Goal: Task Accomplishment & Management: Manage account settings

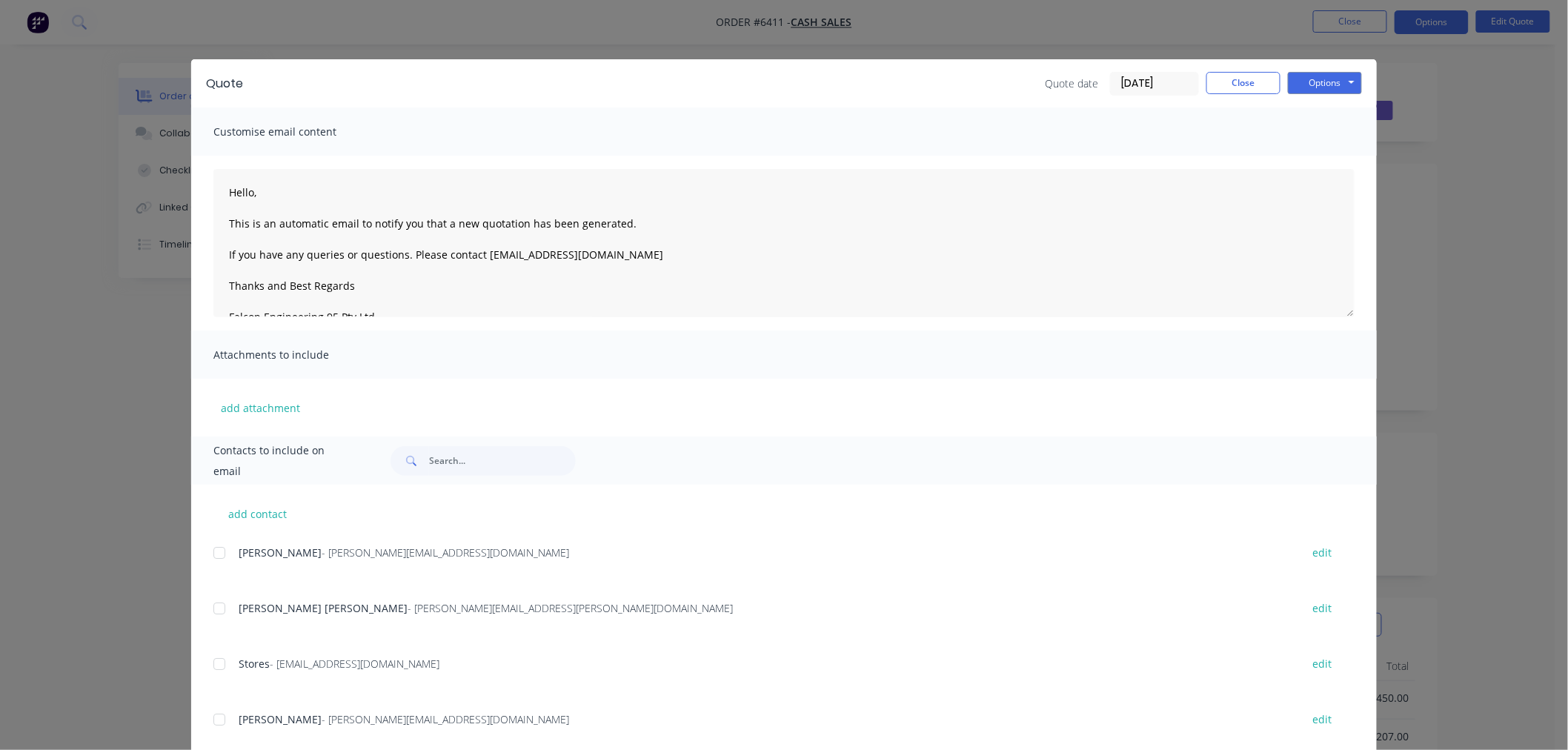
click at [1250, 65] on div "Quote Quote date 10/10/25 Close Options Preview Print Email" at bounding box center [784, 83] width 1185 height 48
click at [1246, 85] on button "Close" at bounding box center [1243, 83] width 74 height 22
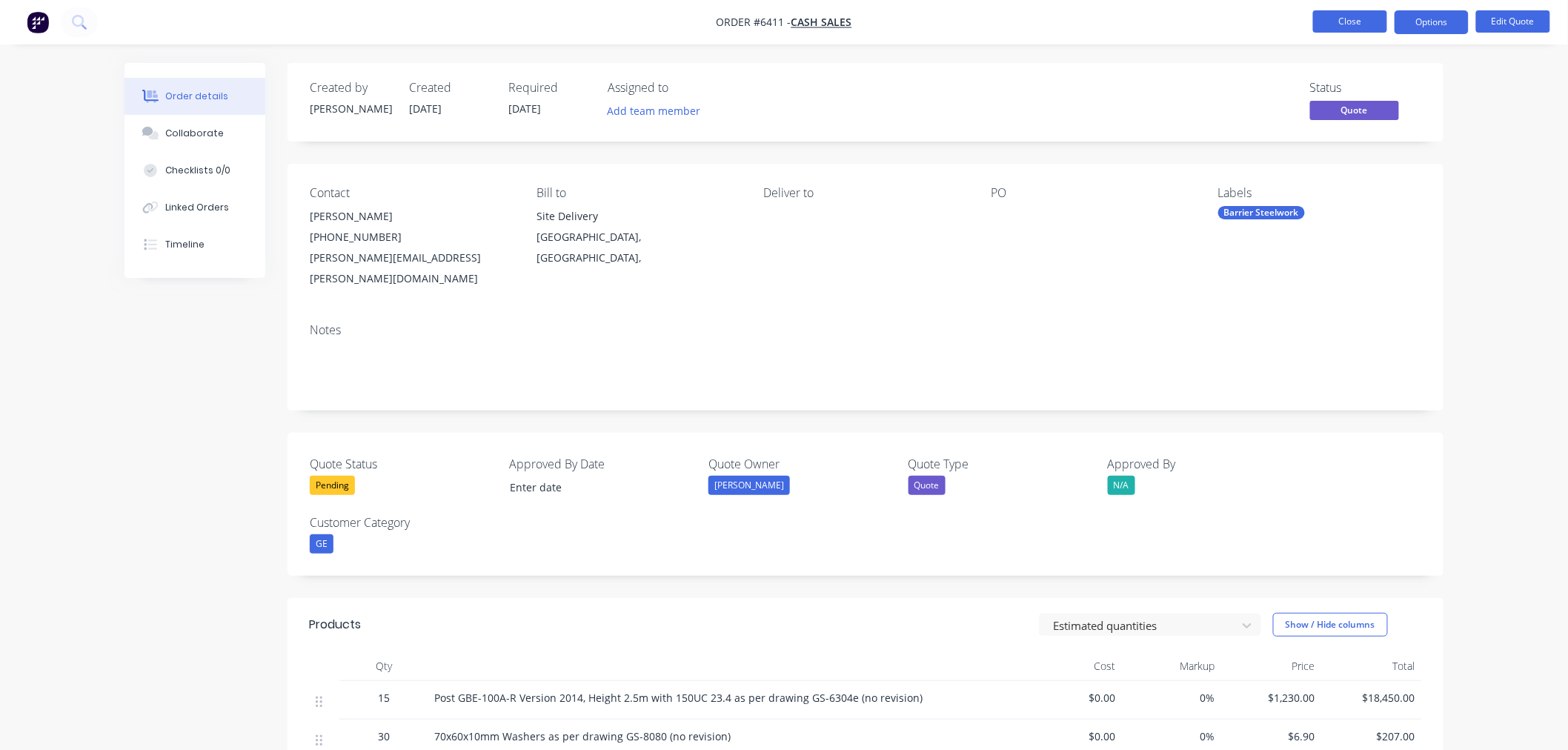
click at [1323, 31] on button "Close" at bounding box center [1350, 22] width 74 height 22
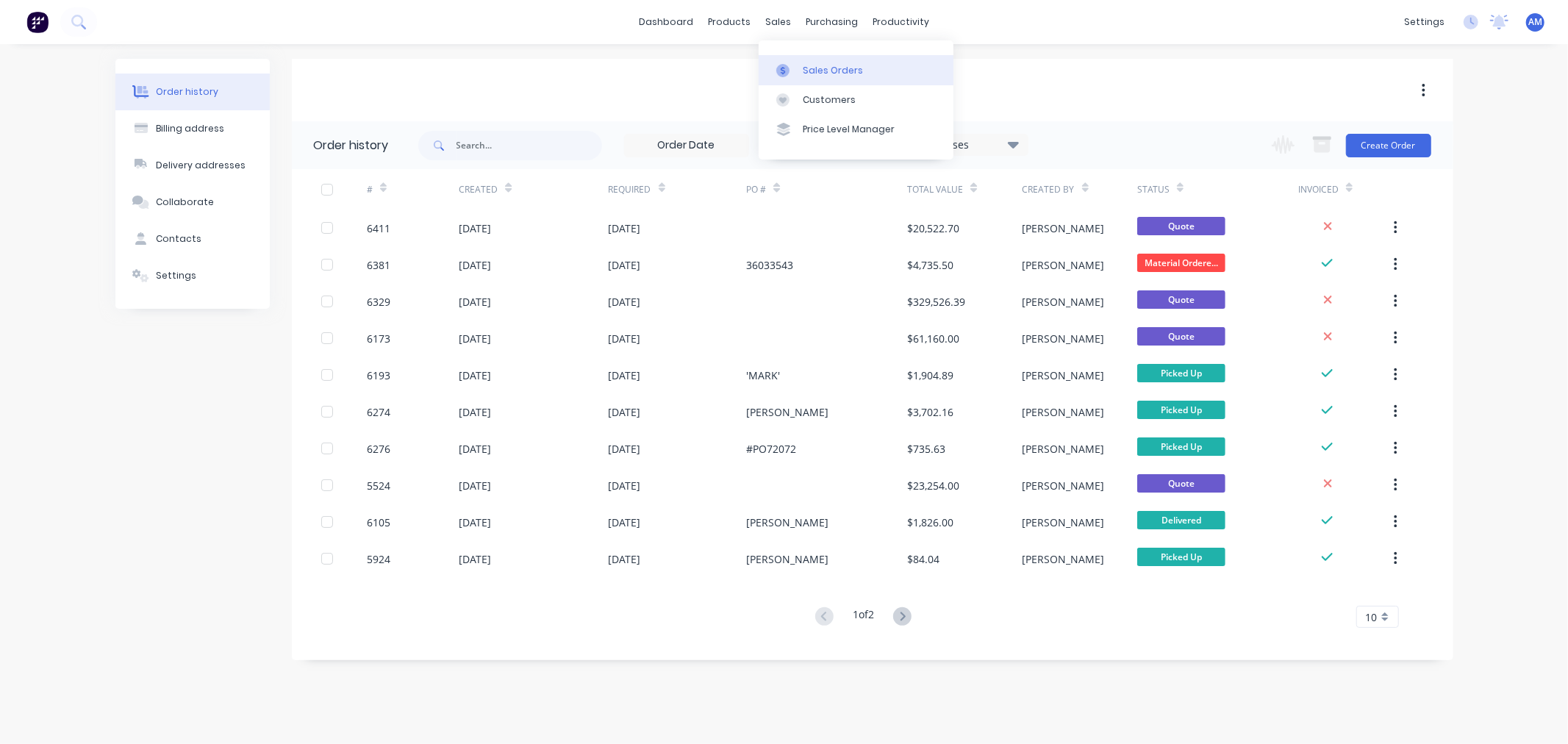
click at [820, 83] on link "Sales Orders" at bounding box center [856, 70] width 195 height 29
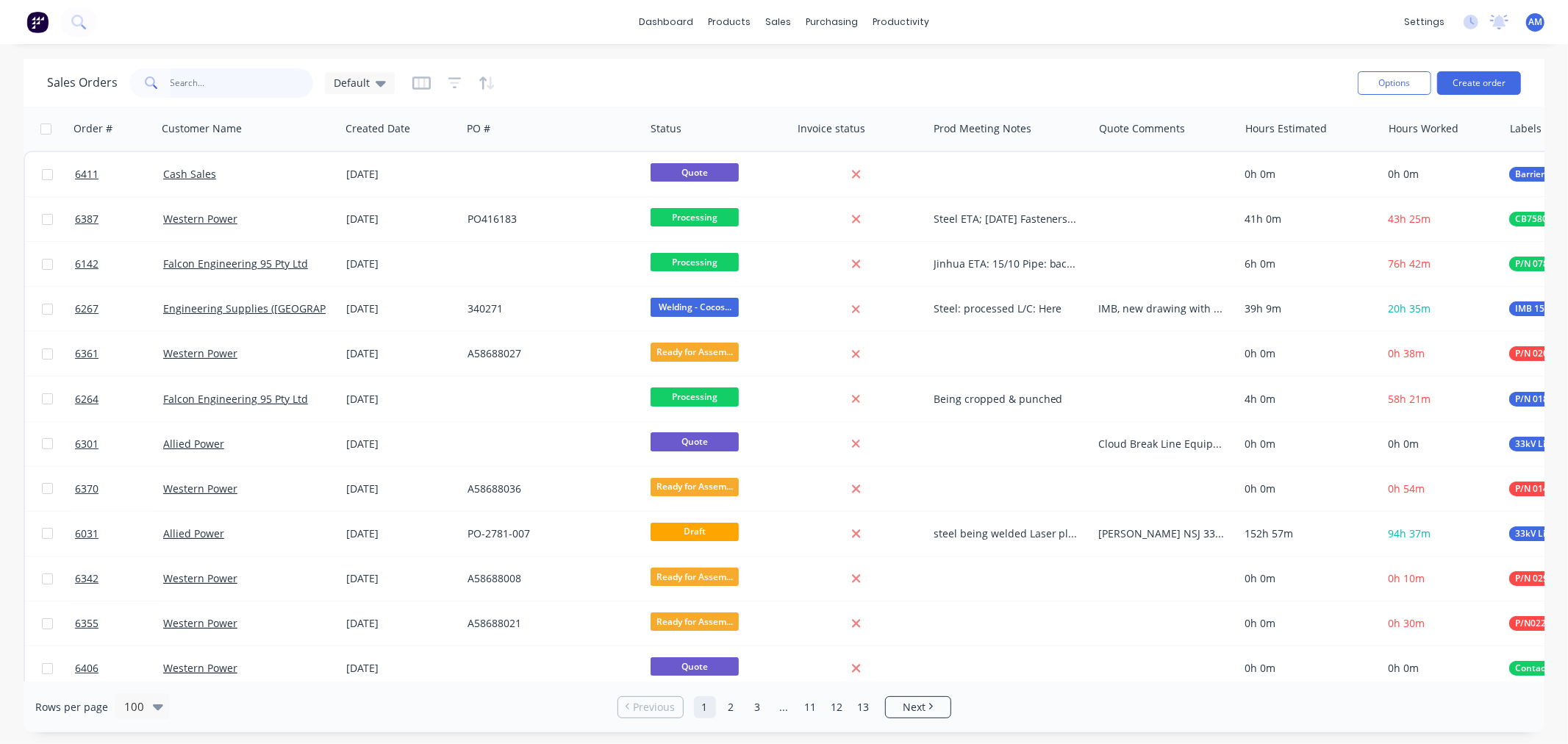
click at [211, 77] on input "text" at bounding box center [242, 83] width 144 height 29
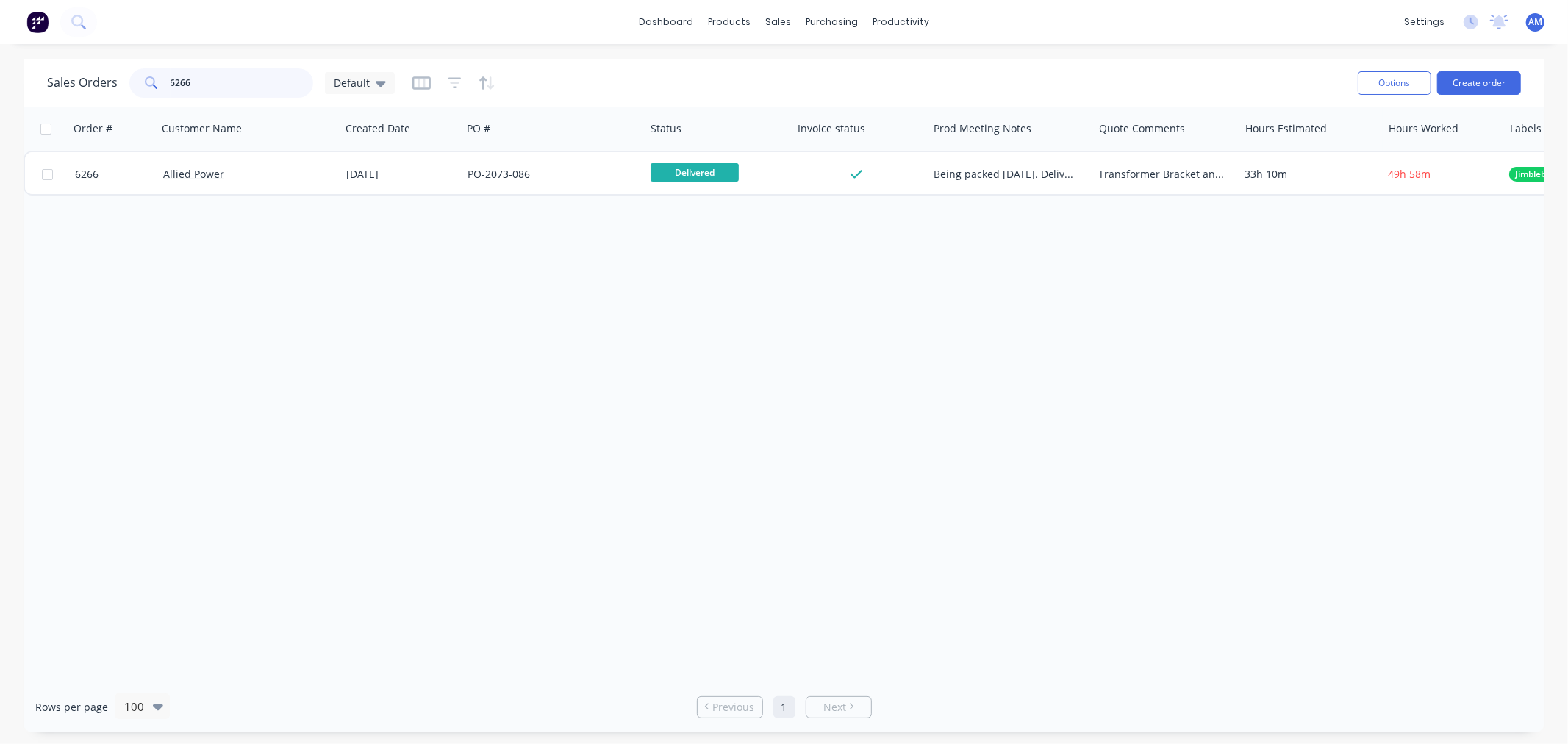
type input "6266"
click at [858, 67] on div "Purchase Orders" at bounding box center [880, 71] width 78 height 13
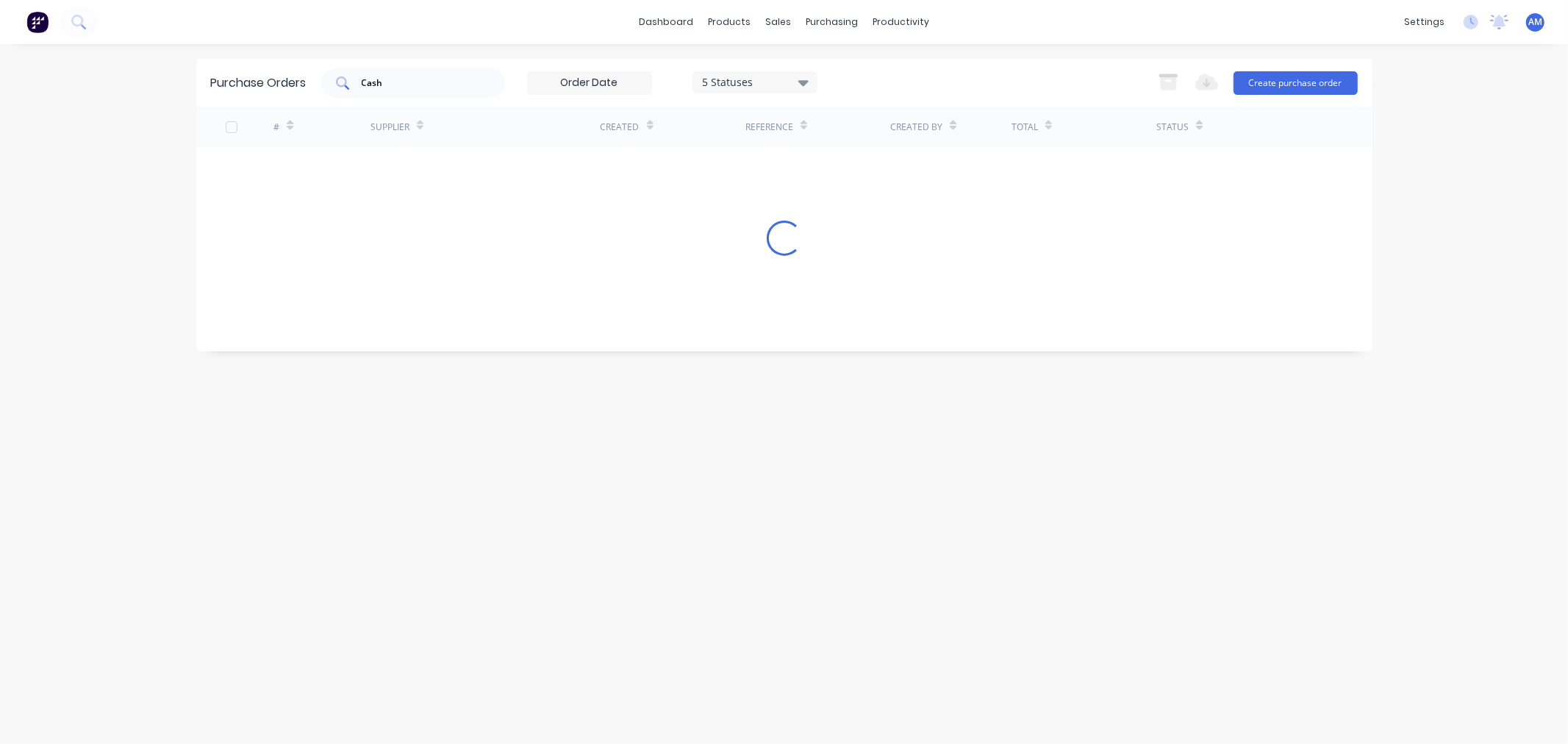
click at [390, 79] on input "Cash" at bounding box center [421, 83] width 122 height 15
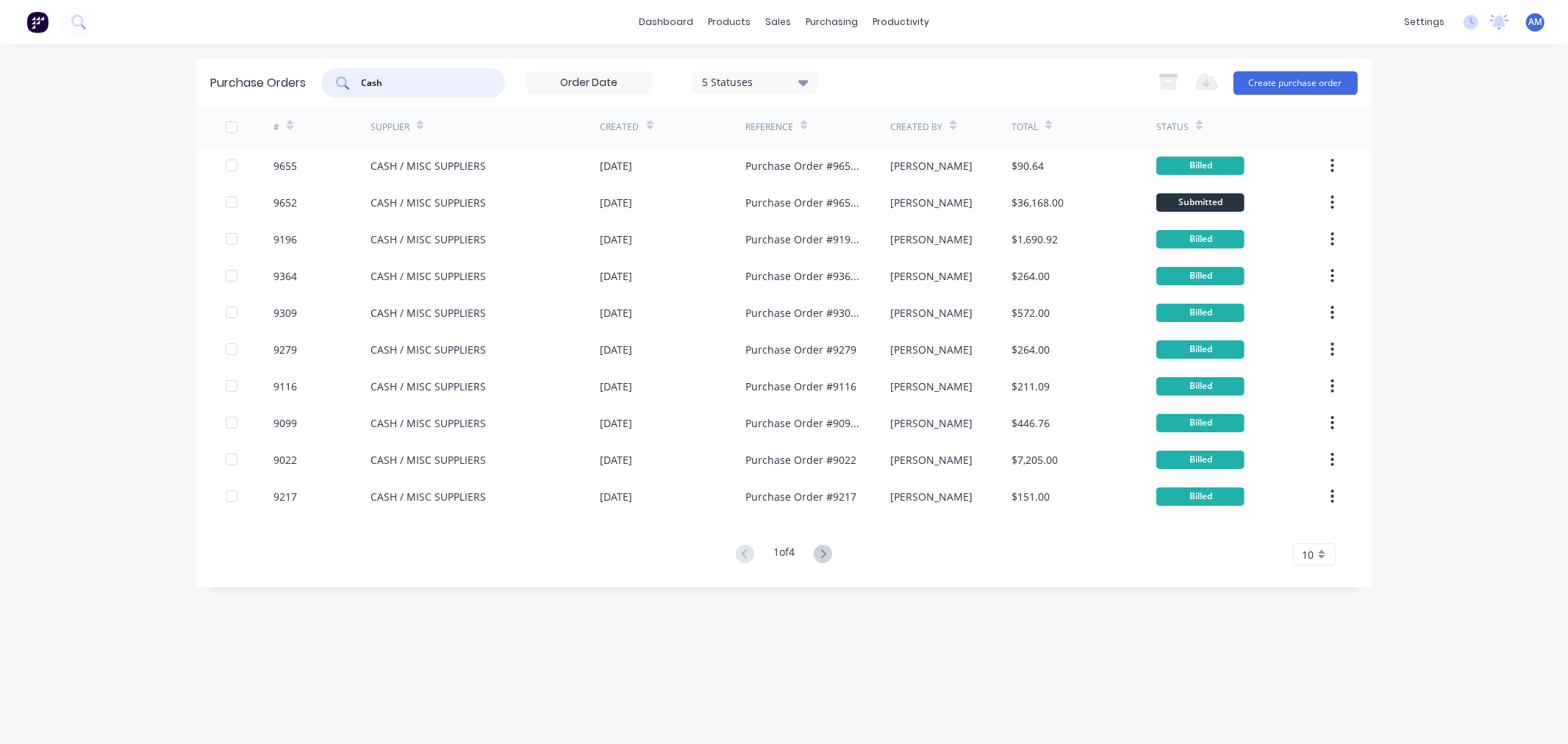
drag, startPoint x: 414, startPoint y: 85, endPoint x: 343, endPoint y: 84, distance: 71.0
click at [343, 84] on div "Cash" at bounding box center [413, 83] width 183 height 29
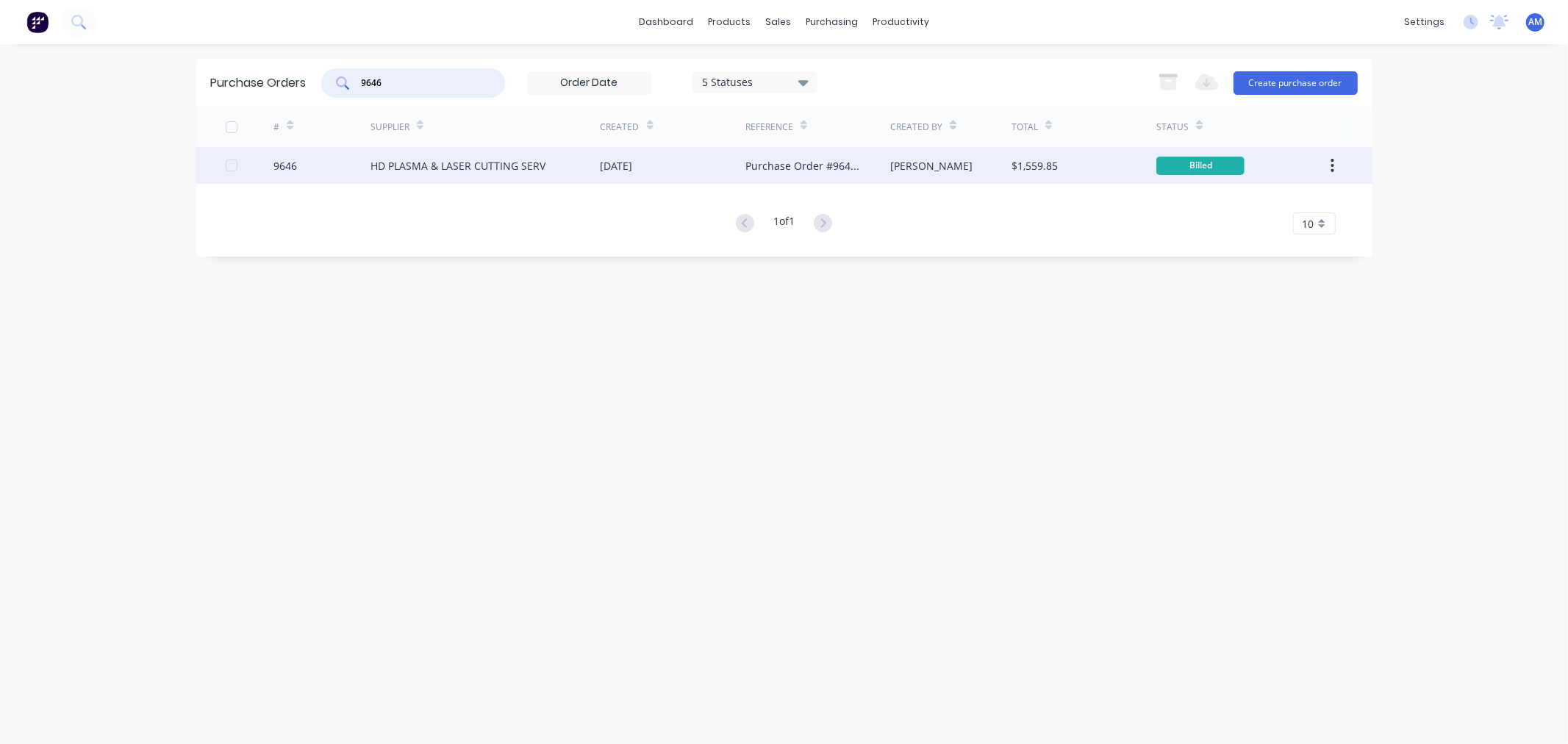
type input "9646"
click at [347, 169] on div "9646" at bounding box center [322, 166] width 97 height 37
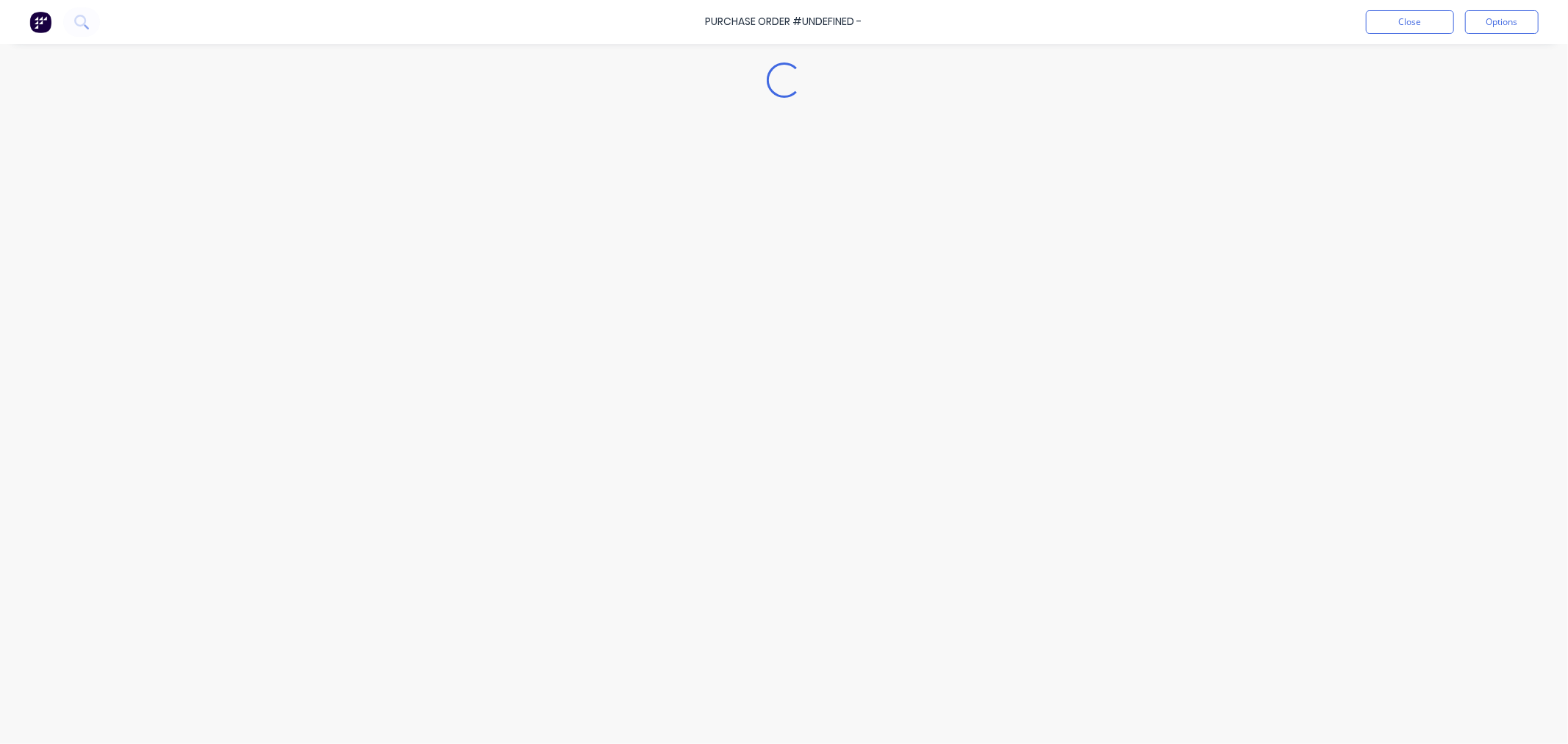
type textarea "x"
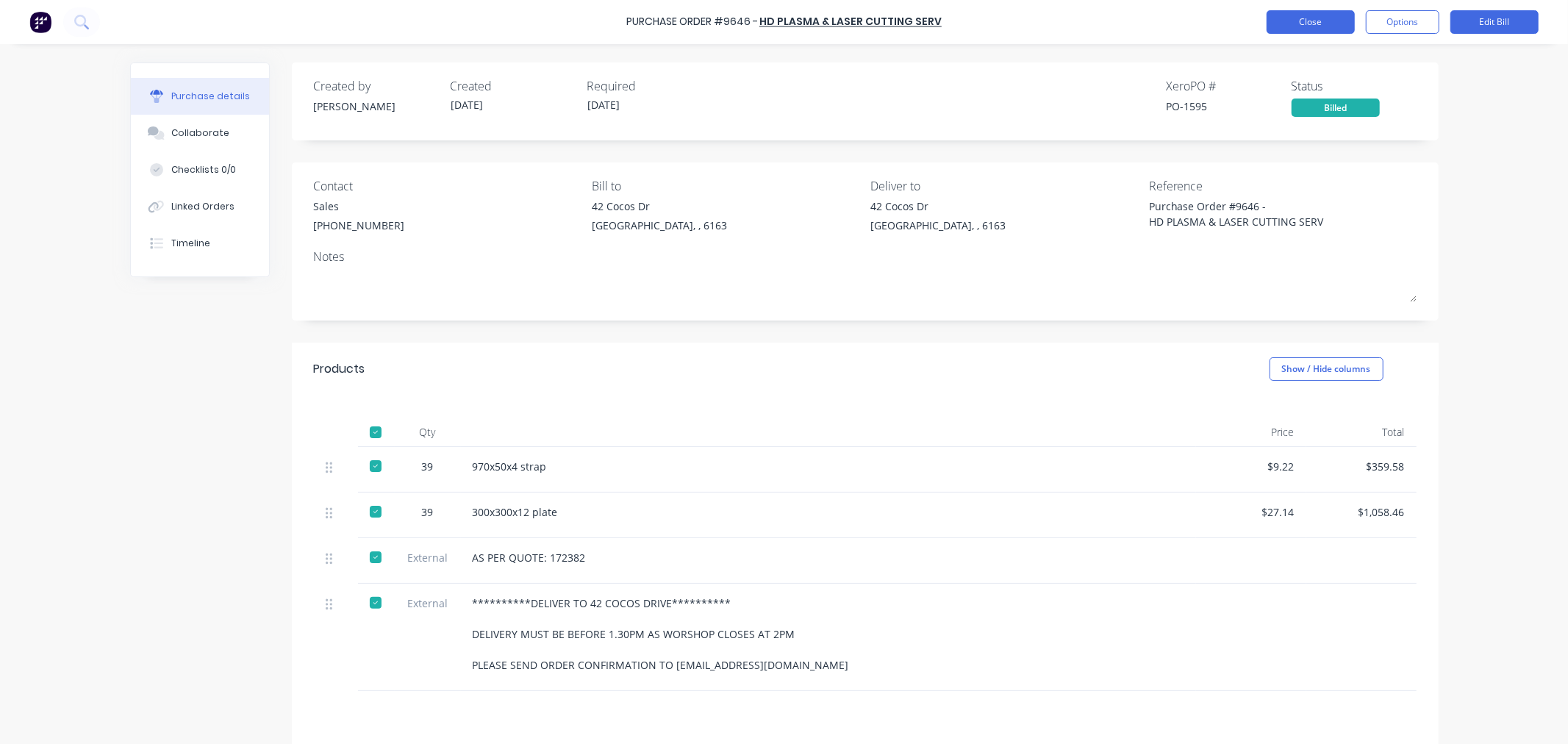
click at [1321, 10] on div "Purchase Order #9646 - HD PLASMA & LASER CUTTING SERV Close Options Edit Bill" at bounding box center [784, 22] width 1568 height 44
click at [1268, 24] on button "Close" at bounding box center [1311, 22] width 88 height 24
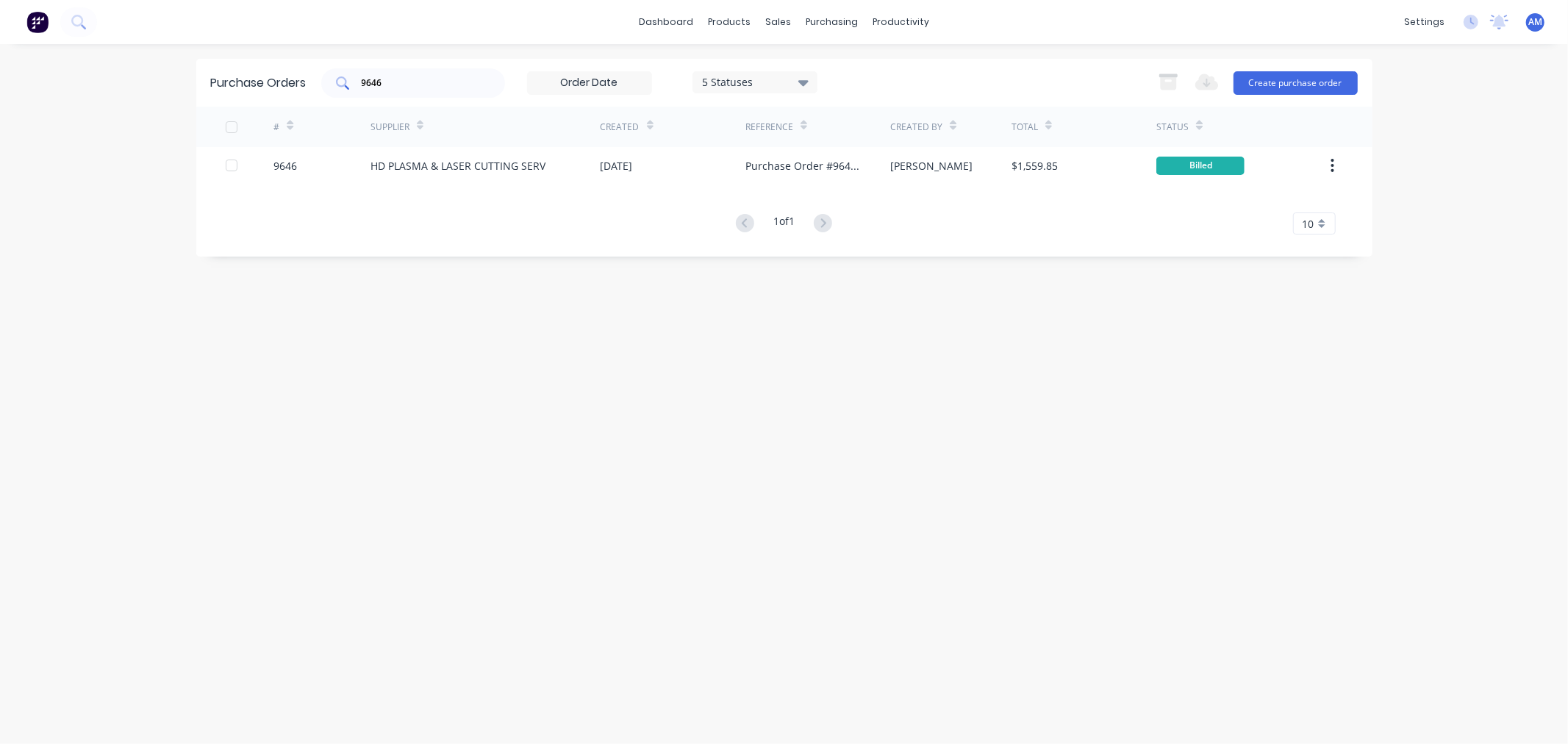
click at [358, 88] on div "9646" at bounding box center [413, 83] width 183 height 29
drag, startPoint x: 388, startPoint y: 84, endPoint x: 228, endPoint y: 93, distance: 160.3
click at [208, 91] on div "Purchase Orders 9646 5 Statuses 5 Statuses Export to Excel (XLSX) Create purcha…" at bounding box center [784, 83] width 1176 height 48
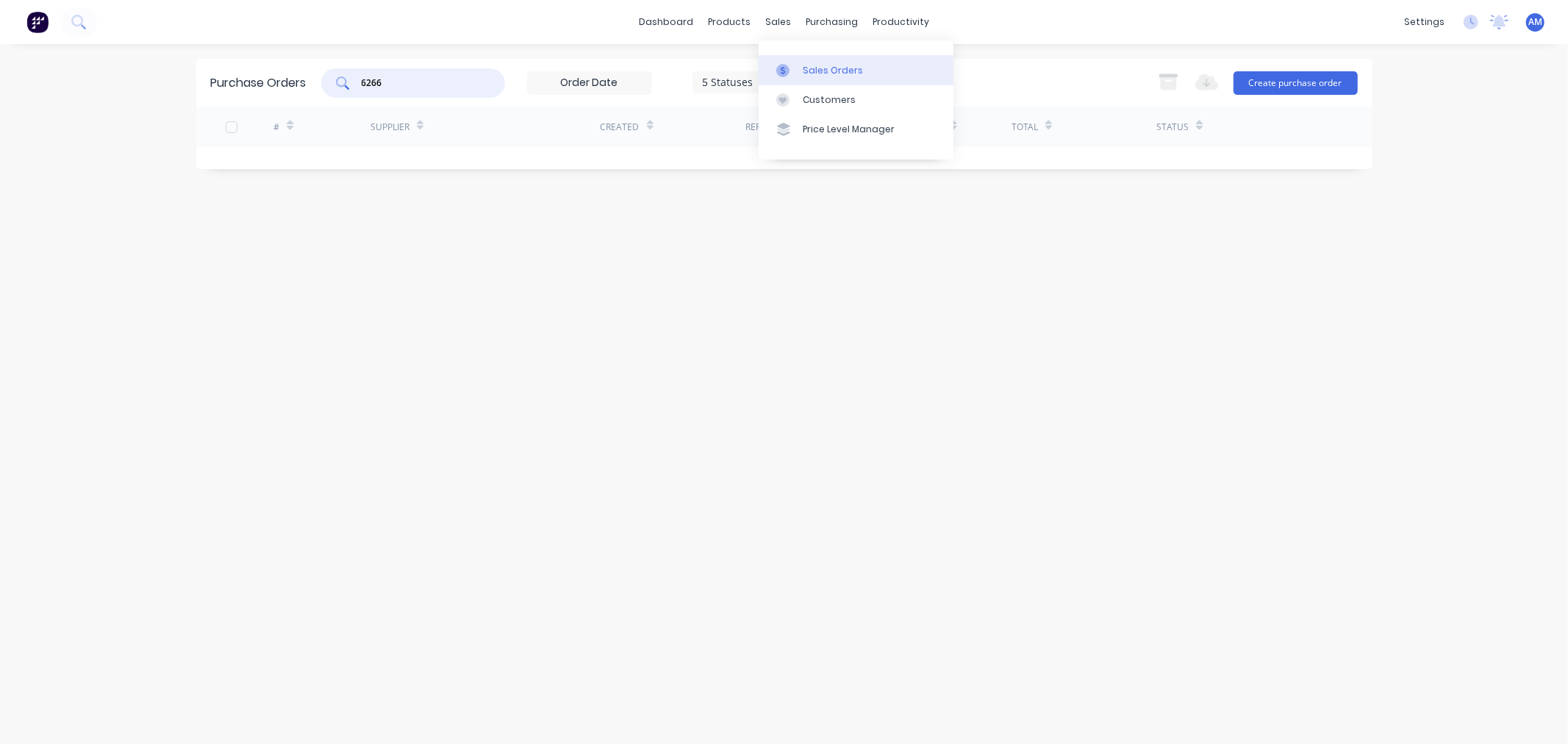
type input "6266"
click at [792, 71] on div at bounding box center [788, 71] width 22 height 13
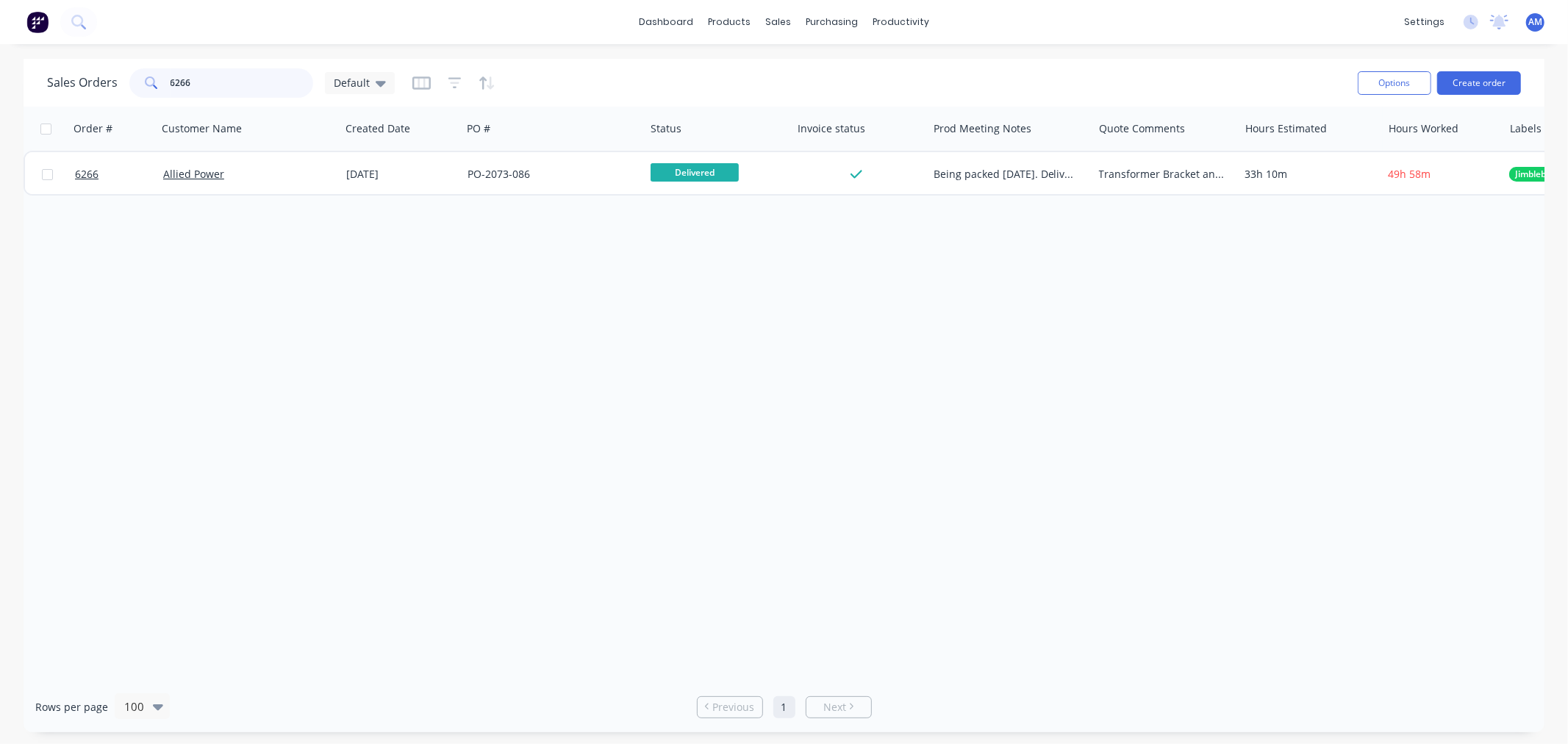
drag, startPoint x: 186, startPoint y: 85, endPoint x: 83, endPoint y: 85, distance: 103.0
click at [83, 85] on div "Sales Orders 6266 Default" at bounding box center [221, 83] width 348 height 29
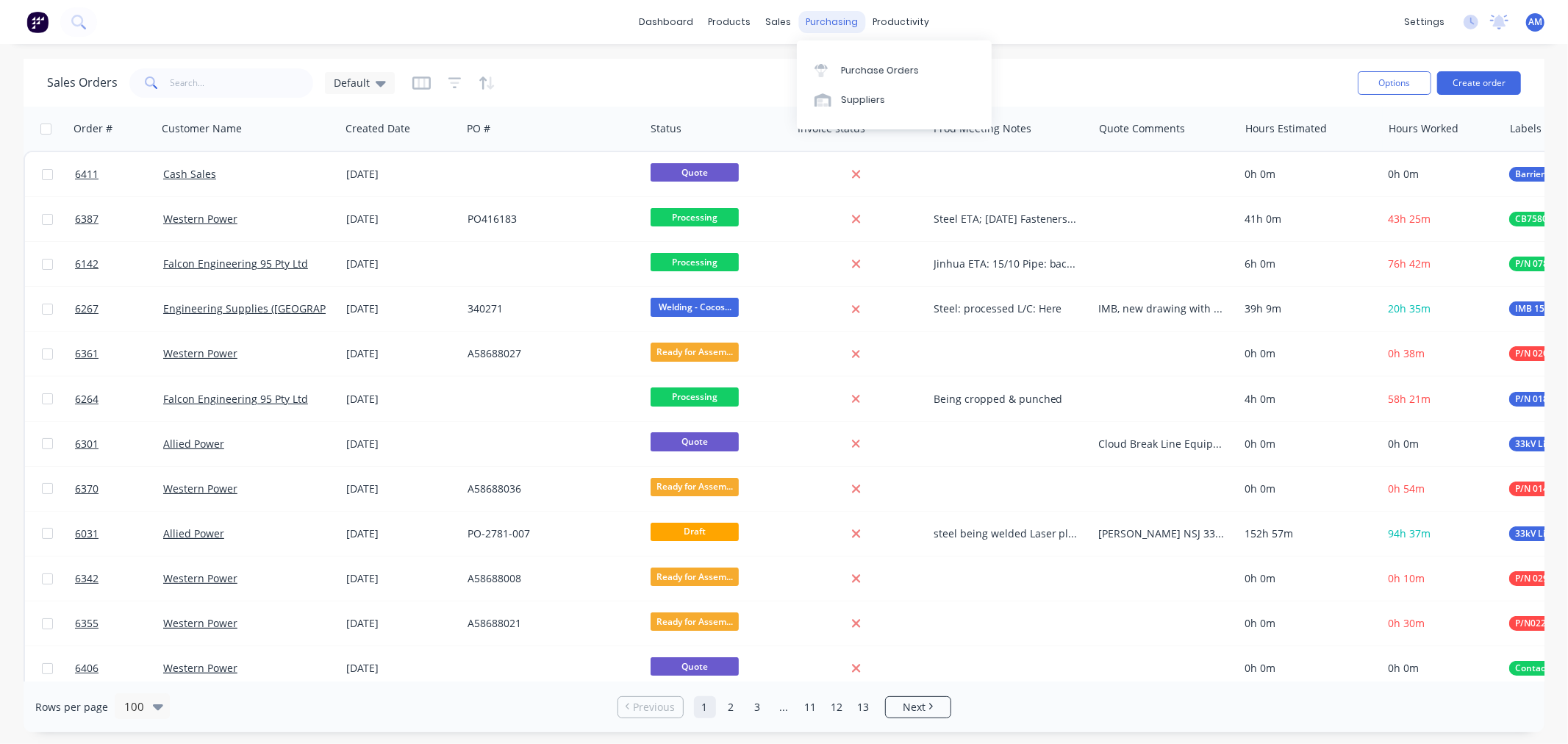
click at [824, 25] on div "purchasing" at bounding box center [832, 22] width 67 height 22
click at [864, 67] on div "Purchase Orders" at bounding box center [880, 71] width 78 height 13
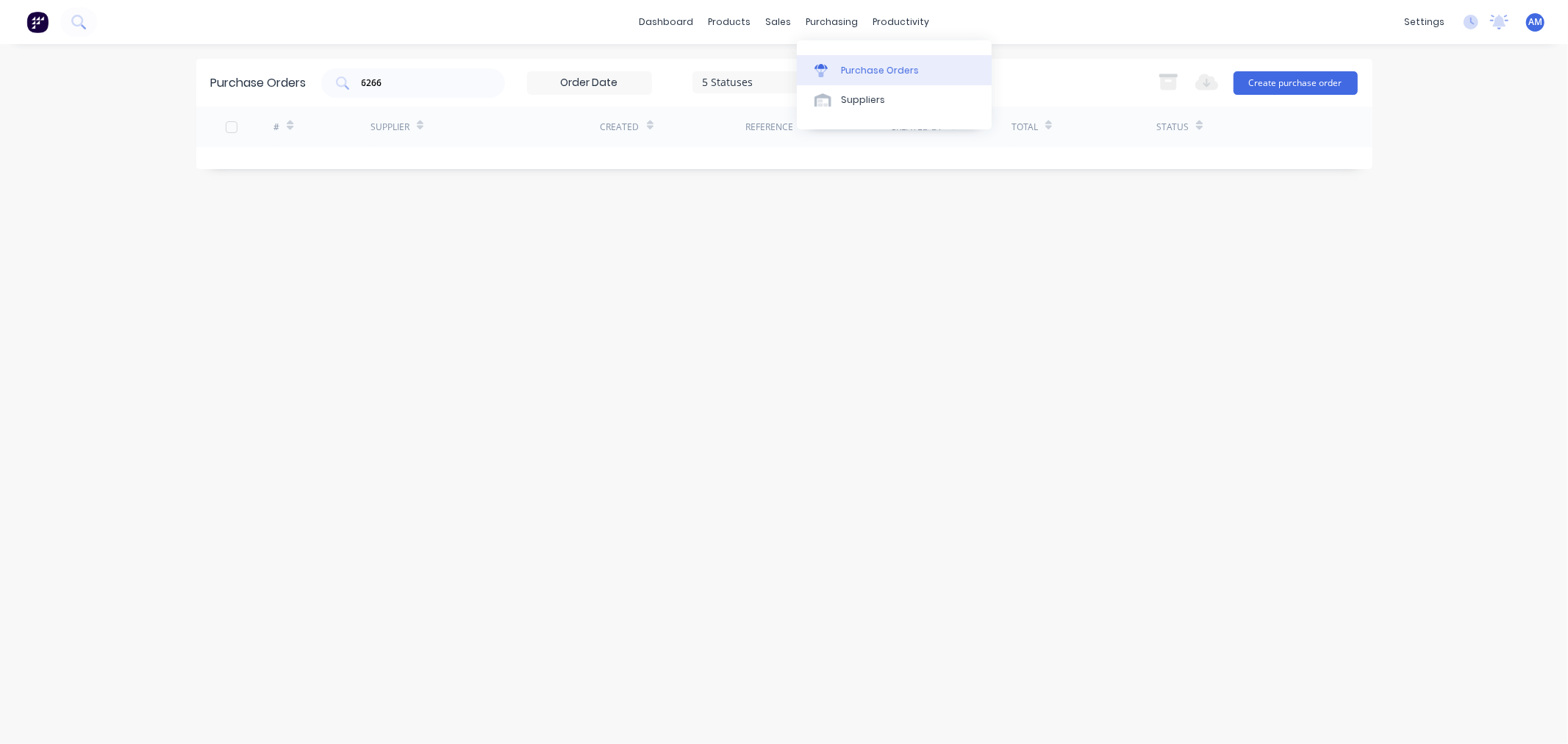
click at [850, 70] on div "Purchase Orders" at bounding box center [880, 71] width 78 height 13
drag, startPoint x: 424, startPoint y: 84, endPoint x: 245, endPoint y: 86, distance: 179.0
click at [245, 86] on div "Purchase Orders 6266 5 Statuses 5 Statuses Export to Excel (XLSX) Create purcha…" at bounding box center [784, 83] width 1176 height 48
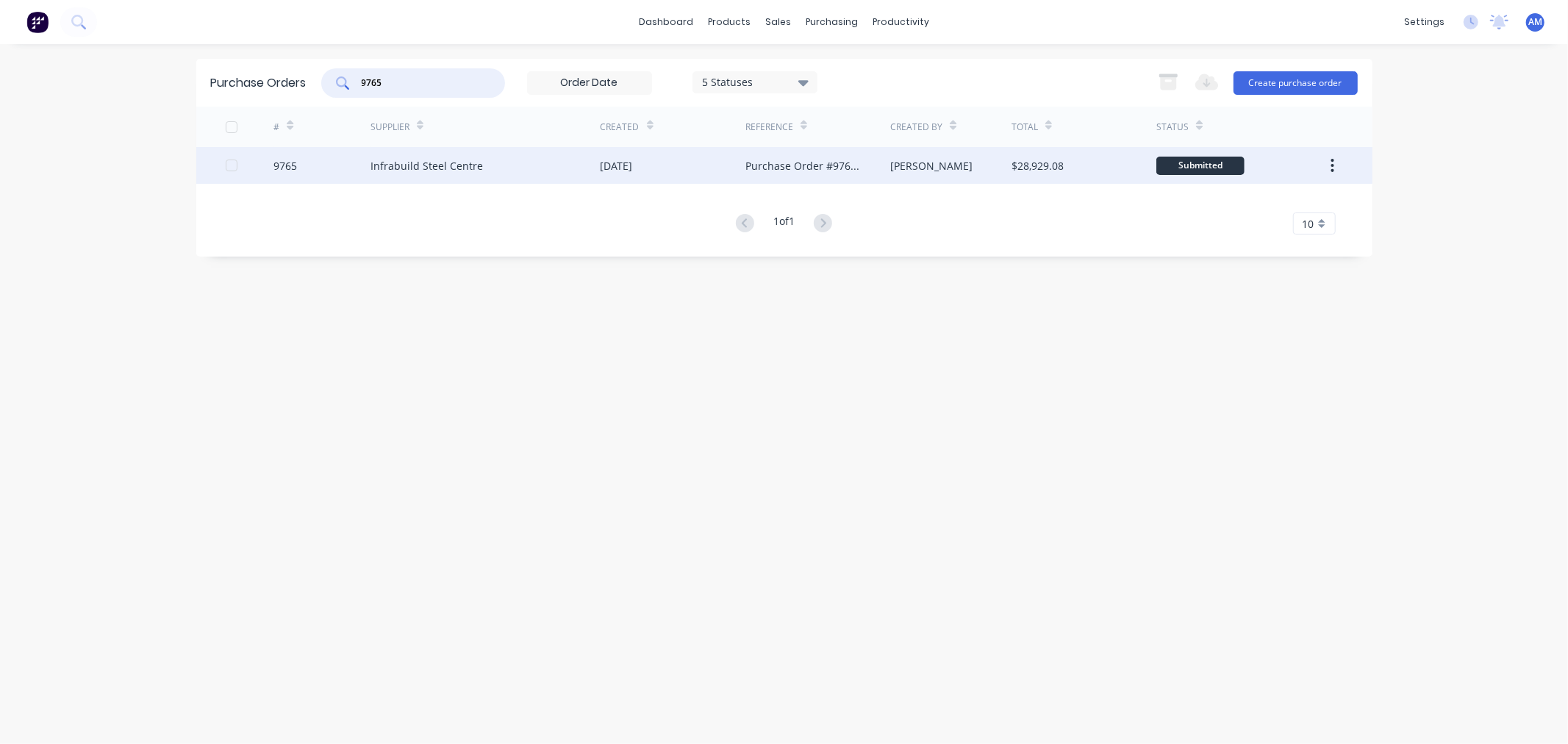
type input "9765"
click at [329, 166] on div "9765" at bounding box center [322, 166] width 97 height 37
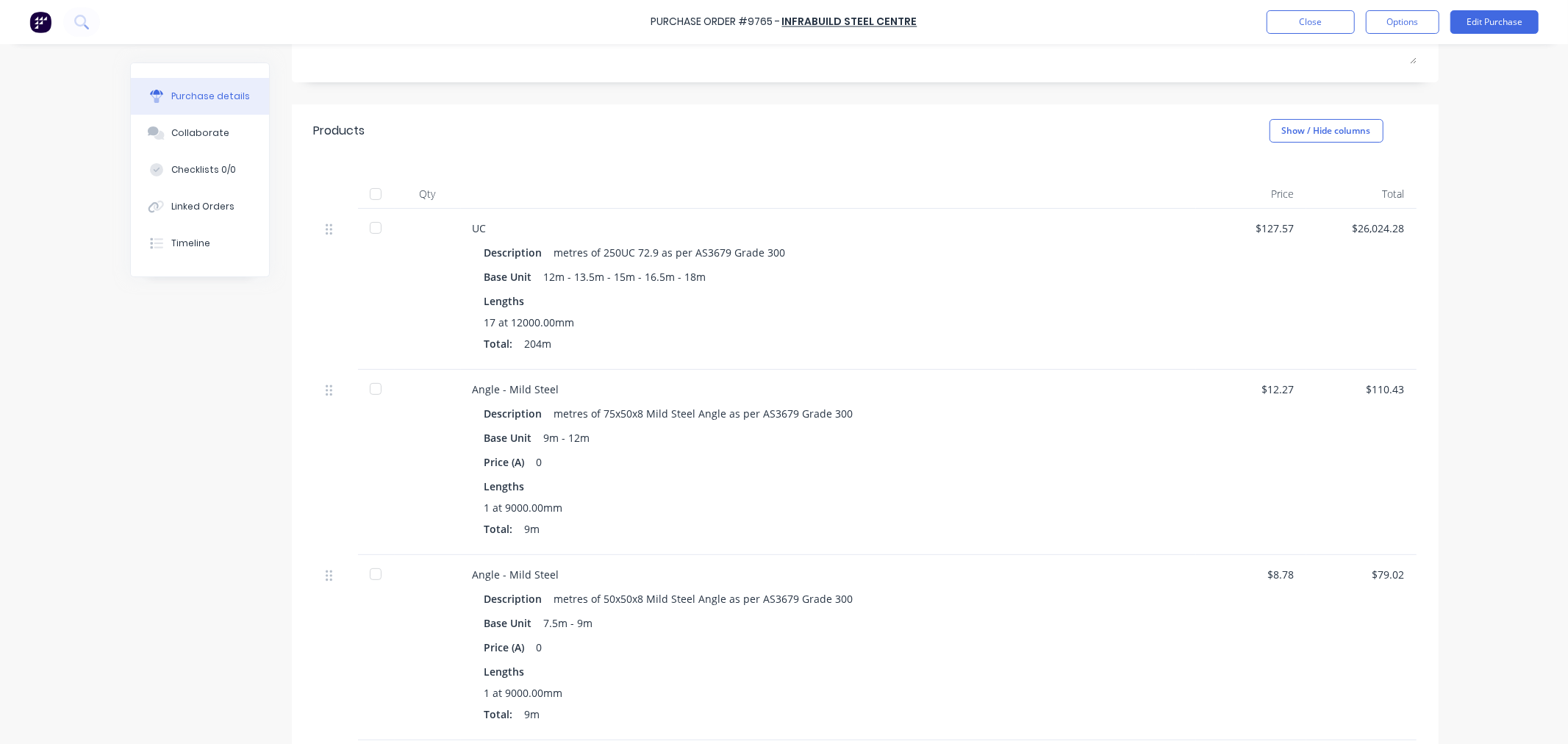
scroll to position [245, 0]
click at [364, 217] on div at bounding box center [376, 221] width 29 height 29
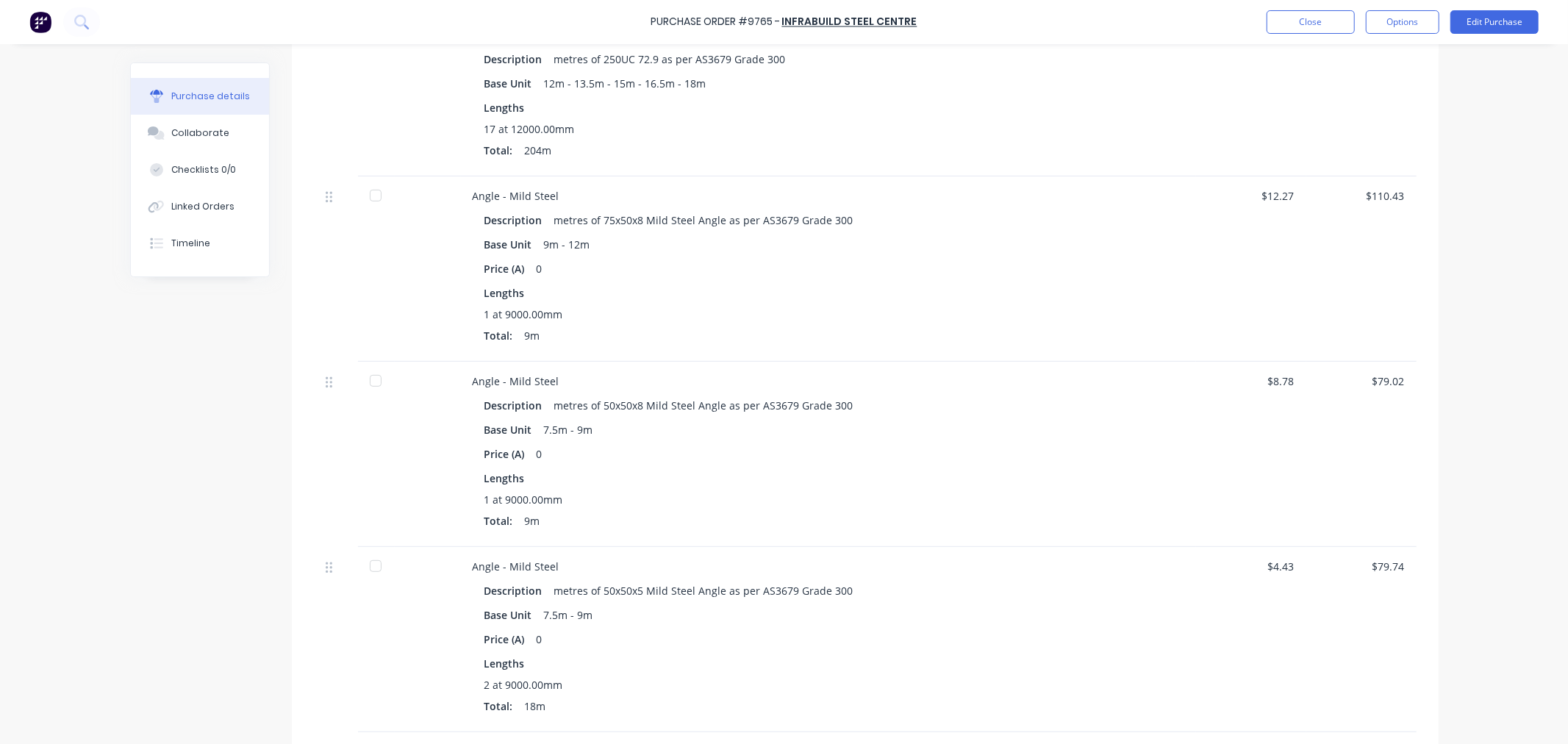
scroll to position [326, 0]
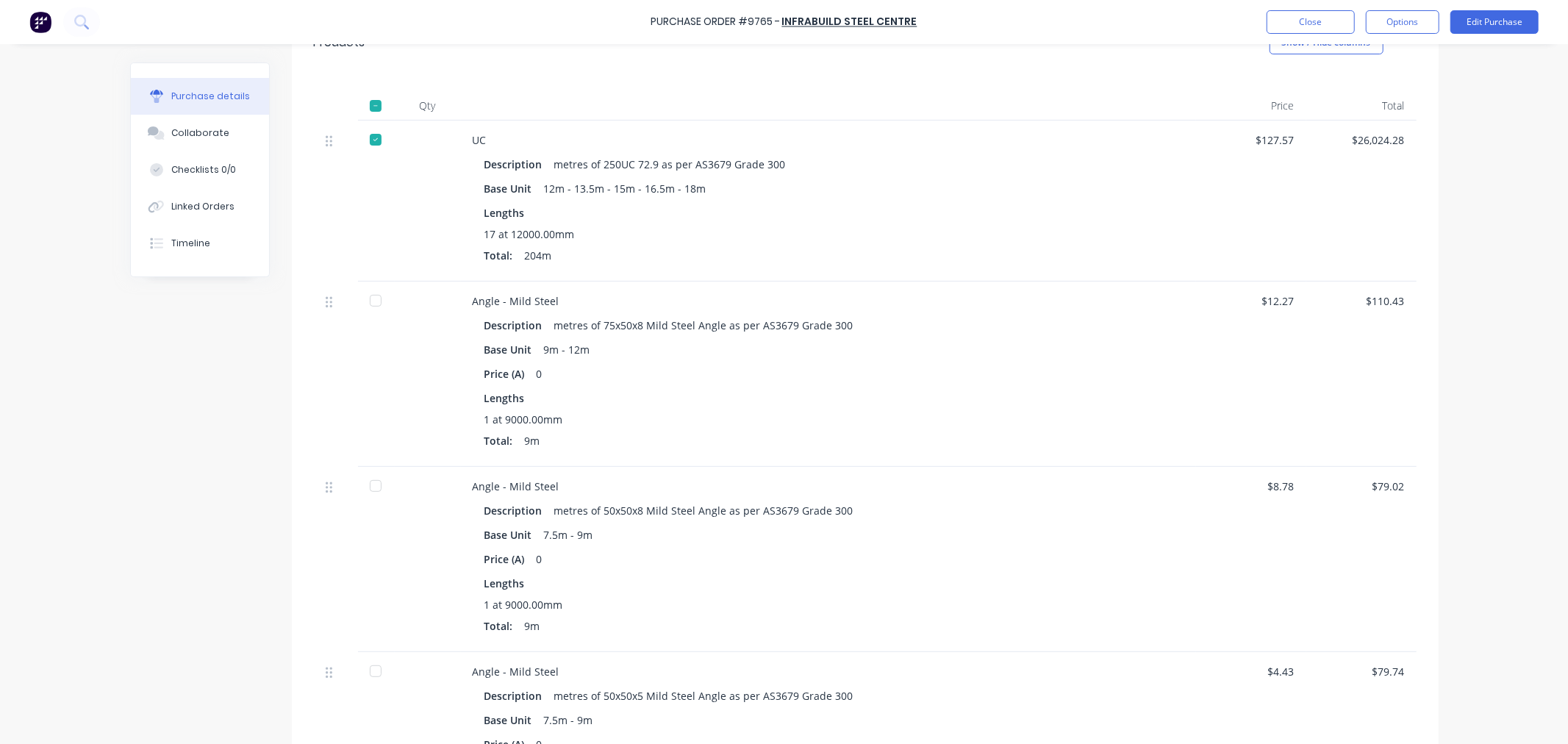
click at [370, 101] on div at bounding box center [376, 106] width 29 height 29
click at [370, 106] on div at bounding box center [376, 106] width 29 height 29
click at [1387, 23] on button "Options" at bounding box center [1403, 22] width 74 height 24
click at [1381, 90] on div "Convert to Bill" at bounding box center [1370, 89] width 113 height 21
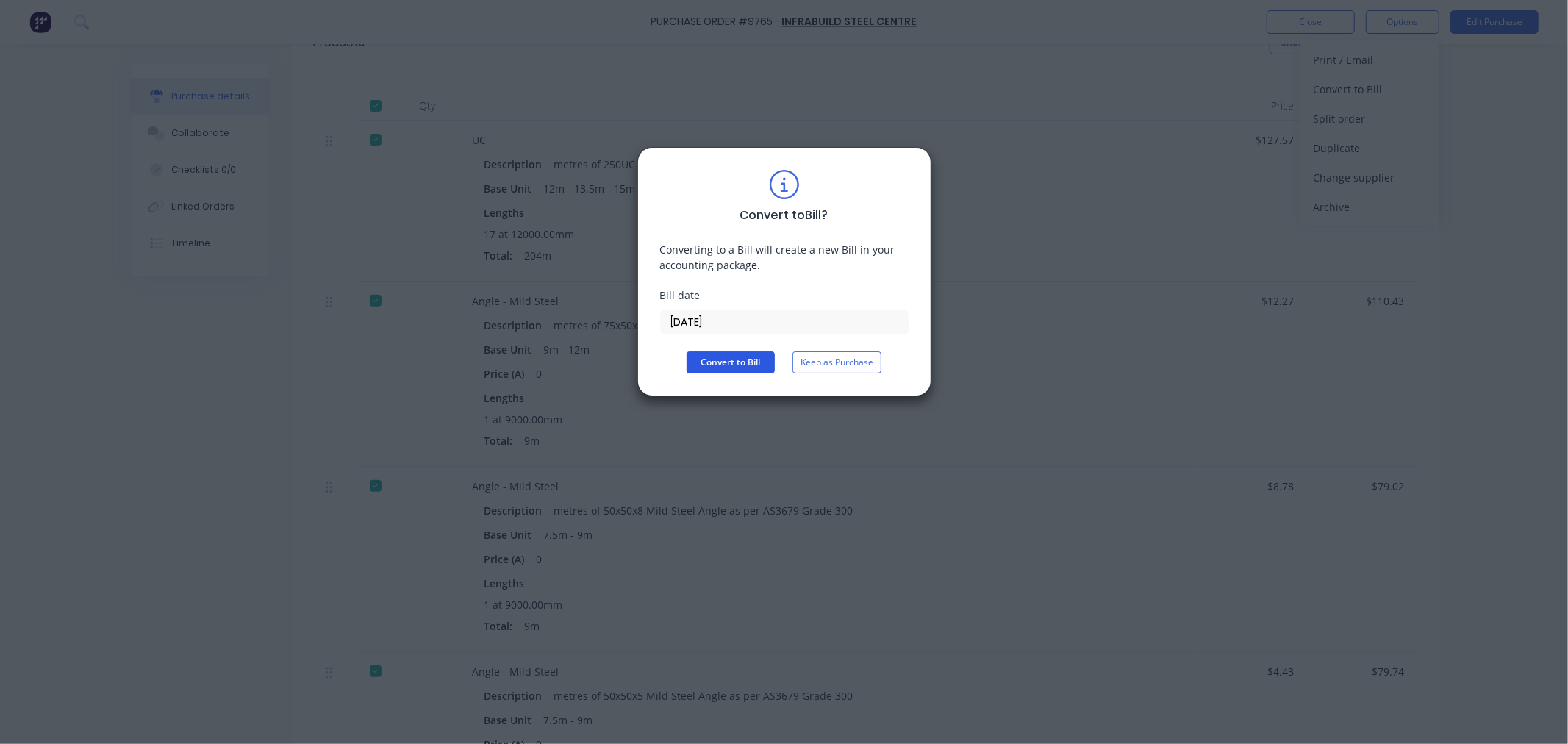
click at [702, 363] on button "Convert to Bill" at bounding box center [731, 362] width 88 height 22
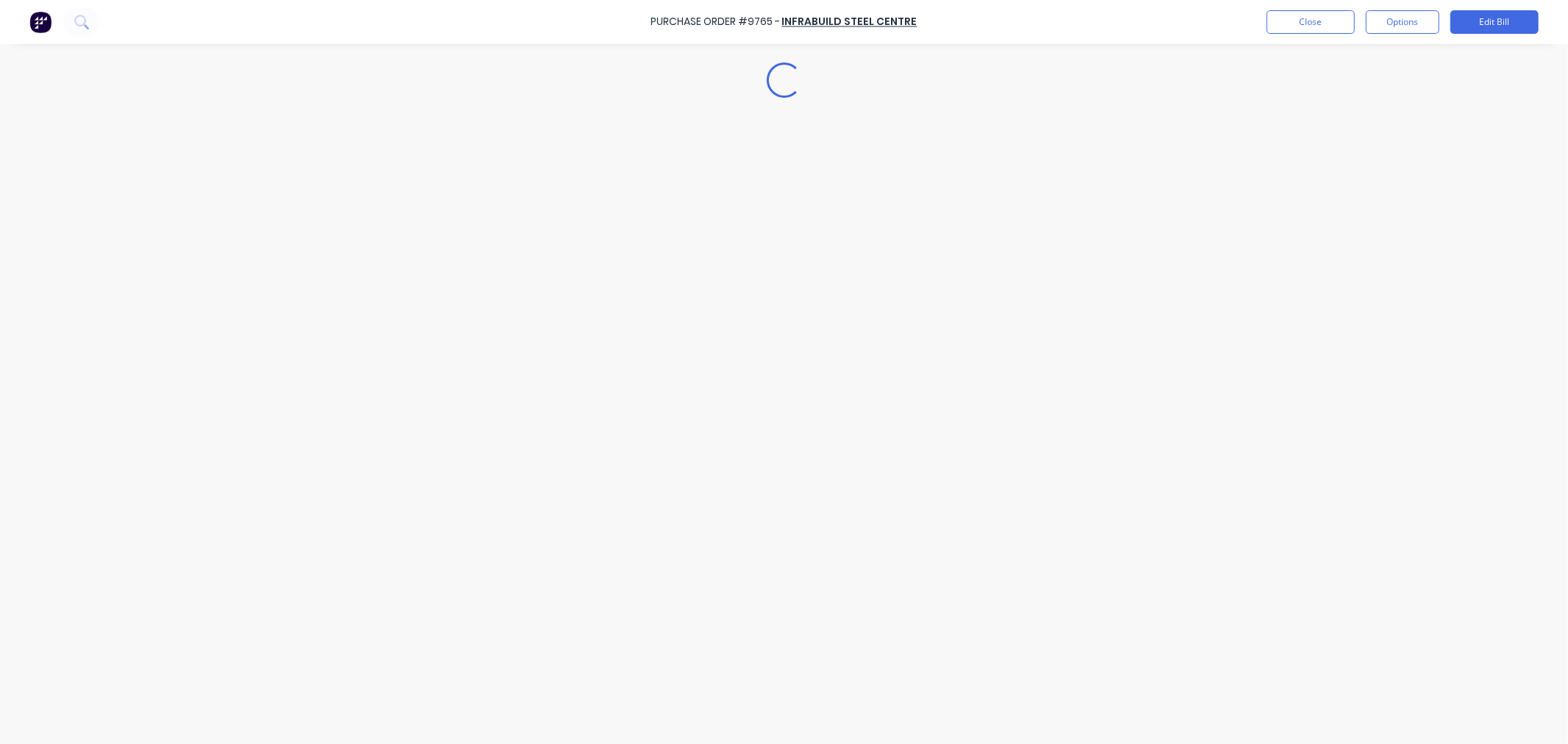
type textarea "x"
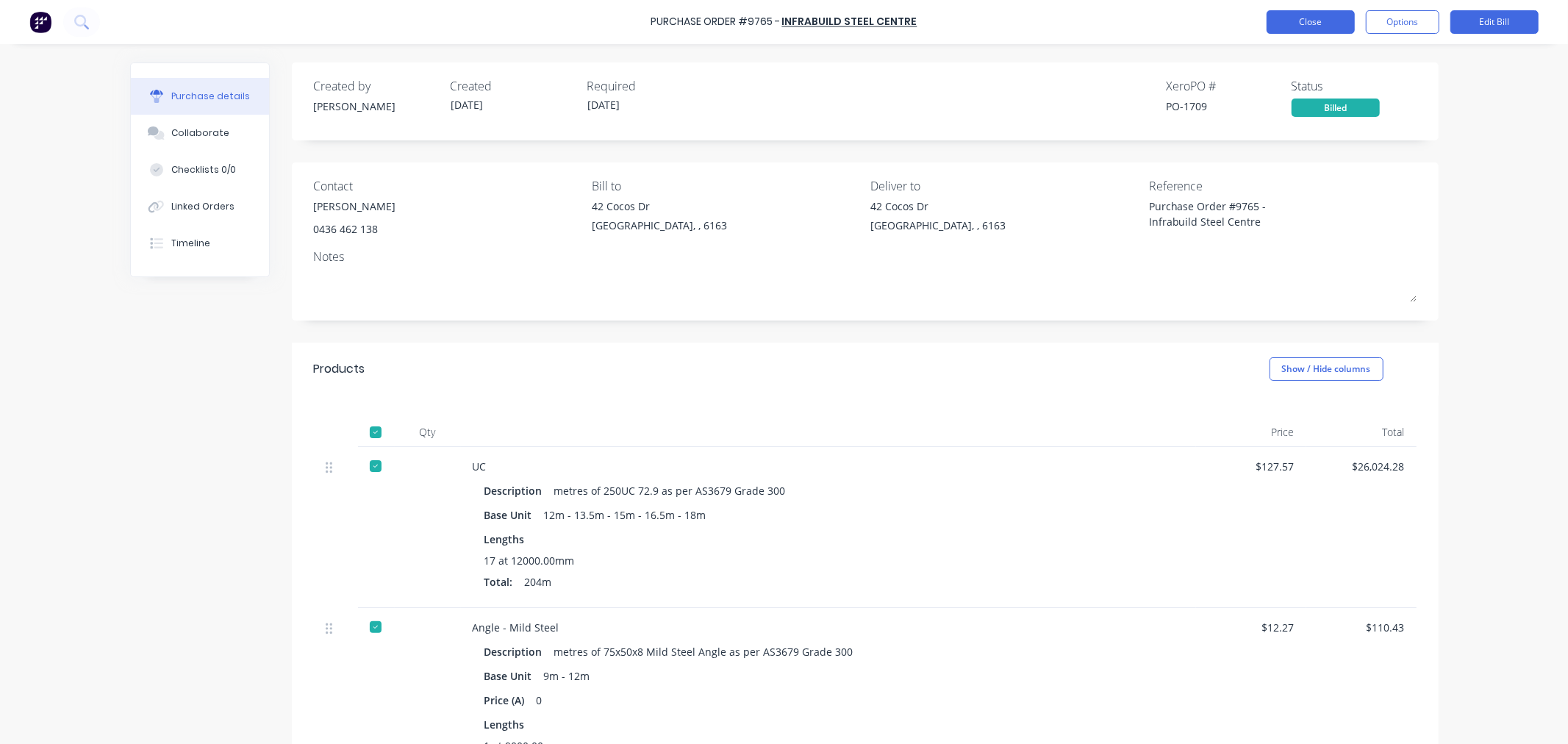
click at [1285, 23] on button "Close" at bounding box center [1311, 22] width 88 height 24
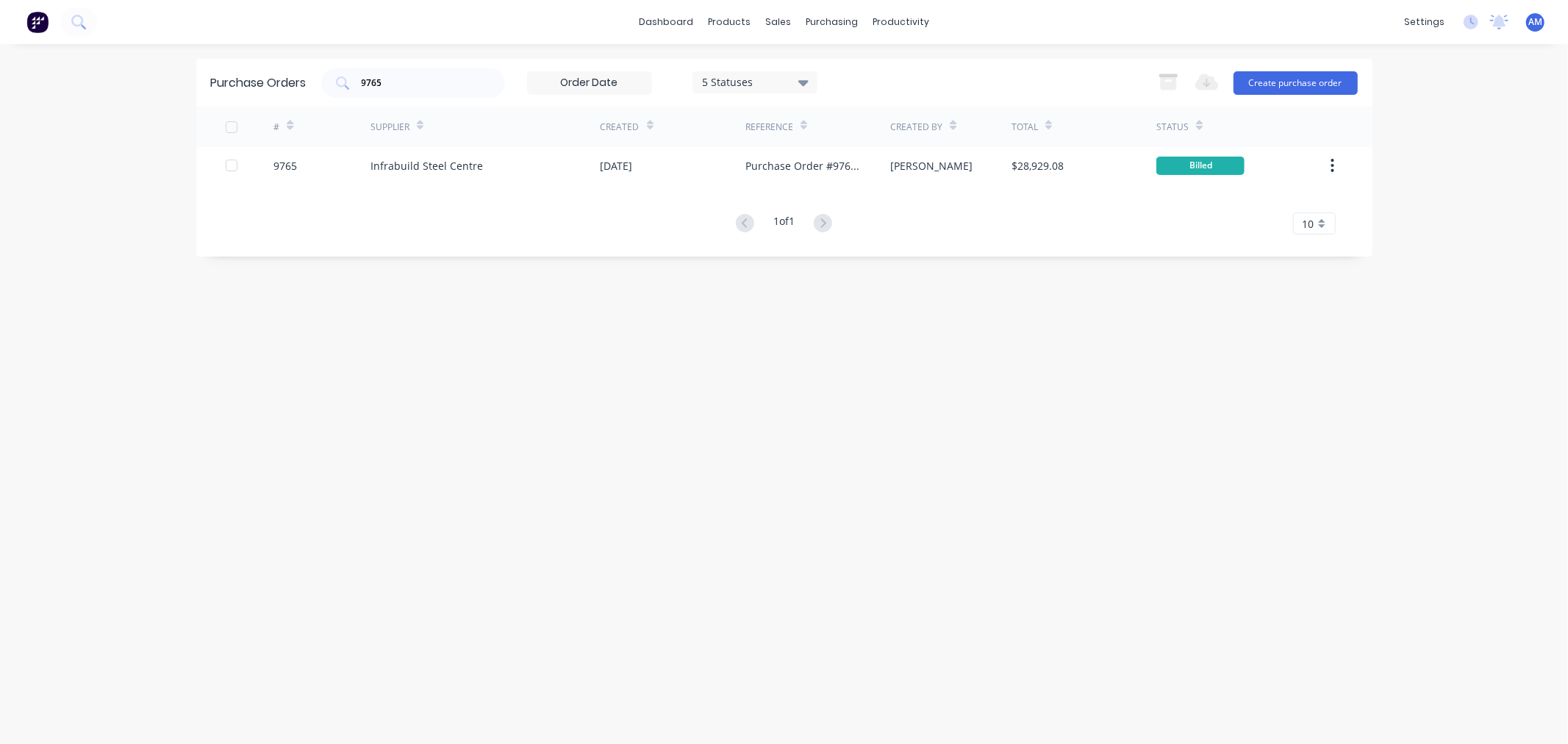
drag, startPoint x: 415, startPoint y: 77, endPoint x: 265, endPoint y: 90, distance: 150.6
click at [265, 90] on div "Purchase Orders 9765 5 Statuses 5 Statuses Export to Excel (XLSX) Create purcha…" at bounding box center [784, 83] width 1176 height 48
type input "9749"
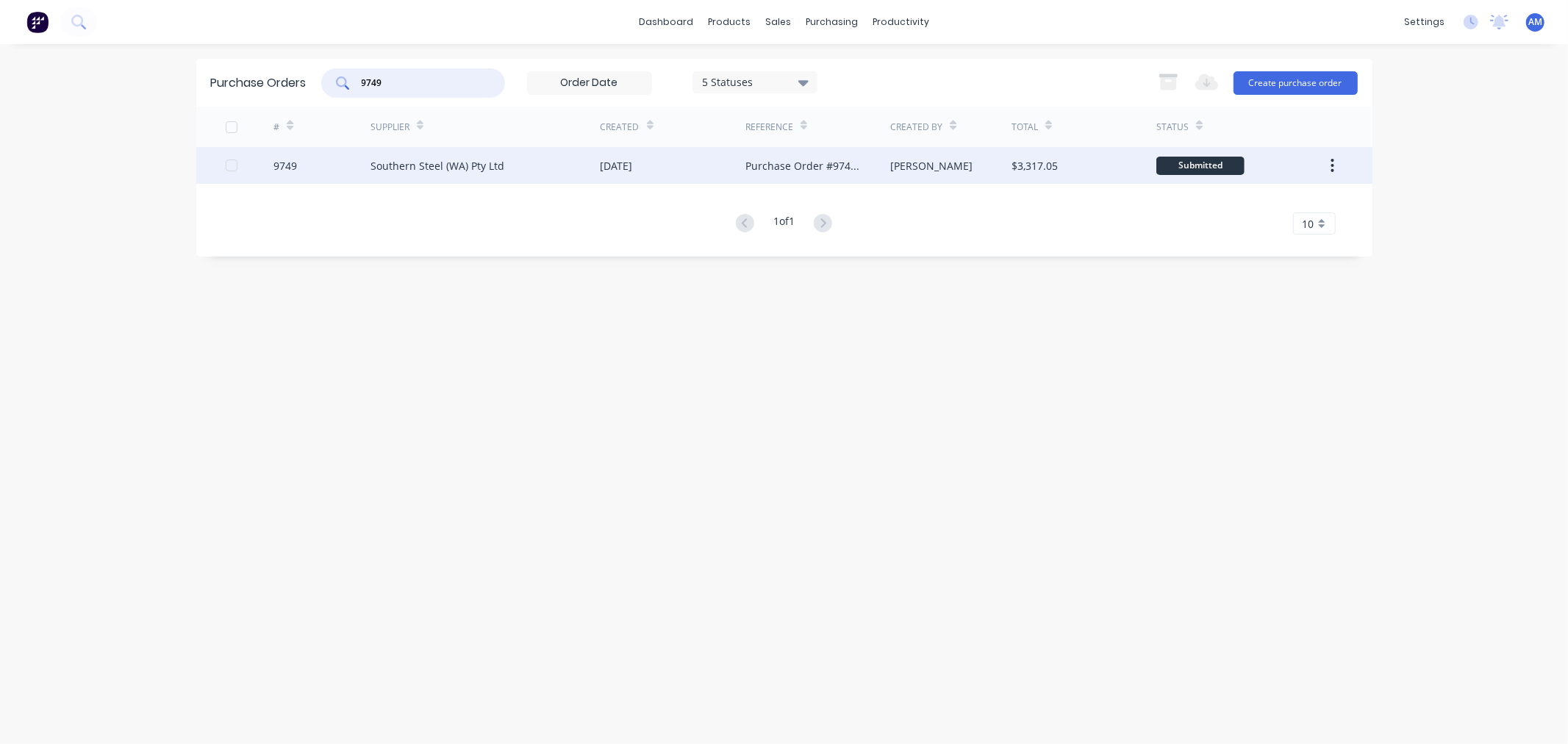
click at [304, 164] on div "9749" at bounding box center [322, 166] width 97 height 37
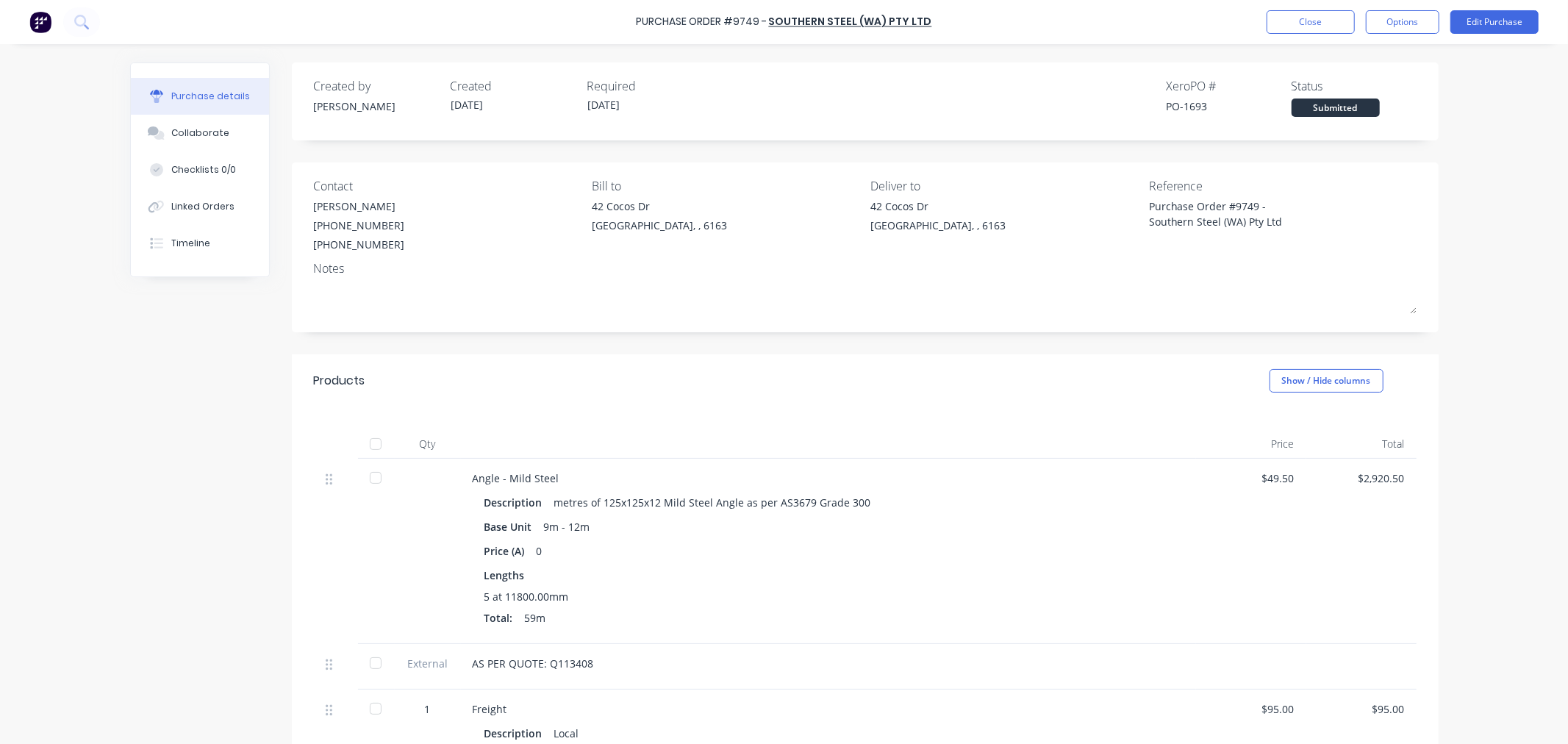
scroll to position [82, 0]
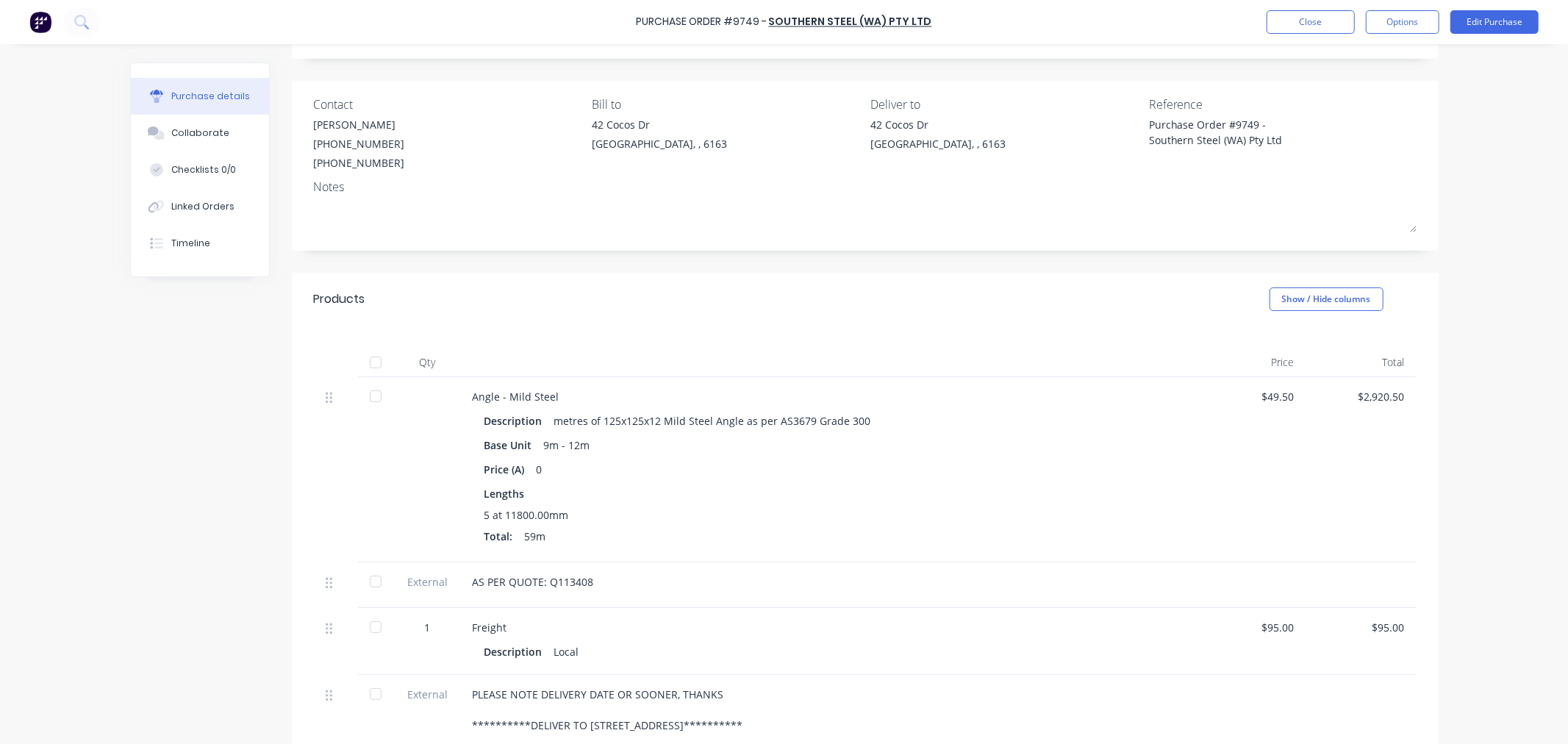
click at [368, 359] on div at bounding box center [376, 362] width 29 height 29
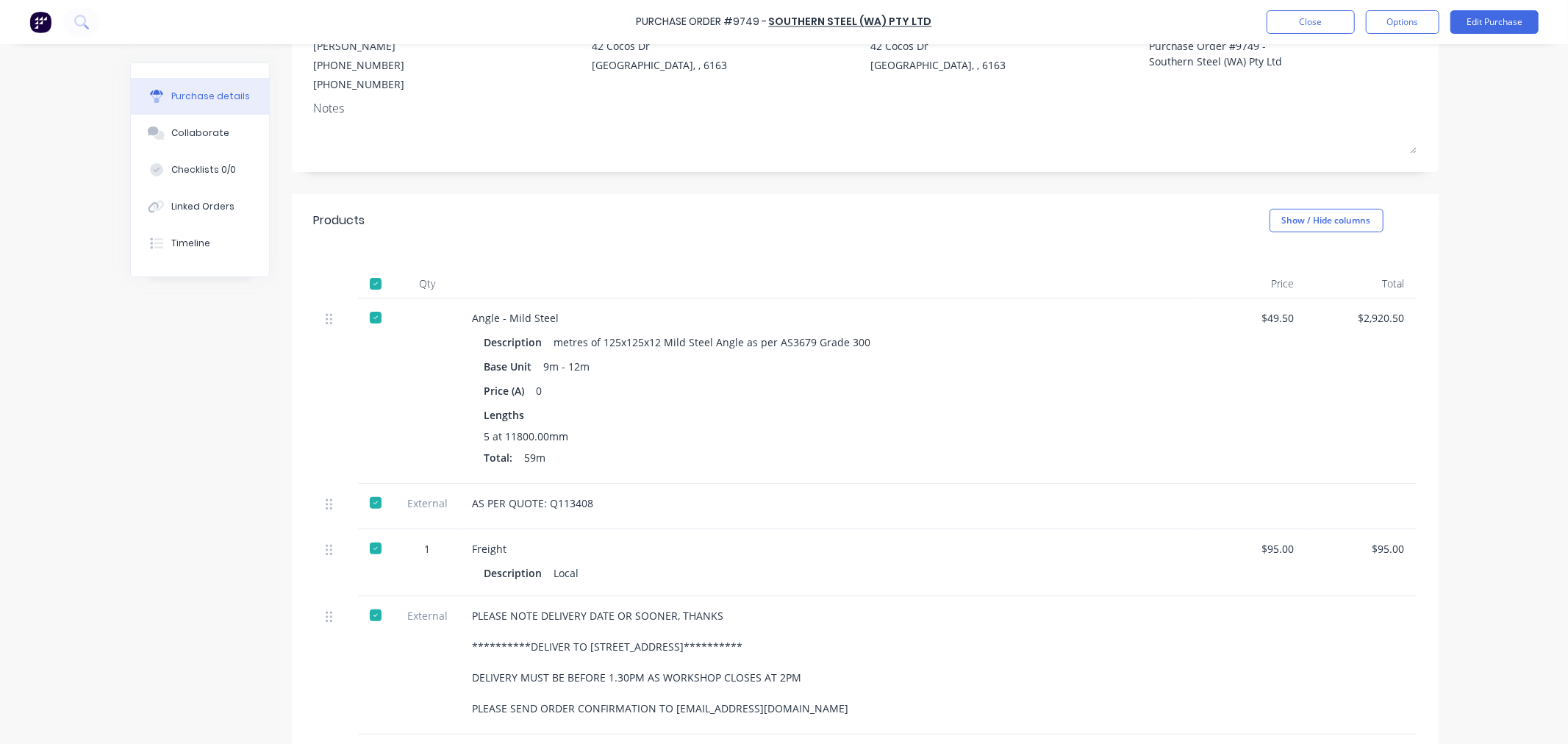
scroll to position [0, 0]
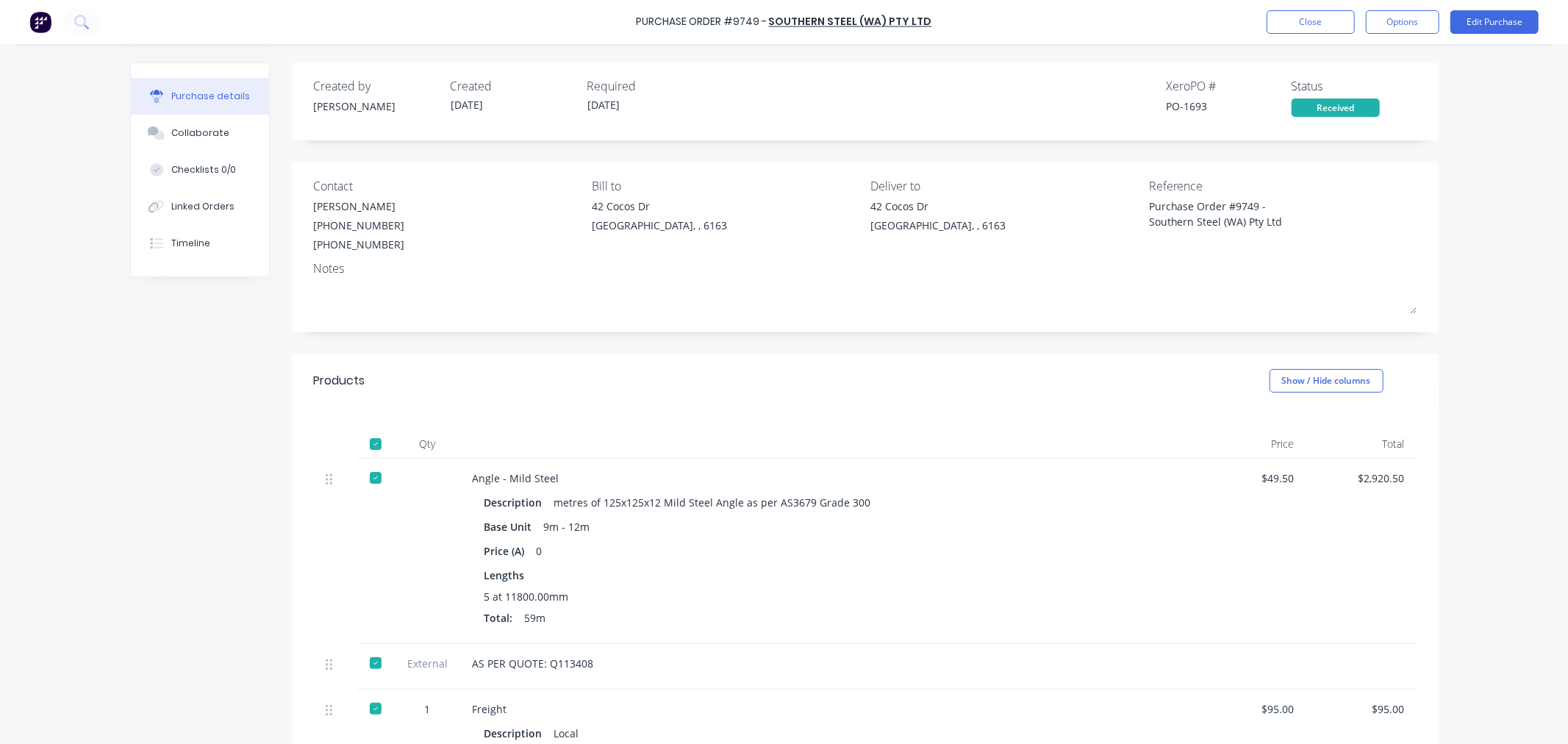
drag, startPoint x: 1385, startPoint y: 23, endPoint x: 1386, endPoint y: 40, distance: 17.0
click at [1385, 25] on button "Options" at bounding box center [1403, 22] width 74 height 24
click at [1373, 90] on div "Convert to Bill" at bounding box center [1370, 89] width 113 height 21
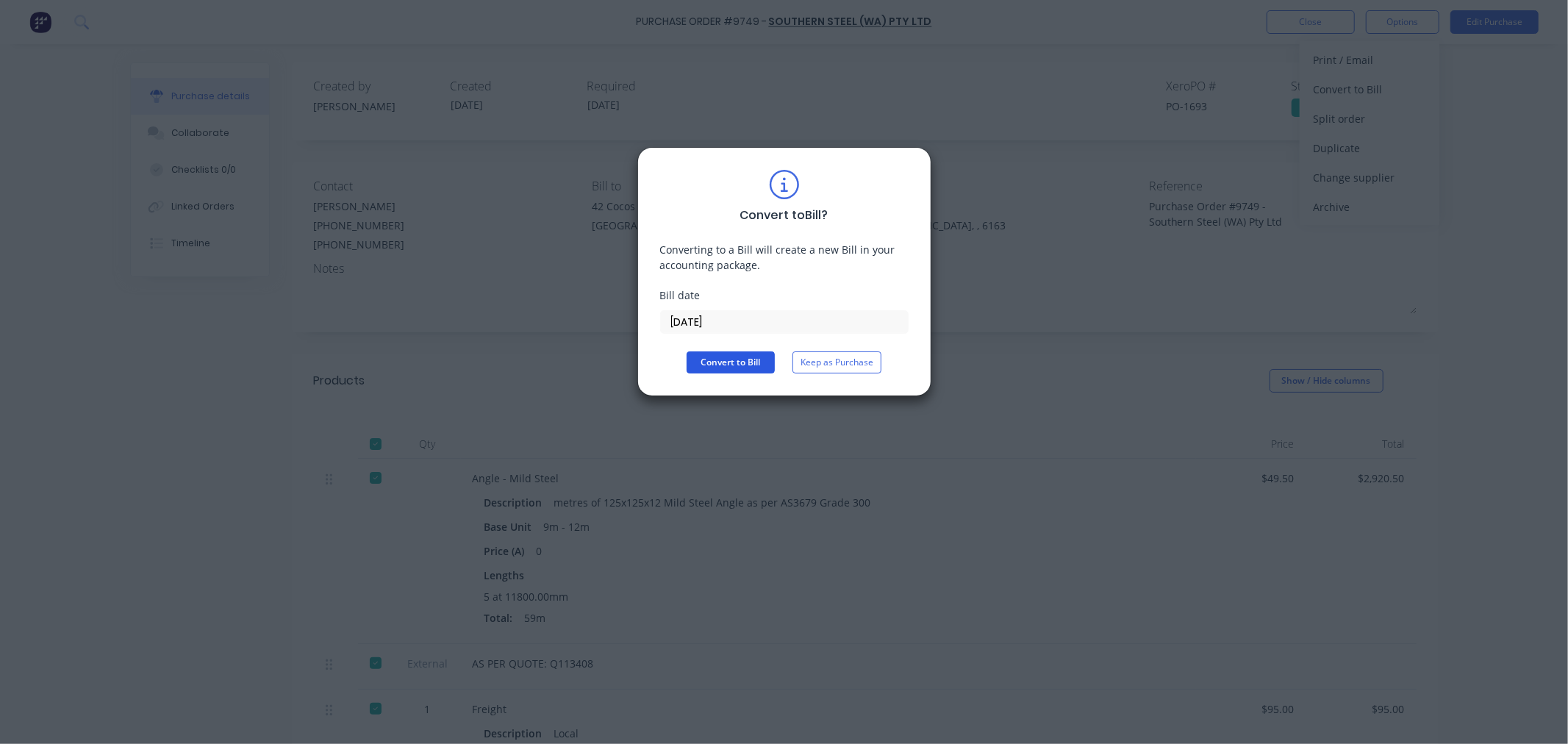
click at [721, 357] on button "Convert to Bill" at bounding box center [731, 362] width 88 height 22
type textarea "x"
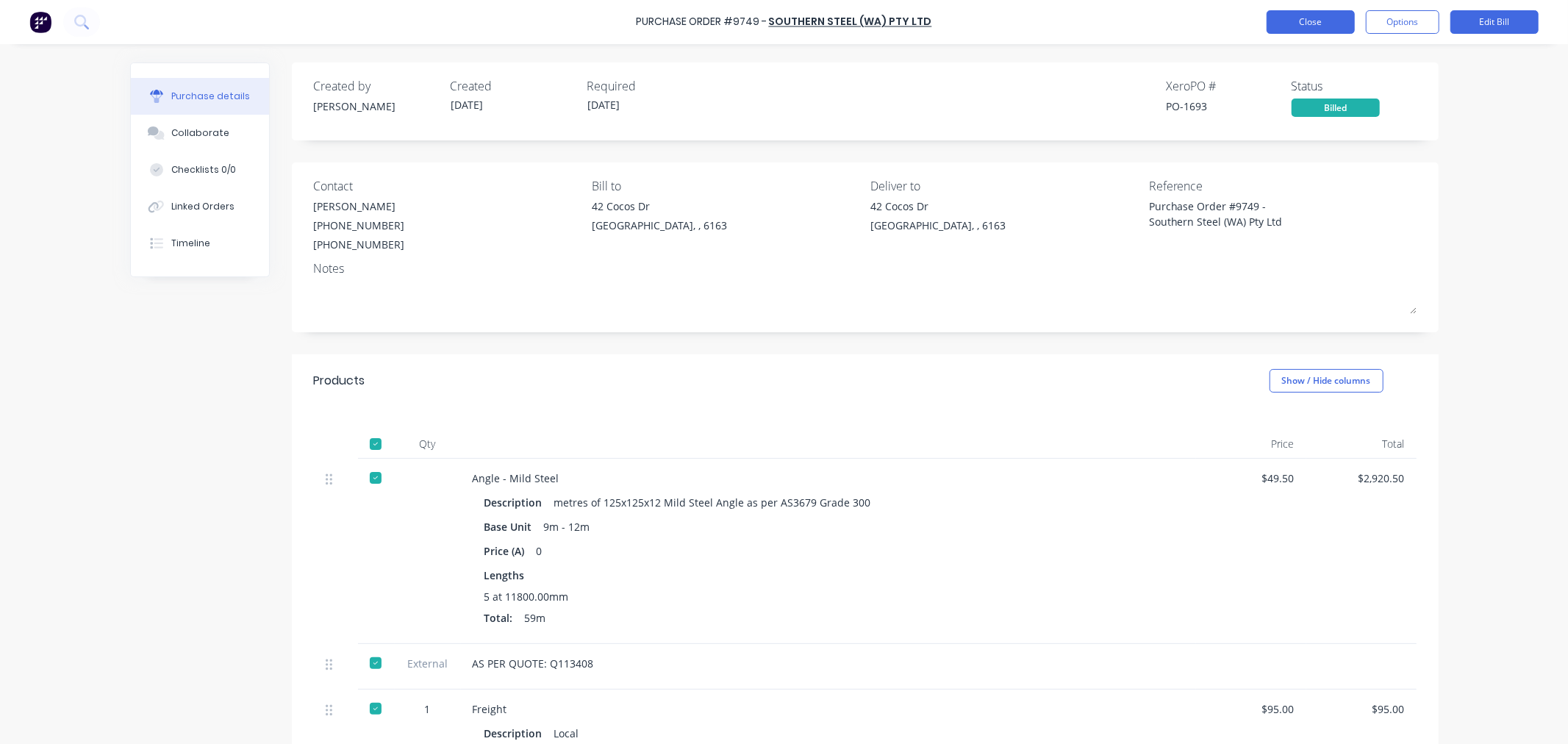
click at [1290, 22] on button "Close" at bounding box center [1311, 22] width 88 height 24
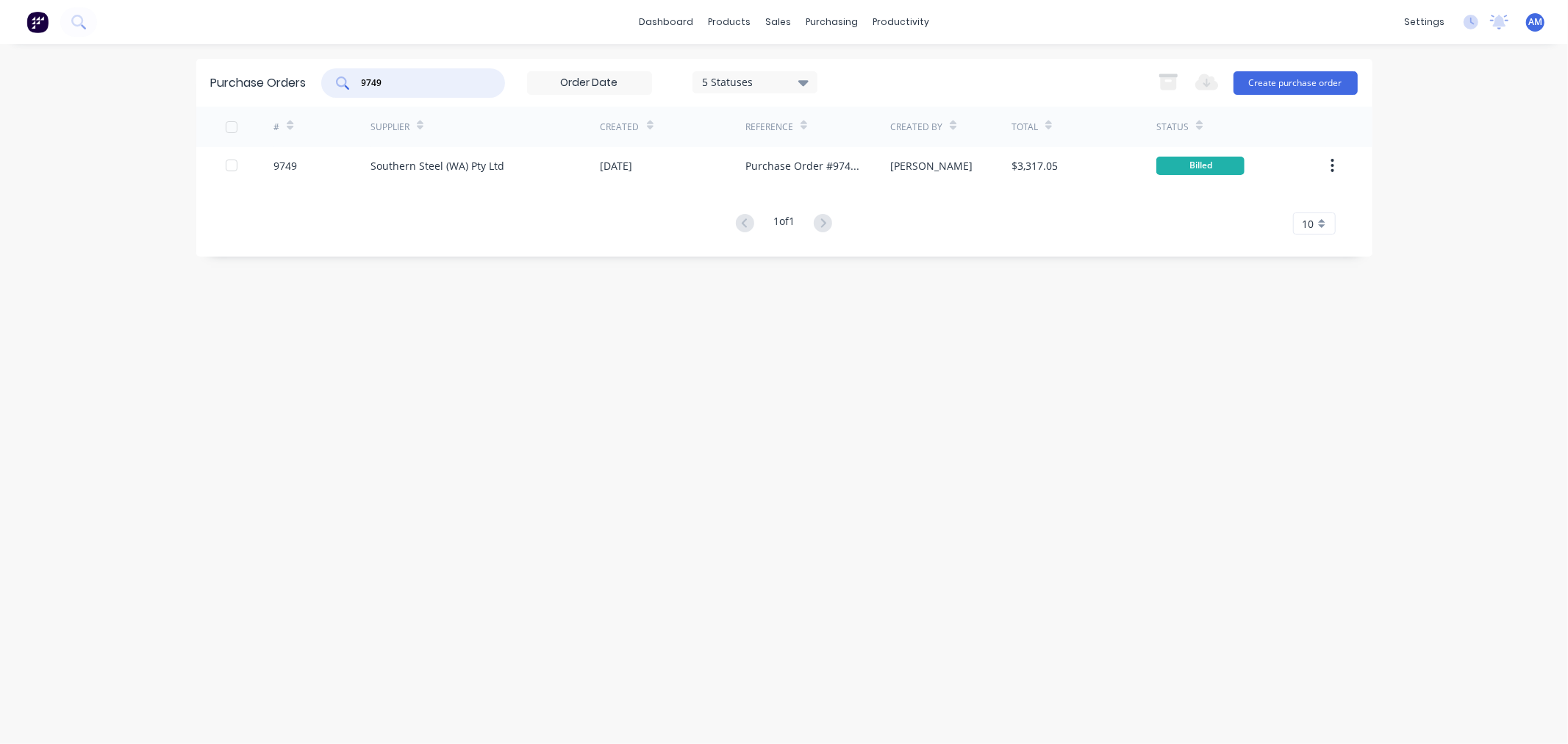
drag, startPoint x: 423, startPoint y: 81, endPoint x: 297, endPoint y: 82, distance: 126.0
click at [298, 78] on div "Purchase Orders 9749 5 Statuses 5 Statuses Export to Excel (XLSX) Create purcha…" at bounding box center [784, 83] width 1176 height 48
type input "9766"
click at [305, 164] on div "9766" at bounding box center [322, 166] width 97 height 37
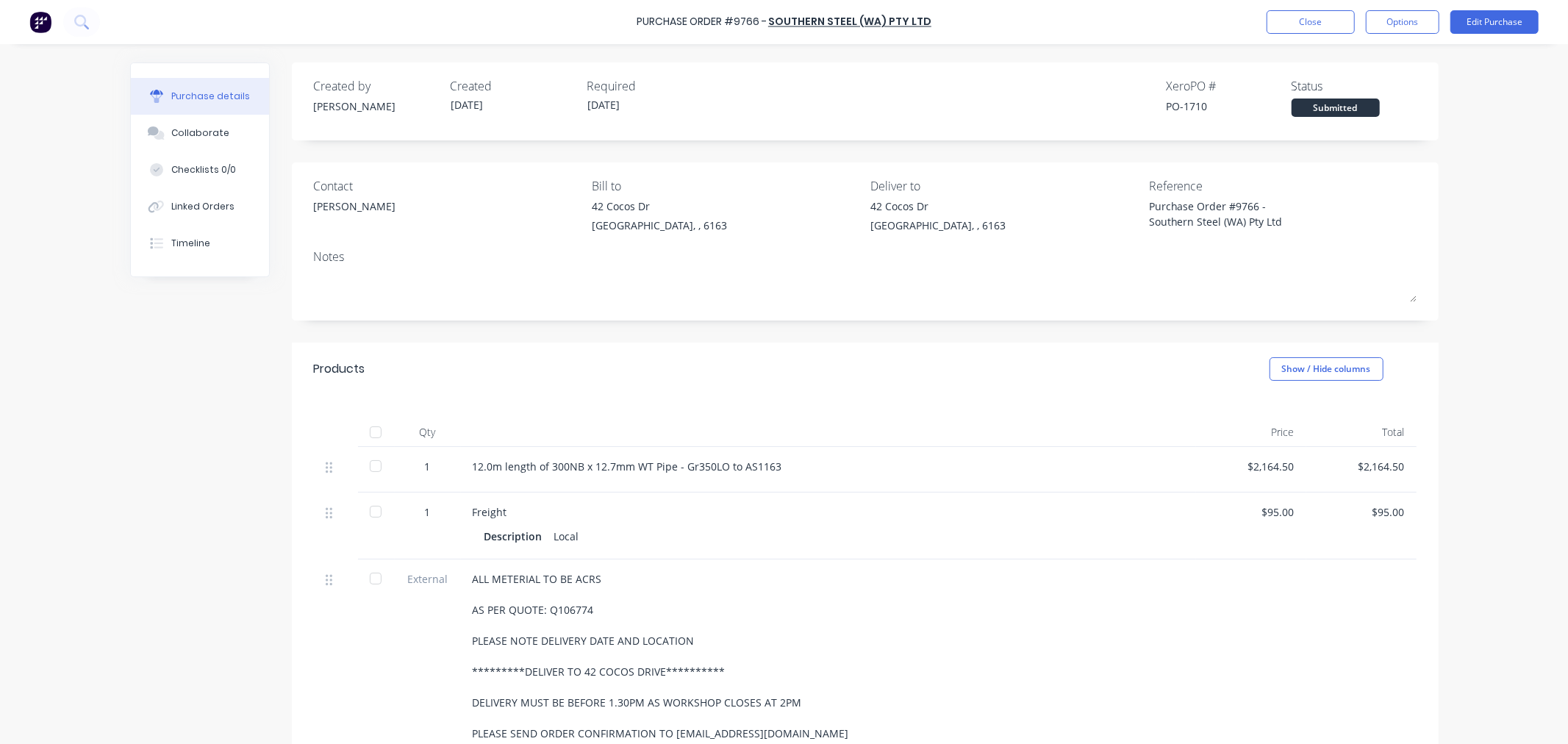
click at [361, 434] on div at bounding box center [376, 432] width 29 height 29
click at [1395, 21] on button "Options" at bounding box center [1403, 22] width 74 height 24
click at [1361, 94] on div "Convert to Bill" at bounding box center [1370, 89] width 113 height 21
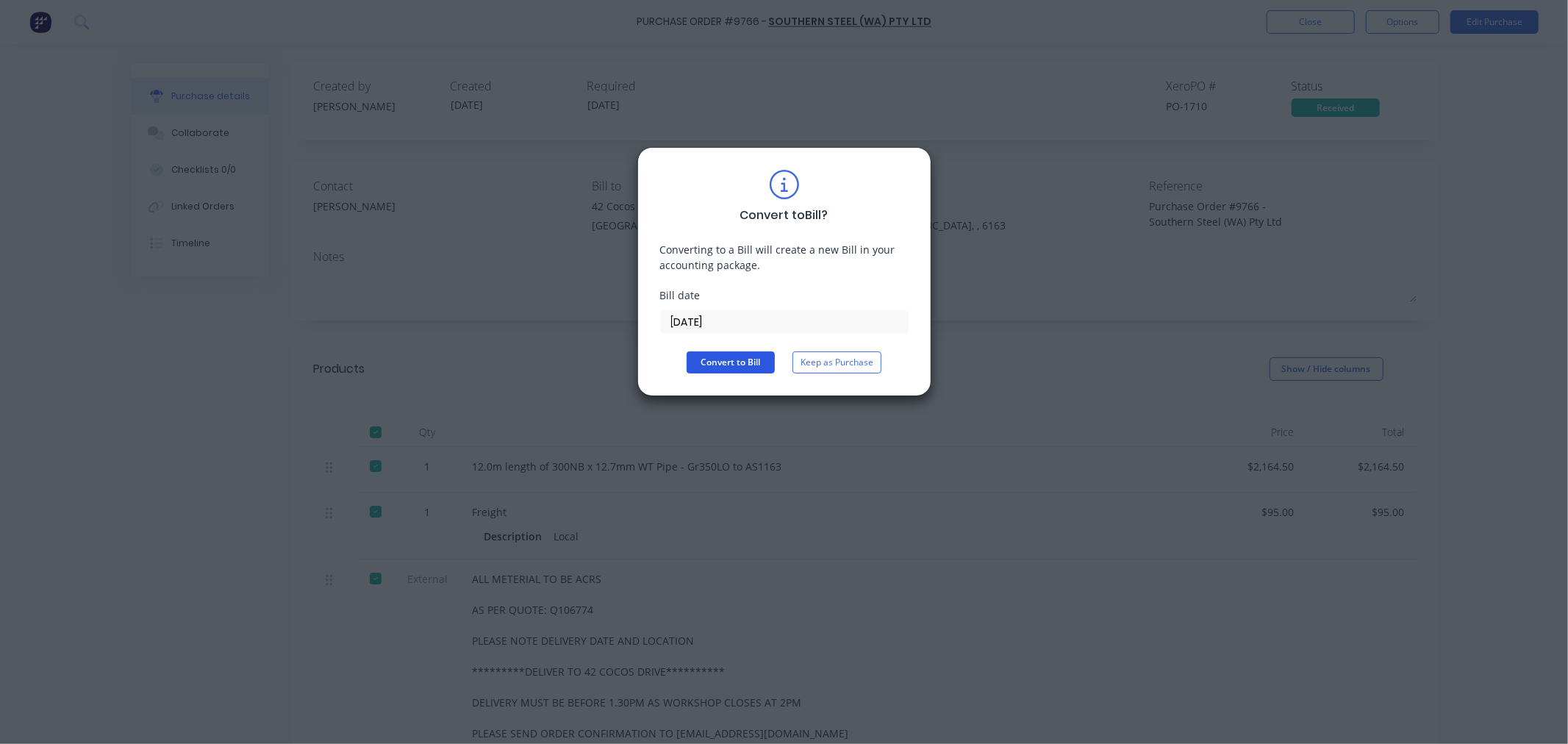
click at [756, 353] on button "Convert to Bill" at bounding box center [731, 362] width 88 height 22
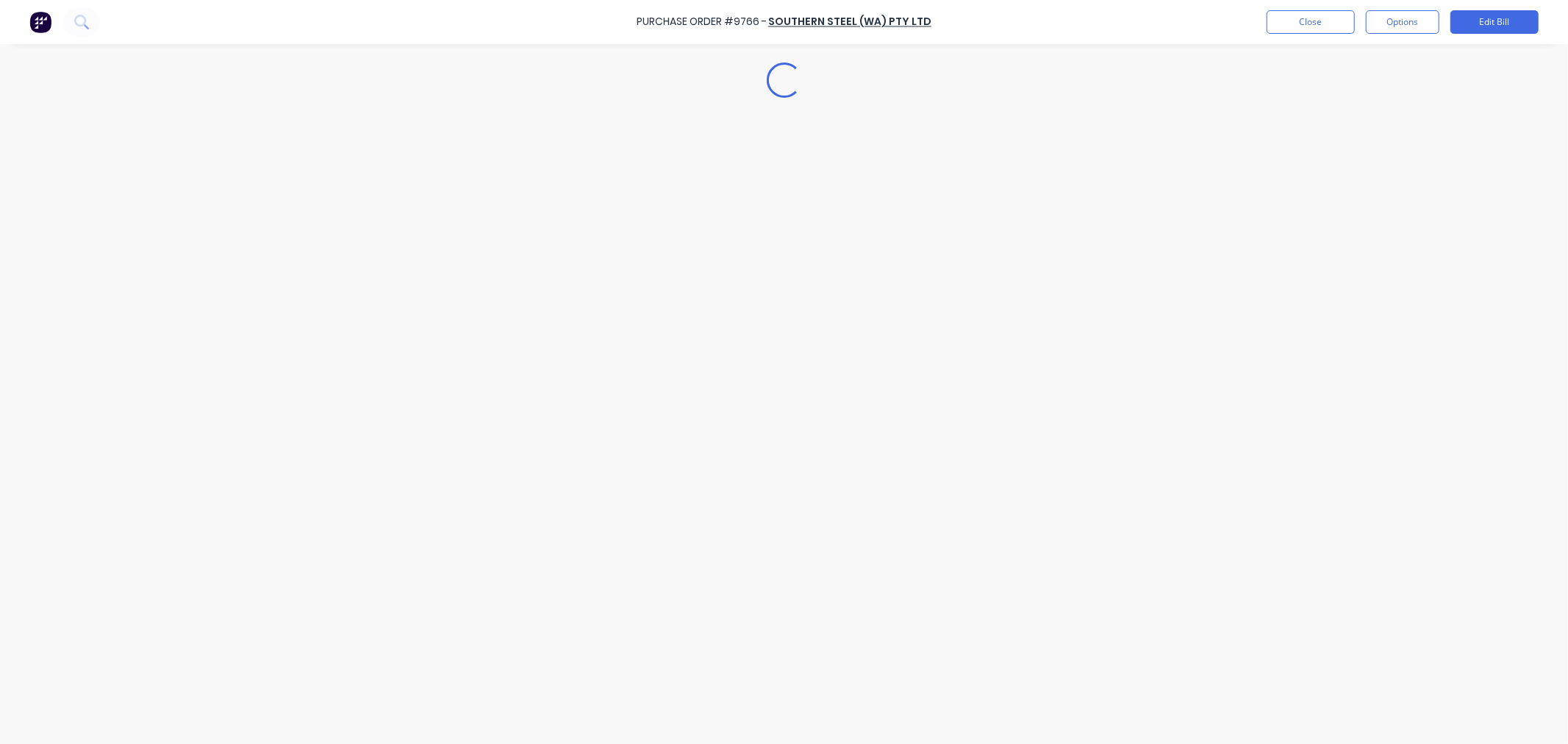
type textarea "x"
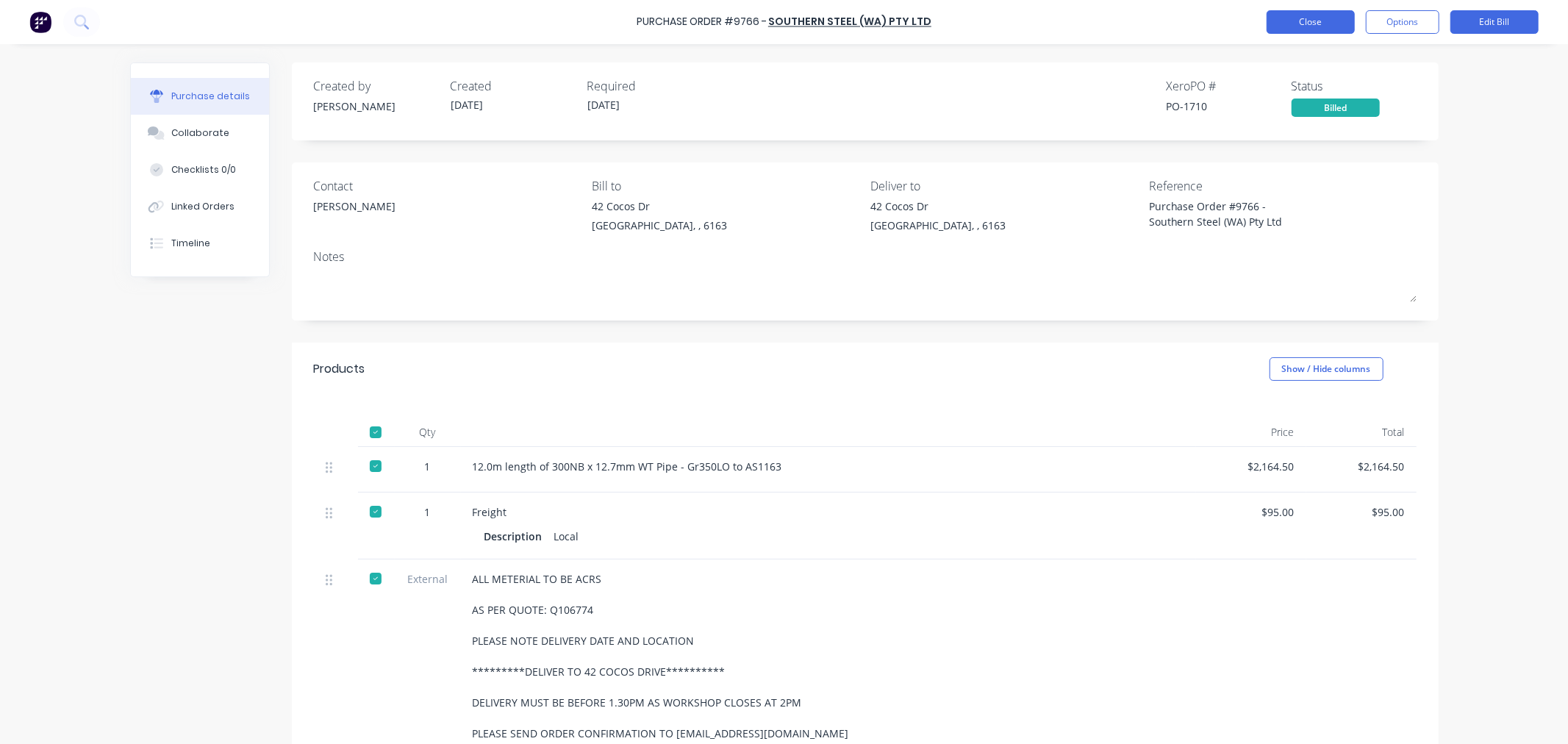
click at [1306, 20] on button "Close" at bounding box center [1311, 22] width 88 height 24
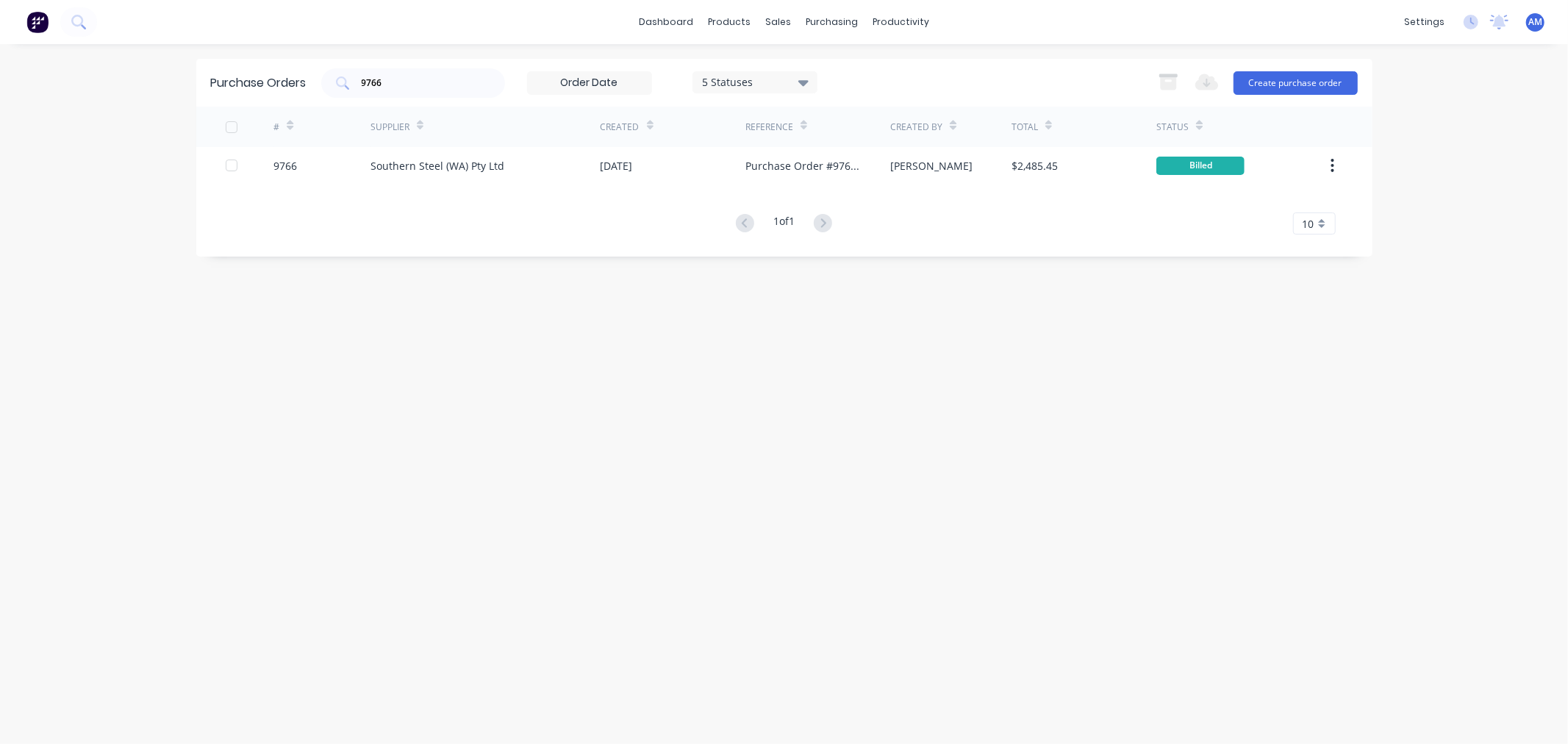
drag, startPoint x: 427, startPoint y: 86, endPoint x: 251, endPoint y: 89, distance: 176.0
click at [257, 89] on div "Purchase Orders 9766 5 Statuses 5 Statuses Export to Excel (XLSX) Create purcha…" at bounding box center [784, 83] width 1176 height 48
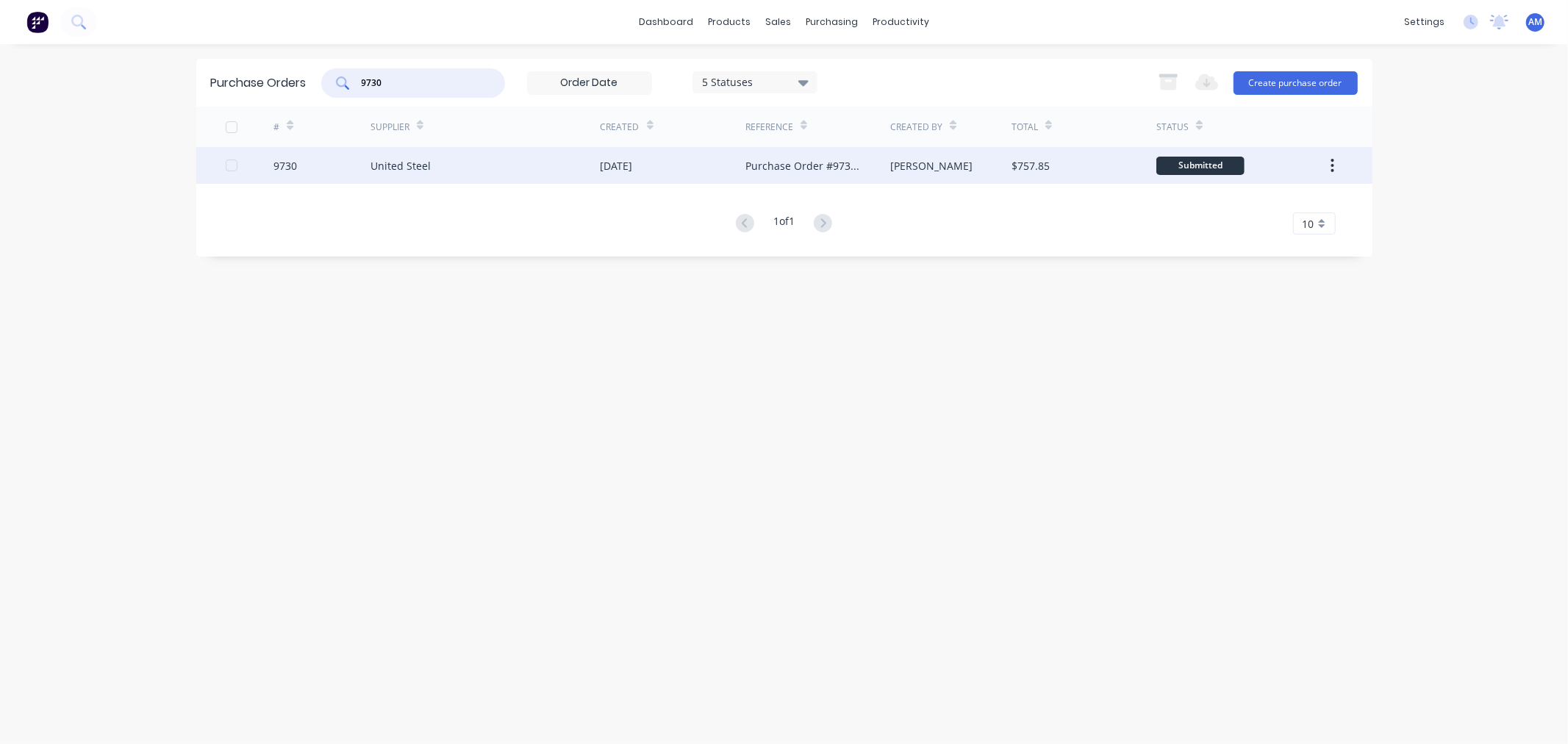
type input "9730"
click at [332, 162] on div "9730" at bounding box center [322, 166] width 97 height 37
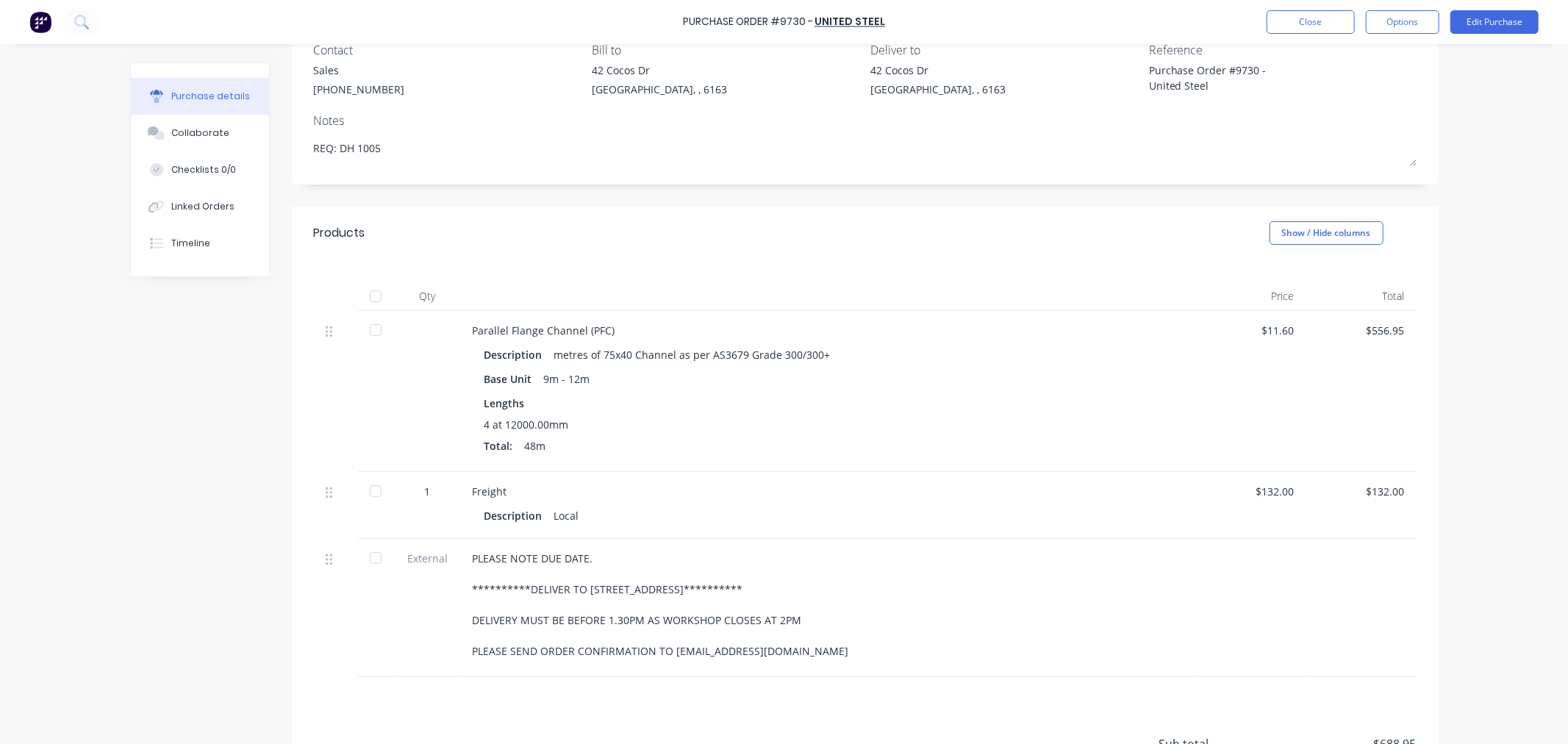
scroll to position [164, 0]
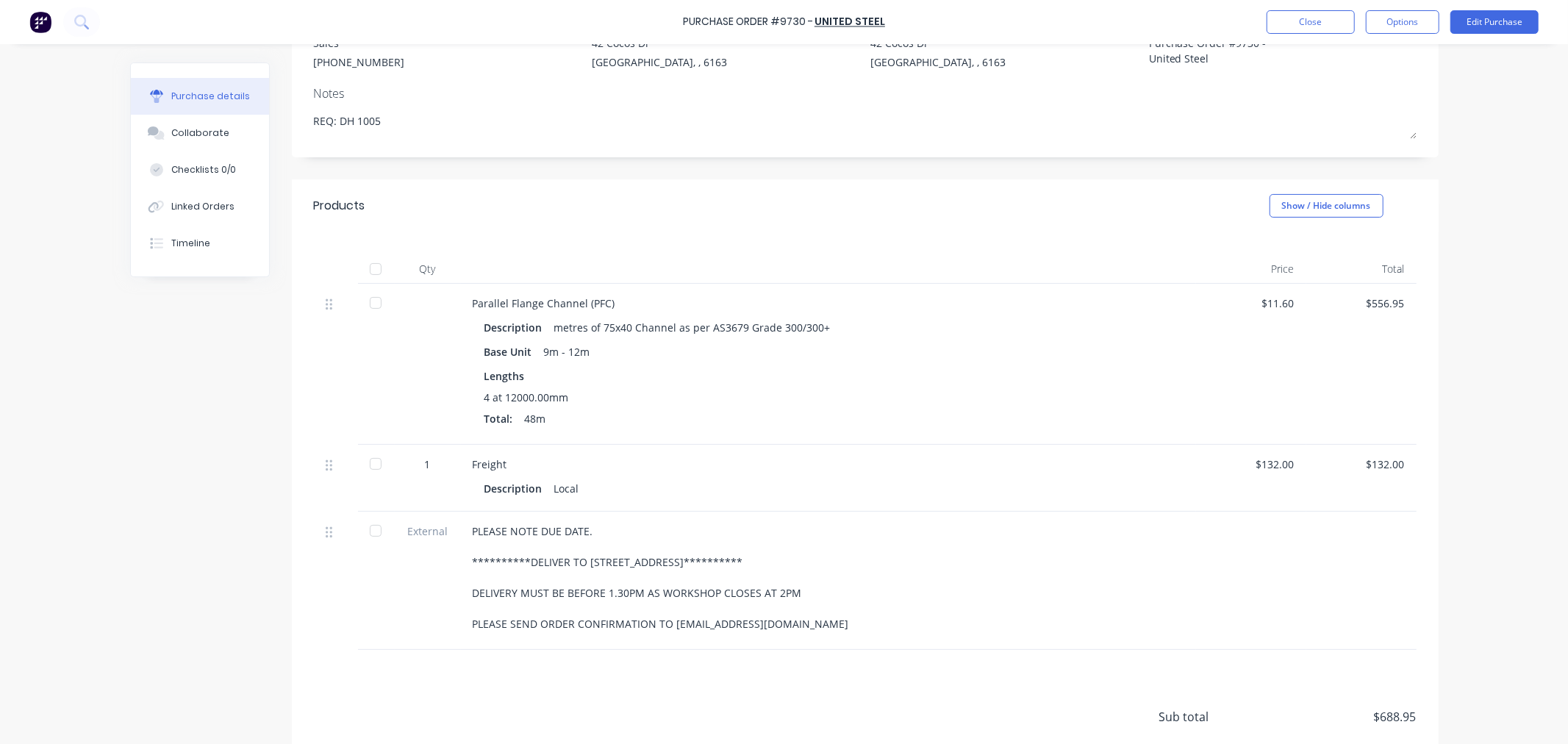
click at [370, 267] on div at bounding box center [376, 269] width 29 height 29
click at [1399, 13] on button "Options" at bounding box center [1403, 22] width 74 height 24
click at [1362, 84] on div "Convert to Bill" at bounding box center [1370, 89] width 113 height 21
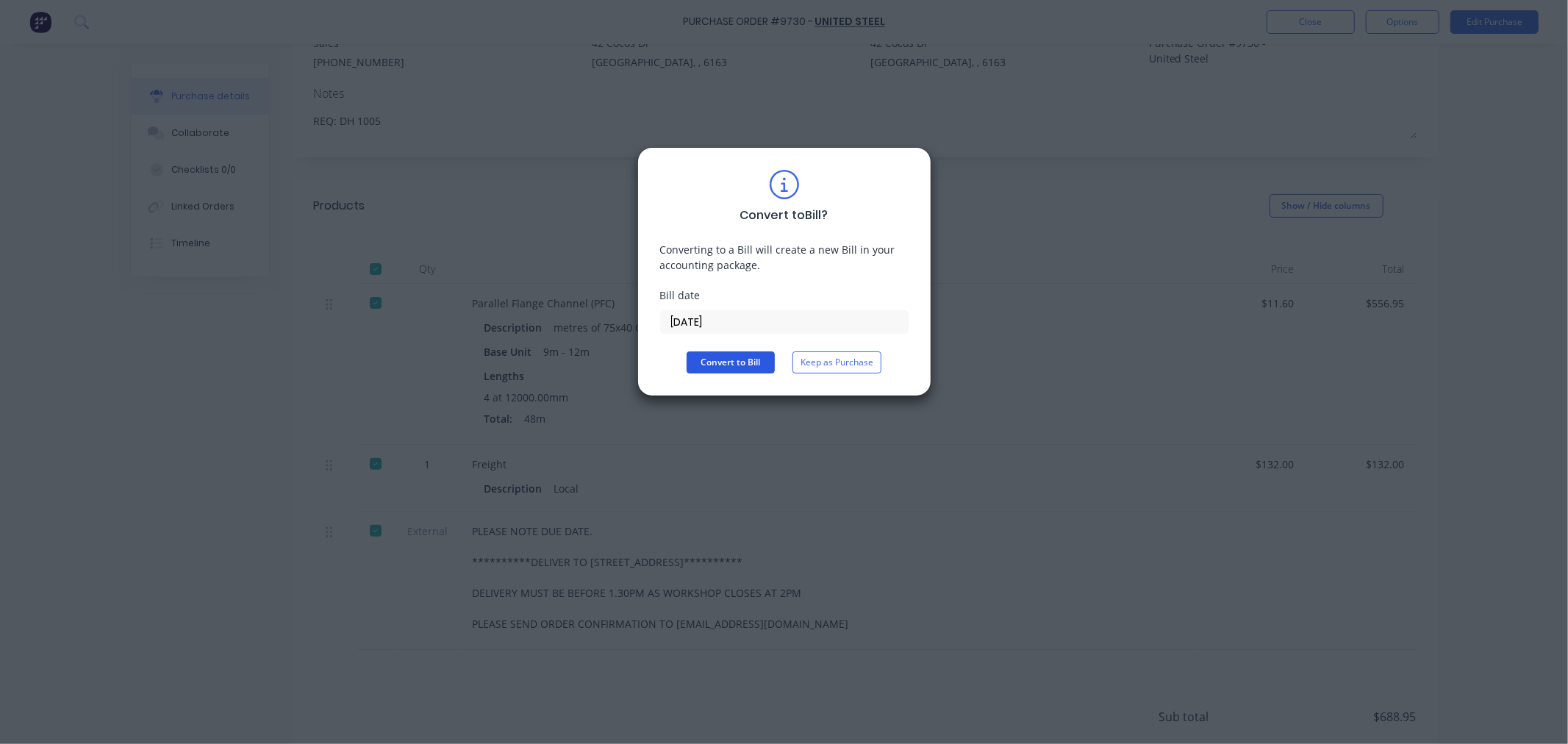
click at [740, 359] on button "Convert to Bill" at bounding box center [731, 362] width 88 height 22
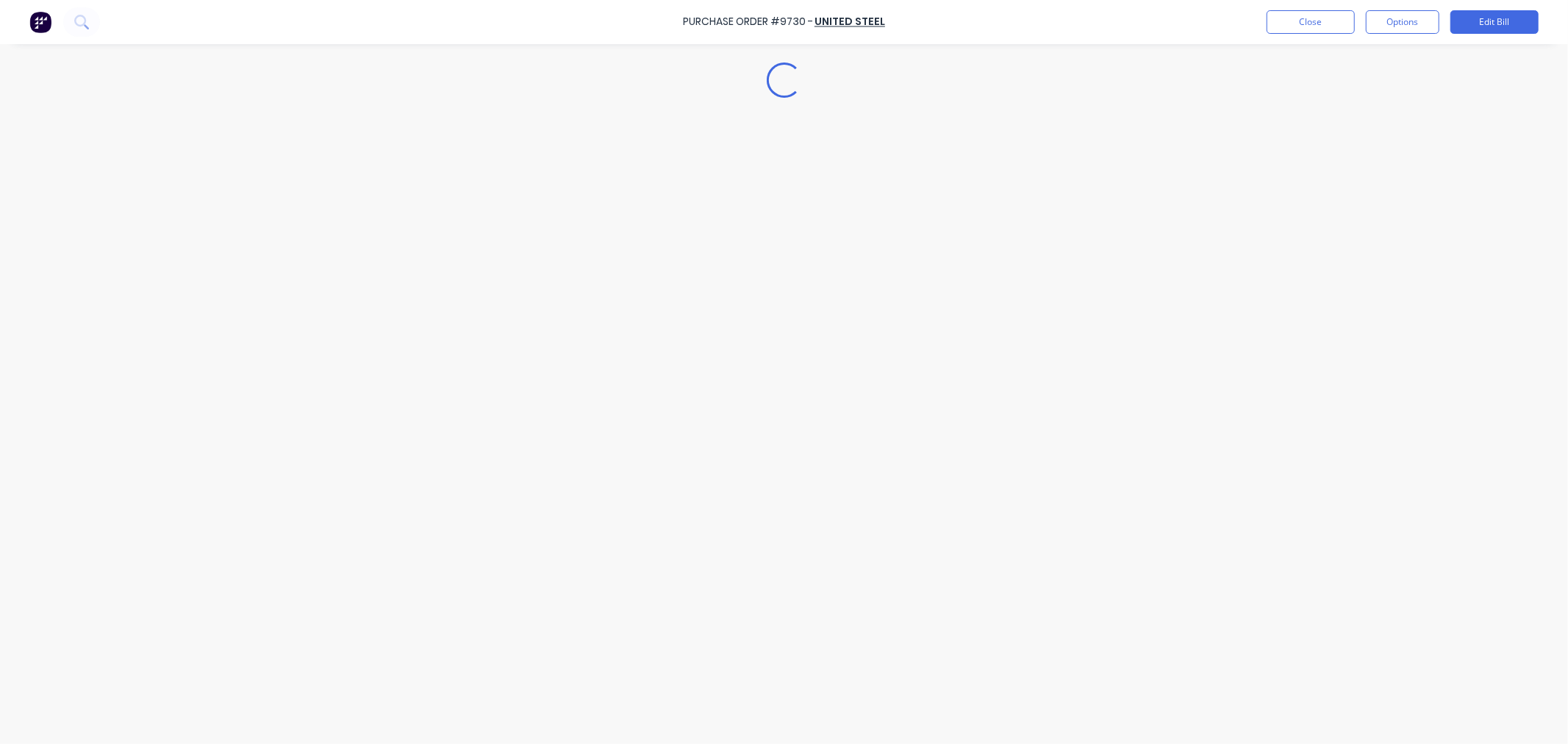
type textarea "x"
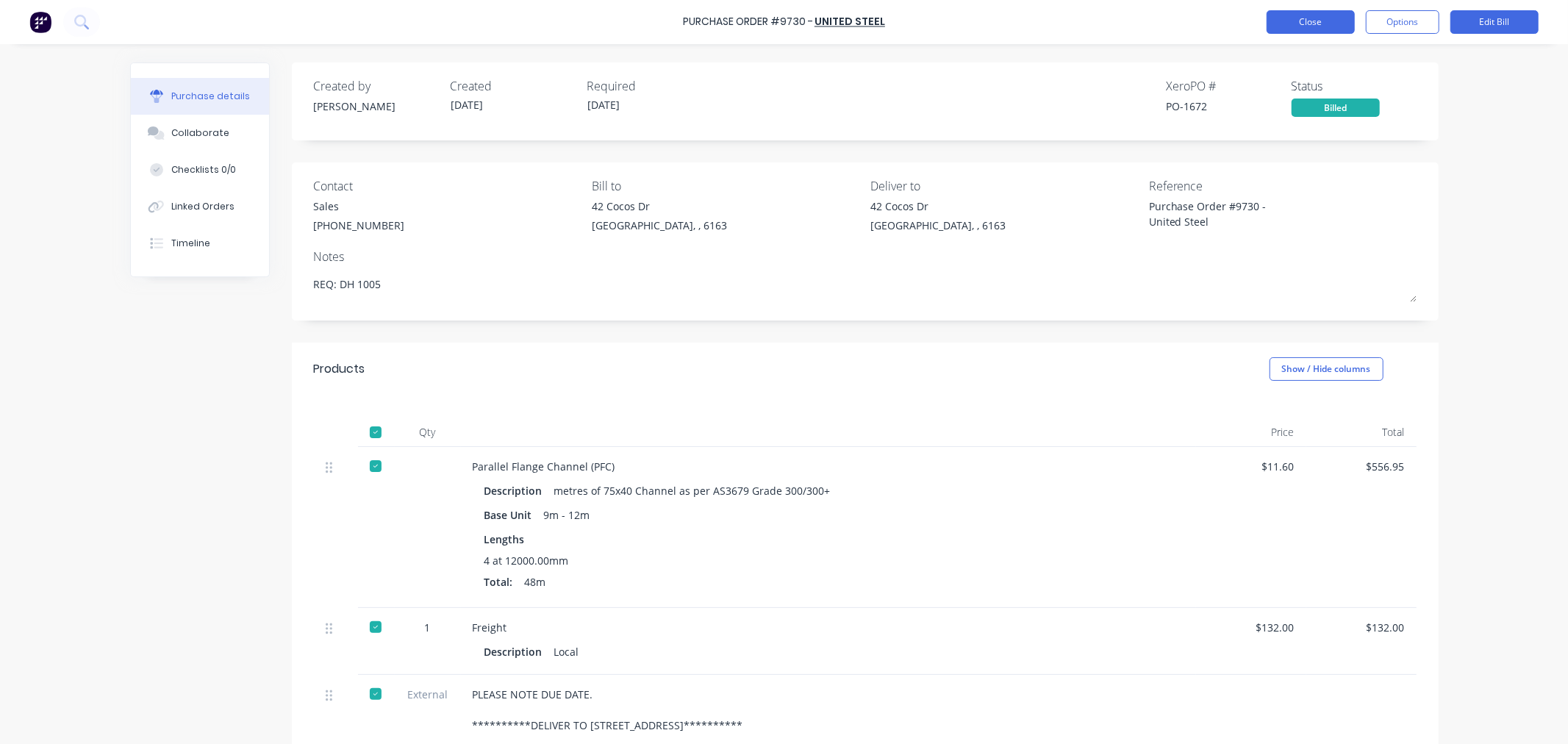
click at [1302, 16] on button "Close" at bounding box center [1311, 22] width 88 height 24
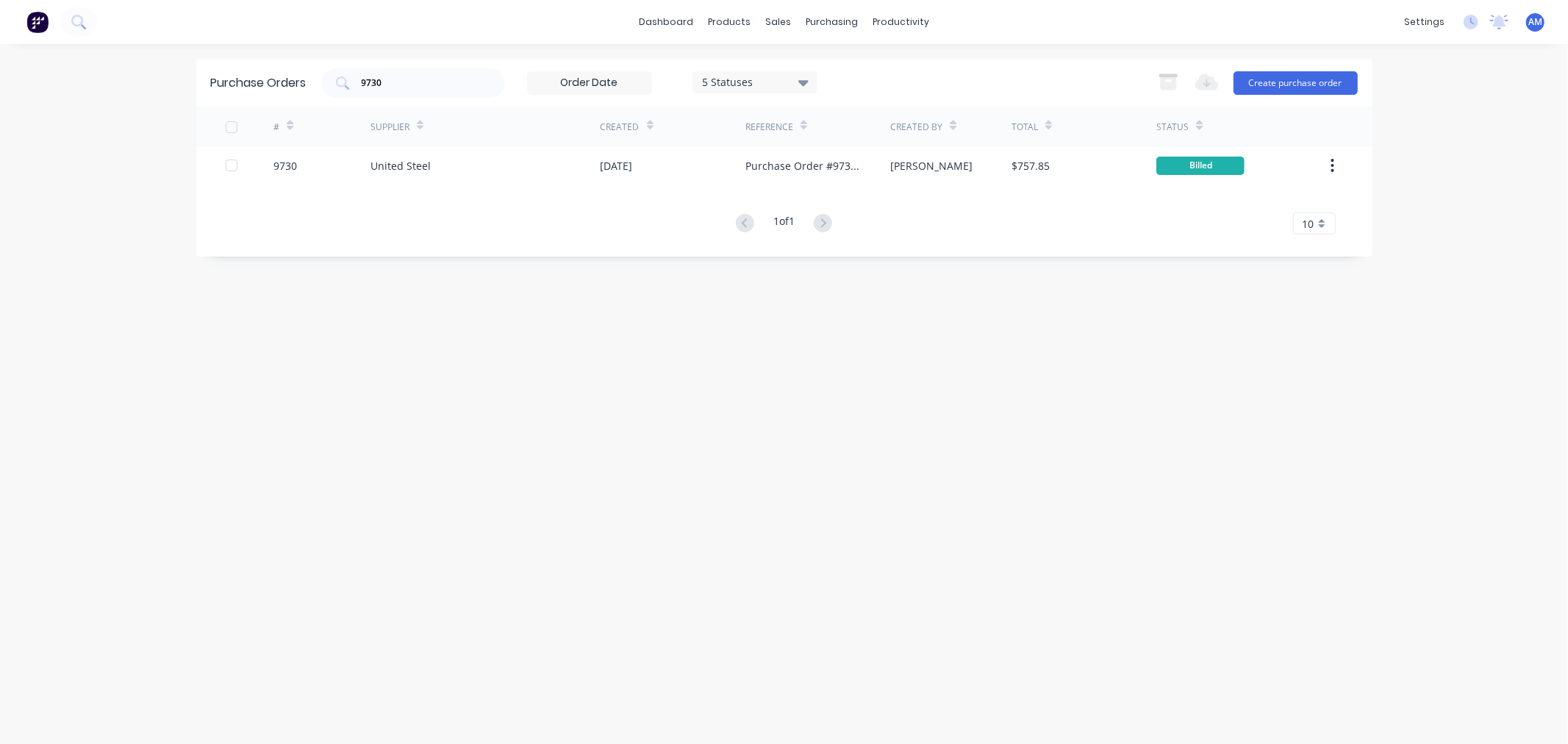
drag, startPoint x: 395, startPoint y: 82, endPoint x: 263, endPoint y: 78, distance: 132.1
click at [279, 78] on div "Purchase Orders 9730 5 Statuses 5 Statuses Export to Excel (XLSX) Create purcha…" at bounding box center [784, 83] width 1176 height 48
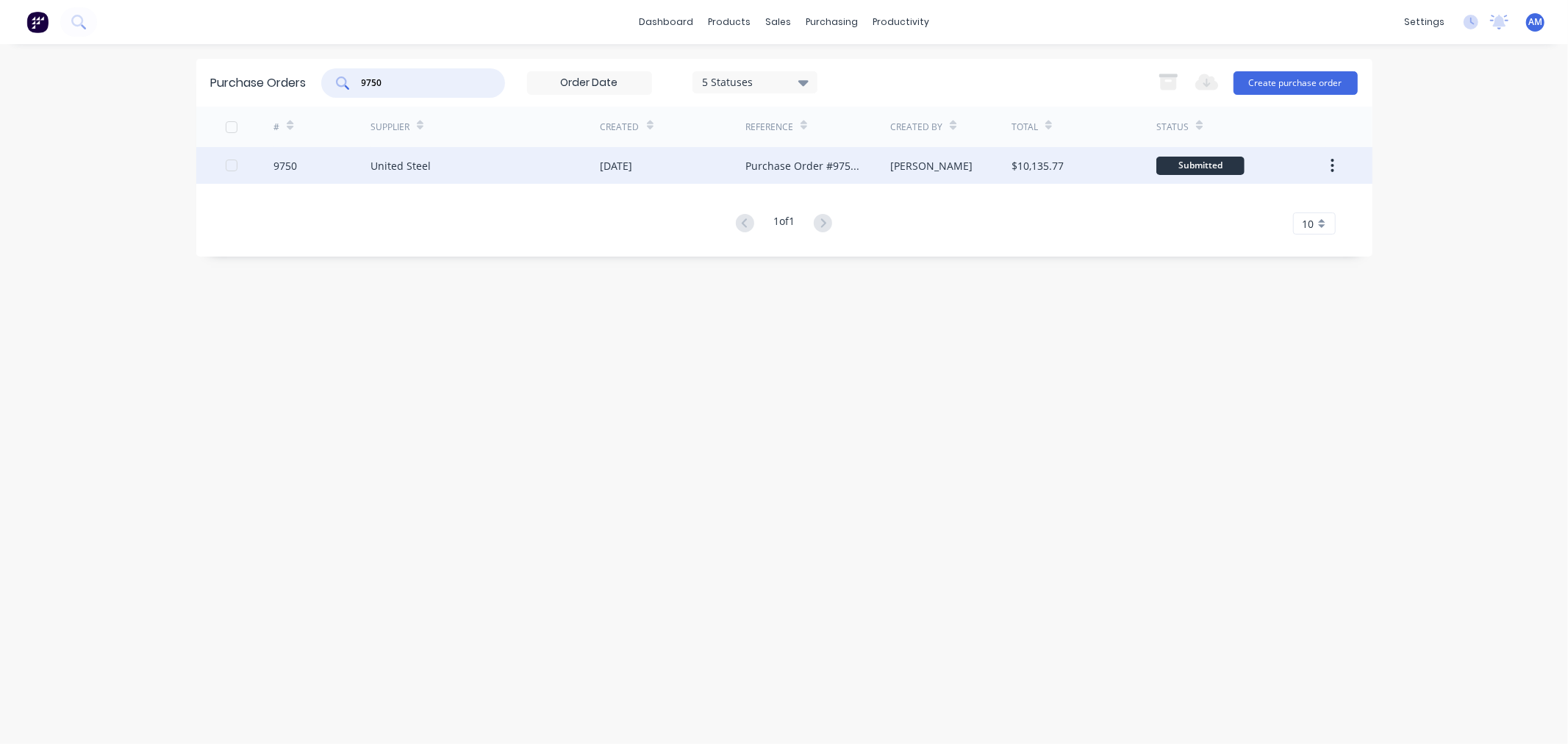
type input "9750"
click at [317, 165] on div "9750" at bounding box center [322, 166] width 97 height 37
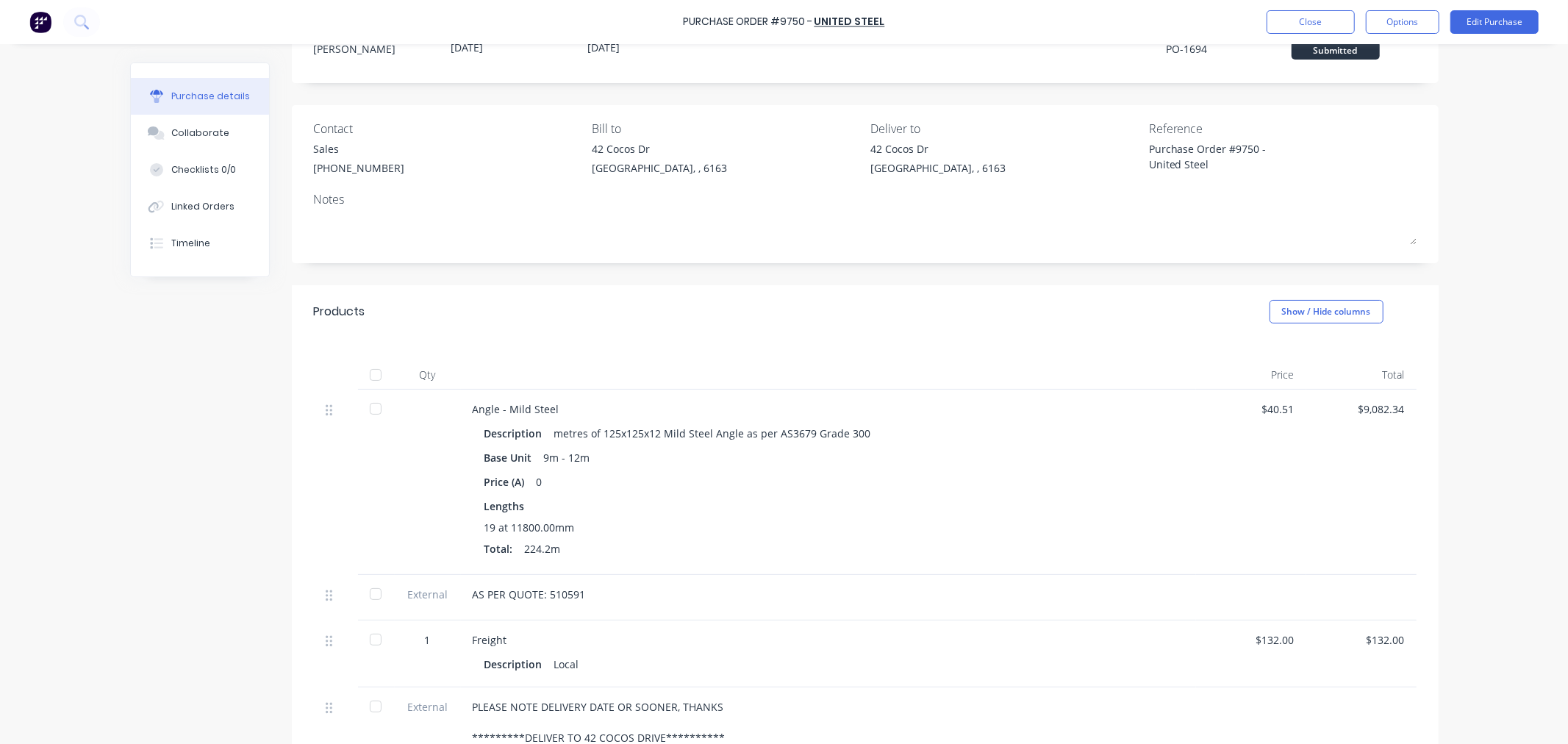
scroll to position [164, 0]
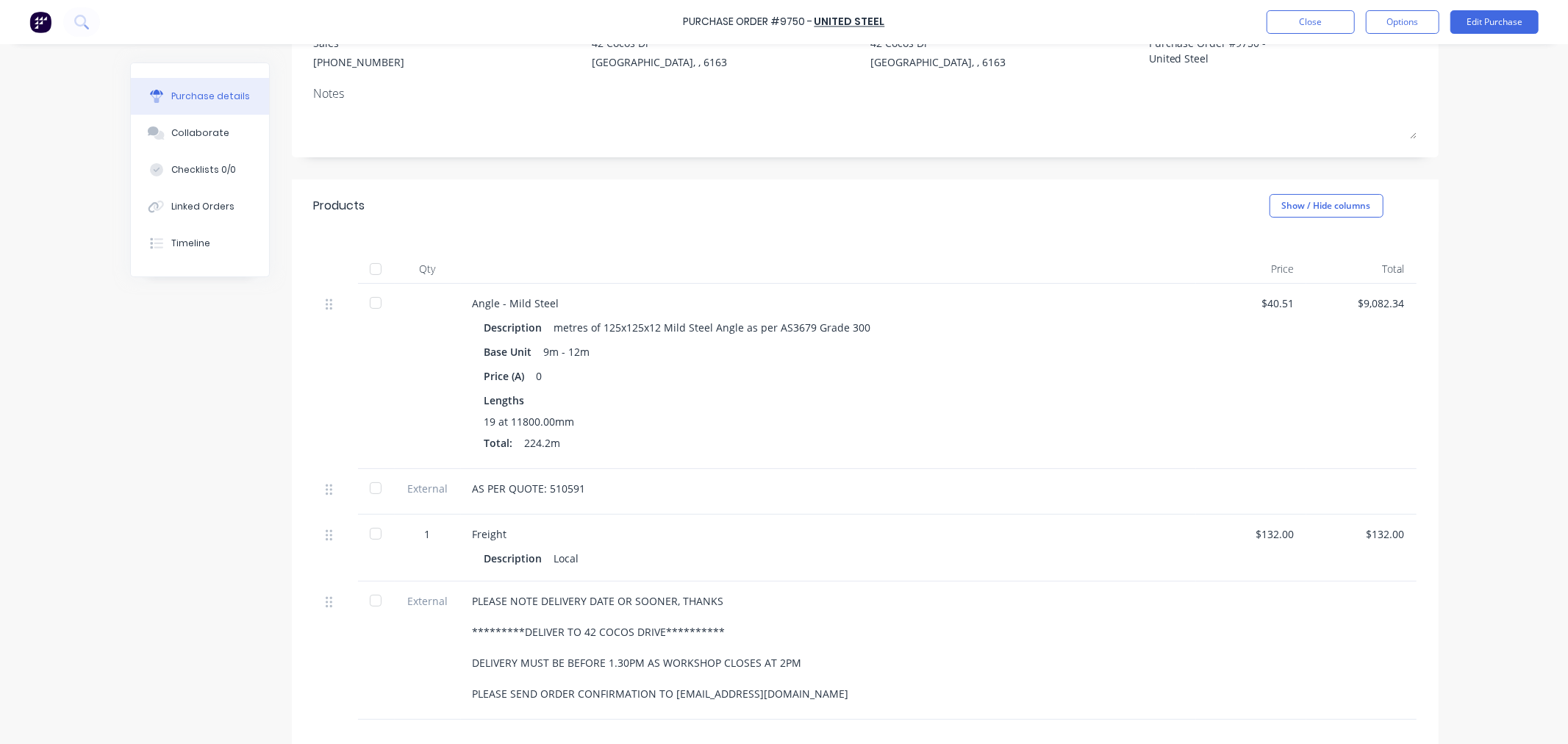
click at [371, 266] on div at bounding box center [376, 269] width 29 height 29
drag, startPoint x: 1388, startPoint y: 18, endPoint x: 1378, endPoint y: 38, distance: 22.4
click at [1388, 20] on button "Options" at bounding box center [1403, 22] width 74 height 24
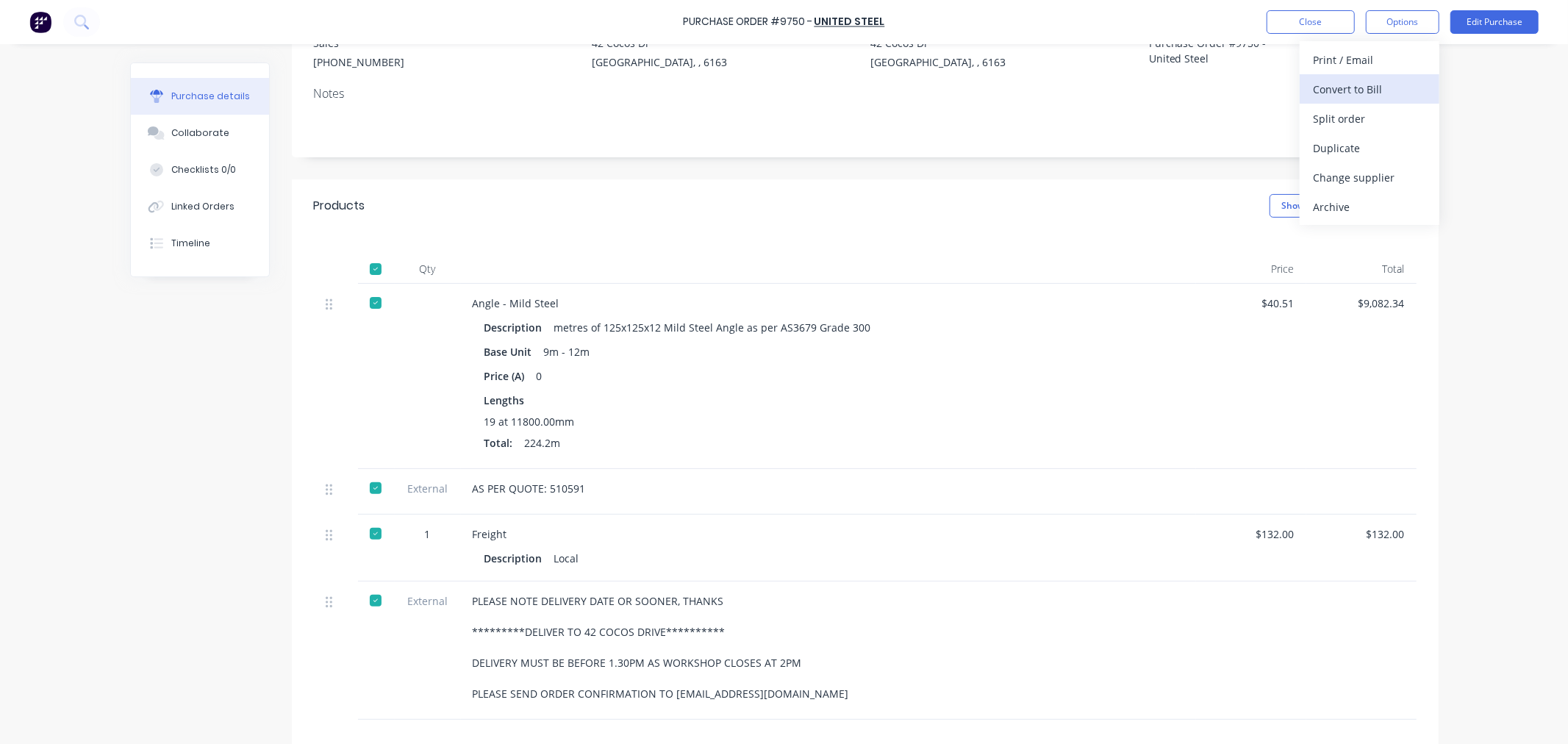
click at [1316, 92] on div "Convert to Bill" at bounding box center [1370, 89] width 113 height 21
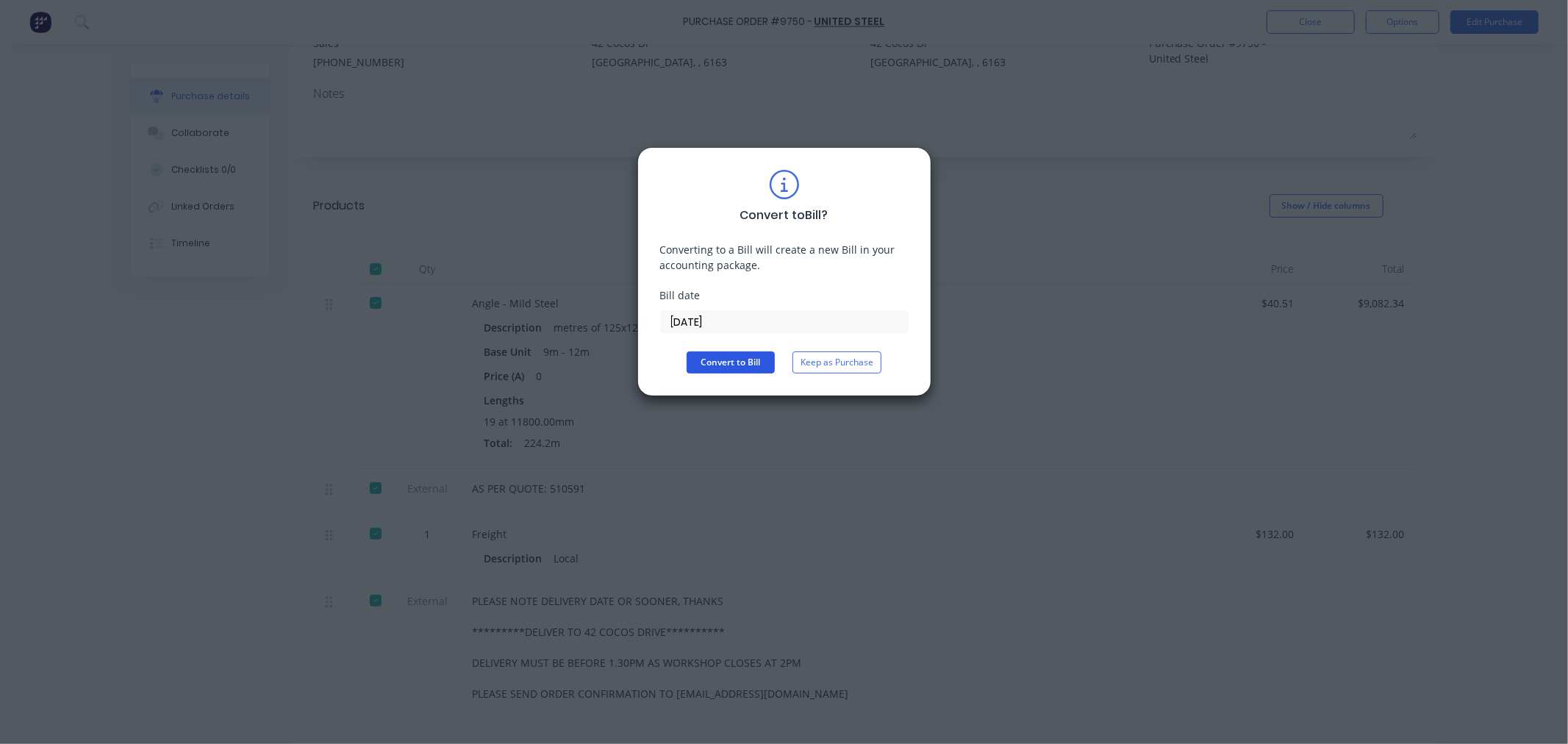
click at [737, 363] on button "Convert to Bill" at bounding box center [731, 362] width 88 height 22
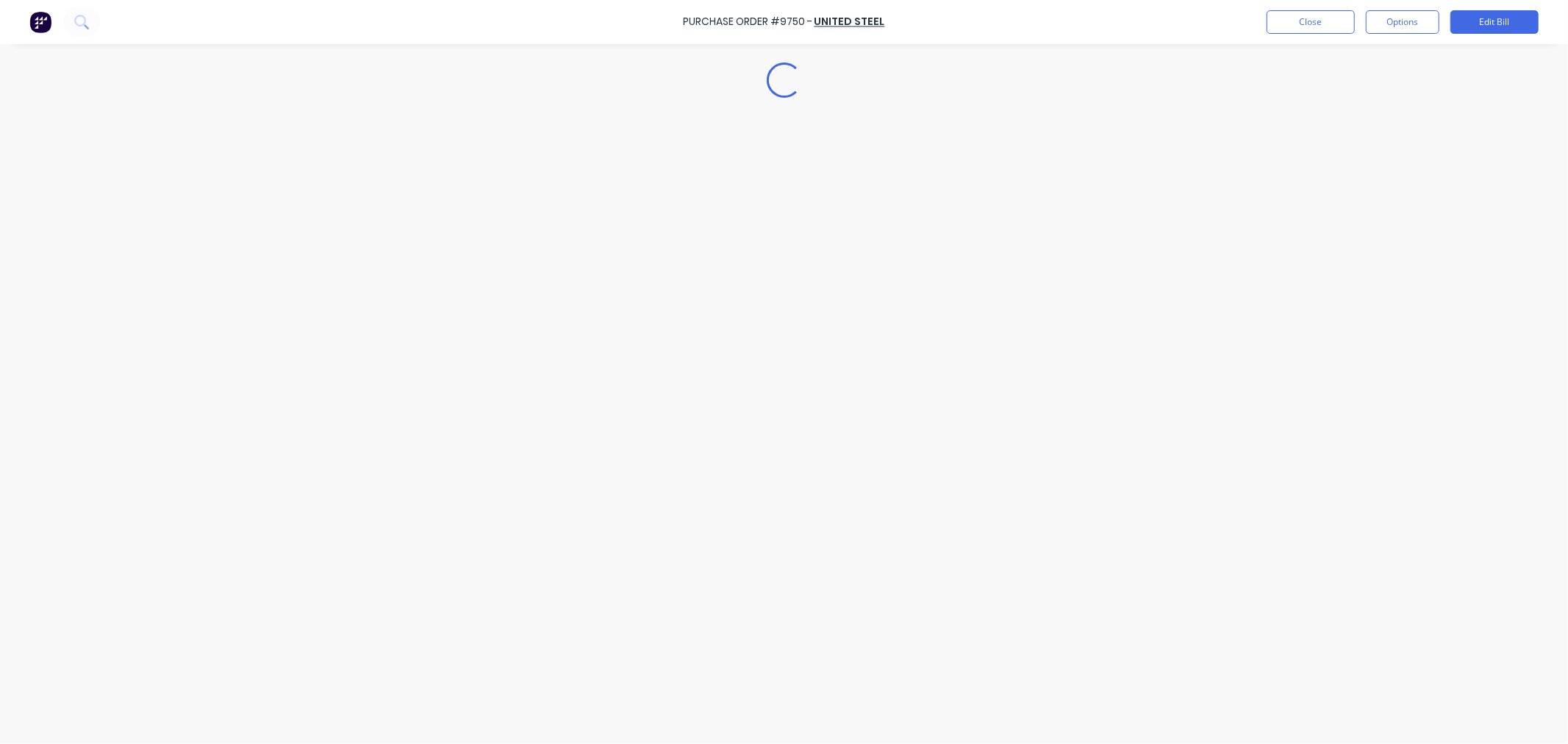
type textarea "x"
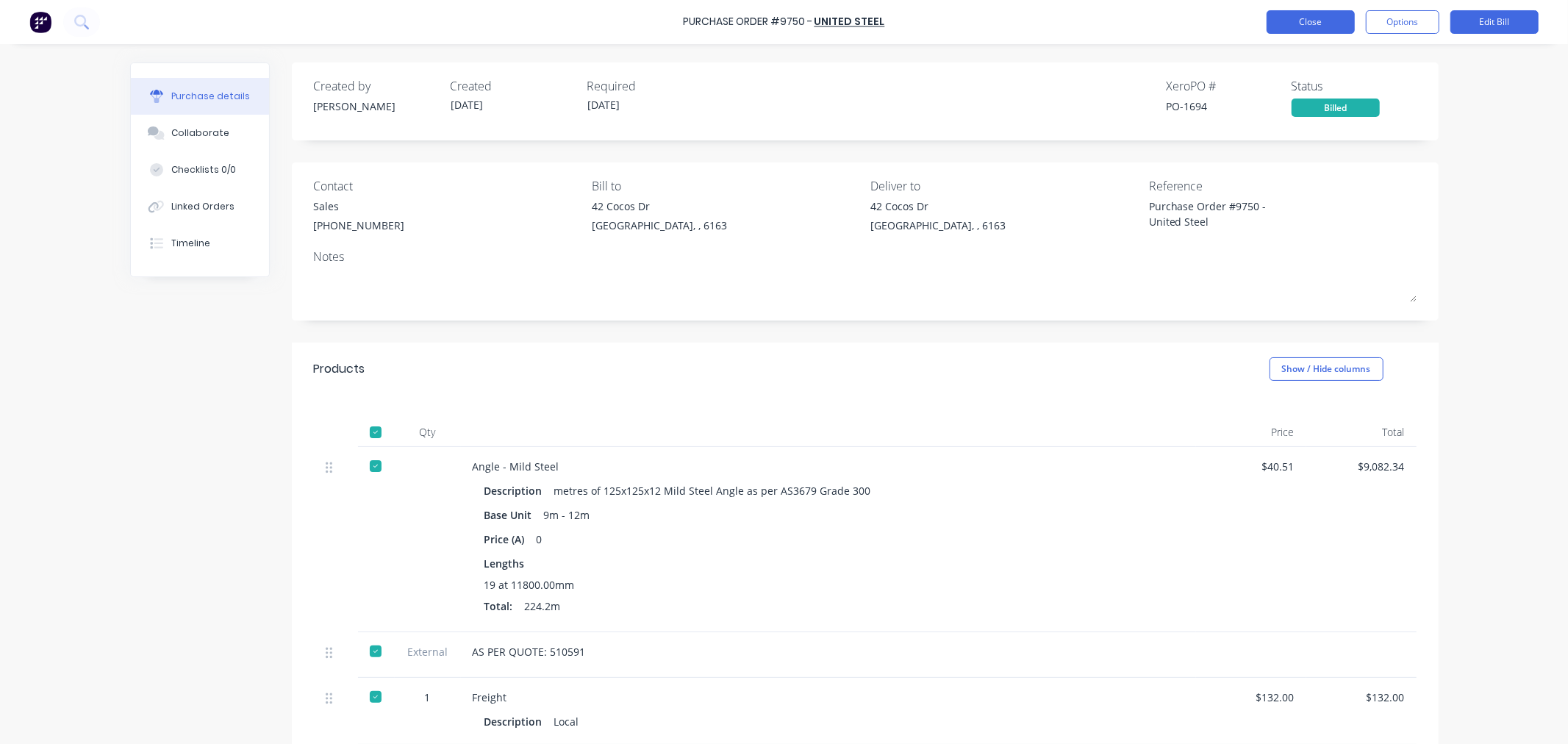
click at [1301, 15] on button "Close" at bounding box center [1311, 22] width 88 height 24
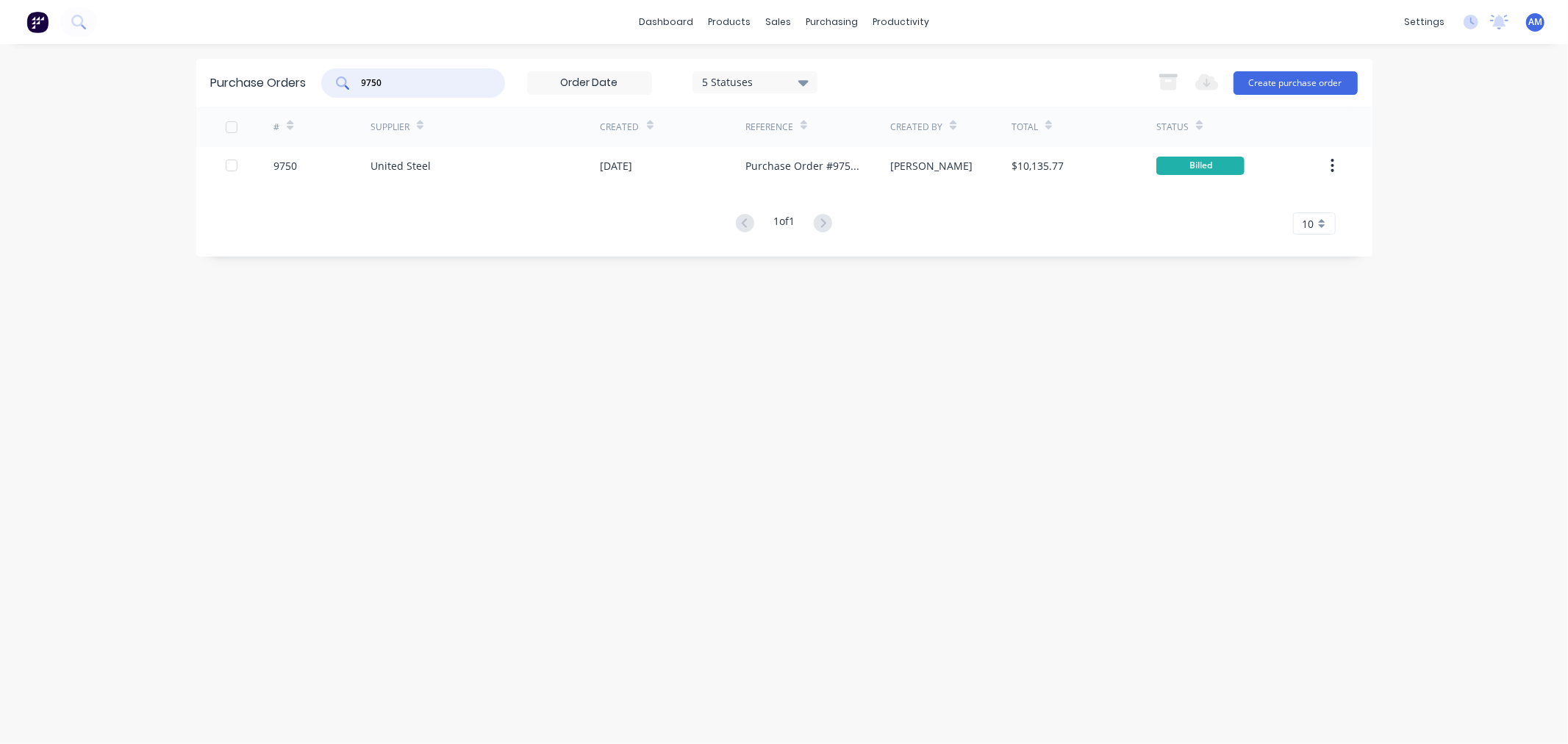
drag, startPoint x: 397, startPoint y: 80, endPoint x: 281, endPoint y: 83, distance: 116.0
click at [281, 83] on div "Purchase Orders 9750 5 Statuses 5 Statuses Export to Excel (XLSX) Create purcha…" at bounding box center [784, 83] width 1176 height 48
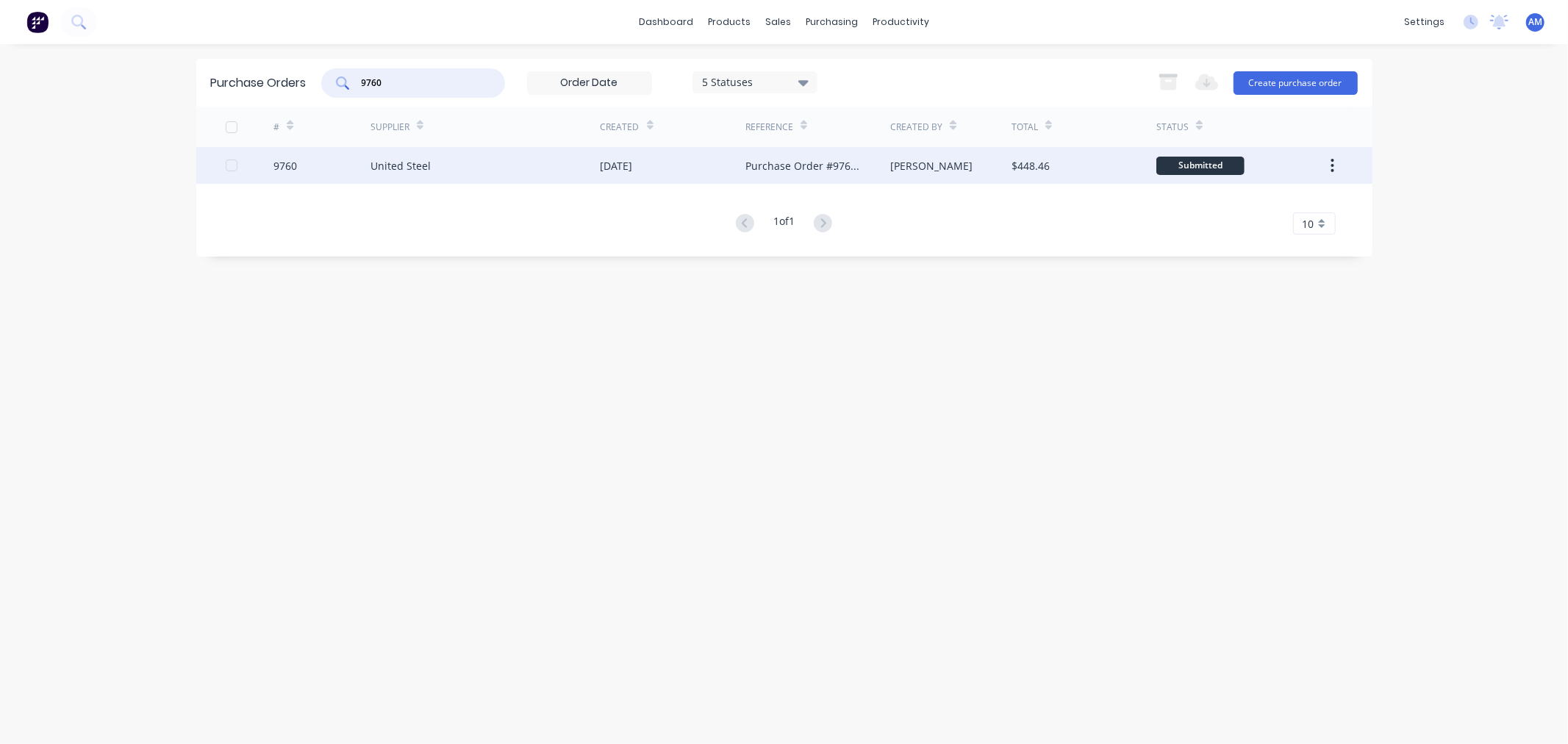
type input "9760"
click at [333, 172] on div "9760" at bounding box center [322, 166] width 97 height 37
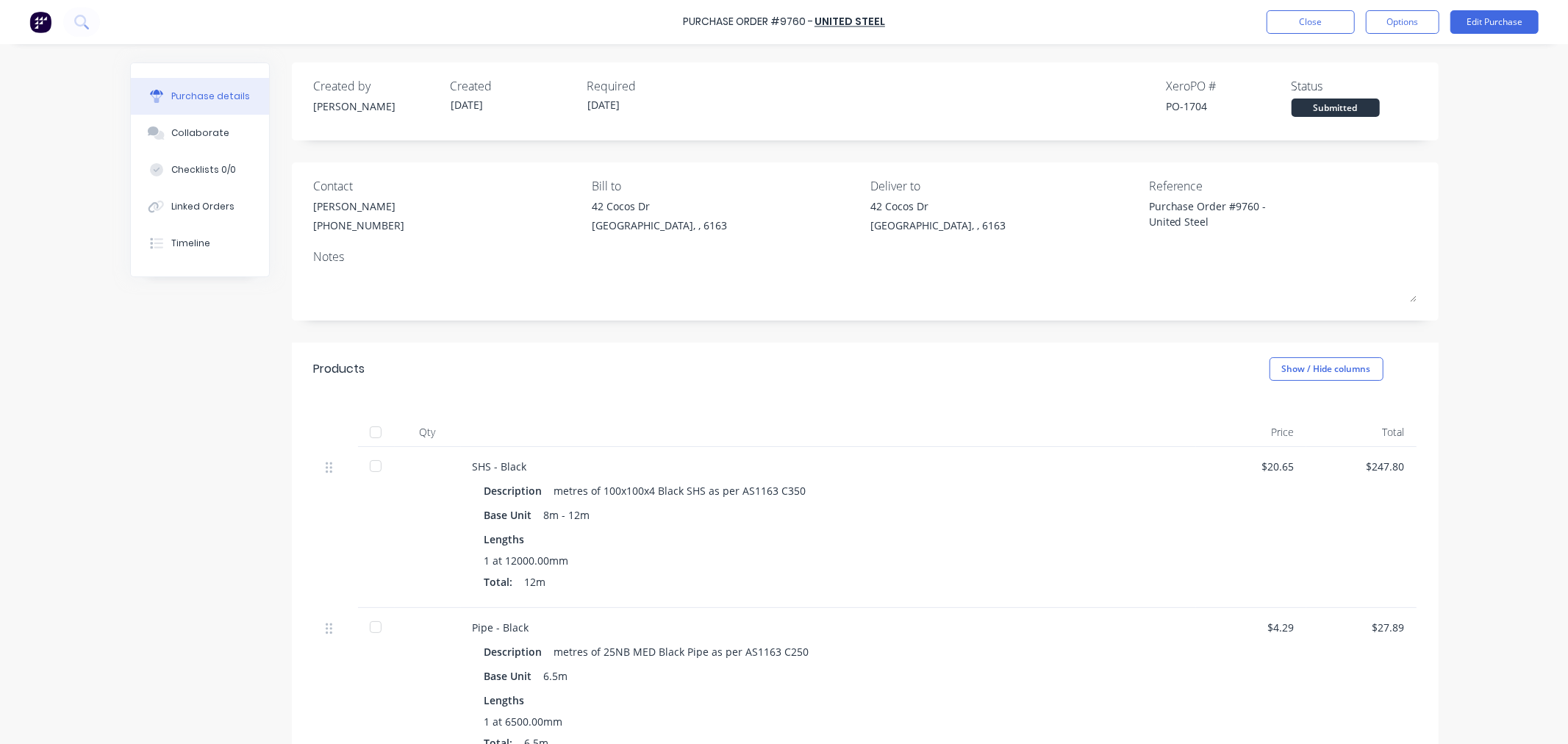
scroll to position [82, 0]
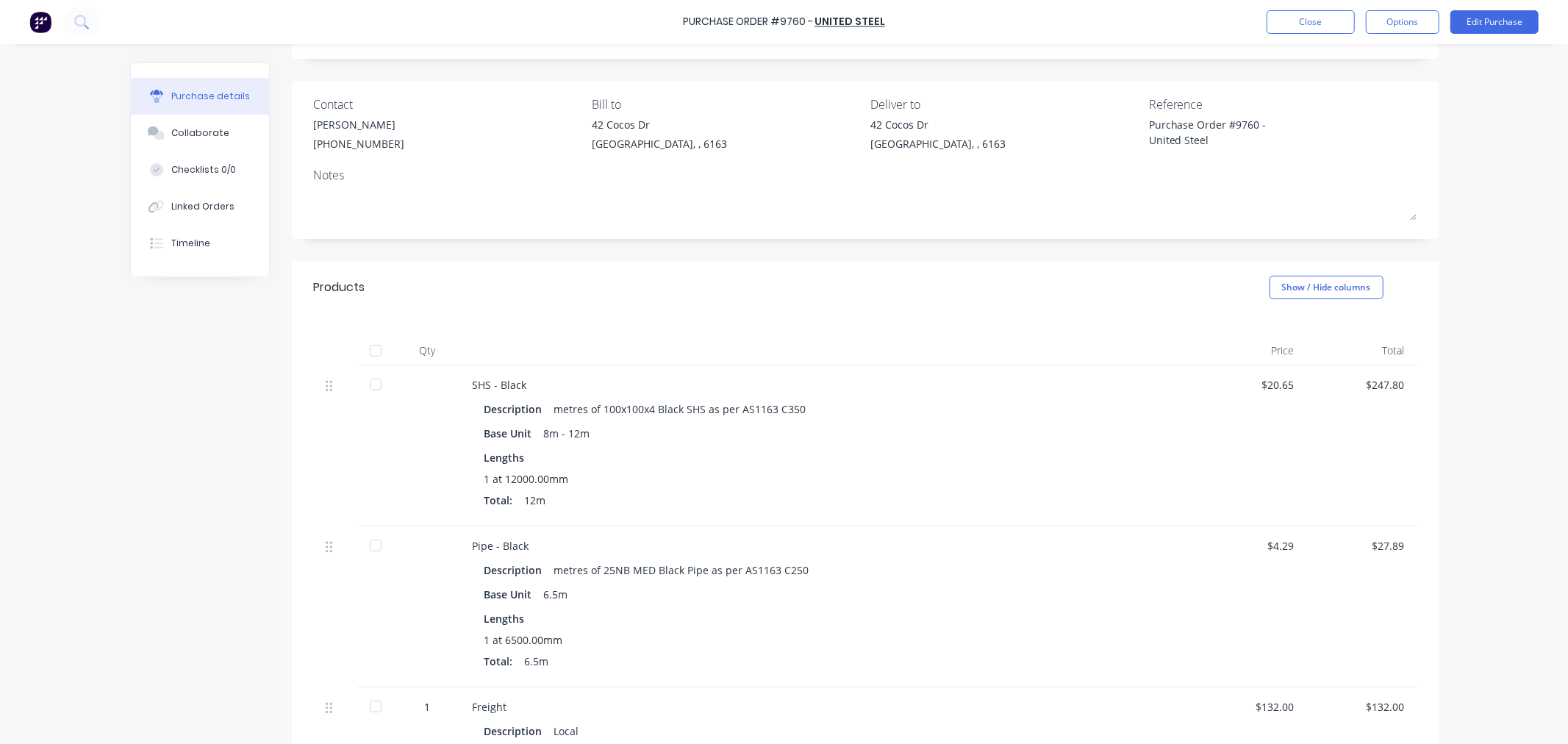
click at [369, 354] on div at bounding box center [376, 351] width 29 height 29
click at [1399, 20] on button "Options" at bounding box center [1403, 22] width 74 height 24
click at [1361, 104] on button "Split order" at bounding box center [1370, 119] width 140 height 29
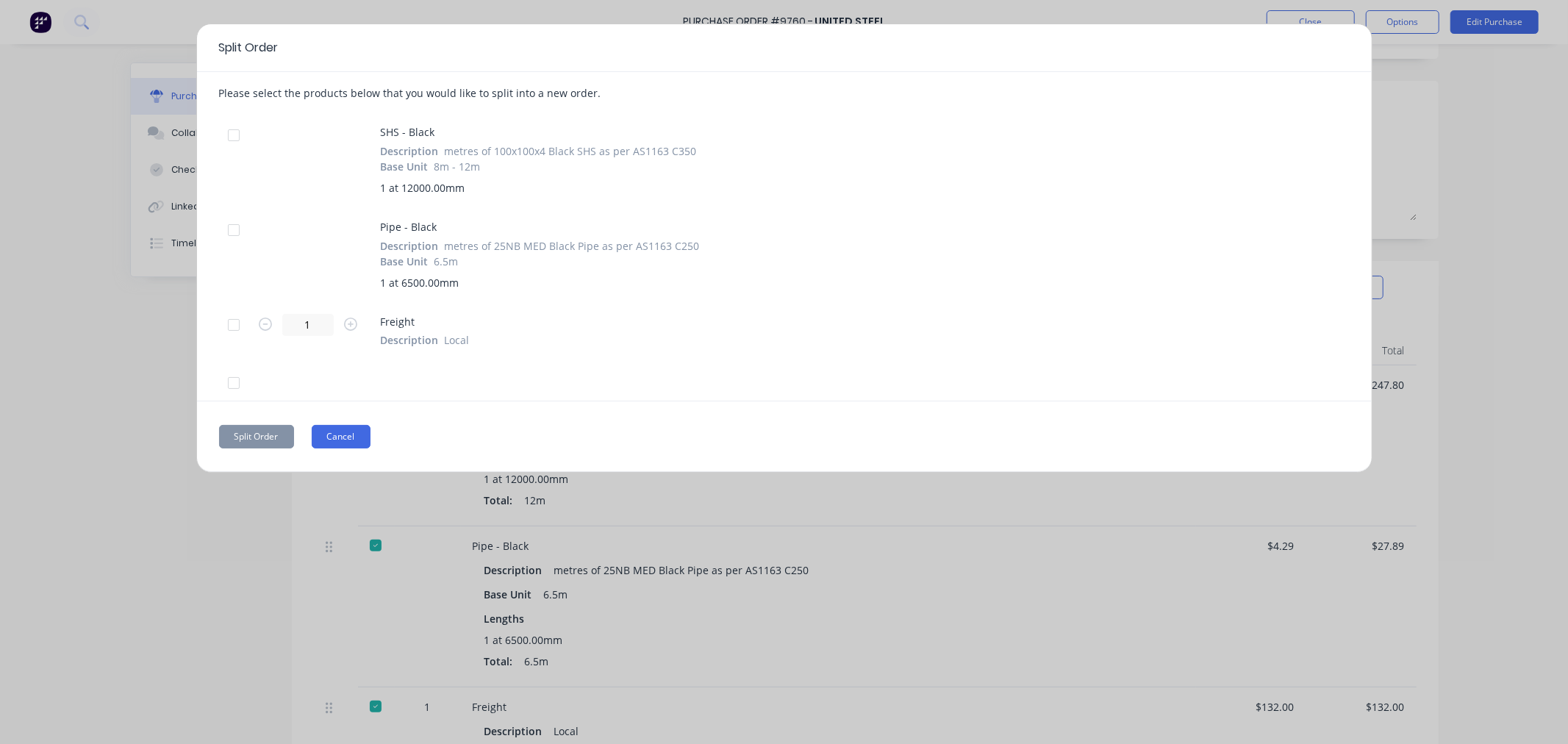
click at [338, 435] on button "Cancel" at bounding box center [341, 437] width 59 height 24
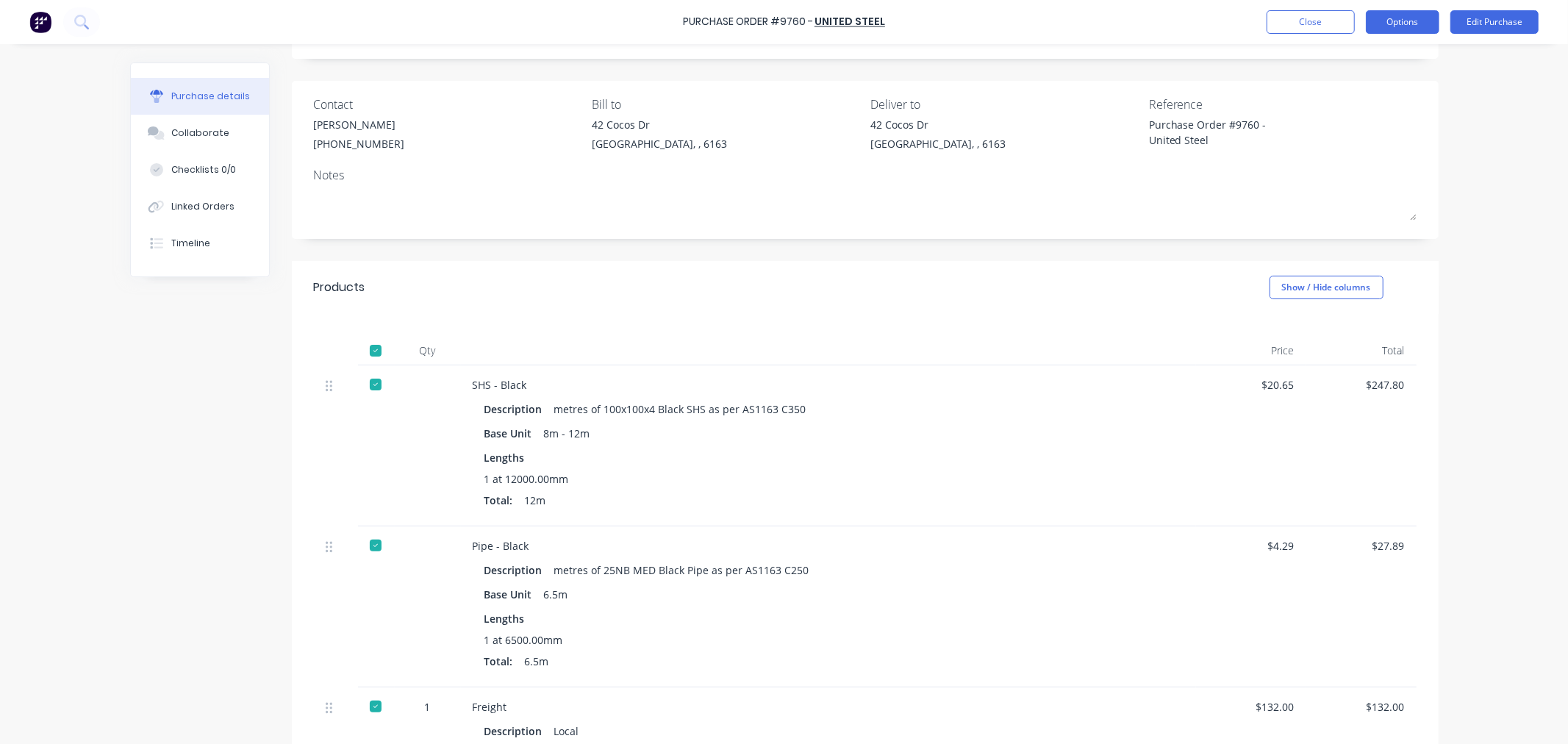
click at [1391, 19] on button "Options" at bounding box center [1403, 22] width 74 height 24
click at [1371, 83] on div "Convert to Bill" at bounding box center [1370, 89] width 113 height 21
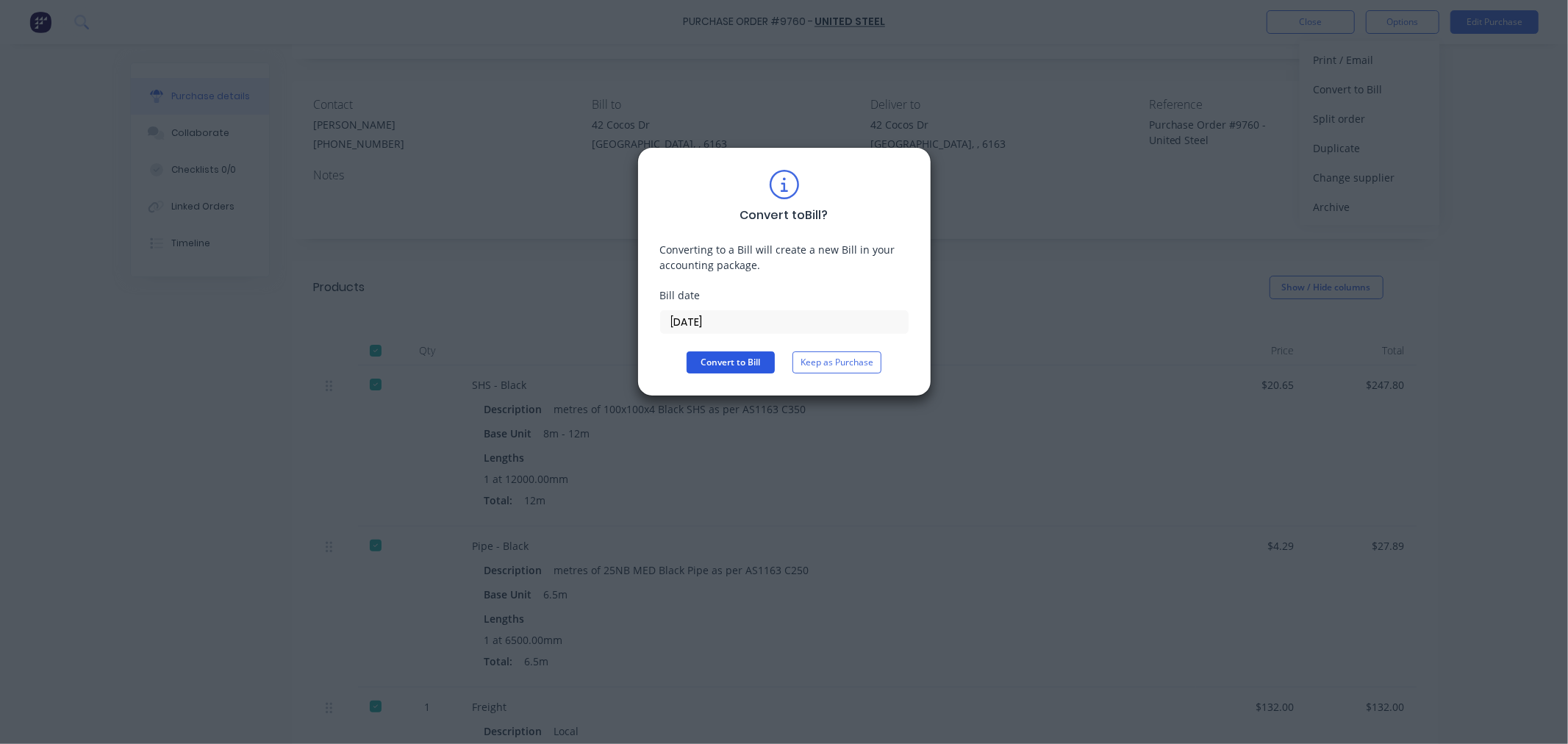
click at [759, 356] on button "Convert to Bill" at bounding box center [731, 362] width 88 height 22
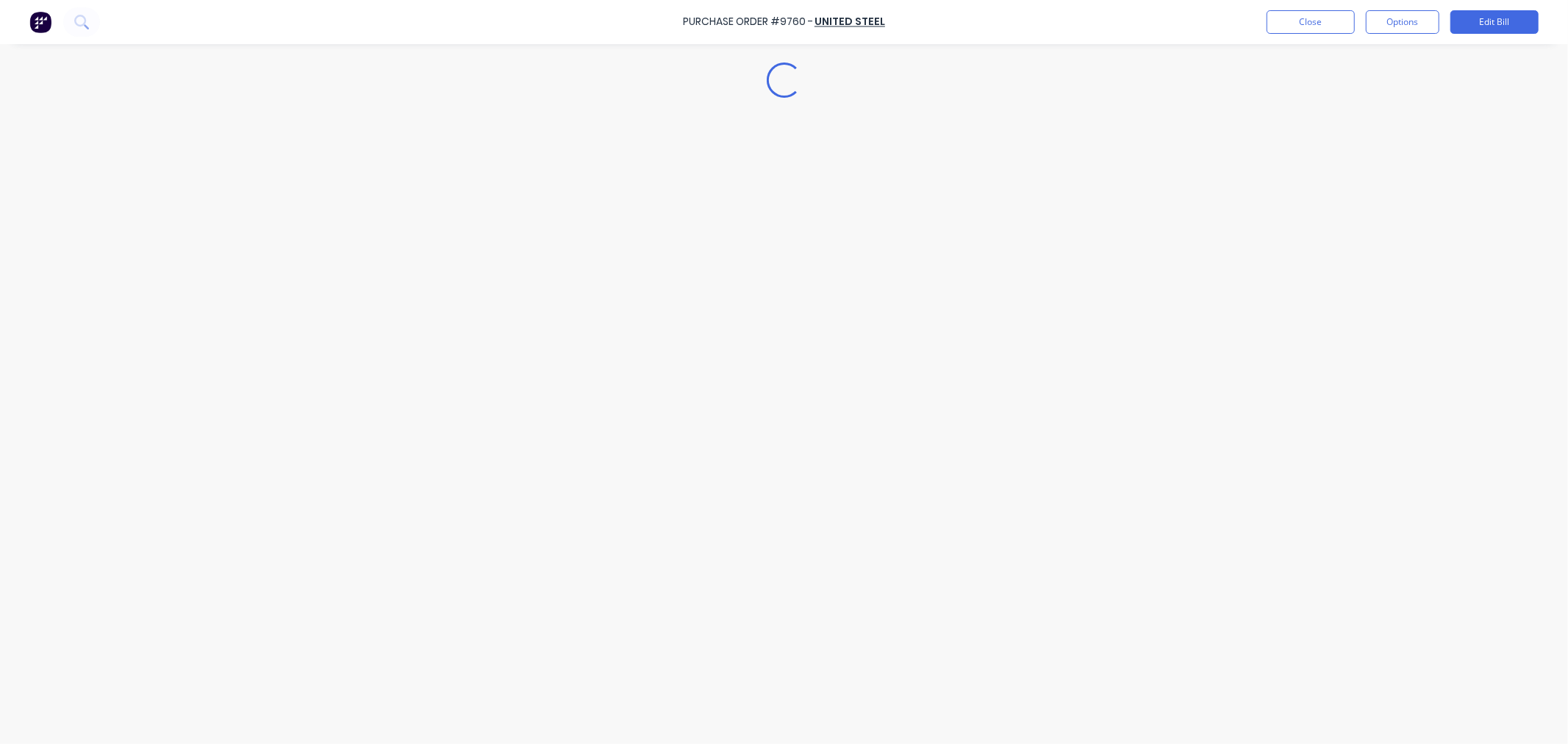
type textarea "x"
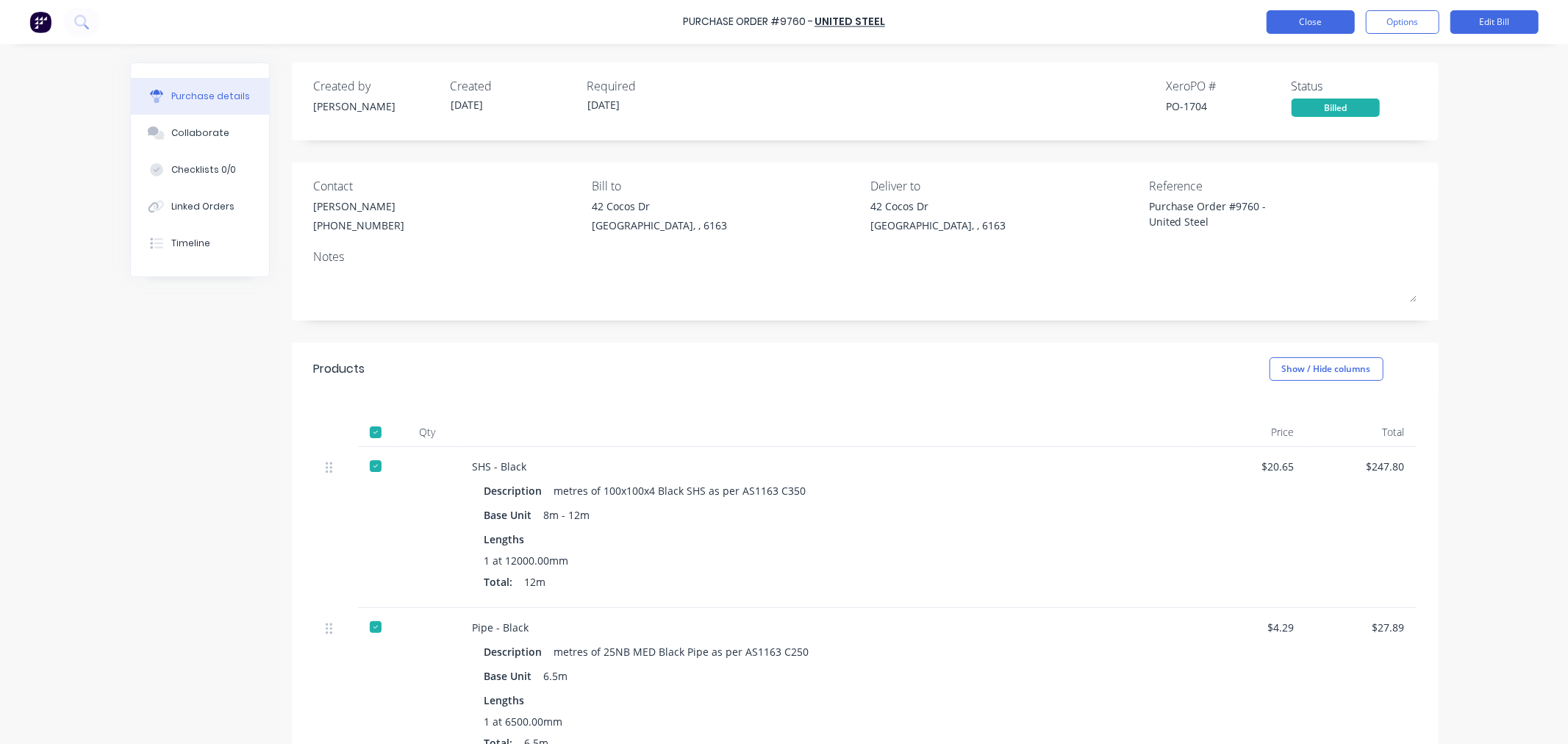
click at [1310, 24] on button "Close" at bounding box center [1311, 22] width 88 height 24
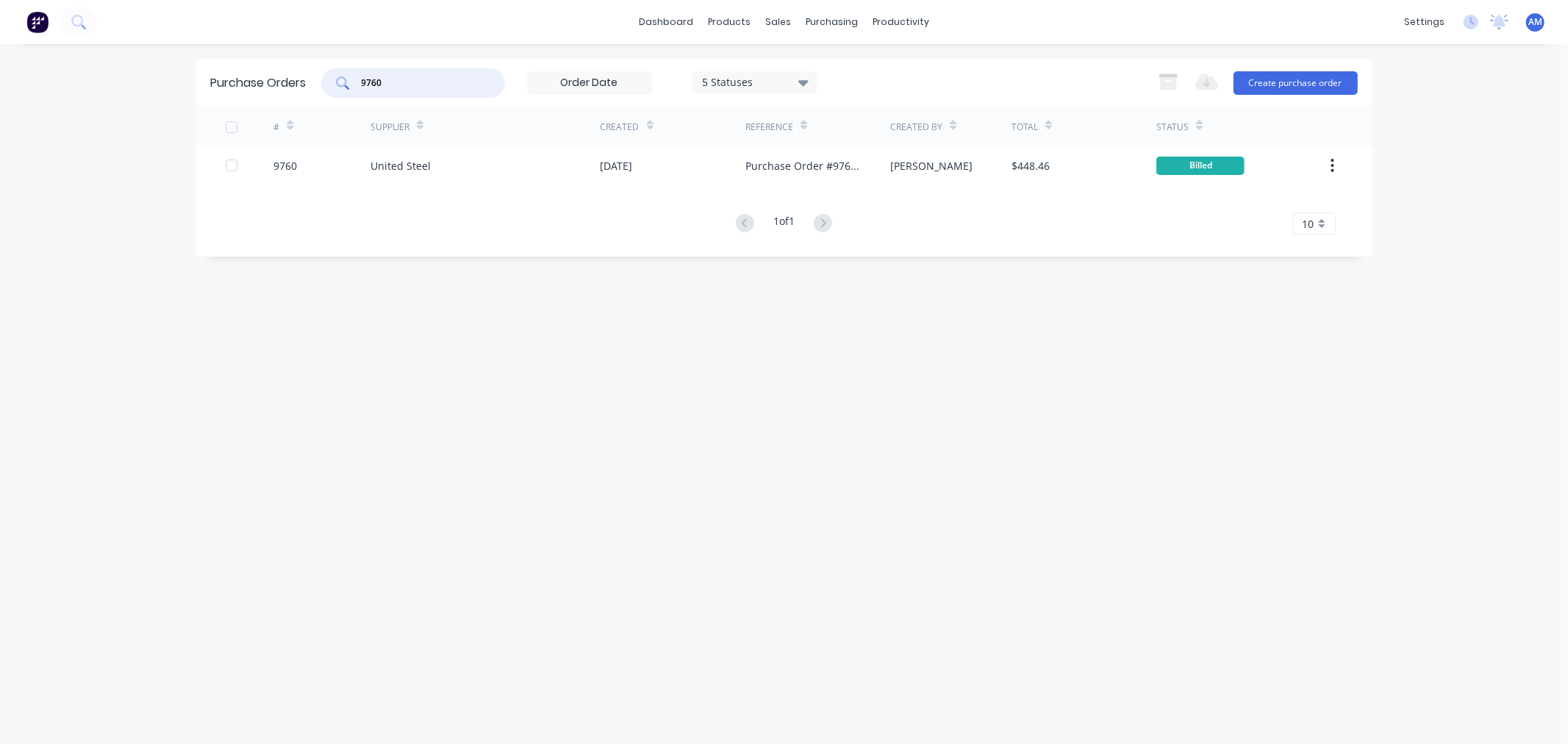
drag, startPoint x: 434, startPoint y: 76, endPoint x: 298, endPoint y: 81, distance: 136.1
click at [298, 81] on div "Purchase Orders 9760 5 Statuses 5 Statuses Export to Excel (XLSX) Create purcha…" at bounding box center [784, 83] width 1176 height 48
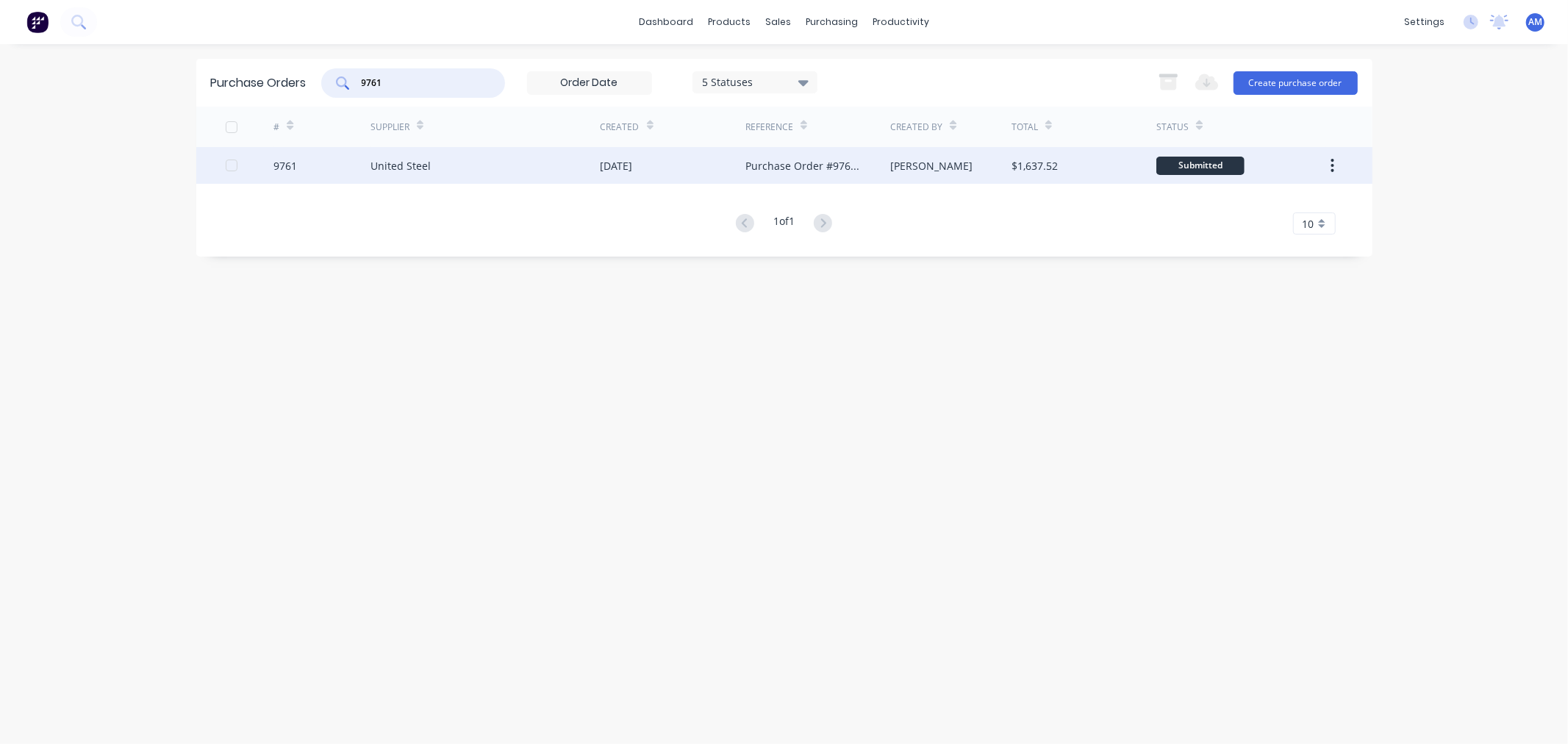
type input "9761"
click at [363, 160] on div "9761" at bounding box center [322, 166] width 97 height 37
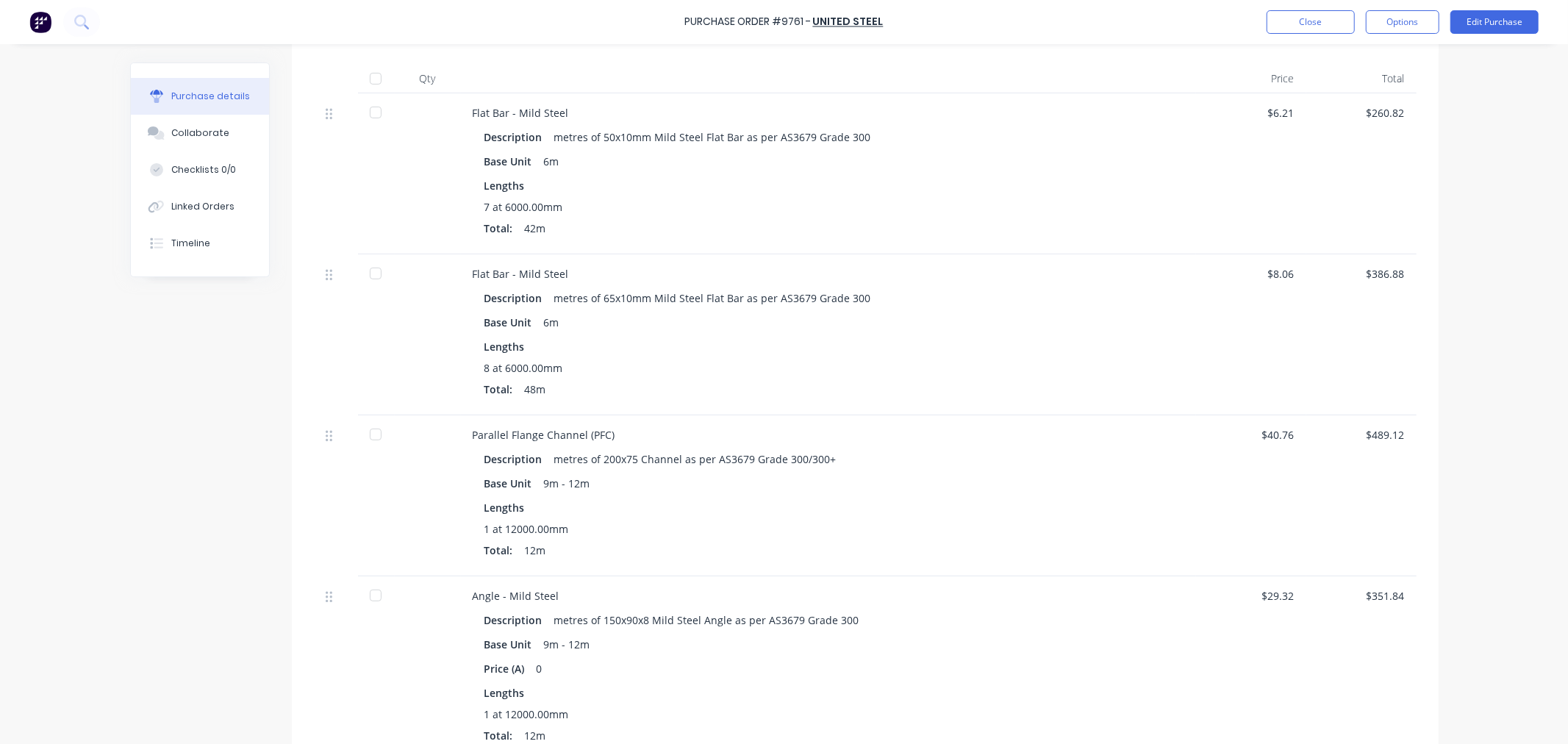
scroll to position [245, 0]
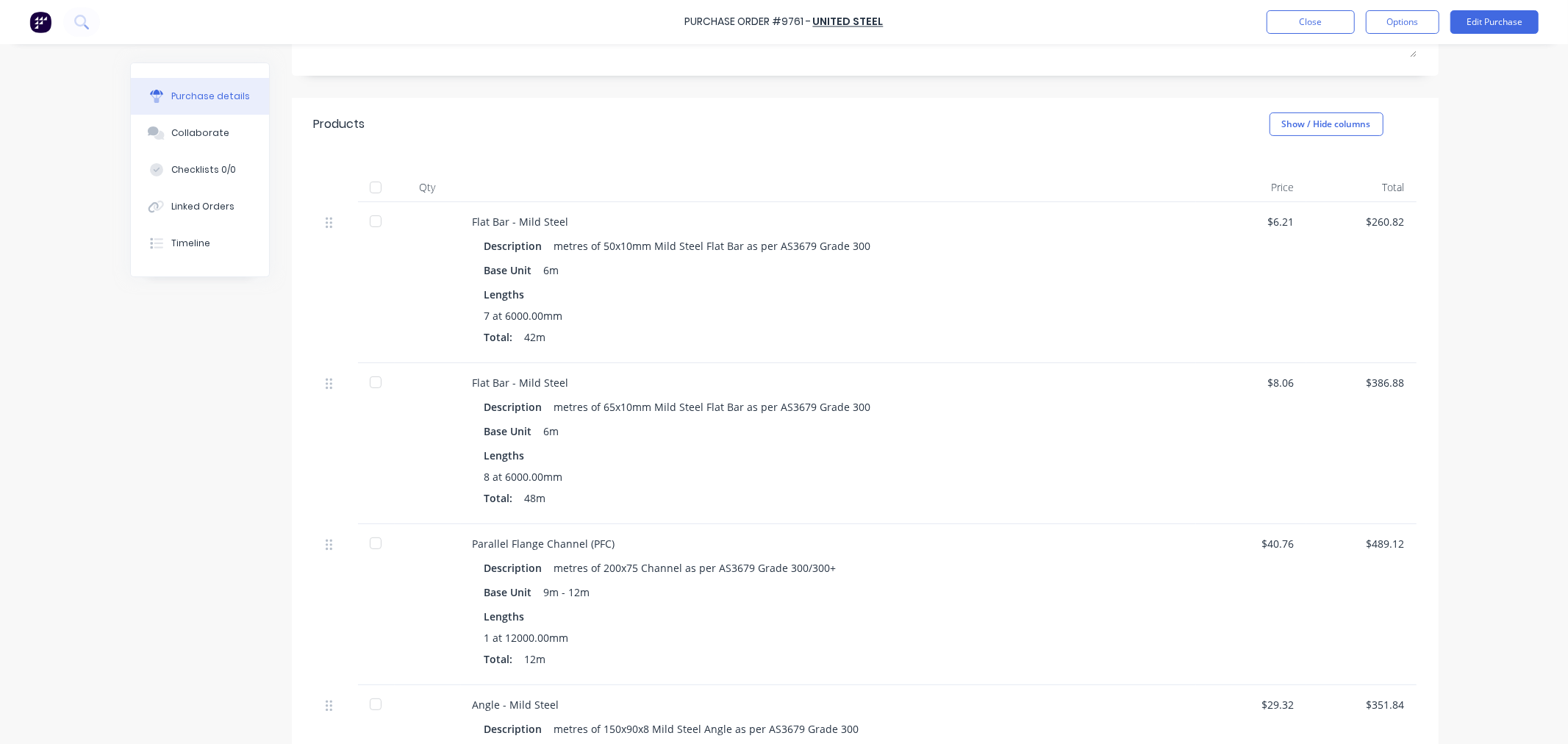
click at [375, 217] on div at bounding box center [376, 221] width 29 height 29
click at [369, 385] on div at bounding box center [376, 382] width 29 height 29
click at [366, 545] on div at bounding box center [376, 543] width 29 height 29
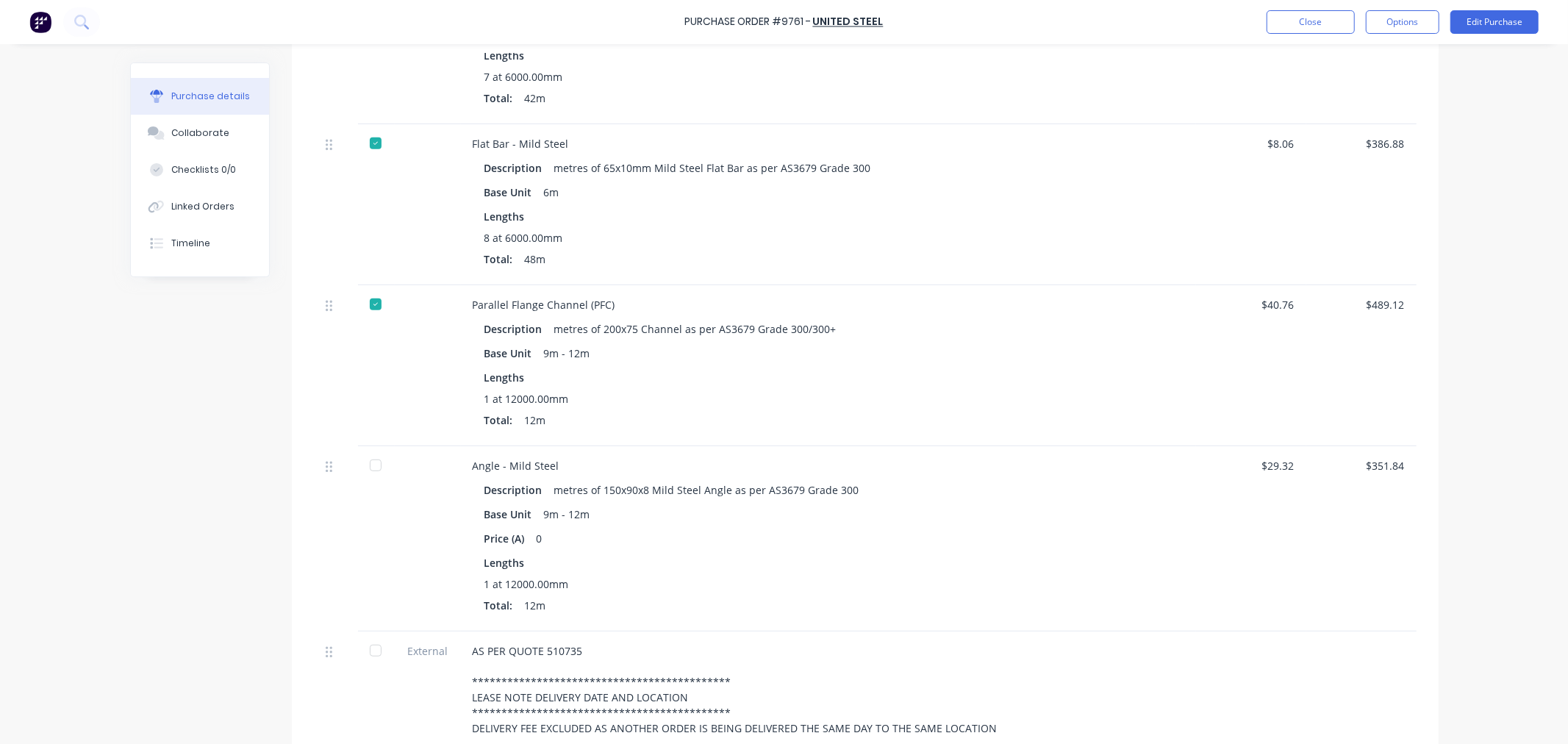
scroll to position [490, 0]
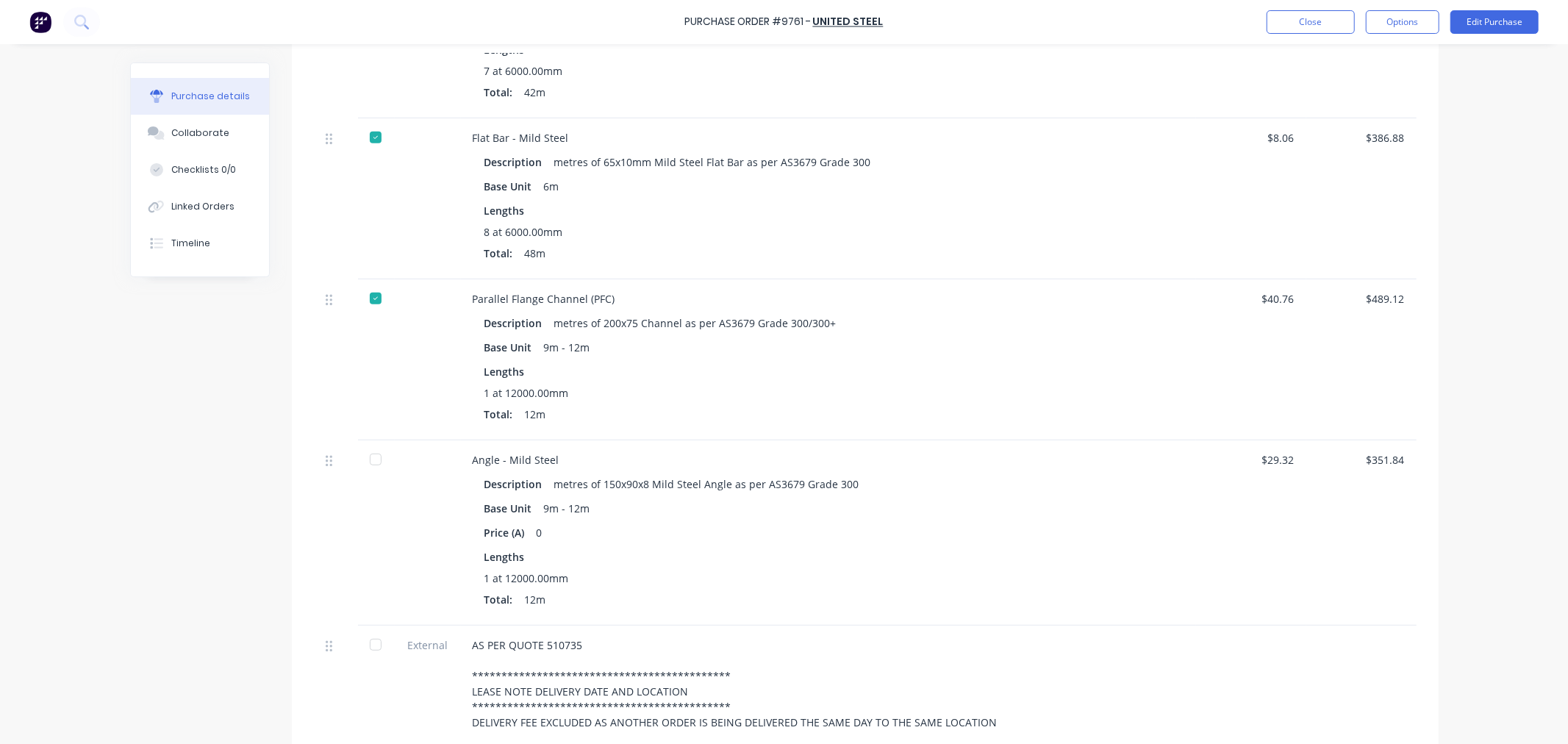
click at [368, 455] on div at bounding box center [376, 460] width 29 height 29
click at [371, 644] on div at bounding box center [376, 645] width 29 height 29
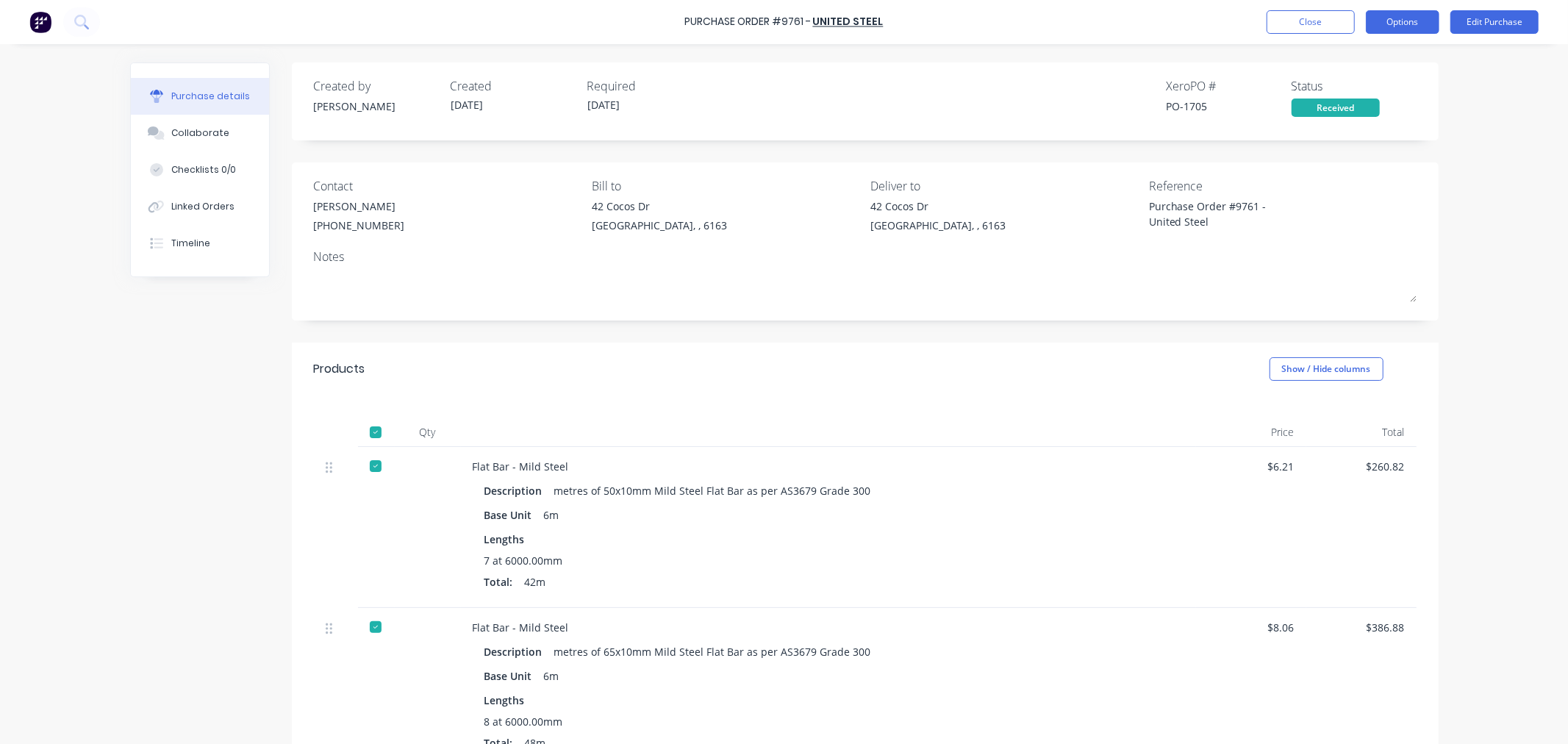
click at [1397, 15] on button "Options" at bounding box center [1403, 22] width 74 height 24
click at [1382, 85] on div "Convert to Bill" at bounding box center [1370, 89] width 113 height 21
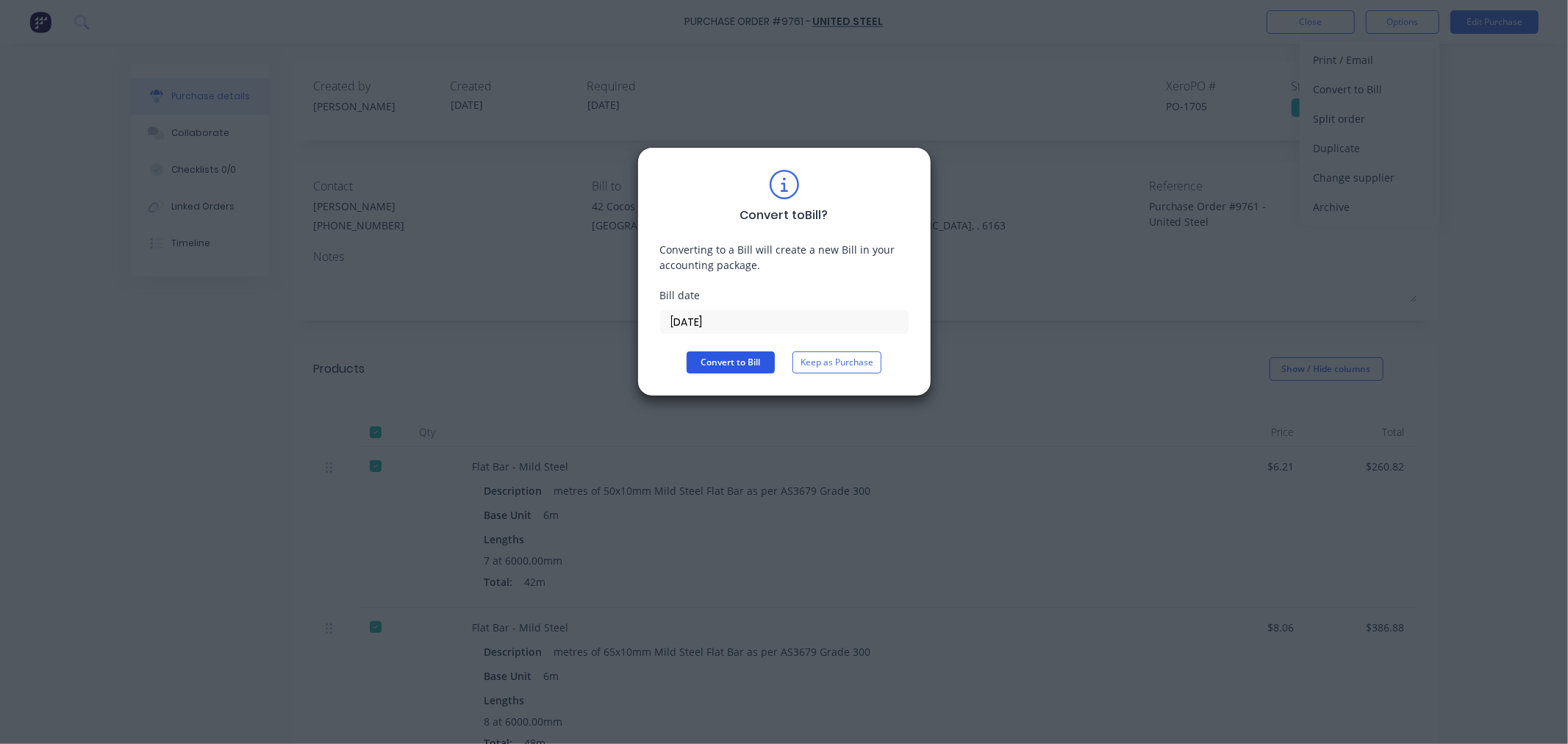
click at [741, 357] on button "Convert to Bill" at bounding box center [731, 362] width 88 height 22
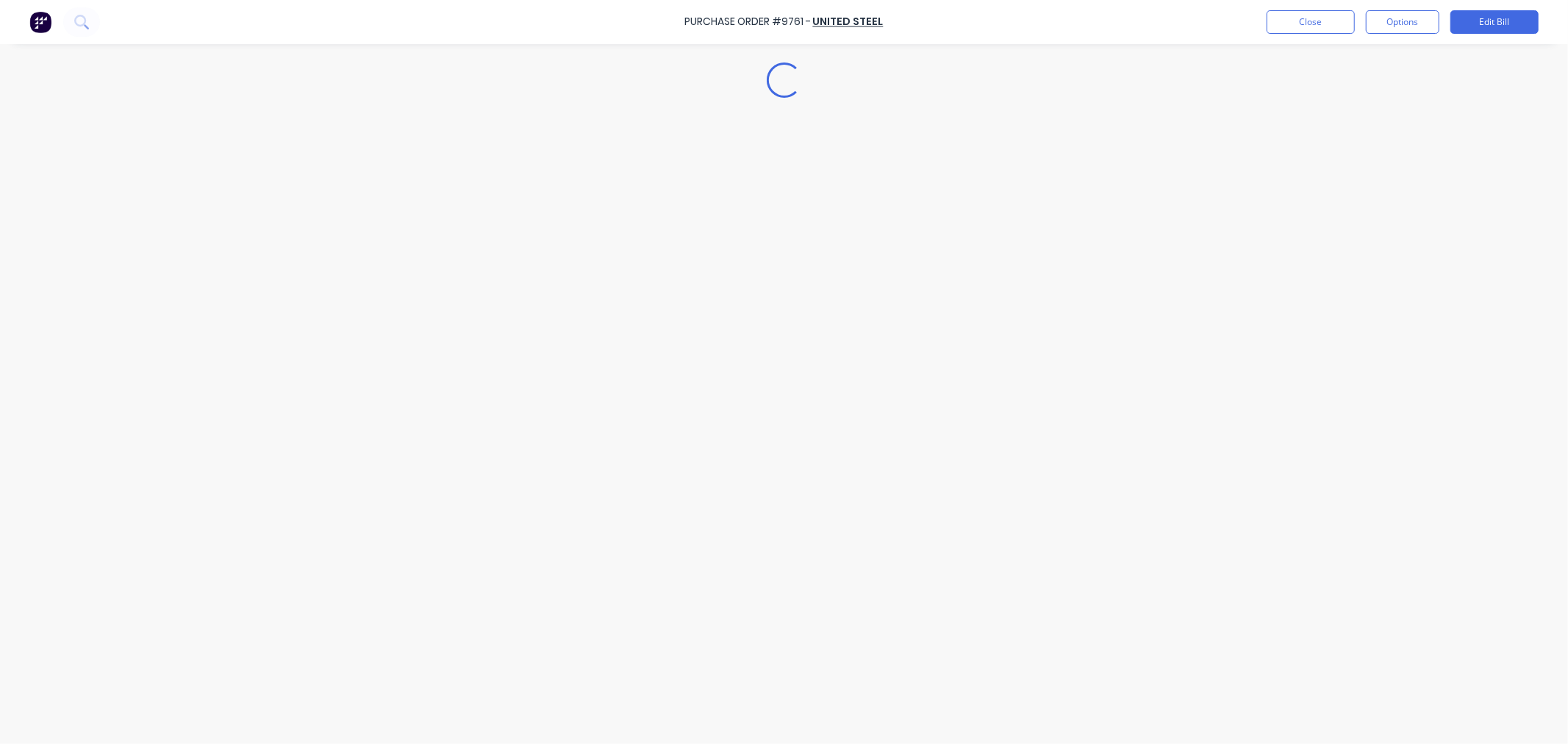
type textarea "x"
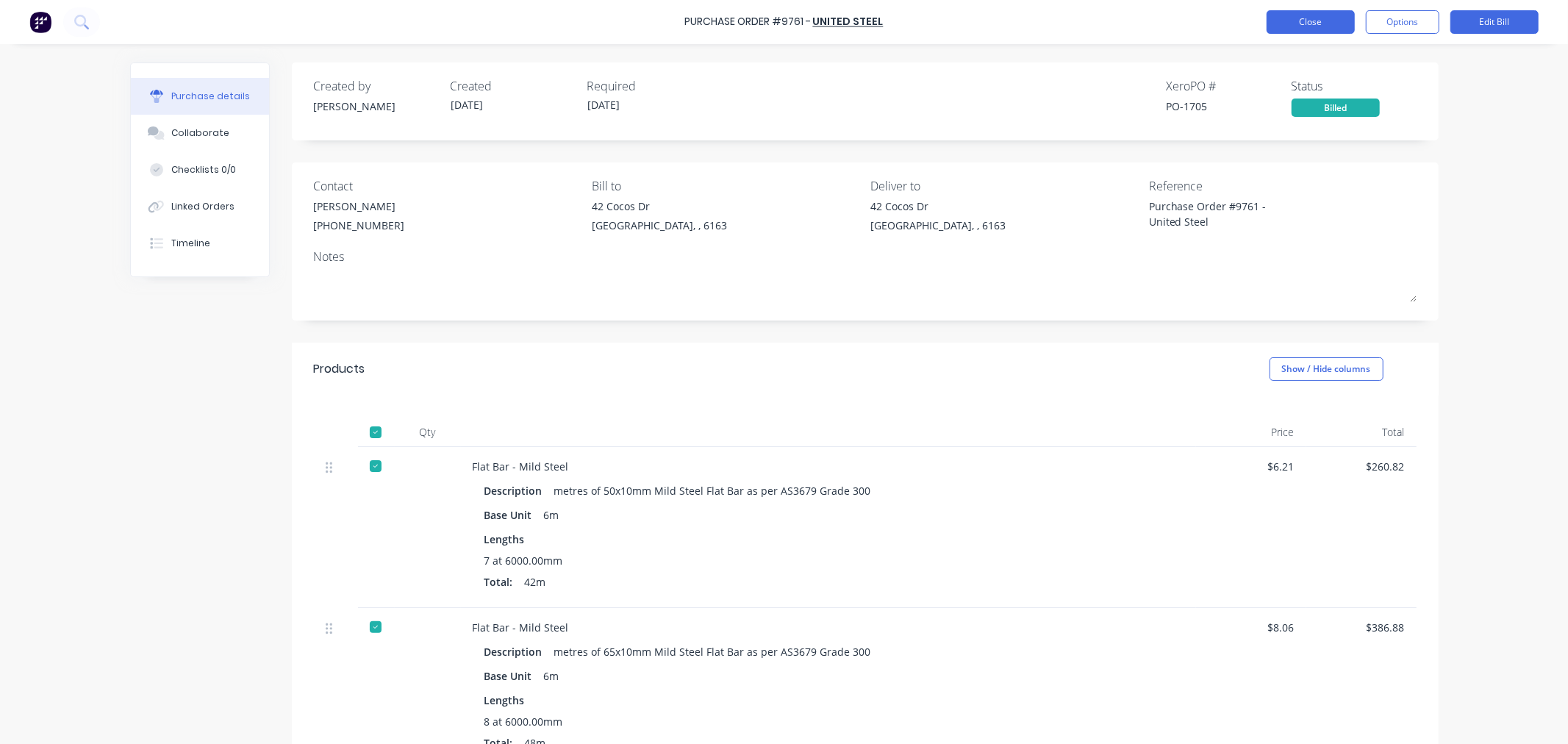
click at [1317, 22] on button "Close" at bounding box center [1311, 22] width 88 height 24
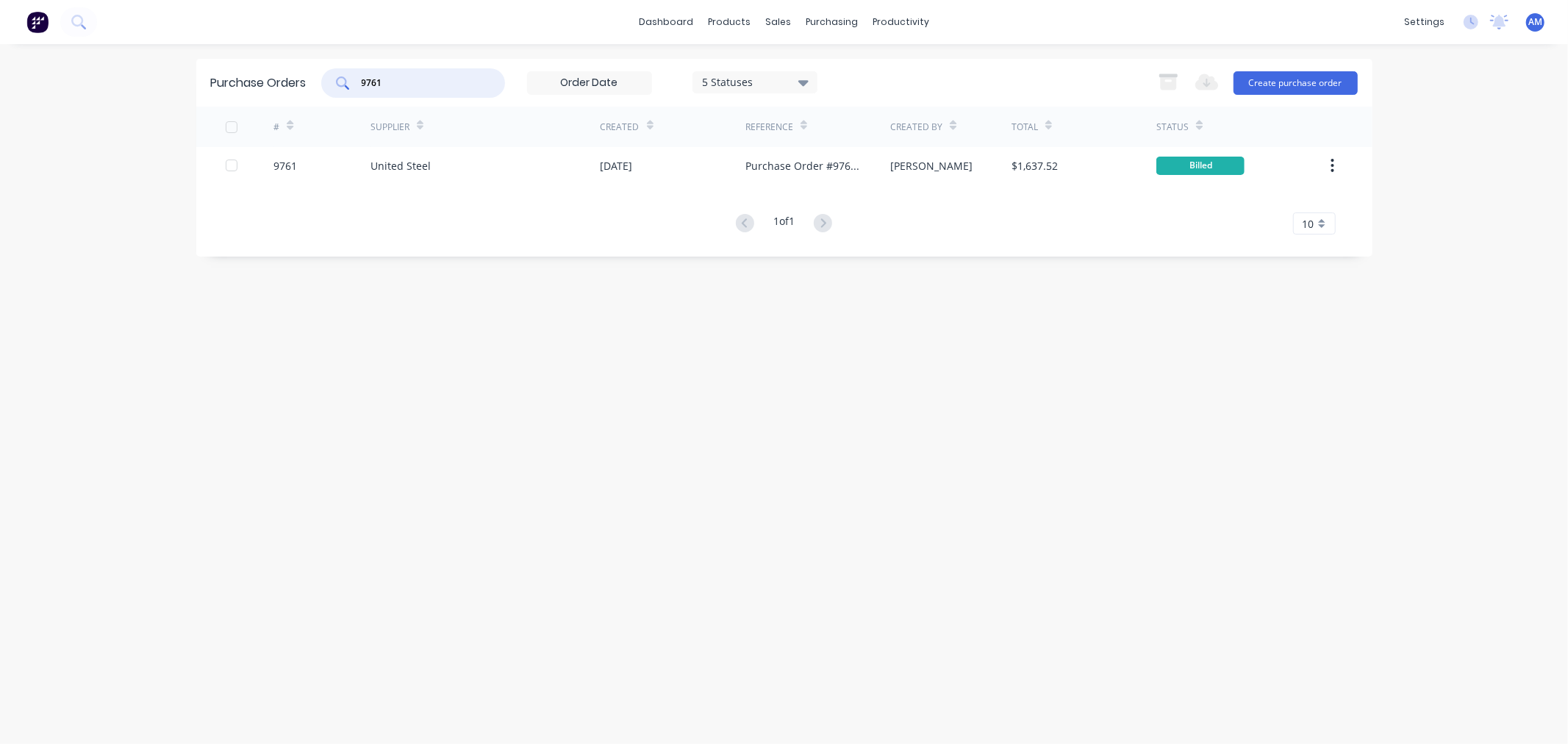
drag, startPoint x: 427, startPoint y: 86, endPoint x: 253, endPoint y: 84, distance: 174.0
click at [253, 83] on div "Purchase Orders 9761 5 Statuses 5 Statuses Export to Excel (XLSX) Create purcha…" at bounding box center [784, 83] width 1176 height 48
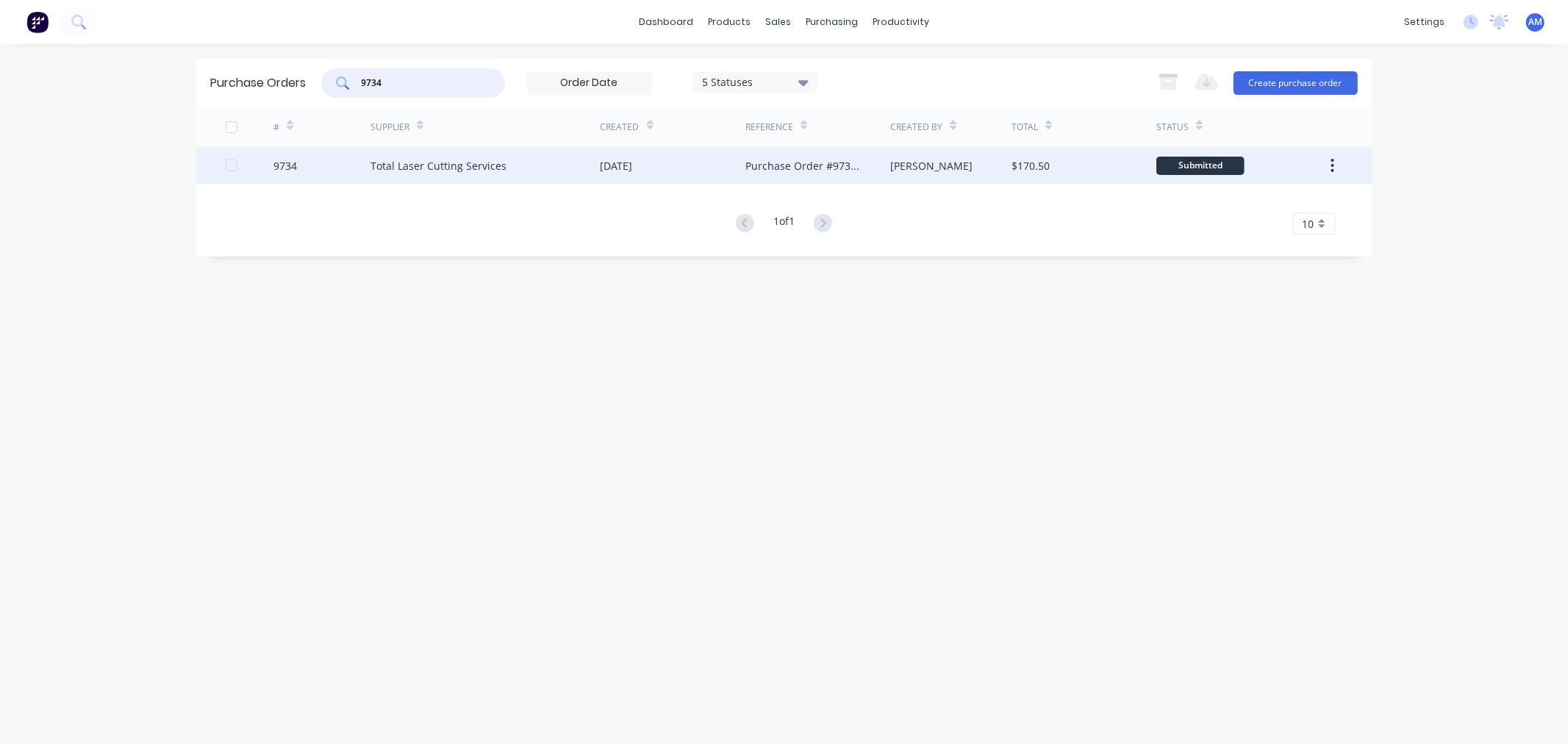
type input "9734"
click at [307, 164] on div "9734" at bounding box center [322, 166] width 97 height 37
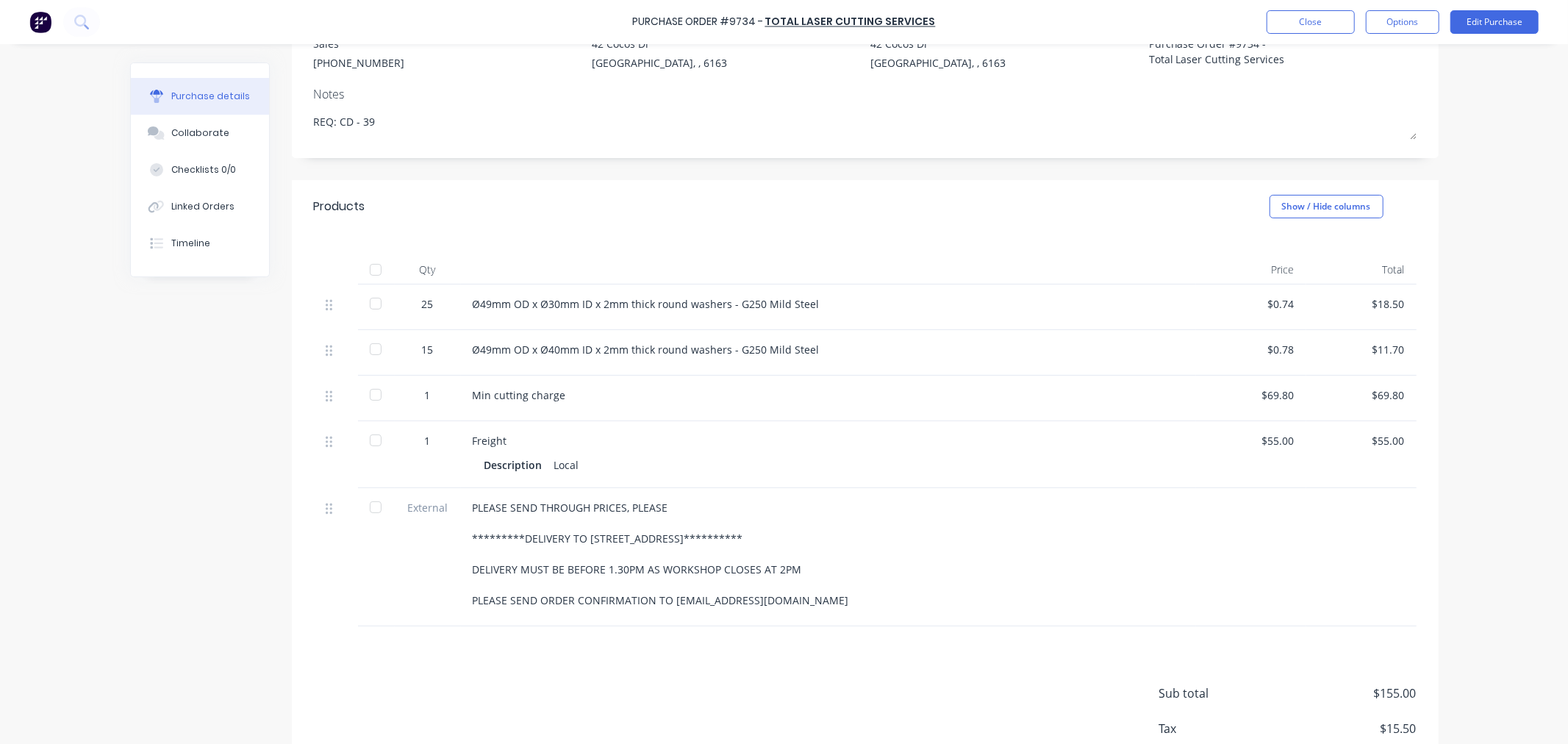
scroll to position [164, 0]
click at [371, 266] on div at bounding box center [376, 269] width 29 height 29
click at [1392, 25] on button "Options" at bounding box center [1403, 22] width 74 height 24
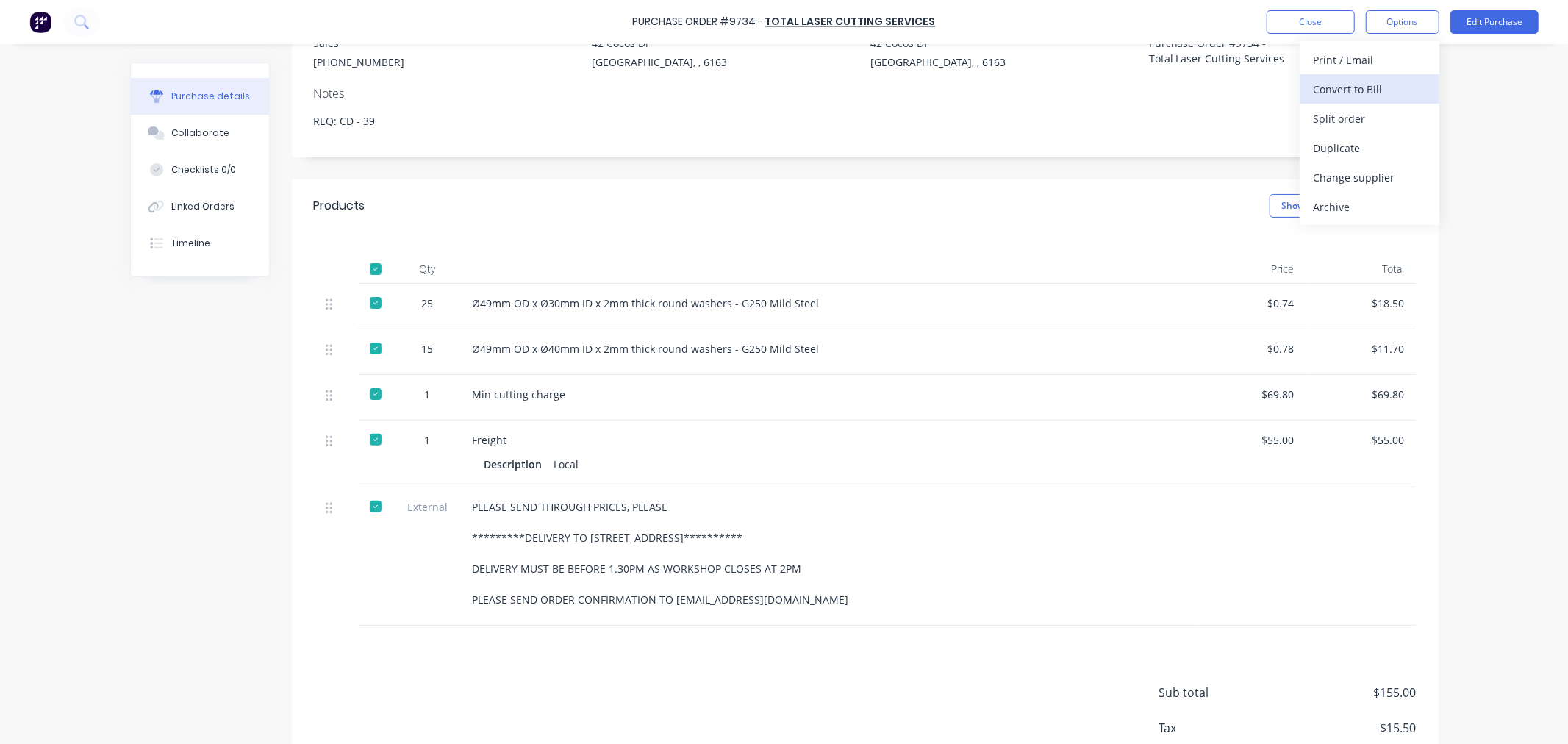
click at [1349, 82] on div "Convert to Bill" at bounding box center [1370, 89] width 113 height 21
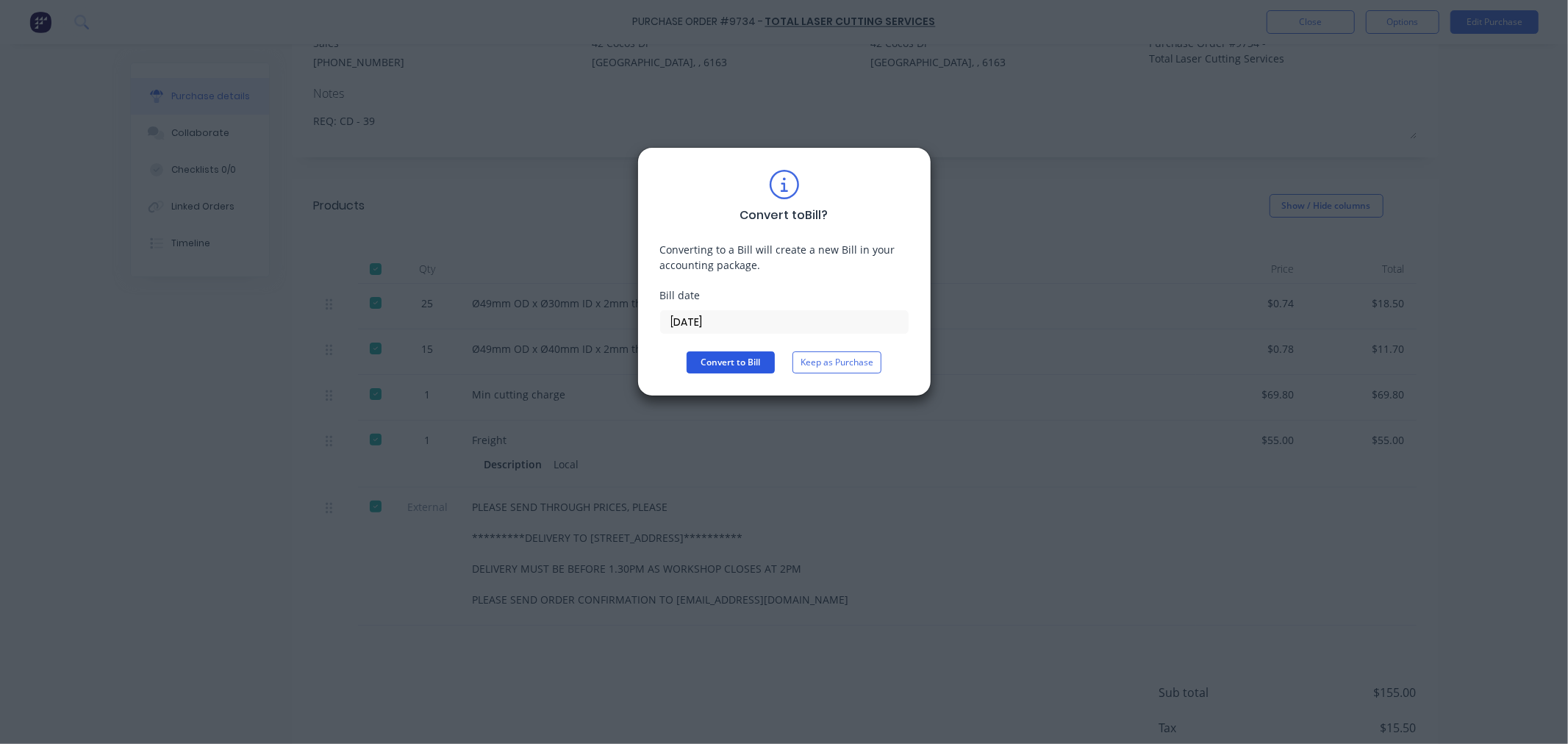
click at [718, 357] on button "Convert to Bill" at bounding box center [731, 362] width 88 height 22
type textarea "x"
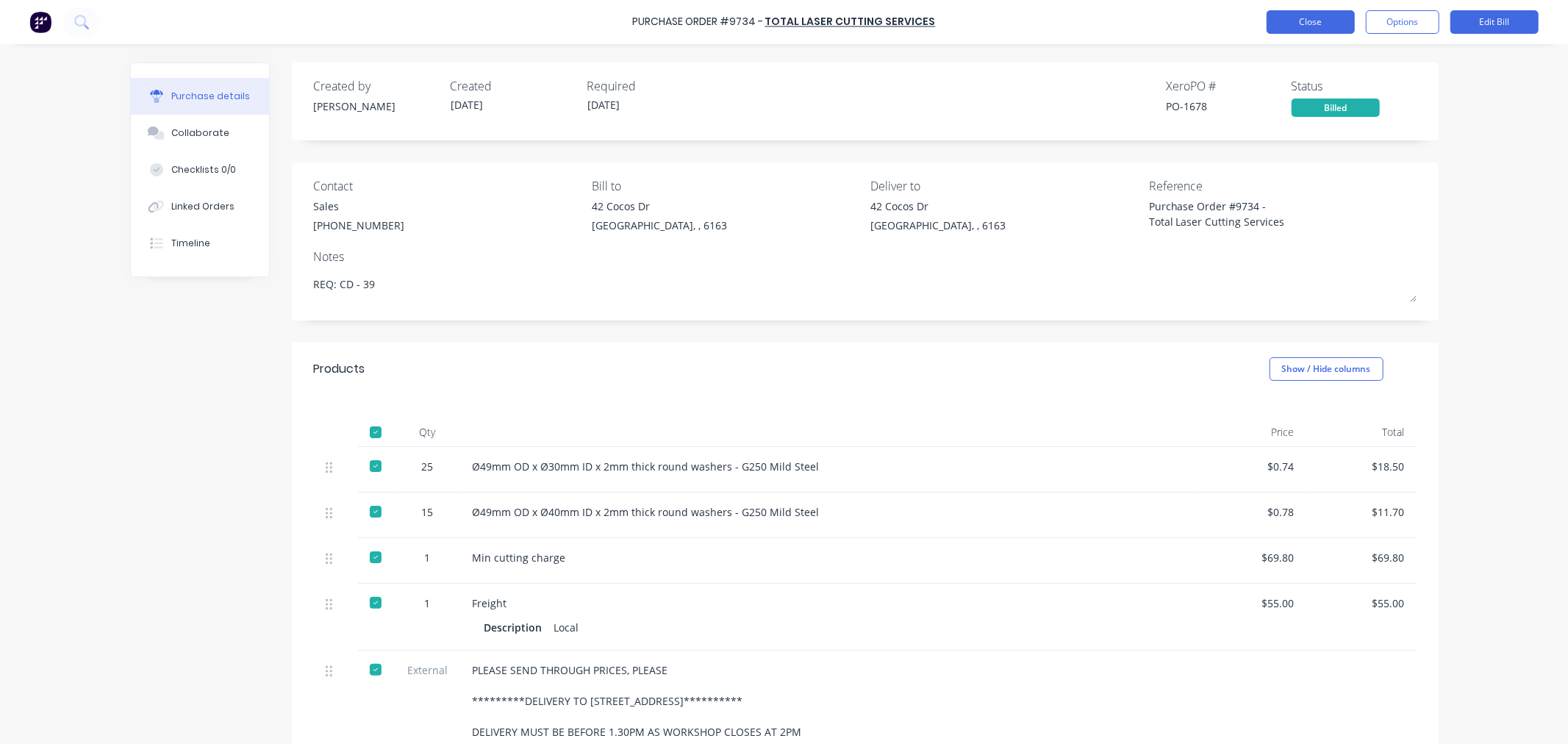
click at [1298, 20] on button "Close" at bounding box center [1311, 22] width 88 height 24
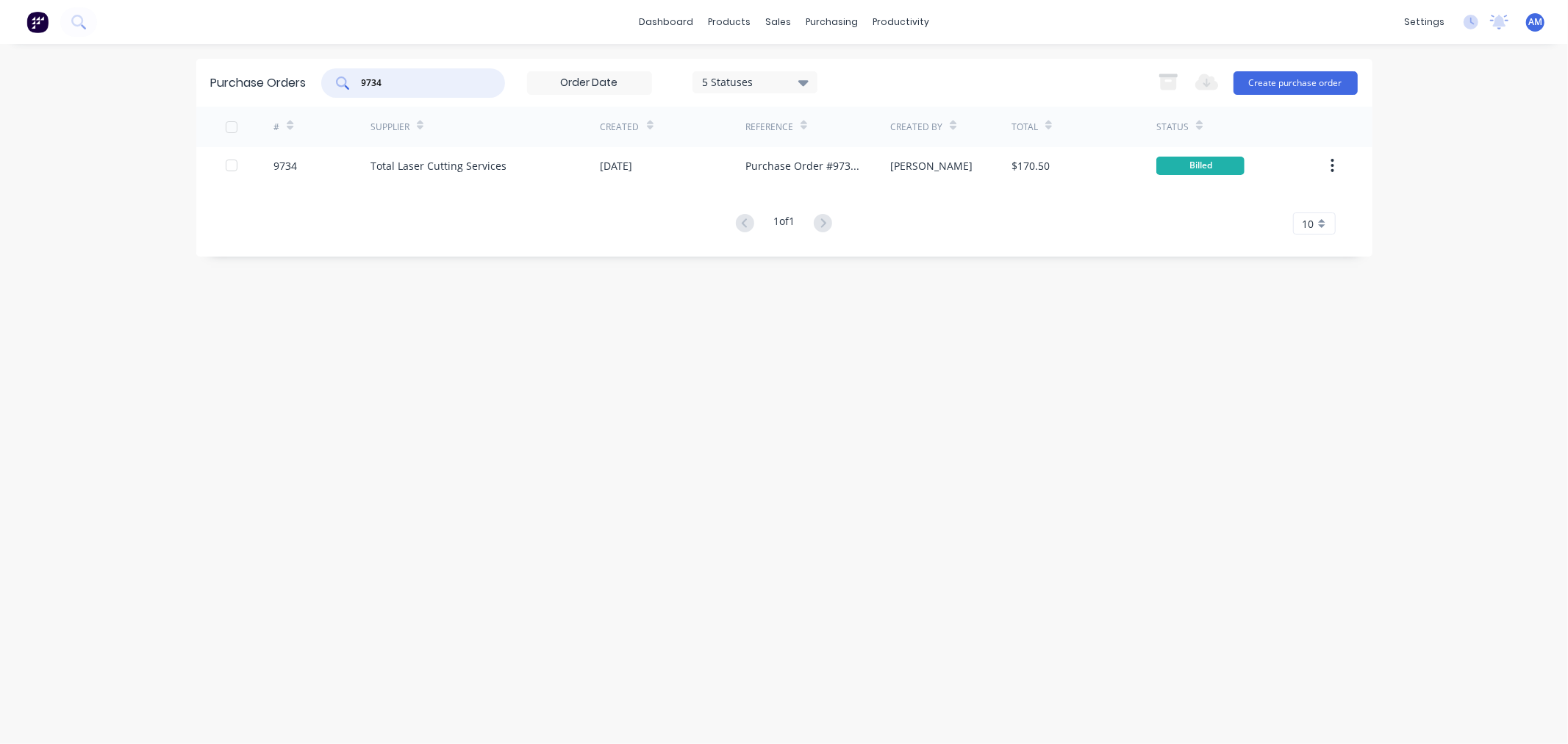
drag, startPoint x: 430, startPoint y: 81, endPoint x: 269, endPoint y: 89, distance: 161.2
click at [290, 91] on div "Purchase Orders 9734 5 Statuses 5 Statuses Export to Excel (XLSX) Create purcha…" at bounding box center [784, 83] width 1176 height 48
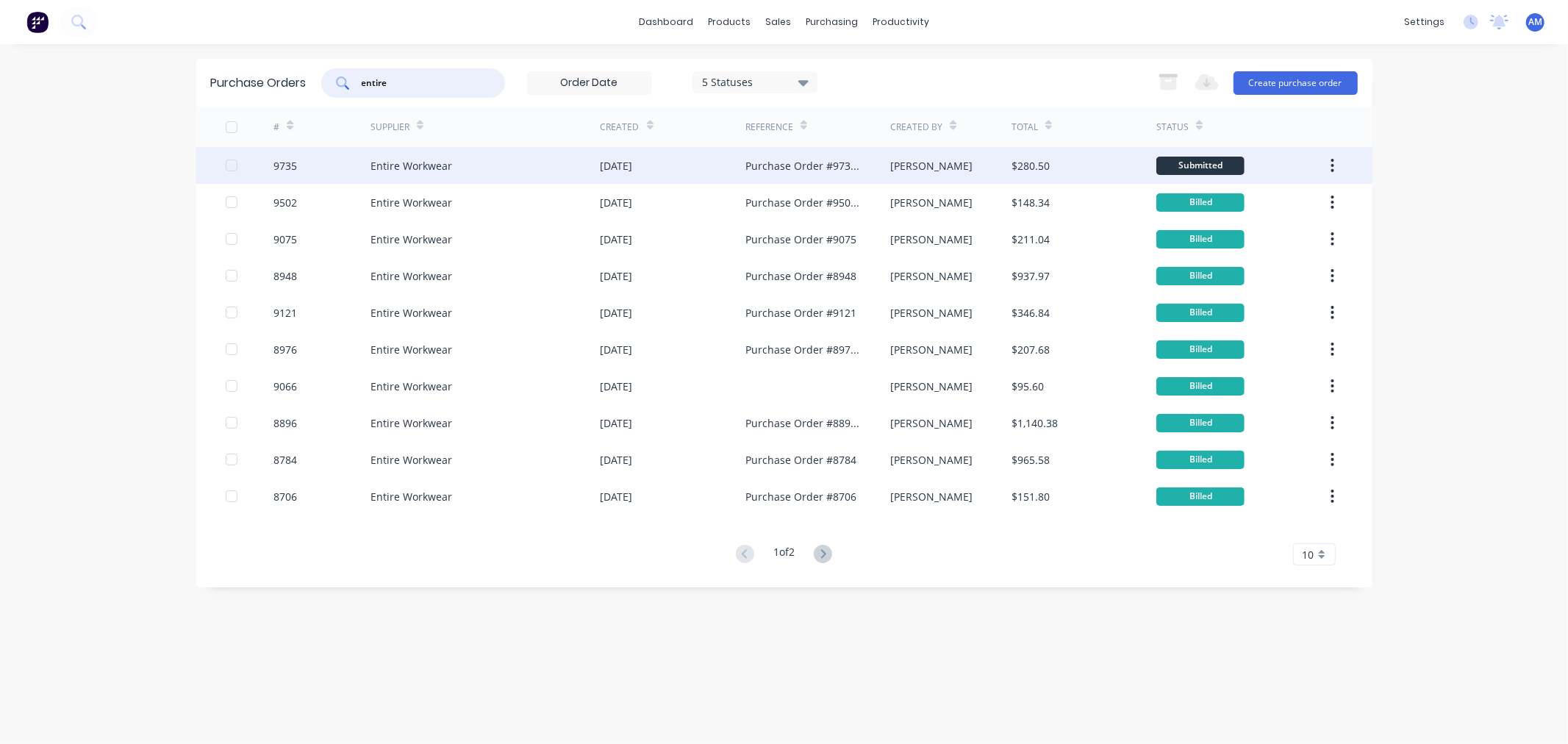
type input "entire"
click at [327, 166] on div "9735" at bounding box center [322, 166] width 97 height 37
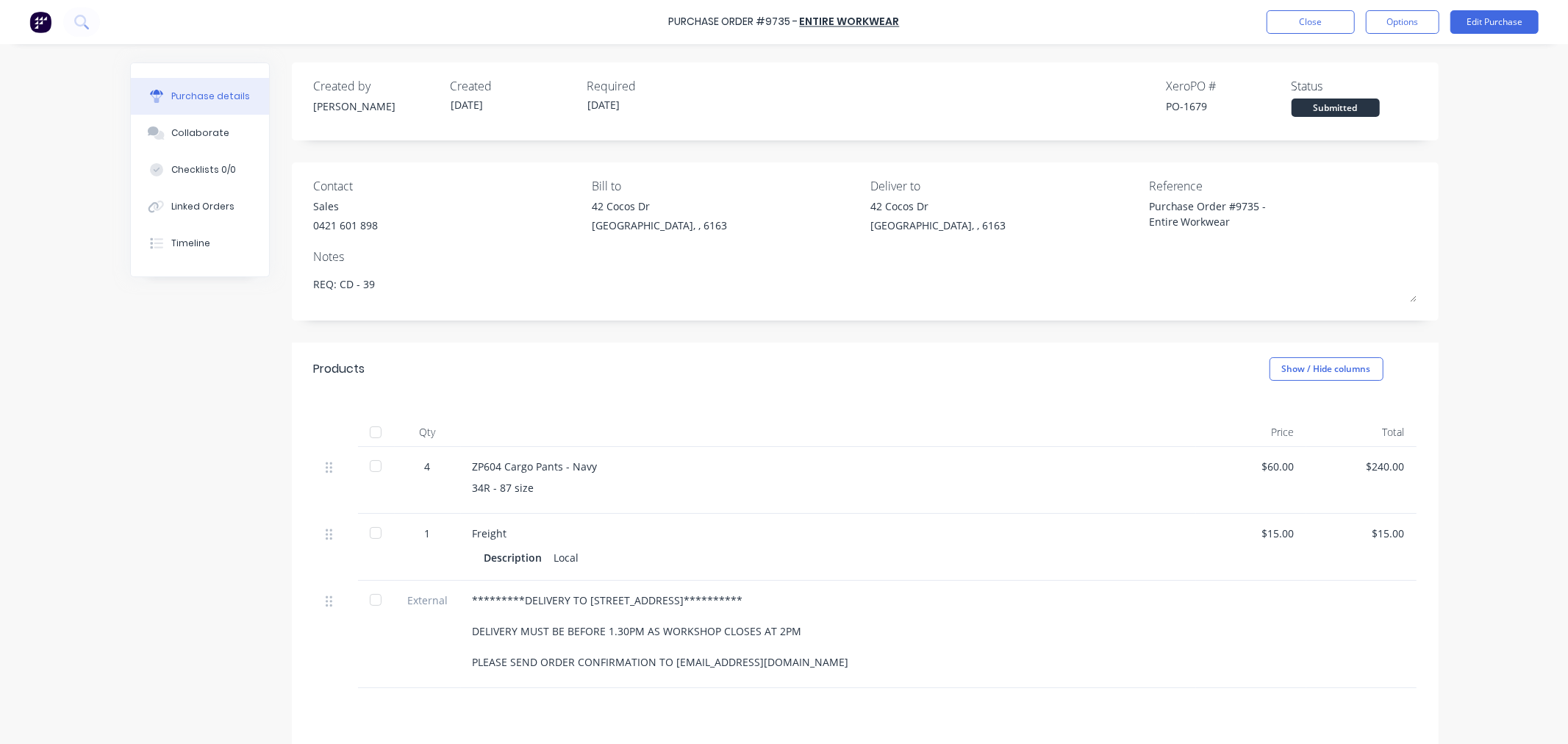
click at [366, 430] on div at bounding box center [376, 432] width 29 height 29
click at [1390, 22] on button "Options" at bounding box center [1403, 22] width 74 height 24
click at [1362, 82] on div "Convert to Bill" at bounding box center [1370, 89] width 113 height 21
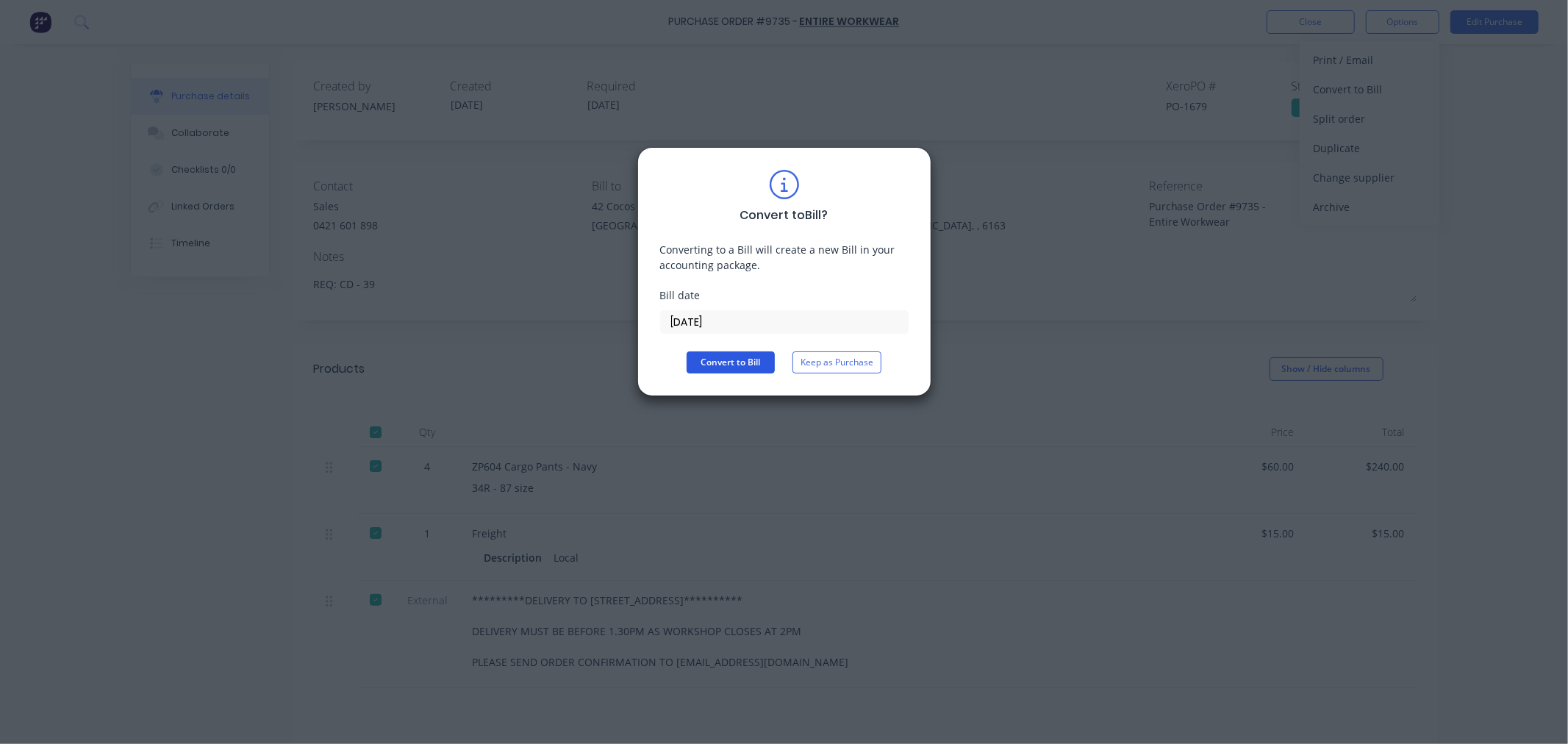
click at [749, 369] on button "Convert to Bill" at bounding box center [731, 362] width 88 height 22
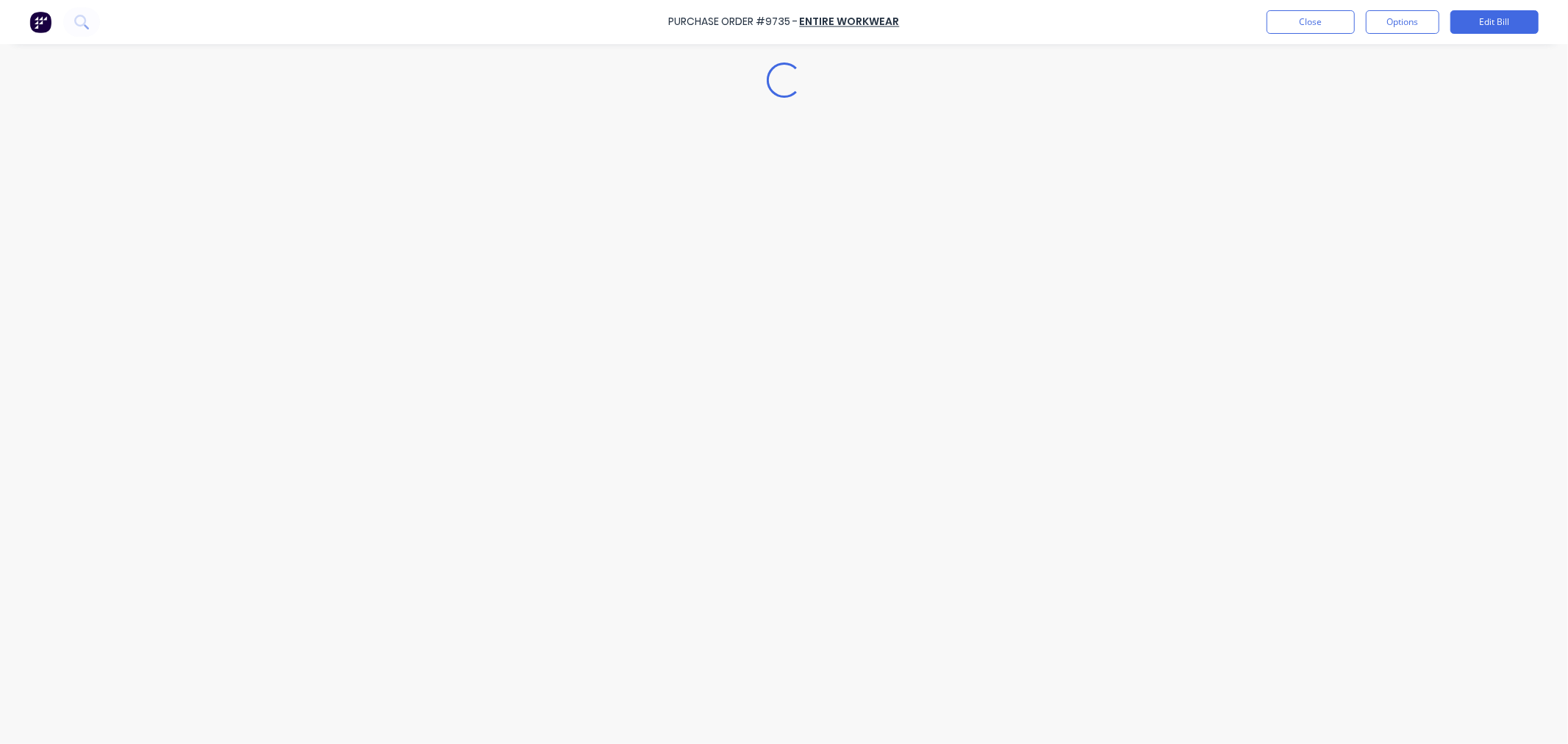
type textarea "x"
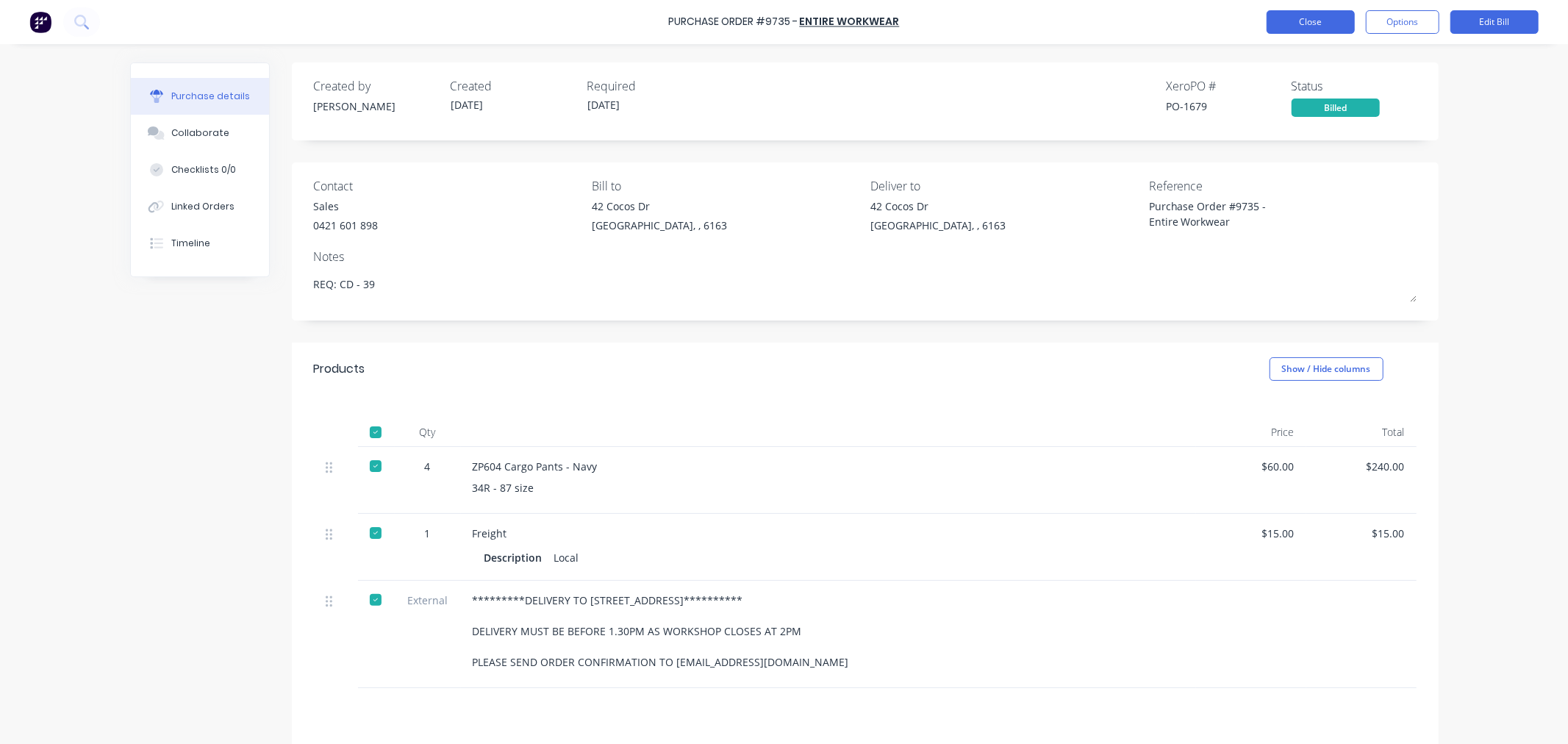
click at [1292, 29] on button "Close" at bounding box center [1311, 22] width 88 height 24
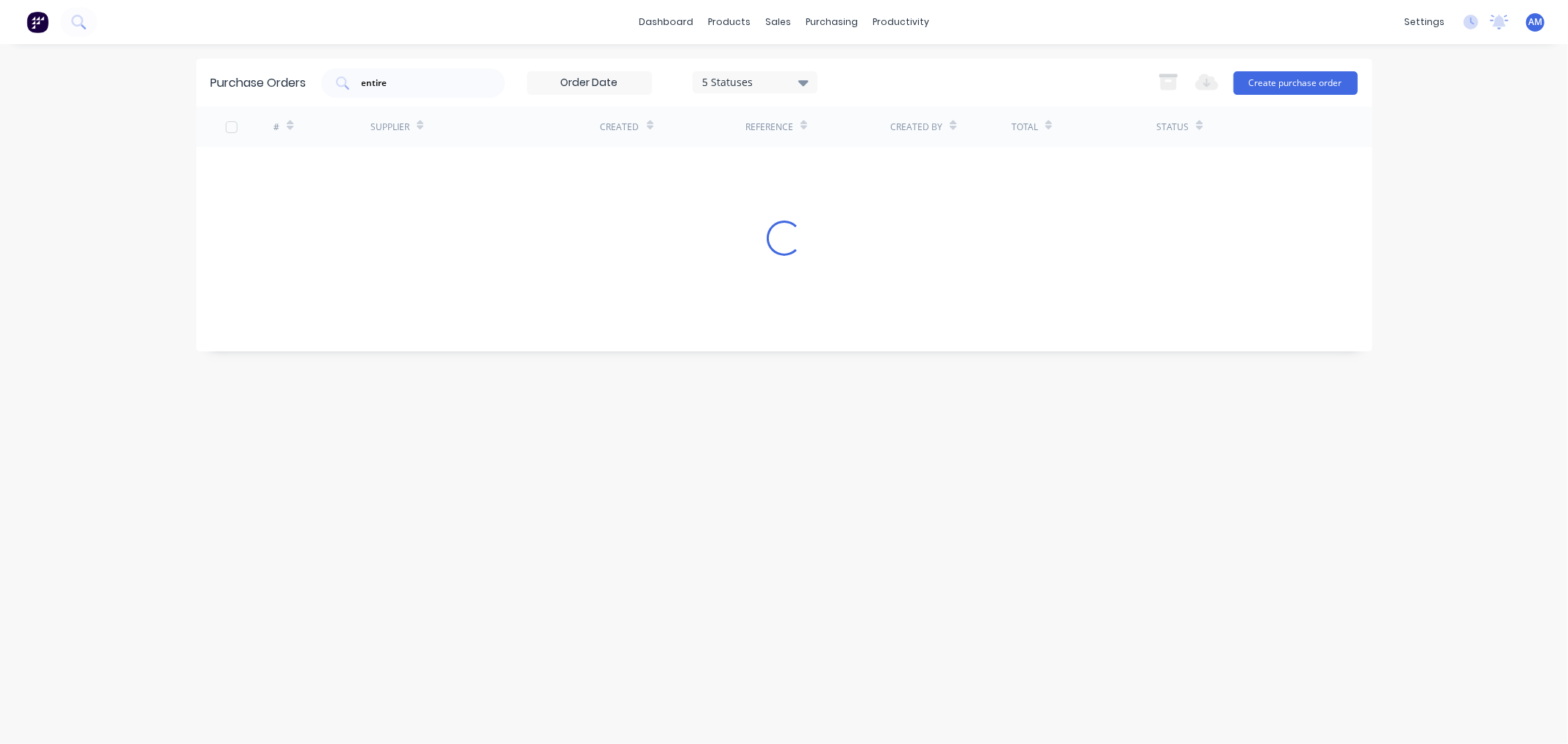
drag, startPoint x: 402, startPoint y: 87, endPoint x: 307, endPoint y: 82, distance: 95.1
click at [309, 82] on div "Purchase Orders entire 5 Statuses 5 Statuses Export to Excel (XLSX) Create purc…" at bounding box center [784, 83] width 1176 height 48
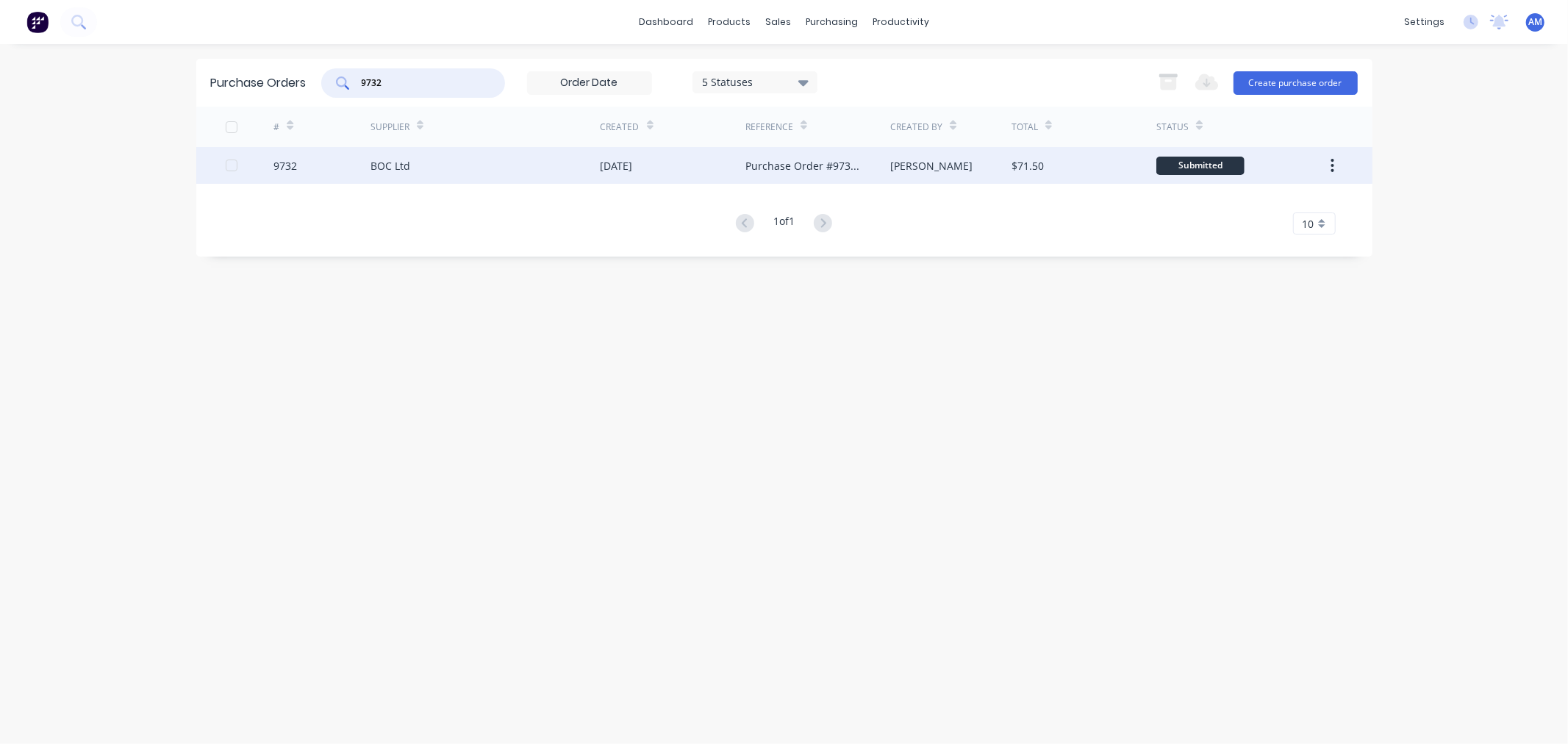
type input "9732"
click at [317, 165] on div "9732" at bounding box center [322, 166] width 97 height 37
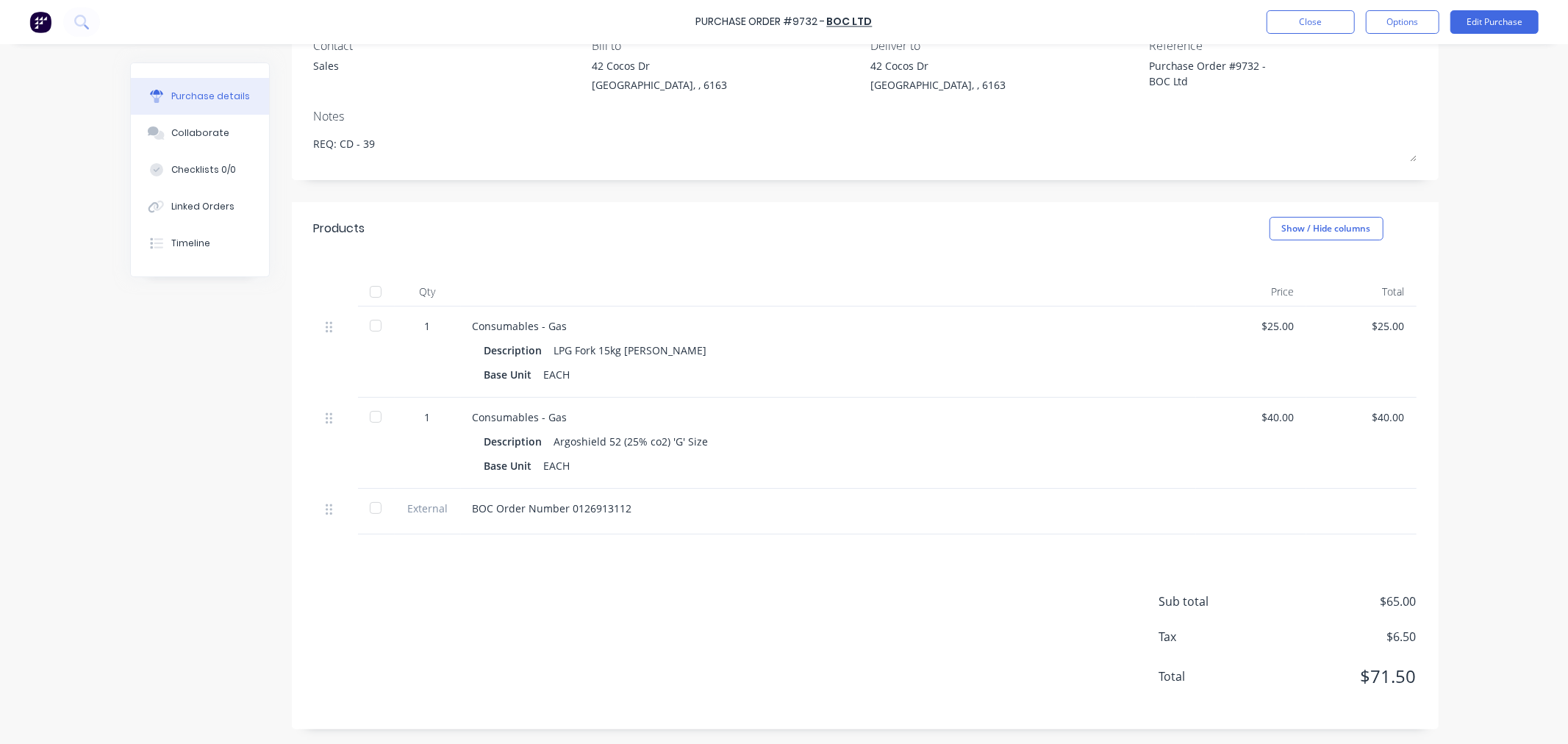
scroll to position [141, 0]
drag, startPoint x: 364, startPoint y: 291, endPoint x: 376, endPoint y: 294, distance: 12.4
click at [364, 292] on div at bounding box center [376, 292] width 29 height 29
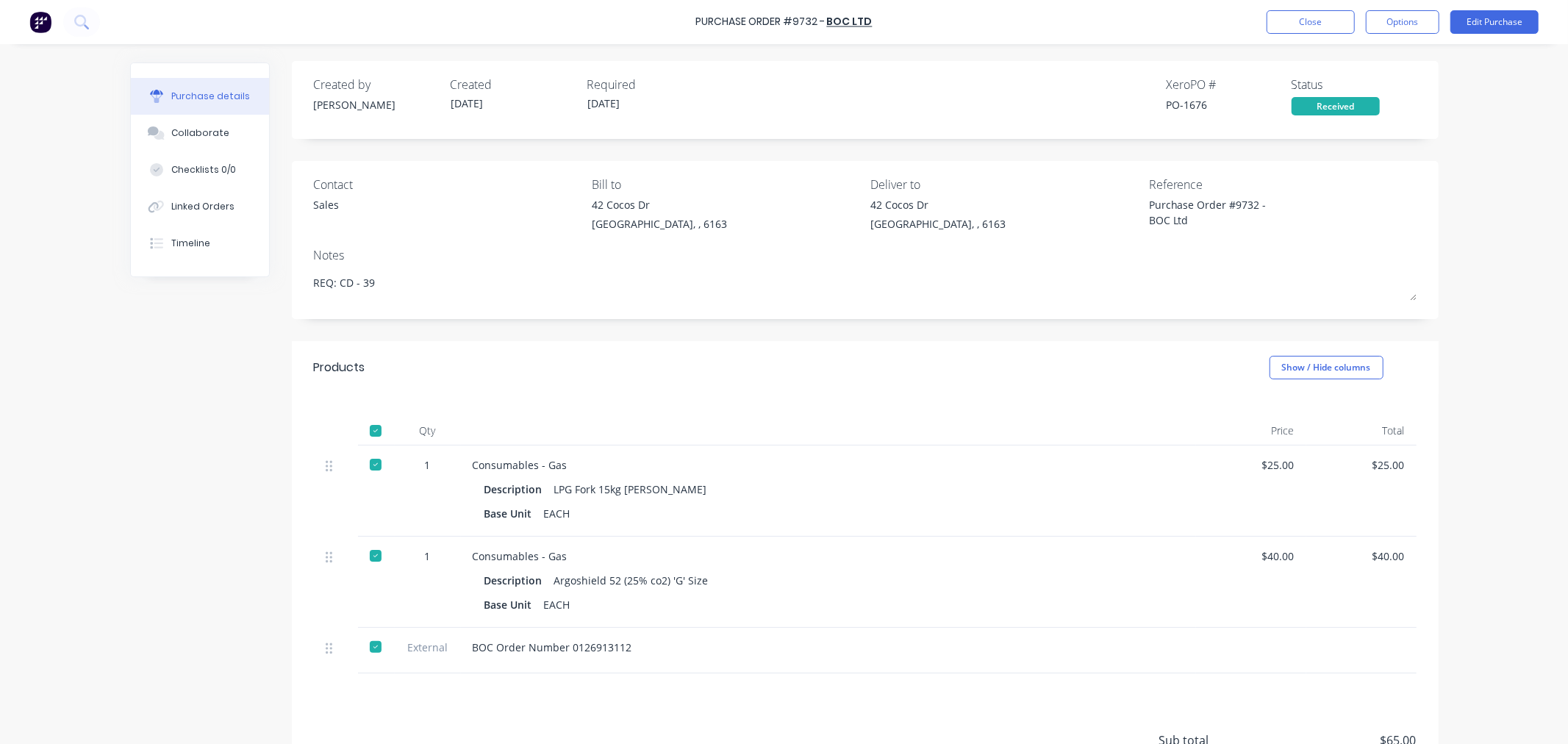
scroll to position [0, 0]
click at [1409, 25] on button "Options" at bounding box center [1403, 22] width 74 height 24
click at [1387, 87] on div "Convert to Bill" at bounding box center [1370, 89] width 113 height 21
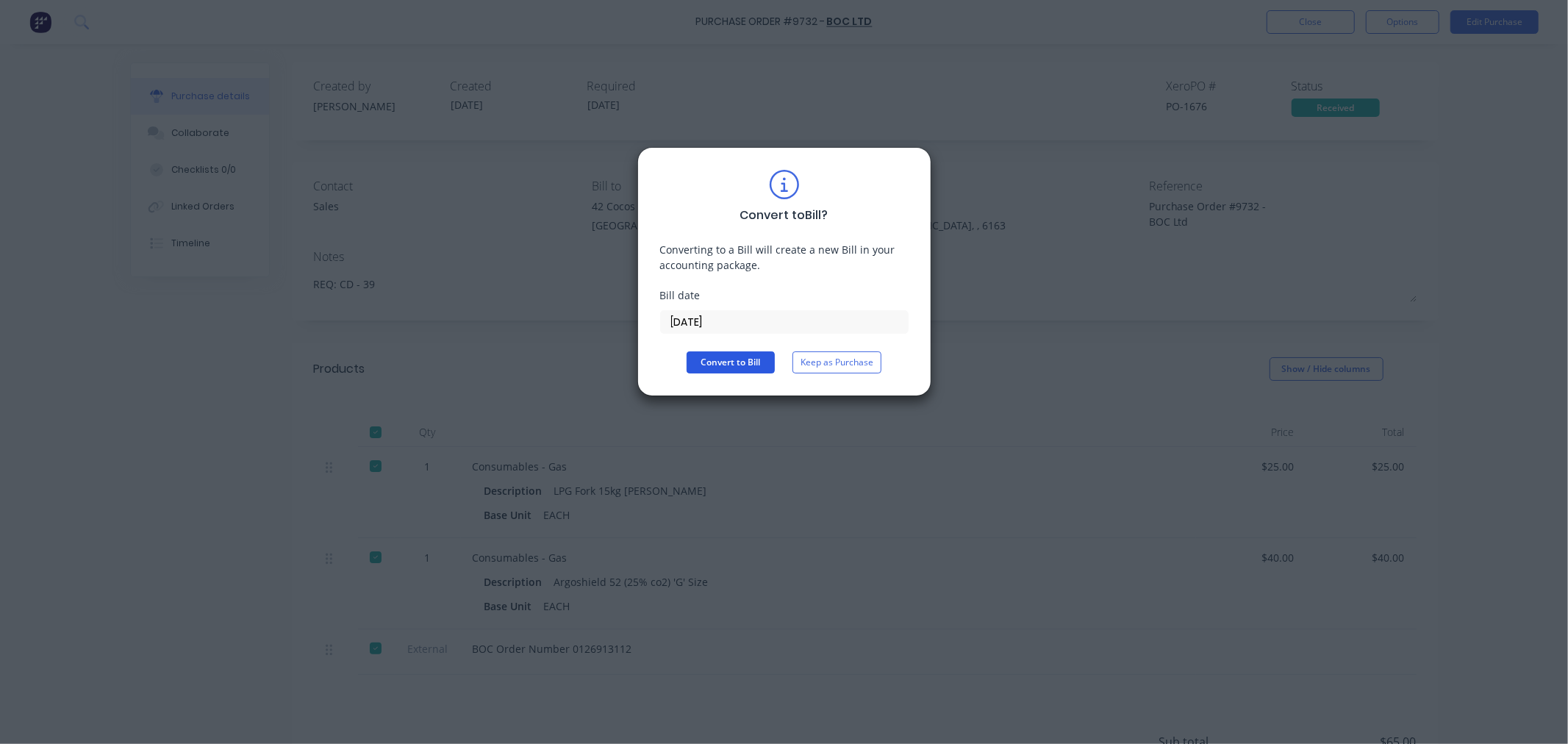
click at [741, 357] on button "Convert to Bill" at bounding box center [731, 362] width 88 height 22
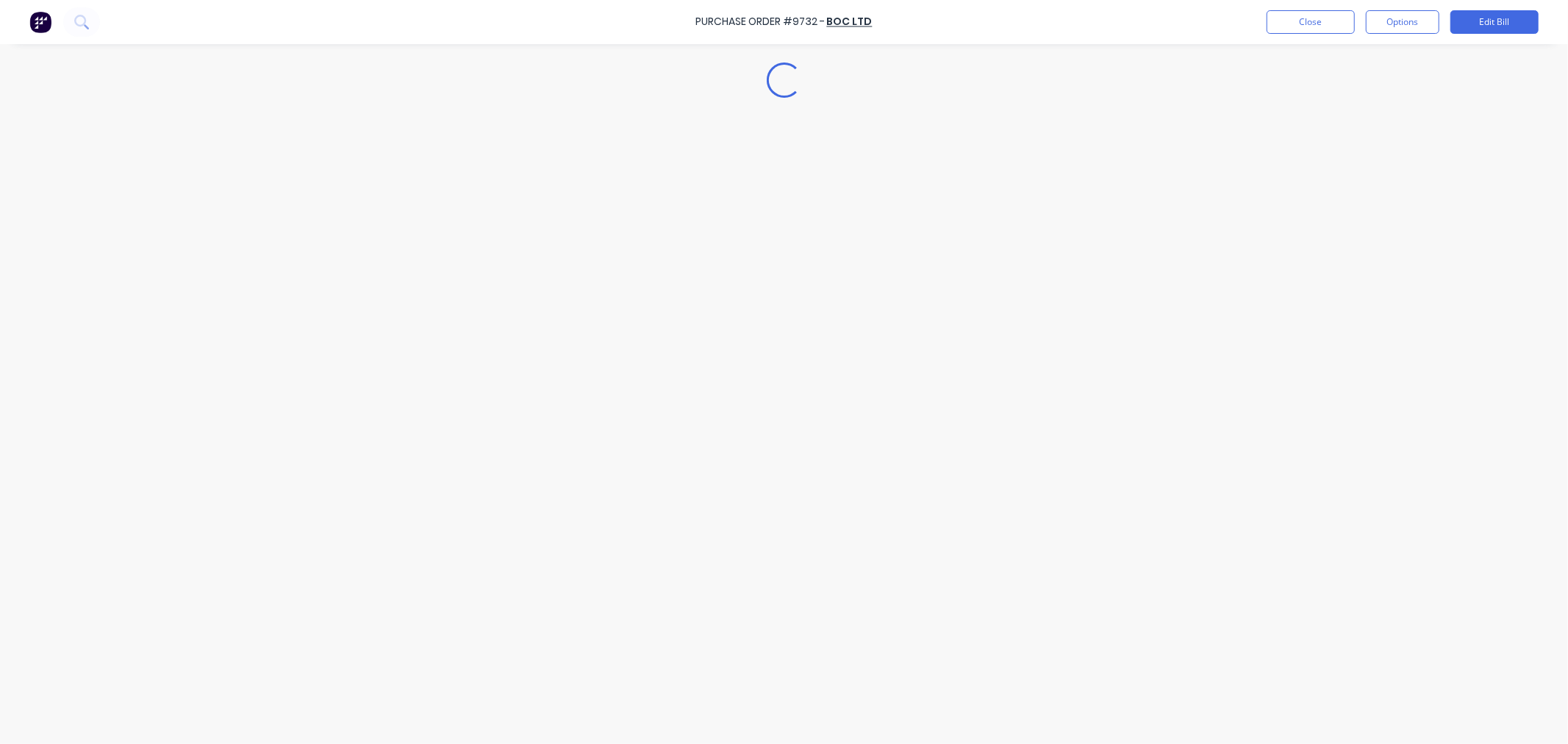
type textarea "x"
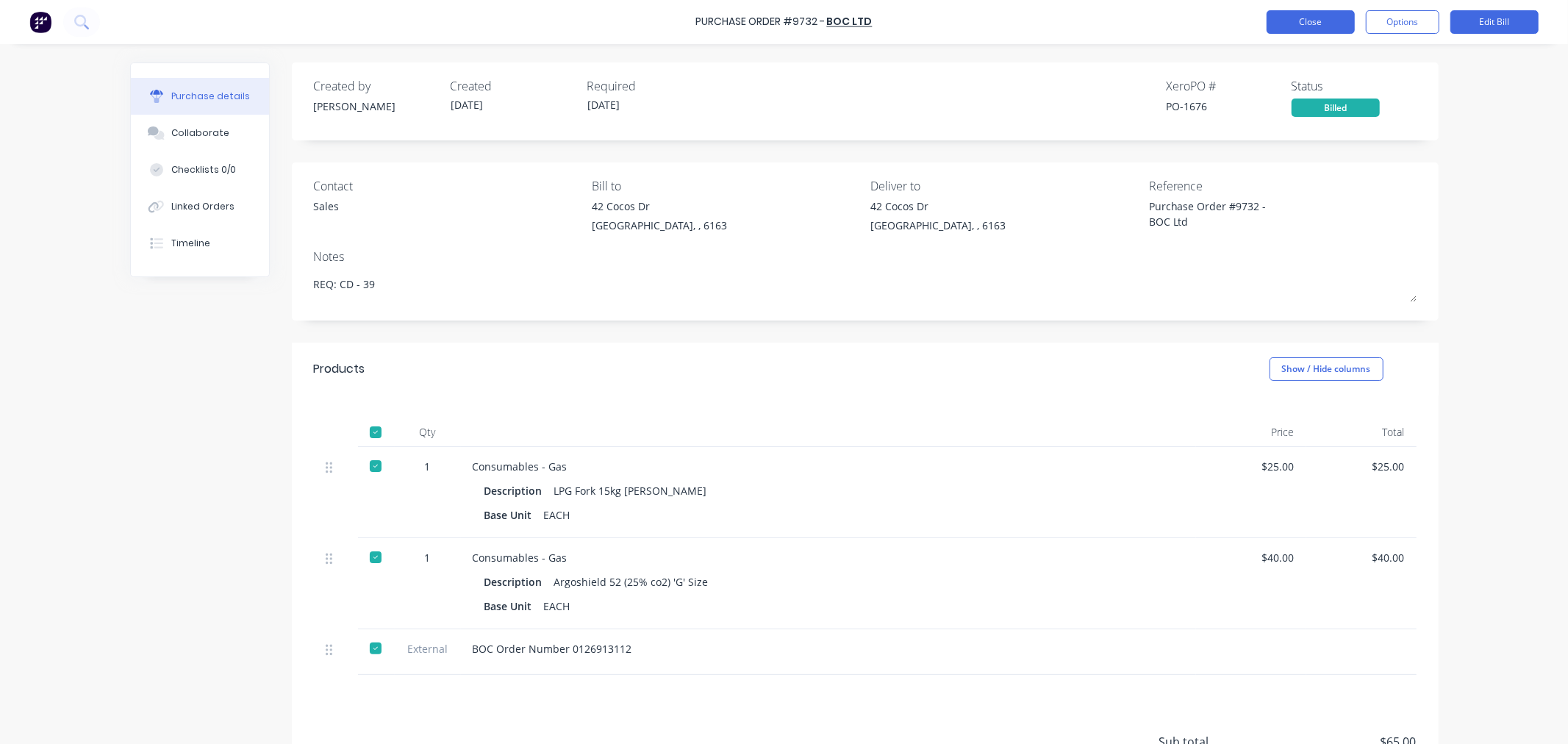
click at [1277, 27] on button "Close" at bounding box center [1311, 22] width 88 height 24
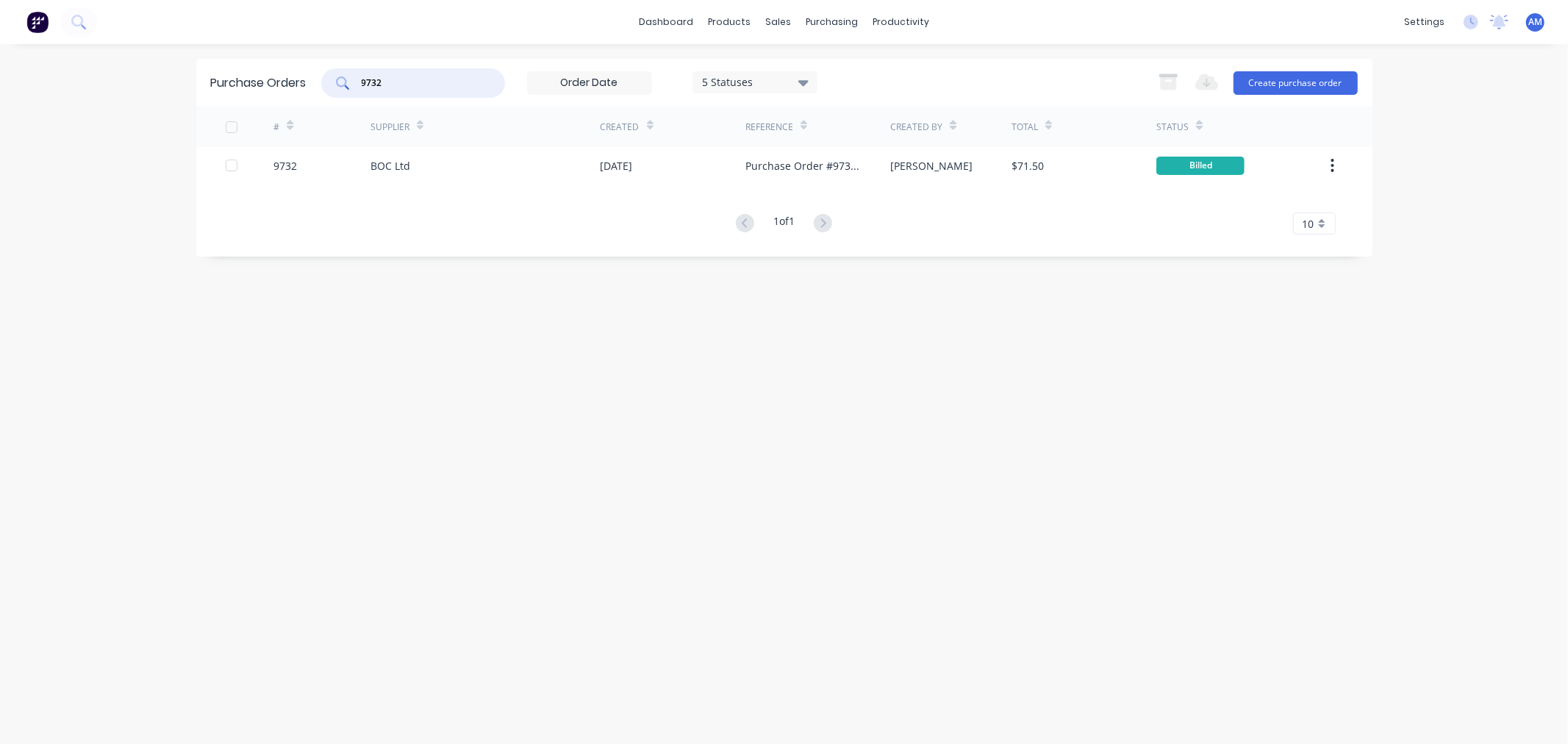
drag, startPoint x: 351, startPoint y: 79, endPoint x: 253, endPoint y: 79, distance: 98.0
click at [259, 79] on div "Purchase Orders 9732 5 Statuses 5 Statuses Export to Excel (XLSX) Create purcha…" at bounding box center [784, 83] width 1176 height 48
type input "9731"
click at [322, 158] on div "# Supplier Created Reference Created By Total Status Loading..." at bounding box center [784, 218] width 1176 height 222
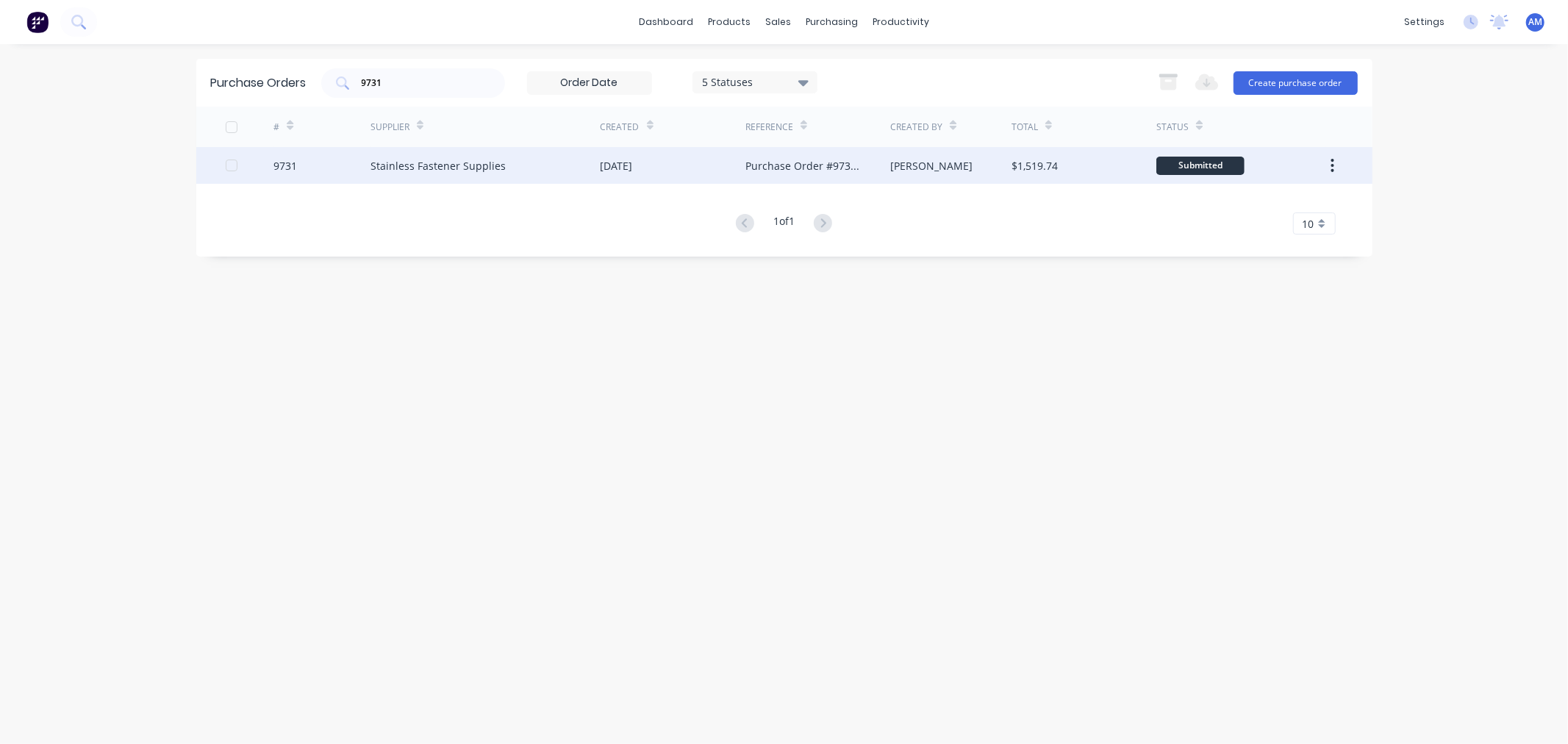
click at [324, 162] on div "9731" at bounding box center [322, 166] width 97 height 37
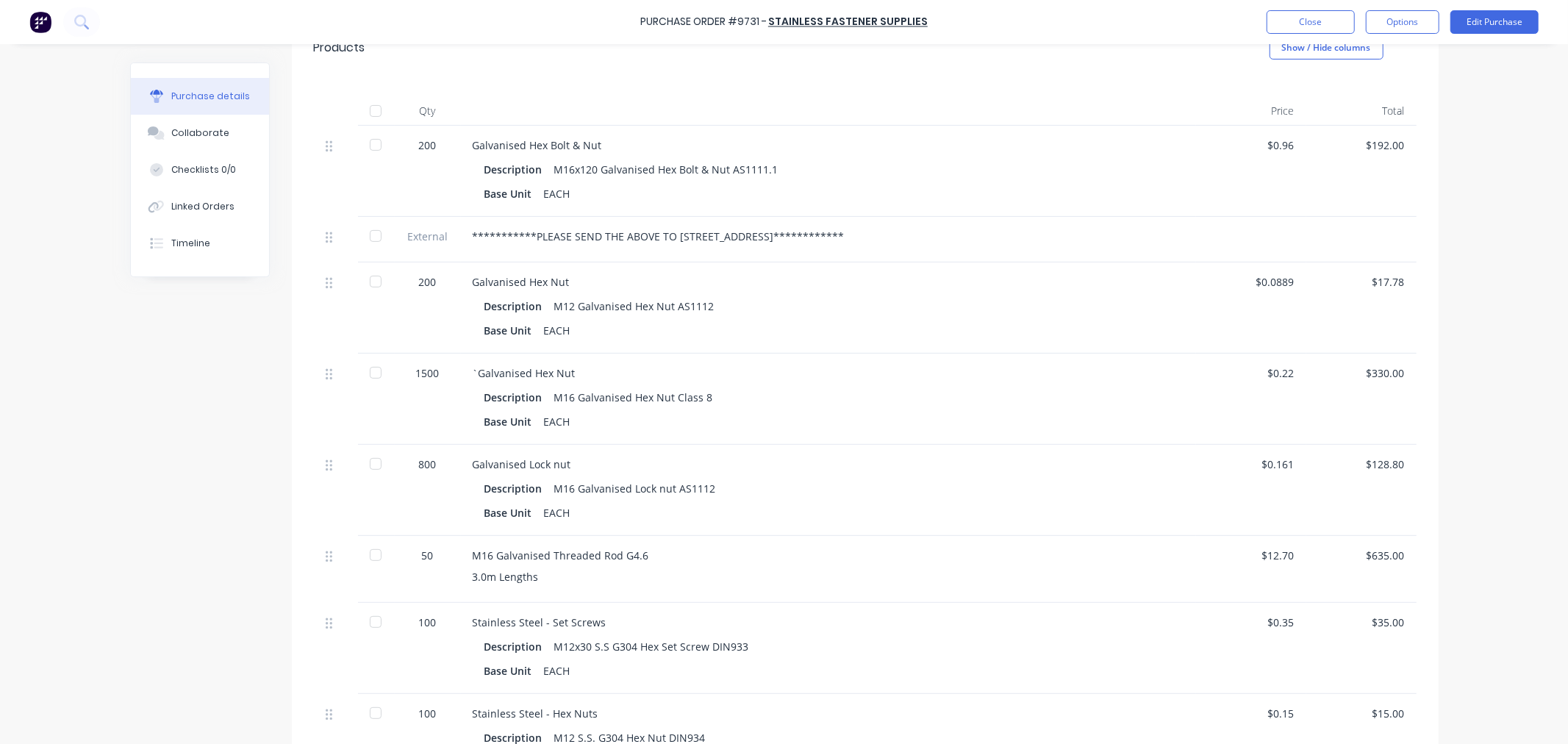
scroll to position [326, 0]
click at [374, 138] on div at bounding box center [376, 140] width 29 height 29
click at [371, 276] on div at bounding box center [376, 276] width 29 height 29
click at [376, 366] on div at bounding box center [376, 368] width 29 height 29
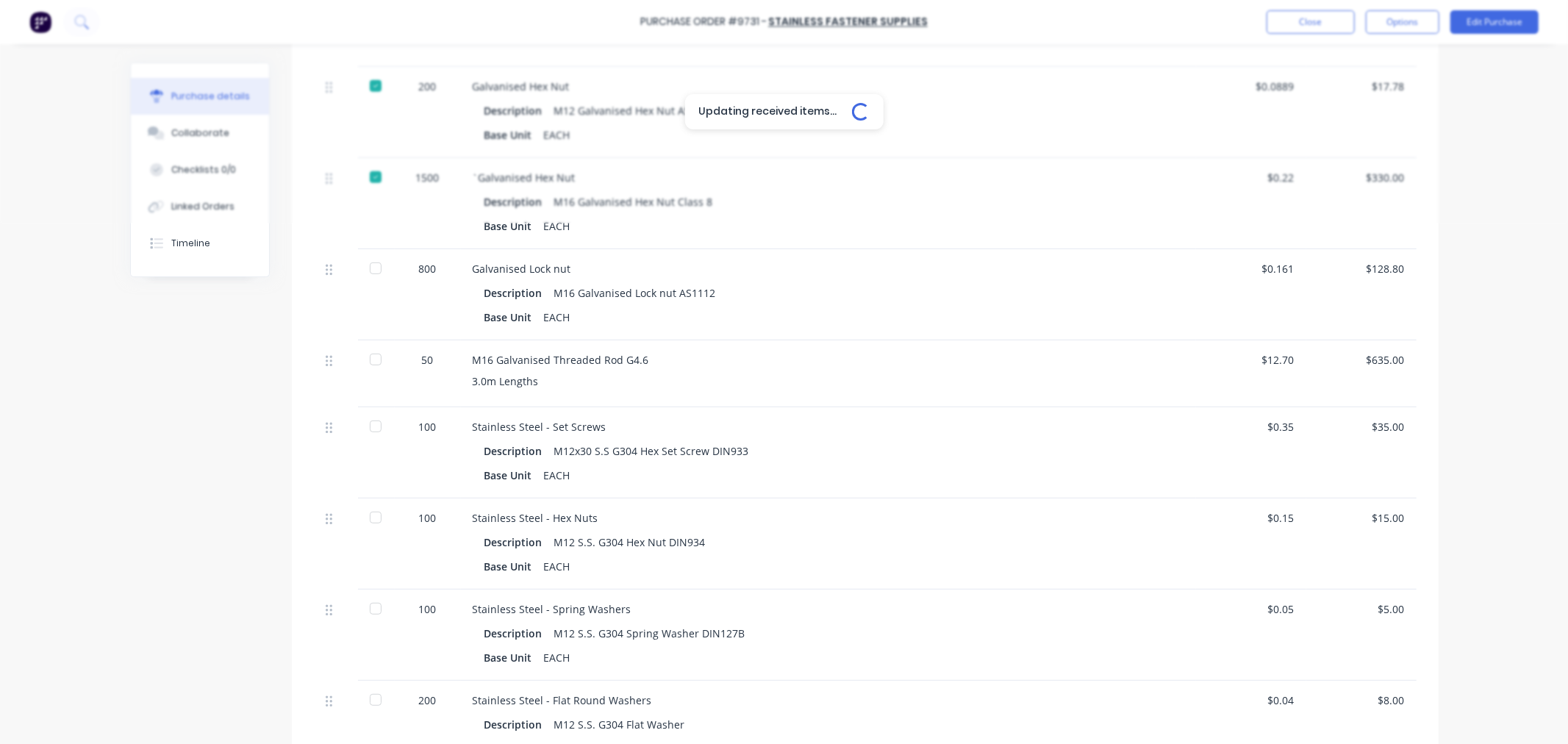
scroll to position [571, 0]
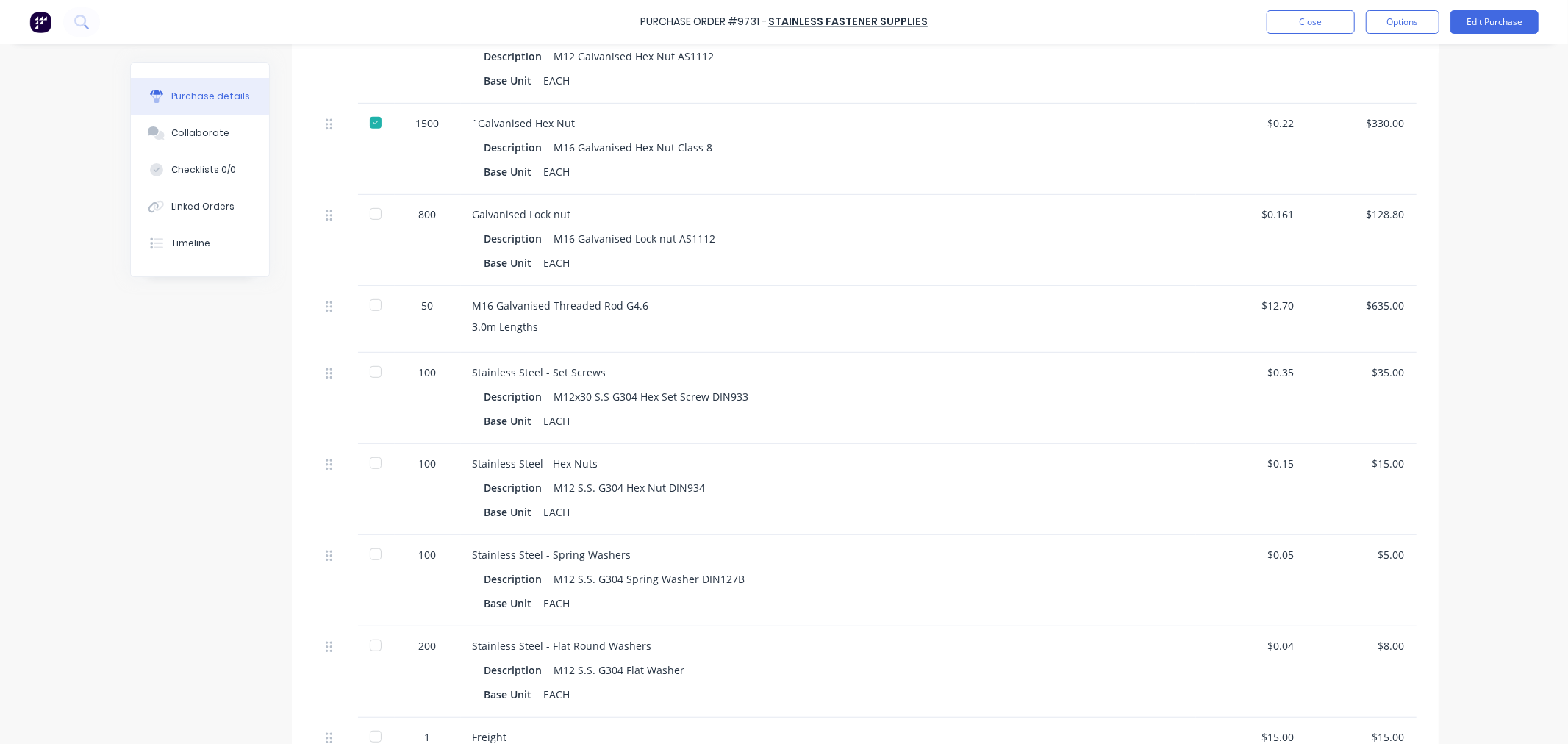
click at [369, 217] on div at bounding box center [376, 214] width 29 height 29
click at [368, 303] on div at bounding box center [376, 305] width 29 height 29
click at [368, 369] on div at bounding box center [376, 372] width 29 height 29
click at [370, 460] on div at bounding box center [376, 463] width 29 height 29
click at [369, 552] on div at bounding box center [376, 554] width 29 height 29
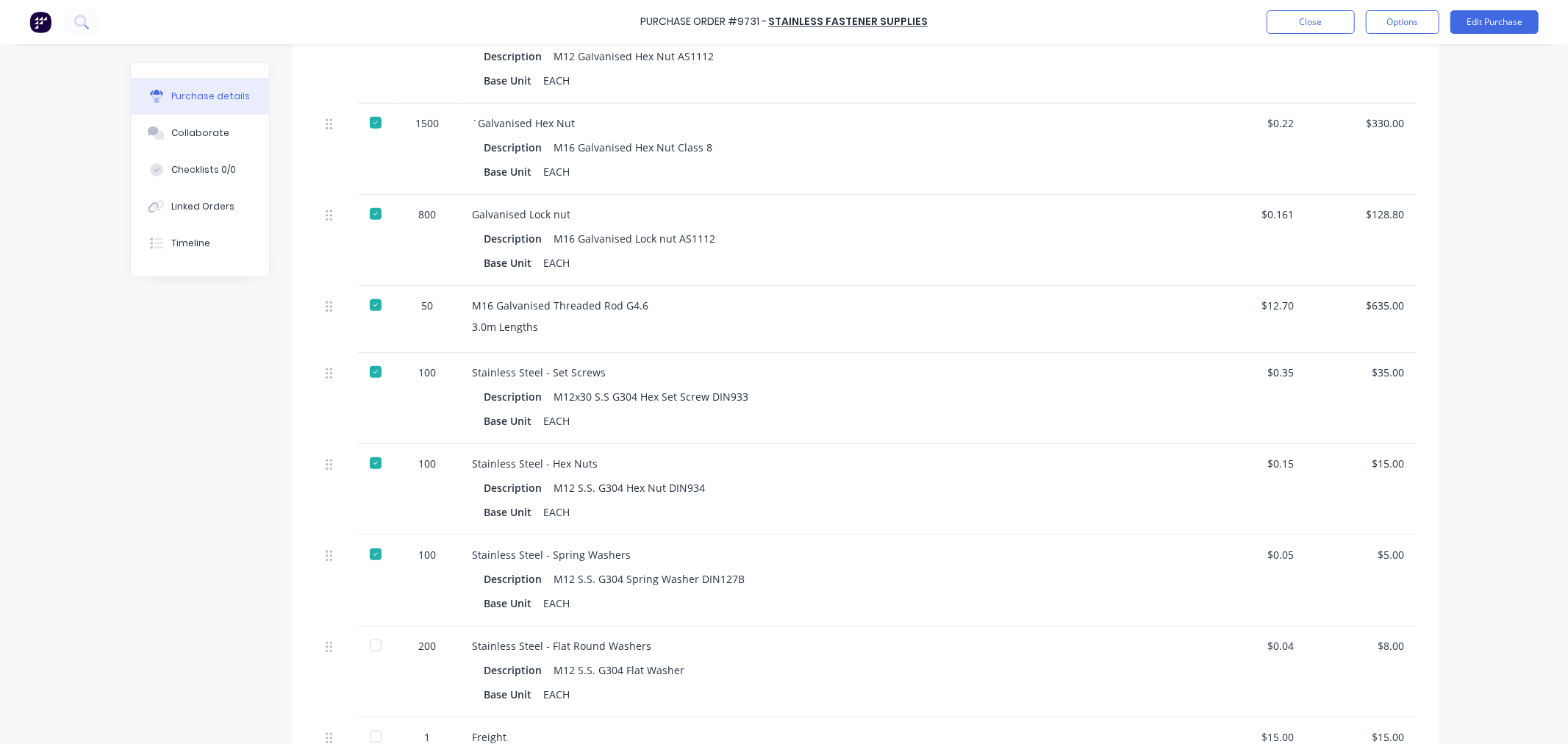
click at [371, 648] on div at bounding box center [376, 645] width 29 height 29
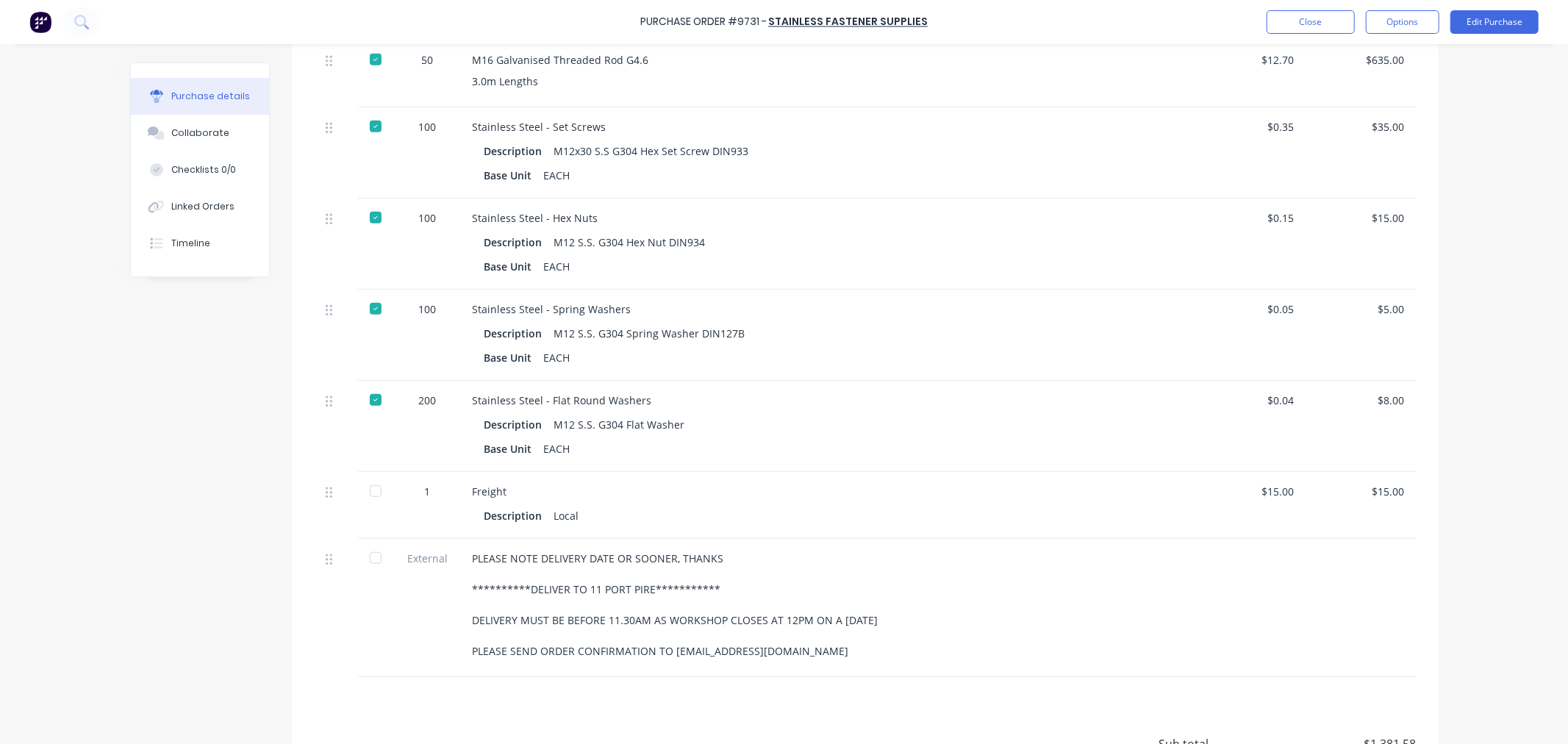
scroll to position [245, 0]
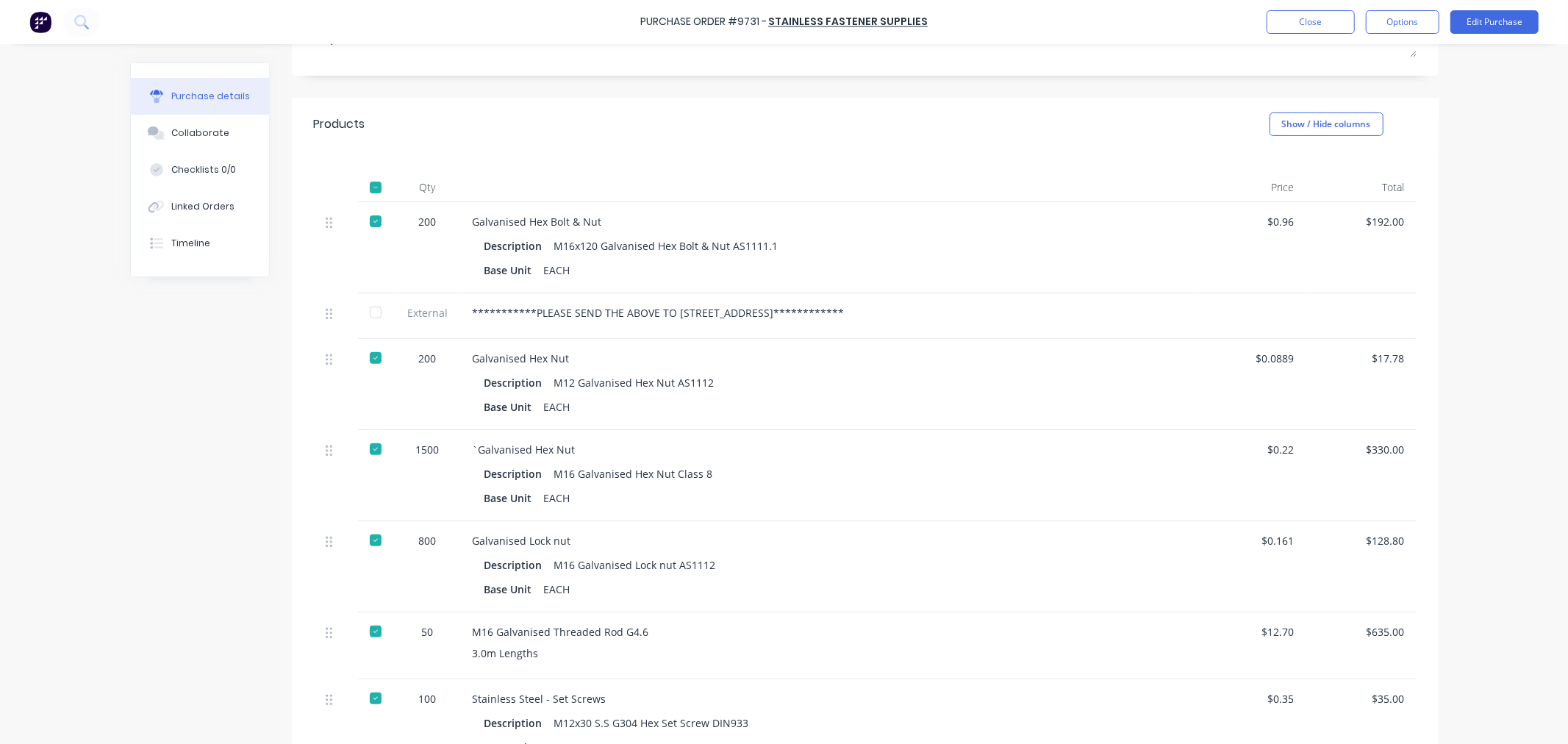
click at [370, 181] on div at bounding box center [376, 187] width 29 height 29
click at [370, 181] on div "Updating received items... Loading..." at bounding box center [784, 111] width 1568 height 223
click at [370, 185] on div at bounding box center [376, 187] width 29 height 29
click at [1391, 24] on button "Options" at bounding box center [1403, 22] width 74 height 24
click at [1346, 89] on div "Convert to Bill" at bounding box center [1370, 89] width 113 height 21
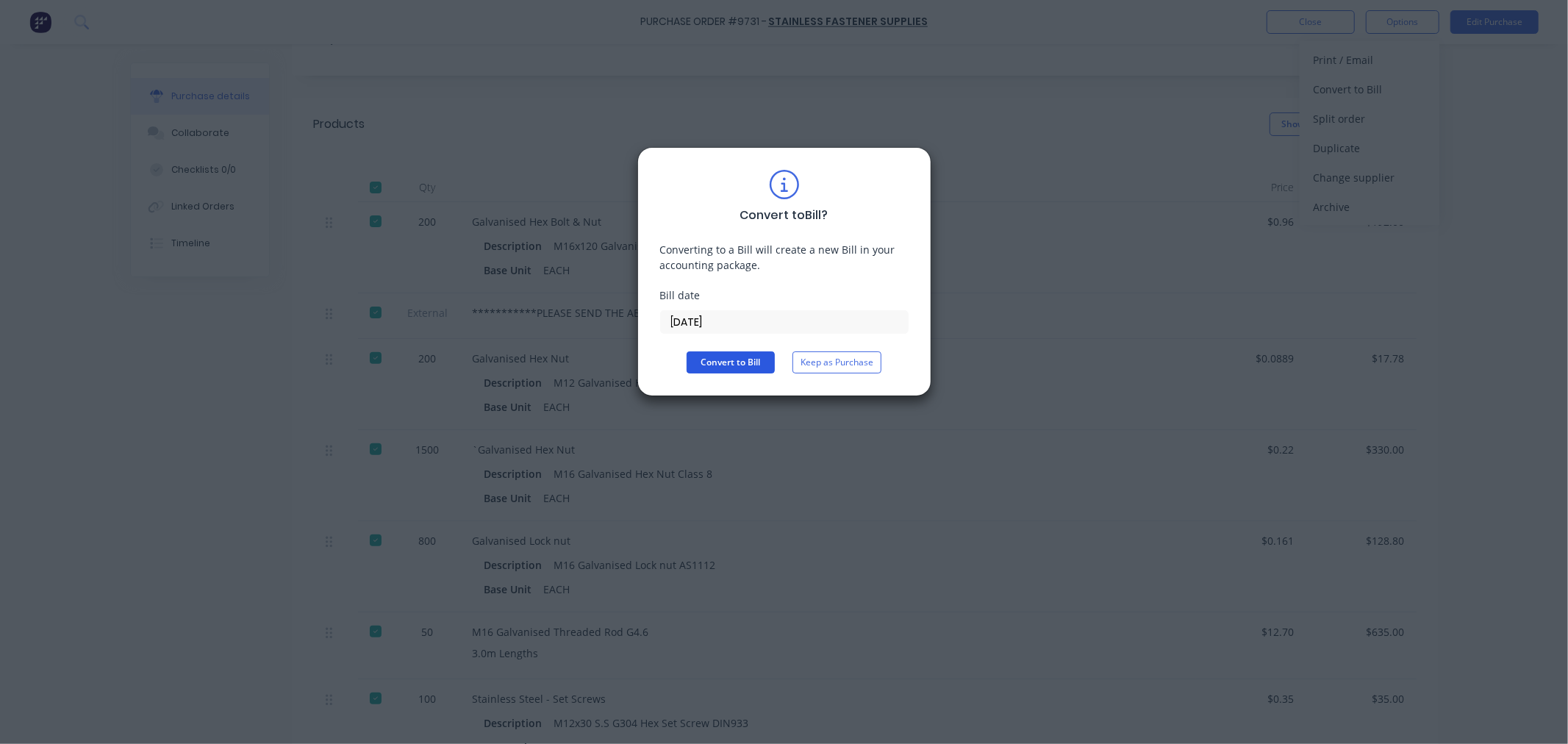
click at [716, 360] on button "Convert to Bill" at bounding box center [731, 362] width 88 height 22
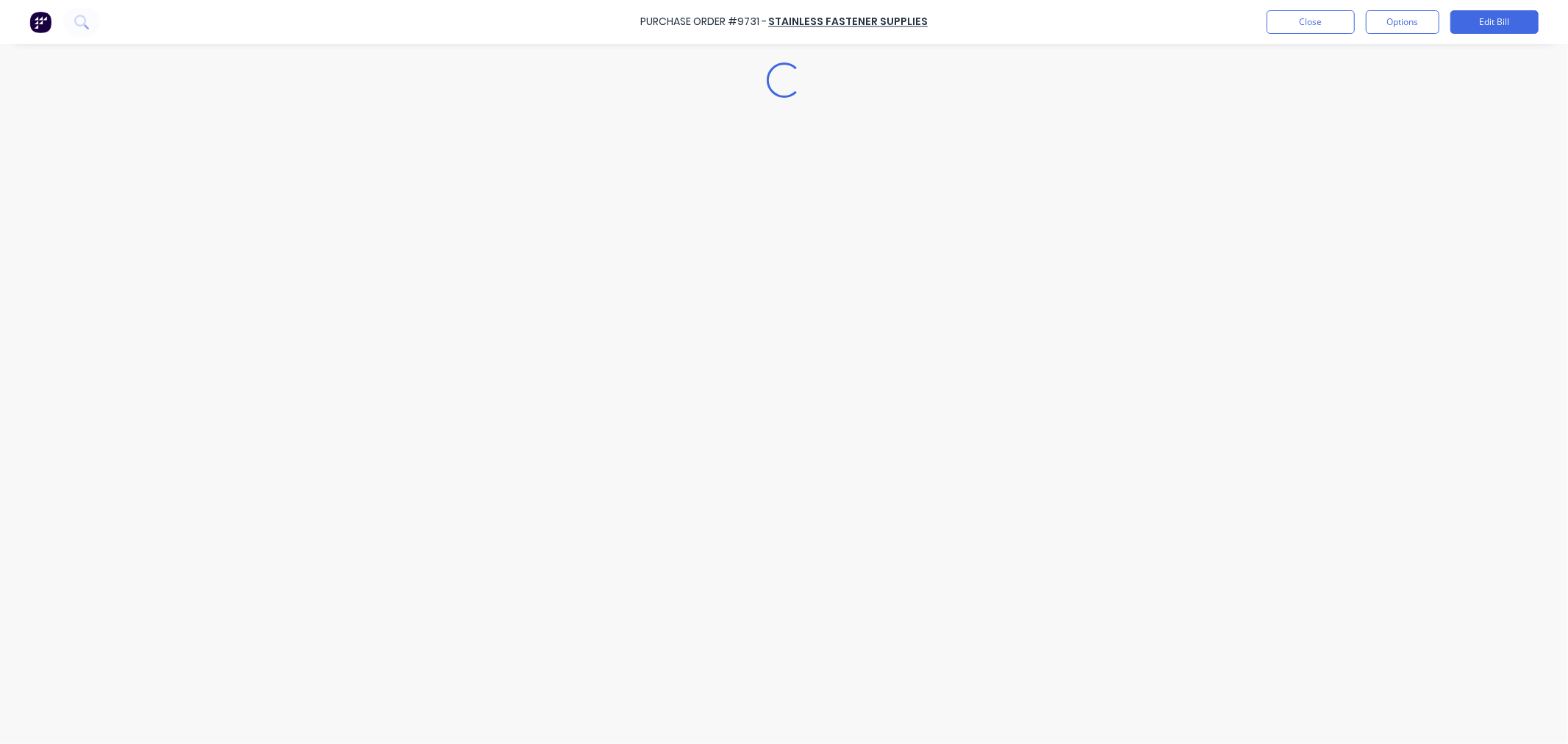
type textarea "x"
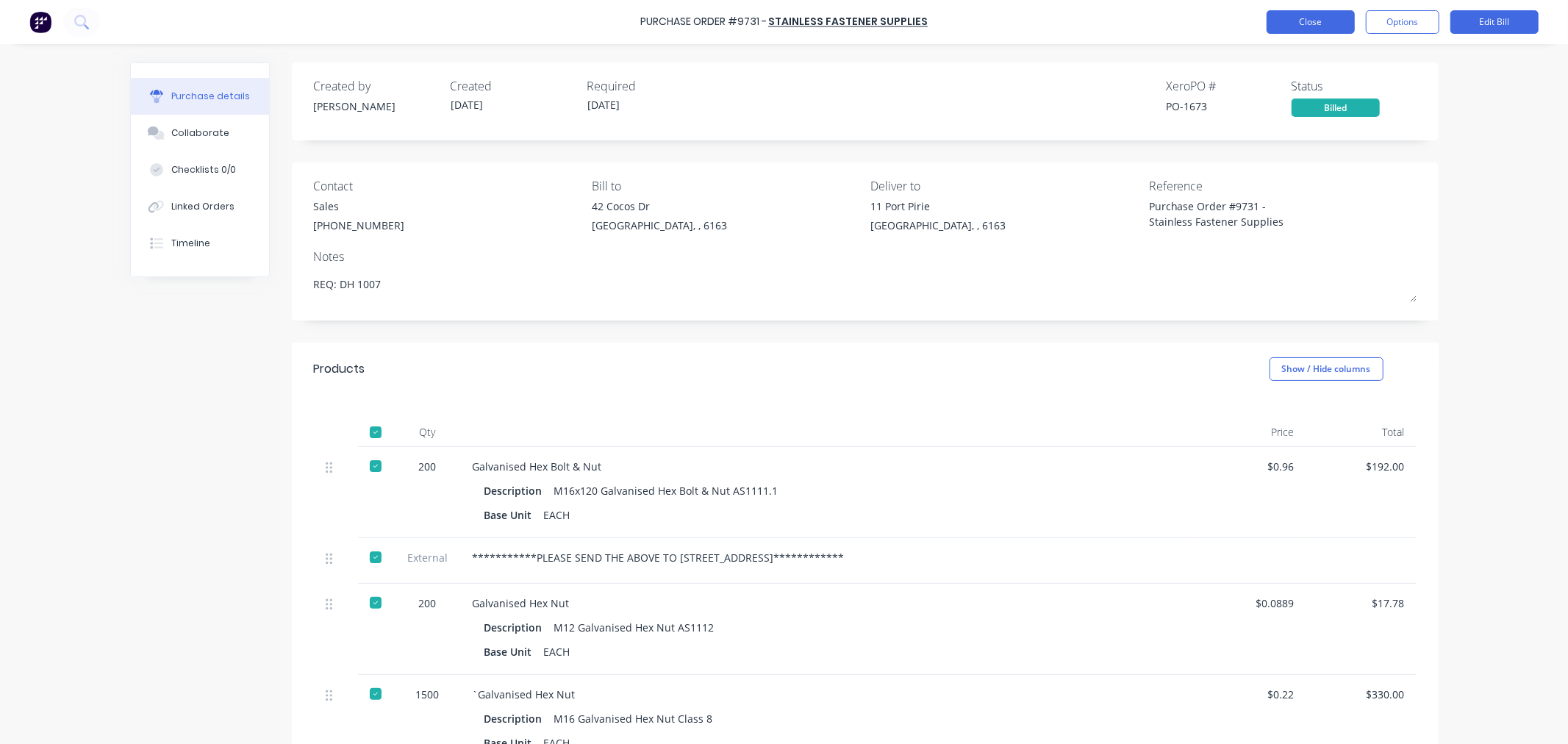
click at [1312, 24] on button "Close" at bounding box center [1311, 22] width 88 height 24
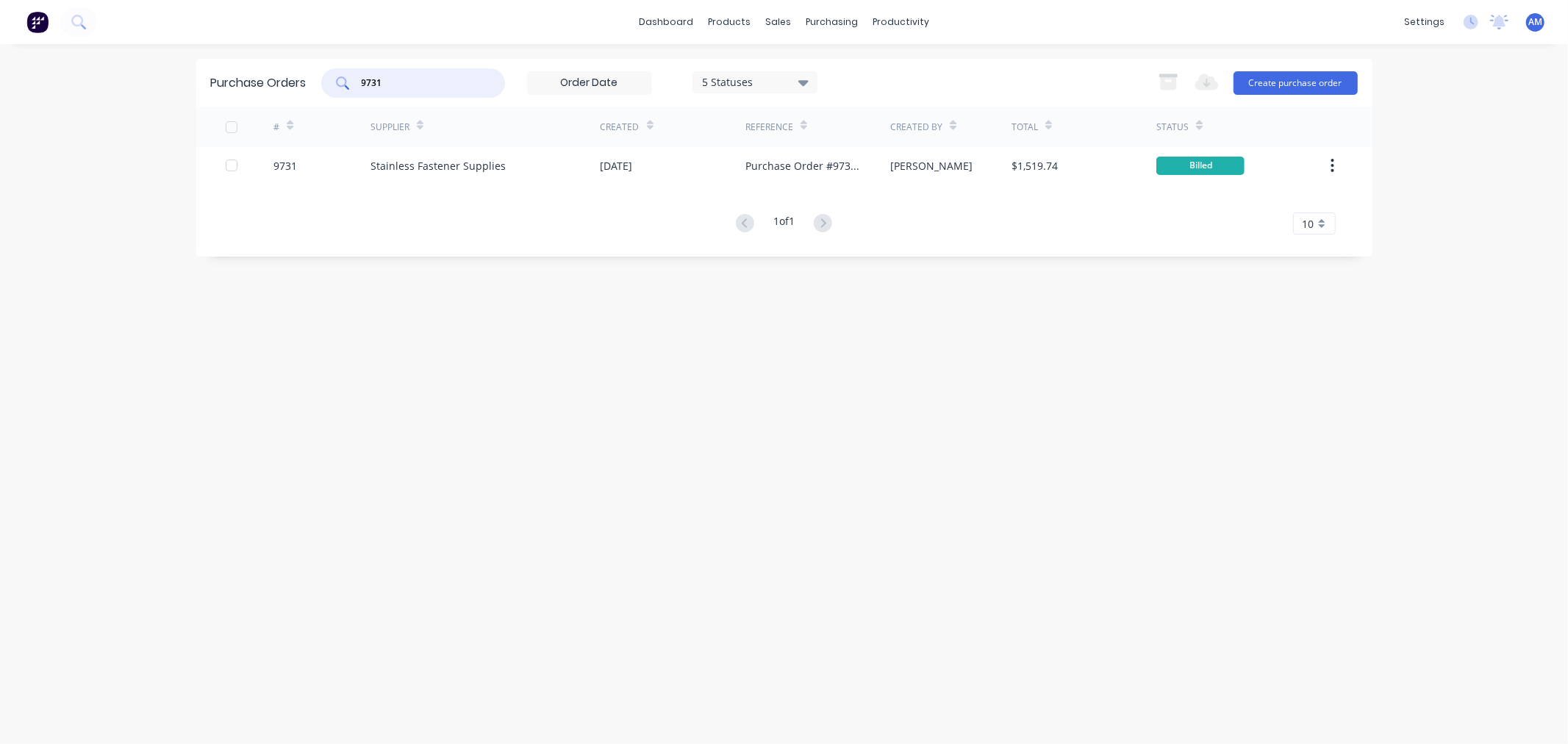
drag, startPoint x: 369, startPoint y: 80, endPoint x: 273, endPoint y: 79, distance: 96.0
click at [273, 79] on div "Purchase Orders 9731 5 Statuses 5 Statuses Export to Excel (XLSX) Create purcha…" at bounding box center [784, 83] width 1176 height 48
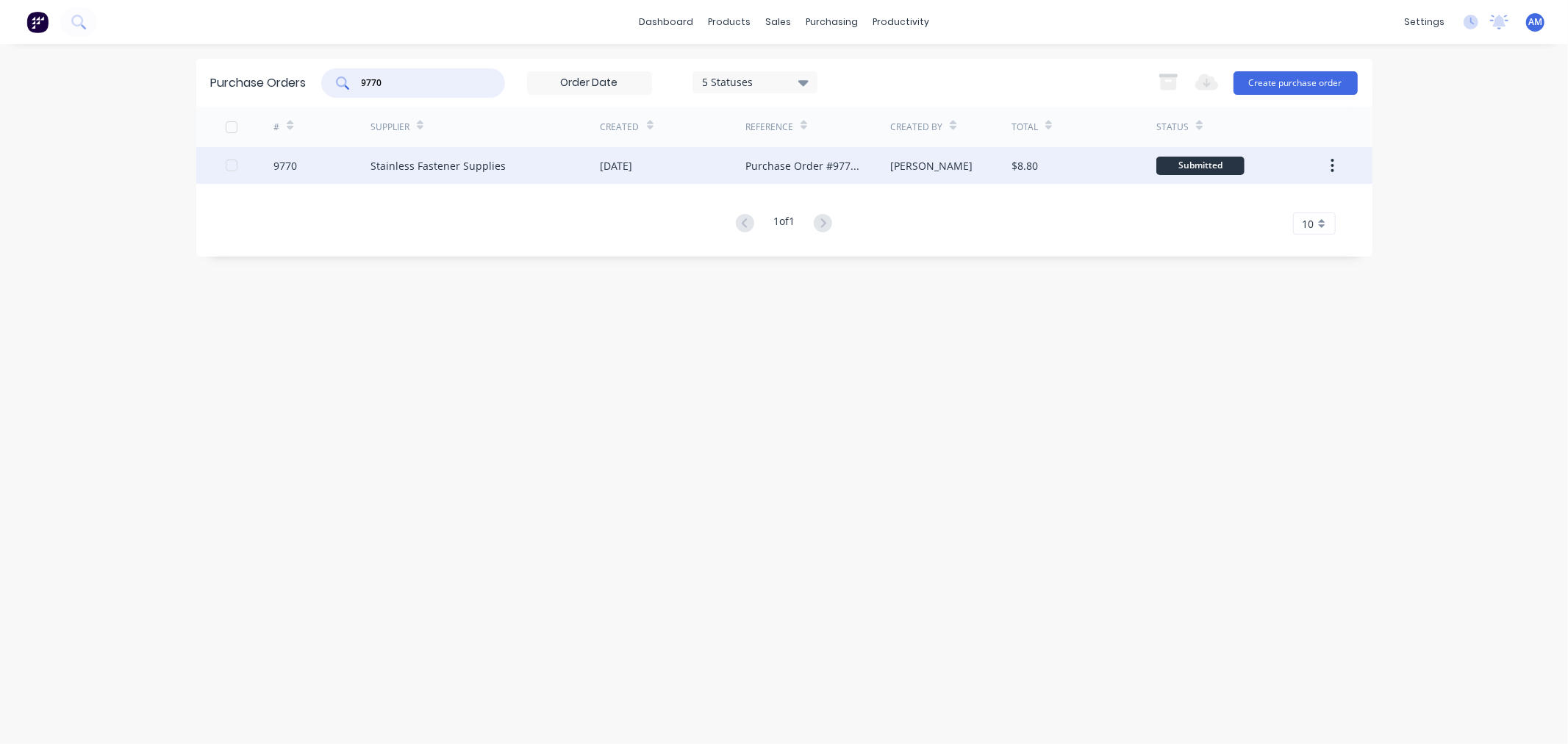
type input "9770"
click at [362, 166] on div "9770" at bounding box center [322, 166] width 97 height 37
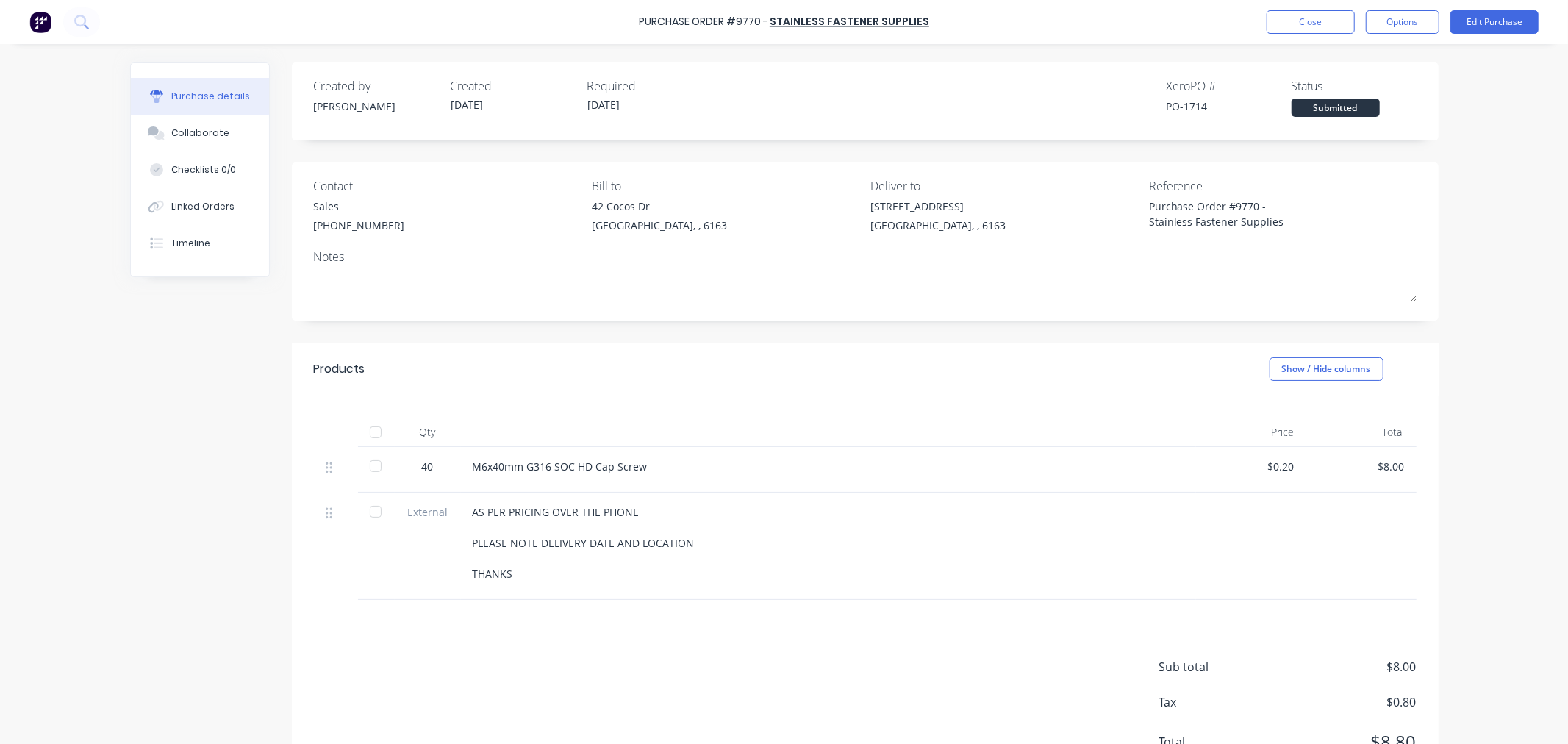
click at [373, 432] on div at bounding box center [376, 432] width 29 height 29
drag, startPoint x: 1396, startPoint y: 21, endPoint x: 1393, endPoint y: 40, distance: 19.2
click at [1396, 24] on button "Options" at bounding box center [1403, 22] width 74 height 24
click at [1371, 83] on div "Convert to Bill" at bounding box center [1370, 89] width 113 height 21
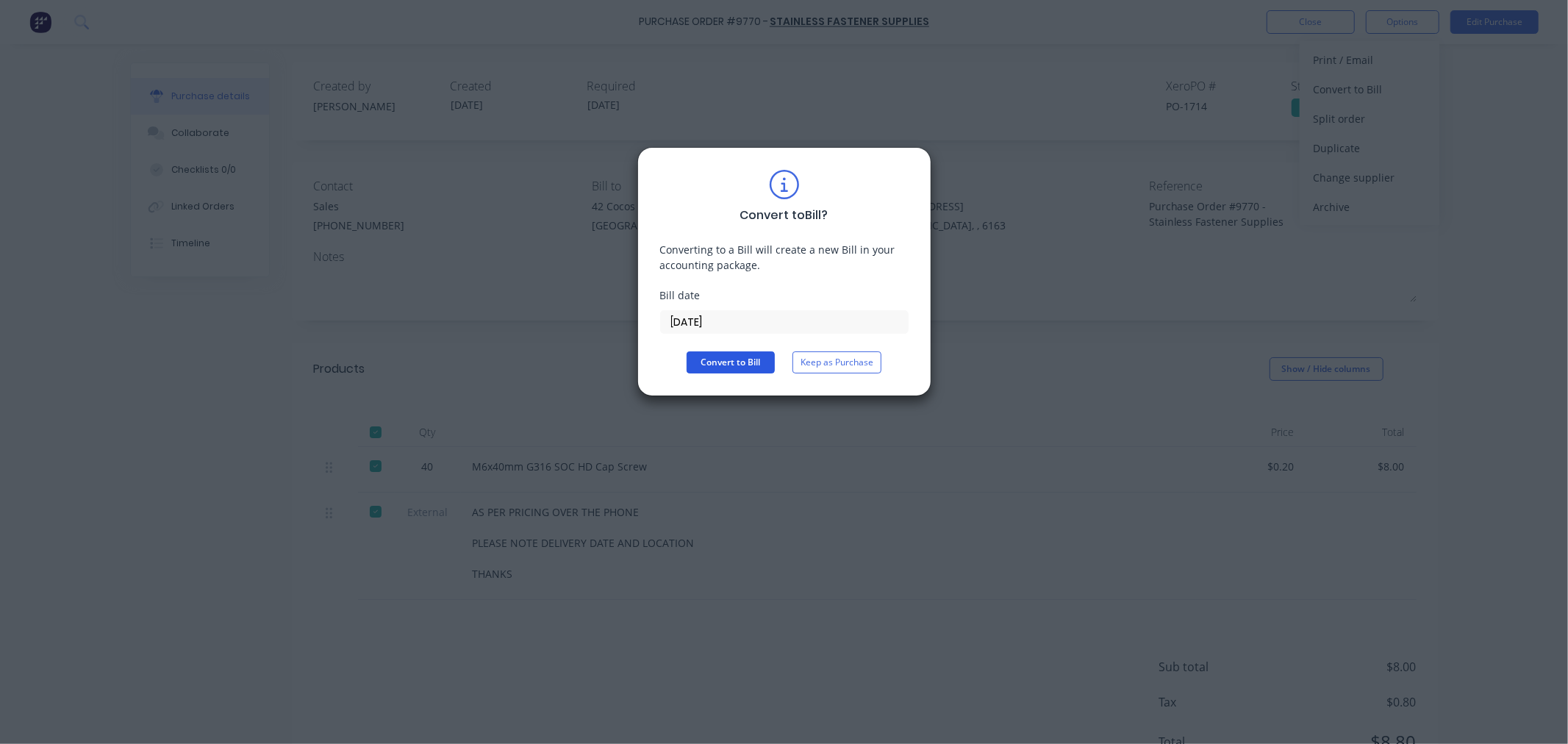
click at [754, 357] on button "Convert to Bill" at bounding box center [731, 362] width 88 height 22
type textarea "x"
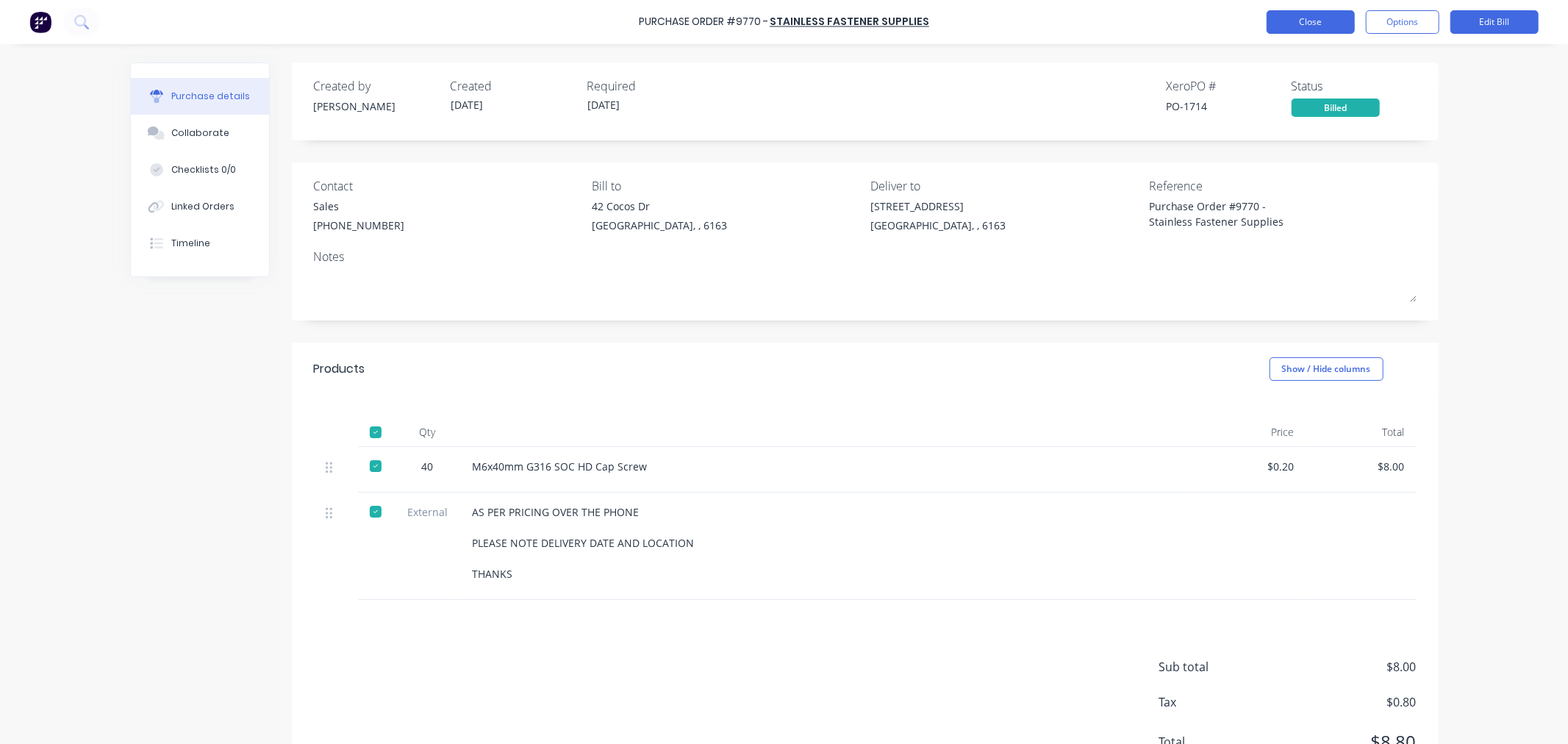
click at [1283, 27] on button "Close" at bounding box center [1311, 22] width 88 height 24
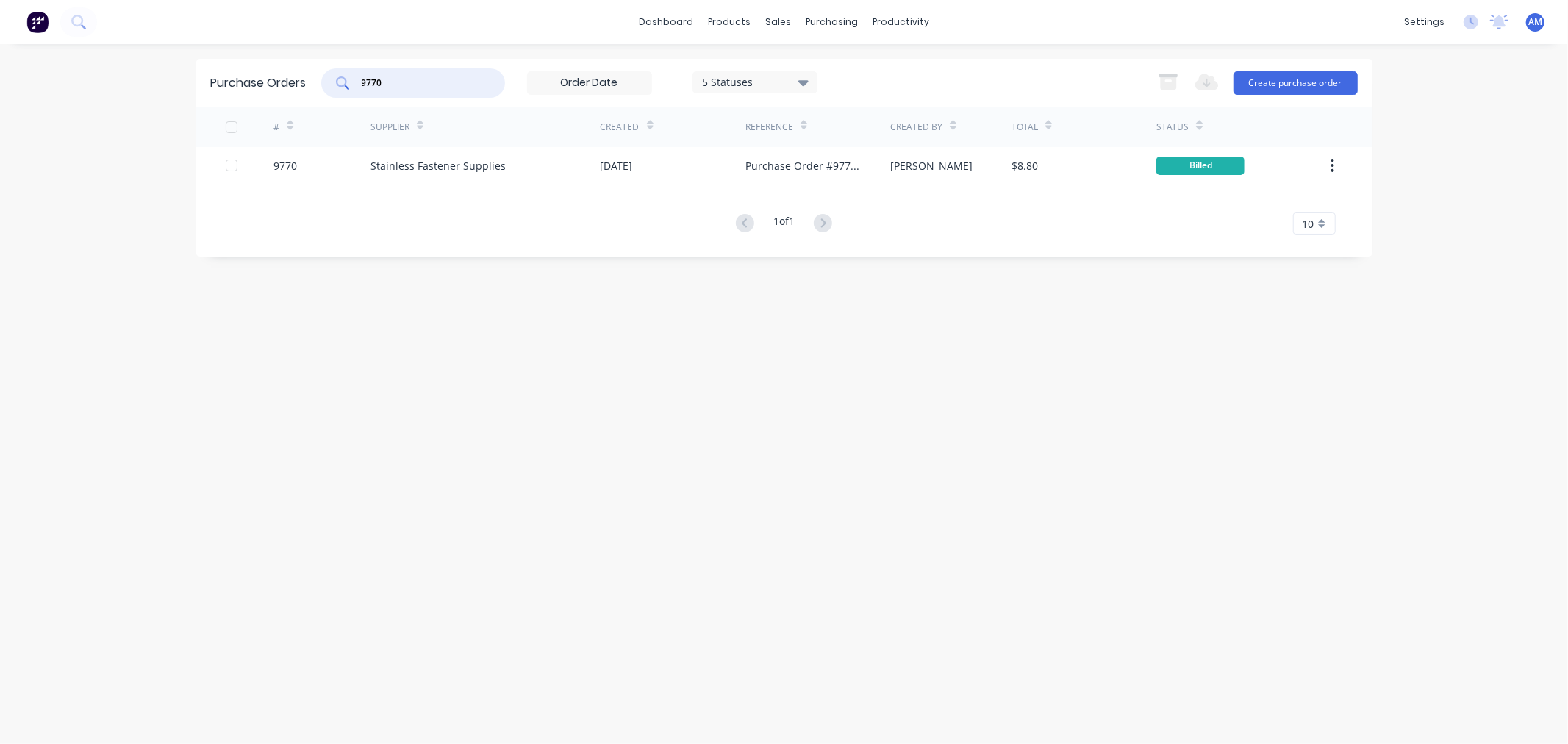
drag, startPoint x: 416, startPoint y: 80, endPoint x: 270, endPoint y: 79, distance: 146.0
click at [270, 79] on div "Purchase Orders 9770 5 Statuses 5 Statuses Export to Excel (XLSX) Create purcha…" at bounding box center [784, 83] width 1176 height 48
type input "9"
type input "9764"
click at [319, 164] on div "9764" at bounding box center [322, 166] width 97 height 37
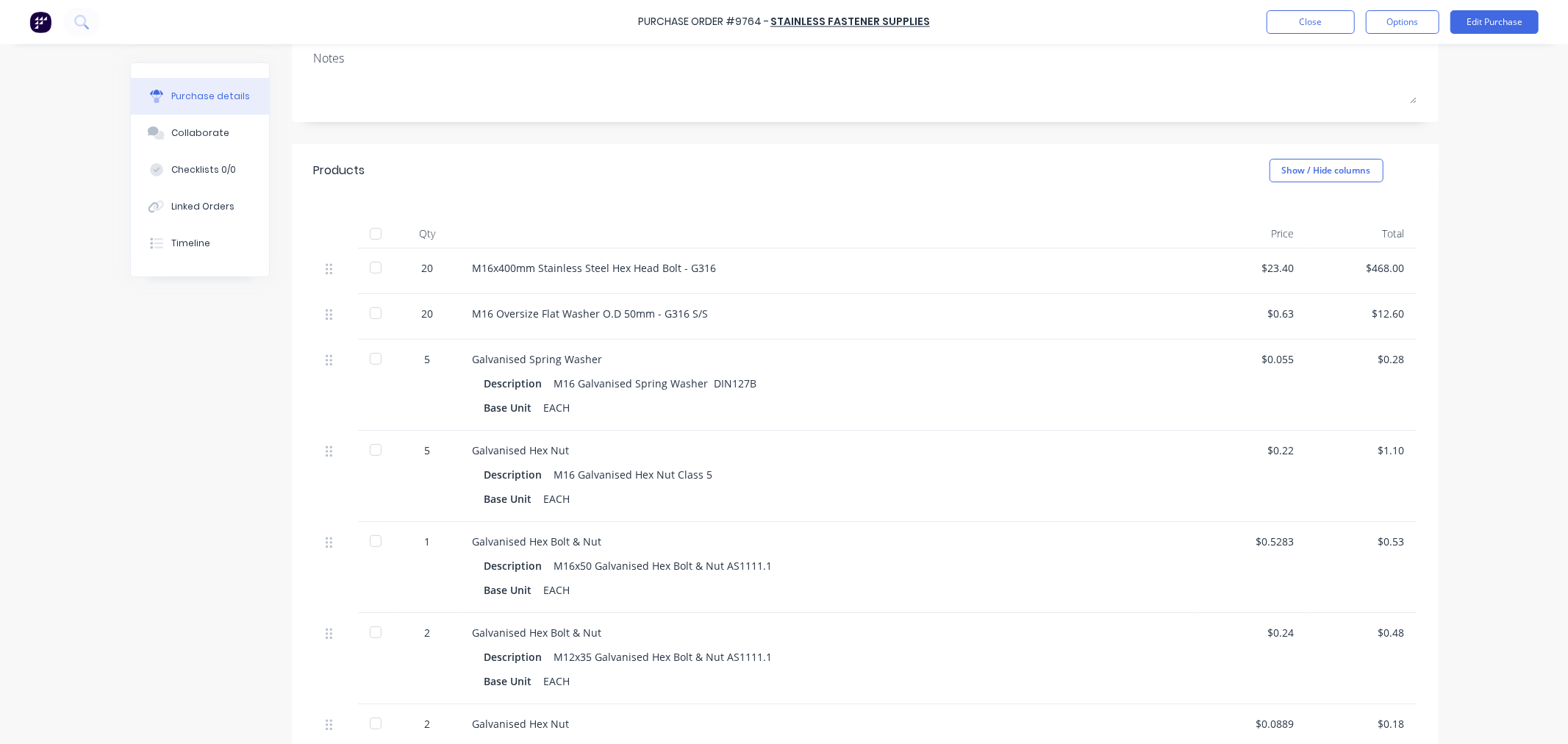
scroll to position [245, 0]
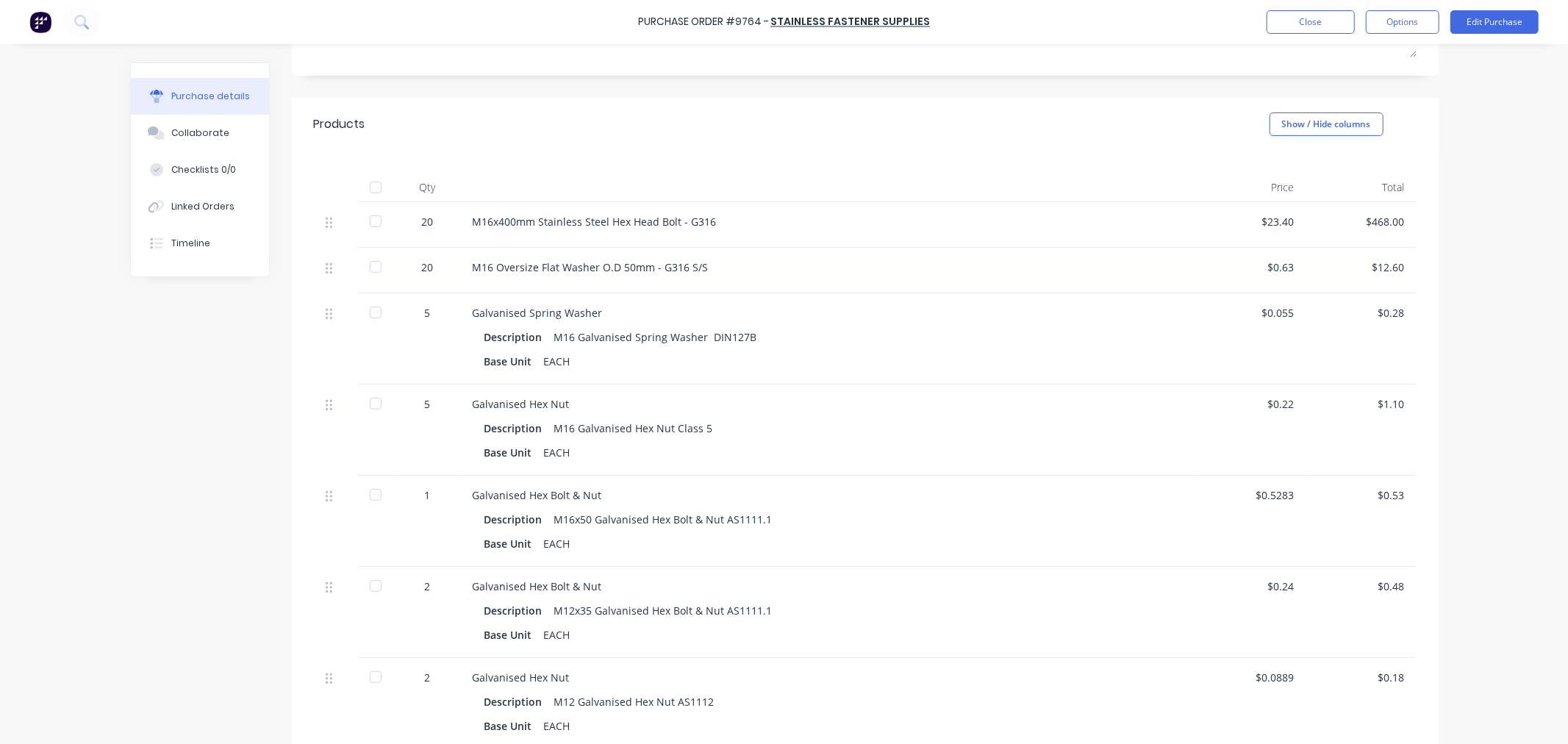
click at [371, 263] on div at bounding box center [376, 267] width 29 height 29
click at [368, 315] on div at bounding box center [376, 312] width 29 height 29
click at [368, 401] on div at bounding box center [376, 404] width 29 height 29
click at [369, 491] on div at bounding box center [376, 495] width 29 height 29
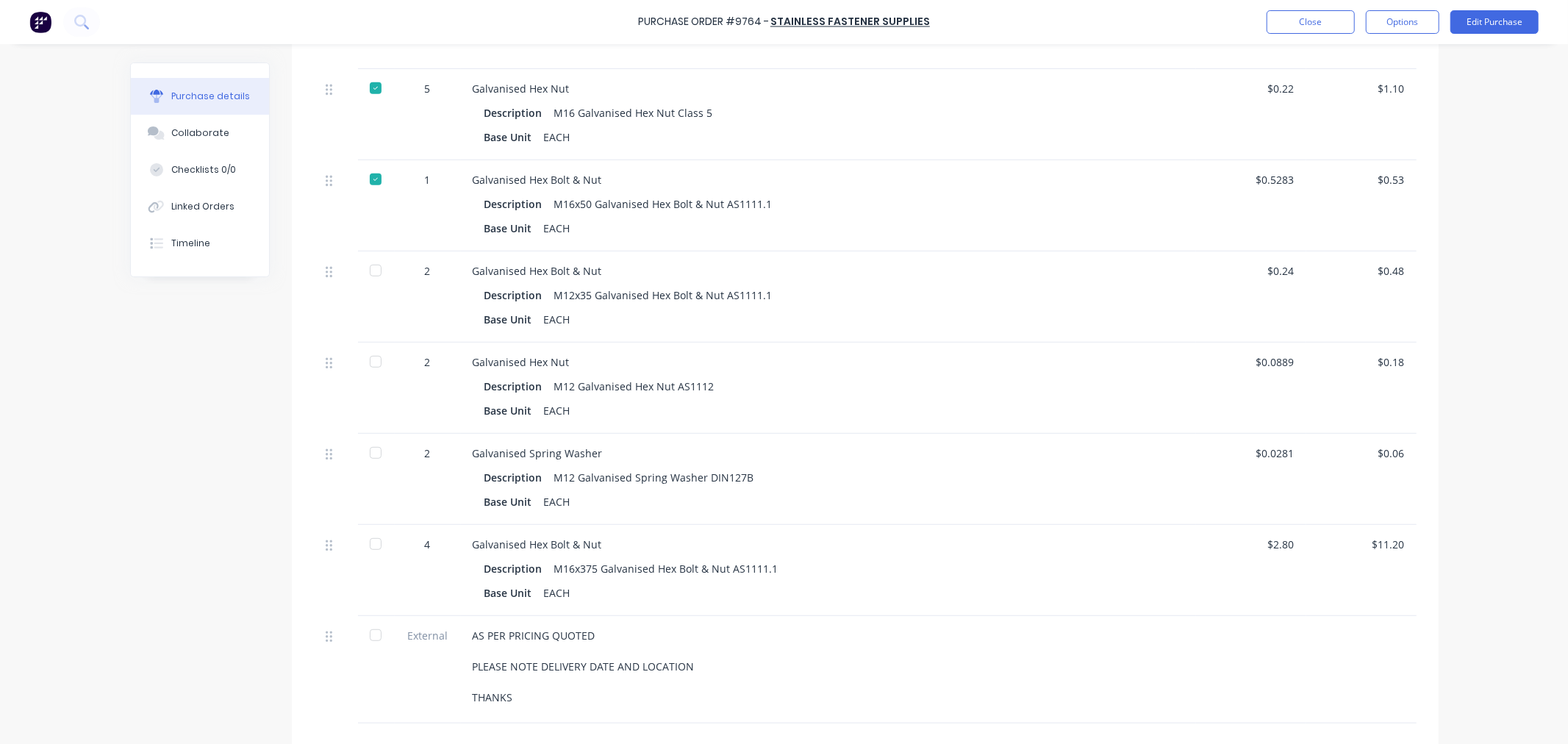
scroll to position [571, 0]
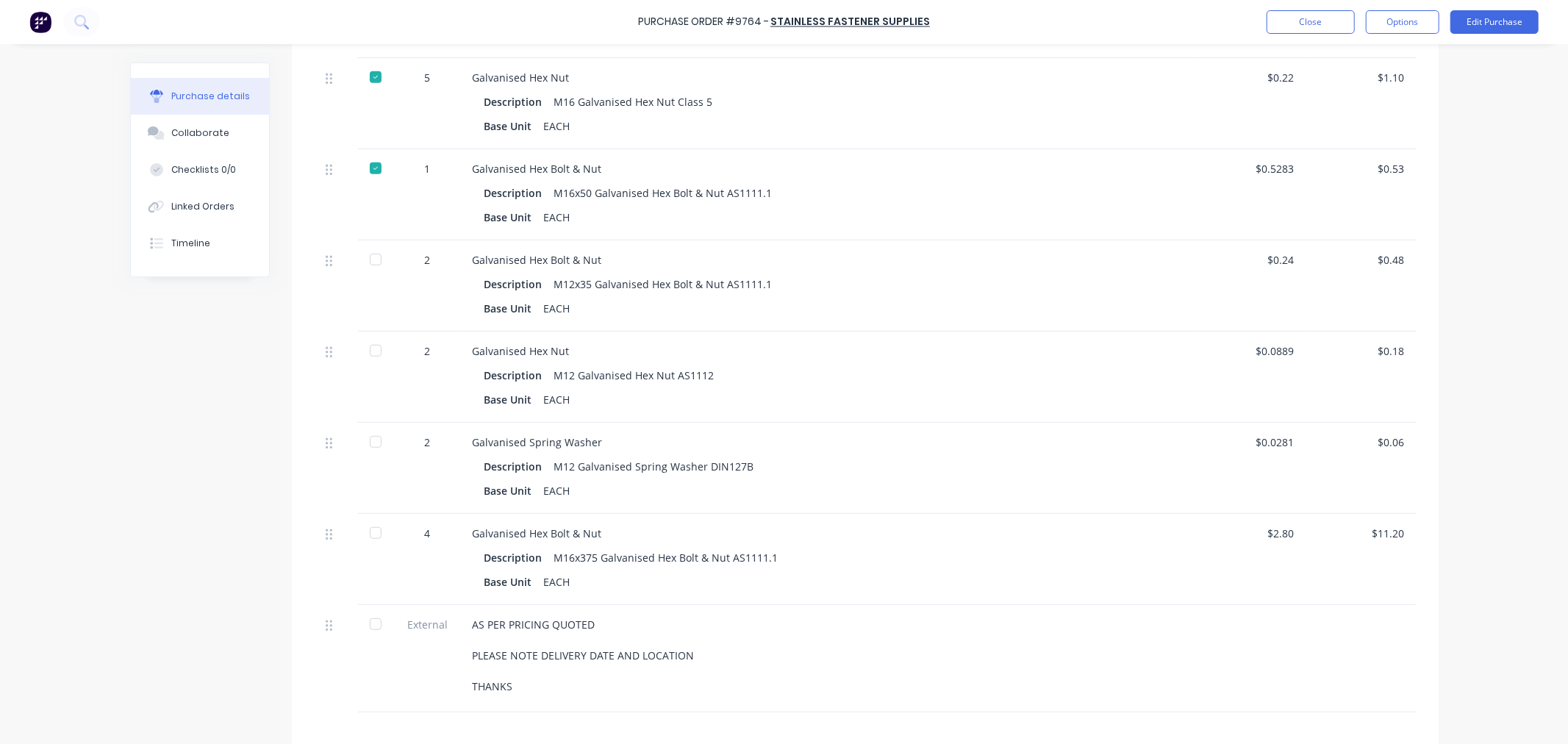
click at [370, 262] on div at bounding box center [376, 259] width 29 height 29
click at [371, 349] on div at bounding box center [376, 351] width 29 height 29
drag, startPoint x: 365, startPoint y: 440, endPoint x: 368, endPoint y: 451, distance: 11.4
click at [365, 441] on div at bounding box center [376, 442] width 29 height 29
click at [365, 540] on div at bounding box center [376, 533] width 29 height 29
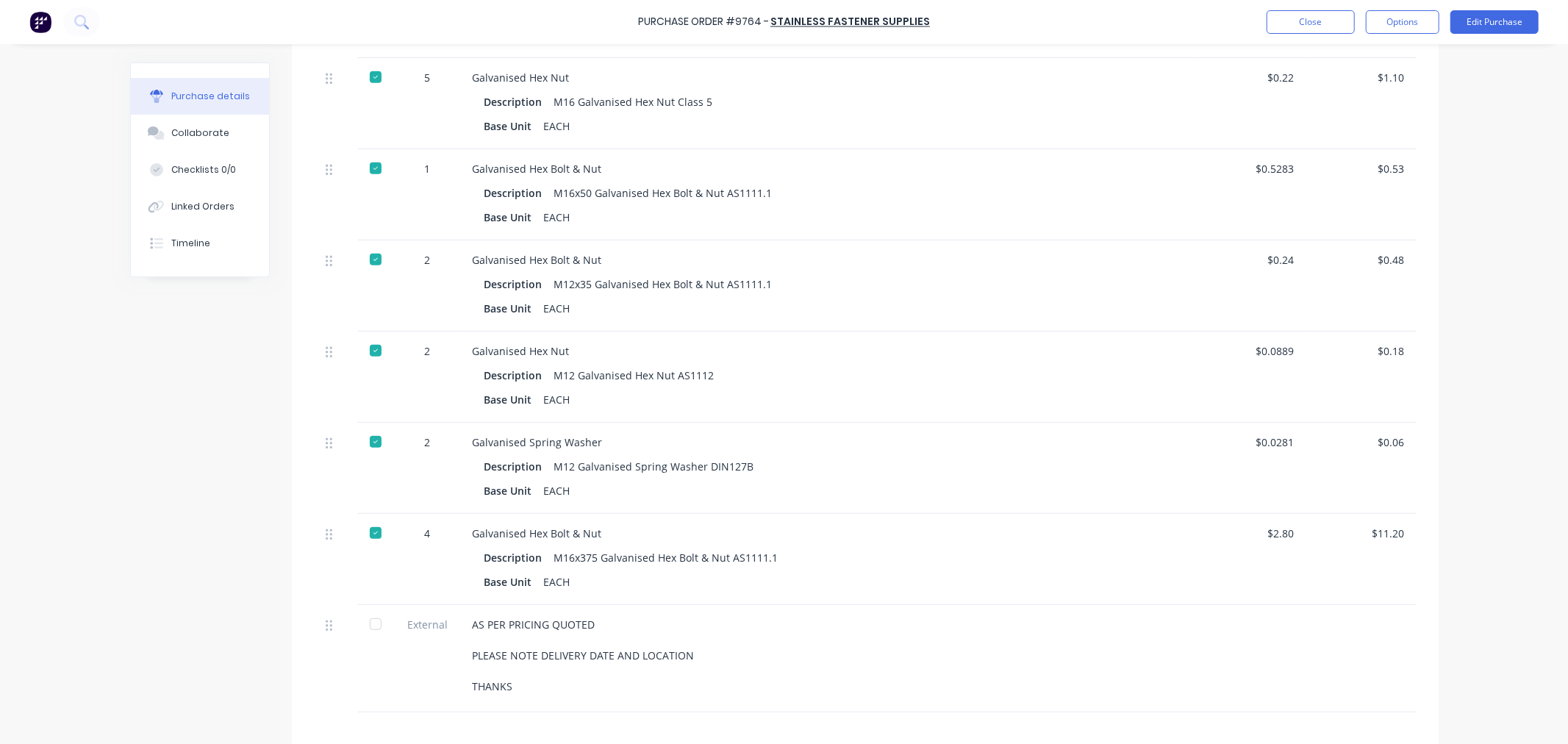
type textarea "x"
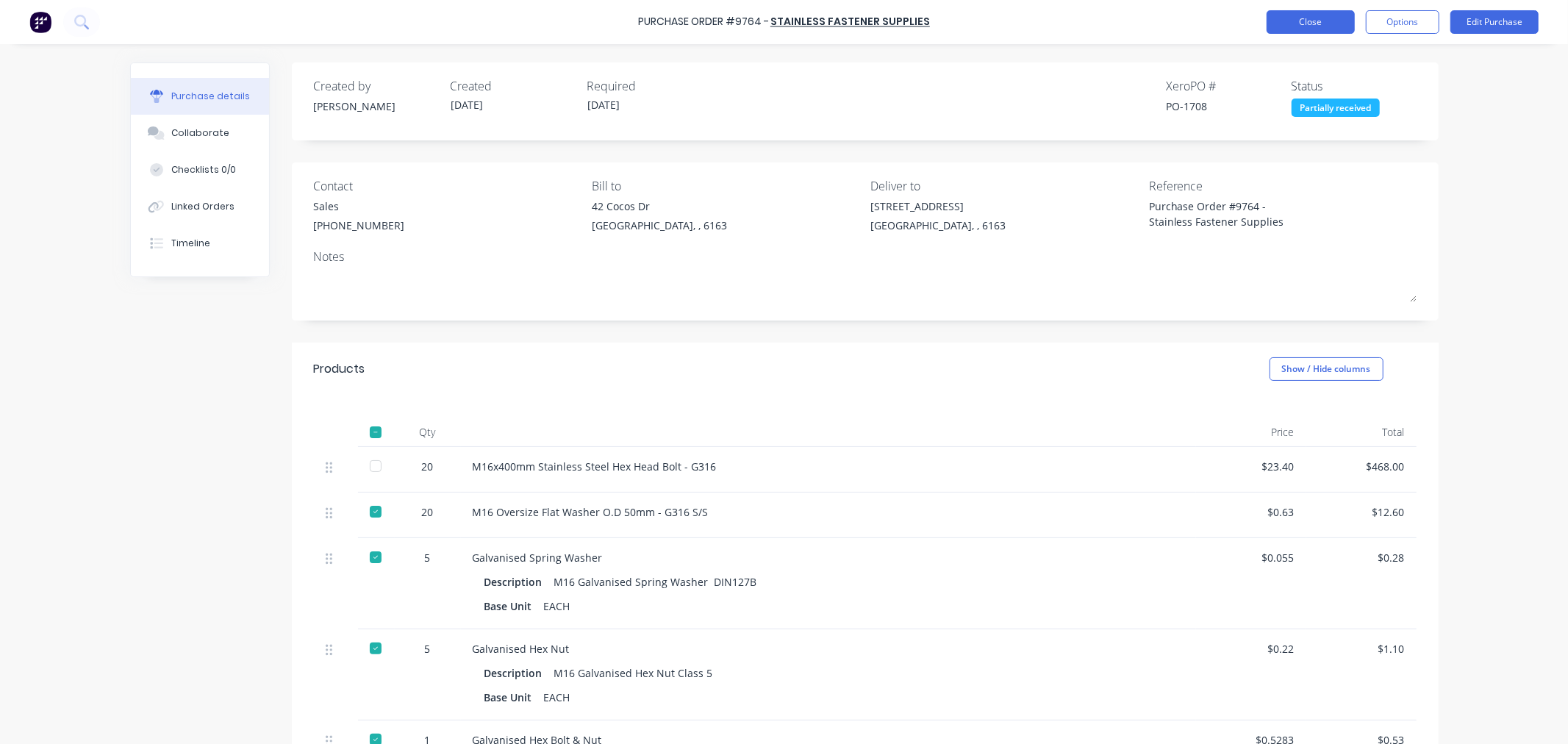
click at [1283, 18] on button "Close" at bounding box center [1311, 22] width 88 height 24
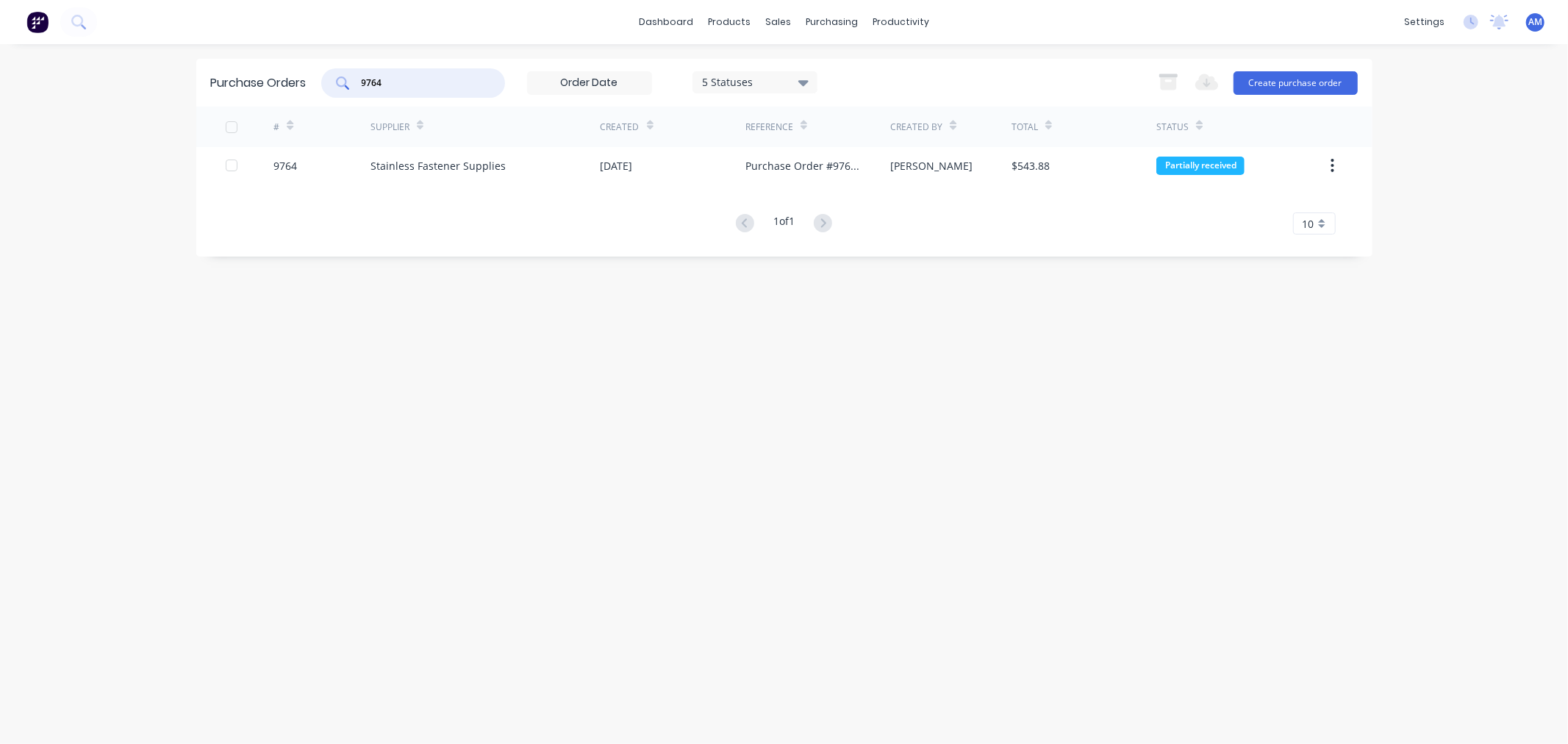
drag, startPoint x: 347, startPoint y: 71, endPoint x: 292, endPoint y: 79, distance: 55.6
click at [295, 77] on div "Purchase Orders 9764 5 Statuses 5 Statuses Export to Excel (XLSX) Create purcha…" at bounding box center [784, 83] width 1176 height 48
type input "9759"
click at [322, 166] on div "9759" at bounding box center [322, 166] width 97 height 37
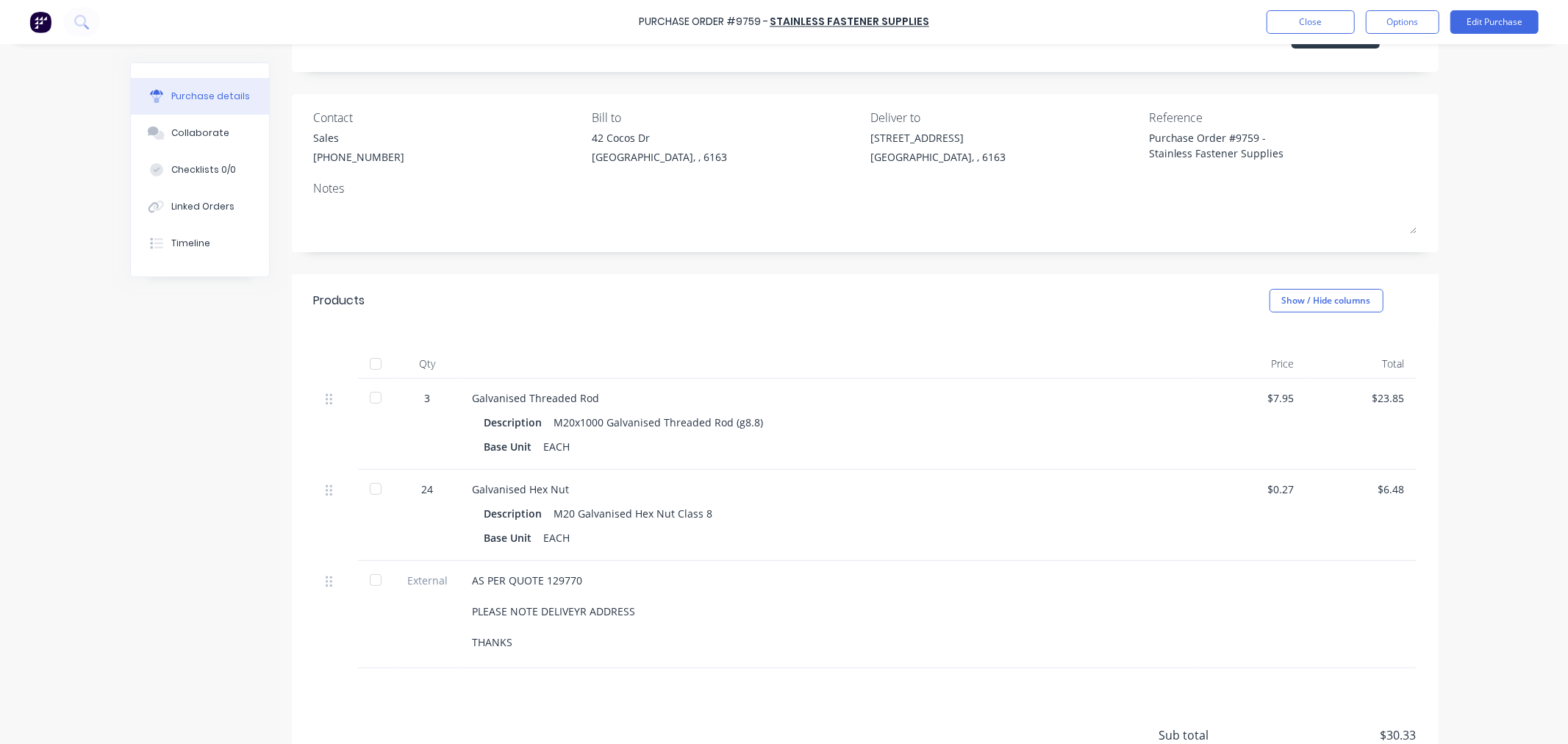
scroll to position [164, 0]
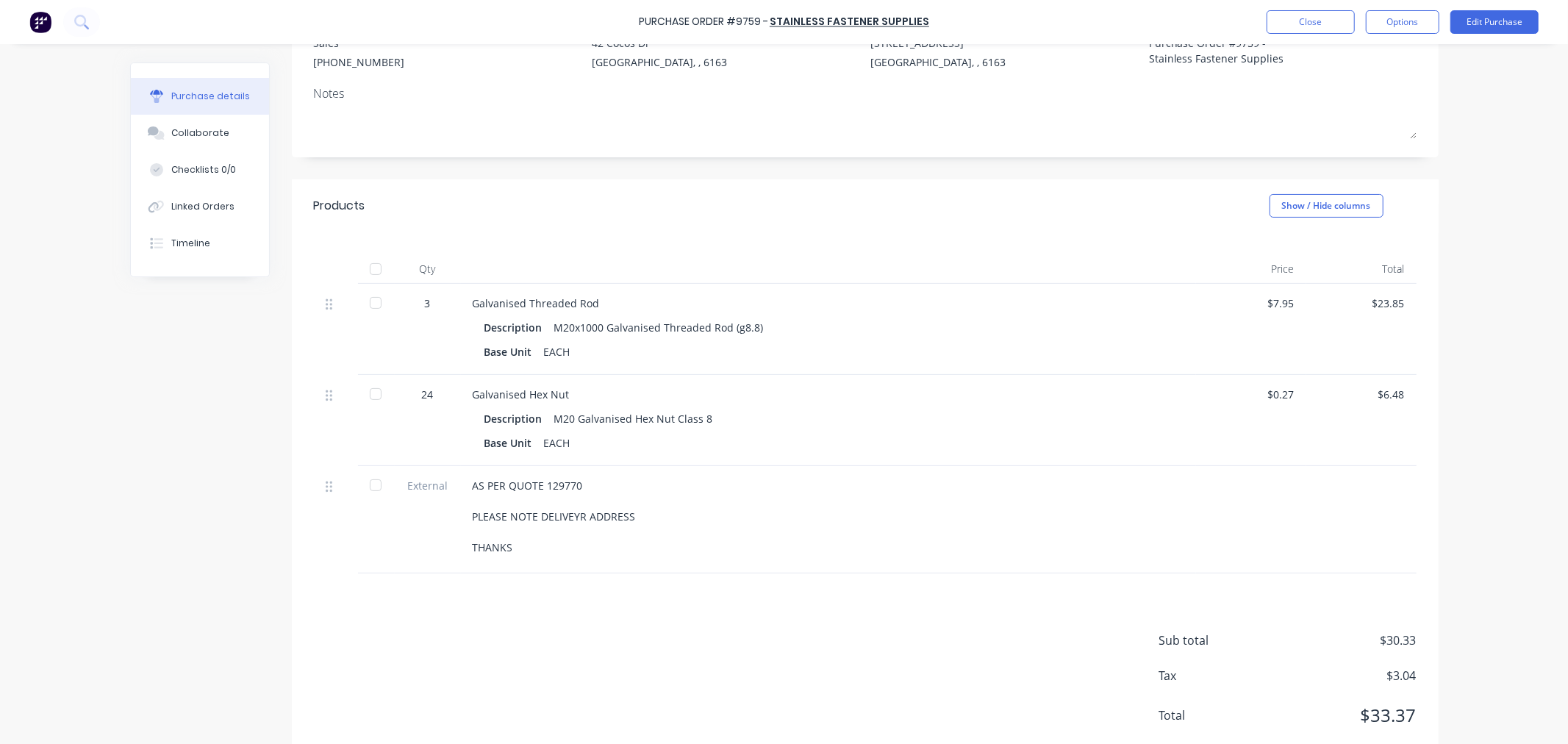
click at [373, 267] on div at bounding box center [376, 269] width 29 height 29
click at [1386, 19] on button "Options" at bounding box center [1403, 22] width 74 height 24
click at [1378, 85] on div "Convert to Bill" at bounding box center [1370, 89] width 113 height 21
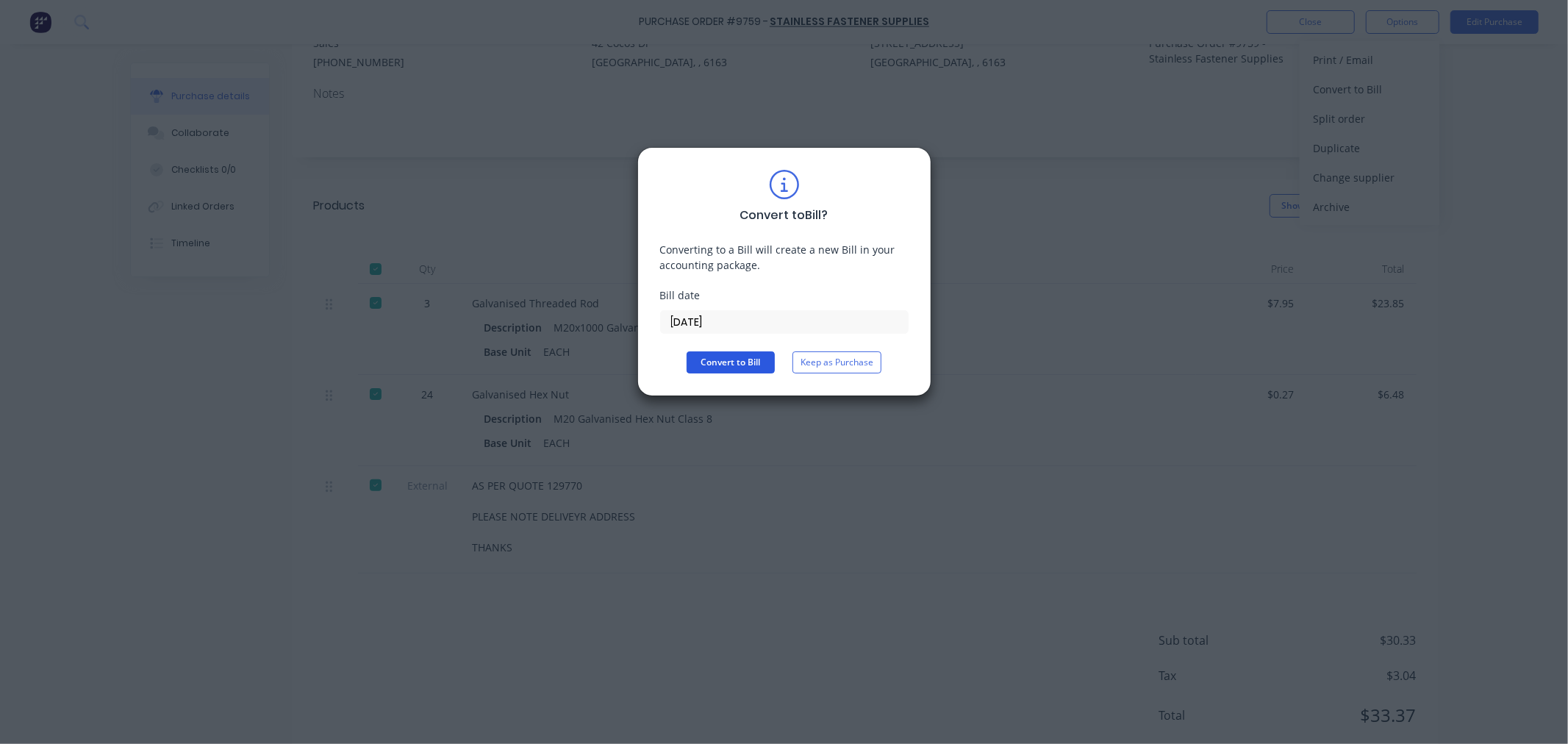
click at [755, 359] on button "Convert to Bill" at bounding box center [731, 362] width 88 height 22
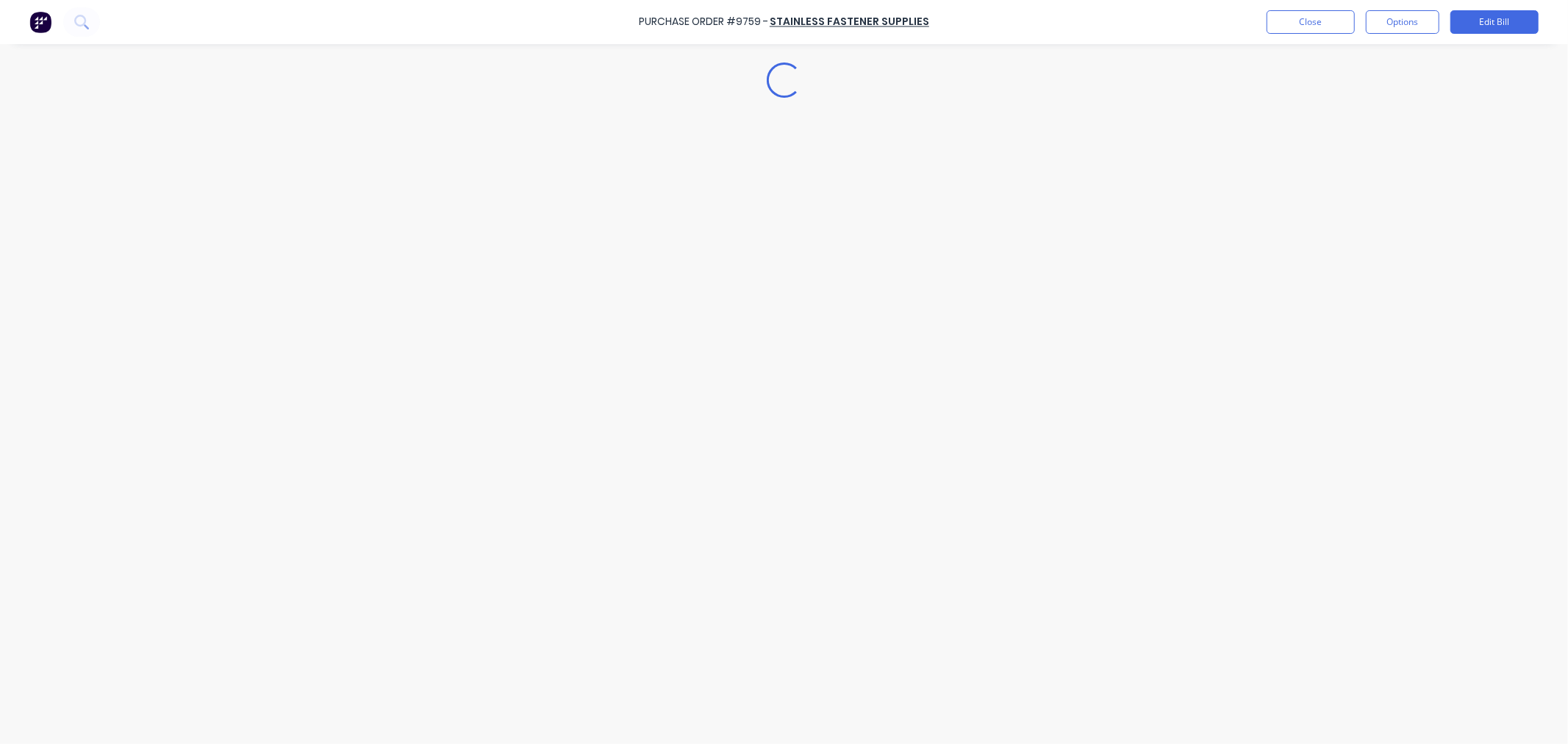
type textarea "x"
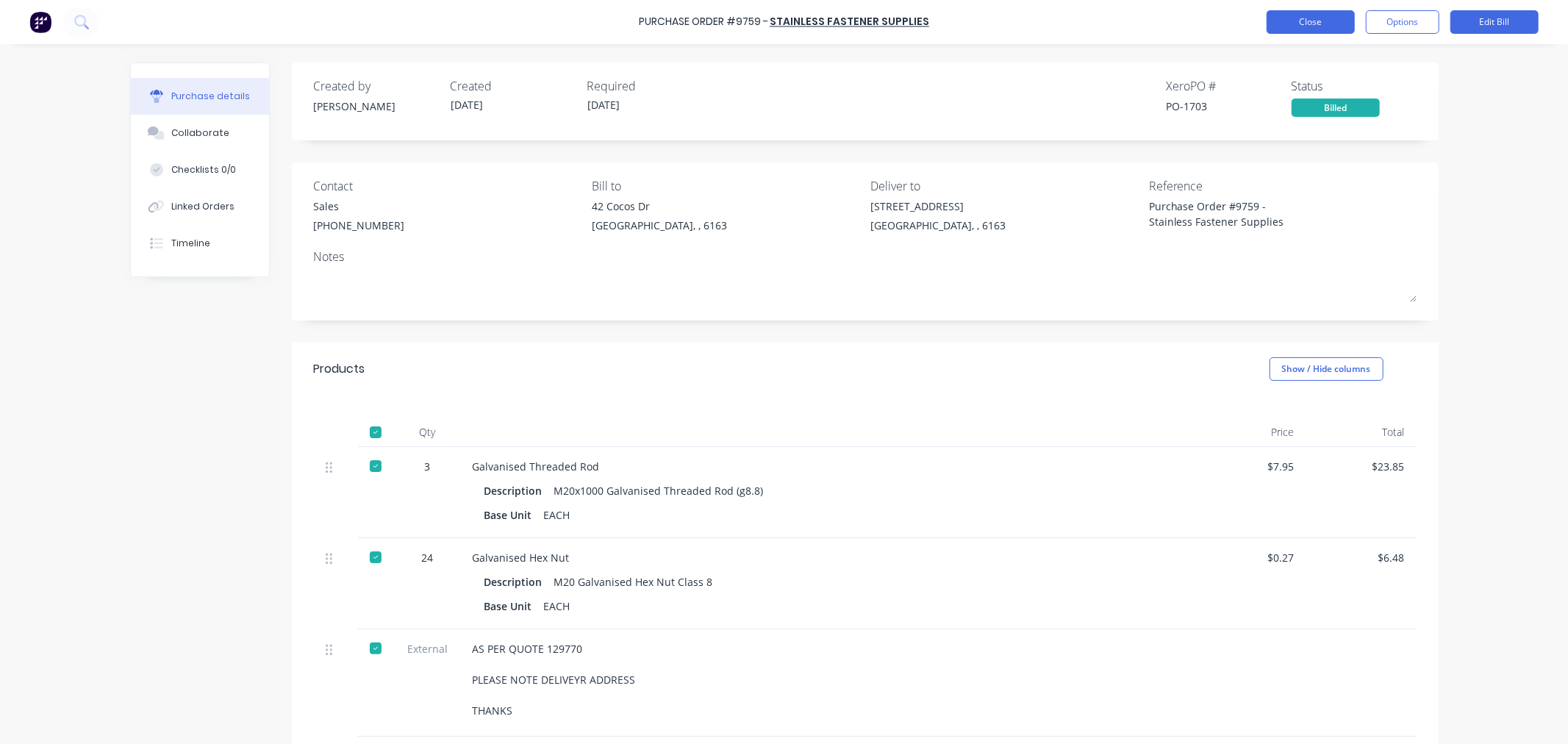
click at [1292, 23] on button "Close" at bounding box center [1311, 22] width 88 height 24
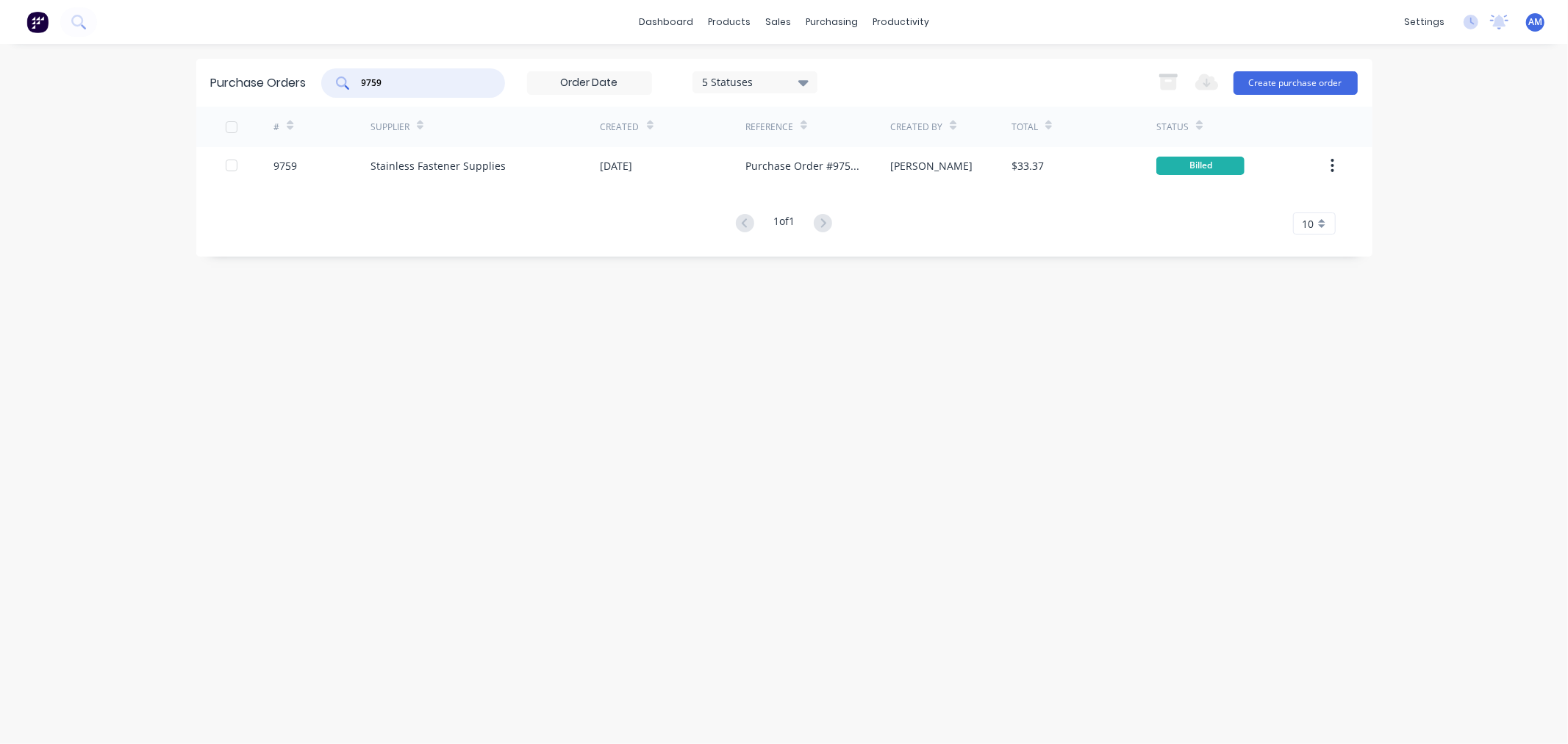
drag, startPoint x: 354, startPoint y: 79, endPoint x: 302, endPoint y: 82, distance: 52.1
click at [303, 82] on div "Purchase Orders 9759 5 Statuses 5 Statuses Export to Excel (XLSX) Create purcha…" at bounding box center [784, 83] width 1176 height 48
type input "9733"
click at [317, 167] on div "9733" at bounding box center [322, 166] width 97 height 37
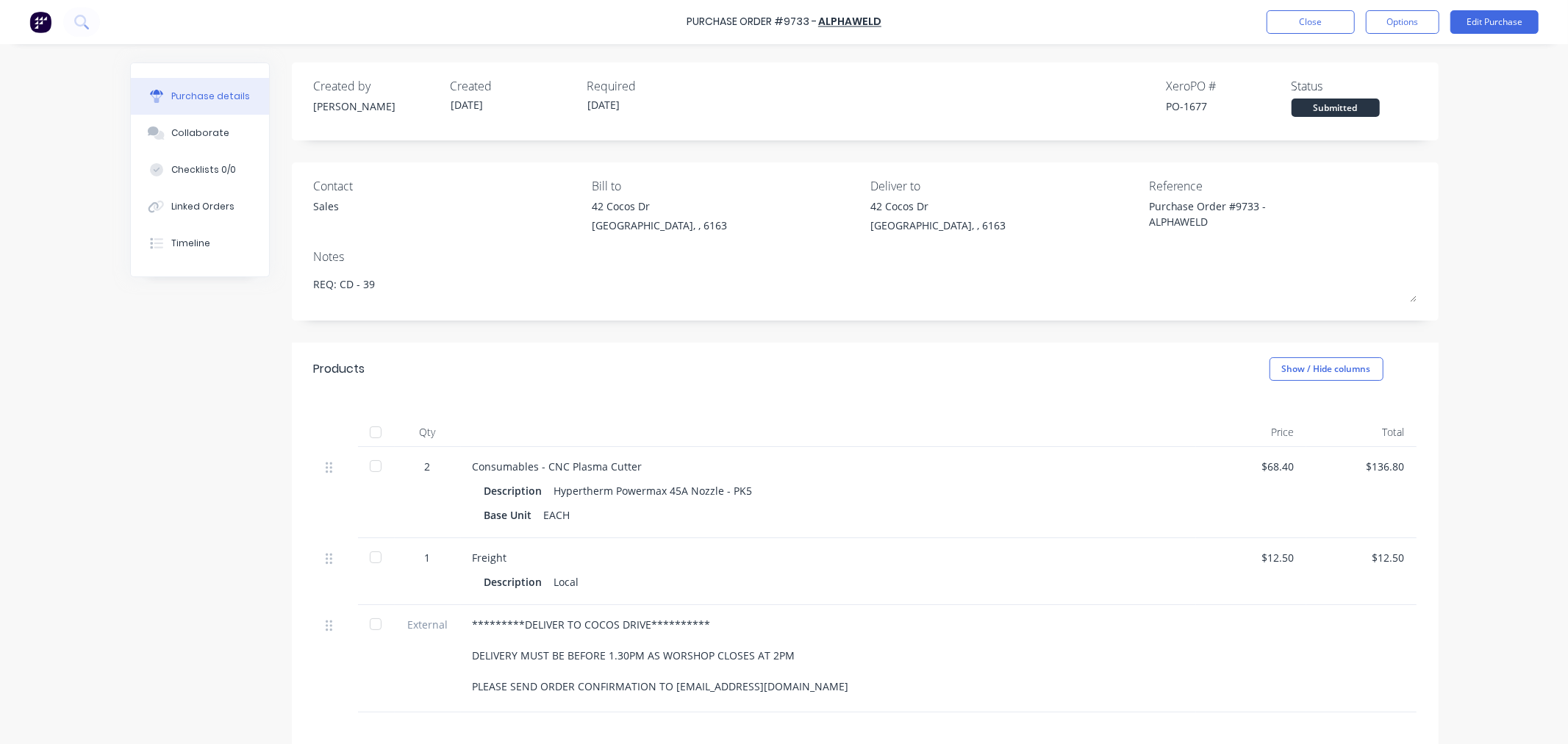
click at [372, 434] on div at bounding box center [376, 432] width 29 height 29
click at [1402, 15] on button "Options" at bounding box center [1403, 22] width 74 height 24
click at [1387, 83] on div "Convert to Bill" at bounding box center [1370, 89] width 113 height 21
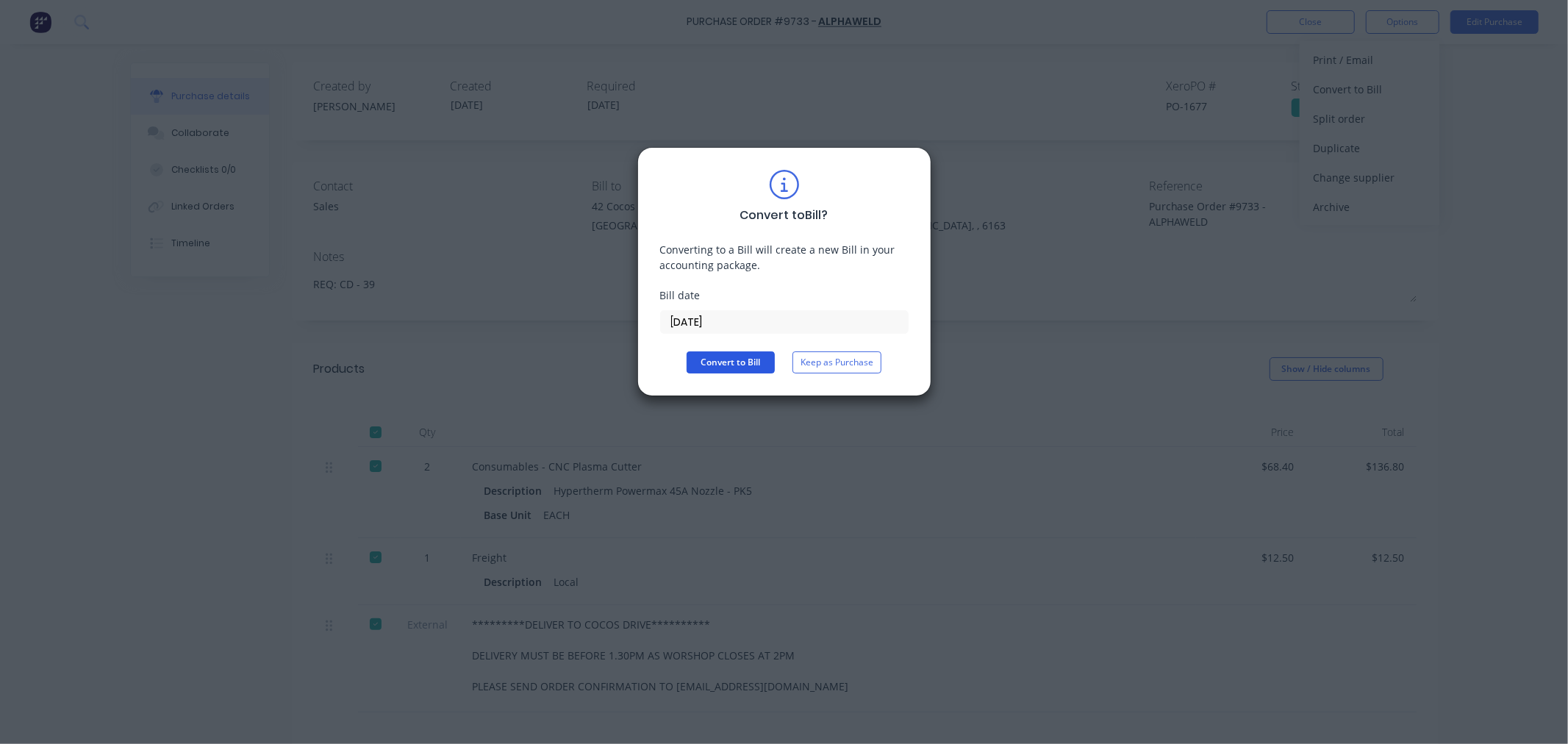
click at [724, 359] on button "Convert to Bill" at bounding box center [731, 362] width 88 height 22
type textarea "x"
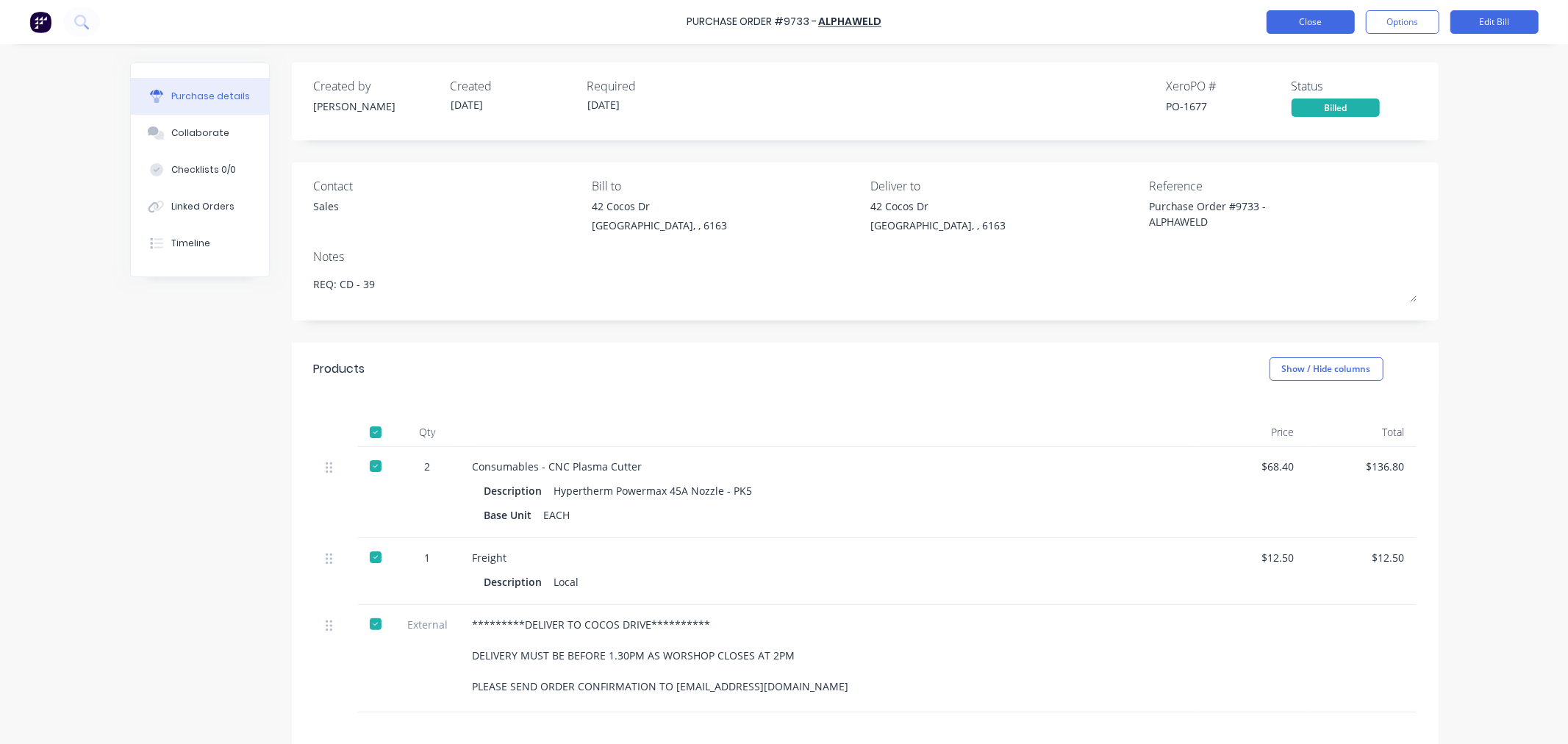
click at [1300, 18] on button "Close" at bounding box center [1311, 22] width 88 height 24
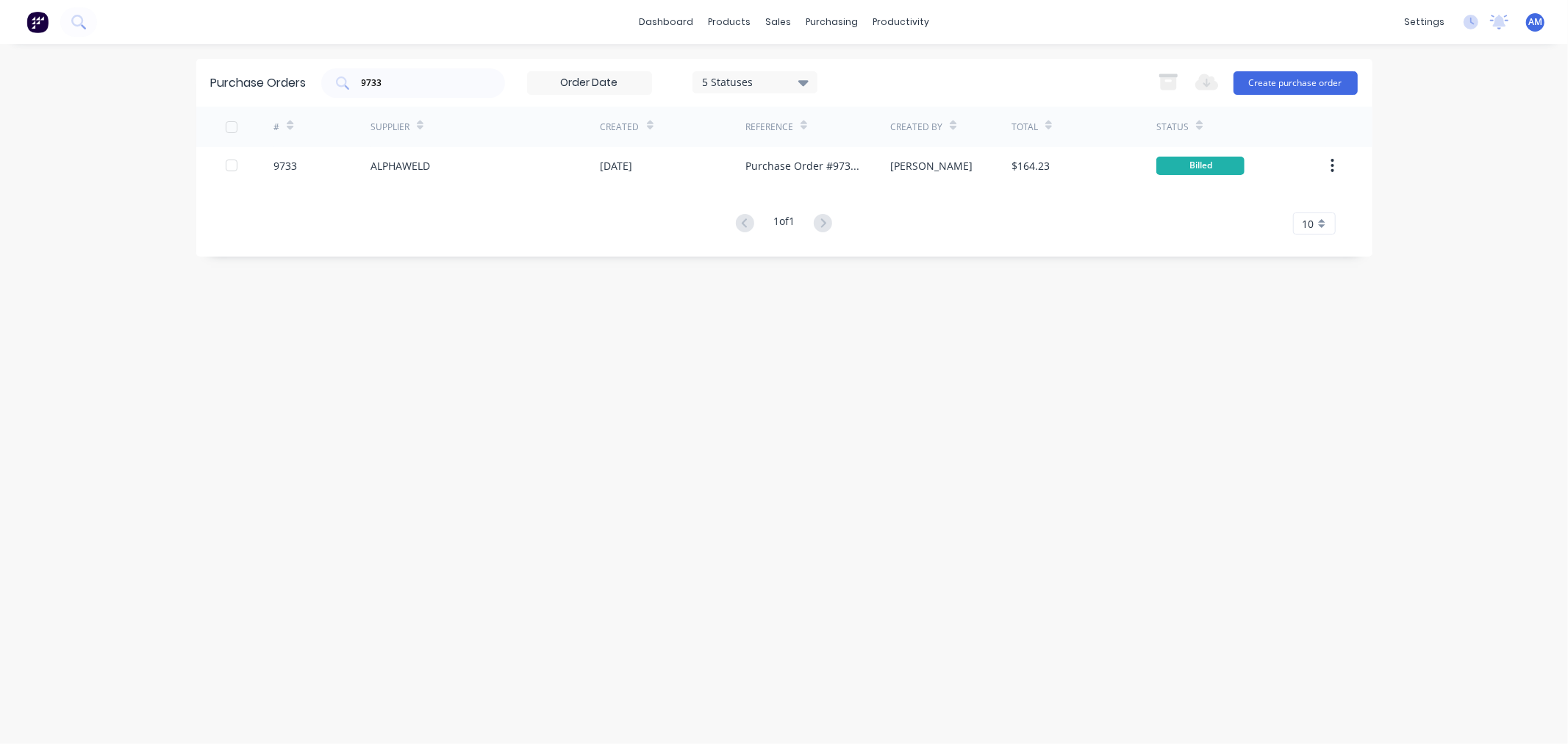
click at [281, 87] on div "Purchase Orders 9733 5 Statuses 5 Statuses Export to Excel (XLSX) Create purcha…" at bounding box center [784, 83] width 1176 height 48
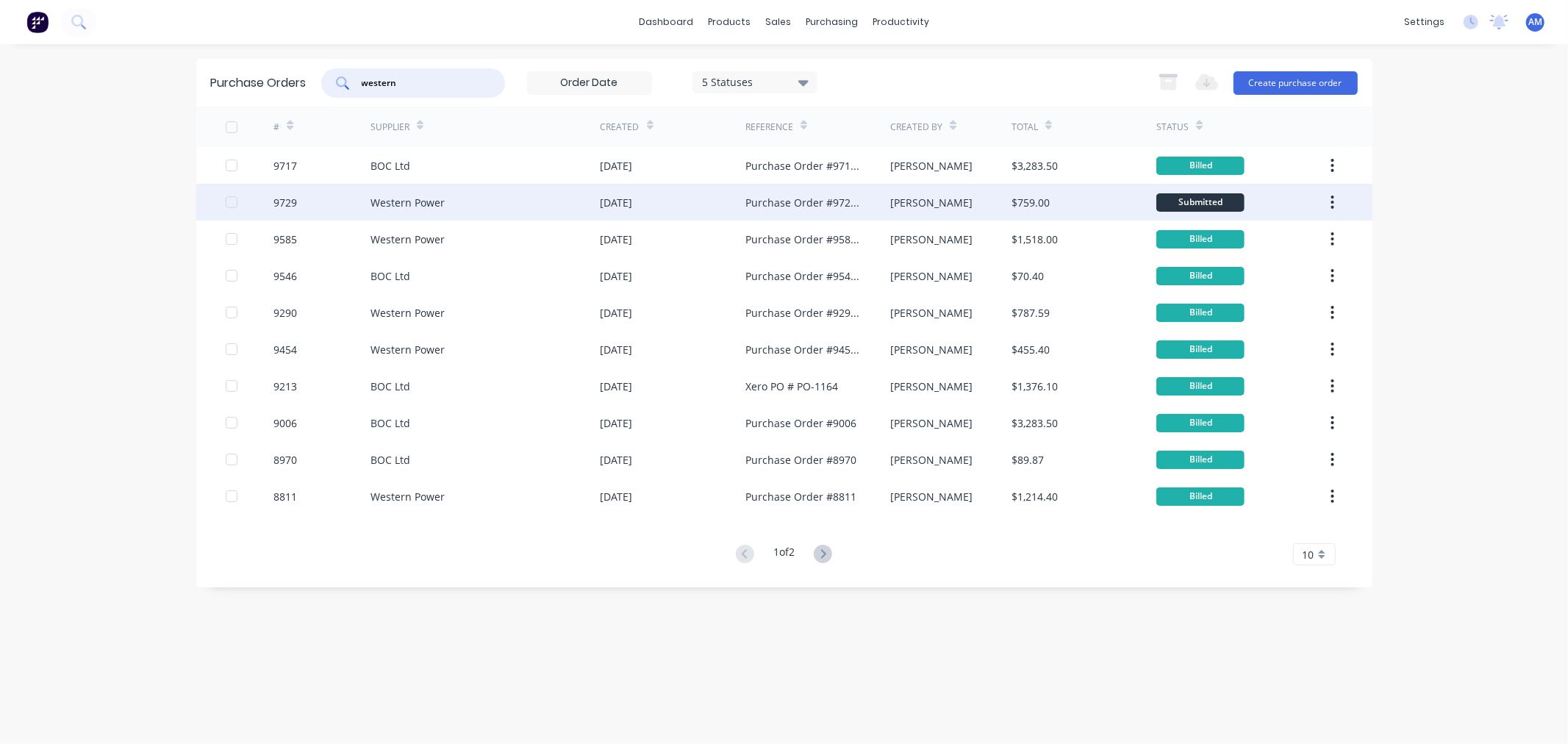
type input "western"
click at [327, 198] on div "9729" at bounding box center [322, 202] width 97 height 37
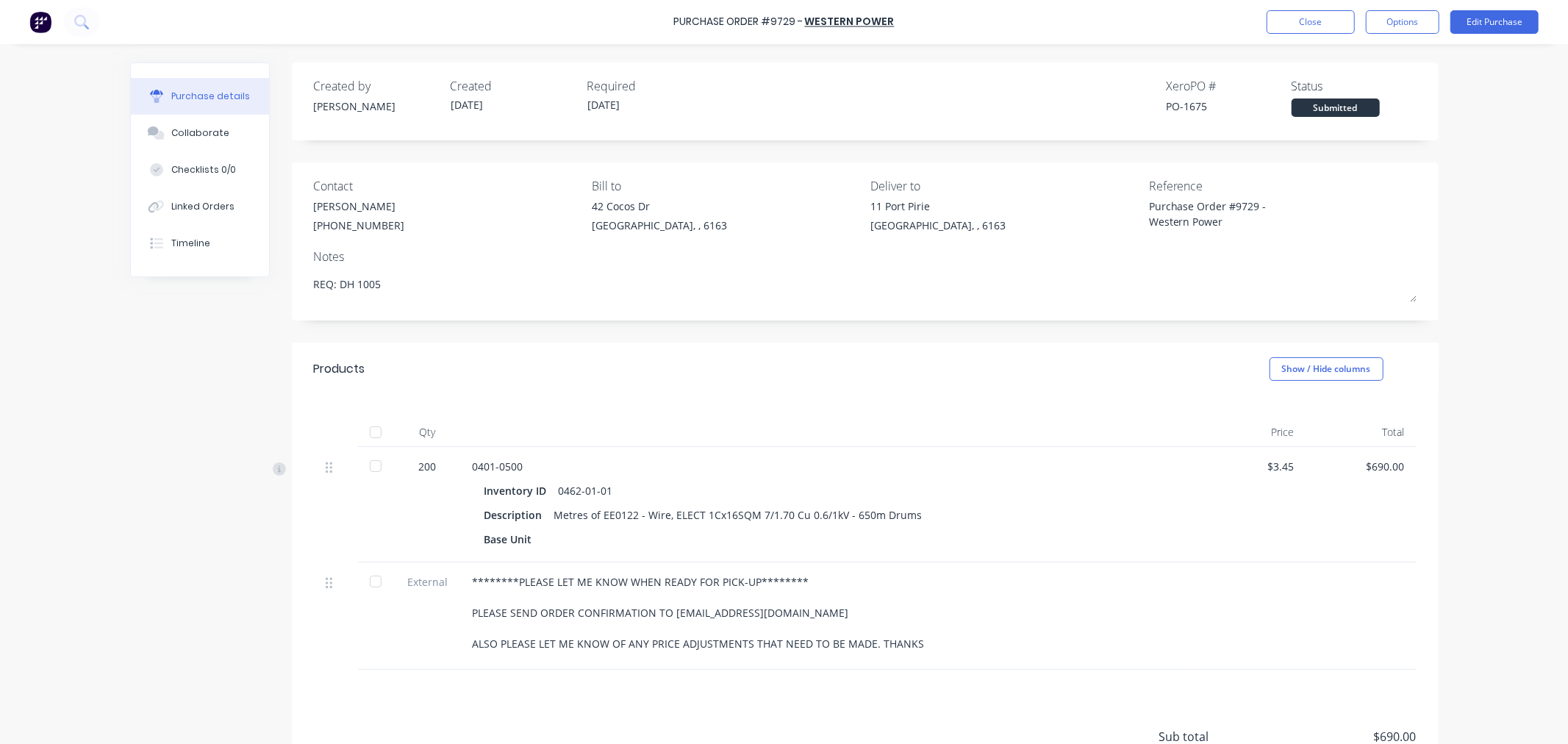
click at [376, 431] on div at bounding box center [376, 432] width 29 height 29
click at [1407, 17] on button "Options" at bounding box center [1403, 22] width 74 height 24
click at [1377, 83] on div "Convert to Bill" at bounding box center [1370, 89] width 113 height 21
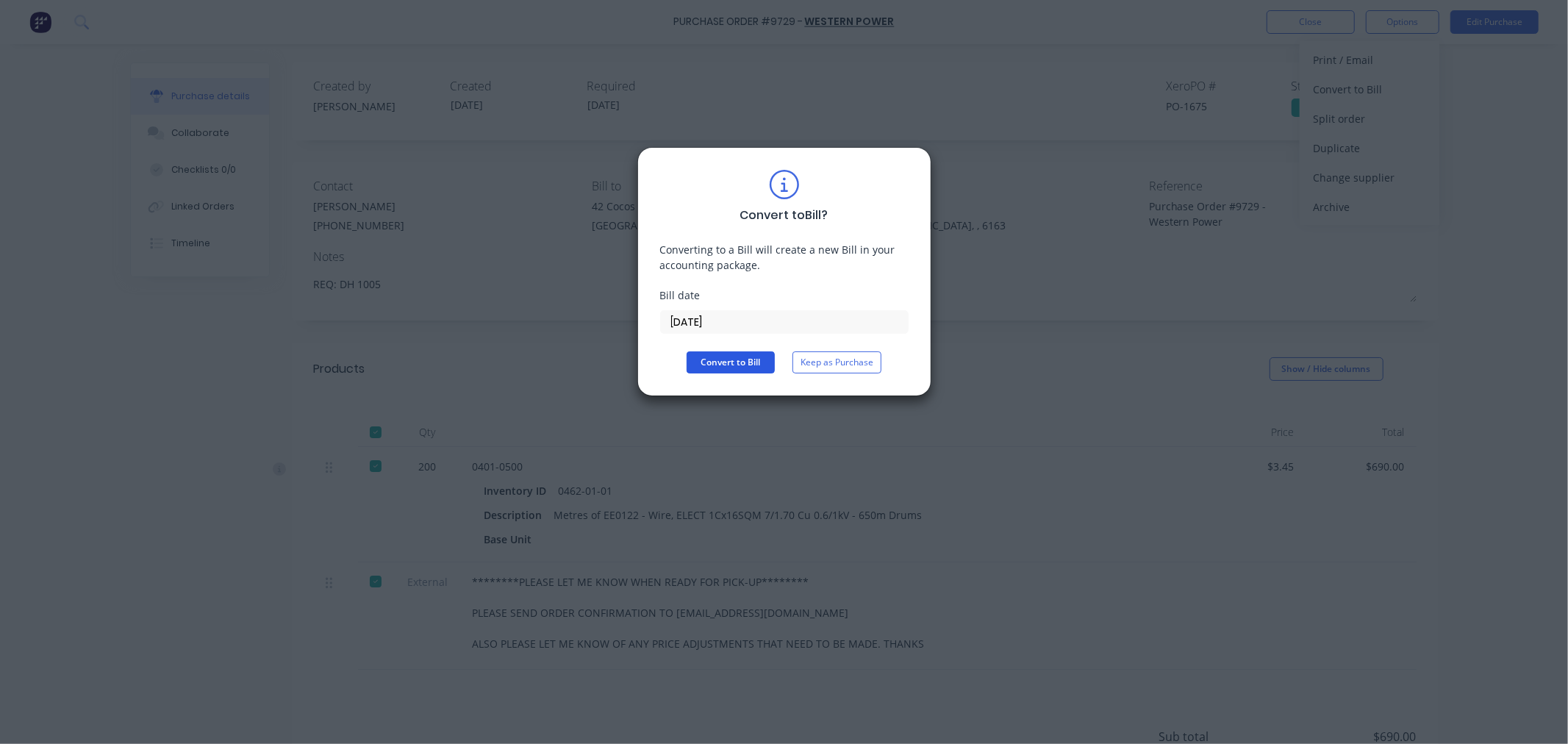
click at [749, 362] on button "Convert to Bill" at bounding box center [731, 362] width 88 height 22
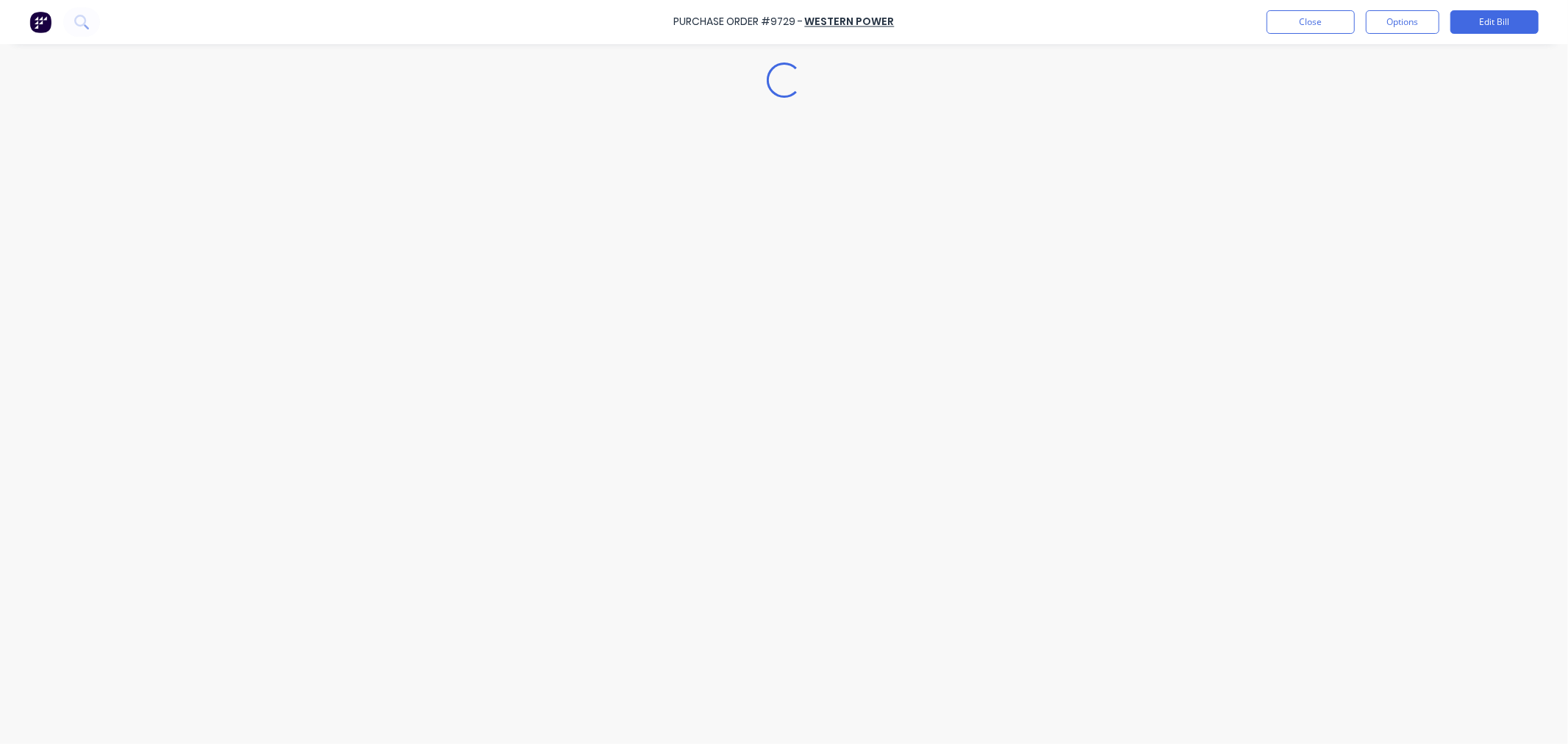
type textarea "x"
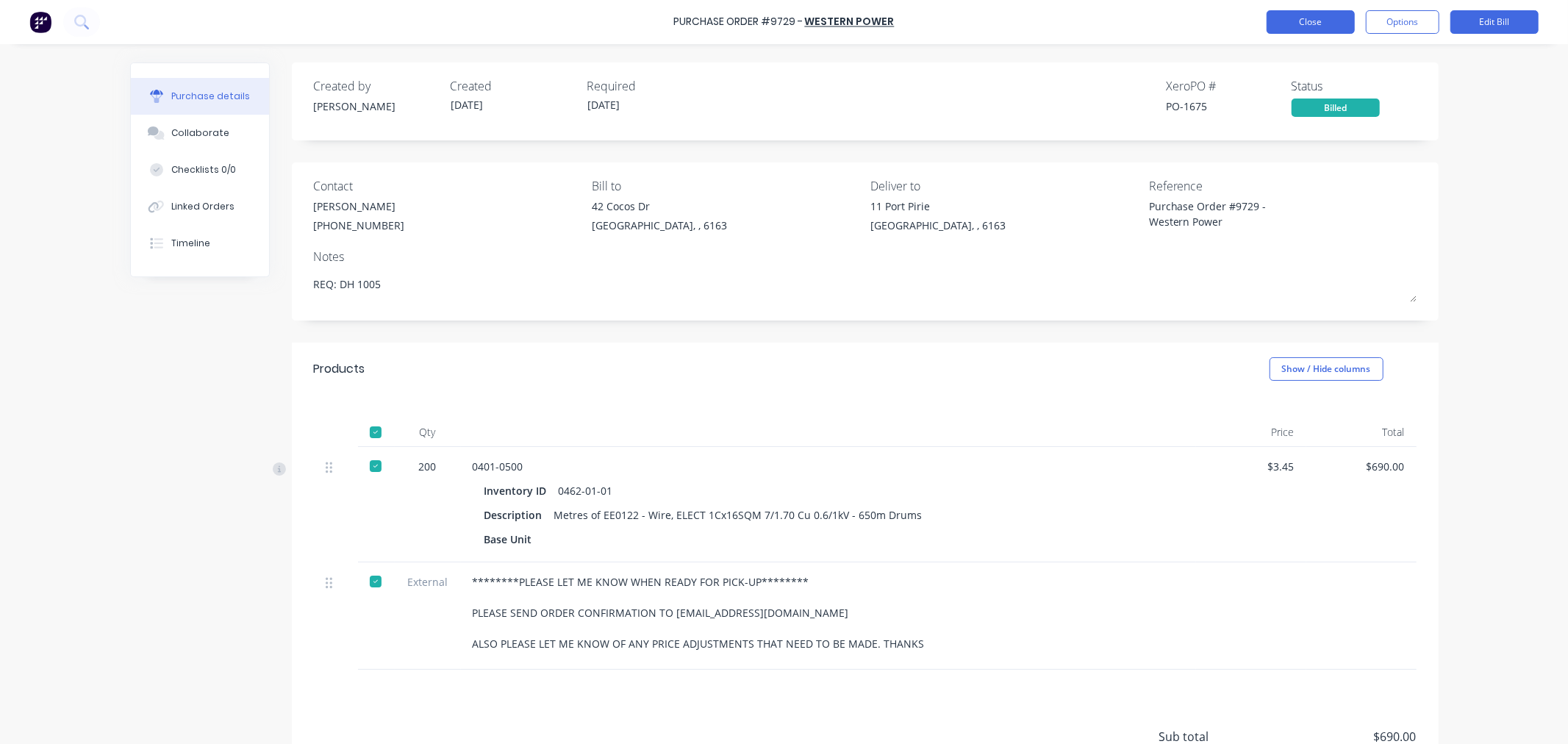
click at [1323, 24] on button "Close" at bounding box center [1311, 22] width 88 height 24
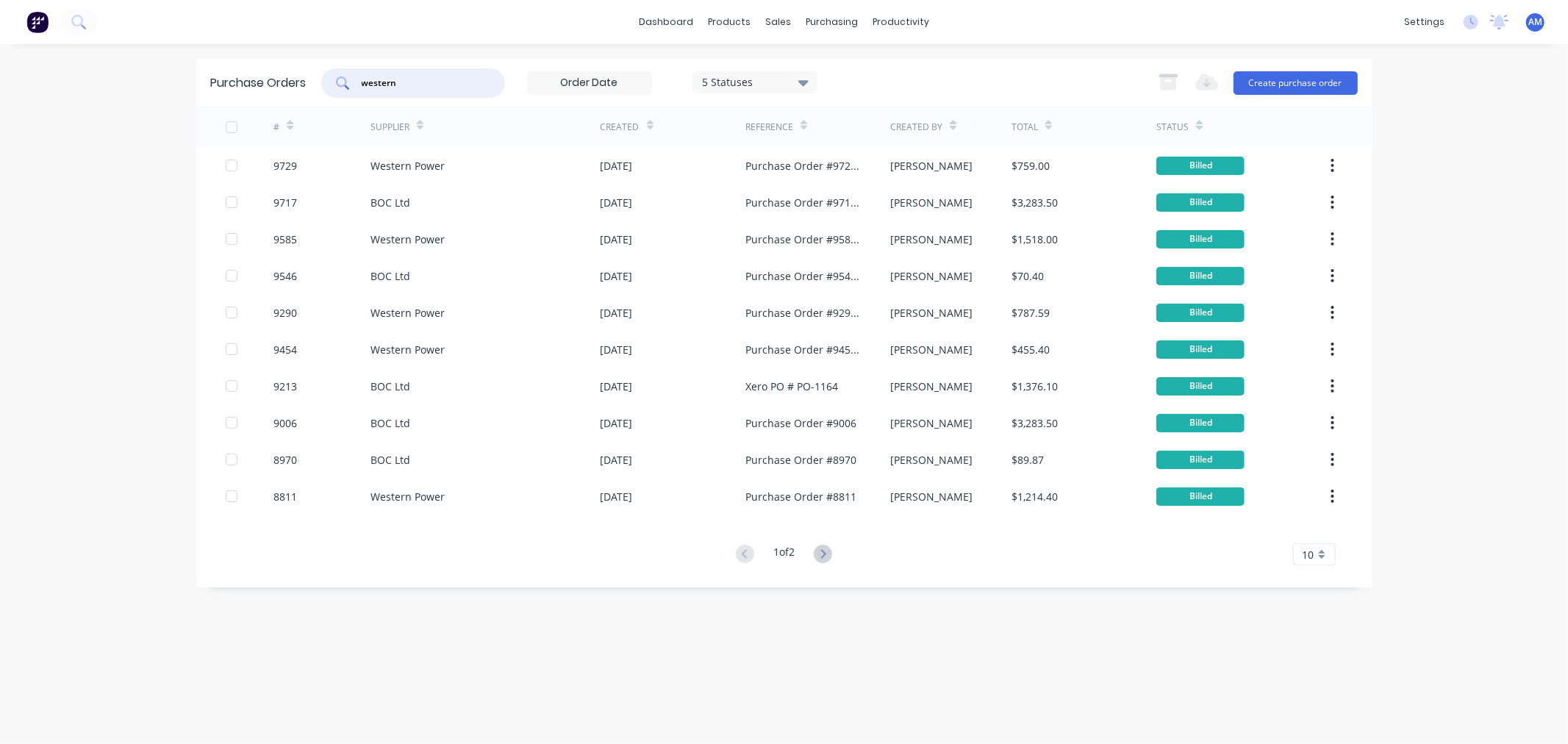
drag, startPoint x: 417, startPoint y: 83, endPoint x: 287, endPoint y: 83, distance: 130.0
click at [287, 83] on div "Purchase Orders western 5 Statuses 5 Statuses Export to Excel (XLSX) Create pur…" at bounding box center [784, 83] width 1176 height 48
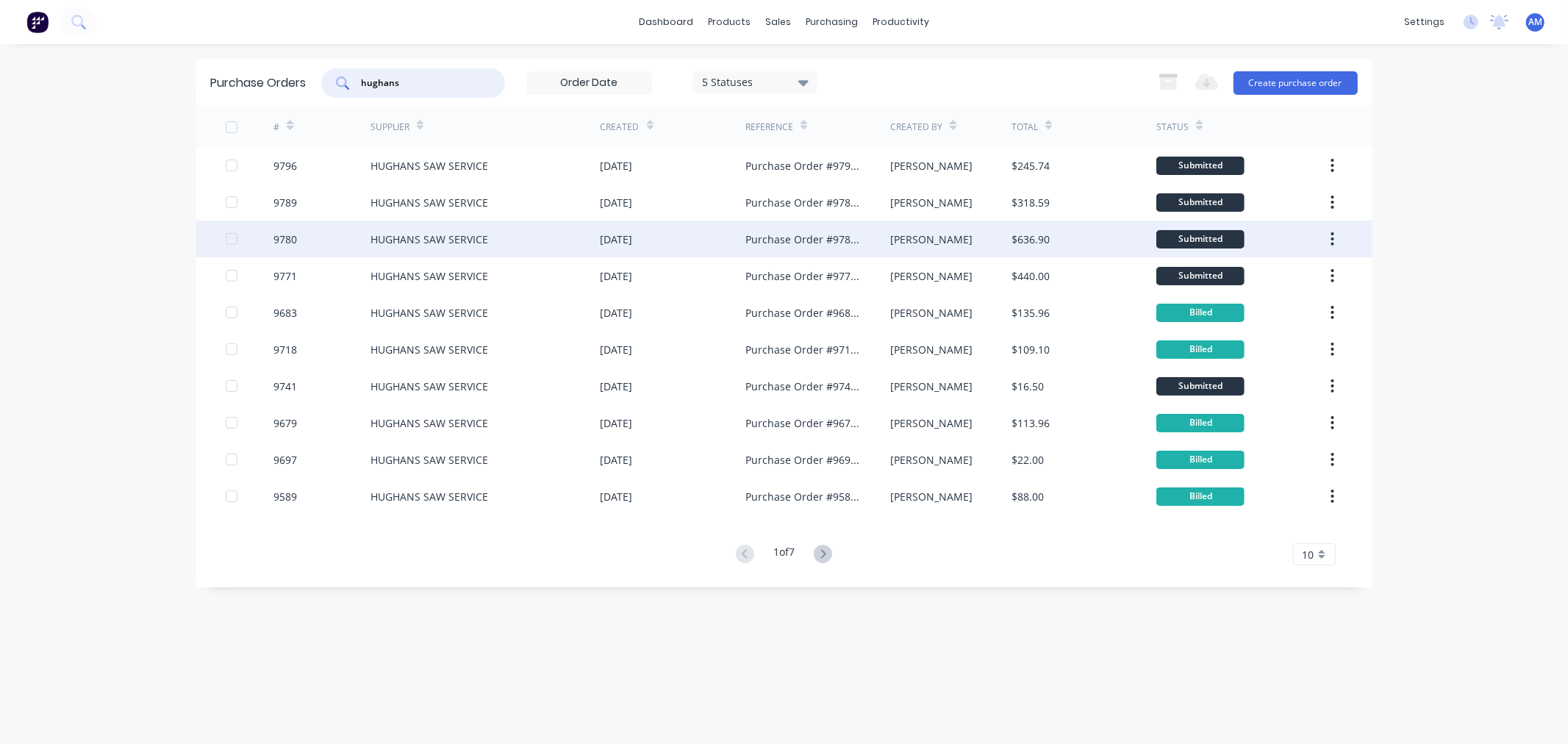
type input "hughans"
click at [321, 242] on div "9780" at bounding box center [322, 239] width 97 height 37
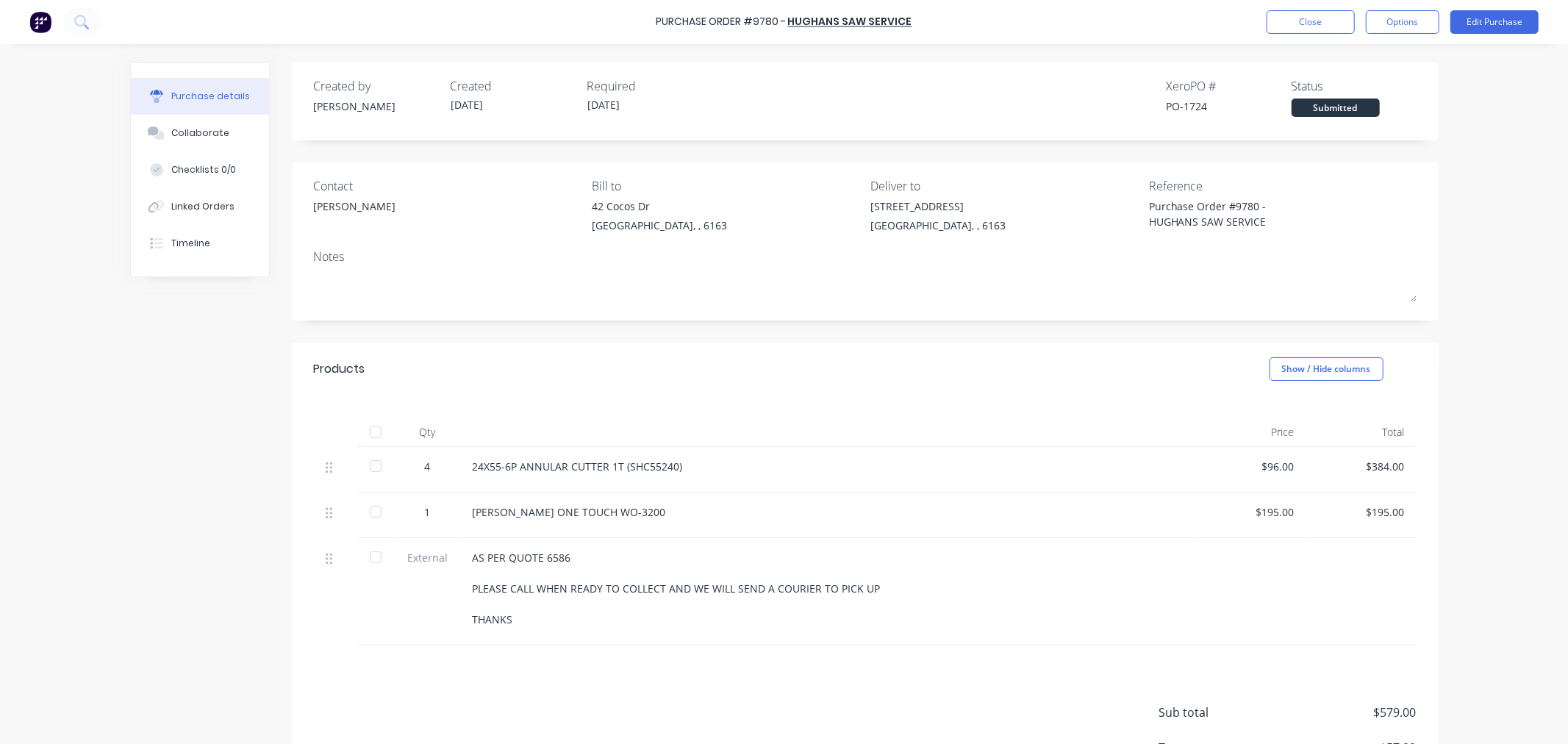
click at [377, 432] on div at bounding box center [376, 432] width 29 height 29
click at [1405, 21] on button "Options" at bounding box center [1403, 22] width 74 height 24
click at [1378, 86] on div "Convert to Bill" at bounding box center [1370, 89] width 113 height 21
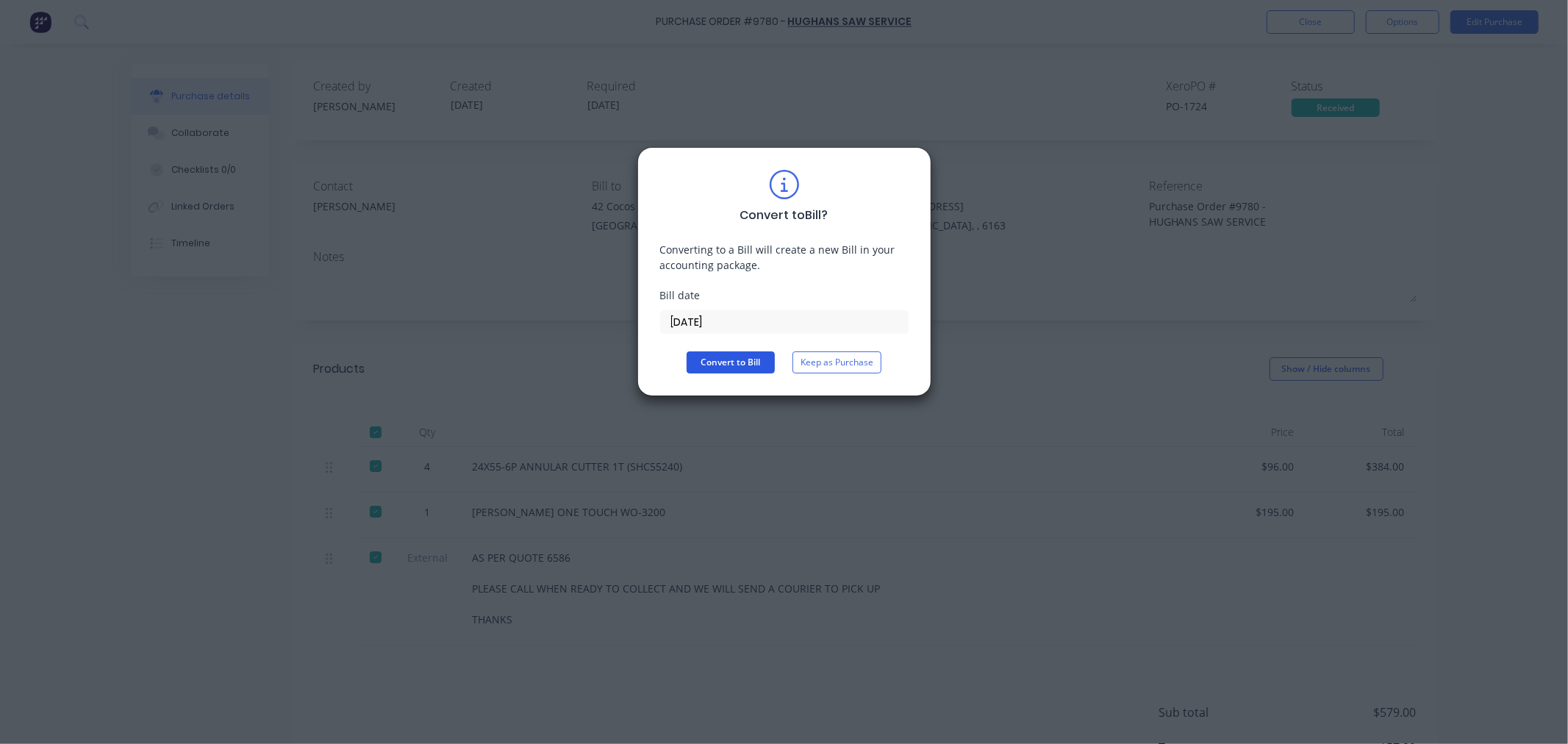
click at [715, 363] on button "Convert to Bill" at bounding box center [731, 362] width 88 height 22
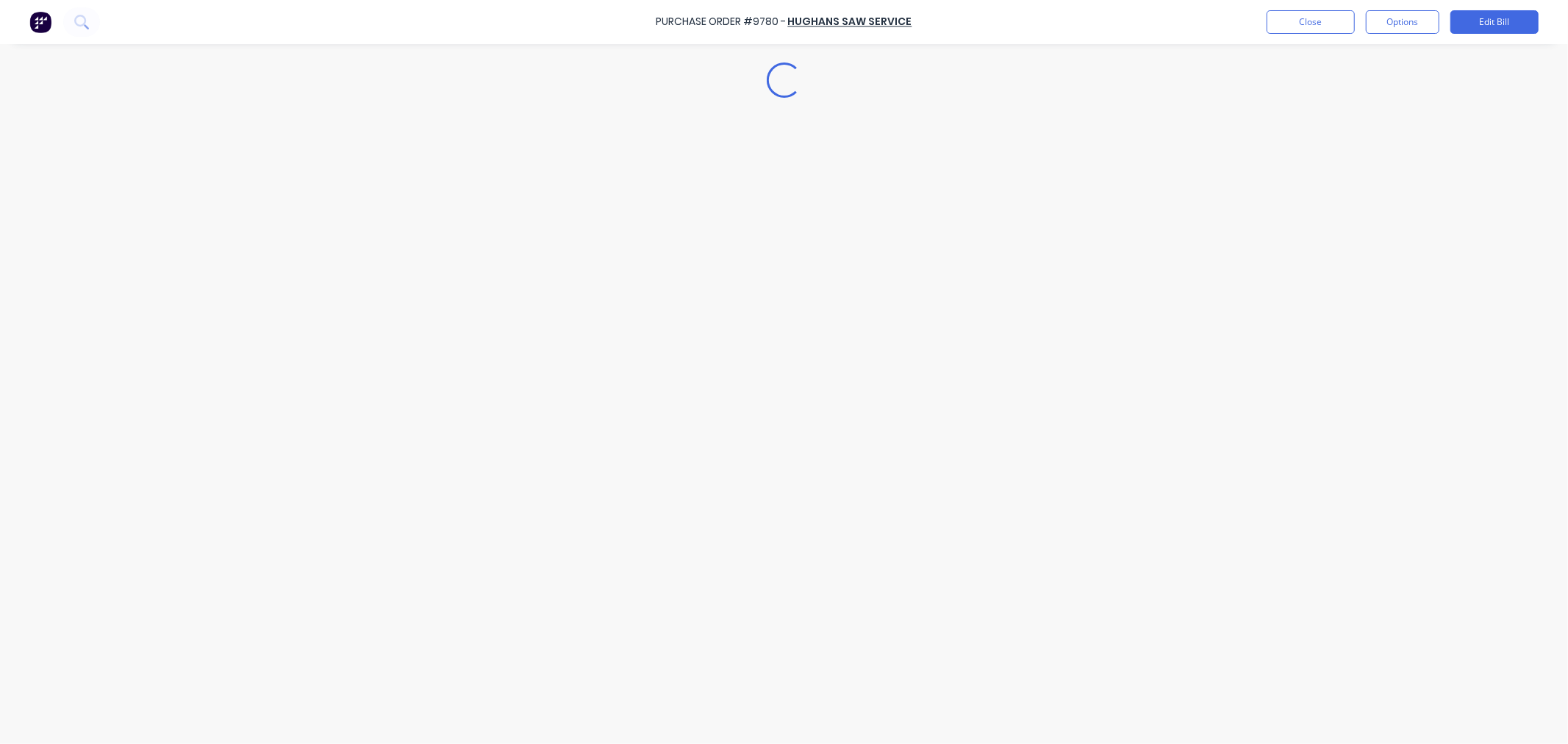
type textarea "x"
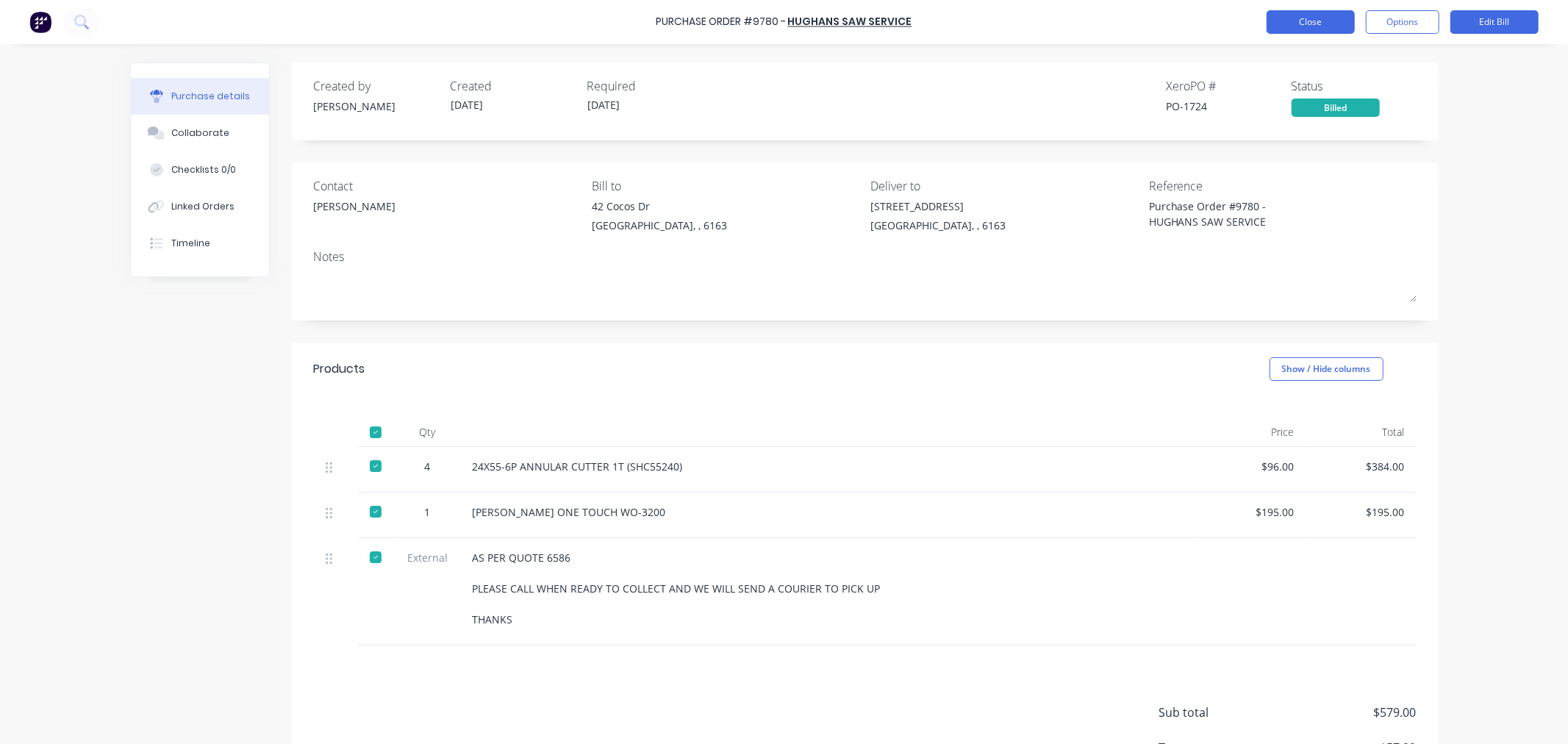
click at [1303, 27] on button "Close" at bounding box center [1311, 22] width 88 height 24
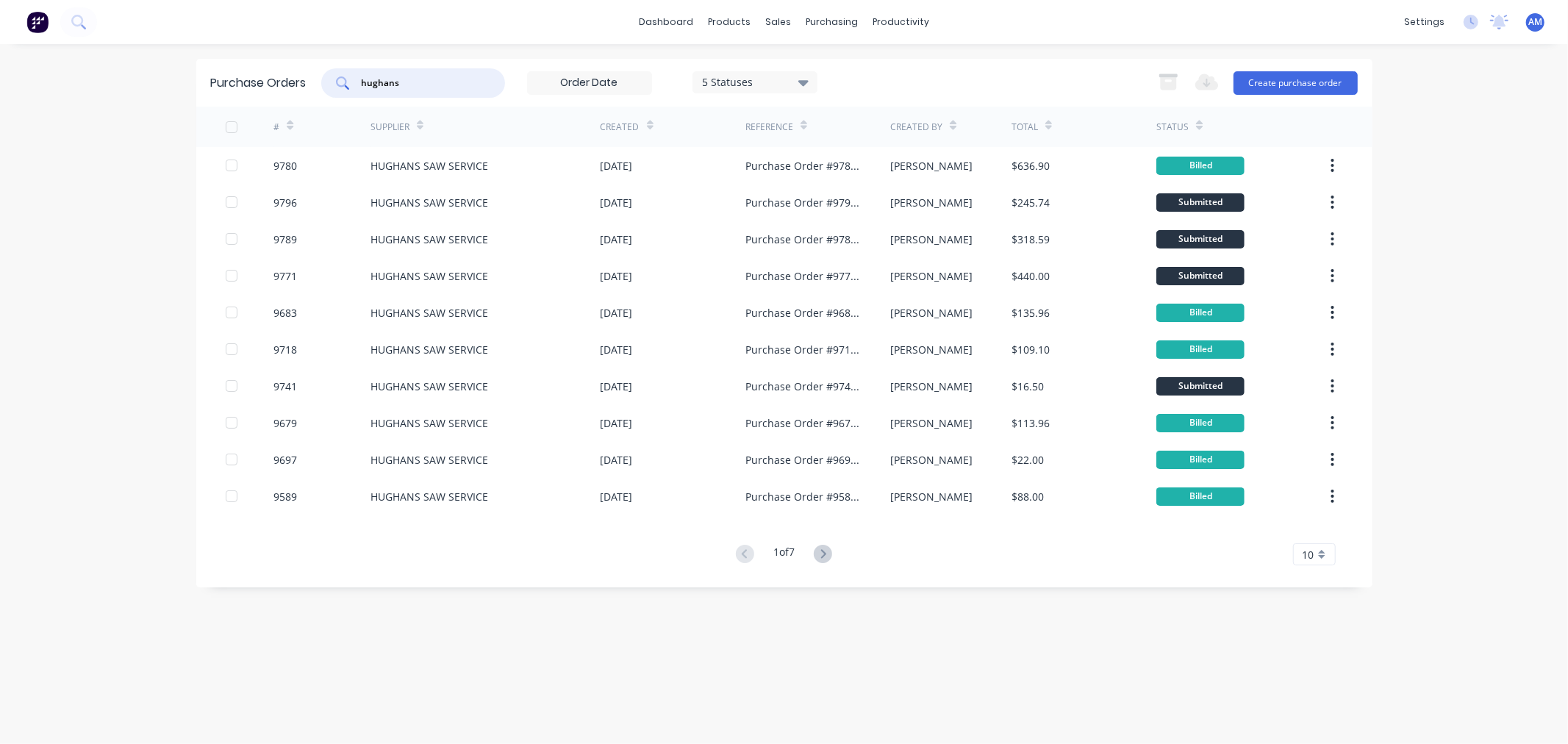
drag, startPoint x: 413, startPoint y: 77, endPoint x: 226, endPoint y: 82, distance: 187.1
click at [233, 81] on div "Purchase Orders hughans 5 Statuses 5 Statuses Export to Excel (XLSX) Create pur…" at bounding box center [784, 83] width 1176 height 48
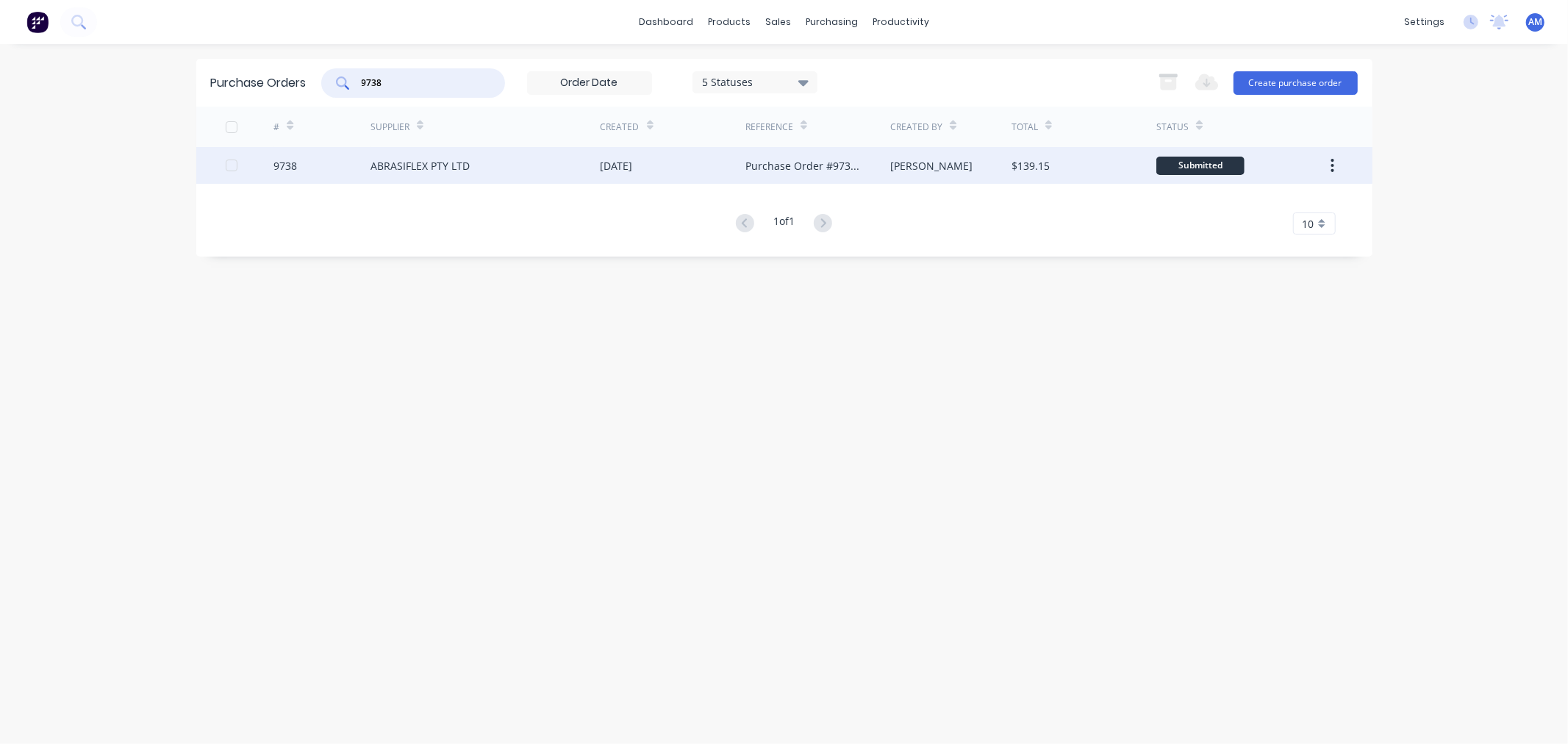
type input "9738"
click at [306, 165] on div "9738" at bounding box center [322, 166] width 97 height 37
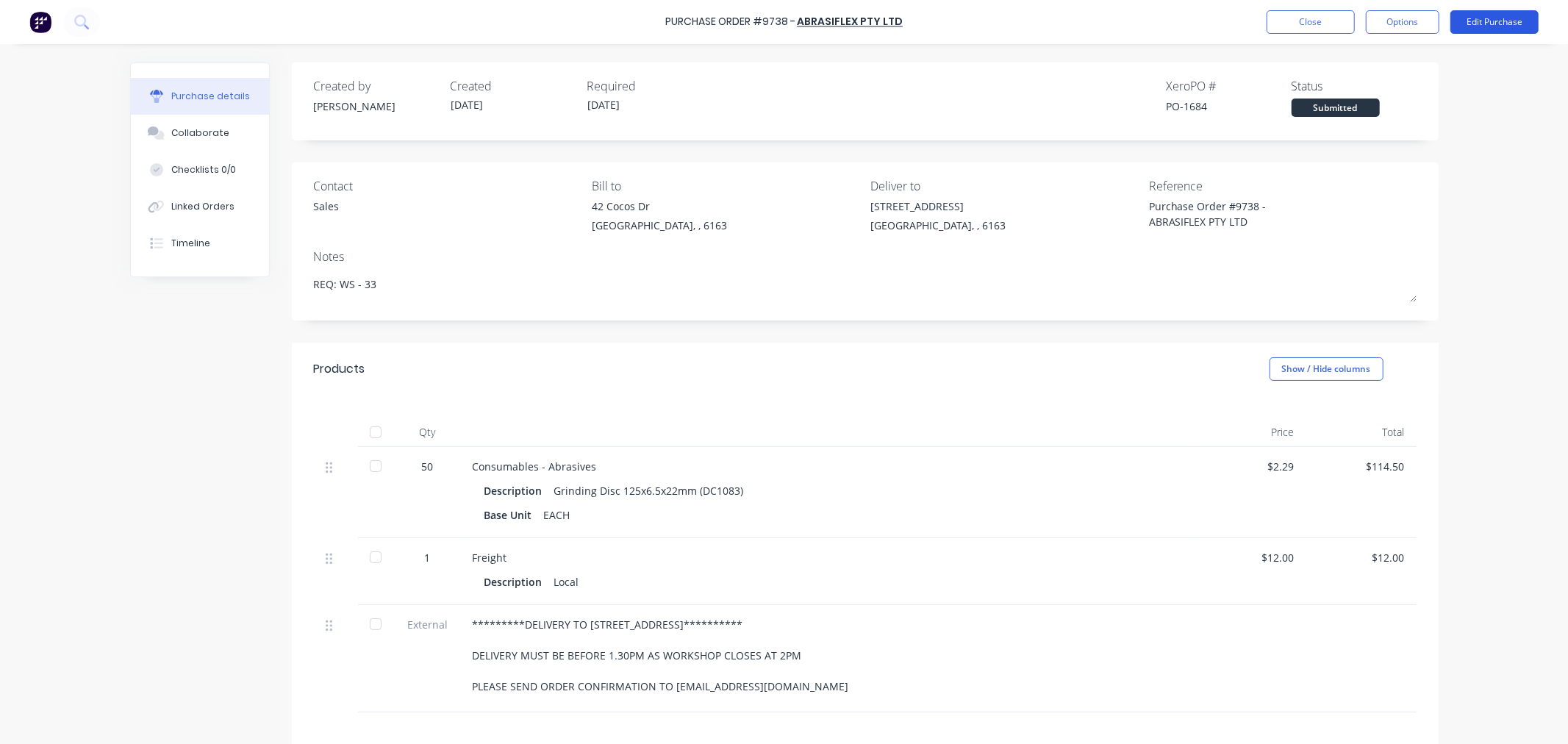
click at [1476, 17] on button "Edit Purchase" at bounding box center [1495, 22] width 88 height 24
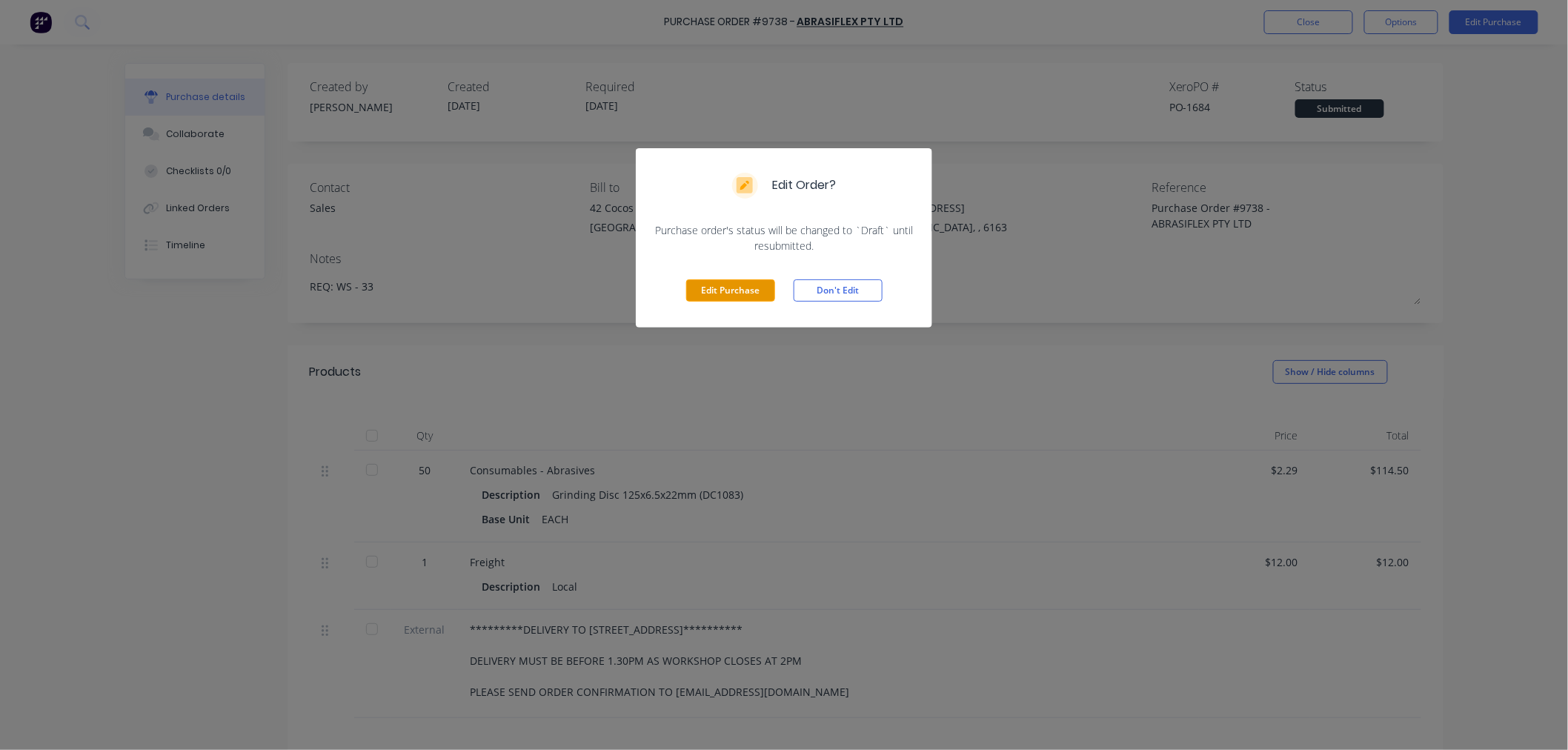
click at [728, 285] on button "Edit Purchase" at bounding box center [731, 290] width 89 height 22
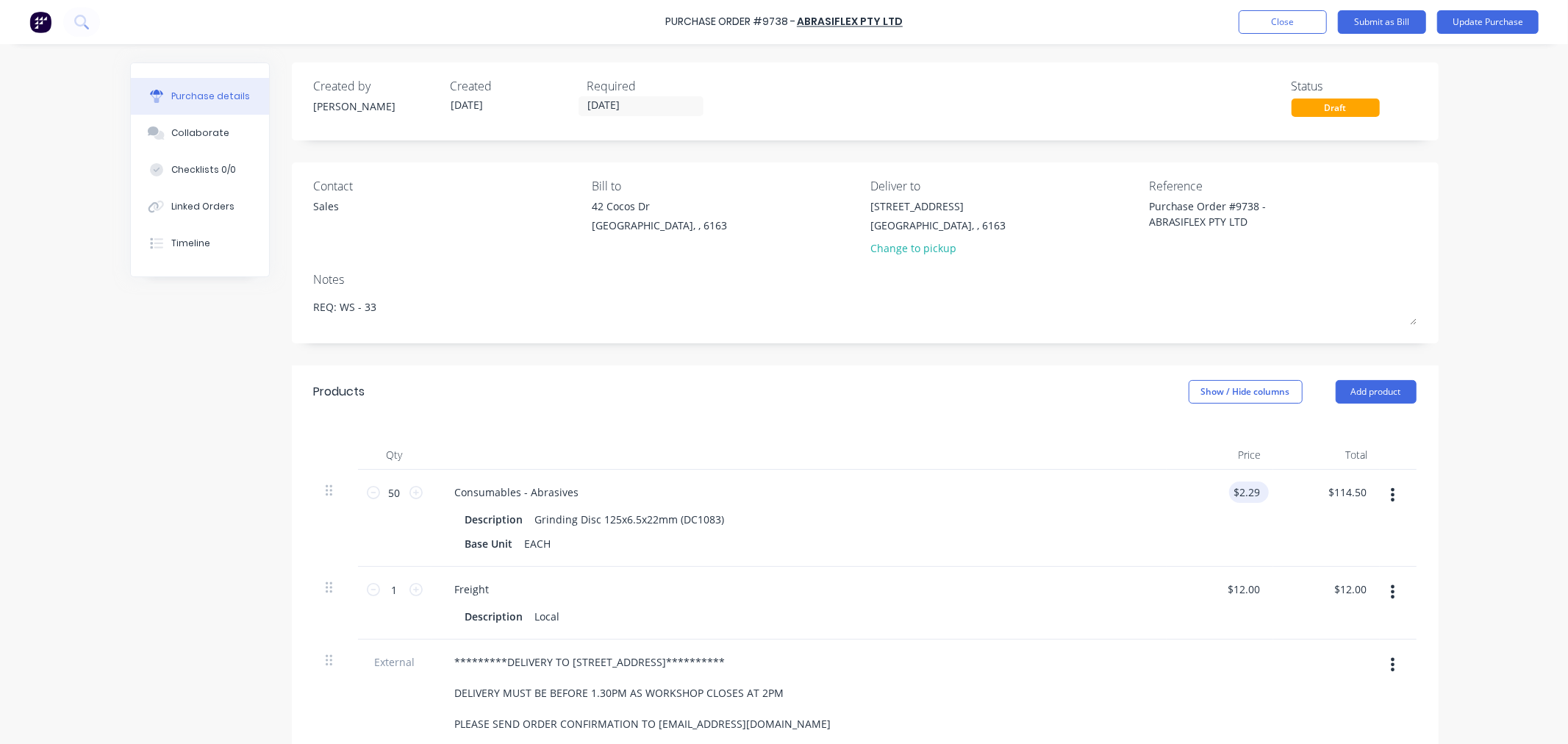
type textarea "x"
drag, startPoint x: 1245, startPoint y: 493, endPoint x: 1284, endPoint y: 496, distance: 39.1
click at [1284, 496] on div "50 50 Consumables - Abrasives Description Grinding Disc 125x6.5x22mm (DC1083) B…" at bounding box center [865, 519] width 1103 height 97
type input "2.40"
type textarea "x"
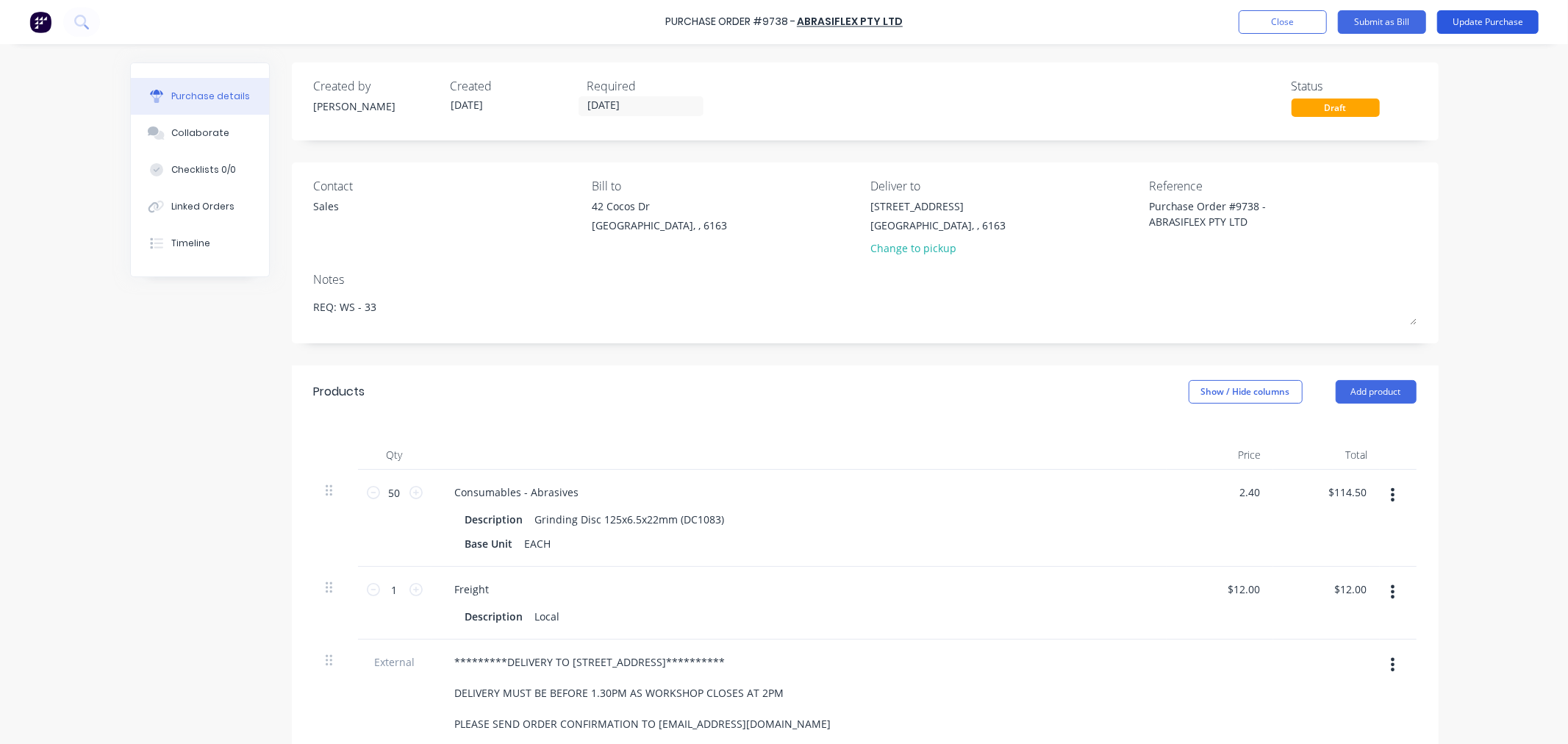
type input "$2.40"
type input "$120.00"
click at [1469, 19] on button "Update Purchase" at bounding box center [1488, 22] width 102 height 24
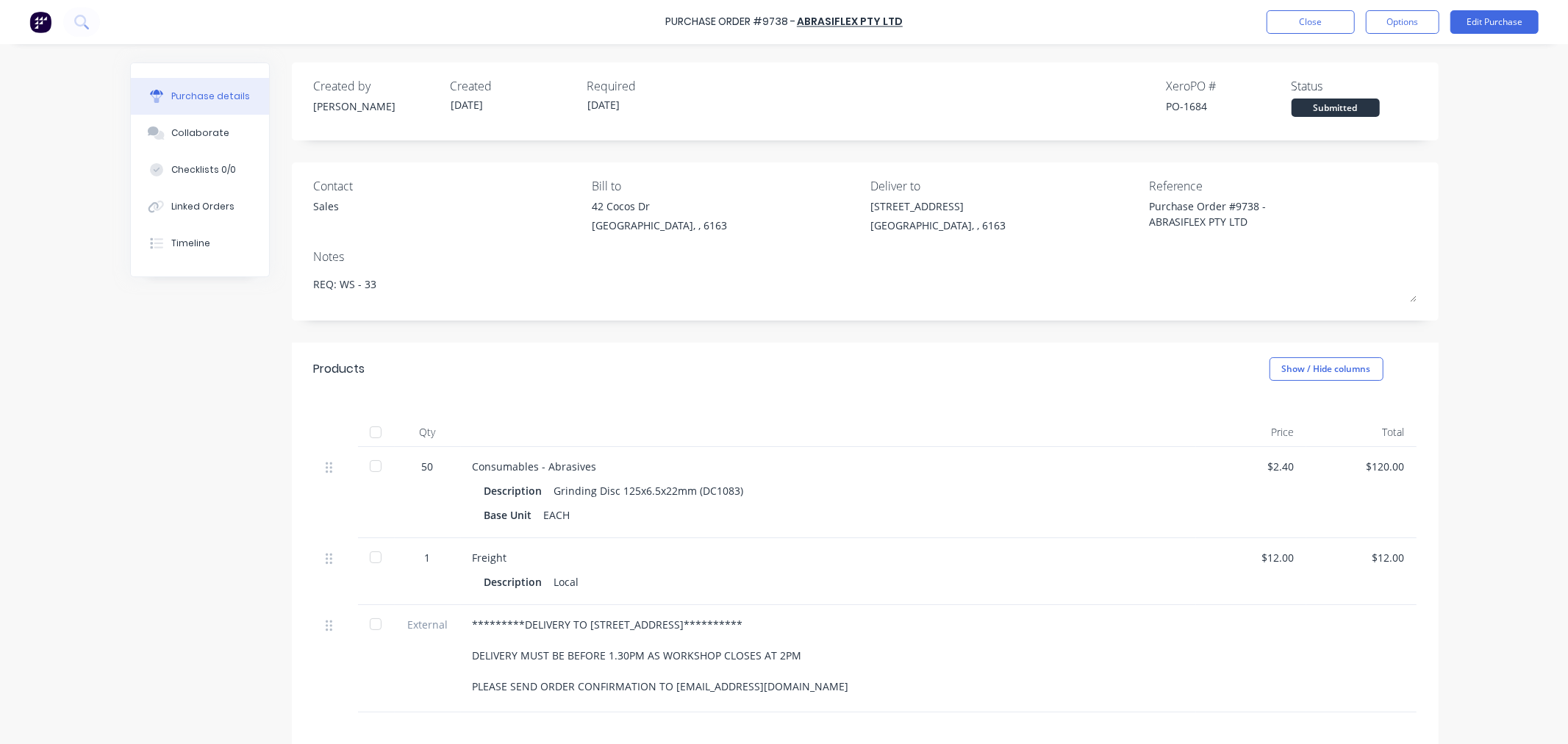
click at [365, 428] on div at bounding box center [376, 432] width 29 height 29
click at [1375, 22] on button "Options" at bounding box center [1403, 22] width 74 height 24
click at [1365, 91] on div "Convert to Bill" at bounding box center [1370, 89] width 113 height 21
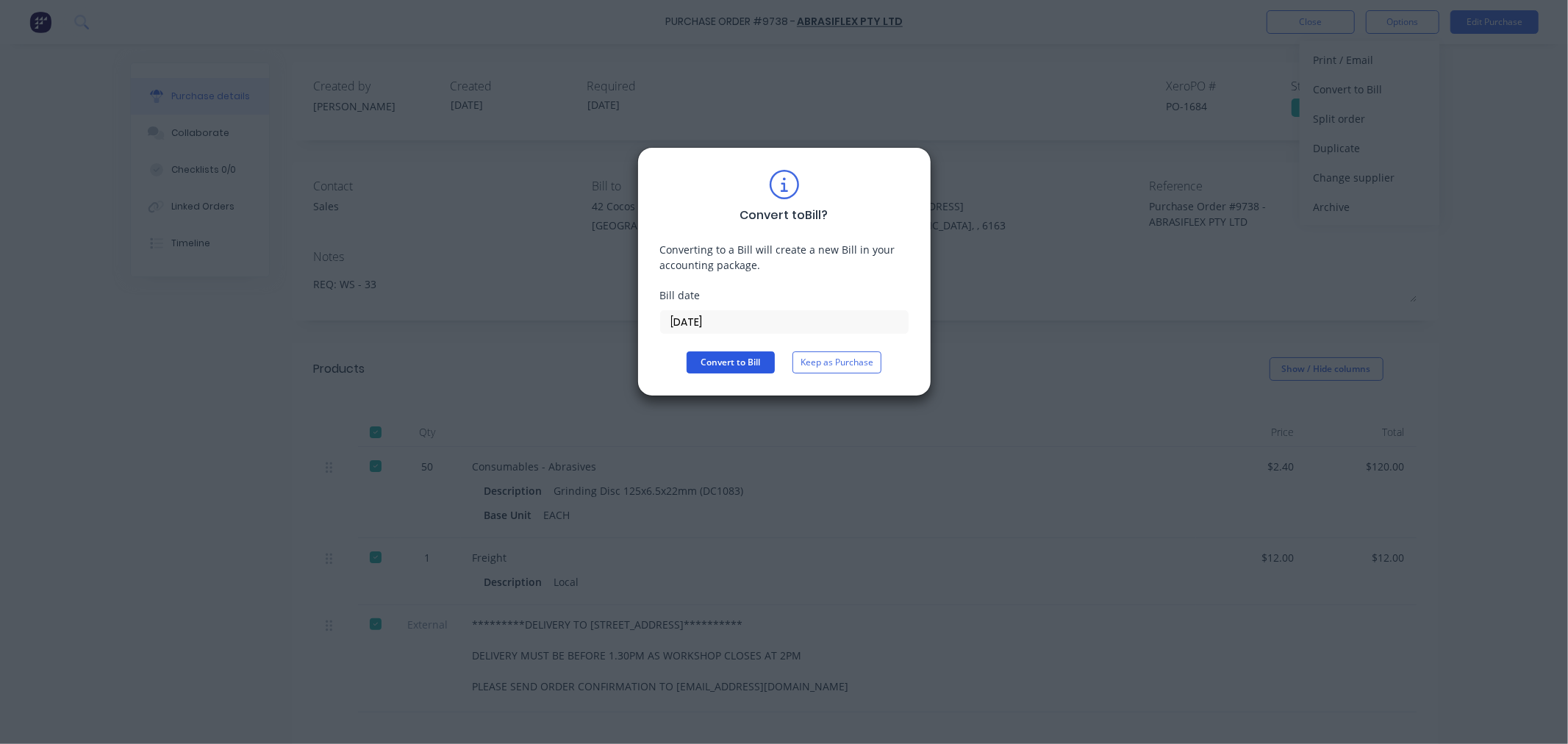
click at [733, 354] on button "Convert to Bill" at bounding box center [731, 362] width 88 height 22
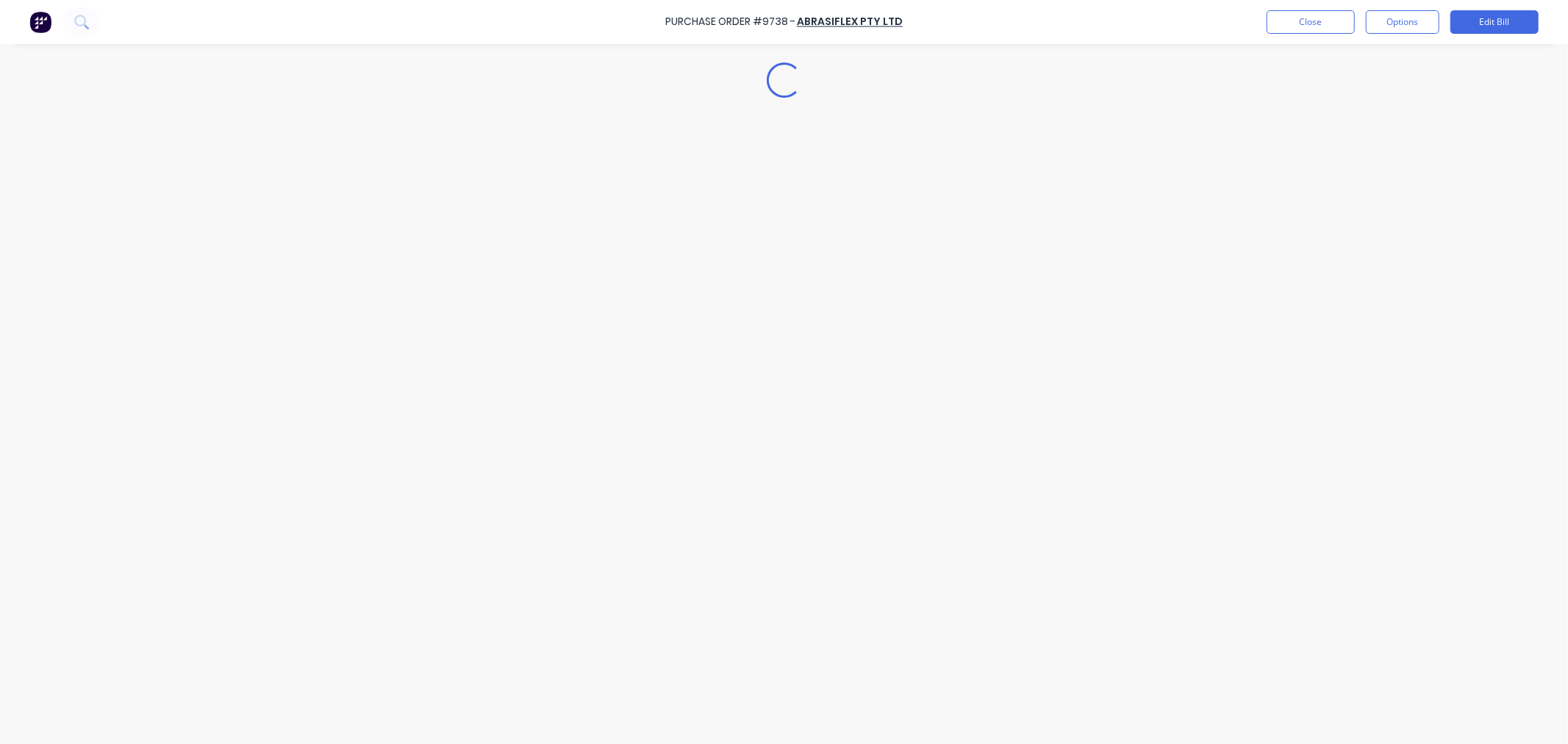
type textarea "x"
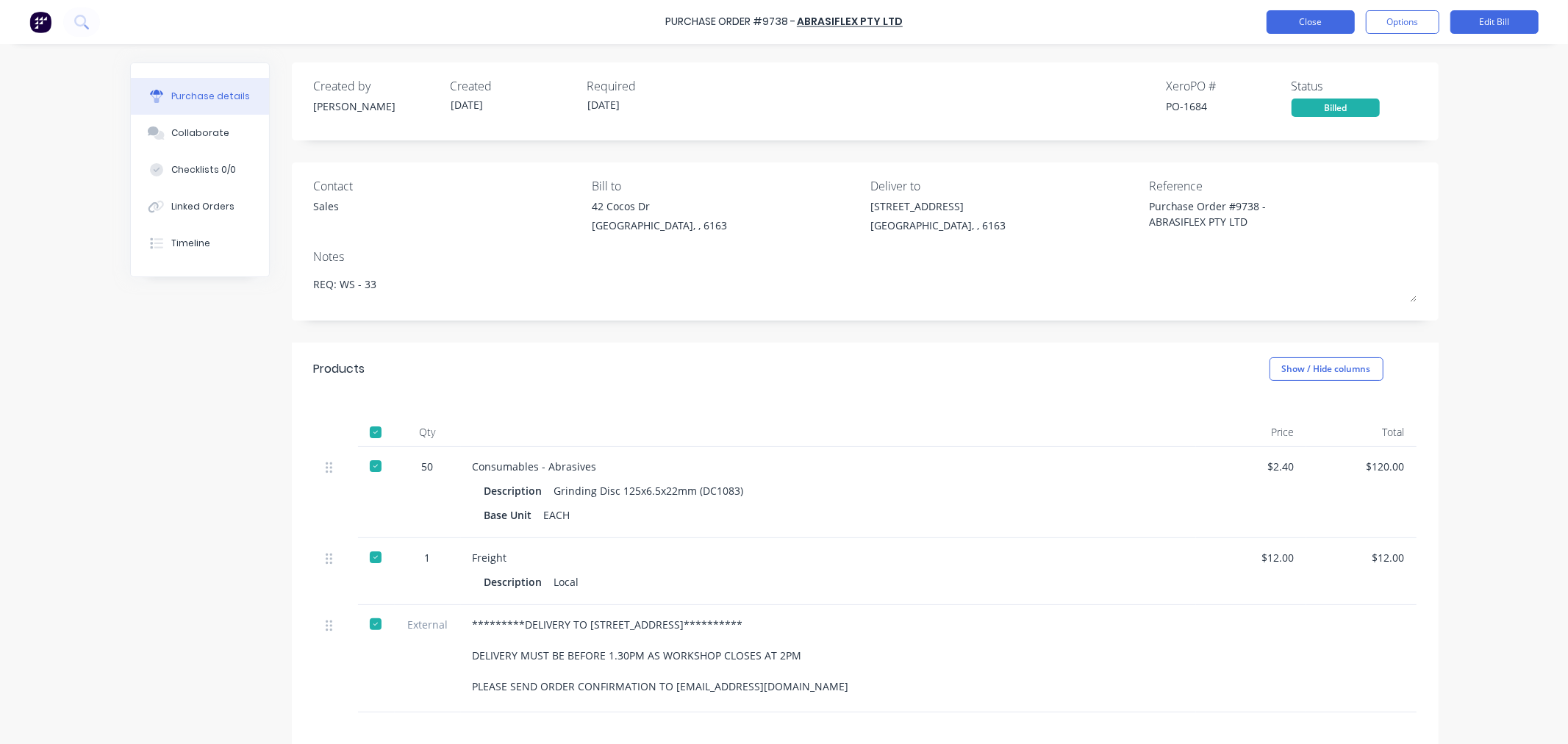
click at [1334, 22] on button "Close" at bounding box center [1311, 22] width 88 height 24
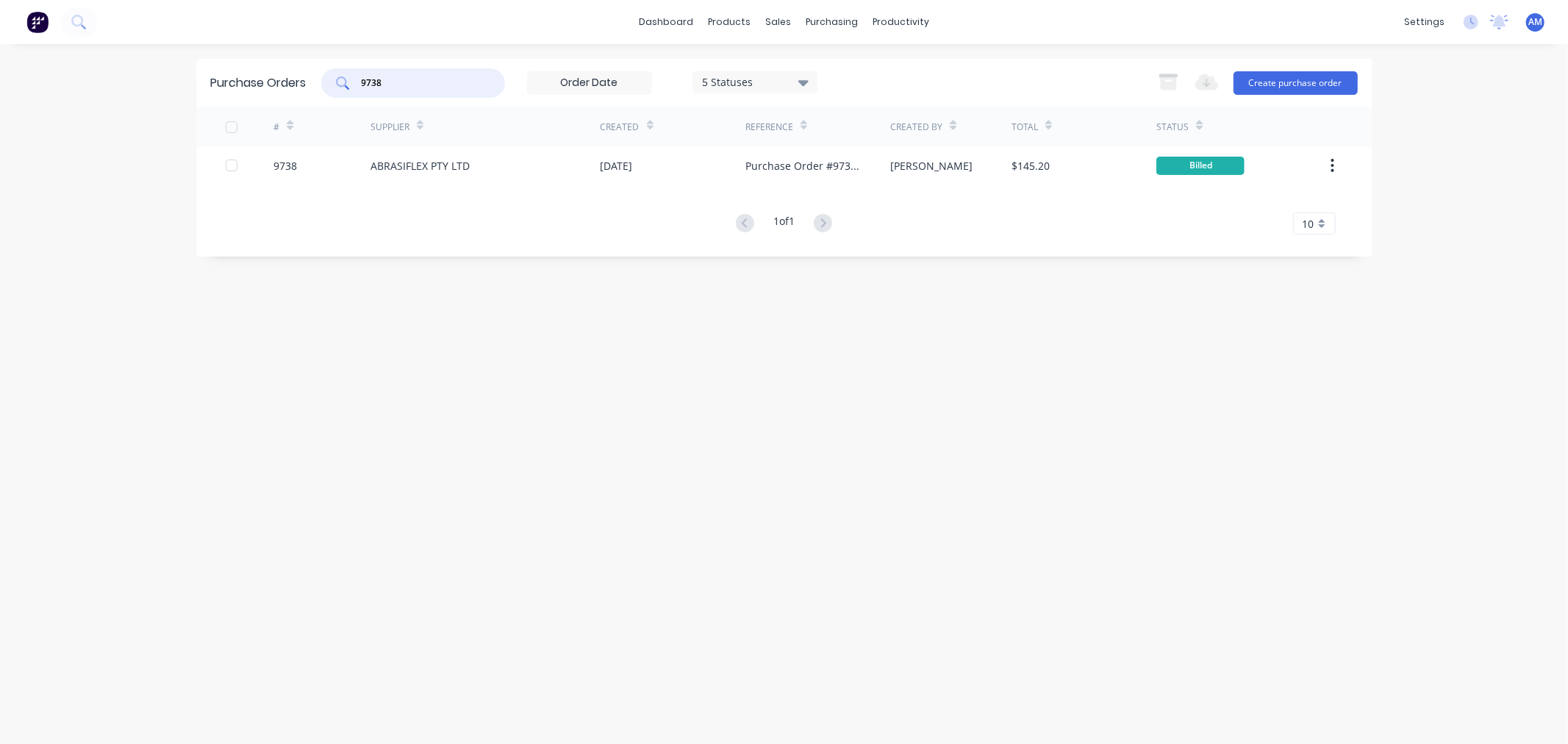
drag, startPoint x: 435, startPoint y: 85, endPoint x: 318, endPoint y: 85, distance: 117.0
click at [318, 85] on div "Purchase Orders 9738 5 Statuses 5 Statuses Export to Excel (XLSX) Create purcha…" at bounding box center [784, 83] width 1176 height 48
click at [409, 82] on input "9738" at bounding box center [421, 83] width 122 height 15
type input "9742"
click at [322, 170] on div "9742" at bounding box center [322, 166] width 97 height 37
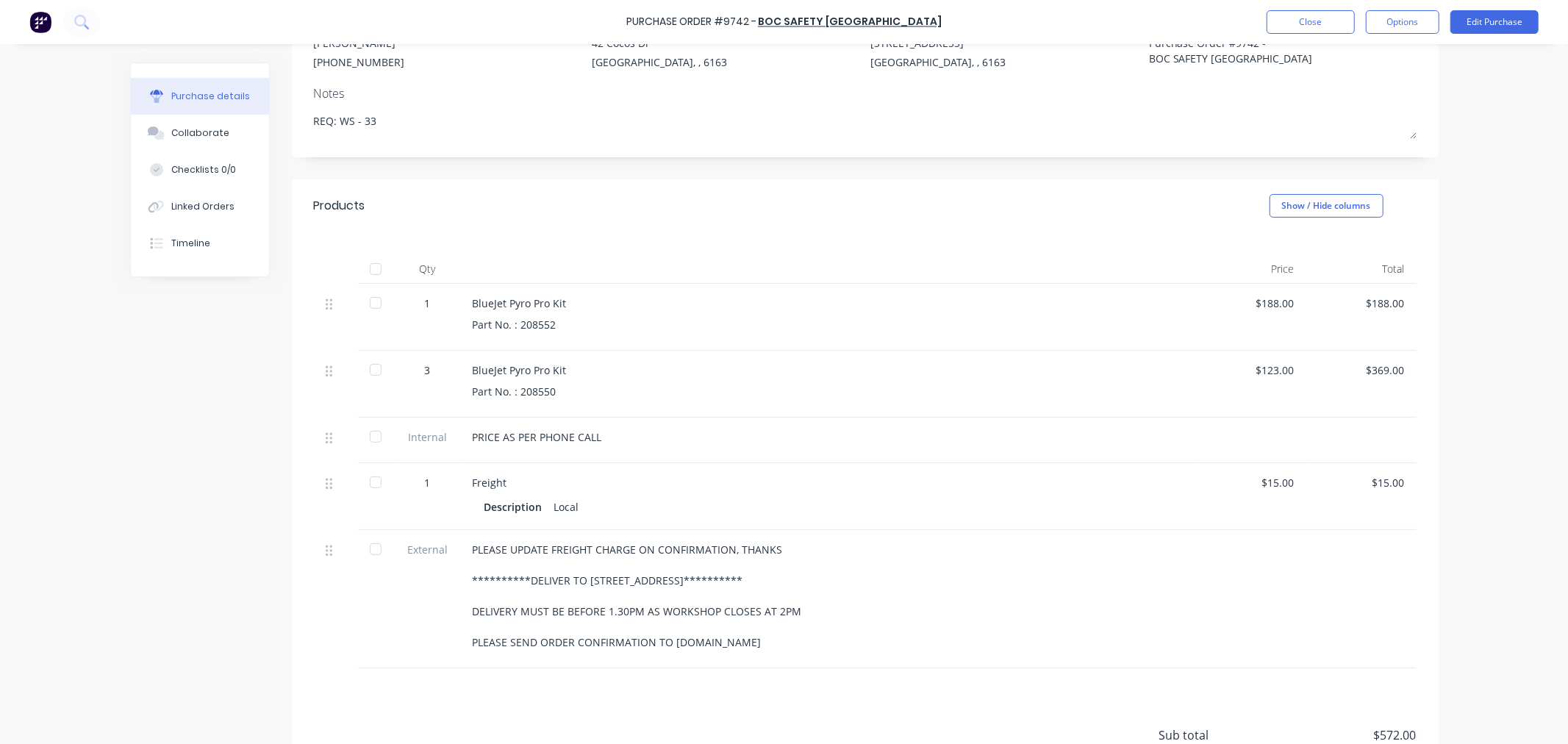
scroll to position [245, 0]
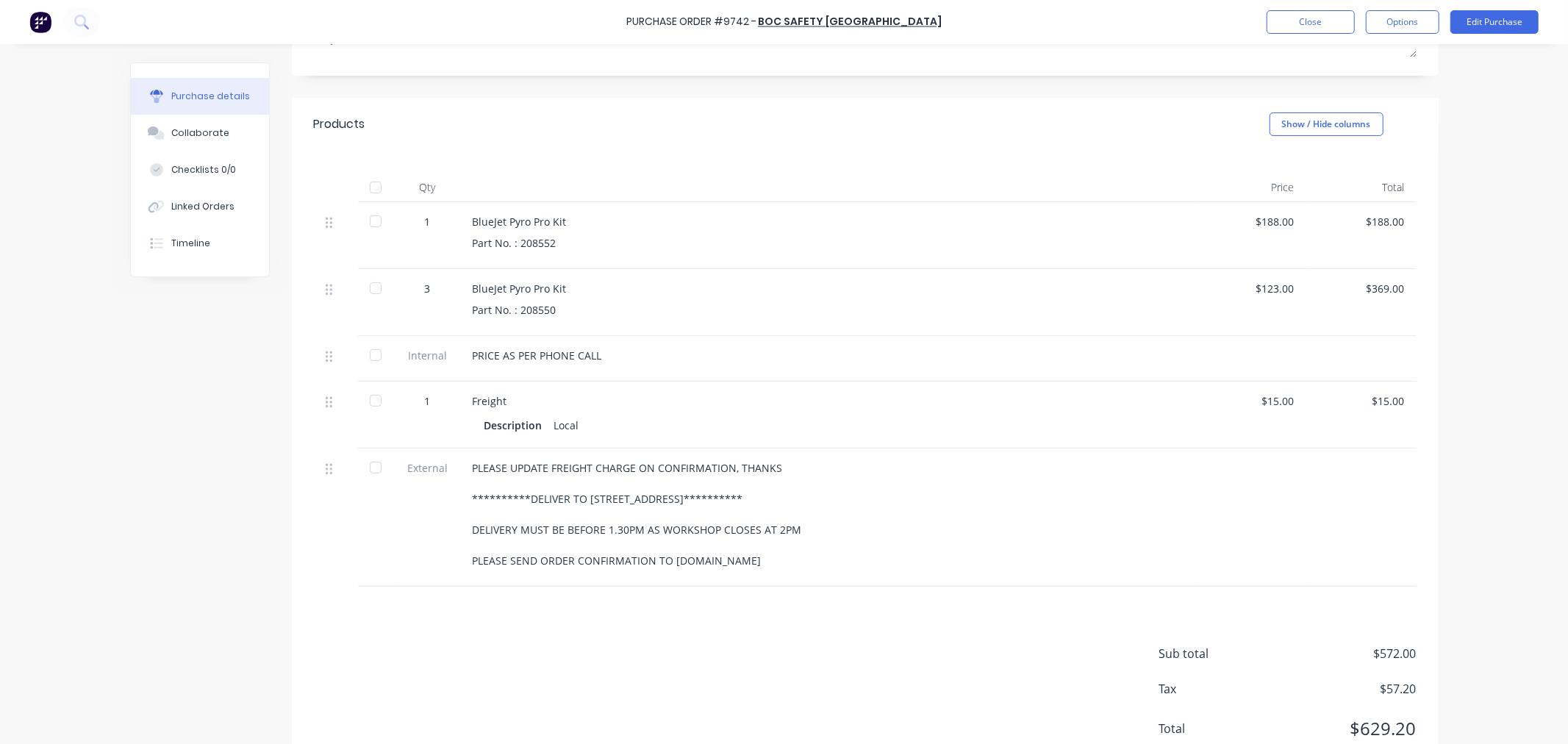
click at [368, 287] on div at bounding box center [376, 288] width 29 height 29
type textarea "x"
click at [1287, 24] on button "Close" at bounding box center [1311, 22] width 88 height 24
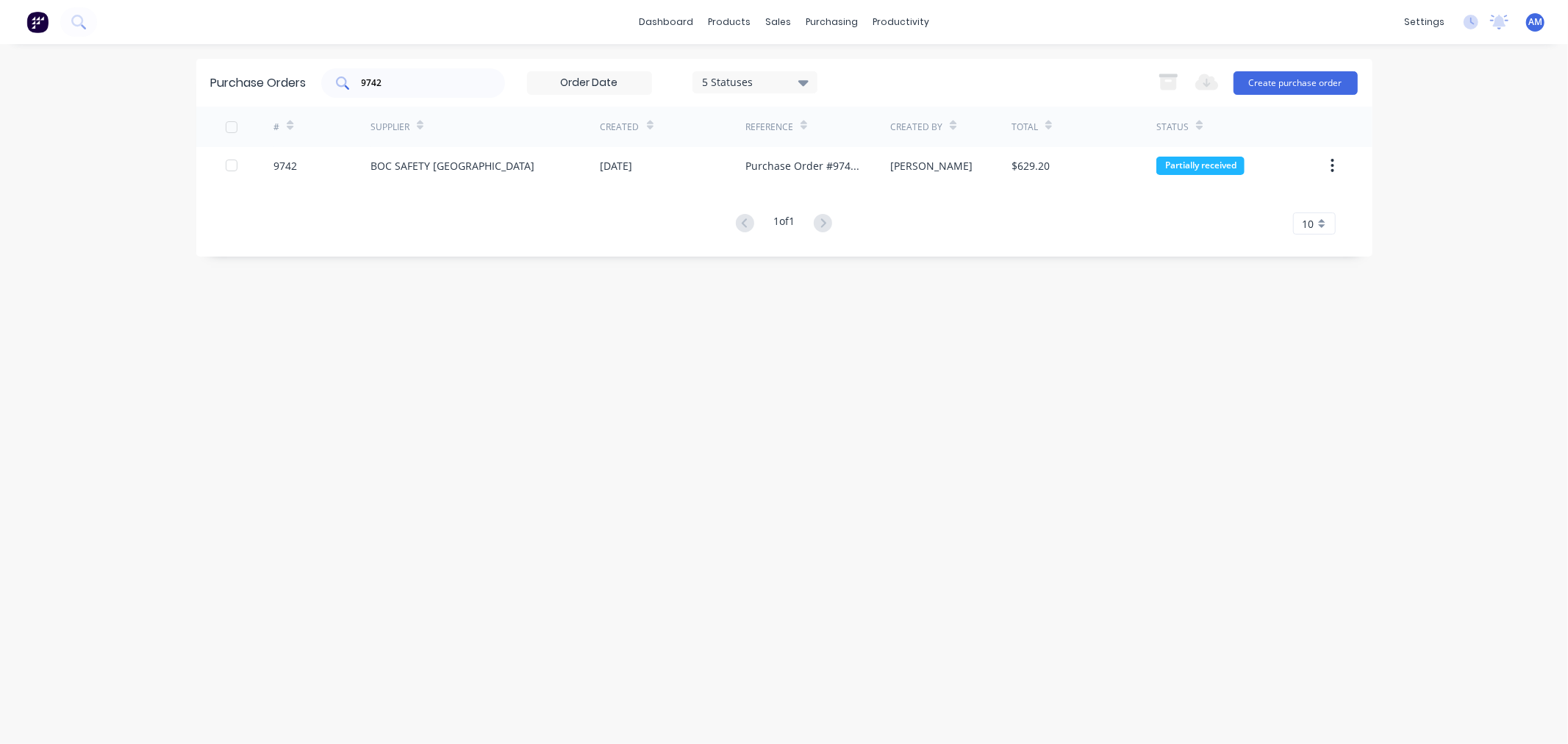
drag, startPoint x: 388, startPoint y: 78, endPoint x: 346, endPoint y: 89, distance: 43.4
click at [346, 89] on div "9742" at bounding box center [413, 83] width 183 height 29
type input "9741"
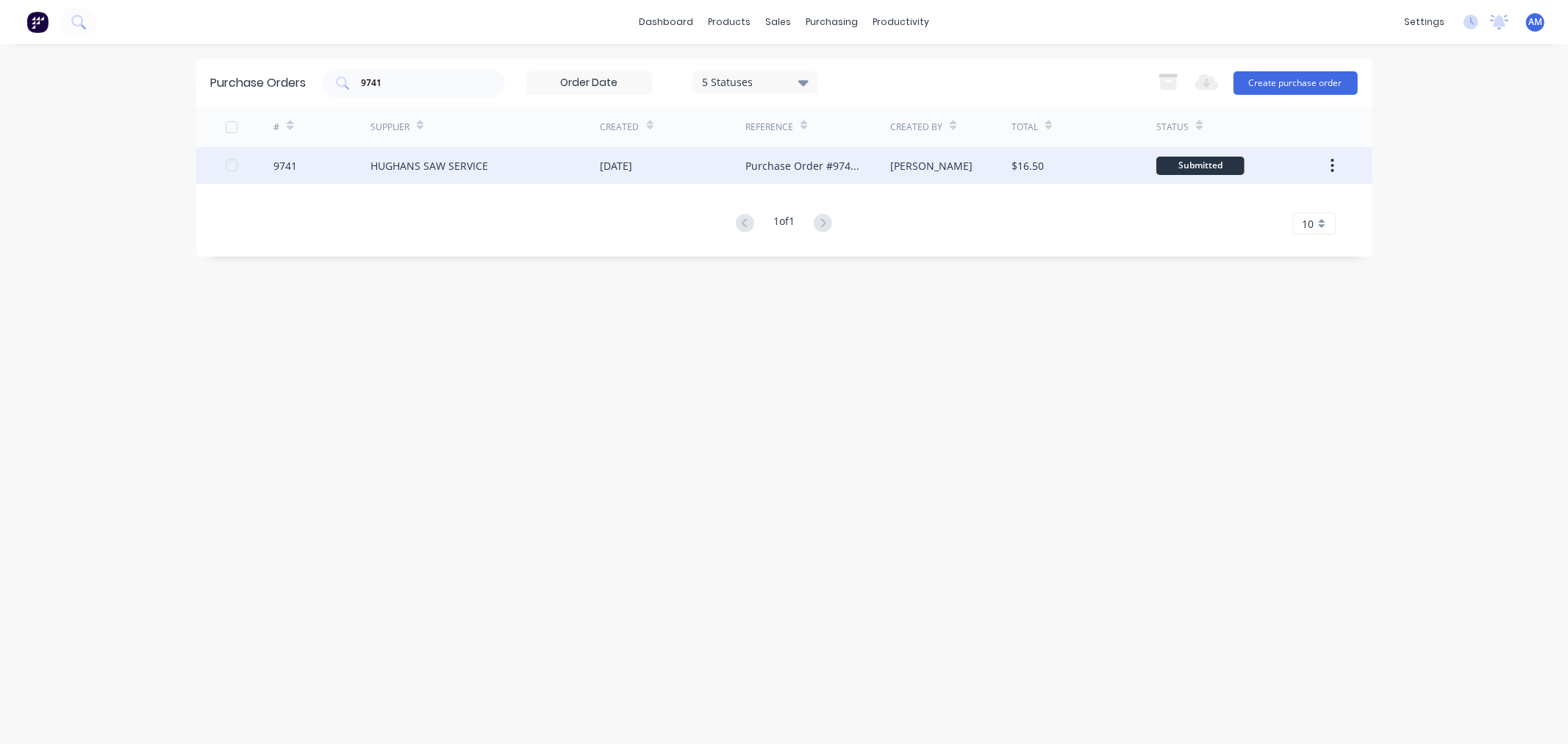
click at [329, 165] on div "9741" at bounding box center [322, 166] width 97 height 37
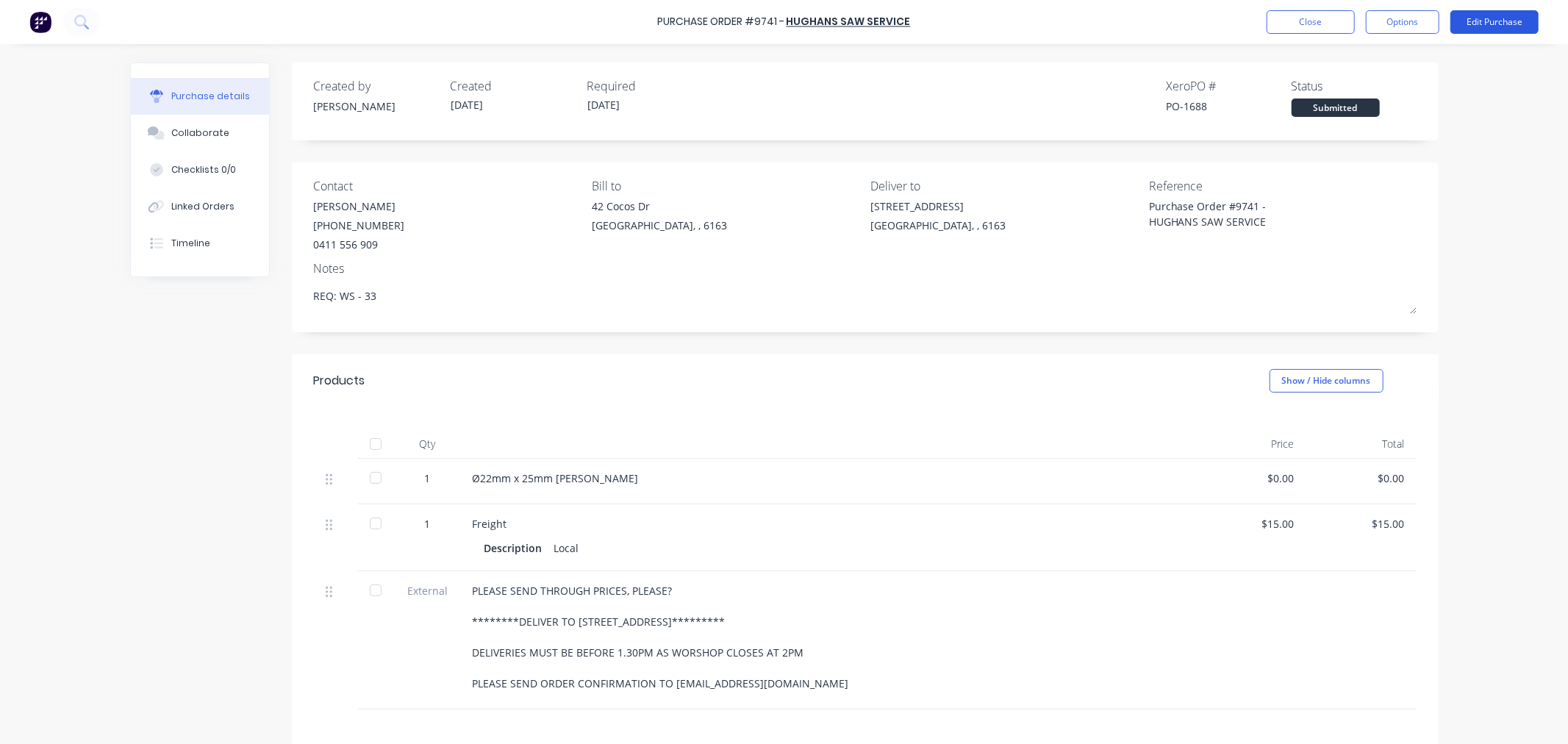
click at [1480, 22] on button "Edit Purchase" at bounding box center [1495, 22] width 88 height 24
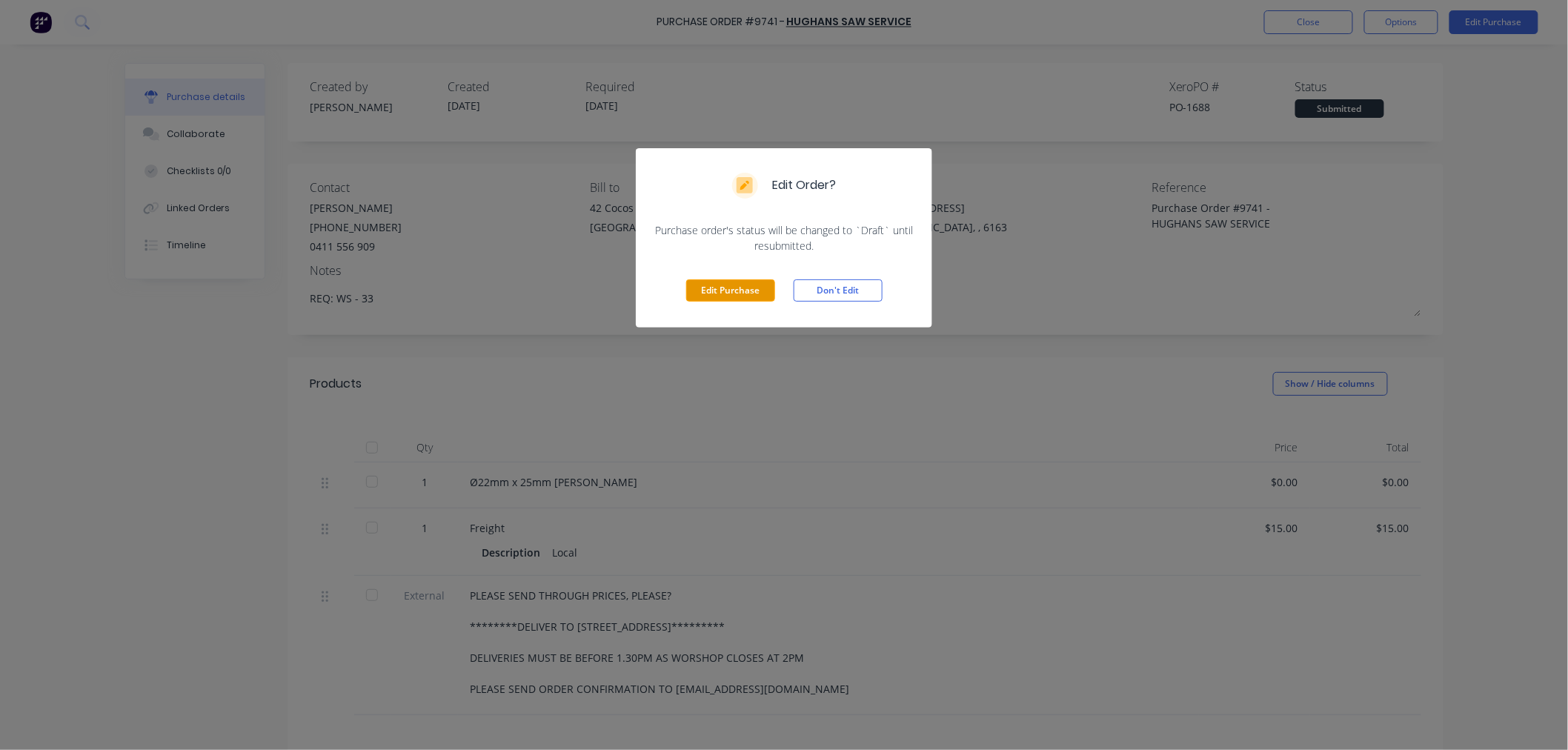
click at [741, 292] on button "Edit Purchase" at bounding box center [731, 290] width 89 height 22
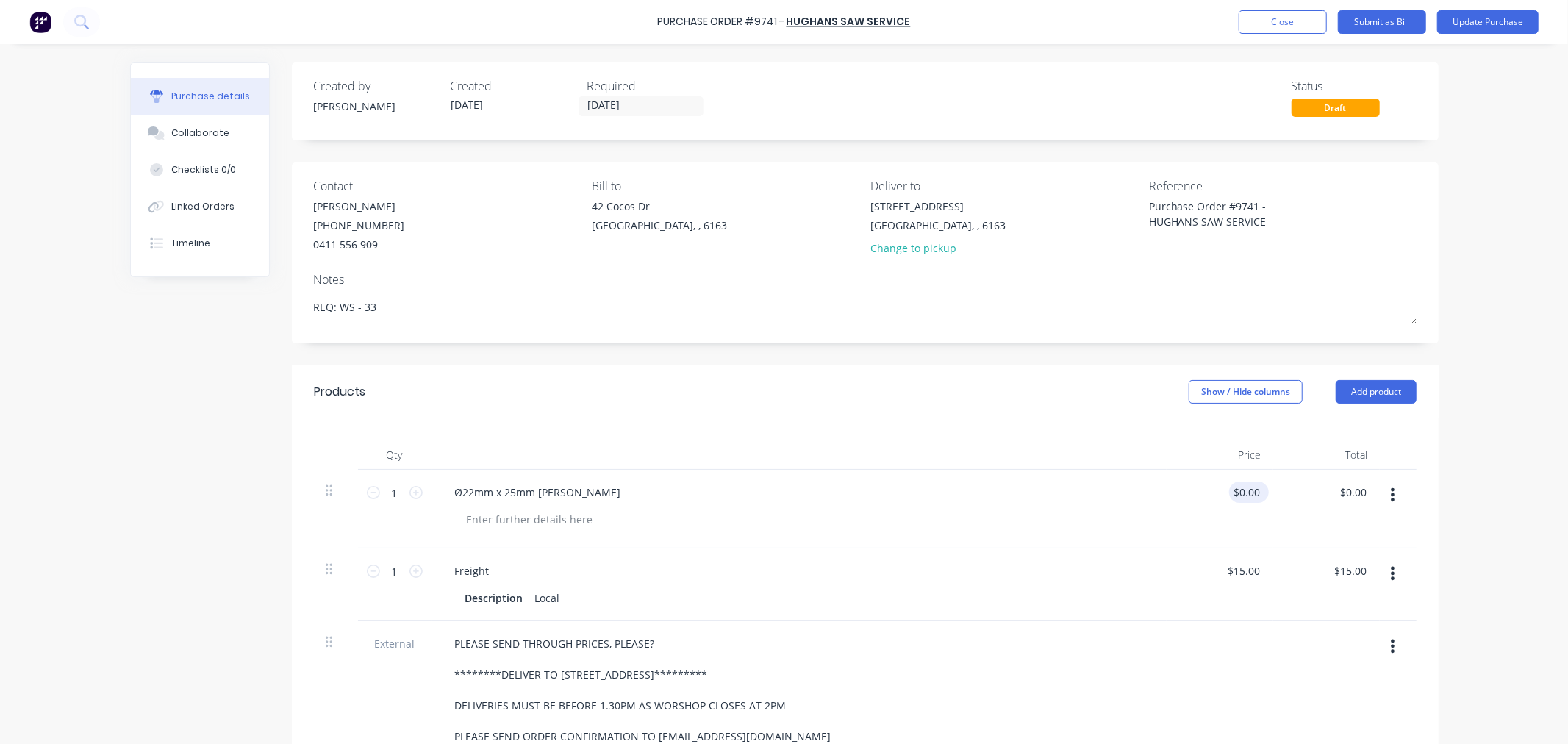
type textarea "x"
drag, startPoint x: 1232, startPoint y: 489, endPoint x: 1284, endPoint y: 494, distance: 52.2
click at [1284, 494] on div "1 1 Ø22mm x 25mm Broach 0.00 0.00 $0.00 $0.00" at bounding box center [865, 509] width 1103 height 79
type input "71.59"
type textarea "x"
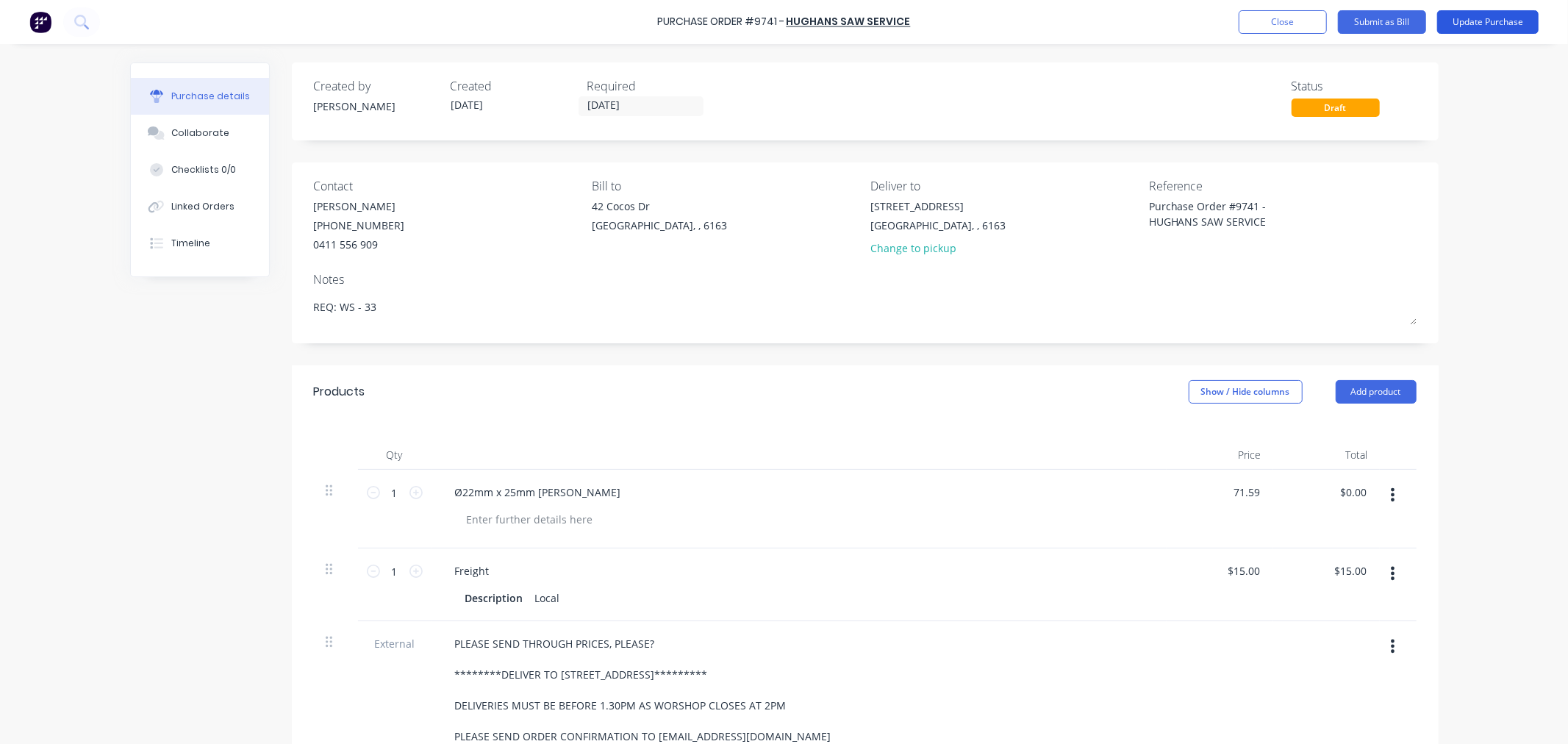
type input "$71.59"
click at [1466, 18] on button "Update Purchase" at bounding box center [1488, 22] width 102 height 24
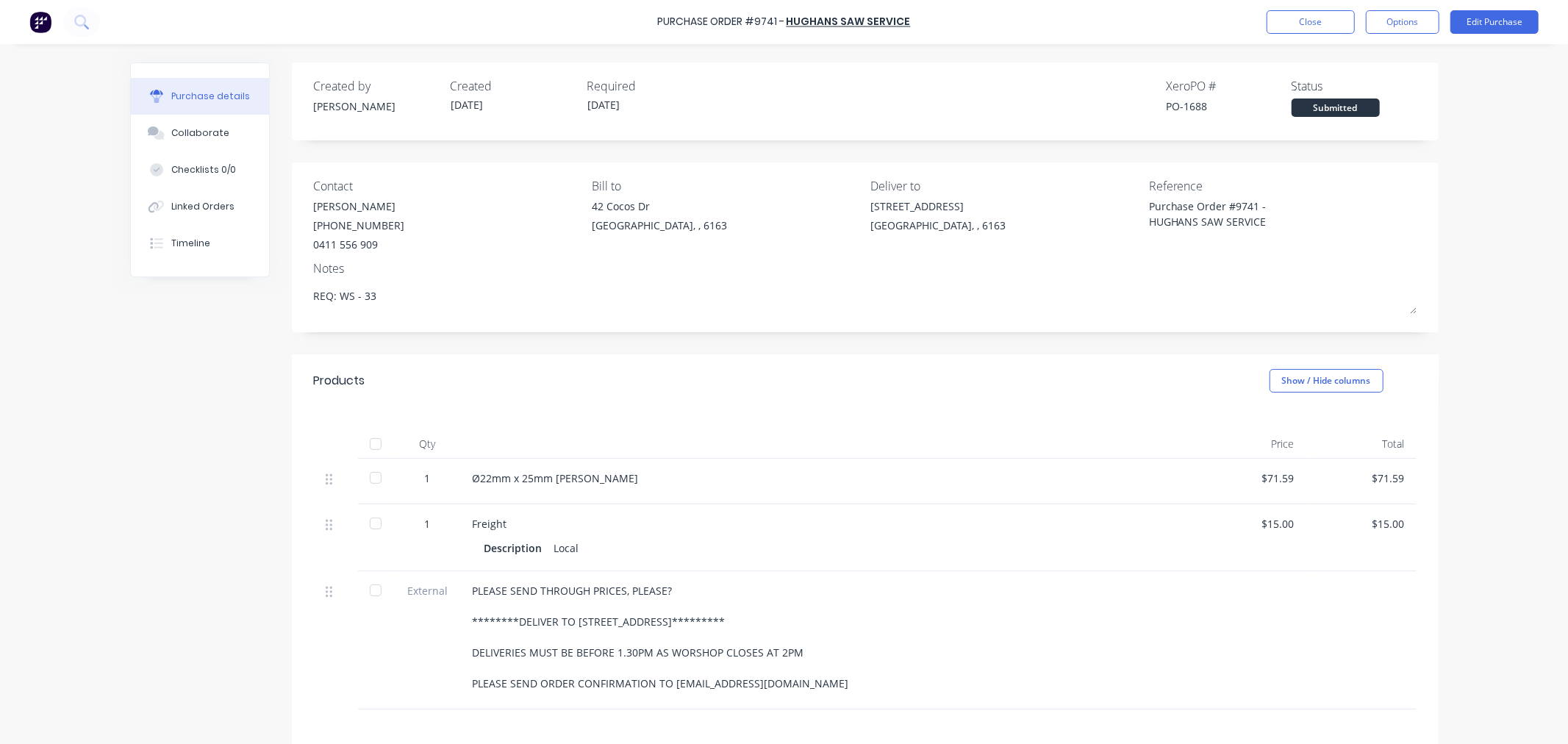
click at [370, 446] on div at bounding box center [376, 444] width 29 height 29
click at [1407, 13] on button "Options" at bounding box center [1403, 22] width 74 height 24
click at [1383, 86] on div "Convert to Bill" at bounding box center [1370, 89] width 113 height 21
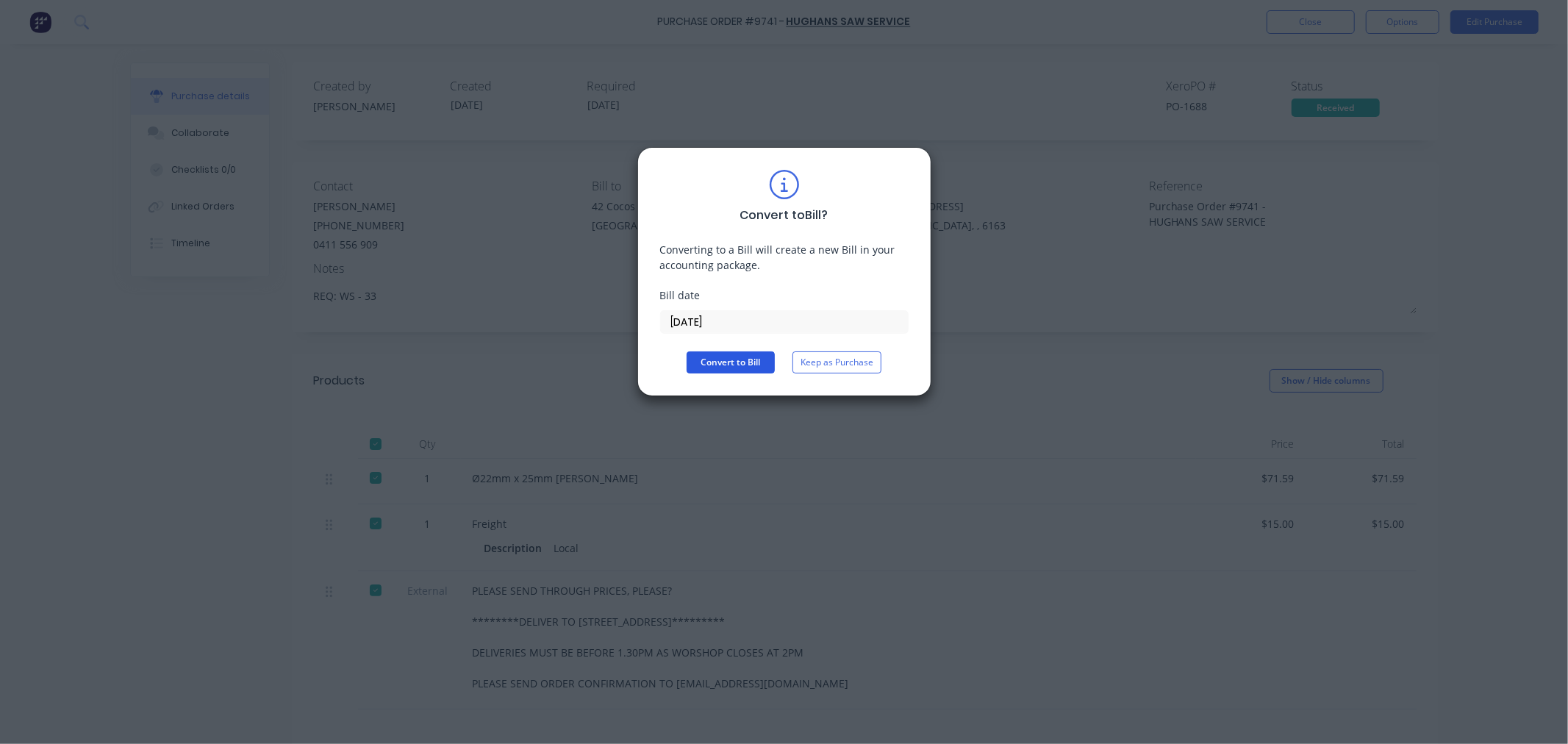
click at [741, 362] on button "Convert to Bill" at bounding box center [731, 362] width 88 height 22
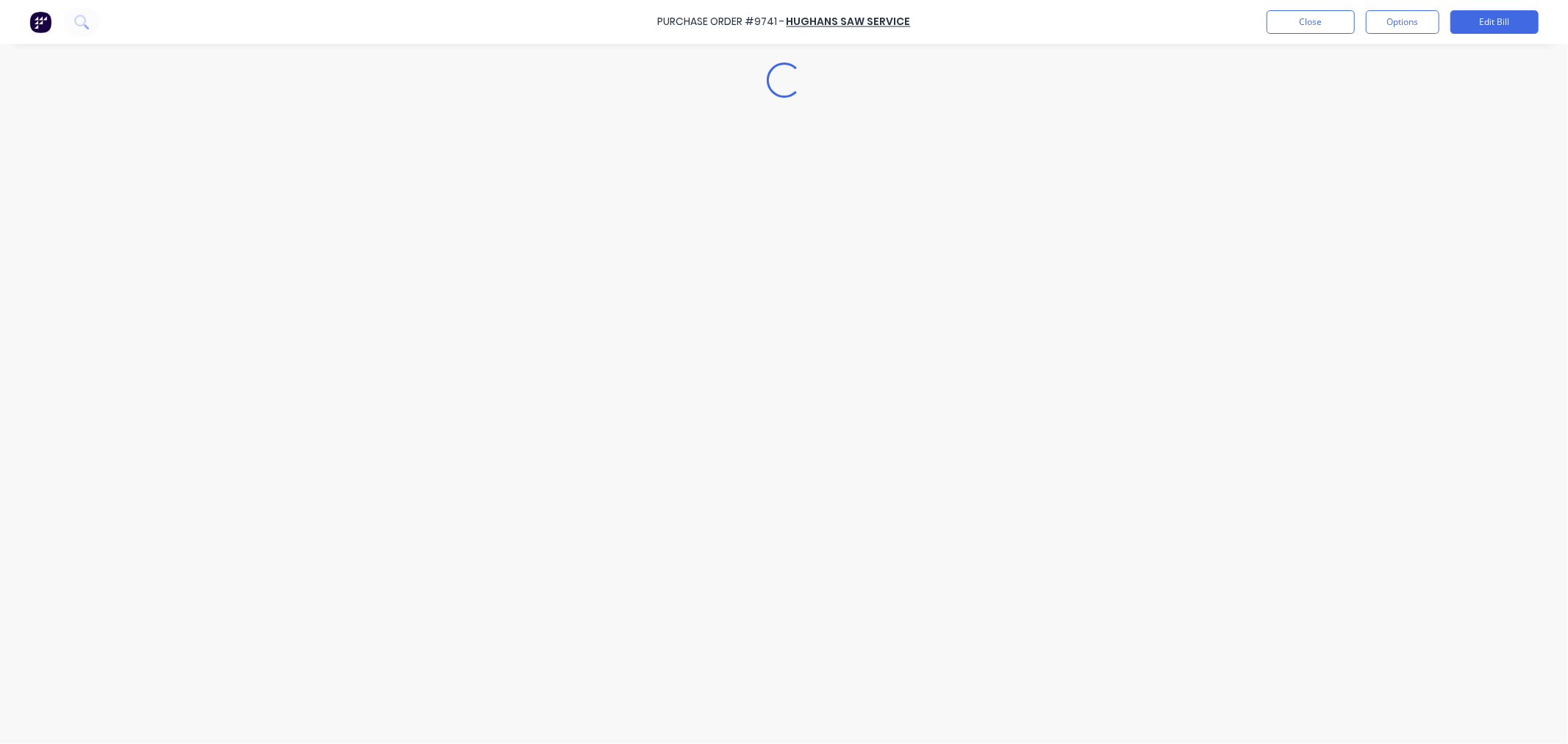
type textarea "x"
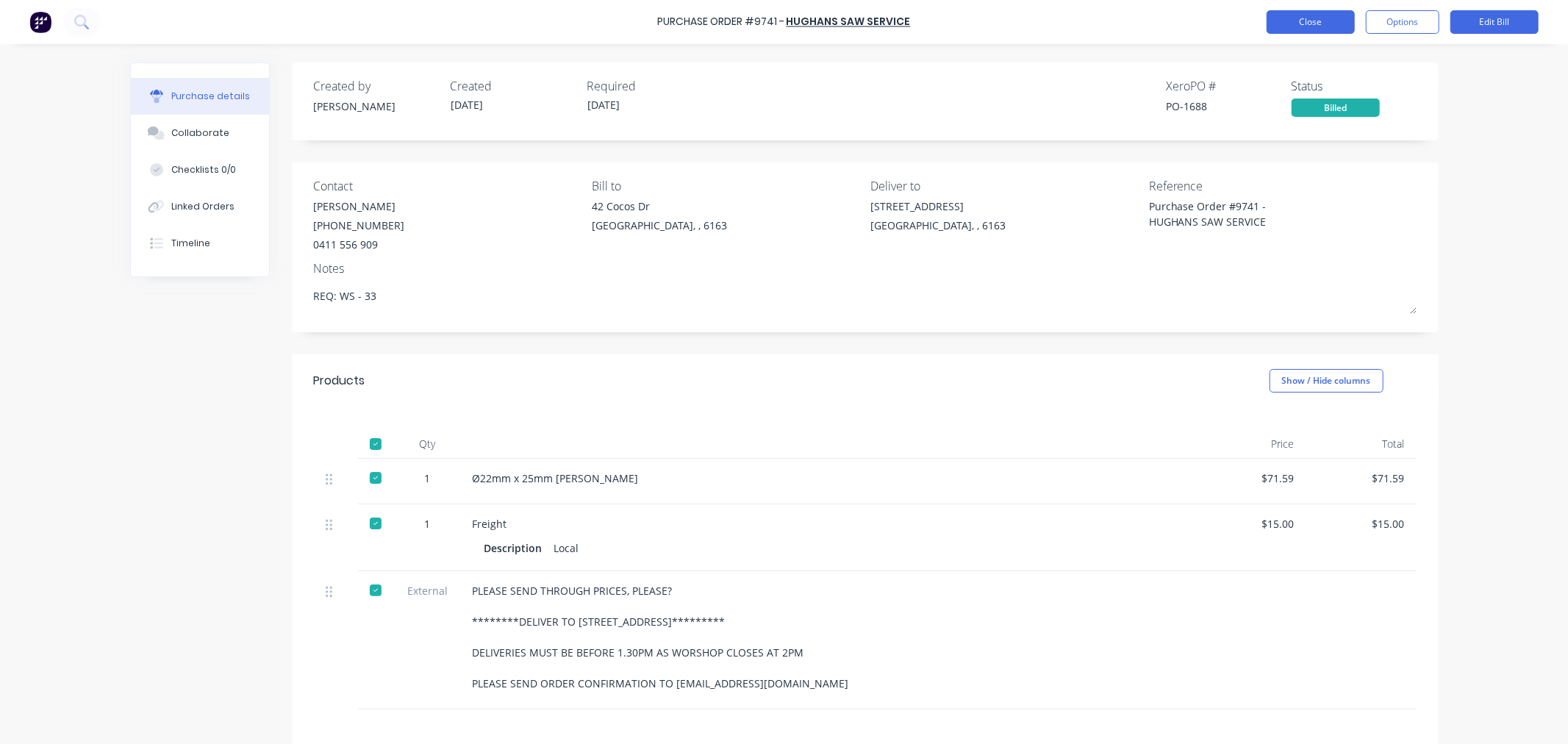
click at [1295, 24] on button "Close" at bounding box center [1311, 22] width 88 height 24
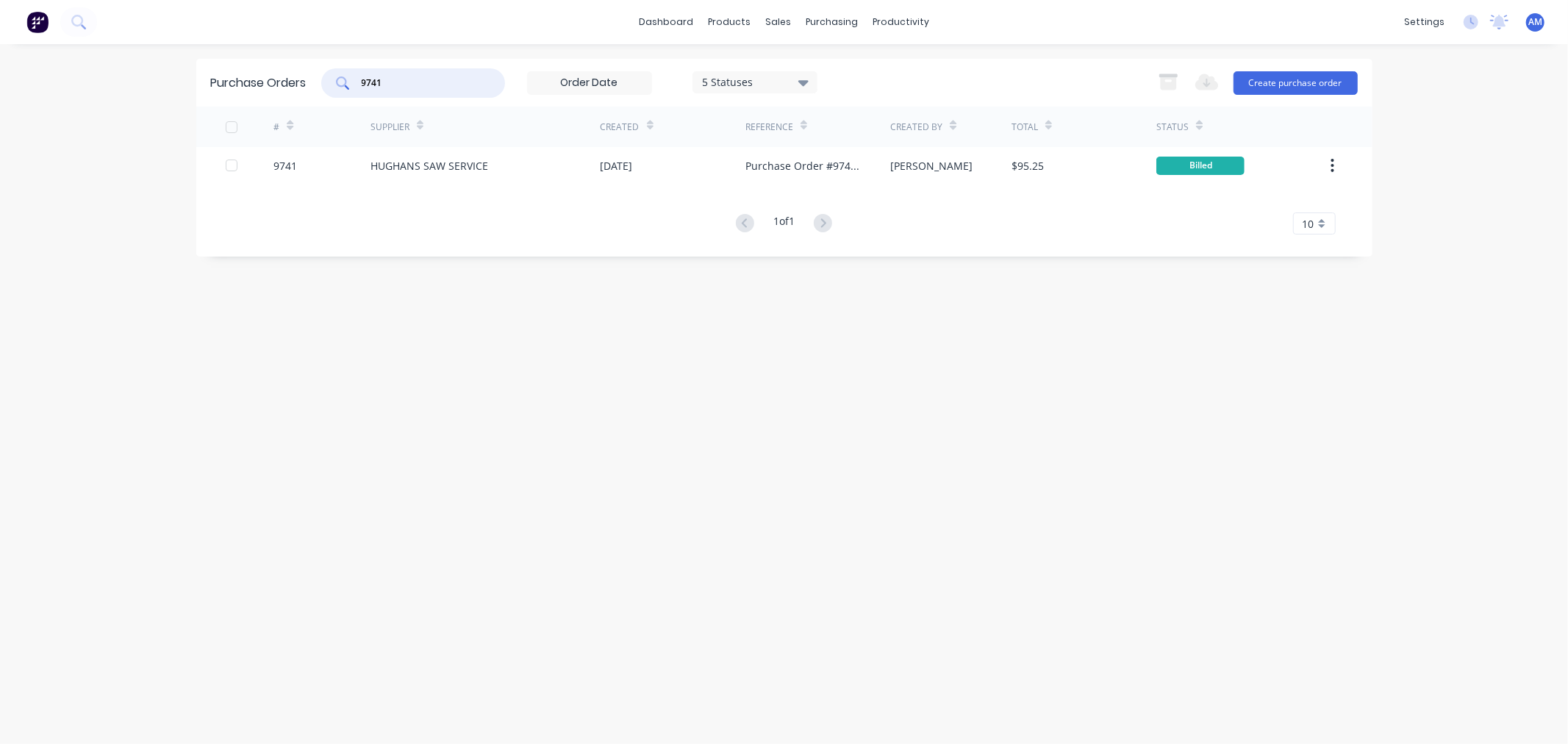
drag, startPoint x: 414, startPoint y: 83, endPoint x: 277, endPoint y: 82, distance: 137.0
click at [277, 82] on div "Purchase Orders 9741 5 Statuses 5 Statuses Export to Excel (XLSX) Create purcha…" at bounding box center [784, 83] width 1176 height 48
type input "9771"
click at [311, 169] on div "9771" at bounding box center [322, 166] width 97 height 37
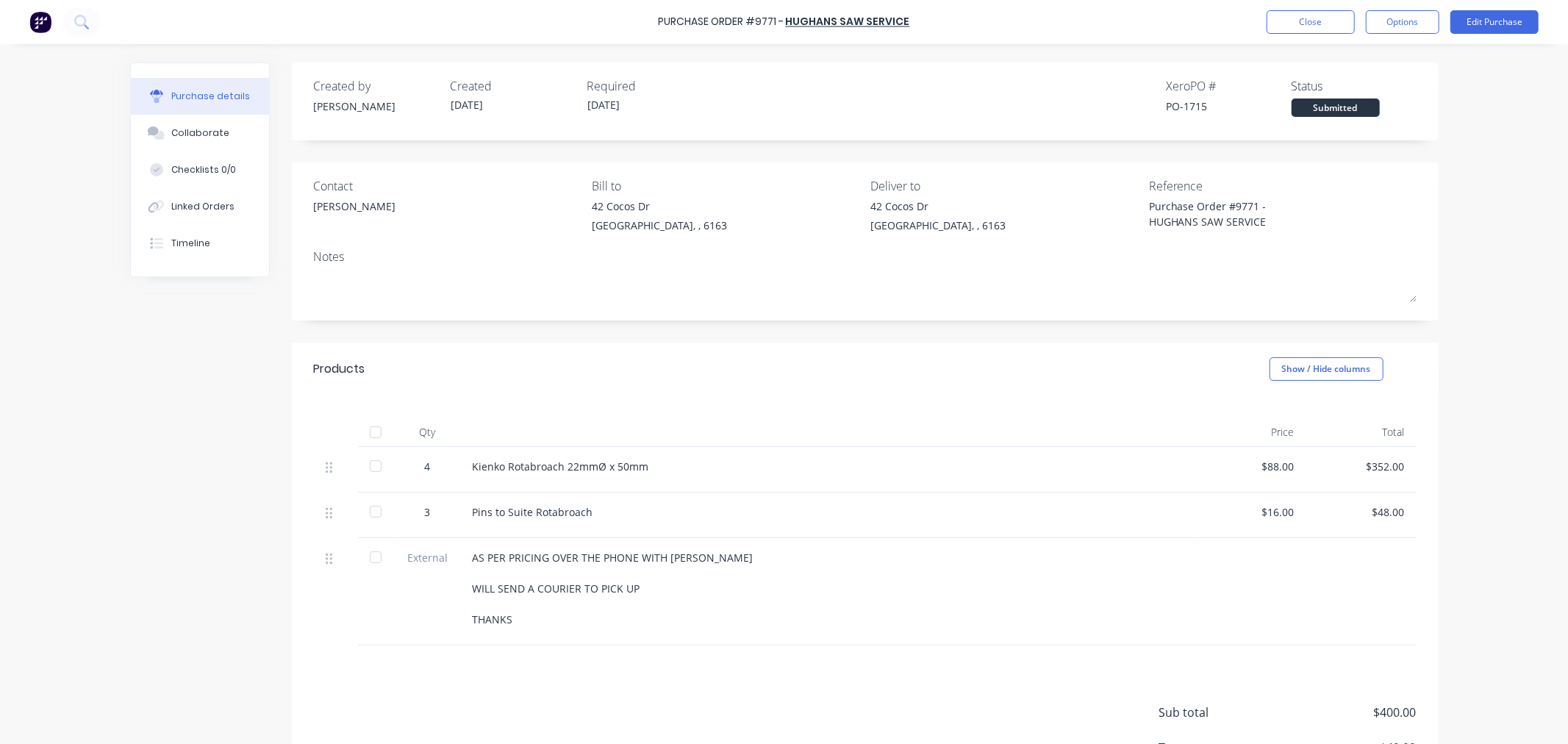
click at [371, 431] on div at bounding box center [376, 432] width 29 height 29
click at [1401, 8] on div "Purchase Order #9771 - HUGHANS SAW SERVICE Close Options Edit Purchase" at bounding box center [784, 22] width 1568 height 44
click at [1400, 16] on button "Options" at bounding box center [1403, 22] width 74 height 24
click at [1365, 89] on div "Convert to Bill" at bounding box center [1370, 89] width 113 height 21
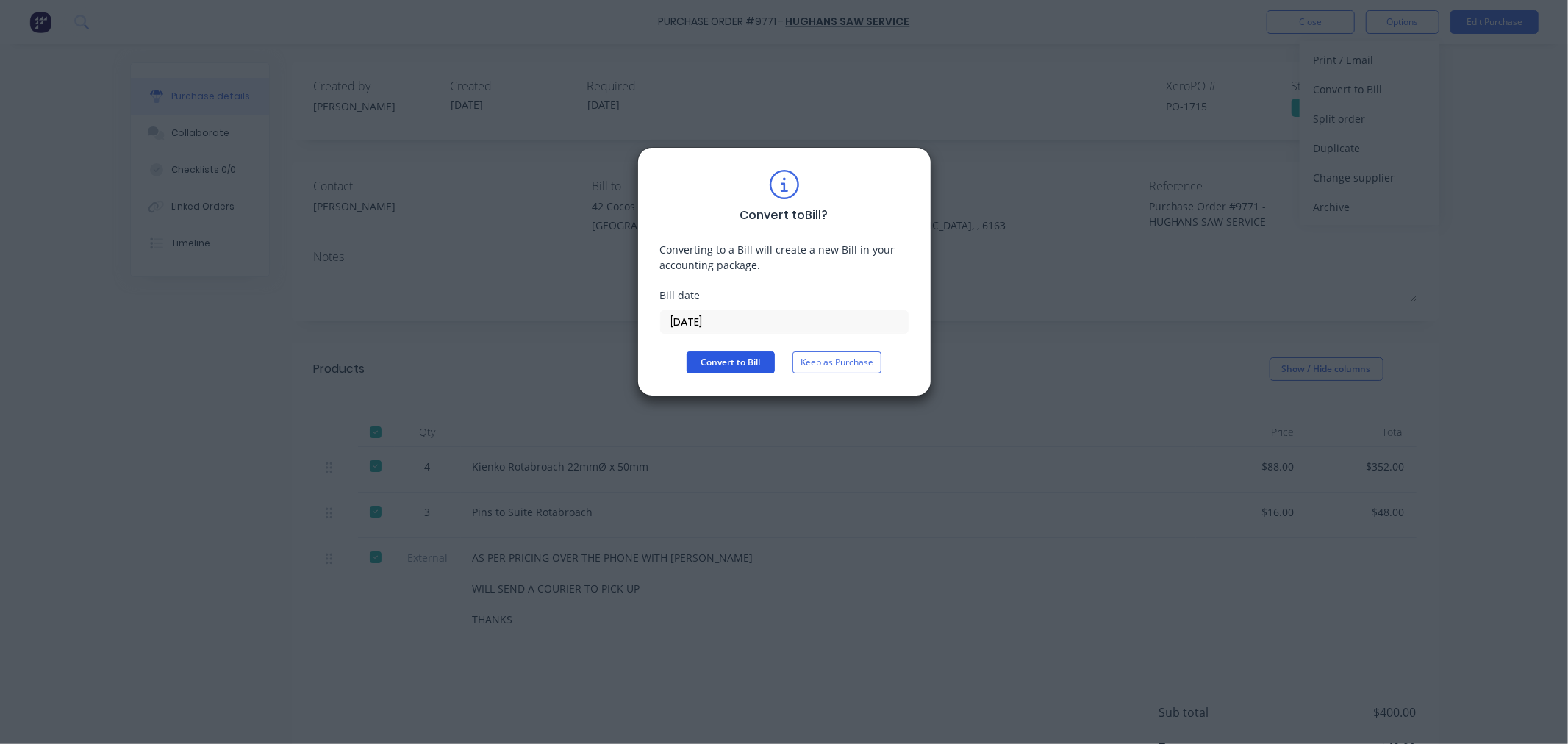
click at [743, 358] on button "Convert to Bill" at bounding box center [731, 362] width 88 height 22
type textarea "x"
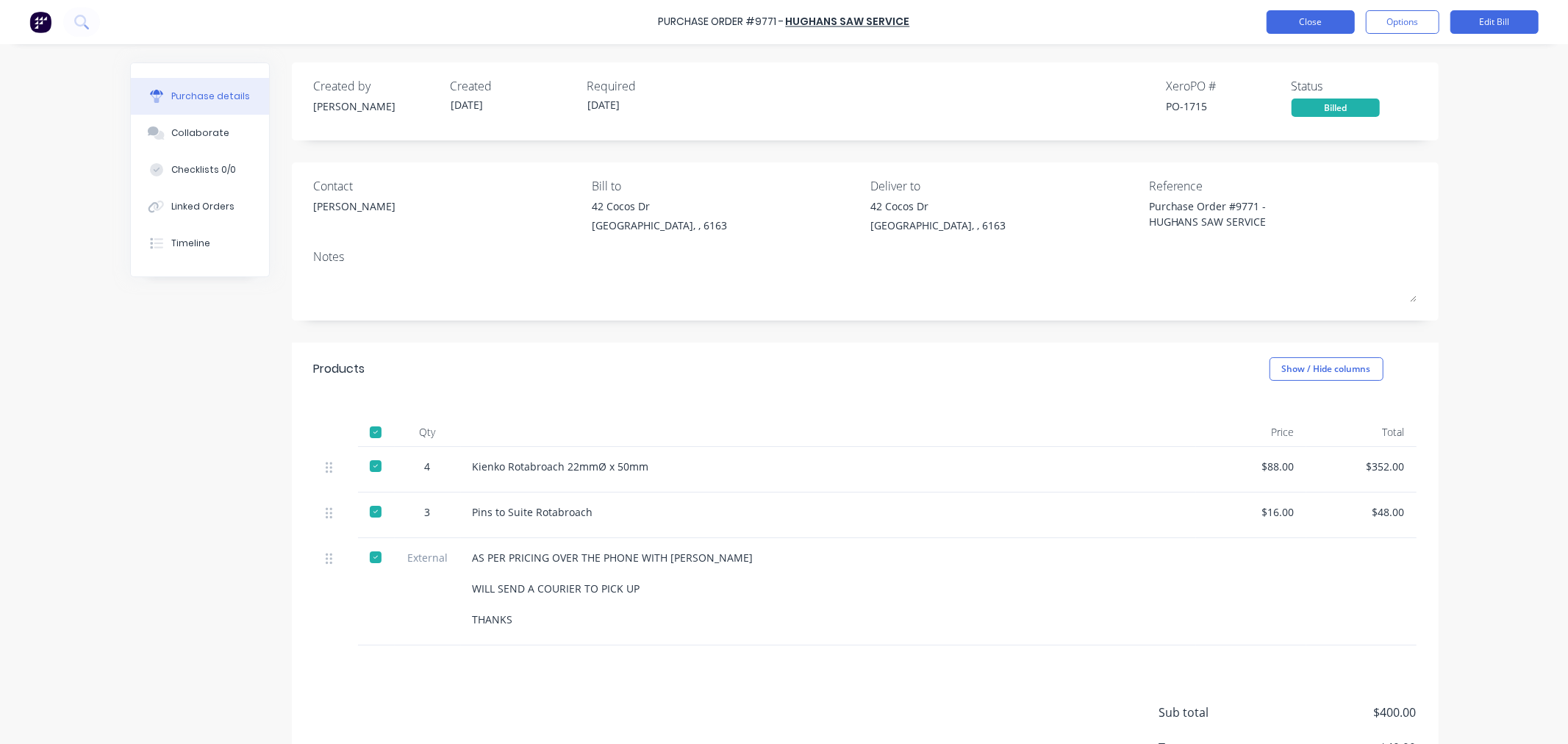
click at [1340, 17] on button "Close" at bounding box center [1311, 22] width 88 height 24
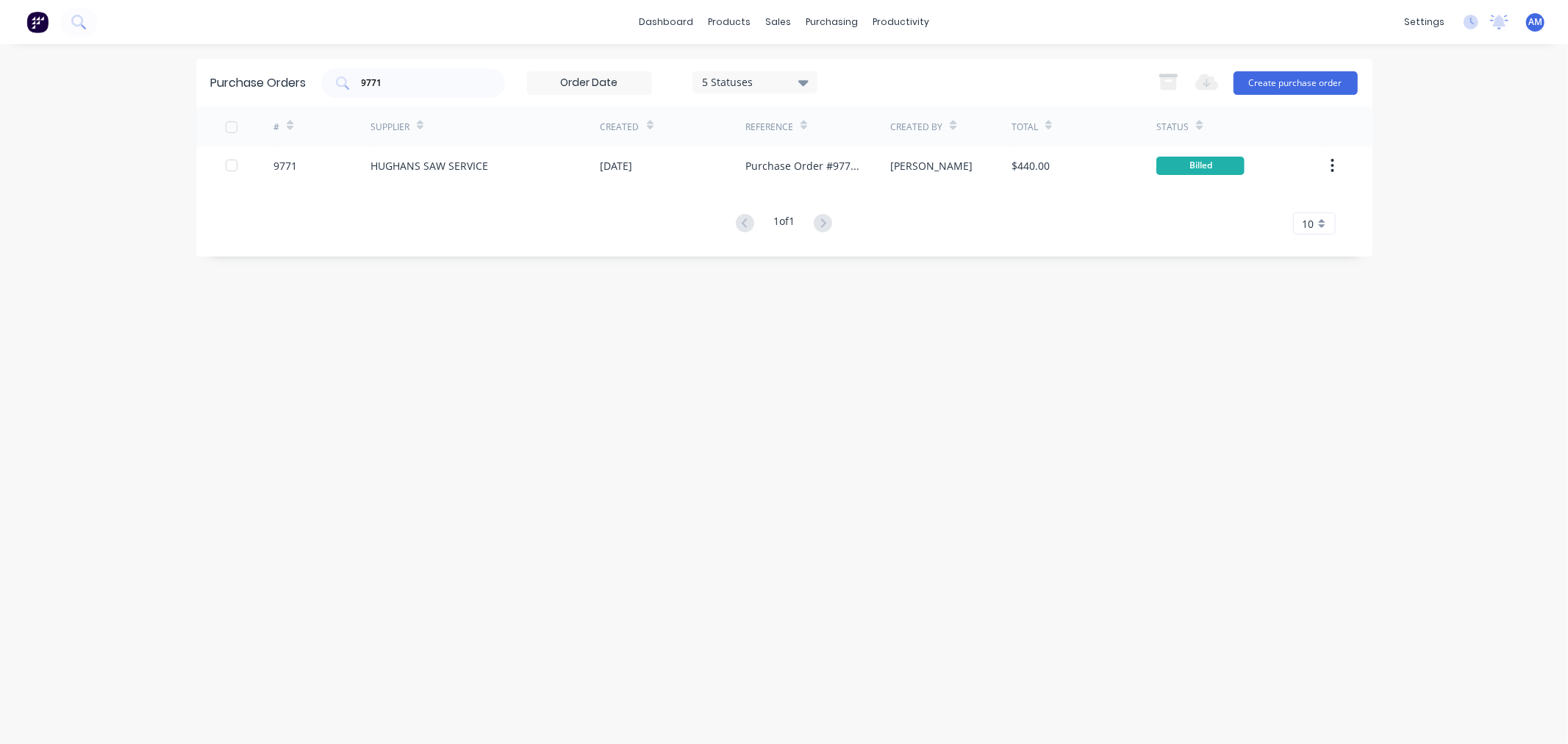
drag, startPoint x: 382, startPoint y: 81, endPoint x: 248, endPoint y: 82, distance: 134.0
click at [248, 82] on div "Purchase Orders 9771 5 Statuses 5 Statuses Export to Excel (XLSX) Create purcha…" at bounding box center [784, 83] width 1176 height 48
type input "9737"
click at [317, 165] on div "9737" at bounding box center [322, 166] width 97 height 37
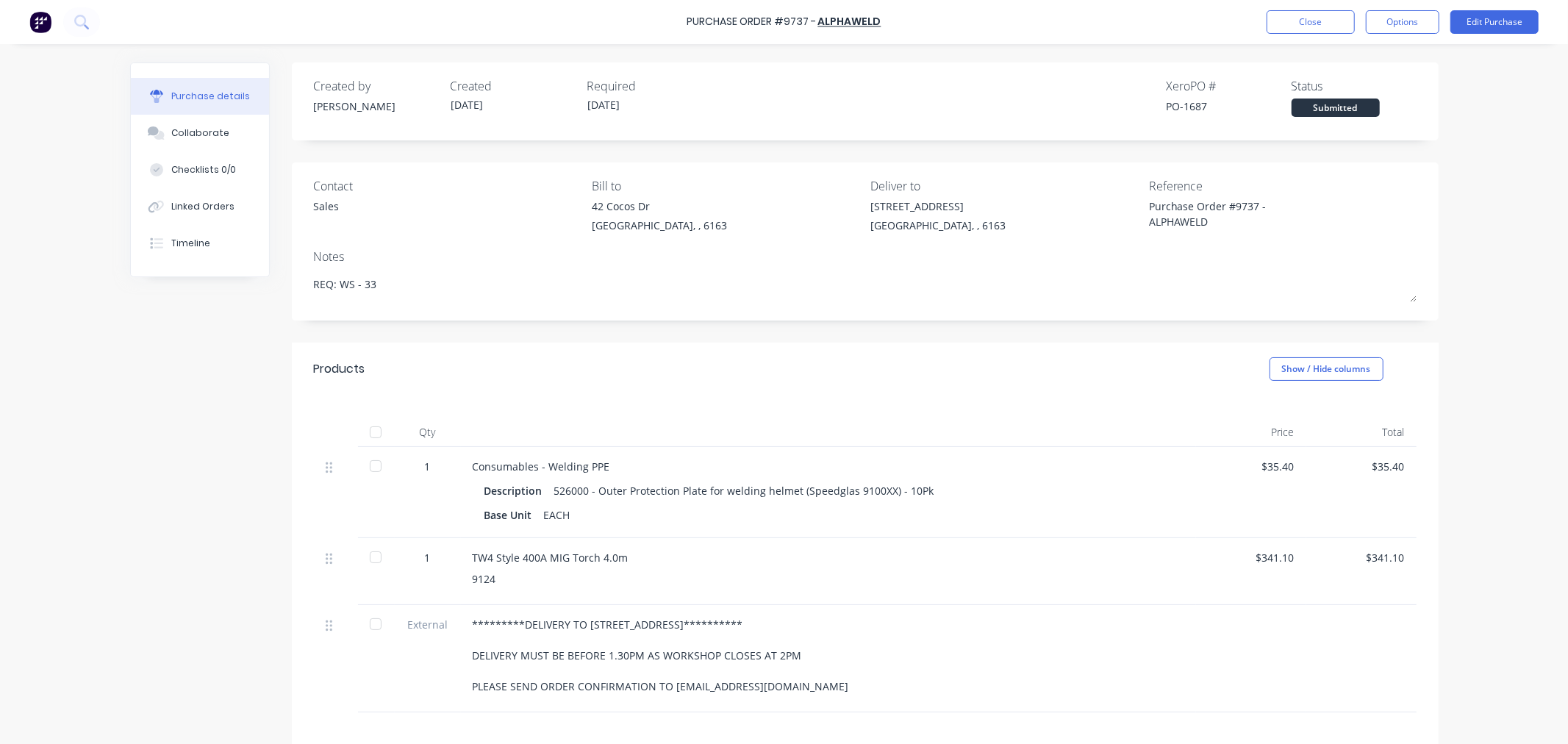
scroll to position [164, 0]
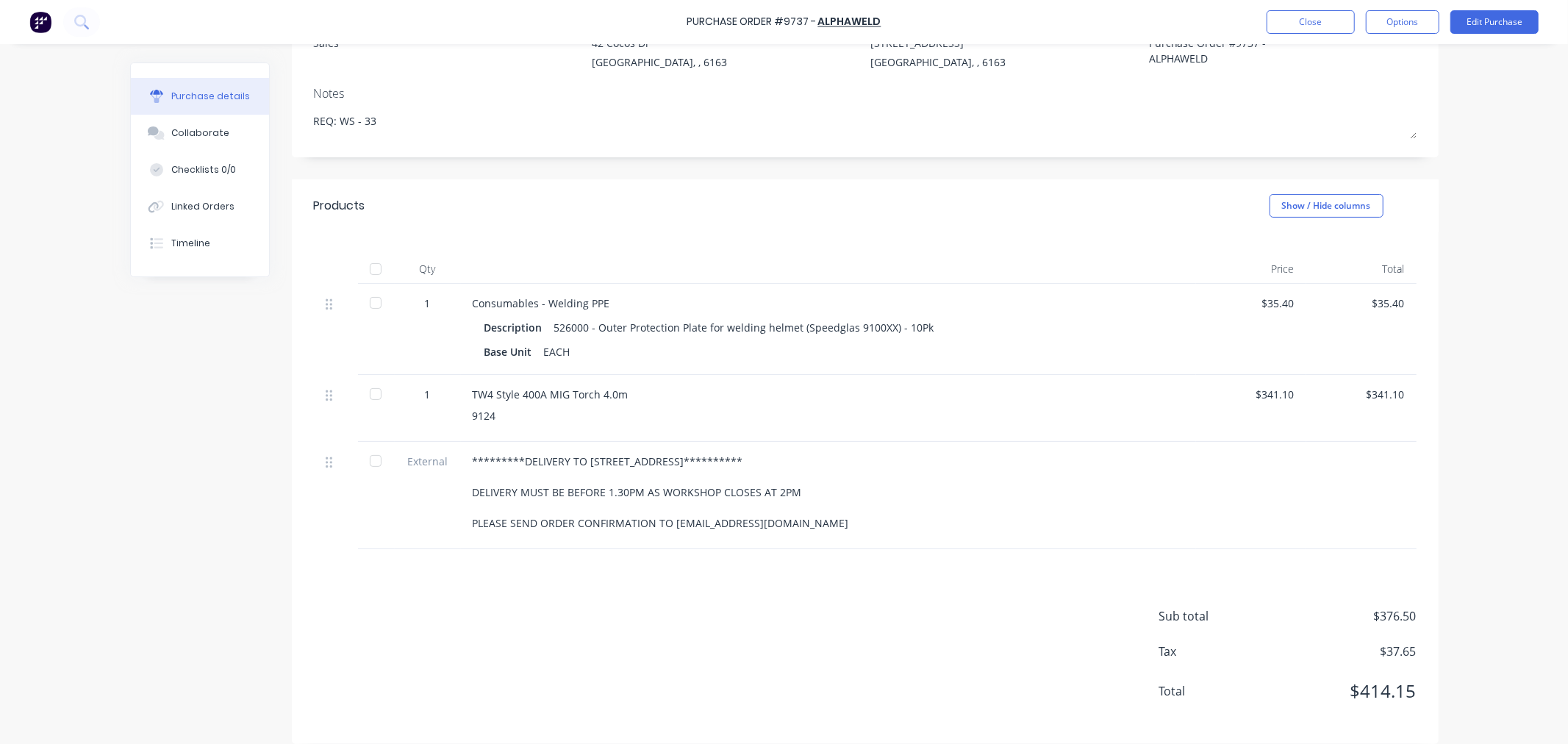
click at [370, 270] on div at bounding box center [376, 269] width 29 height 29
click at [1410, 11] on button "Options" at bounding box center [1403, 22] width 74 height 24
click at [1398, 86] on div "Convert to Bill" at bounding box center [1370, 89] width 113 height 21
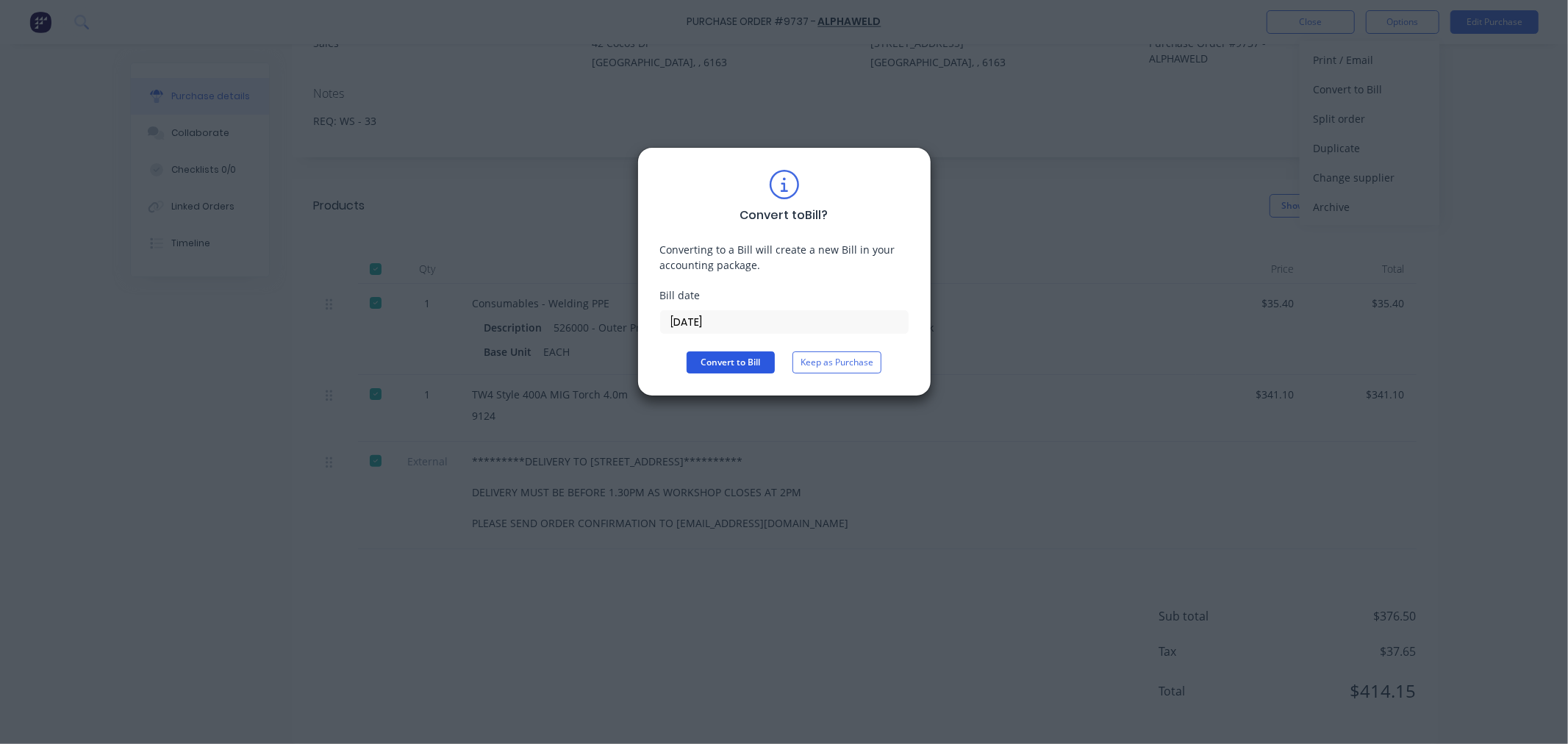
click at [760, 356] on button "Convert to Bill" at bounding box center [731, 362] width 88 height 22
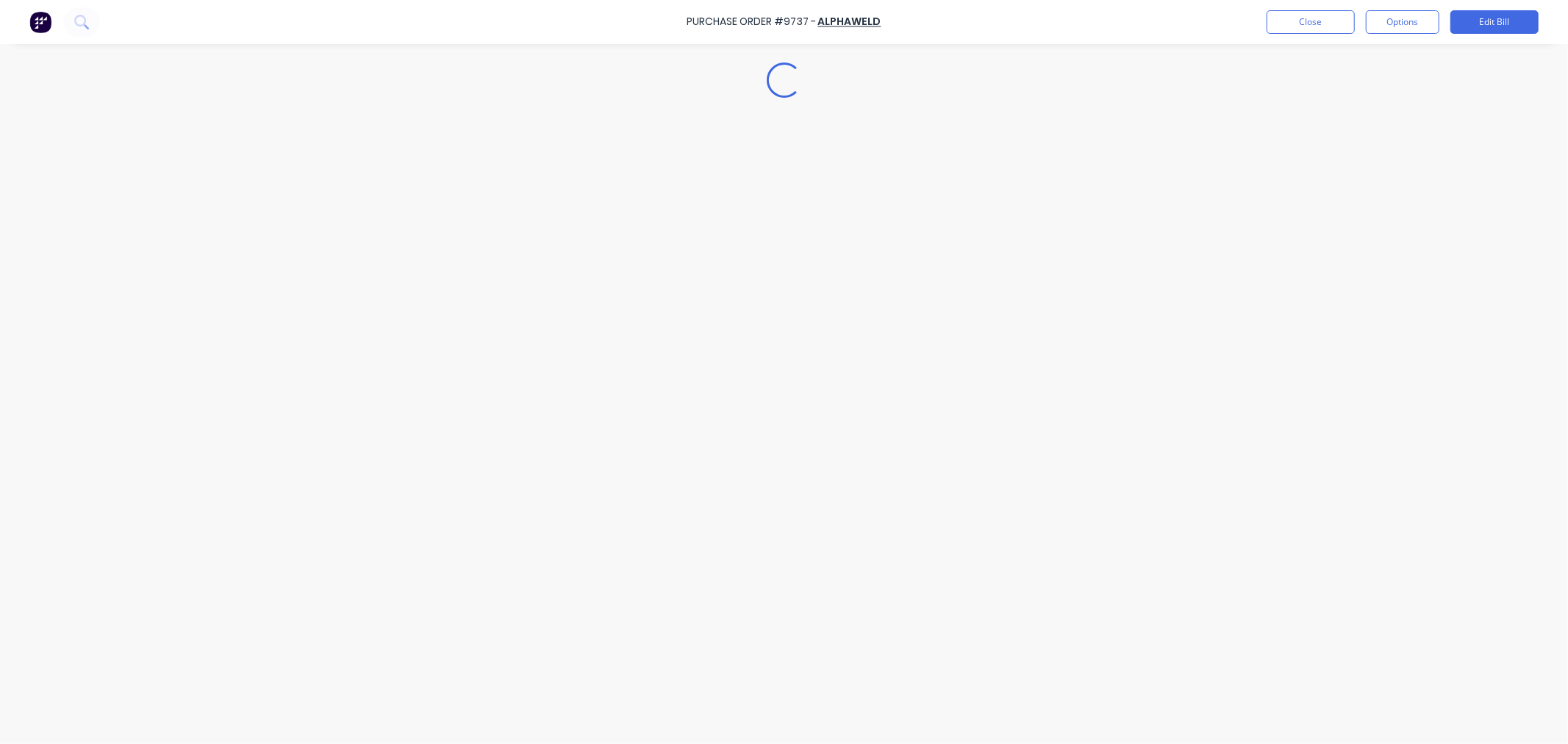
type textarea "x"
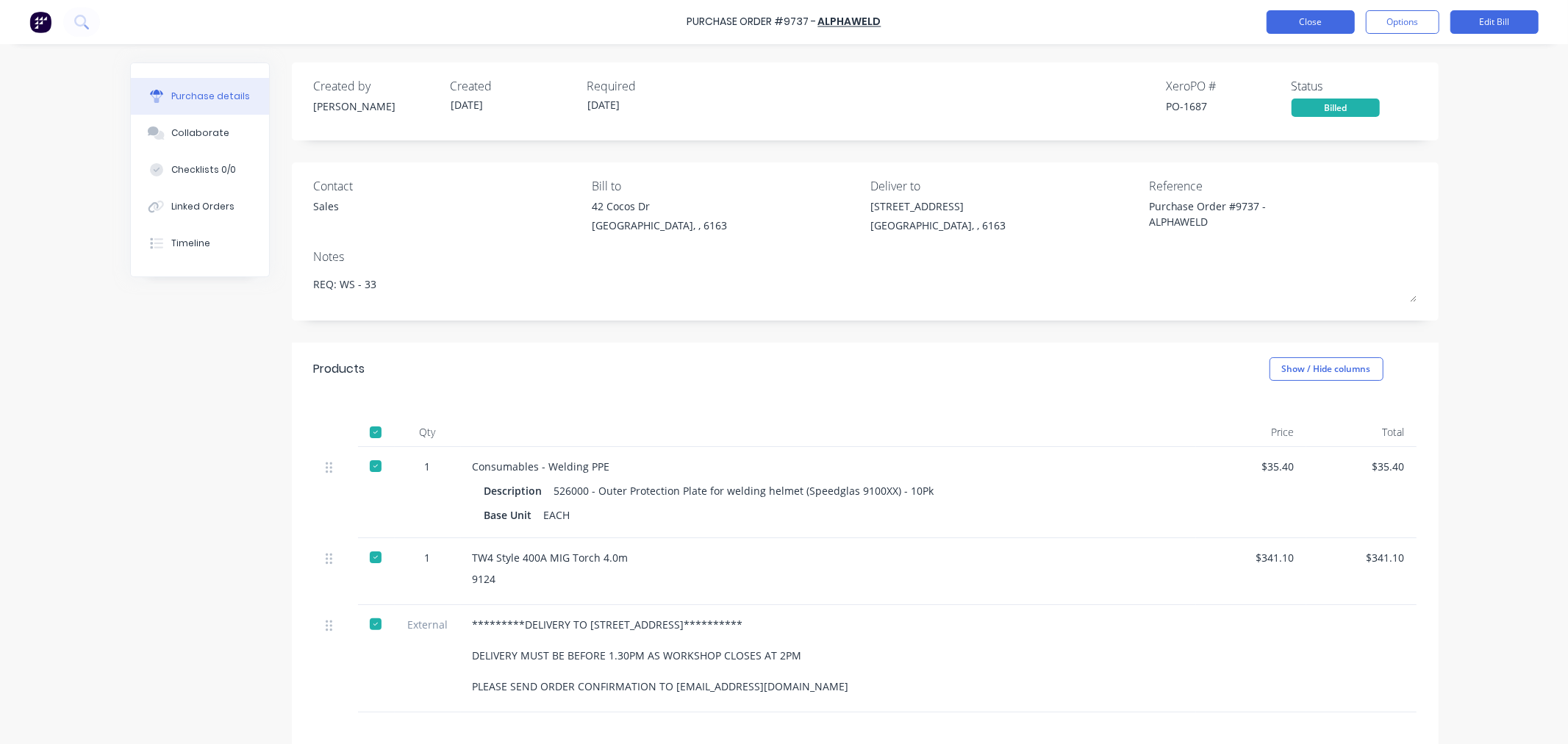
drag, startPoint x: 1313, startPoint y: 21, endPoint x: 1306, endPoint y: 19, distance: 7.3
click at [1306, 19] on button "Close" at bounding box center [1311, 22] width 88 height 24
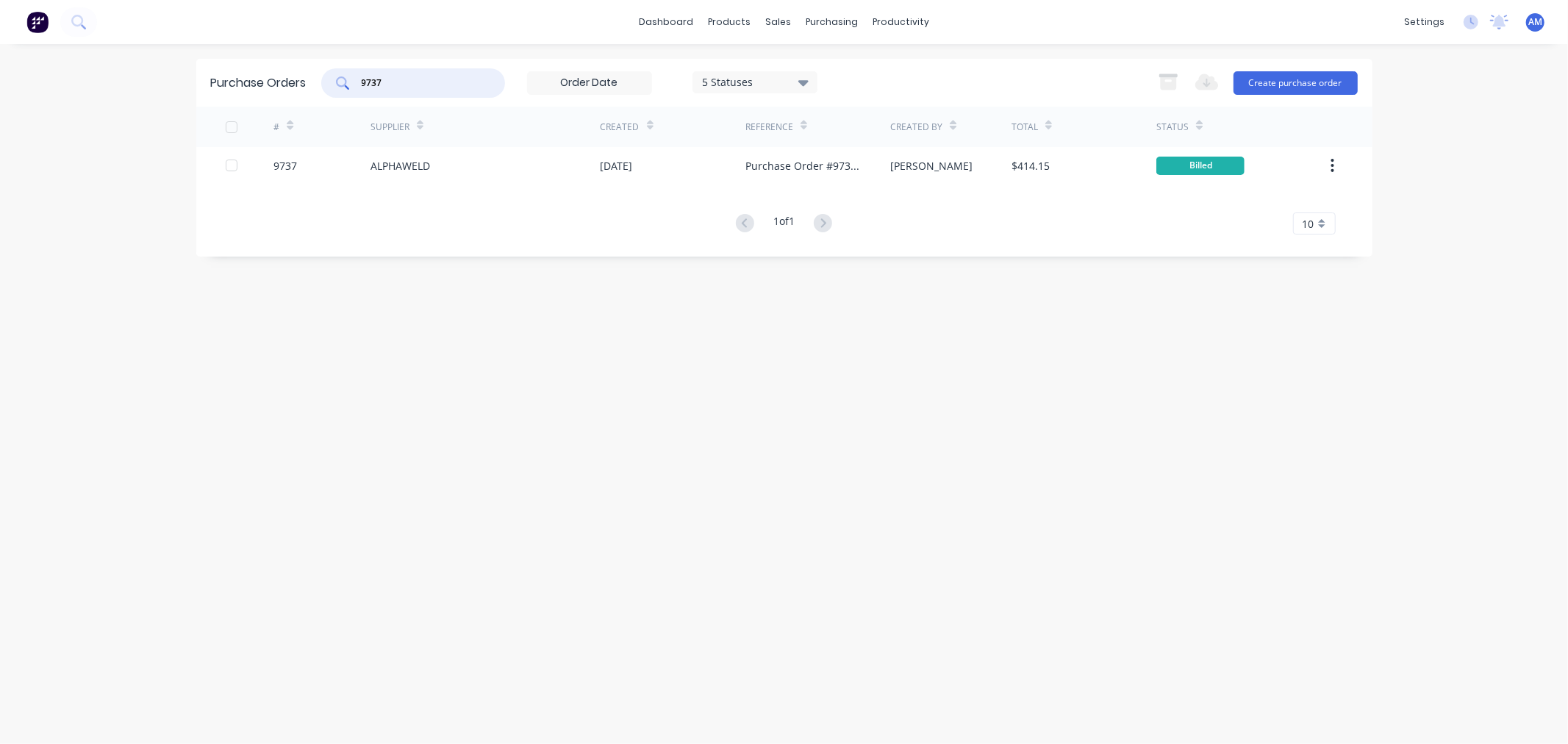
drag, startPoint x: 393, startPoint y: 83, endPoint x: 298, endPoint y: 83, distance: 95.0
click at [298, 83] on div "Purchase Orders 9737 5 Statuses 5 Statuses Export to Excel (XLSX) Create purcha…" at bounding box center [784, 83] width 1176 height 48
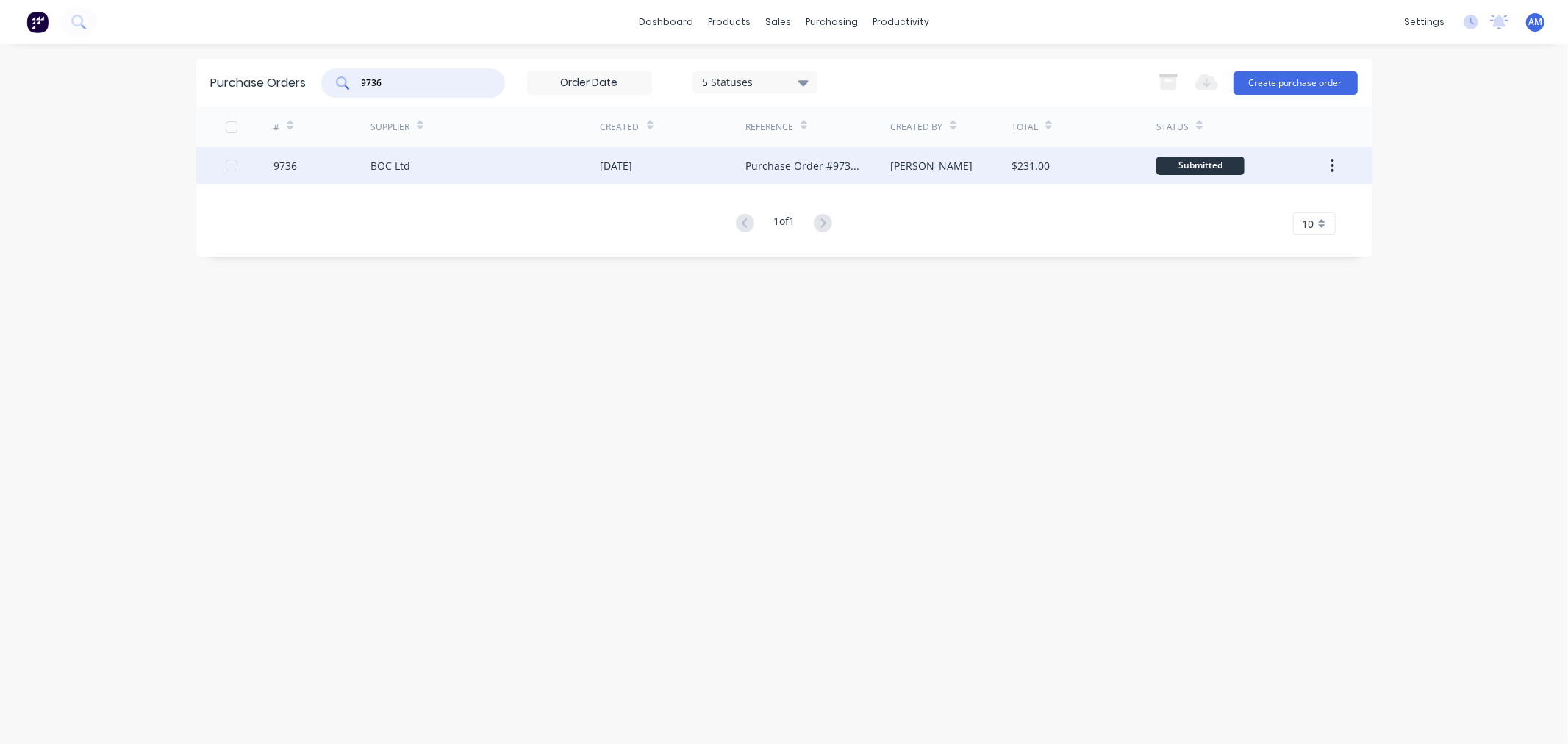
type input "9736"
click at [318, 164] on div "9736" at bounding box center [322, 166] width 97 height 37
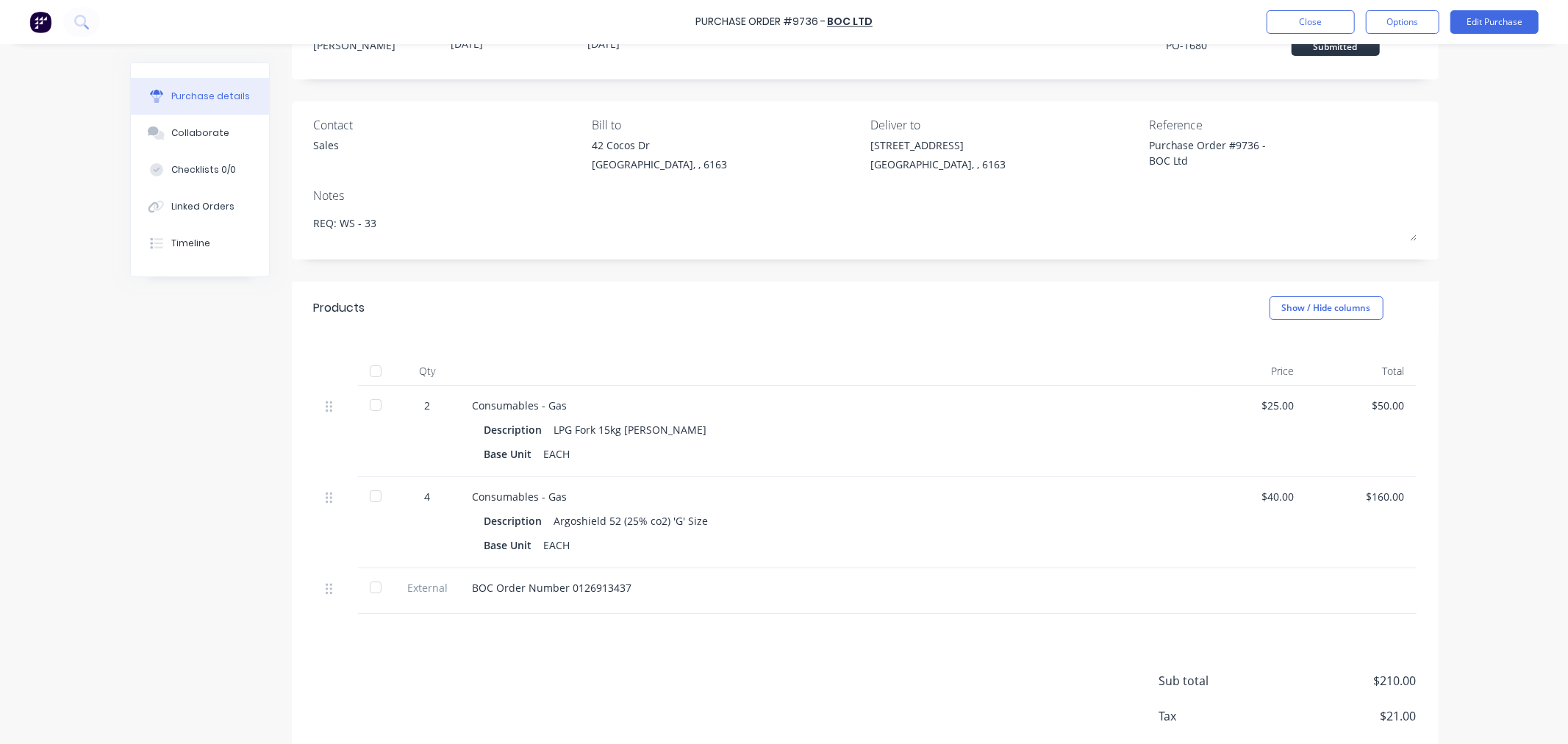
scroll to position [141, 0]
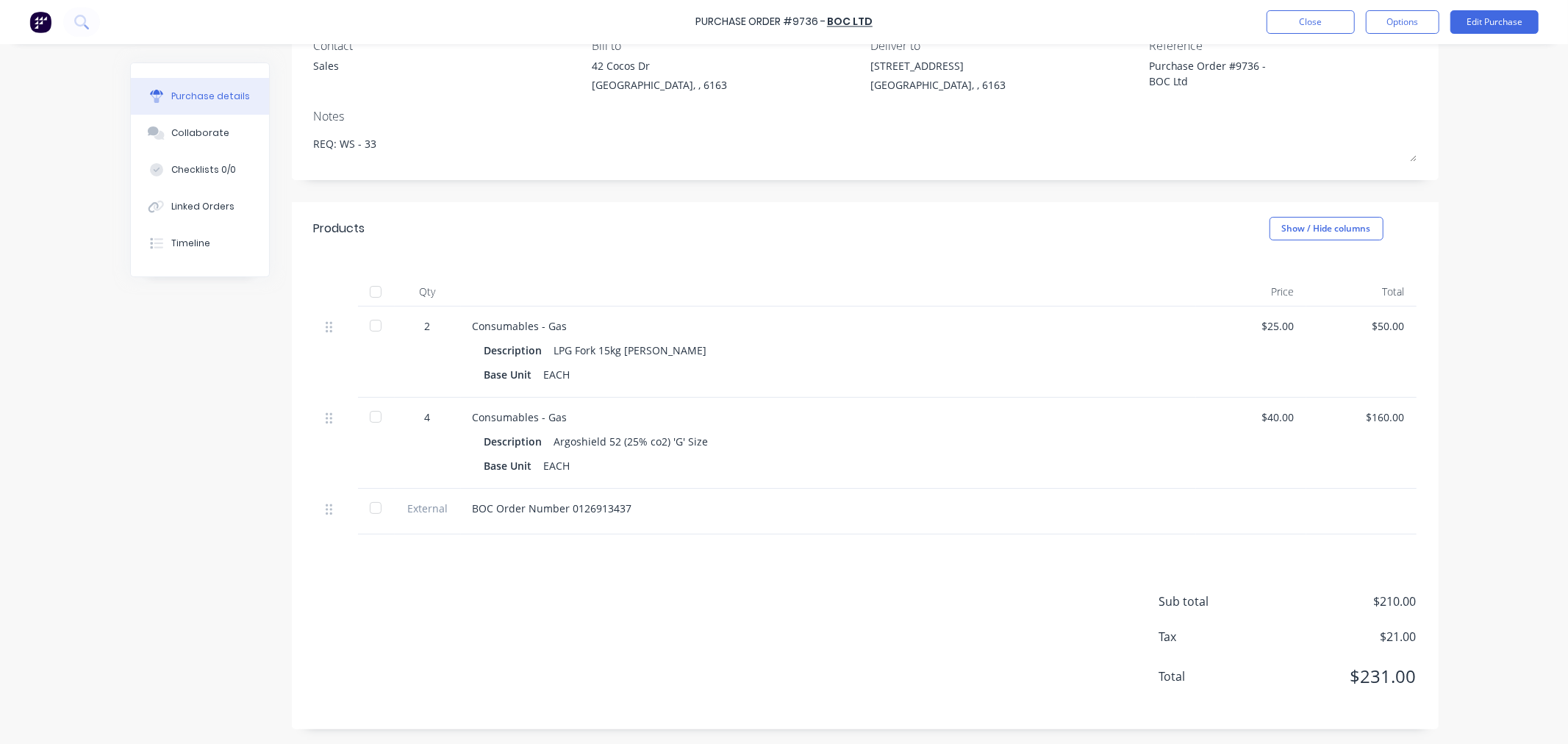
click at [364, 291] on div at bounding box center [376, 292] width 29 height 29
click at [1385, 27] on button "Options" at bounding box center [1403, 22] width 74 height 24
click at [1376, 93] on div "Convert to Bill" at bounding box center [1370, 89] width 113 height 21
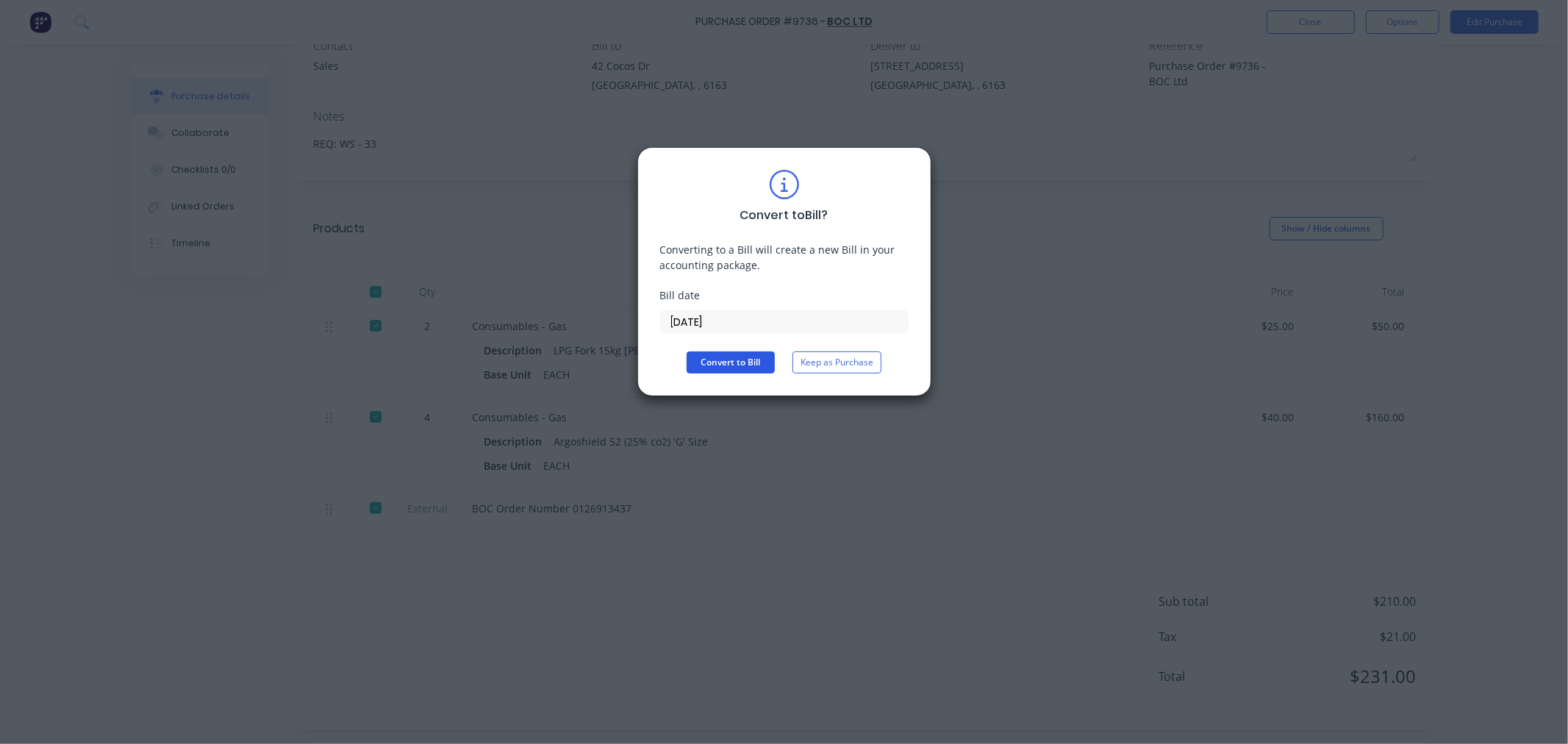
click at [712, 368] on button "Convert to Bill" at bounding box center [731, 362] width 88 height 22
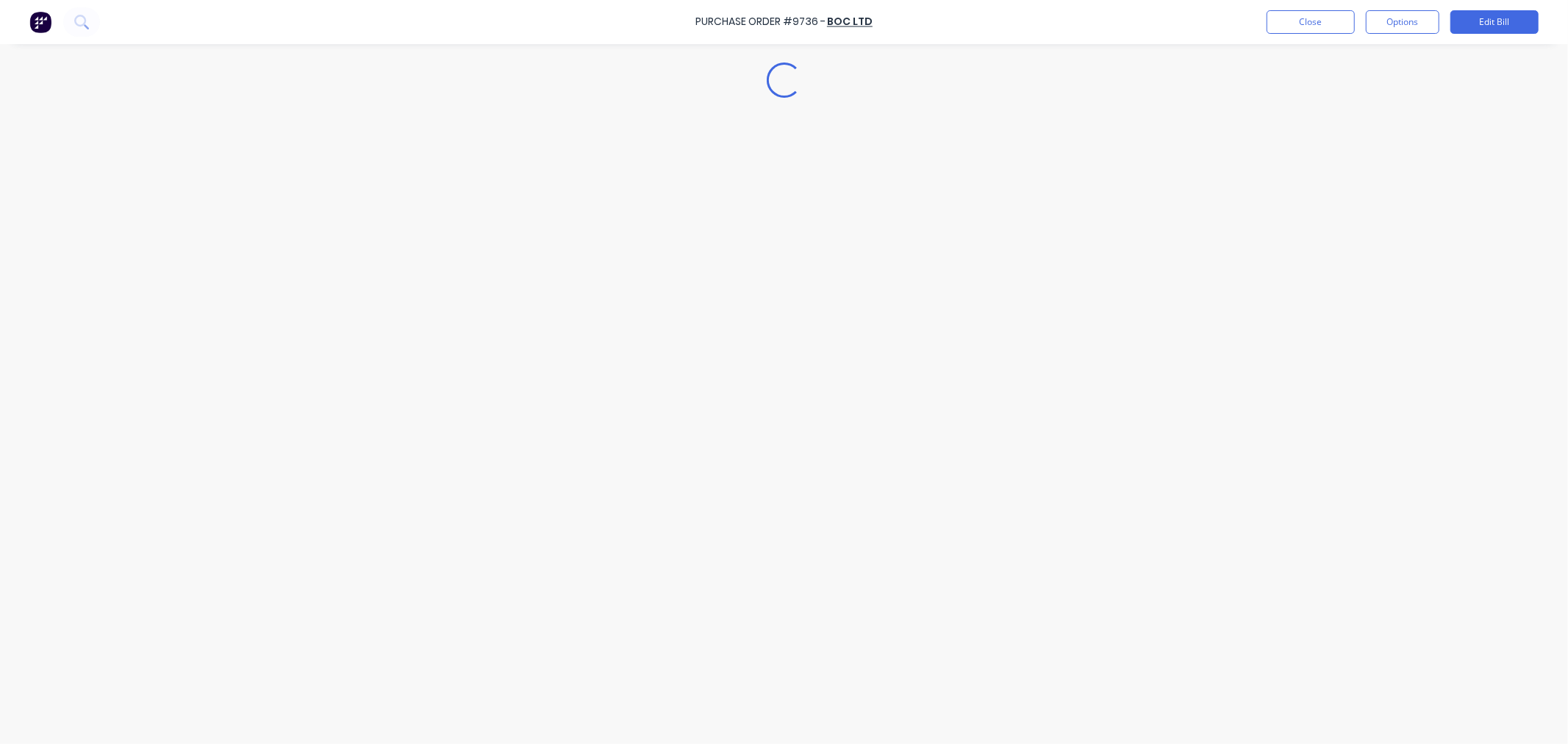
type textarea "x"
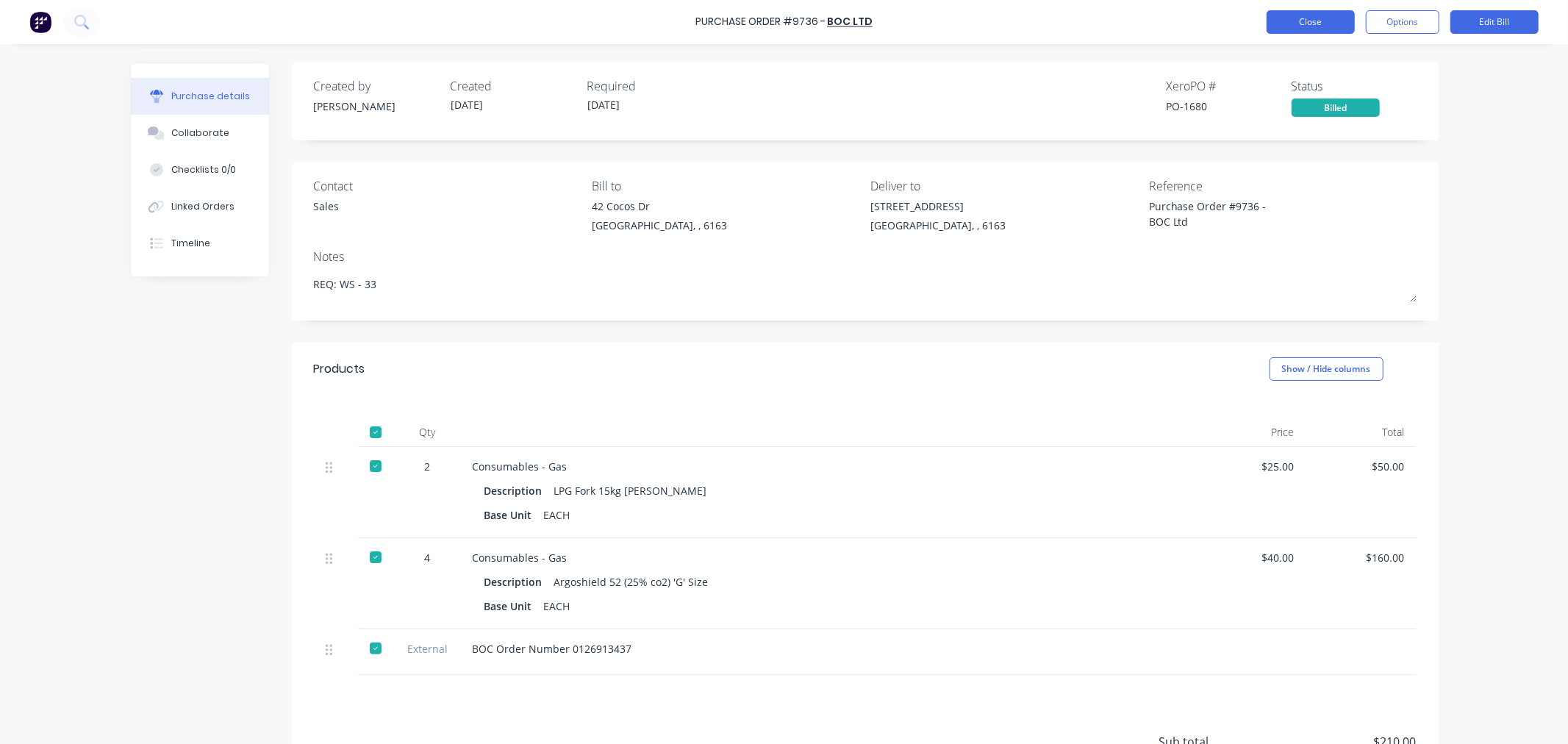
click at [1296, 23] on button "Close" at bounding box center [1311, 22] width 88 height 24
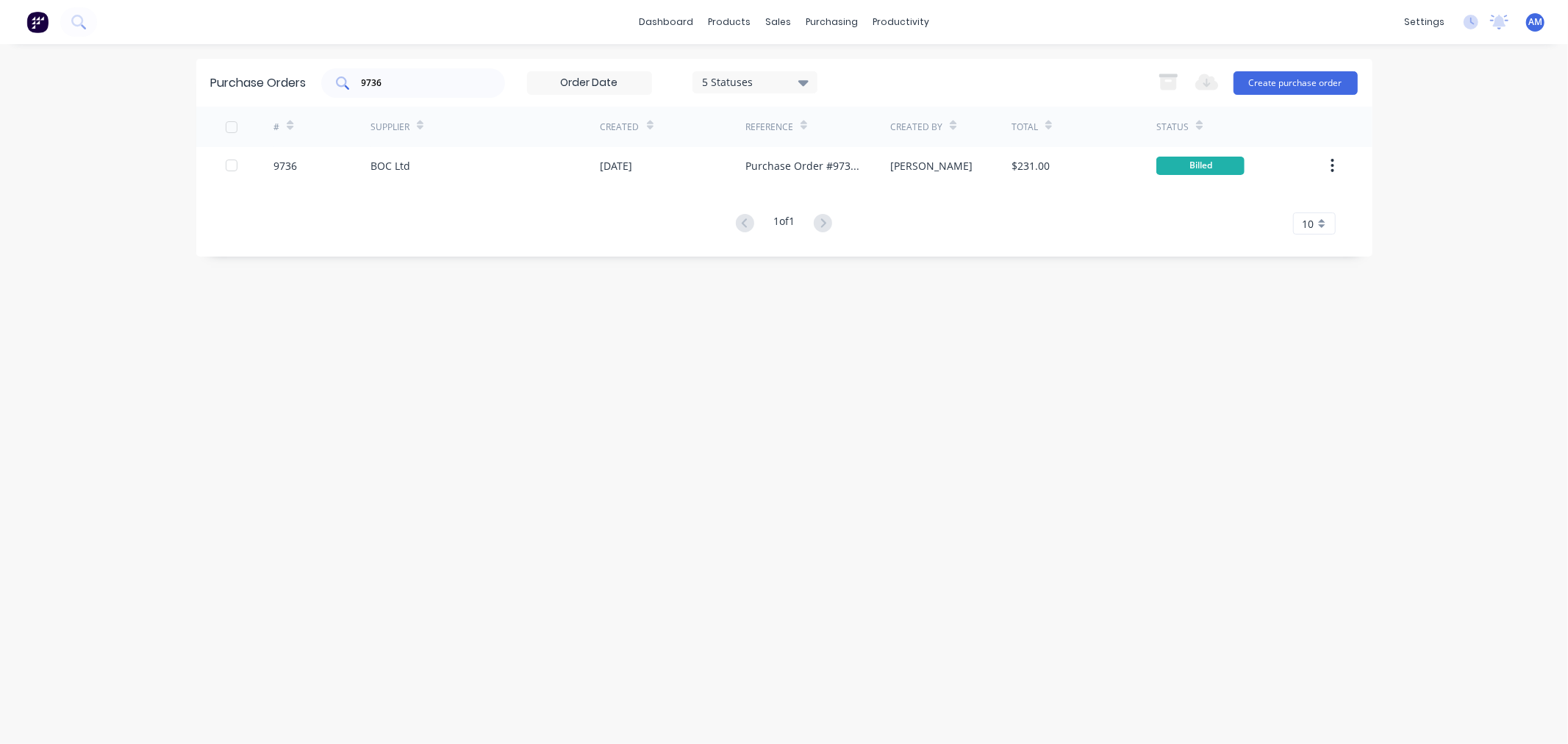
drag, startPoint x: 394, startPoint y: 82, endPoint x: 326, endPoint y: 79, distance: 68.1
click at [326, 79] on div "9736" at bounding box center [413, 83] width 183 height 29
type input "9714"
click at [317, 169] on div "9714" at bounding box center [322, 166] width 97 height 37
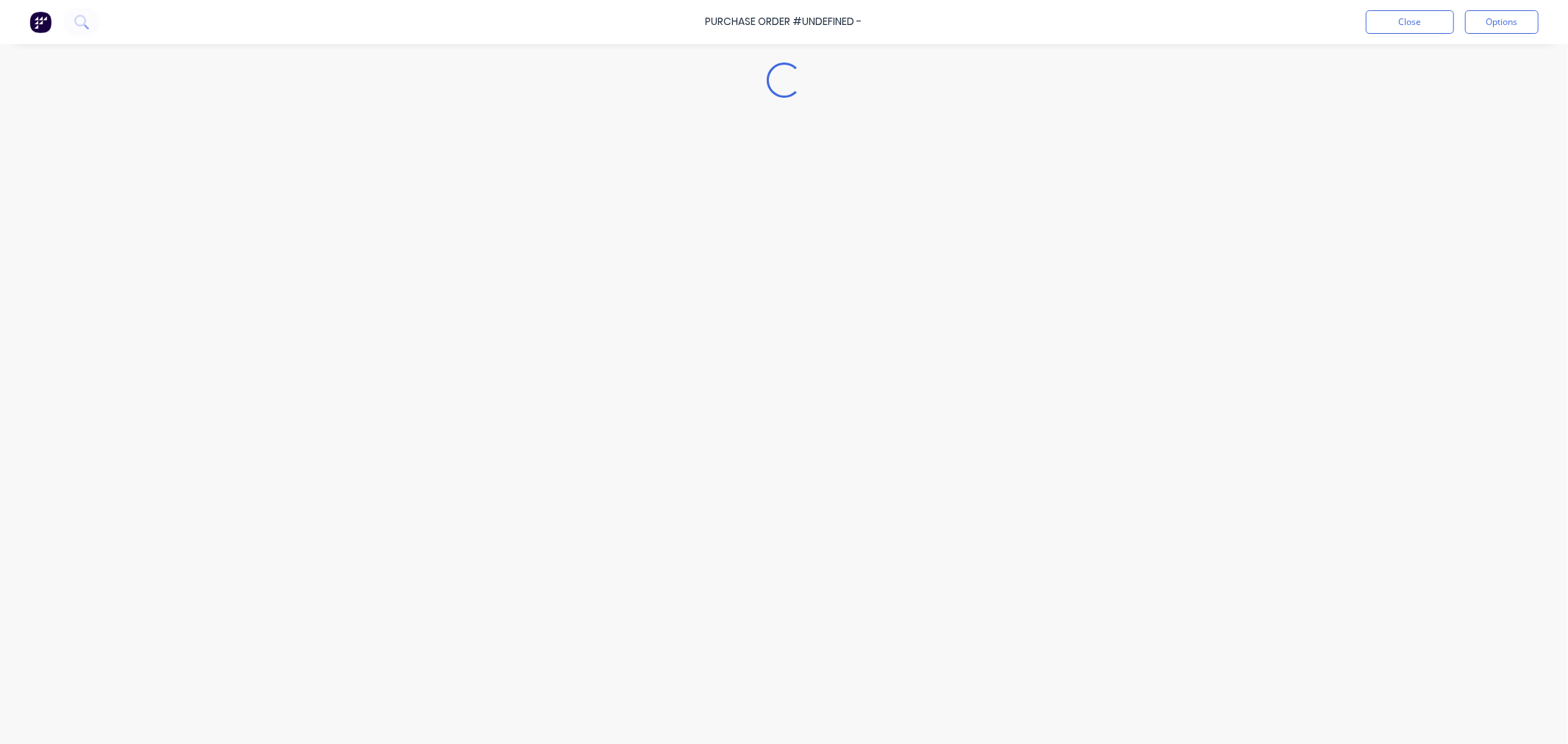
type textarea "x"
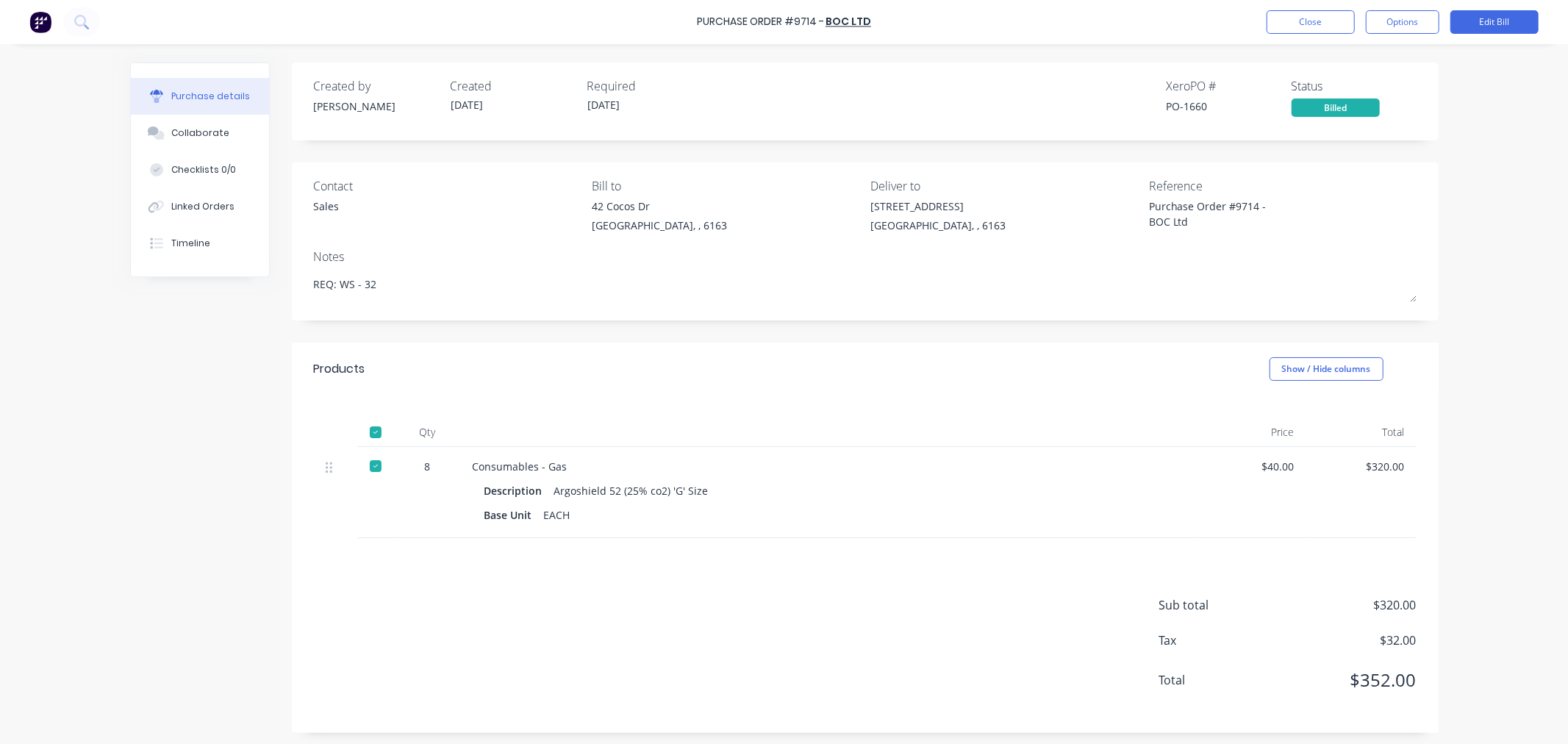
click at [1121, 443] on div at bounding box center [829, 432] width 735 height 29
click at [1309, 24] on button "Close" at bounding box center [1311, 22] width 88 height 24
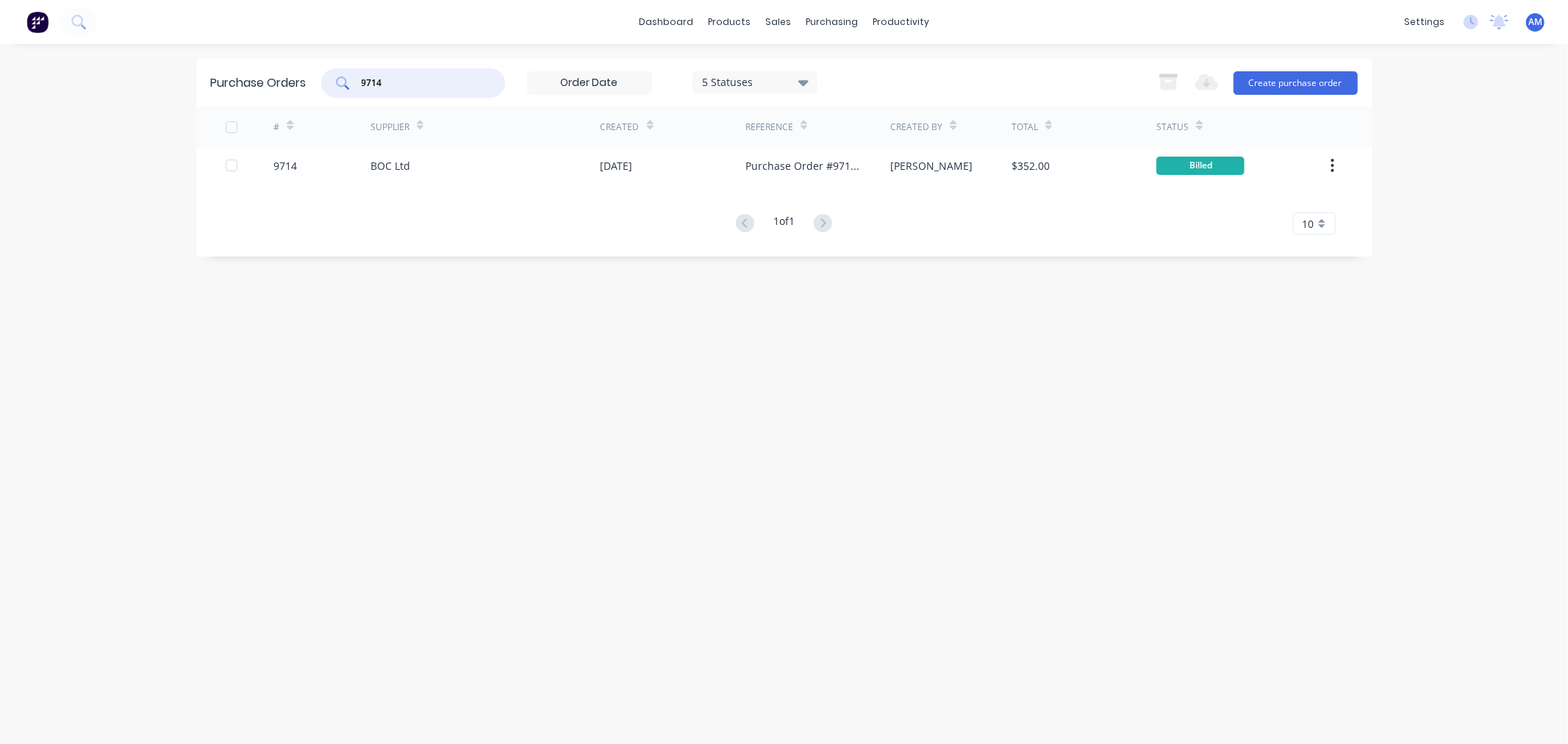
drag, startPoint x: 416, startPoint y: 78, endPoint x: 273, endPoint y: 84, distance: 143.1
click at [273, 84] on div "Purchase Orders 9714 5 Statuses 5 Statuses Export to Excel (XLSX) Create purcha…" at bounding box center [784, 83] width 1176 height 48
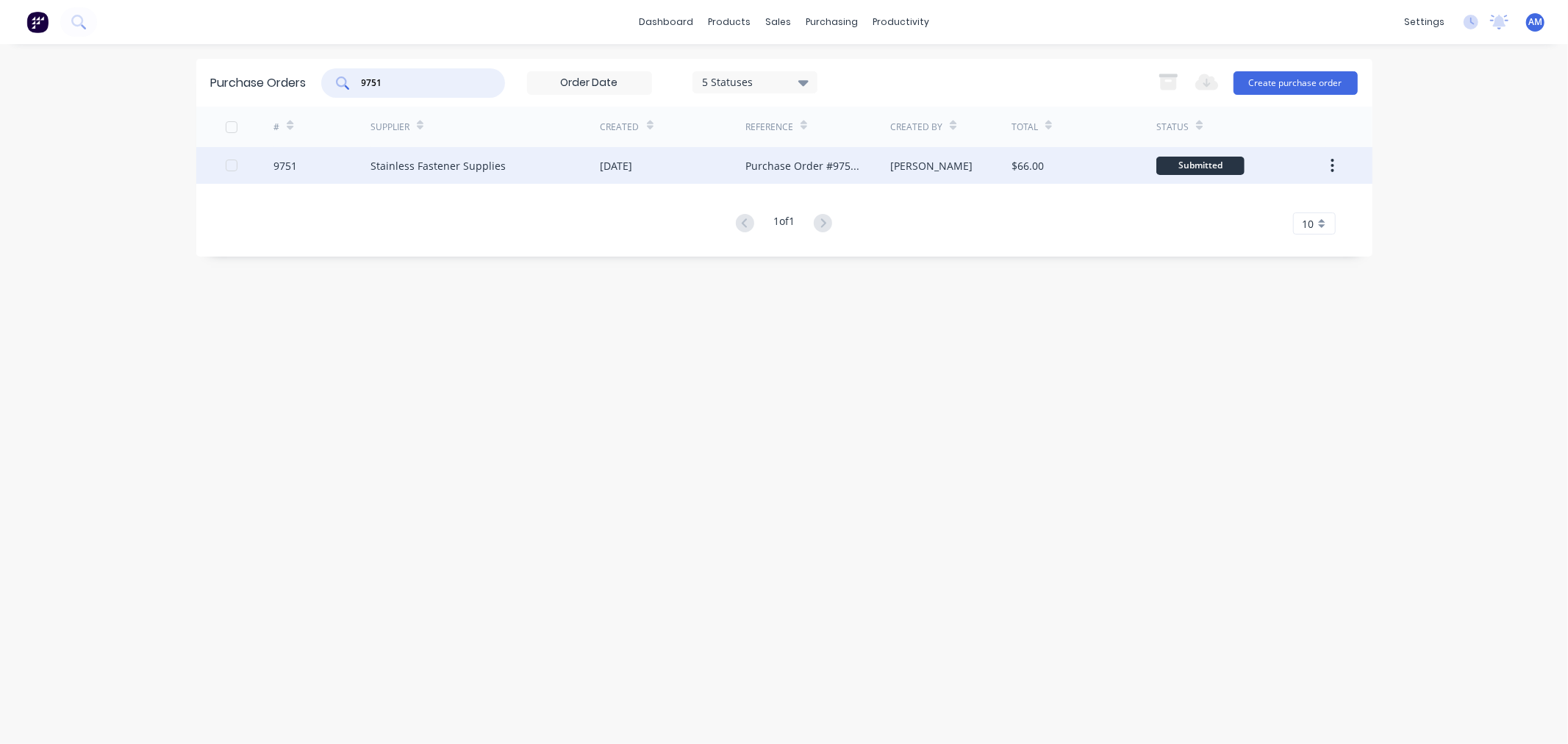
type input "9751"
click at [323, 165] on div "9751" at bounding box center [322, 166] width 97 height 37
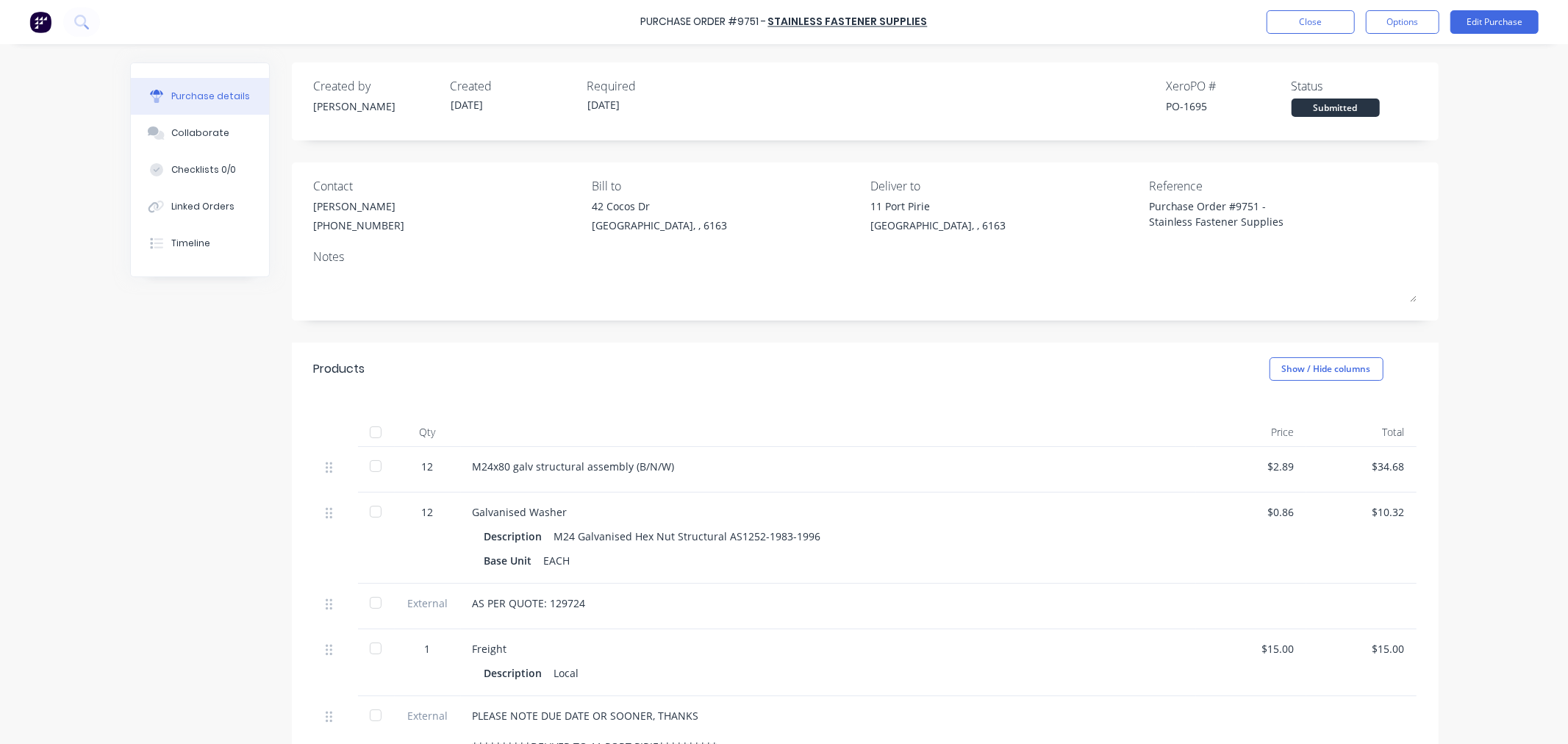
scroll to position [164, 0]
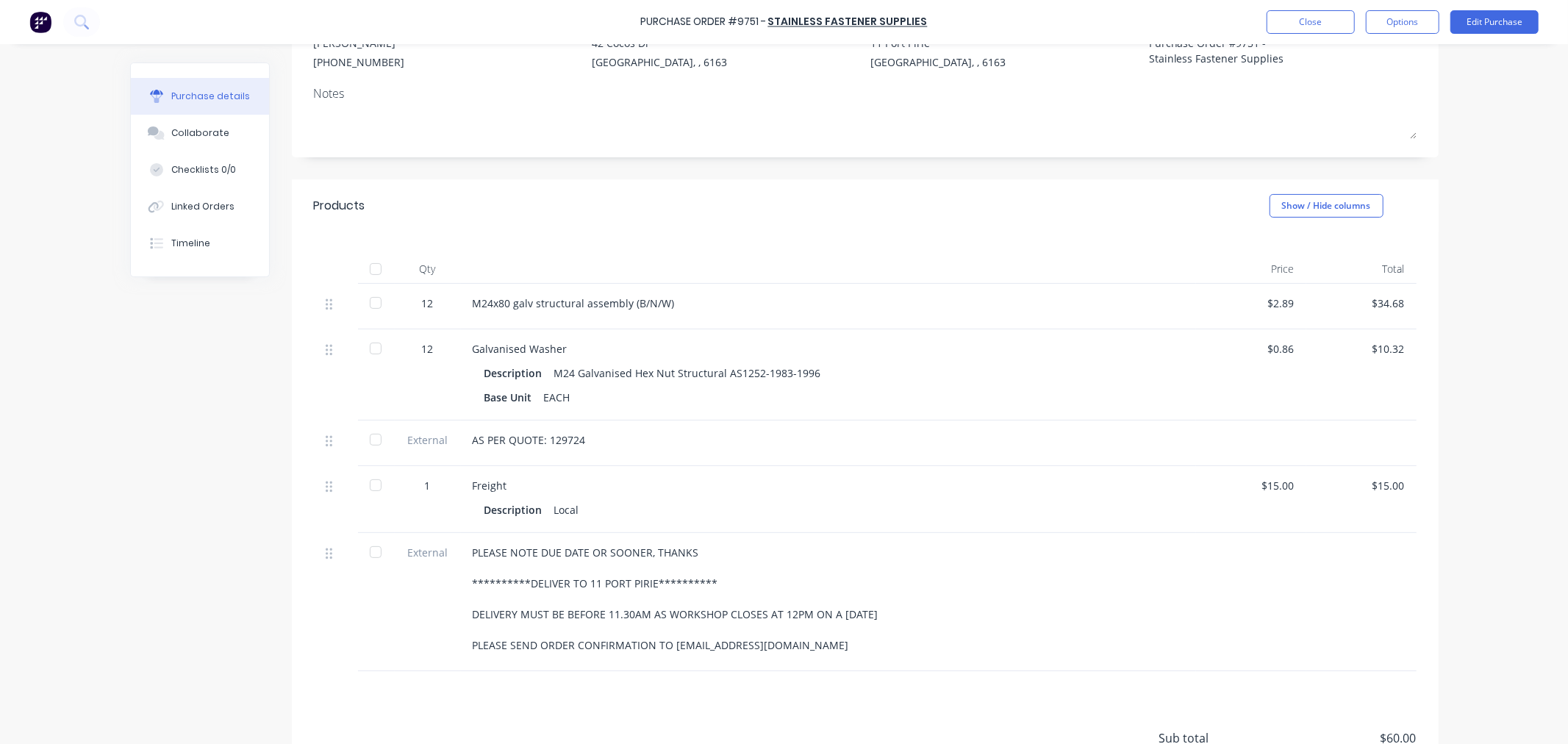
click at [368, 270] on div at bounding box center [376, 269] width 29 height 29
click at [1383, 18] on button "Options" at bounding box center [1403, 22] width 74 height 24
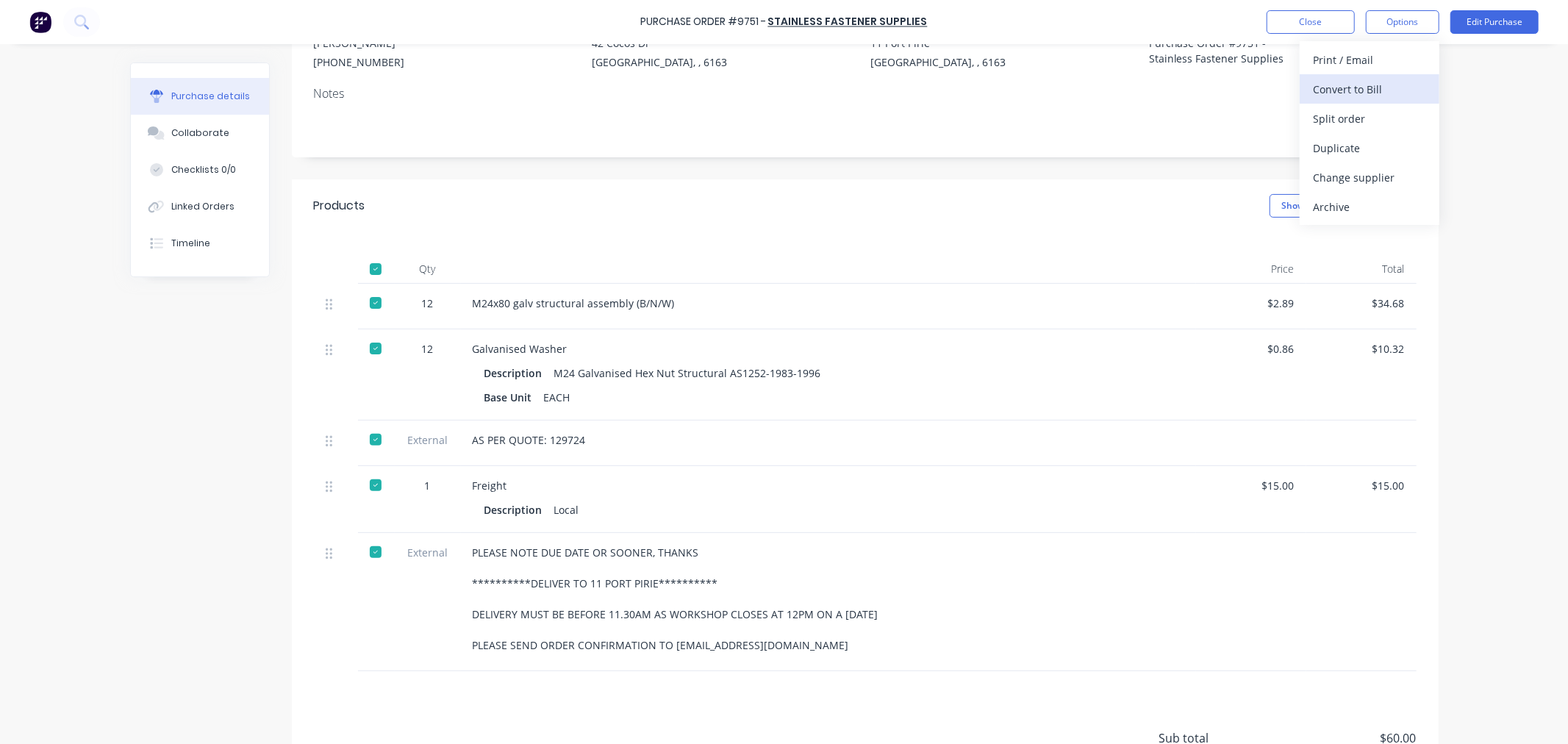
click at [1364, 86] on div "Convert to Bill" at bounding box center [1370, 89] width 113 height 21
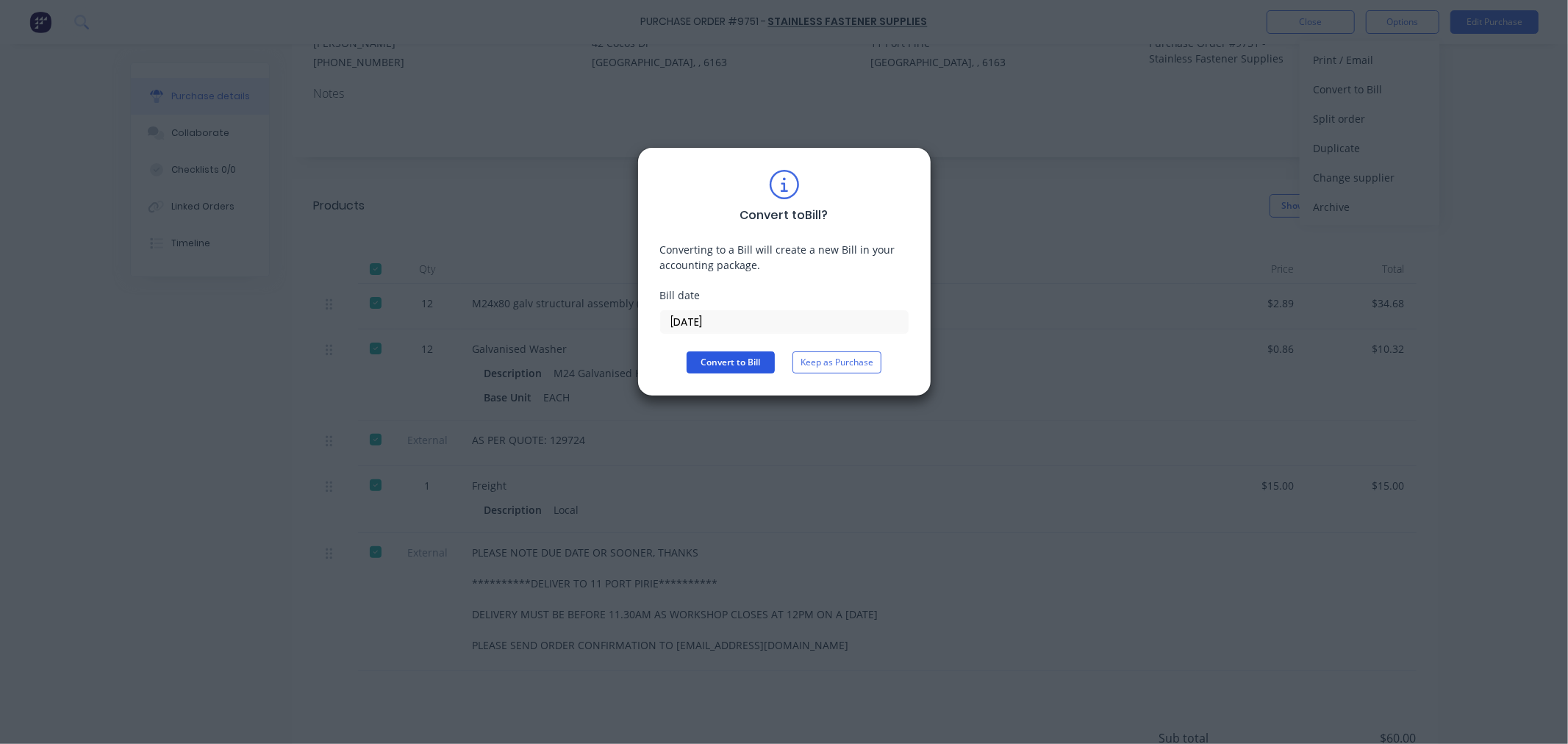
click at [721, 368] on button "Convert to Bill" at bounding box center [731, 362] width 88 height 22
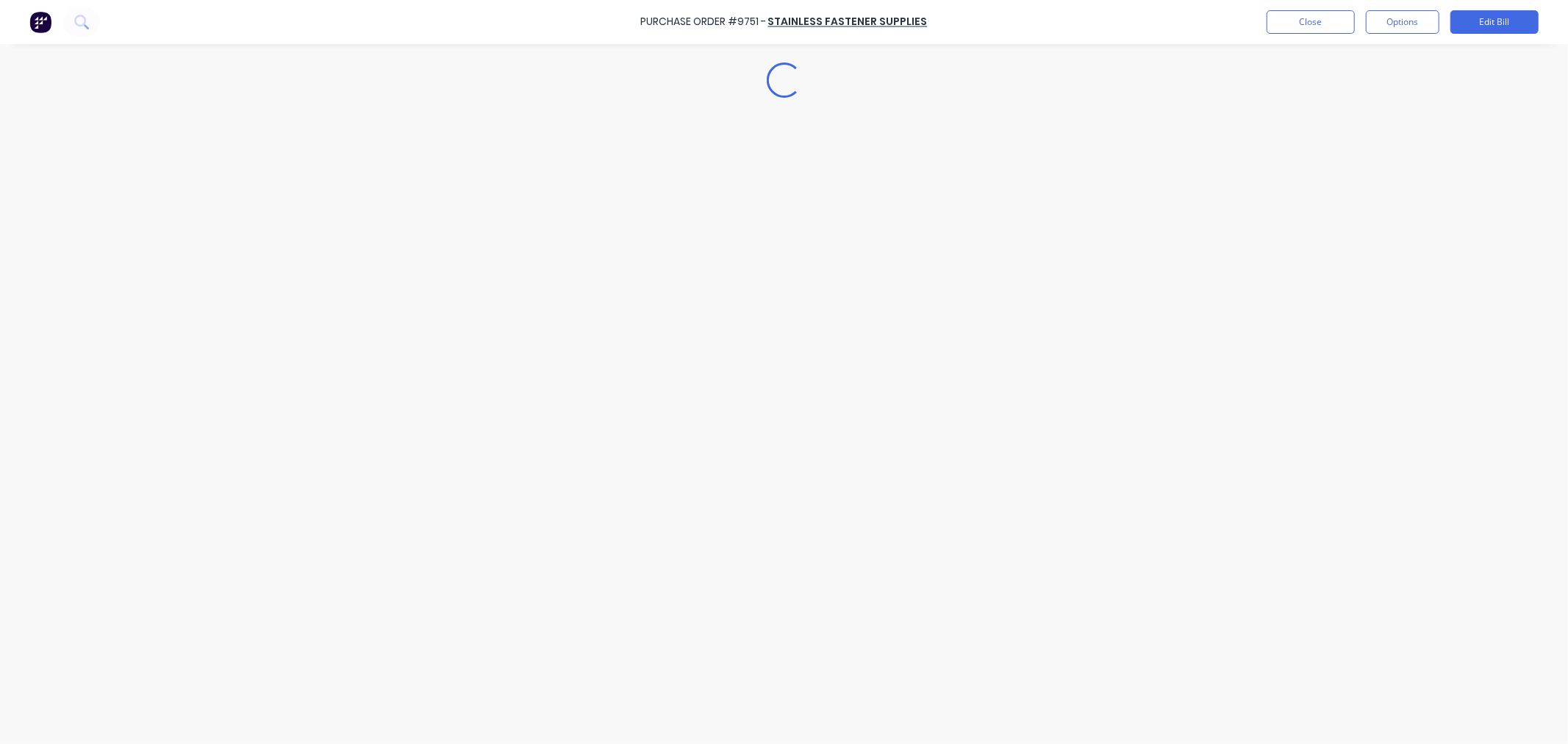
type textarea "x"
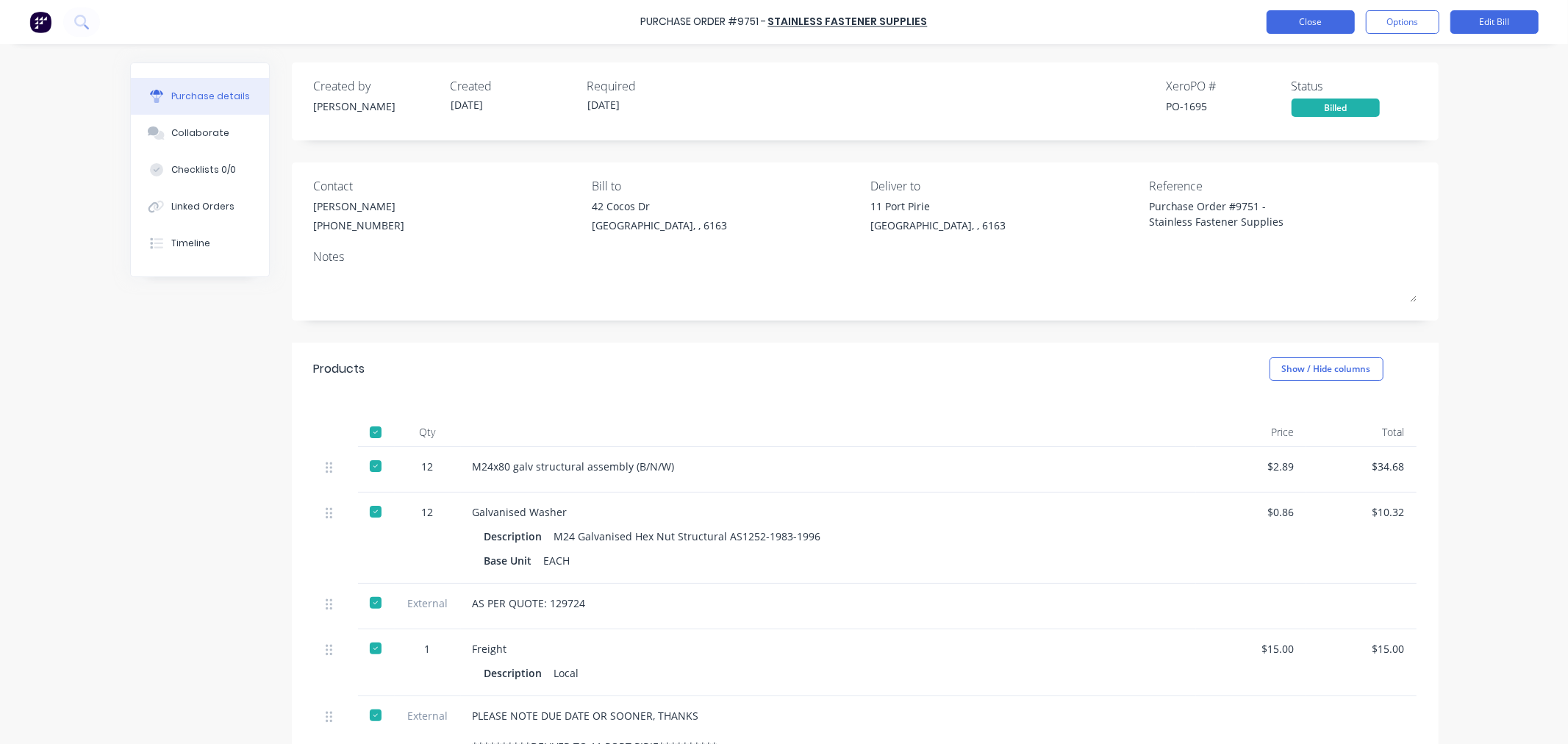
click at [1295, 12] on button "Close" at bounding box center [1311, 22] width 88 height 24
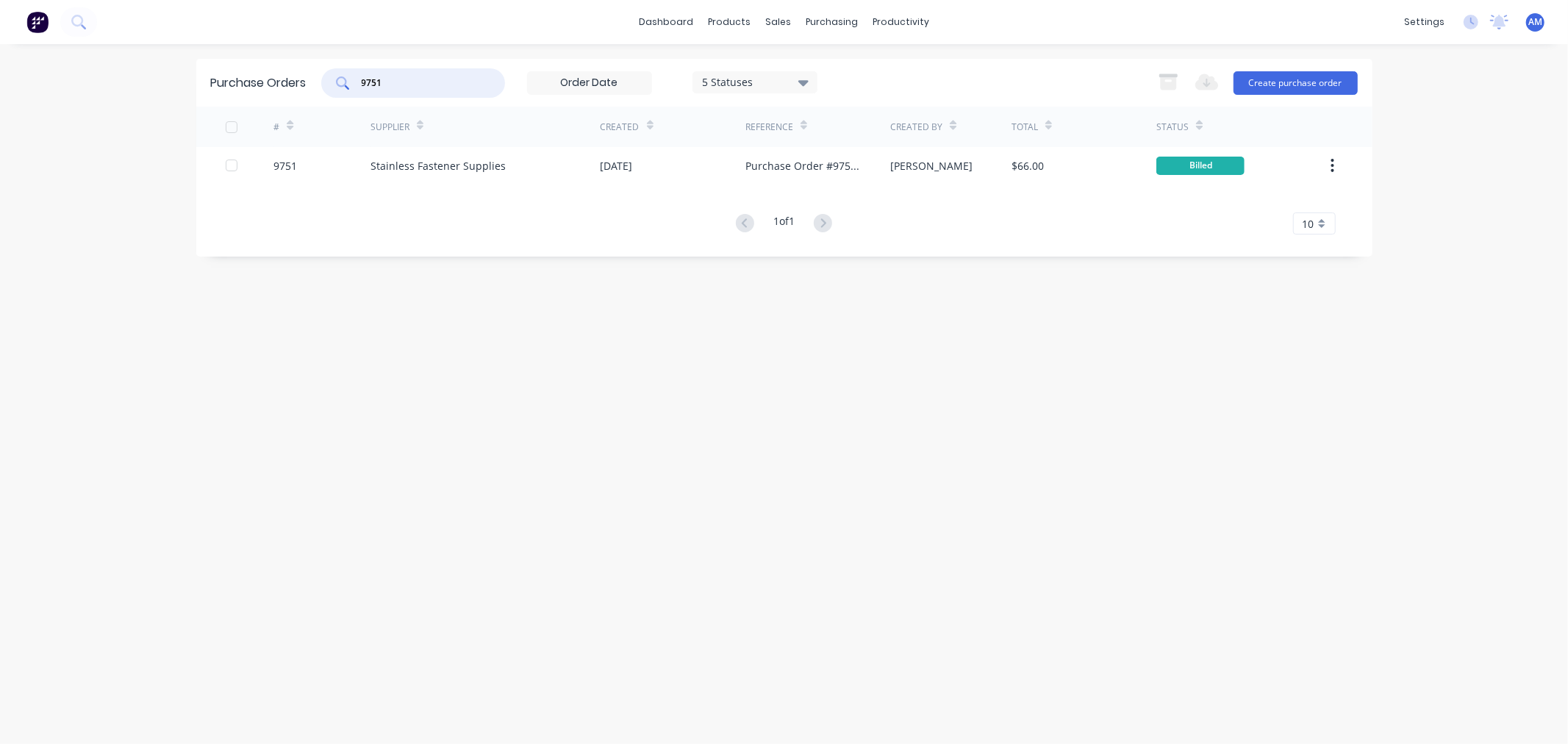
click at [277, 82] on div "Purchase Orders 9751 5 Statuses 5 Statuses Export to Excel (XLSX) Create purcha…" at bounding box center [784, 83] width 1176 height 48
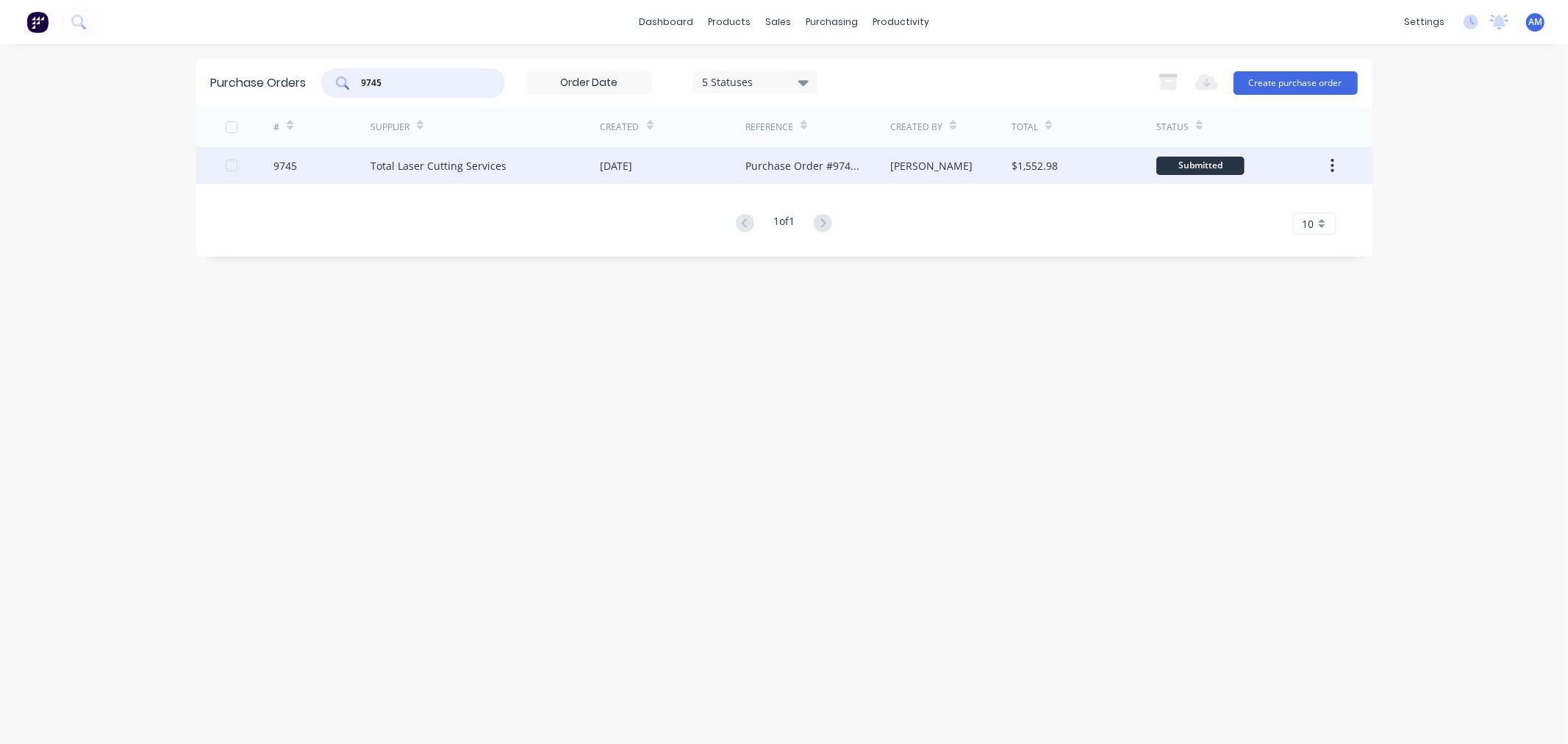
type input "9745"
click at [302, 163] on div "9745" at bounding box center [322, 166] width 97 height 37
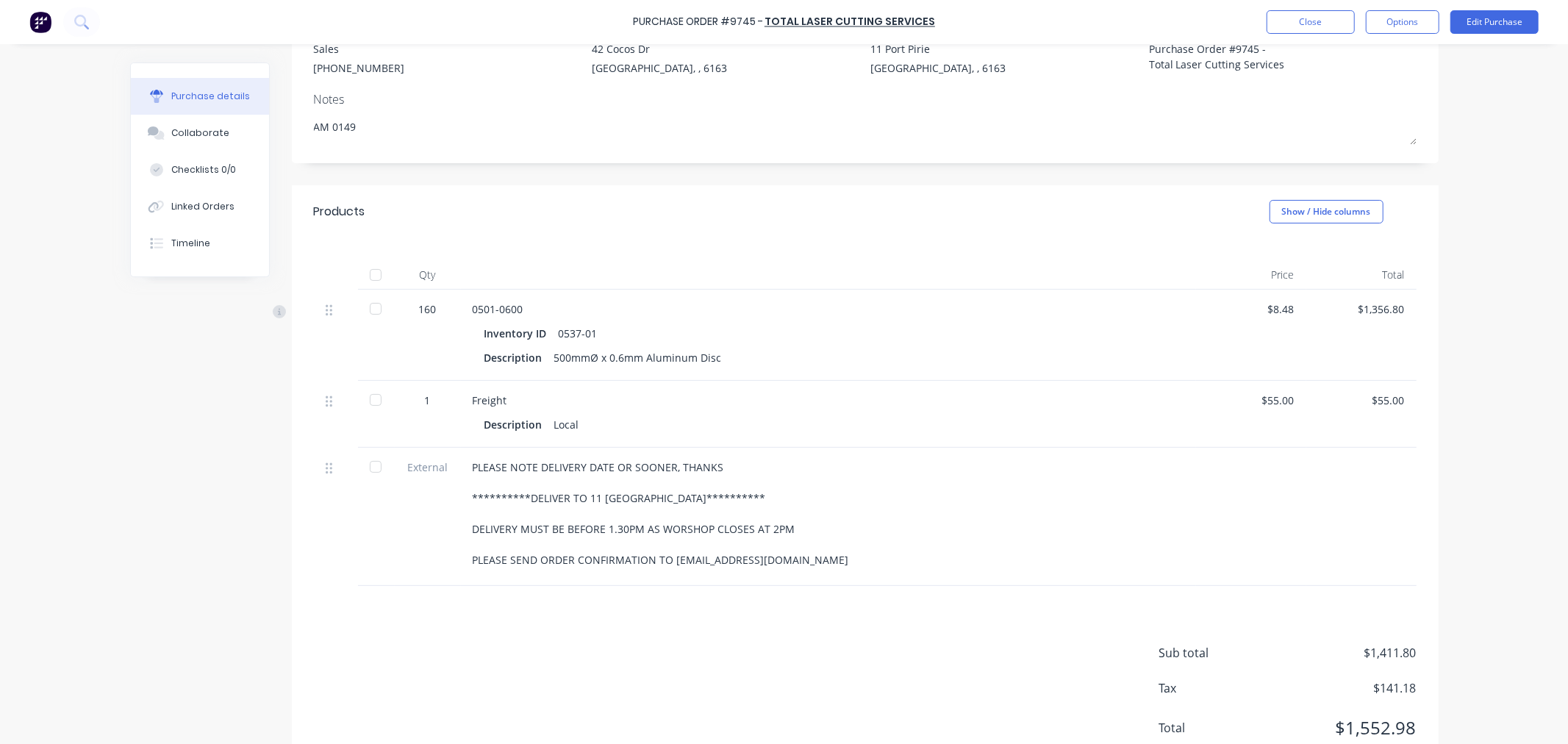
scroll to position [164, 0]
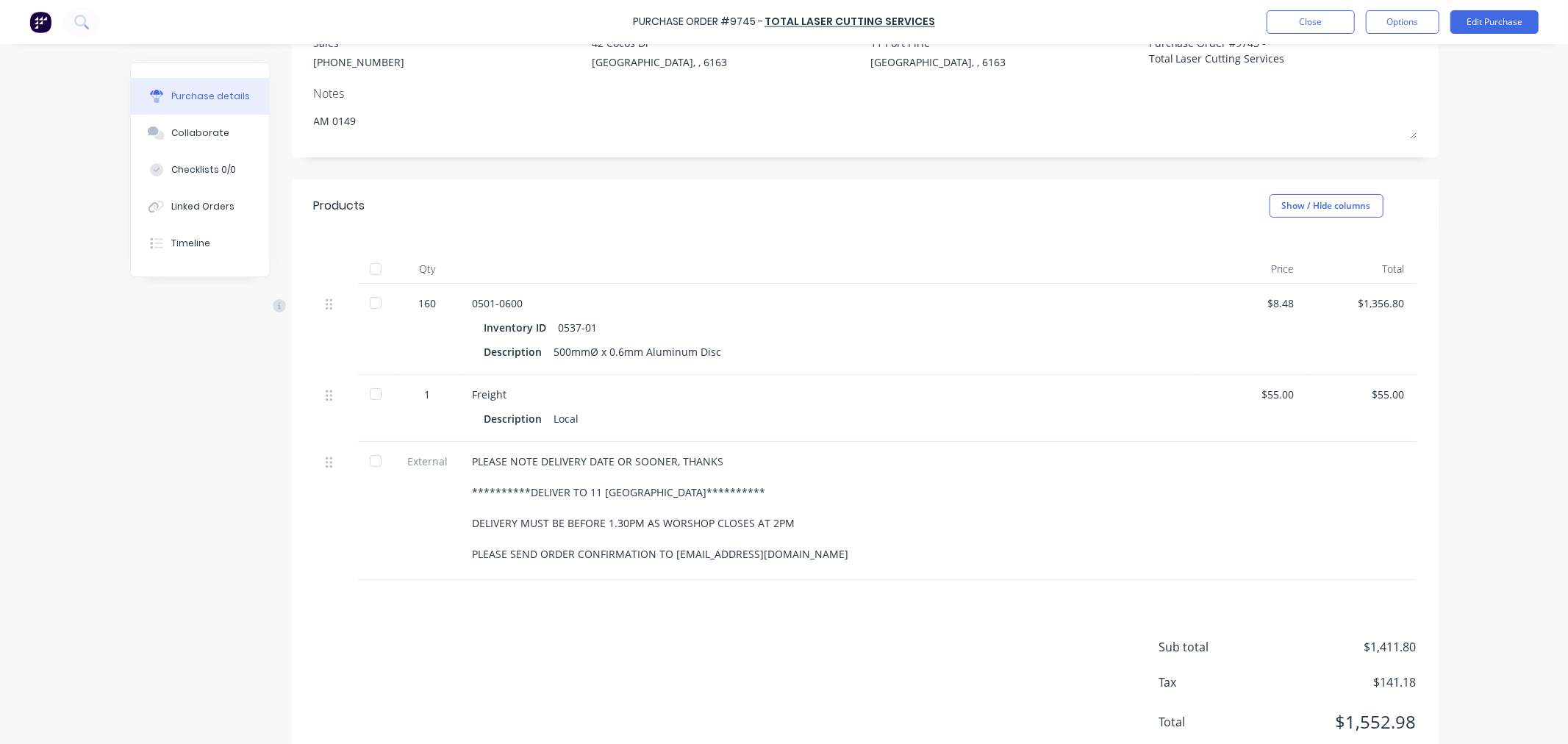
click at [365, 269] on div at bounding box center [376, 269] width 29 height 29
drag, startPoint x: 1393, startPoint y: 20, endPoint x: 1390, endPoint y: 40, distance: 20.2
click at [1393, 22] on button "Options" at bounding box center [1403, 22] width 74 height 24
click at [1372, 84] on div "Convert to Bill" at bounding box center [1370, 89] width 113 height 21
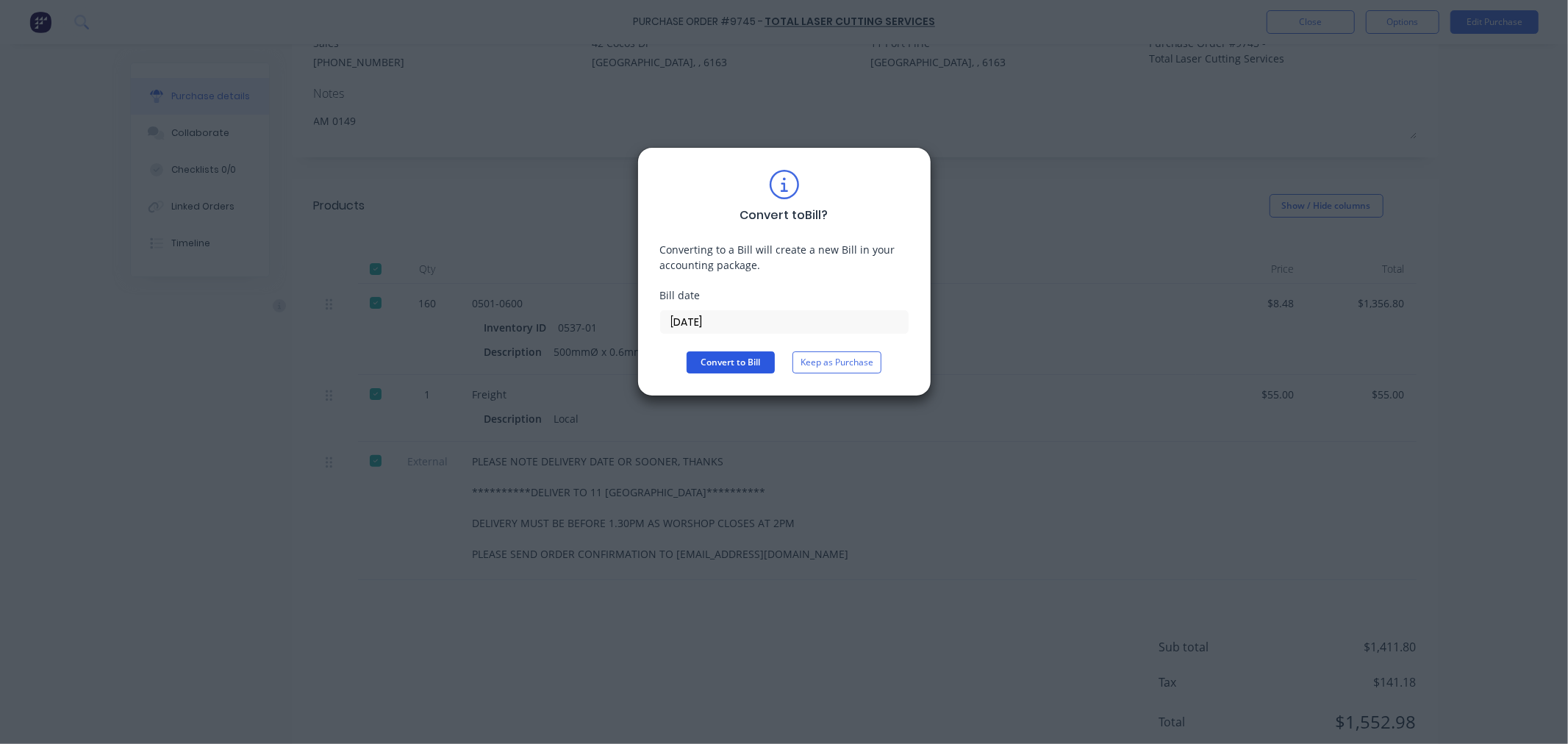
click at [749, 364] on button "Convert to Bill" at bounding box center [731, 362] width 88 height 22
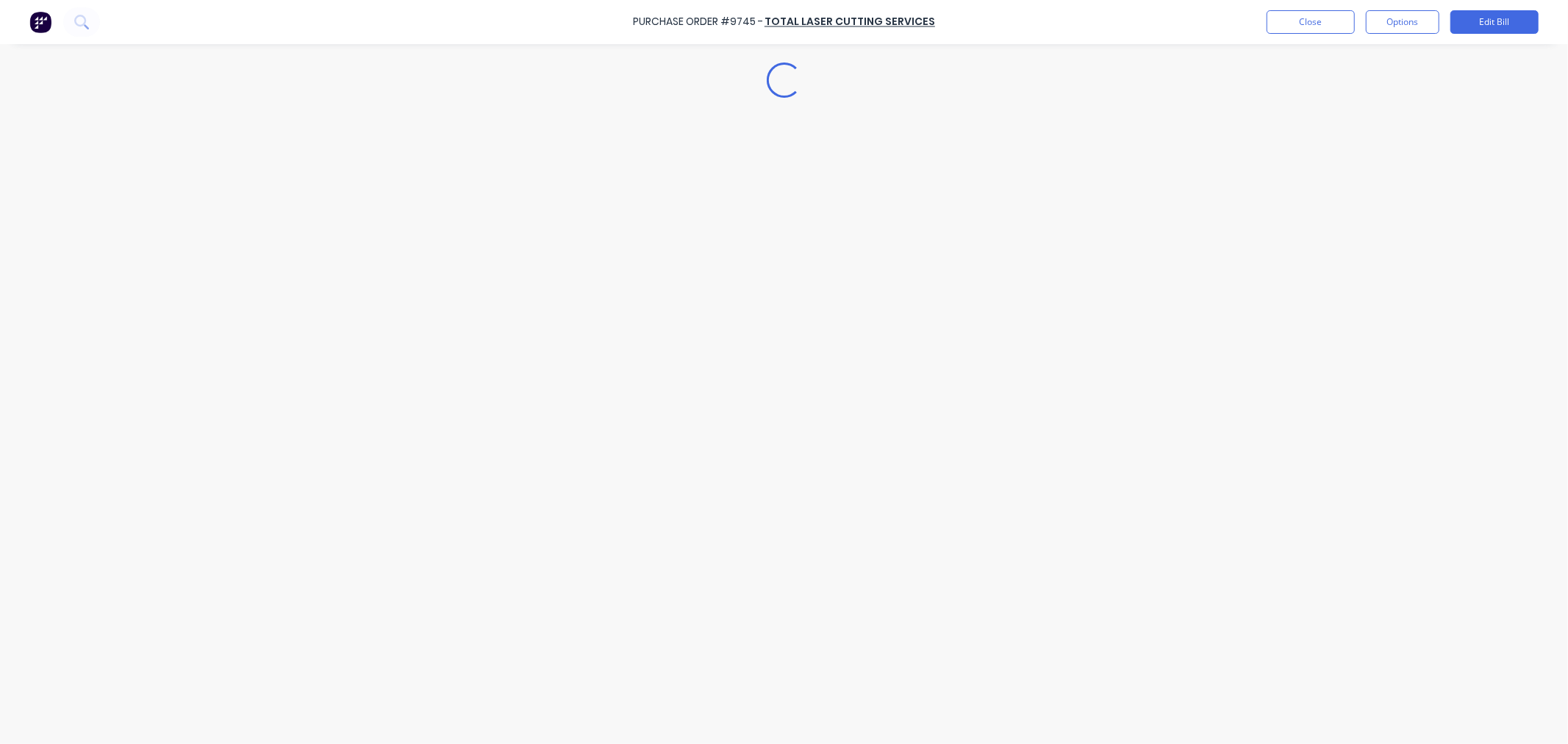
type textarea "x"
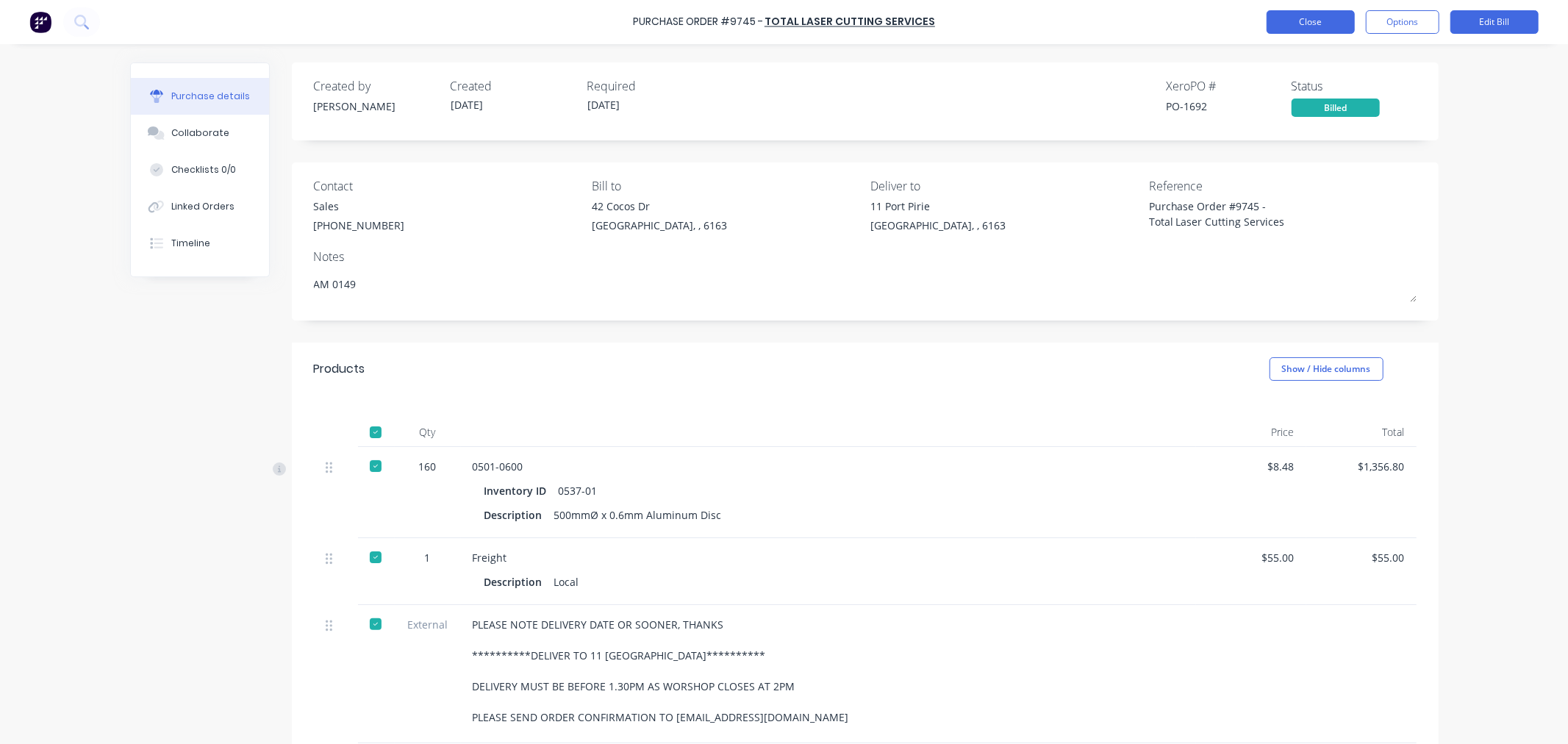
click at [1302, 23] on button "Close" at bounding box center [1311, 22] width 88 height 24
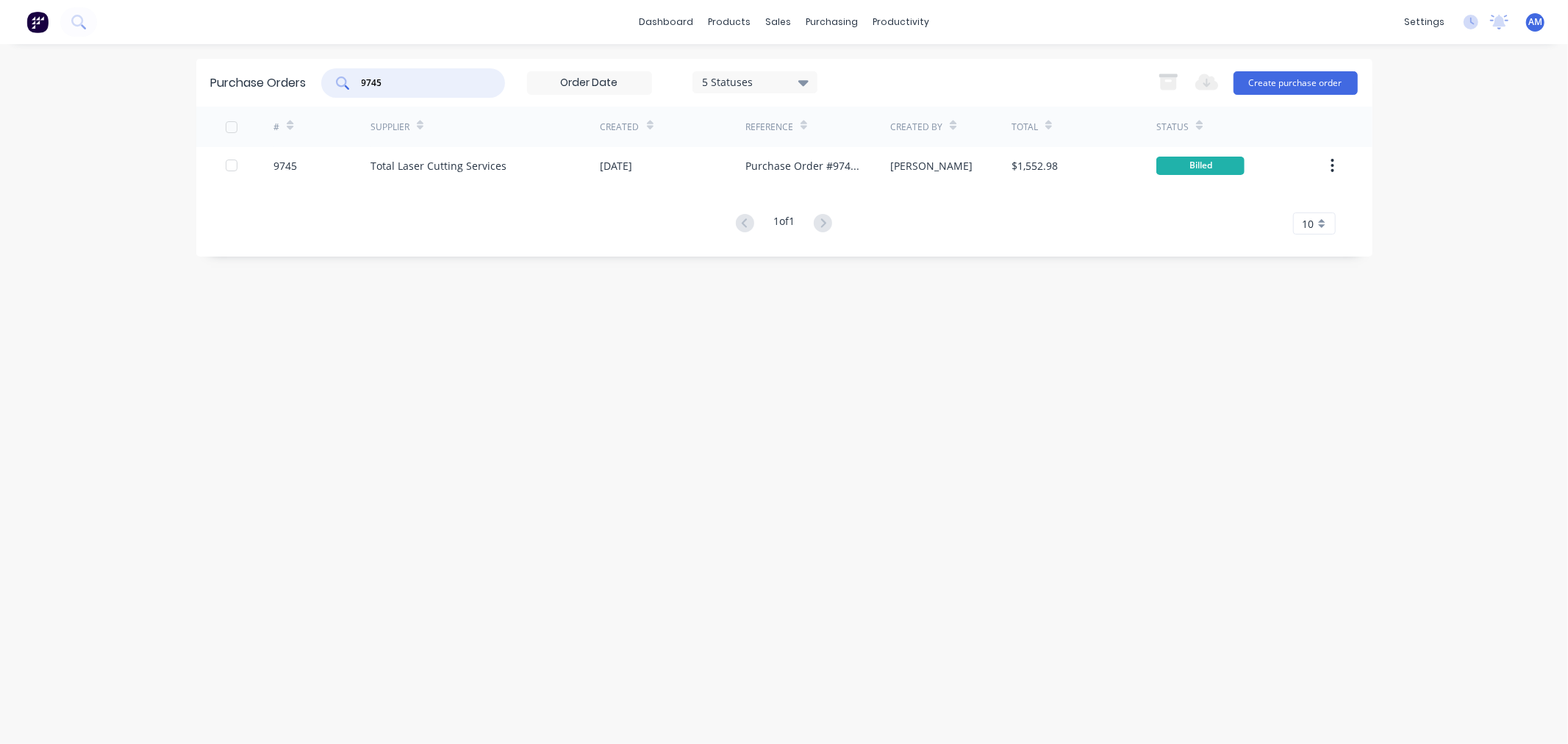
drag, startPoint x: 368, startPoint y: 79, endPoint x: 335, endPoint y: 84, distance: 33.4
click at [335, 84] on div "9745" at bounding box center [413, 83] width 183 height 29
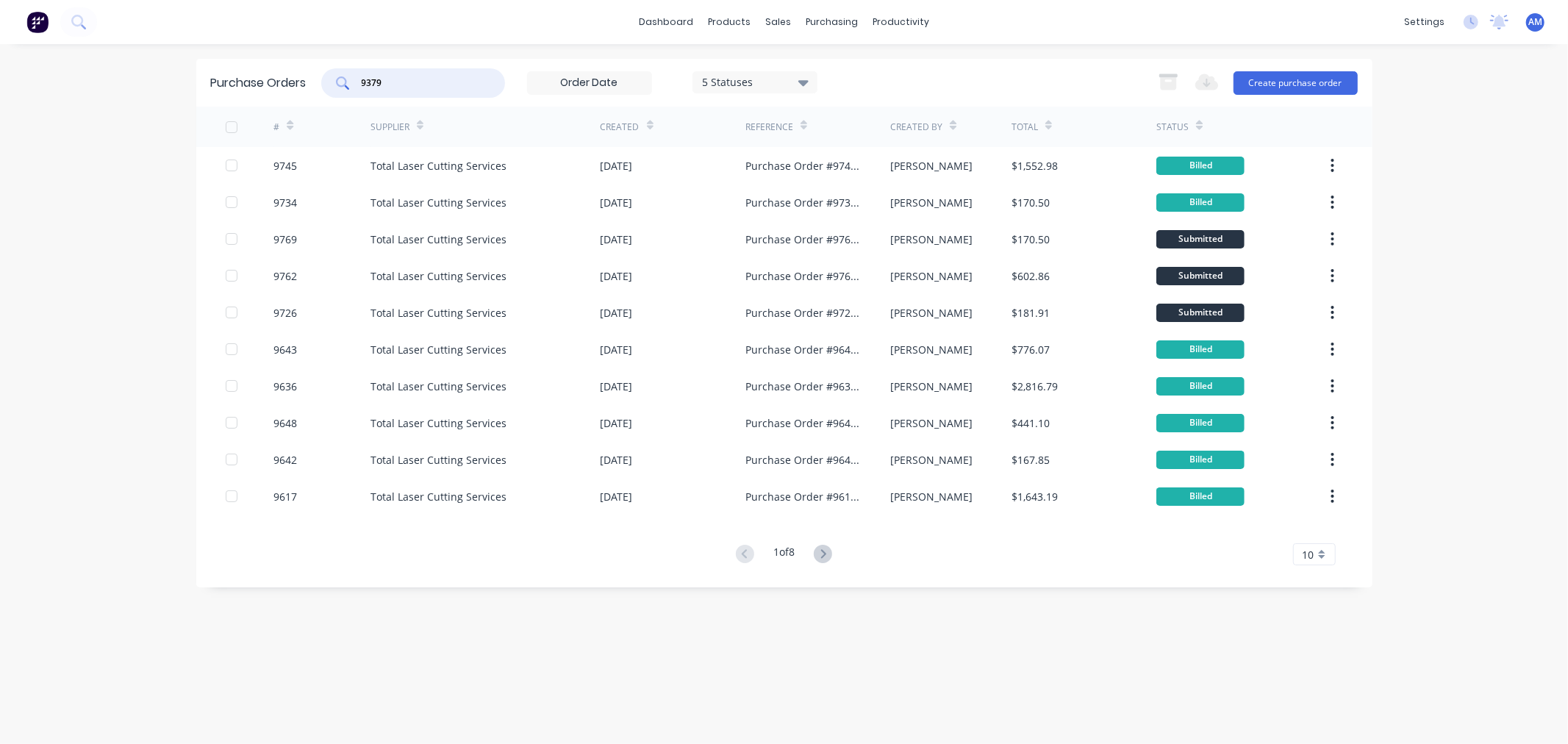
drag, startPoint x: 355, startPoint y: 82, endPoint x: 321, endPoint y: 83, distance: 34.0
click at [321, 83] on div "Purchase Orders 9379 5 Statuses 5 Statuses Export to Excel (XLSX) Create purcha…" at bounding box center [784, 83] width 1176 height 48
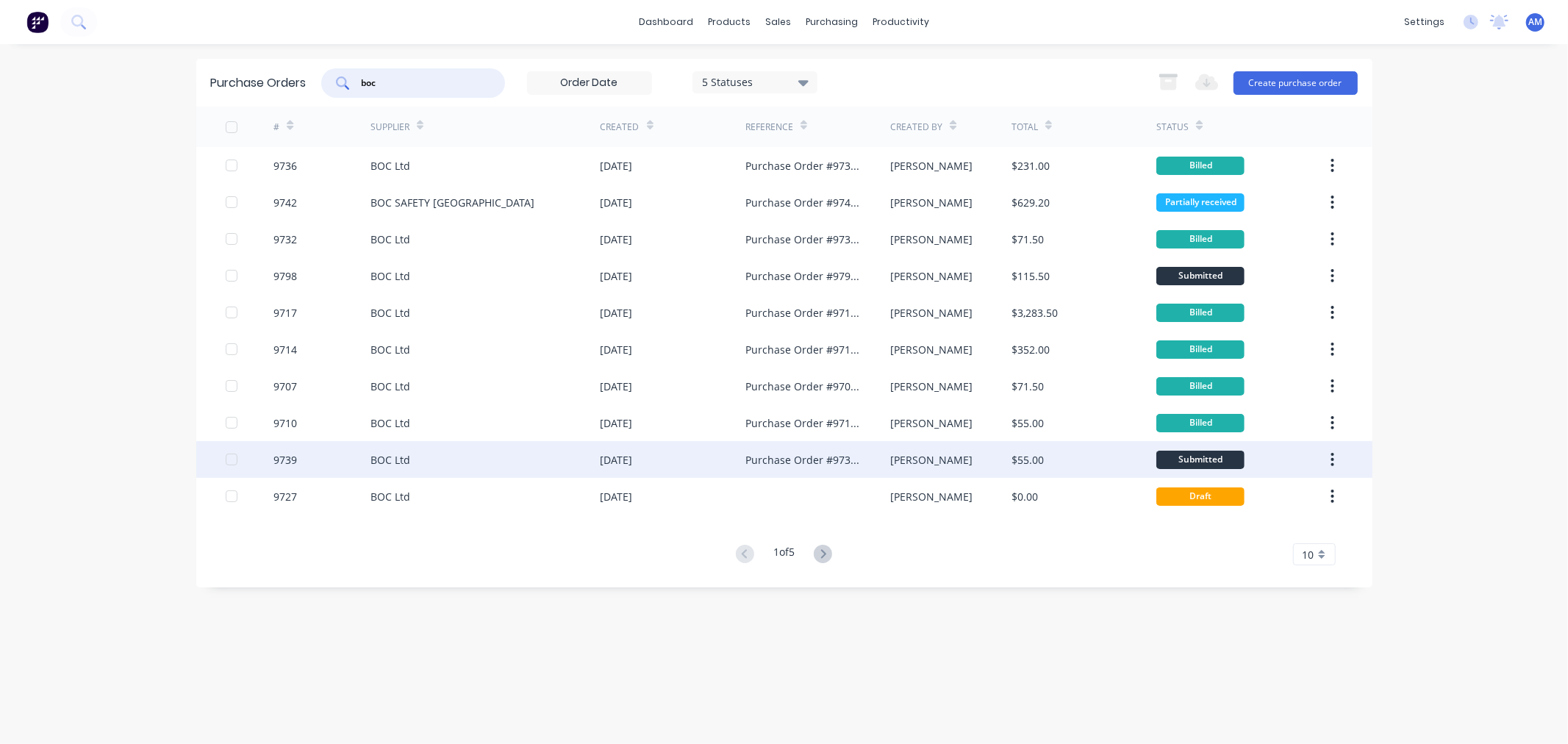
type input "boc"
click at [333, 450] on div "9739" at bounding box center [322, 460] width 97 height 37
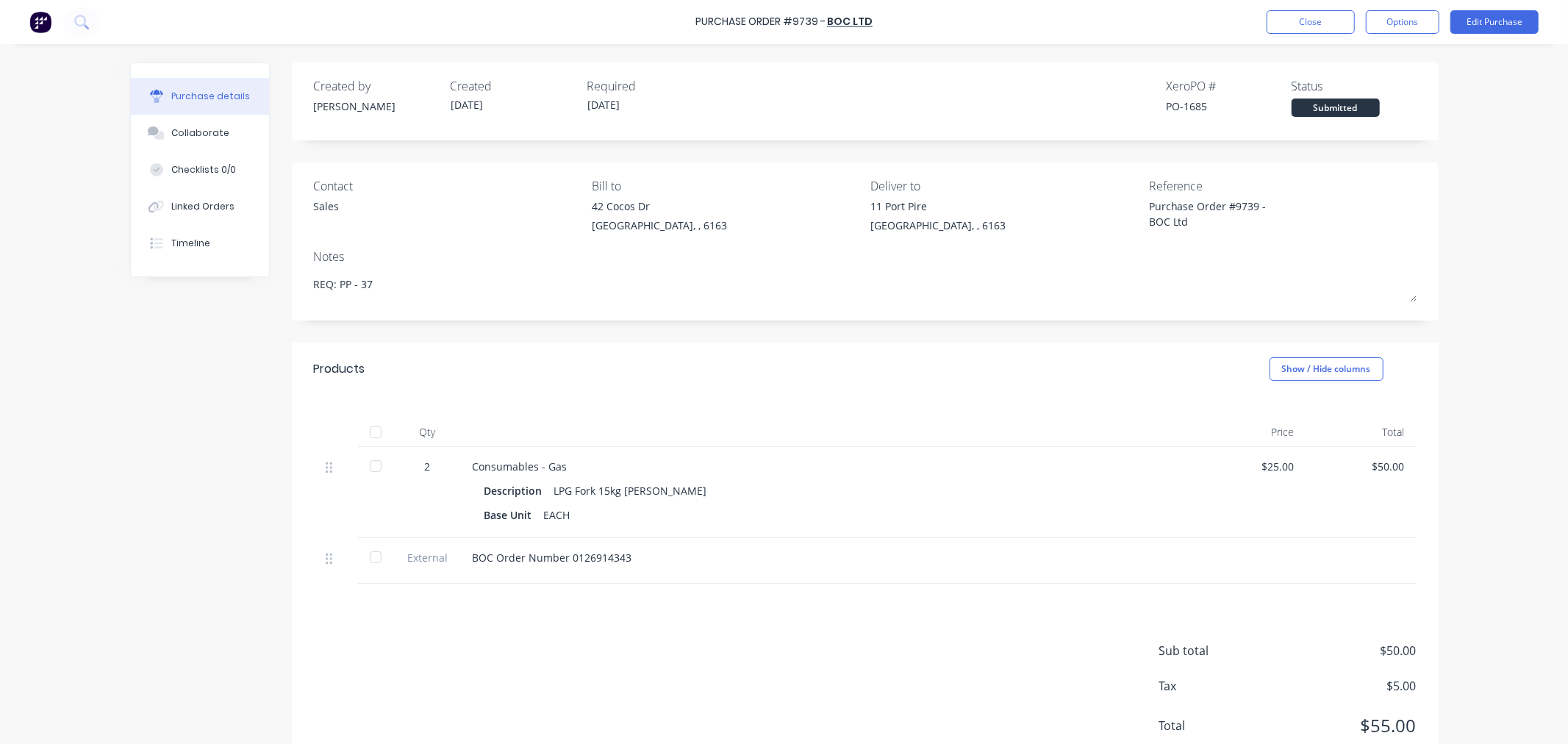
click at [365, 432] on div at bounding box center [376, 432] width 29 height 29
click at [1399, 22] on button "Options" at bounding box center [1403, 22] width 74 height 24
click at [1348, 85] on div "Convert to Bill" at bounding box center [1370, 89] width 113 height 21
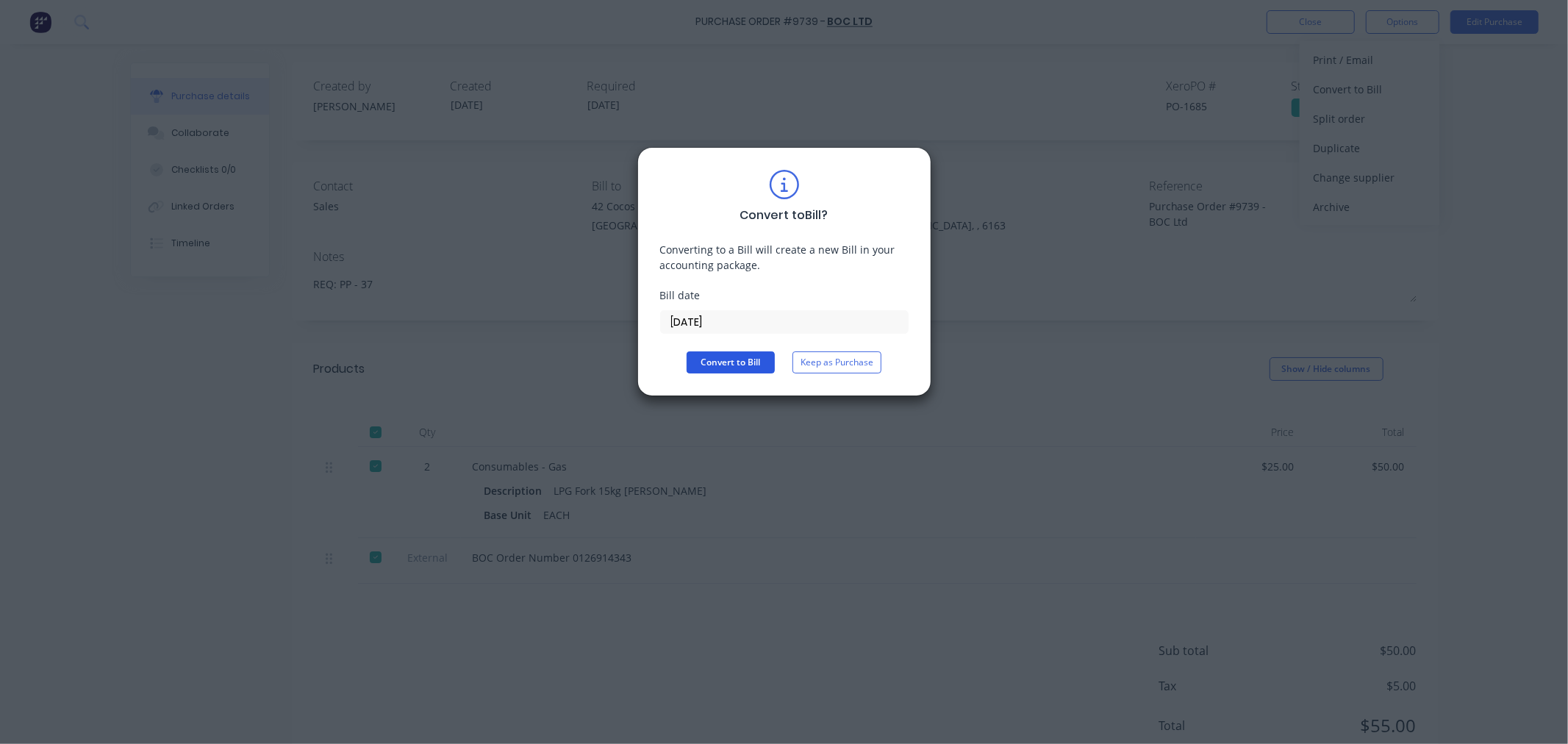
click at [735, 361] on button "Convert to Bill" at bounding box center [731, 362] width 88 height 22
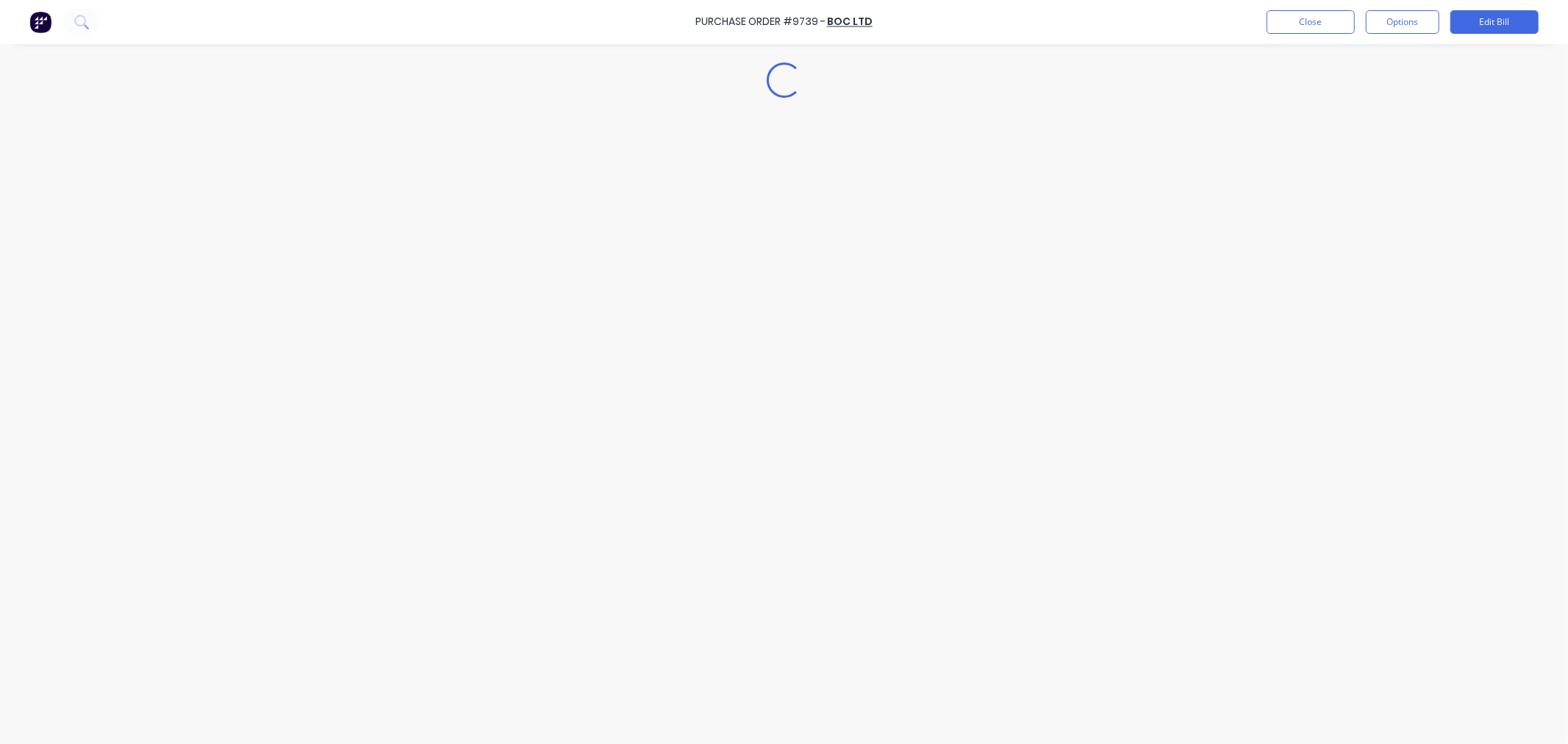
type textarea "x"
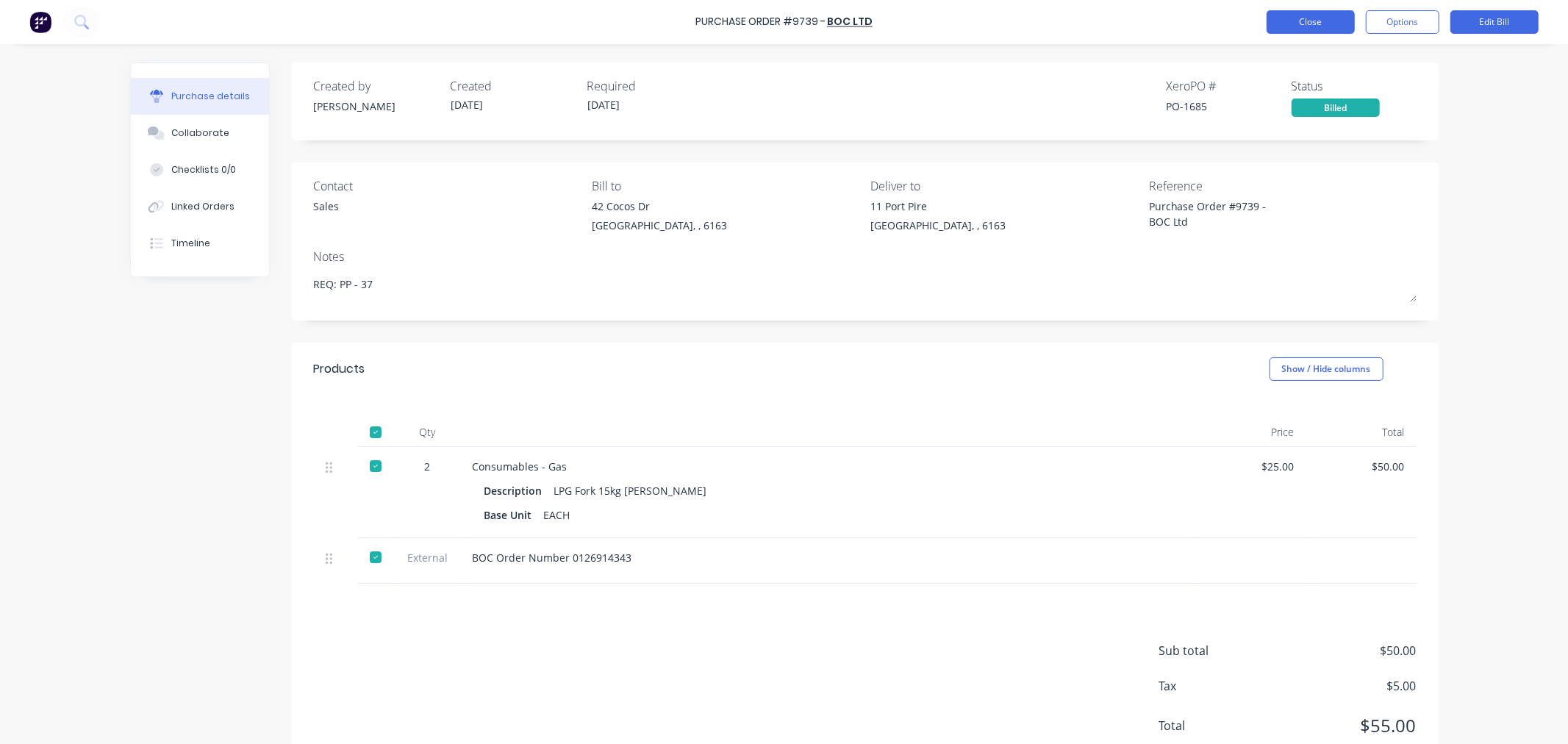
click at [1317, 23] on button "Close" at bounding box center [1311, 22] width 88 height 24
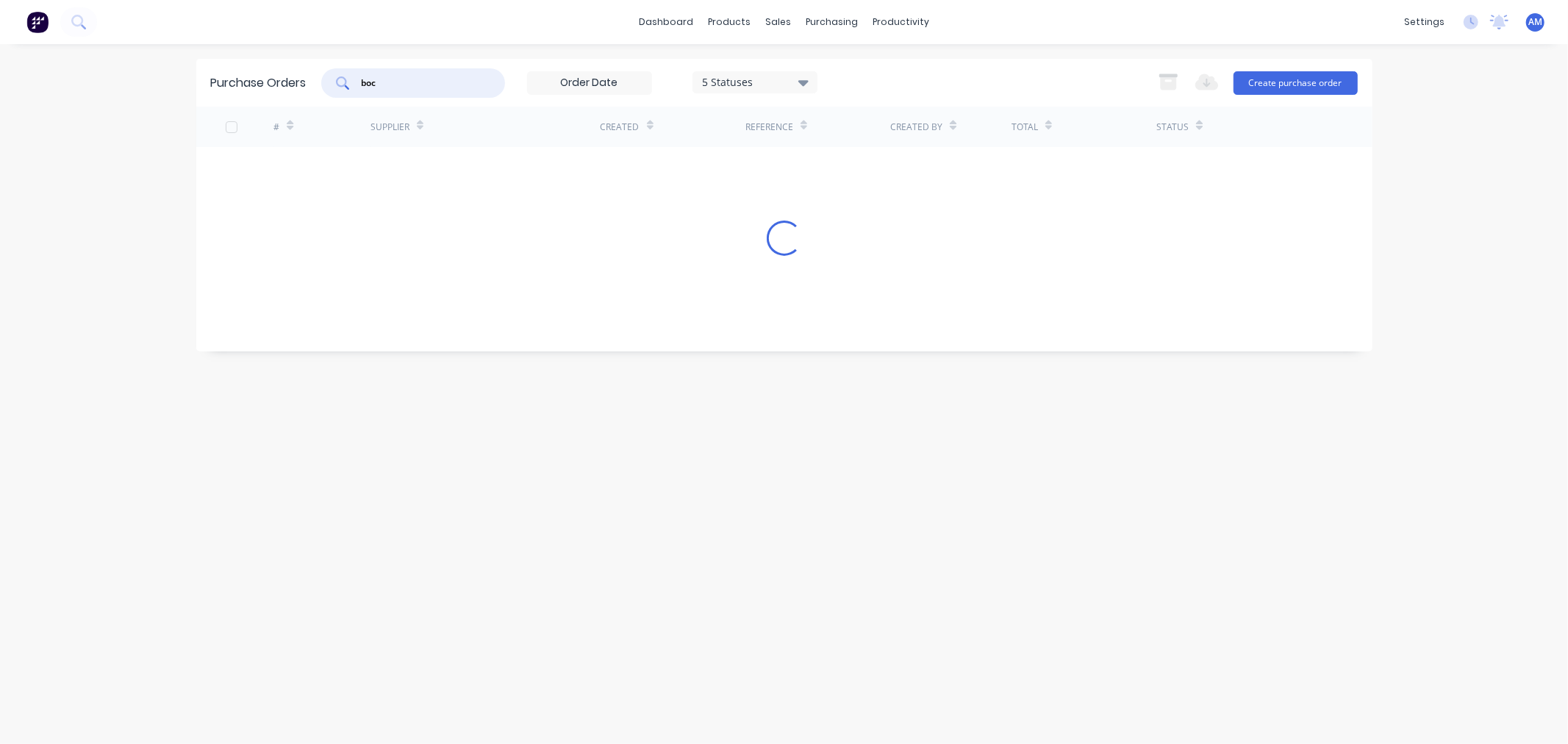
drag, startPoint x: 408, startPoint y: 83, endPoint x: 310, endPoint y: 85, distance: 98.0
click at [310, 85] on div "Purchase Orders boc 5 Statuses 5 Statuses Export to Excel (XLSX) Create purchas…" at bounding box center [784, 83] width 1176 height 48
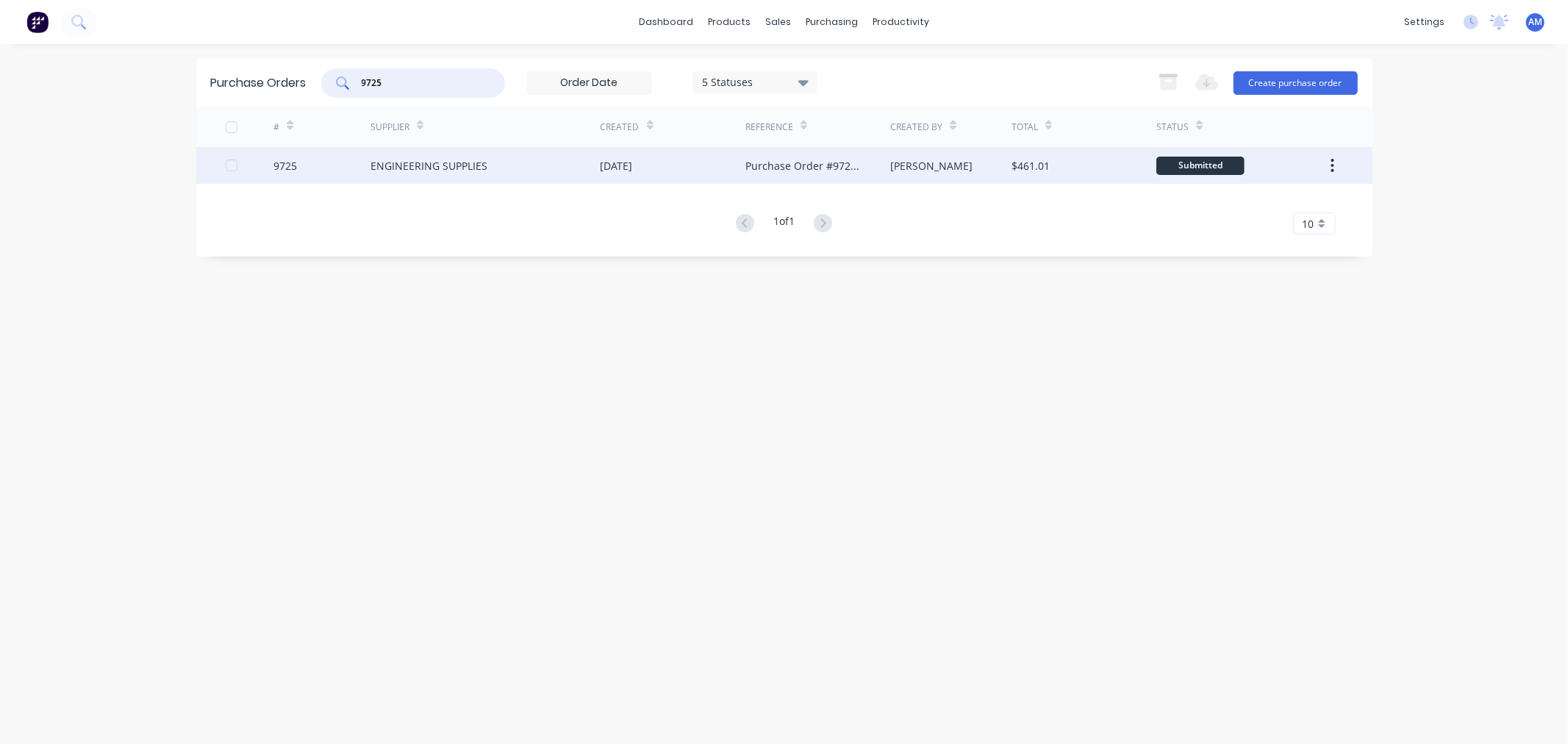
type input "9725"
click at [316, 158] on div "9725" at bounding box center [322, 166] width 97 height 37
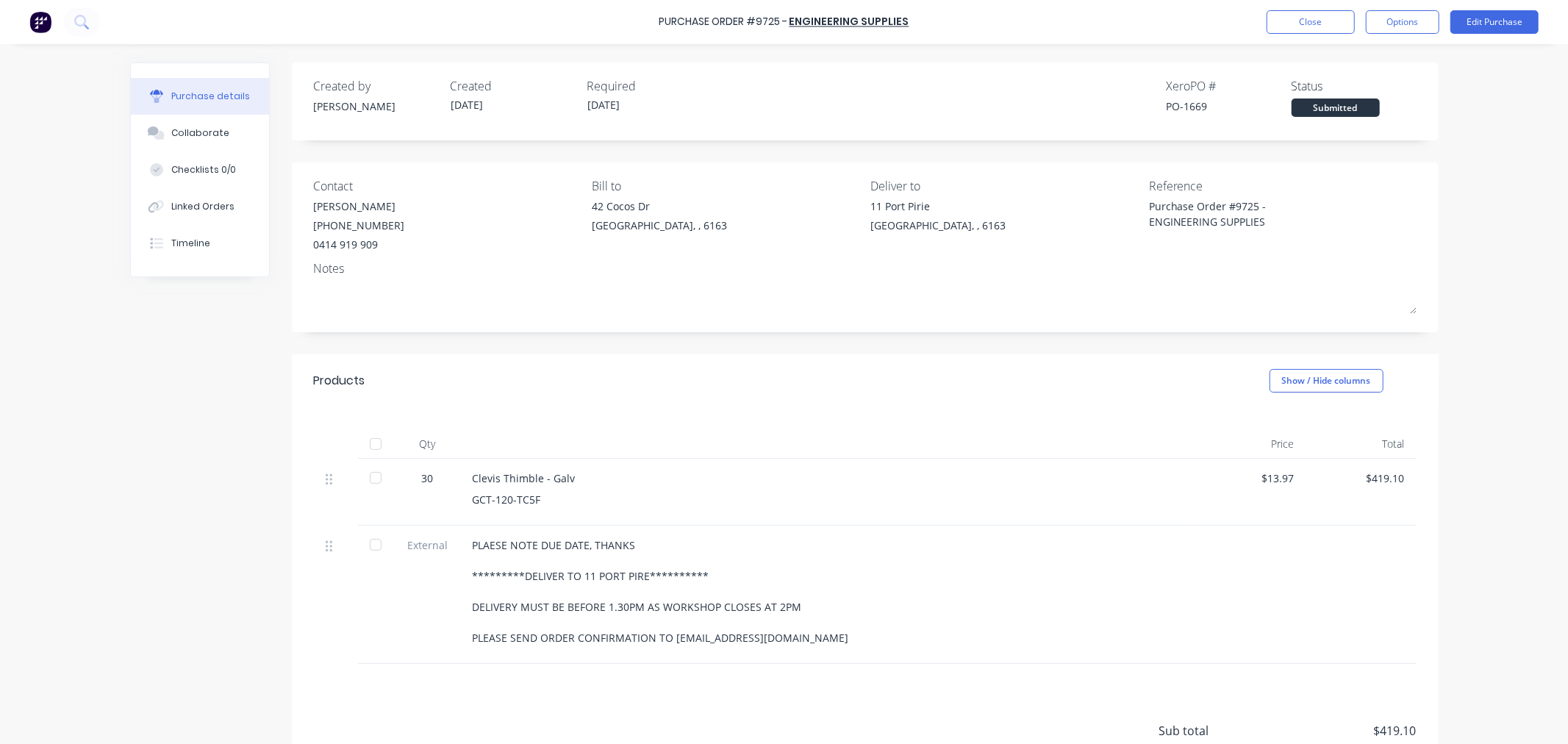
scroll to position [82, 0]
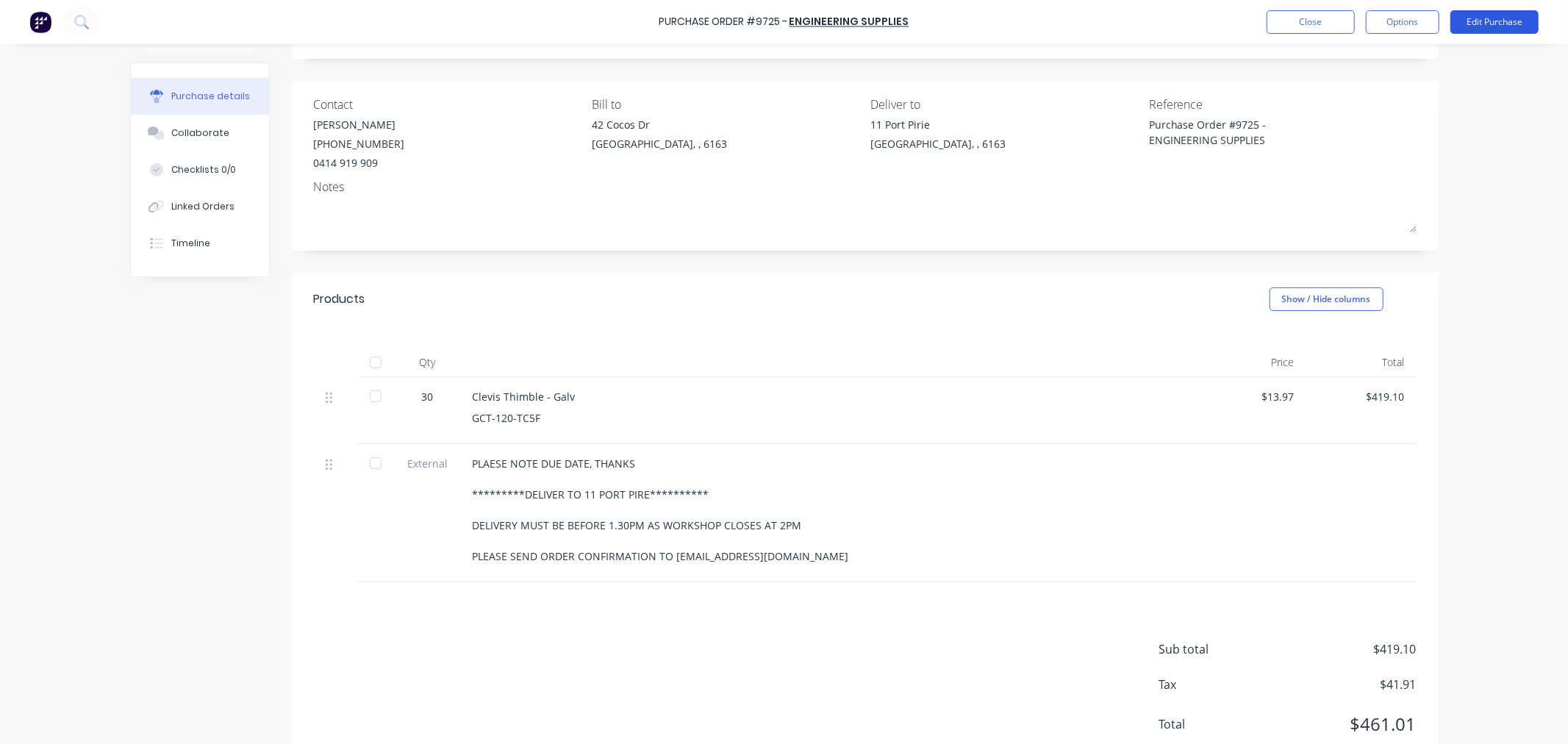
click at [1514, 23] on button "Edit Purchase" at bounding box center [1495, 22] width 88 height 24
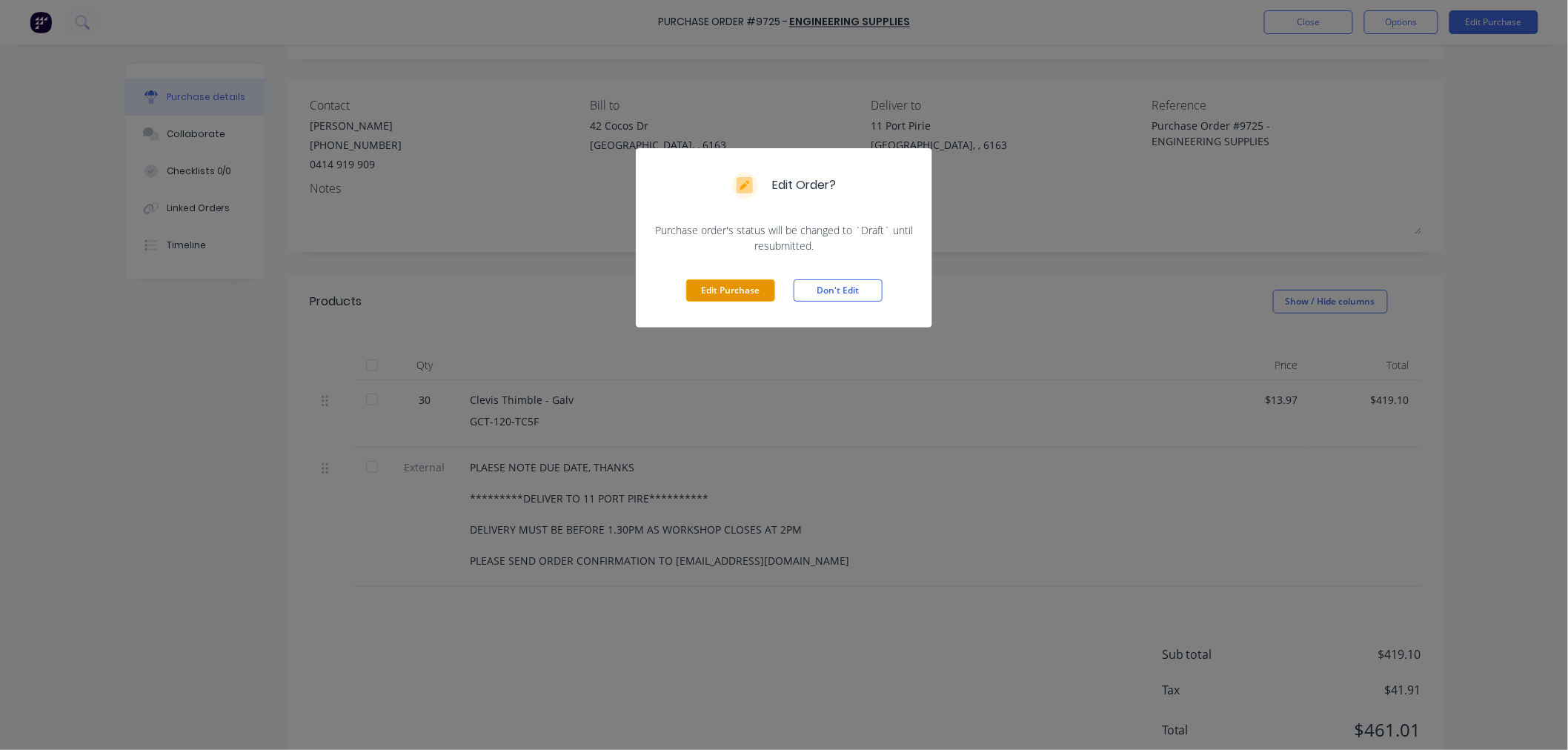
click at [751, 291] on button "Edit Purchase" at bounding box center [731, 290] width 89 height 22
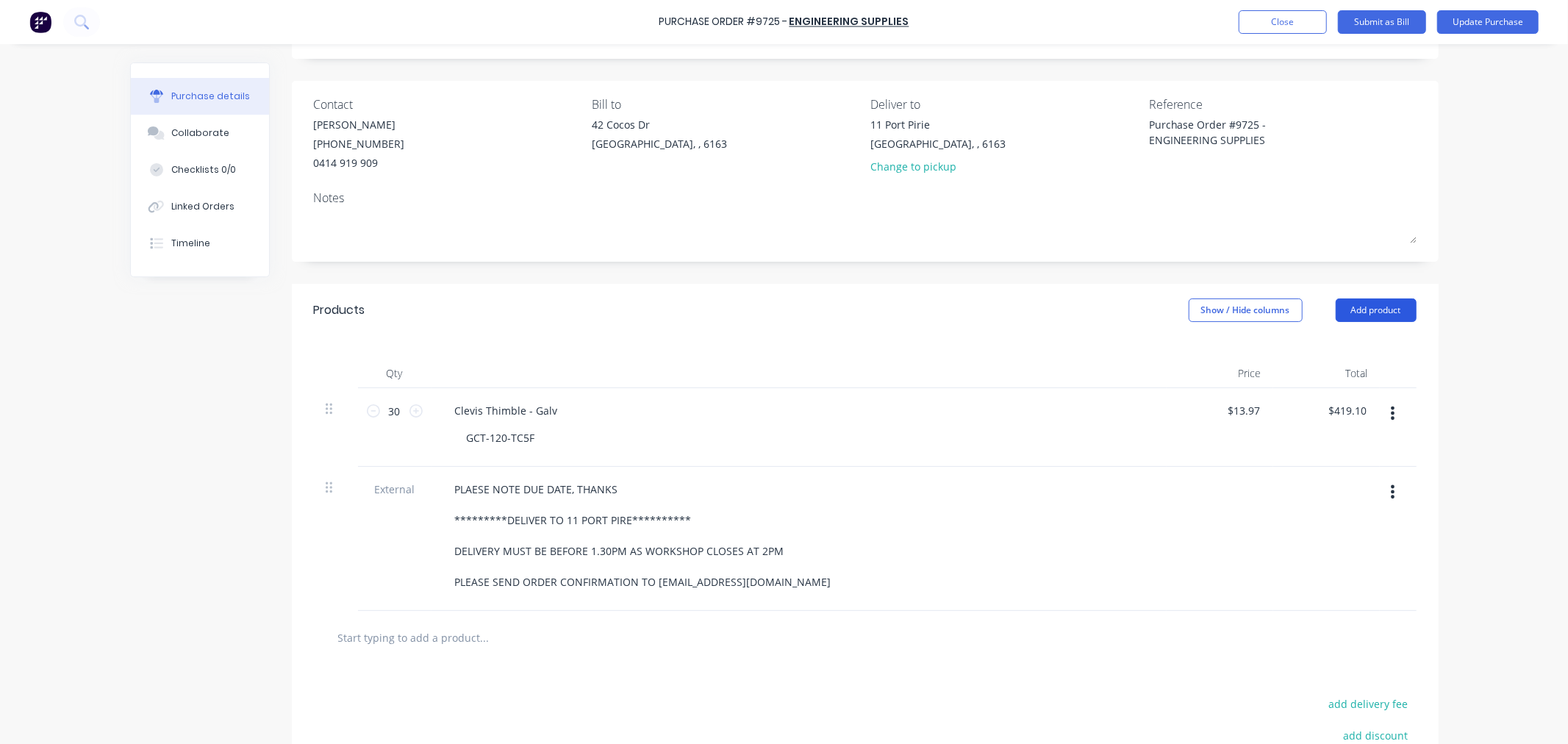
click at [1382, 314] on button "Add product" at bounding box center [1376, 310] width 81 height 24
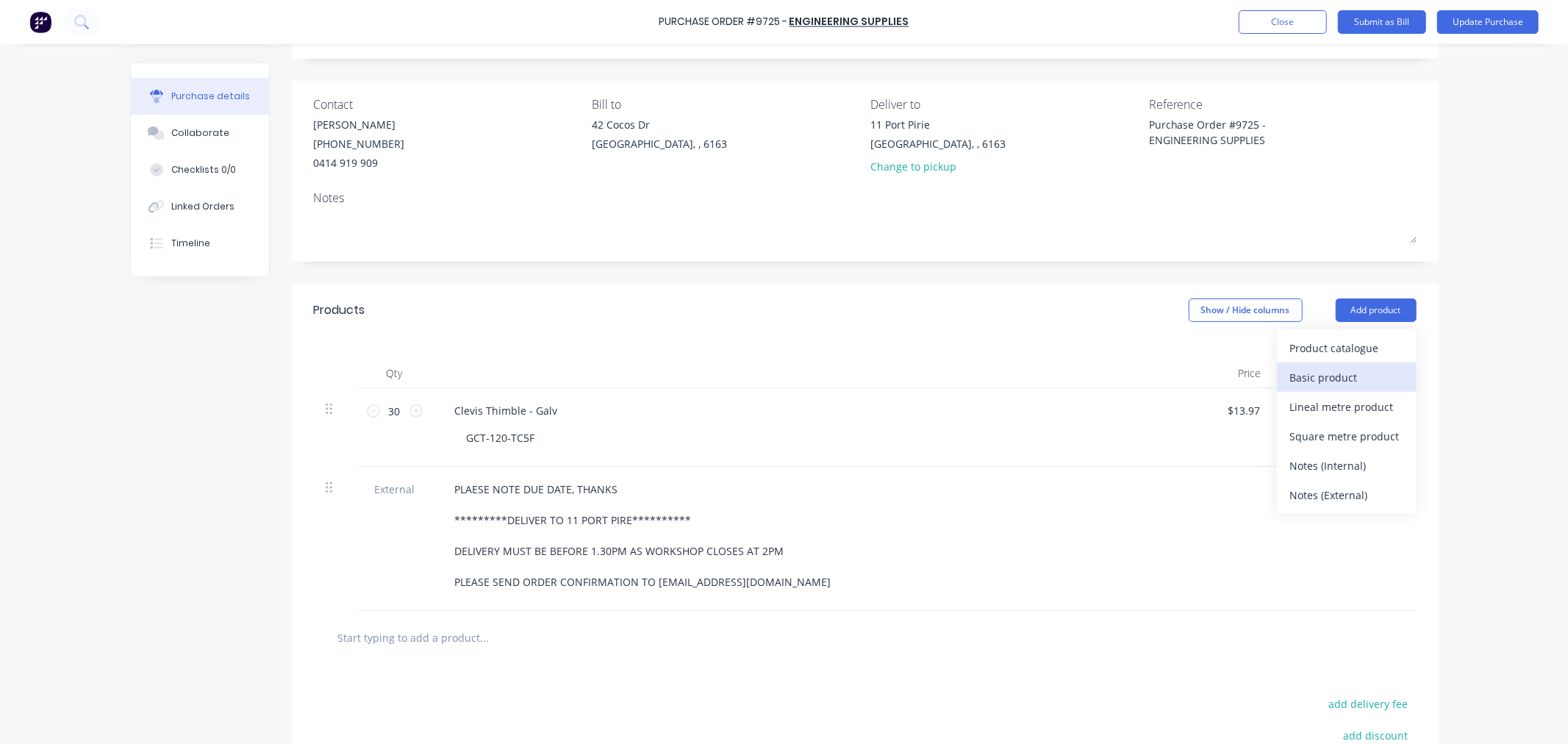
click at [1349, 376] on div "Basic product" at bounding box center [1347, 377] width 113 height 21
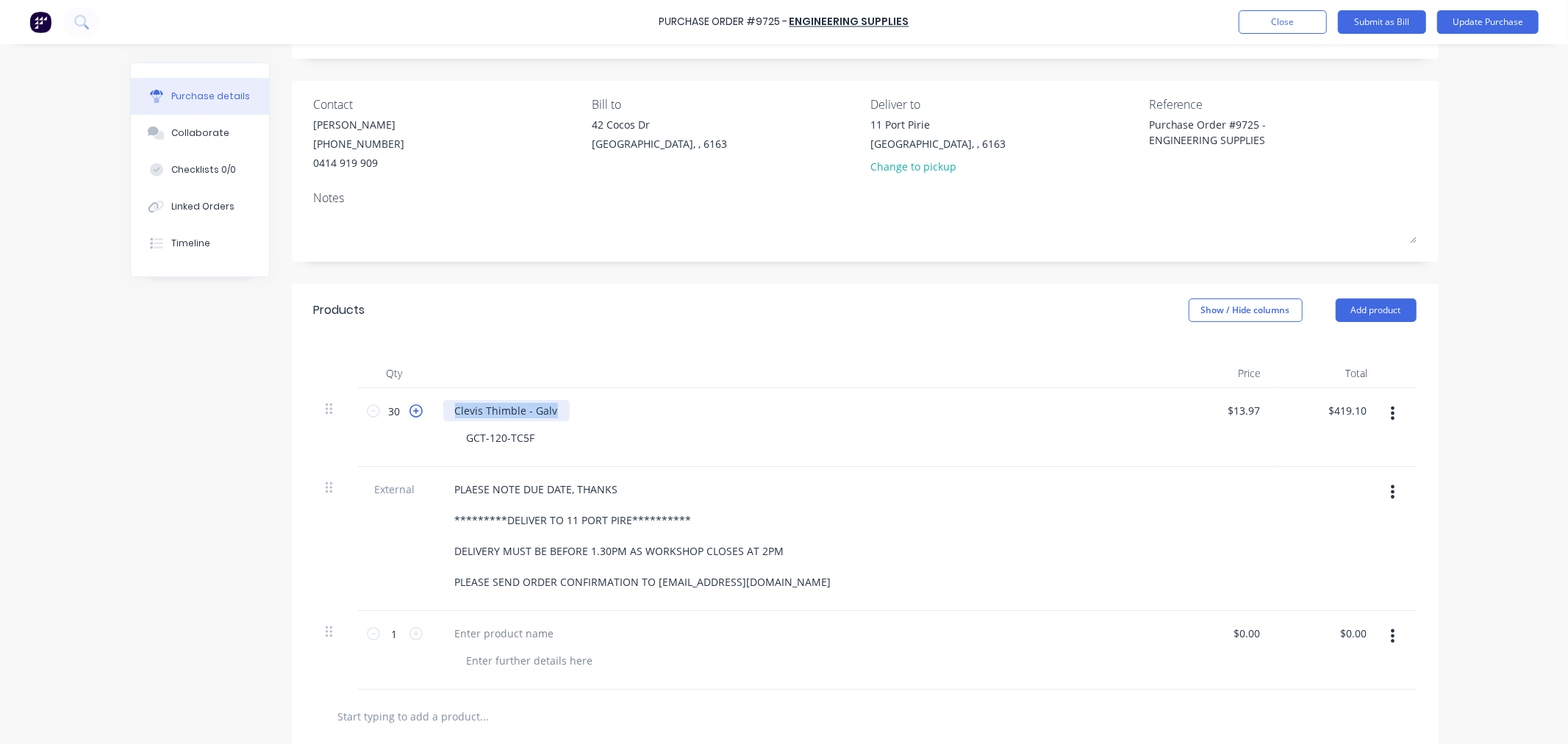
drag, startPoint x: 553, startPoint y: 408, endPoint x: 407, endPoint y: 409, distance: 146.0
click at [399, 407] on div "30 30 Clevis Thimble - Galv GCT-120-TC5F $13.97 $13.97 $419.10 $419.10" at bounding box center [865, 427] width 1103 height 79
copy div "Clevis Thimble - Galv"
type textarea "x"
click at [494, 633] on div at bounding box center [505, 633] width 123 height 21
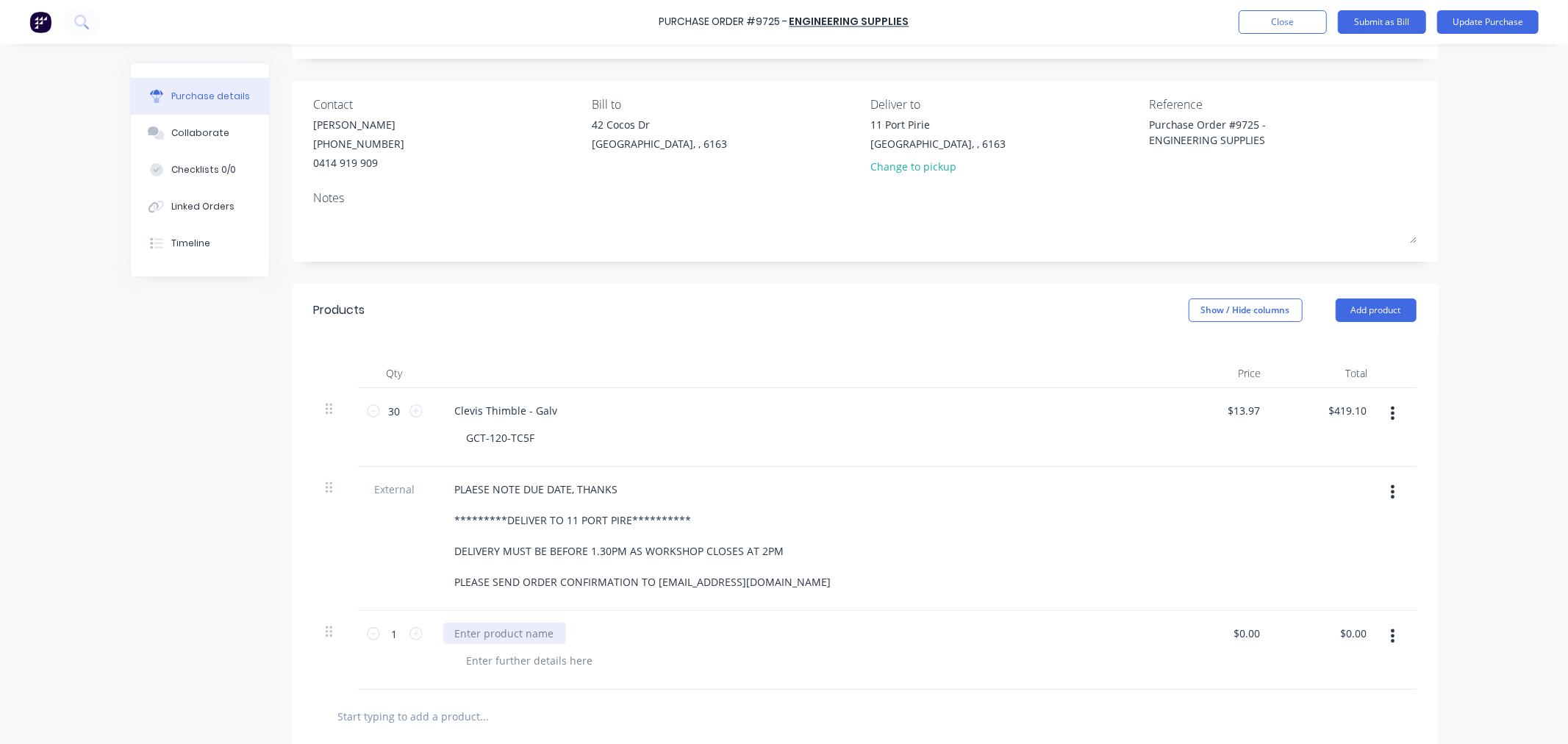
paste div
drag, startPoint x: 530, startPoint y: 429, endPoint x: 435, endPoint y: 444, distance: 96.2
click at [432, 435] on div "Clevis Thimble - Galv GCT-120-TC5F" at bounding box center [799, 427] width 735 height 79
copy div "GCT-120-TC5F"
type textarea "x"
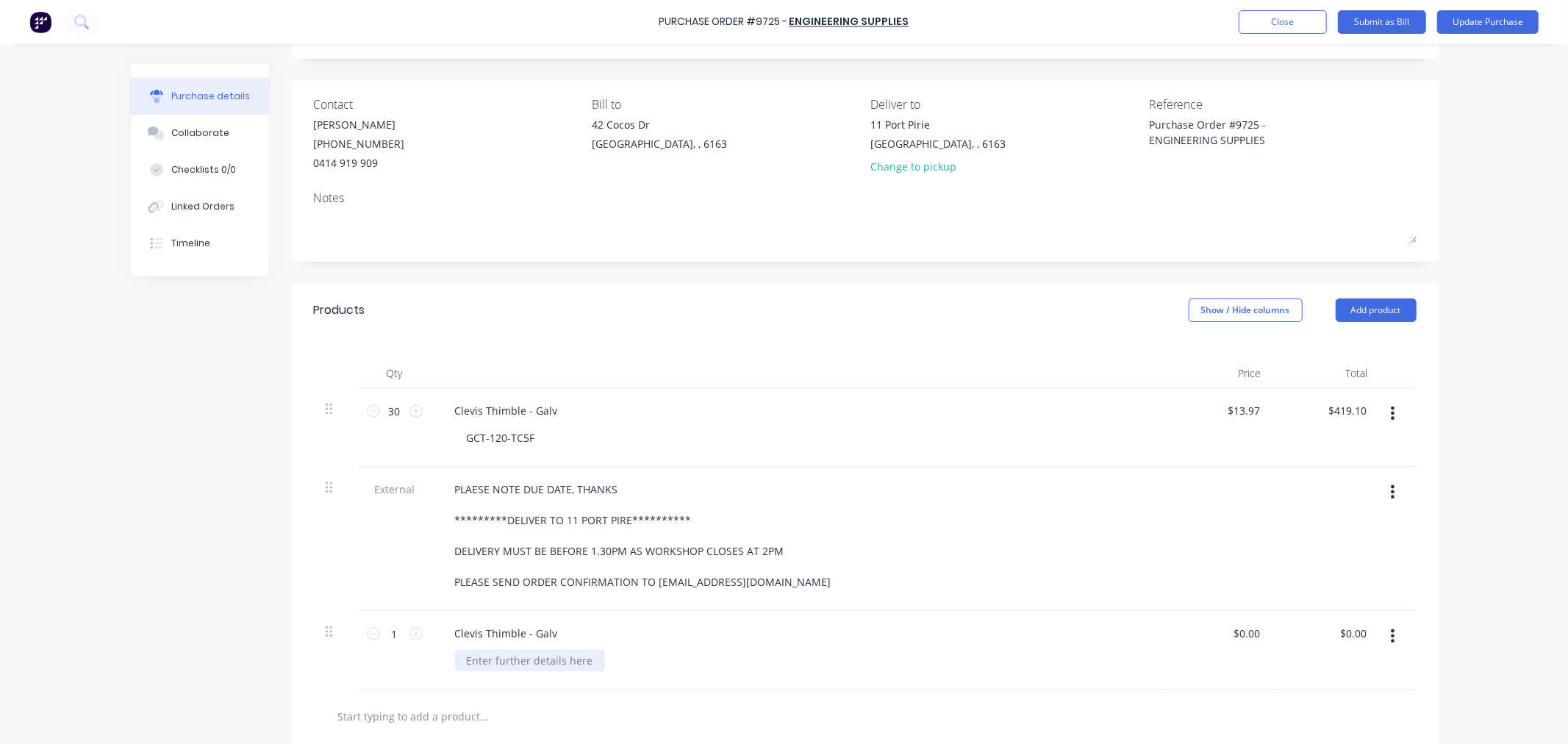
click at [475, 660] on div at bounding box center [531, 660] width 150 height 21
paste div
drag, startPoint x: 394, startPoint y: 412, endPoint x: 362, endPoint y: 414, distance: 32.1
click at [370, 414] on div "30 30" at bounding box center [395, 411] width 50 height 22
type textarea "x"
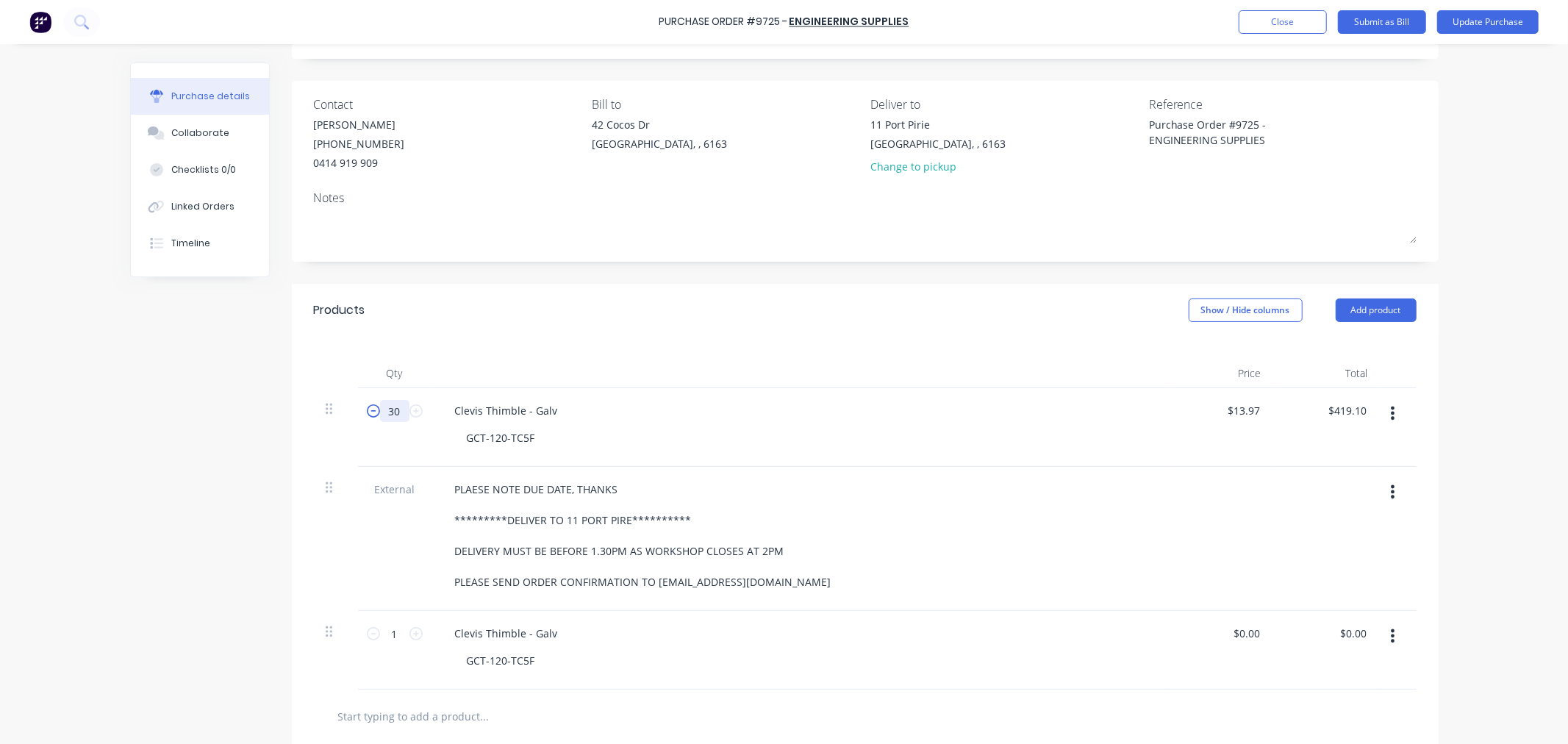
type input "1"
type input "$13.97"
type textarea "x"
type input "17"
type input "$237.49"
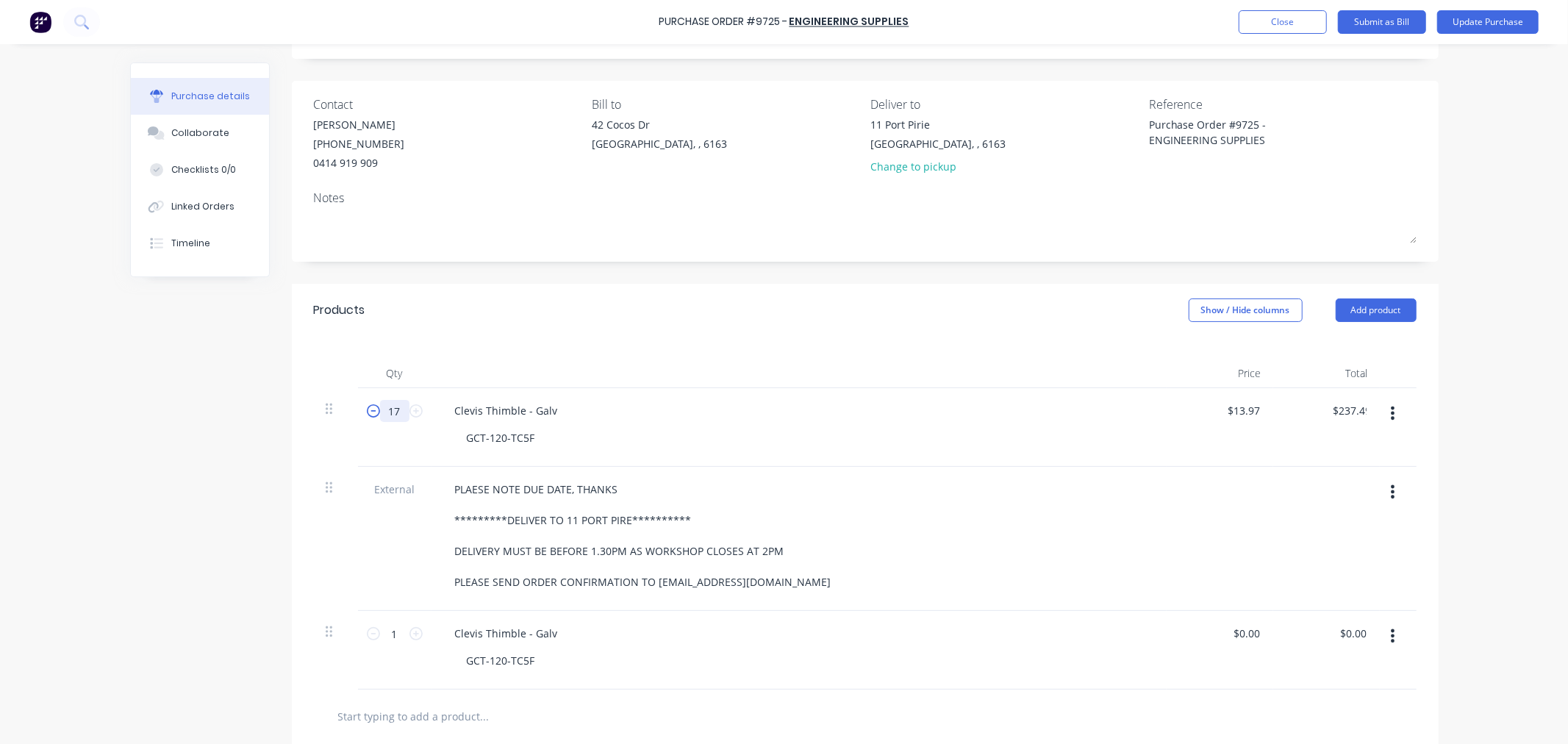
type textarea "x"
type input "17"
click at [391, 635] on input "1" at bounding box center [395, 634] width 29 height 22
click at [391, 638] on input "1" at bounding box center [395, 634] width 29 height 22
type textarea "x"
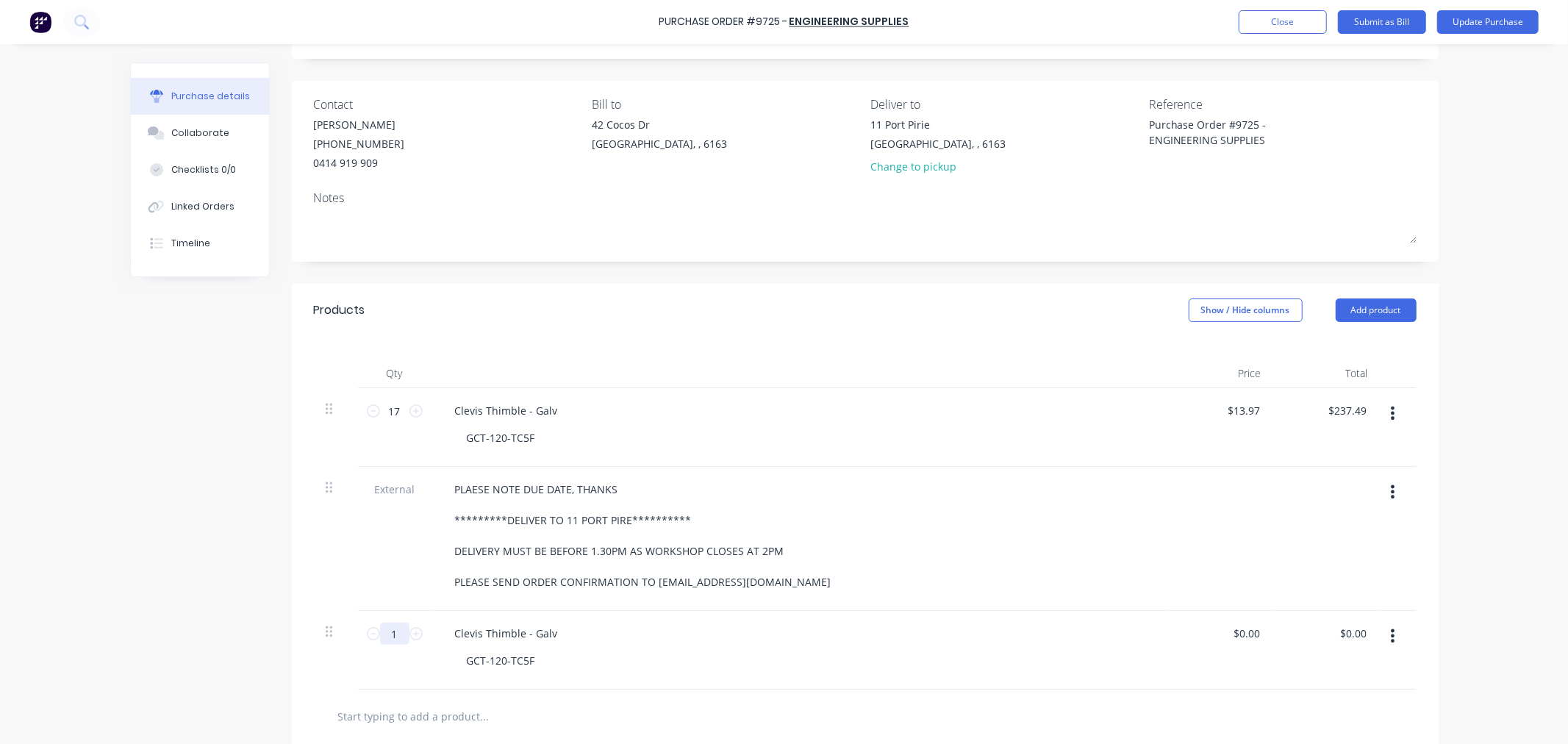
type input "13"
type textarea "x"
type input "13"
click at [551, 706] on input "text" at bounding box center [484, 716] width 294 height 29
click at [326, 632] on icon at bounding box center [329, 631] width 7 height 13
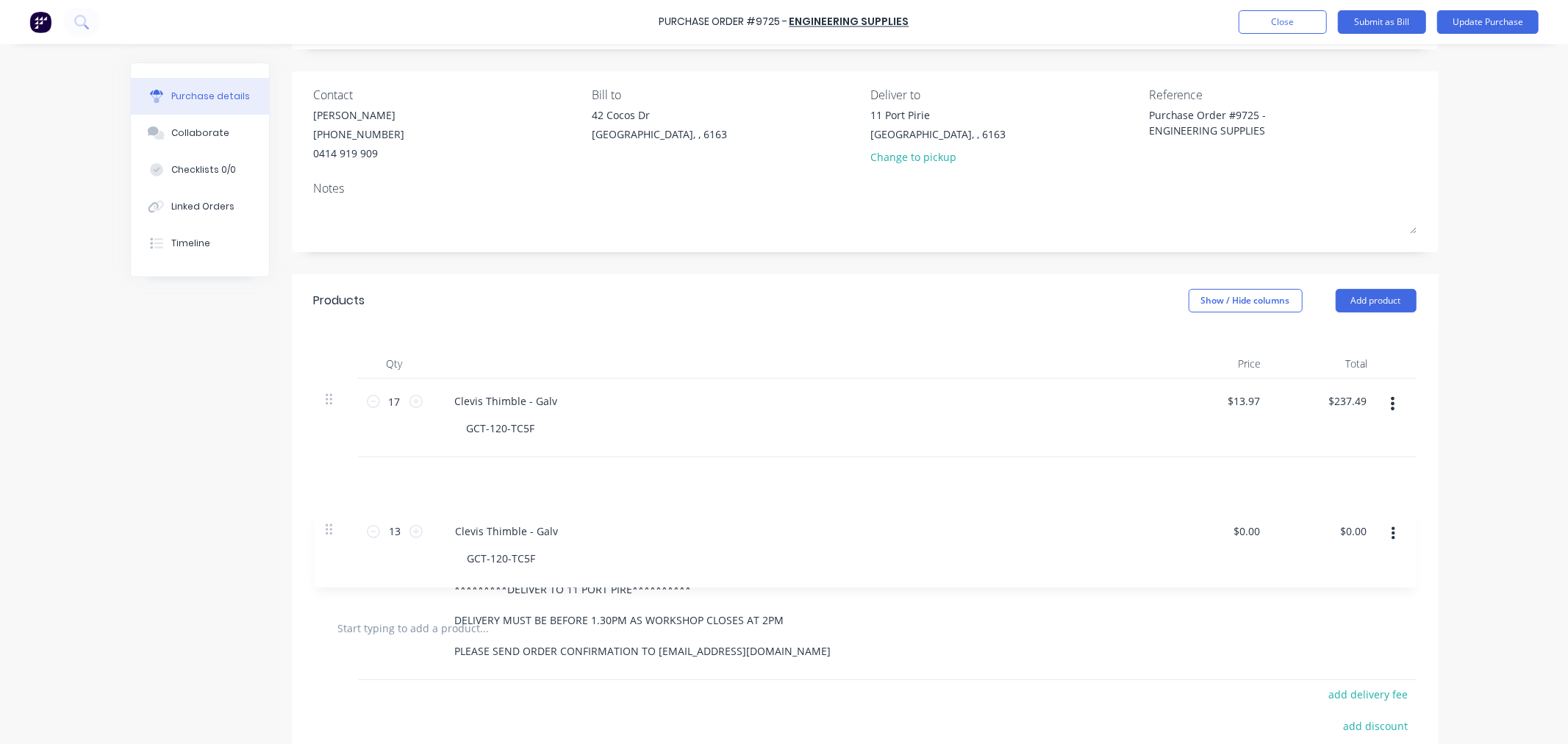
scroll to position [94, 0]
drag, startPoint x: 321, startPoint y: 635, endPoint x: 319, endPoint y: 477, distance: 158.0
click at [319, 477] on div "**********" at bounding box center [865, 488] width 1103 height 222
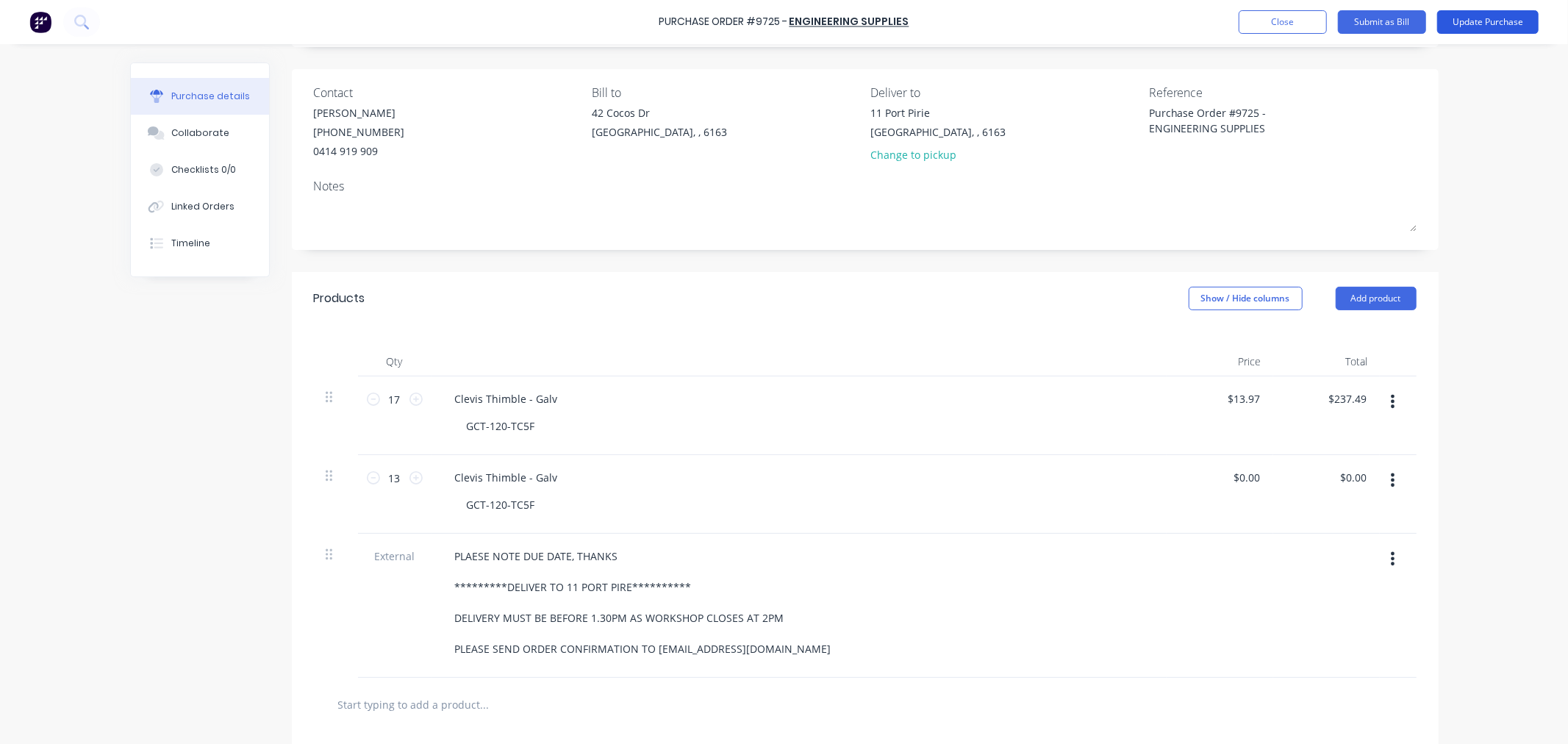
click at [1453, 22] on button "Update Purchase" at bounding box center [1488, 22] width 102 height 24
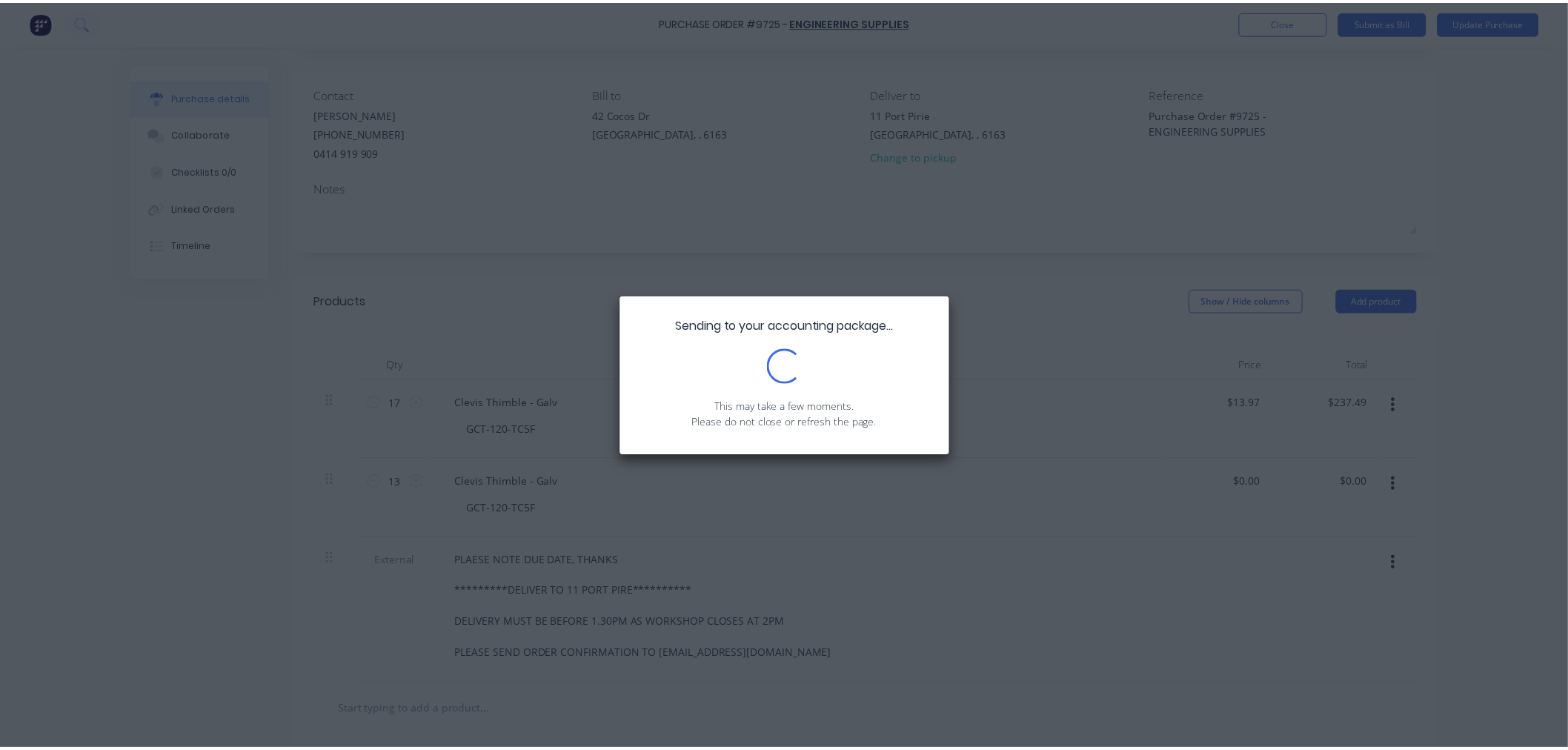
scroll to position [0, 0]
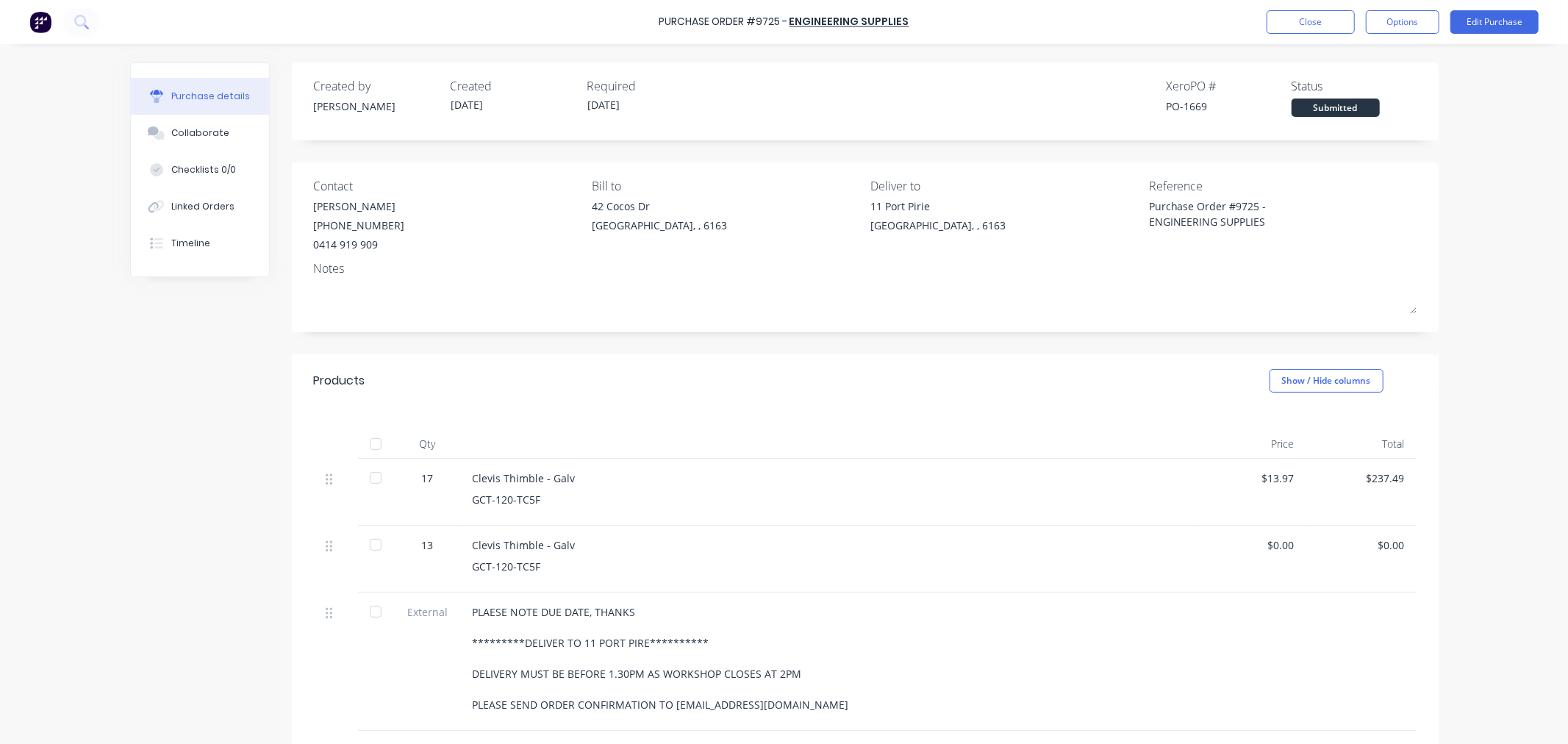
click at [371, 480] on div at bounding box center [376, 478] width 29 height 29
type textarea "x"
click at [1334, 20] on button "Close" at bounding box center [1311, 22] width 88 height 24
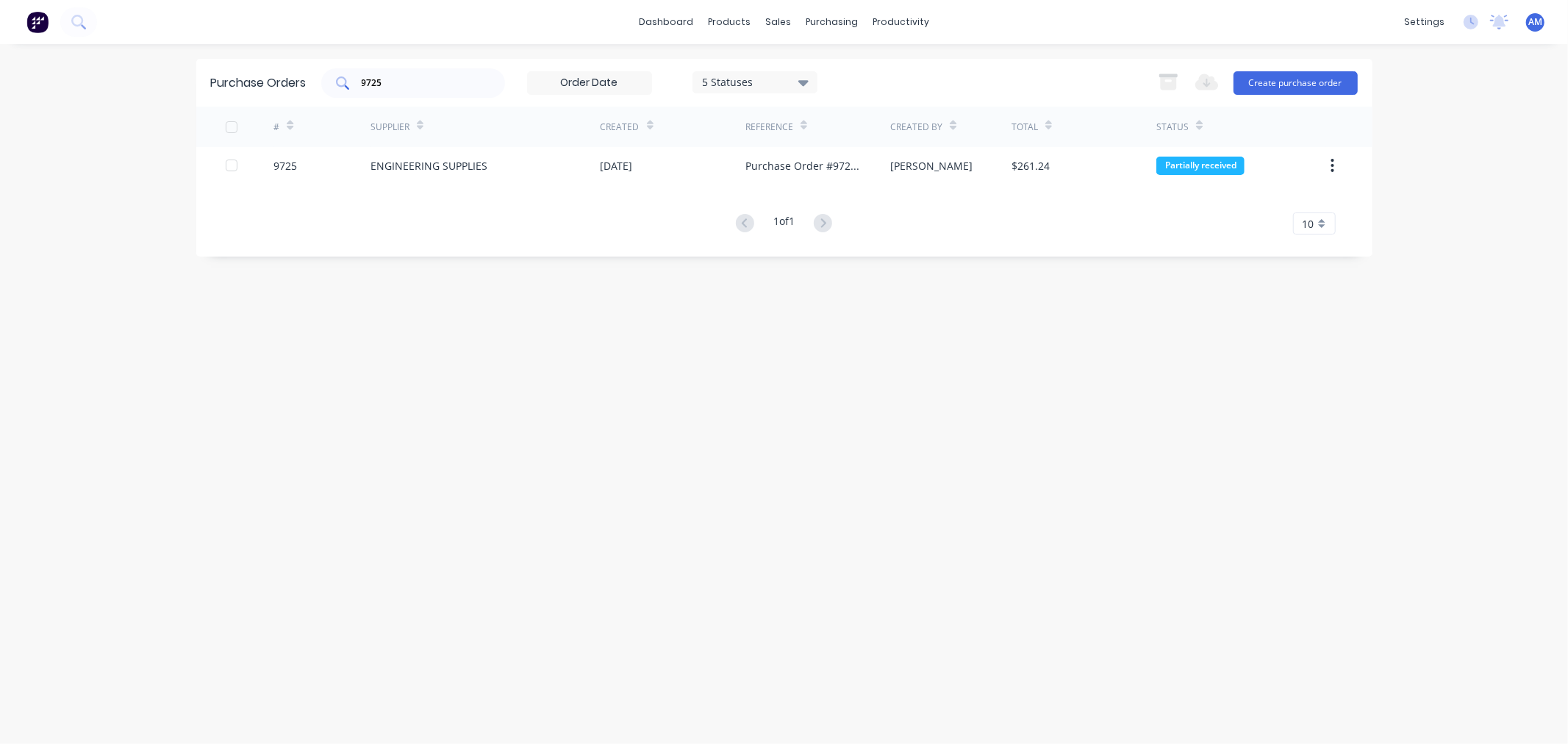
click at [419, 76] on div "9725" at bounding box center [413, 83] width 183 height 29
drag, startPoint x: 346, startPoint y: 84, endPoint x: 304, endPoint y: 85, distance: 42.0
click at [304, 85] on div "Purchase Orders 9725 5 Statuses 5 Statuses Export to Excel (XLSX) Create purcha…" at bounding box center [784, 83] width 1176 height 48
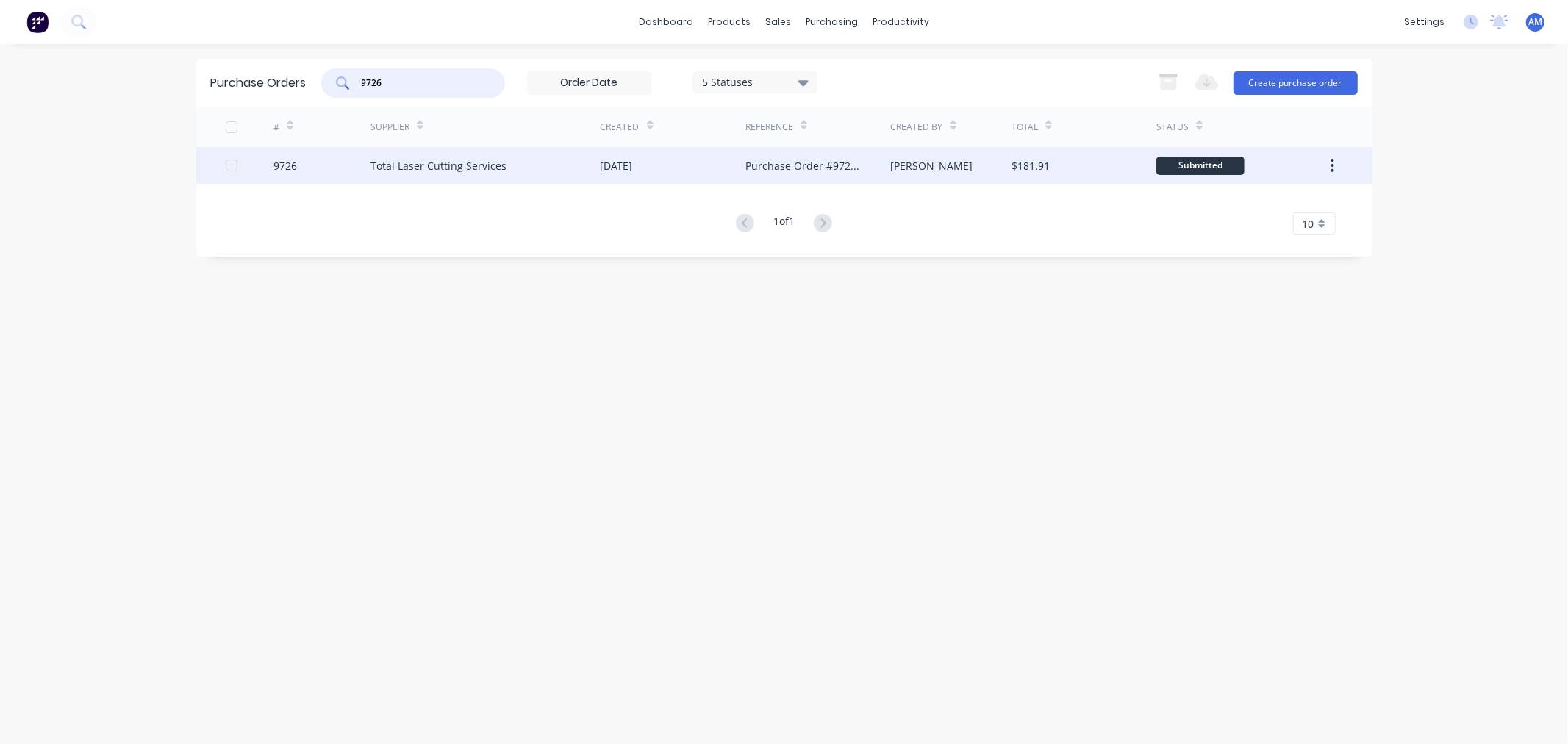
type input "9726"
click at [318, 167] on div "9726" at bounding box center [322, 166] width 97 height 37
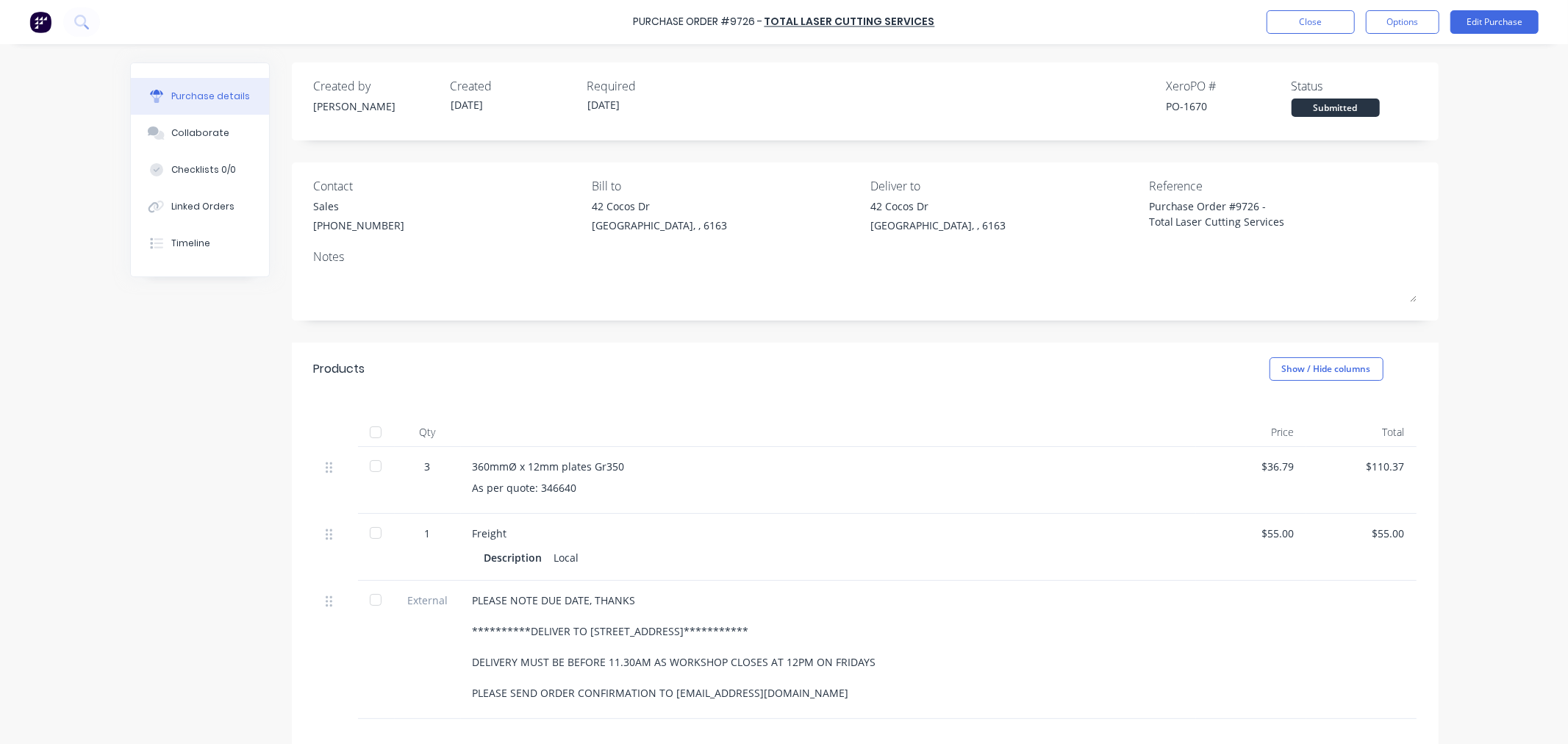
click at [368, 432] on div at bounding box center [376, 432] width 29 height 29
click at [1390, 26] on button "Options" at bounding box center [1403, 22] width 74 height 24
click at [1362, 89] on div "Convert to Bill" at bounding box center [1370, 89] width 113 height 21
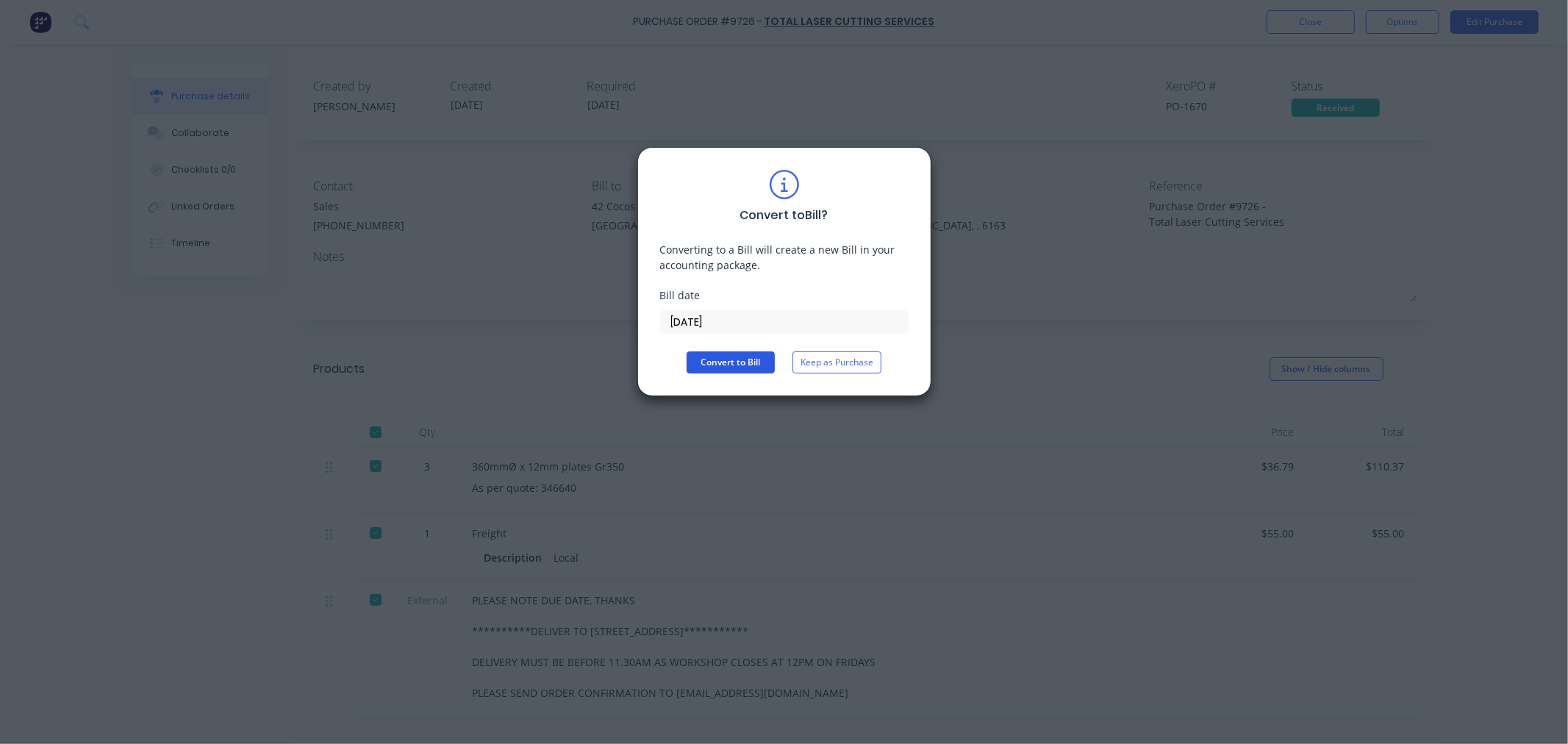
click at [711, 366] on button "Convert to Bill" at bounding box center [731, 362] width 88 height 22
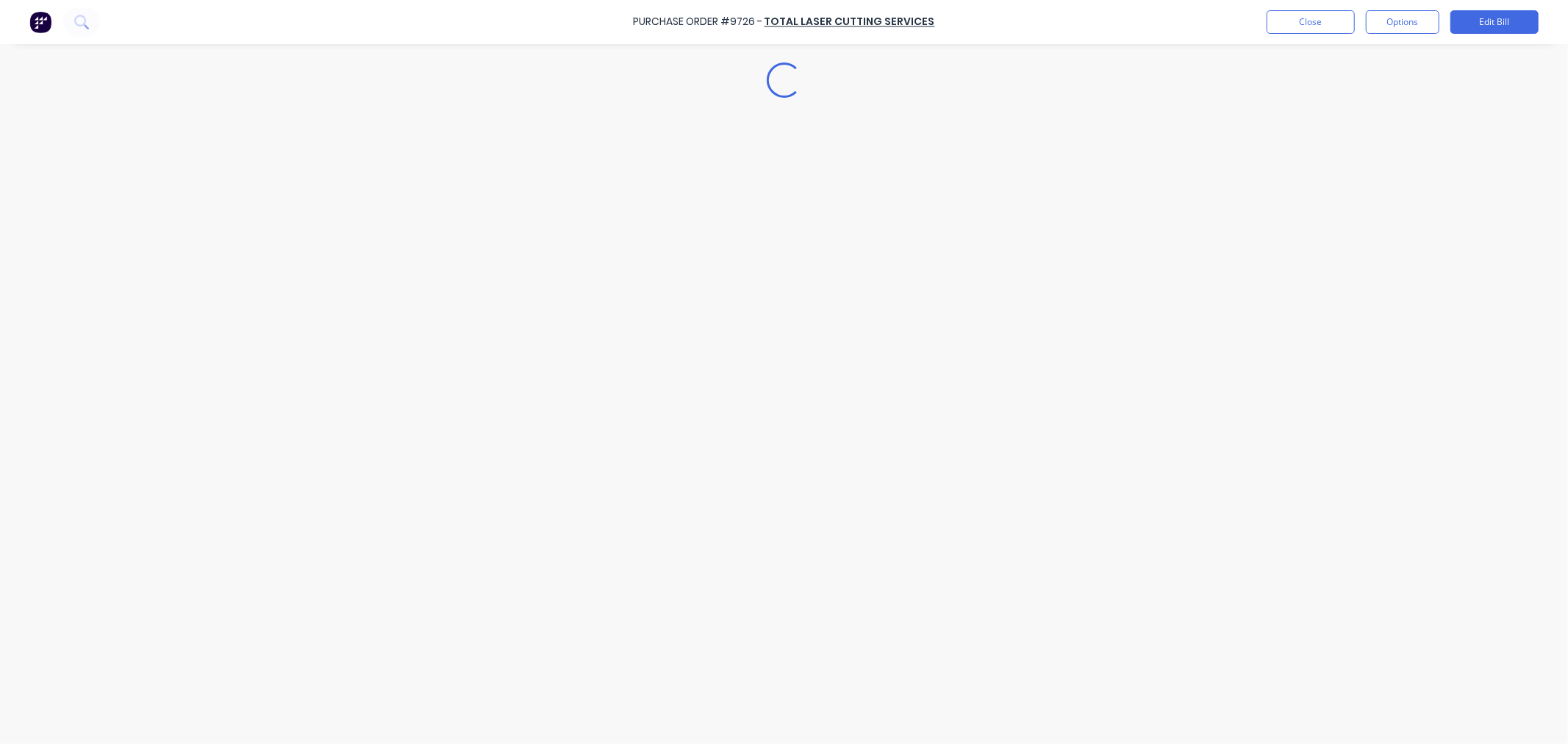
type textarea "x"
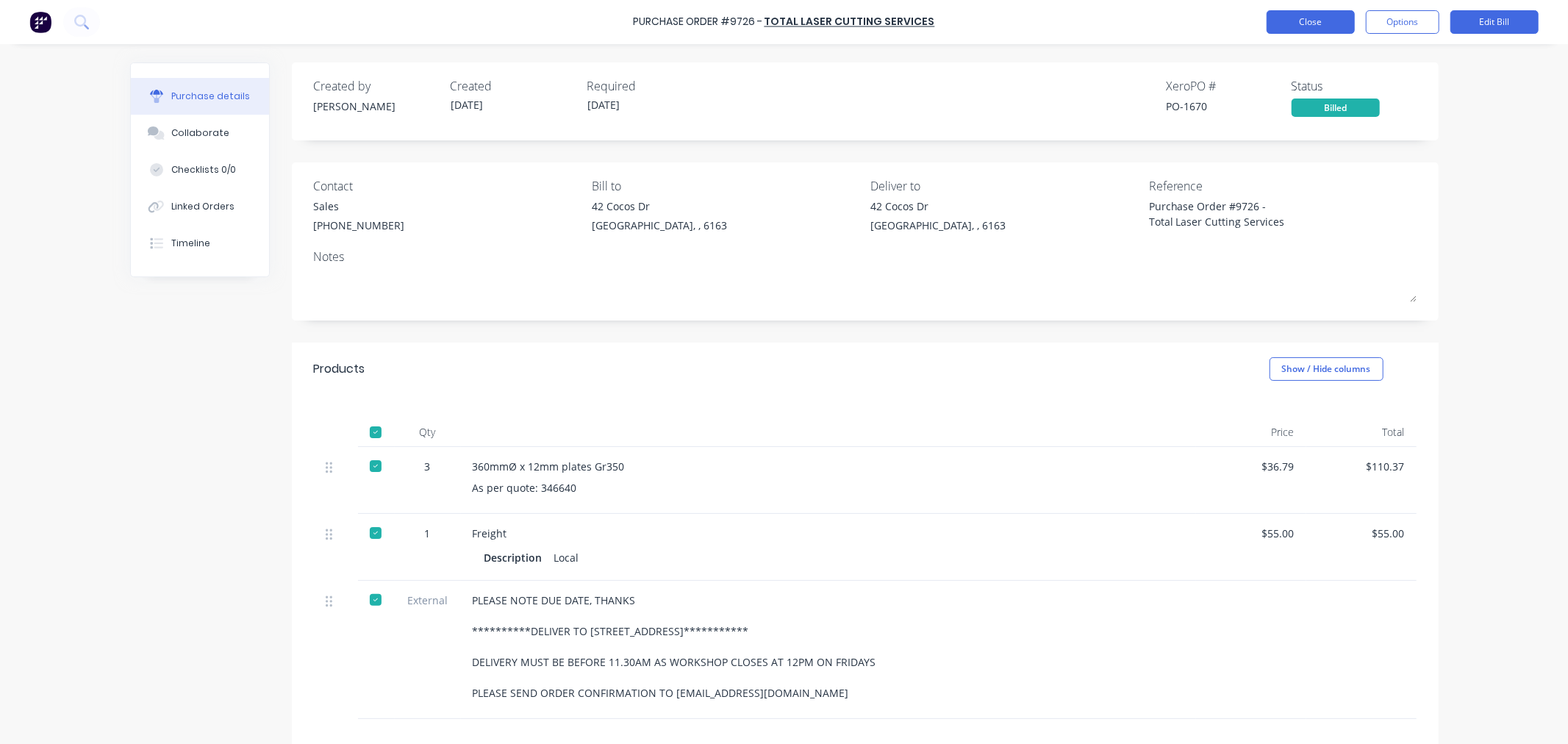
drag, startPoint x: 711, startPoint y: 366, endPoint x: 1287, endPoint y: 29, distance: 667.3
click at [1287, 29] on button "Close" at bounding box center [1311, 22] width 88 height 24
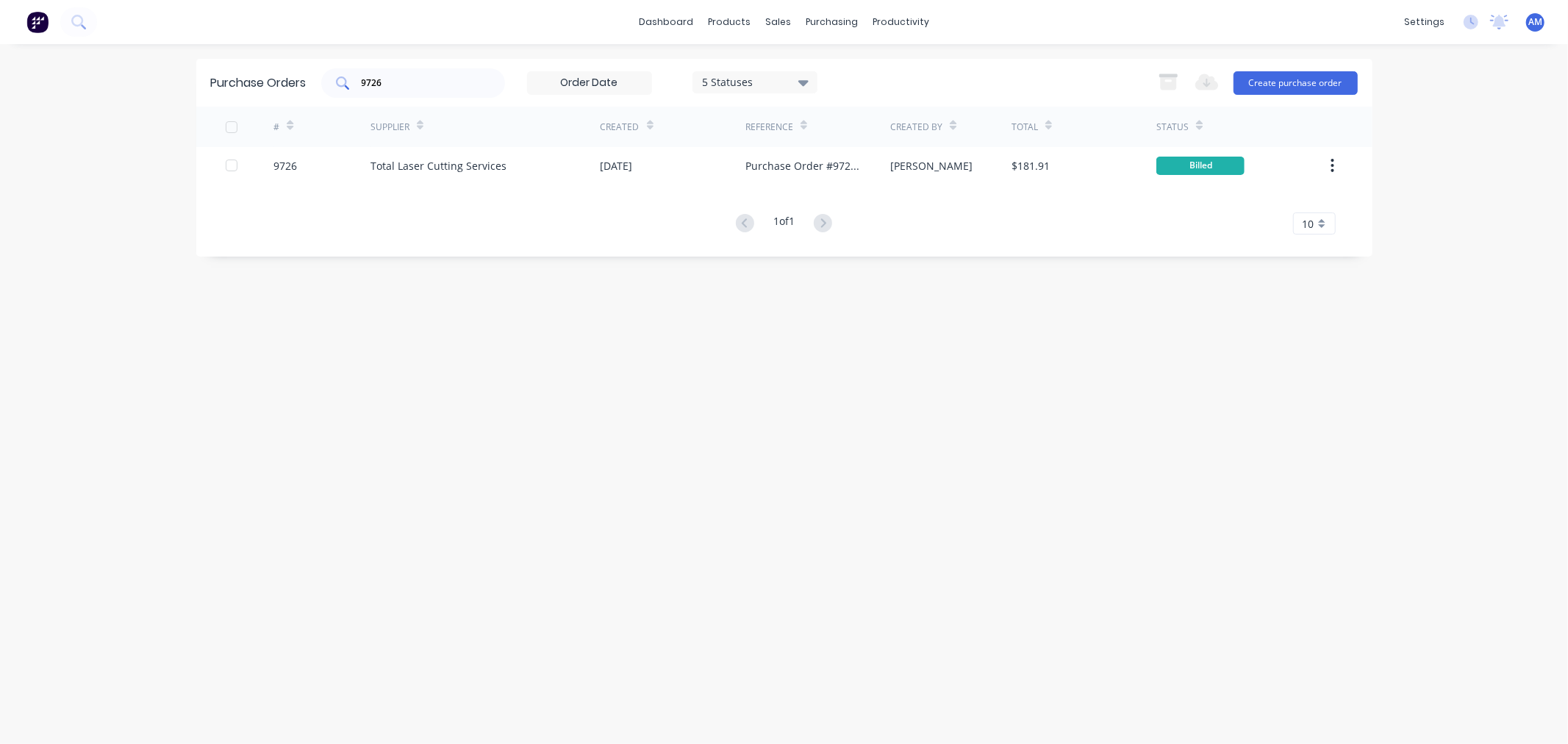
click at [421, 90] on input "9726" at bounding box center [421, 83] width 122 height 15
drag, startPoint x: 413, startPoint y: 83, endPoint x: 340, endPoint y: 80, distance: 73.1
click at [340, 80] on div "9726" at bounding box center [413, 83] width 183 height 29
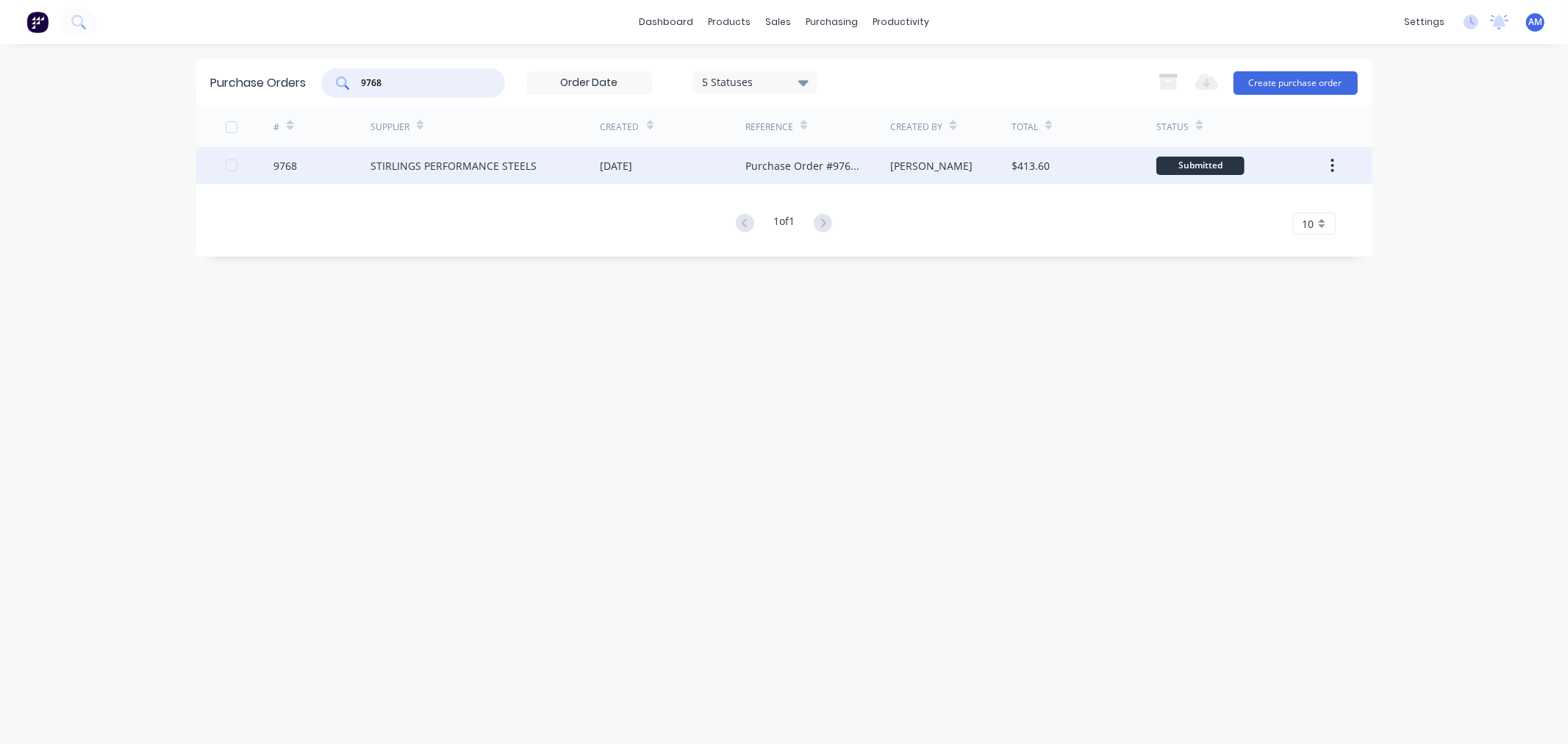
type input "9768"
click at [312, 165] on div "9768" at bounding box center [322, 166] width 97 height 37
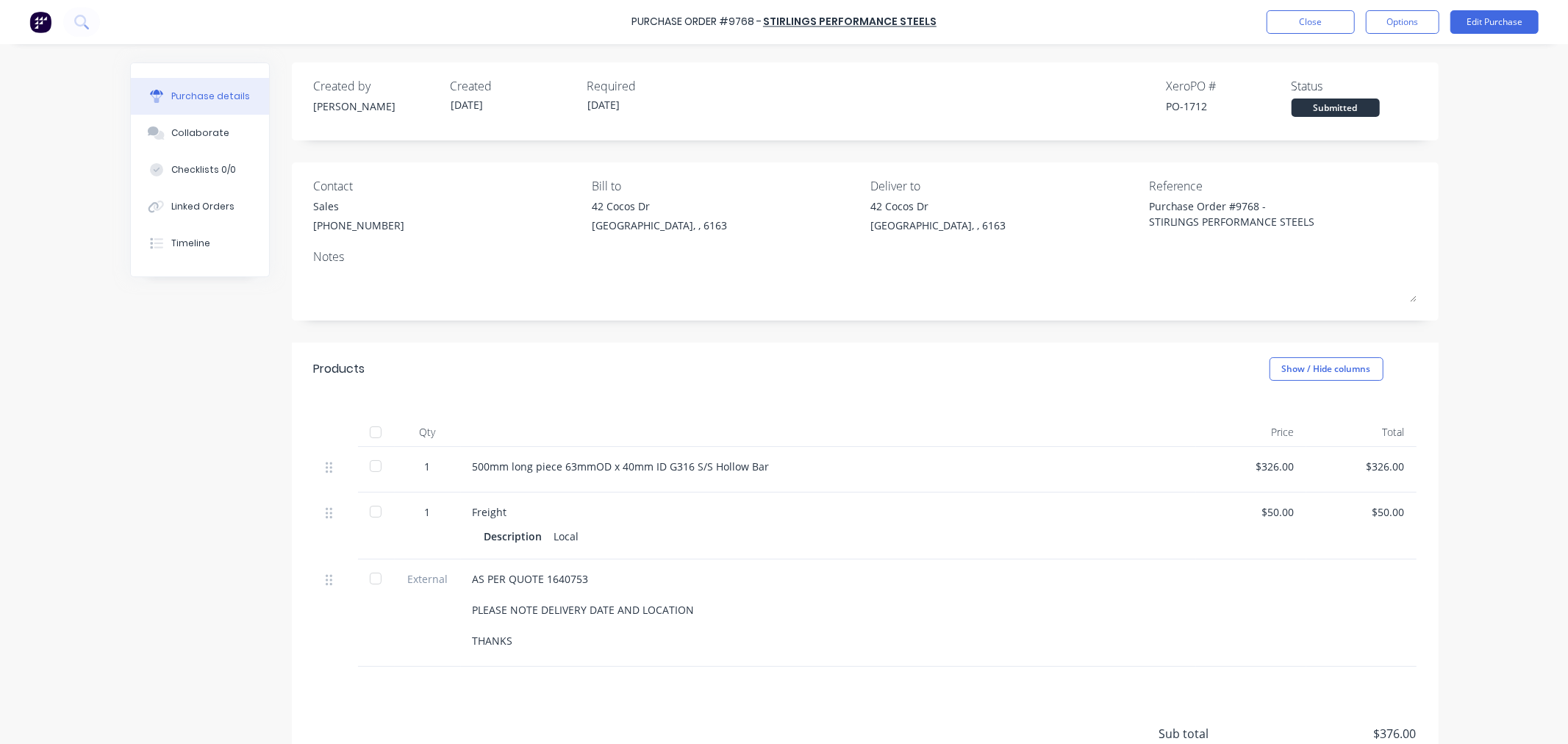
click at [374, 435] on div at bounding box center [376, 432] width 29 height 29
click at [1421, 21] on button "Options" at bounding box center [1403, 22] width 74 height 24
click at [1386, 85] on div "Convert to Bill" at bounding box center [1370, 89] width 113 height 21
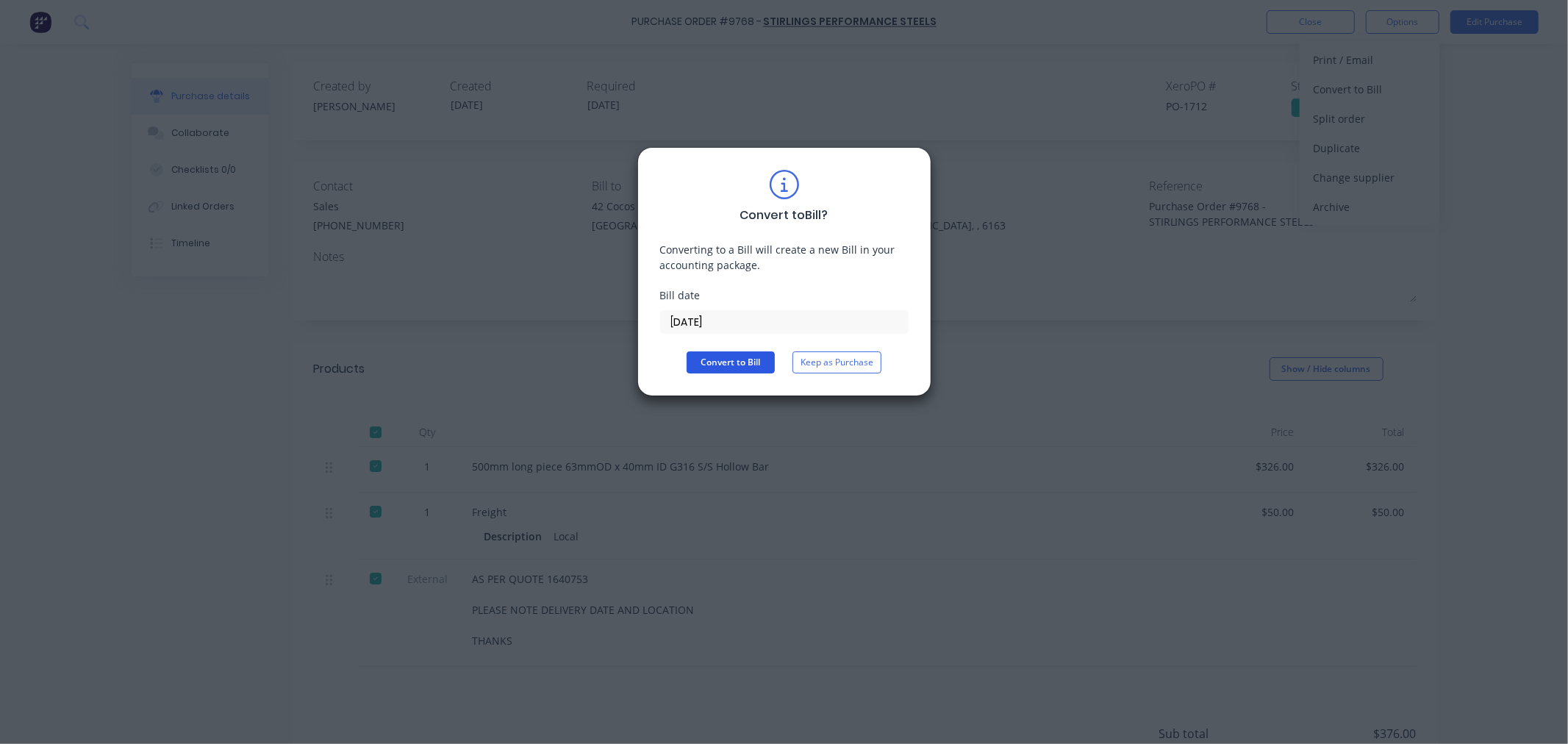
click at [743, 363] on button "Convert to Bill" at bounding box center [731, 362] width 88 height 22
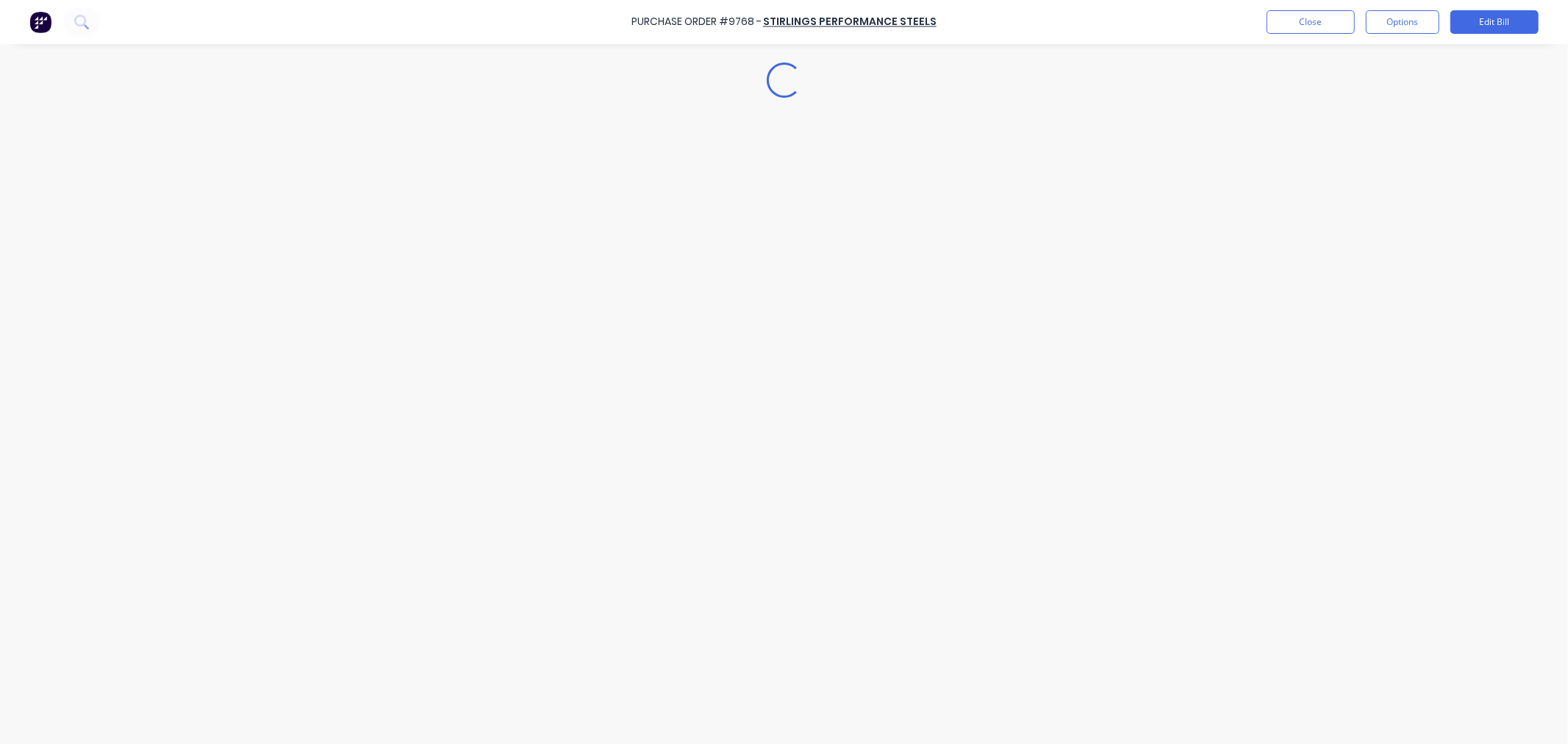
type textarea "x"
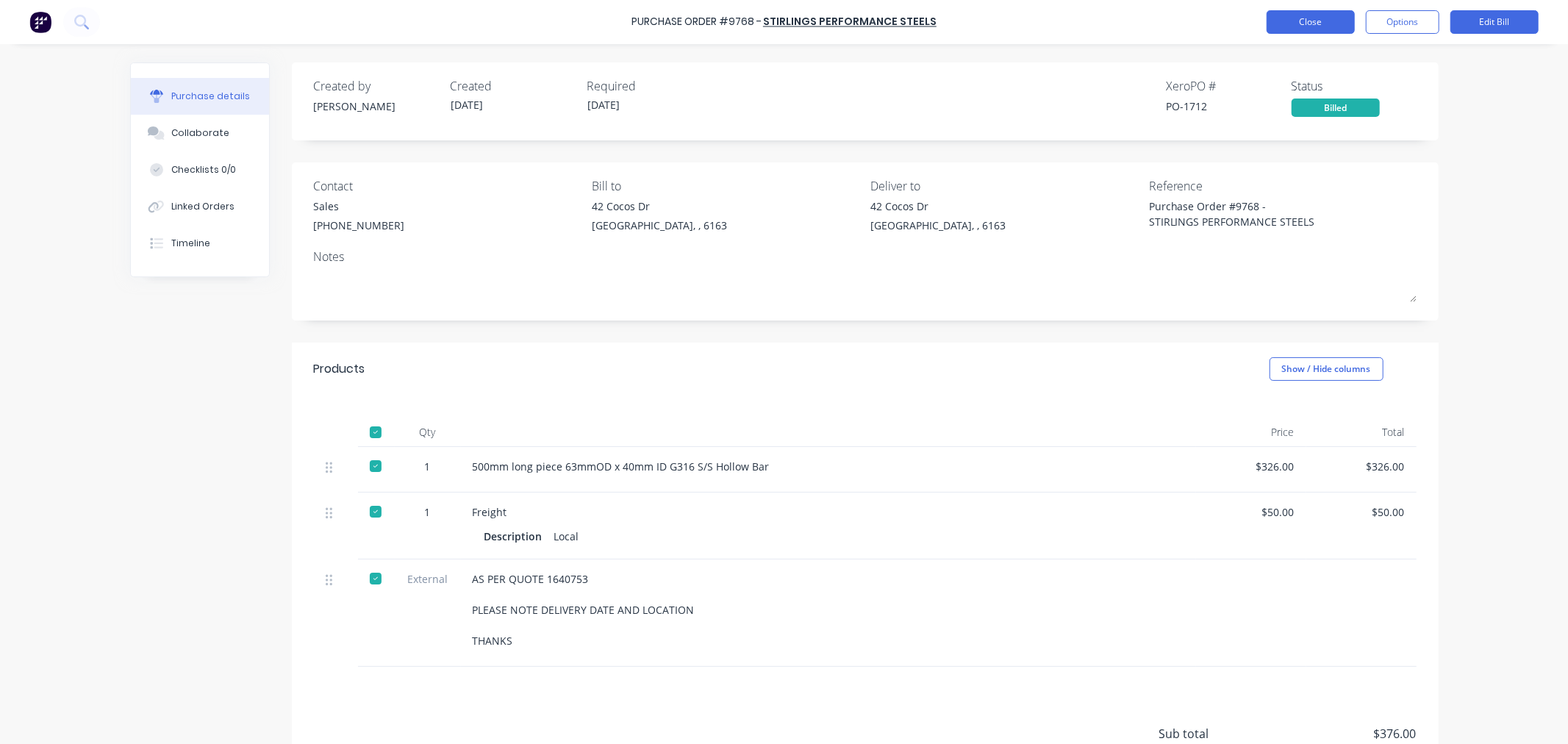
click at [1309, 24] on button "Close" at bounding box center [1311, 22] width 88 height 24
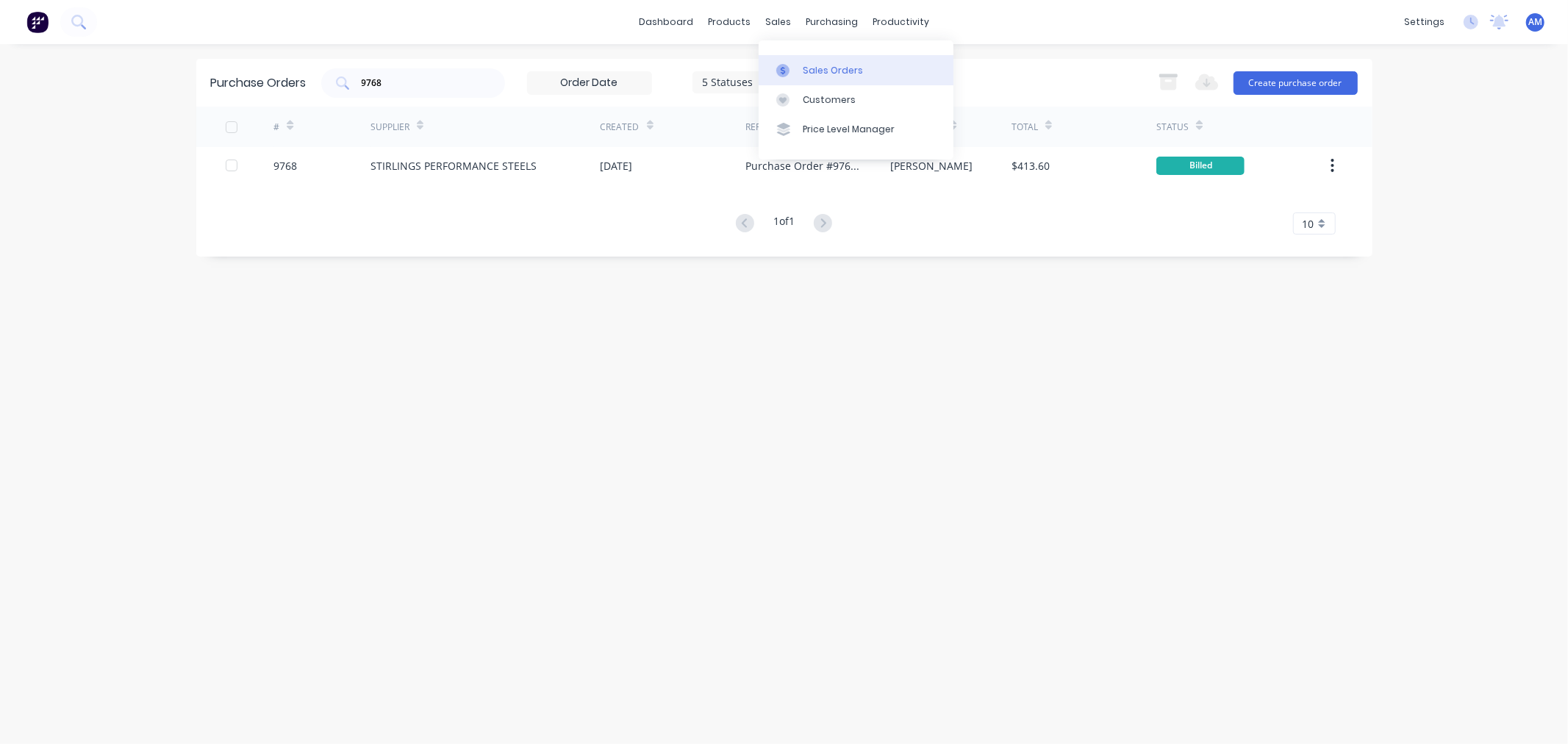
click at [811, 70] on div "Sales Orders" at bounding box center [833, 71] width 60 height 13
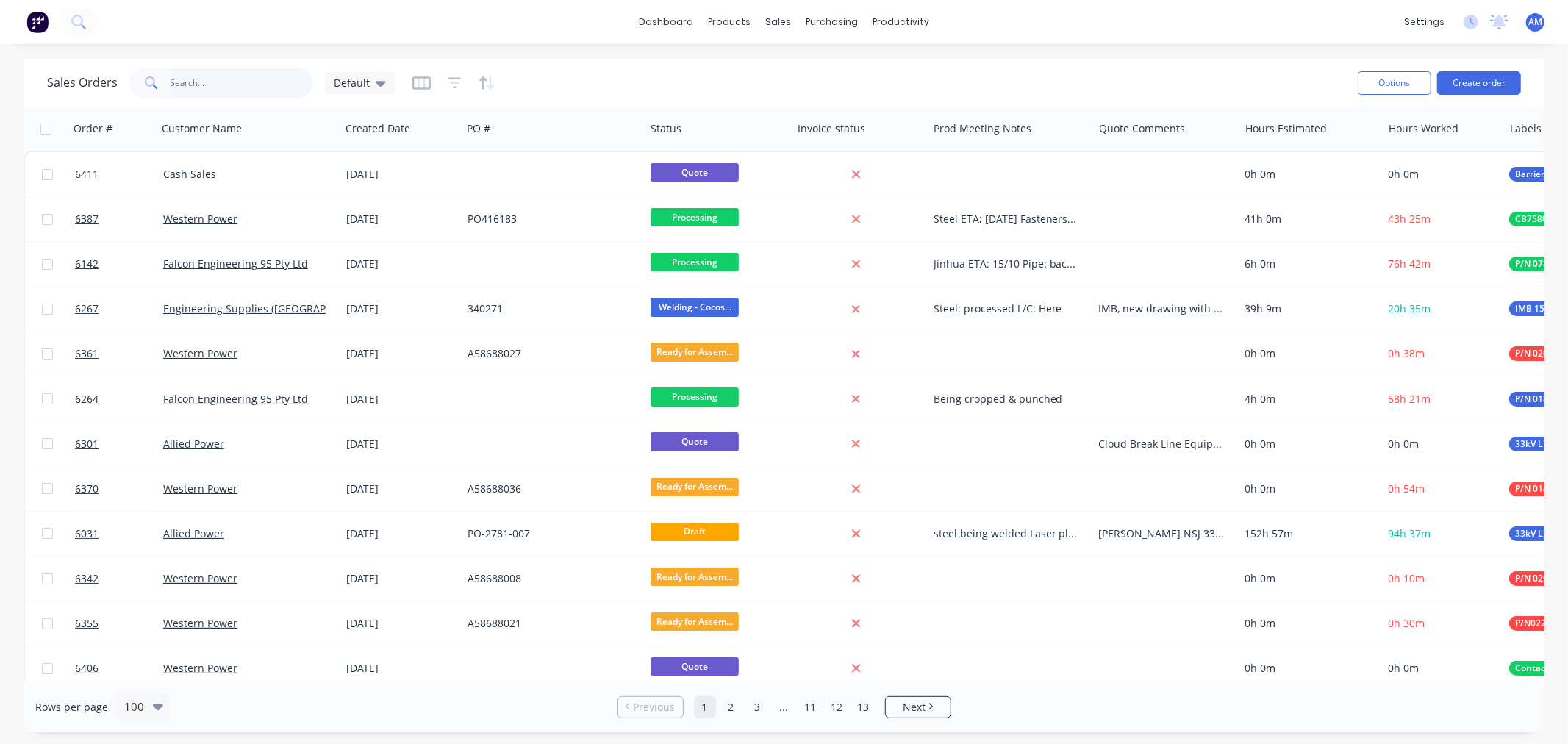
click at [224, 81] on input "text" at bounding box center [242, 83] width 144 height 29
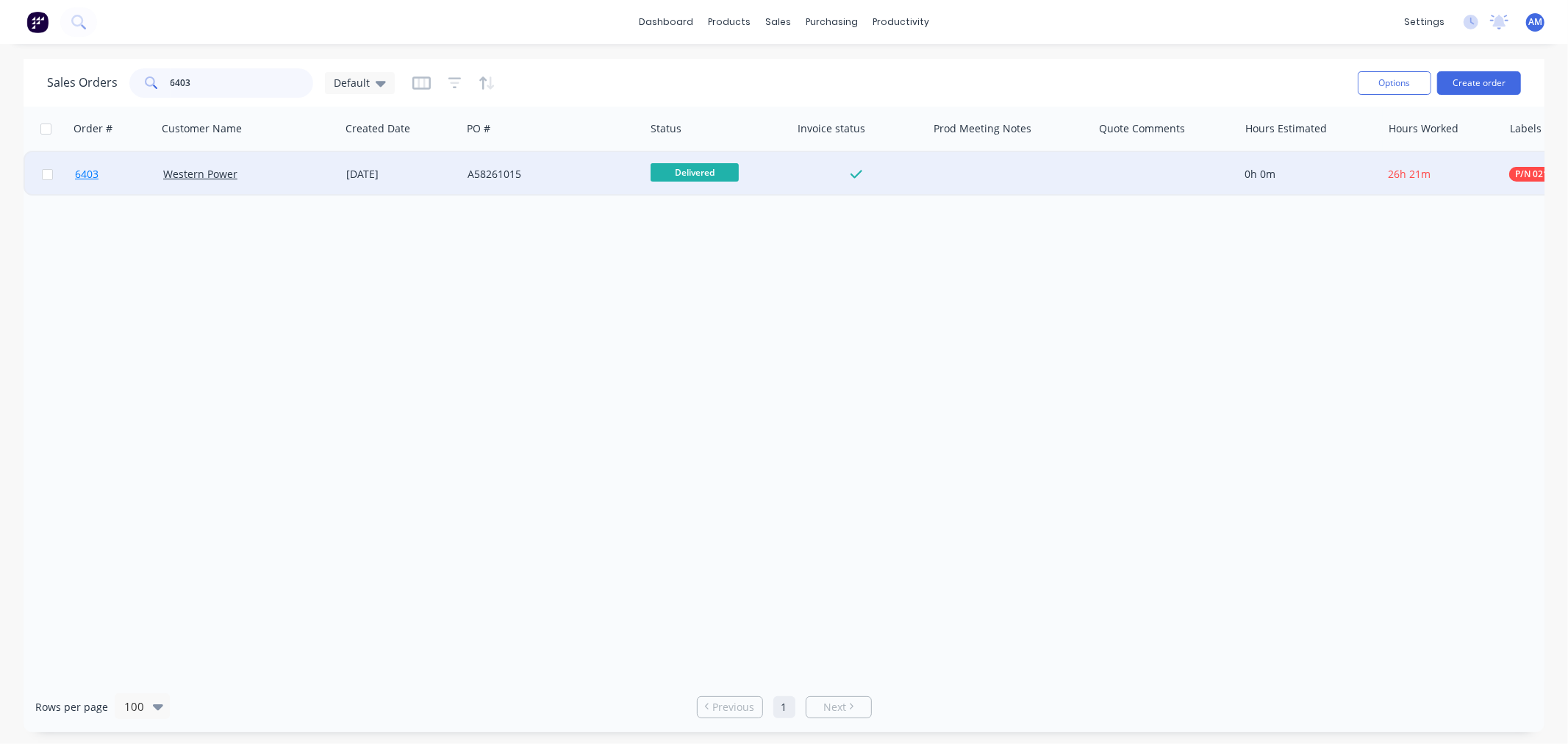
type input "6403"
click at [133, 180] on link "6403" at bounding box center [119, 175] width 88 height 44
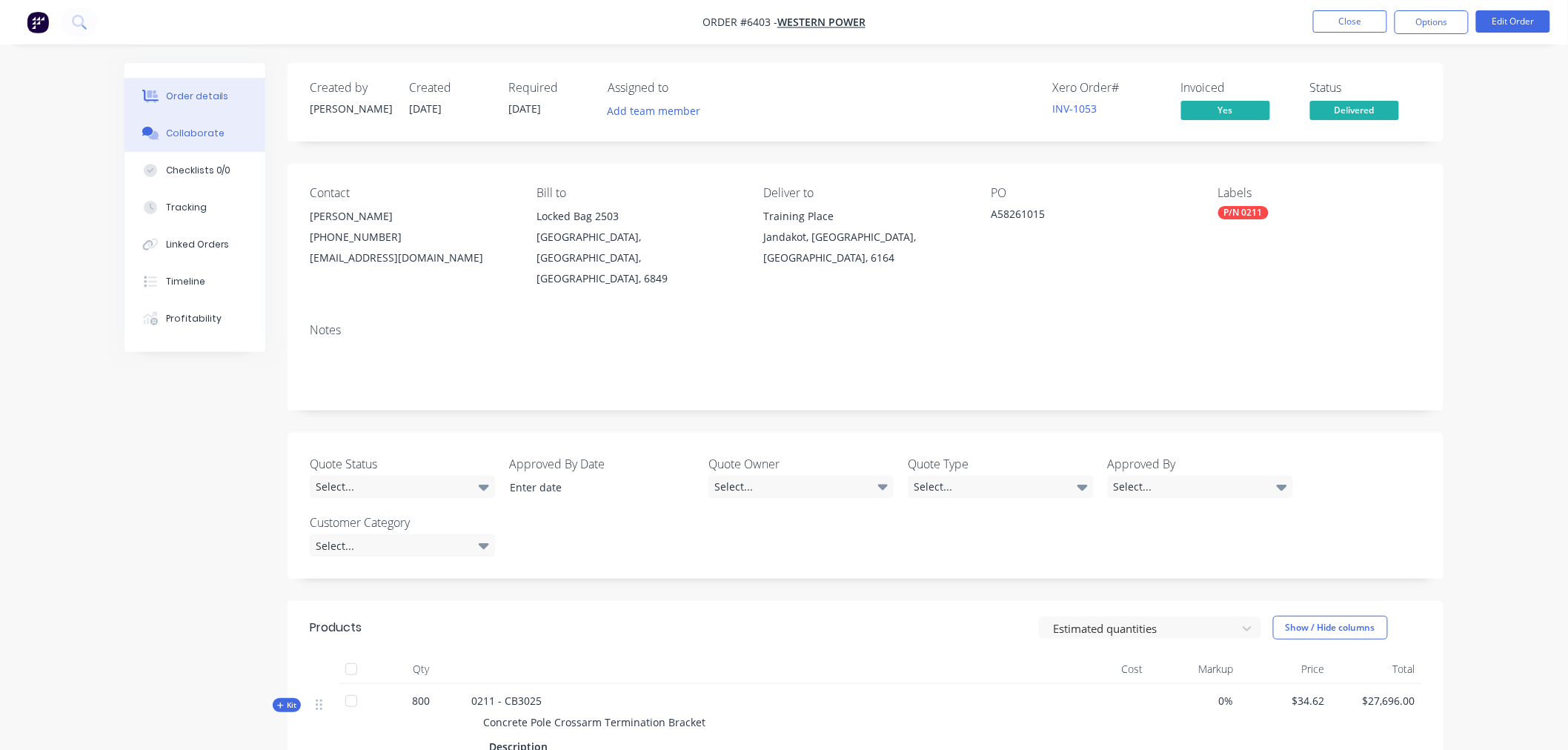
click at [201, 132] on div "Collaborate" at bounding box center [195, 134] width 59 height 13
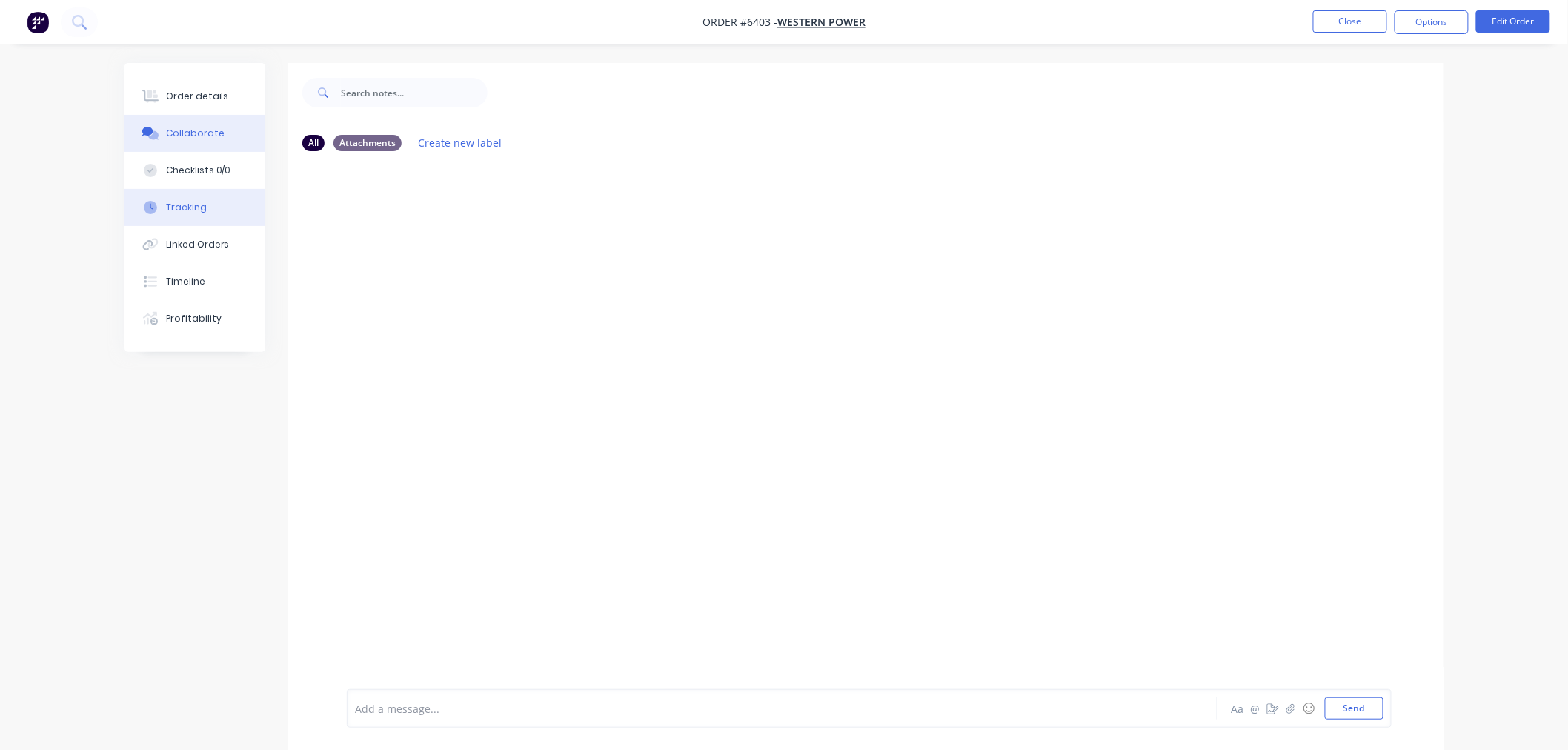
click at [188, 205] on div "Tracking" at bounding box center [186, 207] width 41 height 13
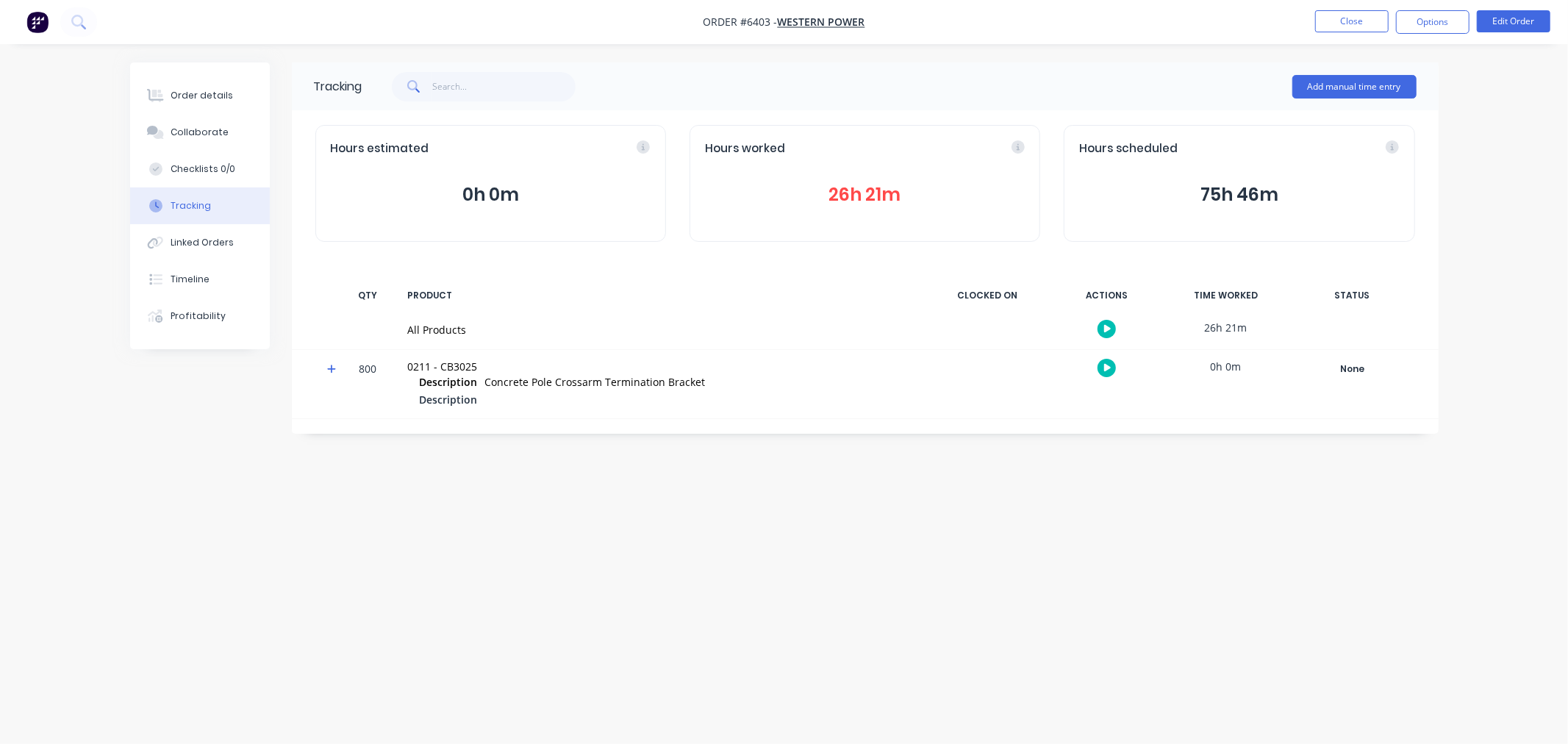
click at [875, 195] on button "26h 21m" at bounding box center [865, 194] width 320 height 28
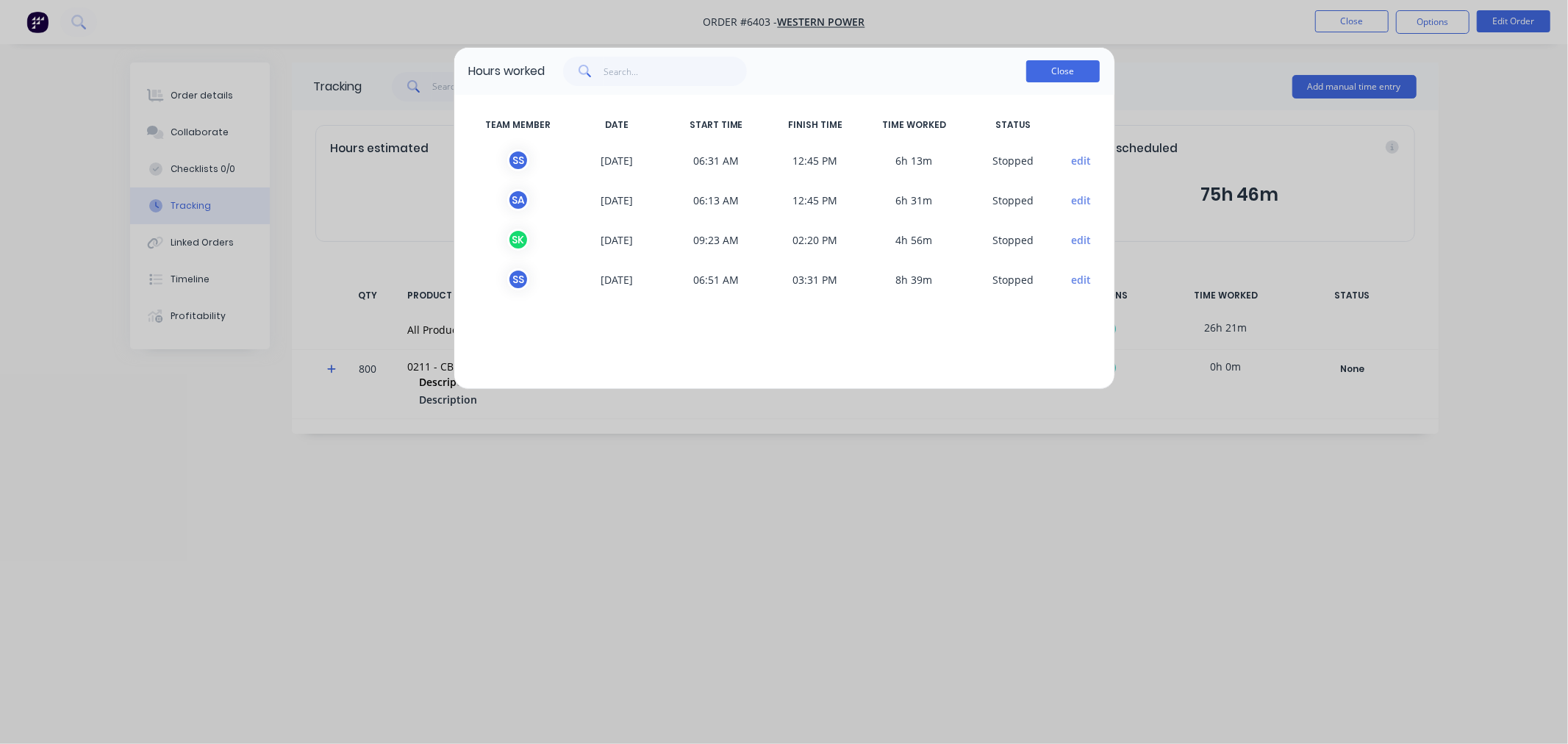
click at [1068, 63] on button "Close" at bounding box center [1063, 71] width 74 height 22
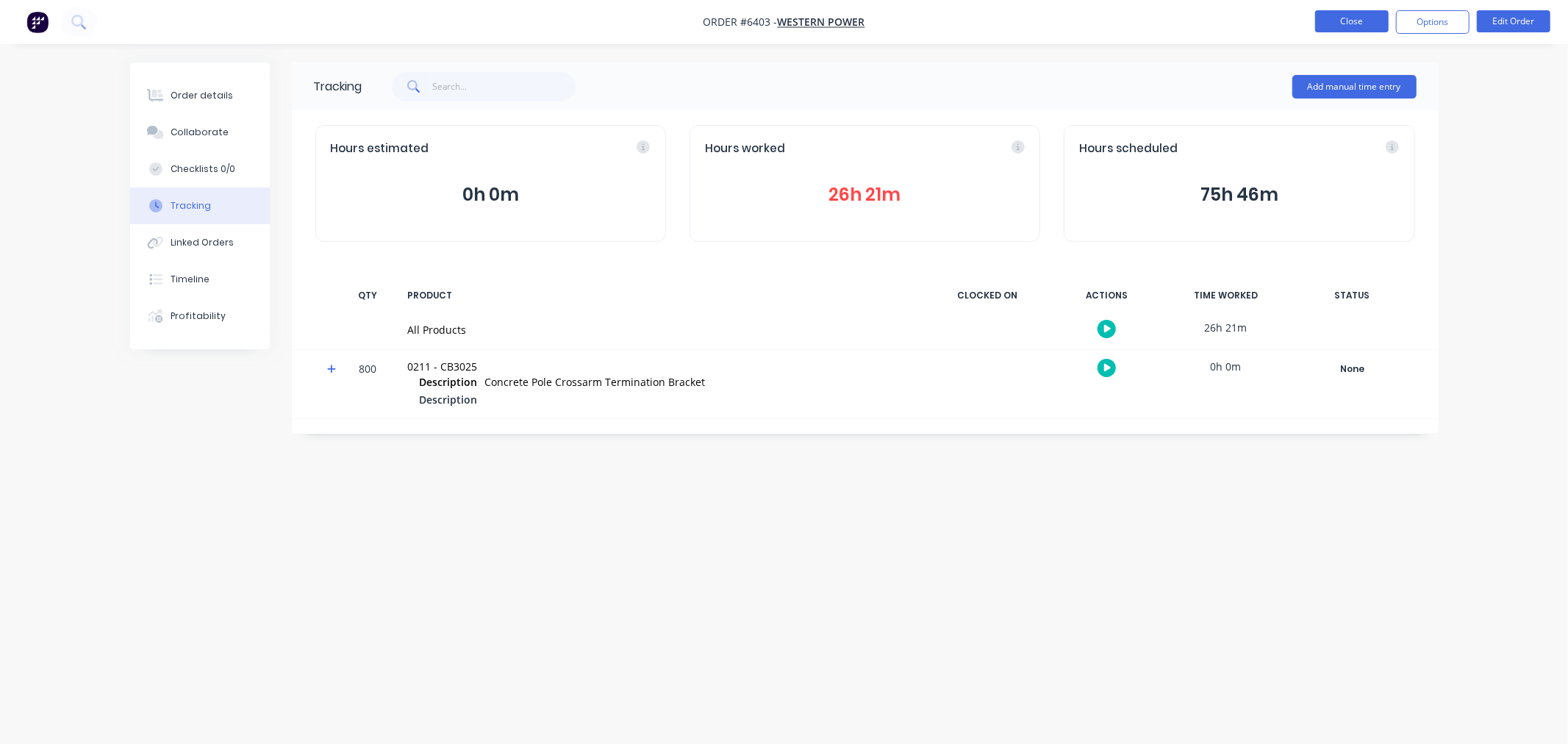
click at [1329, 24] on button "Close" at bounding box center [1352, 21] width 74 height 22
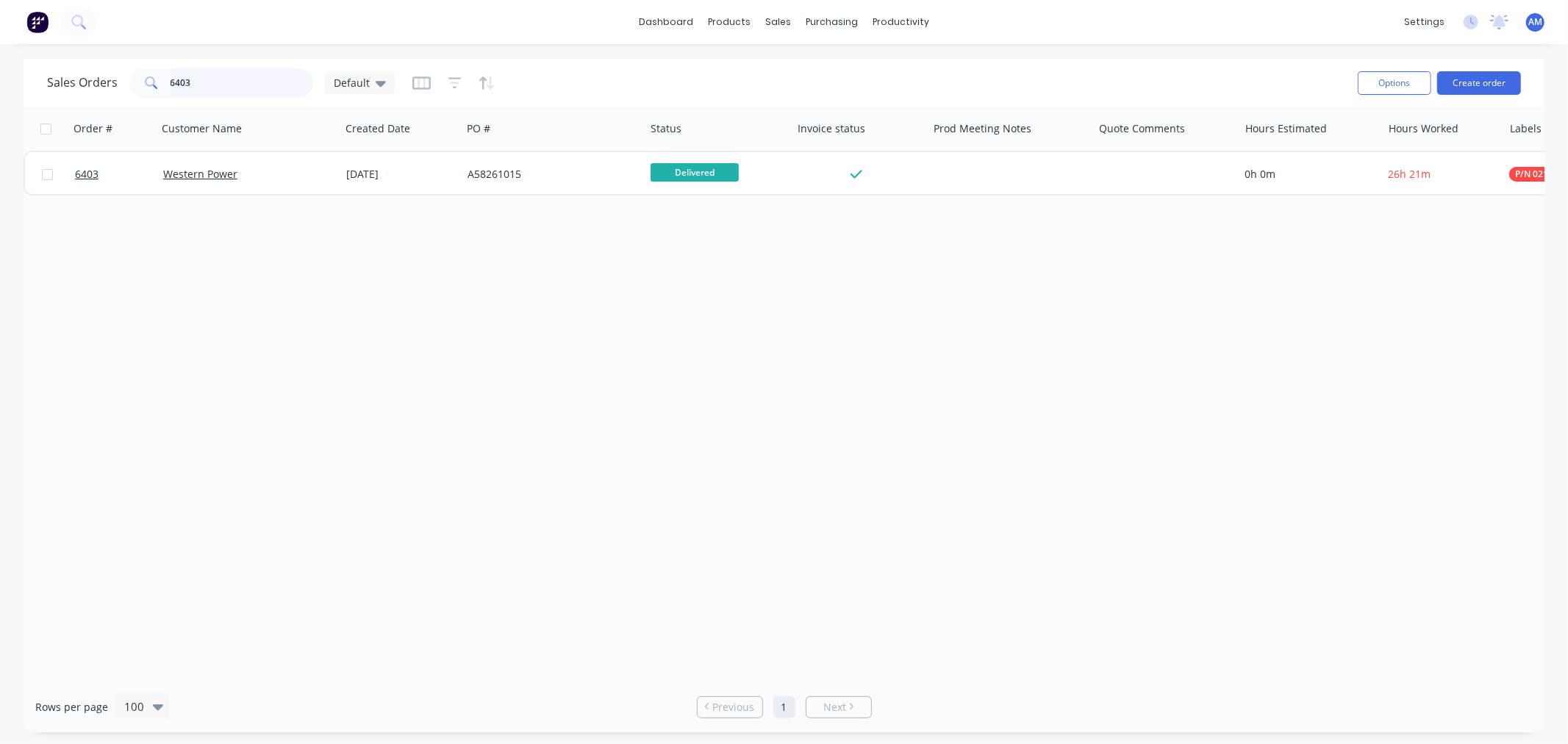
click at [217, 82] on input "6403" at bounding box center [242, 83] width 144 height 29
drag, startPoint x: 209, startPoint y: 83, endPoint x: 143, endPoint y: 84, distance: 66.0
click at [143, 84] on div "6403" at bounding box center [221, 83] width 183 height 29
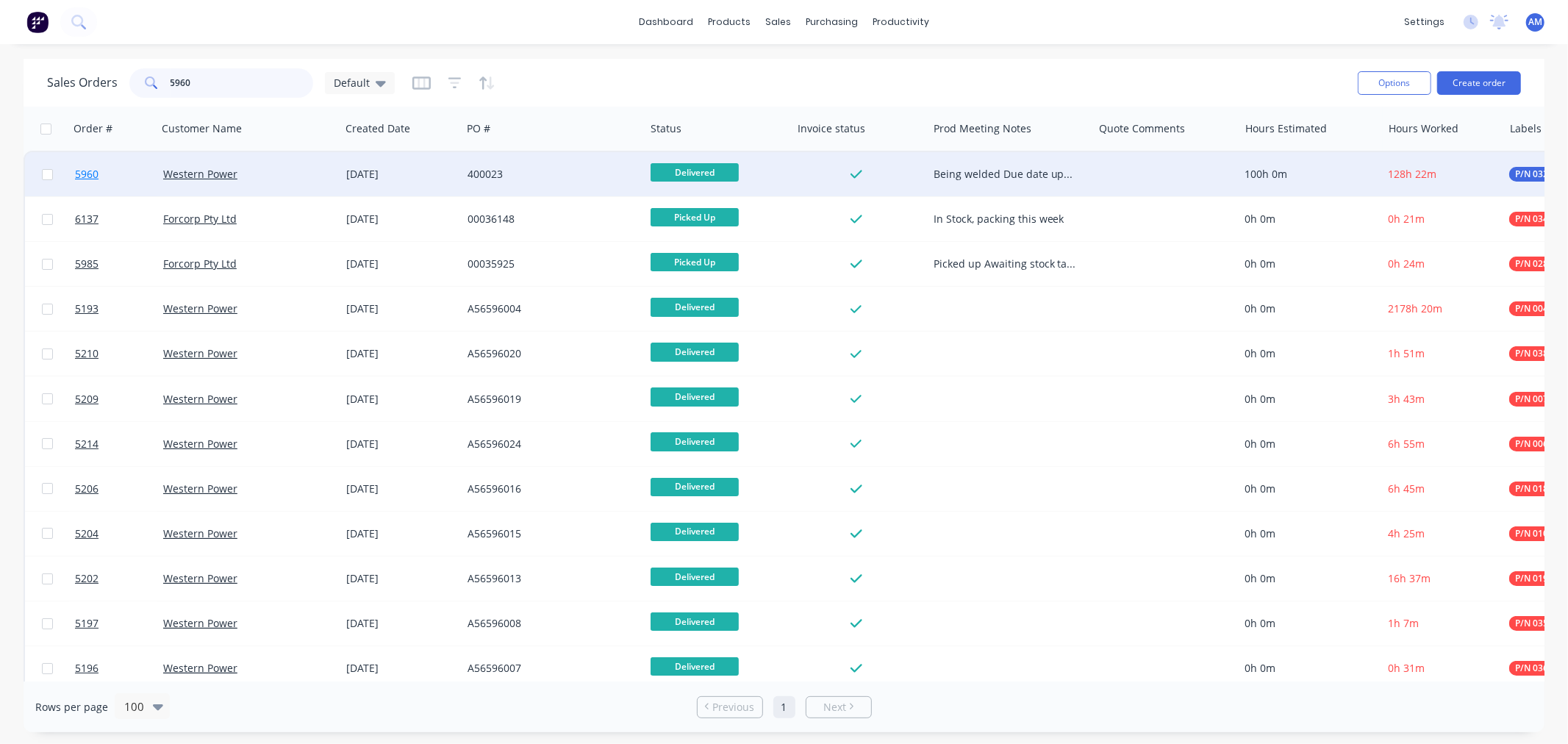
type input "5960"
click at [122, 171] on link "5960" at bounding box center [119, 175] width 88 height 44
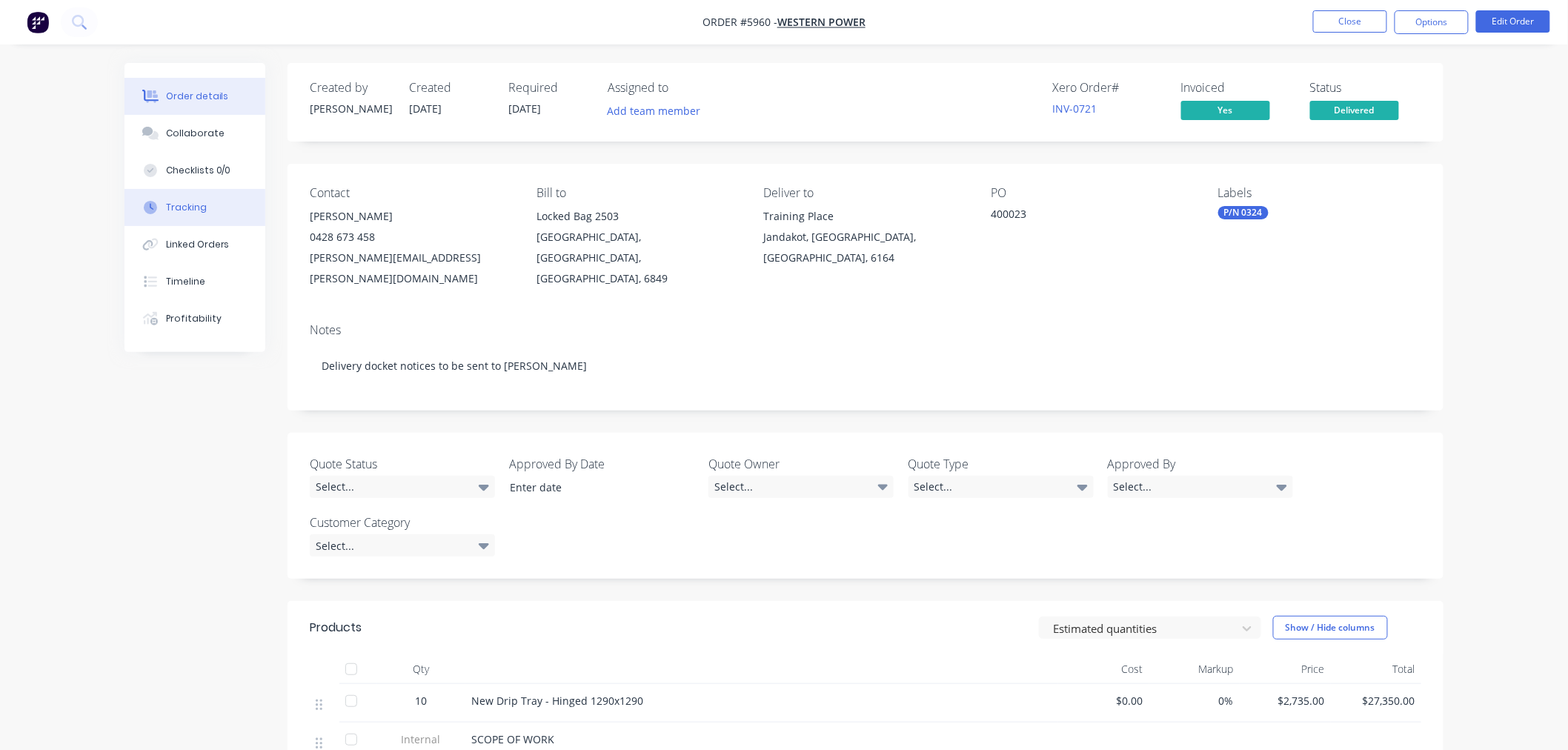
click at [207, 200] on button "Tracking" at bounding box center [195, 207] width 141 height 37
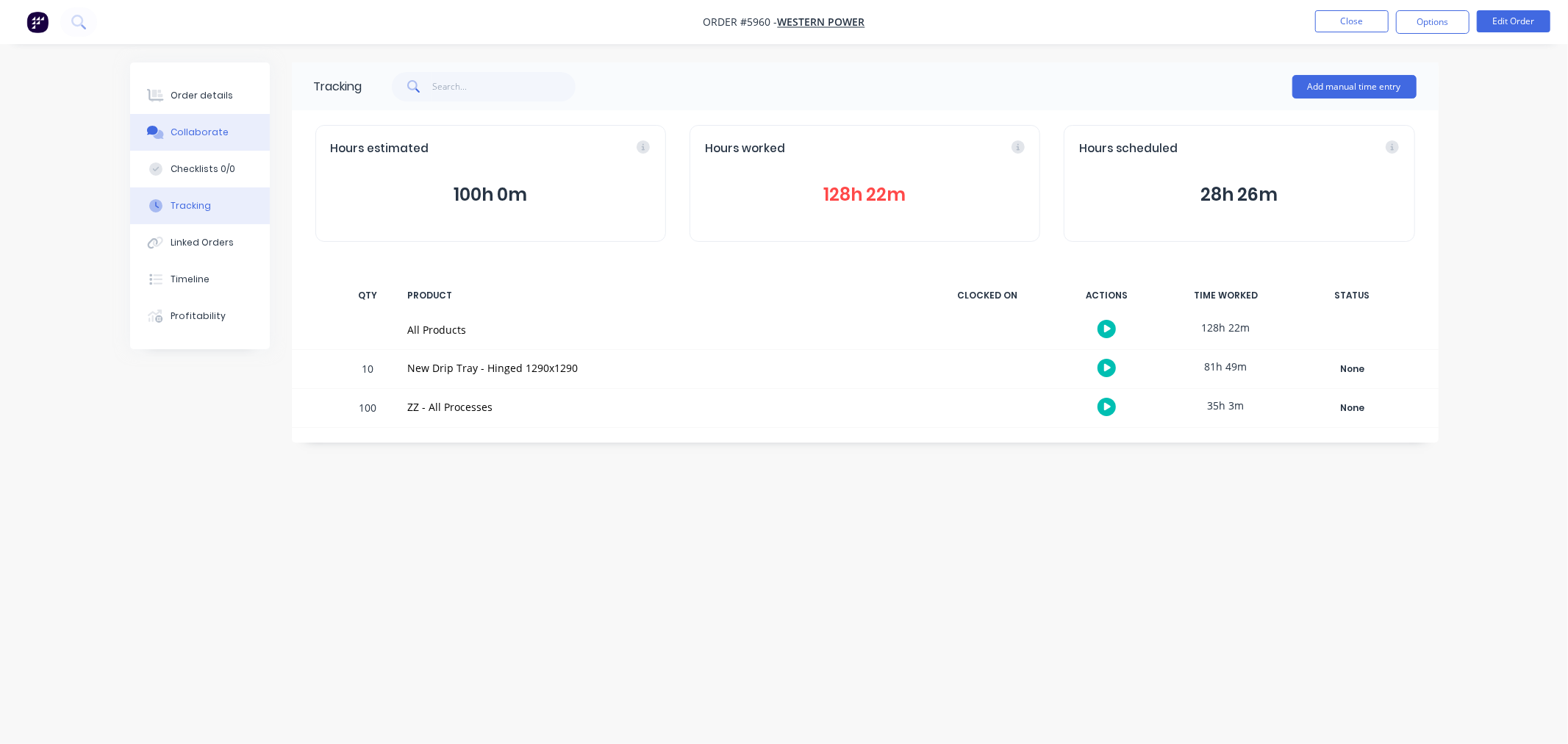
click at [193, 136] on div "Collaborate" at bounding box center [199, 133] width 58 height 13
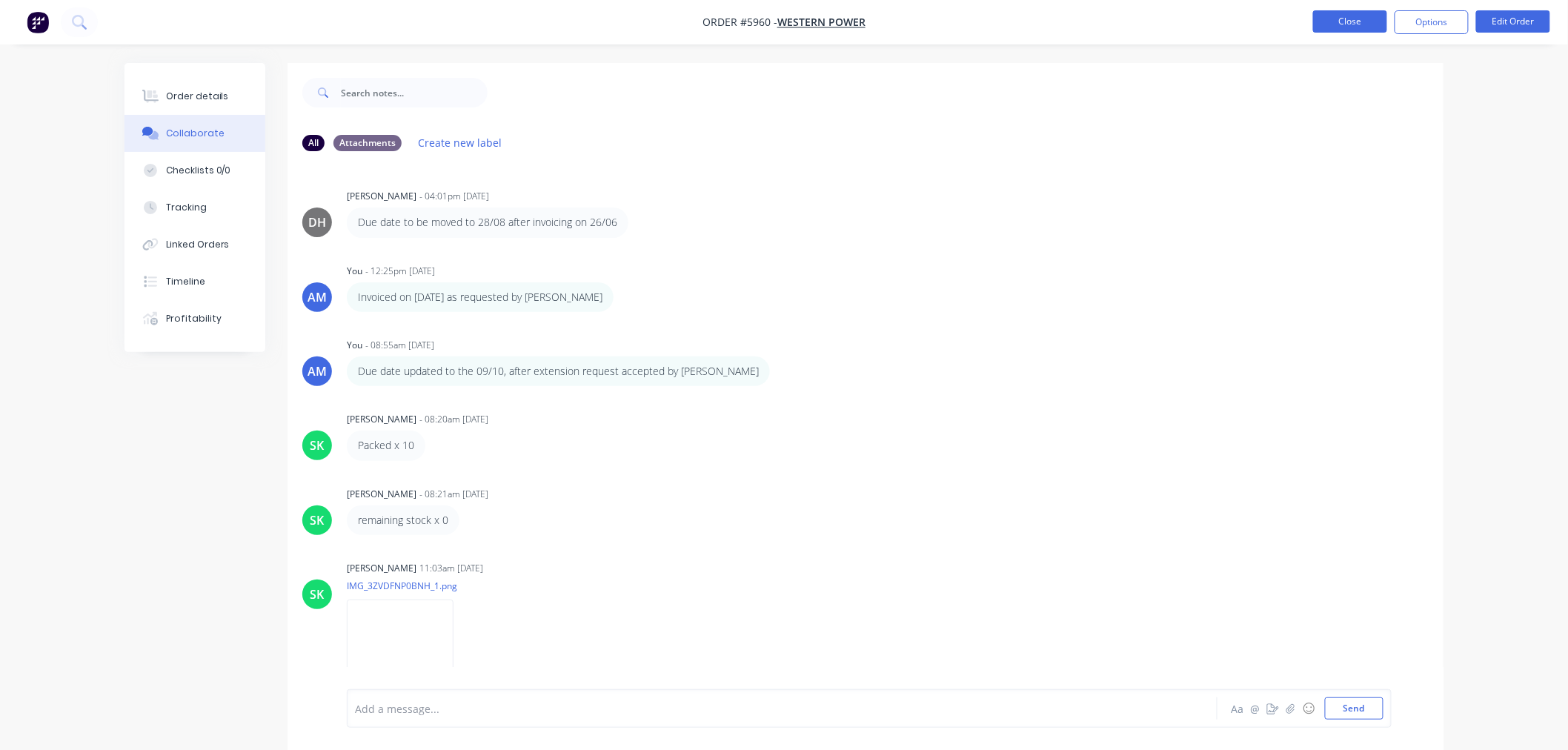
click at [1342, 26] on button "Close" at bounding box center [1350, 22] width 74 height 22
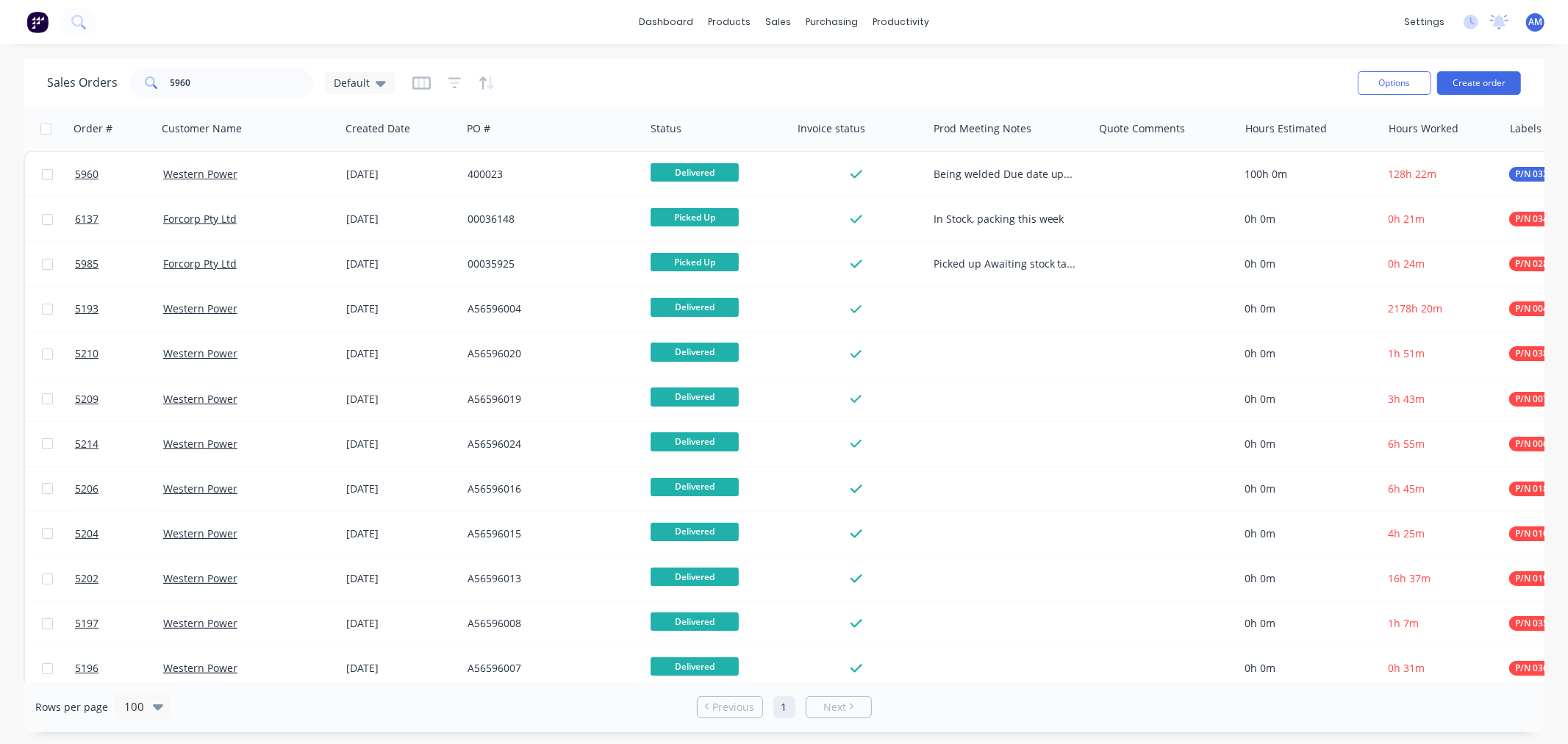
click at [211, 100] on div "Sales Orders 5960 Default" at bounding box center [696, 83] width 1299 height 36
click at [220, 84] on input "5960" at bounding box center [242, 83] width 144 height 29
drag, startPoint x: 118, startPoint y: 89, endPoint x: 91, endPoint y: 102, distance: 30.0
click at [89, 98] on div "Sales Orders 5960 Default" at bounding box center [696, 83] width 1299 height 36
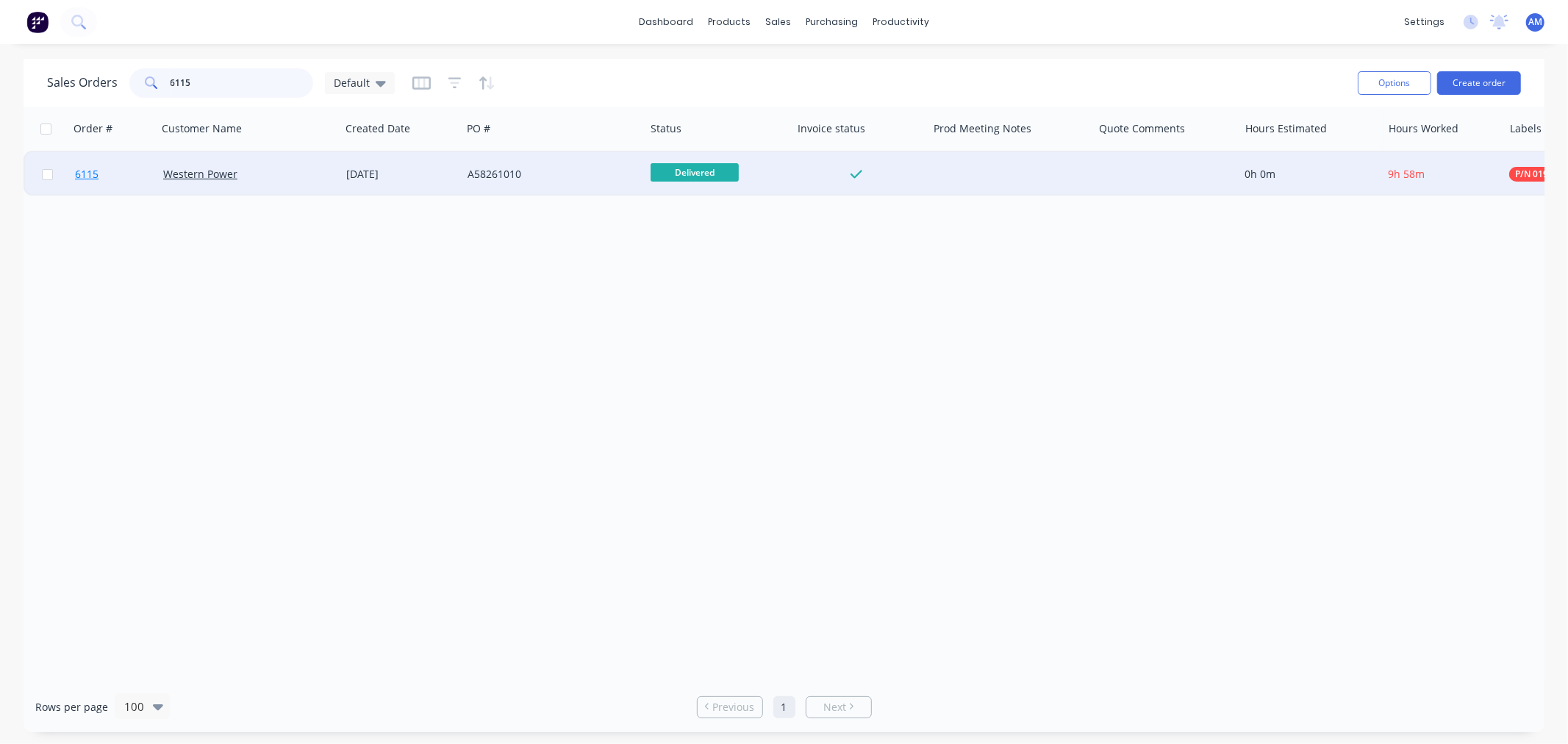
type input "6115"
click at [127, 171] on link "6115" at bounding box center [119, 175] width 88 height 44
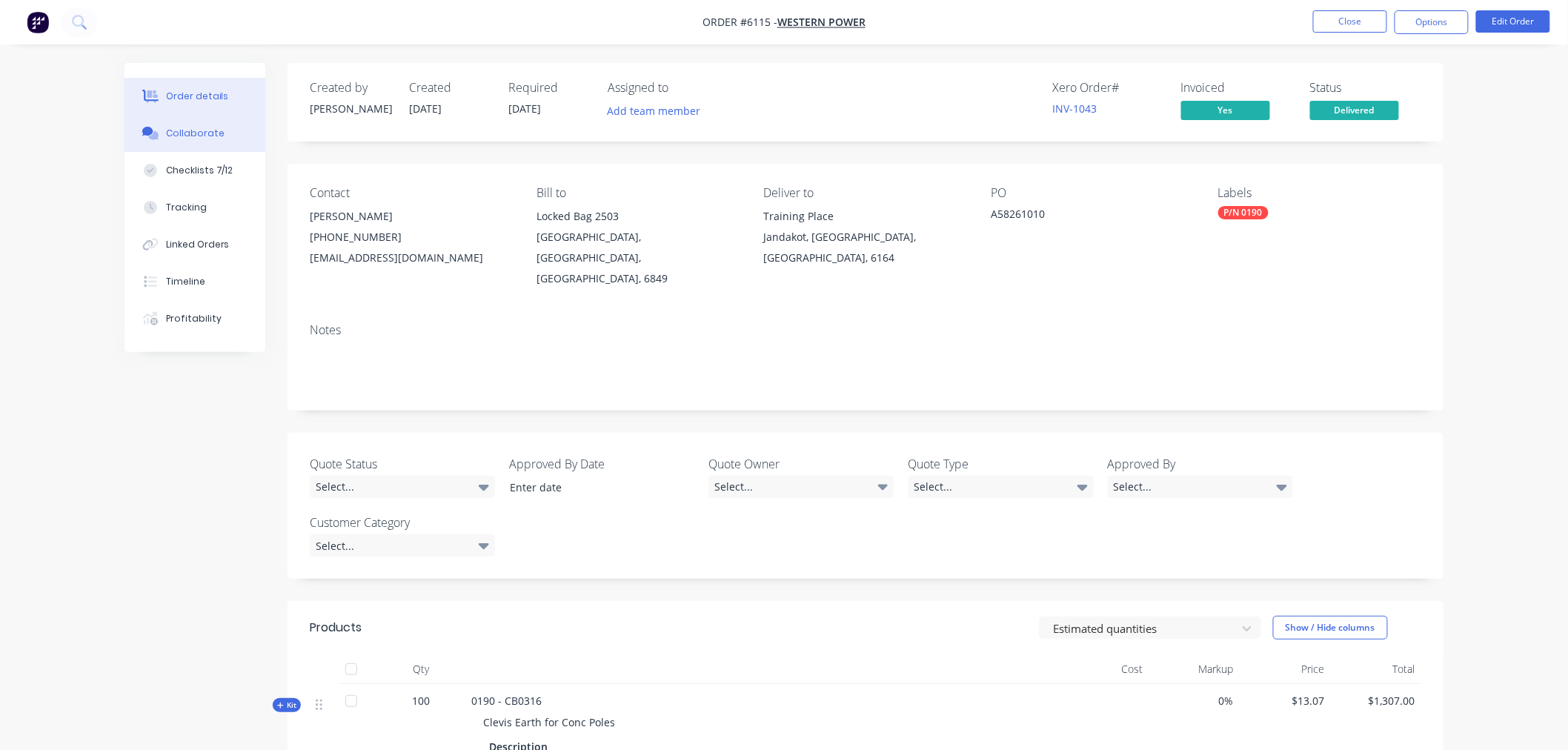
click at [187, 129] on div "Collaborate" at bounding box center [195, 134] width 59 height 13
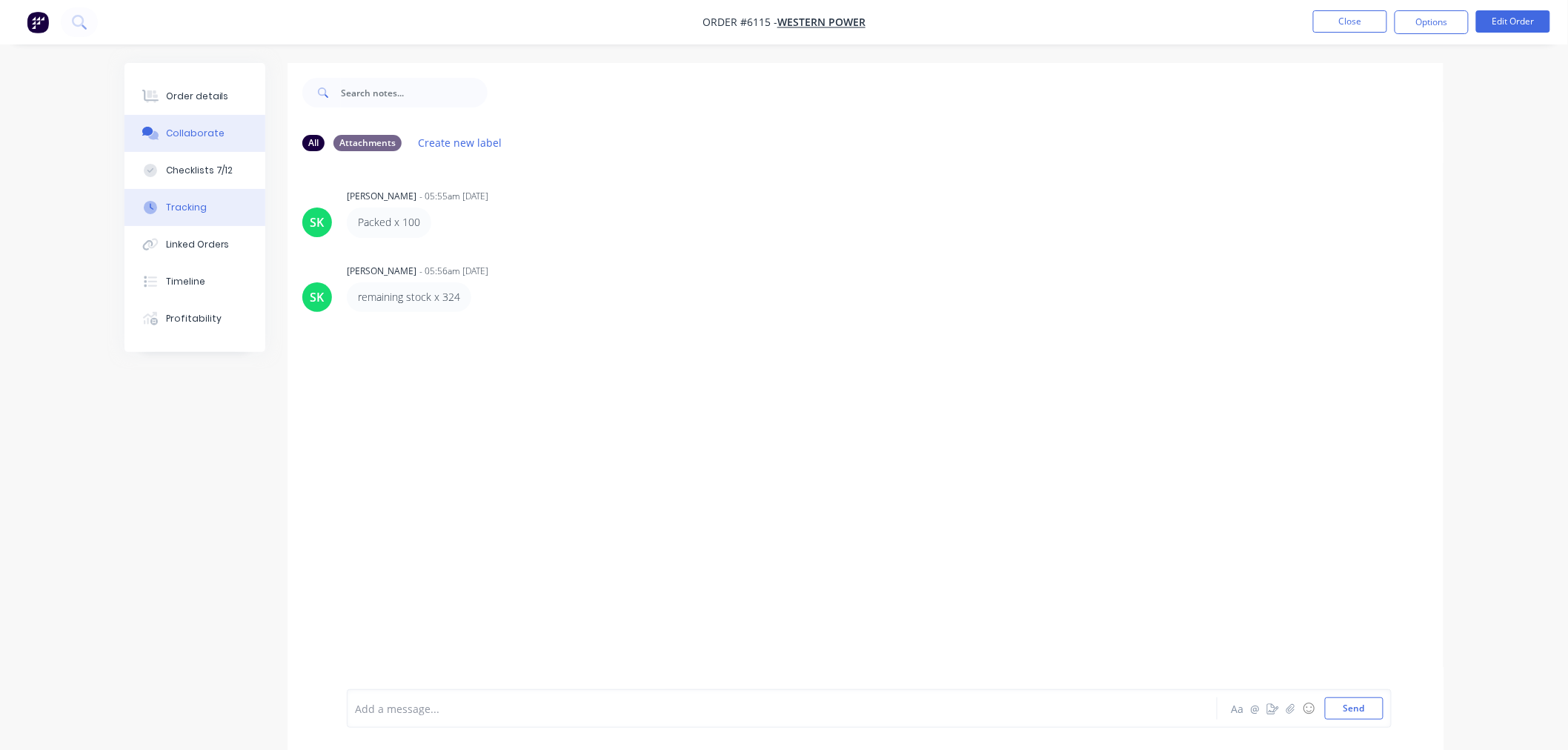
click at [185, 195] on button "Tracking" at bounding box center [195, 207] width 141 height 37
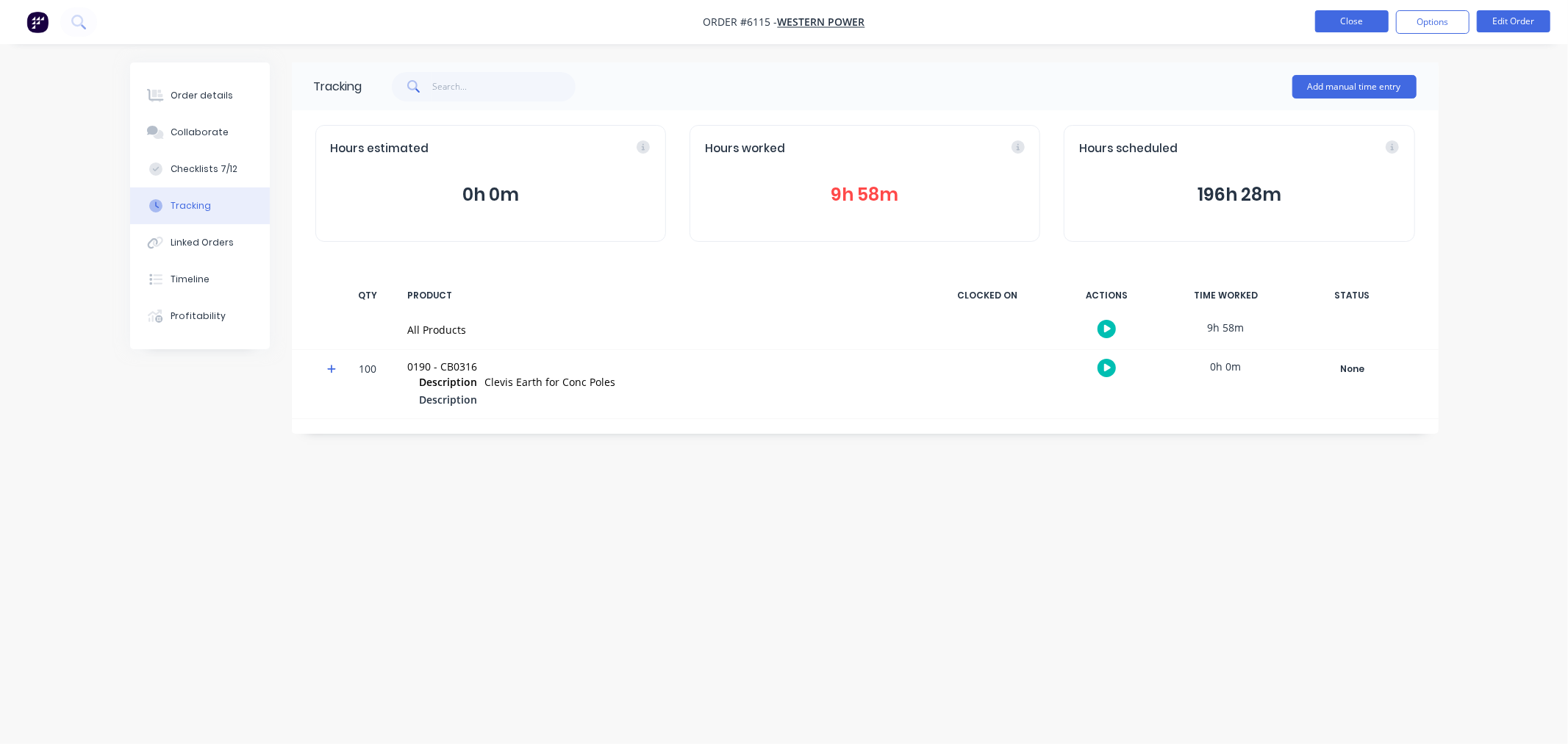
click at [1368, 16] on button "Close" at bounding box center [1352, 21] width 74 height 22
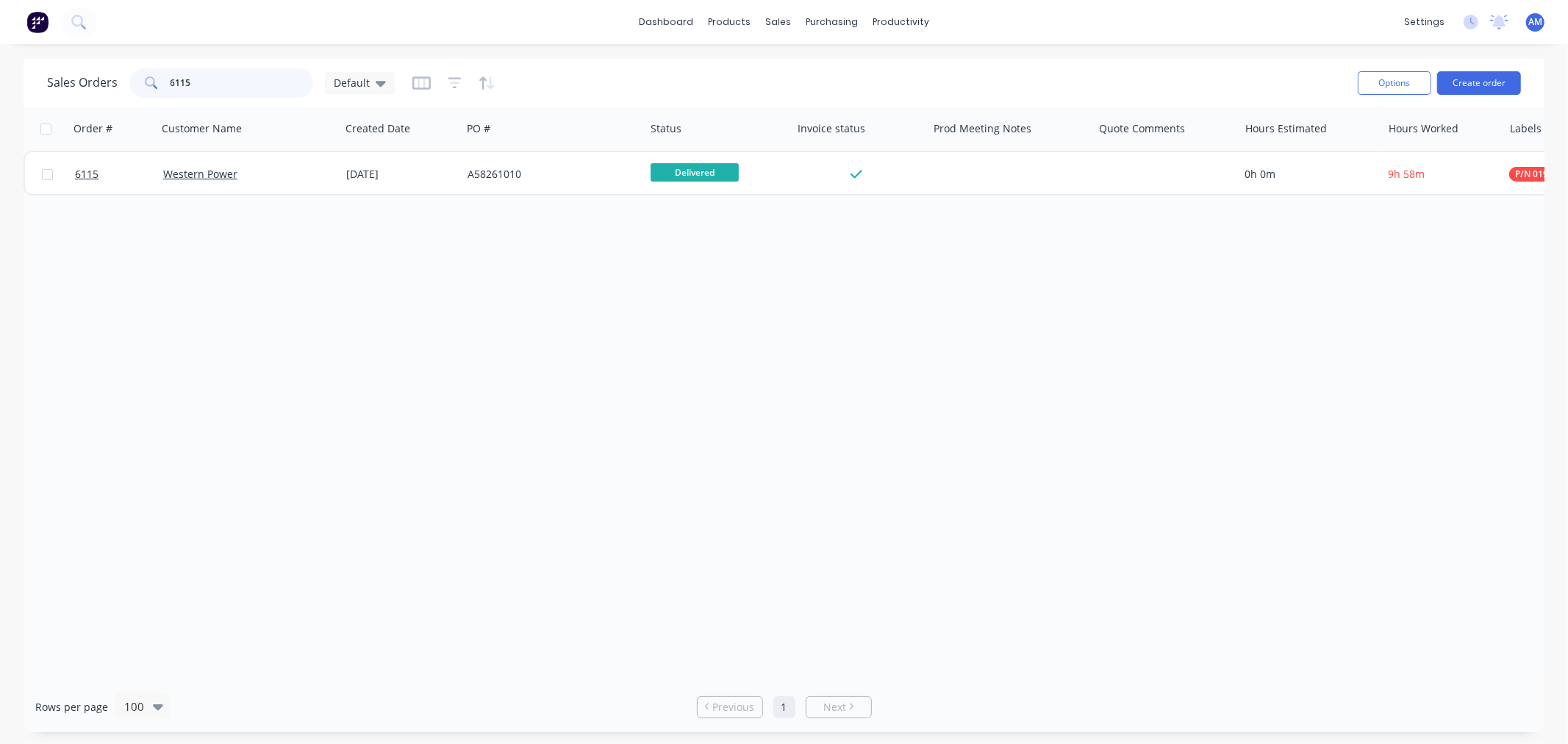
drag, startPoint x: 186, startPoint y: 77, endPoint x: 77, endPoint y: 74, distance: 109.0
click at [77, 72] on div "Sales Orders 6115 Default" at bounding box center [221, 83] width 348 height 29
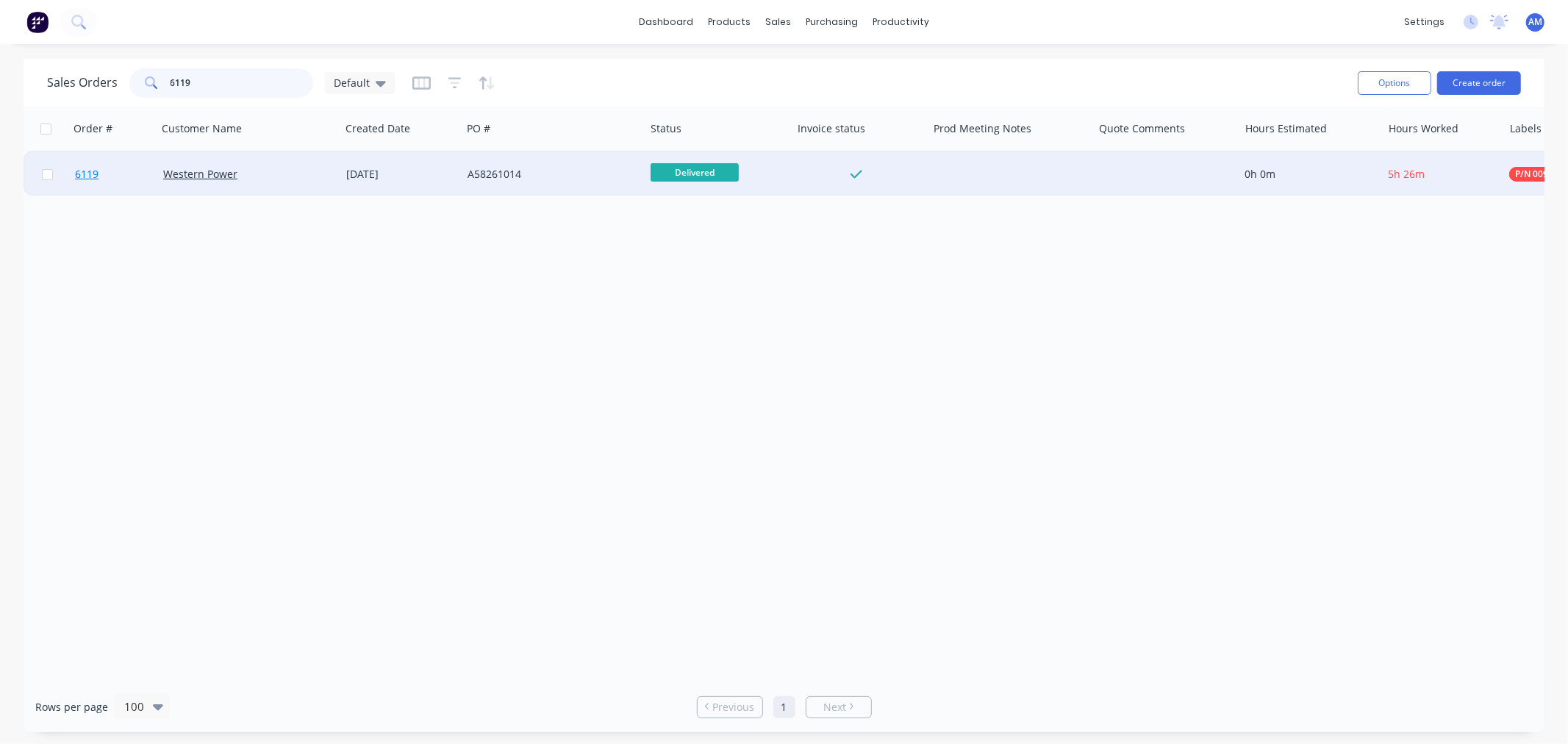
type input "6119"
click at [127, 169] on link "6119" at bounding box center [119, 175] width 88 height 44
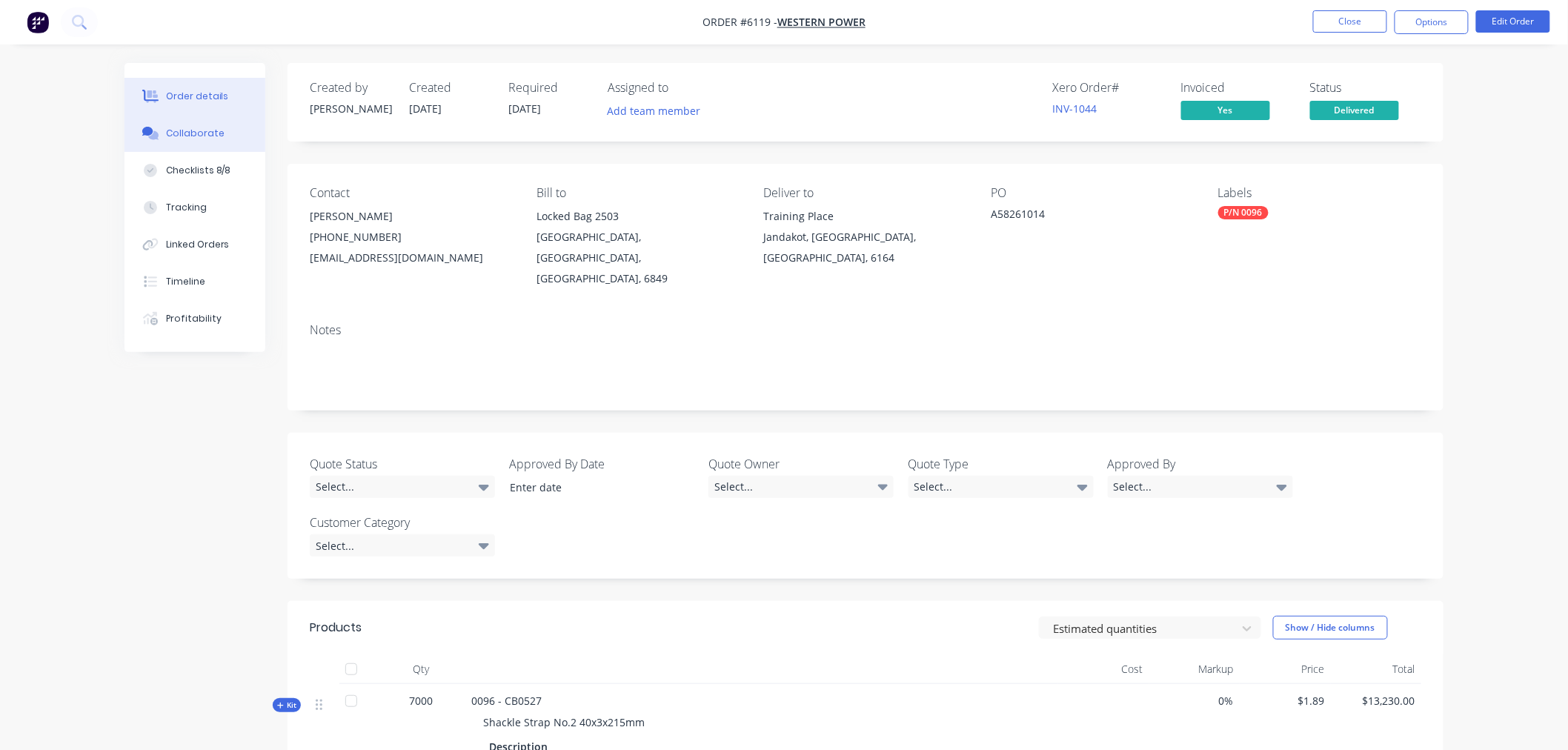
click at [185, 131] on div "Collaborate" at bounding box center [195, 134] width 59 height 13
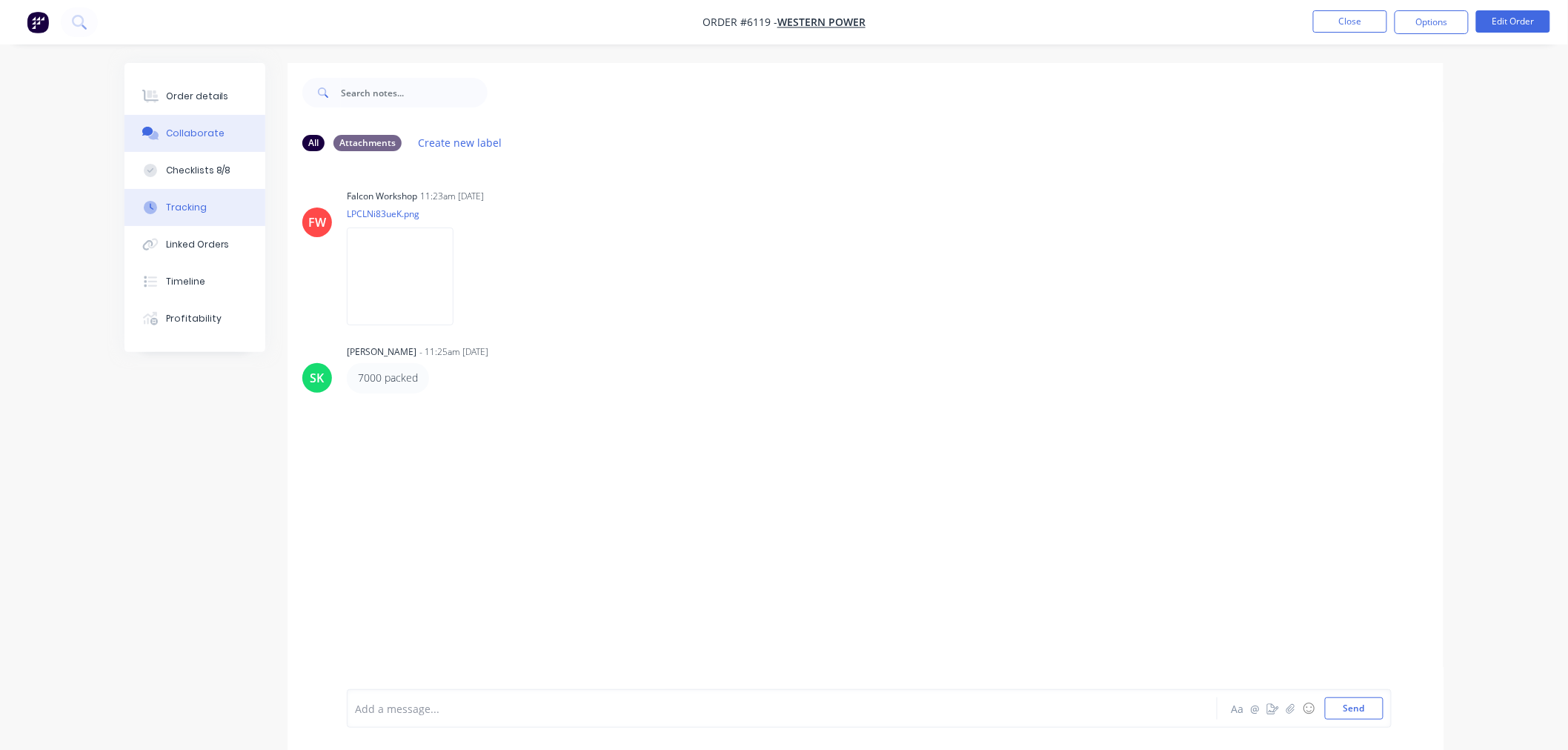
click at [205, 206] on button "Tracking" at bounding box center [195, 207] width 141 height 37
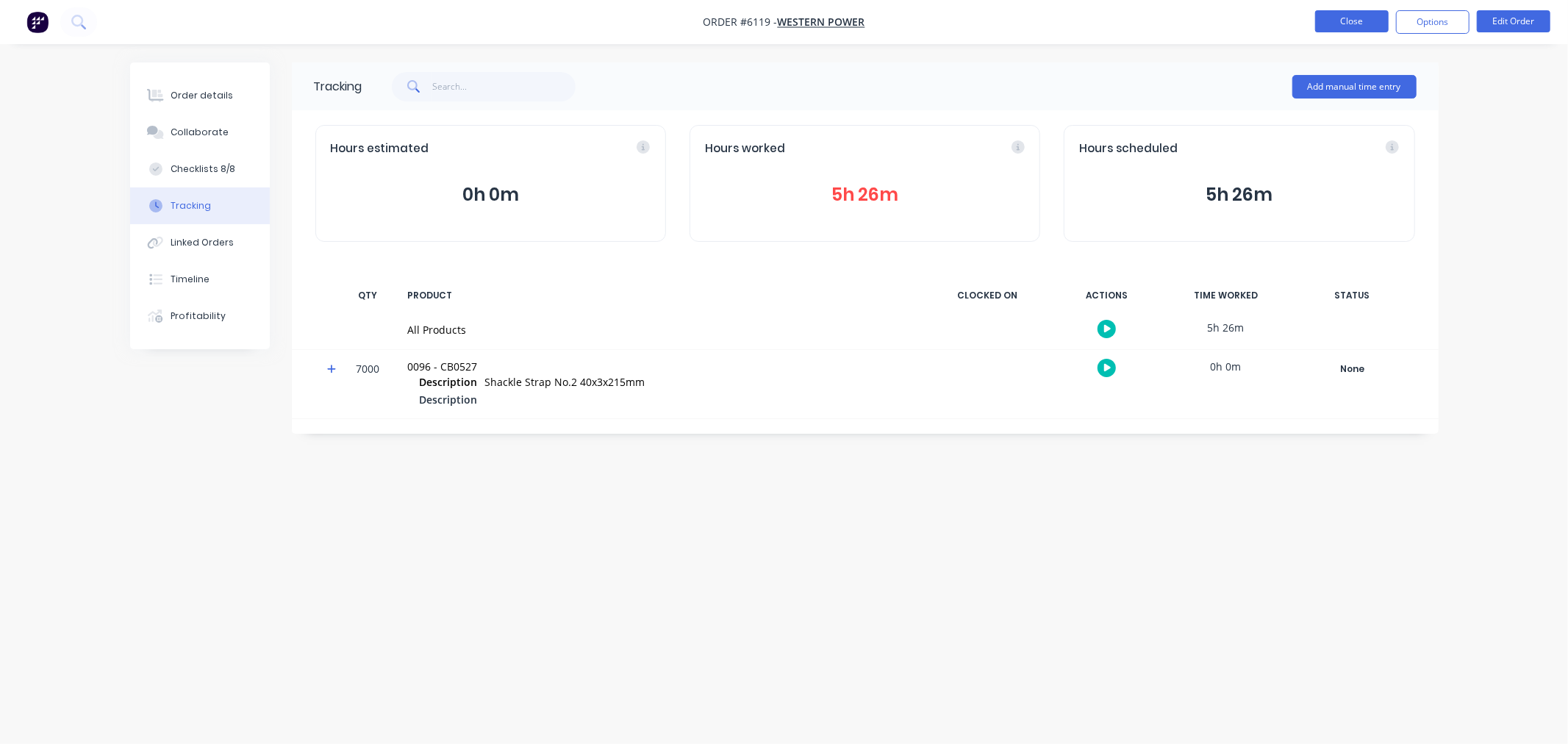
click at [1342, 13] on button "Close" at bounding box center [1352, 21] width 74 height 22
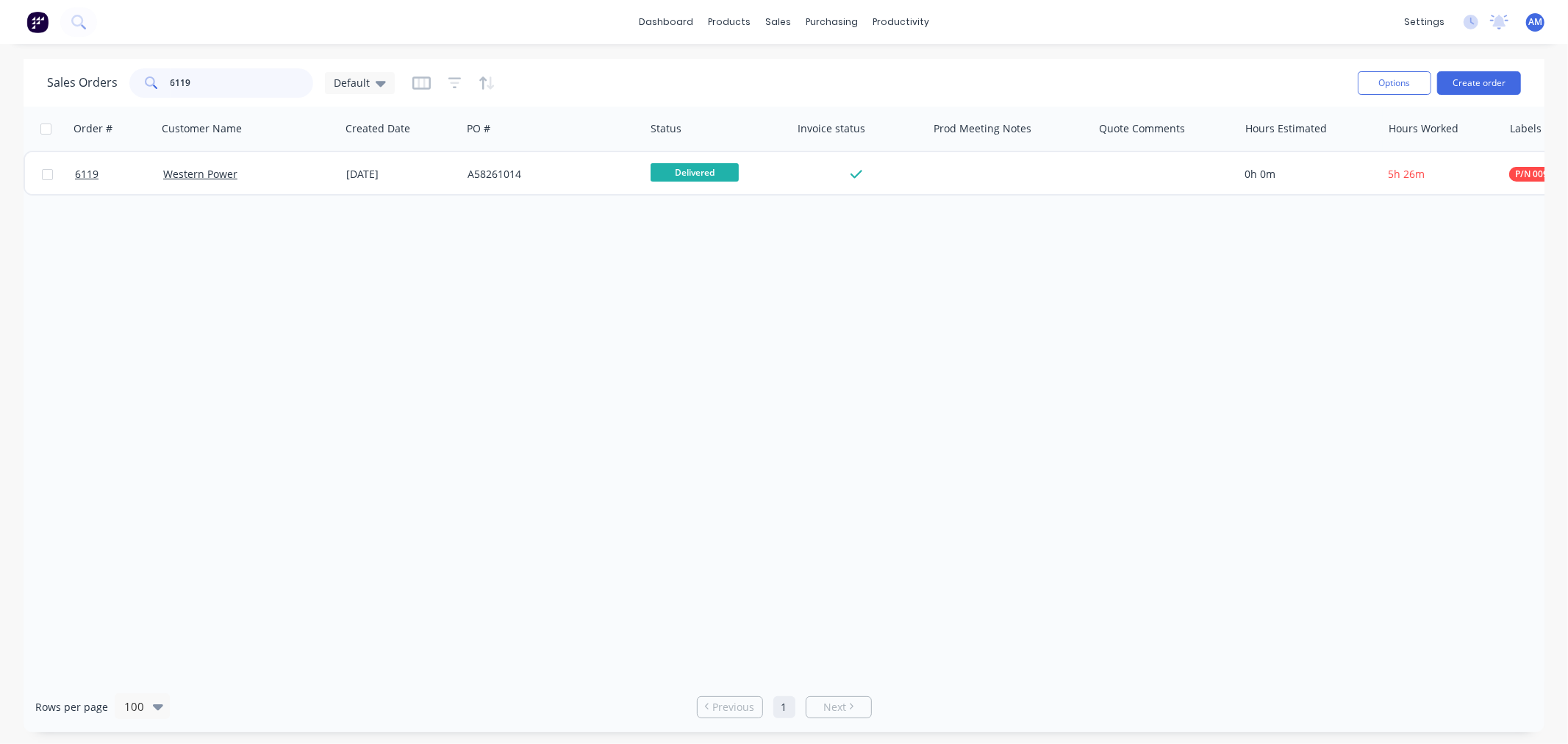
drag, startPoint x: 237, startPoint y: 81, endPoint x: 88, endPoint y: 77, distance: 149.1
click at [88, 77] on div "Sales Orders 6119 Default" at bounding box center [221, 83] width 348 height 29
type input "6120"
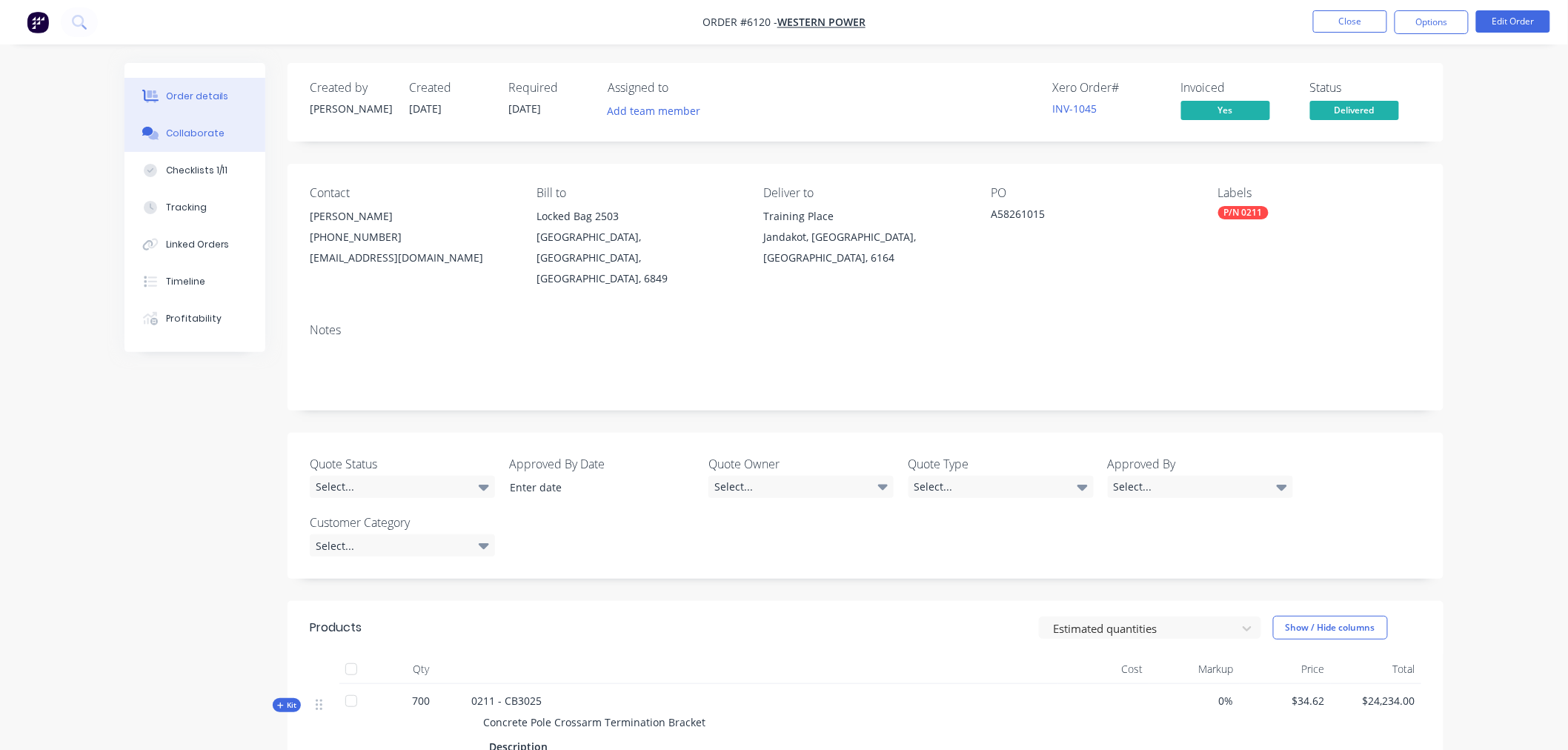
click at [213, 137] on div "Collaborate" at bounding box center [195, 134] width 59 height 13
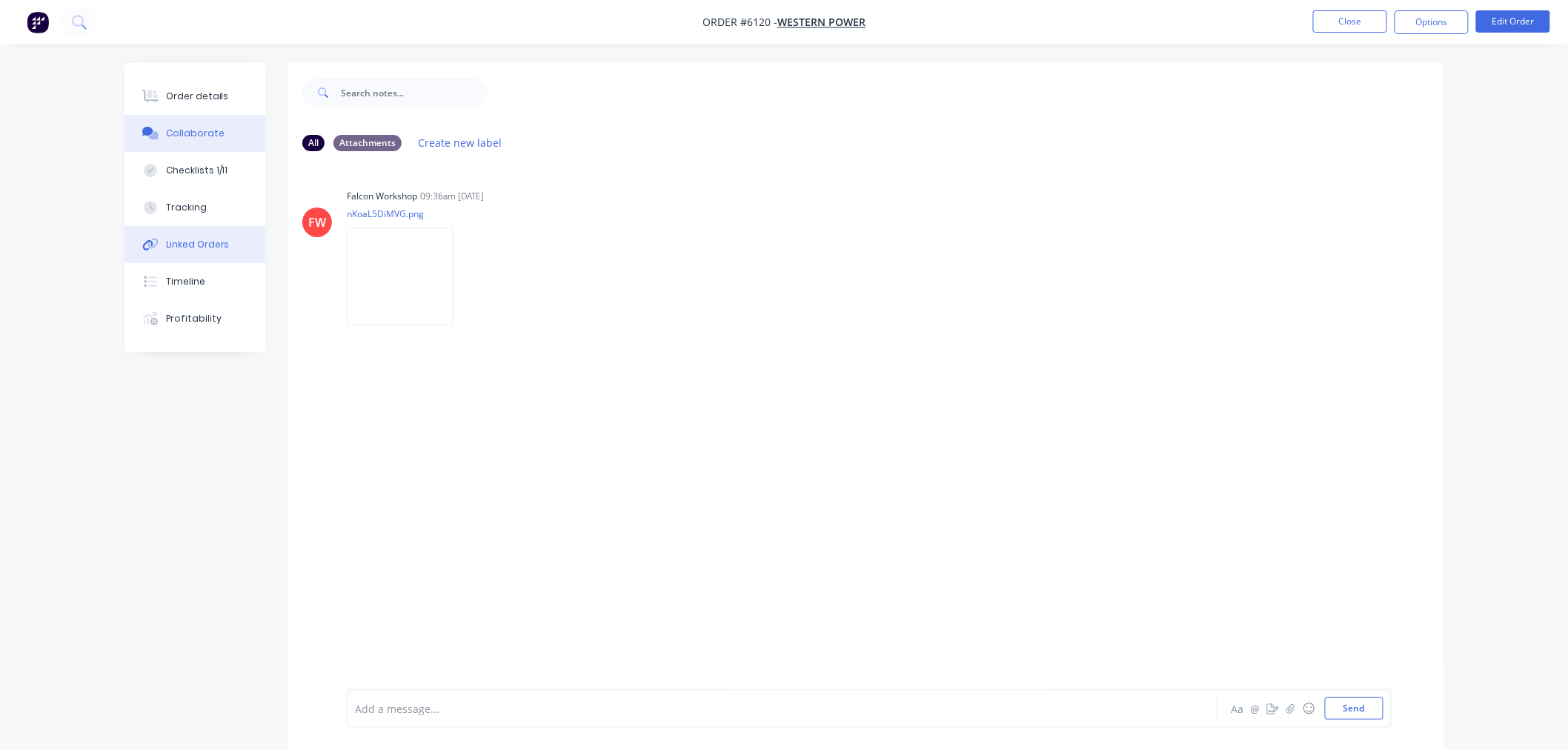
click at [205, 230] on button "Linked Orders" at bounding box center [195, 244] width 141 height 37
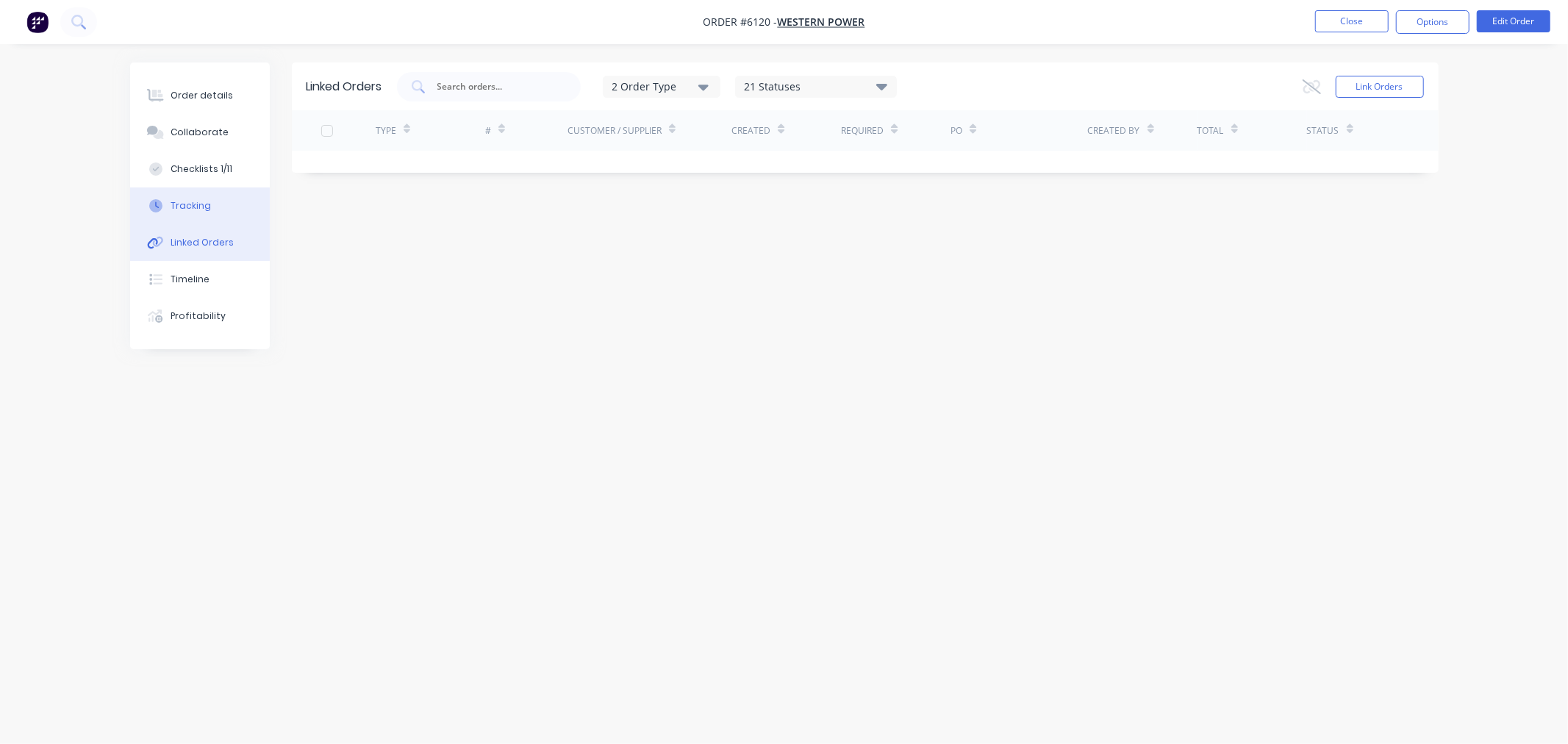
click at [206, 206] on div "Tracking" at bounding box center [190, 206] width 41 height 13
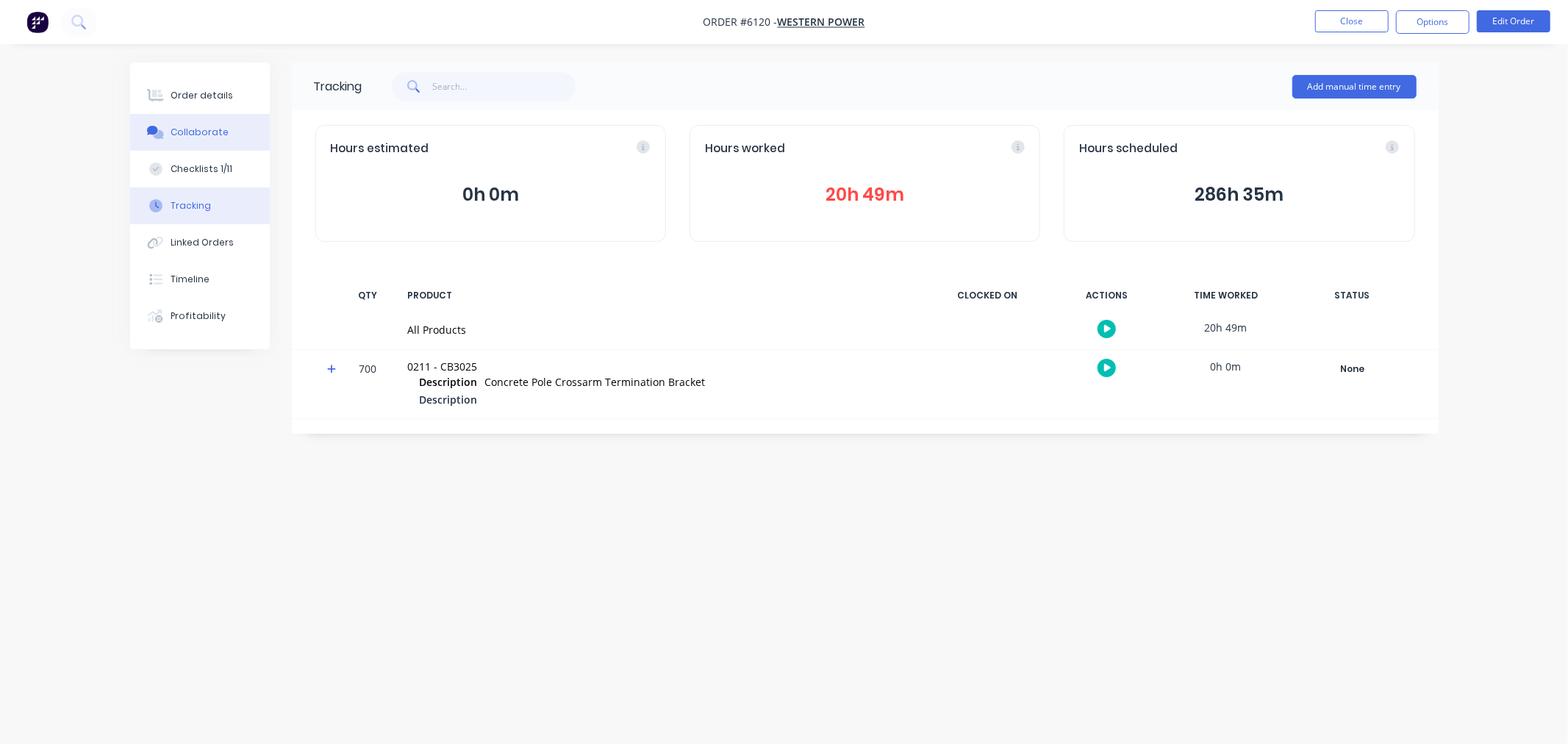
click at [215, 134] on div "Collaborate" at bounding box center [199, 133] width 58 height 13
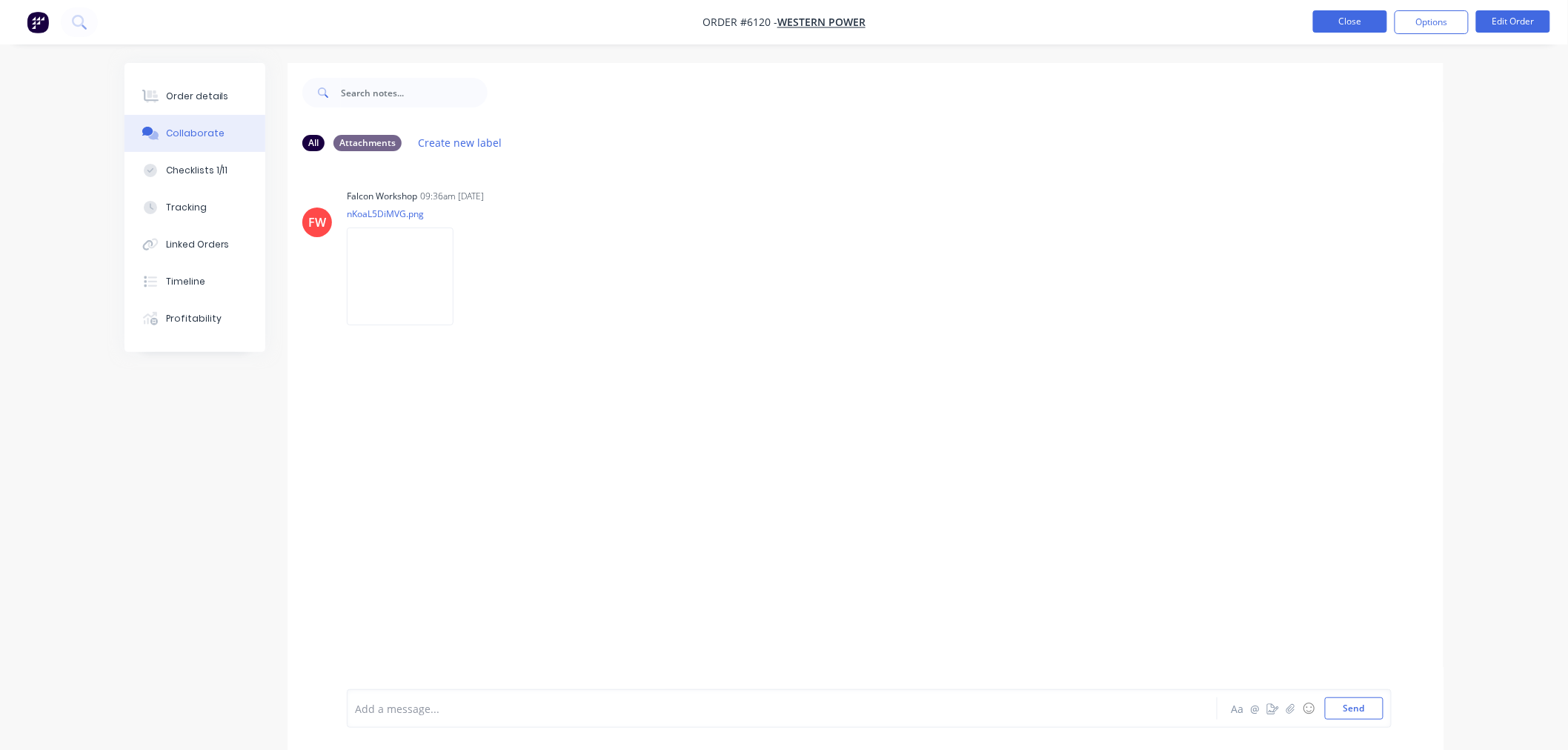
click at [1341, 26] on button "Close" at bounding box center [1350, 22] width 74 height 22
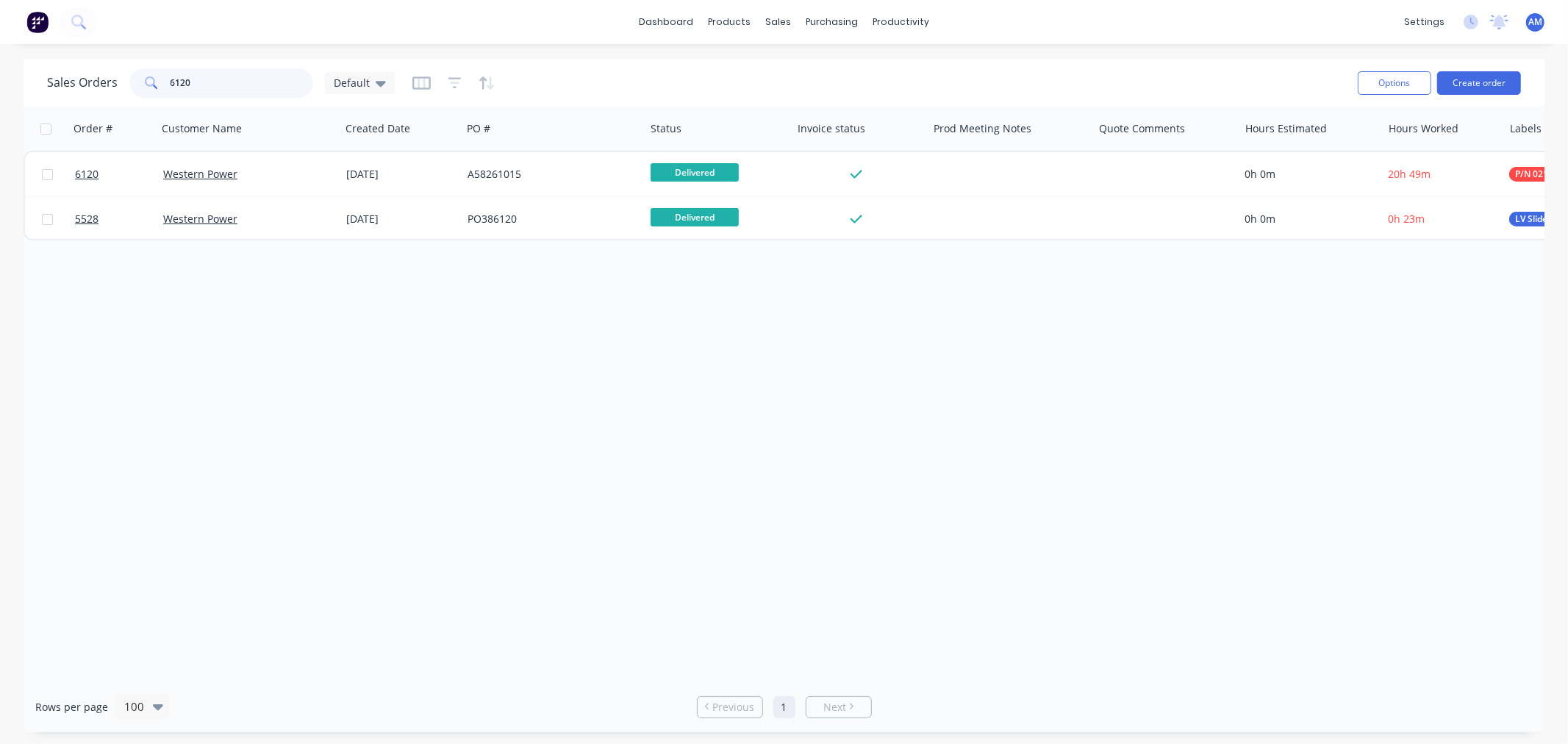
drag, startPoint x: 193, startPoint y: 84, endPoint x: 144, endPoint y: 83, distance: 49.0
click at [144, 83] on div "6120" at bounding box center [221, 83] width 183 height 29
type input "6211"
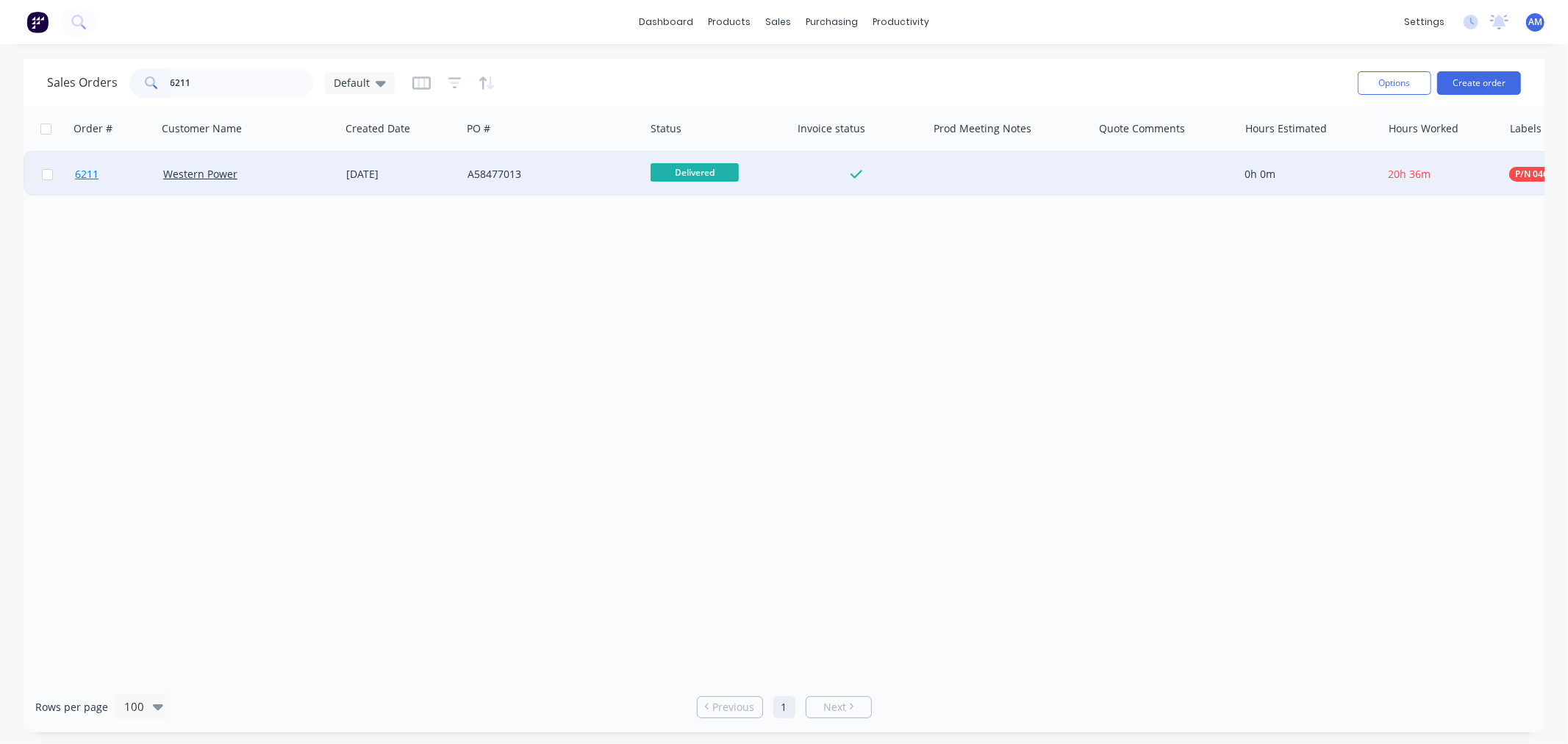
drag, startPoint x: 140, startPoint y: 192, endPoint x: 125, endPoint y: 176, distance: 21.9
click at [125, 176] on link "6211" at bounding box center [119, 175] width 88 height 44
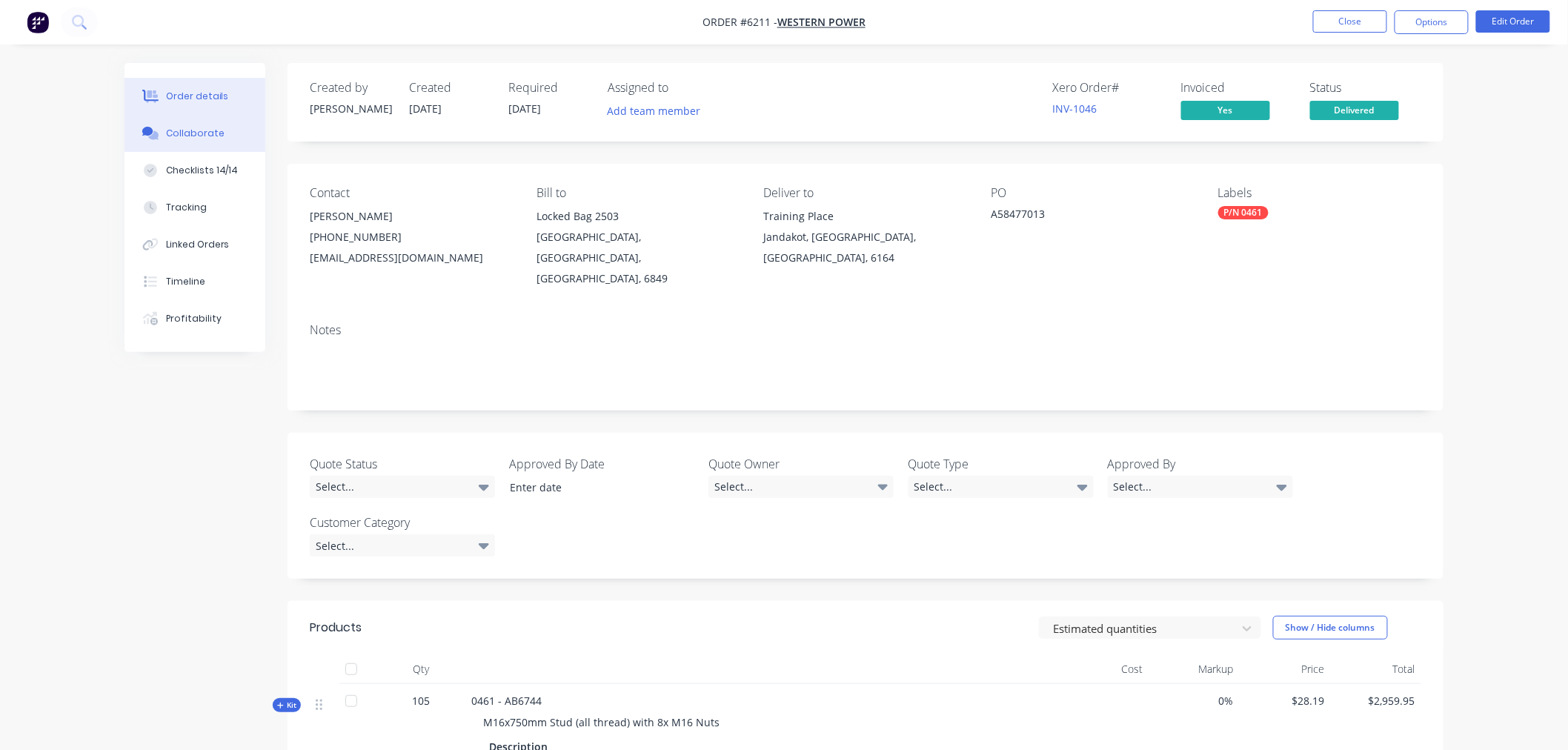
click at [183, 117] on button "Collaborate" at bounding box center [195, 134] width 141 height 37
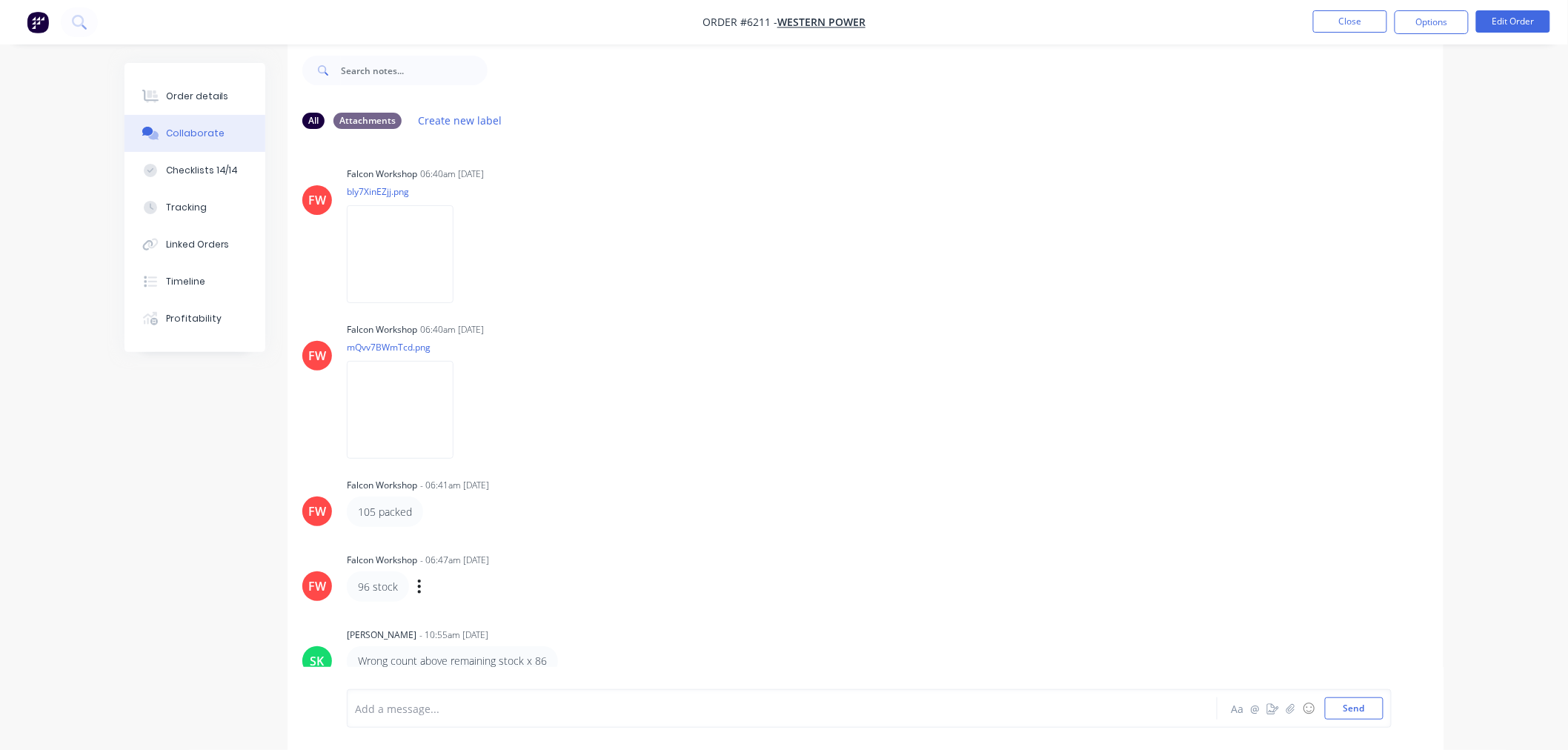
scroll to position [8, 0]
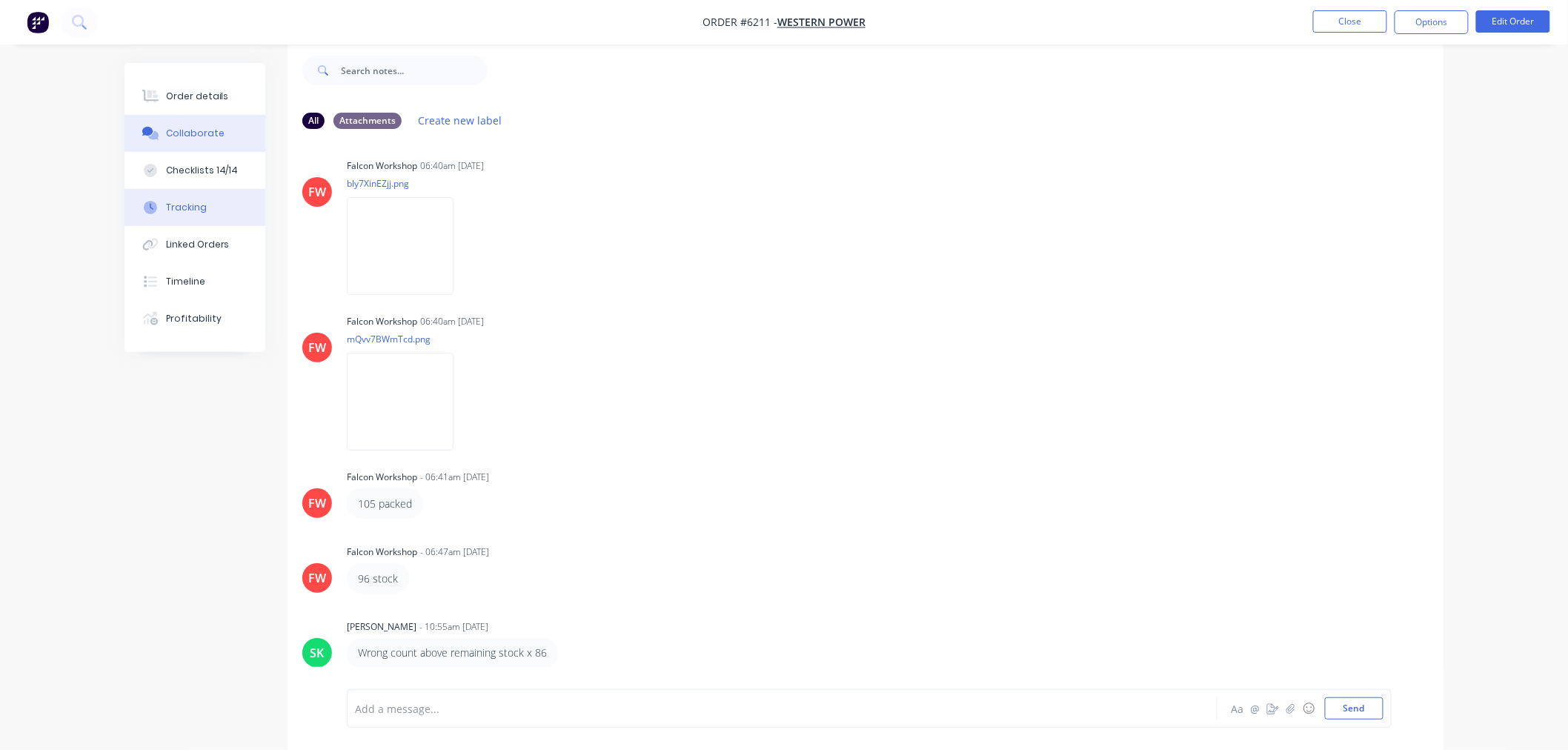
click at [215, 208] on button "Tracking" at bounding box center [195, 207] width 141 height 37
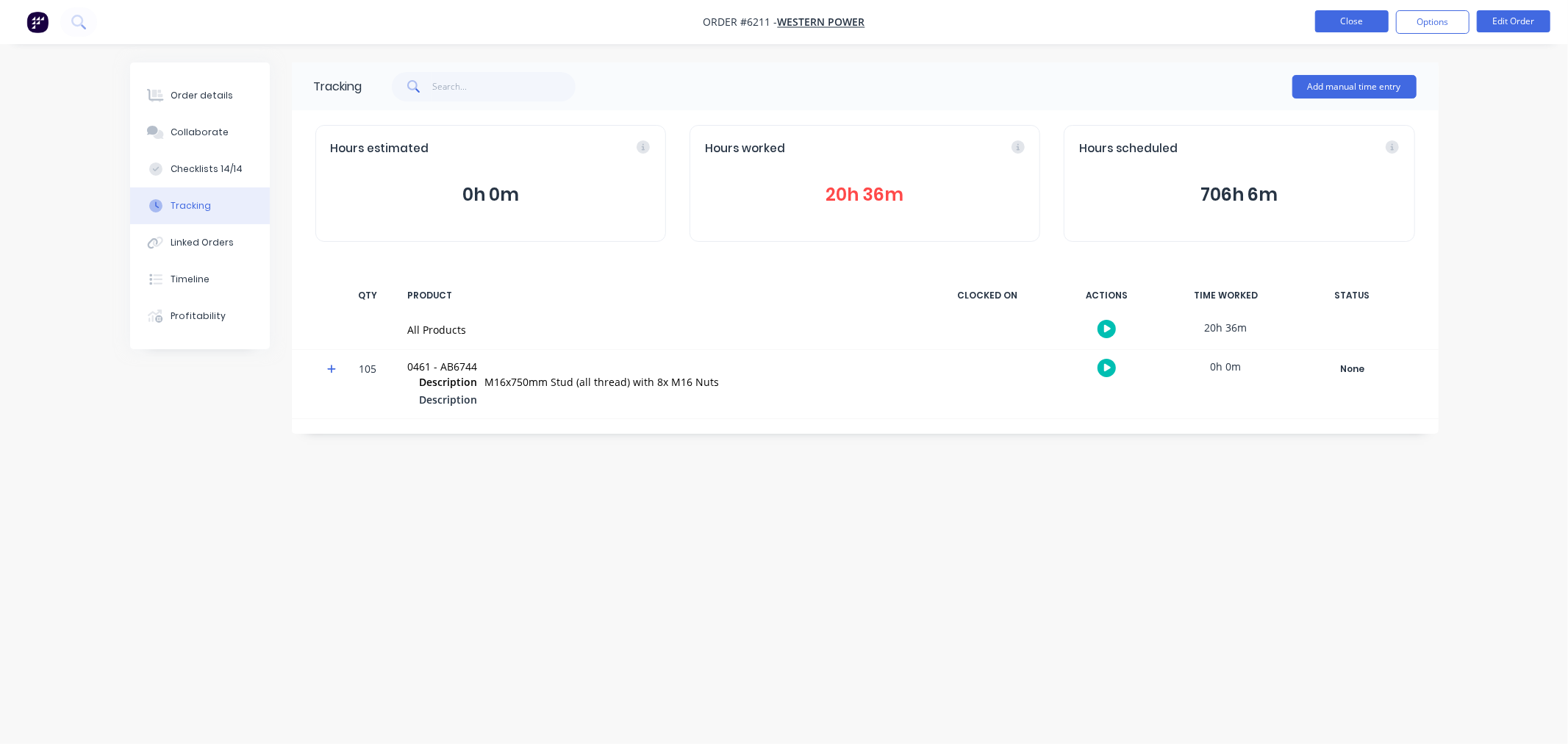
click at [1351, 18] on button "Close" at bounding box center [1352, 21] width 74 height 22
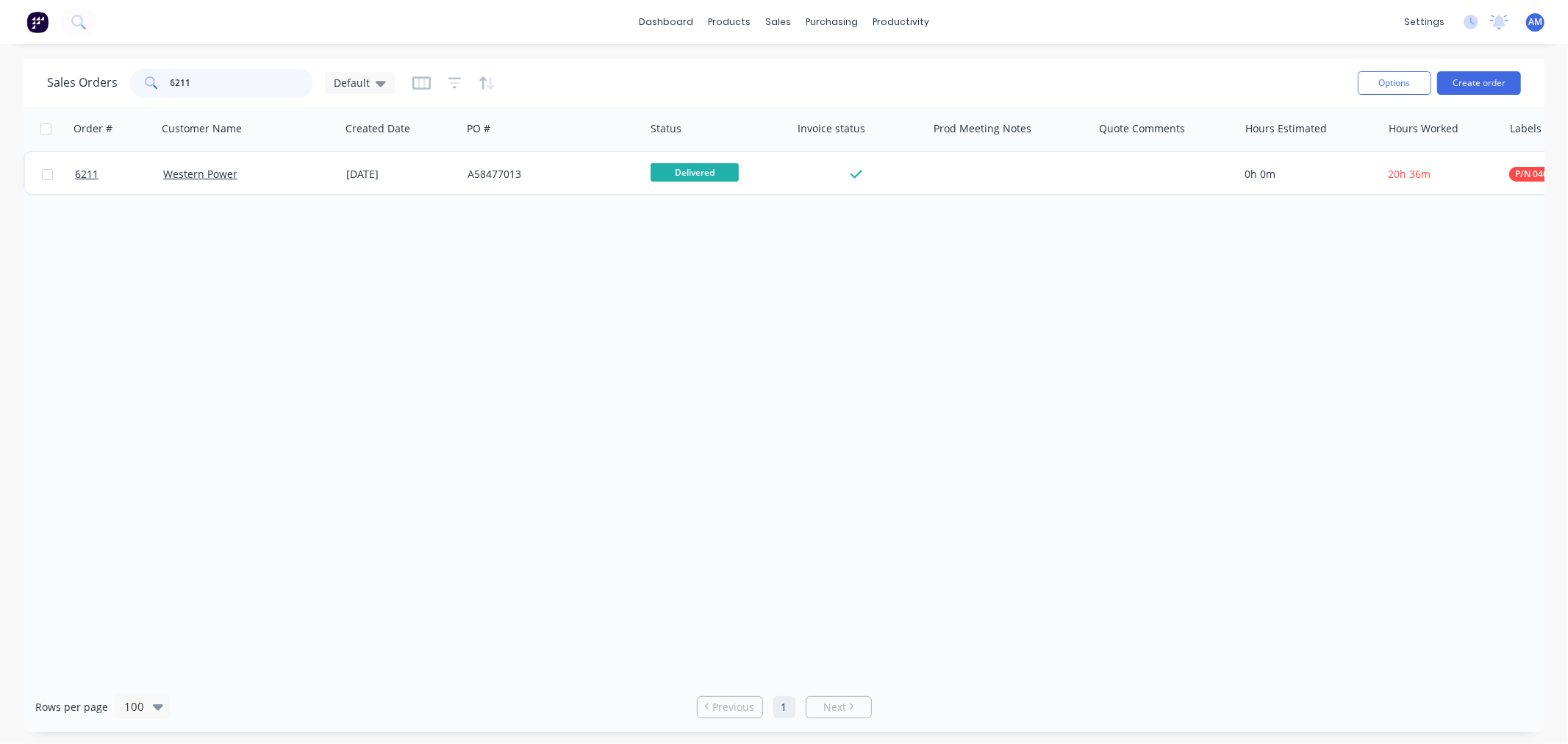
drag, startPoint x: 231, startPoint y: 81, endPoint x: 61, endPoint y: 84, distance: 170.0
click at [65, 83] on div "Sales Orders 6211 Default" at bounding box center [221, 83] width 348 height 29
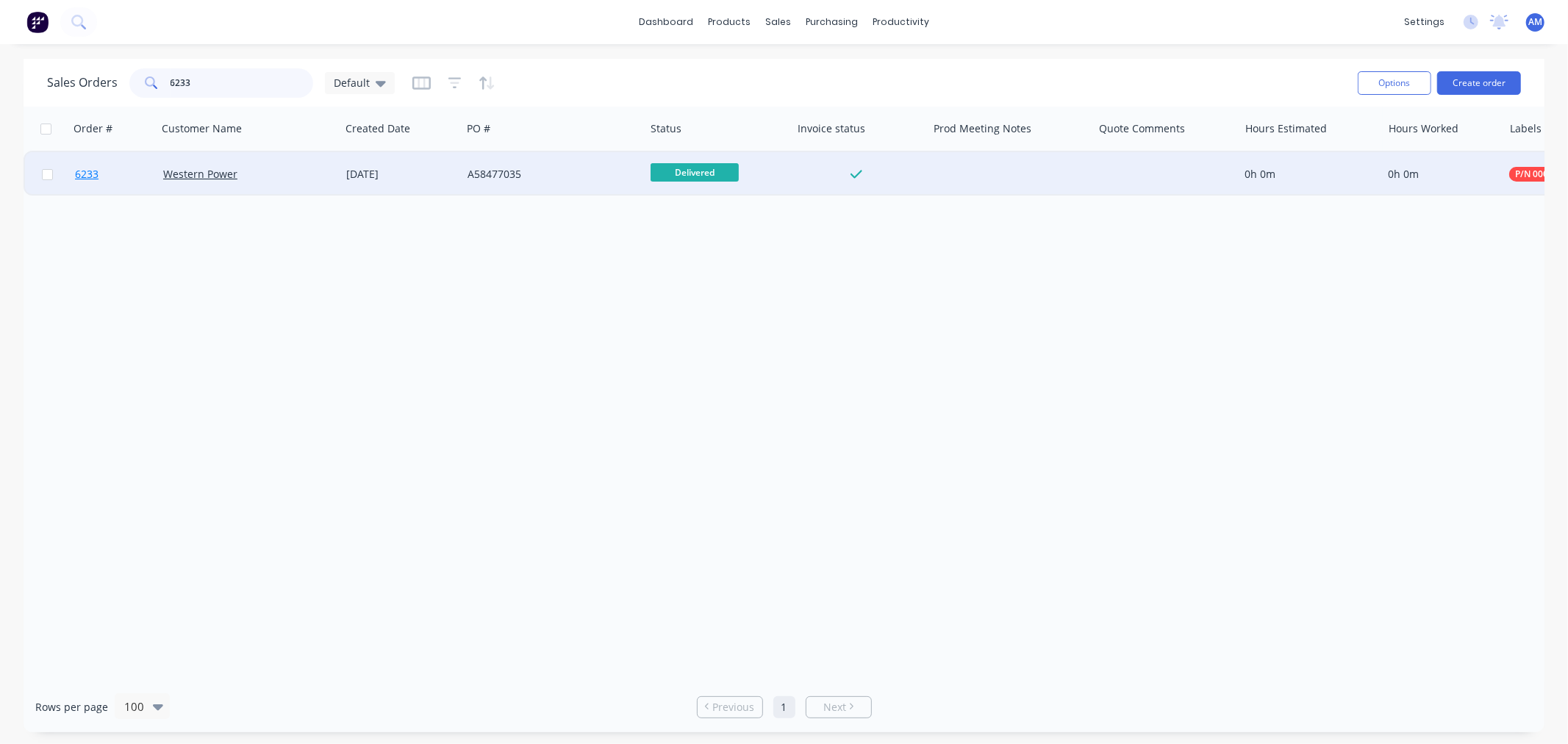
type input "6233"
click at [124, 187] on link "6233" at bounding box center [119, 175] width 88 height 44
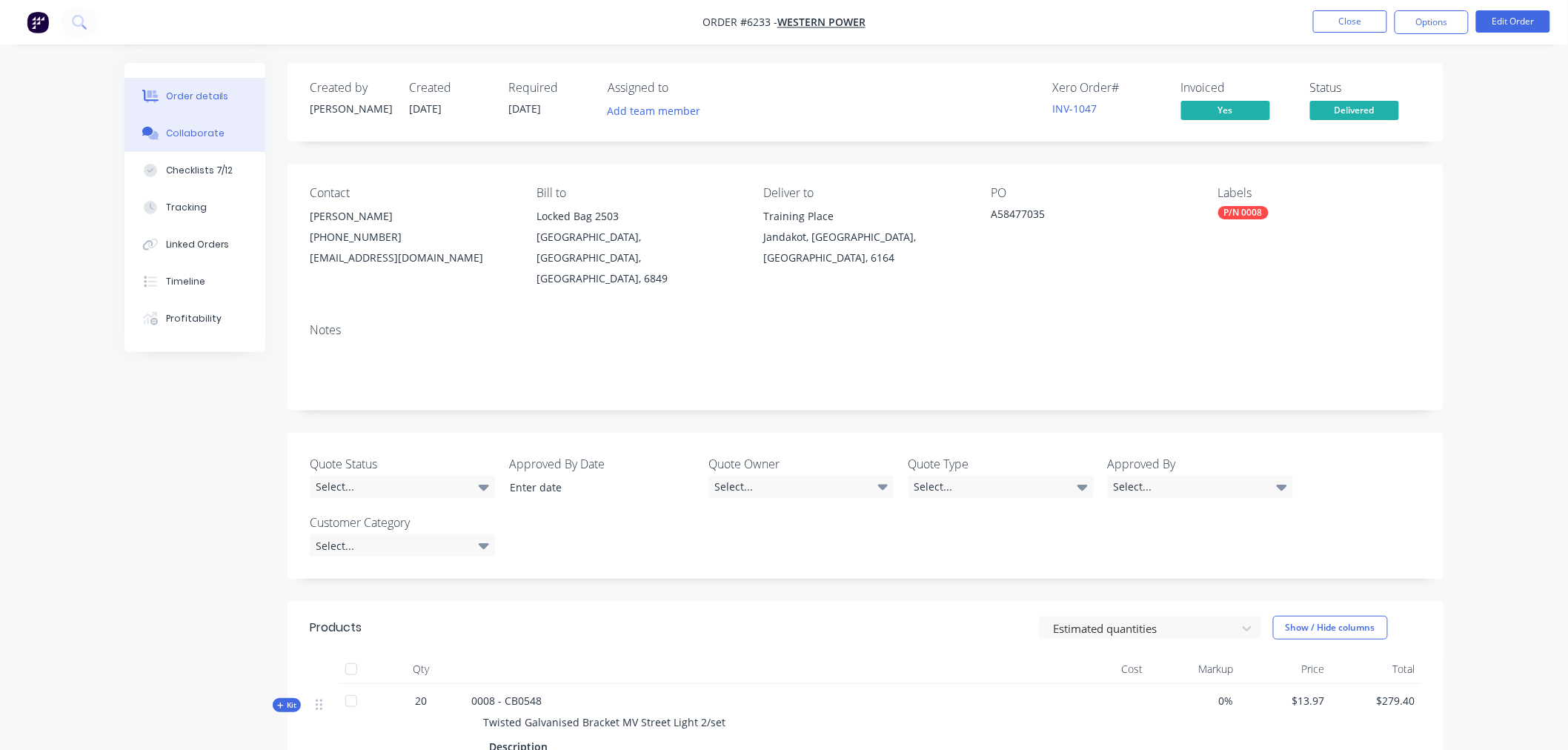
click at [218, 136] on div "Collaborate" at bounding box center [195, 134] width 59 height 13
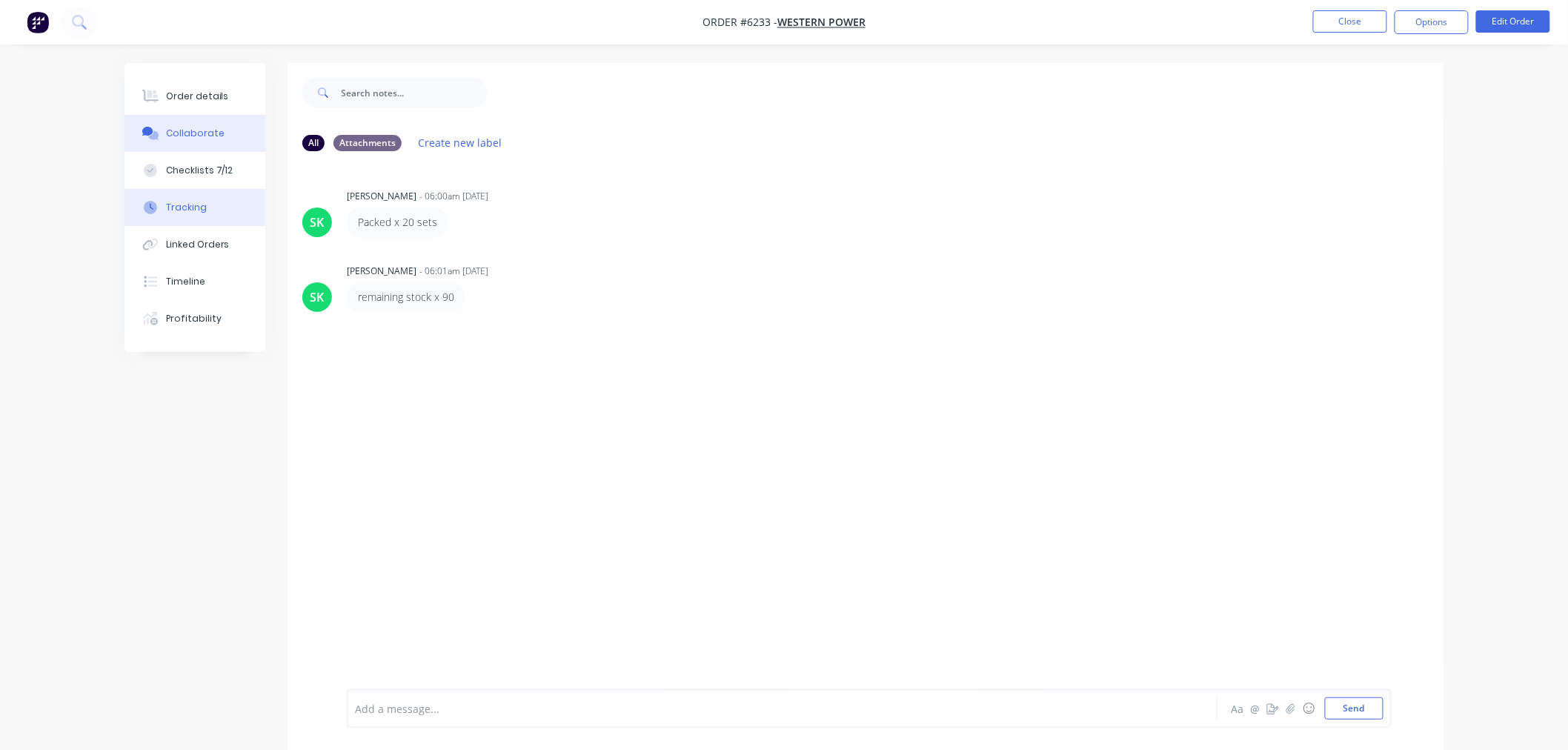
click at [198, 211] on div "Tracking" at bounding box center [186, 207] width 41 height 13
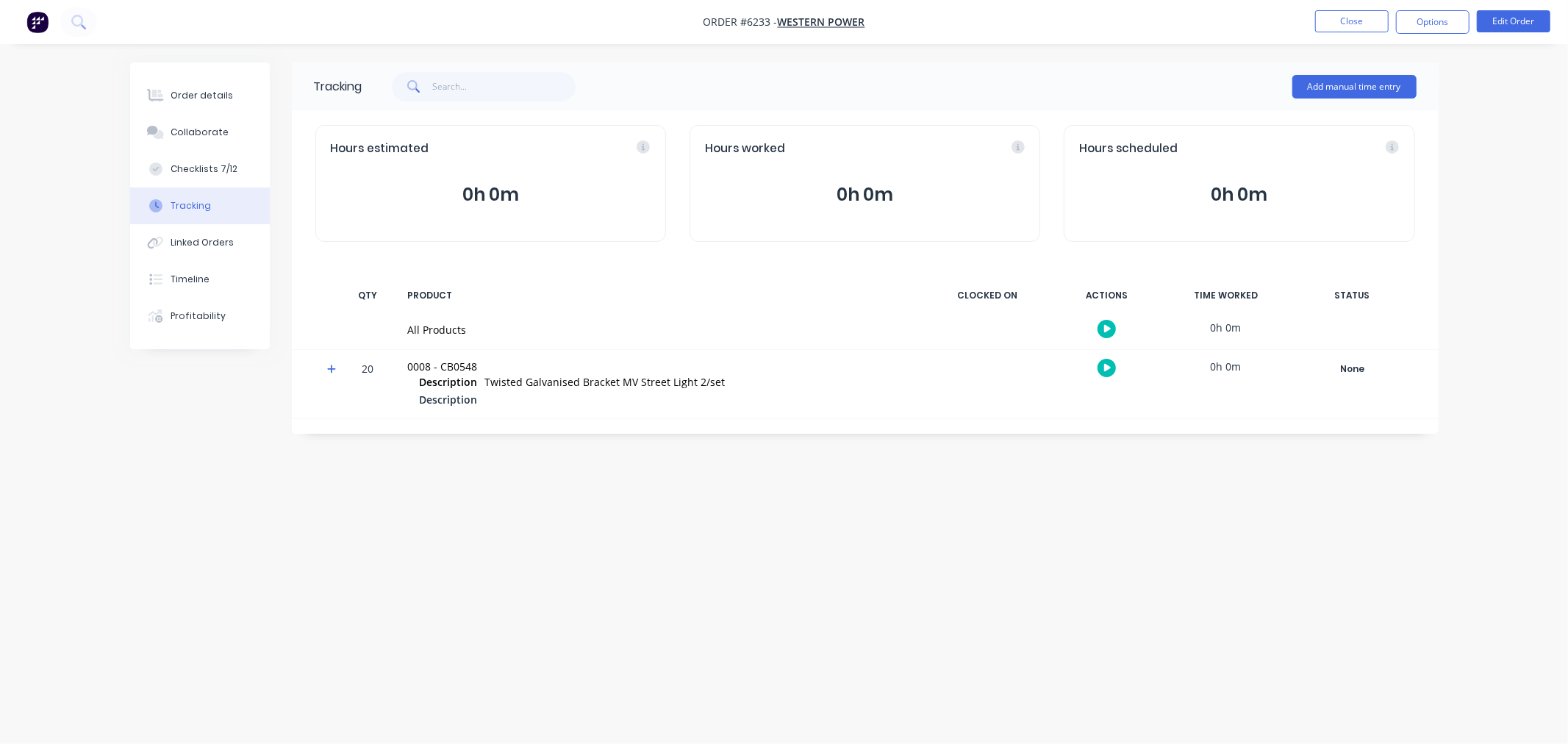
click at [1327, 9] on nav "Order #6233 - Western Power Close Options Edit Order" at bounding box center [784, 22] width 1568 height 44
click at [1358, 20] on button "Close" at bounding box center [1352, 21] width 74 height 22
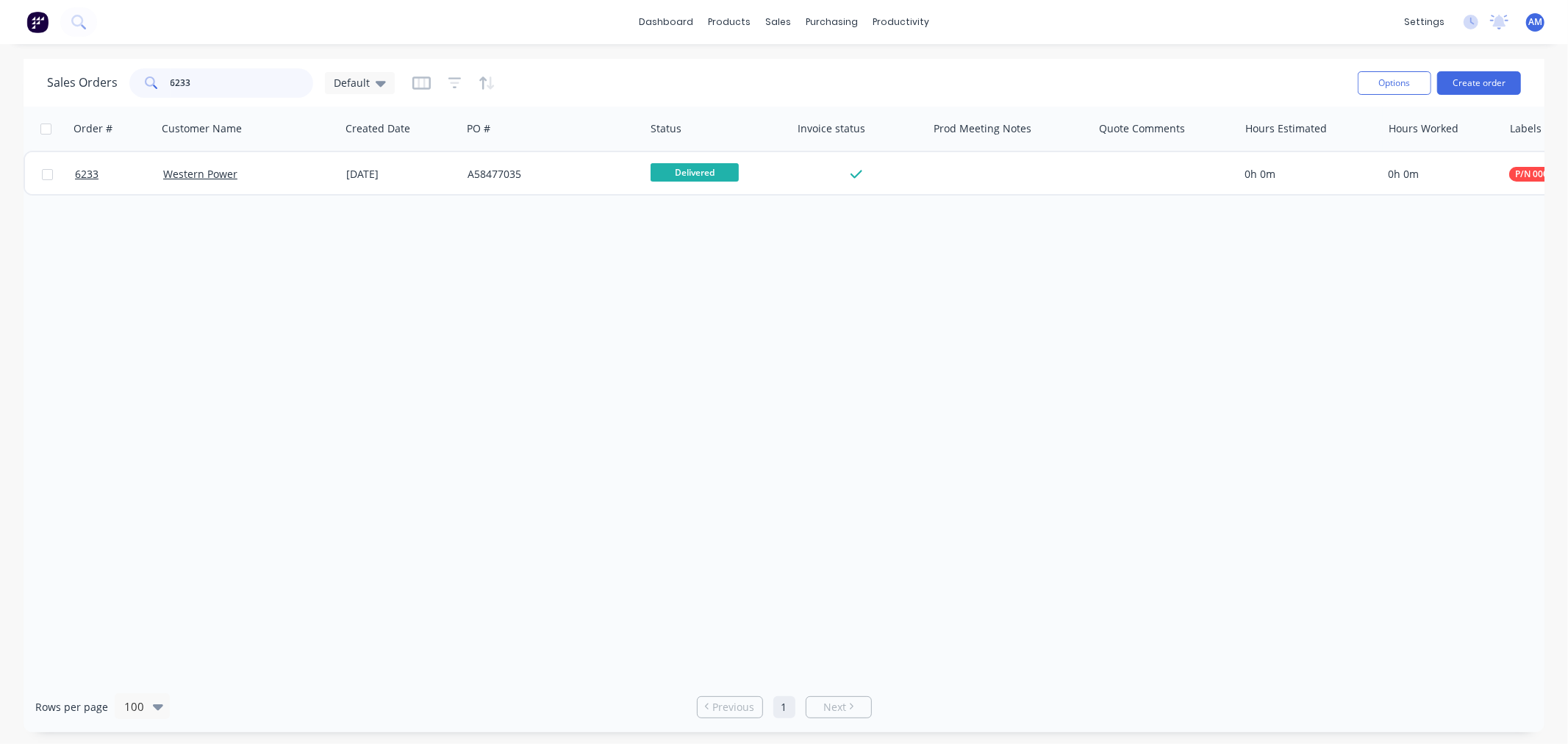
click at [202, 85] on input "6233" at bounding box center [242, 83] width 144 height 29
drag, startPoint x: 202, startPoint y: 82, endPoint x: 169, endPoint y: 89, distance: 33.7
click at [170, 88] on input "6233" at bounding box center [242, 83] width 144 height 29
type input "0"
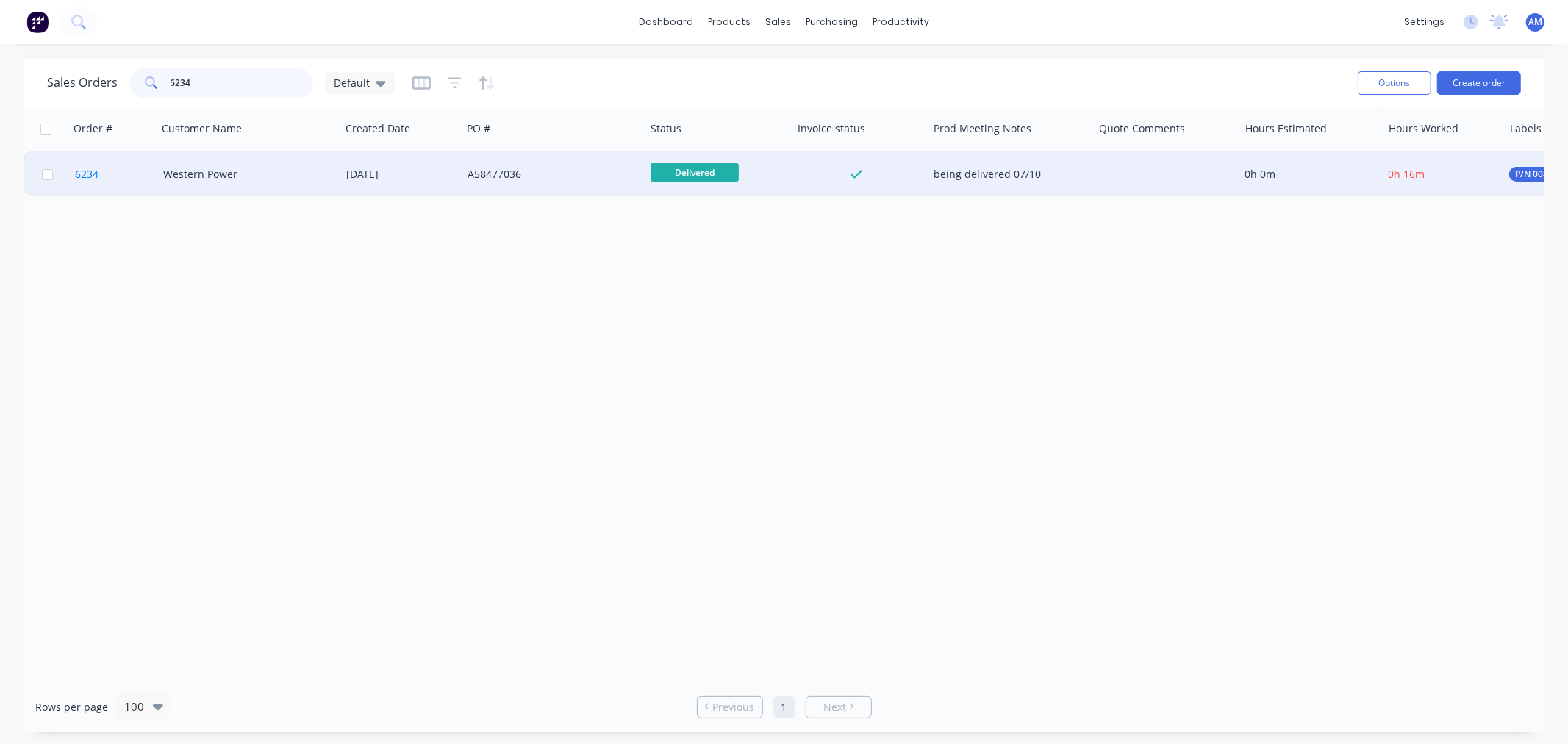
type input "6234"
click at [126, 177] on link "6234" at bounding box center [119, 175] width 88 height 44
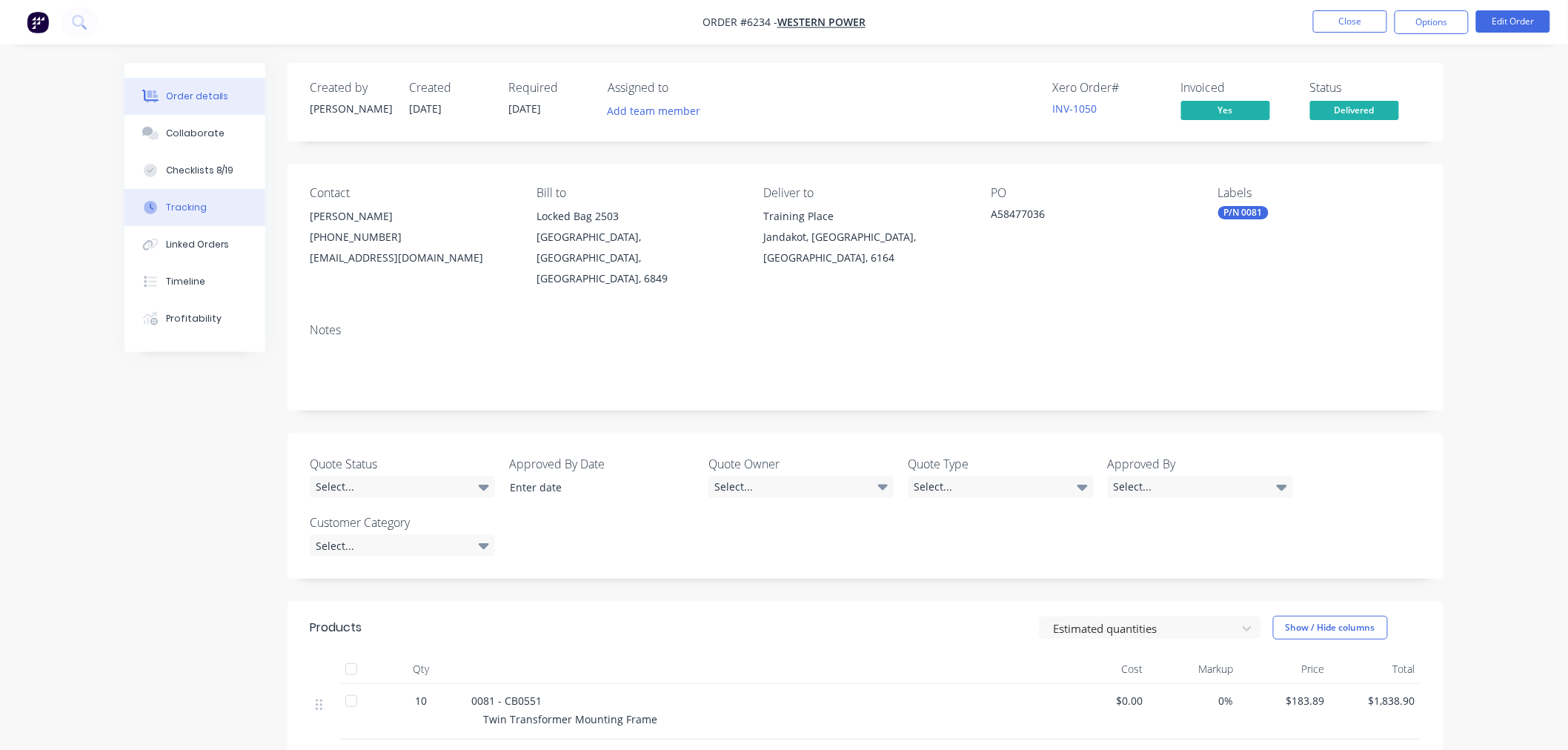
click at [185, 207] on div "Tracking" at bounding box center [186, 207] width 41 height 13
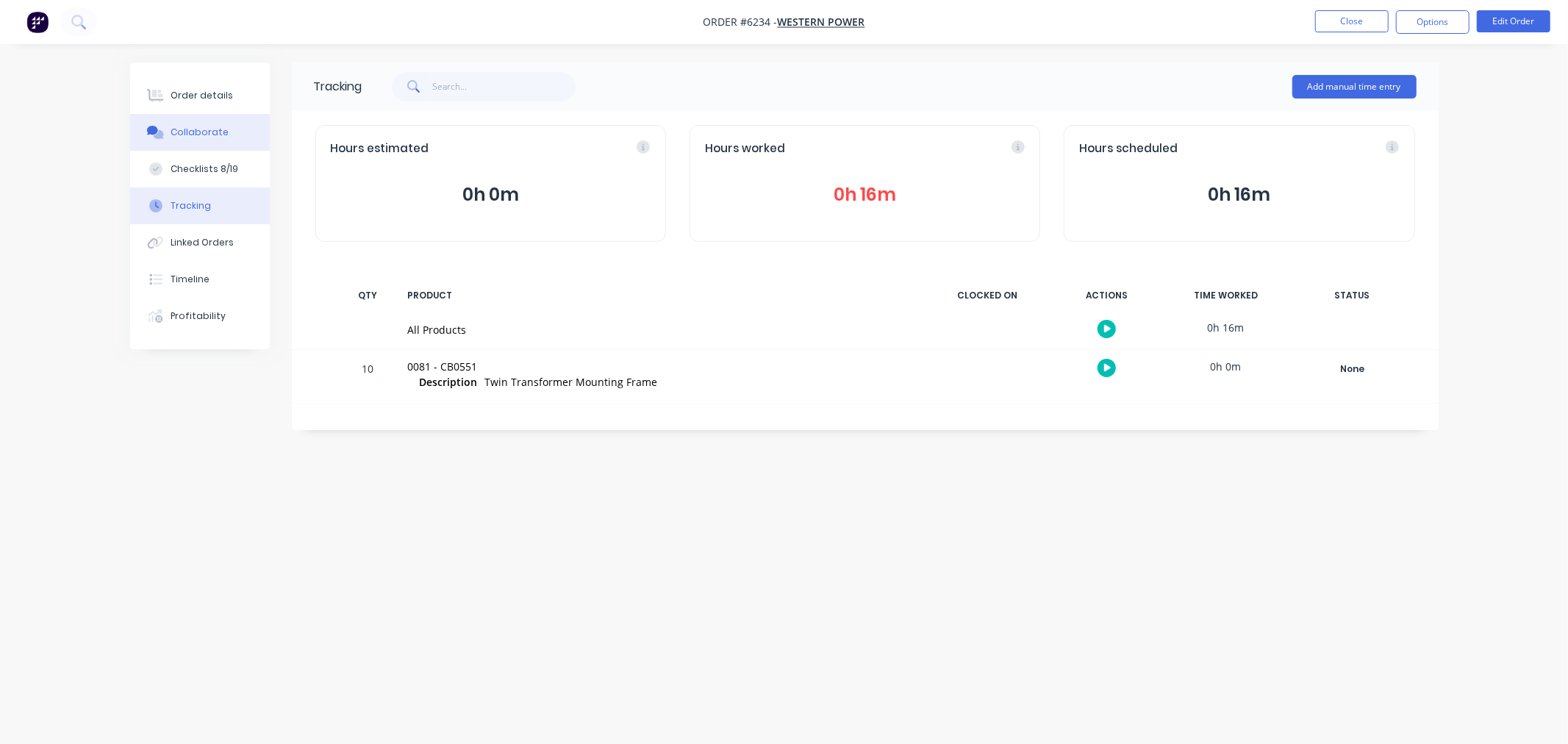
click at [218, 124] on button "Collaborate" at bounding box center [200, 133] width 140 height 37
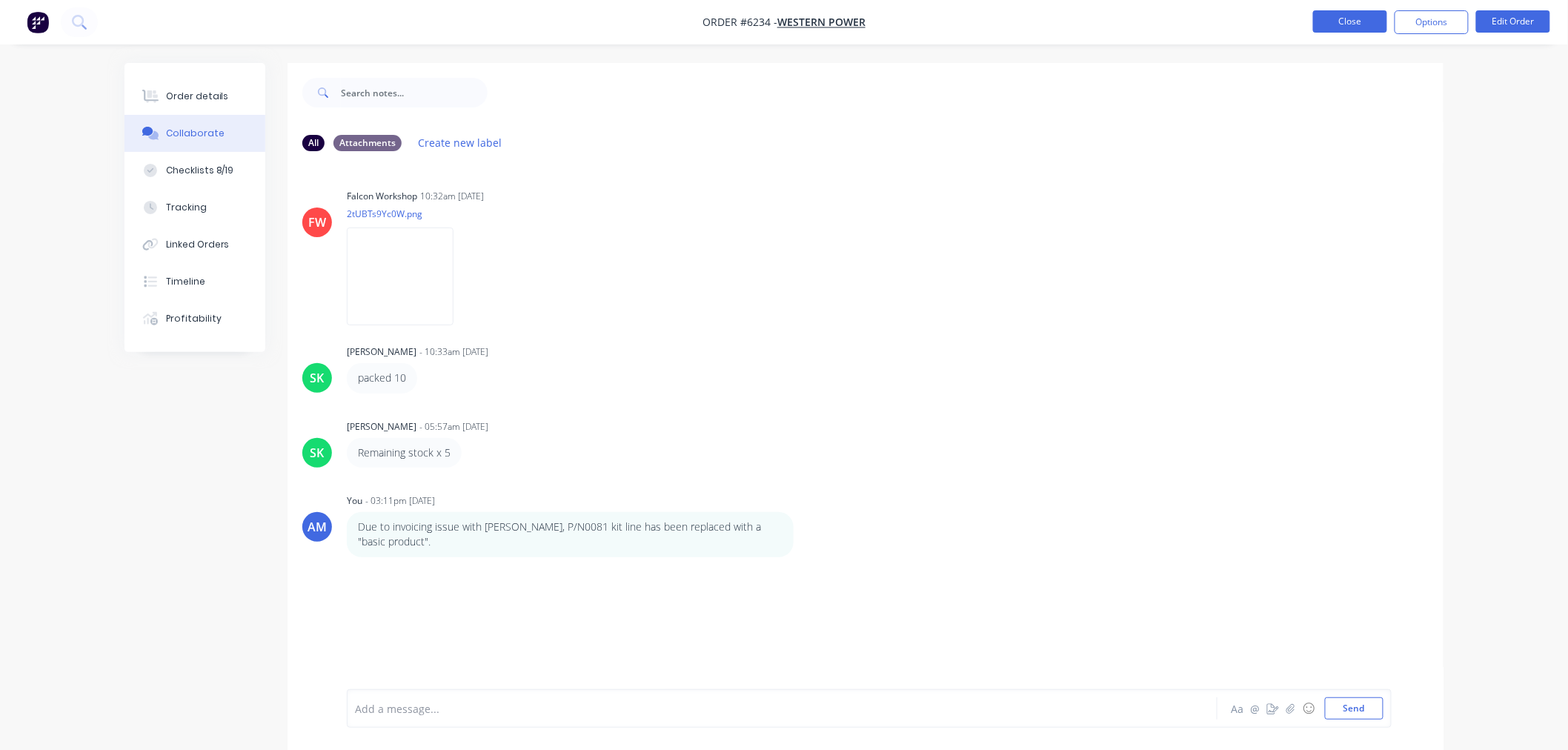
click at [1357, 24] on button "Close" at bounding box center [1350, 22] width 74 height 22
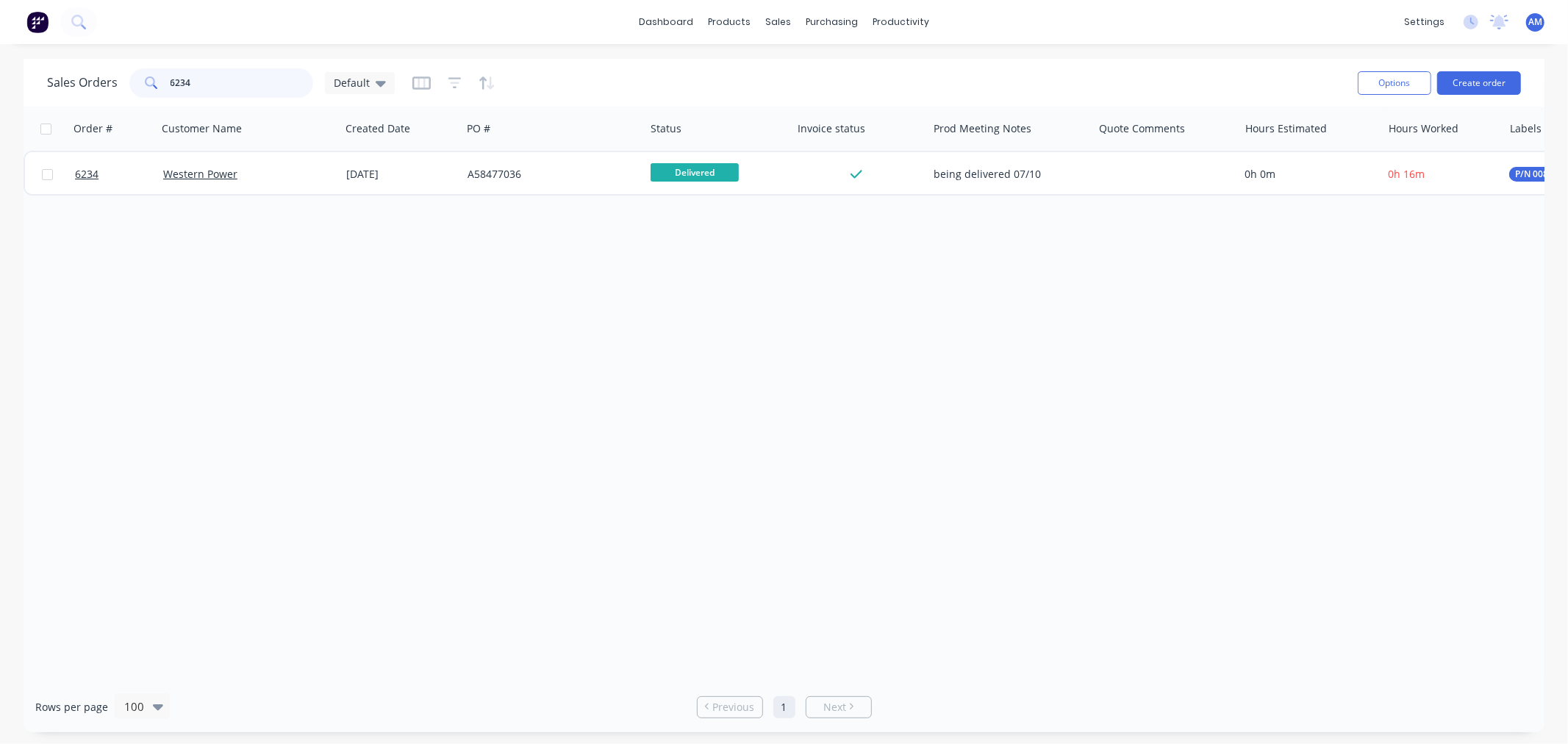
drag, startPoint x: 188, startPoint y: 77, endPoint x: 122, endPoint y: 83, distance: 66.3
click at [122, 83] on div "Sales Orders 6234 Default" at bounding box center [221, 83] width 348 height 29
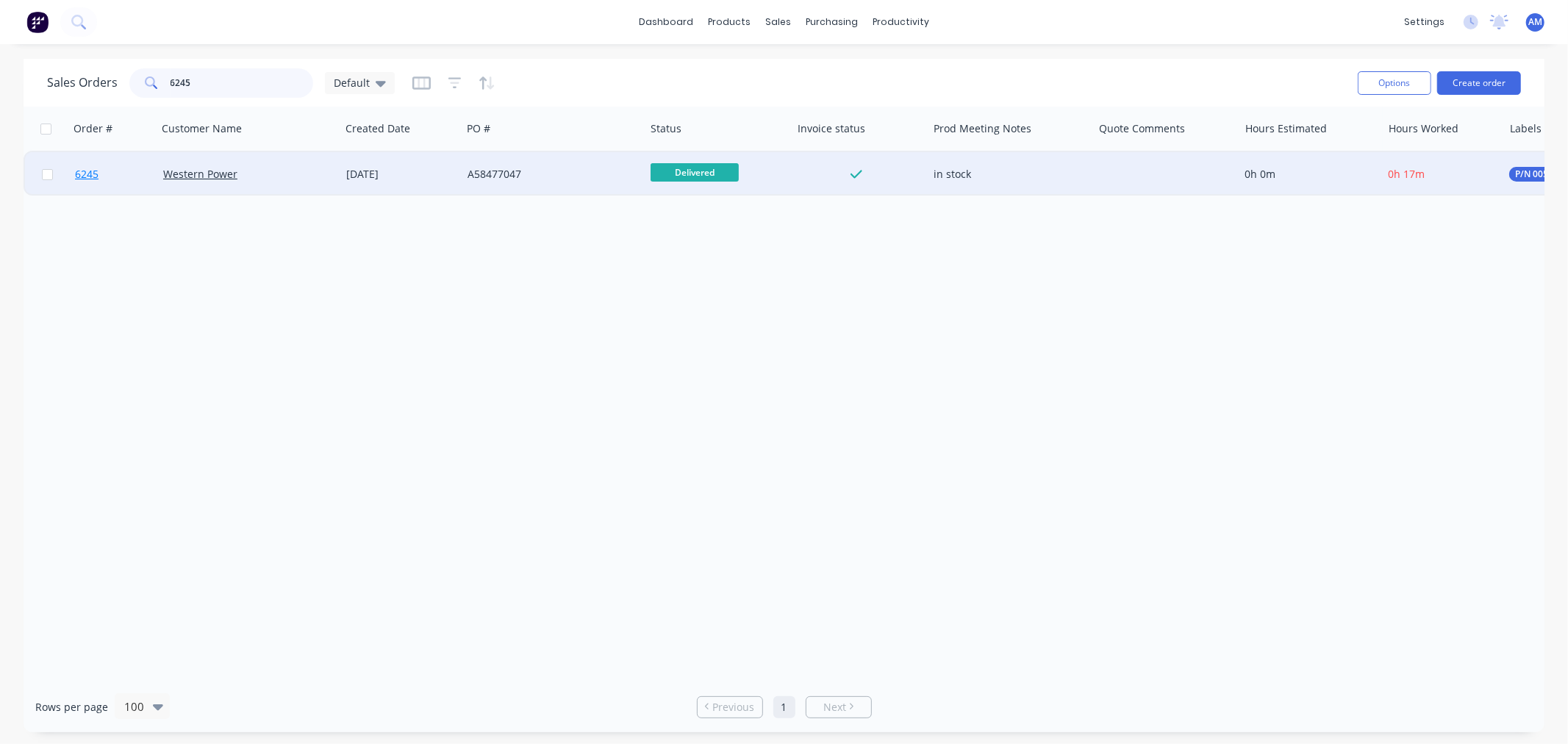
type input "6245"
click at [116, 169] on link "6245" at bounding box center [119, 175] width 88 height 44
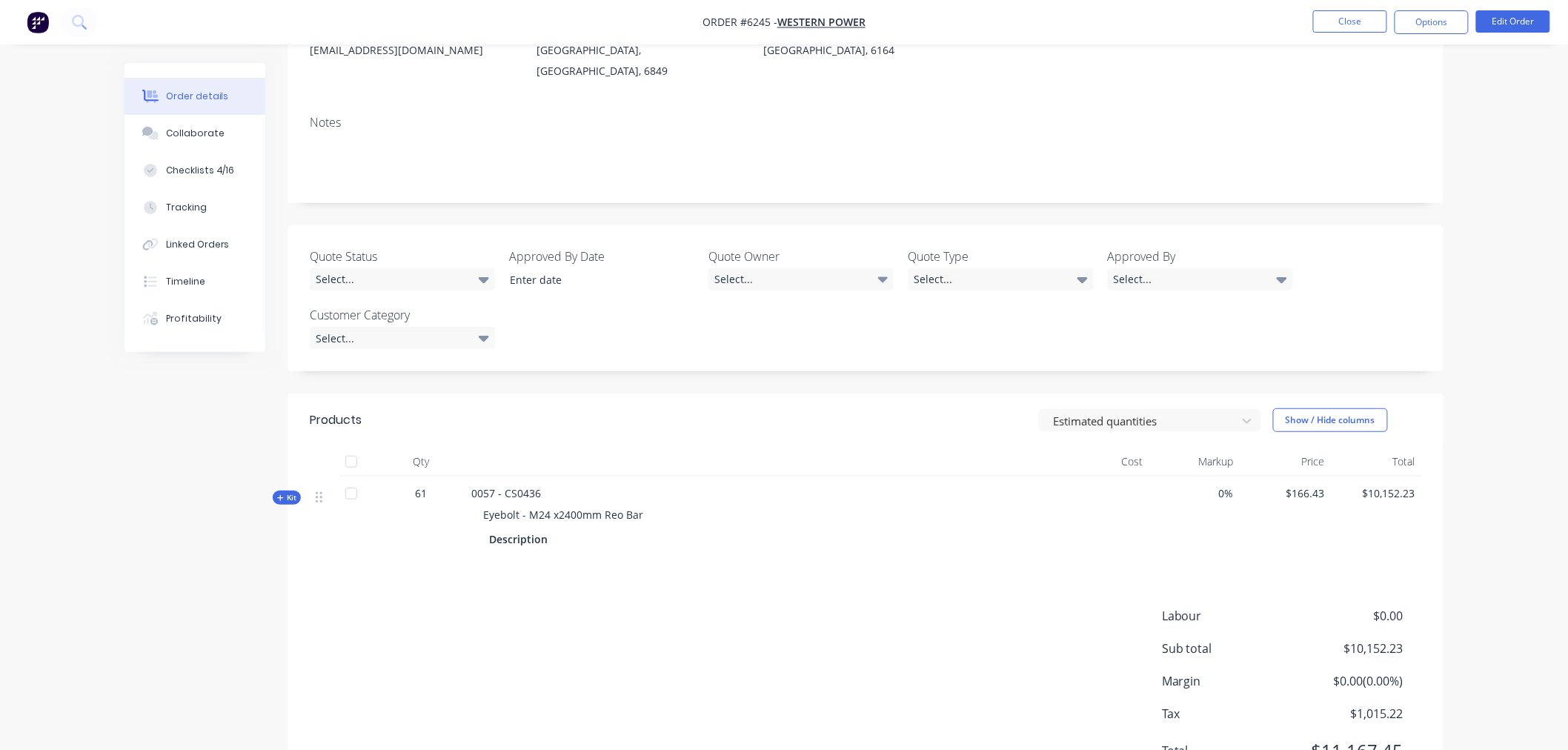
scroll to position [247, 0]
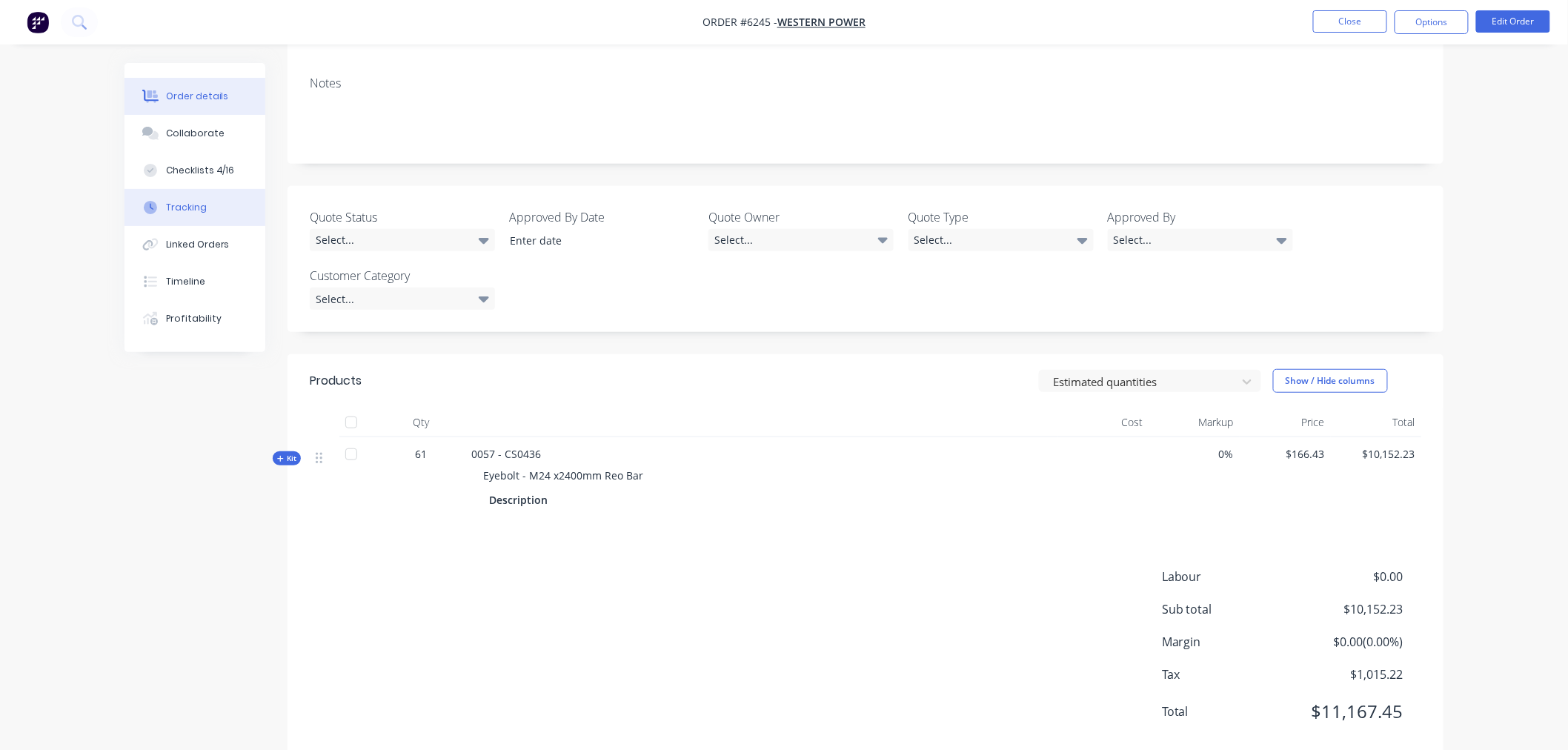
click at [180, 204] on div "Tracking" at bounding box center [186, 207] width 41 height 13
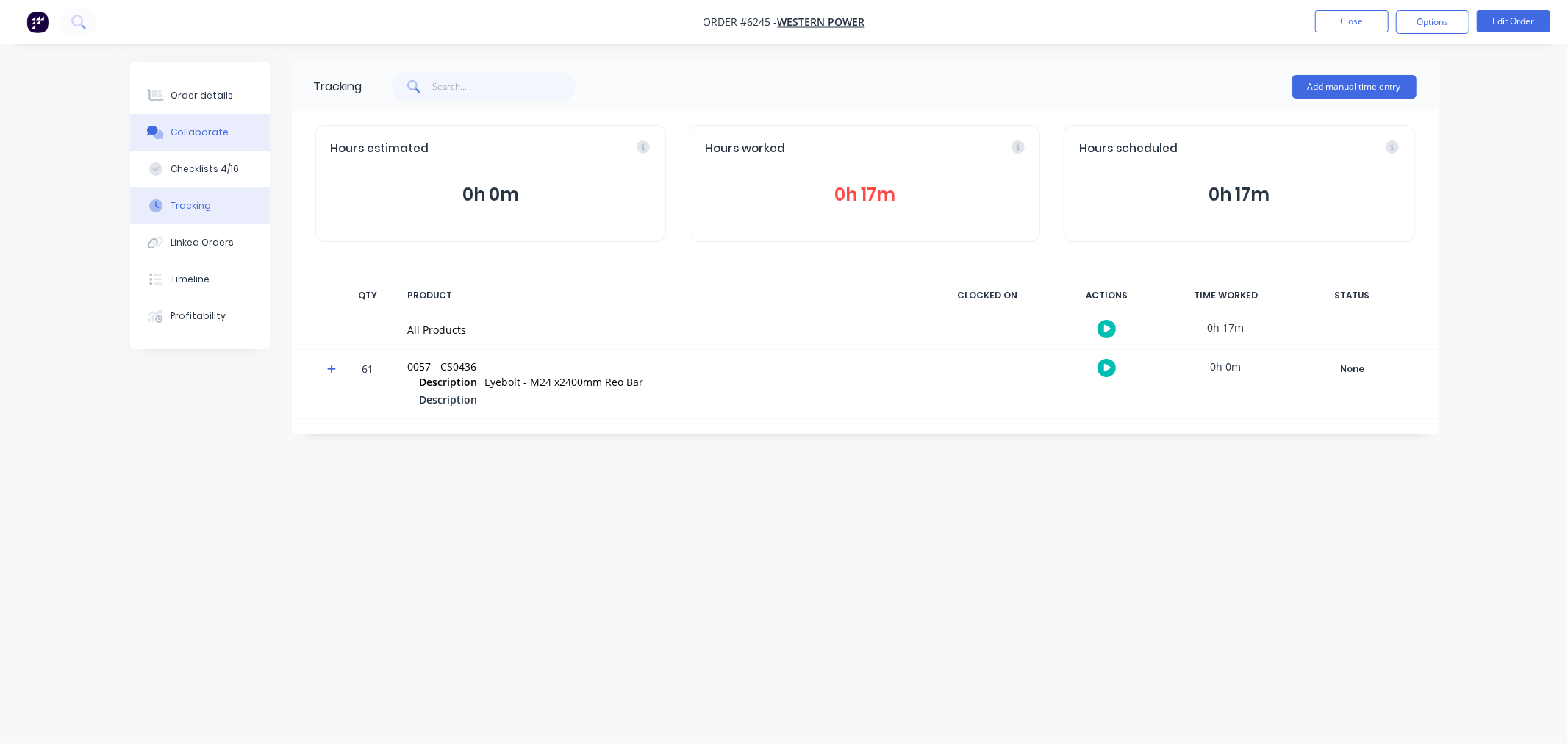
click at [198, 122] on button "Collaborate" at bounding box center [200, 133] width 140 height 37
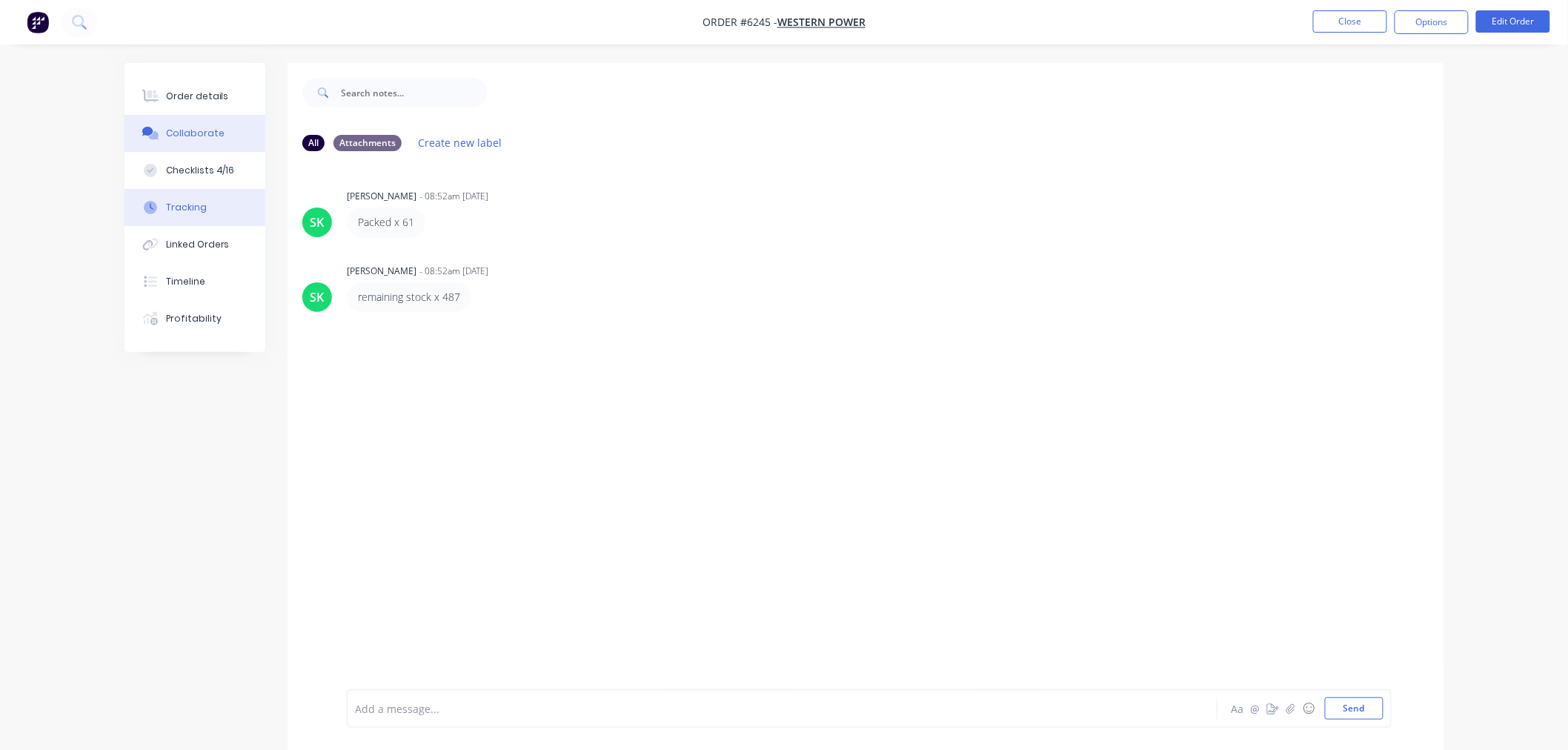
click at [173, 197] on button "Tracking" at bounding box center [195, 207] width 141 height 37
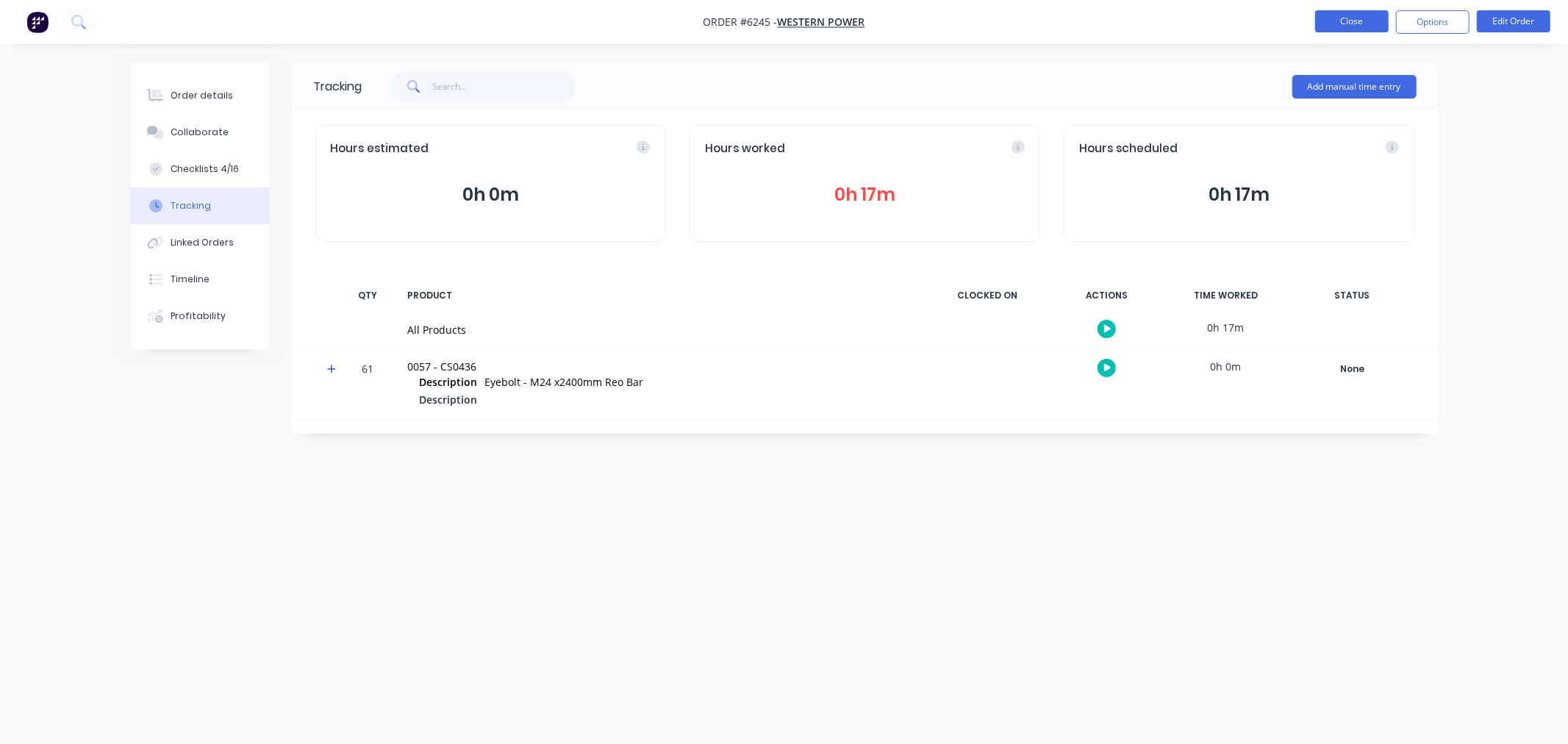
click at [1348, 13] on button "Close" at bounding box center [1352, 21] width 74 height 22
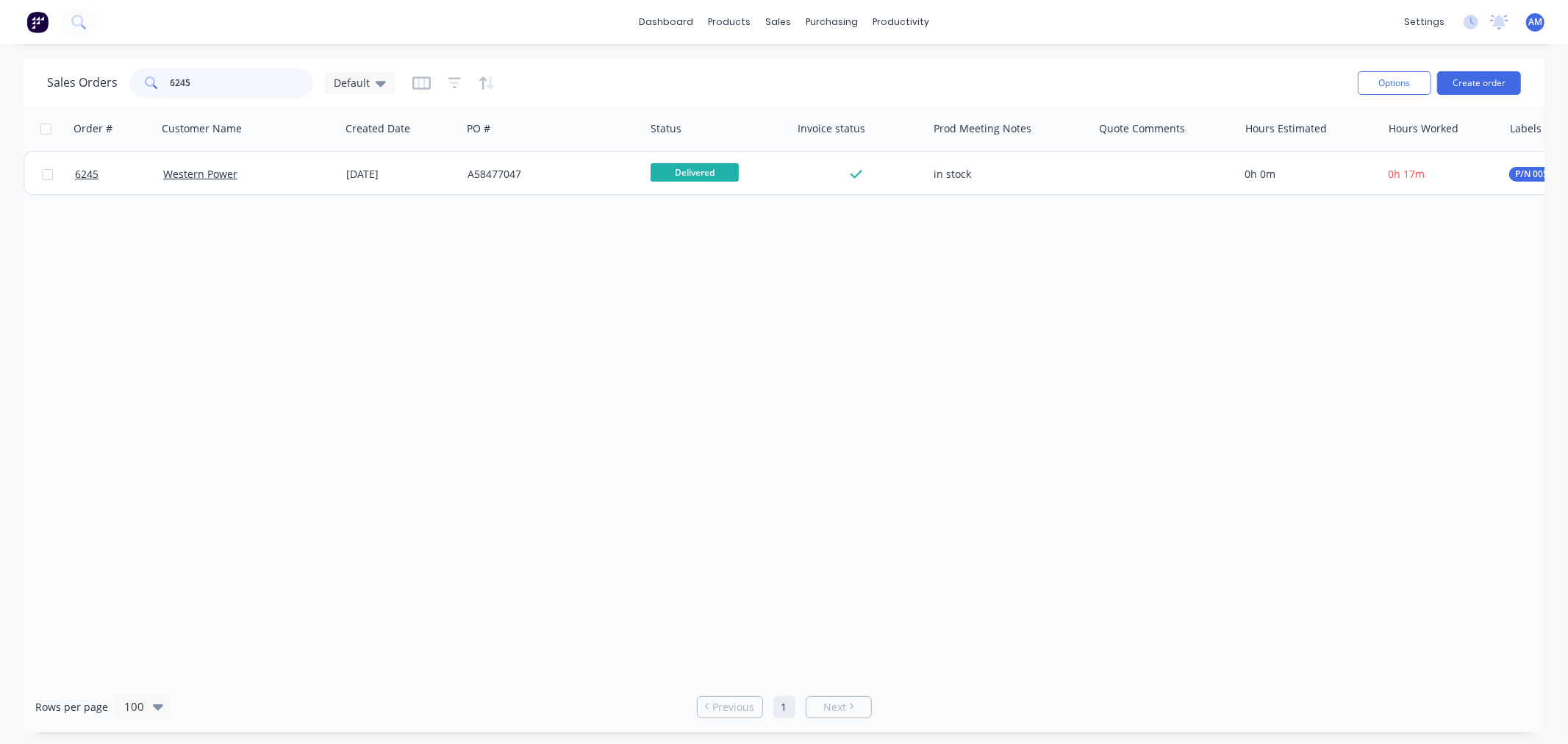
drag, startPoint x: 202, startPoint y: 90, endPoint x: 102, endPoint y: 86, distance: 100.1
click at [102, 86] on div "Sales Orders 6245 Default" at bounding box center [221, 83] width 348 height 29
type input "6356"
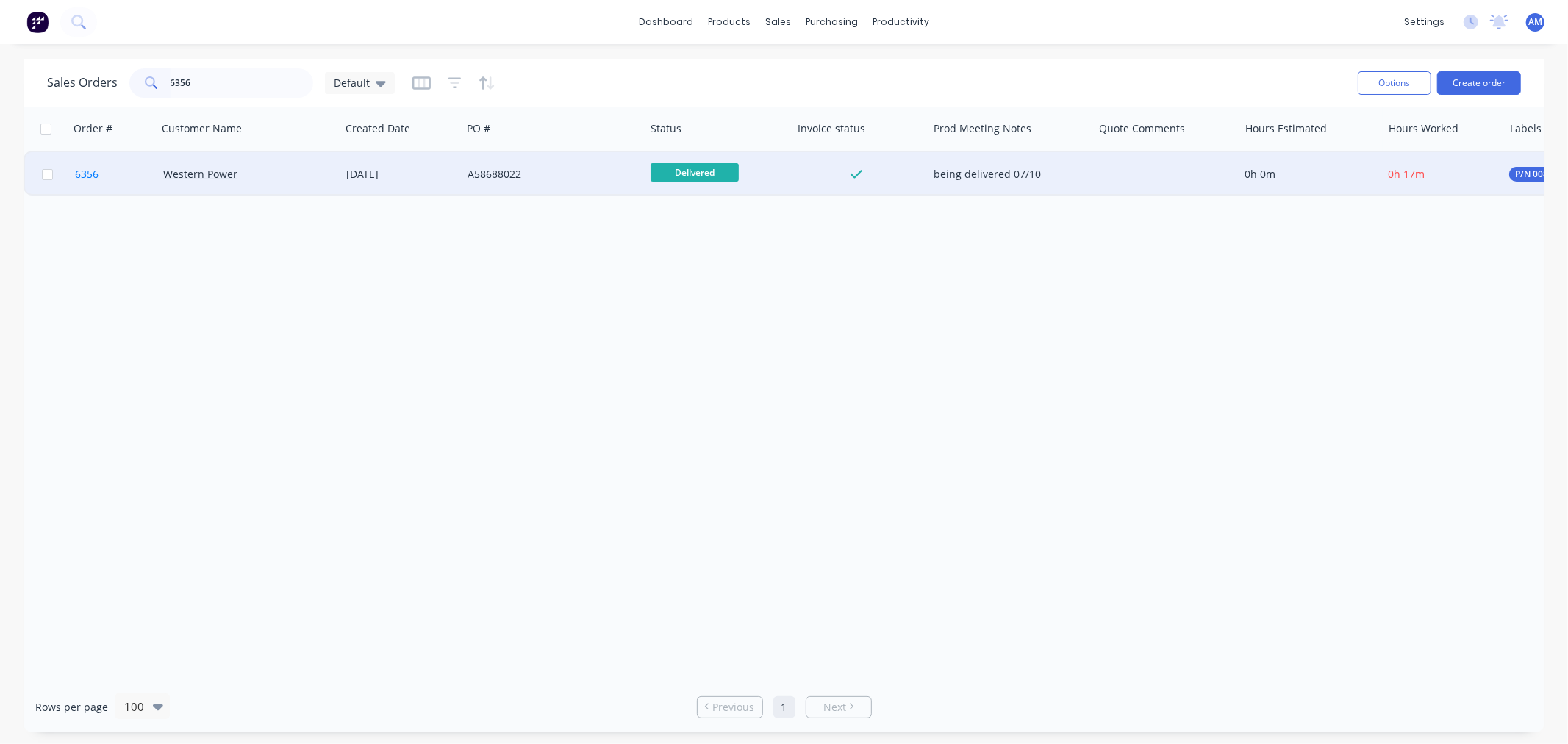
drag, startPoint x: 104, startPoint y: 176, endPoint x: 111, endPoint y: 172, distance: 8.1
click at [111, 172] on link "6356" at bounding box center [119, 175] width 88 height 44
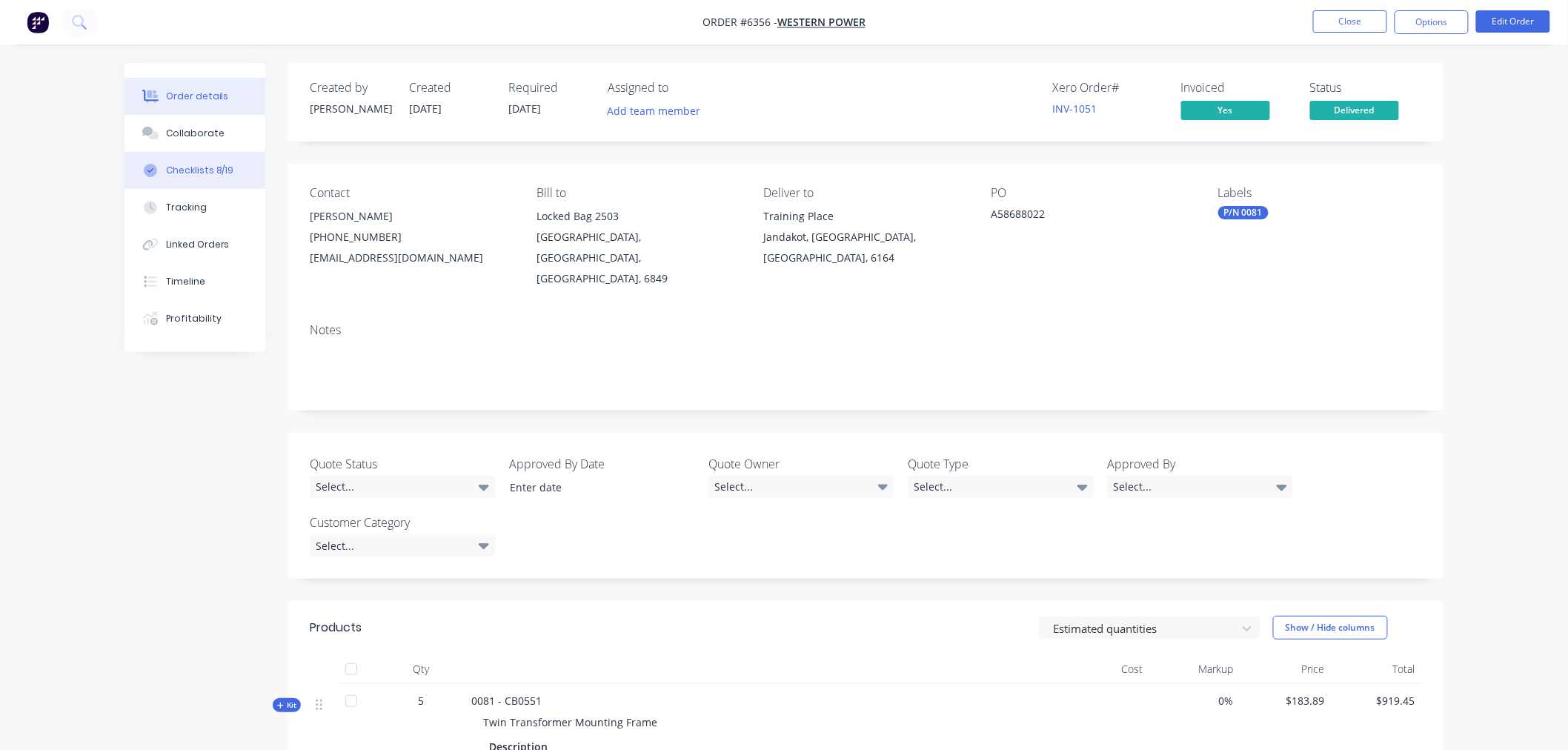
click at [166, 187] on button "Checklists 8/19" at bounding box center [195, 171] width 141 height 37
type textarea "x"
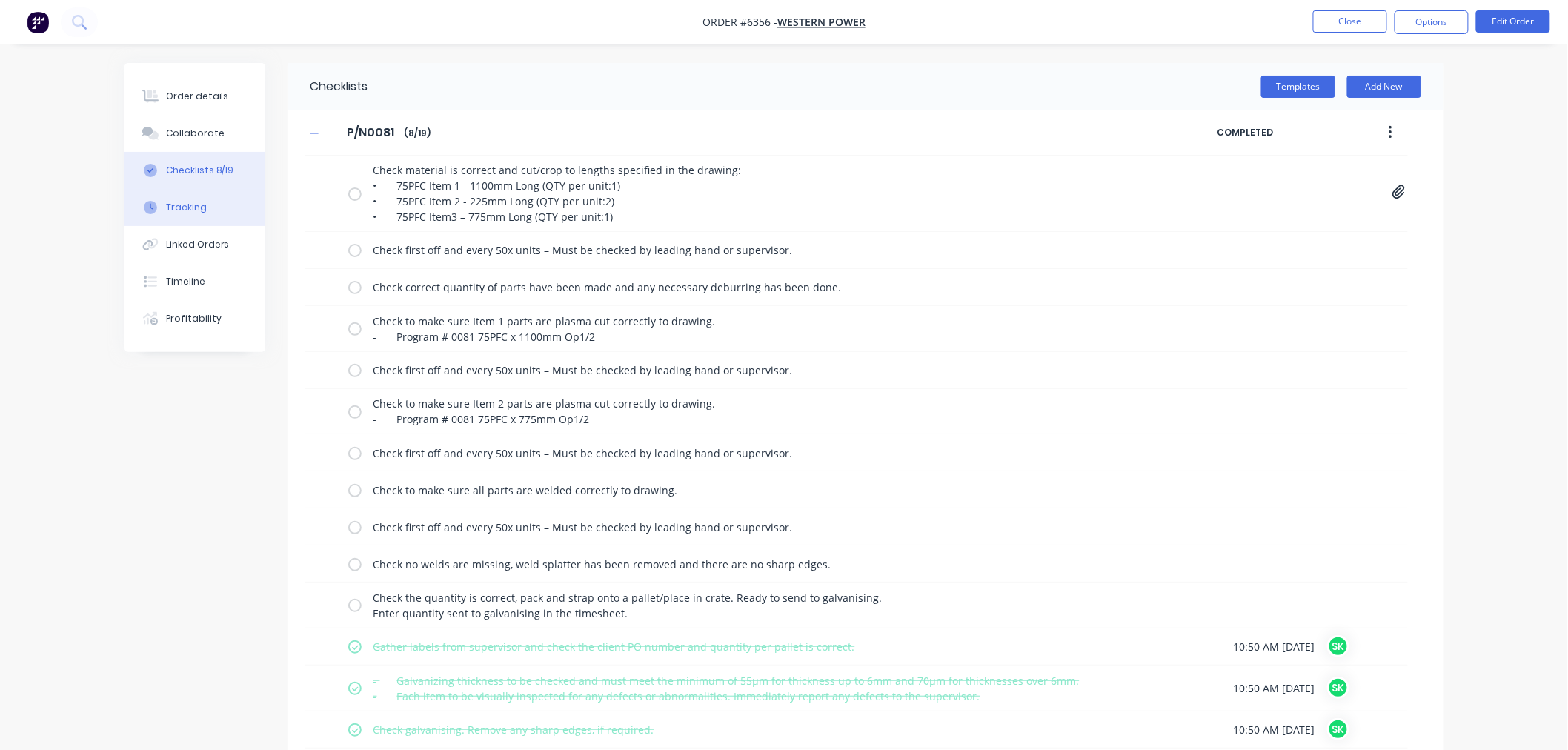
click at [188, 208] on div "Tracking" at bounding box center [186, 207] width 41 height 13
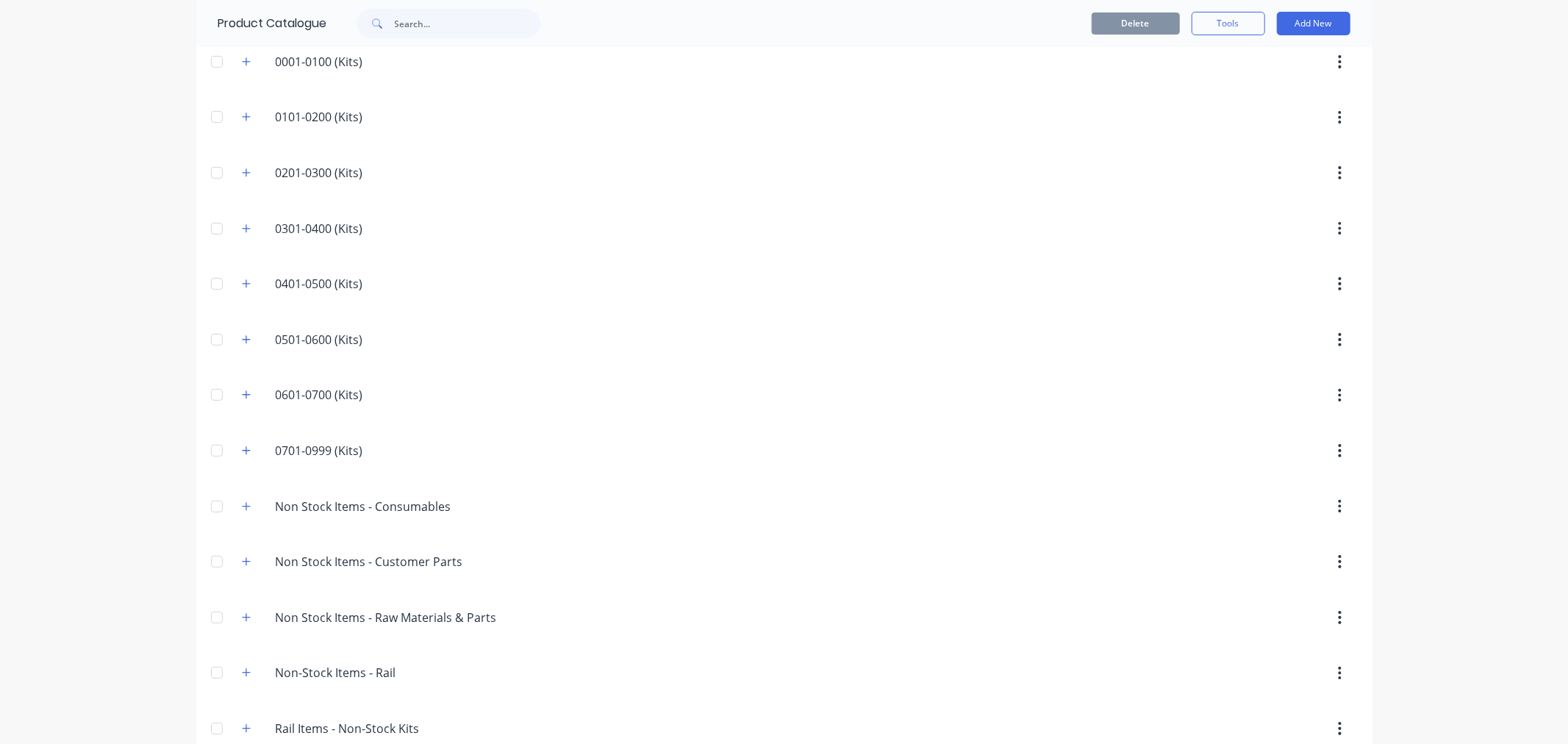
scroll to position [316, 0]
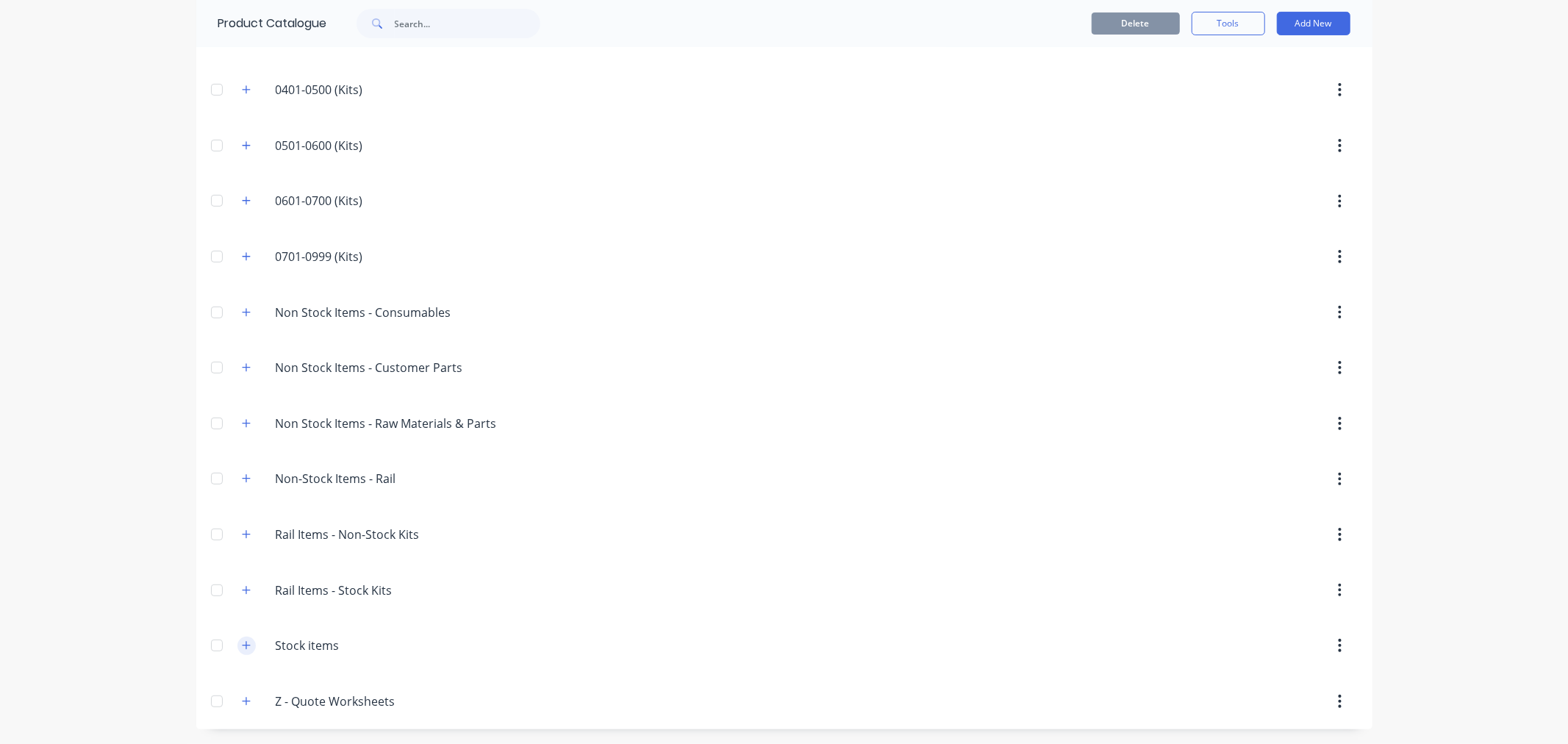
click at [242, 650] on icon "button" at bounding box center [246, 645] width 9 height 10
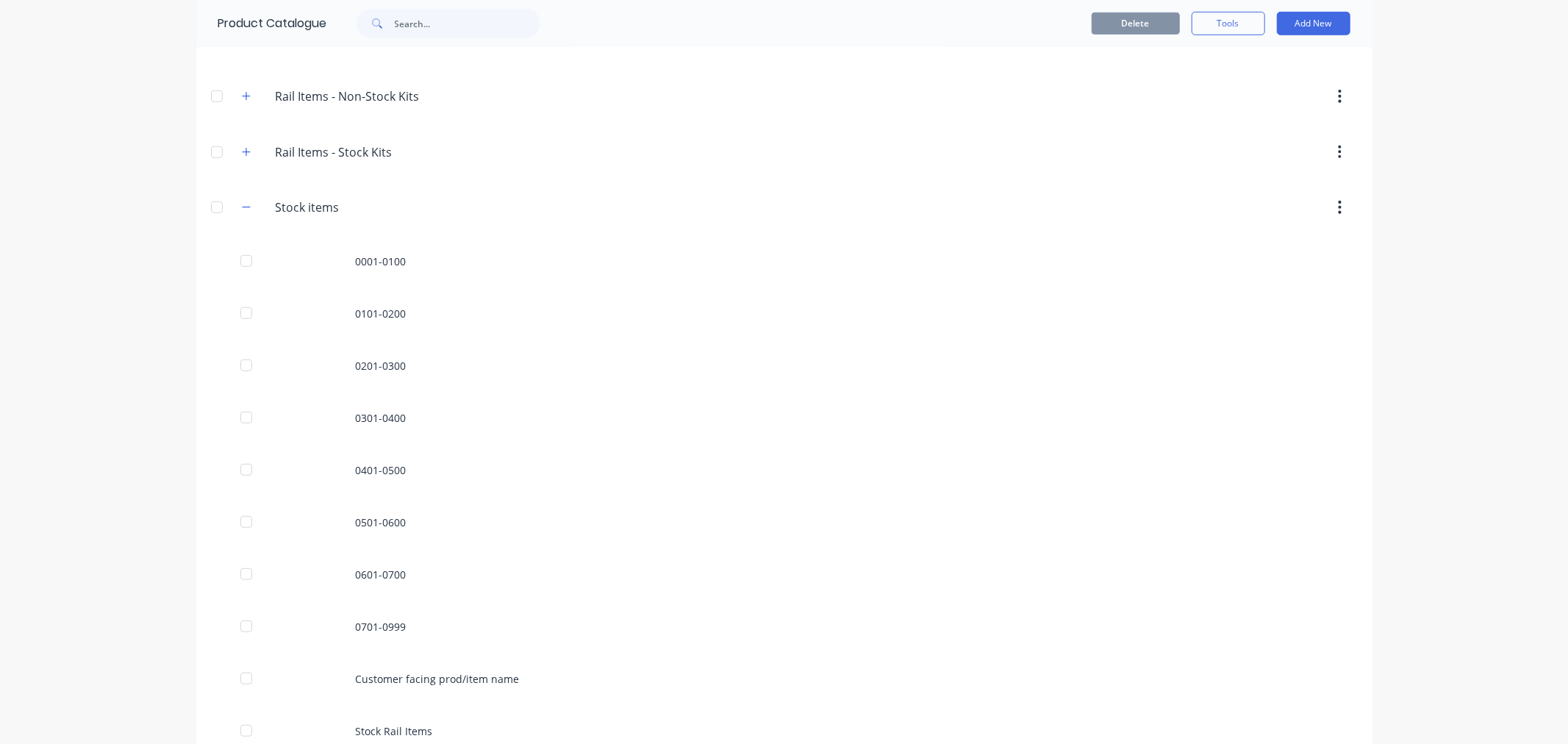
scroll to position [836, 0]
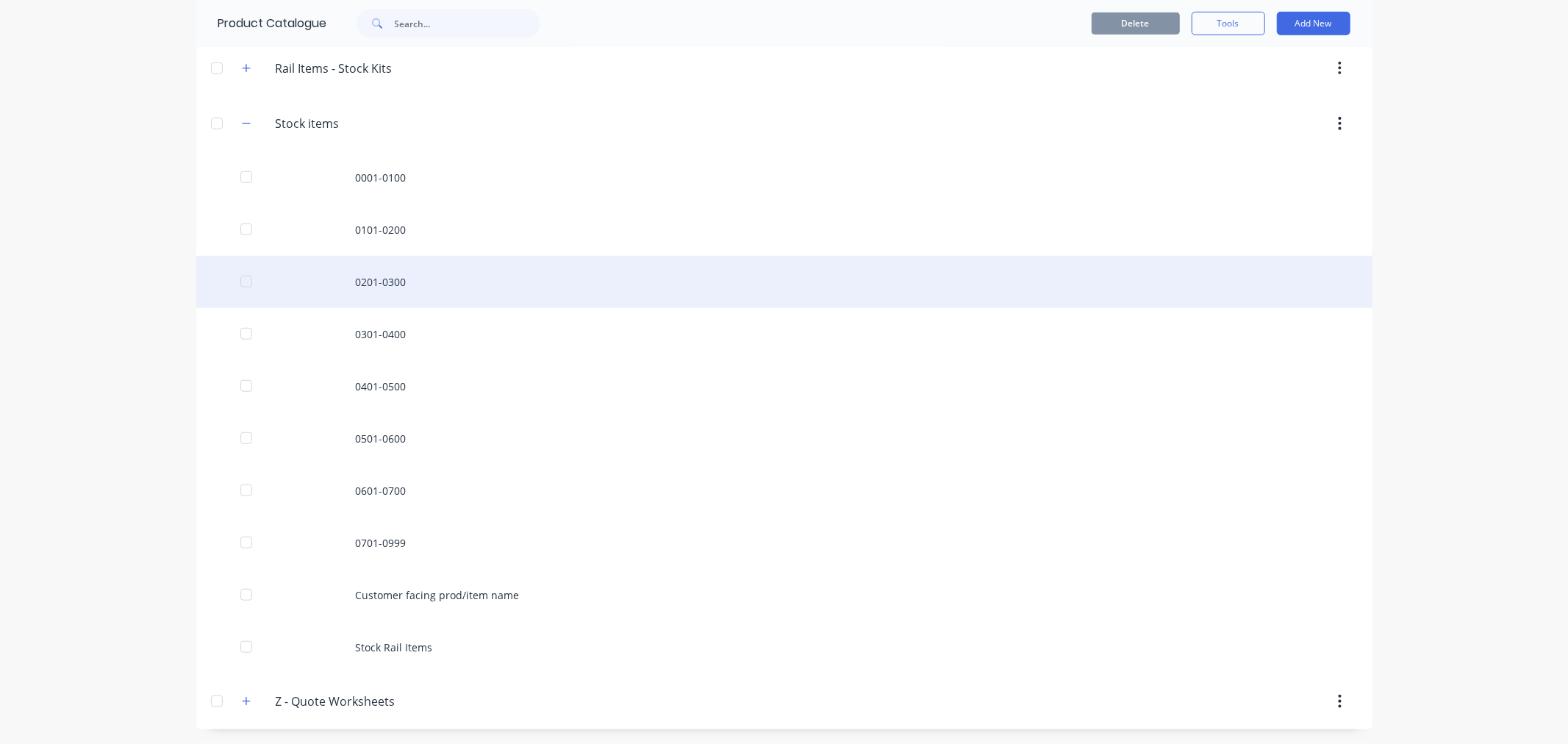
click at [381, 284] on div "0201-0300" at bounding box center [784, 281] width 1176 height 52
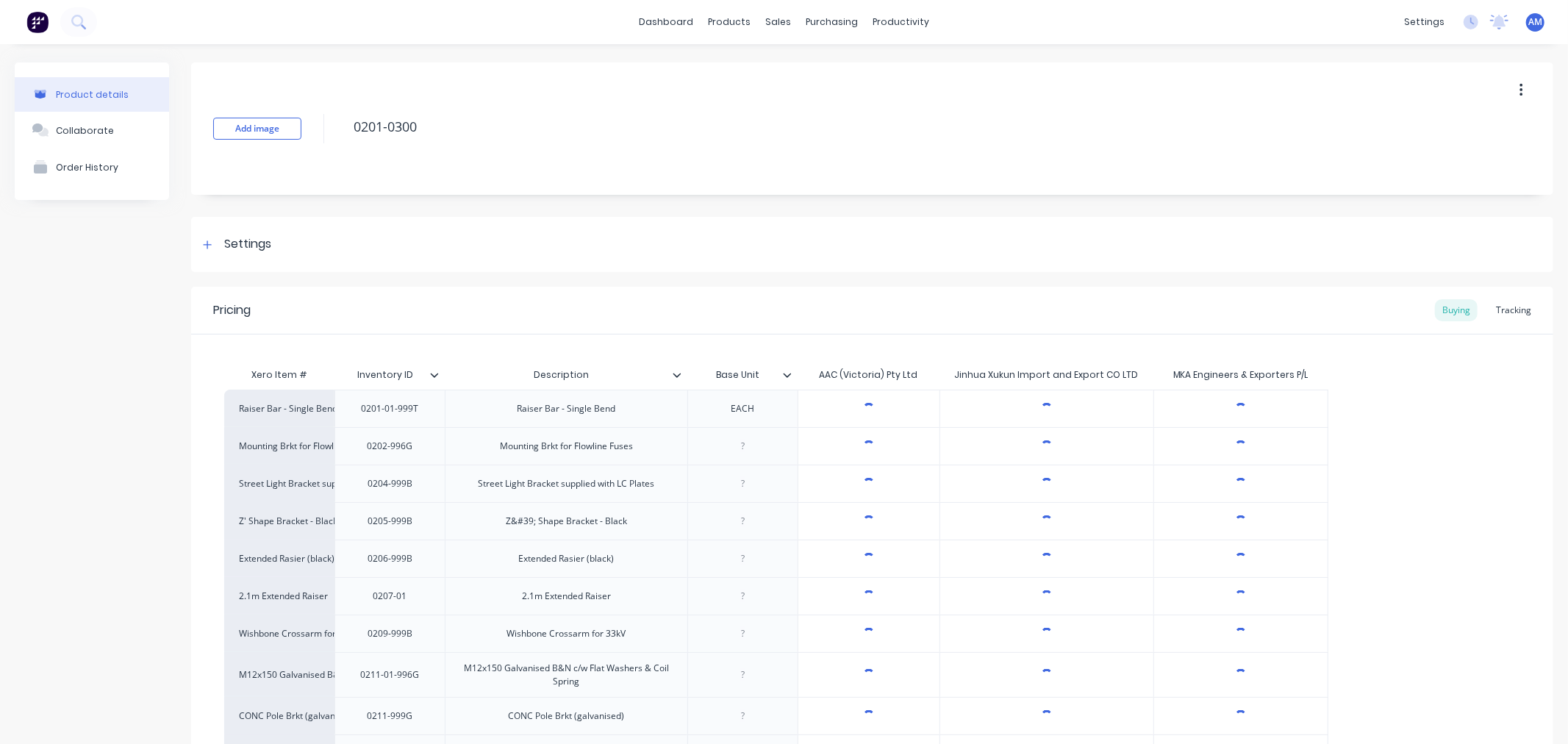
click at [1078, 318] on div "Tracking" at bounding box center [1513, 310] width 50 height 22
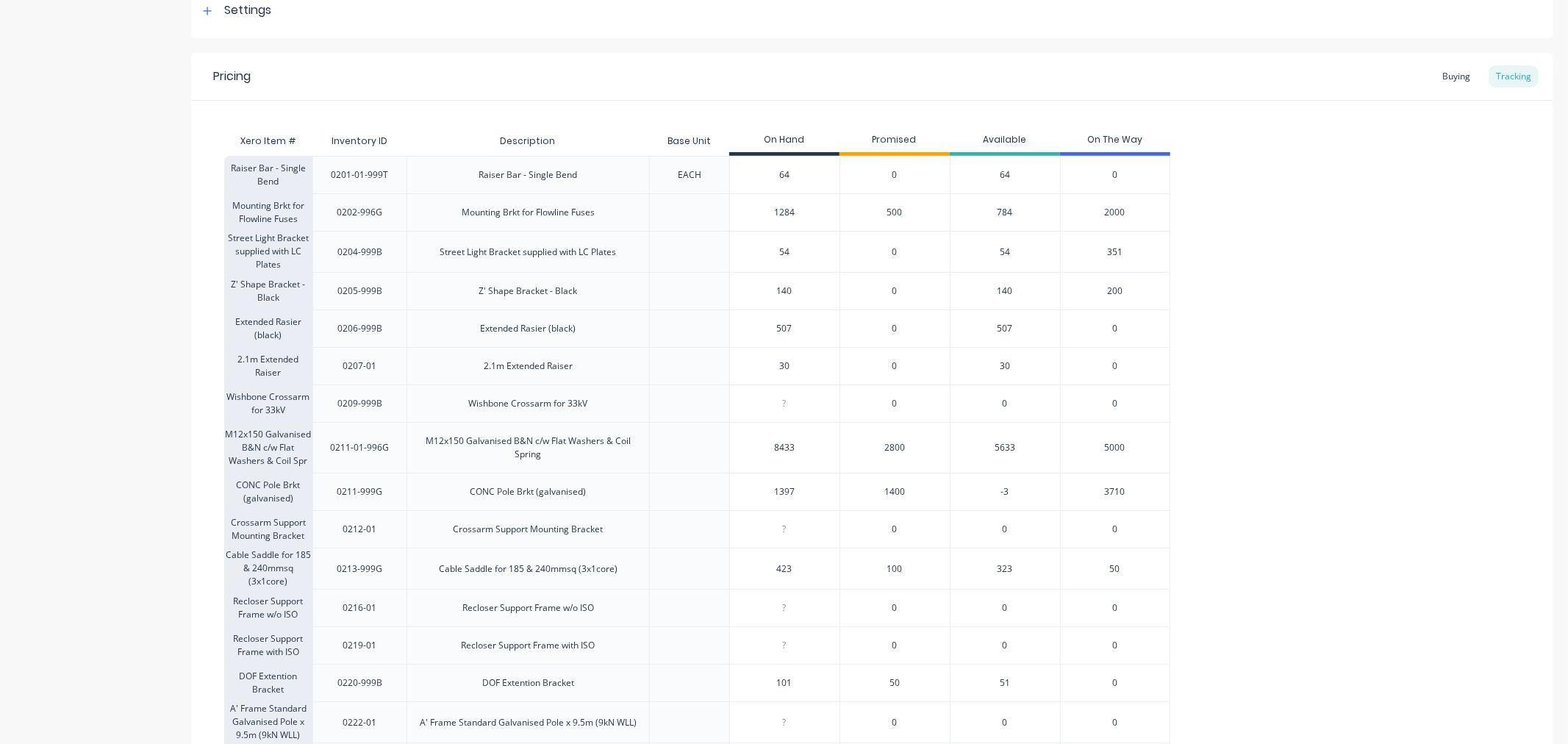
scroll to position [326, 0]
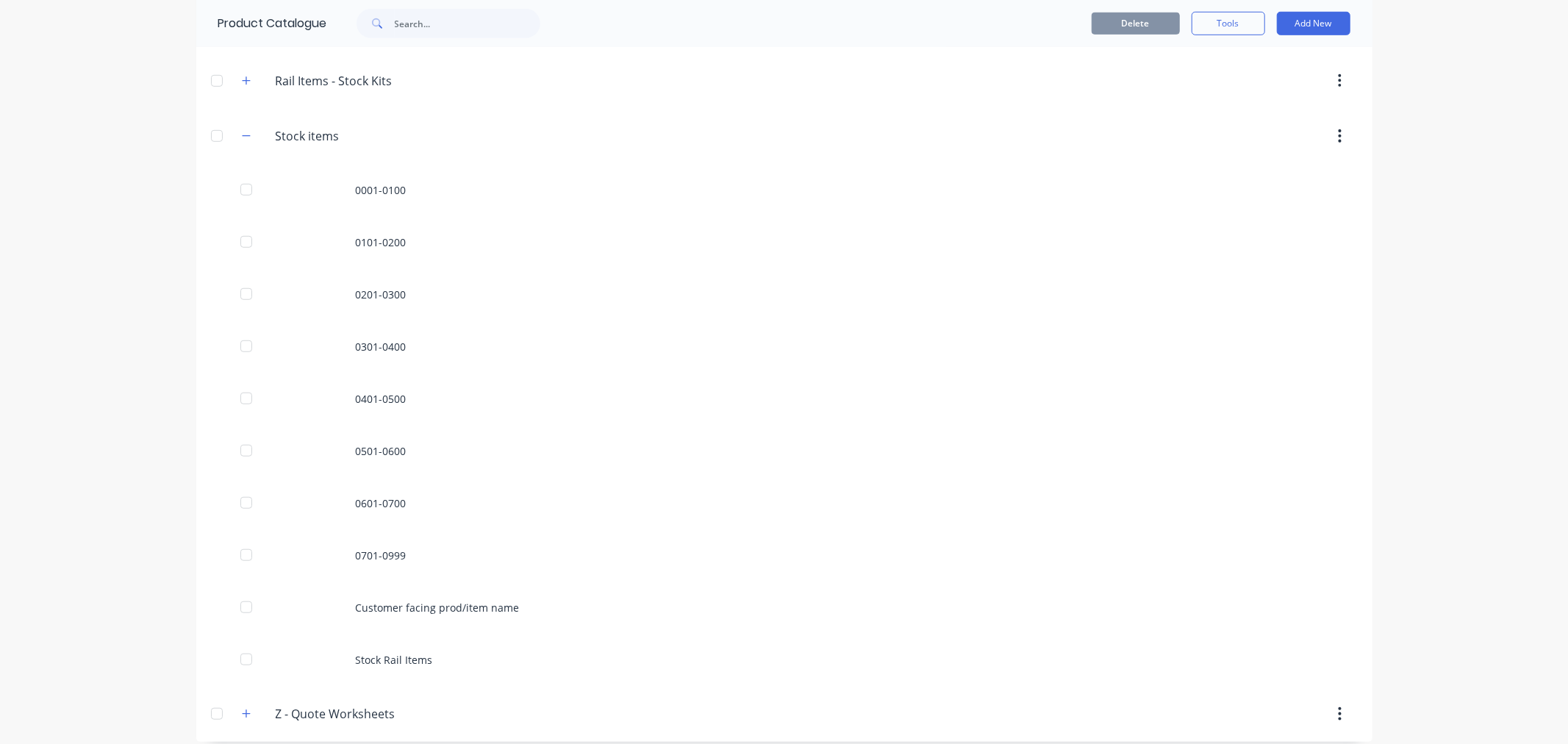
scroll to position [836, 0]
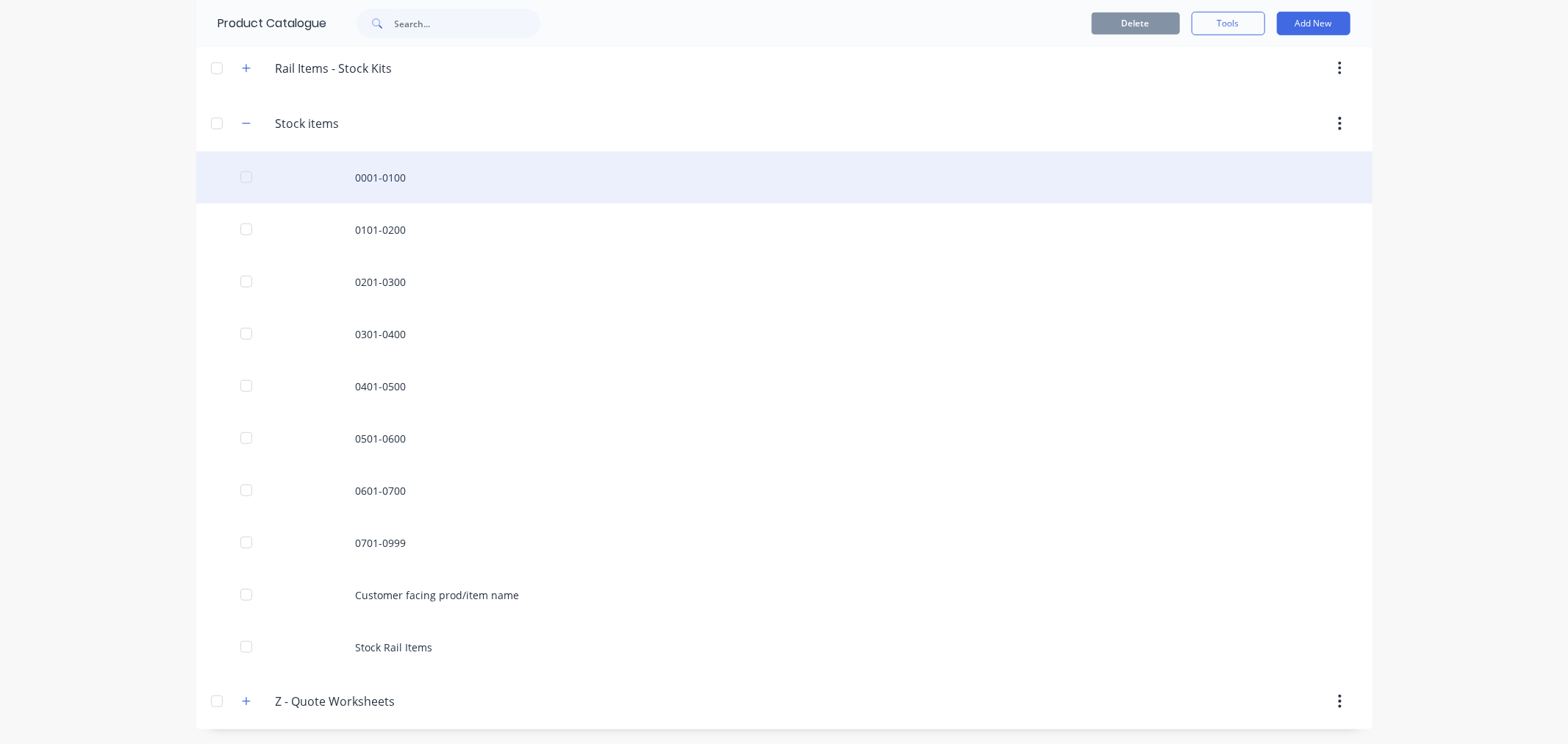
click at [393, 178] on div "0001-0100" at bounding box center [784, 178] width 1176 height 52
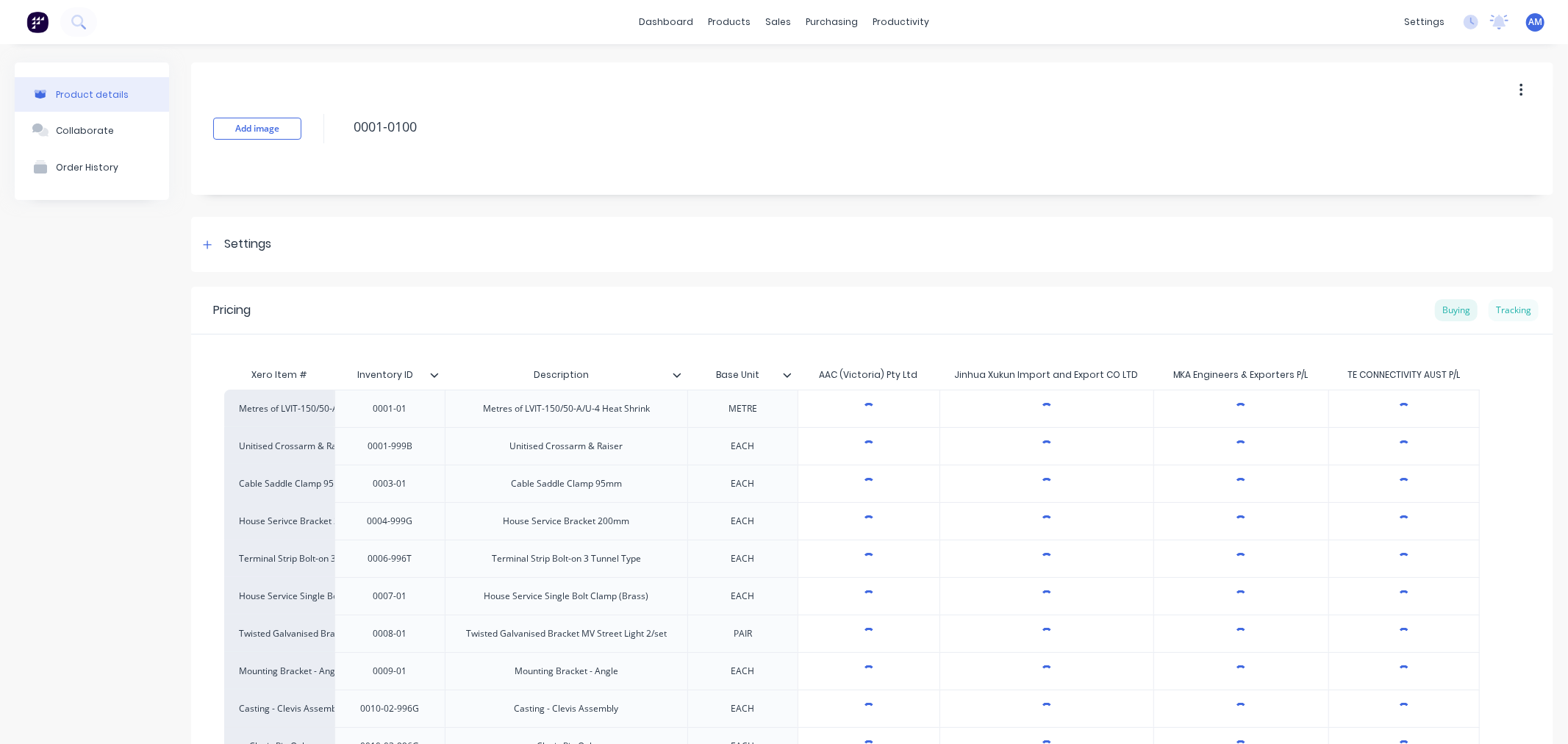
click at [1078, 310] on div "Tracking" at bounding box center [1513, 310] width 50 height 22
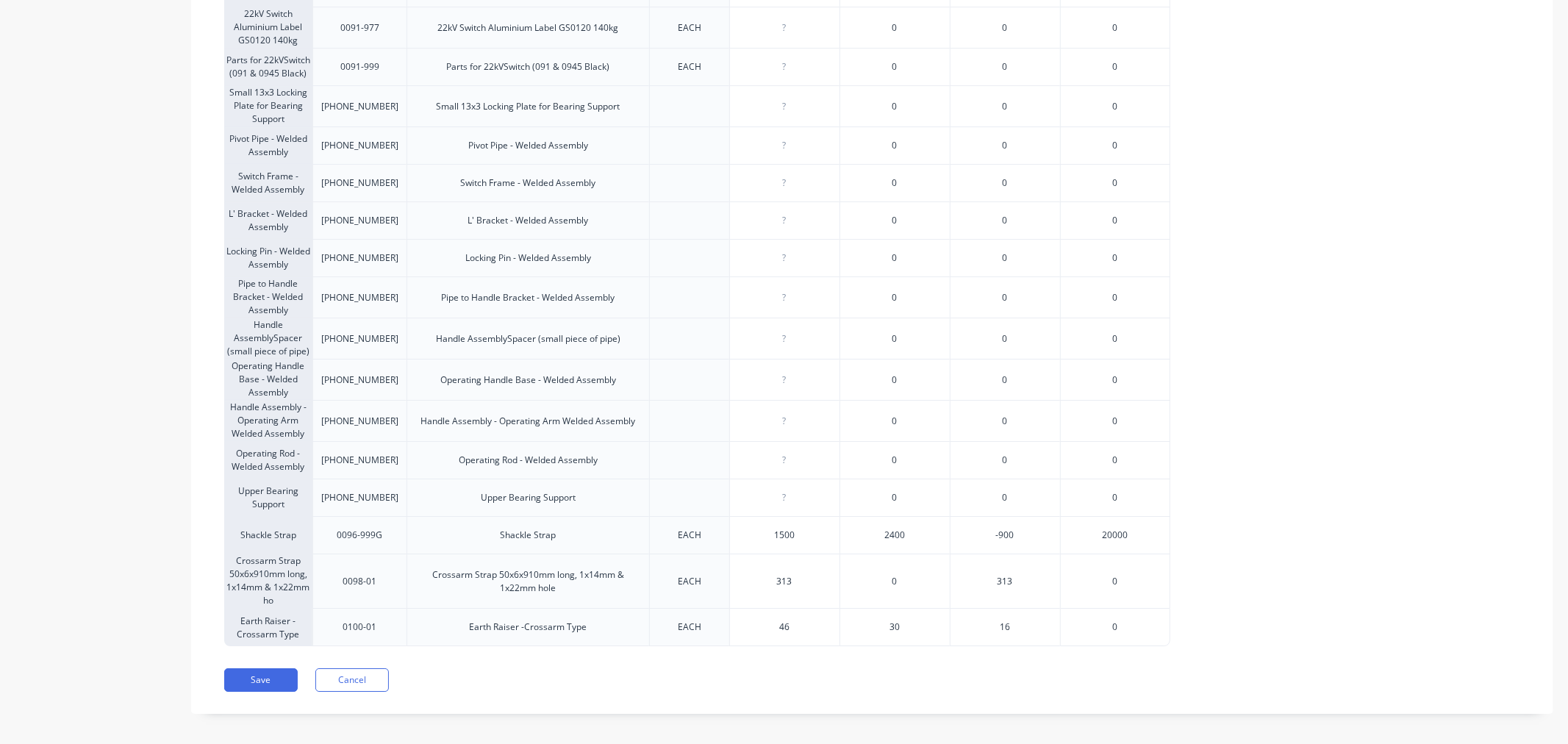
scroll to position [4169, 0]
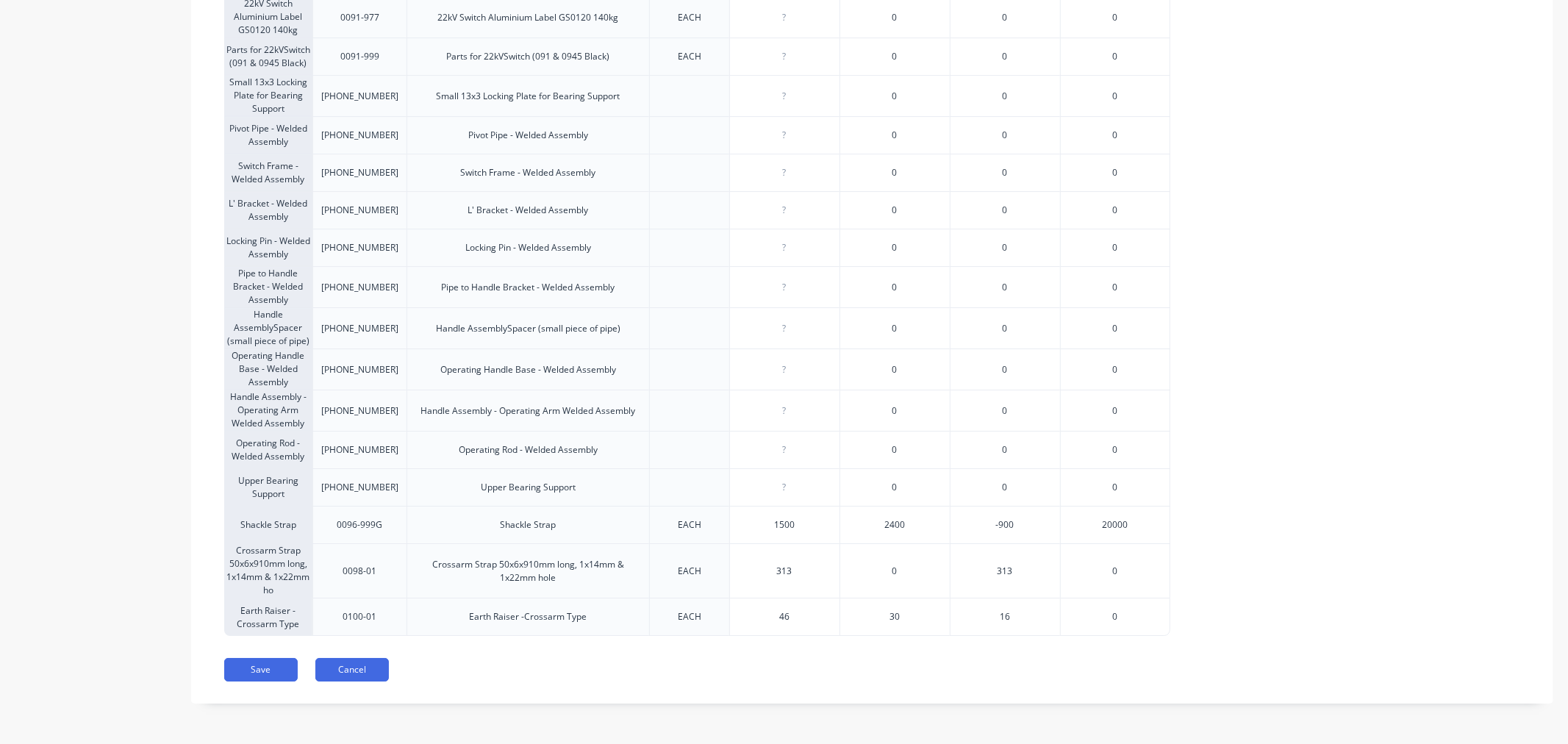
click at [358, 670] on button "Cancel" at bounding box center [352, 670] width 74 height 24
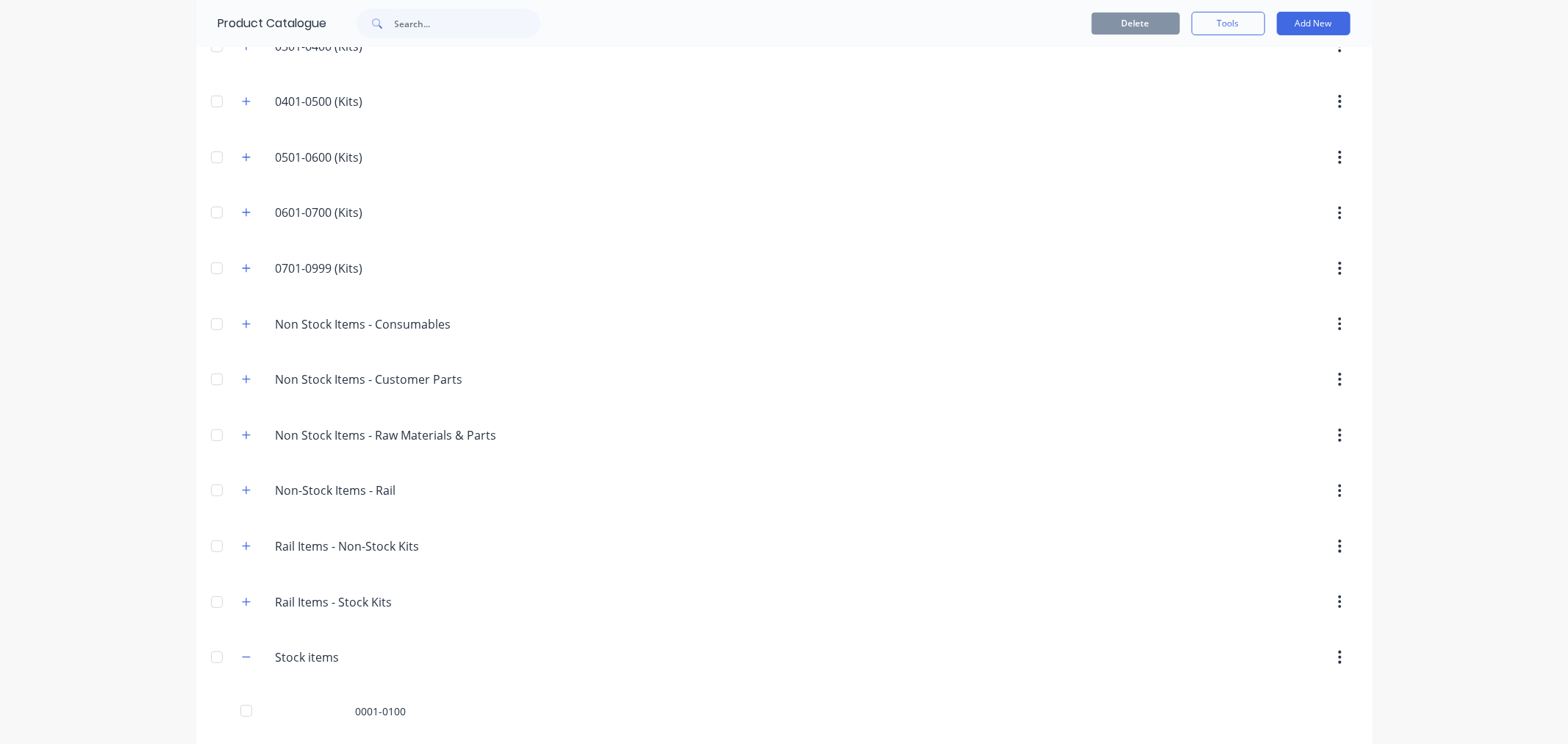
scroll to position [817, 0]
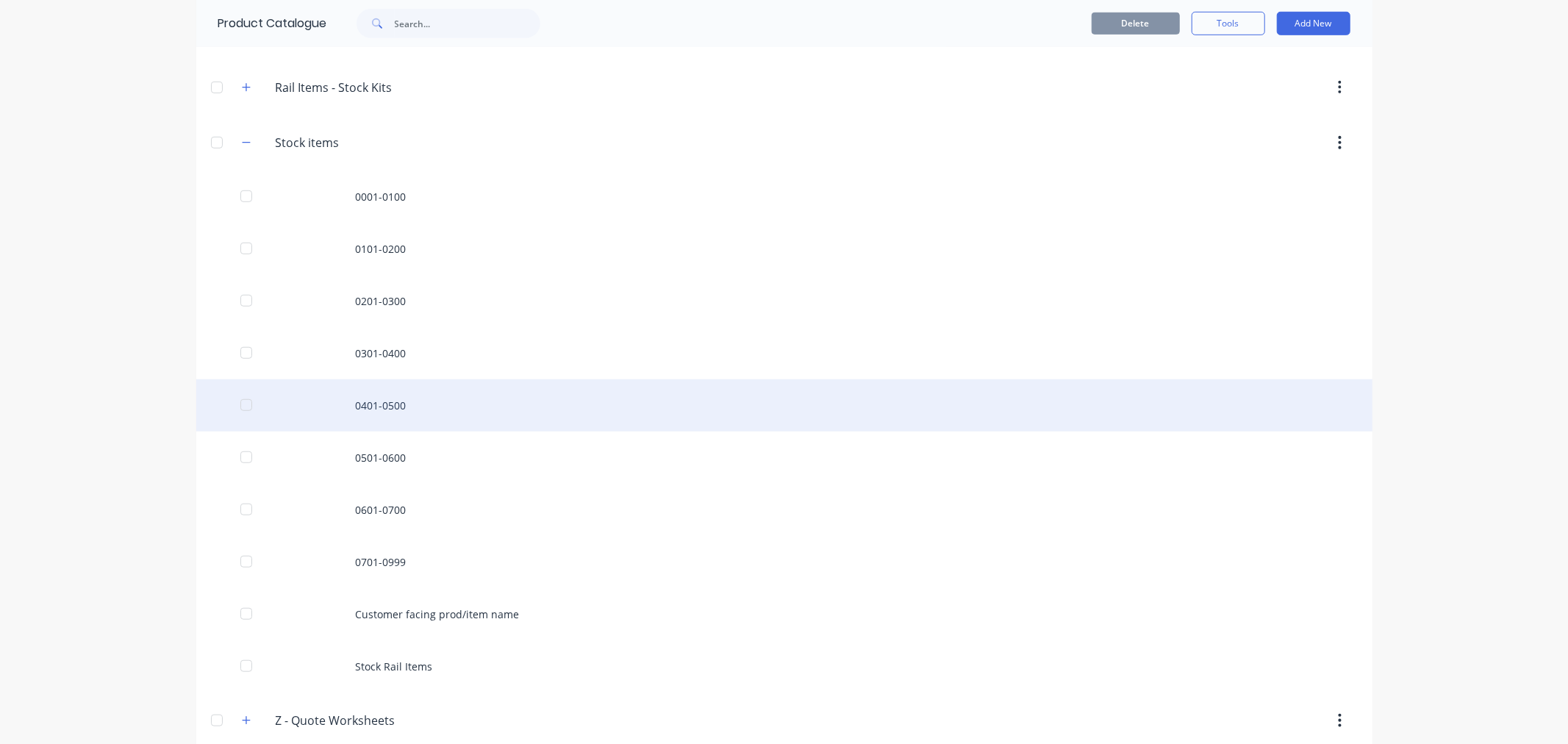
click at [379, 404] on div "0401-0500" at bounding box center [784, 405] width 1176 height 52
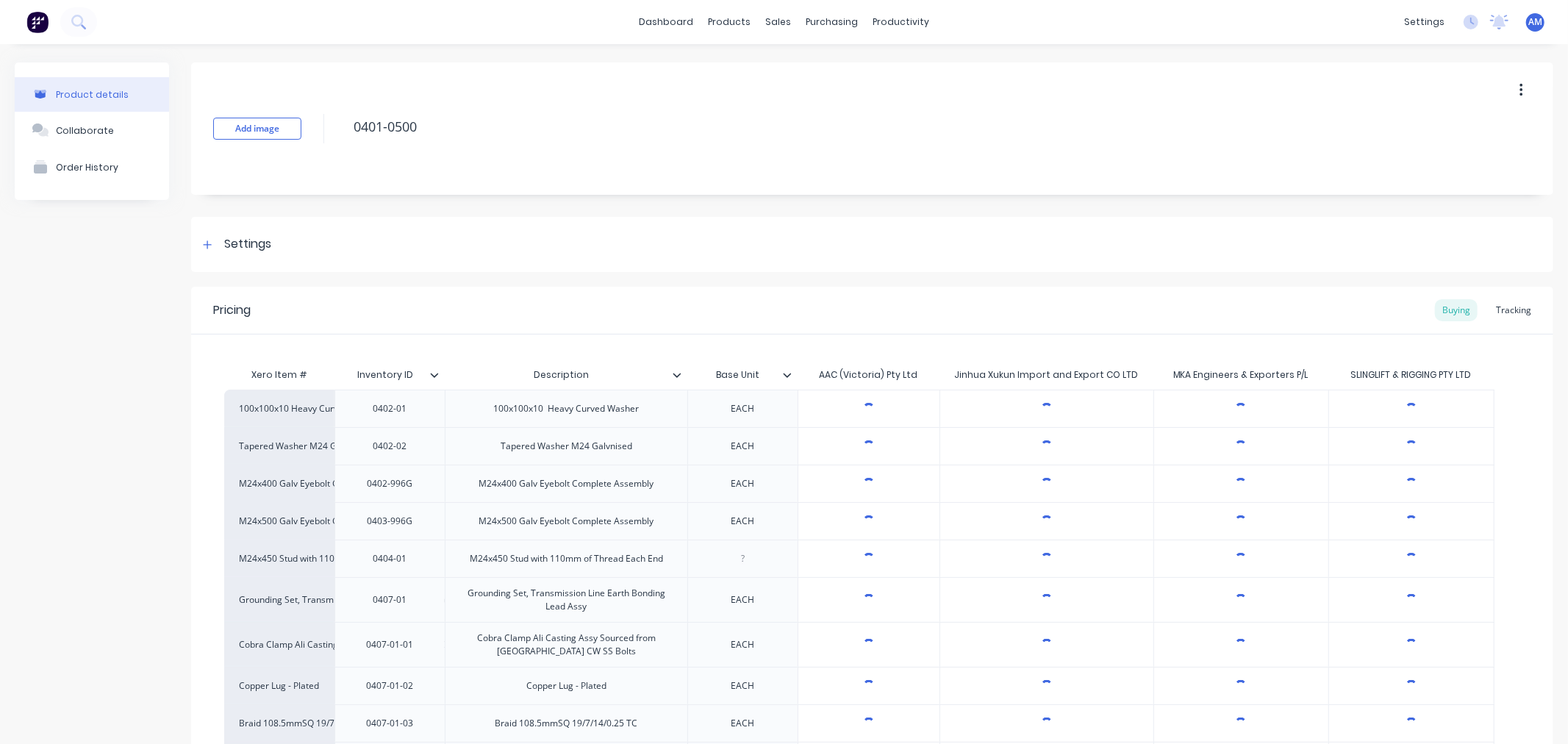
click at [1078, 312] on div "Tracking" at bounding box center [1513, 310] width 50 height 22
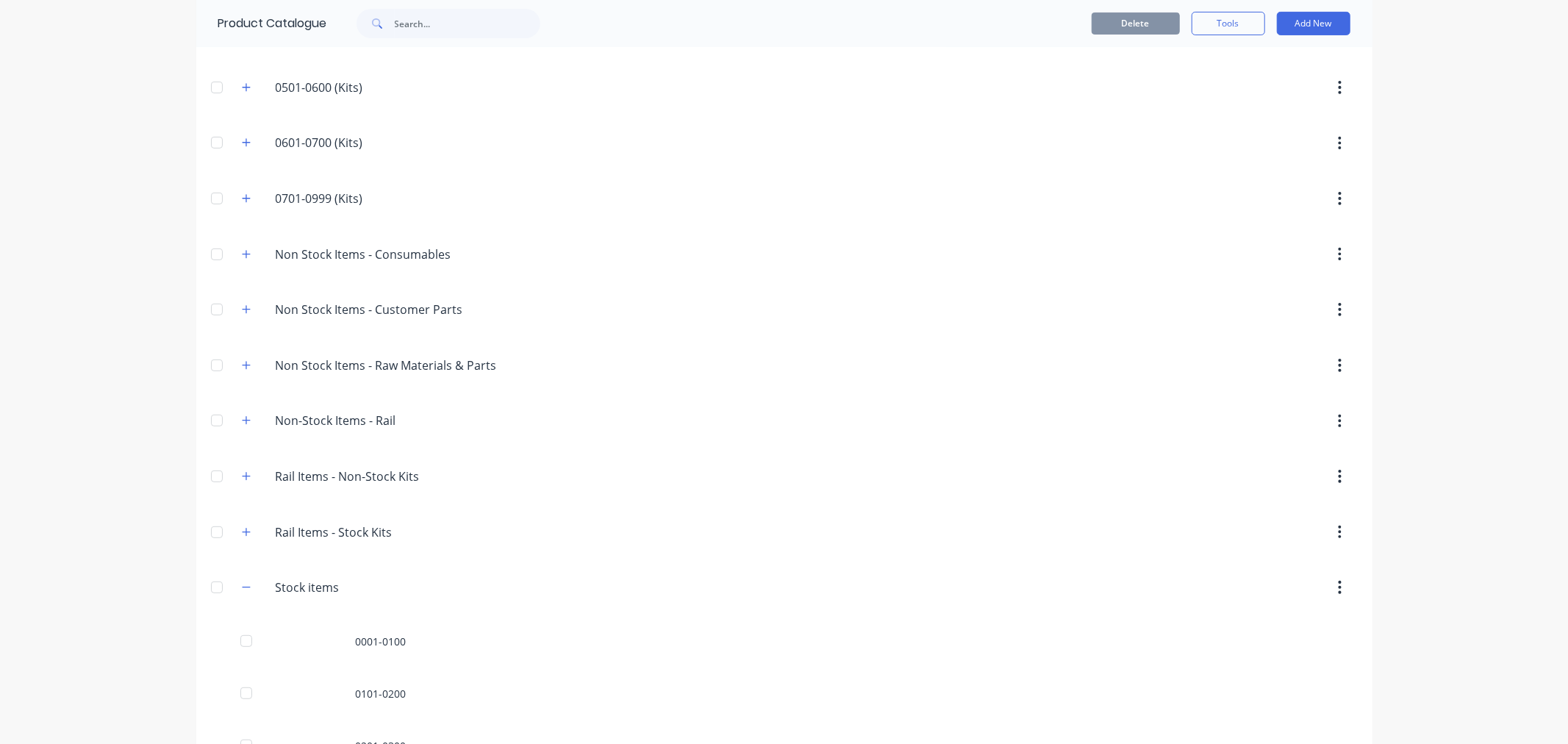
scroll to position [836, 0]
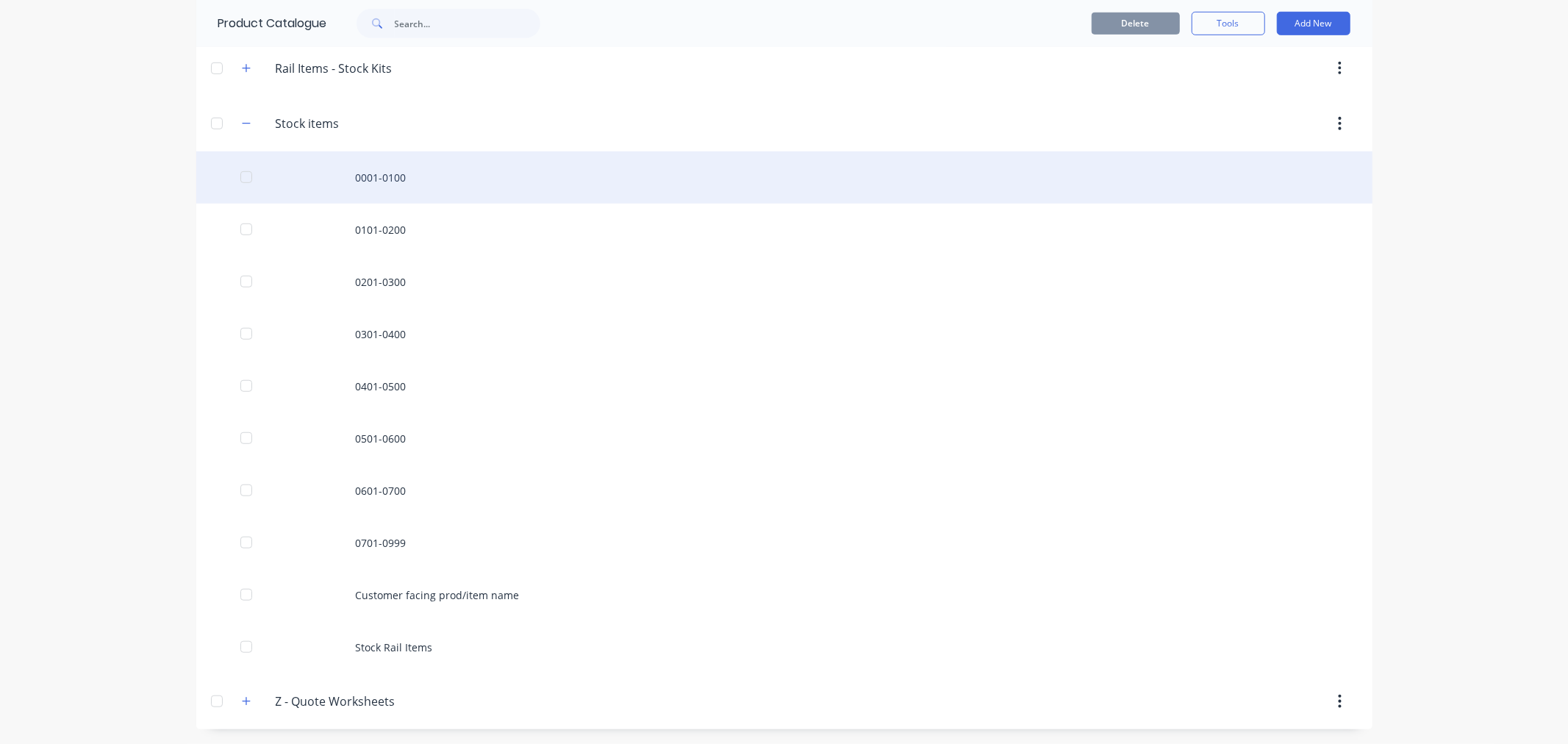
click at [387, 180] on div "0001-0100" at bounding box center [784, 178] width 1176 height 52
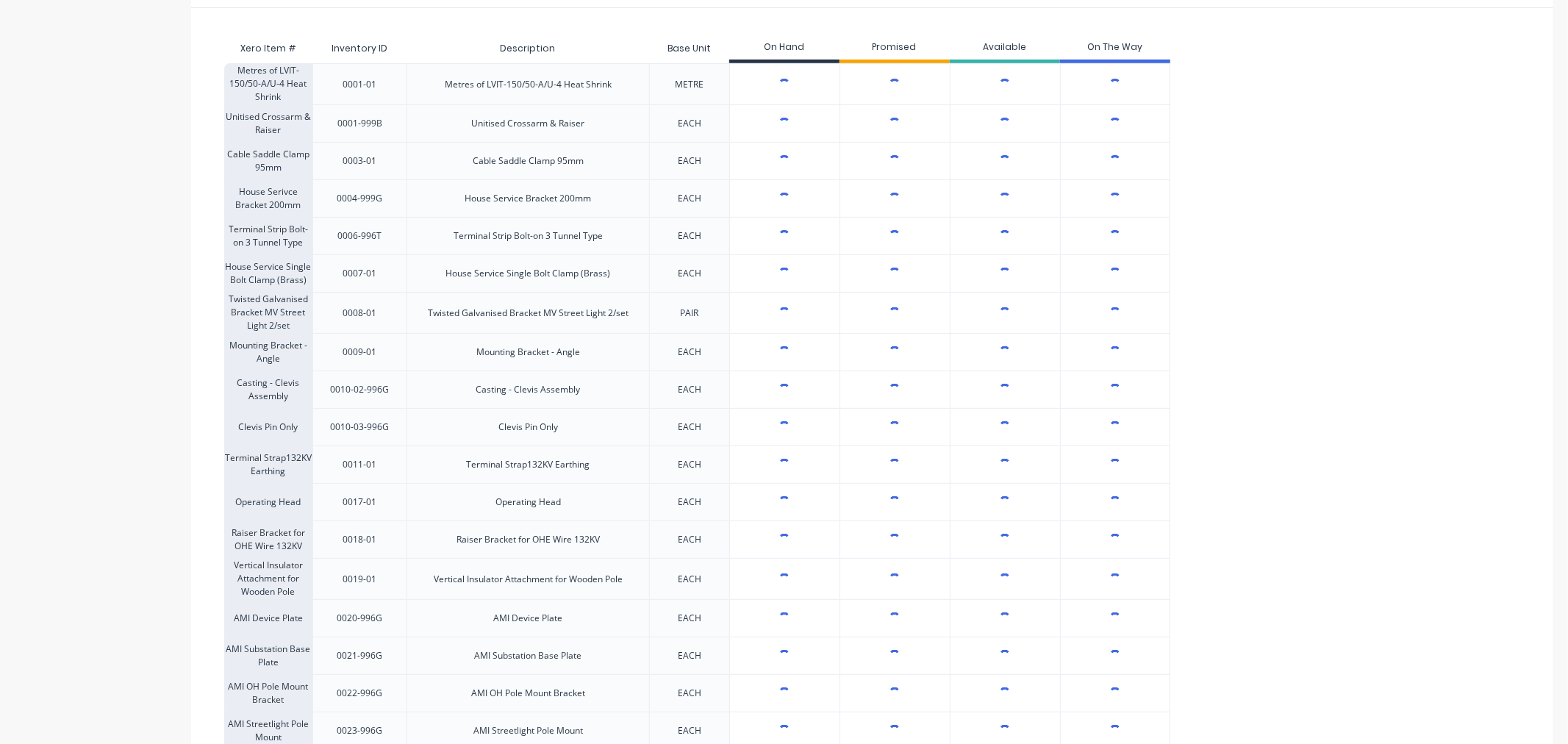
scroll to position [245, 0]
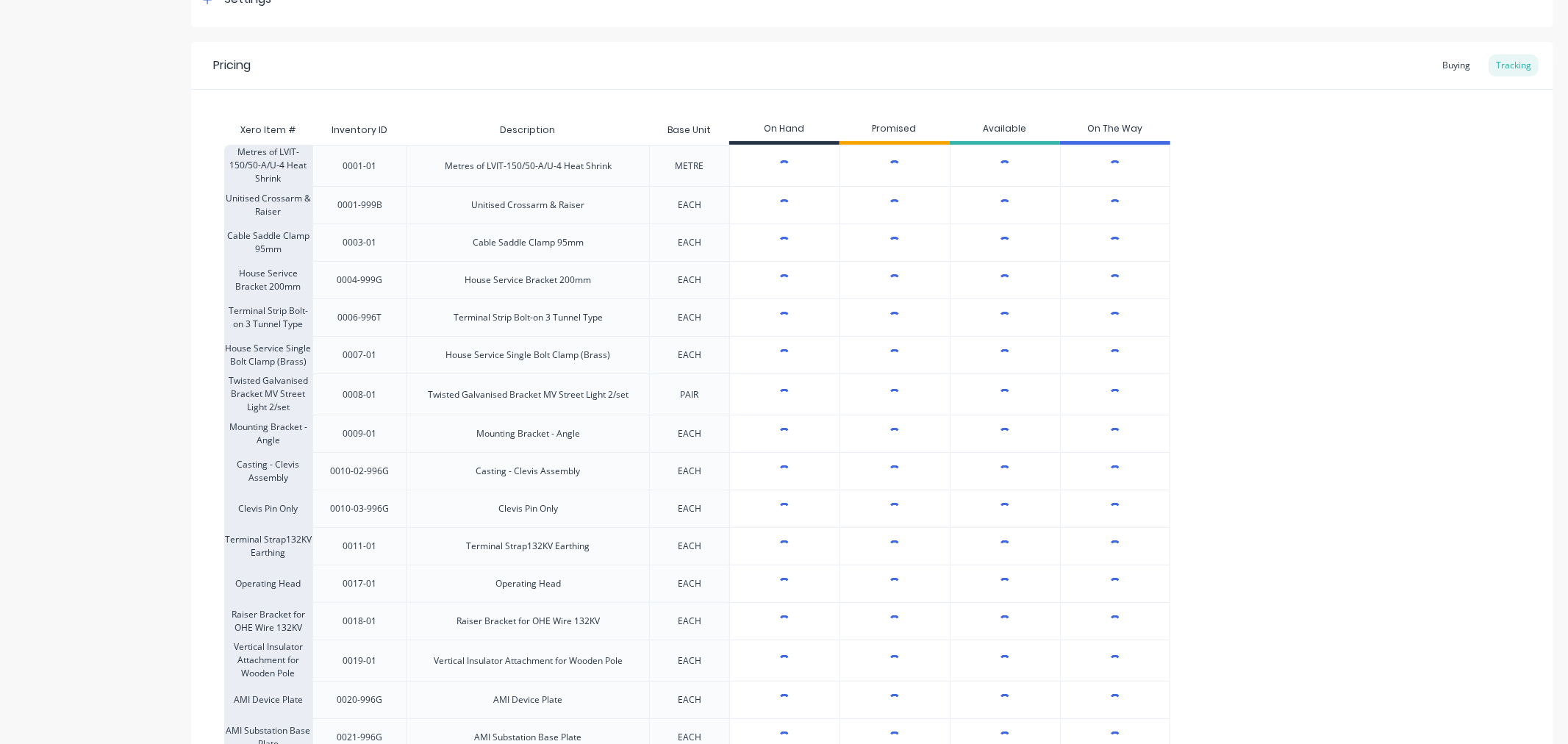
type textarea "x"
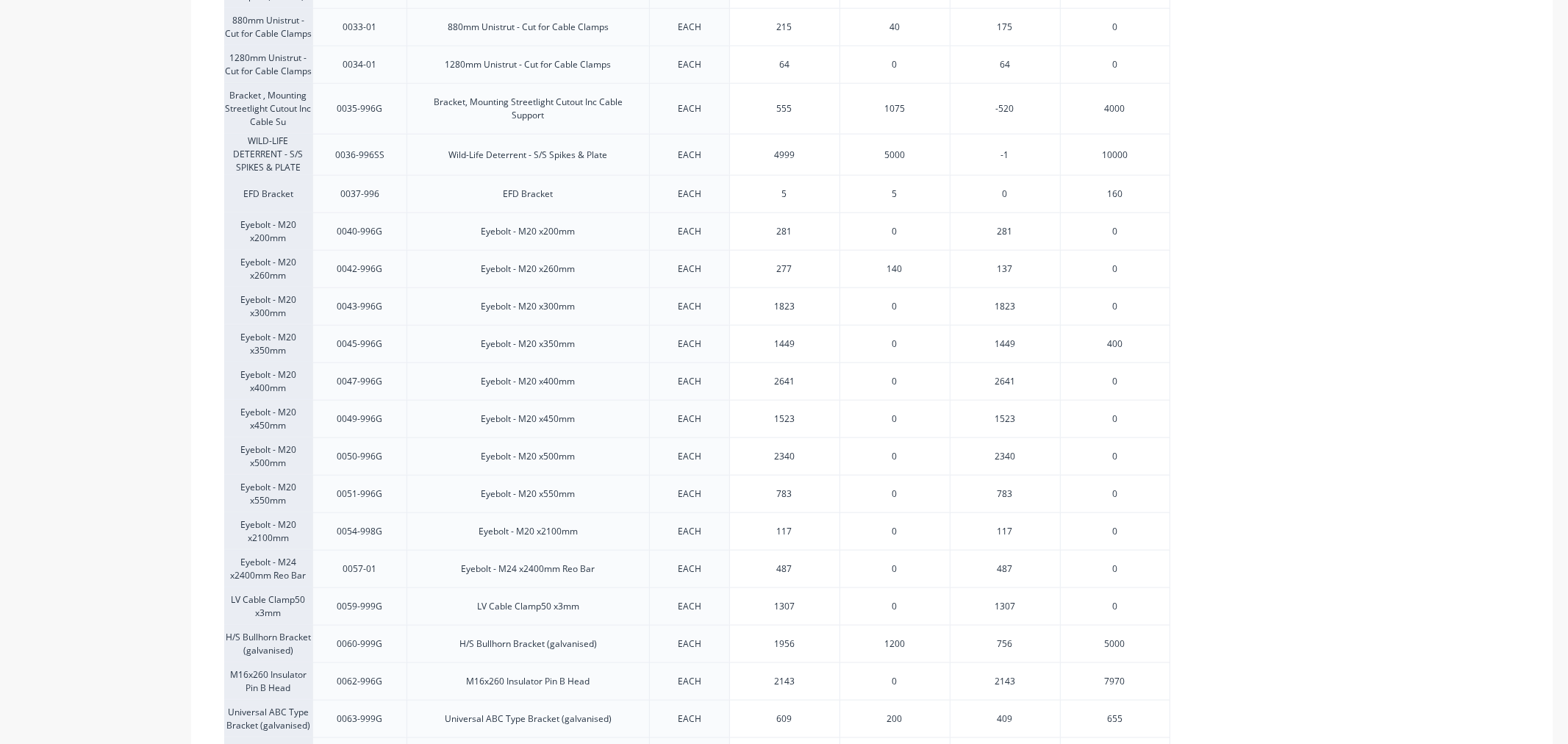
scroll to position [1470, 0]
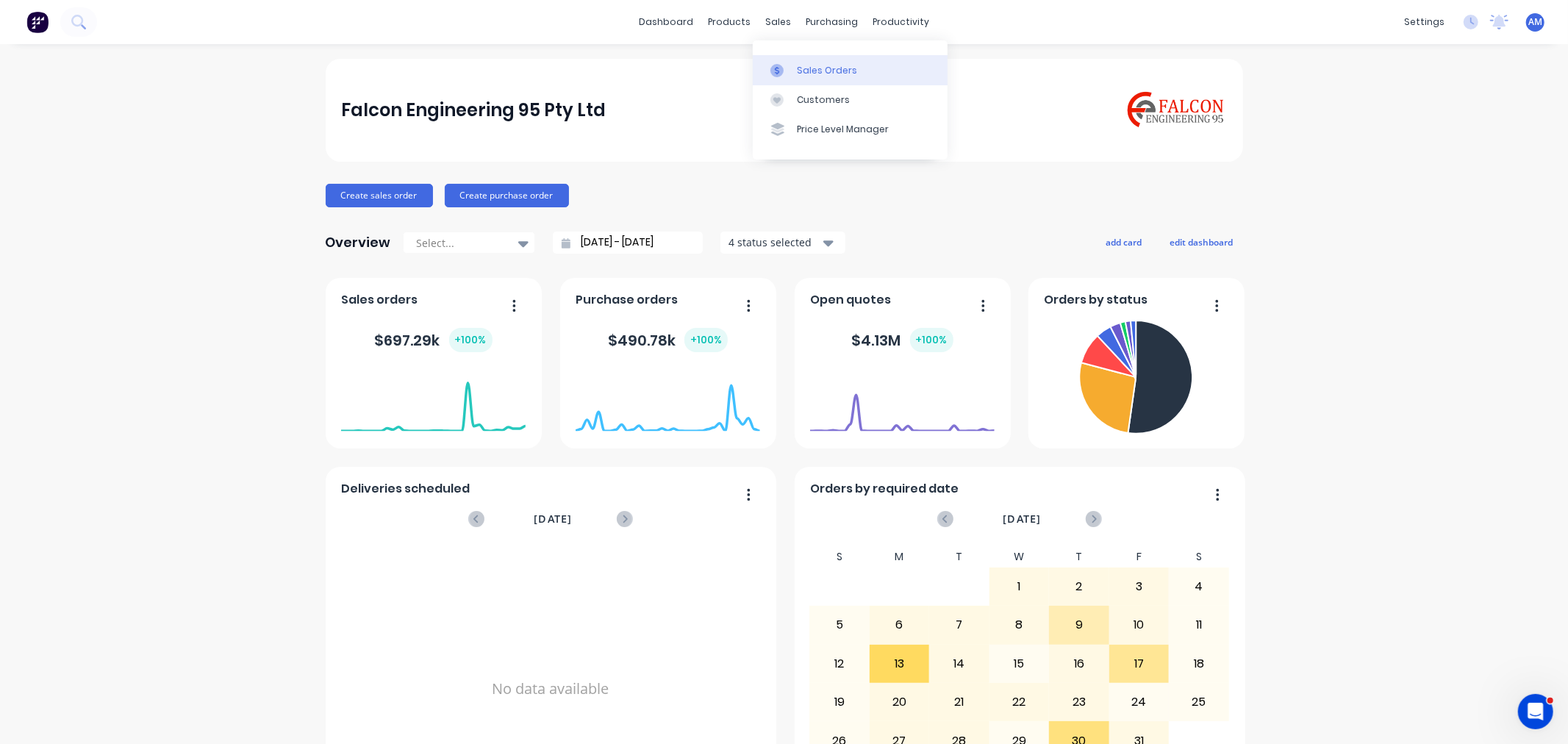
click at [836, 64] on div "Sales Orders" at bounding box center [827, 71] width 60 height 13
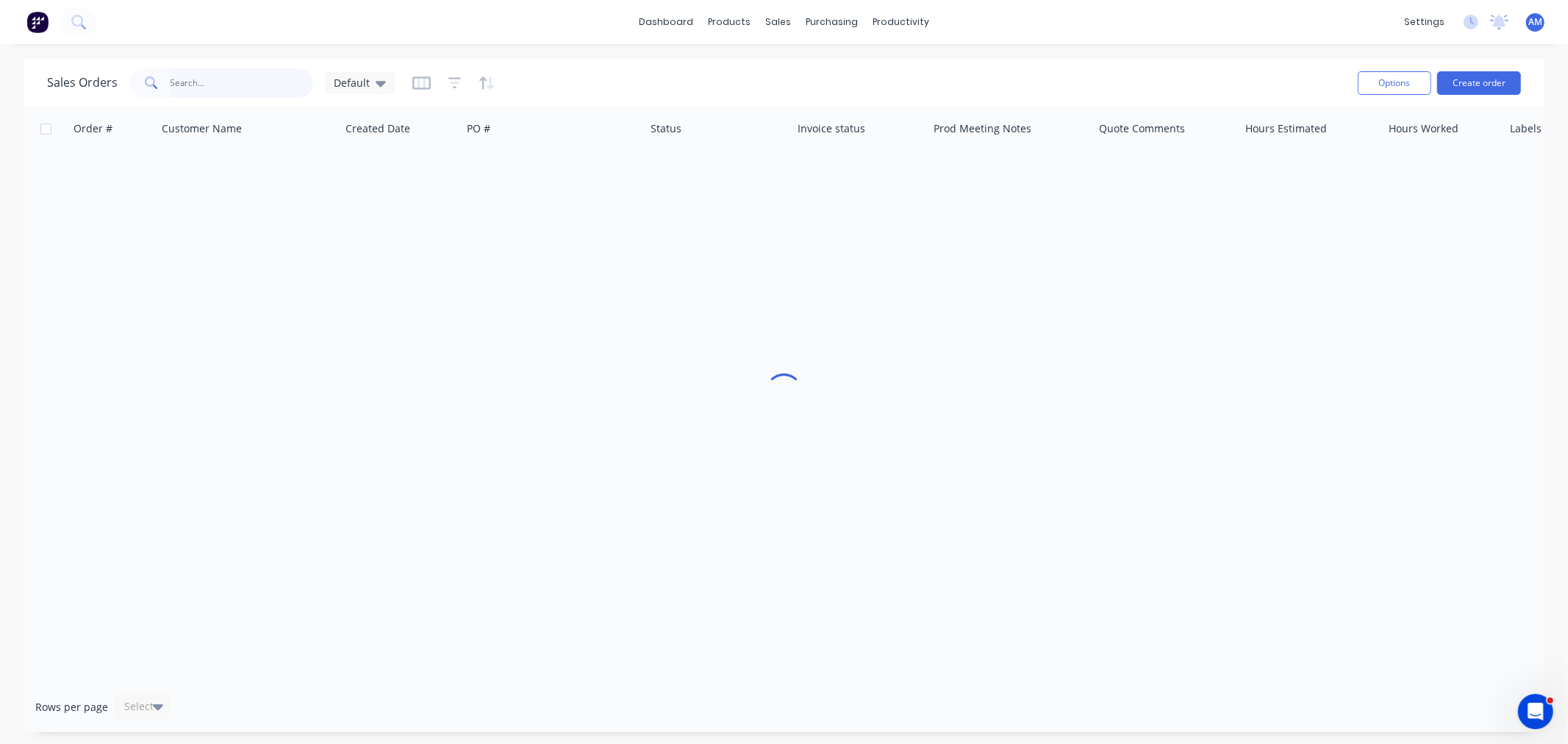
click at [215, 92] on input "text" at bounding box center [242, 83] width 144 height 29
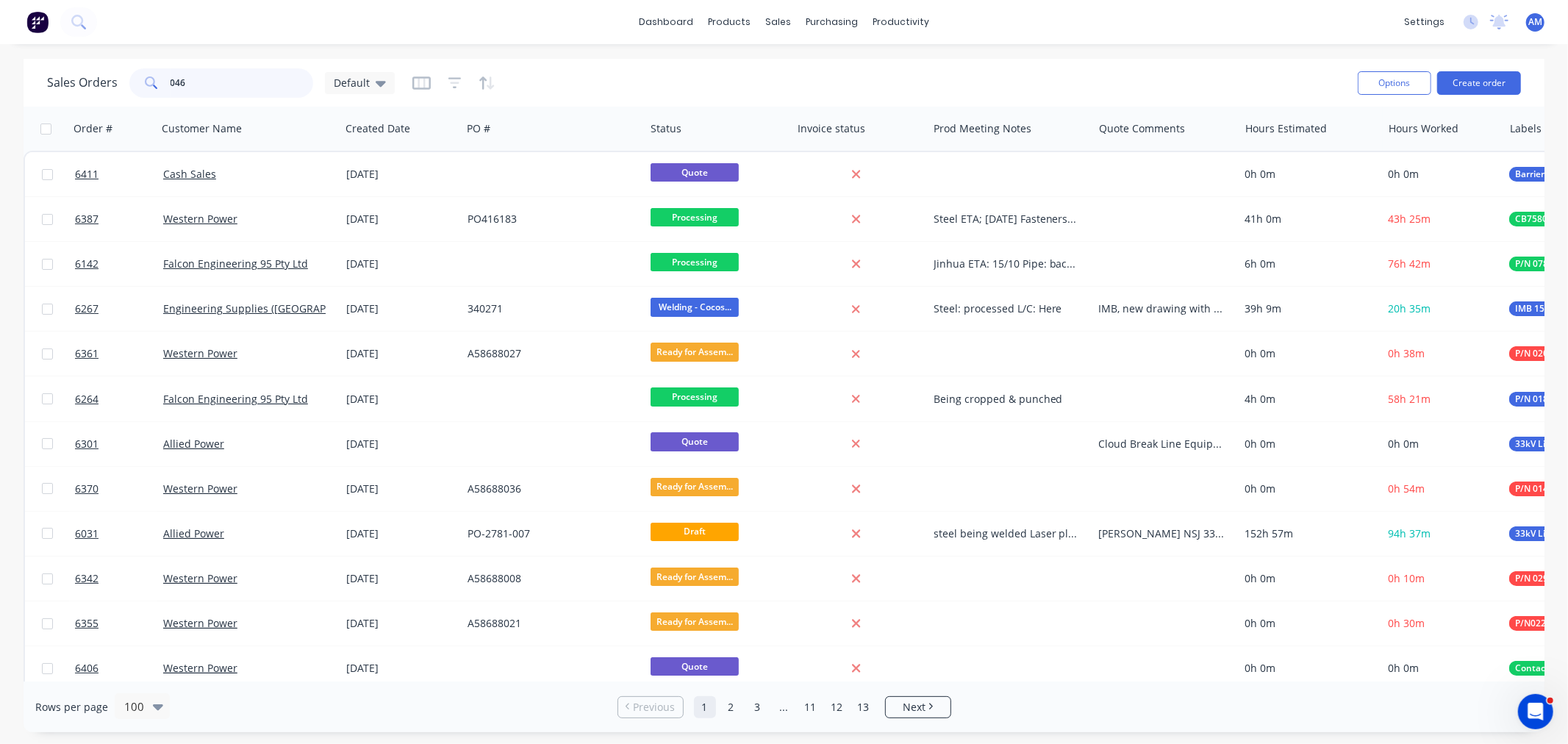
type input "0461"
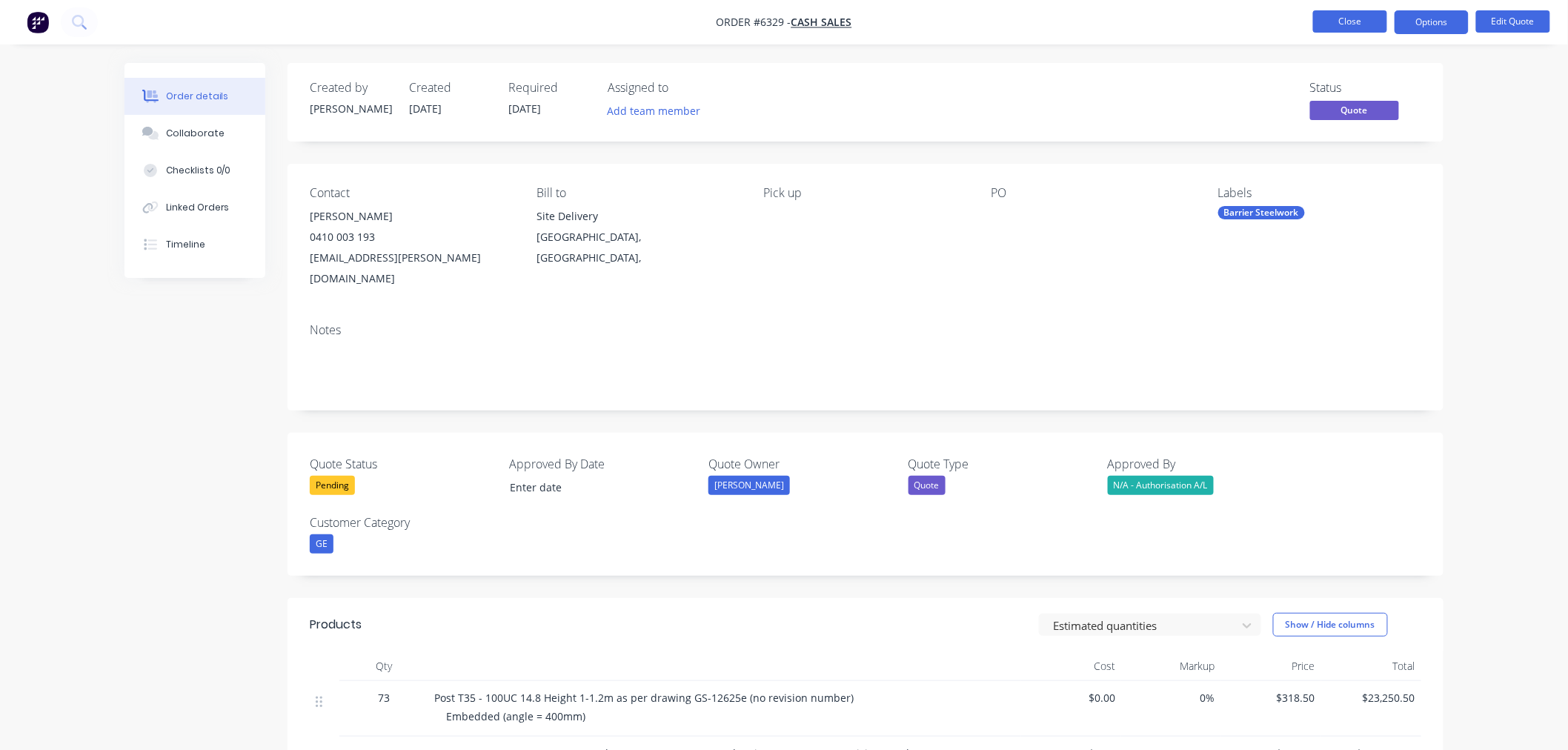
click at [1351, 19] on button "Close" at bounding box center [1350, 22] width 74 height 22
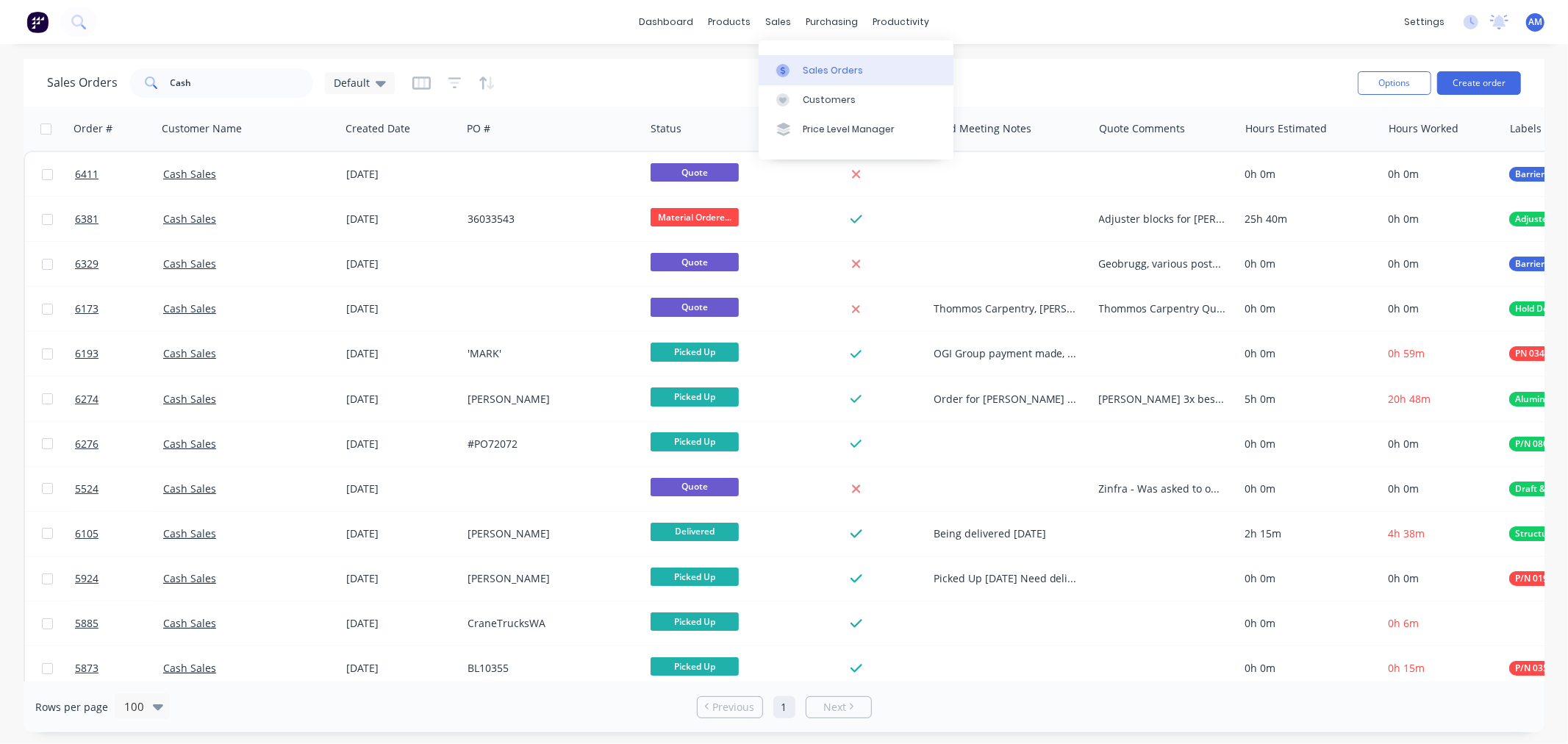
click at [822, 67] on div "Sales Orders" at bounding box center [833, 71] width 60 height 13
drag, startPoint x: 211, startPoint y: 71, endPoint x: 135, endPoint y: 99, distance: 81.0
click at [135, 99] on div "Sales Orders Cash Default" at bounding box center [696, 83] width 1299 height 36
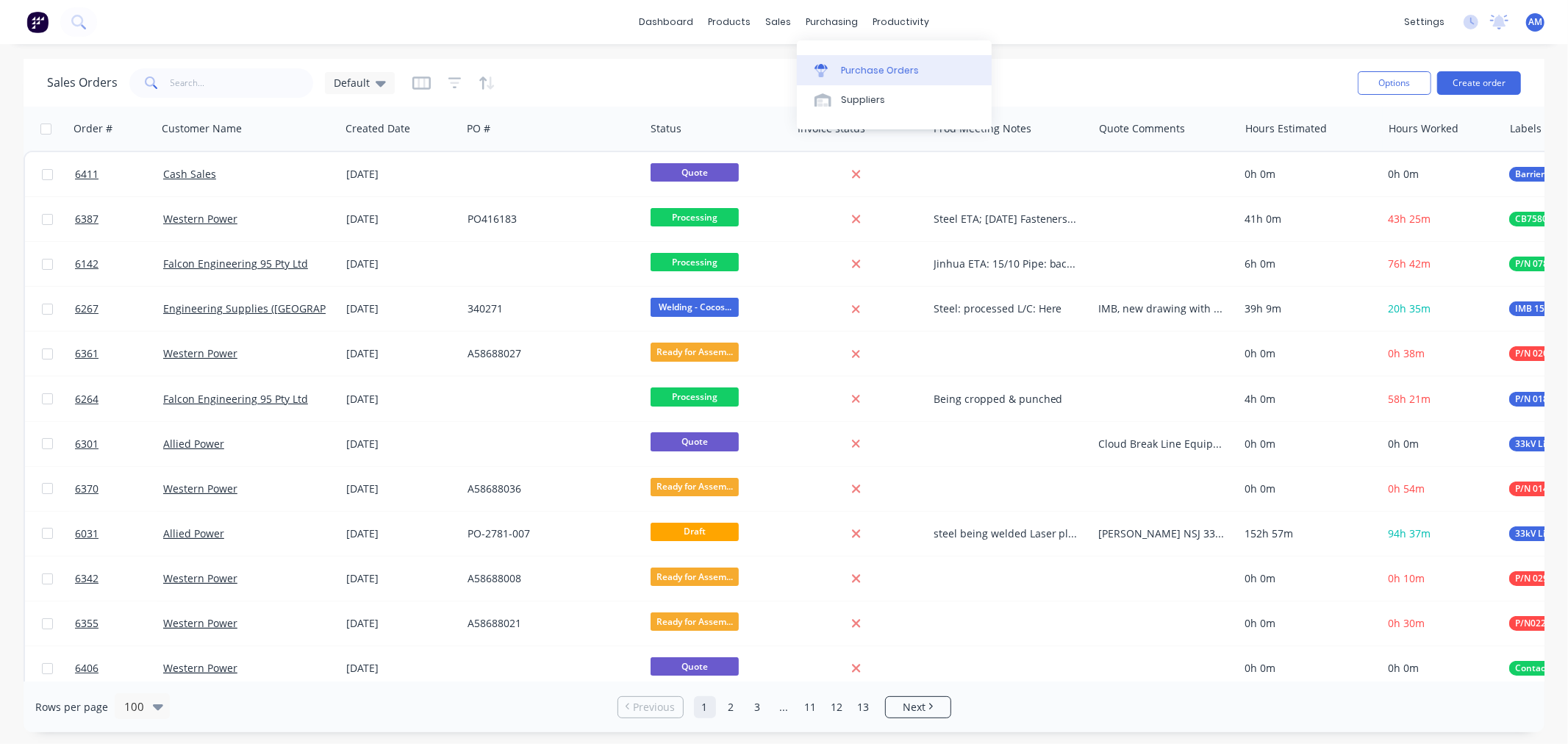
click at [889, 61] on link "Purchase Orders" at bounding box center [895, 70] width 195 height 29
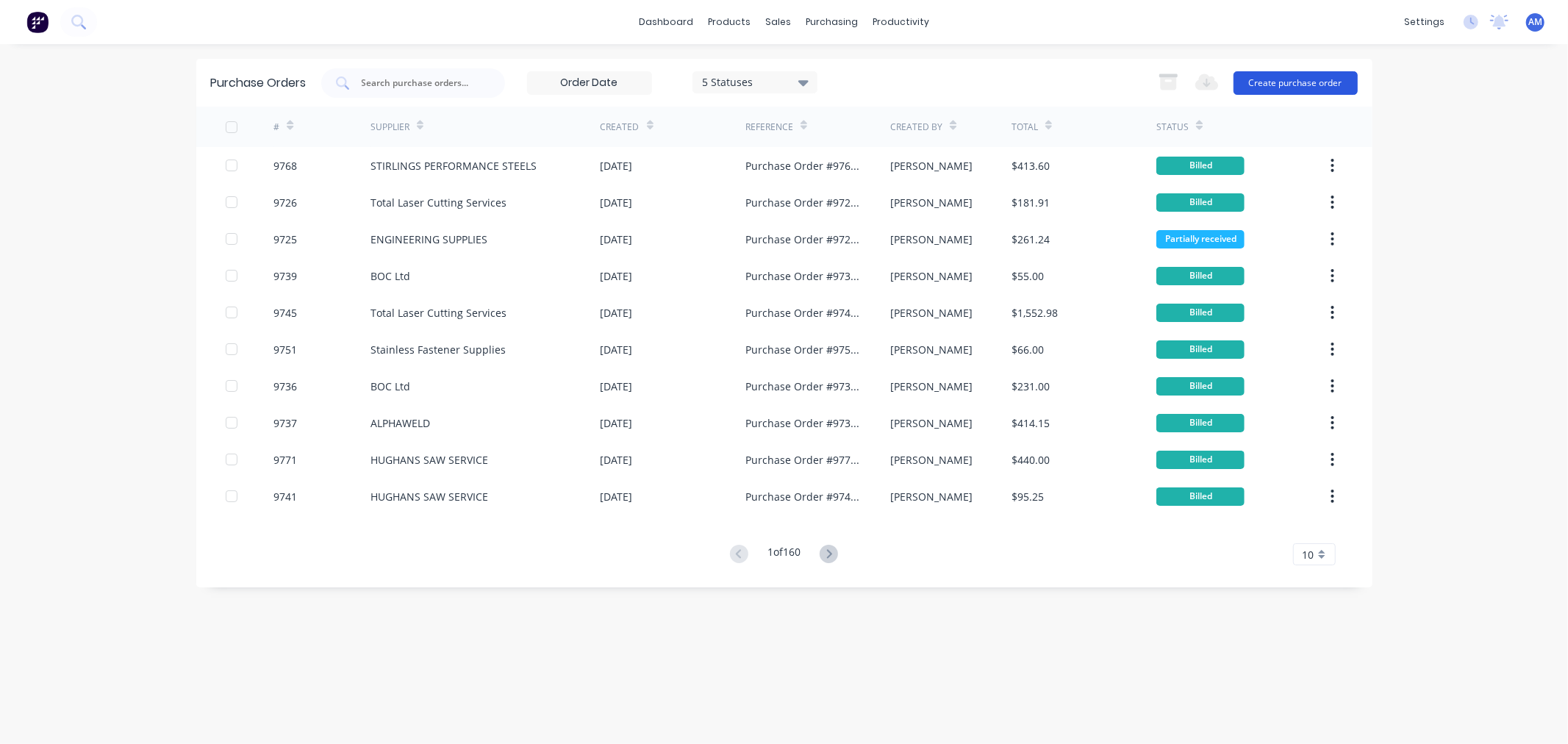
click at [1311, 74] on button "Create purchase order" at bounding box center [1295, 83] width 125 height 24
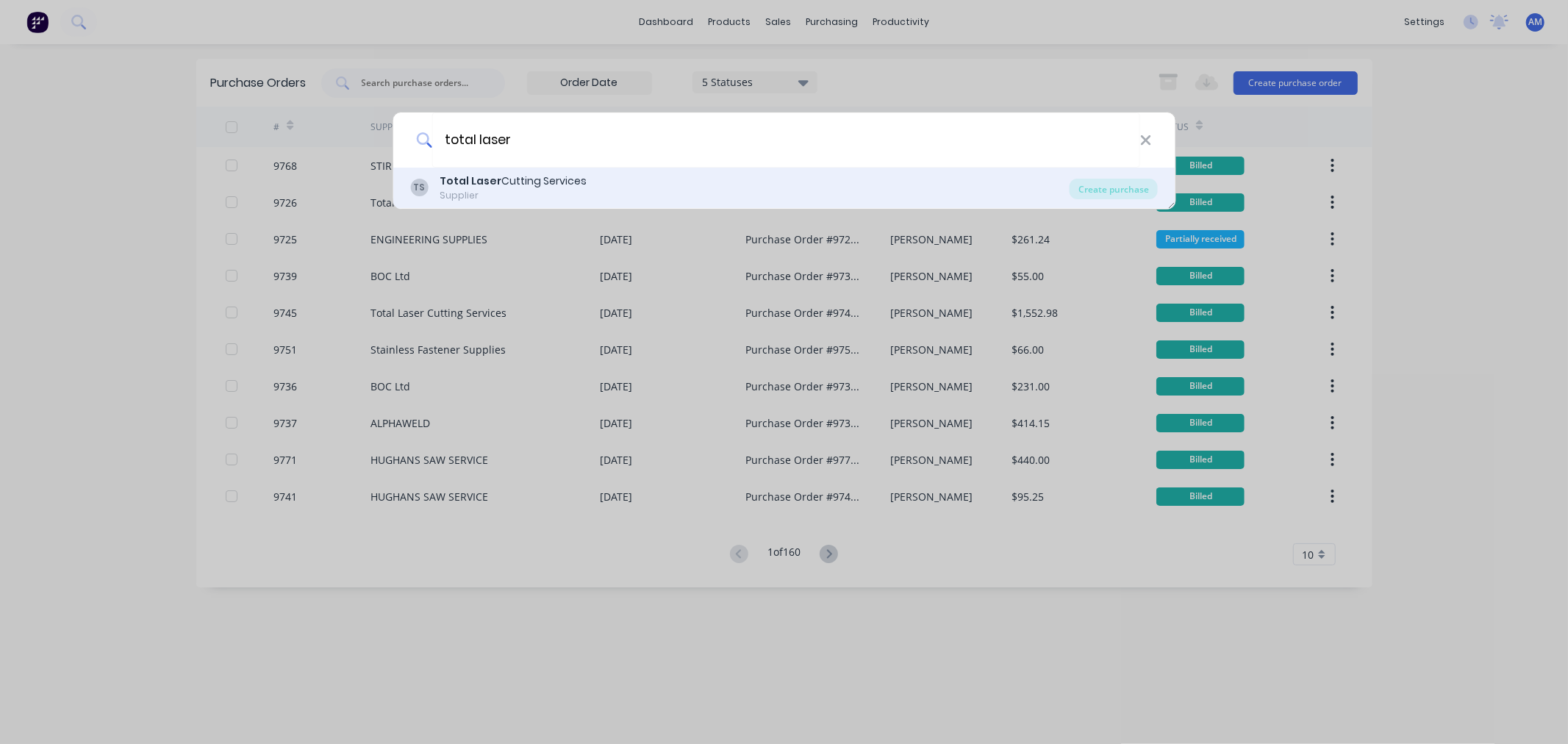
type input "total laser"
click at [525, 189] on div "Supplier" at bounding box center [514, 195] width 147 height 13
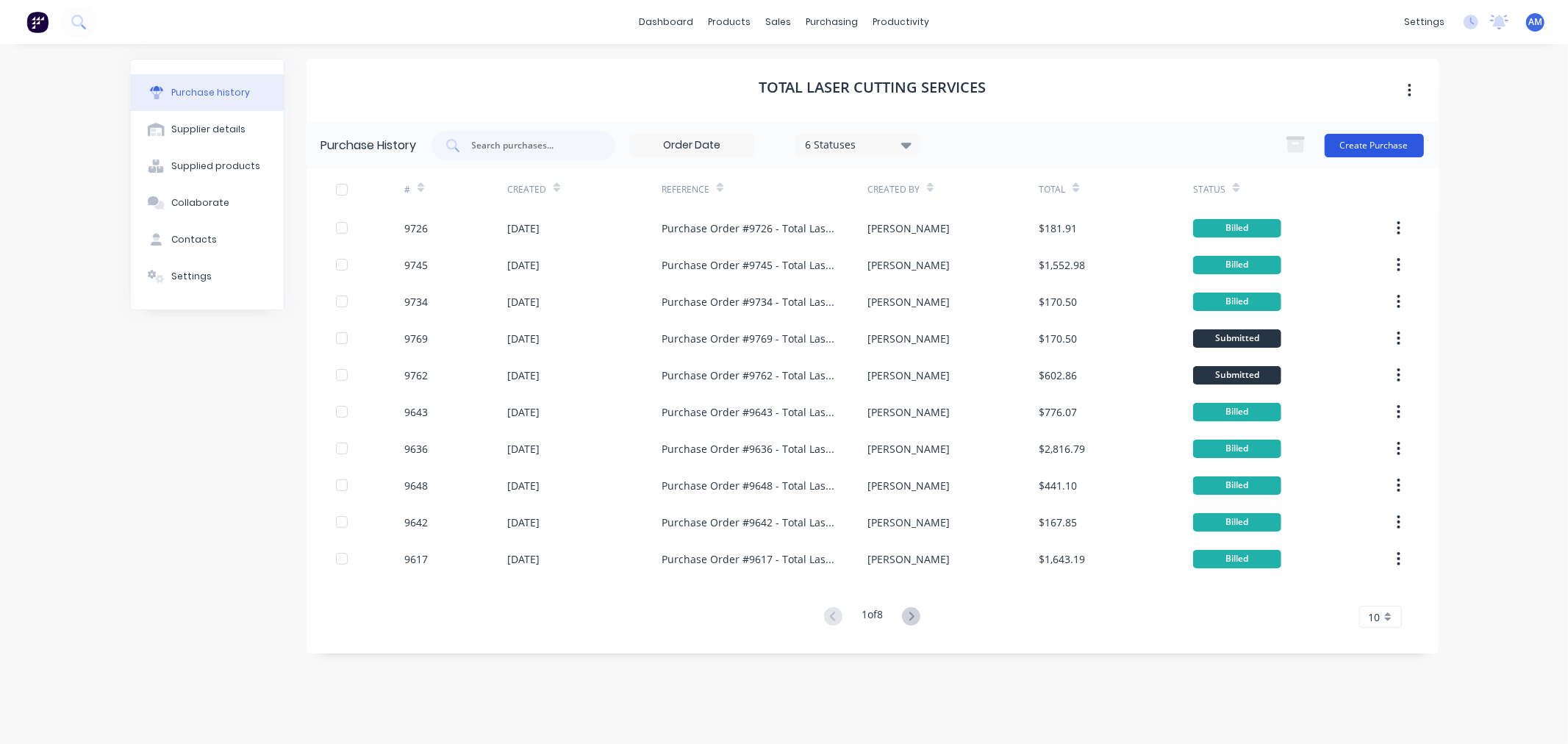
click at [1348, 135] on button "Create Purchase" at bounding box center [1374, 146] width 99 height 24
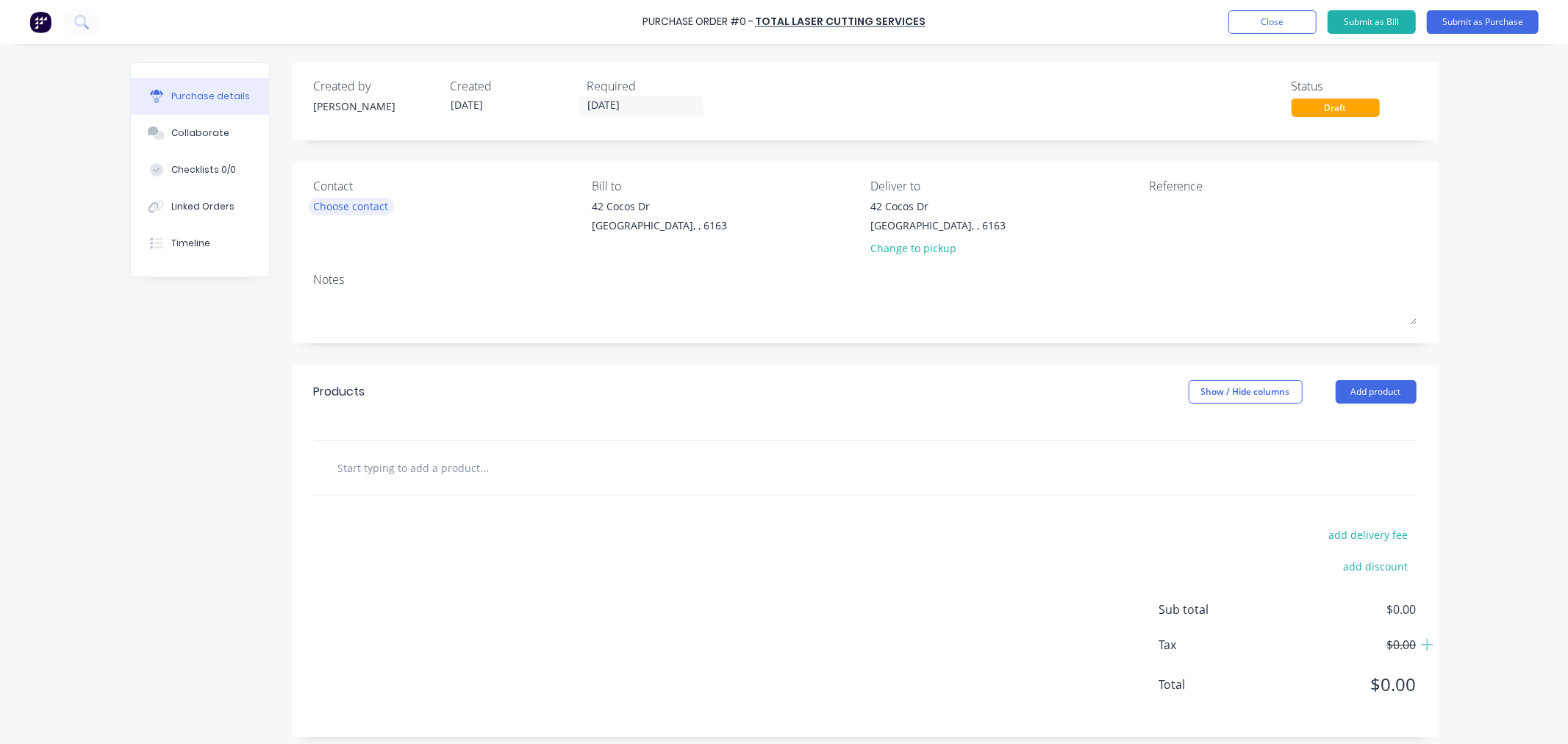
click at [347, 208] on div "Choose contact" at bounding box center [351, 206] width 75 height 15
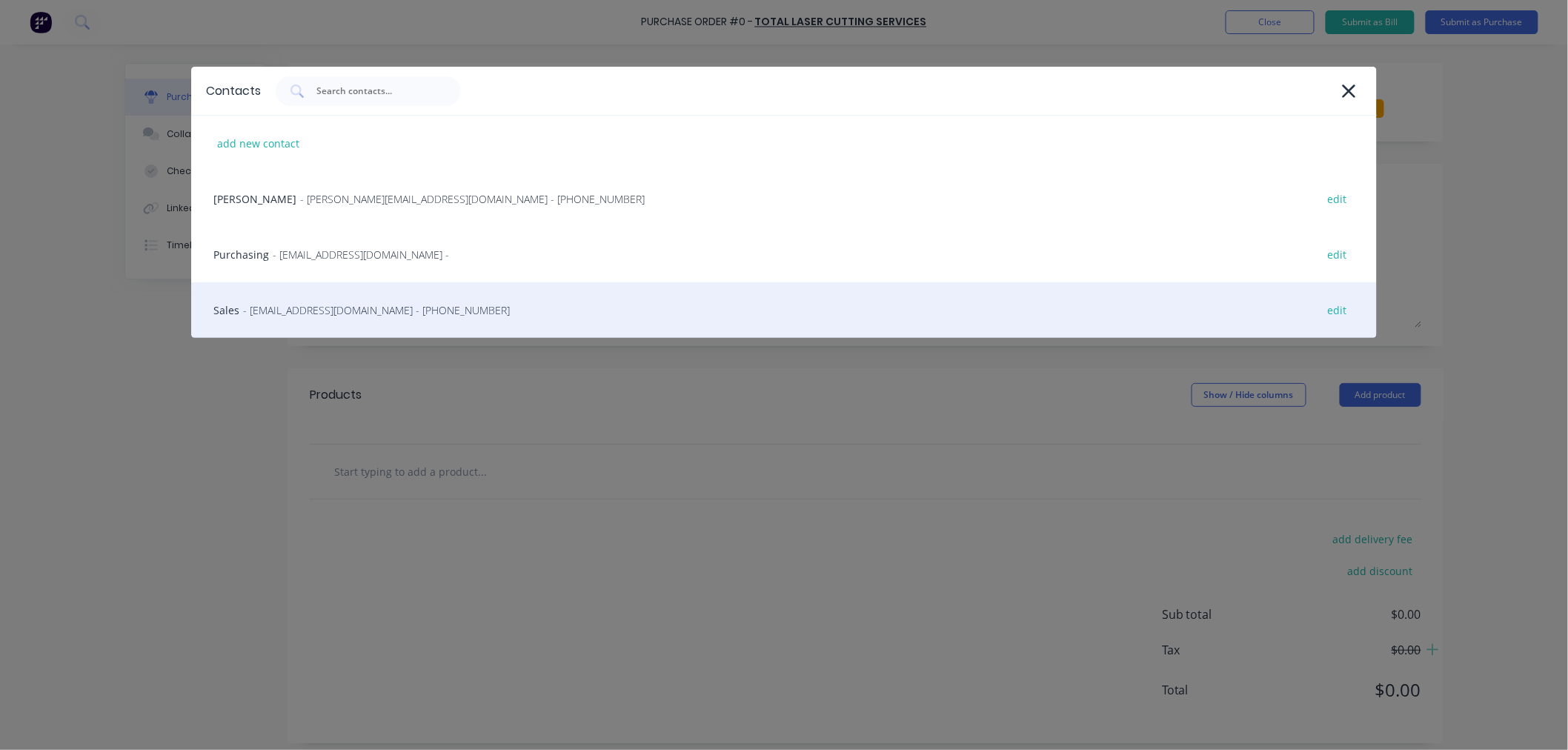
click at [302, 315] on span "- sales@tlcservices.com.au - (08) 9379 0811" at bounding box center [376, 310] width 267 height 16
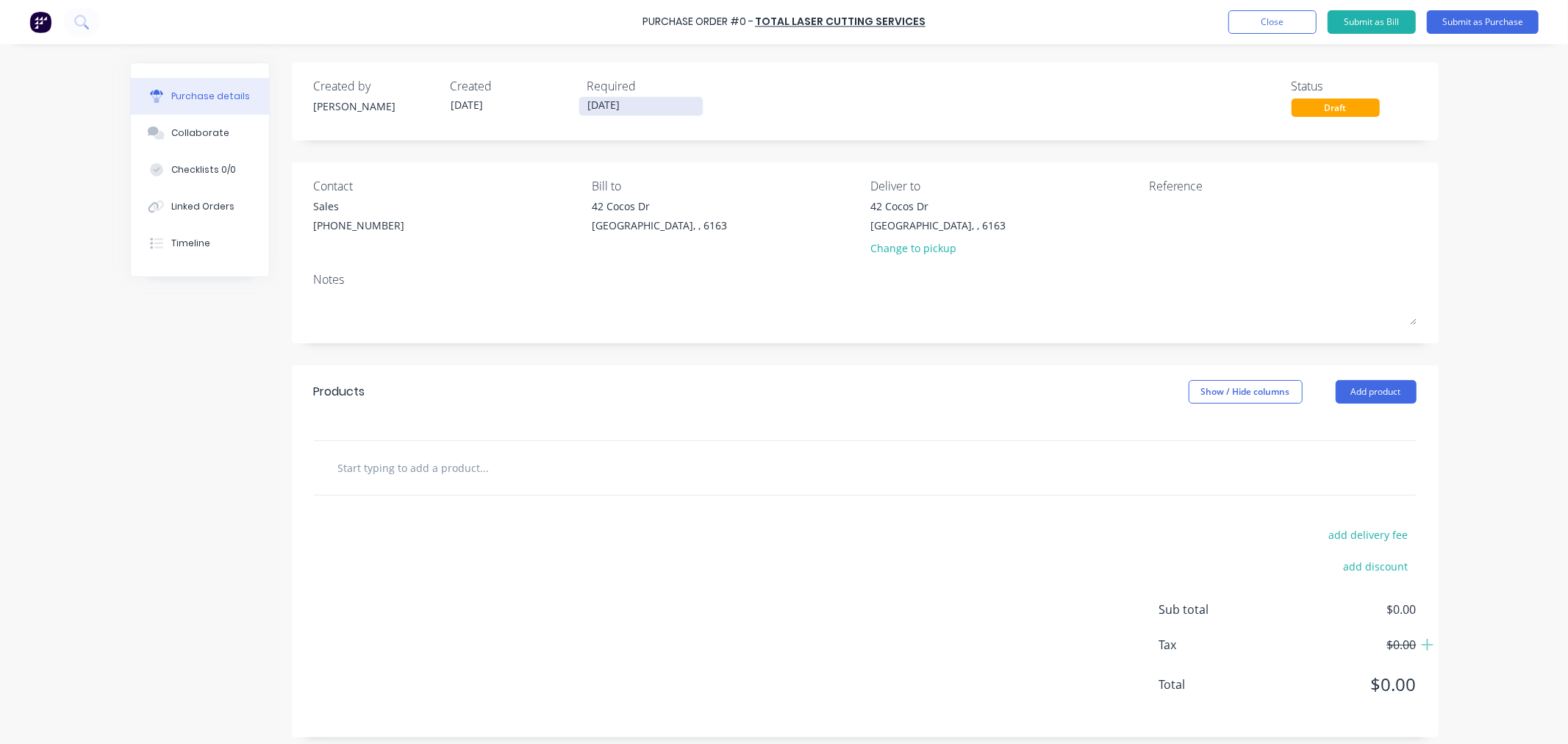
click at [645, 104] on input "10/10/25" at bounding box center [641, 106] width 124 height 18
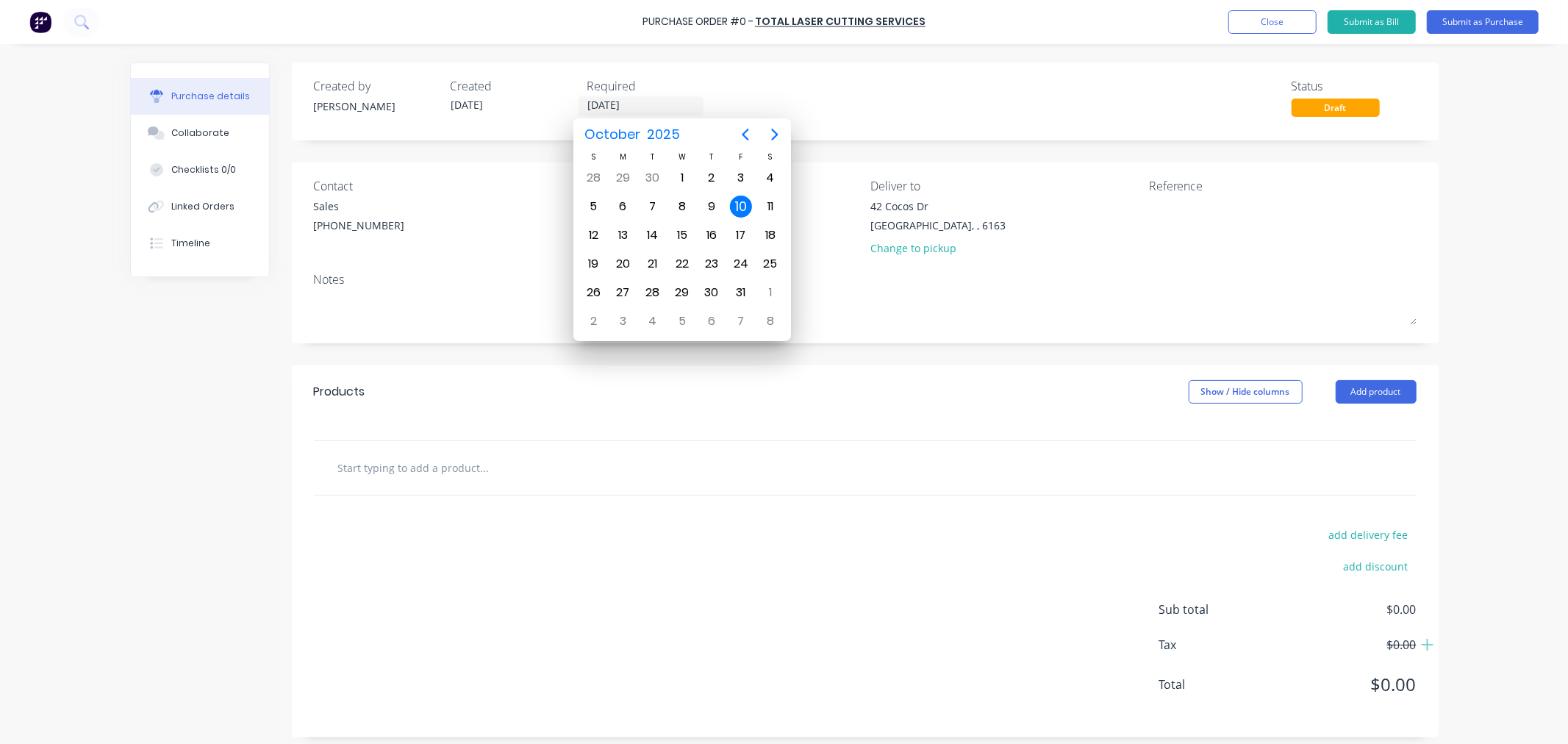
drag, startPoint x: 645, startPoint y: 104, endPoint x: 561, endPoint y: 104, distance: 84.0
click at [561, 104] on div "Created by Andrew Created 10/10/25 Required 10/10/25" at bounding box center [513, 97] width 399 height 40
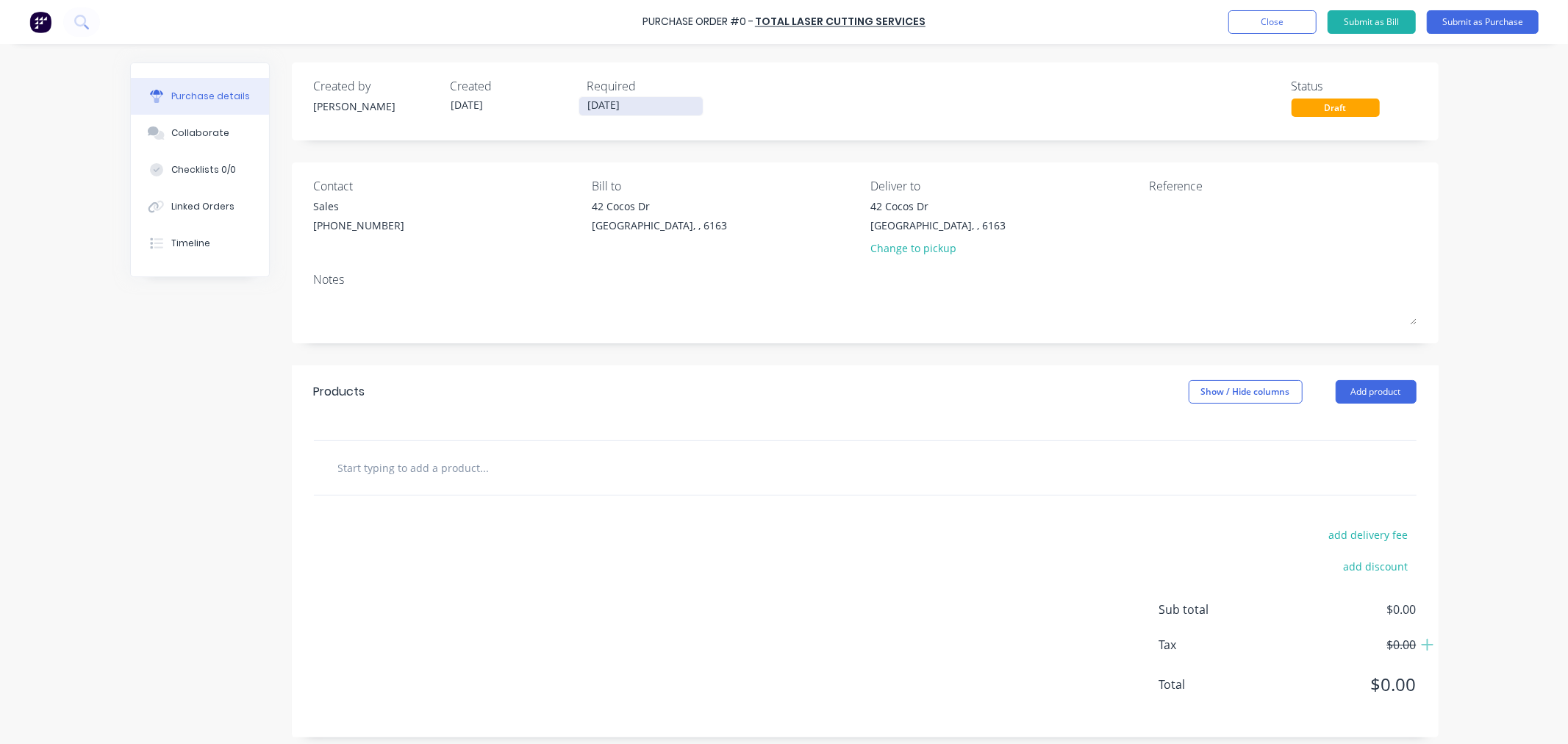
click at [643, 100] on input "10/10/25" at bounding box center [641, 106] width 124 height 18
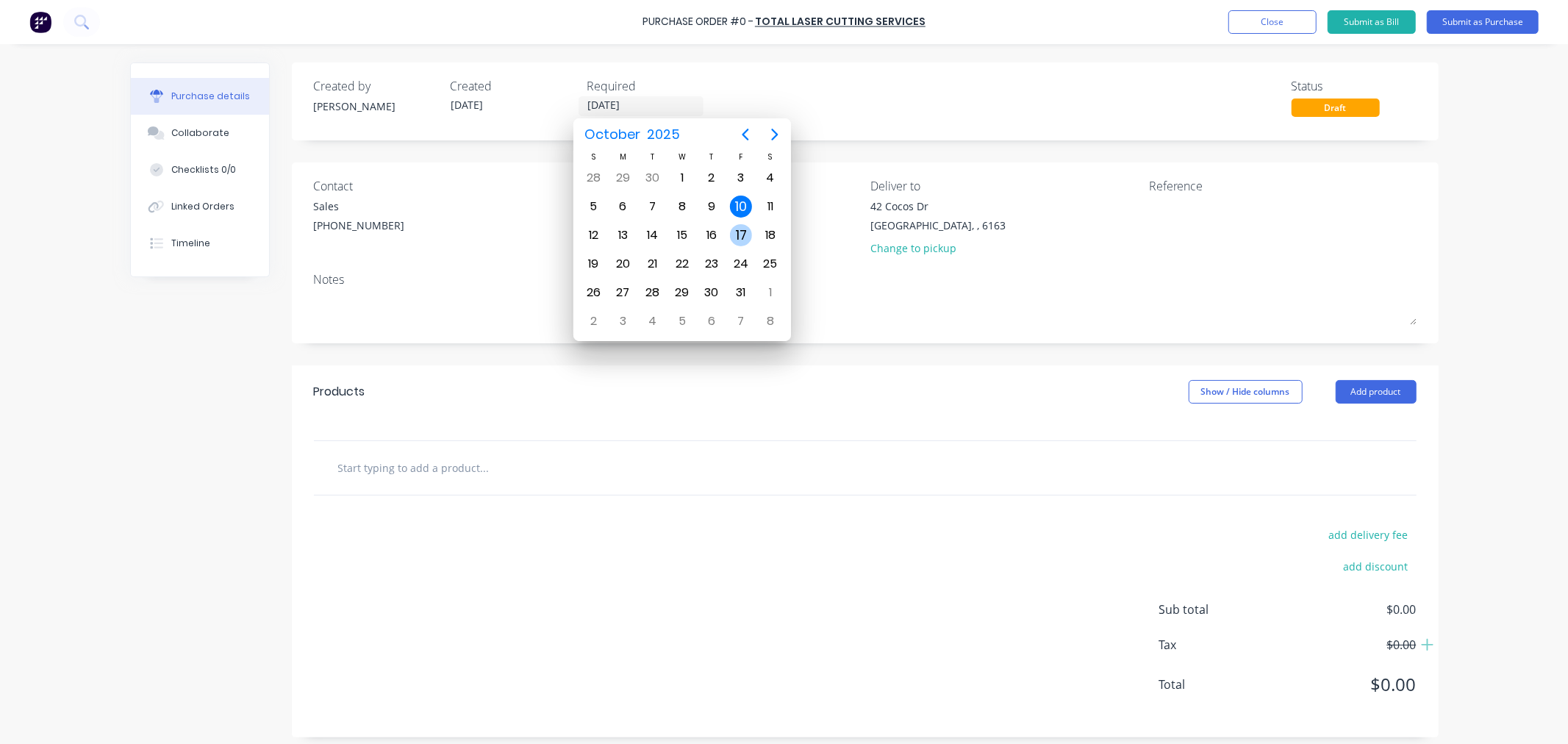
click at [744, 233] on div "17" at bounding box center [741, 235] width 22 height 22
type input "17/10/25"
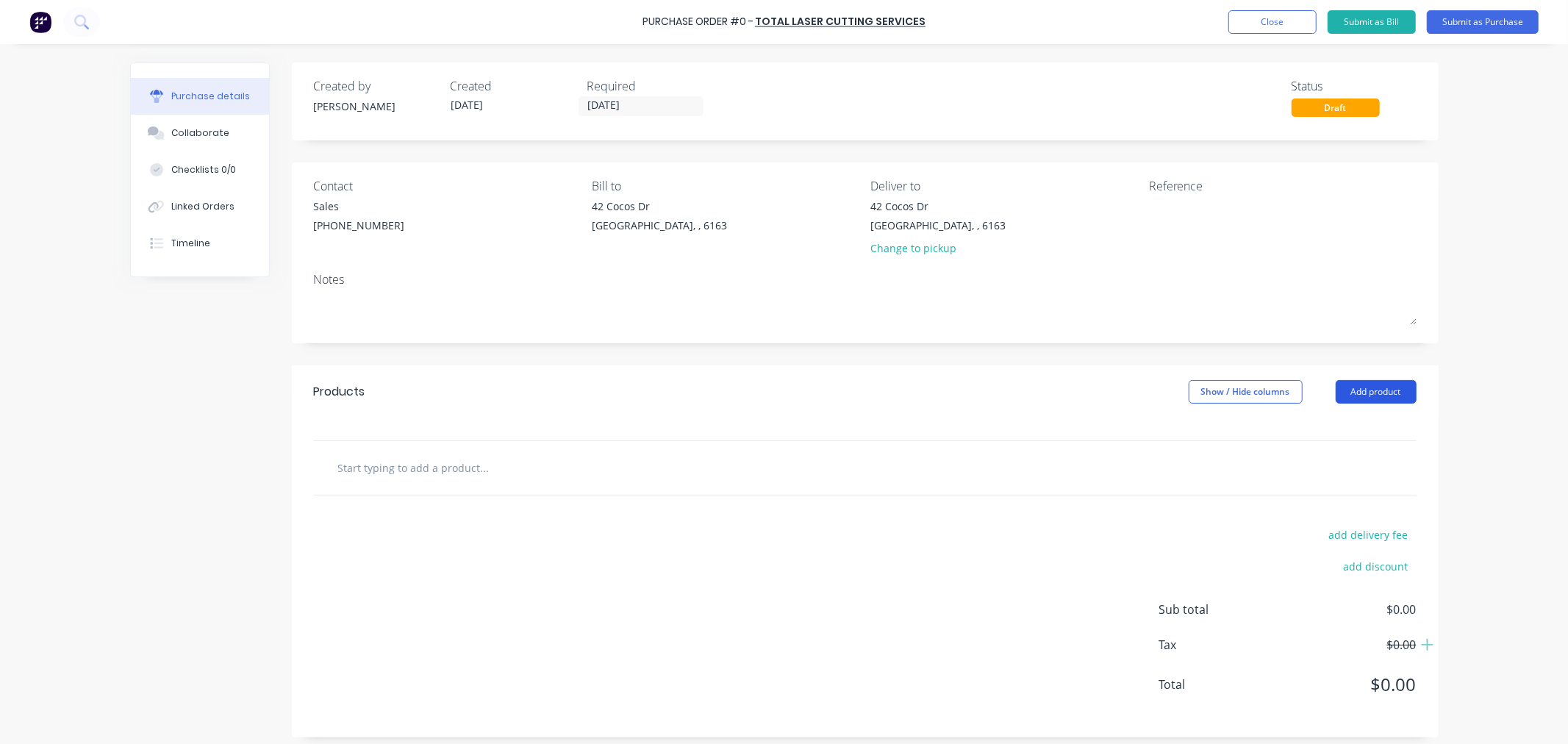
click at [1353, 394] on button "Add product" at bounding box center [1376, 392] width 81 height 24
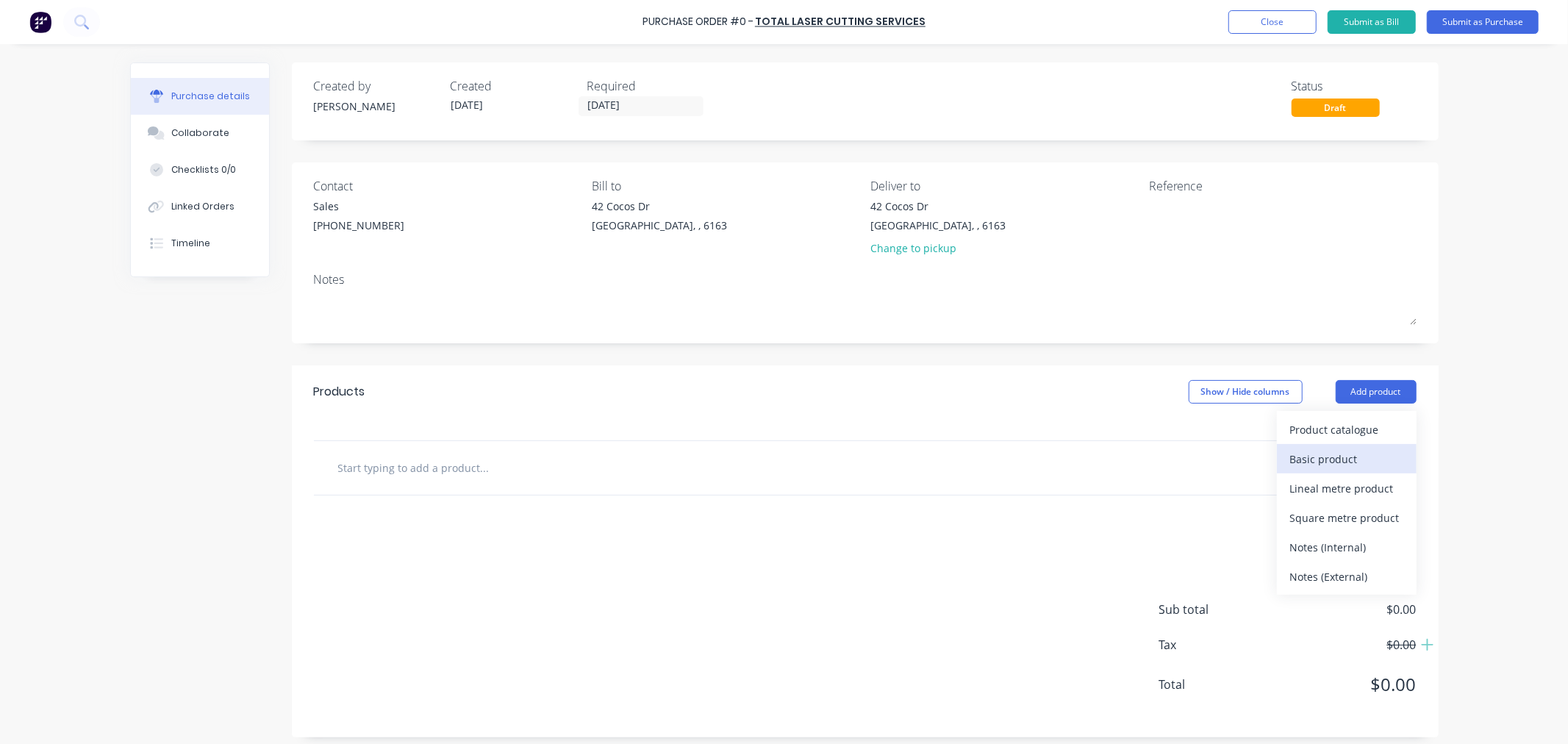
click at [1348, 468] on div "Basic product" at bounding box center [1347, 459] width 113 height 21
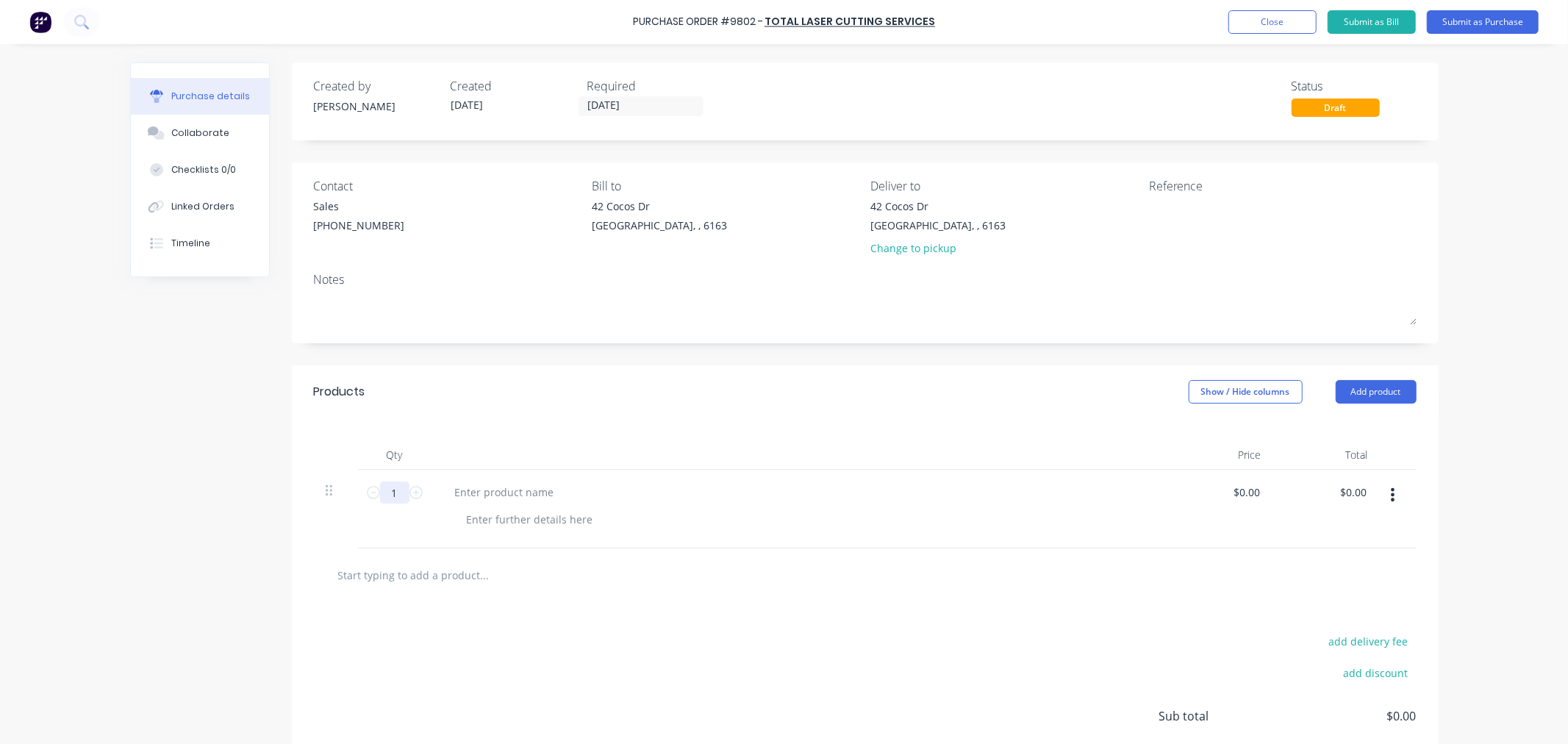
click at [394, 491] on input "1" at bounding box center [395, 493] width 29 height 22
type input "10"
click at [482, 494] on div at bounding box center [505, 492] width 123 height 21
click at [522, 495] on div at bounding box center [505, 492] width 123 height 21
paste div
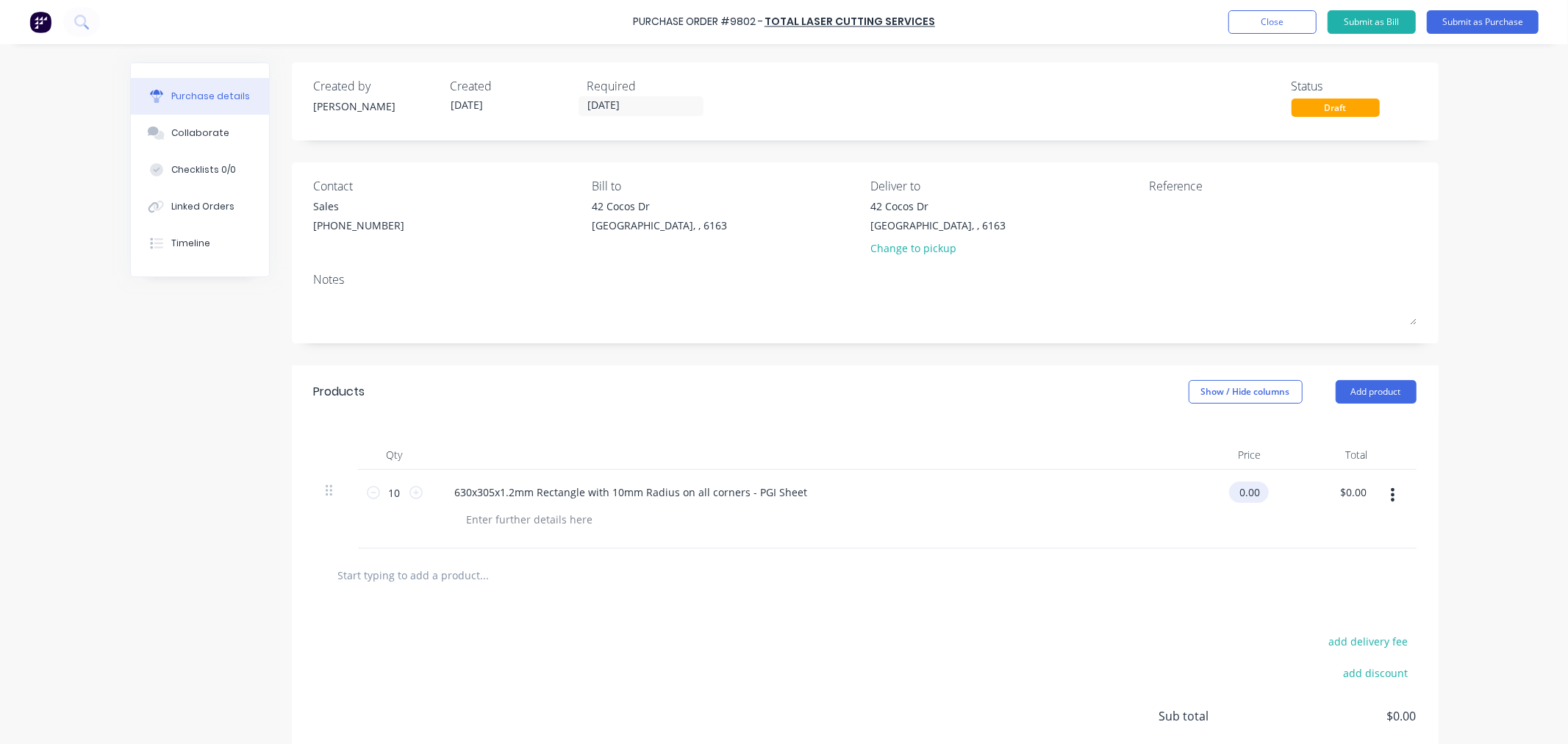
click at [1233, 490] on input "0.00" at bounding box center [1246, 492] width 34 height 21
drag, startPoint x: 1233, startPoint y: 489, endPoint x: 1282, endPoint y: 490, distance: 49.0
click at [1282, 490] on div "10 10 630x305x1.2mm Rectangle with 10mm Radius on all corners - PGI Sheet 0.00 …" at bounding box center [865, 509] width 1103 height 79
type input "$0.00"
click at [1338, 393] on button "Add product" at bounding box center [1376, 392] width 81 height 24
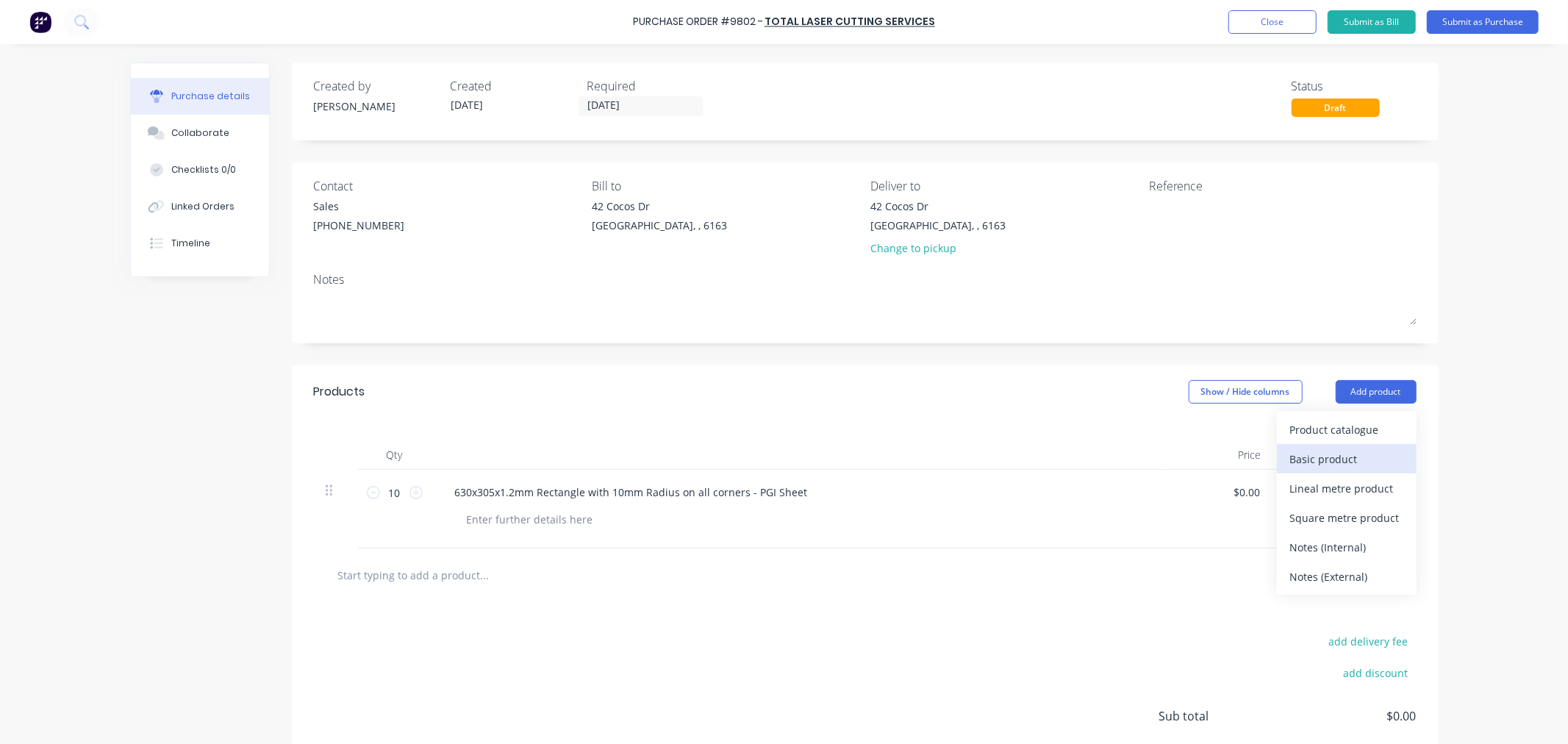
click at [1311, 458] on div "Basic product" at bounding box center [1347, 459] width 113 height 21
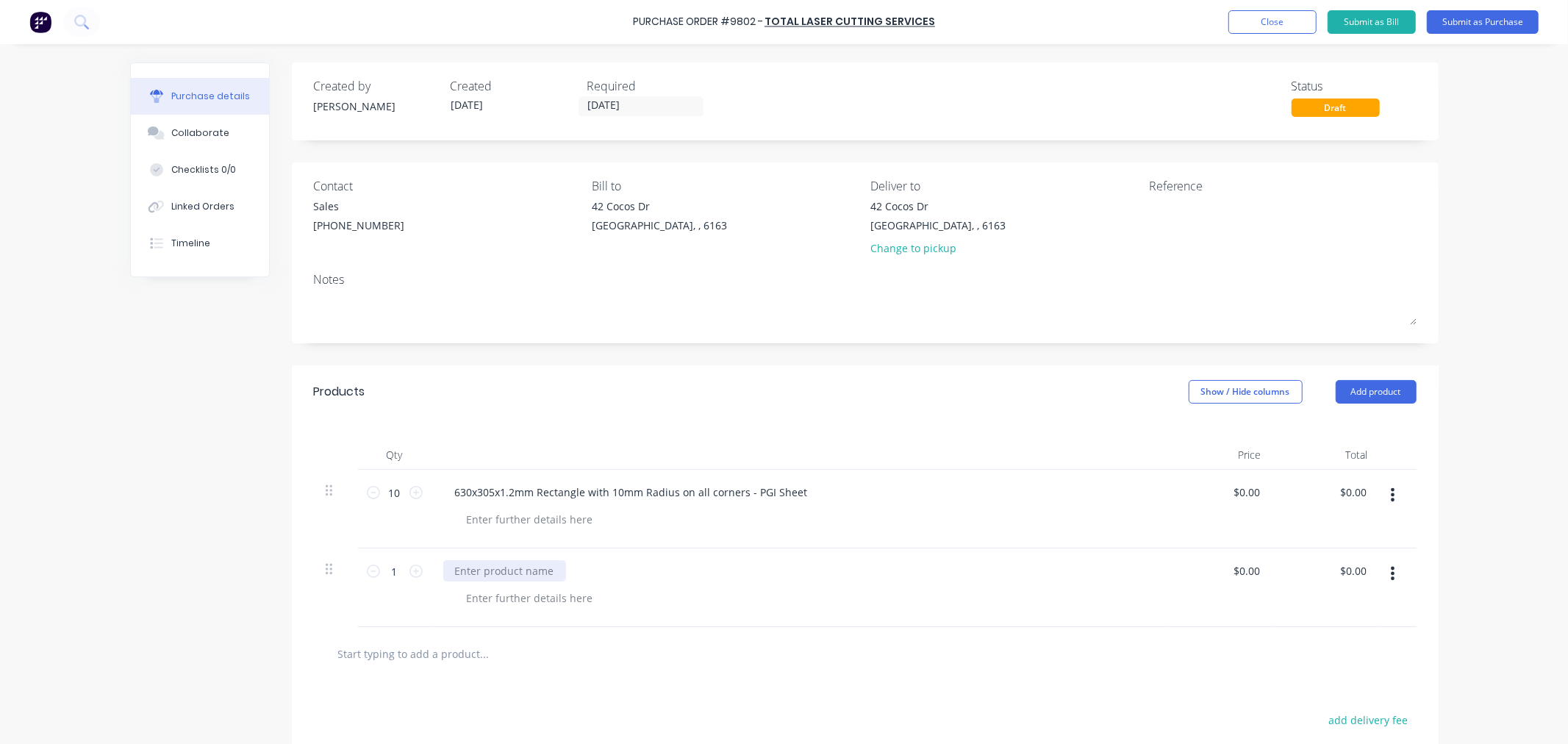
click at [519, 575] on div at bounding box center [505, 570] width 123 height 21
click at [1239, 494] on input "0.00" at bounding box center [1246, 492] width 34 height 21
drag, startPoint x: 1235, startPoint y: 494, endPoint x: 1318, endPoint y: 495, distance: 83.0
click at [1318, 495] on div "10 10 630x305x1.2mm Rectangle with 10mm Radius on all corners - PGI Sheet 0.00 …" at bounding box center [865, 509] width 1103 height 79
type input "$7.68"
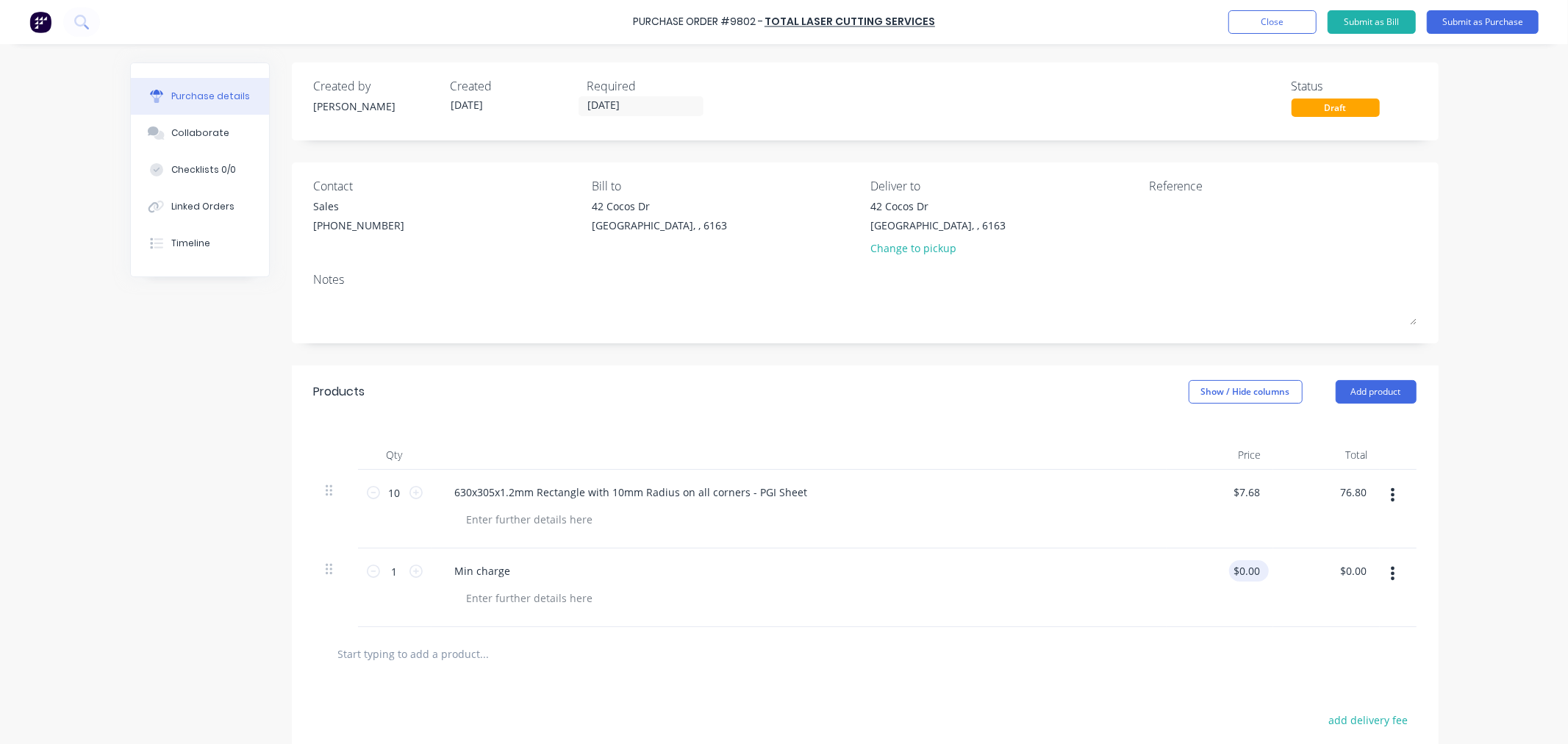
type input "$76.80"
click at [1247, 572] on input "0.00" at bounding box center [1246, 570] width 34 height 21
drag, startPoint x: 1236, startPoint y: 571, endPoint x: 1284, endPoint y: 568, distance: 48.1
click at [1284, 568] on div "1 1 Min charge 0.00 0.00 $0.00 $0.00" at bounding box center [865, 587] width 1103 height 79
type input "0"
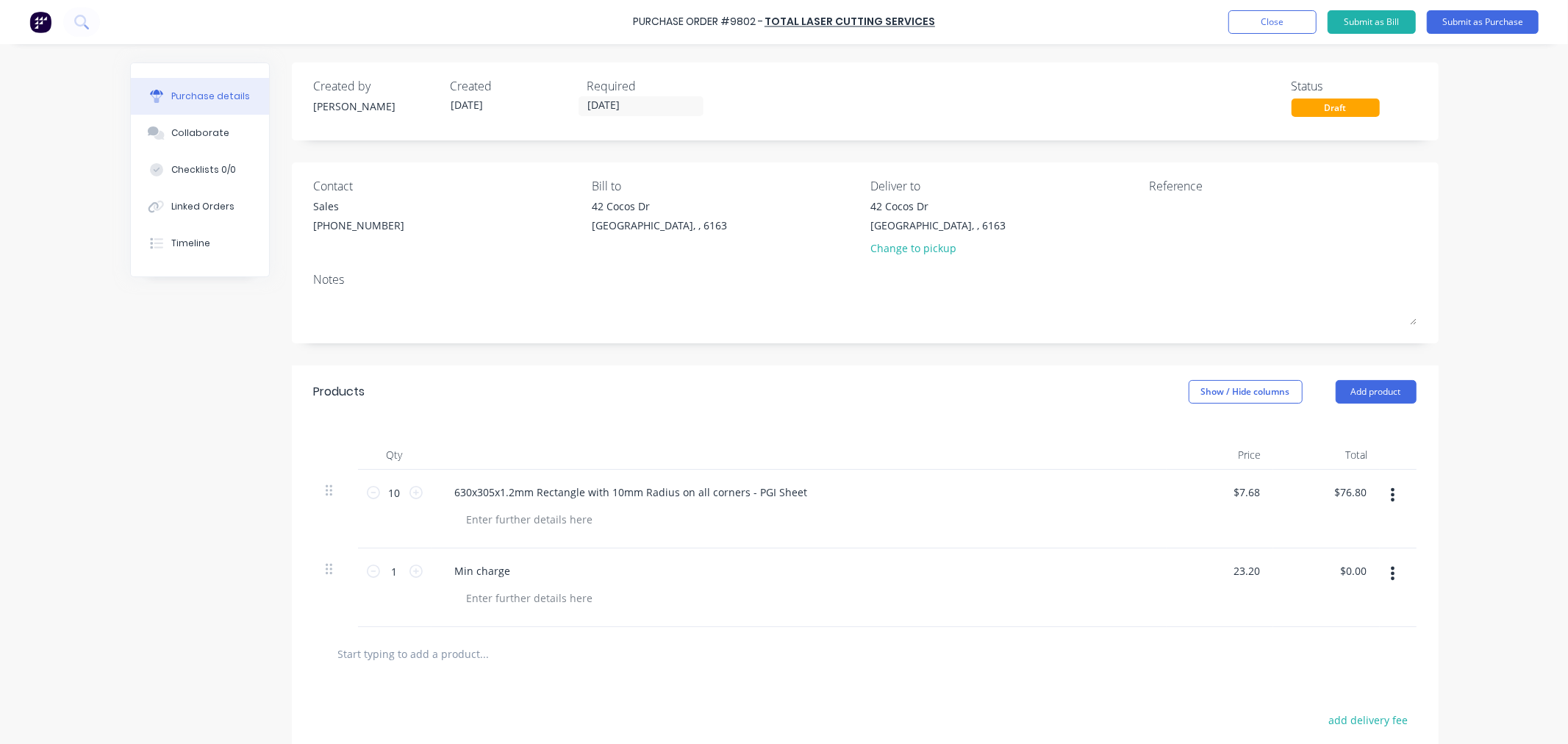
type input "$23.20"
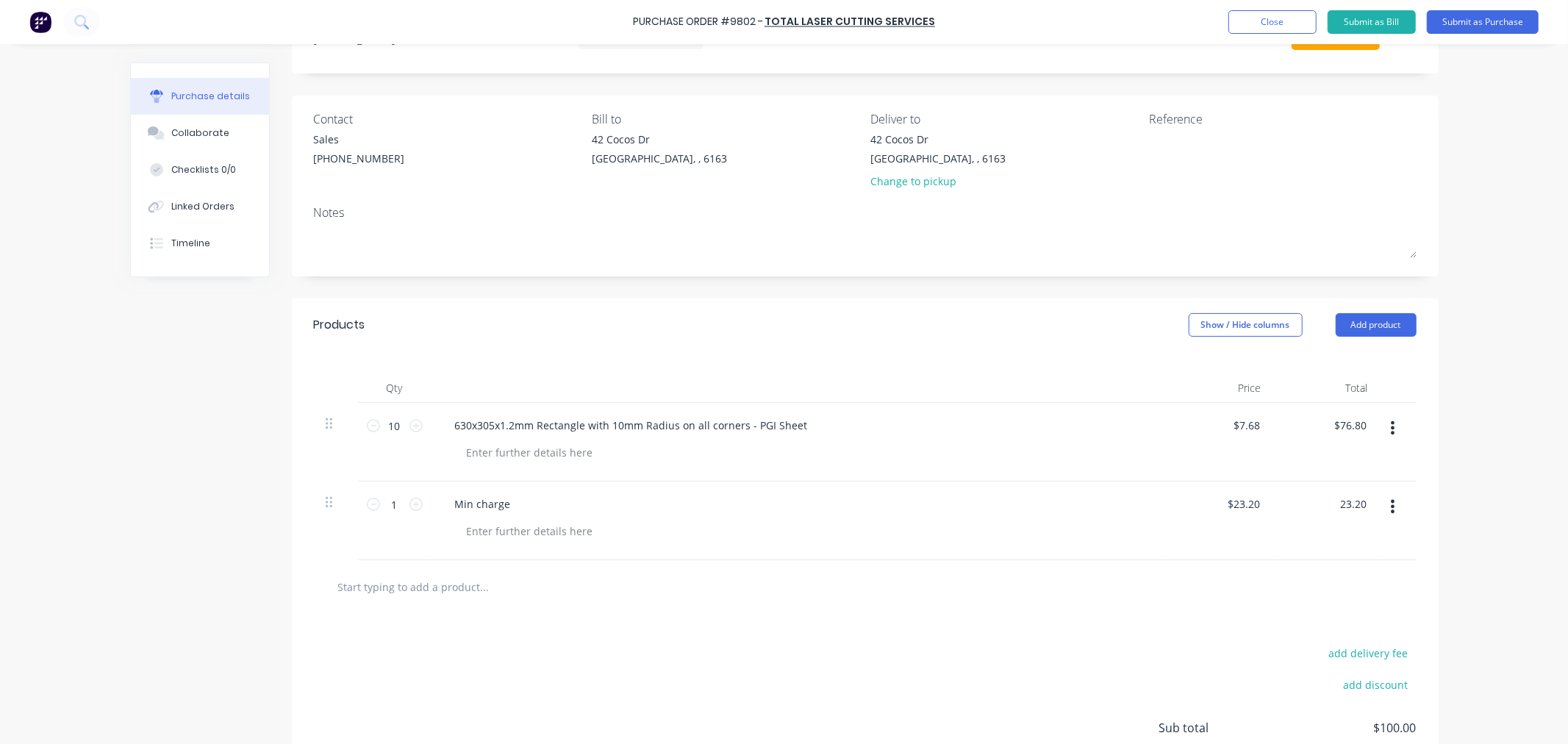
scroll to position [164, 0]
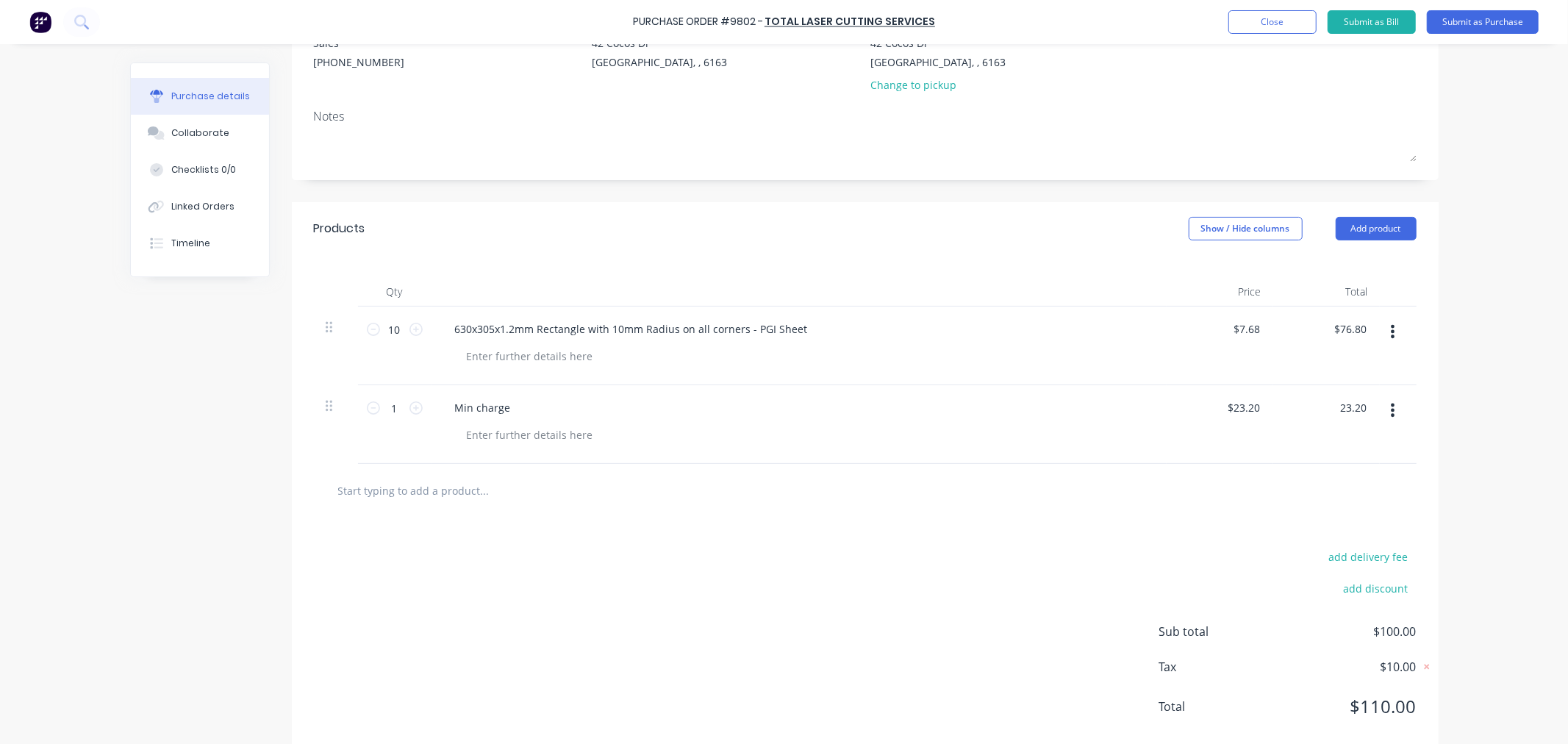
type input "$23.20"
click at [405, 494] on input "text" at bounding box center [484, 491] width 294 height 29
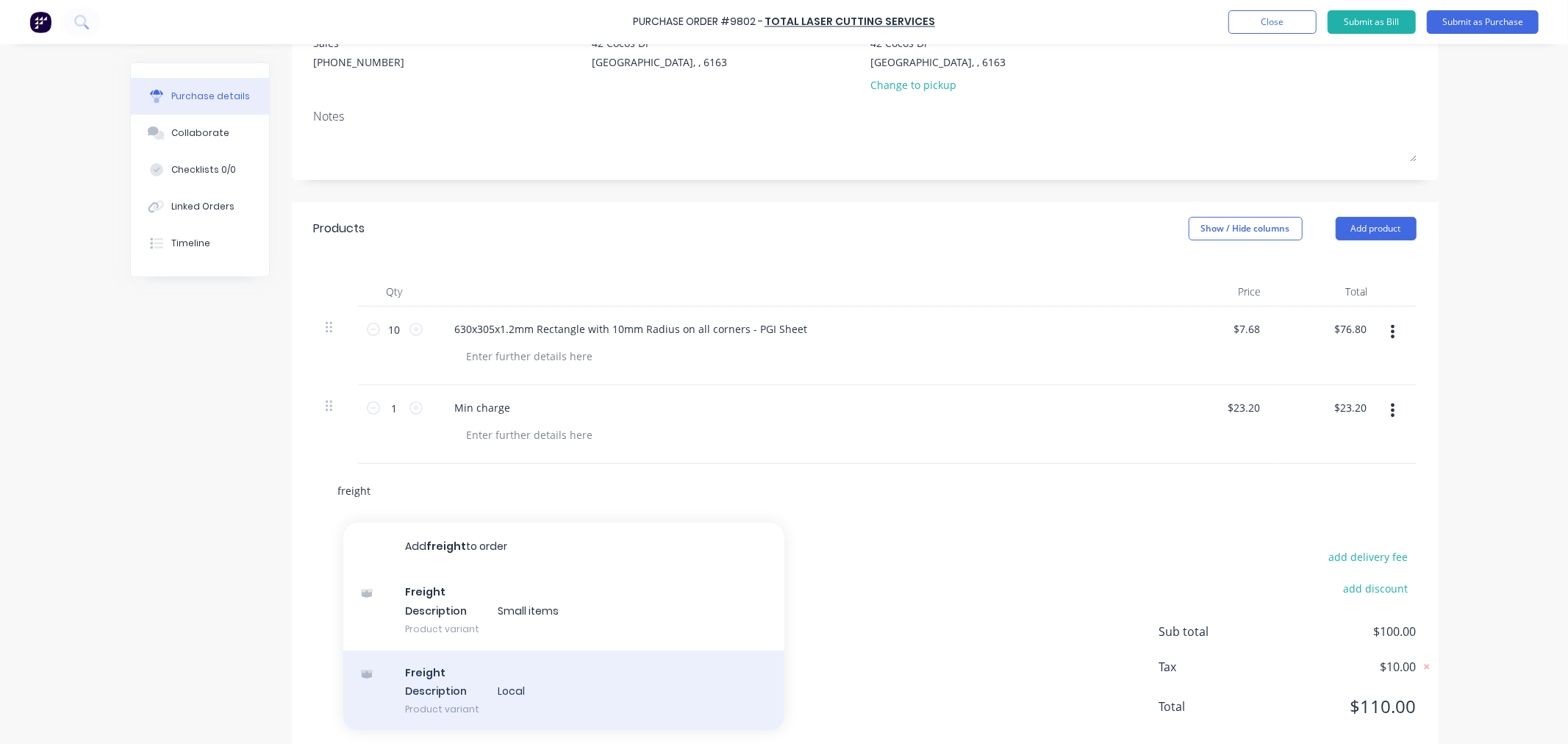
type input "freight"
click at [461, 718] on div "Freight Description Local Product variant" at bounding box center [564, 691] width 441 height 81
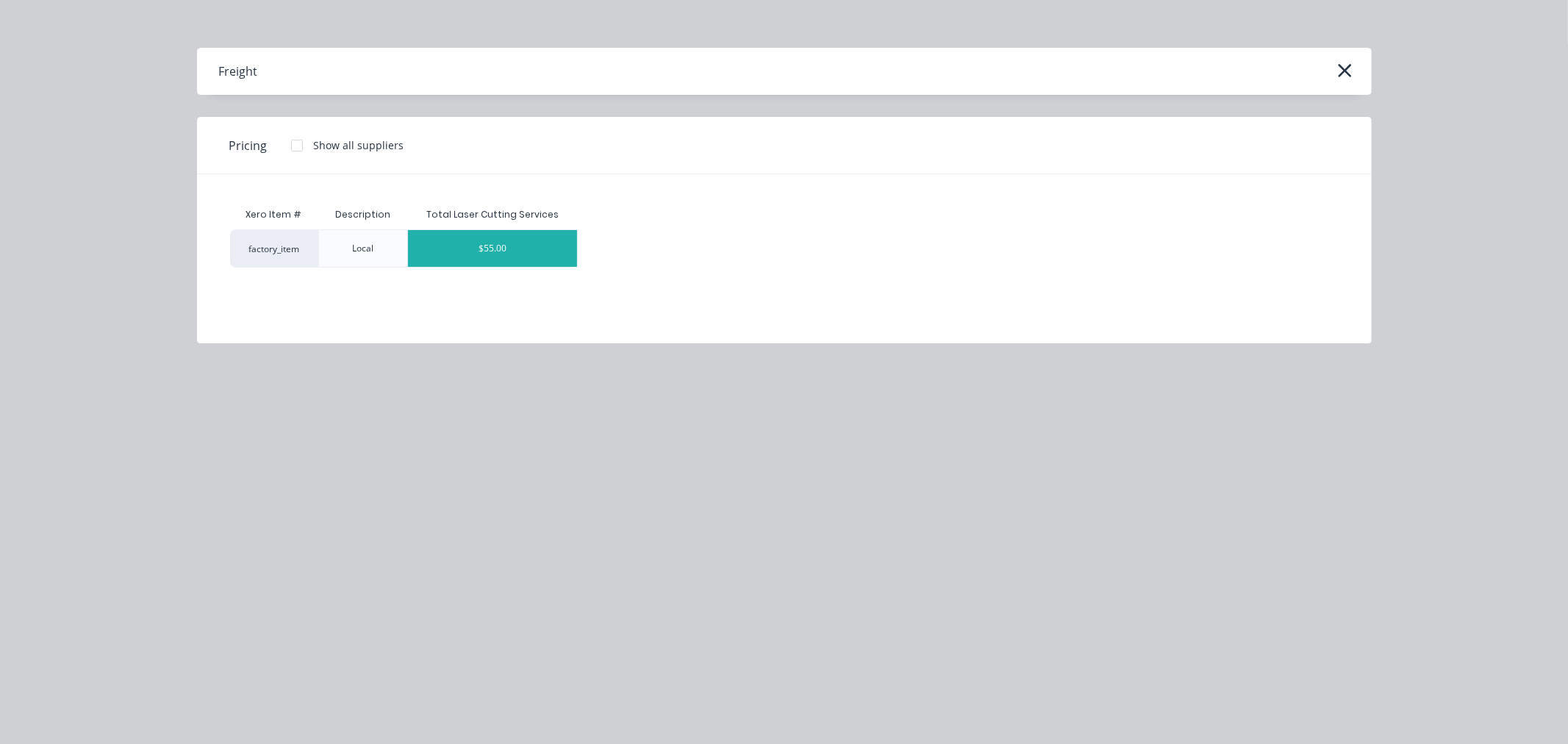
click at [471, 230] on div "$55.00" at bounding box center [492, 248] width 169 height 37
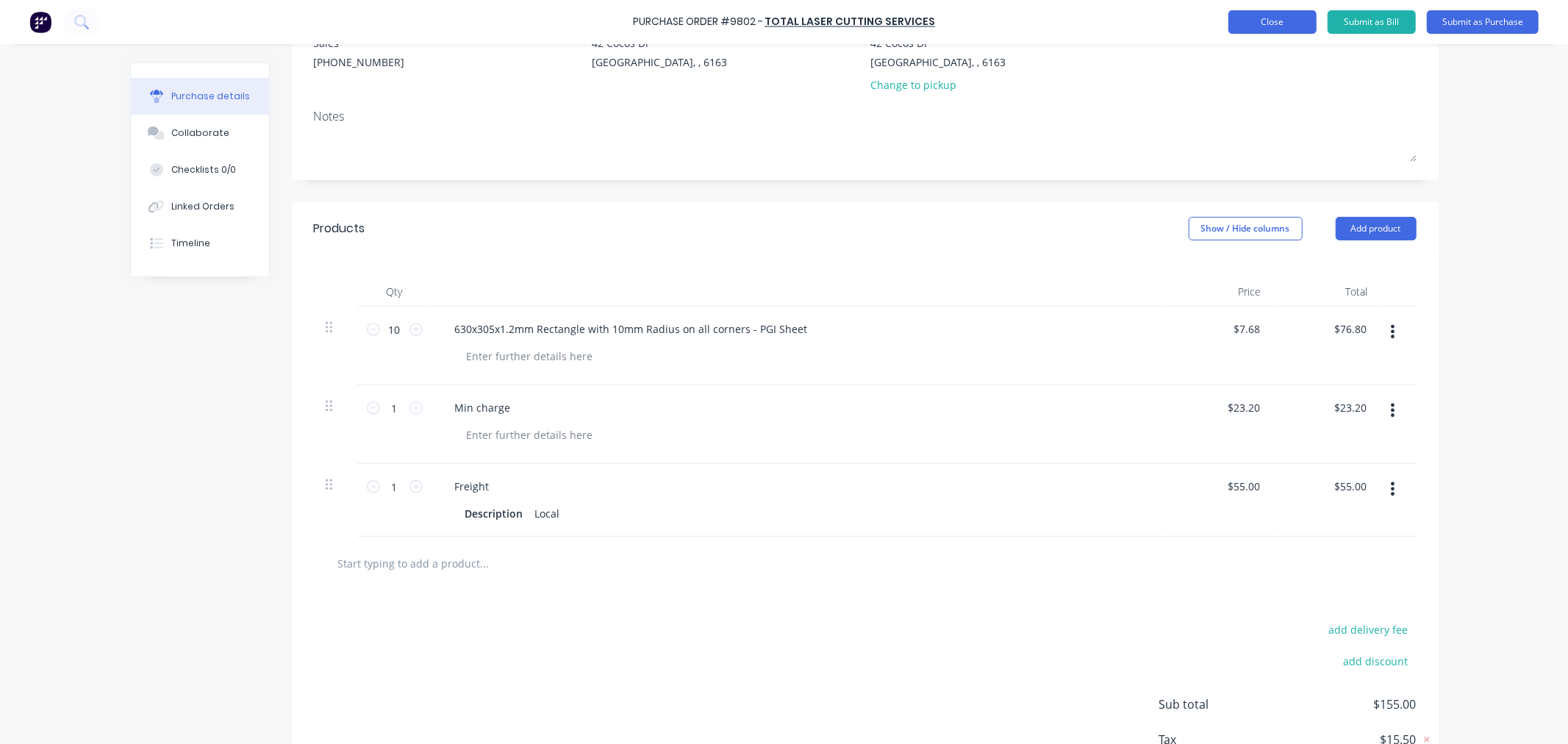
click at [1251, 30] on button "Close" at bounding box center [1273, 22] width 88 height 24
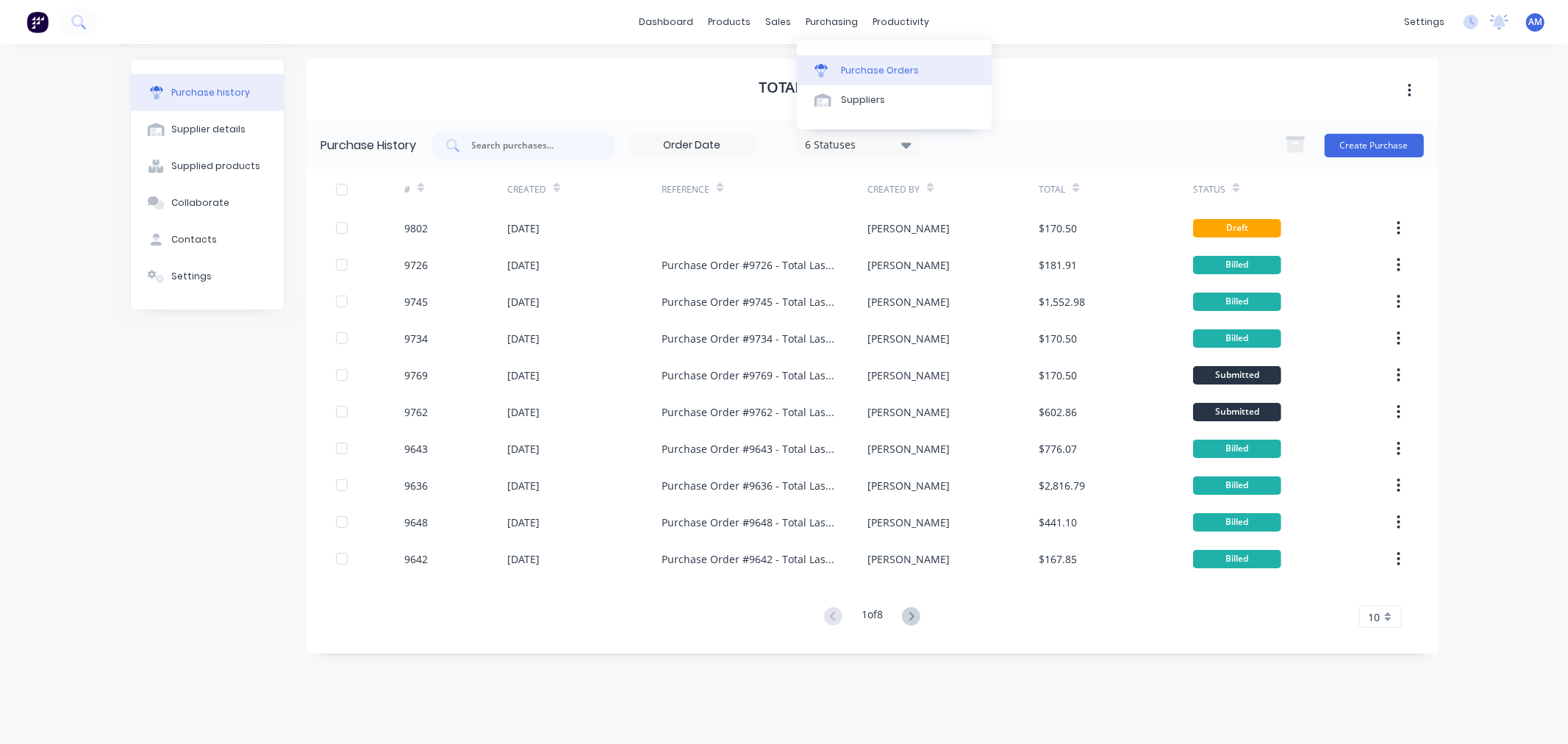
click at [855, 64] on div "Purchase Orders" at bounding box center [880, 71] width 78 height 13
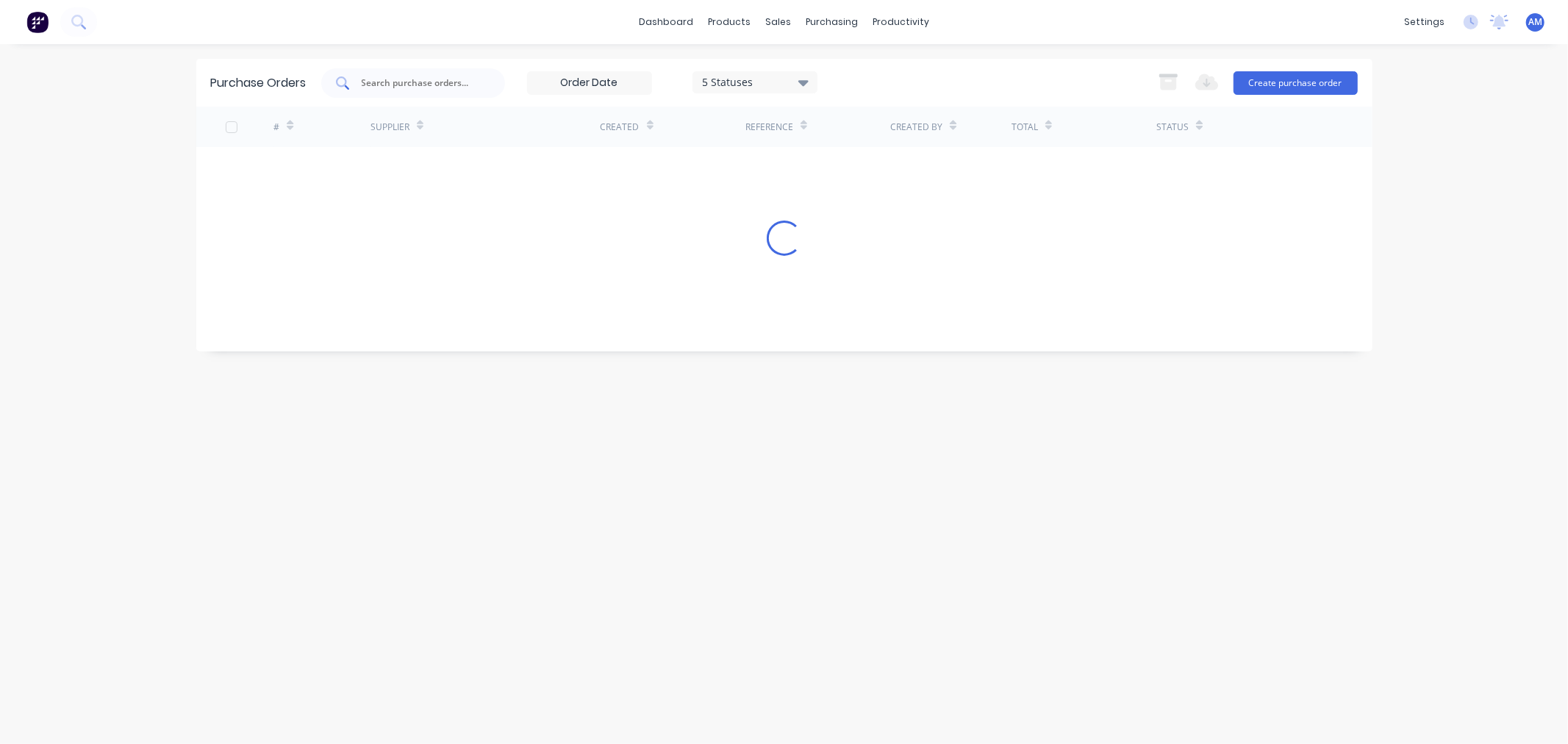
click at [427, 81] on input "text" at bounding box center [421, 83] width 122 height 15
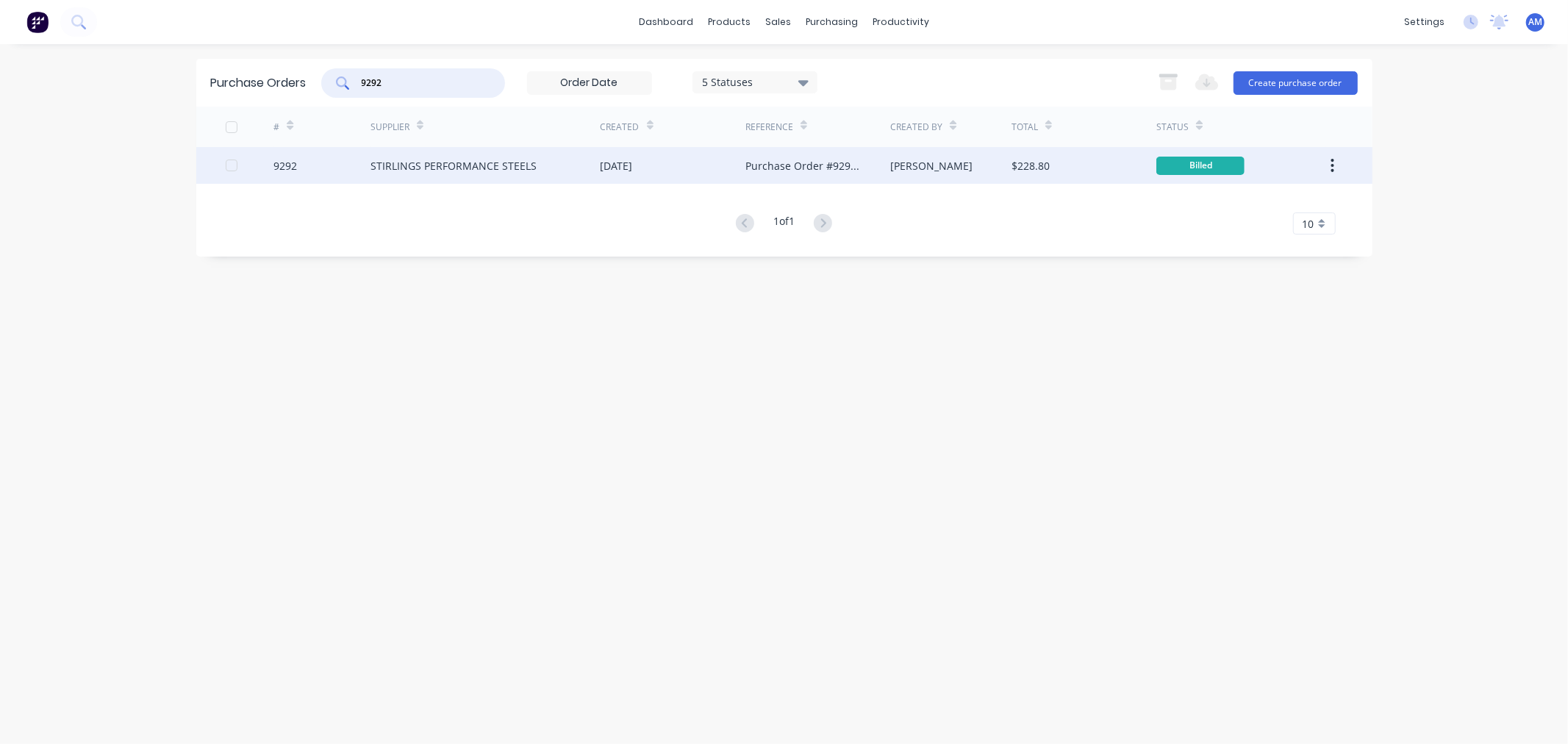
type input "9292"
click at [321, 166] on div "9292" at bounding box center [322, 166] width 97 height 37
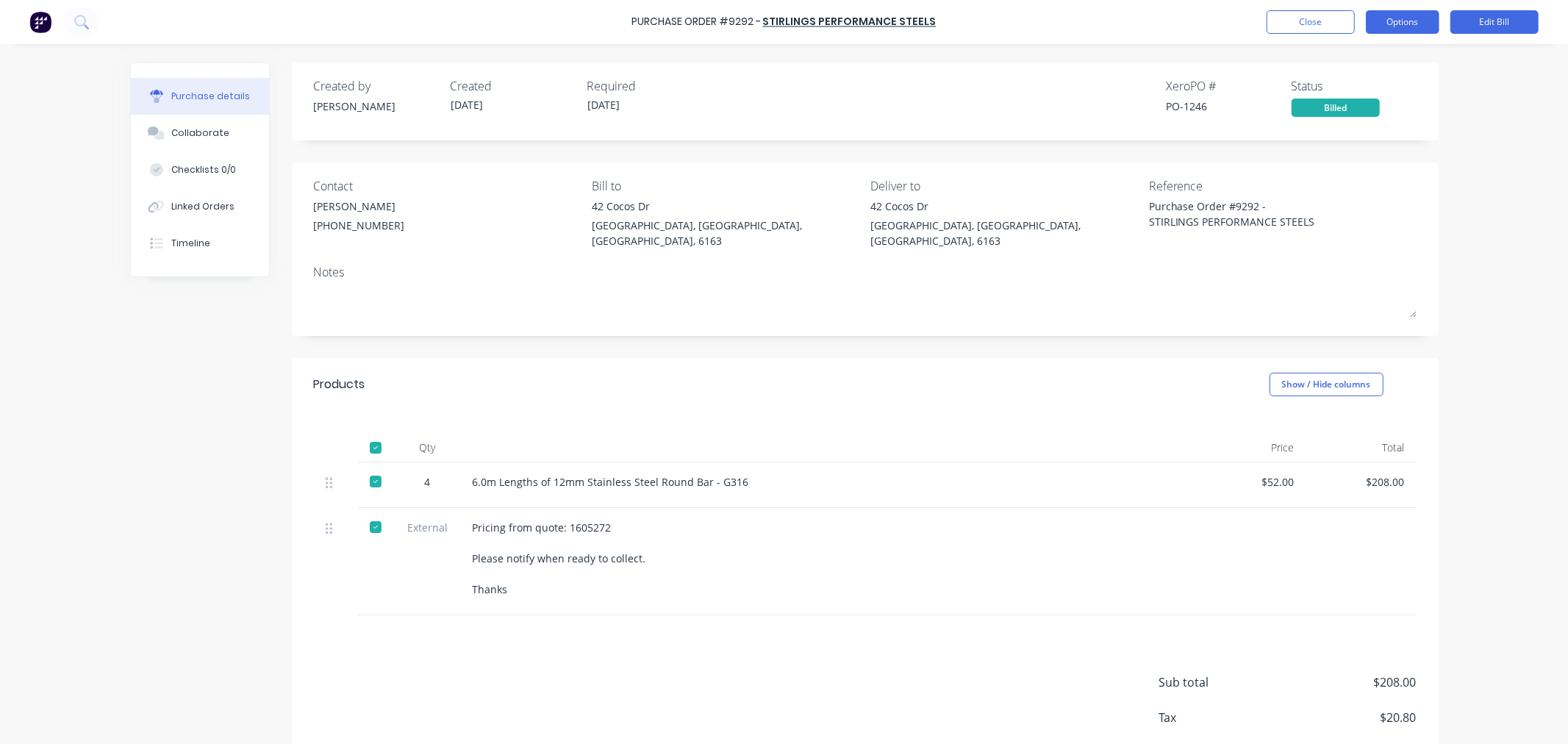
click at [1407, 19] on button "Options" at bounding box center [1403, 22] width 74 height 24
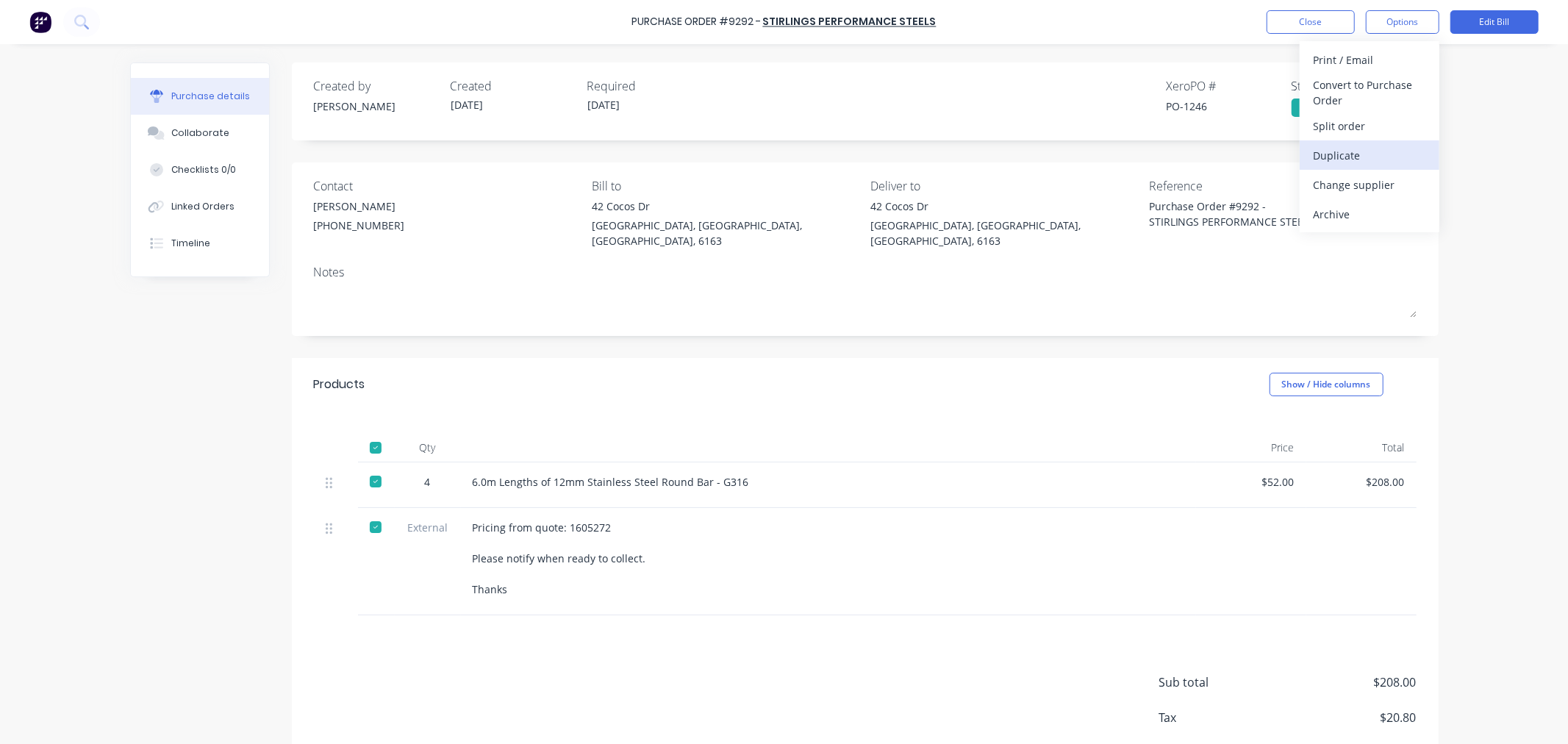
click at [1366, 143] on button "Duplicate" at bounding box center [1370, 155] width 140 height 29
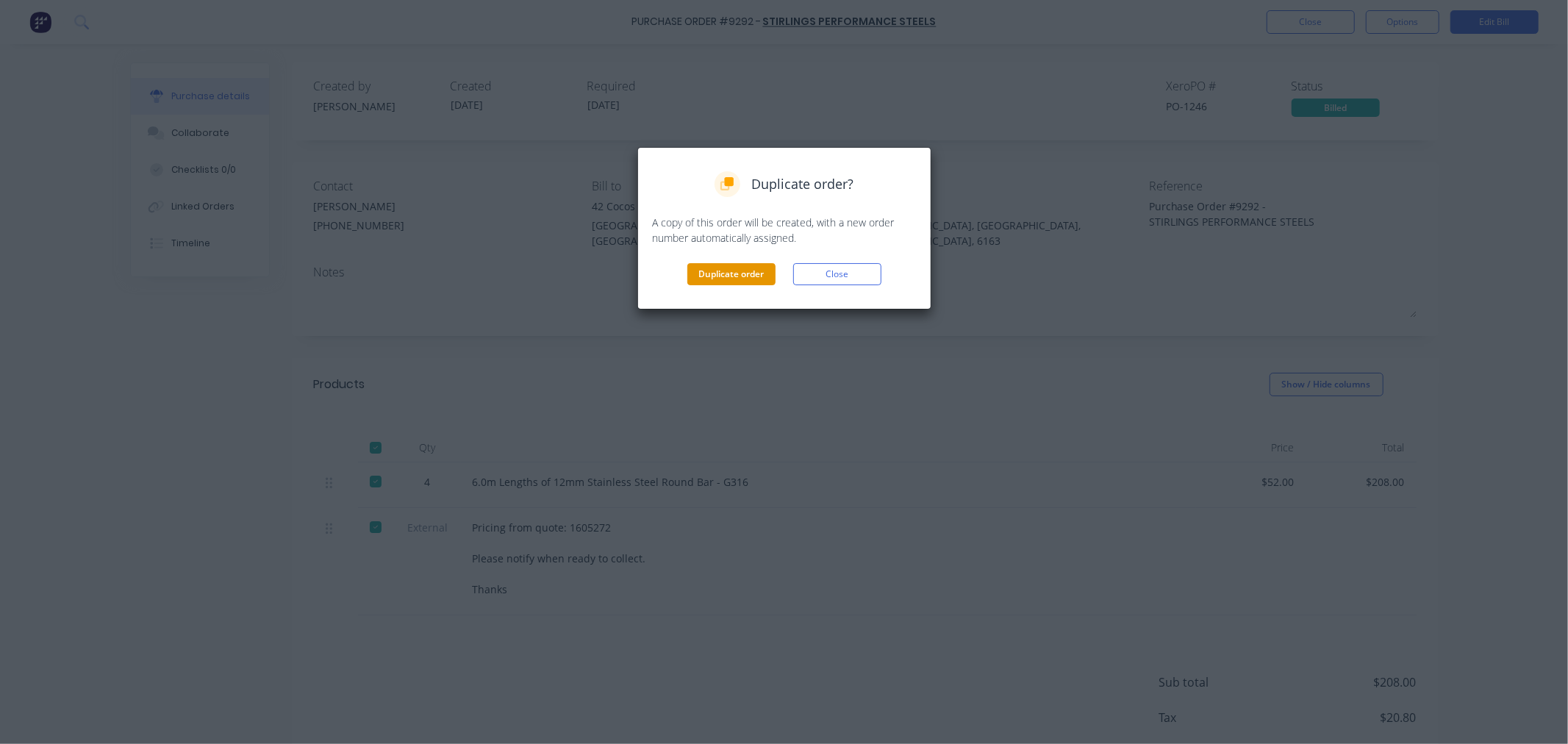
click at [752, 273] on button "Duplicate order" at bounding box center [732, 274] width 88 height 22
type textarea "x"
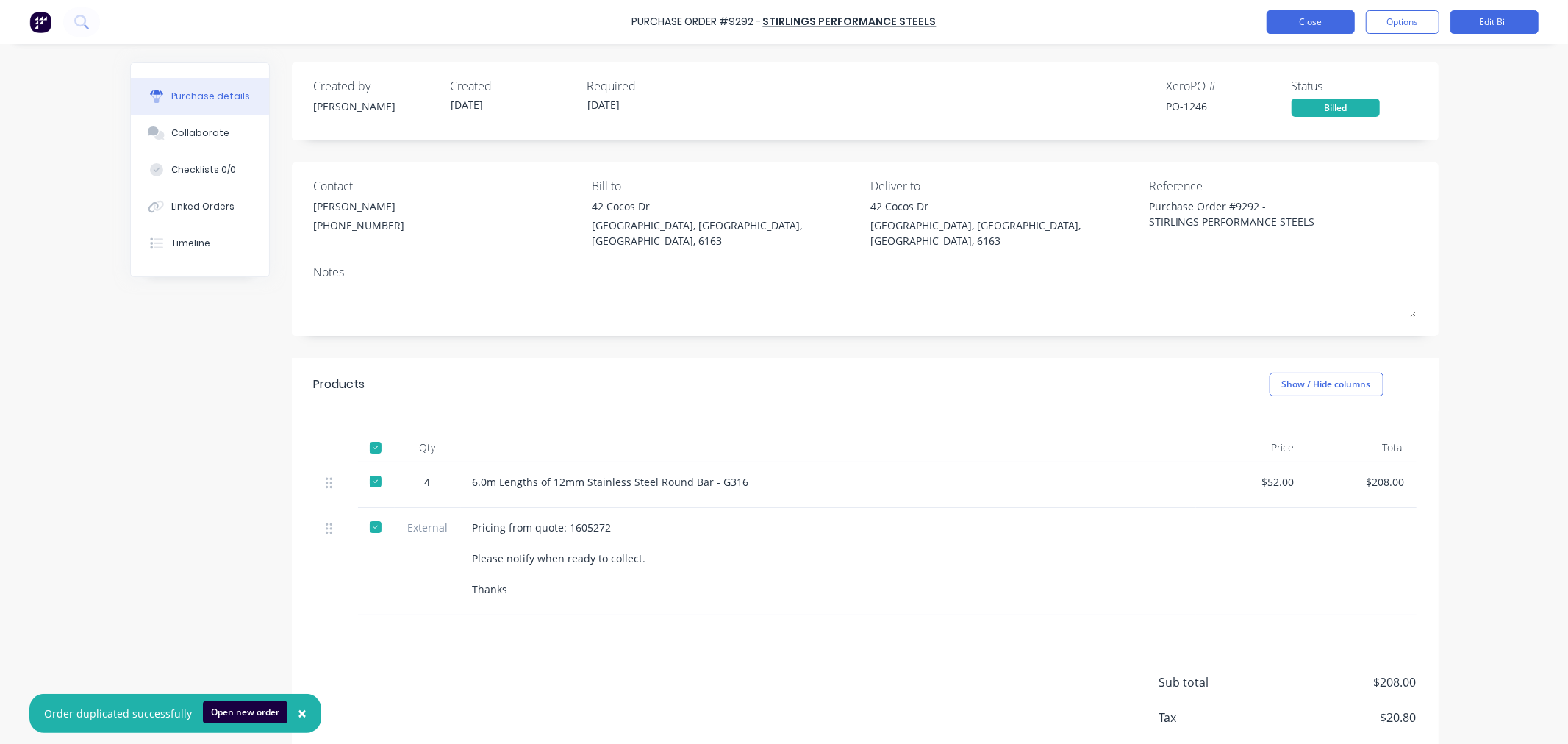
click at [1283, 27] on button "Close" at bounding box center [1311, 22] width 88 height 24
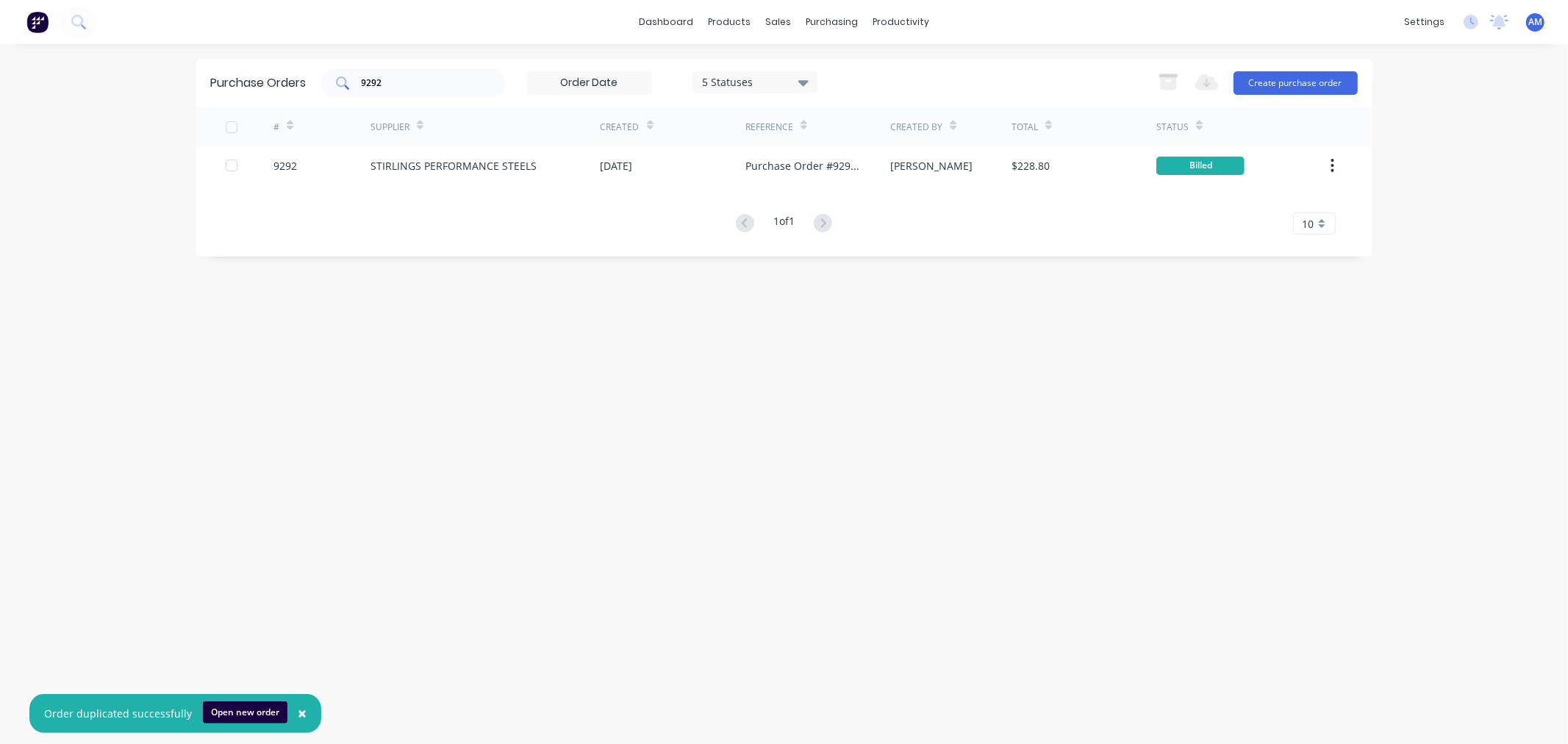
click at [399, 82] on input "9292" at bounding box center [421, 83] width 122 height 15
drag, startPoint x: 390, startPoint y: 80, endPoint x: 296, endPoint y: 89, distance: 94.4
click at [296, 89] on div "Purchase Orders 9292 5 Statuses 5 Statuses Export to Excel (XLSX) Create purcha…" at bounding box center [784, 83] width 1176 height 48
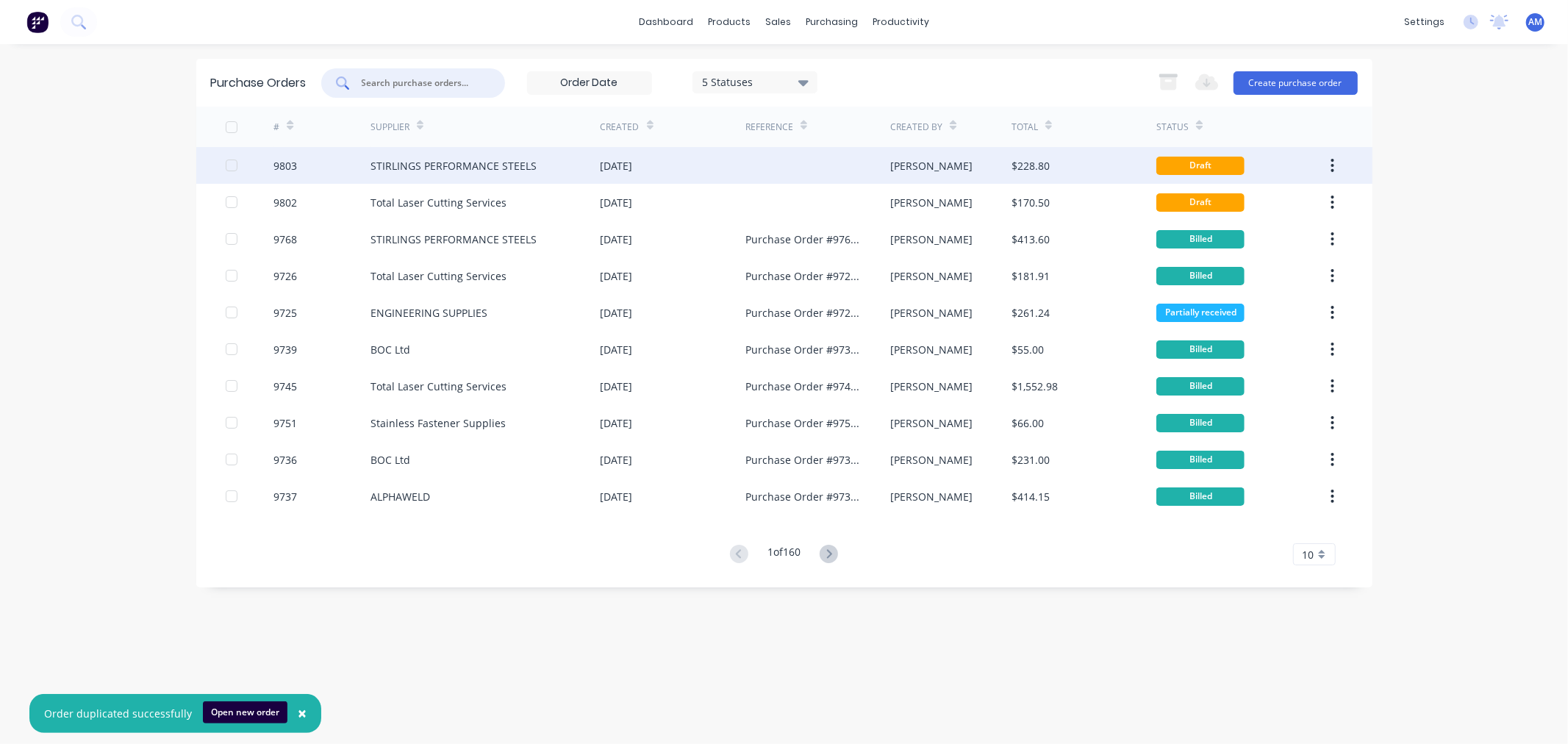
click at [324, 162] on div "9803" at bounding box center [322, 166] width 97 height 37
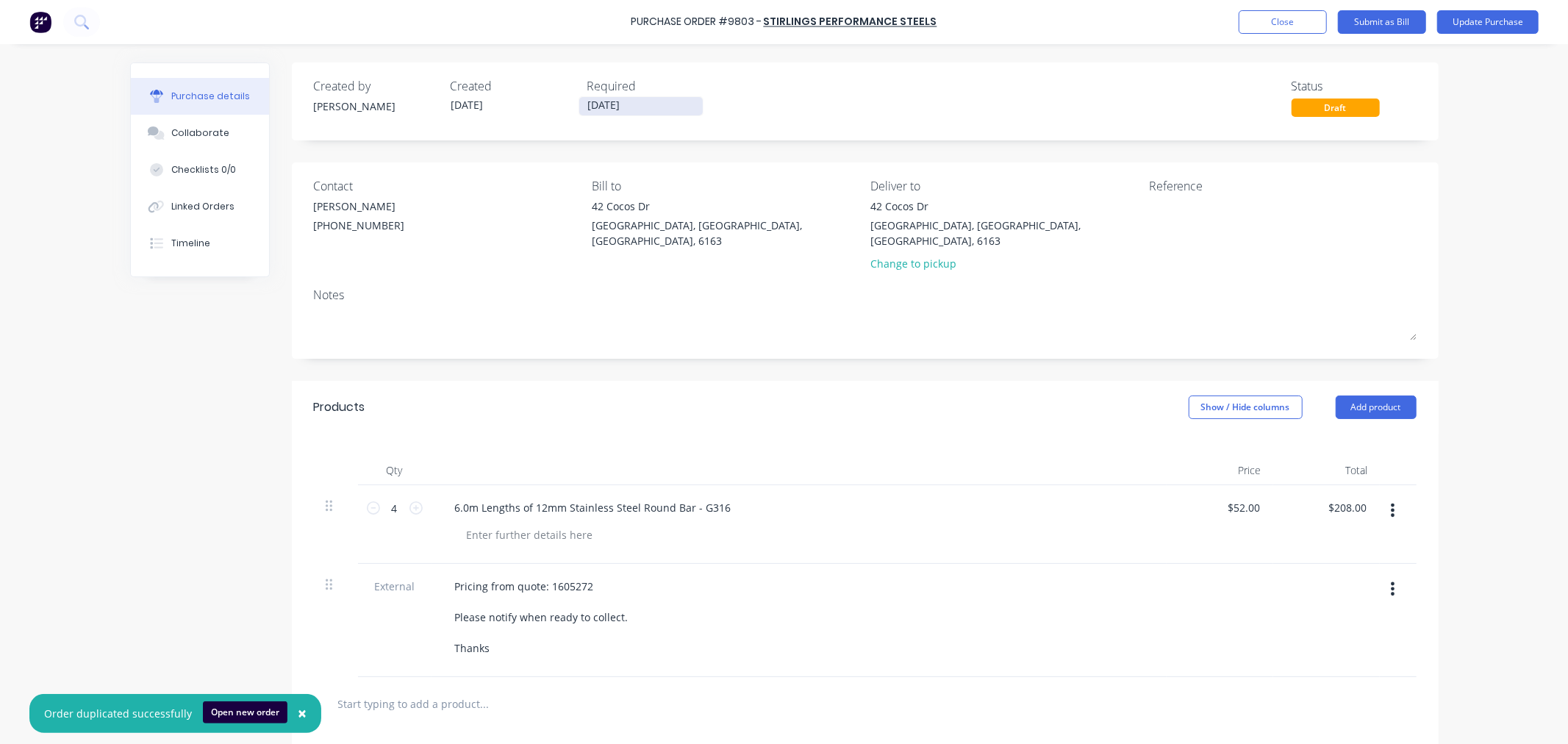
click at [635, 102] on input "10/10/25" at bounding box center [641, 106] width 124 height 18
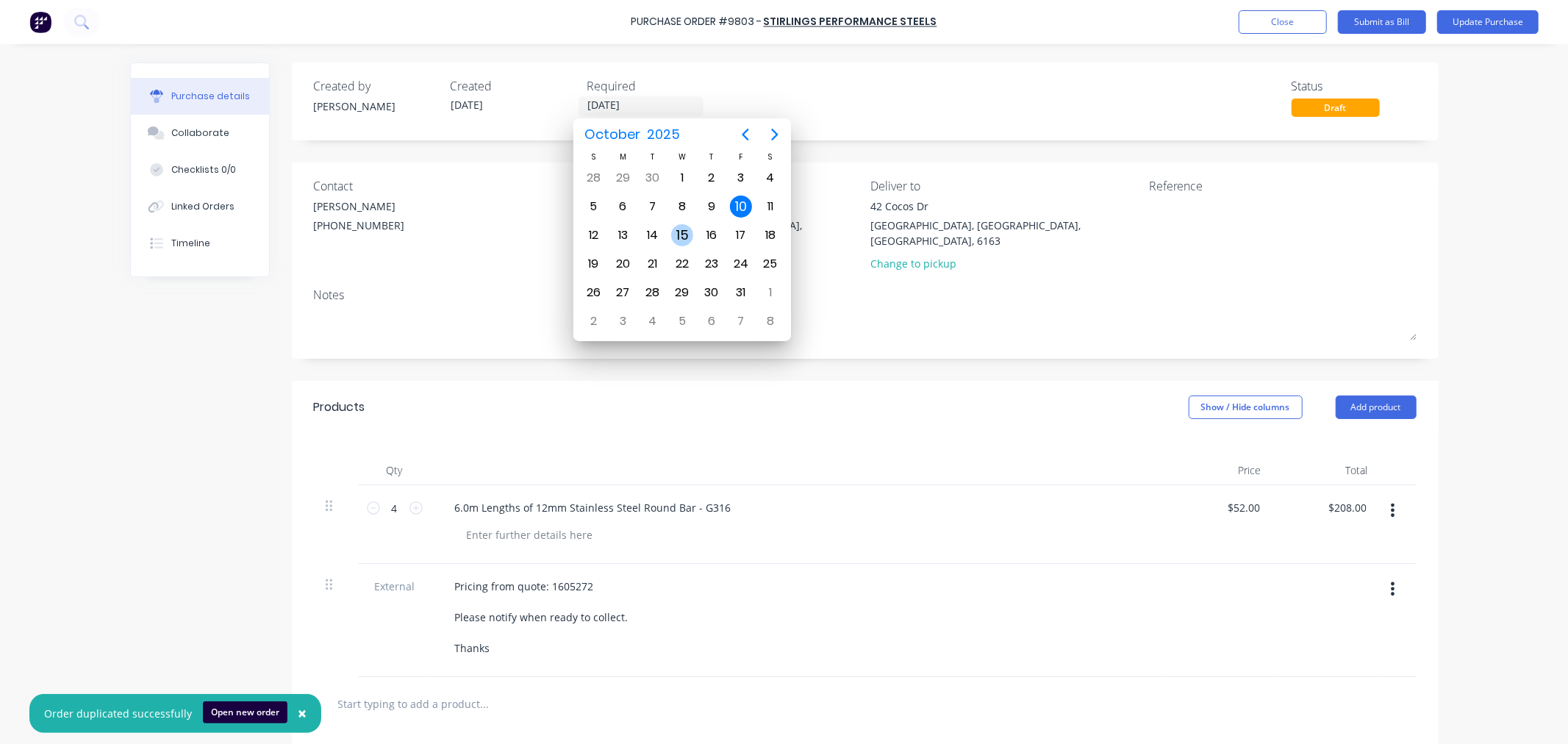
click at [679, 231] on div "15" at bounding box center [682, 235] width 22 height 22
type input "15/10/25"
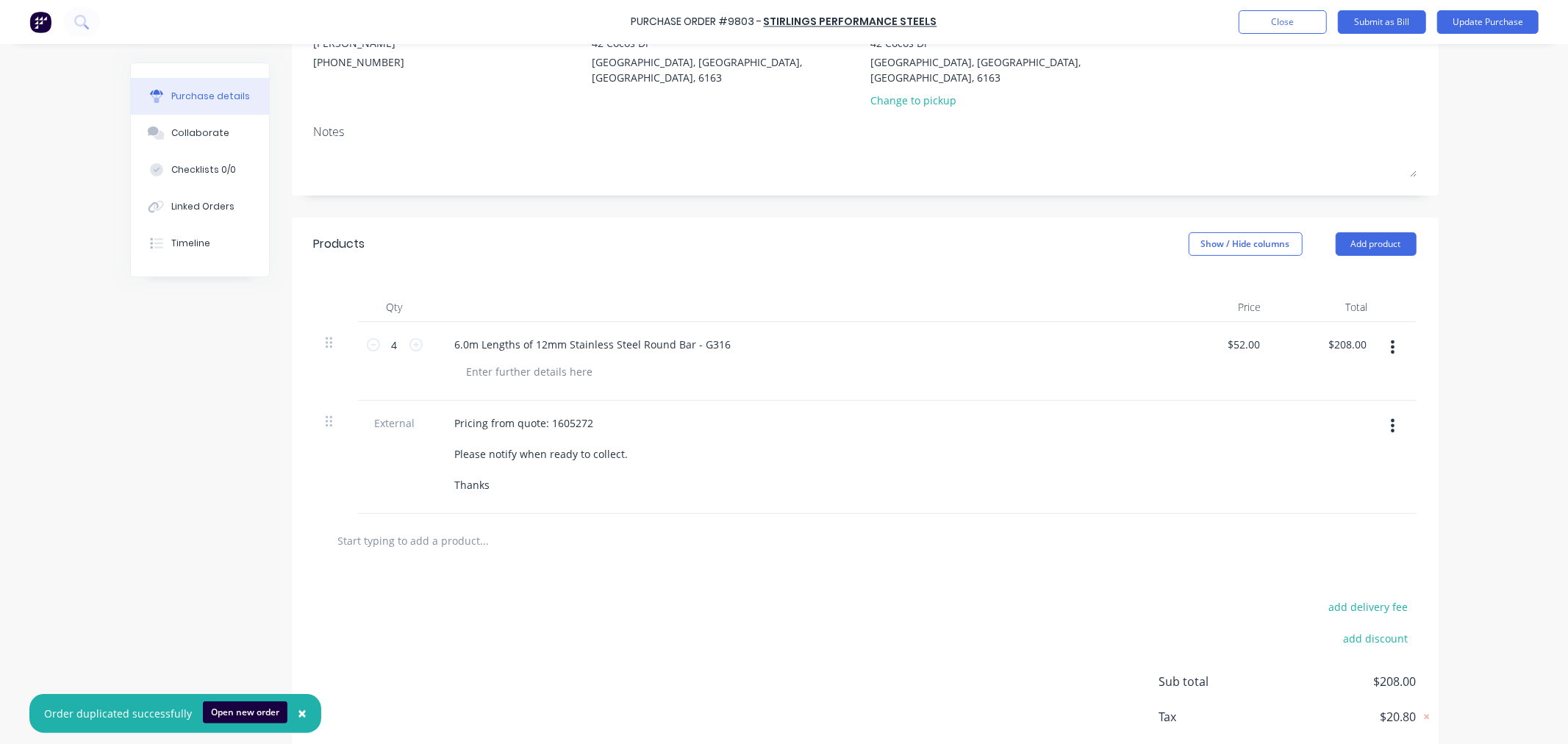
scroll to position [82, 0]
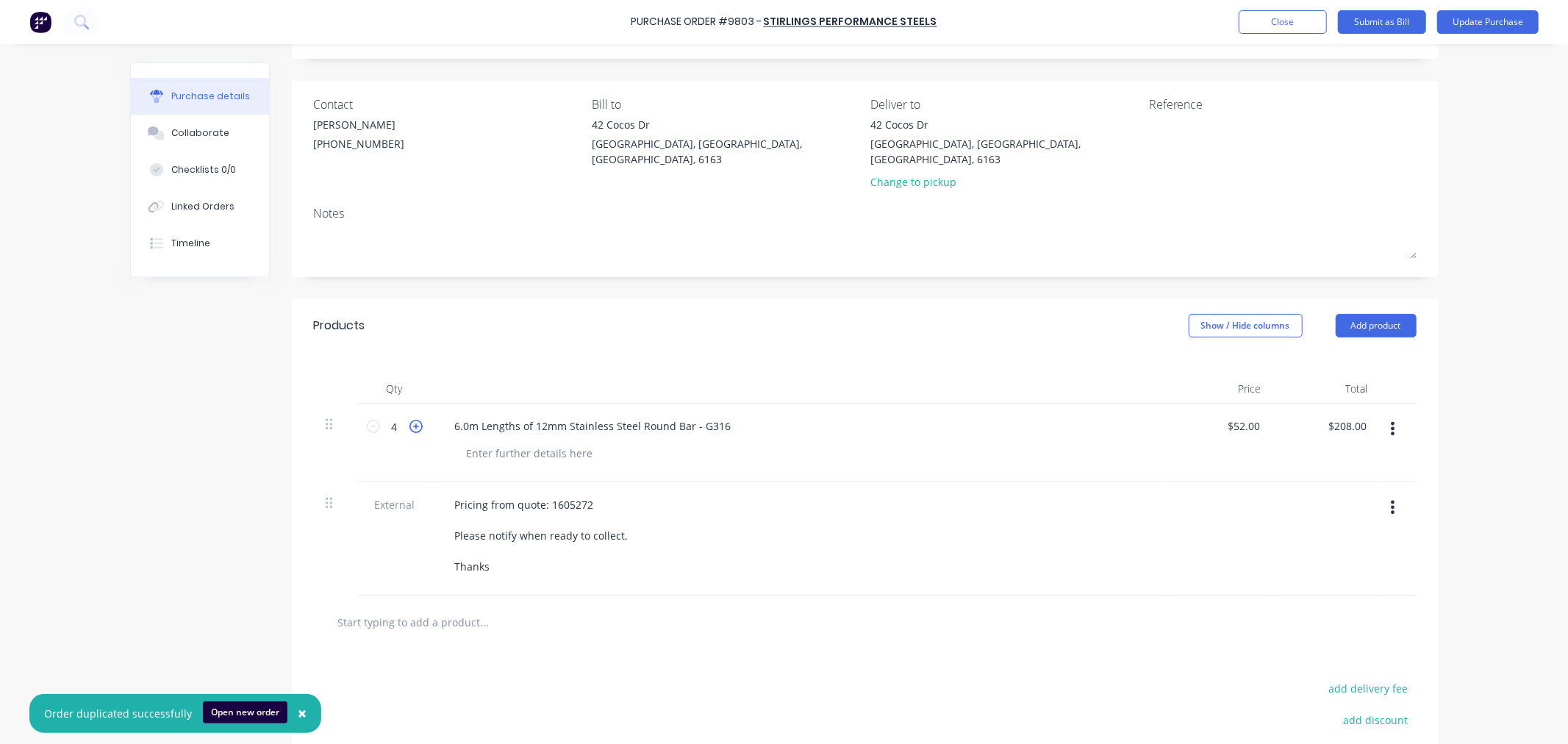
click at [410, 420] on icon at bounding box center [416, 427] width 13 height 13
type input "5"
type input "$260.00"
click at [410, 420] on icon at bounding box center [416, 427] width 13 height 13
type input "6"
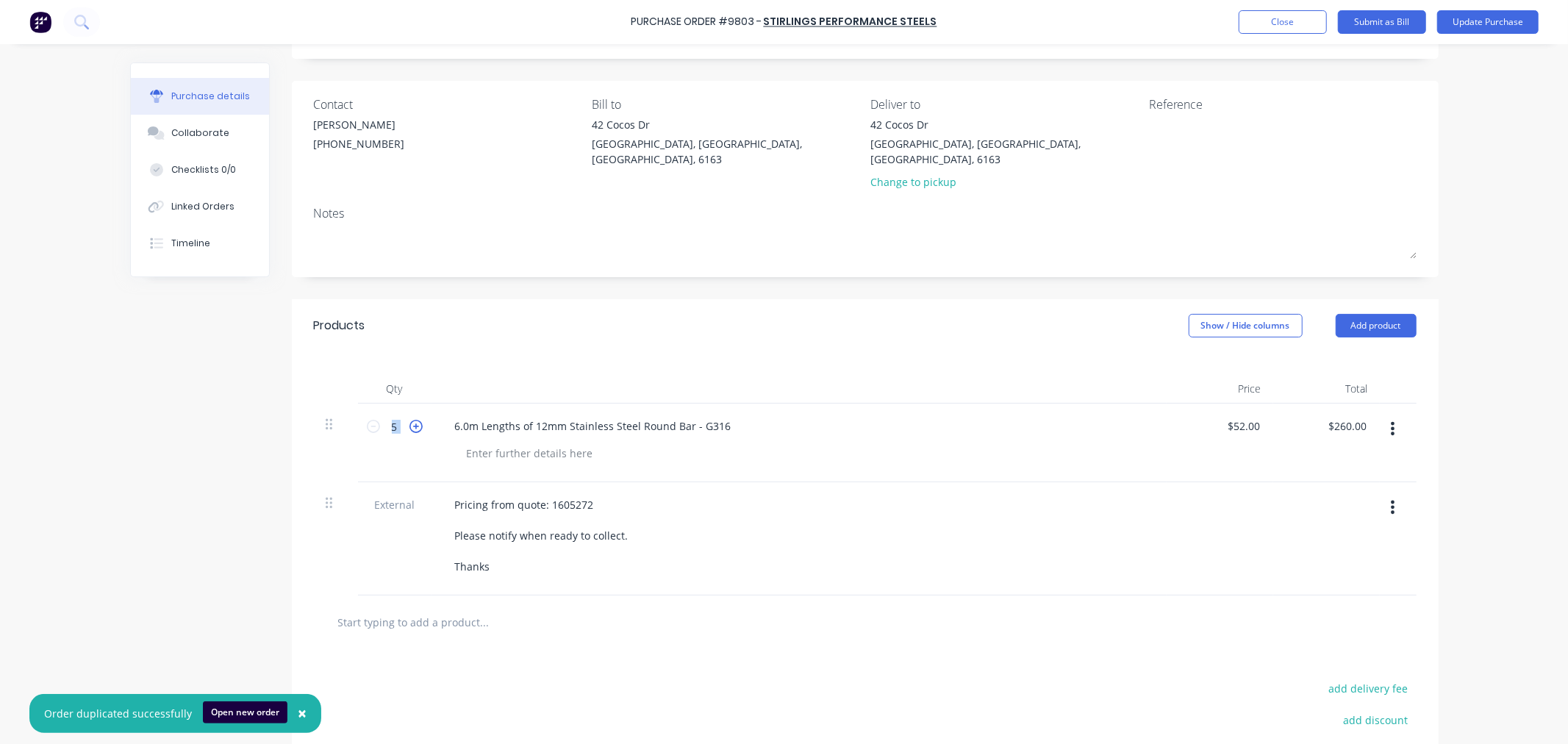
type input "$312.00"
click at [410, 420] on icon at bounding box center [416, 427] width 13 height 13
type input "7"
type input "$364.00"
click at [845, 494] on div "Pricing from quote: 1605272 Please notify when ready to collect. Thanks" at bounding box center [799, 536] width 712 height 83
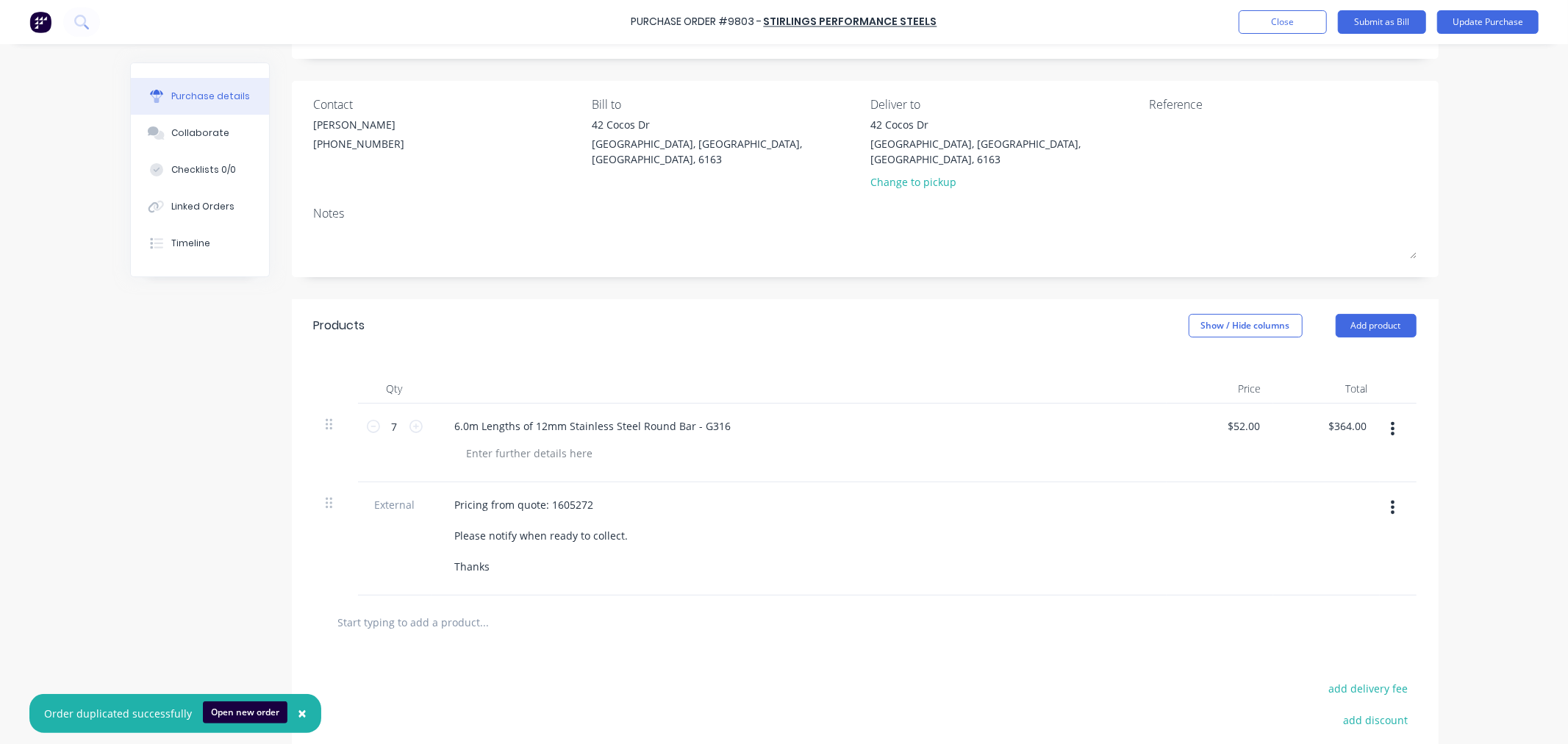
scroll to position [0, 0]
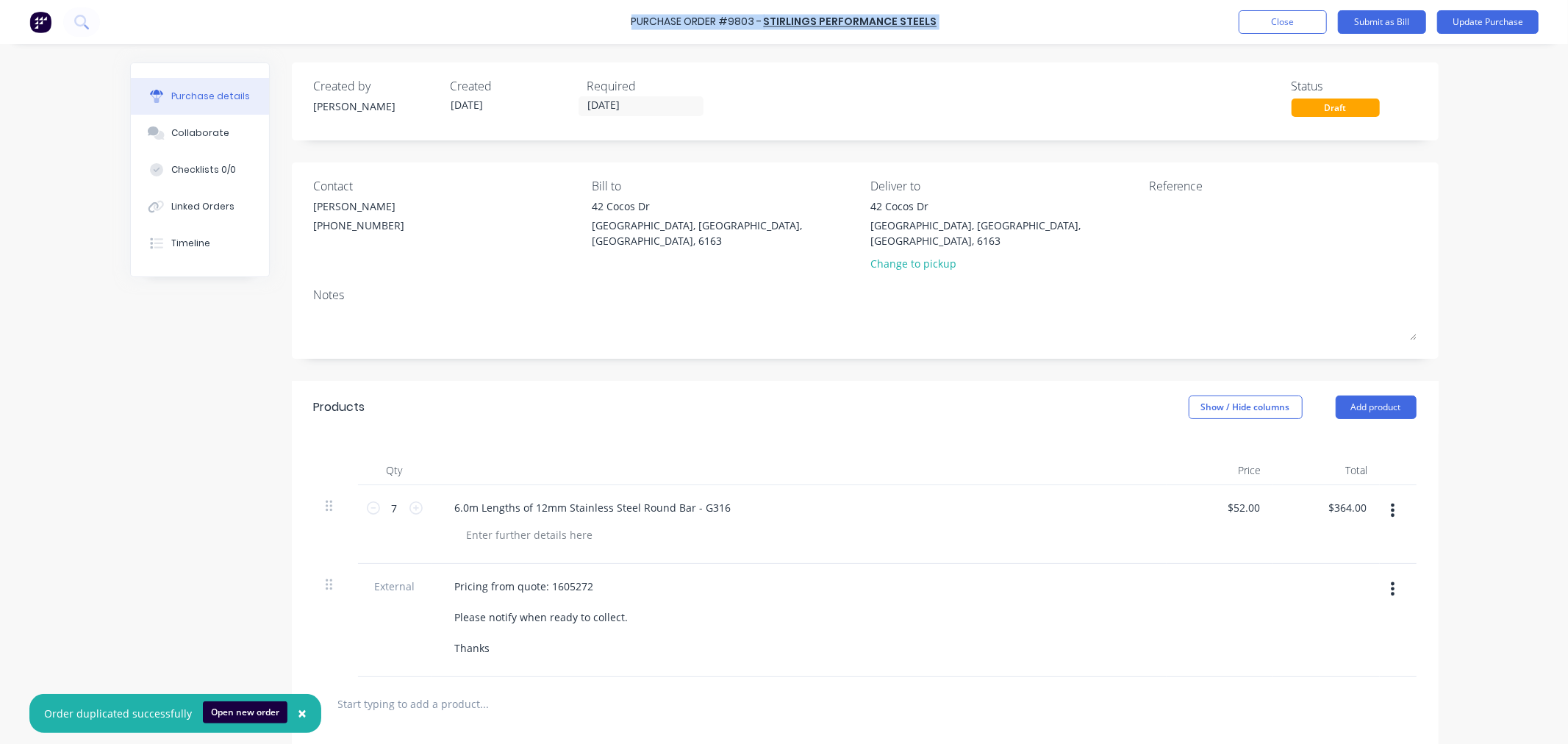
drag, startPoint x: 932, startPoint y: 21, endPoint x: 626, endPoint y: 23, distance: 306.0
click at [626, 23] on div "Purchase Order #9803 - STIRLINGS PERFORMANCE STEELS Add product Close Submit as…" at bounding box center [784, 22] width 1568 height 44
copy div "Purchase Order #9803 - STIRLINGS PERFORMANCE STEELS Add product Close Submit as…"
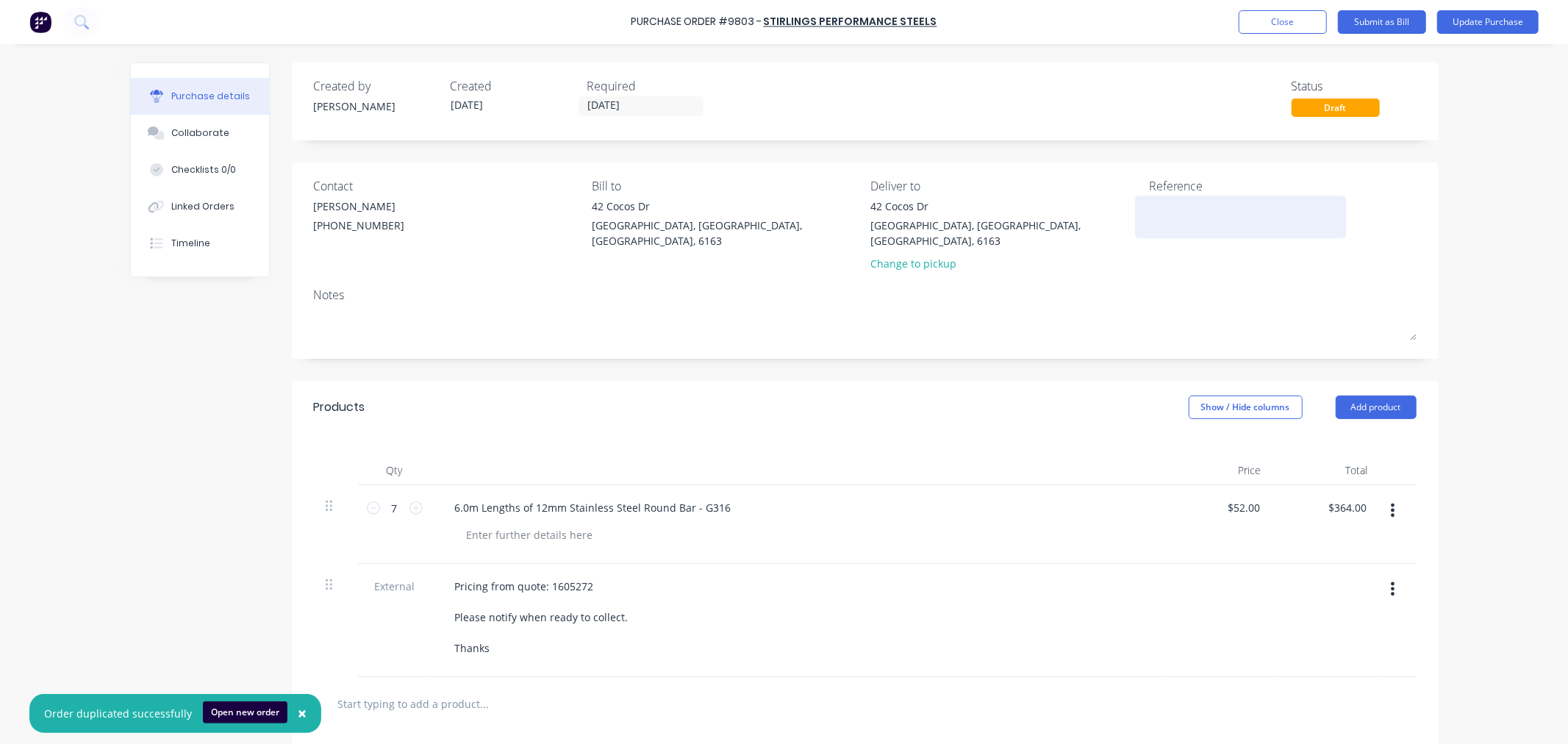
click at [1183, 203] on textarea at bounding box center [1241, 214] width 183 height 33
paste textarea "Purchase Order #9803 - STIRLINGS PERFORMANCE STEELS"
type textarea "x"
type textarea "Purchase Order #9803 - STIRLINGS PERFORMANCE STEELS"
type textarea "x"
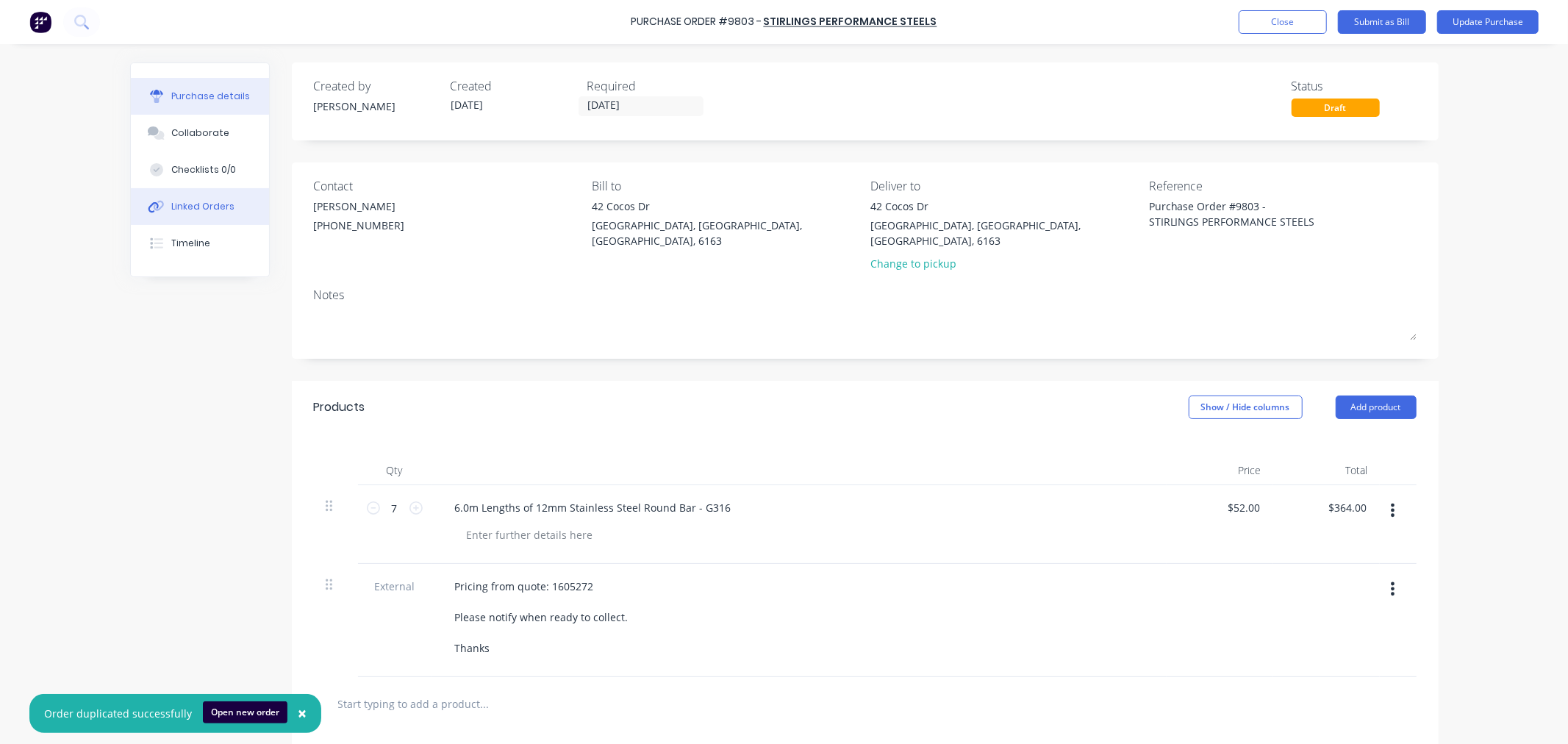
type textarea "Purchase Order #9803 - STIRLINGS PERFORMANCE STEELS"
click at [178, 209] on div "Linked Orders" at bounding box center [203, 206] width 63 height 13
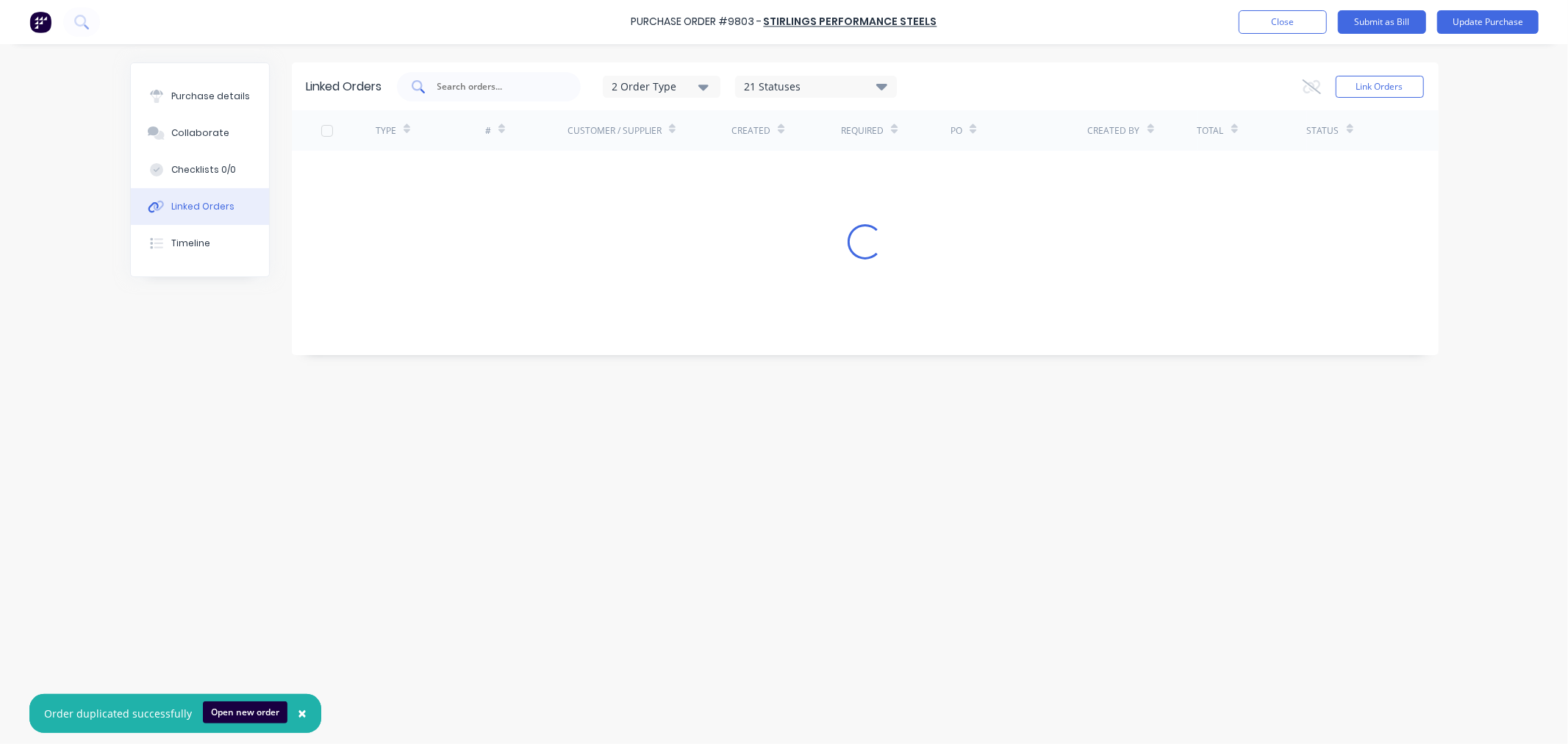
click at [462, 83] on input "text" at bounding box center [497, 87] width 122 height 15
type input "6405"
click at [1380, 91] on button "Link Orders" at bounding box center [1380, 87] width 88 height 22
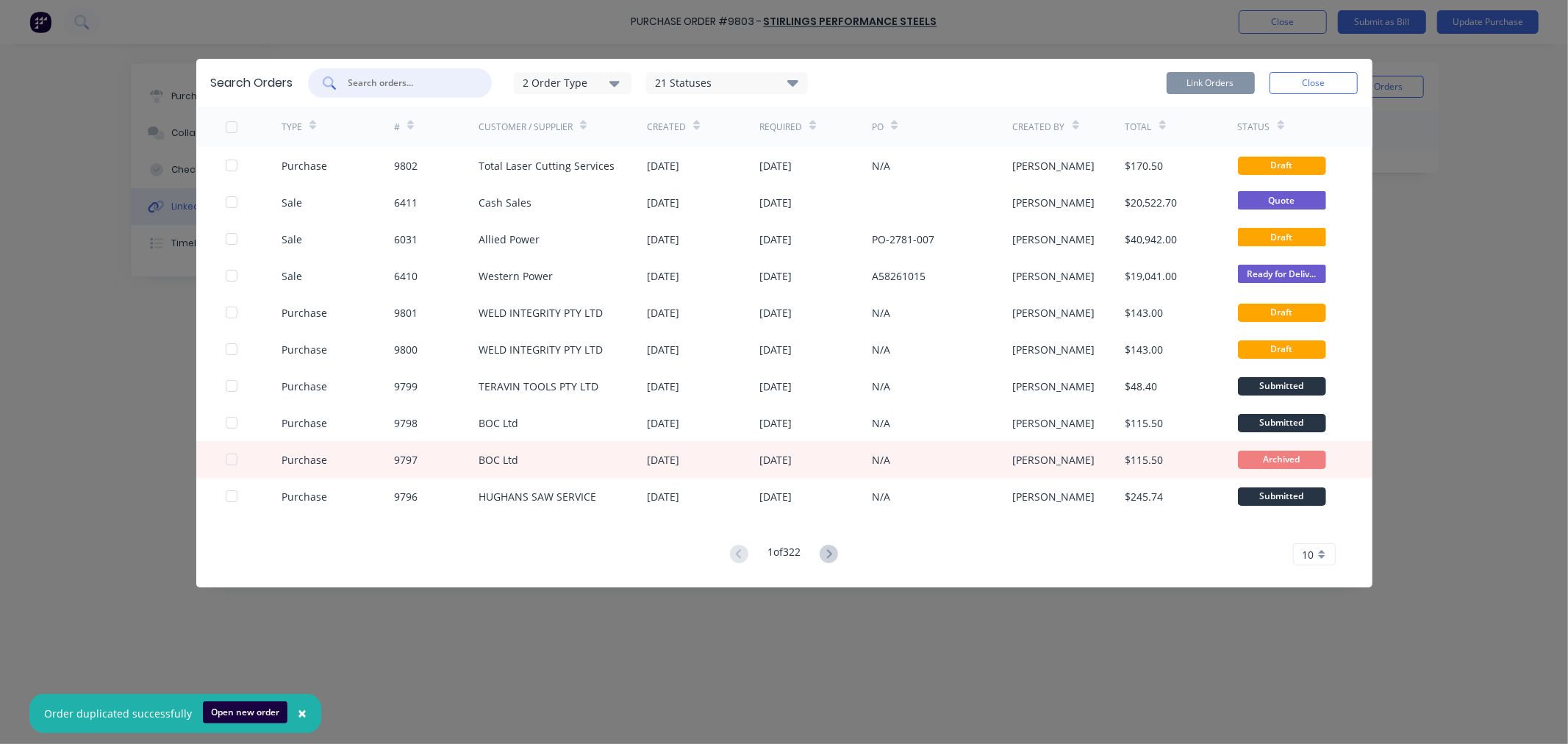
click at [371, 85] on input "text" at bounding box center [408, 83] width 122 height 15
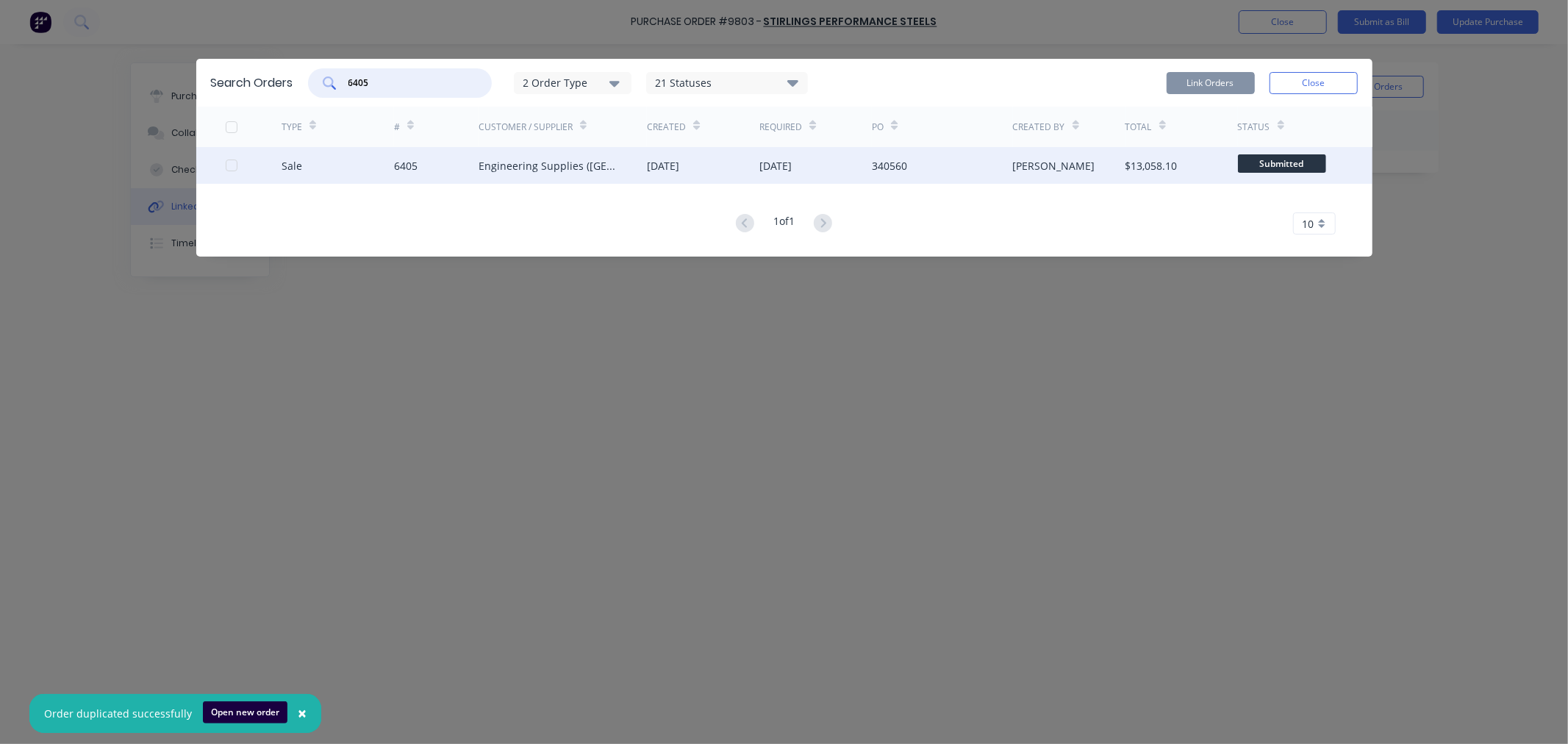
click at [230, 165] on div at bounding box center [231, 166] width 29 height 29
type input "6405"
click at [1169, 87] on button "Link Orders" at bounding box center [1211, 83] width 88 height 22
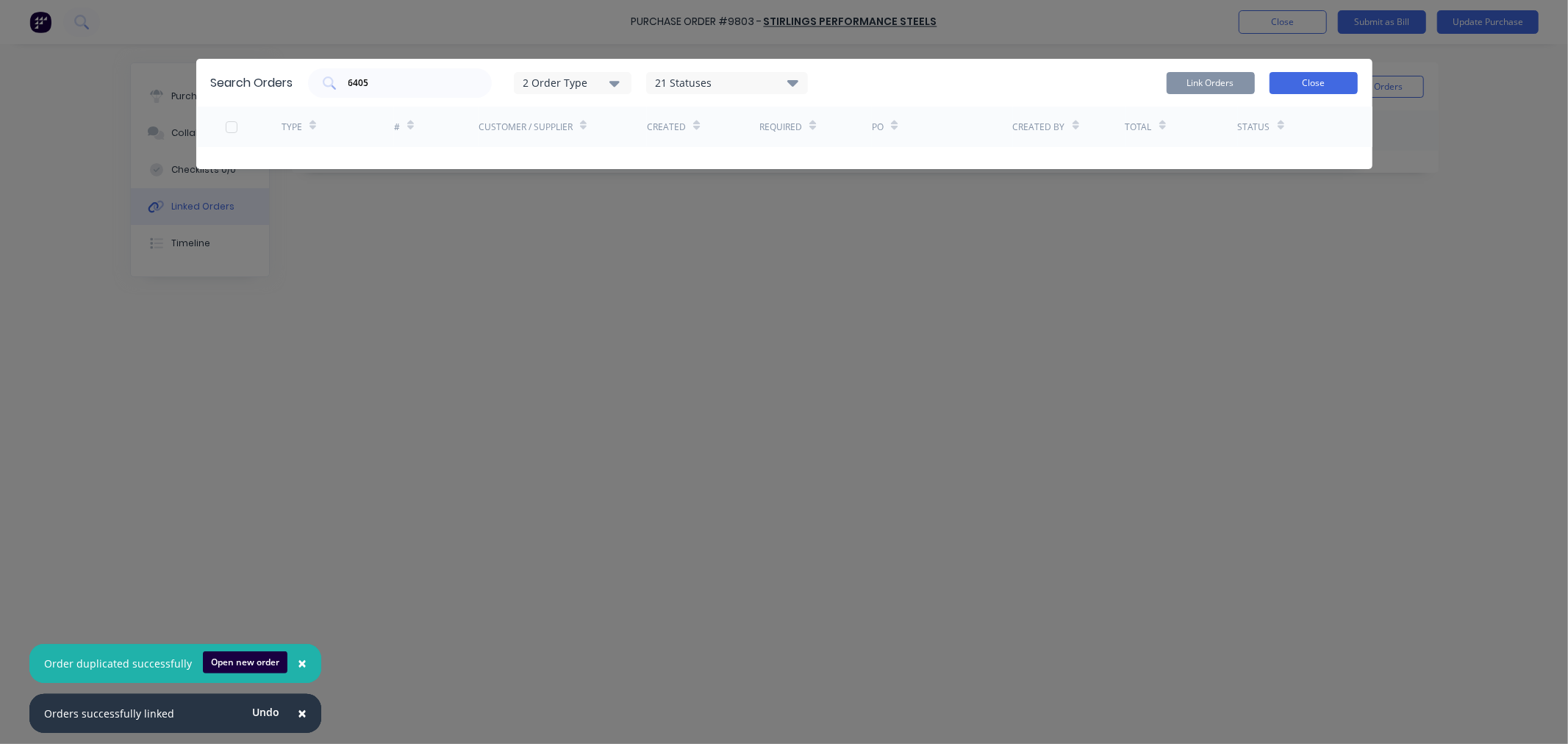
click at [1323, 83] on button "Close" at bounding box center [1314, 83] width 88 height 22
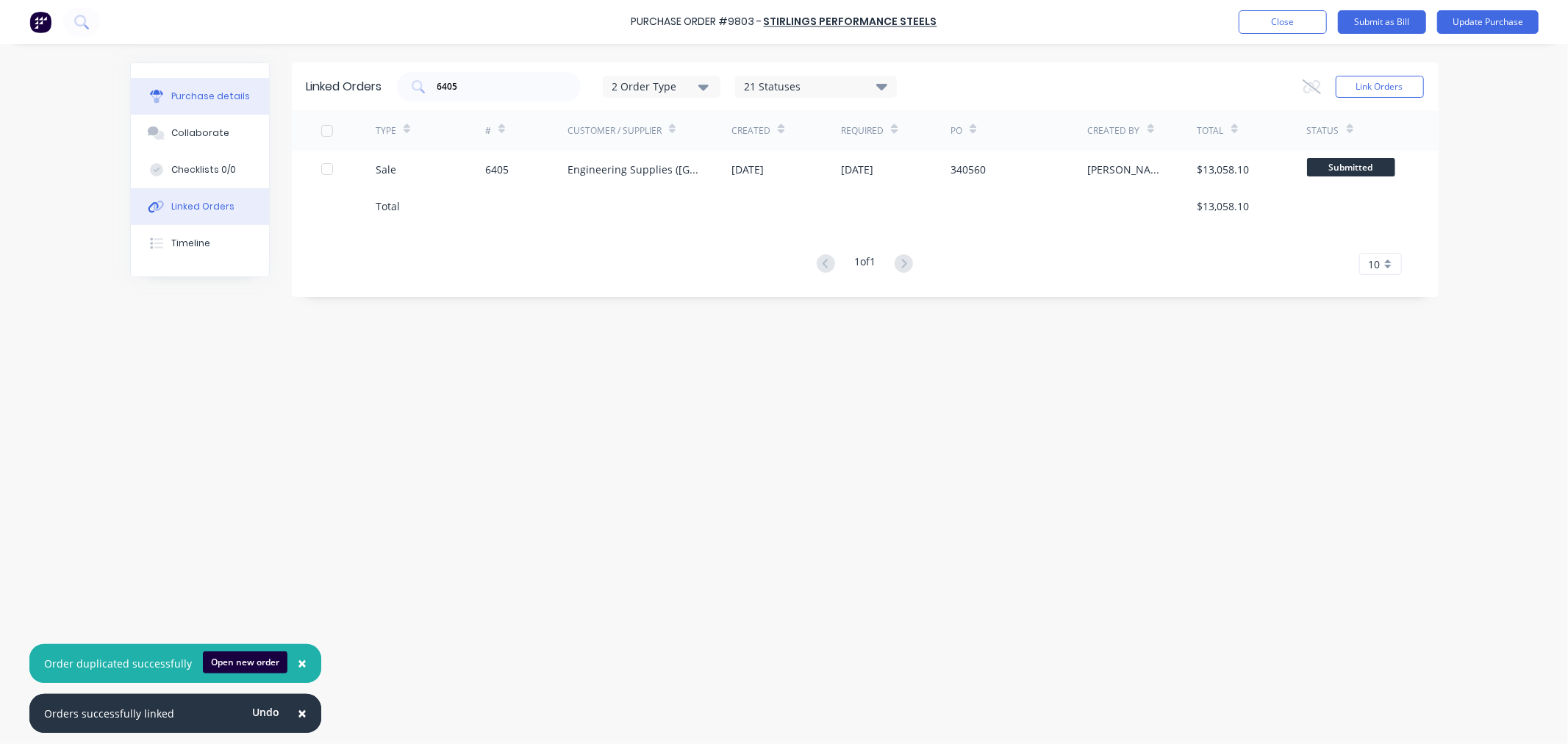
drag, startPoint x: 223, startPoint y: 93, endPoint x: 224, endPoint y: 104, distance: 11.0
click at [223, 92] on div "Purchase details" at bounding box center [210, 96] width 79 height 13
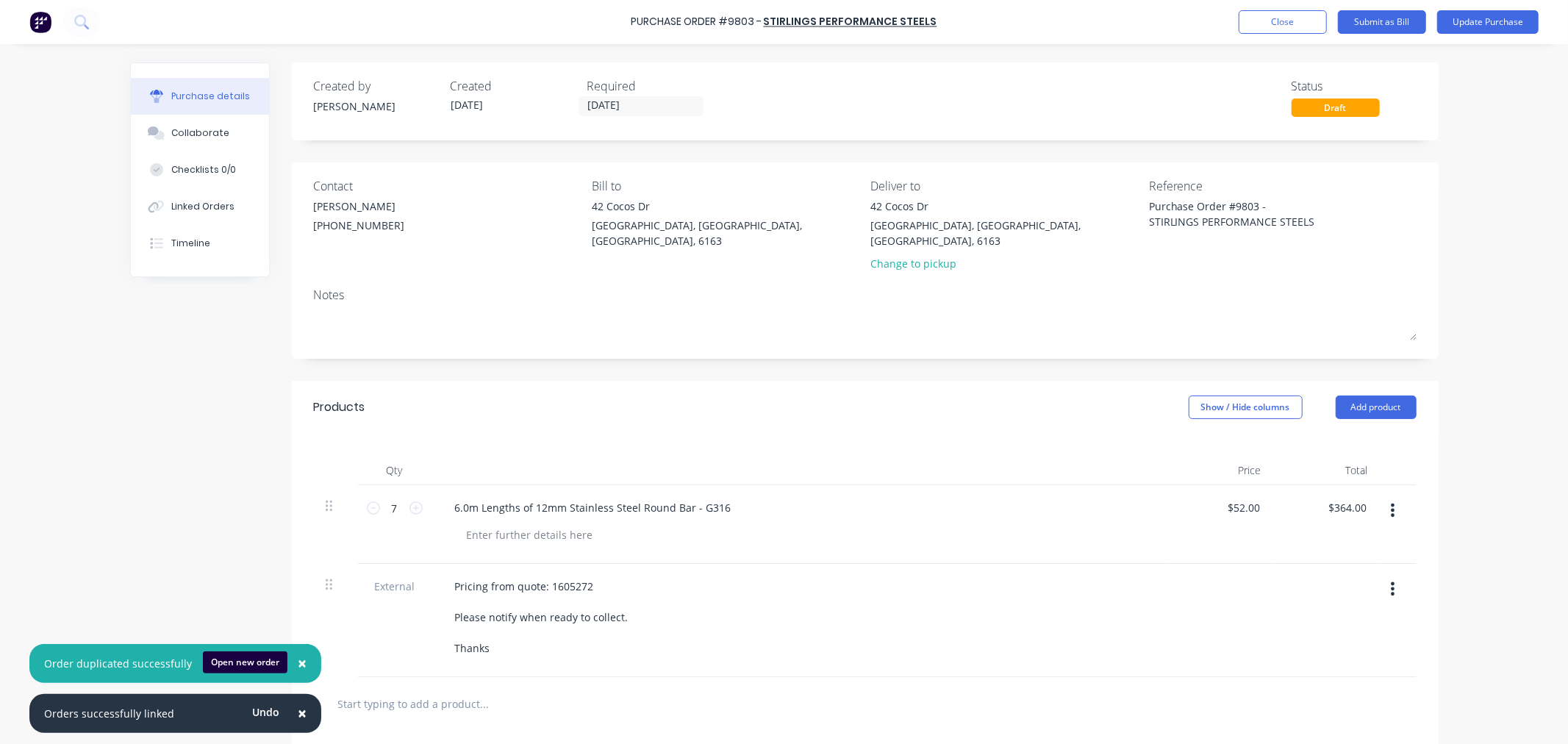
drag, startPoint x: 290, startPoint y: 667, endPoint x: 294, endPoint y: 659, distance: 8.9
click at [292, 664] on button "×" at bounding box center [302, 664] width 38 height 35
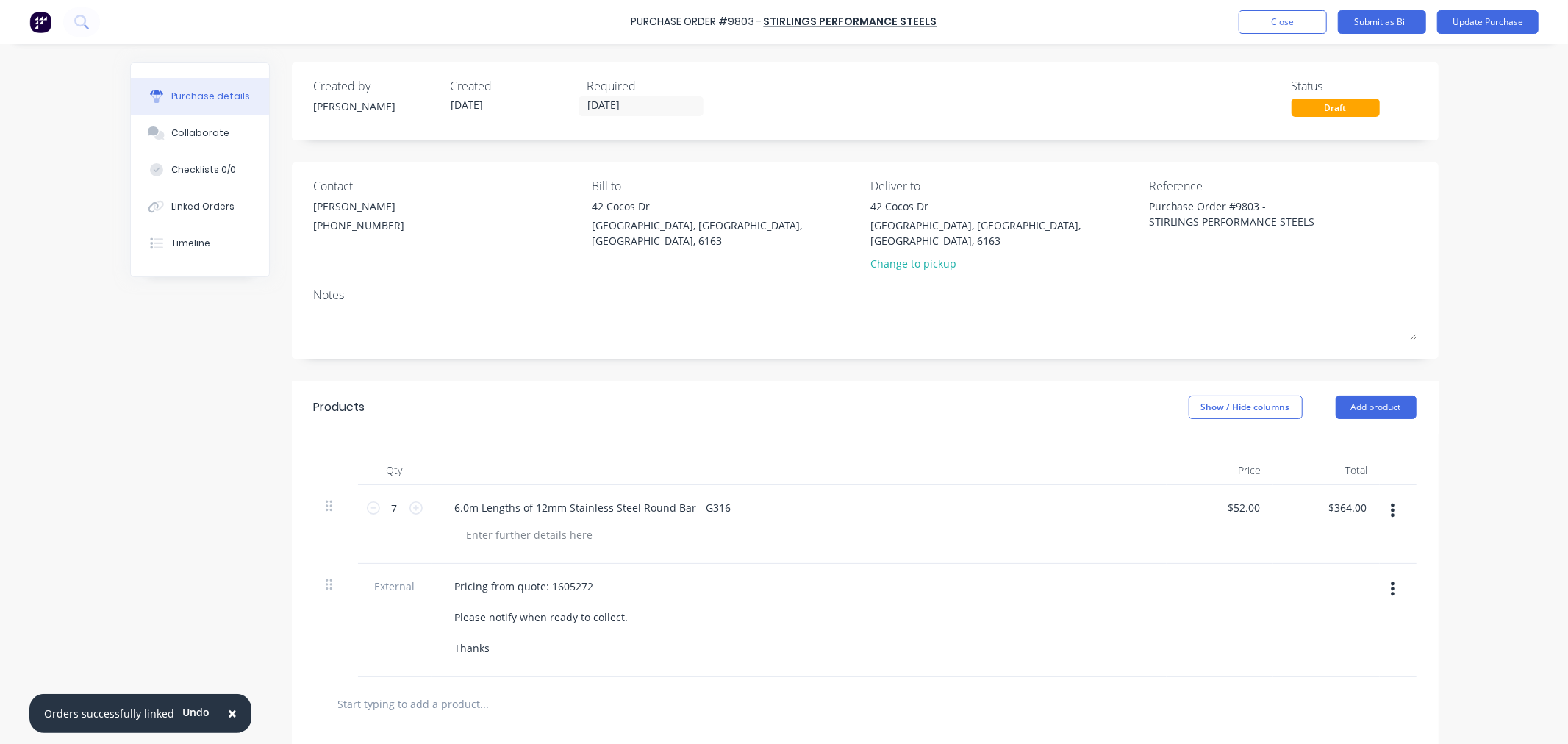
click at [228, 714] on span "×" at bounding box center [232, 713] width 9 height 21
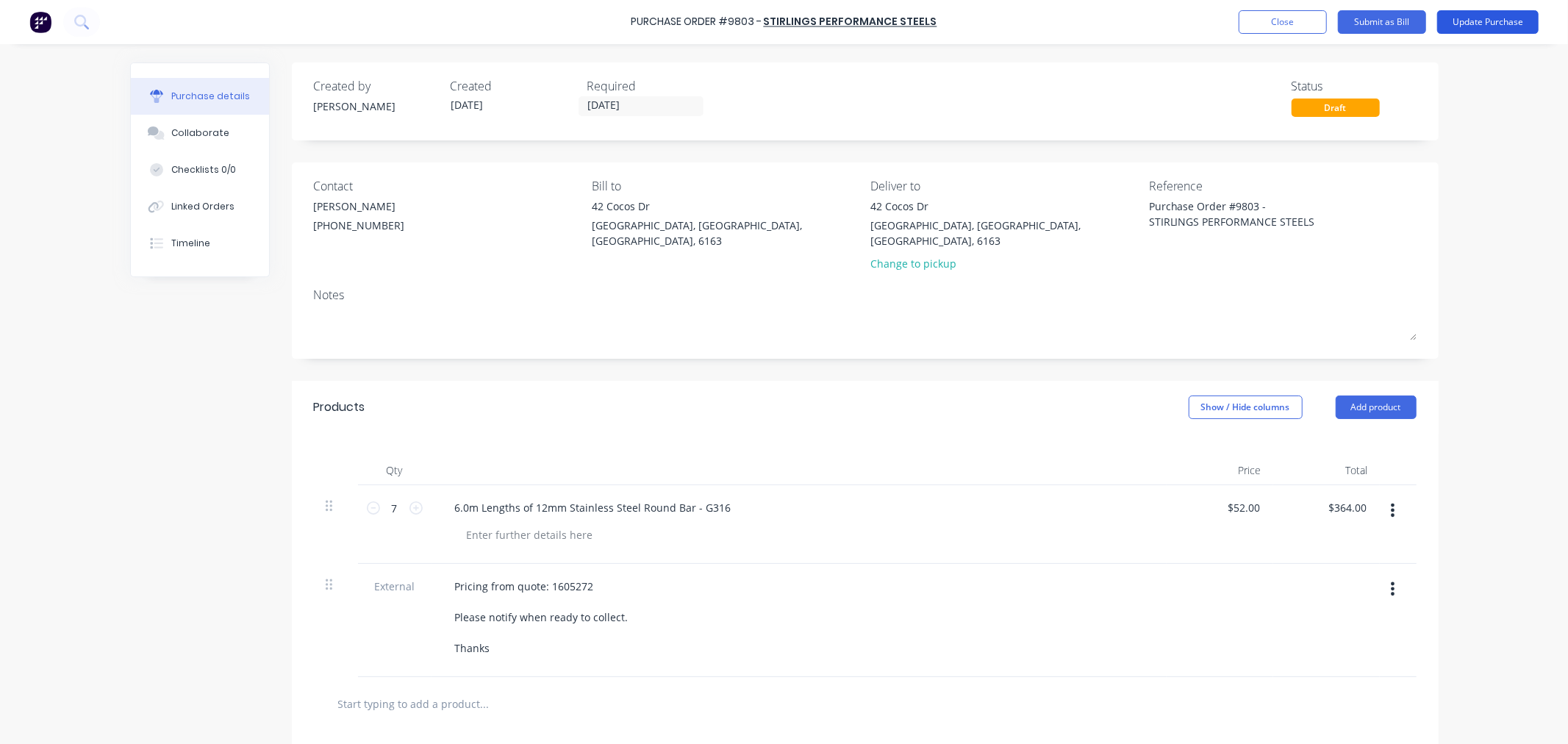
click at [1481, 23] on button "Update Purchase" at bounding box center [1488, 22] width 102 height 24
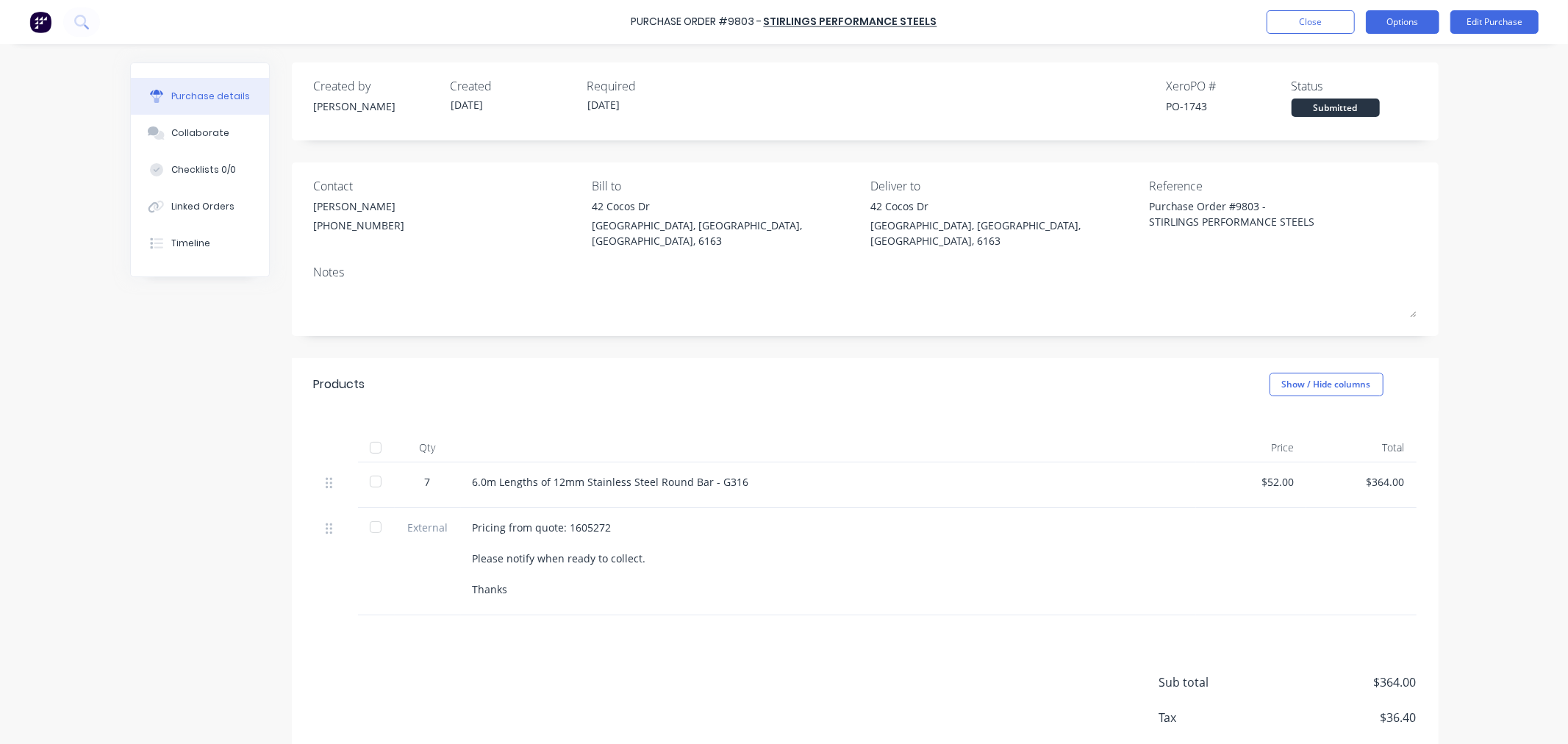
click at [1405, 24] on button "Options" at bounding box center [1403, 22] width 74 height 24
click at [1365, 55] on div "Print / Email" at bounding box center [1370, 60] width 113 height 21
click at [1360, 88] on div "With pricing" at bounding box center [1370, 89] width 113 height 21
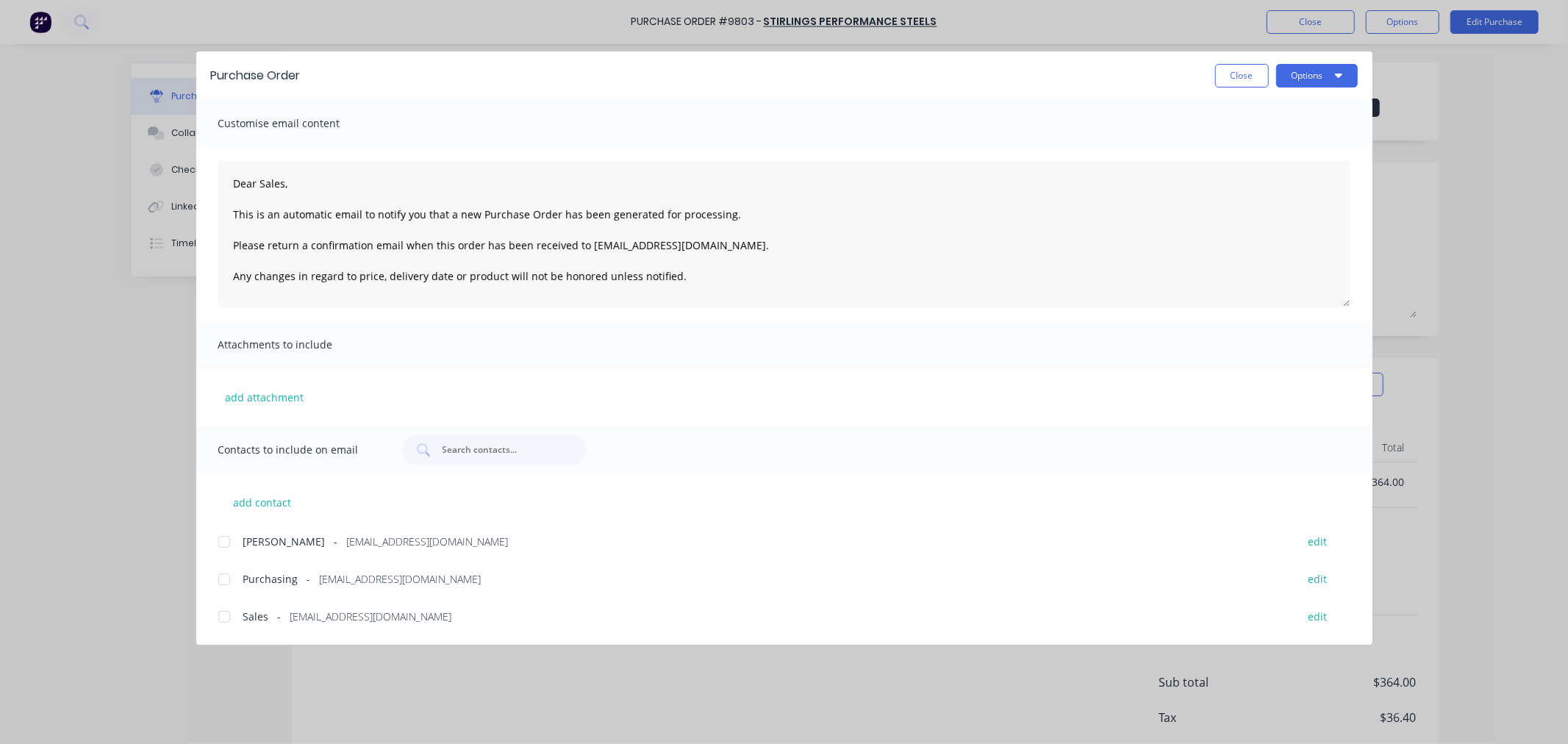
drag, startPoint x: 217, startPoint y: 575, endPoint x: 222, endPoint y: 607, distance: 32.4
click at [217, 576] on div at bounding box center [224, 579] width 29 height 29
click at [222, 615] on div at bounding box center [224, 617] width 29 height 29
click at [1306, 78] on button "Options" at bounding box center [1317, 76] width 82 height 24
click at [1279, 165] on div "Email" at bounding box center [1288, 172] width 113 height 21
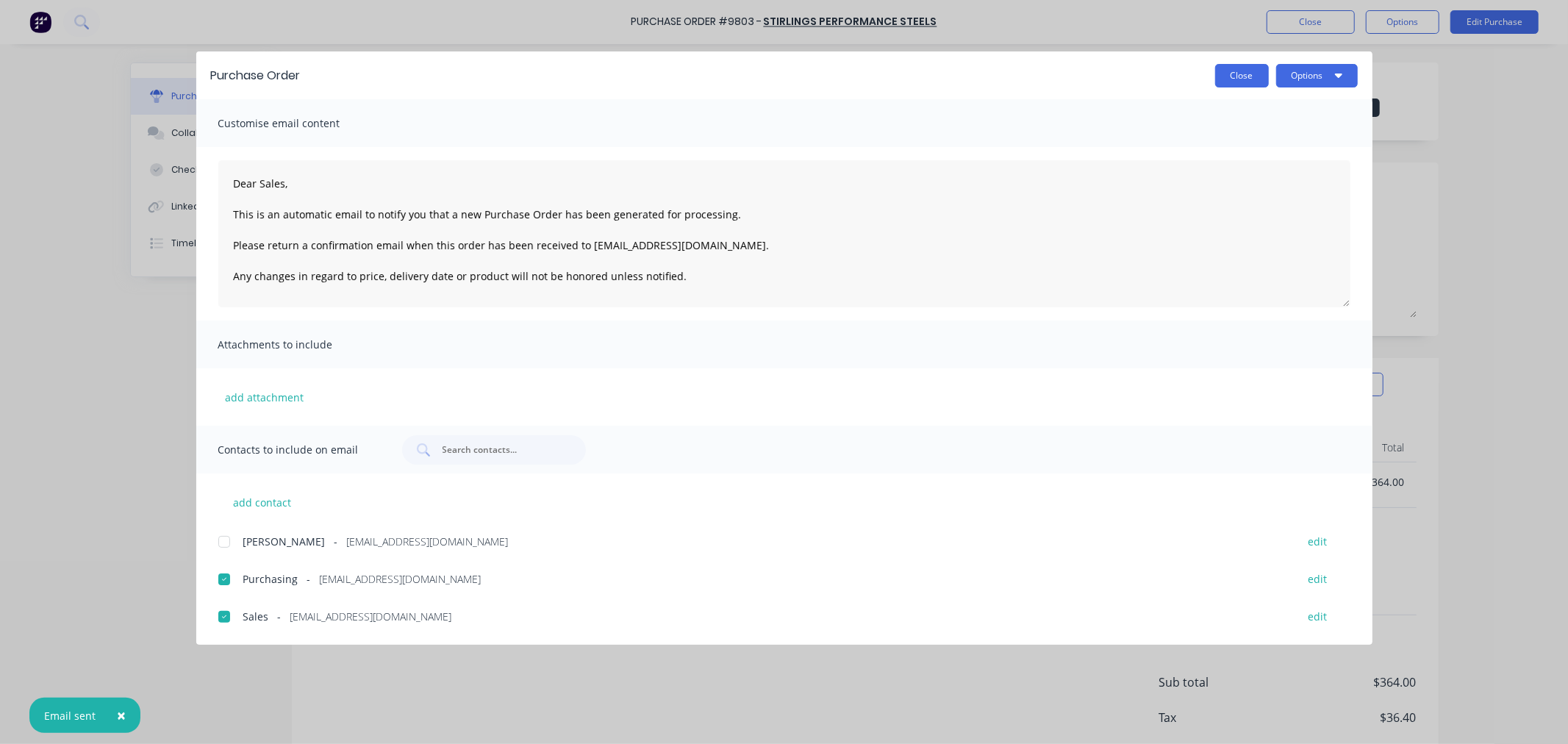
click at [1221, 74] on button "Close" at bounding box center [1242, 76] width 54 height 24
type textarea "x"
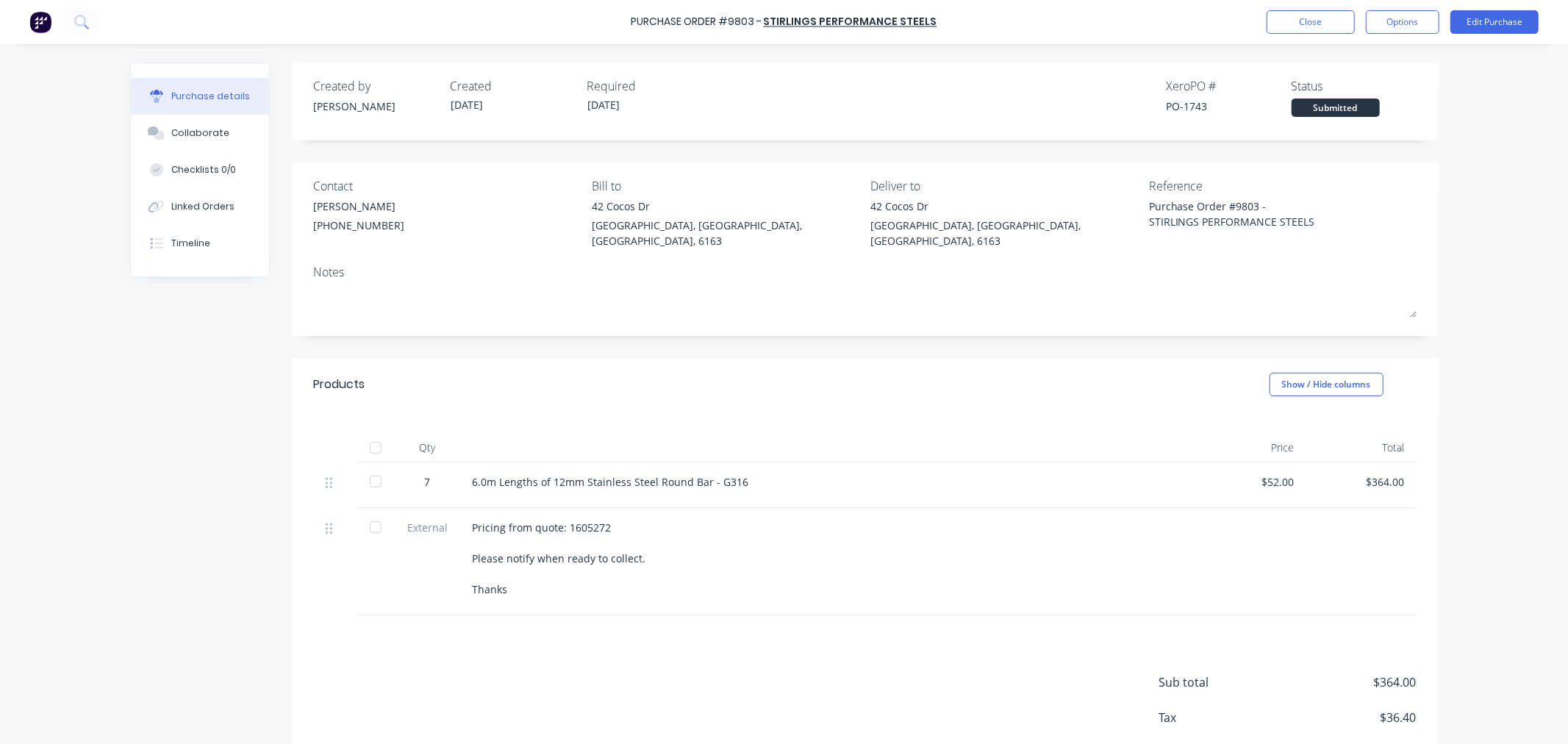
type textarea "x"
click at [1323, 21] on button "Close" at bounding box center [1311, 22] width 88 height 24
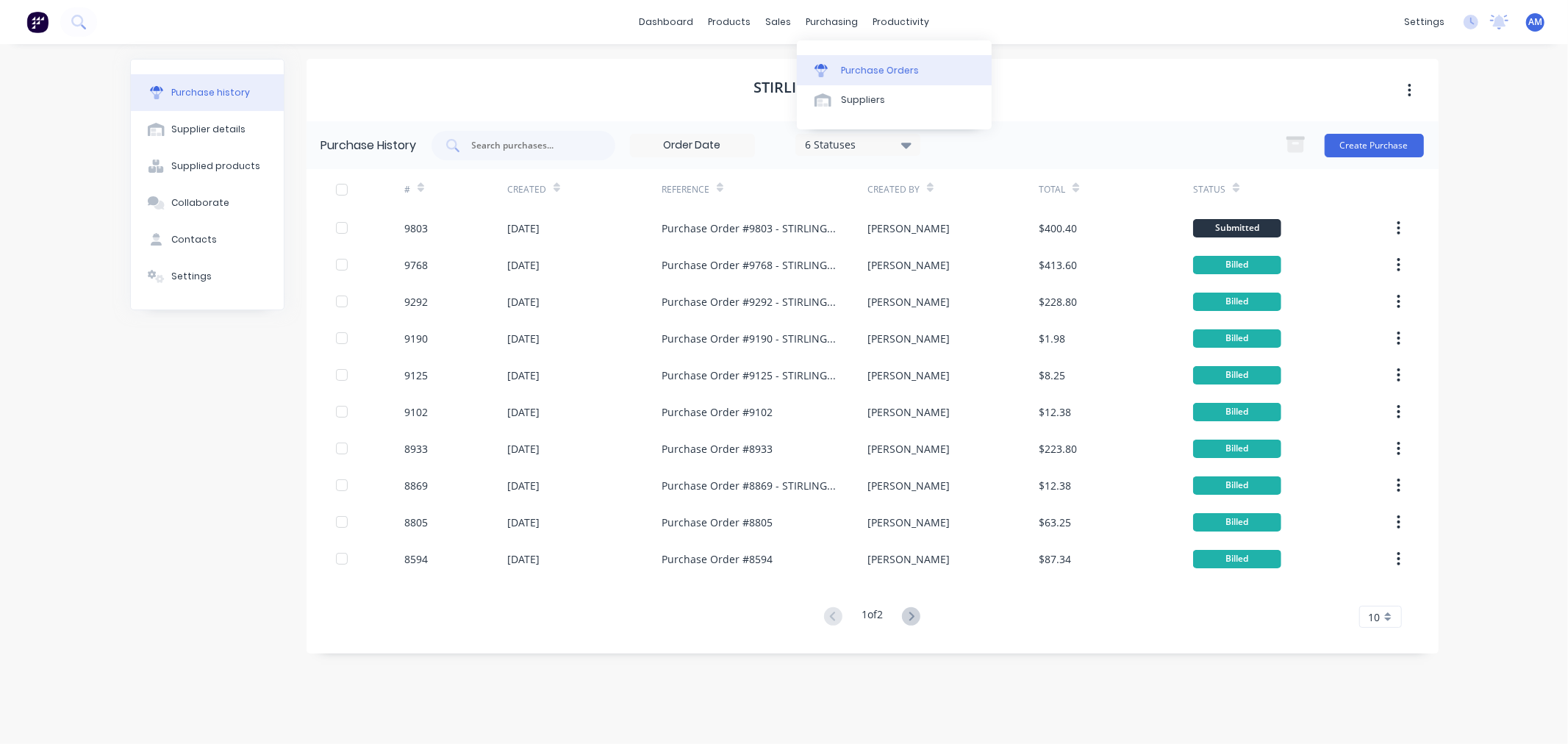
click at [858, 64] on div "Purchase Orders" at bounding box center [880, 71] width 78 height 13
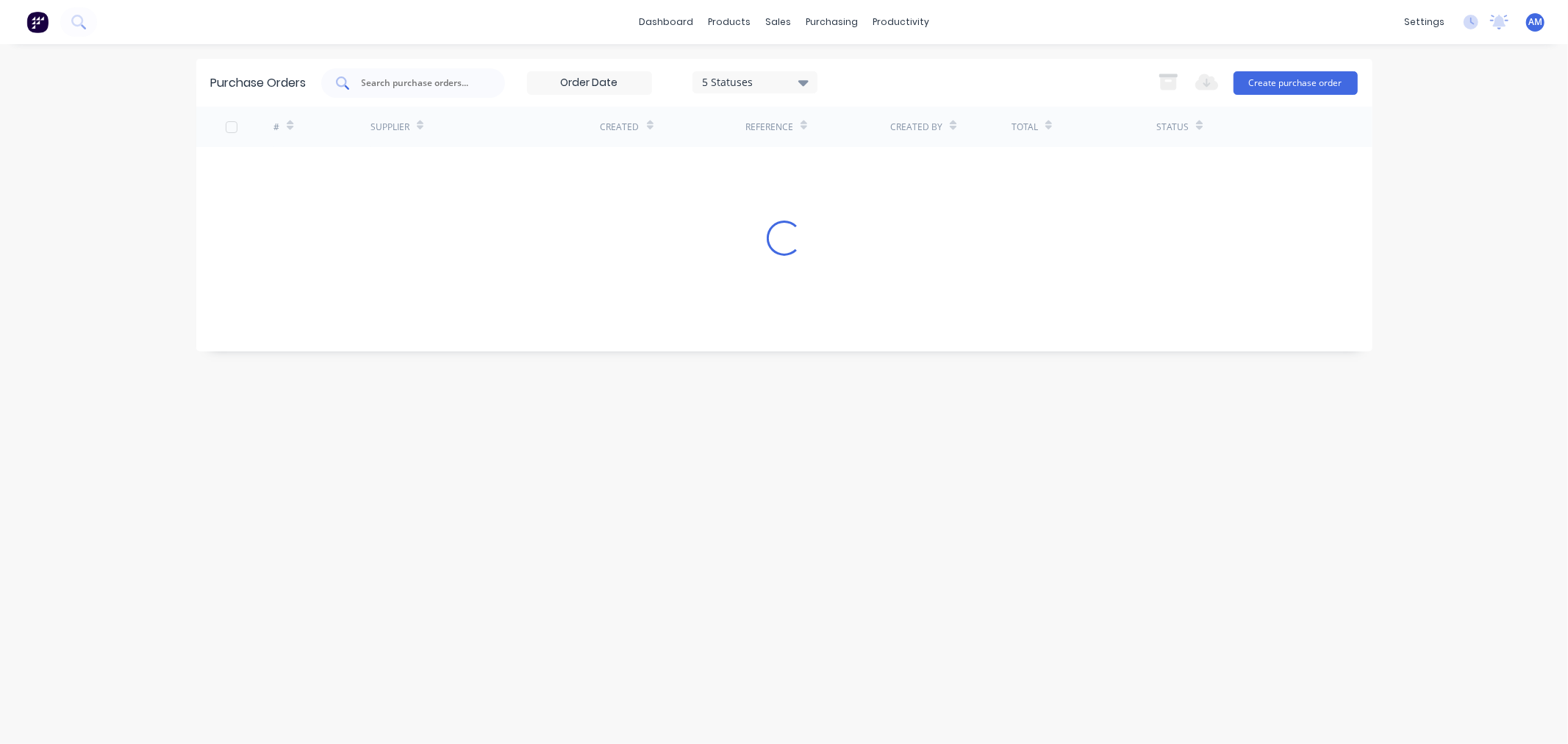
click at [402, 85] on input "text" at bounding box center [421, 83] width 122 height 15
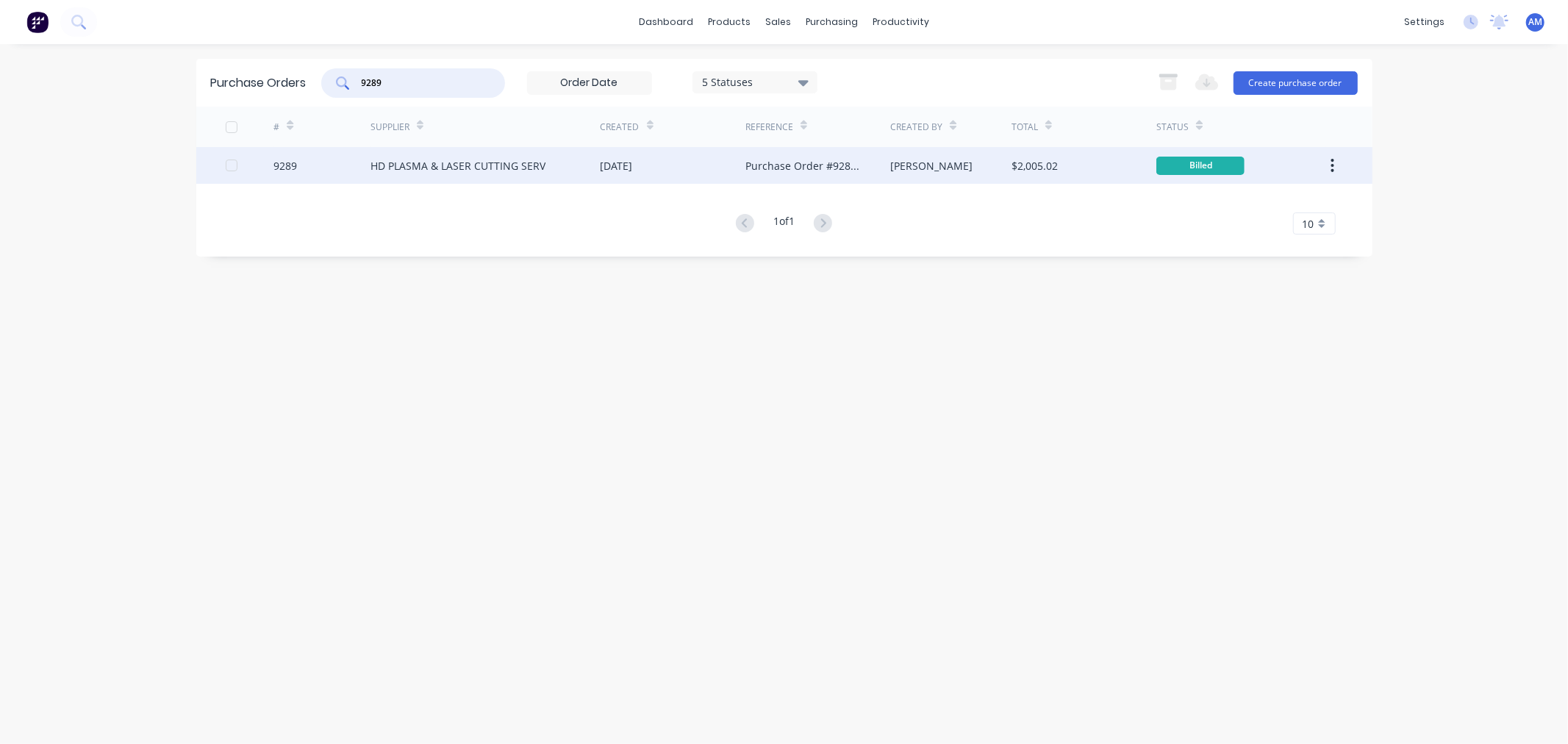
type input "9289"
click at [340, 166] on div "9289" at bounding box center [322, 166] width 97 height 37
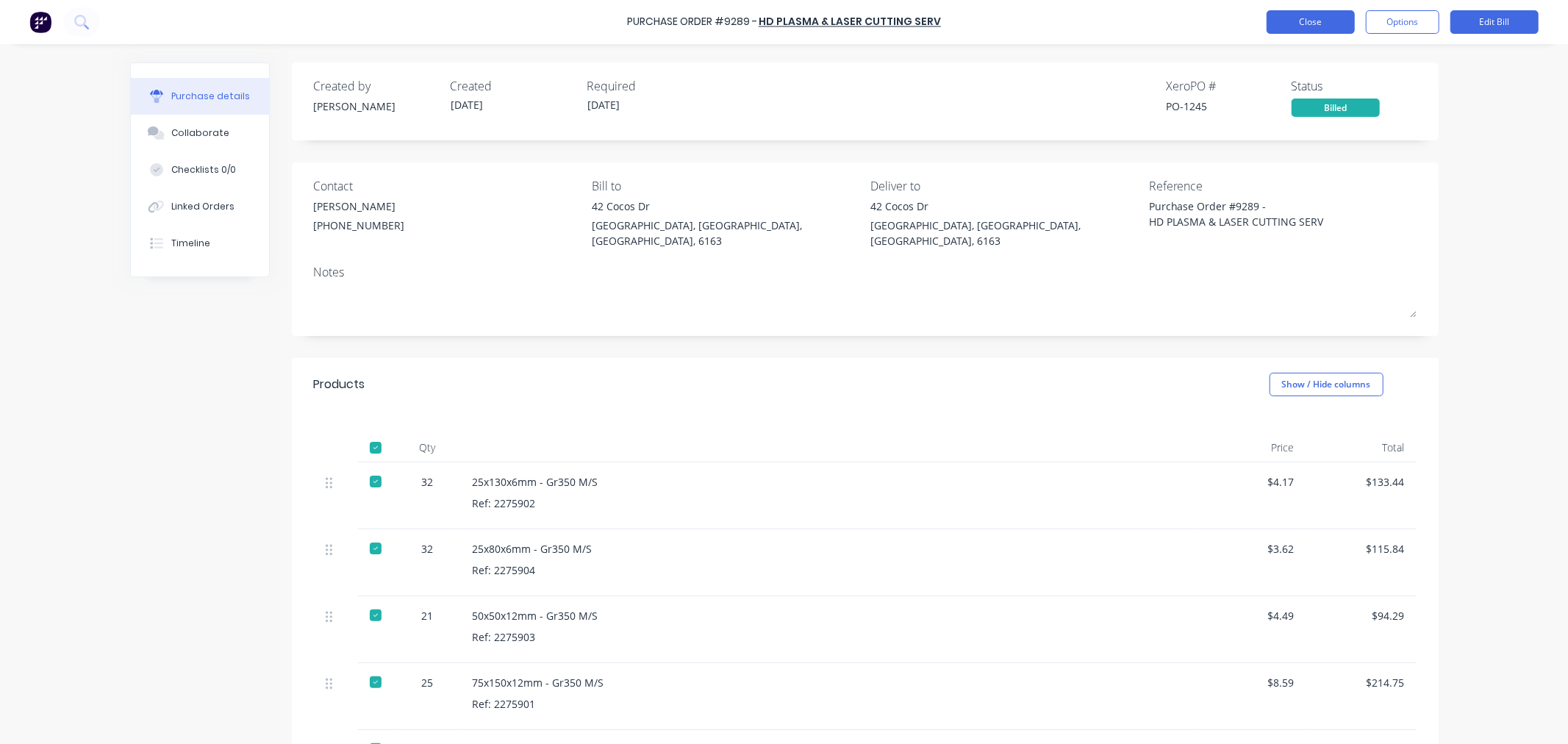
click at [1292, 20] on button "Close" at bounding box center [1311, 22] width 88 height 24
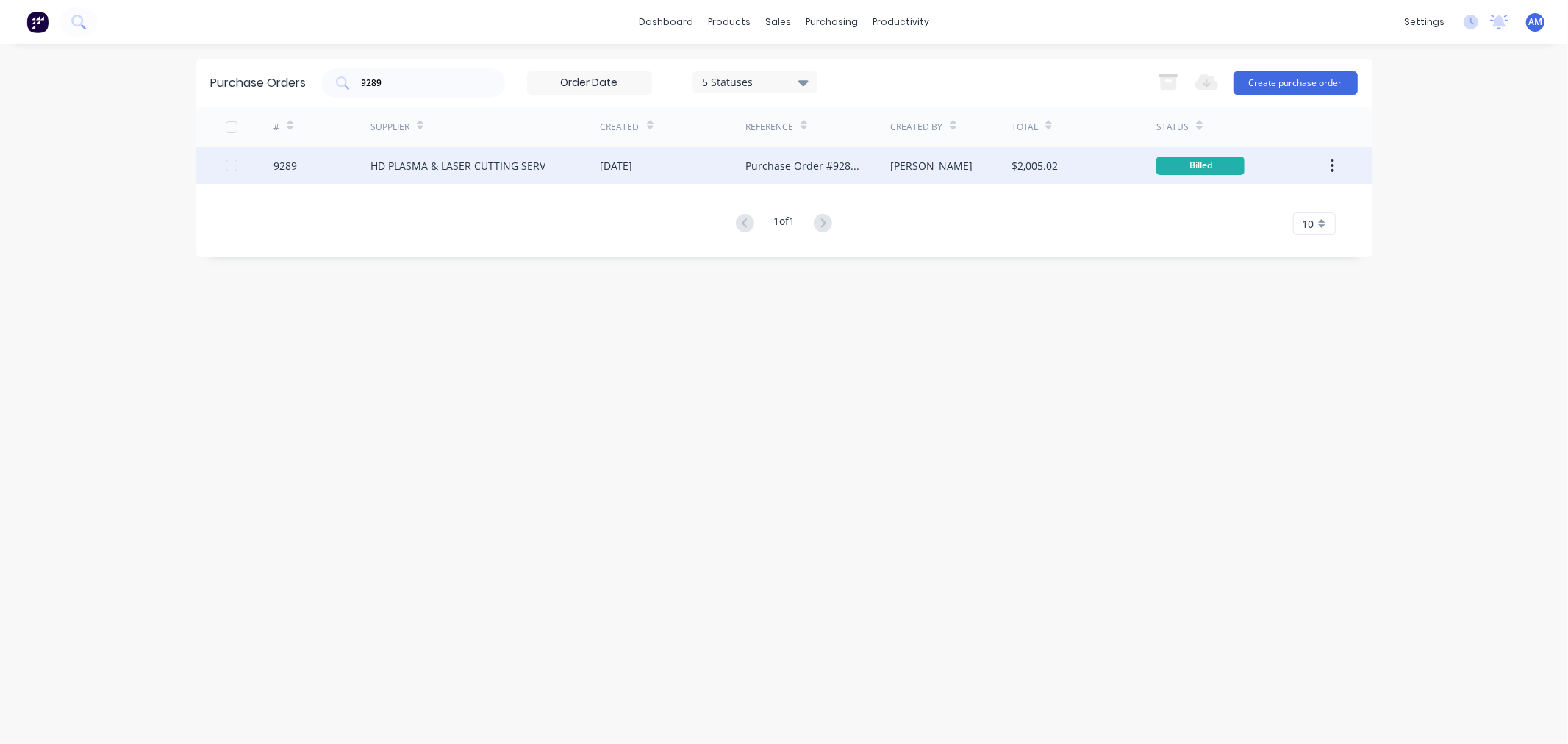
click at [325, 164] on div "9289" at bounding box center [322, 166] width 97 height 37
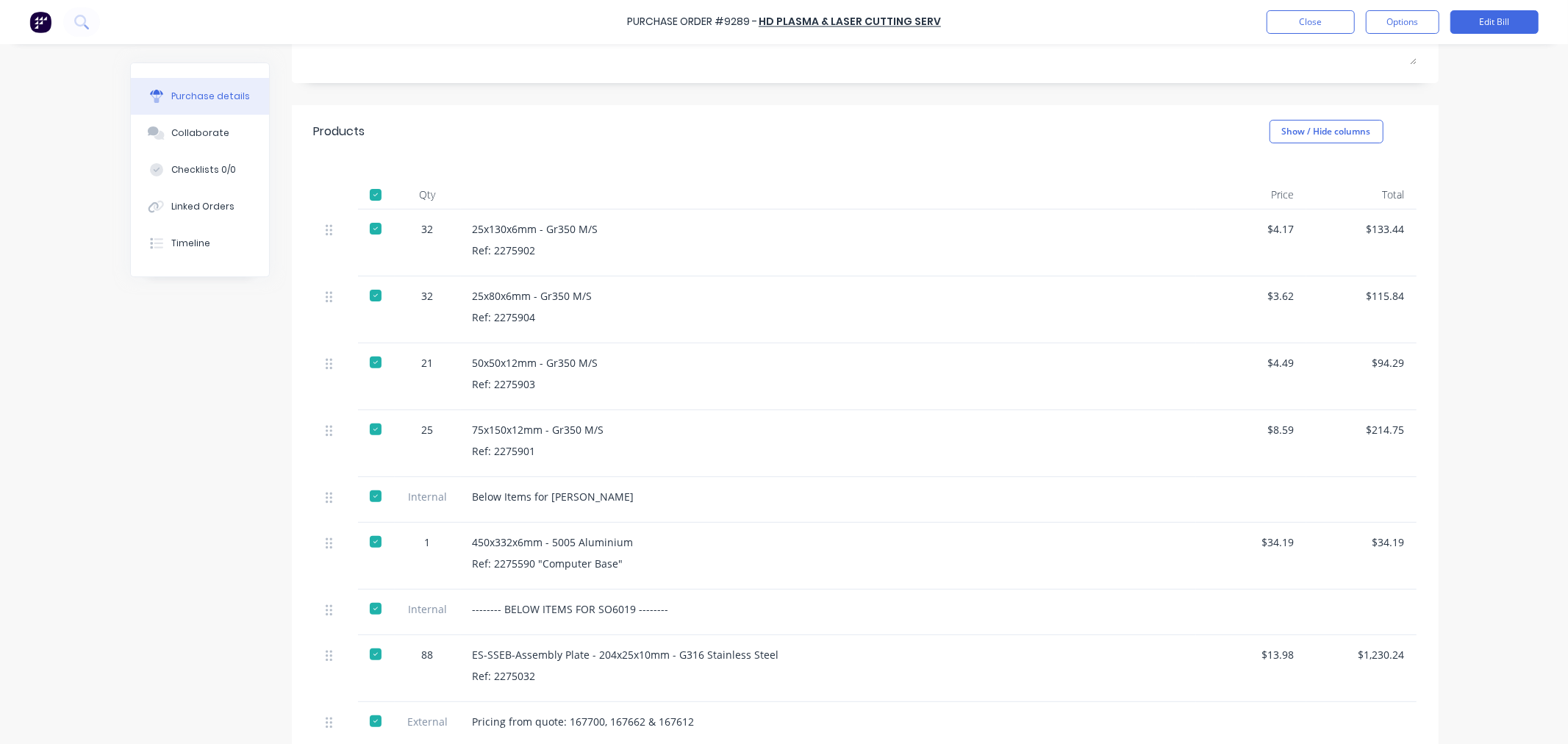
scroll to position [326, 0]
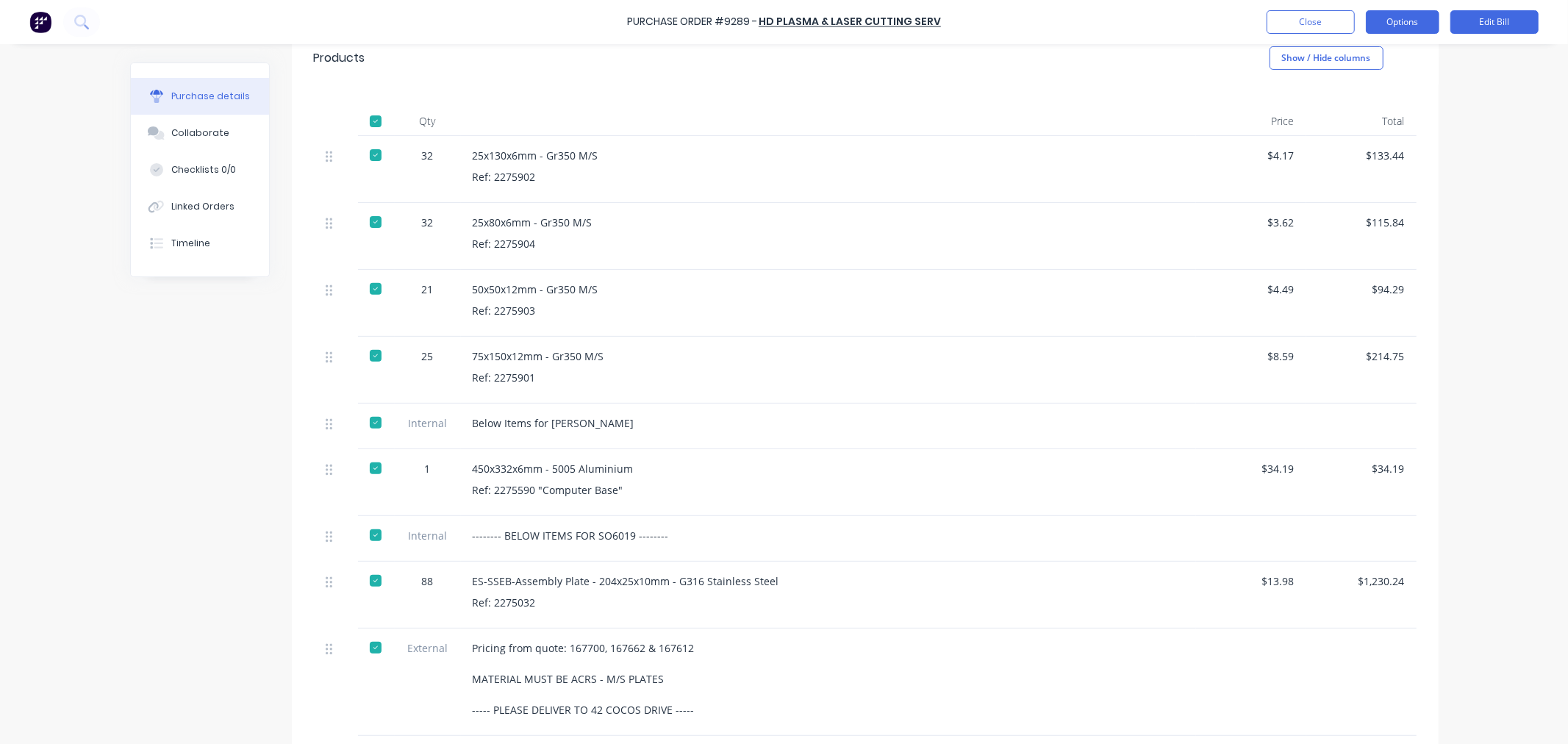
click at [1396, 20] on button "Options" at bounding box center [1403, 22] width 74 height 24
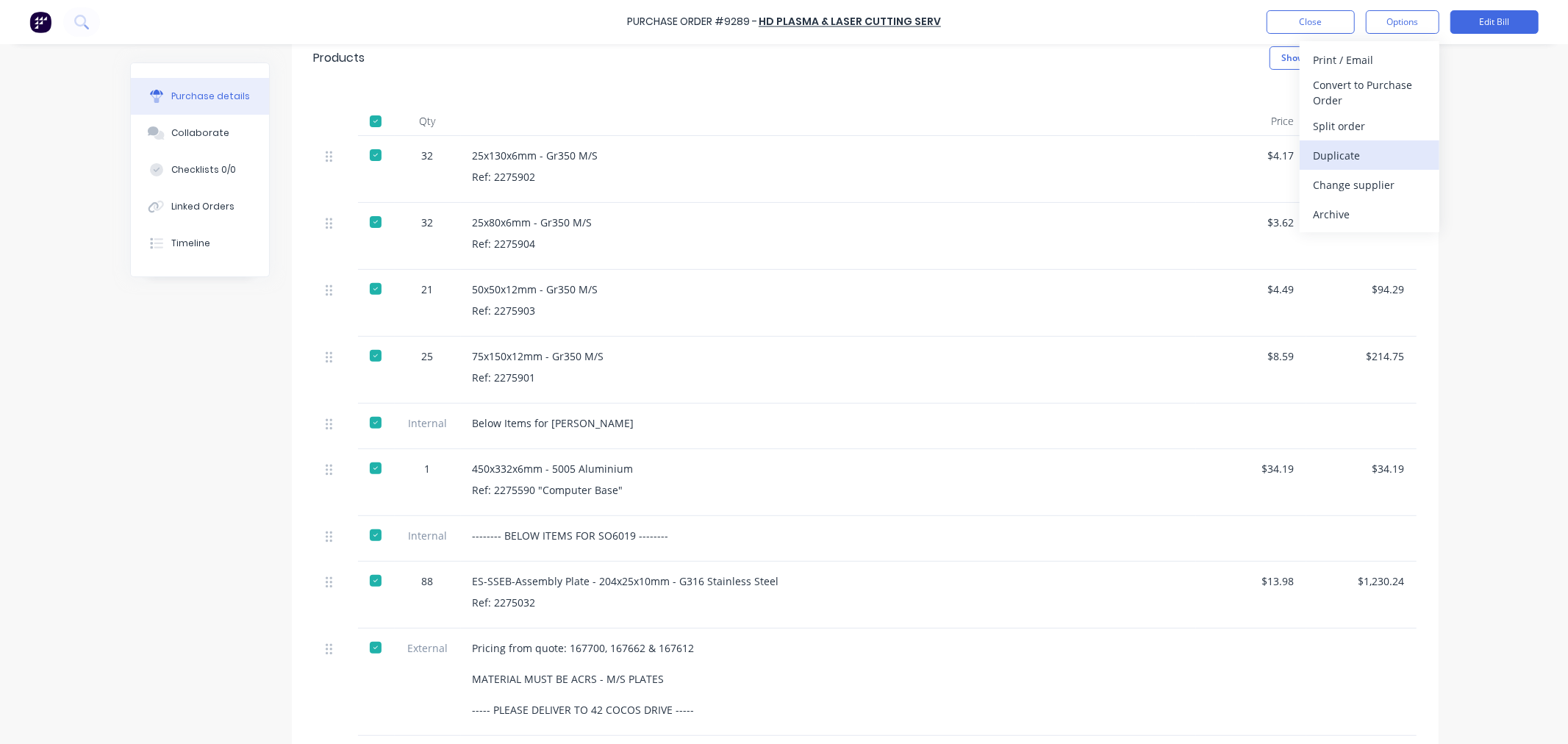
click at [1362, 157] on div "Duplicate" at bounding box center [1370, 155] width 113 height 21
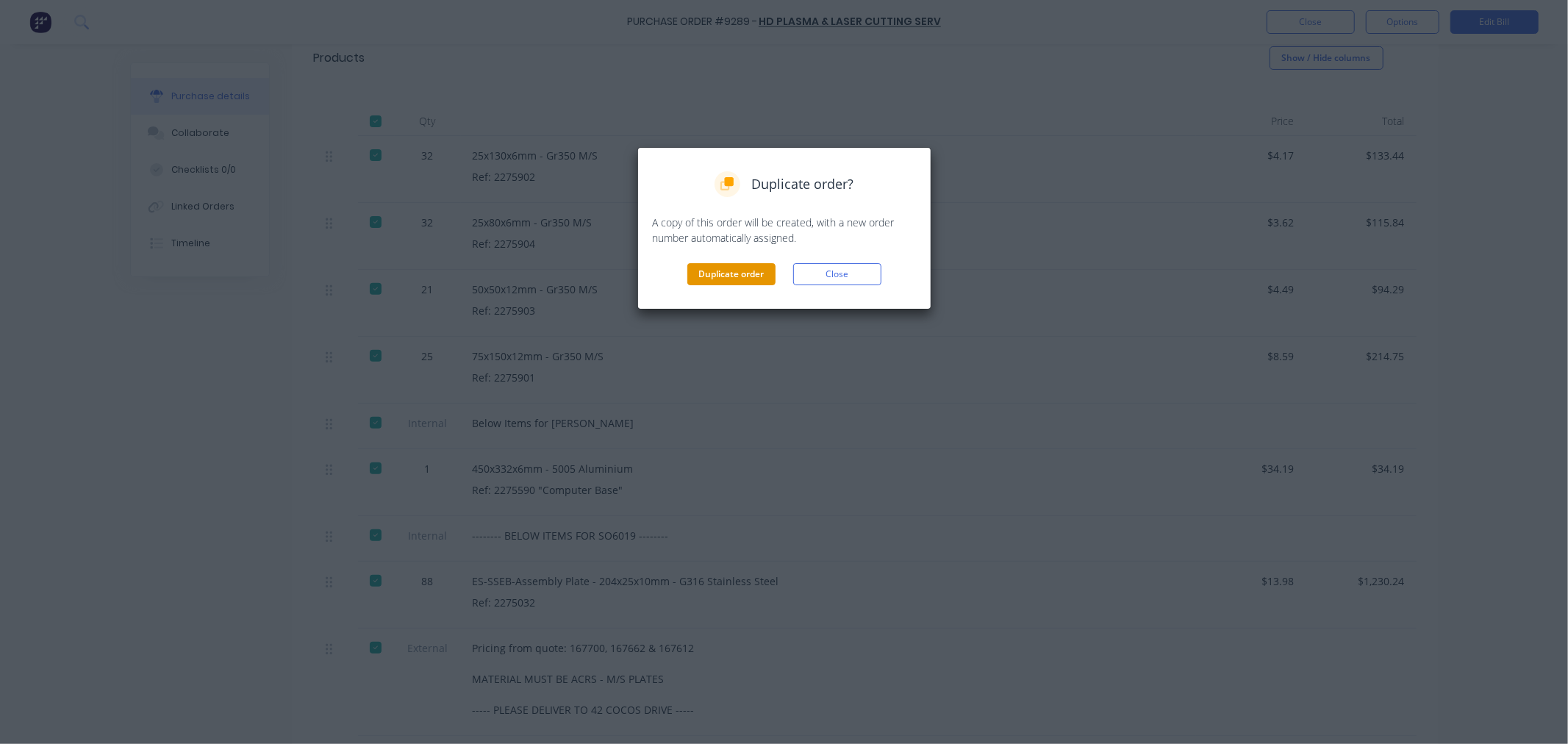
click at [765, 268] on button "Duplicate order" at bounding box center [732, 274] width 88 height 22
type textarea "x"
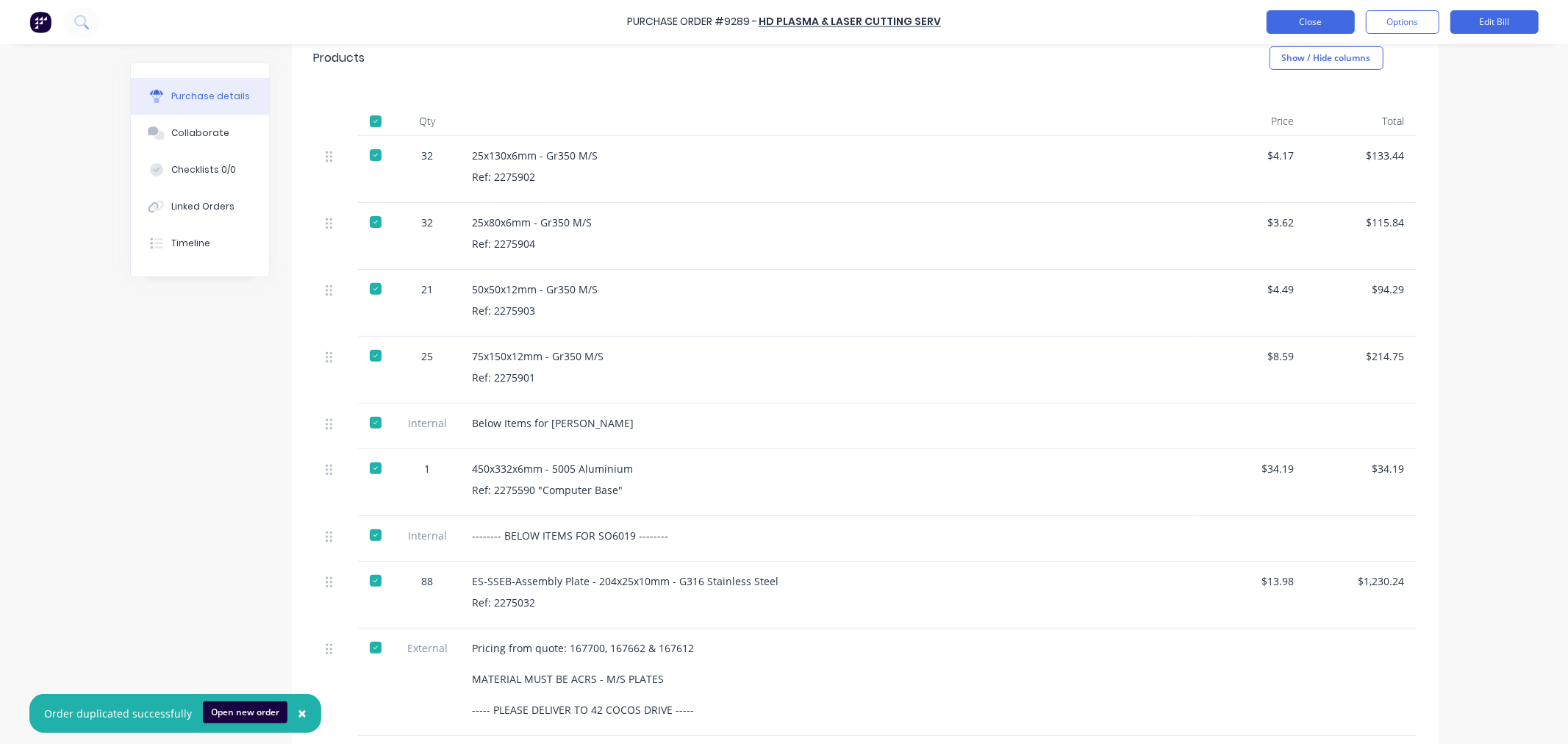
click at [1281, 19] on button "Close" at bounding box center [1311, 22] width 88 height 24
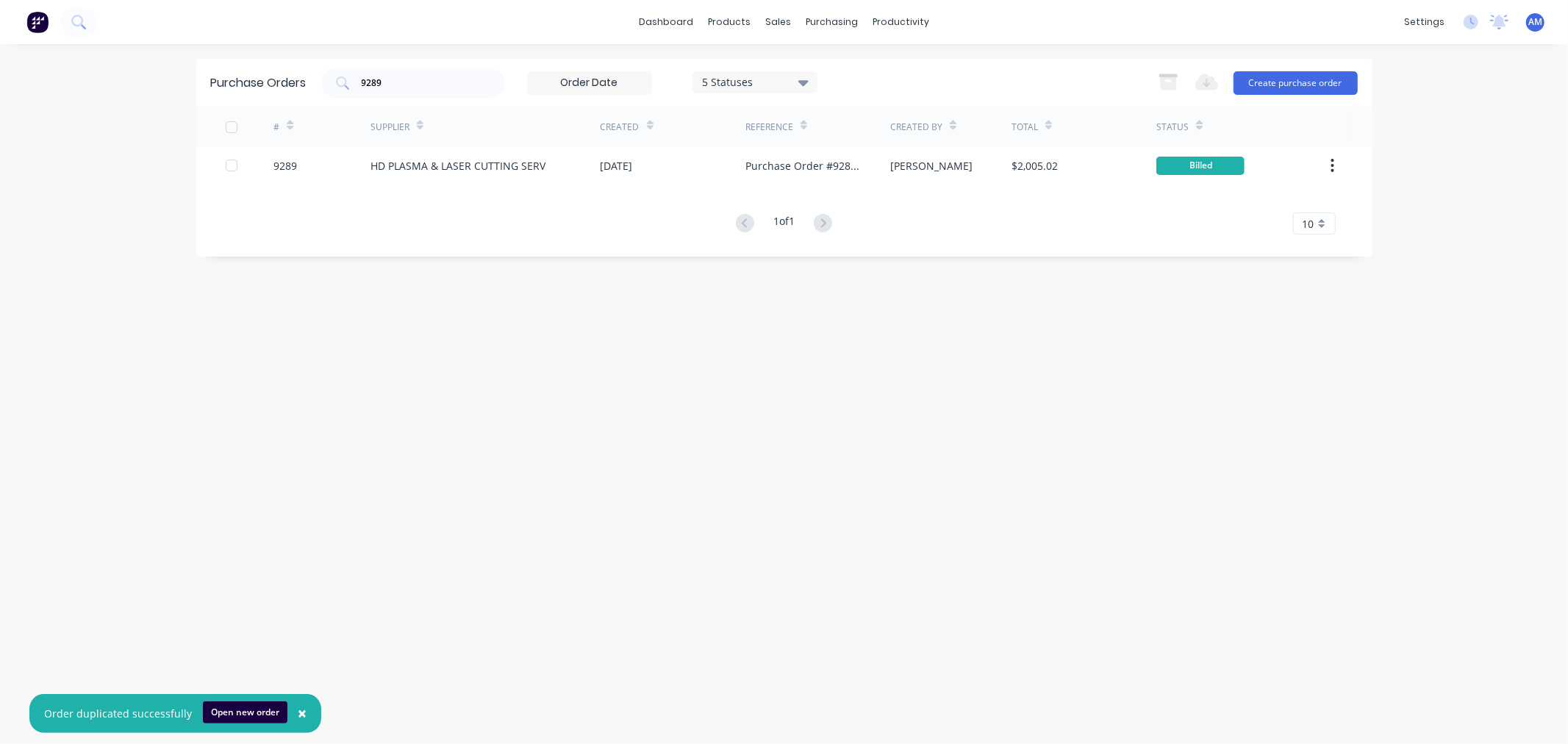
drag, startPoint x: 427, startPoint y: 77, endPoint x: 244, endPoint y: 85, distance: 183.2
click at [244, 85] on div "Purchase Orders 9289 5 Statuses 5 Statuses Export to Excel (XLSX) Create purcha…" at bounding box center [784, 83] width 1176 height 48
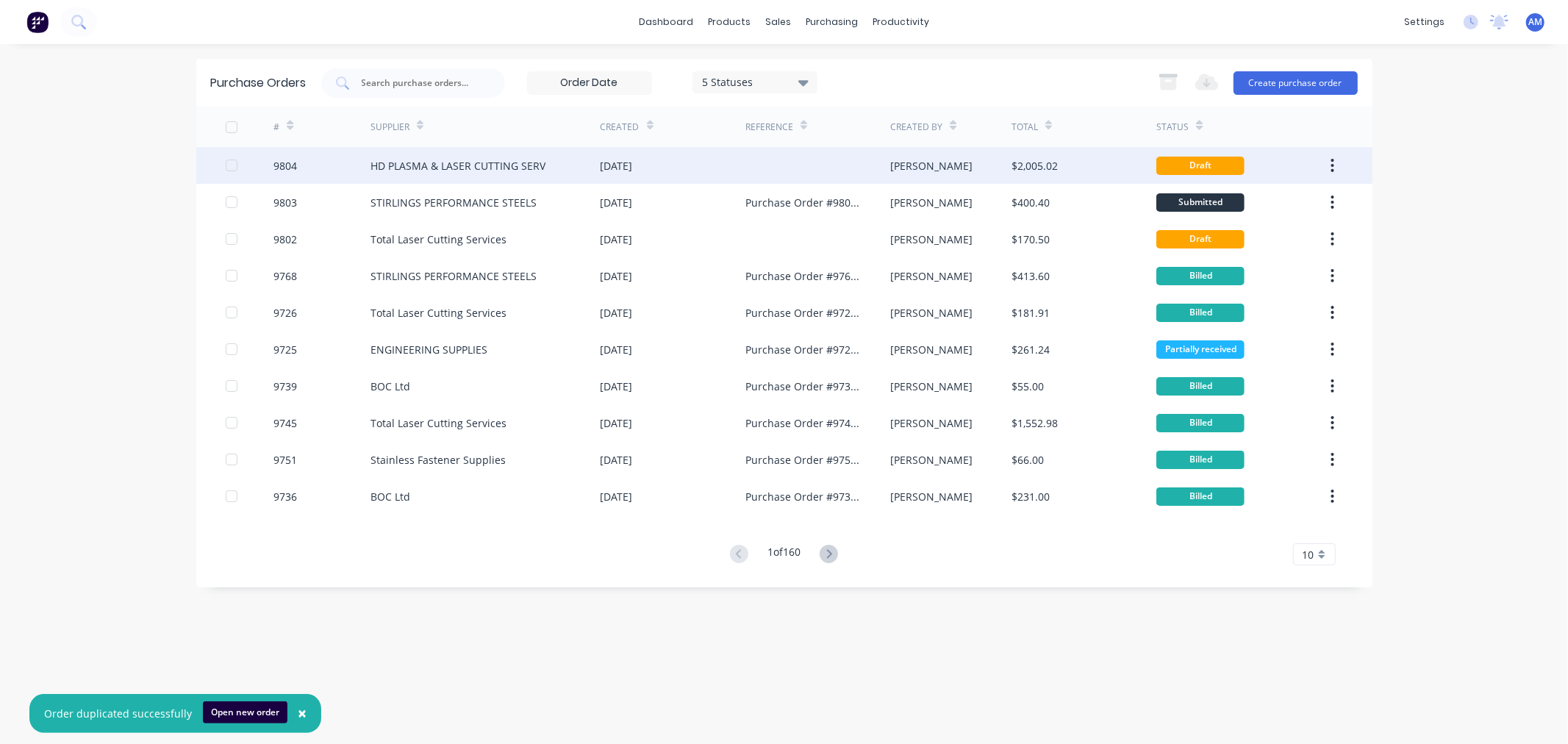
click at [317, 166] on div "9804" at bounding box center [322, 166] width 97 height 37
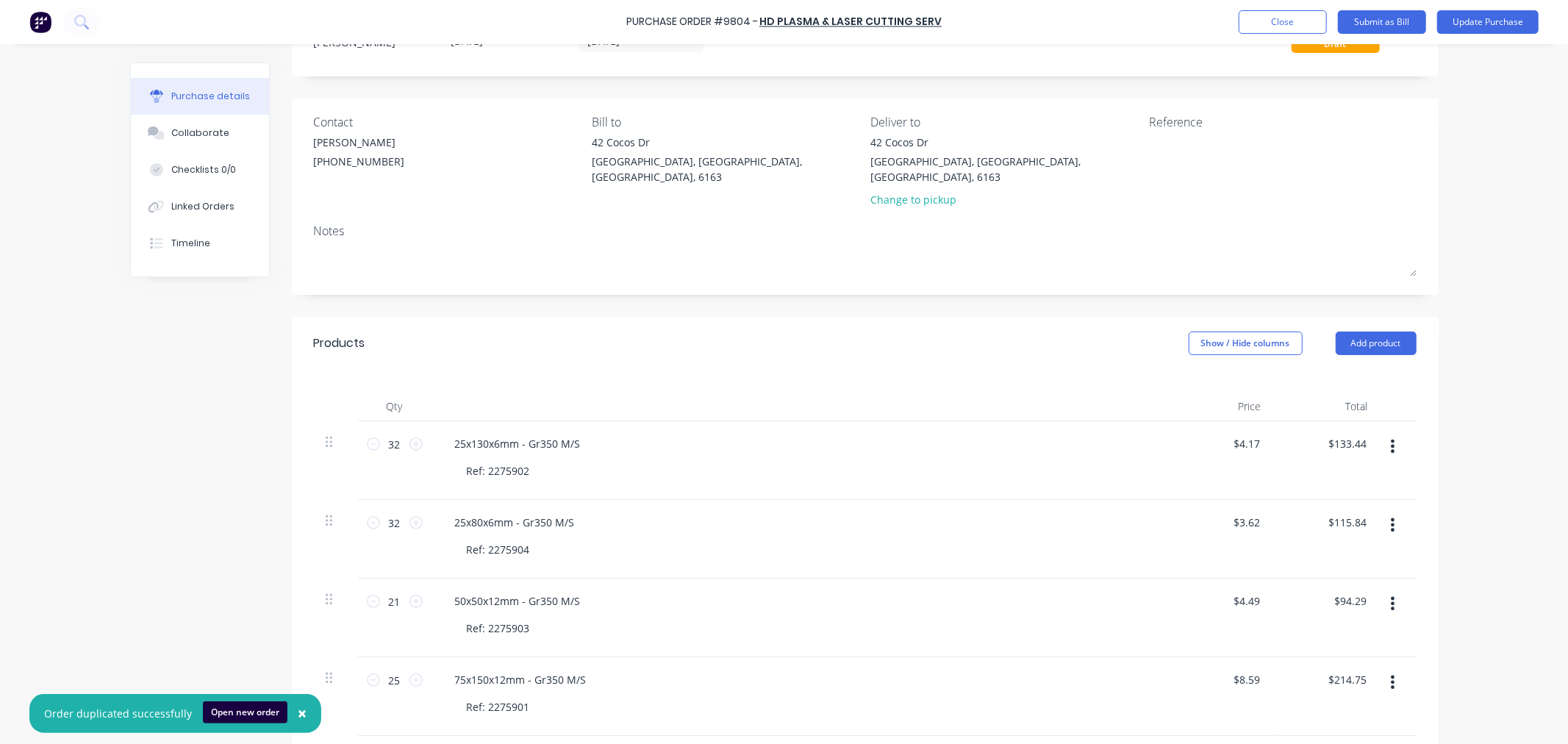
scroll to position [164, 0]
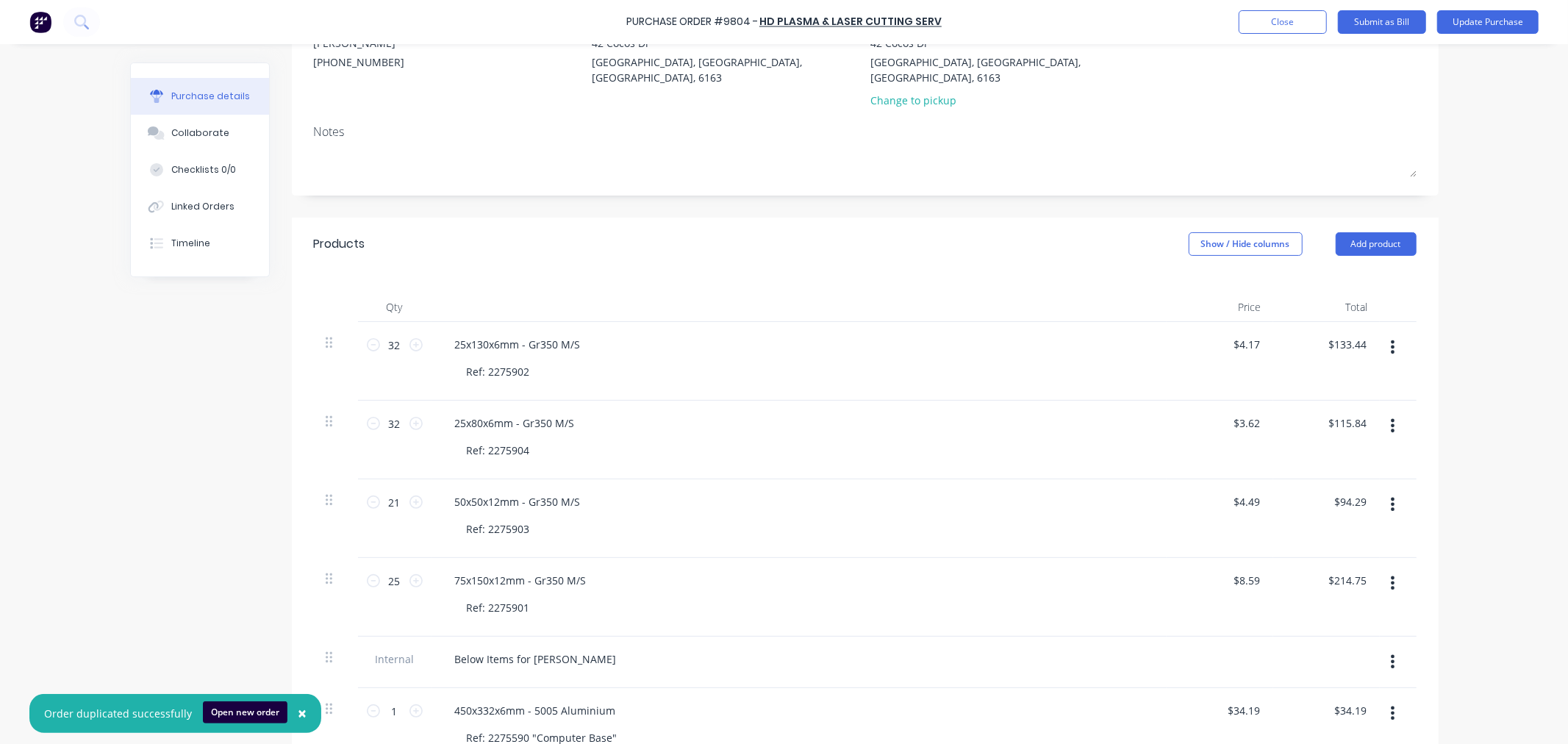
click at [1382, 337] on button "button" at bounding box center [1393, 347] width 35 height 27
drag, startPoint x: 1351, startPoint y: 458, endPoint x: 1358, endPoint y: 446, distance: 13.9
click at [1351, 460] on button "Delete" at bounding box center [1348, 474] width 125 height 29
click at [1391, 339] on icon "button" at bounding box center [1393, 347] width 4 height 16
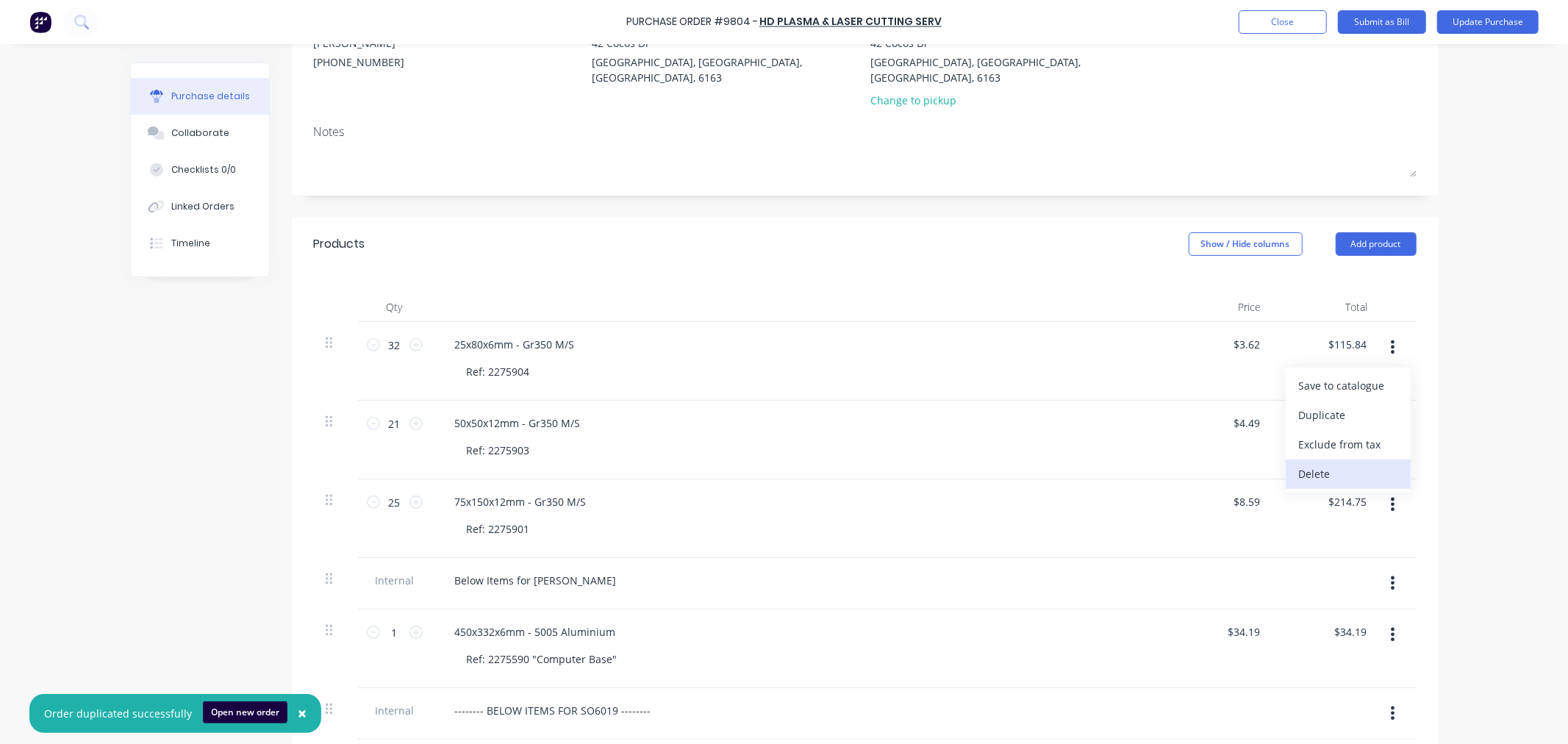
click at [1365, 460] on button "Delete" at bounding box center [1348, 474] width 125 height 29
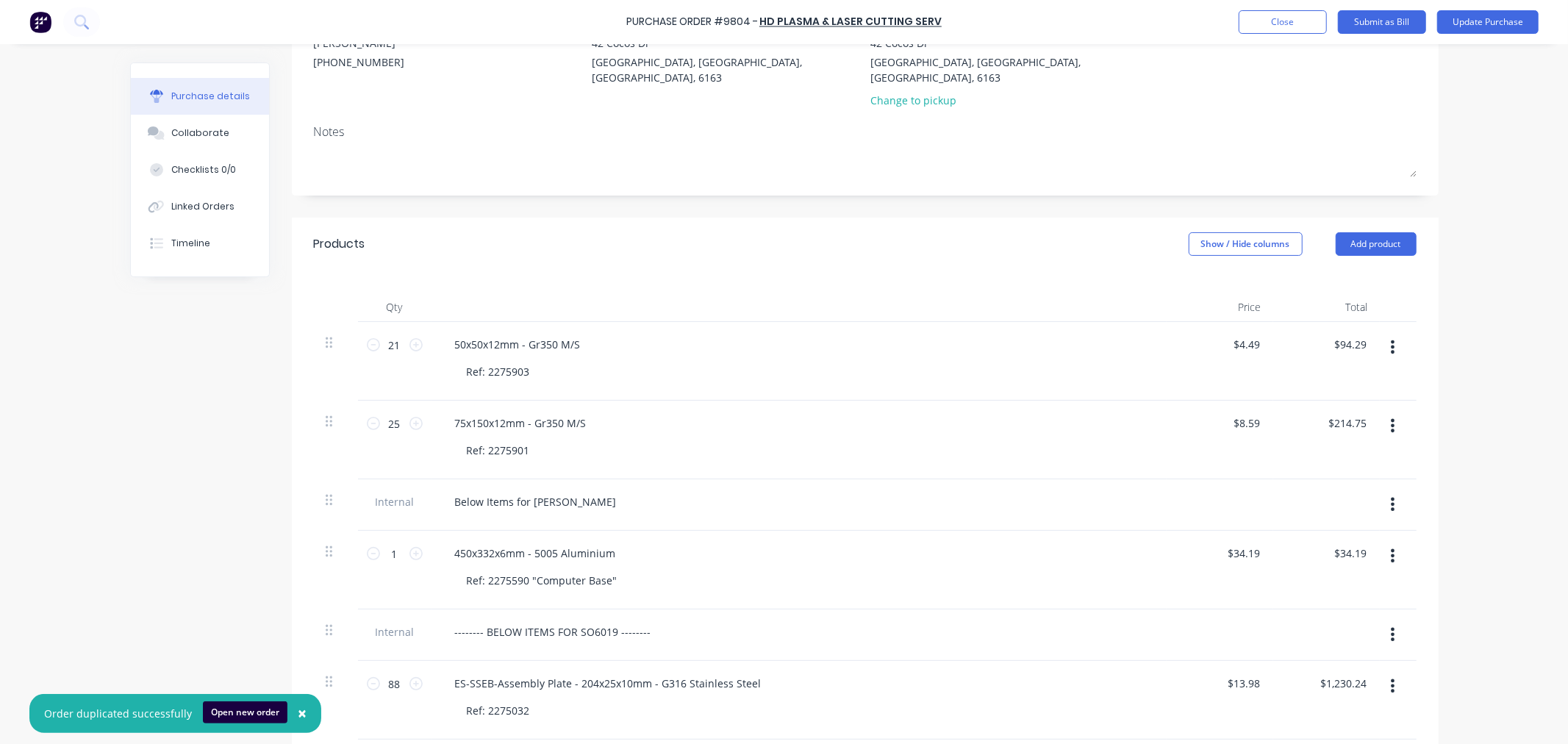
click at [1391, 339] on icon "button" at bounding box center [1393, 347] width 4 height 16
click at [1362, 460] on button "Delete" at bounding box center [1348, 474] width 125 height 29
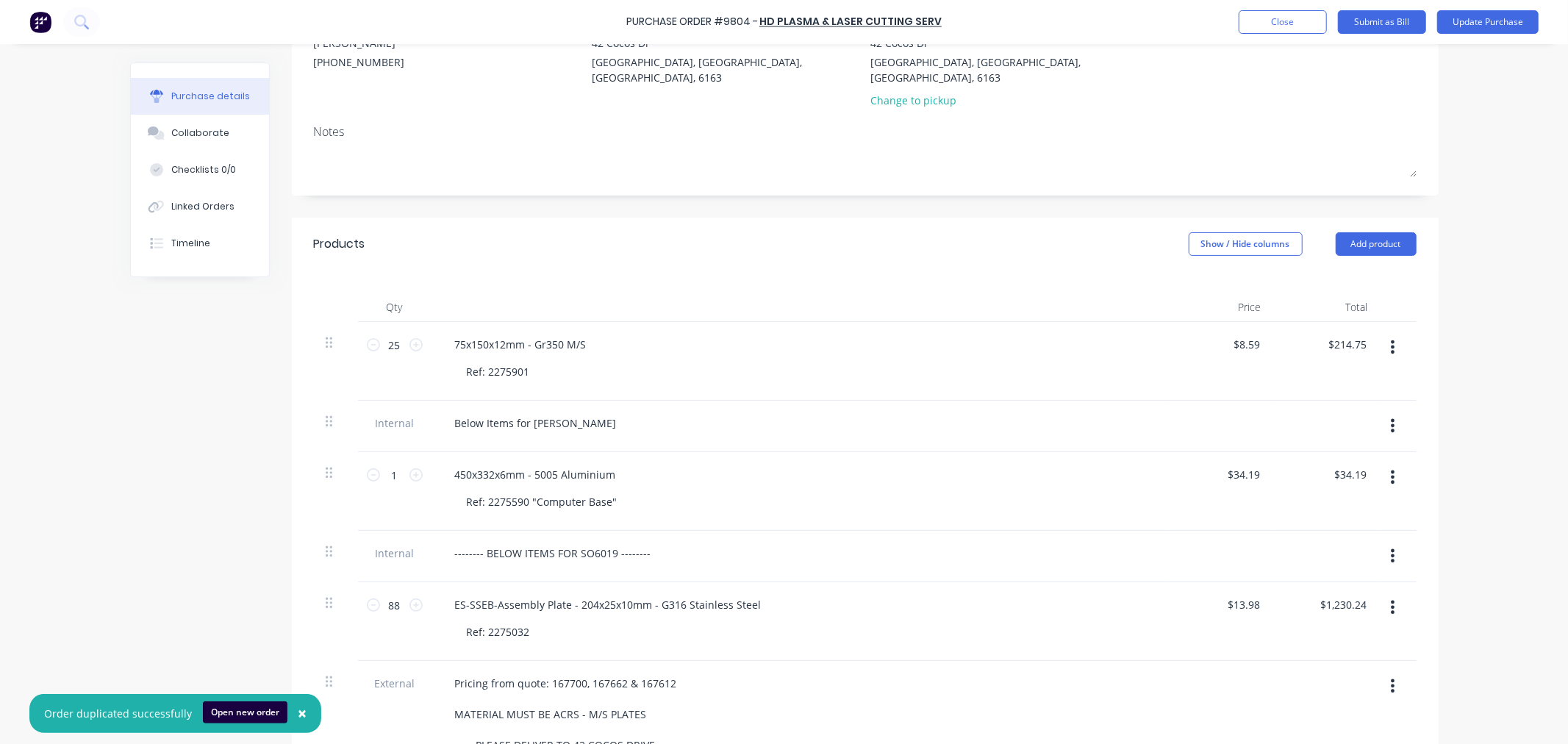
click at [1381, 334] on button "button" at bounding box center [1393, 347] width 35 height 27
click at [1354, 460] on button "Delete" at bounding box center [1348, 474] width 125 height 29
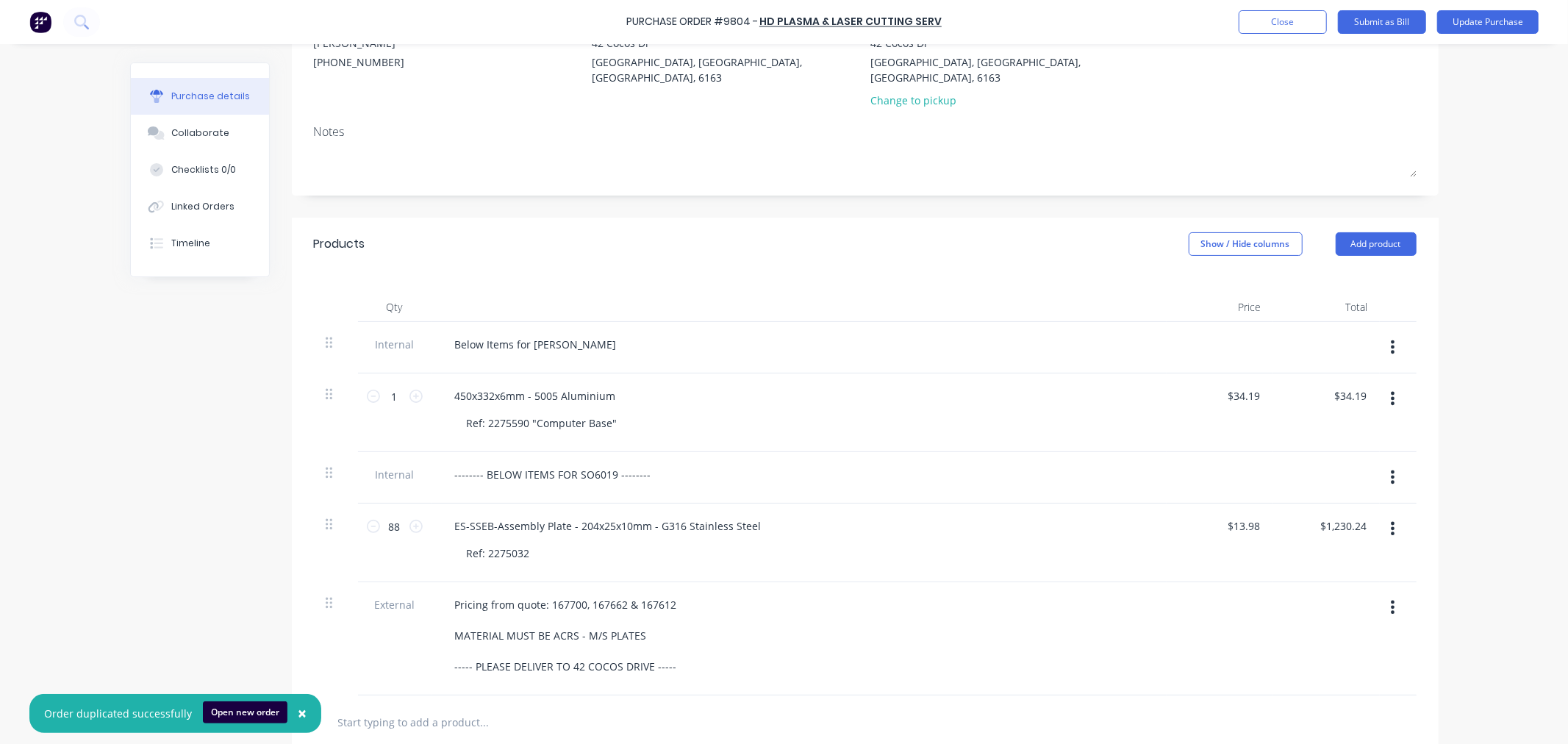
click at [1391, 339] on icon "button" at bounding box center [1393, 347] width 4 height 16
click at [1345, 404] on button "Delete" at bounding box center [1348, 415] width 125 height 29
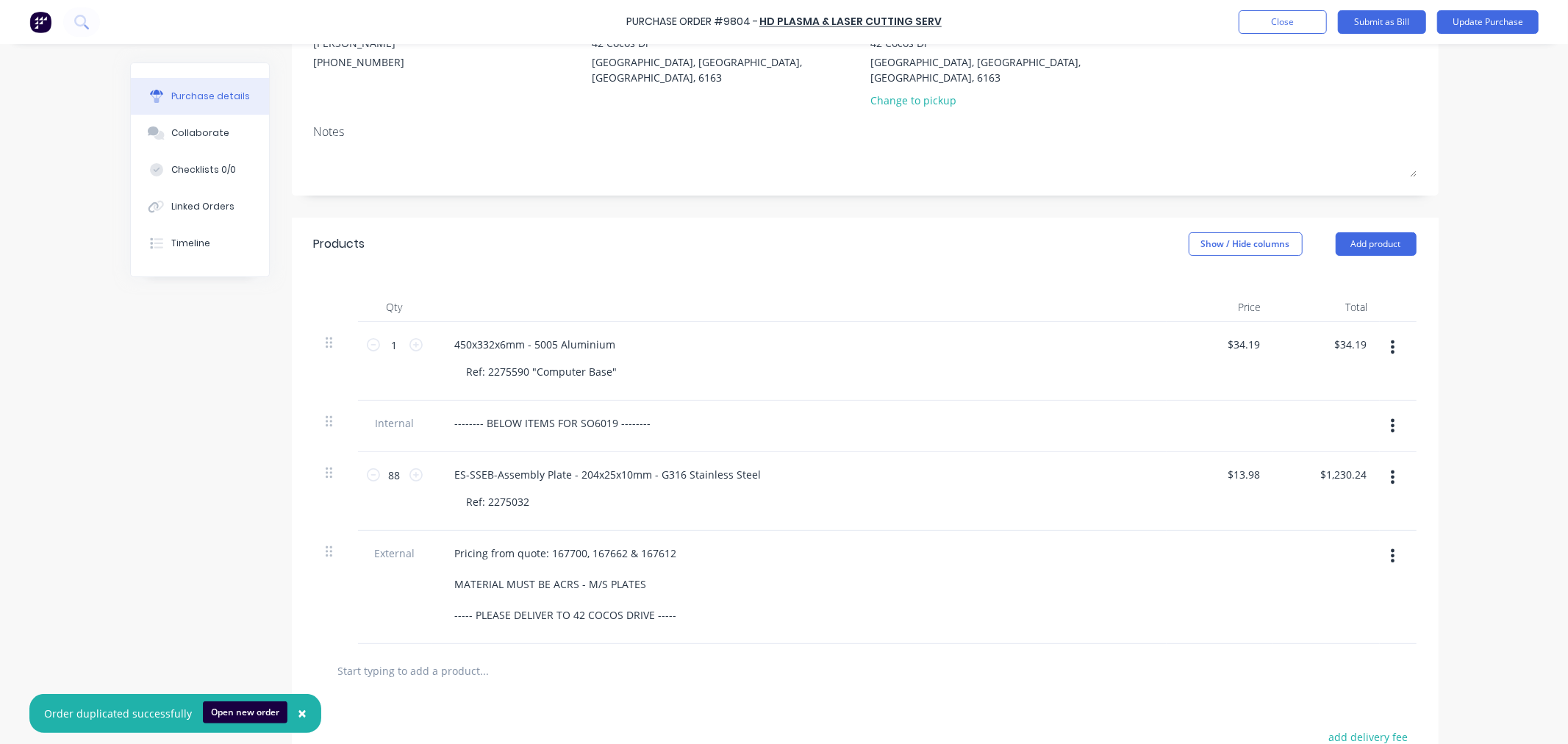
click at [1391, 340] on icon "button" at bounding box center [1393, 347] width 4 height 13
click at [1342, 460] on button "Delete" at bounding box center [1348, 474] width 125 height 29
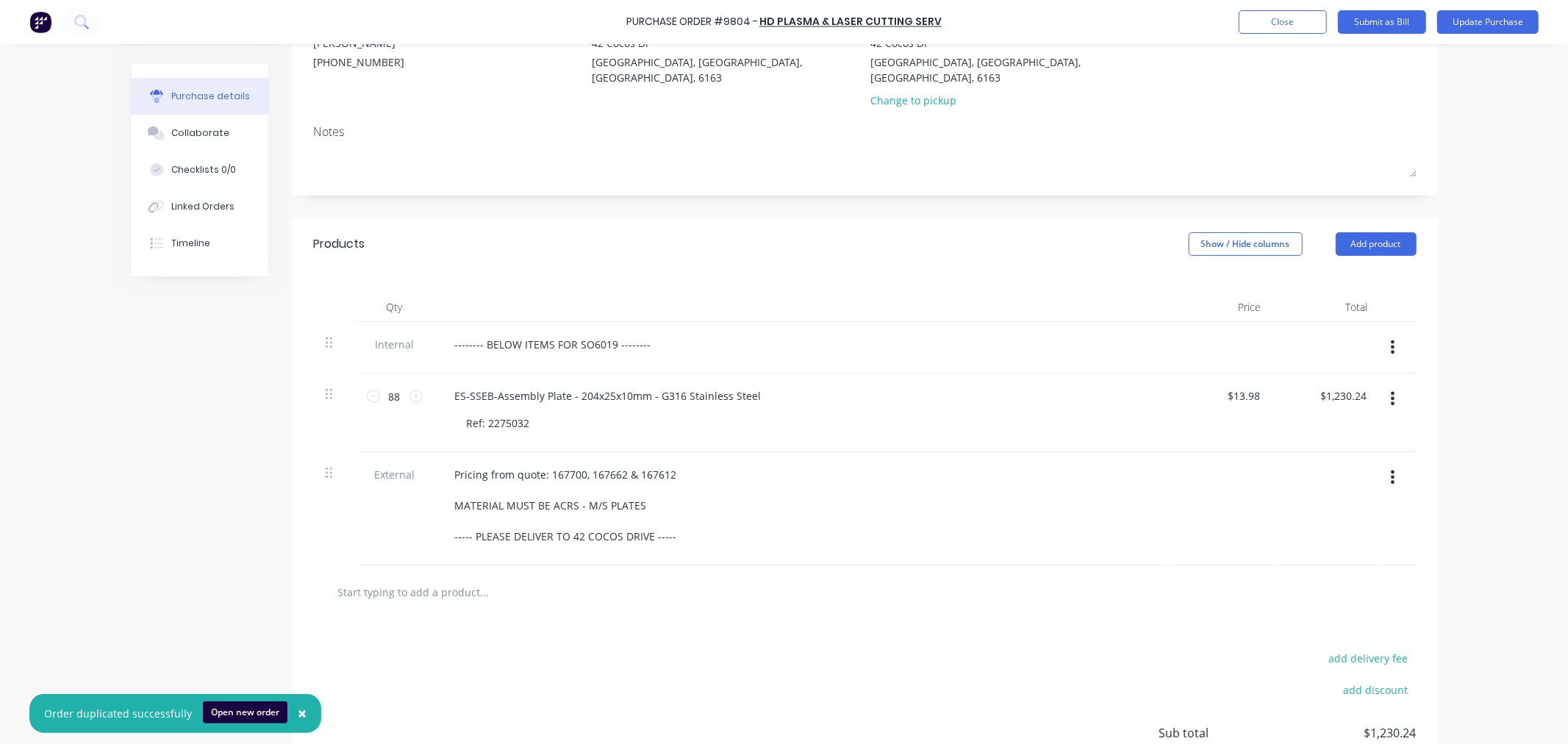
click at [1391, 339] on icon "button" at bounding box center [1393, 347] width 4 height 16
click at [1342, 402] on button "Delete" at bounding box center [1348, 415] width 125 height 29
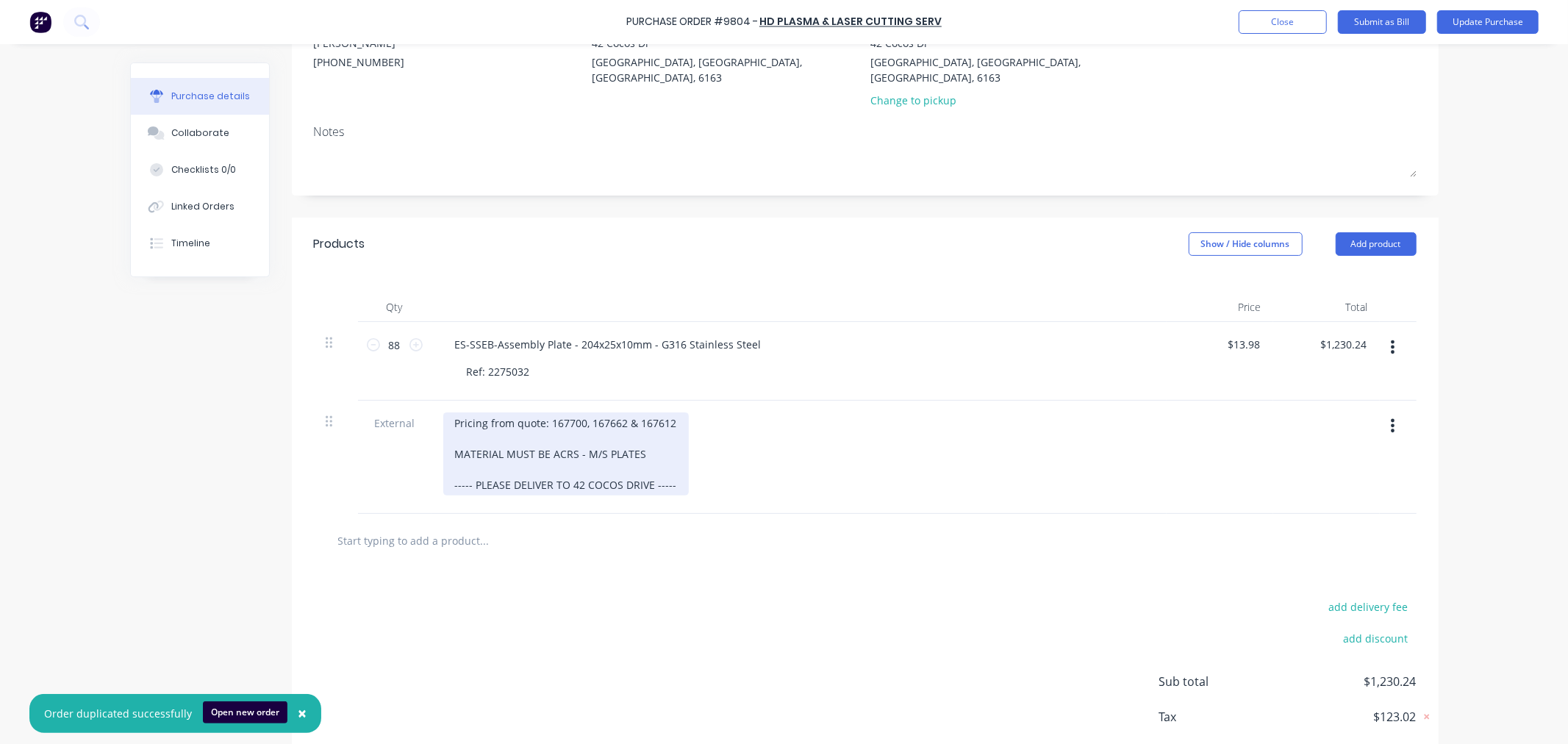
click at [555, 438] on div "Pricing from quote: 167700, 167662 & 167612 MATERIAL MUST BE ACRS - M/S PLATES …" at bounding box center [566, 454] width 245 height 83
drag, startPoint x: 615, startPoint y: 434, endPoint x: 427, endPoint y: 439, distance: 188.1
click at [432, 439] on div "Pricing from quote: 167700, 167662 & 167612 MATERIAL MUST BE ACRS - M/S PLATES …" at bounding box center [799, 457] width 735 height 113
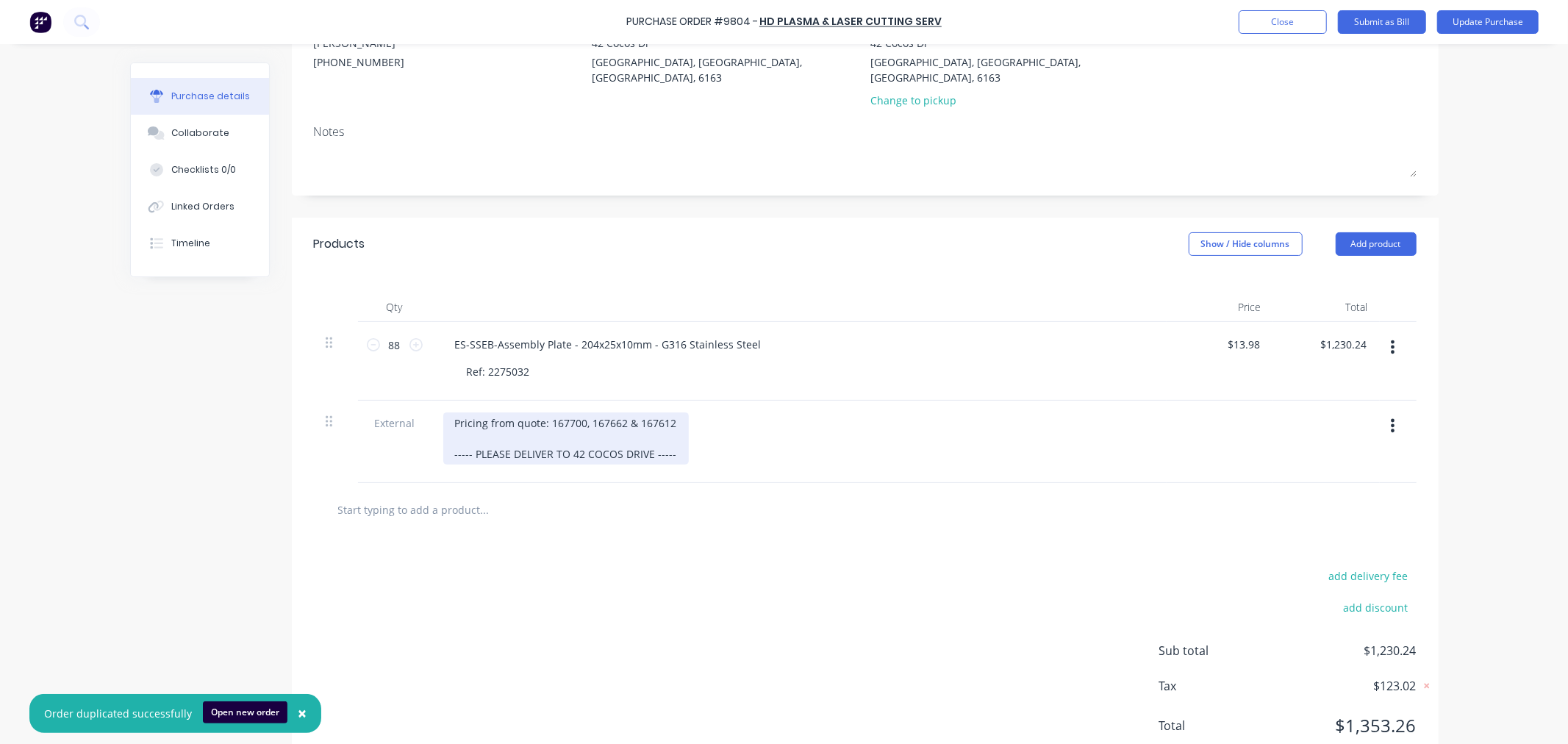
click at [677, 438] on div "Pricing from quote: 167700, 167662 & 167612 ----- PLEASE DELIVER TO 42 COCOS DR…" at bounding box center [566, 438] width 245 height 52
drag, startPoint x: 677, startPoint y: 438, endPoint x: 384, endPoint y: 453, distance: 293.4
click at [384, 452] on div "External Pricing from quote: 167700, 167662 & 167612 ----- PLEASE DELIVER TO 42…" at bounding box center [865, 442] width 1103 height 83
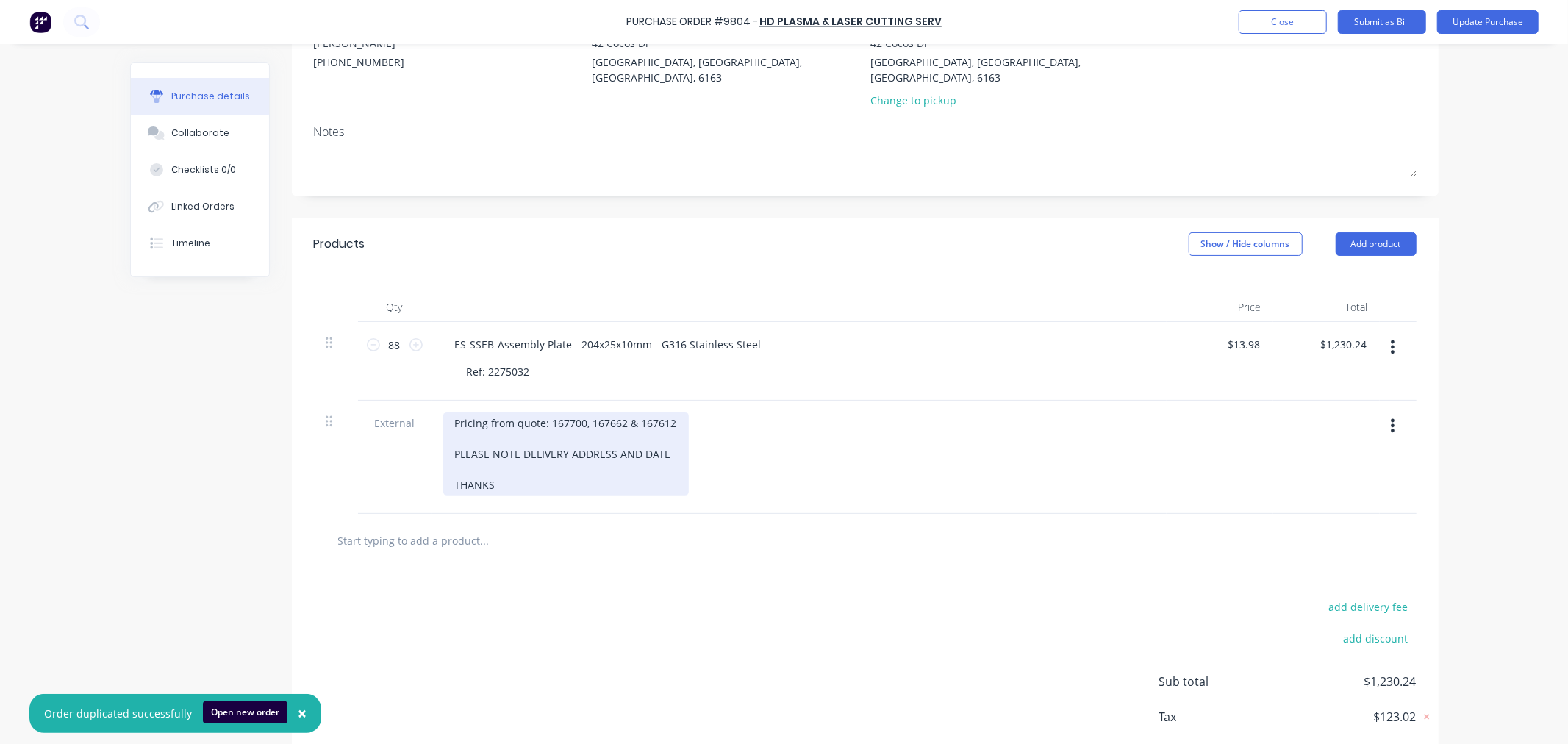
click at [536, 415] on div "Pricing from quote: 167700, 167662 & 167612 PLEASE NOTE DELIVERY ADDRESS AND DA…" at bounding box center [566, 454] width 245 height 83
click at [509, 413] on div "Pricing from quote: 167700, 167662 & 167612 PLEASE NOTE DELIVERY ADDRESS AND DA…" at bounding box center [566, 454] width 245 height 83
click at [510, 413] on div "Pricing from quote: 167700, 167662 & 167612 PLEASE NOTE DELIVERY ADDRESS AND DA…" at bounding box center [566, 454] width 245 height 83
drag, startPoint x: 510, startPoint y: 407, endPoint x: 770, endPoint y: 405, distance: 260.0
click at [770, 413] on div "Pricing from quote: 167700, 167662 & 167612 PLEASE NOTE DELIVERY ADDRESS AND DA…" at bounding box center [799, 454] width 712 height 83
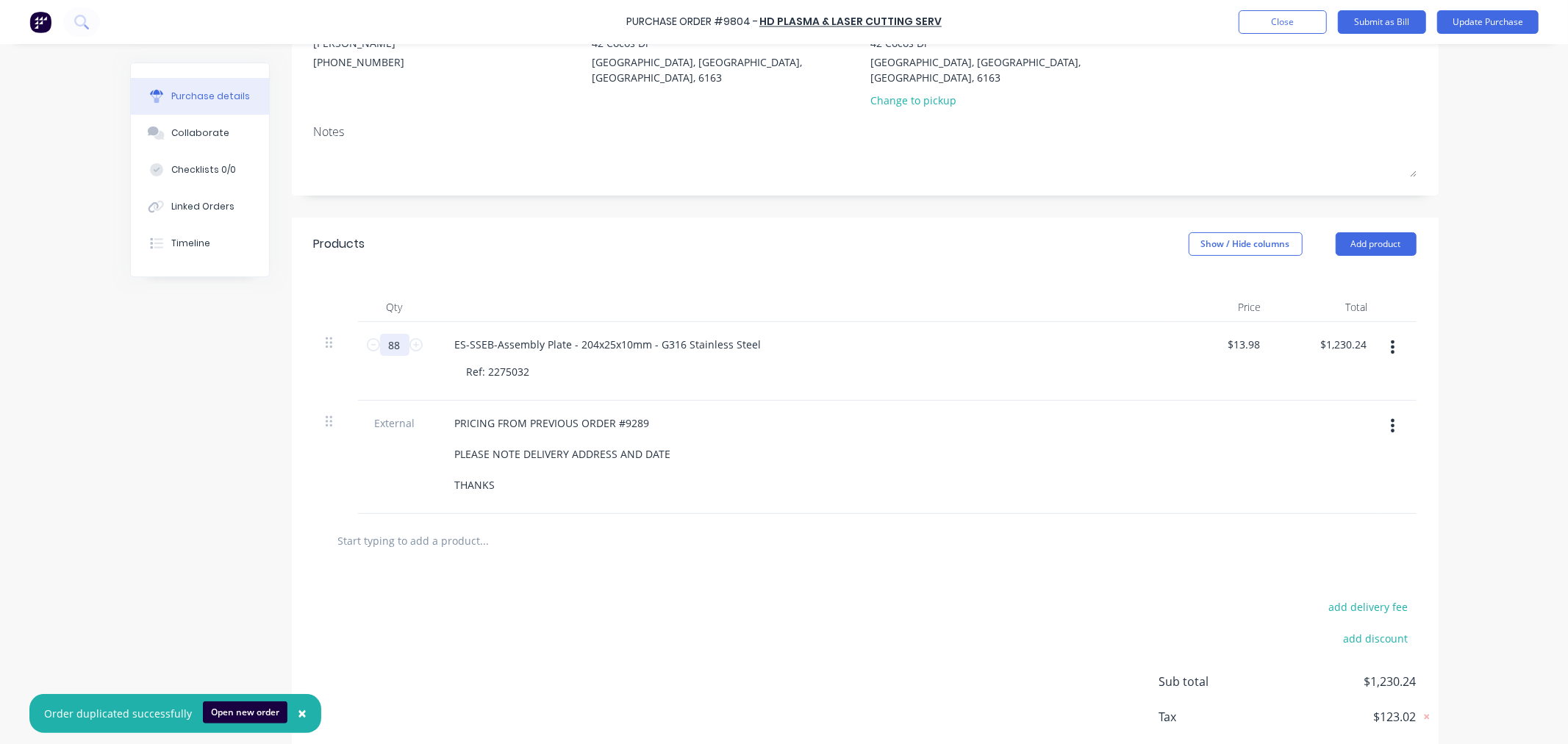
click at [388, 334] on input "88" at bounding box center [395, 345] width 29 height 22
type input "1"
type input "$13.98"
type input "15"
type input "$209.70"
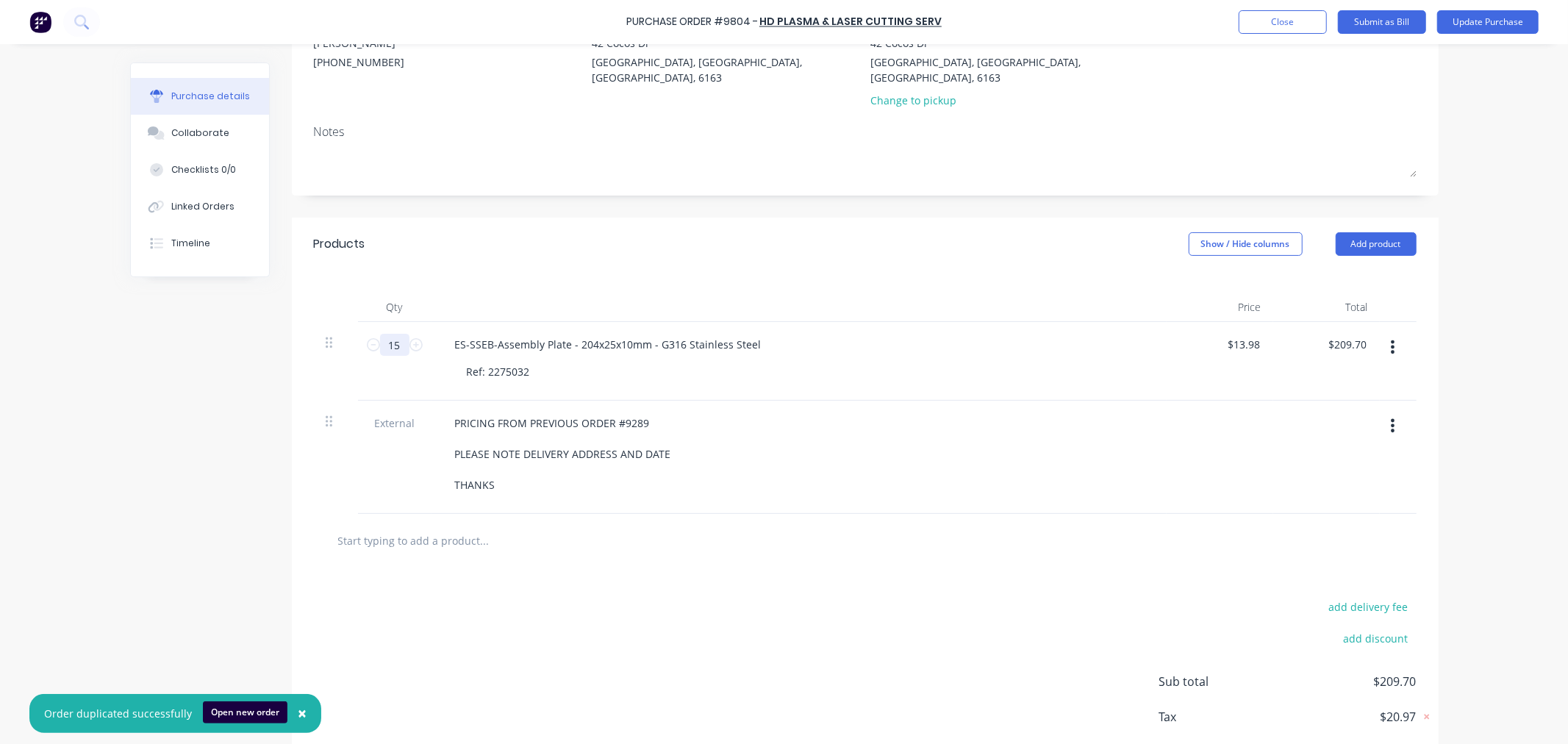
type input "152"
type input "$2,124.96"
type input "152"
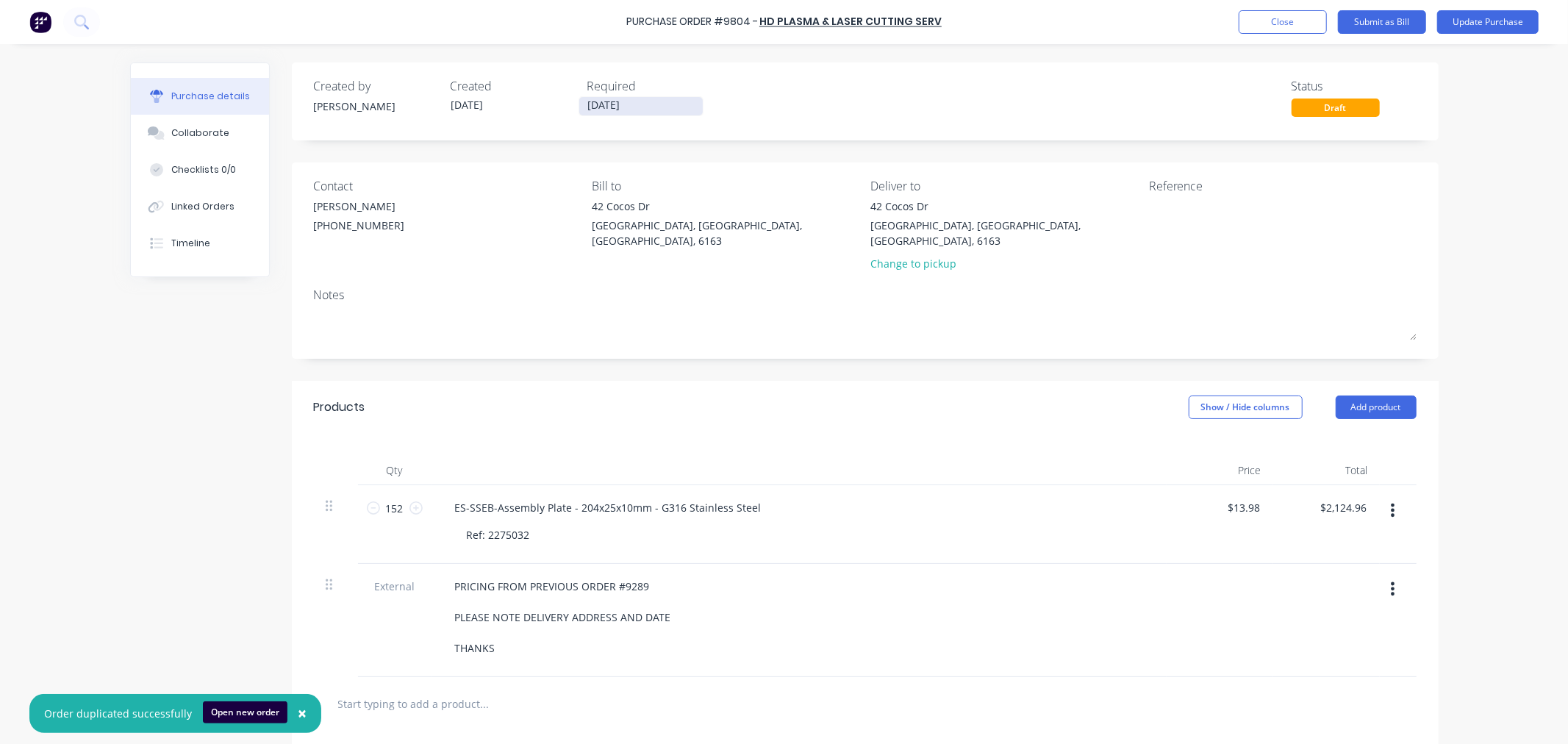
click at [596, 99] on input "10/10/25" at bounding box center [641, 106] width 124 height 18
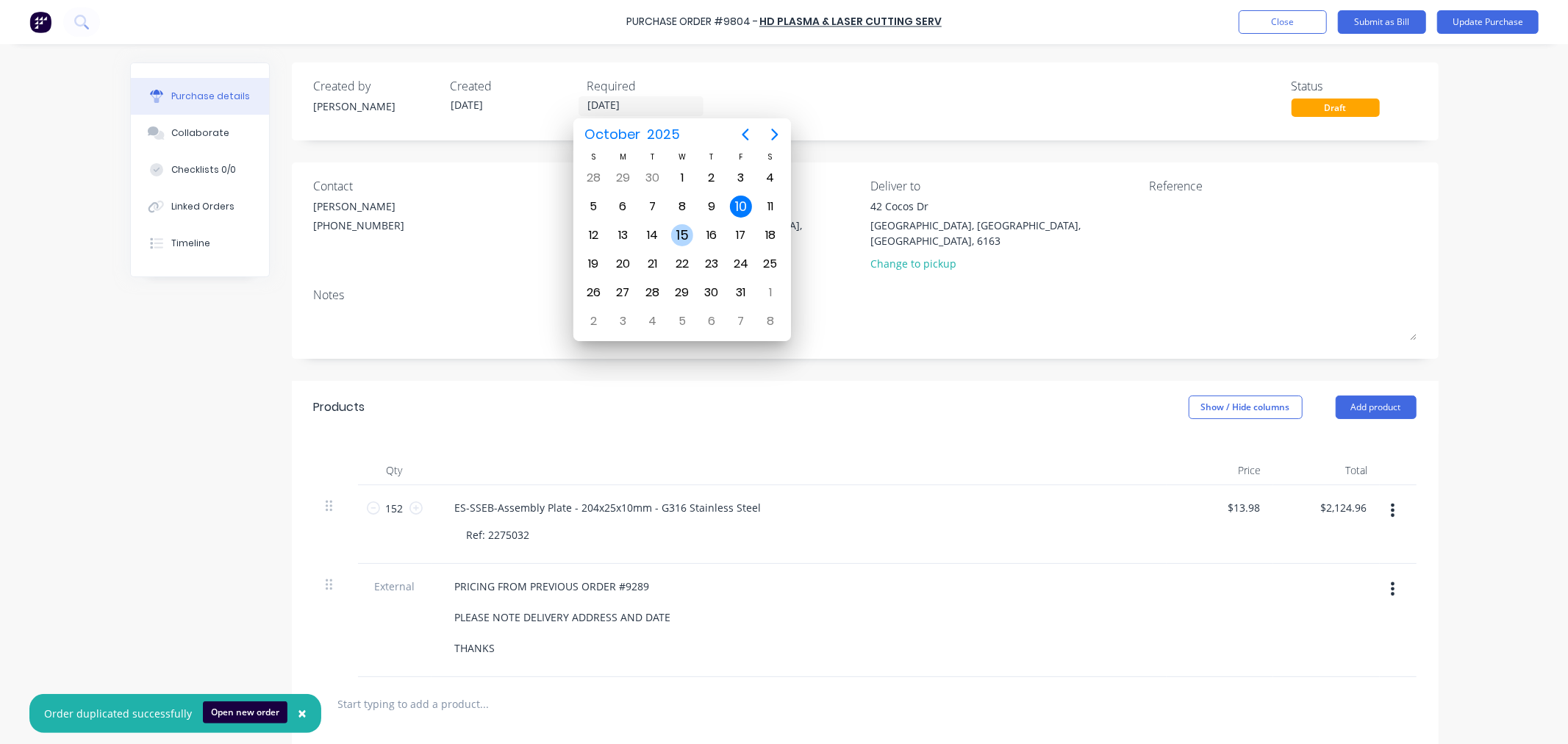
click at [681, 231] on div "15" at bounding box center [682, 235] width 22 height 22
type input "15/10/25"
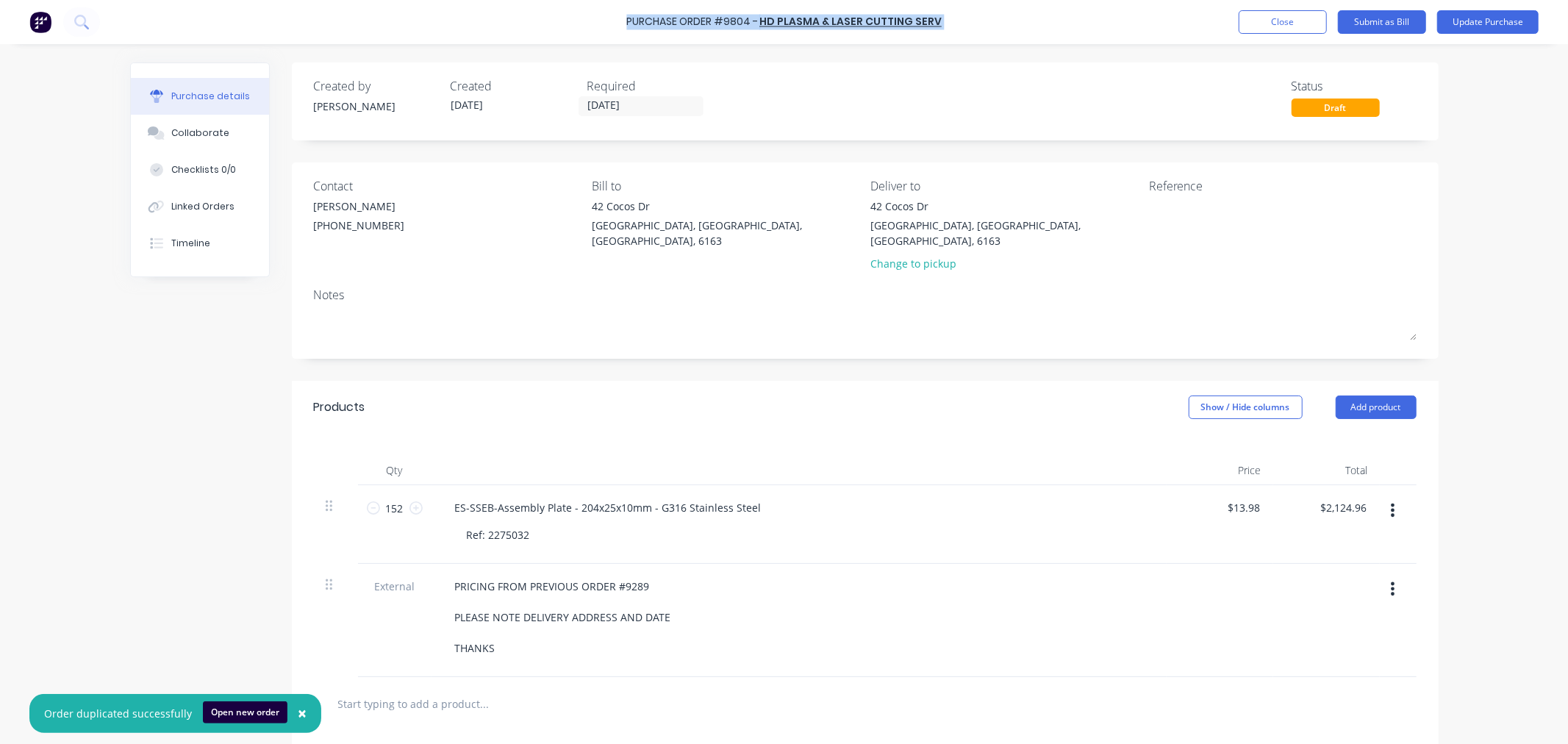
drag, startPoint x: 945, startPoint y: 21, endPoint x: 631, endPoint y: 24, distance: 314.0
click at [631, 24] on div "Purchase Order #9804 - HD PLASMA & LASER CUTTING SERV Add product Close Submit …" at bounding box center [784, 22] width 1568 height 44
copy div "Purchase Order #9804 - HD PLASMA & LASER CUTTING SERV Add product Close Submit …"
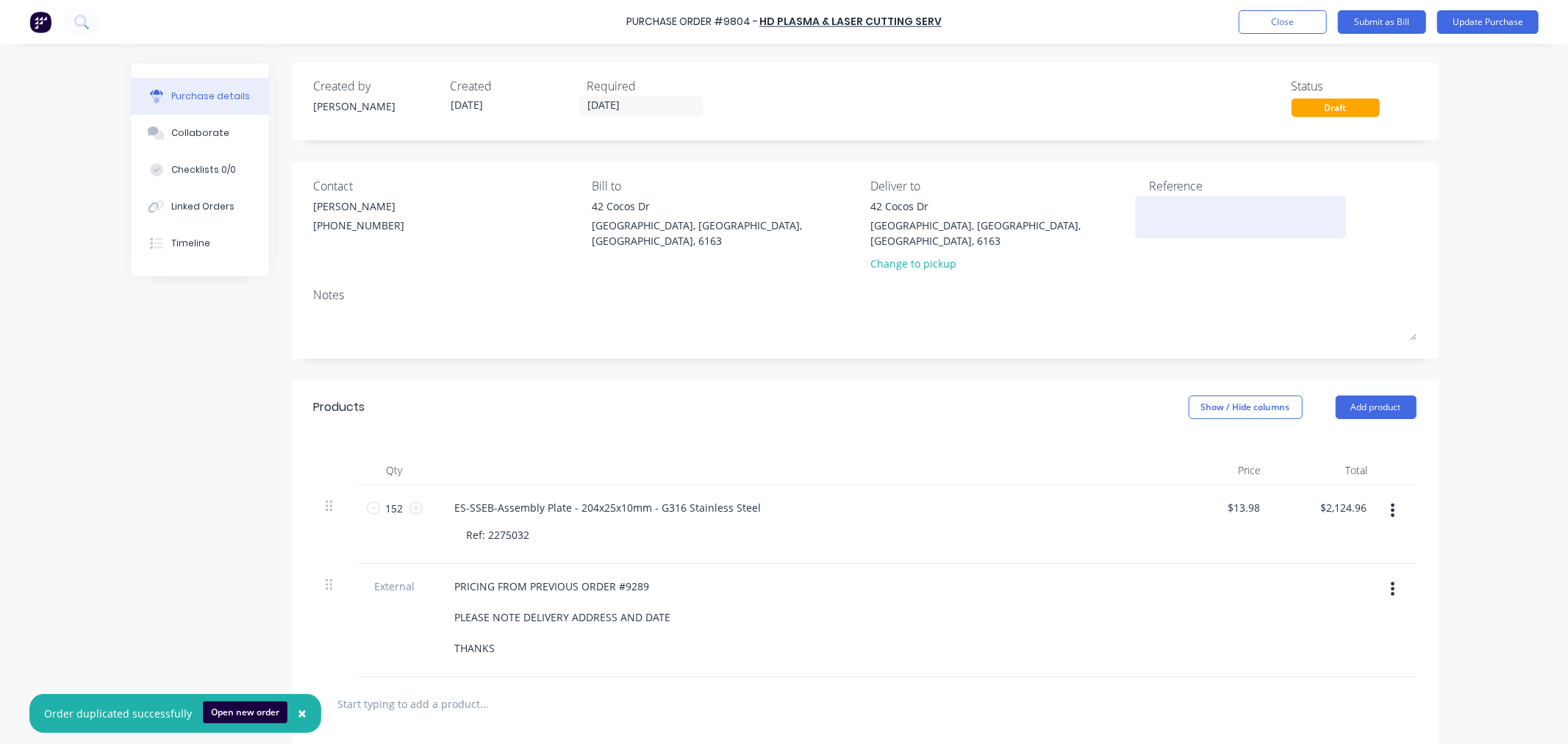
click at [1174, 217] on textarea at bounding box center [1241, 214] width 183 height 33
paste textarea "Purchase Order #9804 - HD PLASMA & LASER CUTTING SERV"
type textarea "x"
type textarea "Purchase Order #9804 - HD PLASMA & LASER CUTTING SERV"
type textarea "x"
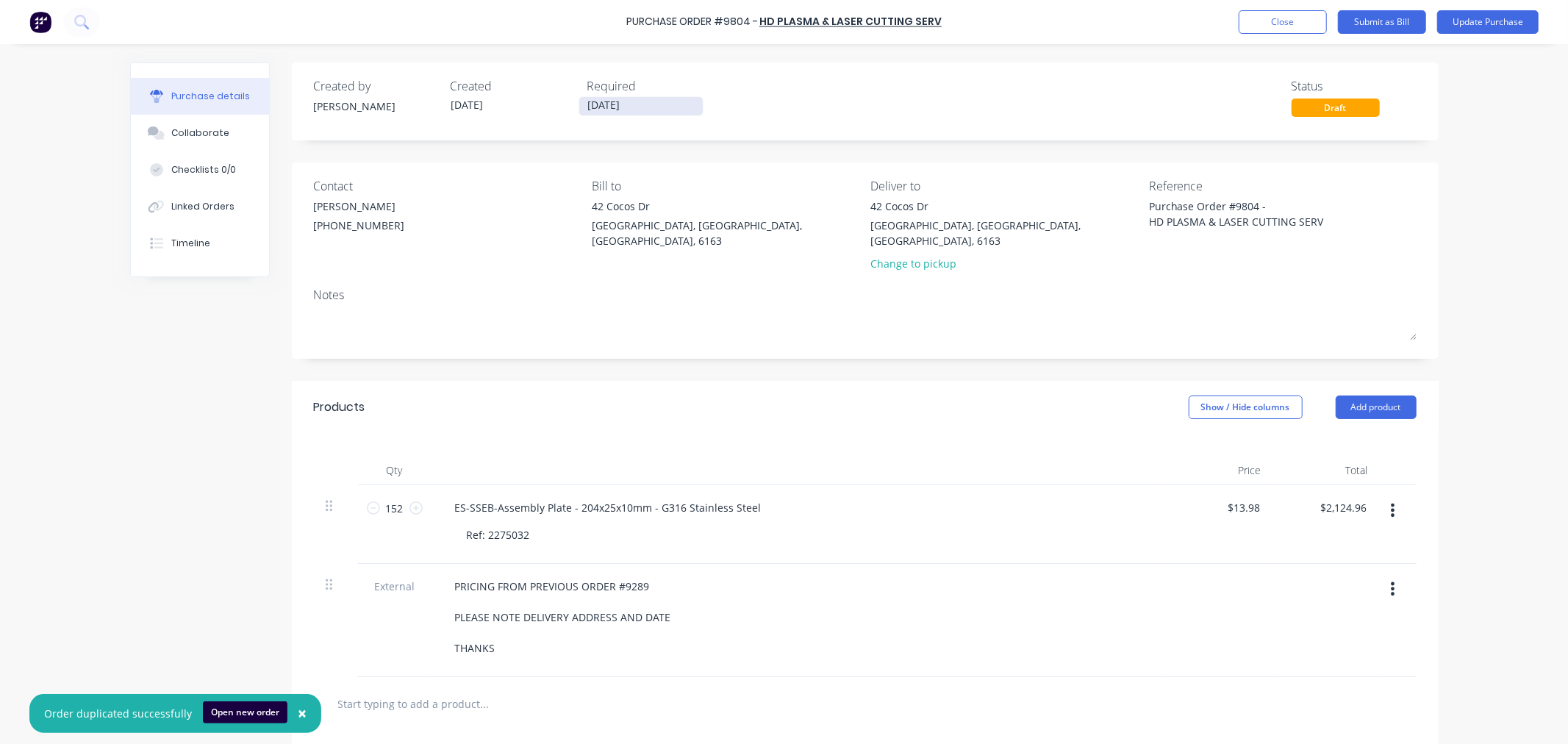
type textarea "Purchase Order #9804 - HD PLASMA & LASER CUTTING SERV"
click at [626, 108] on input "15/10/25" at bounding box center [641, 106] width 124 height 18
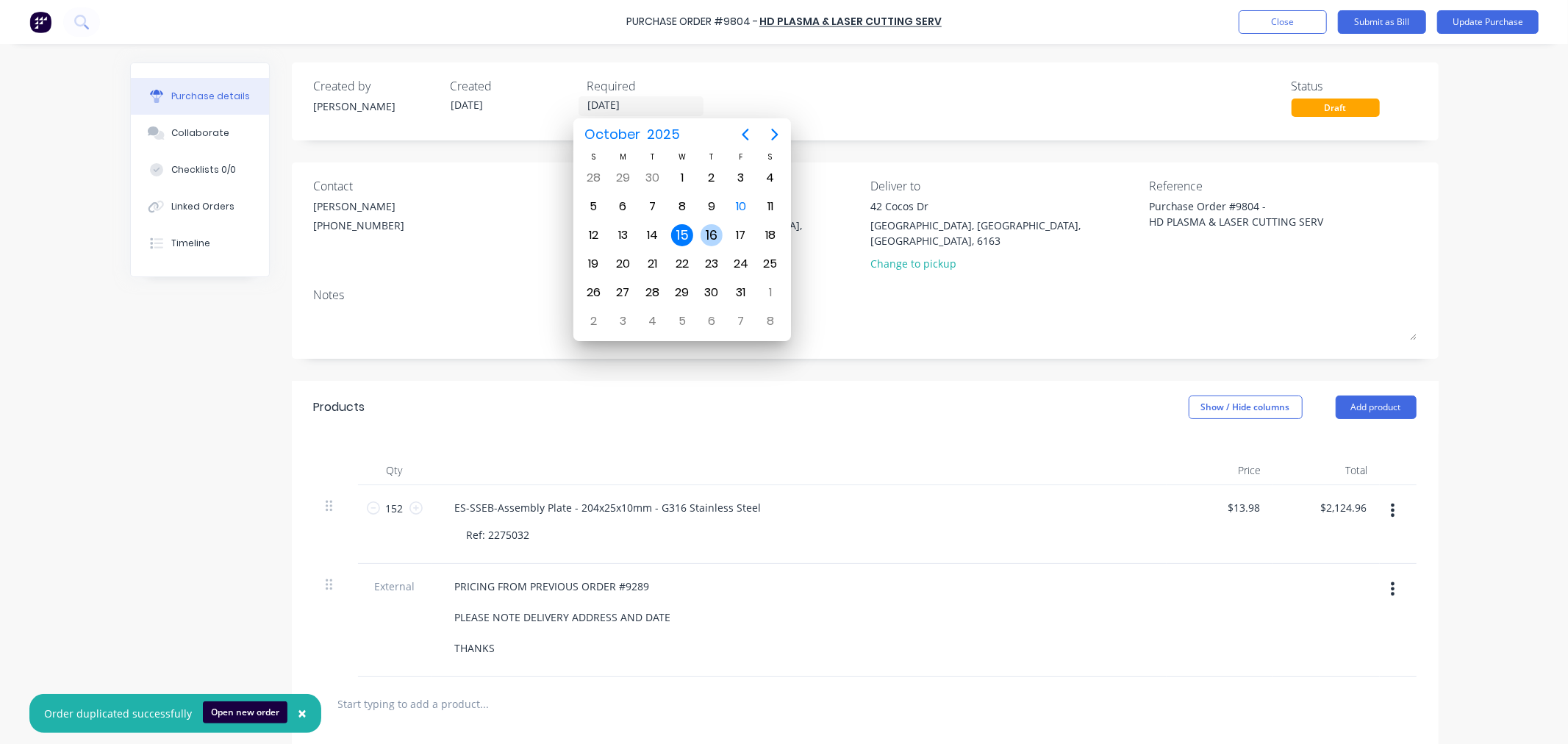
click at [706, 239] on div "16" at bounding box center [712, 235] width 22 height 22
type textarea "x"
type input "16/10/25"
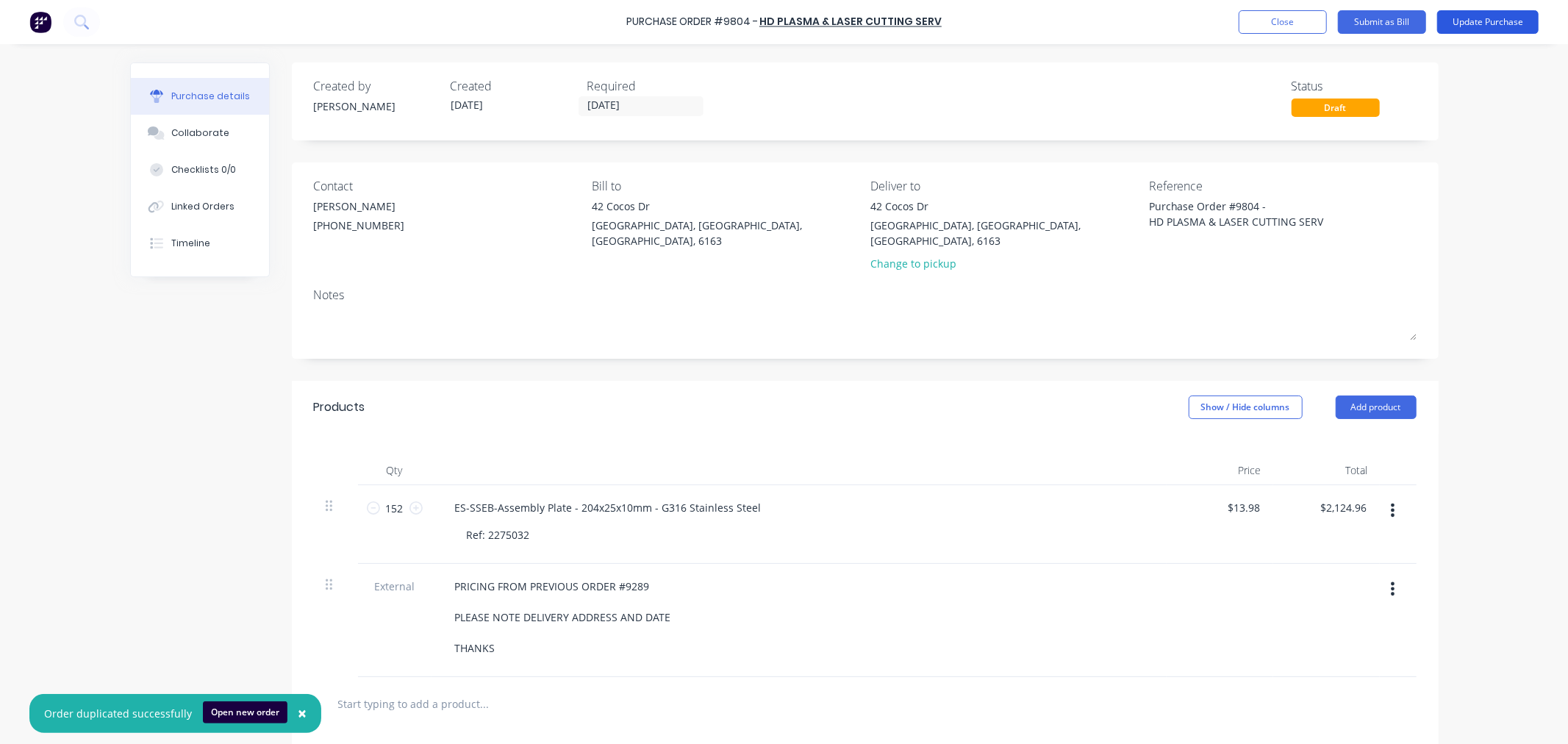
click at [1466, 24] on button "Update Purchase" at bounding box center [1488, 22] width 102 height 24
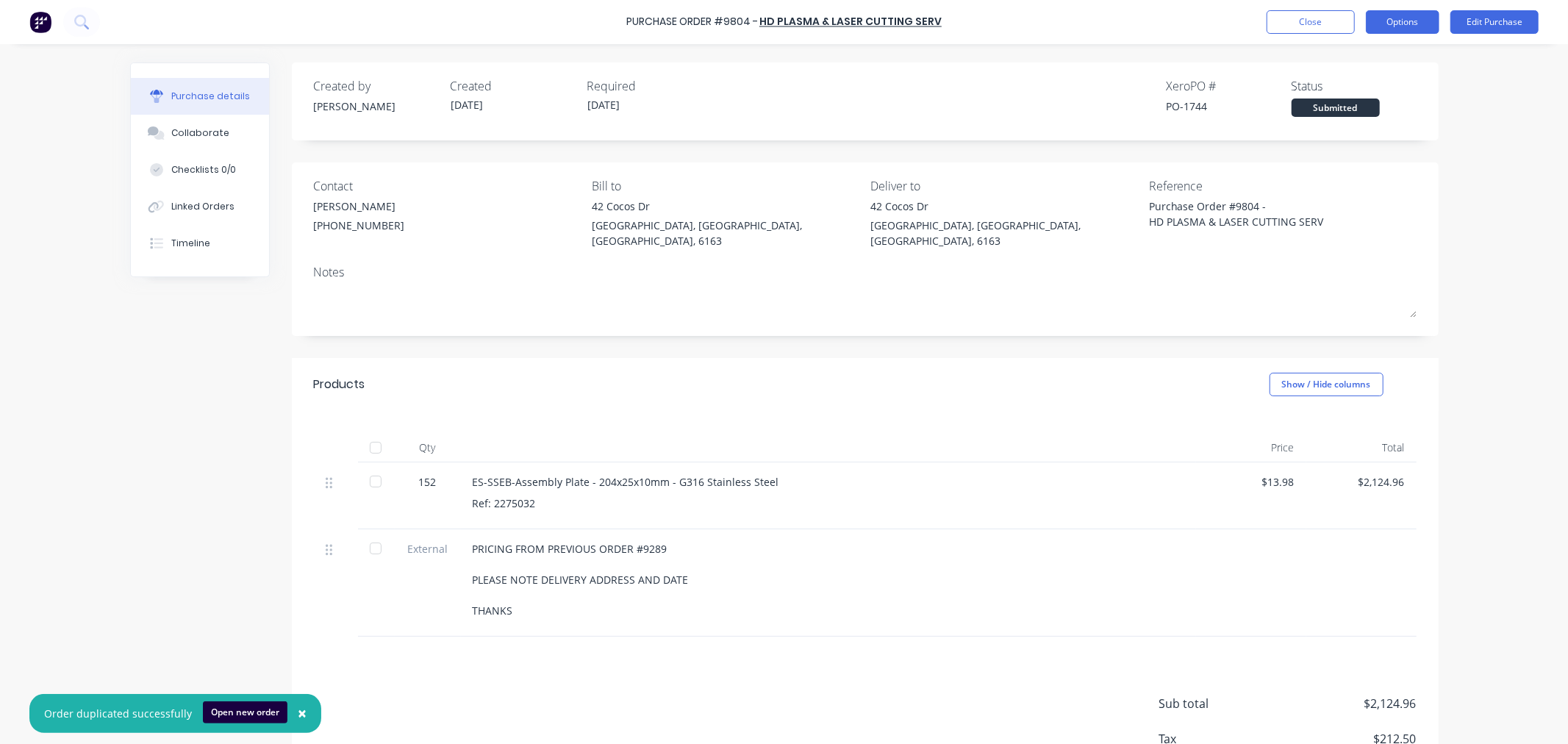
click at [1394, 20] on button "Options" at bounding box center [1403, 22] width 74 height 24
click at [1380, 62] on div "Print / Email" at bounding box center [1370, 60] width 113 height 21
click at [1345, 90] on div "With pricing" at bounding box center [1370, 89] width 113 height 21
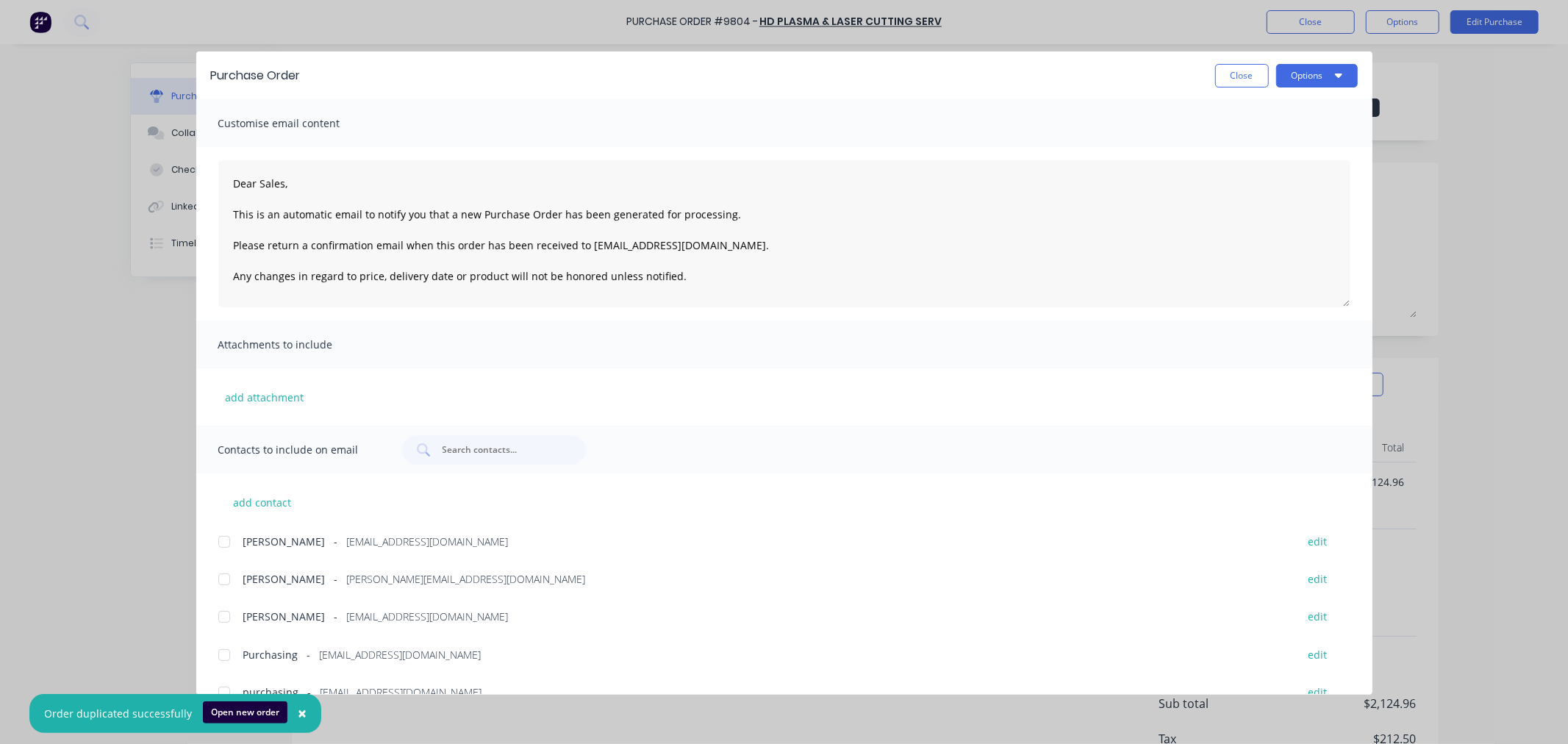
click at [225, 541] on div at bounding box center [224, 541] width 29 height 29
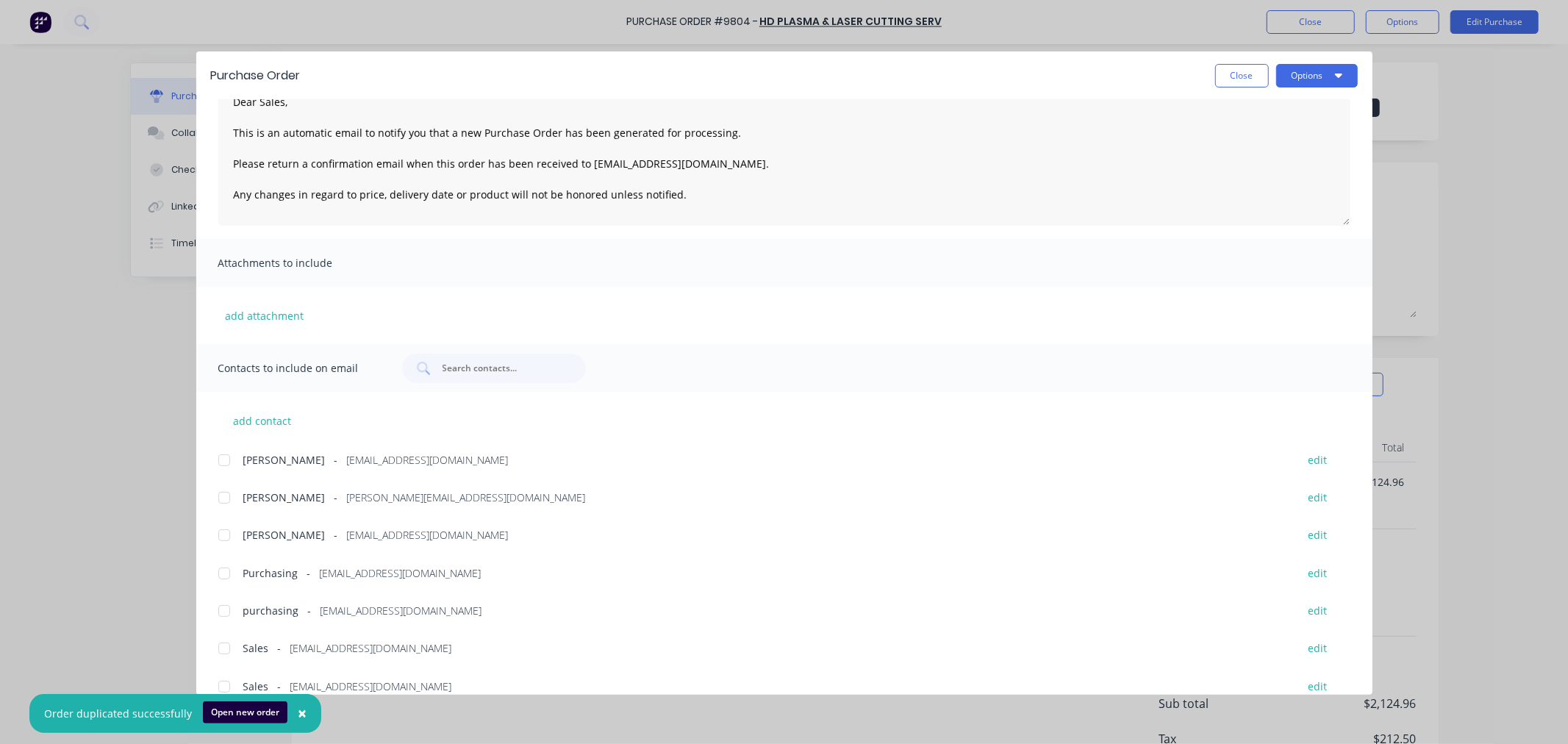
scroll to position [100, 0]
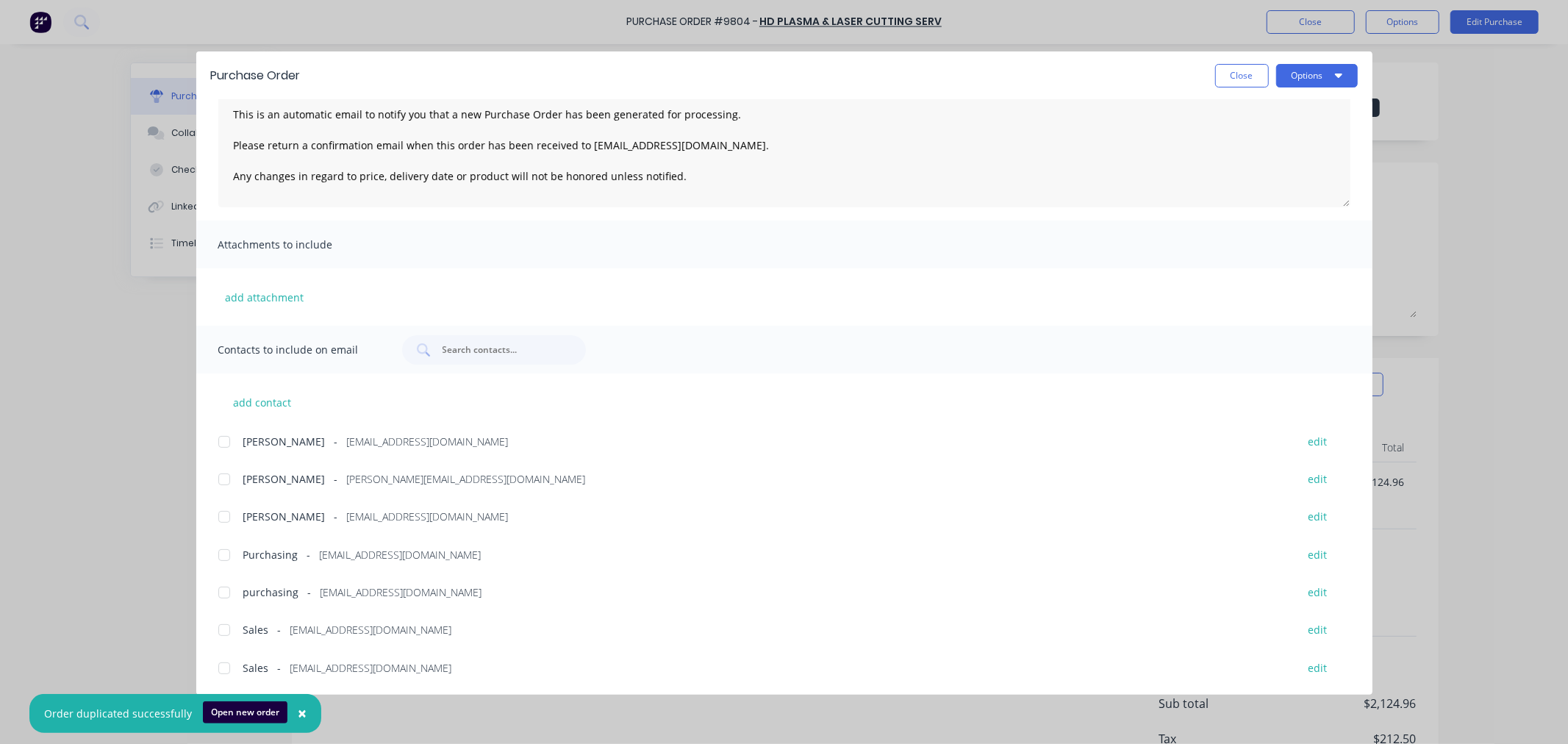
click at [218, 625] on div at bounding box center [224, 630] width 29 height 29
click at [221, 589] on div at bounding box center [224, 592] width 29 height 29
click at [1305, 82] on button "Options" at bounding box center [1317, 76] width 82 height 24
click at [1269, 166] on div "Email" at bounding box center [1288, 172] width 113 height 21
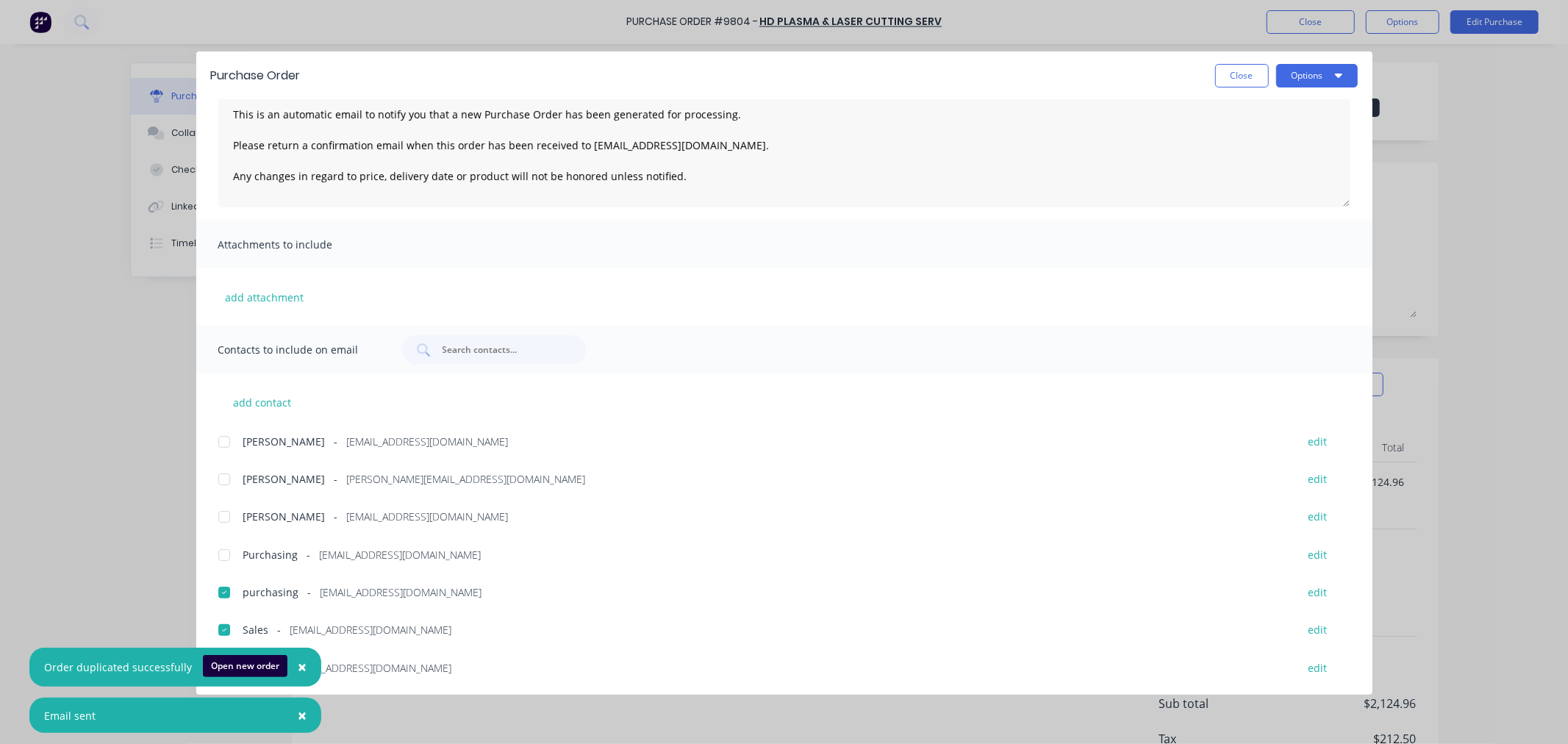
click at [170, 204] on div "Purchase Order Close Options Customise email content Dear Sales, This is an aut…" at bounding box center [784, 372] width 1568 height 744
click at [1240, 78] on button "Close" at bounding box center [1242, 76] width 54 height 24
type textarea "x"
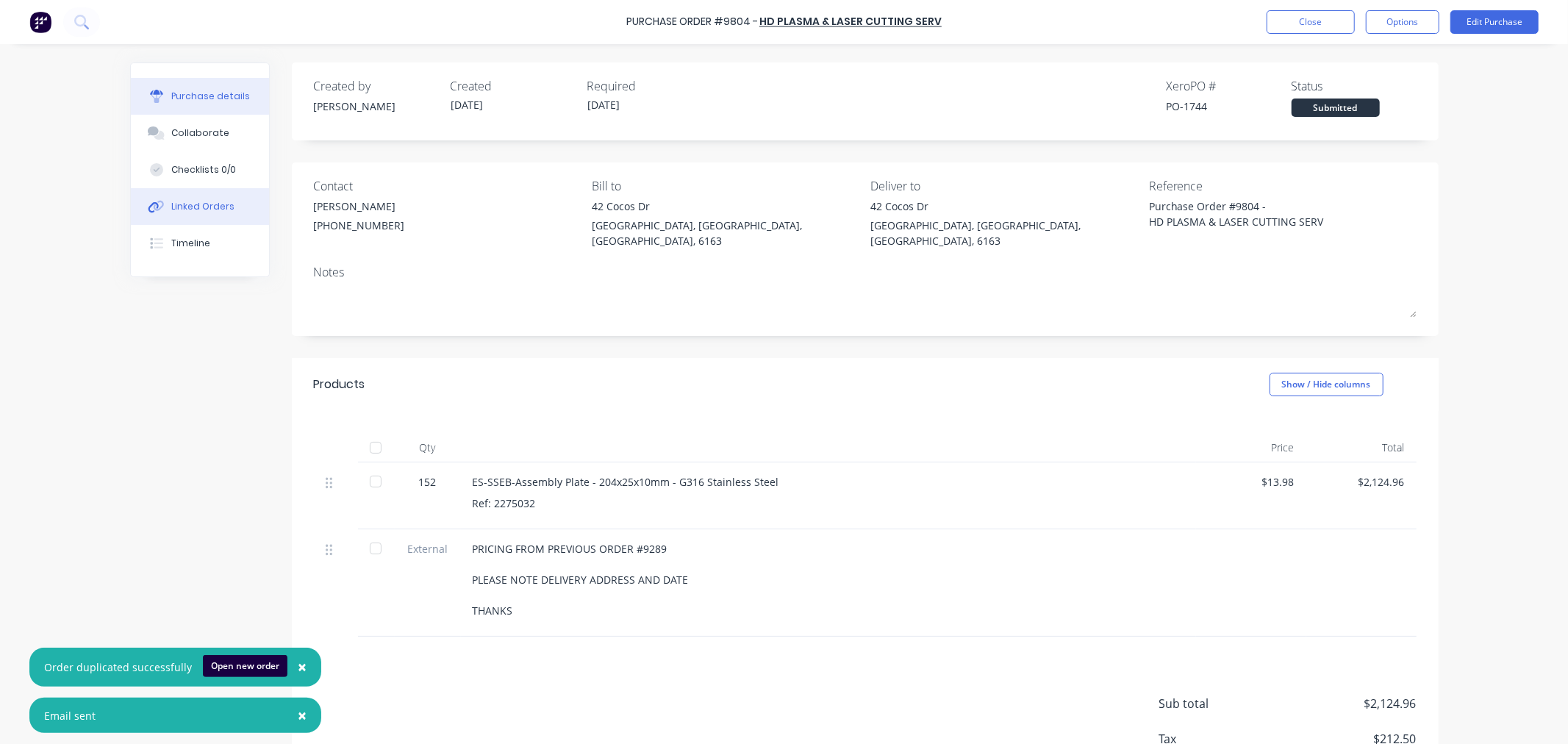
click at [202, 197] on button "Linked Orders" at bounding box center [200, 206] width 139 height 37
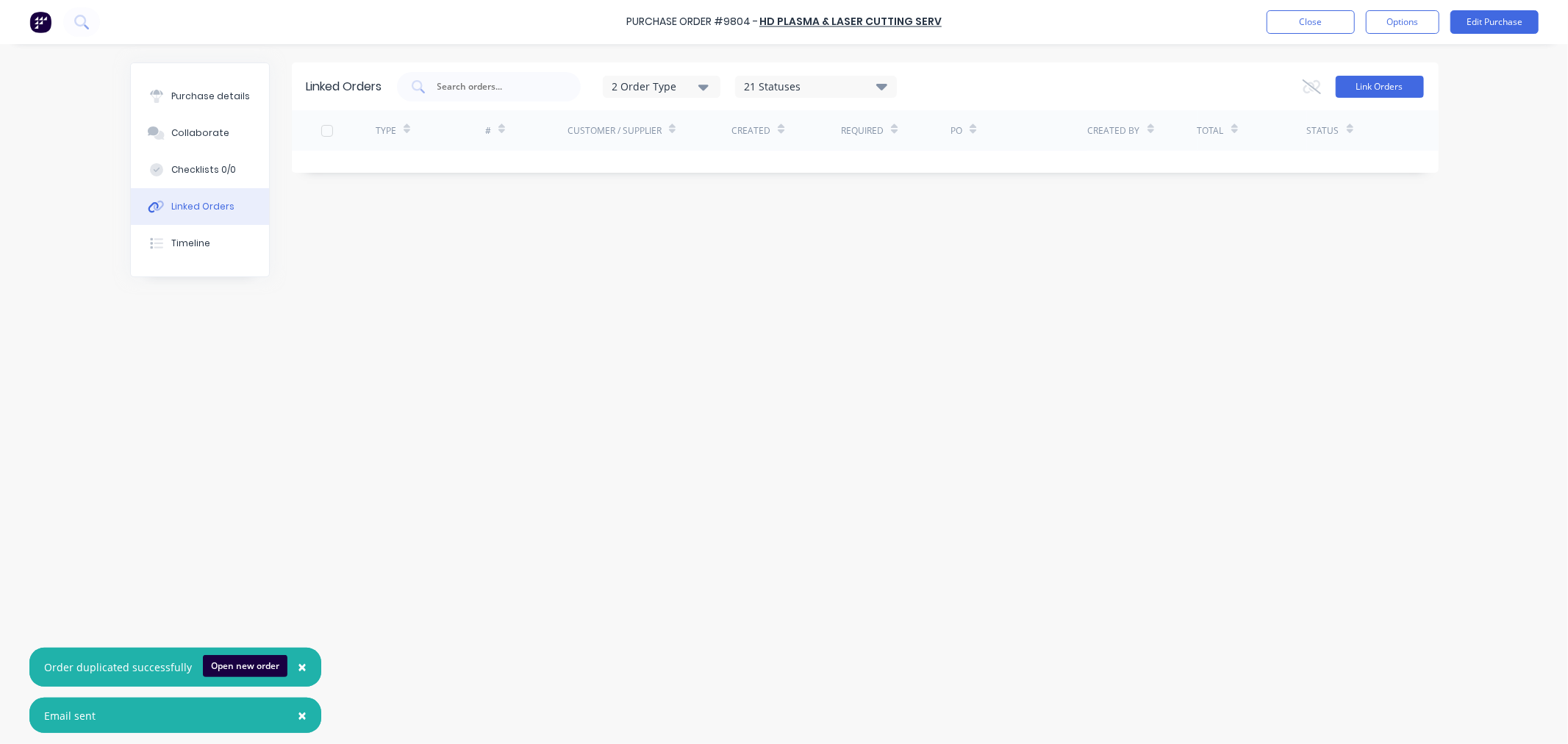
click at [1371, 93] on button "Link Orders" at bounding box center [1380, 87] width 88 height 22
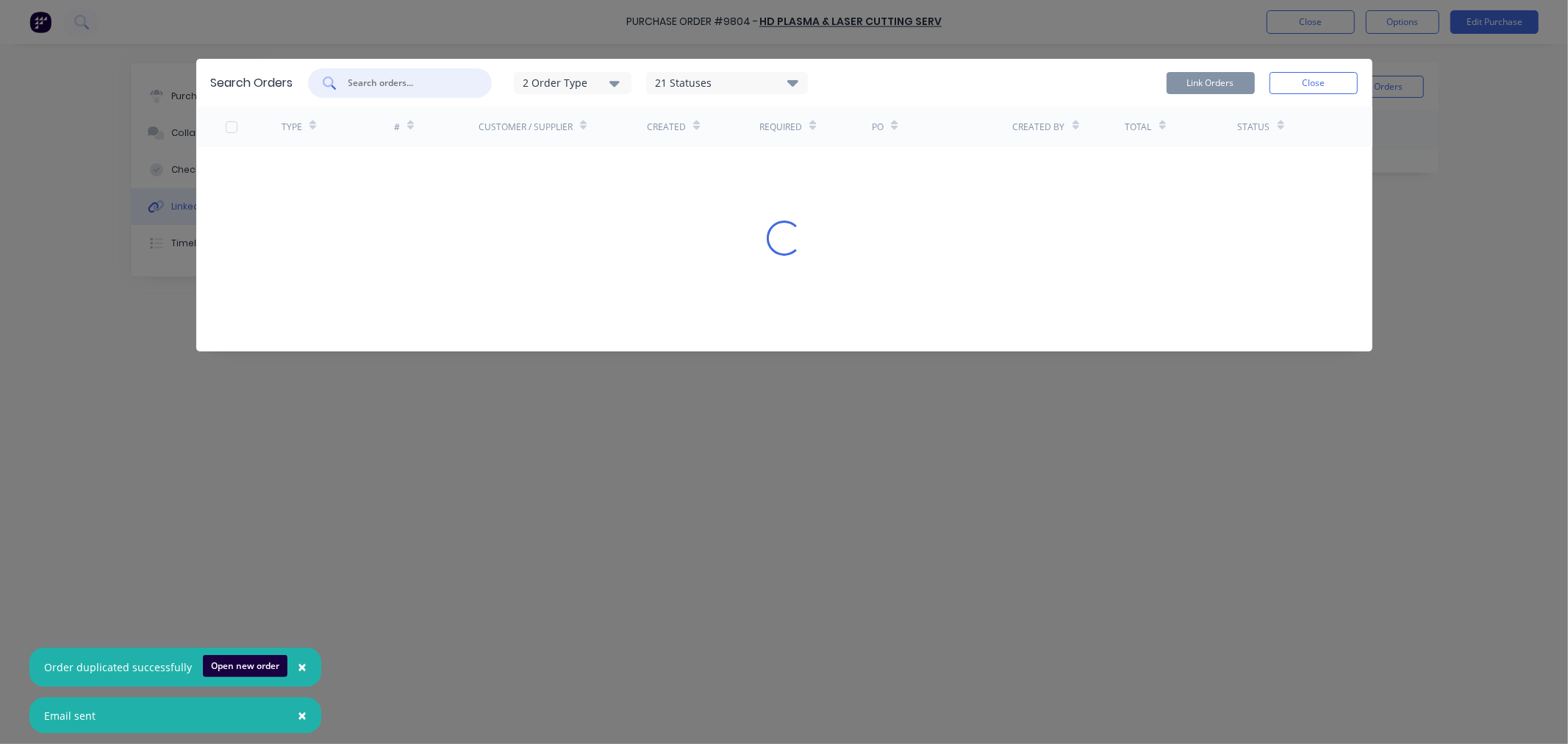
click at [393, 82] on input "text" at bounding box center [408, 83] width 122 height 15
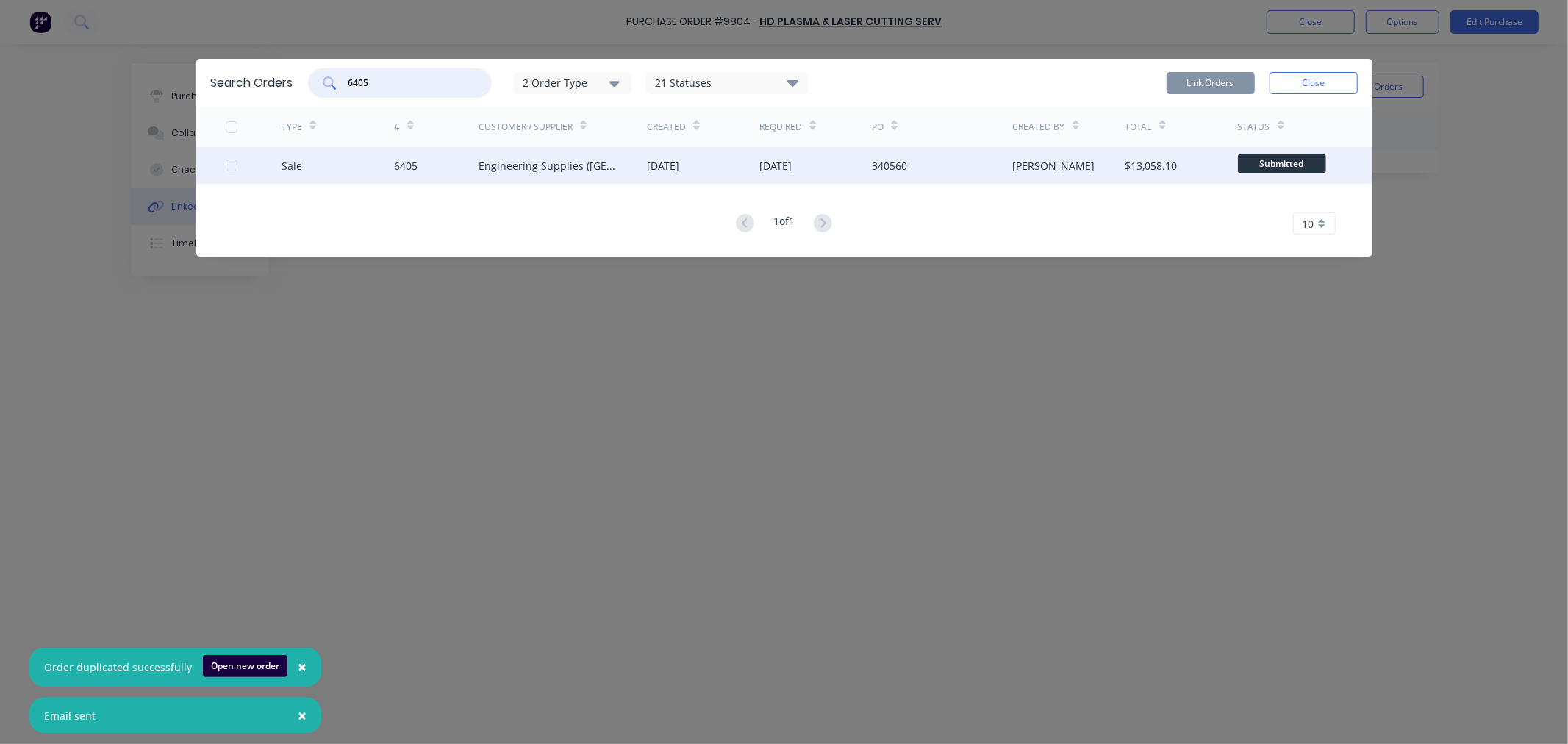
click at [235, 164] on div at bounding box center [231, 166] width 29 height 29
type input "6405"
click at [1185, 79] on button "Link Orders" at bounding box center [1211, 83] width 88 height 22
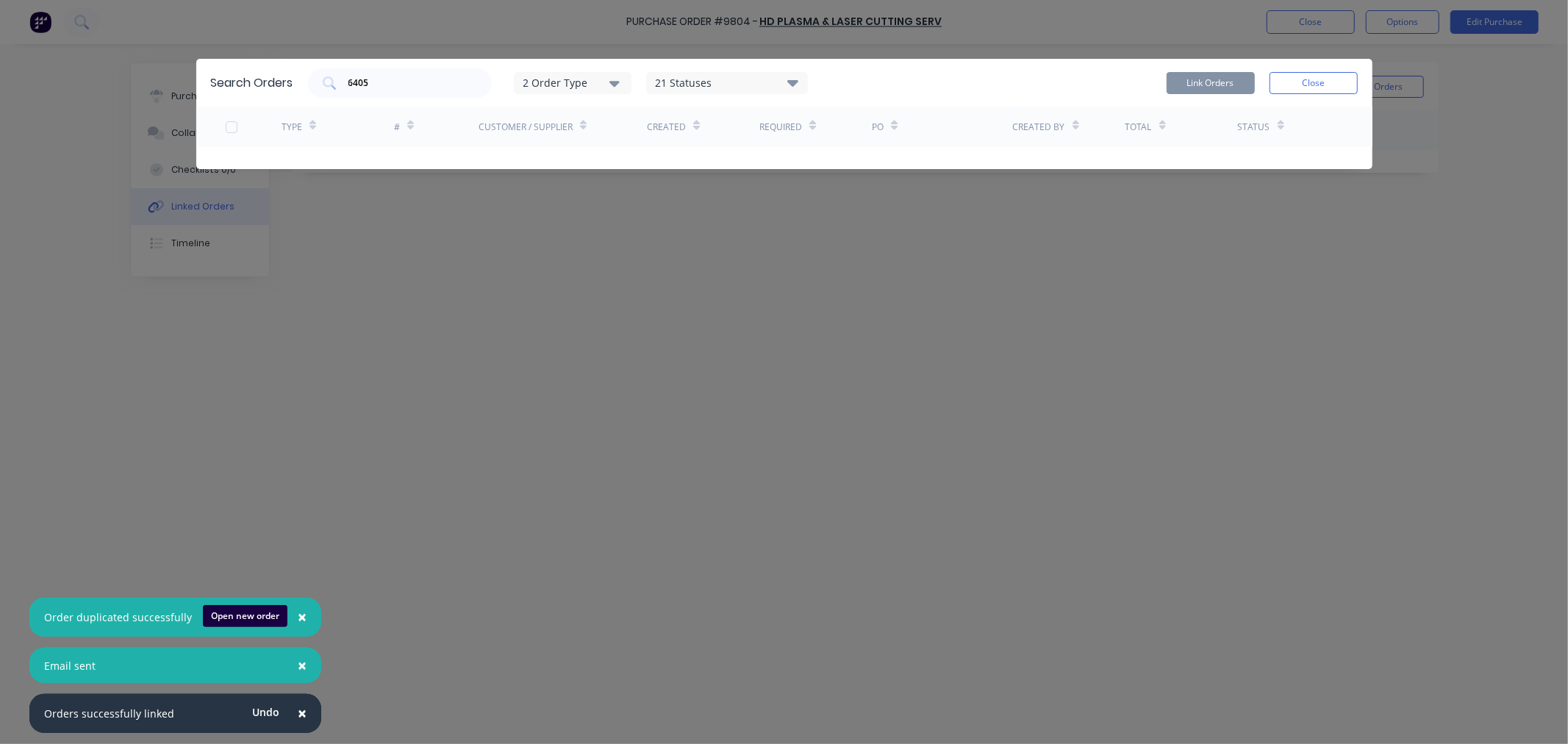
drag, startPoint x: 1312, startPoint y: 81, endPoint x: 1268, endPoint y: 119, distance: 58.1
click at [1312, 81] on button "Close" at bounding box center [1314, 83] width 88 height 22
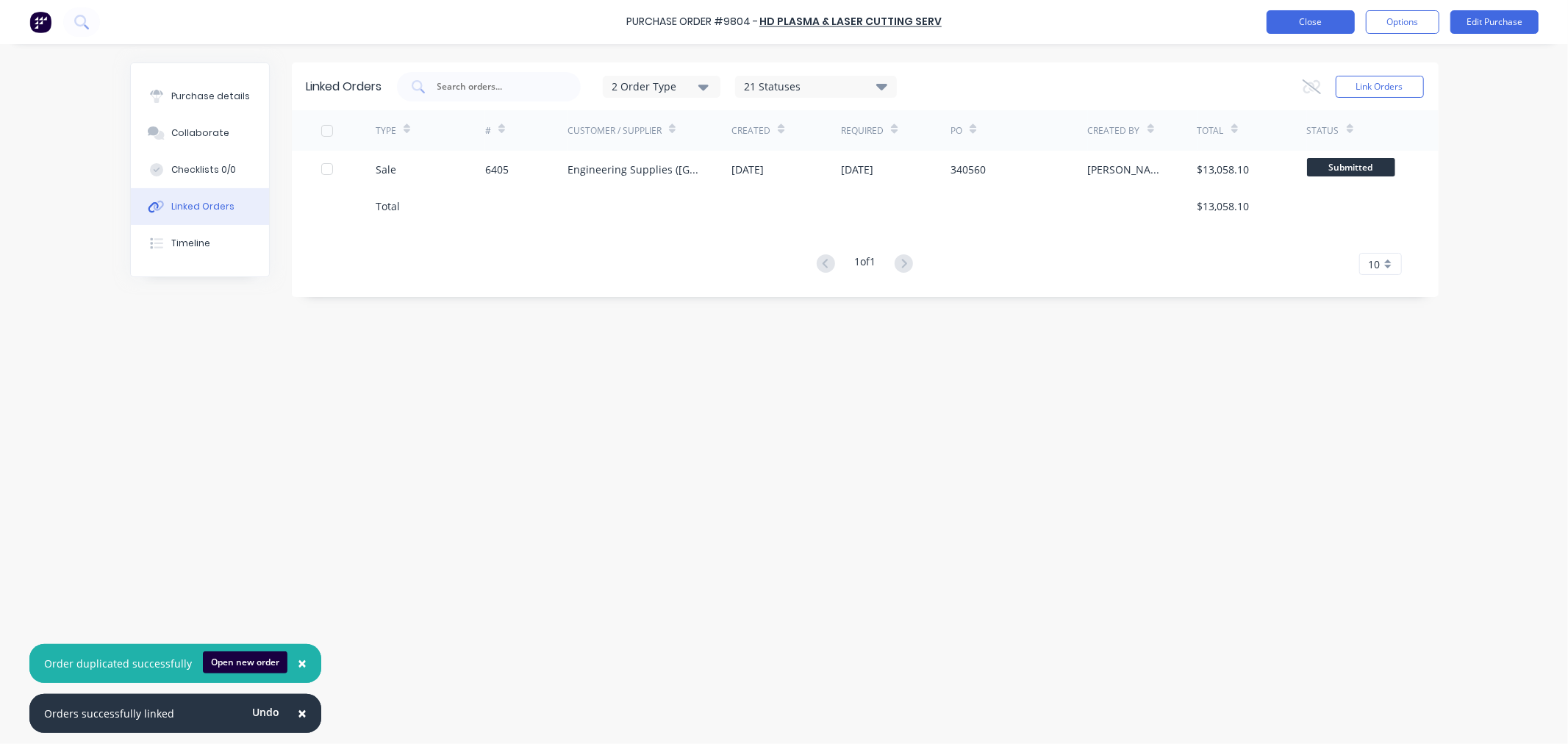
click at [1289, 23] on button "Close" at bounding box center [1311, 22] width 88 height 24
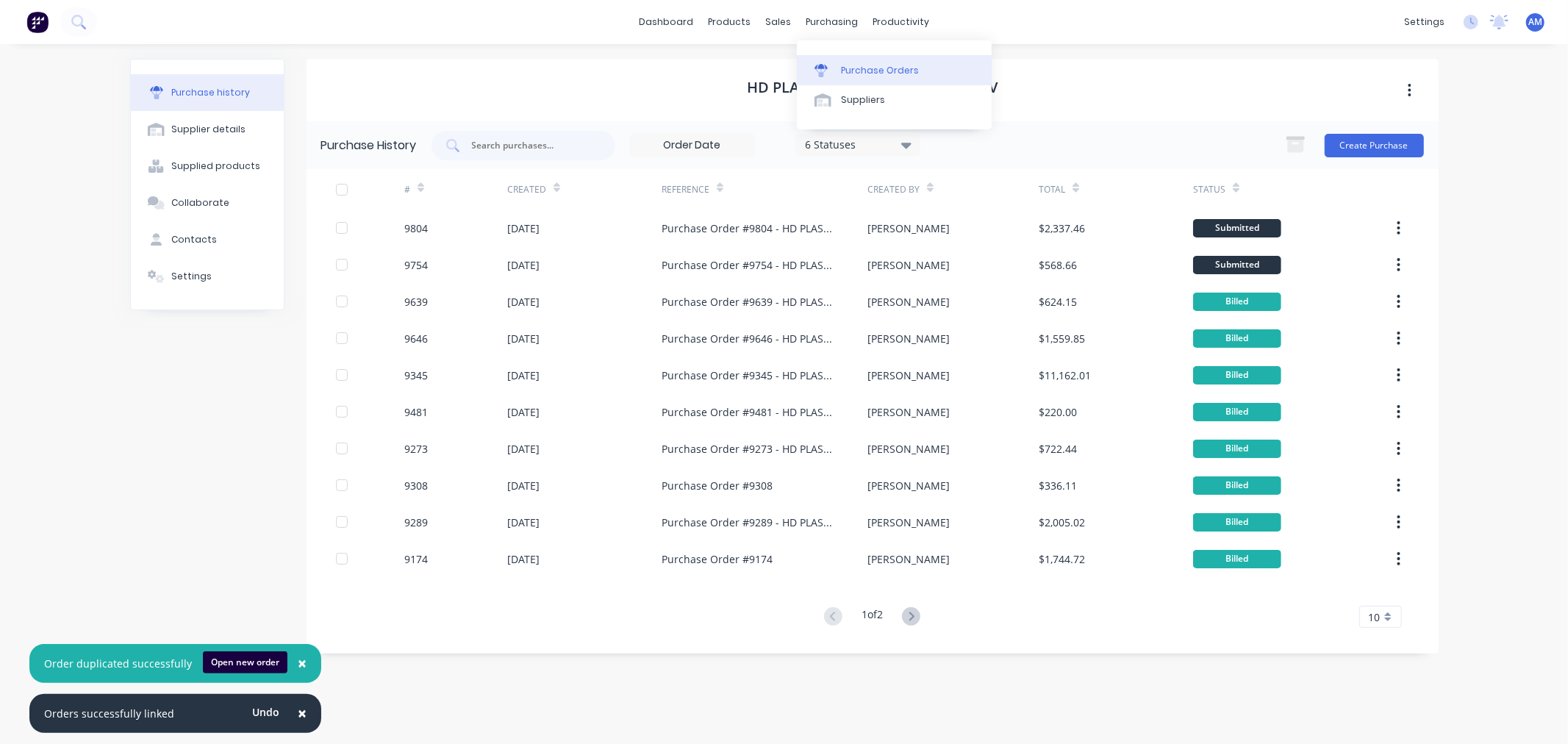
click at [850, 62] on link "Purchase Orders" at bounding box center [895, 70] width 195 height 29
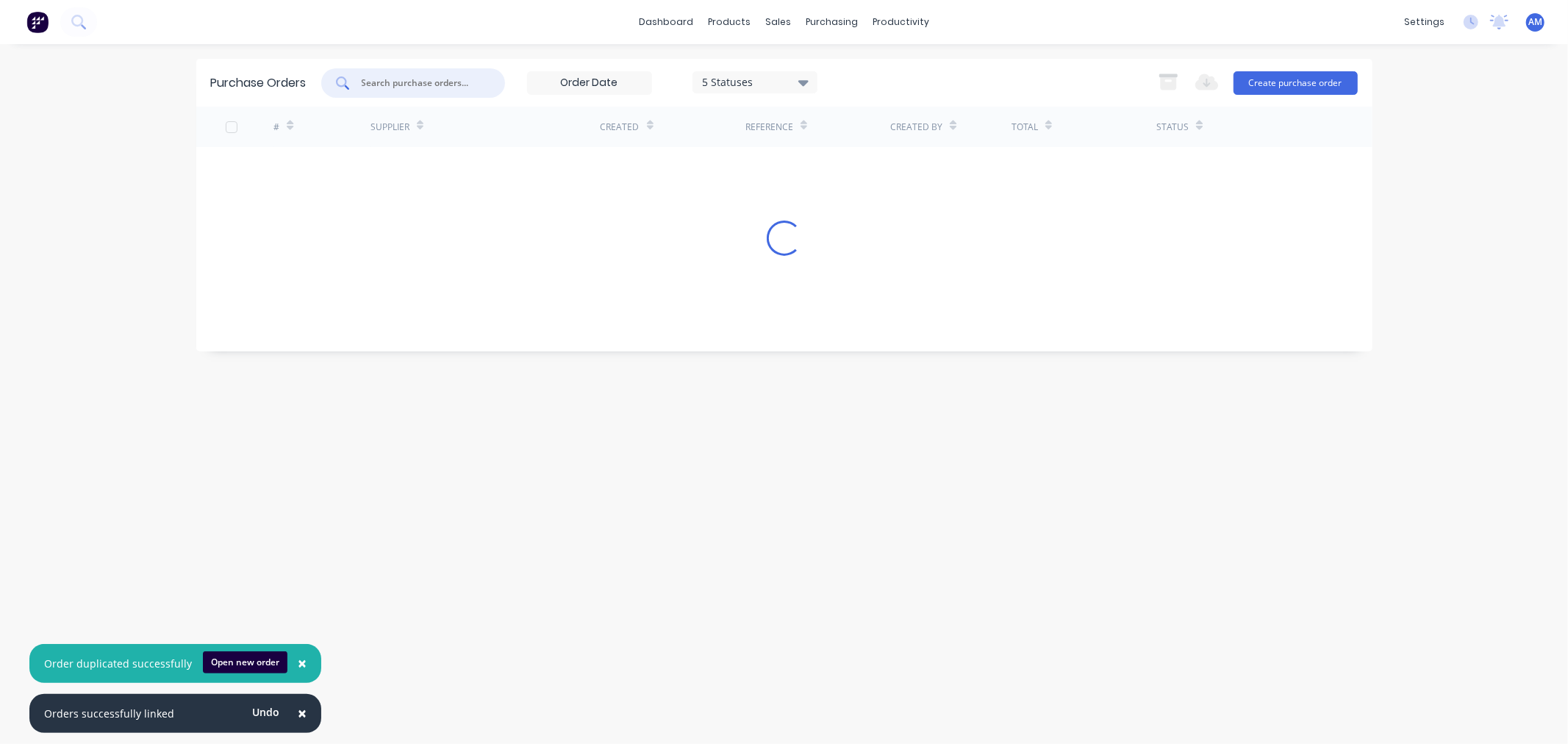
click at [391, 85] on input "text" at bounding box center [421, 83] width 122 height 15
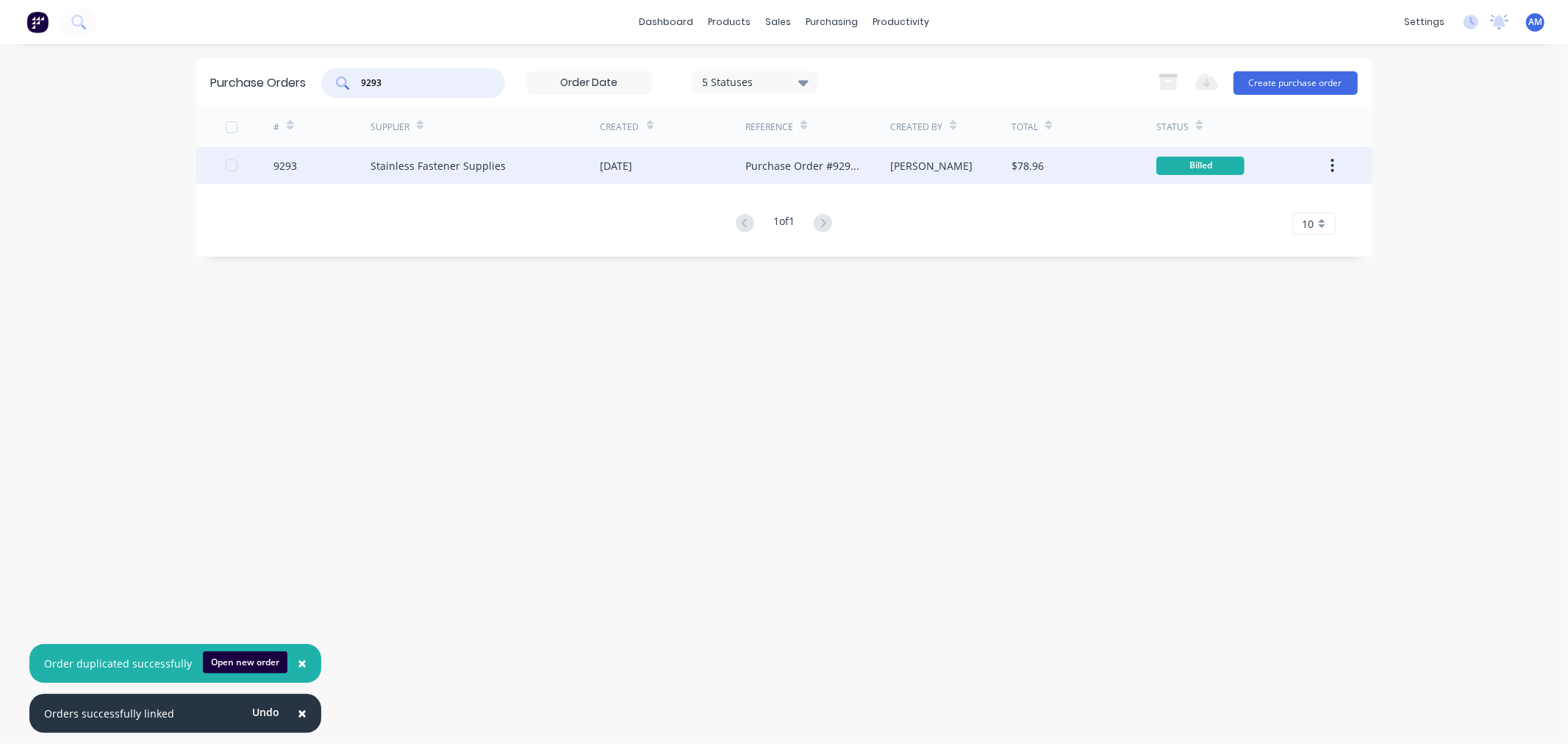
type input "9293"
click at [343, 165] on div "9293" at bounding box center [322, 166] width 97 height 37
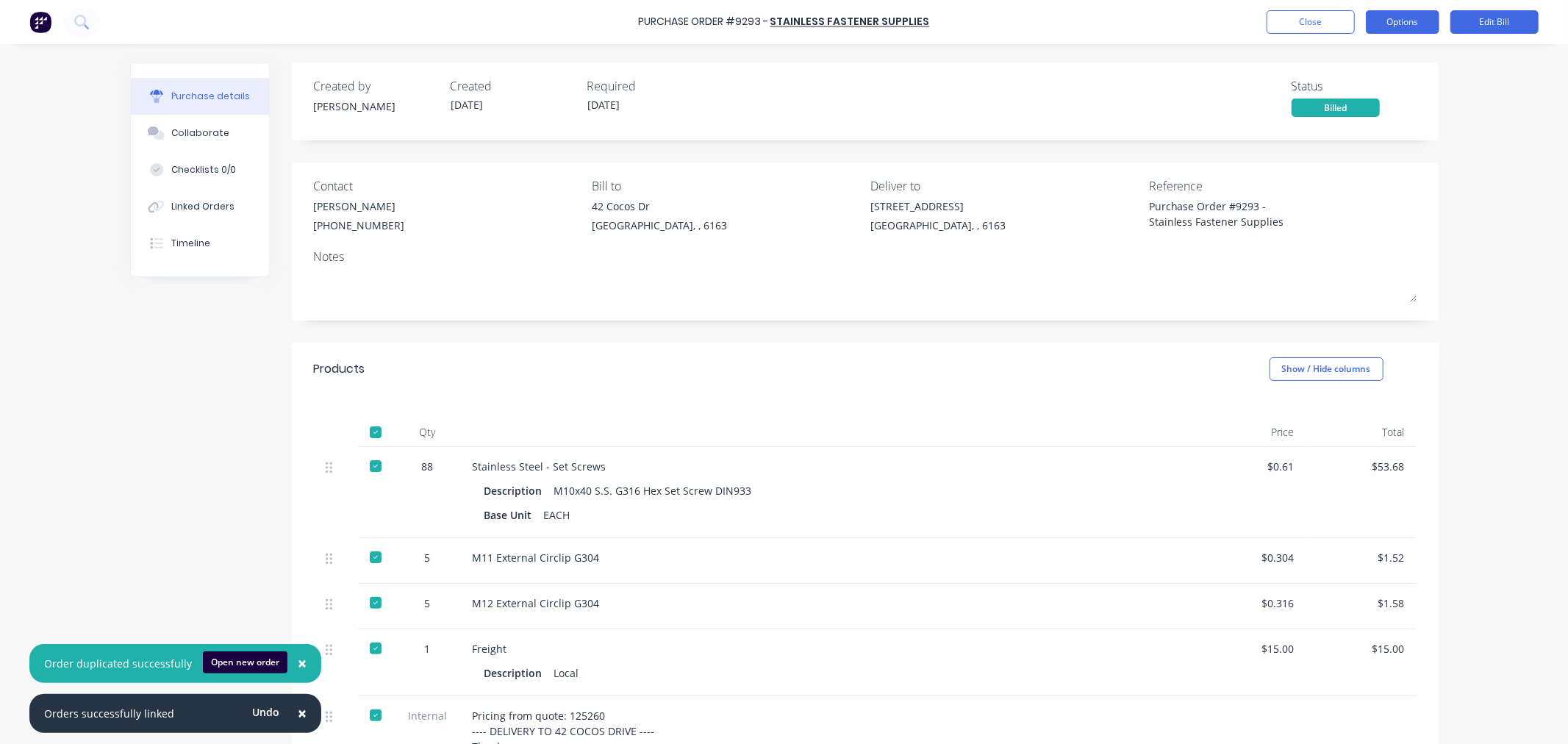
click at [1403, 16] on button "Options" at bounding box center [1403, 22] width 74 height 24
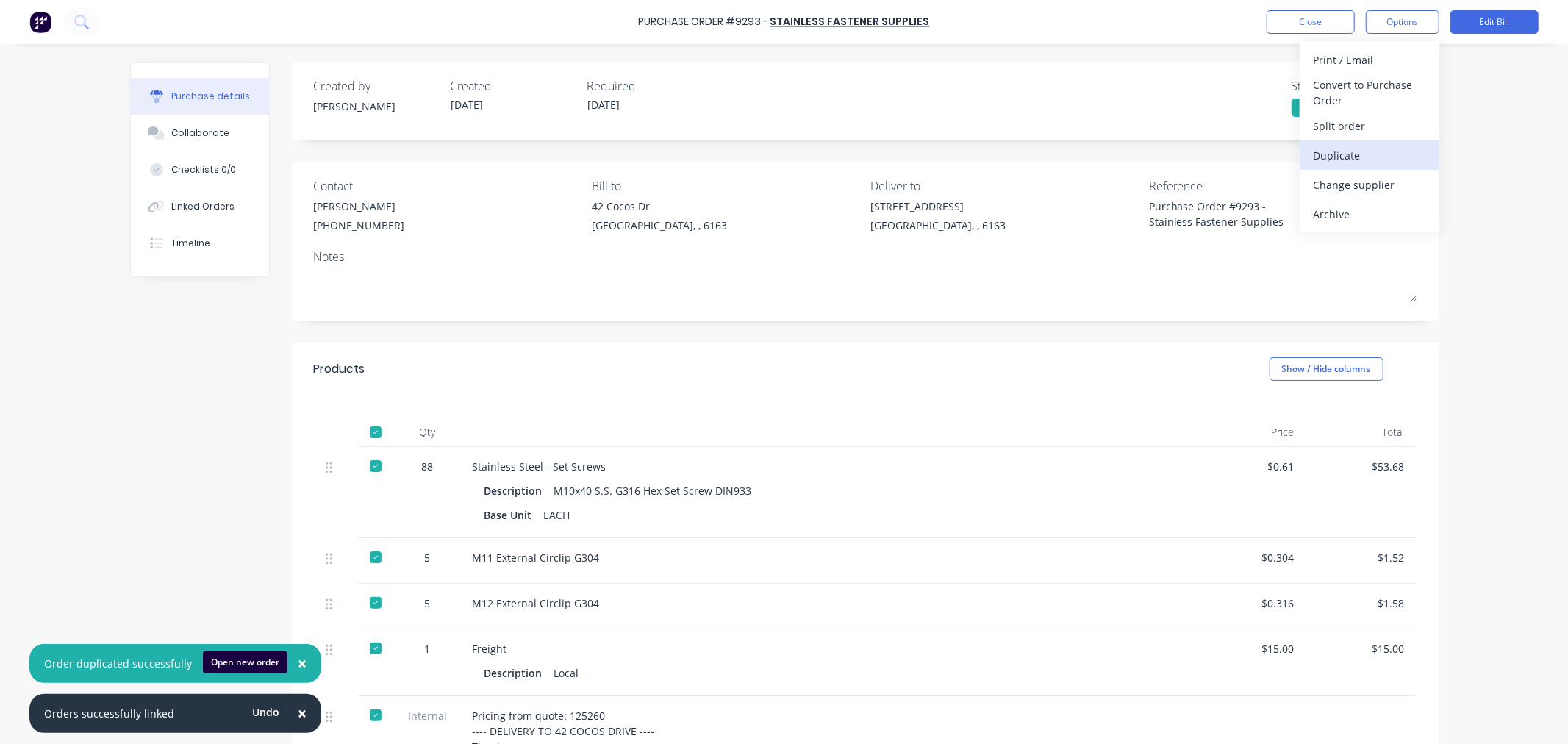
click at [1366, 160] on div "Duplicate" at bounding box center [1370, 155] width 113 height 21
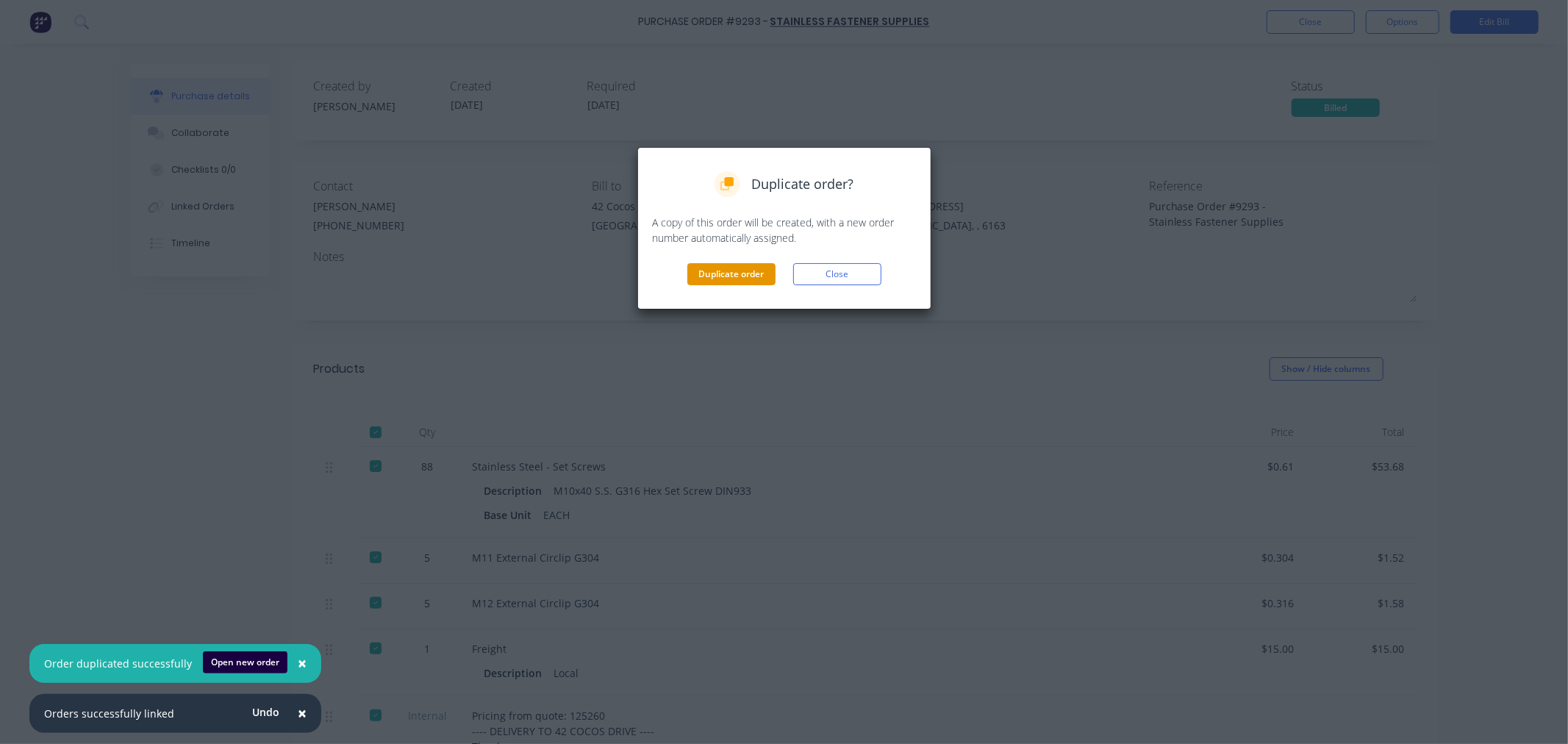
click at [721, 275] on button "Duplicate order" at bounding box center [732, 274] width 88 height 22
type textarea "x"
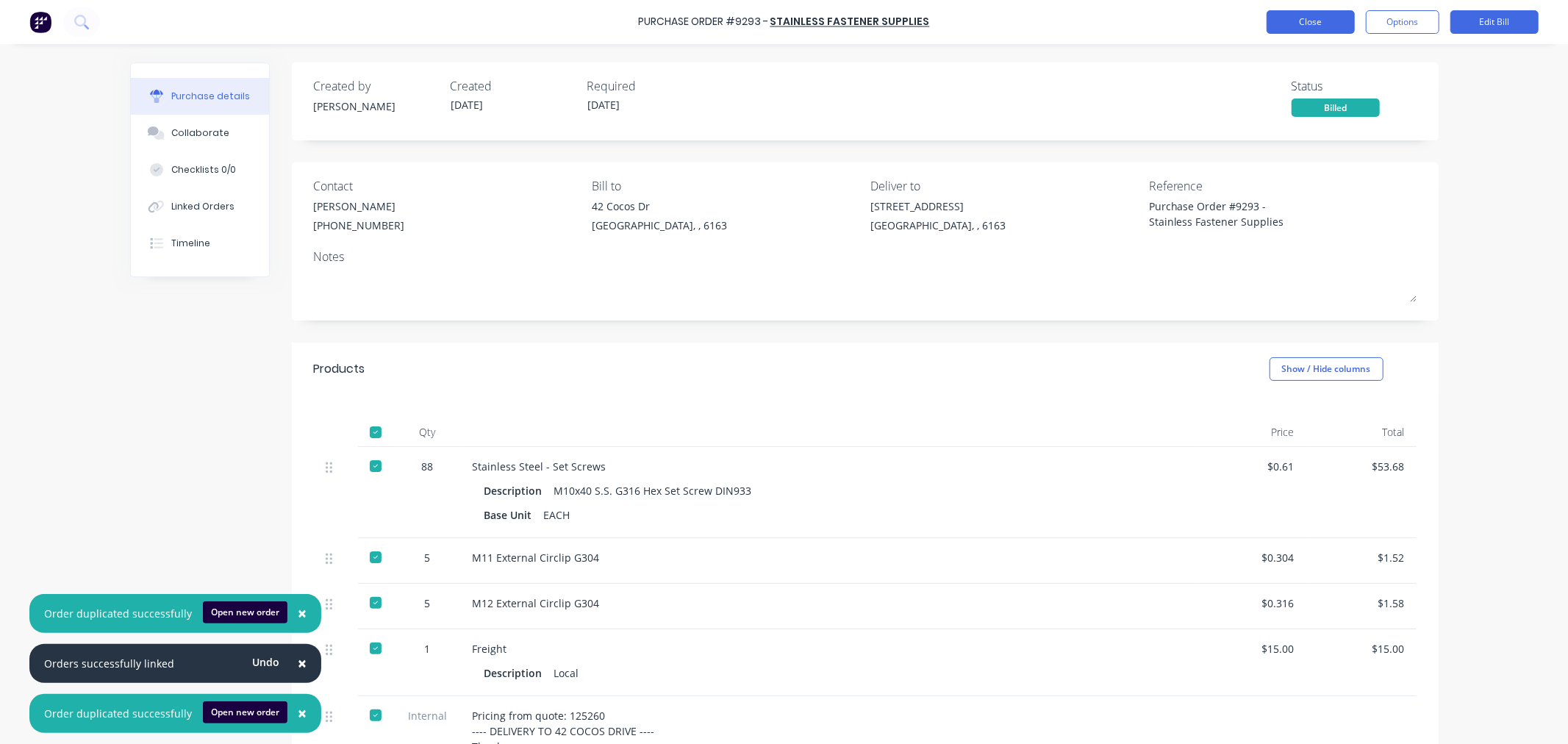
click at [1317, 8] on div "Purchase Order #9293 - Stainless Fastener Supplies Close Options Edit Bill" at bounding box center [784, 22] width 1568 height 44
click at [1307, 16] on button "Close" at bounding box center [1311, 22] width 88 height 24
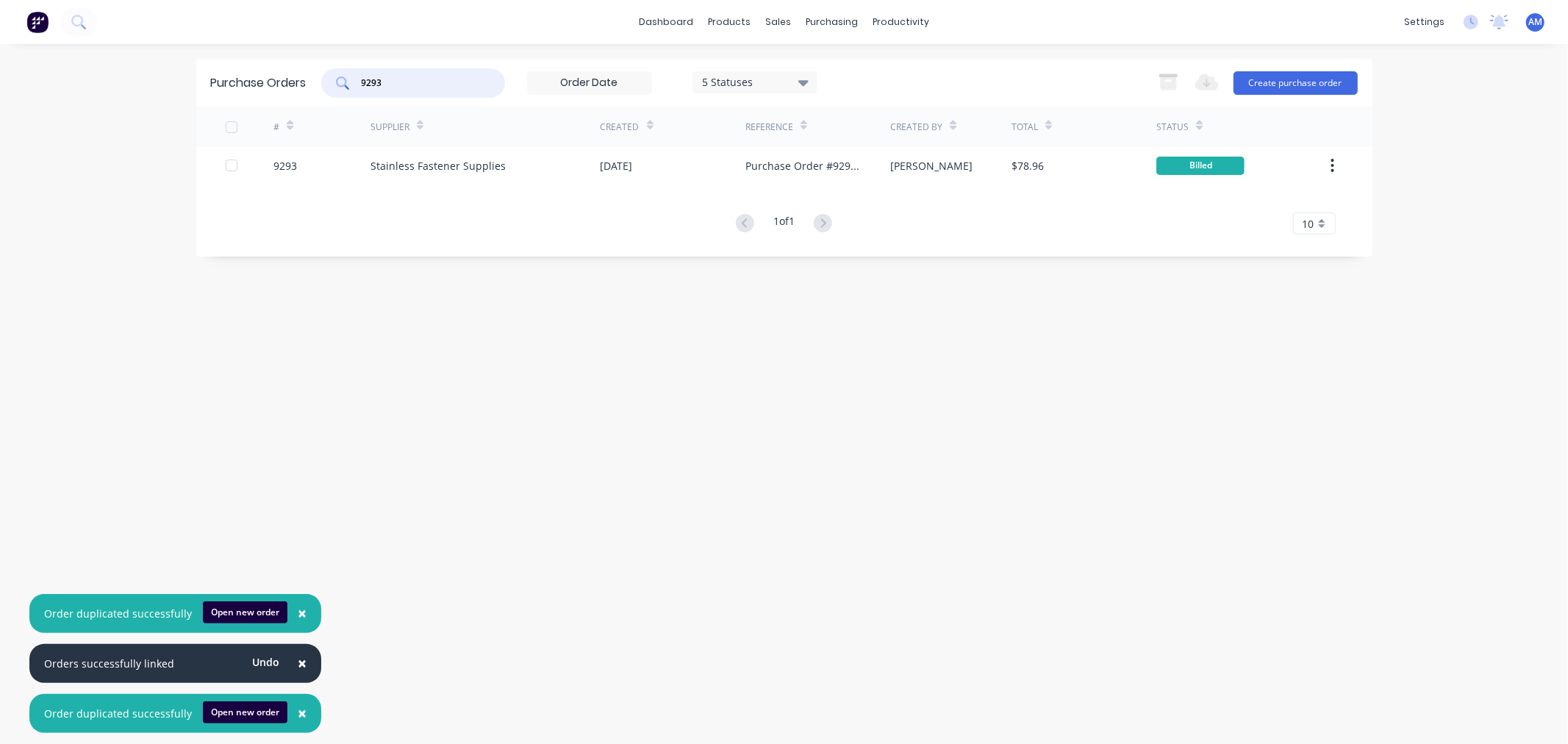
drag, startPoint x: 405, startPoint y: 87, endPoint x: 365, endPoint y: 87, distance: 40.0
click at [365, 88] on input "9293" at bounding box center [421, 83] width 122 height 15
type input "9"
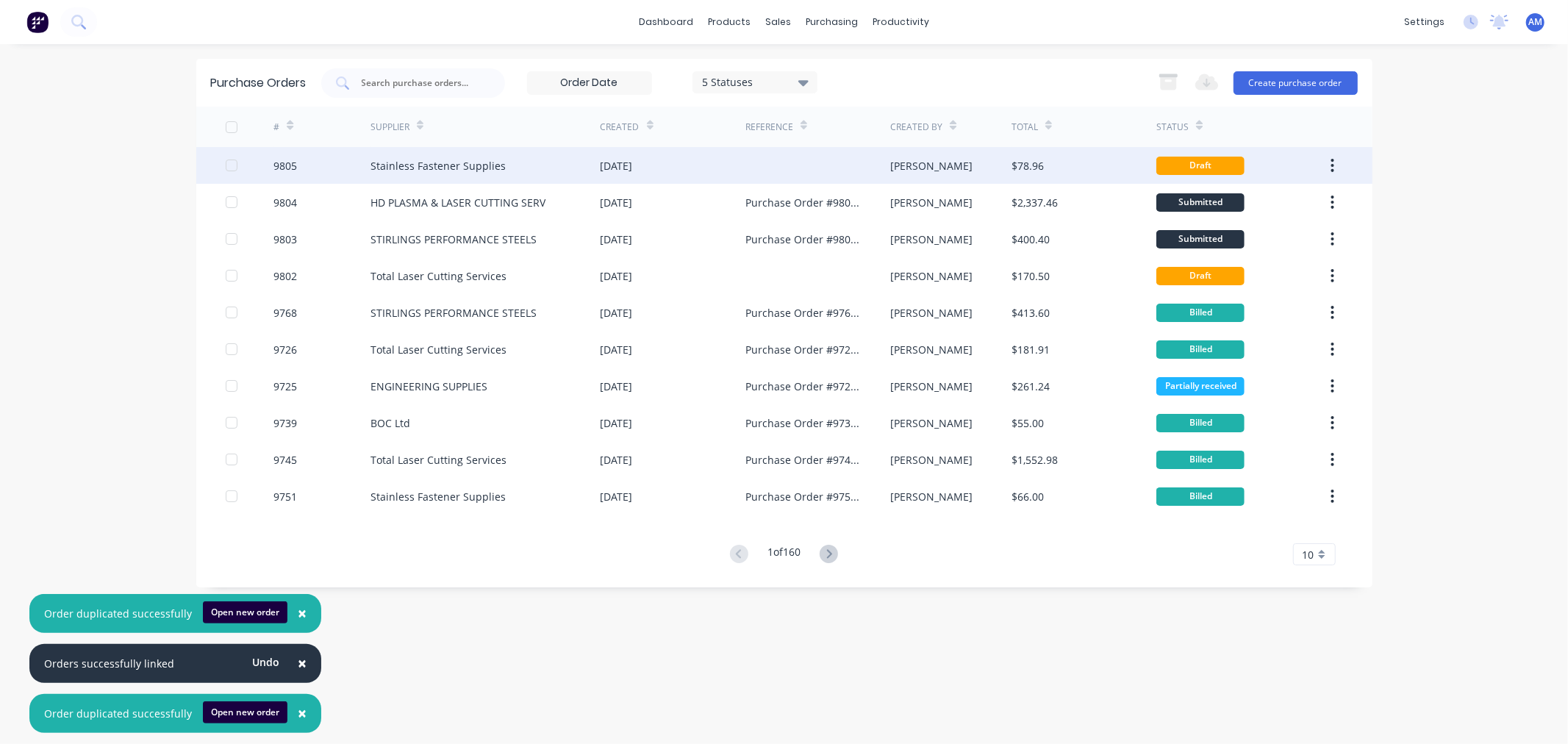
click at [318, 159] on div "9805" at bounding box center [322, 166] width 97 height 37
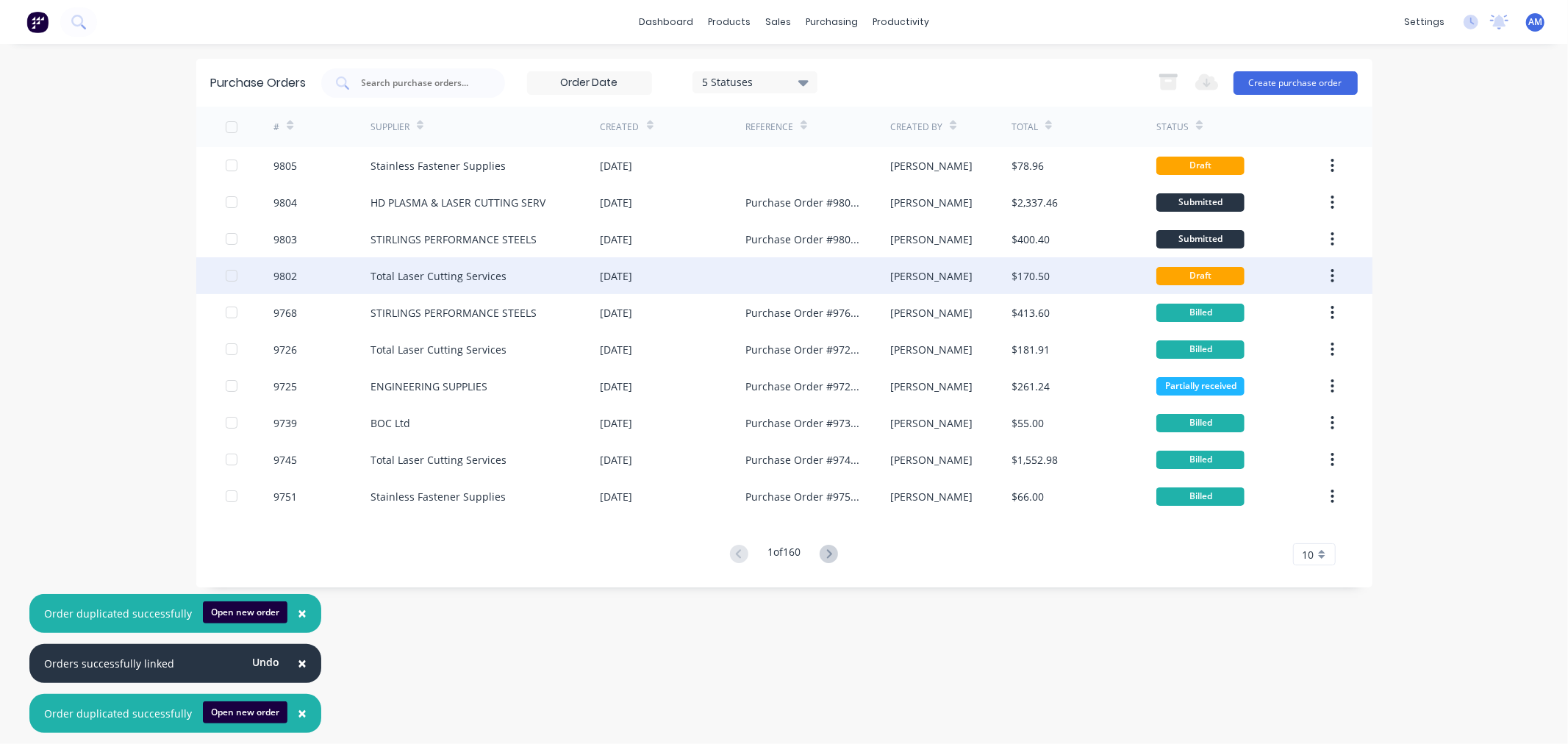
click at [329, 269] on div "9802" at bounding box center [322, 276] width 97 height 37
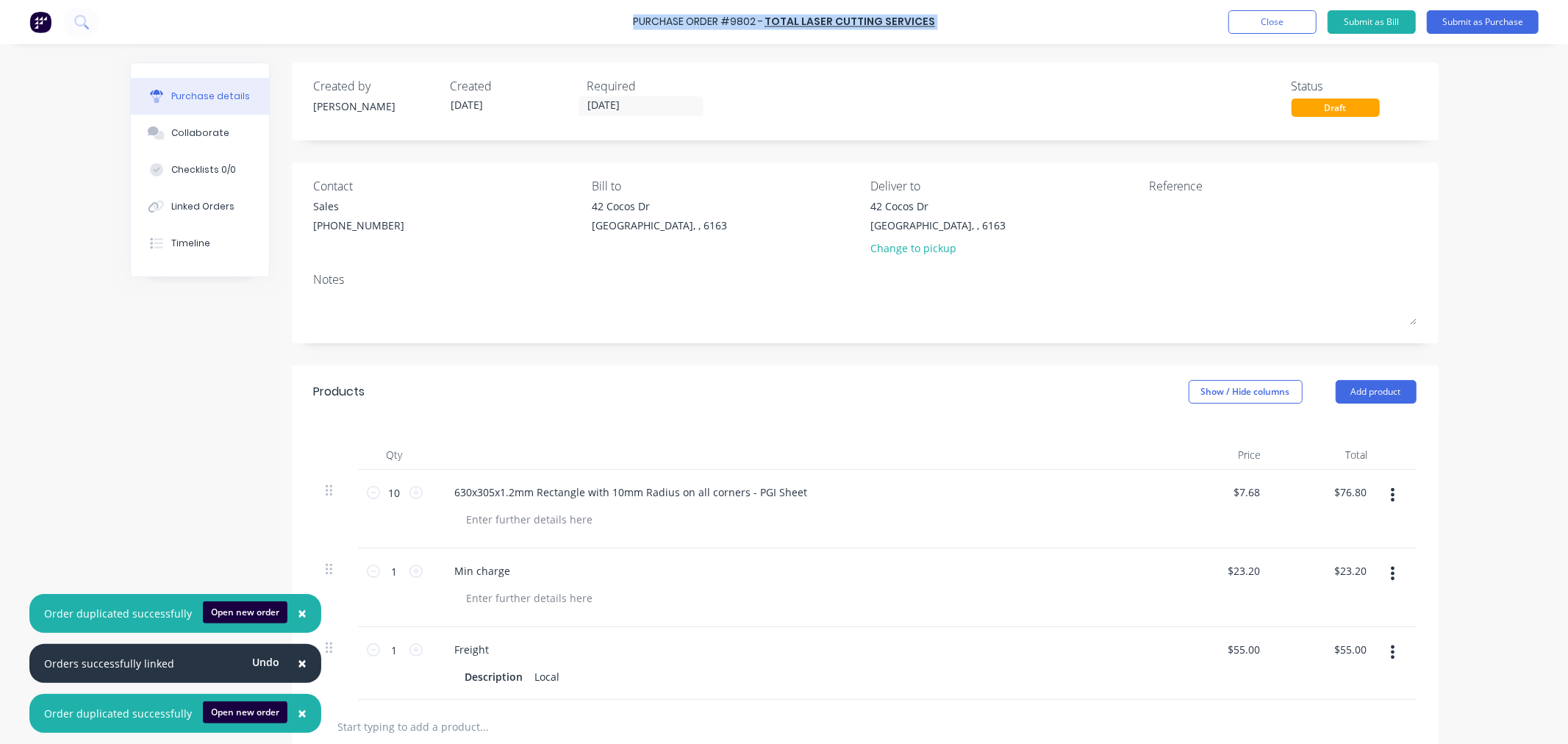
drag, startPoint x: 932, startPoint y: 16, endPoint x: 626, endPoint y: 15, distance: 306.0
click at [626, 15] on div "Purchase Order #9802 - Total Laser Cutting Services Add product Close Submit as…" at bounding box center [784, 22] width 1568 height 44
copy div "Purchase Order #9802 - Total Laser Cutting Services Add product Close Submit as…"
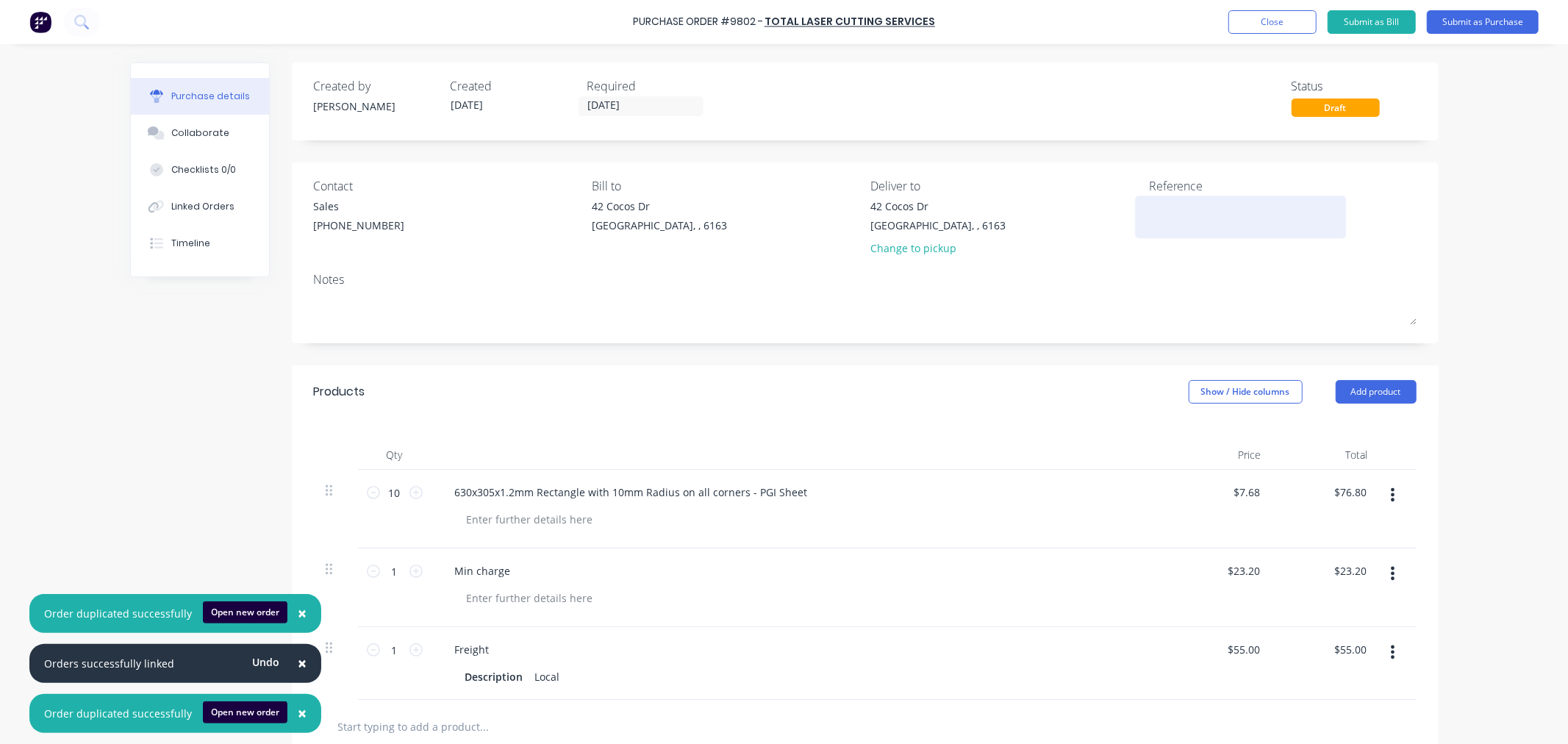
click at [1184, 204] on textarea at bounding box center [1241, 214] width 183 height 33
paste textarea "Purchase Order #9802 - Total Laser Cutting Services"
type textarea "x"
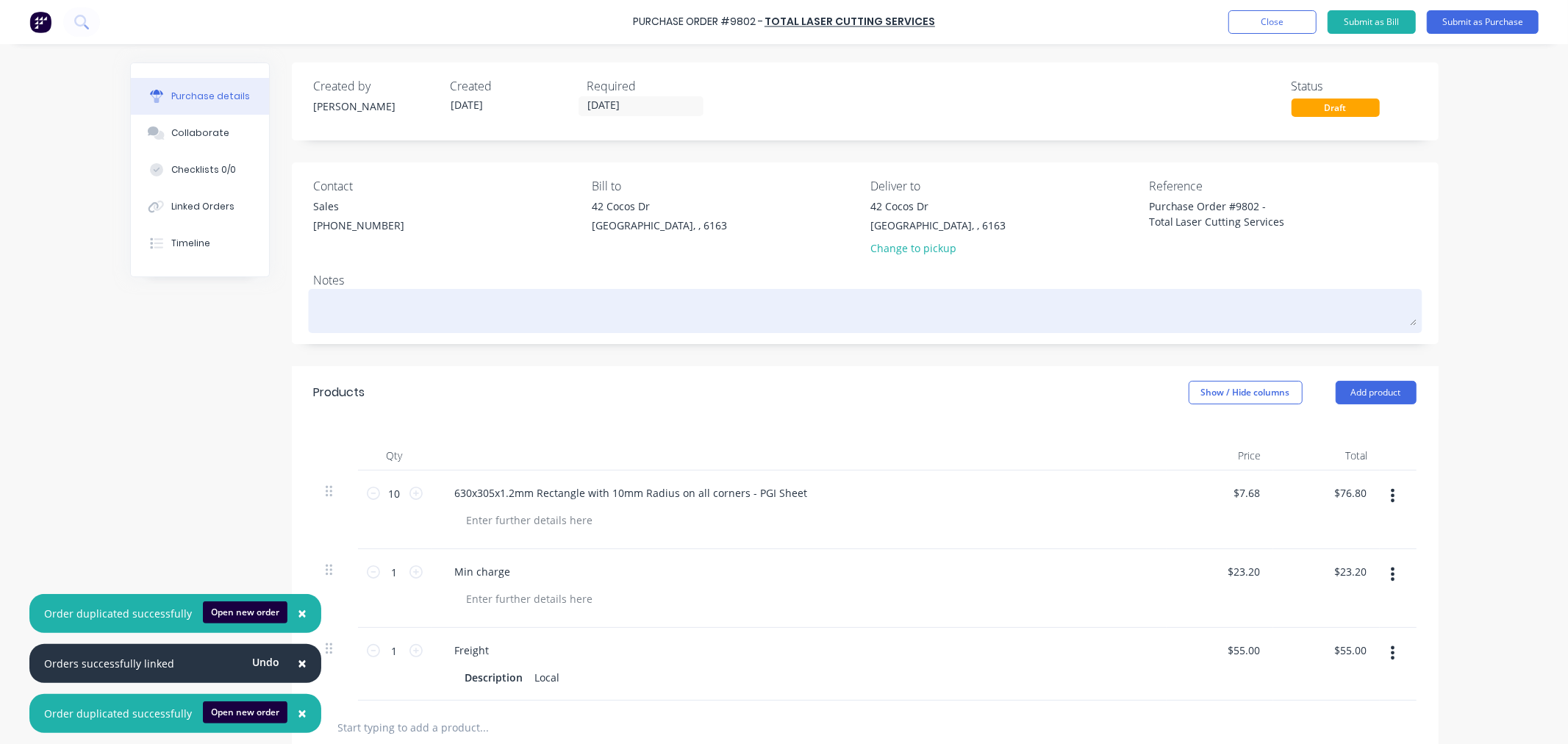
type textarea "Purchase Order #9802 - Total Laser Cutting Services"
type textarea "x"
type textarea "Purchase Order #9802 - Total Laser Cutting Services"
click at [342, 311] on textarea at bounding box center [865, 309] width 1103 height 33
type textarea "x"
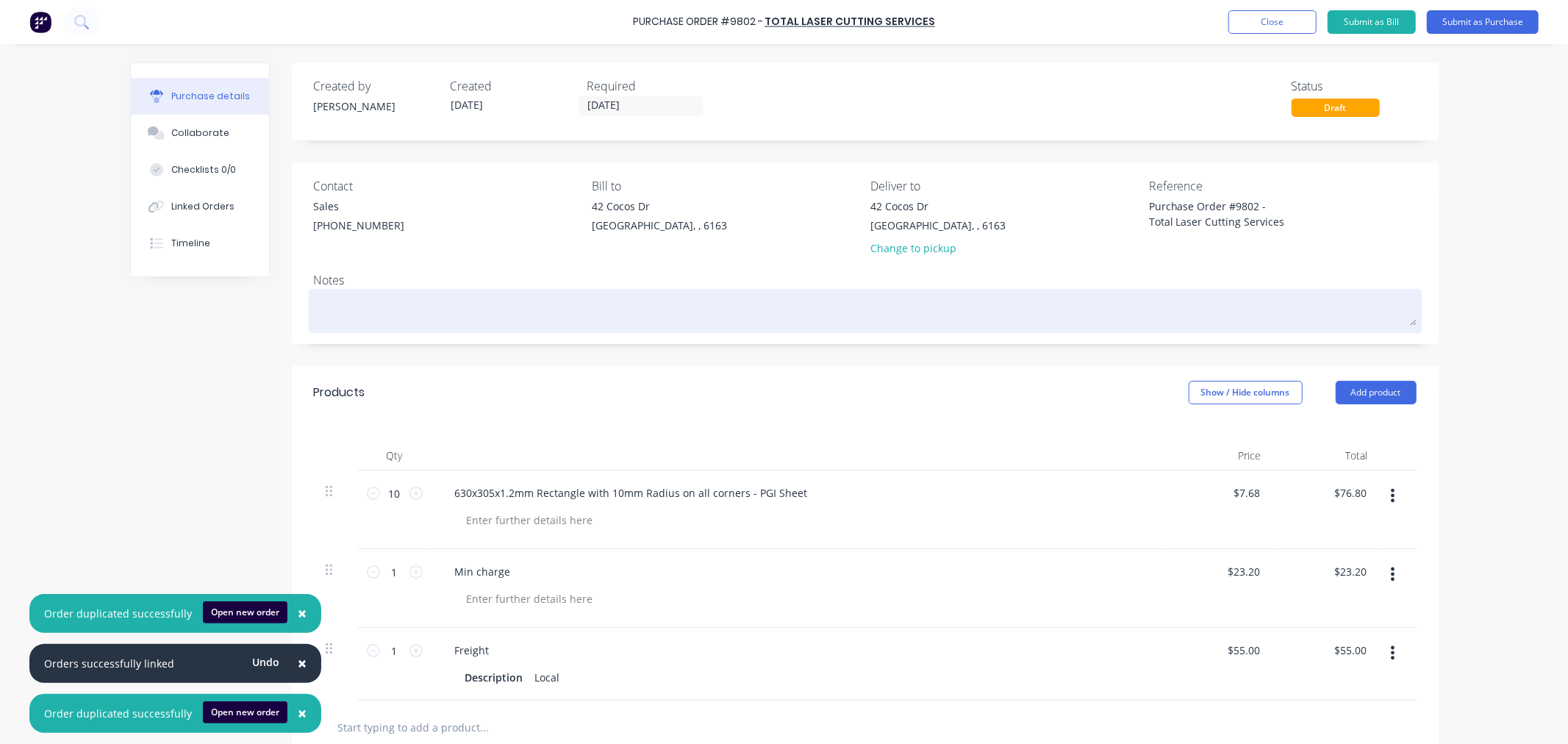
type textarea "d"
type textarea "x"
type textarea "dh"
type textarea "x"
type textarea "dh1"
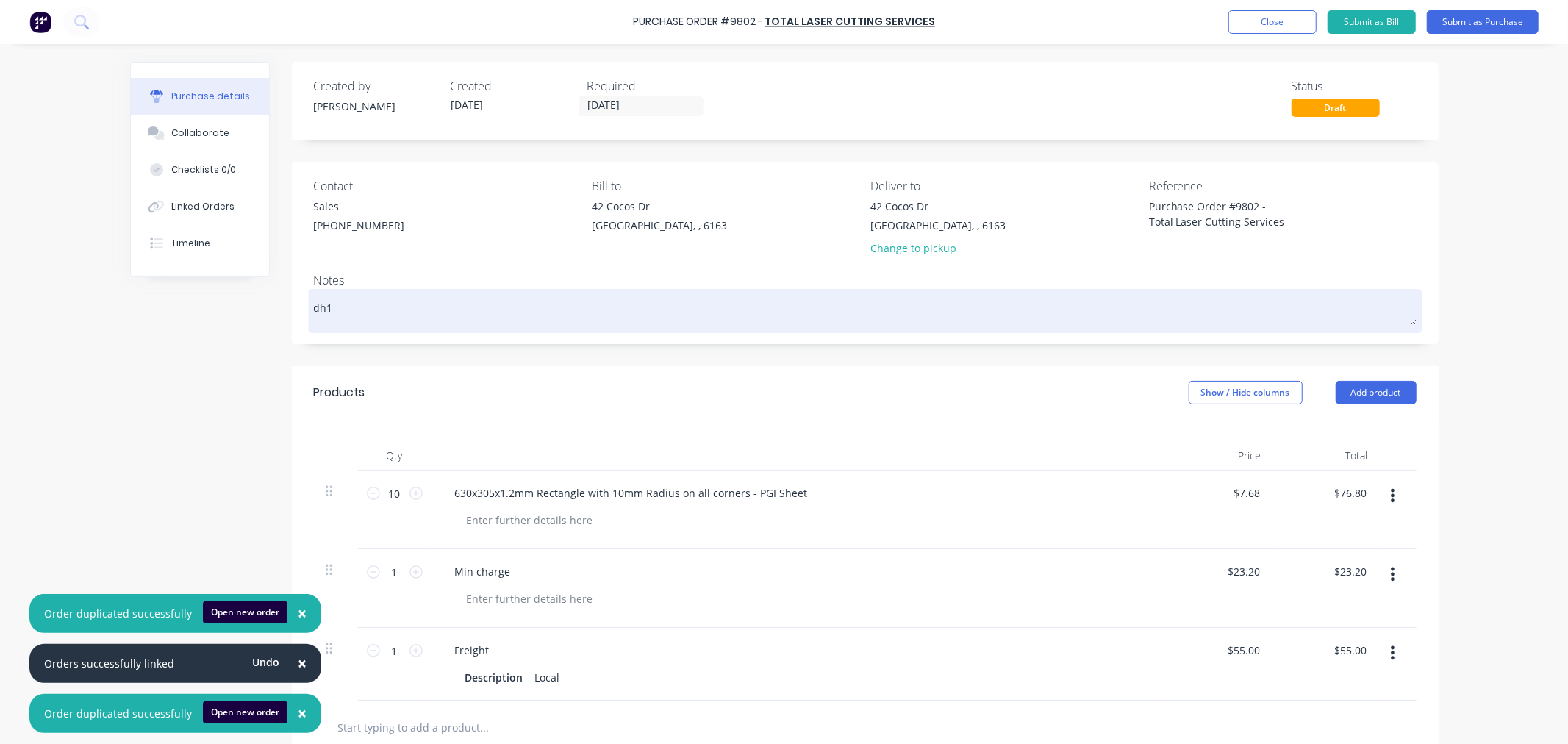
type textarea "x"
type textarea "dh10"
type textarea "x"
type textarea "dh100"
type textarea "x"
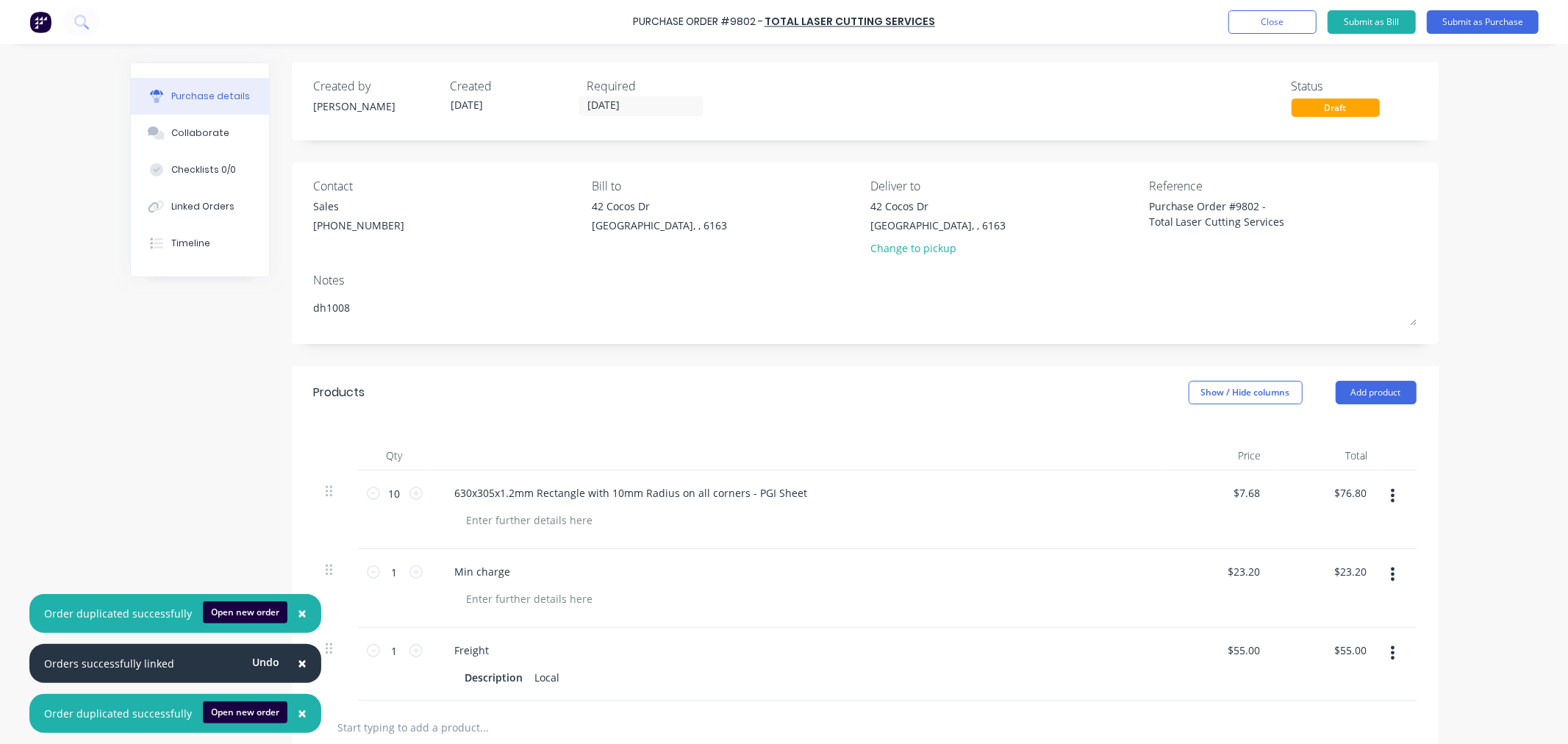
type textarea "dh1008"
type textarea "x"
type textarea "dh1008"
click at [883, 541] on div "630x305x1.2mm Rectangle with 10mm Radius on all corners - PGI Sheet" at bounding box center [799, 510] width 735 height 79
drag, startPoint x: 316, startPoint y: 309, endPoint x: 247, endPoint y: 310, distance: 69.0
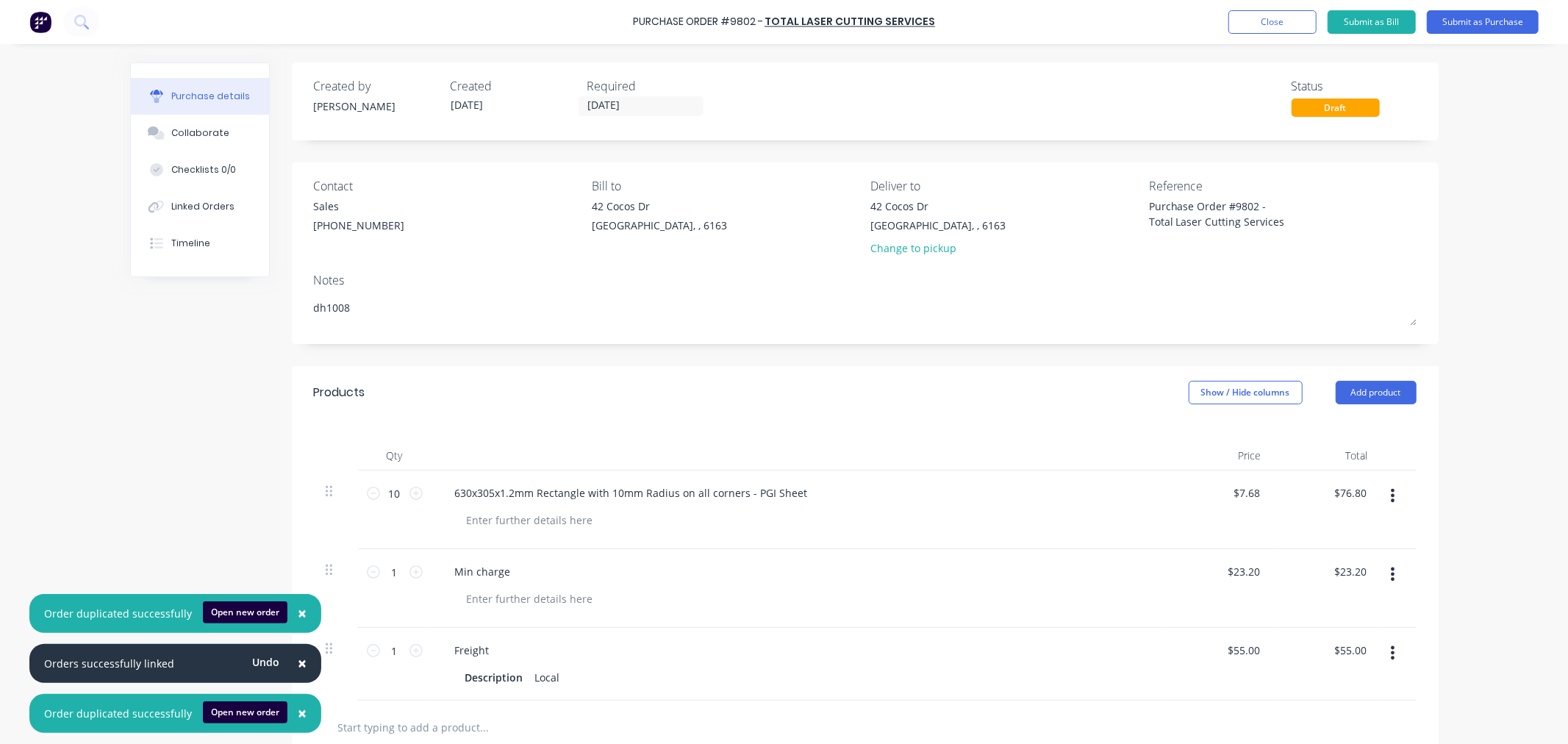
click at [247, 310] on div "Created by Andrew Created 10/10/25 Required 17/10/25 Status Draft Contact Sales…" at bounding box center [785, 529] width 1309 height 933
type textarea "x"
type textarea "D"
type textarea "x"
type textarea "DH"
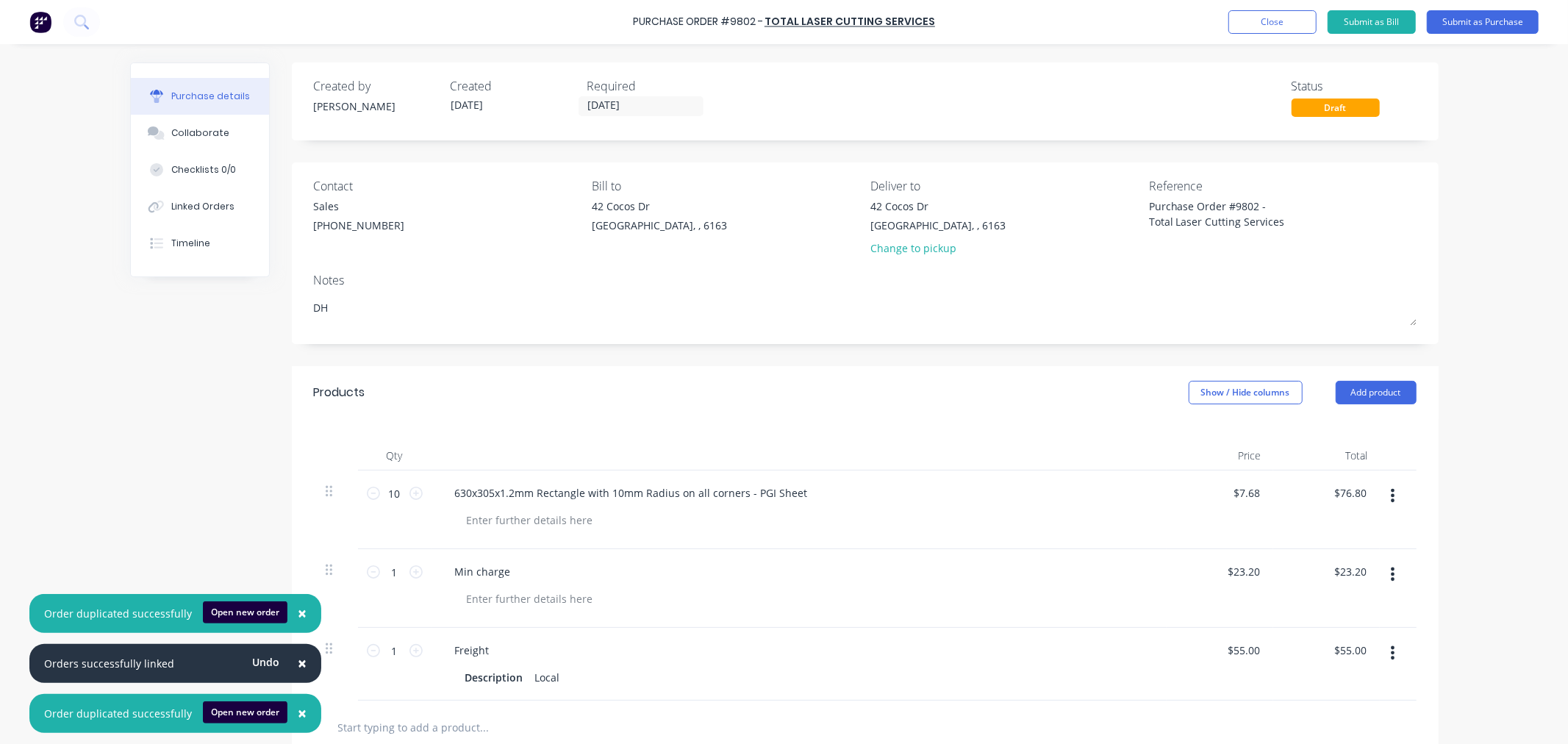
type textarea "x"
type textarea "DH1"
type textarea "x"
type textarea "DH10"
type textarea "x"
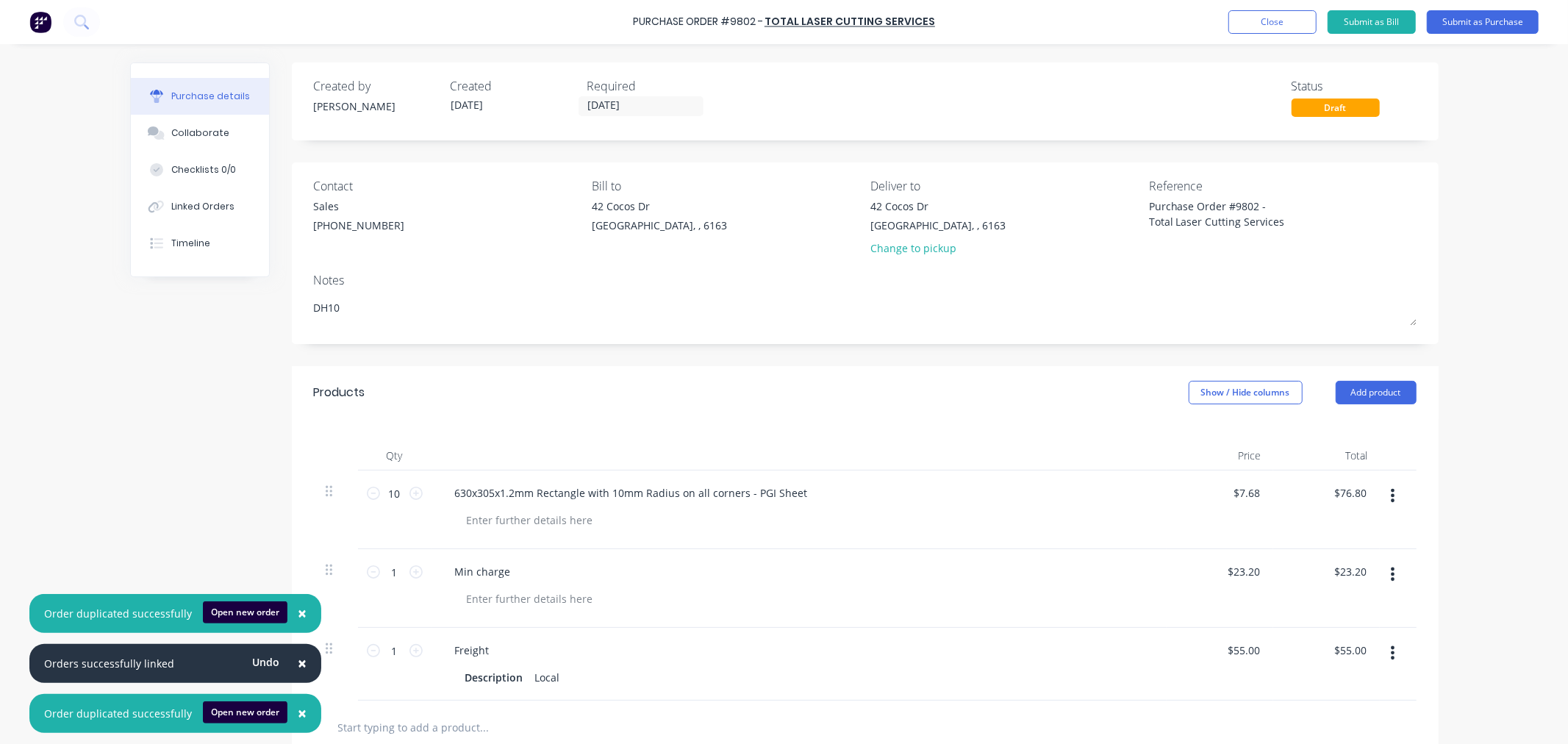
type textarea "DH100"
type textarea "x"
type textarea "DH1008"
type textarea "x"
type textarea "DH1008"
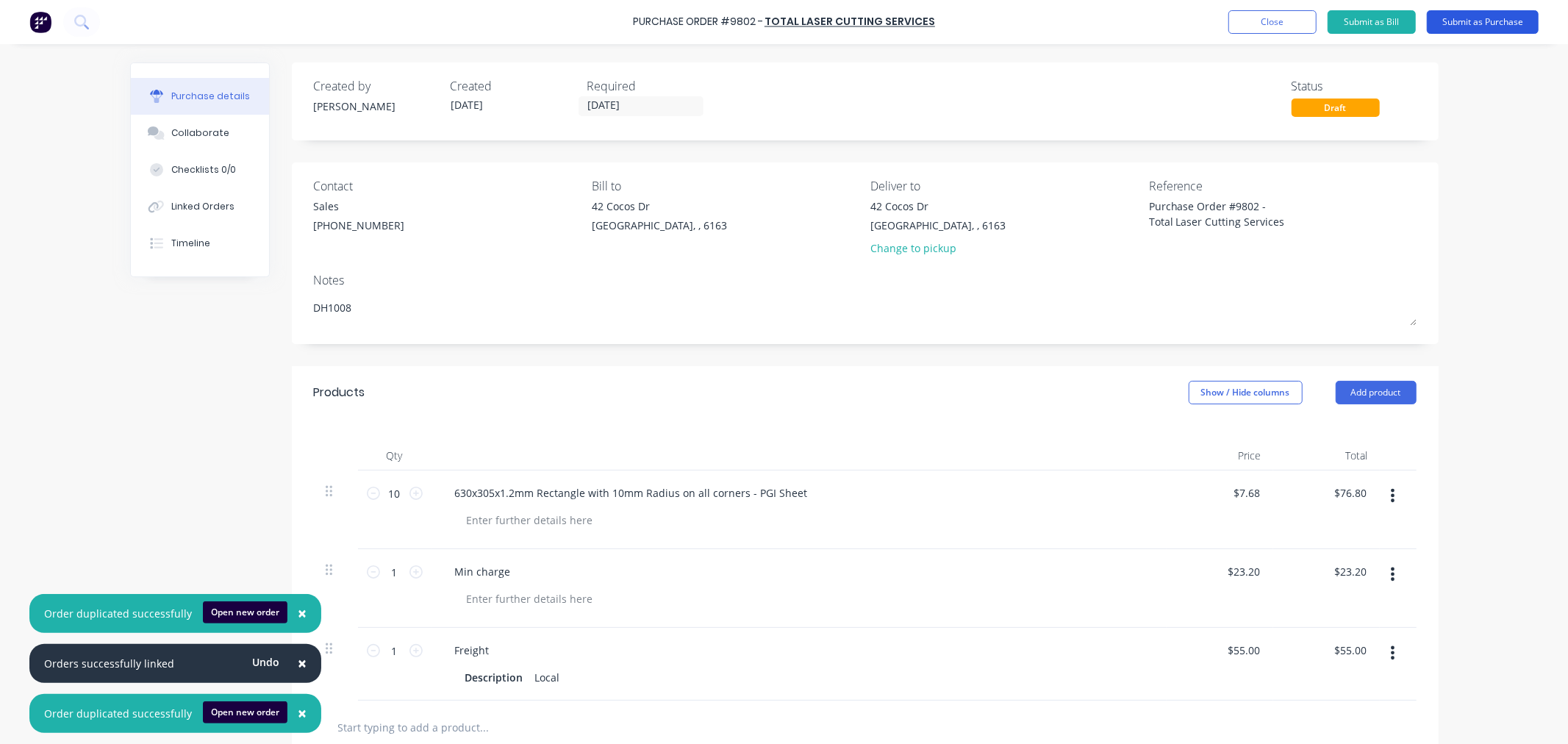
click at [1474, 24] on button "Submit as Purchase" at bounding box center [1483, 22] width 112 height 24
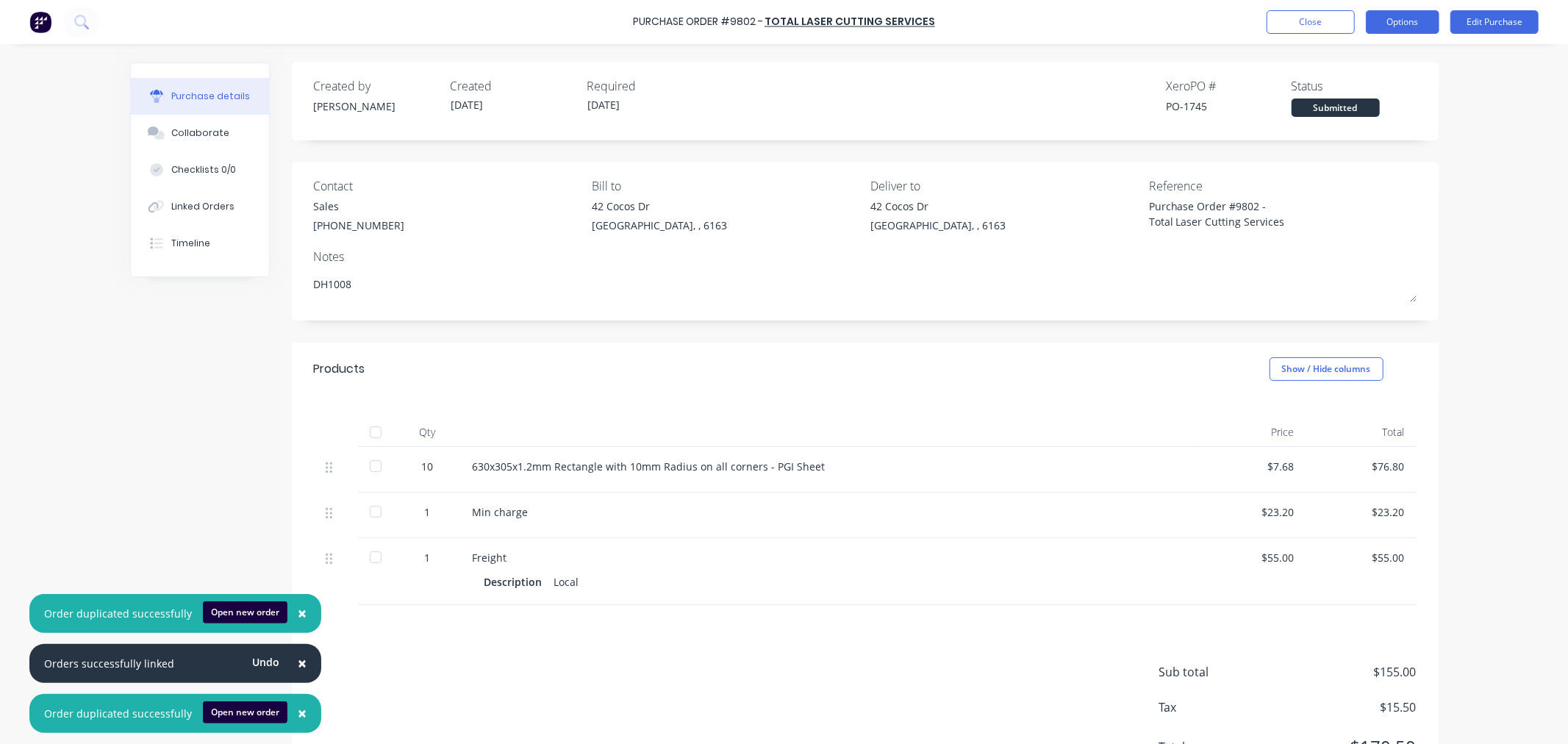
click at [1401, 15] on button "Options" at bounding box center [1403, 22] width 74 height 24
click at [1351, 57] on div "Print / Email" at bounding box center [1370, 60] width 113 height 21
click at [1345, 85] on div "With pricing" at bounding box center [1370, 89] width 113 height 21
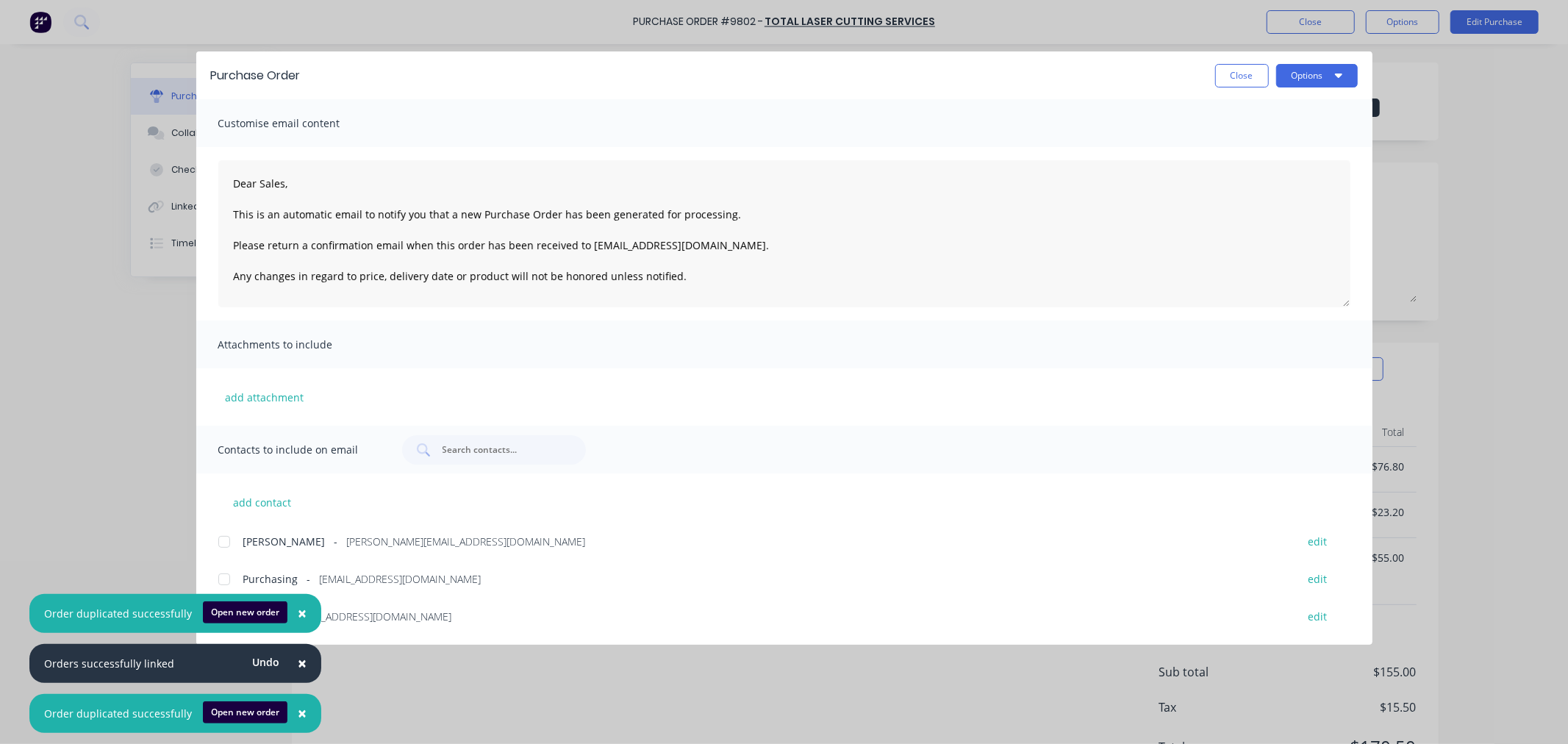
click at [298, 611] on span "×" at bounding box center [302, 613] width 9 height 21
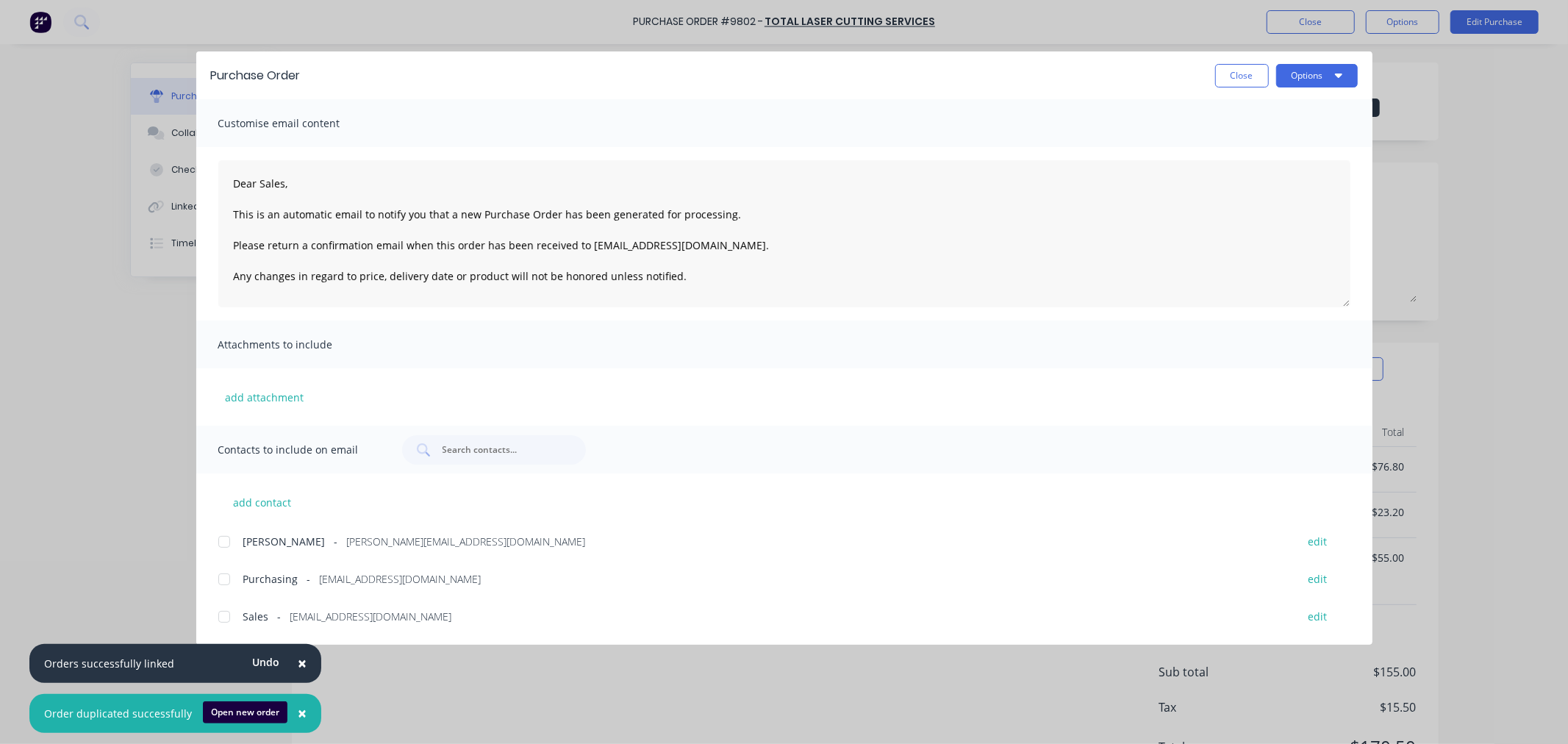
click at [298, 658] on span "×" at bounding box center [302, 663] width 9 height 21
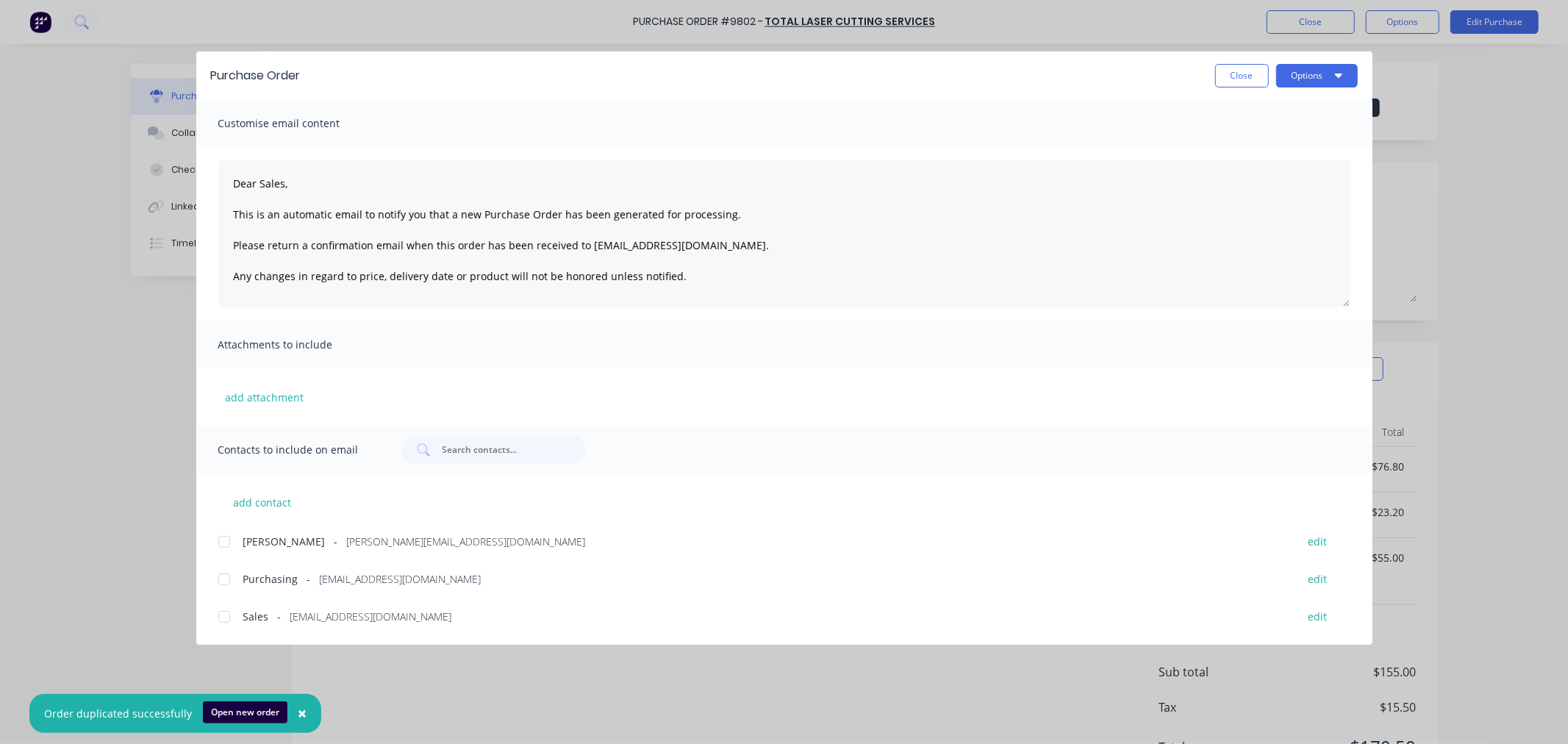
drag, startPoint x: 220, startPoint y: 621, endPoint x: 221, endPoint y: 597, distance: 24.0
click at [220, 619] on div at bounding box center [224, 617] width 29 height 29
click at [220, 574] on div at bounding box center [224, 579] width 29 height 29
click at [1294, 79] on button "Options" at bounding box center [1317, 76] width 82 height 24
click at [1278, 169] on div "Email" at bounding box center [1288, 172] width 113 height 21
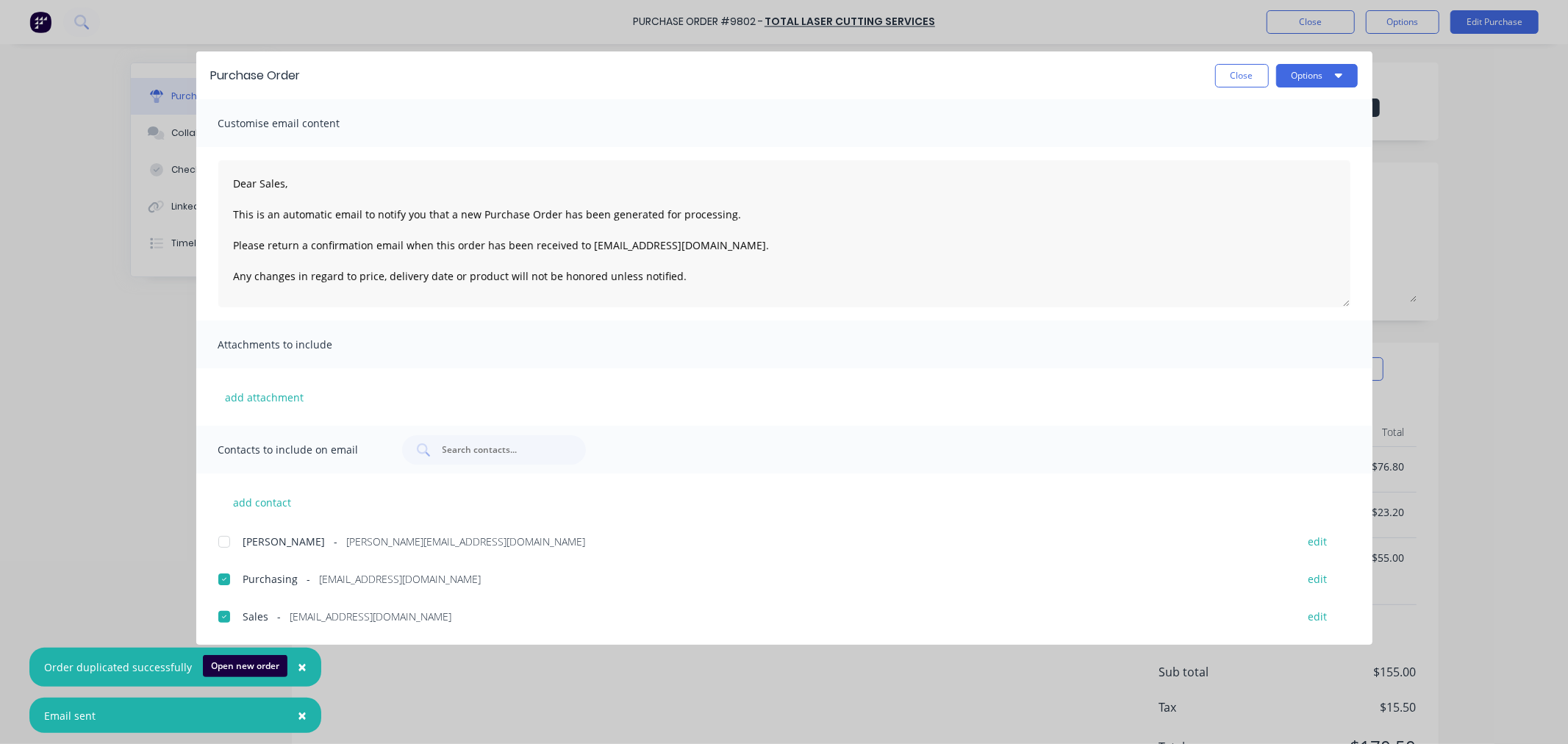
drag, startPoint x: 296, startPoint y: 664, endPoint x: 297, endPoint y: 701, distance: 37.0
click at [298, 667] on span "×" at bounding box center [302, 667] width 9 height 21
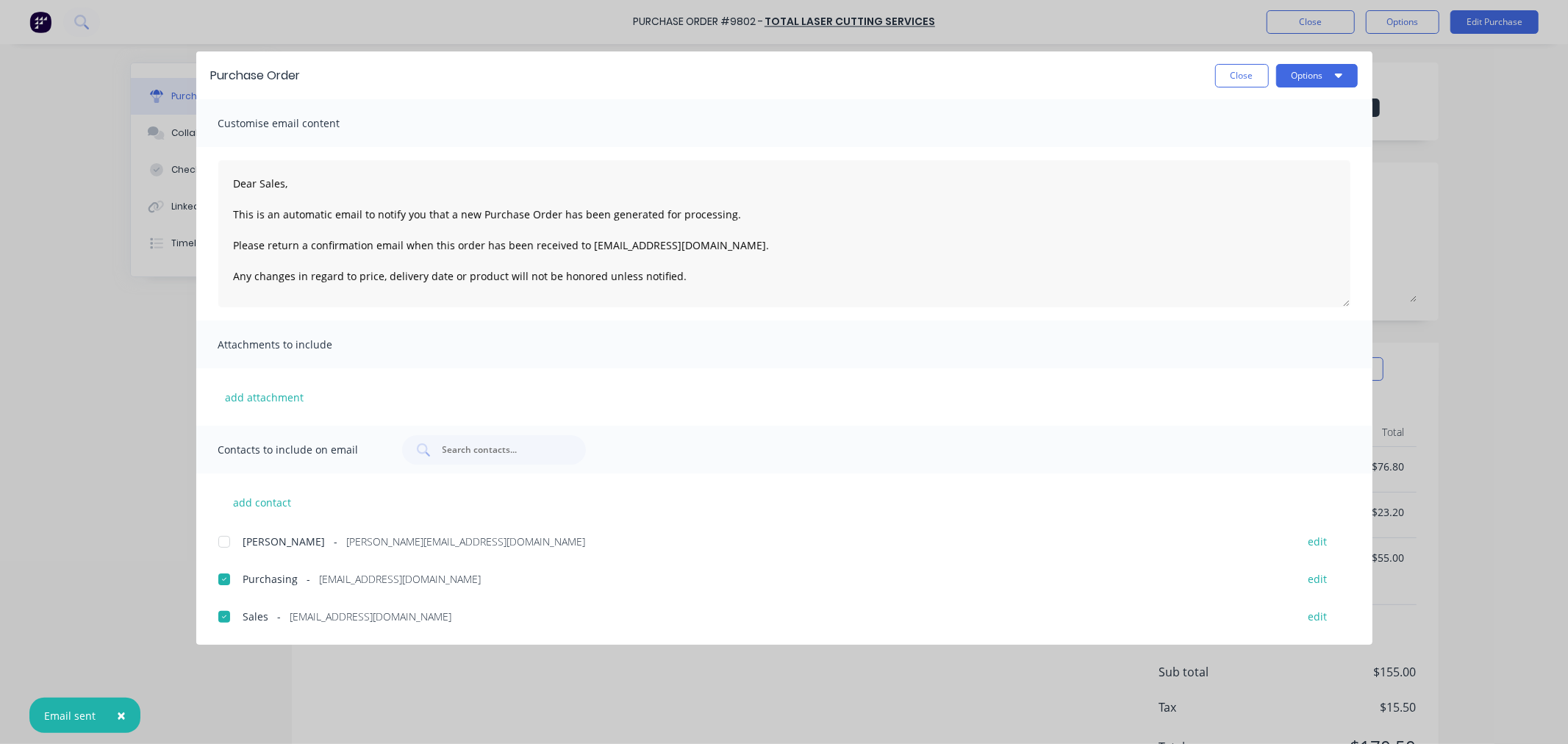
click at [119, 714] on span "×" at bounding box center [122, 715] width 9 height 21
click at [1258, 77] on button "Close" at bounding box center [1242, 76] width 54 height 24
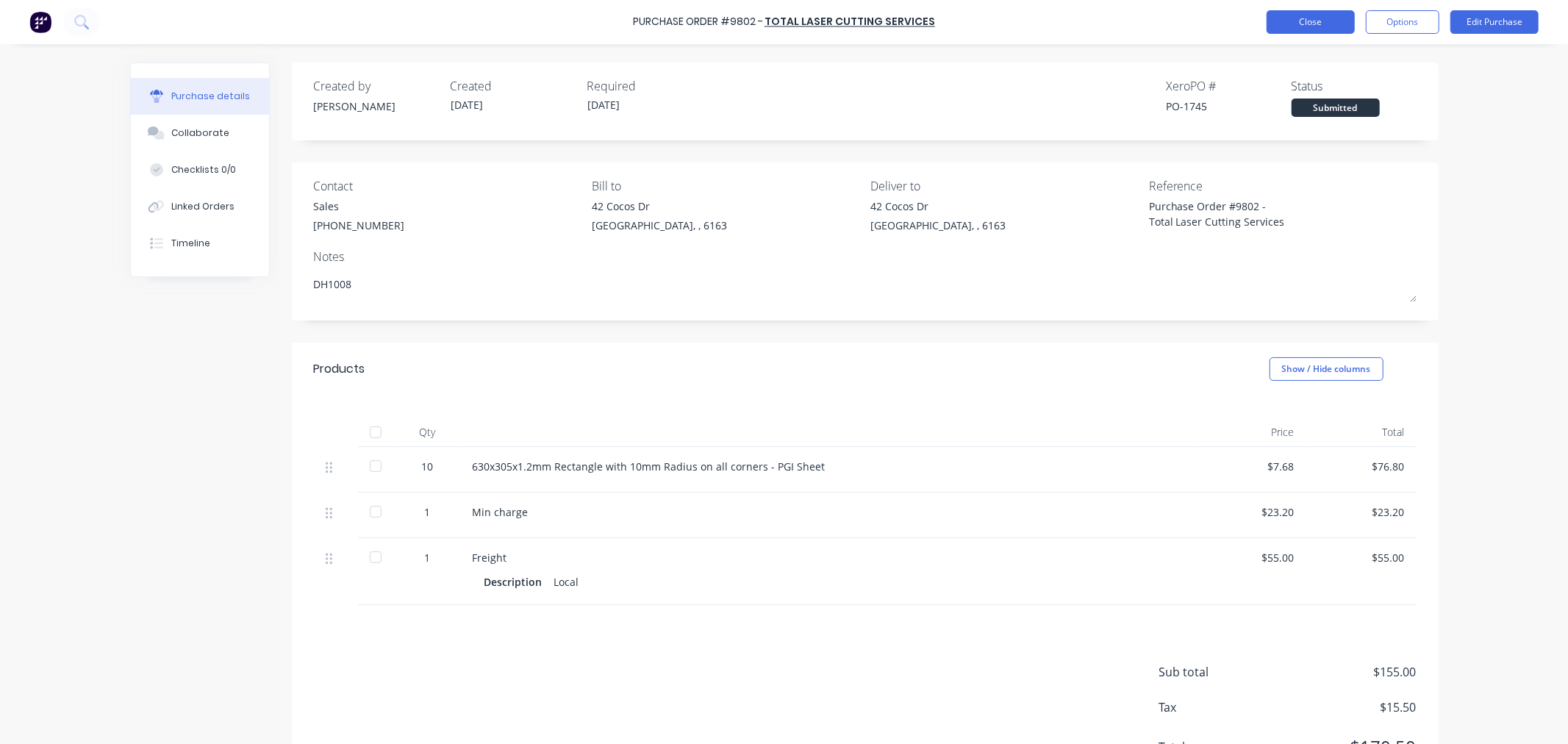
click at [1298, 21] on button "Close" at bounding box center [1311, 22] width 88 height 24
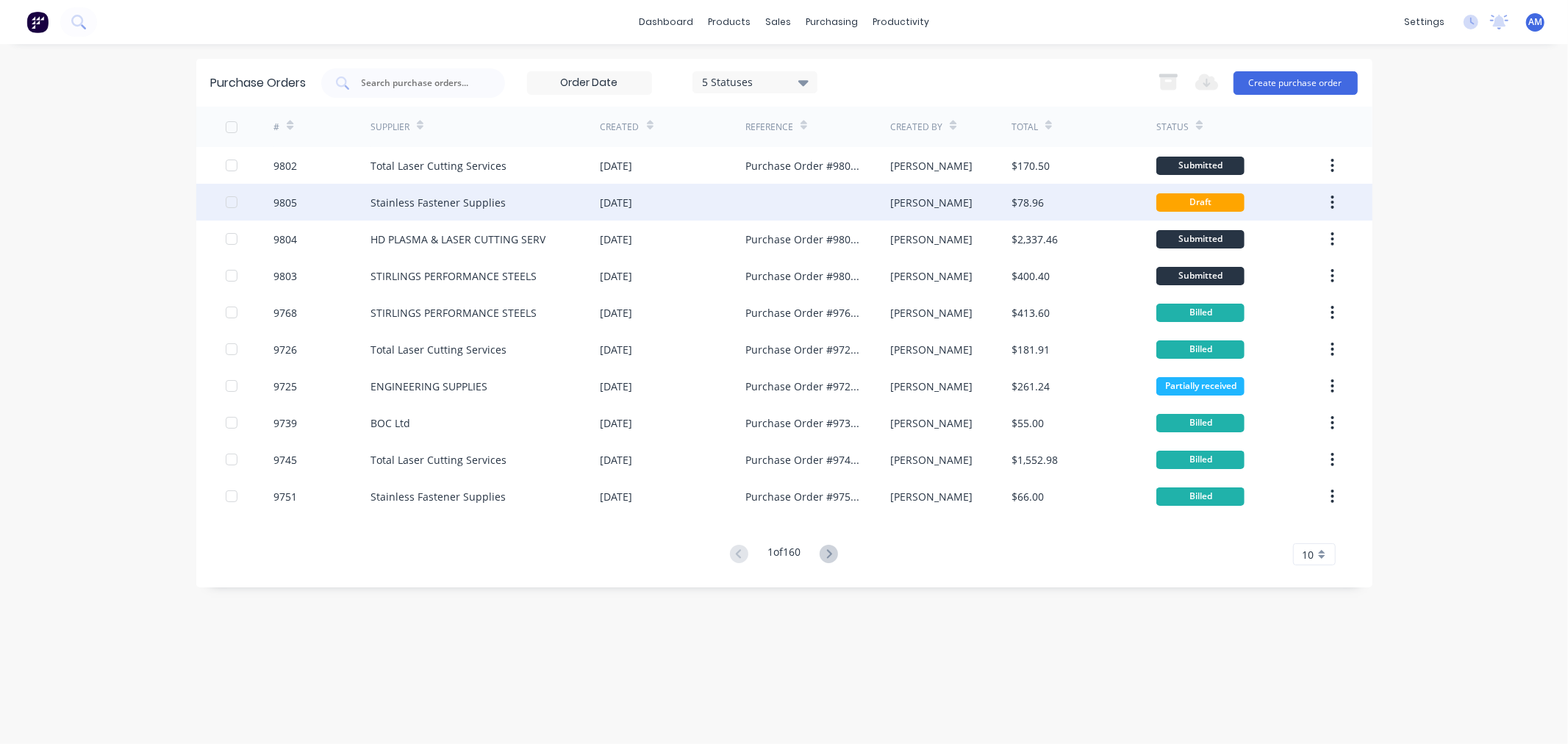
click at [327, 197] on div "9805" at bounding box center [322, 202] width 97 height 37
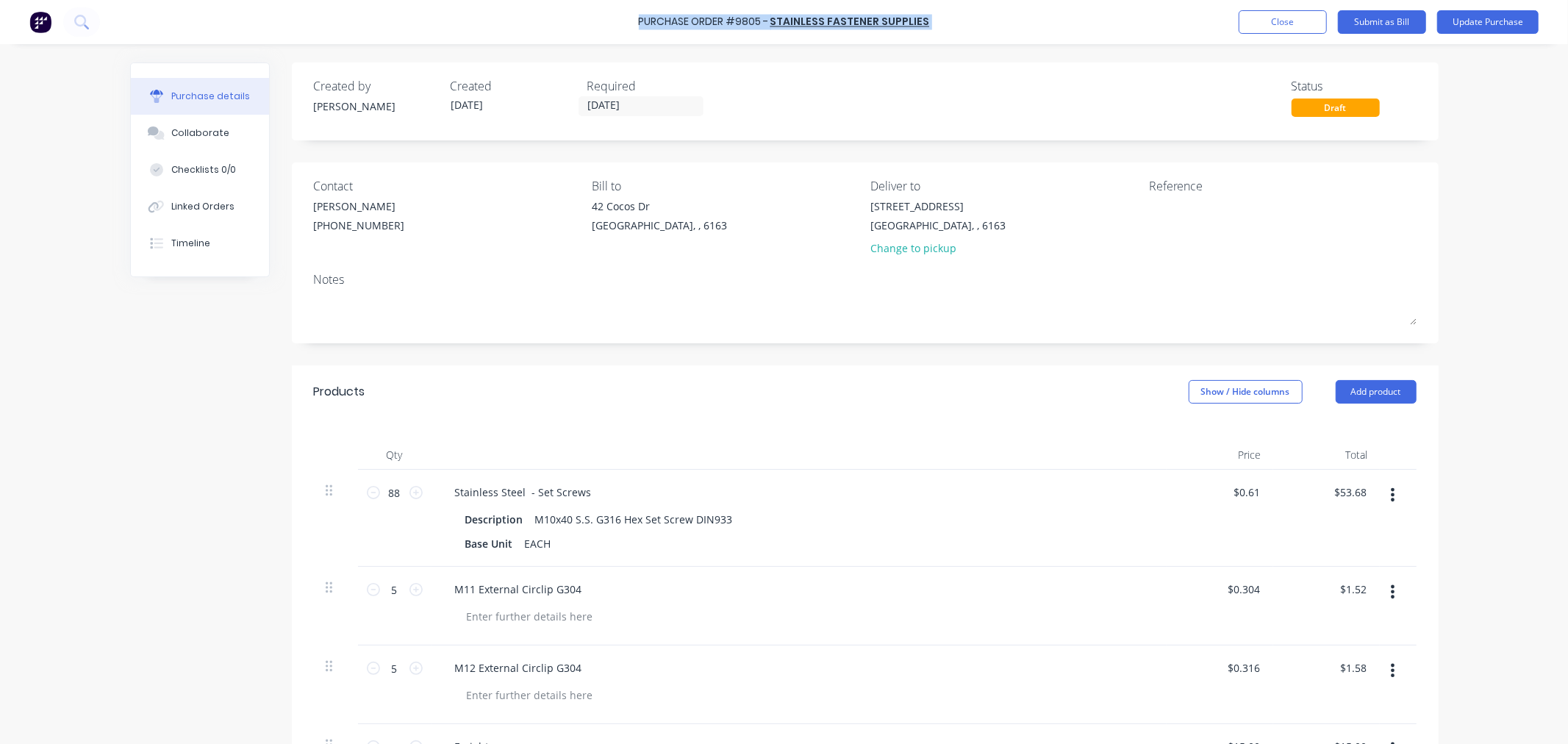
drag, startPoint x: 931, startPoint y: 24, endPoint x: 634, endPoint y: 25, distance: 297.0
click at [634, 25] on div "Purchase Order #9805 - Stainless Fastener Supplies Add product Close Submit as …" at bounding box center [784, 22] width 1568 height 44
copy div "Purchase Order #9805 - Stainless Fastener Supplies Add product Close Submit as …"
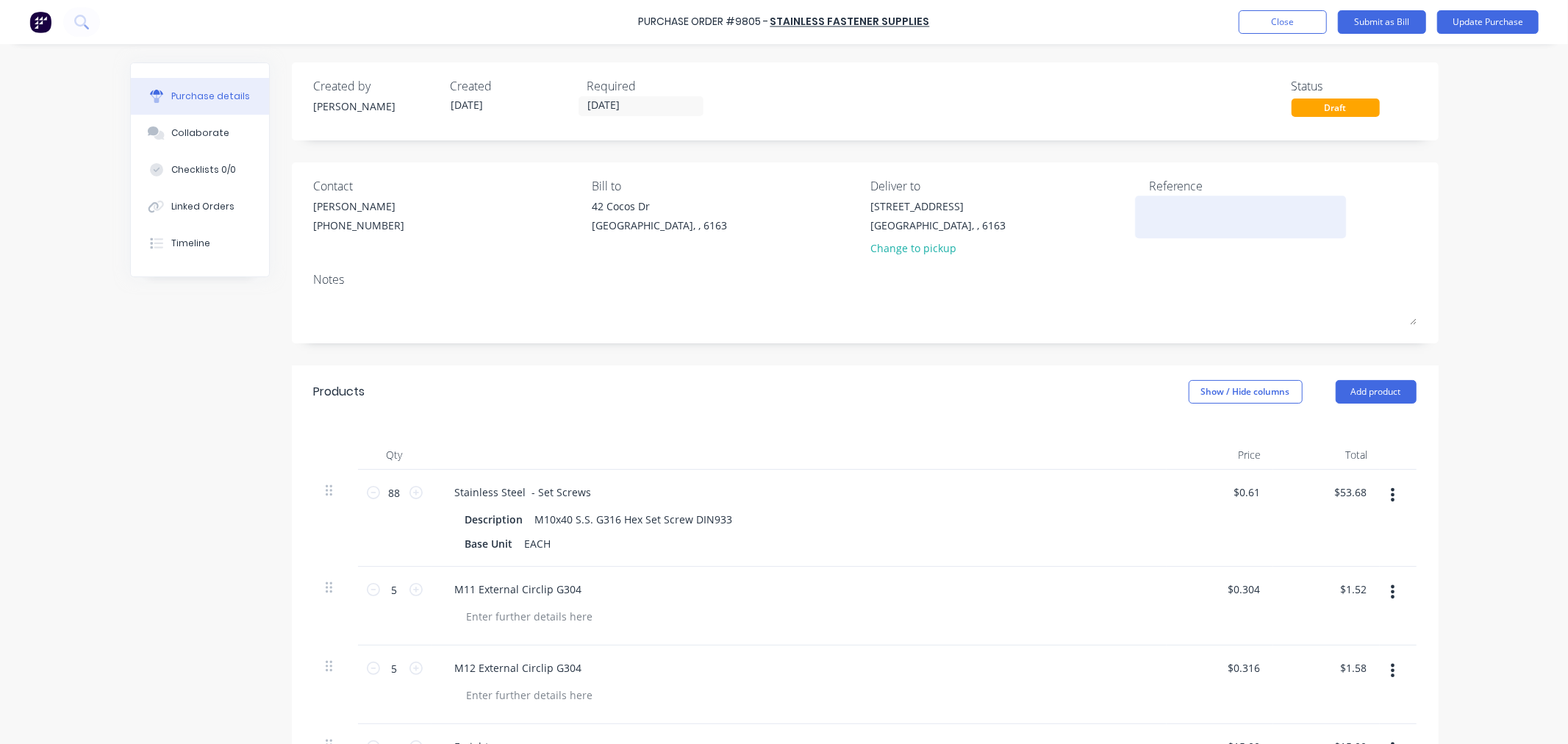
click at [1180, 218] on textarea at bounding box center [1241, 214] width 183 height 33
paste textarea "Purchase Order #9805 - Stainless Fastener Supplies"
type textarea "x"
type textarea "Purchase Order #9805 - Stainless Fastener Supplies"
type textarea "x"
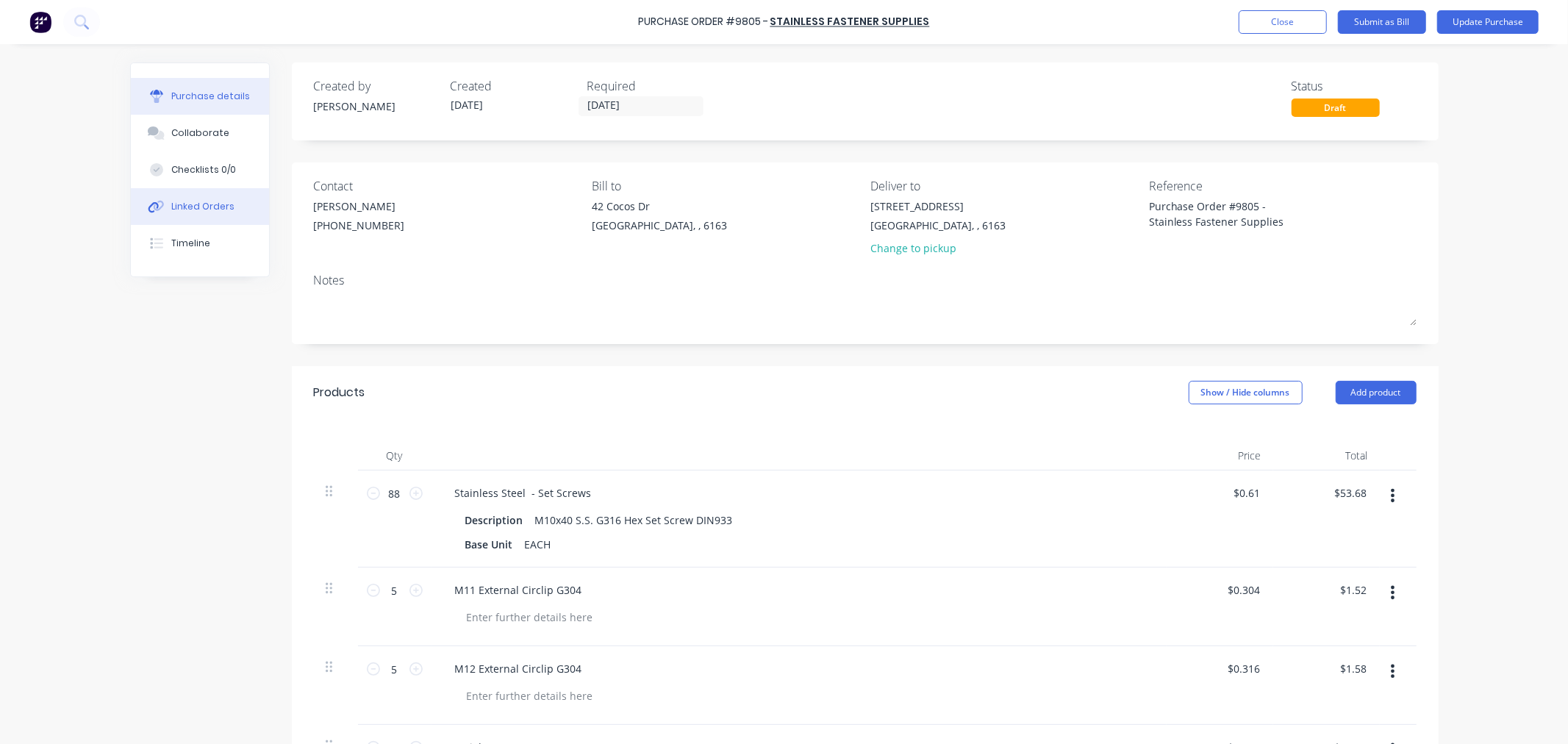
type textarea "Purchase Order #9805 - Stainless Fastener Supplies"
click at [194, 202] on div "Linked Orders" at bounding box center [203, 206] width 63 height 13
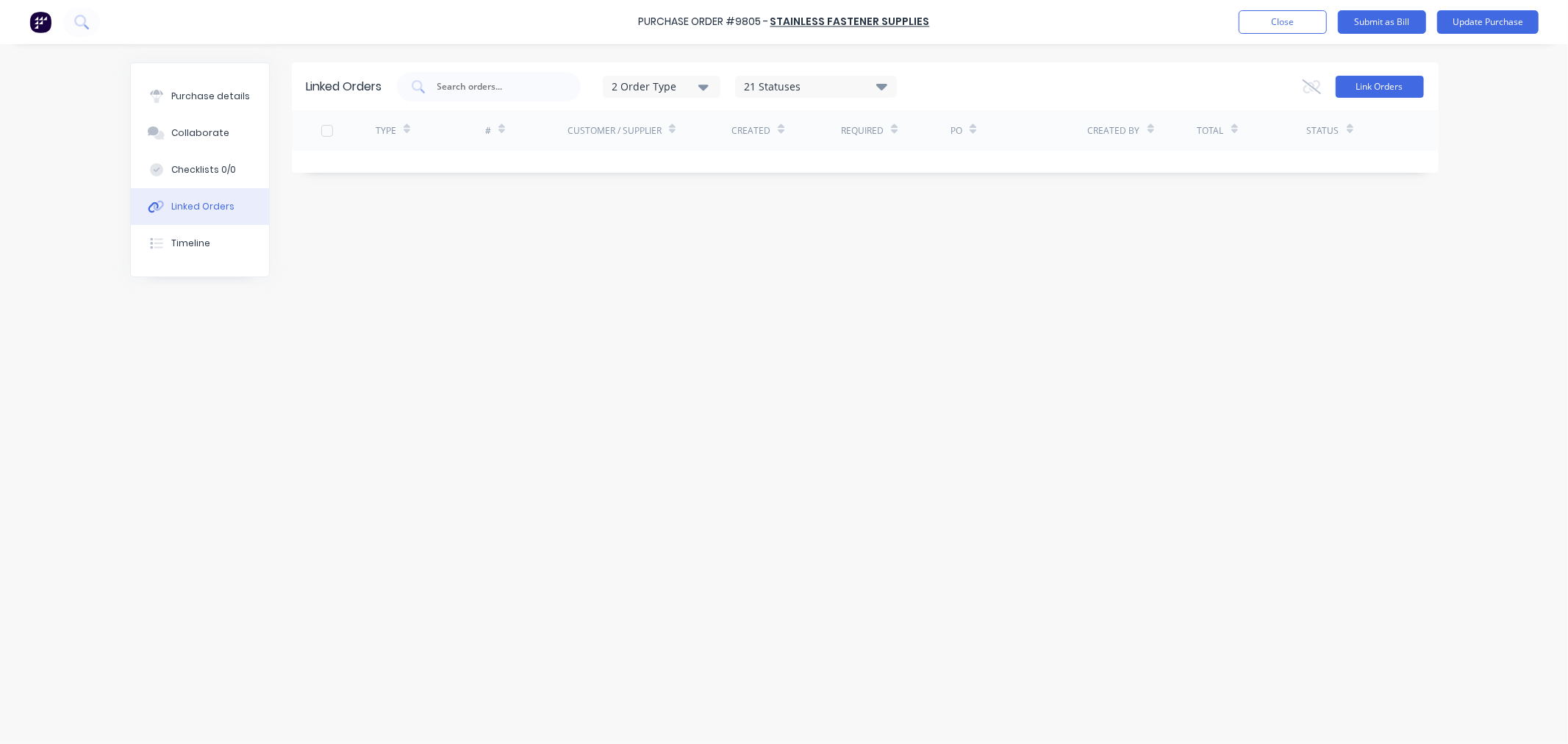
click at [1351, 81] on button "Link Orders" at bounding box center [1380, 87] width 88 height 22
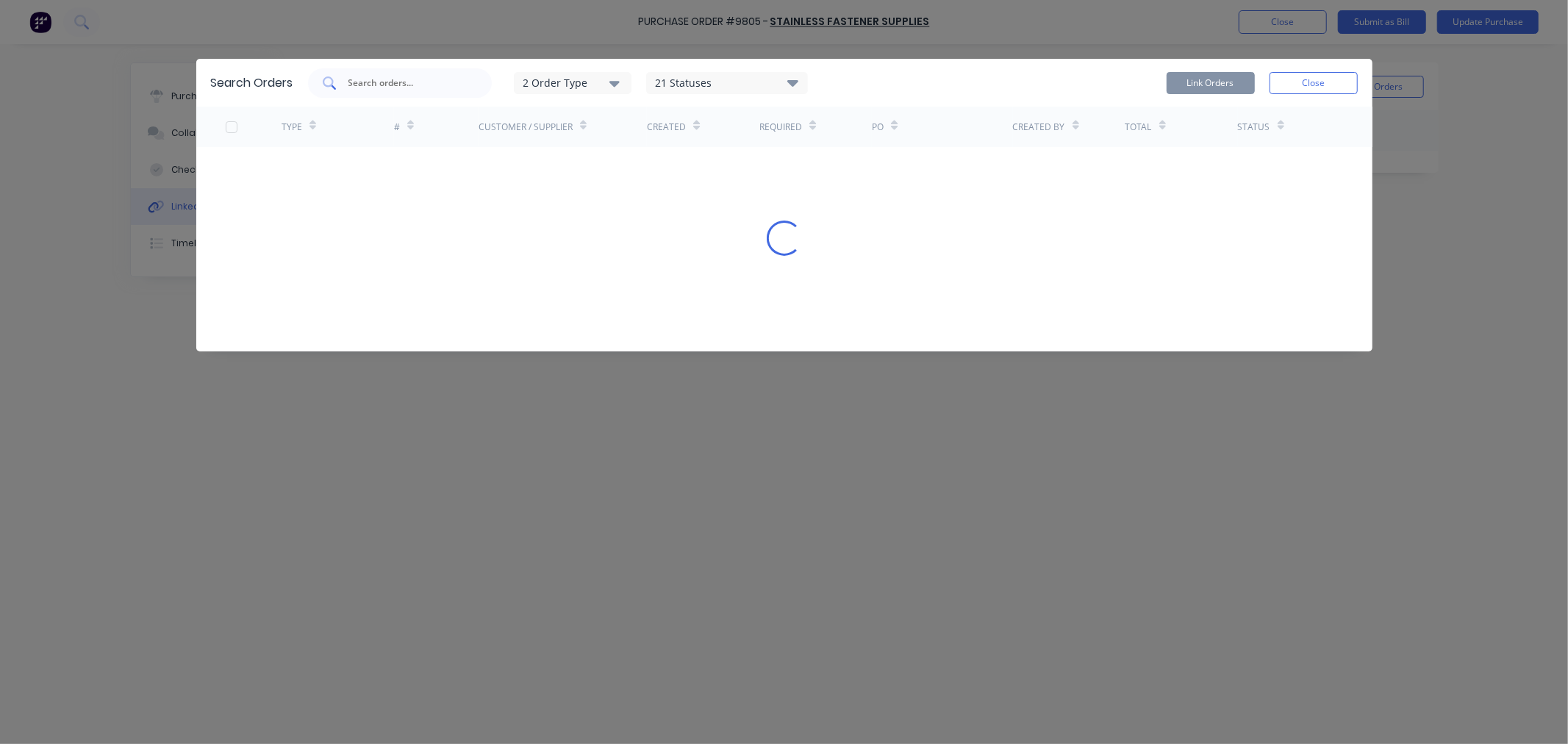
click at [401, 91] on div at bounding box center [399, 83] width 183 height 29
type input "6405"
click at [228, 169] on div "TYPE # Customer / Supplier Created Required PO Created By Total Status Loading.…" at bounding box center [784, 181] width 1176 height 150
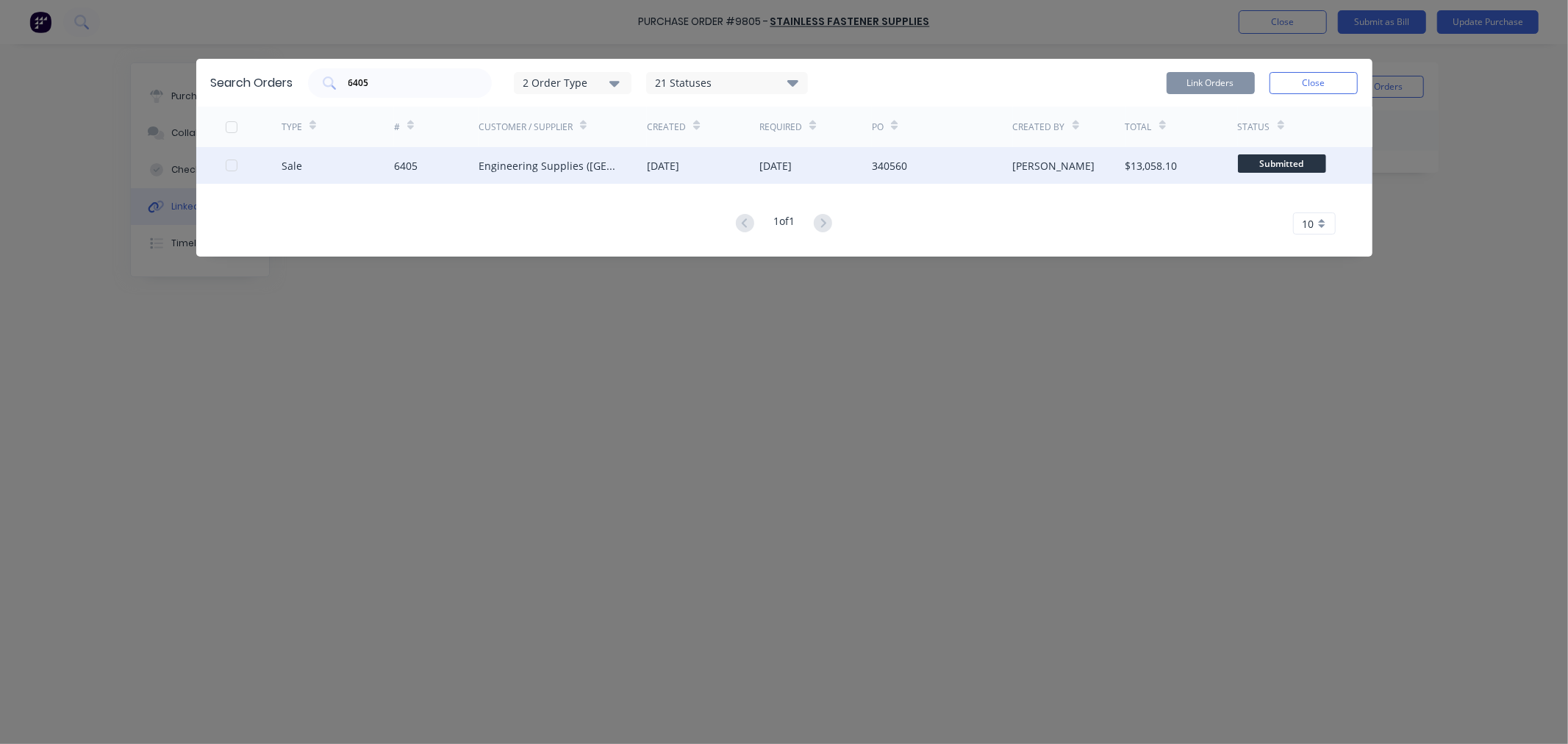
click at [228, 166] on div at bounding box center [231, 166] width 29 height 29
click at [1218, 81] on button "Link Orders" at bounding box center [1211, 83] width 88 height 22
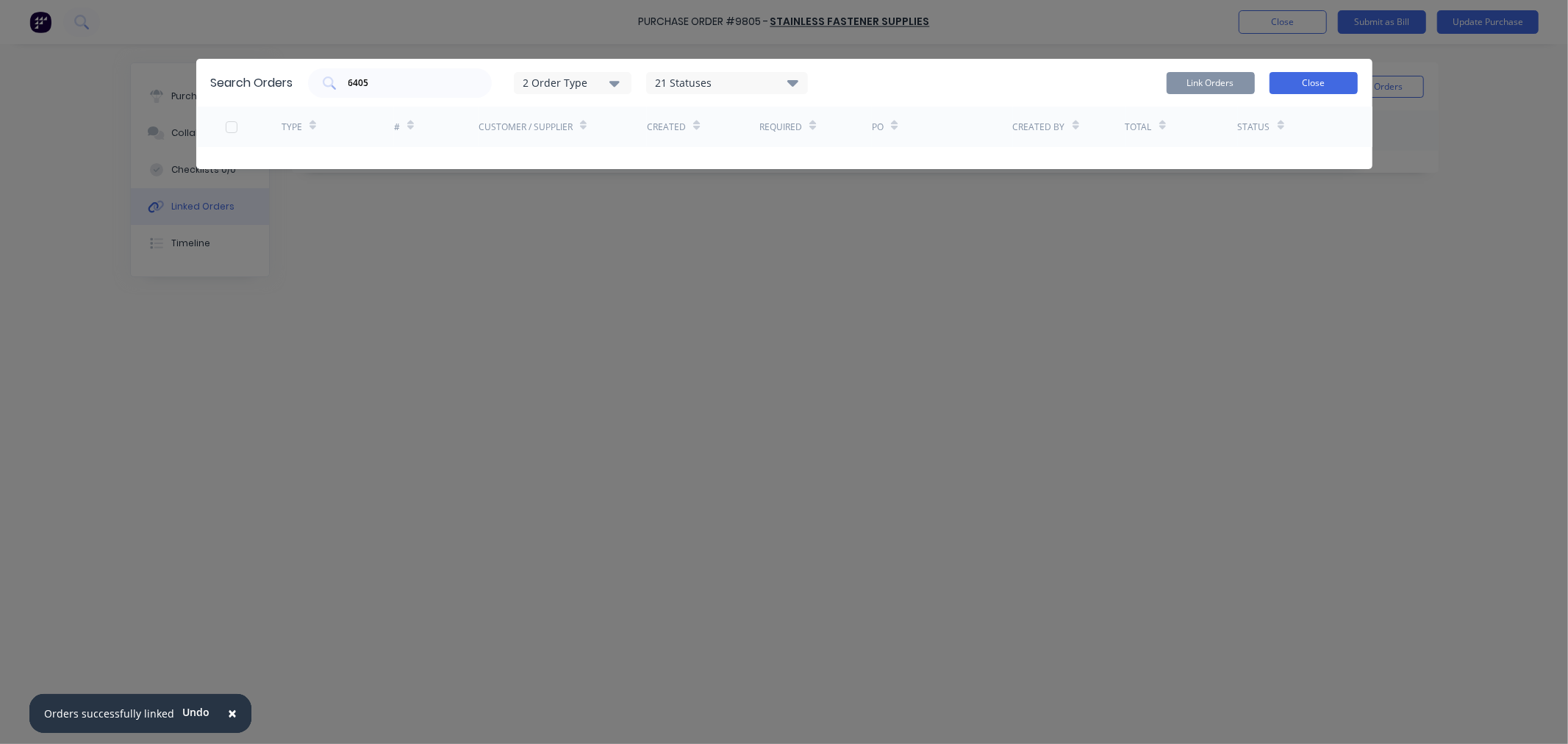
click at [1318, 83] on button "Close" at bounding box center [1314, 83] width 88 height 22
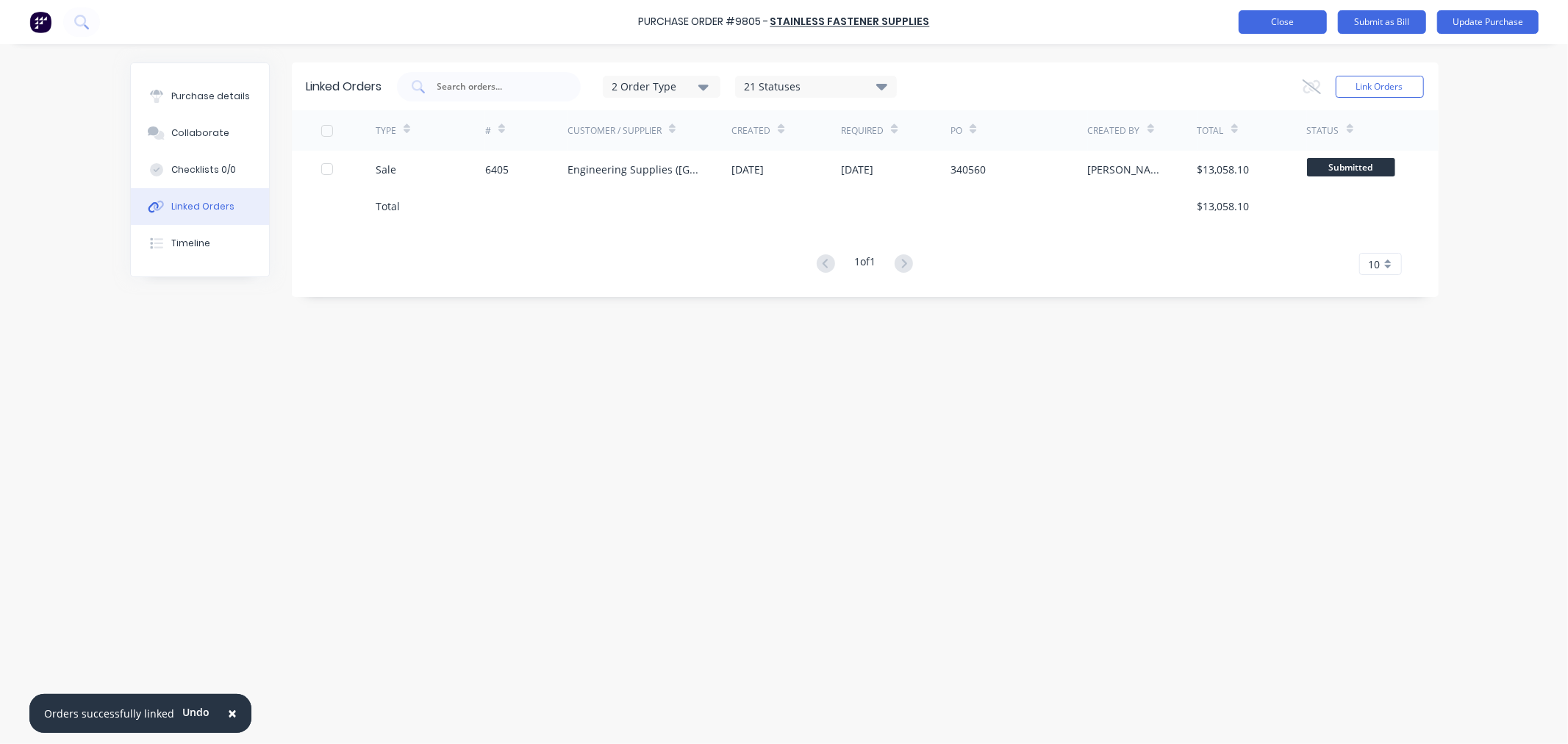
click at [1284, 25] on button "Close" at bounding box center [1283, 22] width 88 height 24
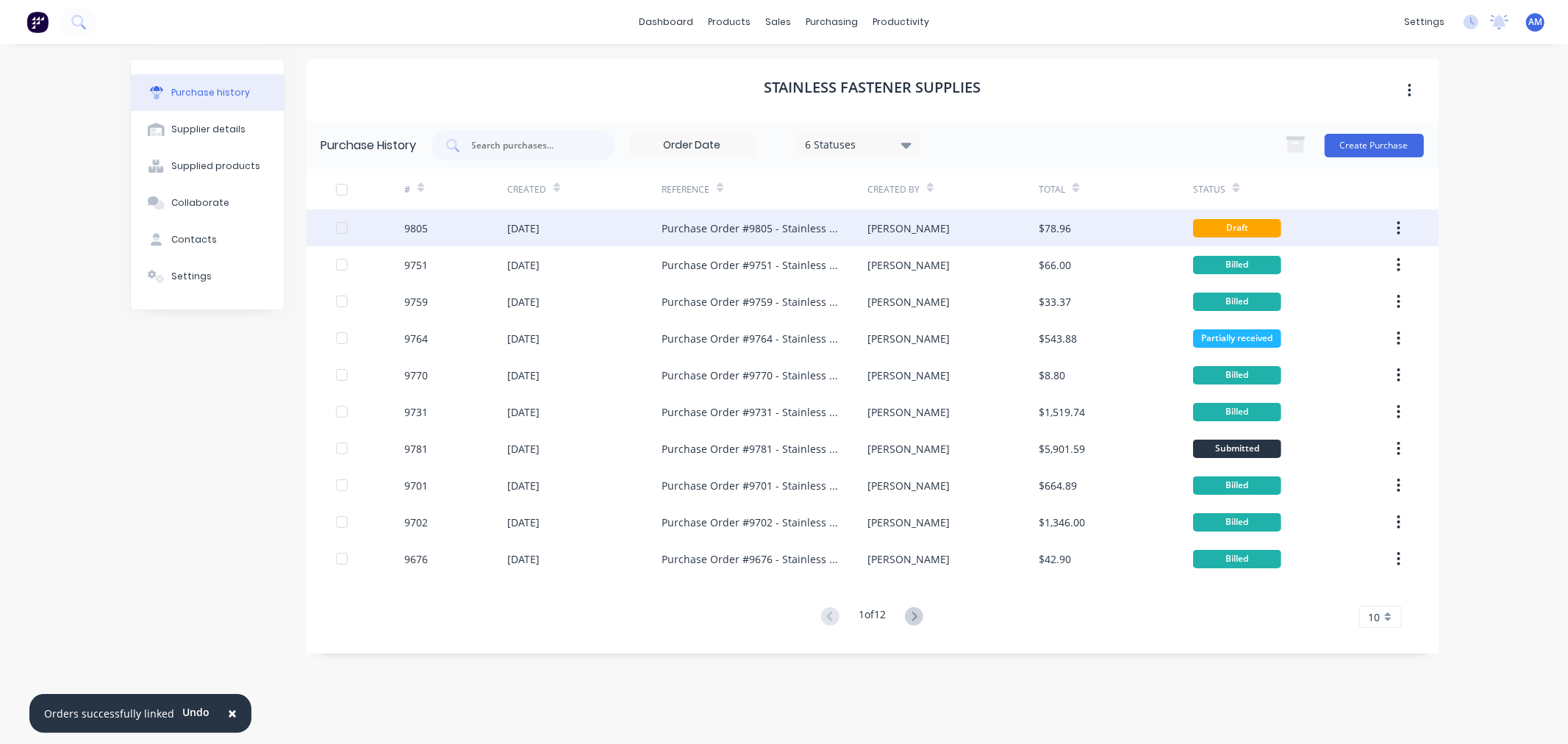
click at [461, 231] on div "9805" at bounding box center [456, 228] width 103 height 37
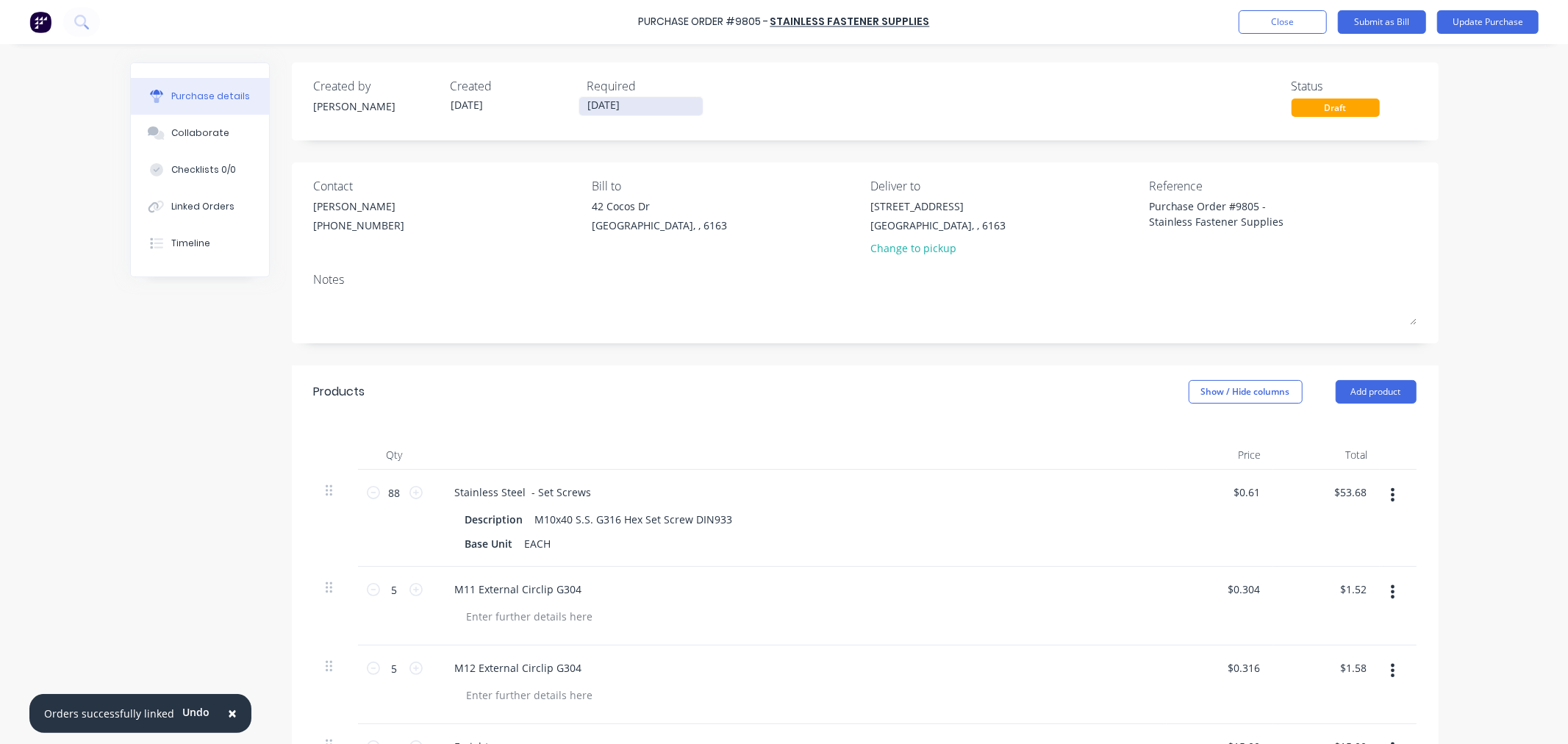
click at [635, 101] on input "10/10/25" at bounding box center [641, 106] width 124 height 18
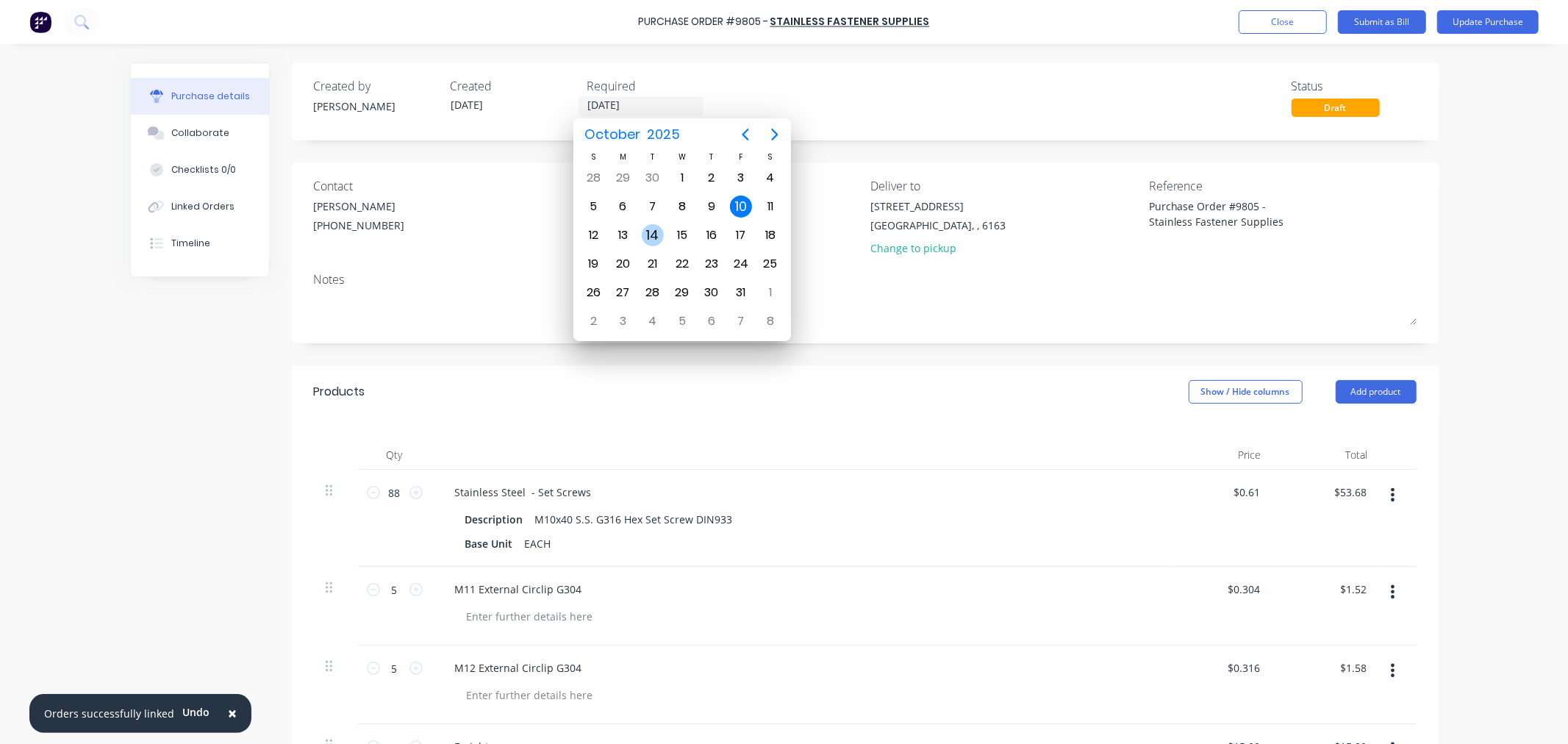
click at [651, 231] on div "14" at bounding box center [653, 235] width 22 height 22
type textarea "x"
type input "14/10/25"
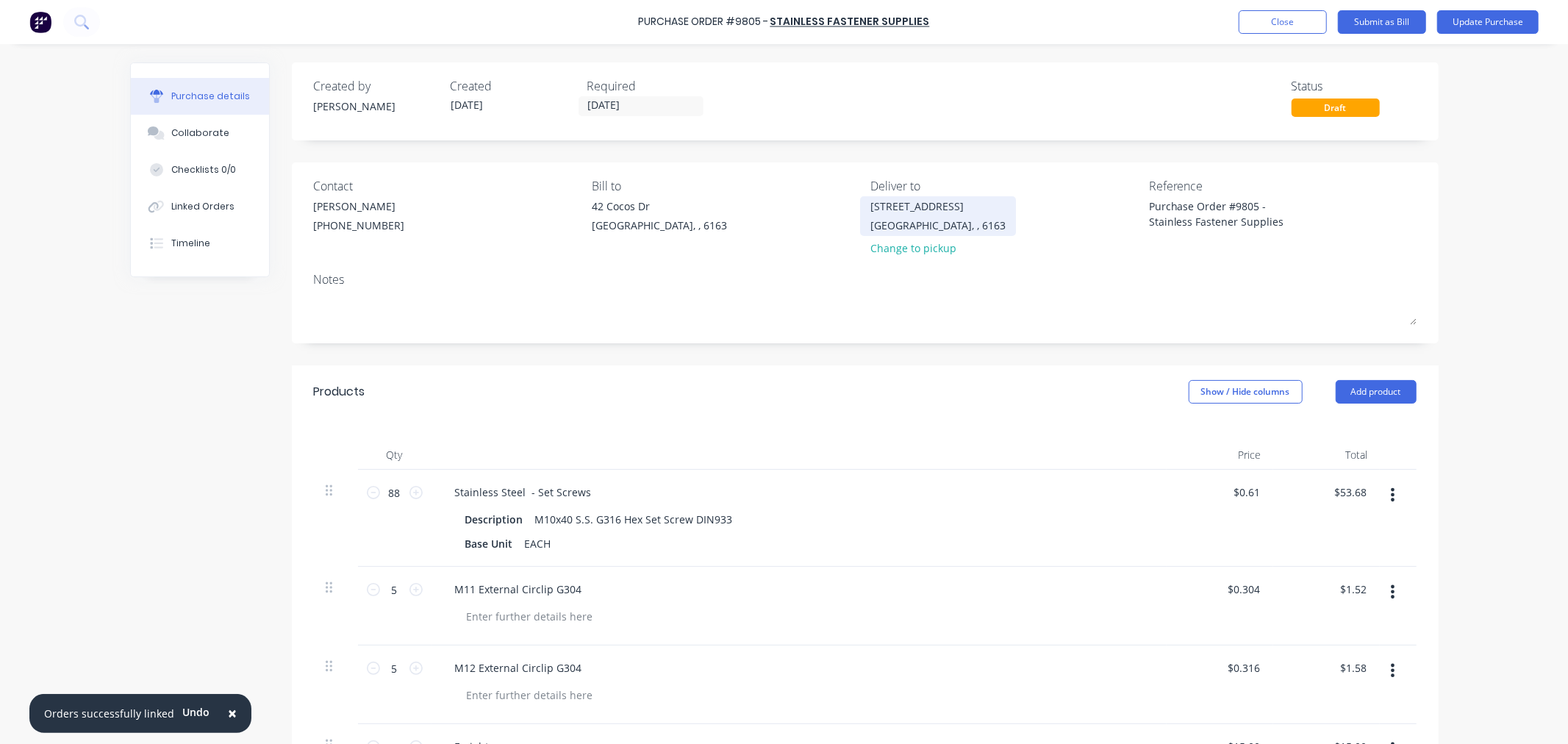
click at [906, 201] on div "42 Cocos Drive" at bounding box center [938, 206] width 136 height 15
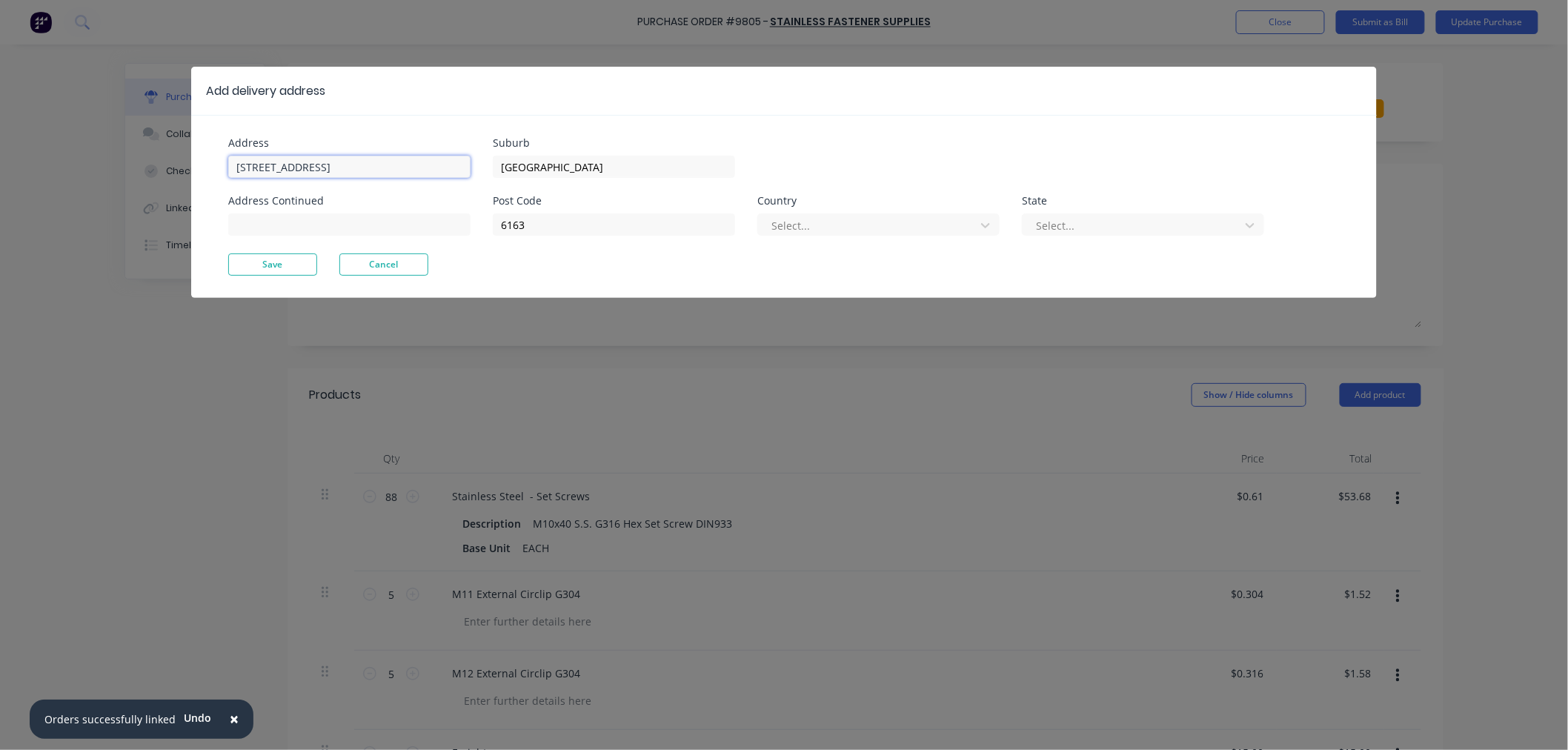
type textarea "x"
drag, startPoint x: 232, startPoint y: 165, endPoint x: 134, endPoint y: 169, distance: 98.1
click at [134, 169] on div "Add delivery address Address 42 Cocos Drive Address Continued Suburb Bibra Lake…" at bounding box center [784, 375] width 1568 height 750
type input "11 Port Pirie St"
click at [270, 274] on button "Save" at bounding box center [273, 264] width 89 height 22
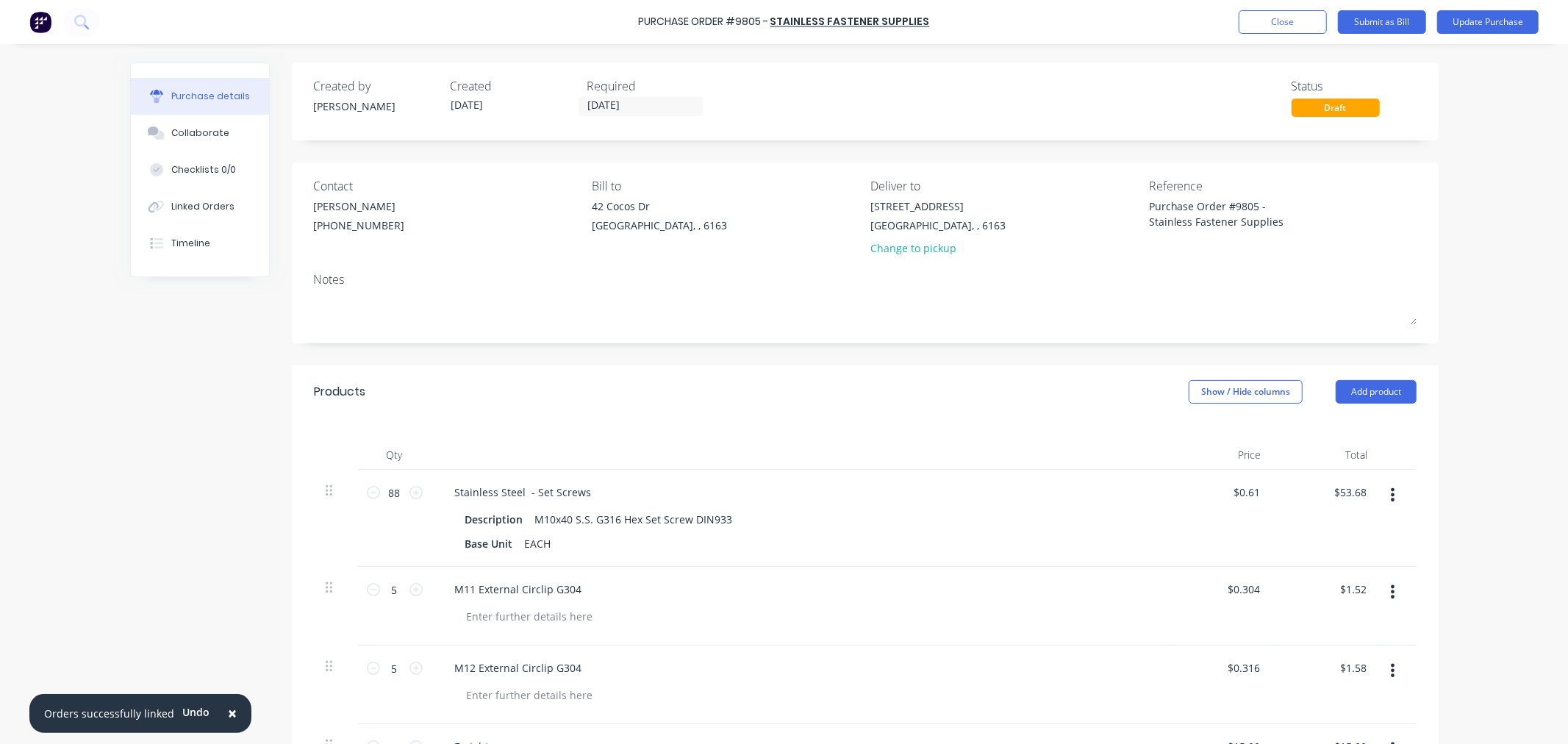
scroll to position [164, 0]
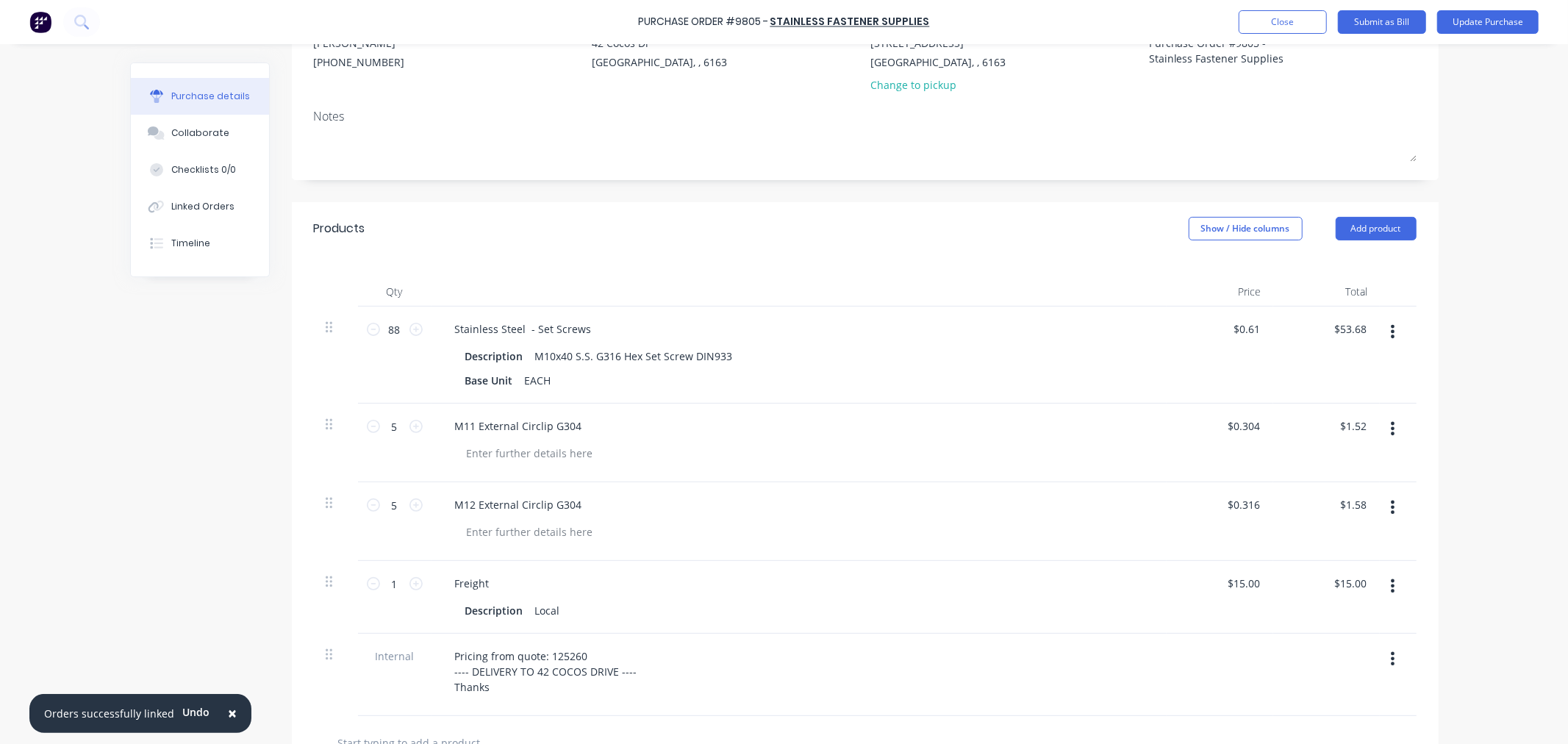
click at [1391, 429] on icon "button" at bounding box center [1393, 429] width 4 height 13
click at [1334, 557] on button "Delete" at bounding box center [1348, 555] width 125 height 29
click at [1384, 425] on button "button" at bounding box center [1393, 429] width 35 height 27
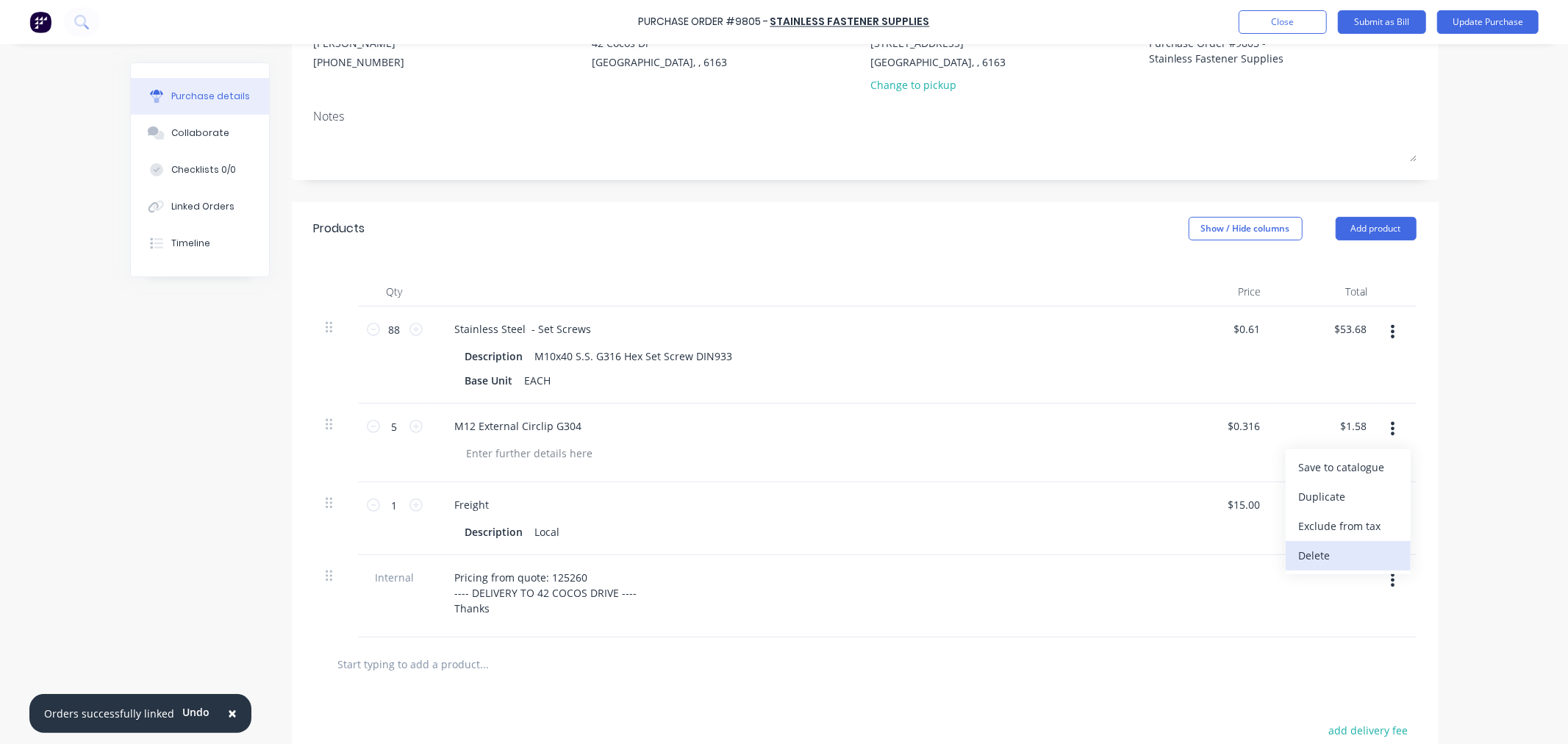
click at [1338, 551] on button "Delete" at bounding box center [1348, 555] width 125 height 29
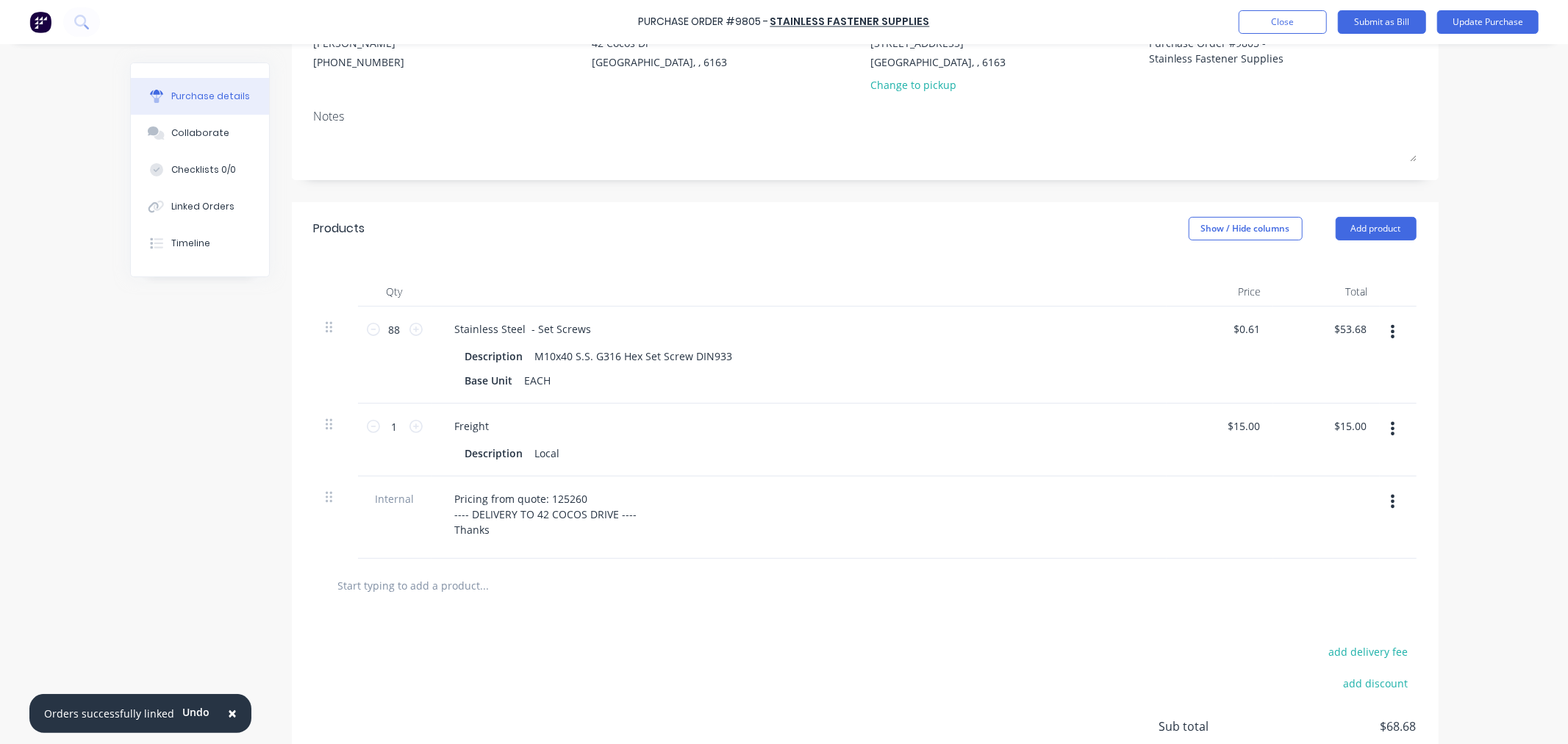
click at [637, 522] on div "Pricing from quote: 125260 ---- DELIVERY TO 42 COCOS DRIVE ---- Thanks" at bounding box center [799, 514] width 712 height 52
click at [517, 509] on div "Pricing from quote: 125260 ---- DELIVERY TO 42 COCOS DRIVE ---- Thanks" at bounding box center [546, 514] width 206 height 52
drag, startPoint x: 590, startPoint y: 514, endPoint x: 360, endPoint y: 508, distance: 230.1
click at [360, 508] on div "Internal Pricing from quote: 125260 ---- DELIVERY TO 42 COCOS DRIVE ---- Thanks" at bounding box center [865, 518] width 1103 height 83
click at [515, 531] on div "Pricing from quote: 125260 ---- DELIVERY TO 42 COCOS DRIVE ---- Thanks" at bounding box center [546, 514] width 206 height 52
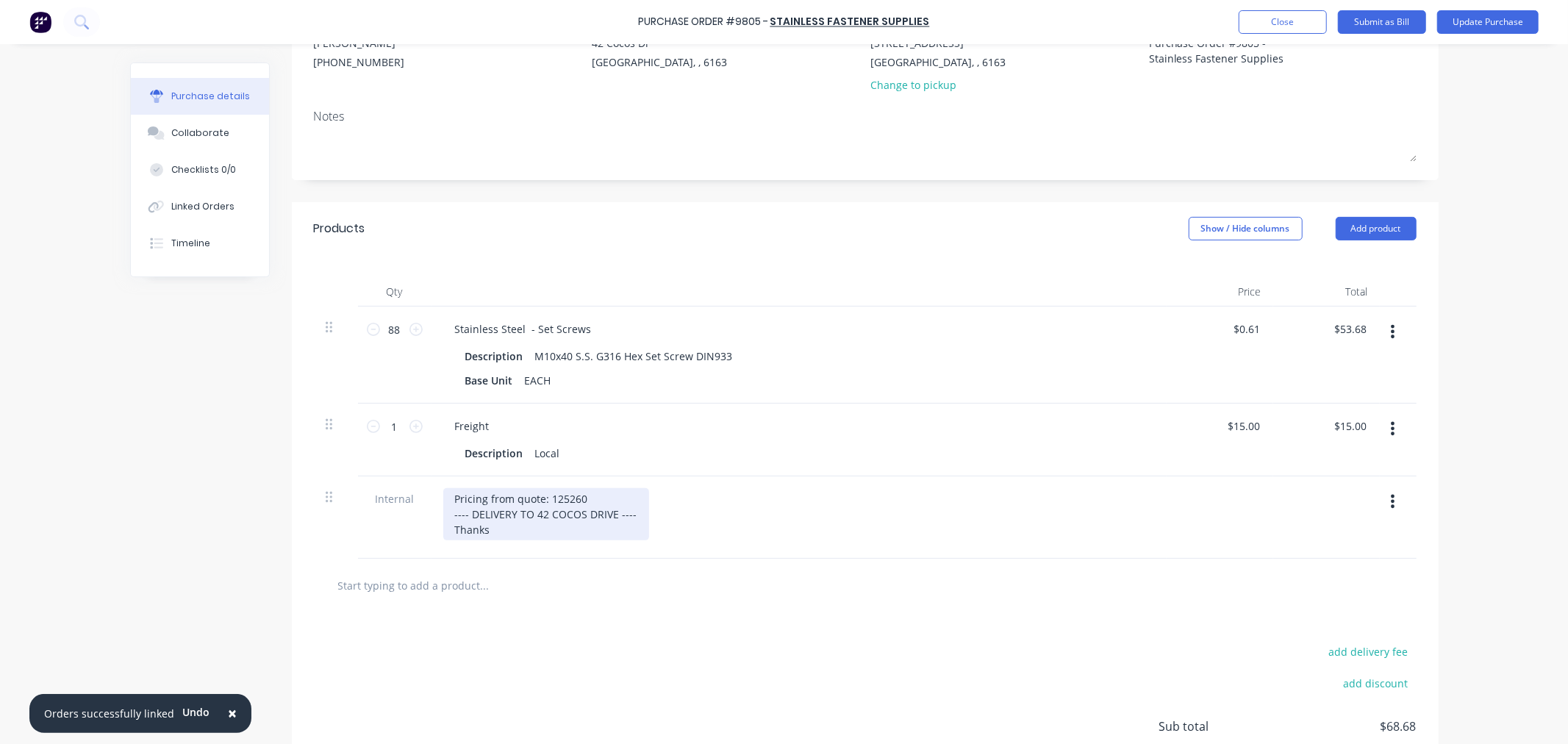
type textarea "x"
drag, startPoint x: 542, startPoint y: 496, endPoint x: 336, endPoint y: 496, distance: 206.0
click at [342, 490] on div "Internal Pricing from quote: 125260 ---- DELIVERY TO 42 COCOS DRIVE ---- Thanks" at bounding box center [865, 518] width 1103 height 83
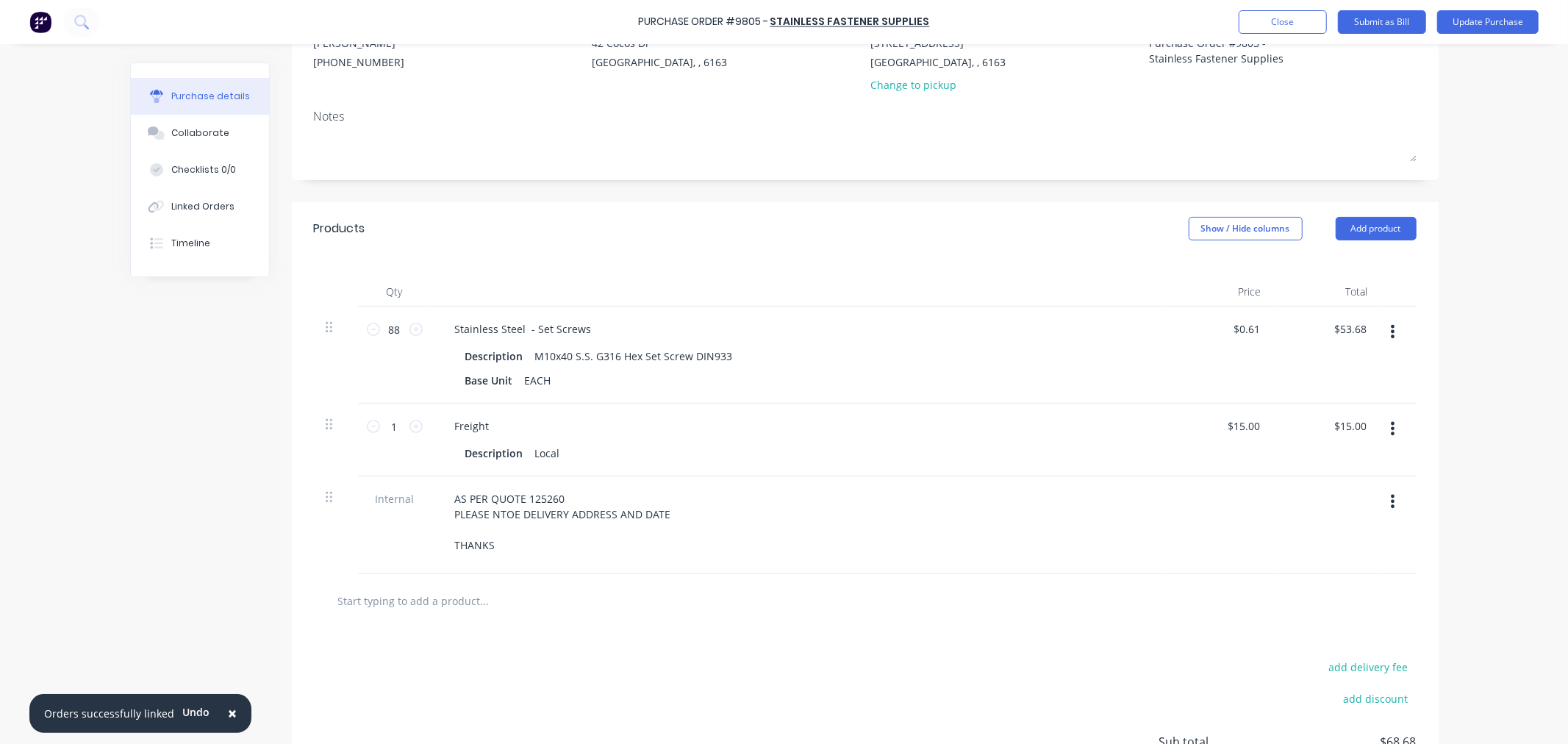
click at [1043, 537] on div "AS PER QUOTE 125260 PLEASE NTOE DELIVERY ADDRESS AND DATE THANKS" at bounding box center [799, 522] width 712 height 68
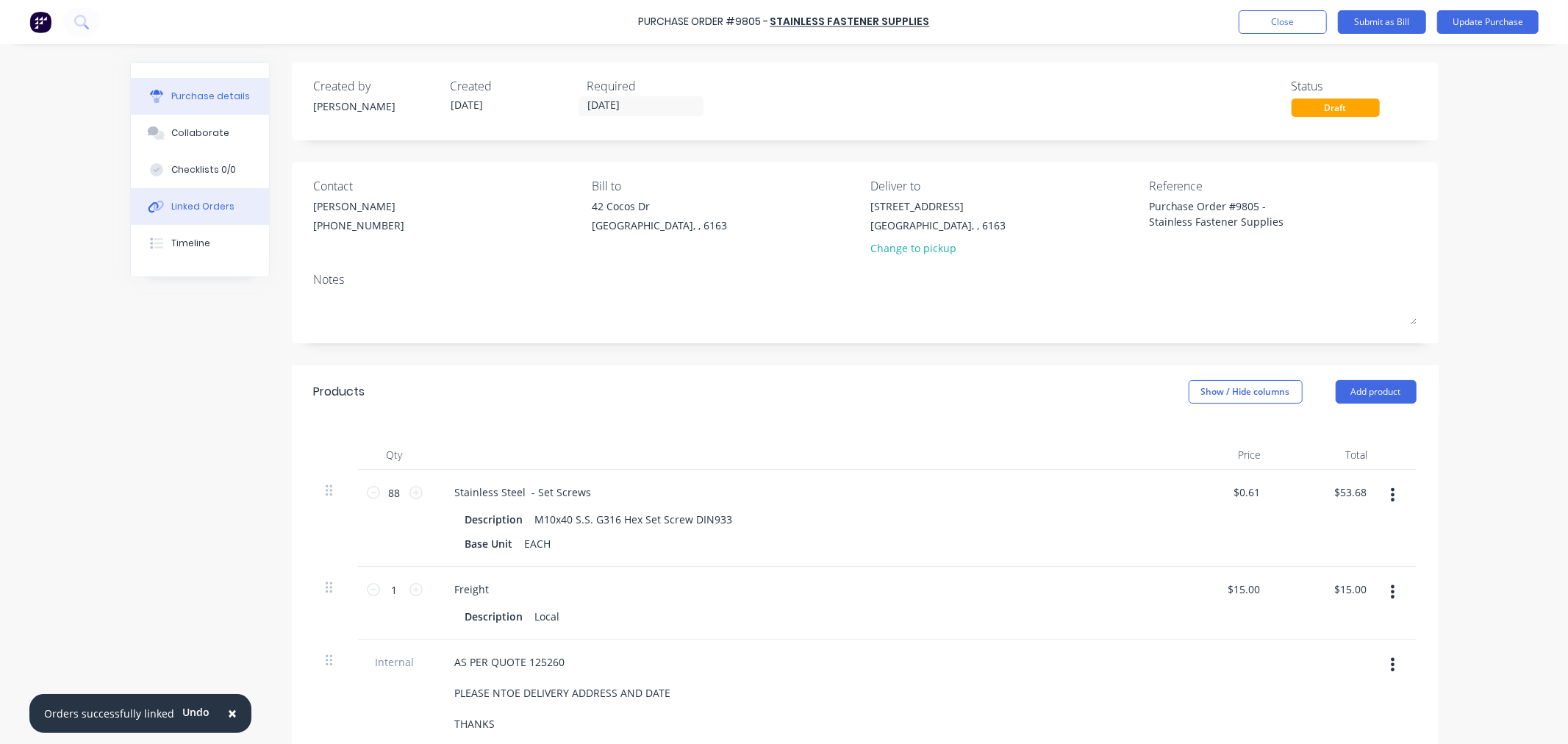
click at [161, 204] on div at bounding box center [157, 206] width 22 height 13
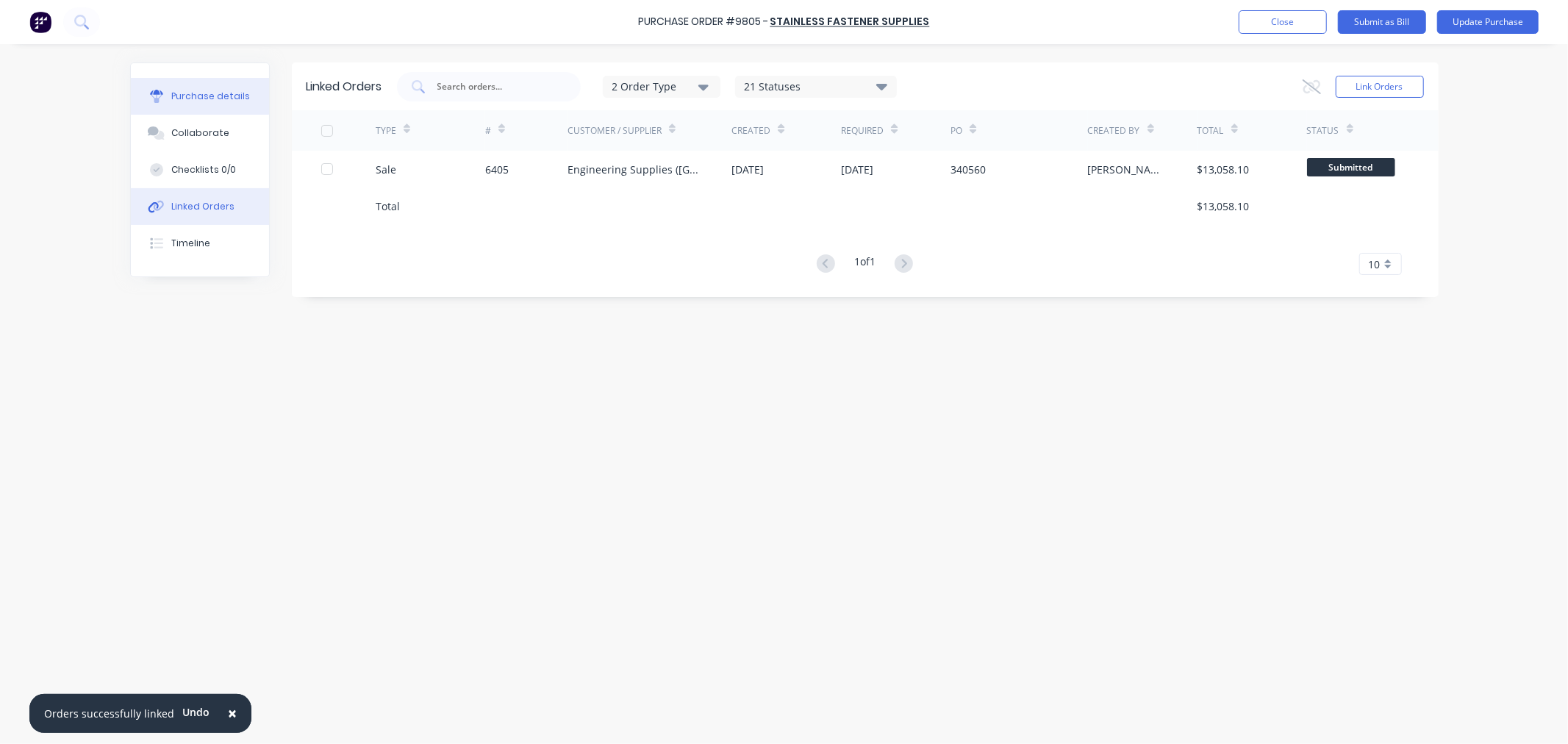
click at [189, 96] on div "Purchase details" at bounding box center [210, 96] width 79 height 13
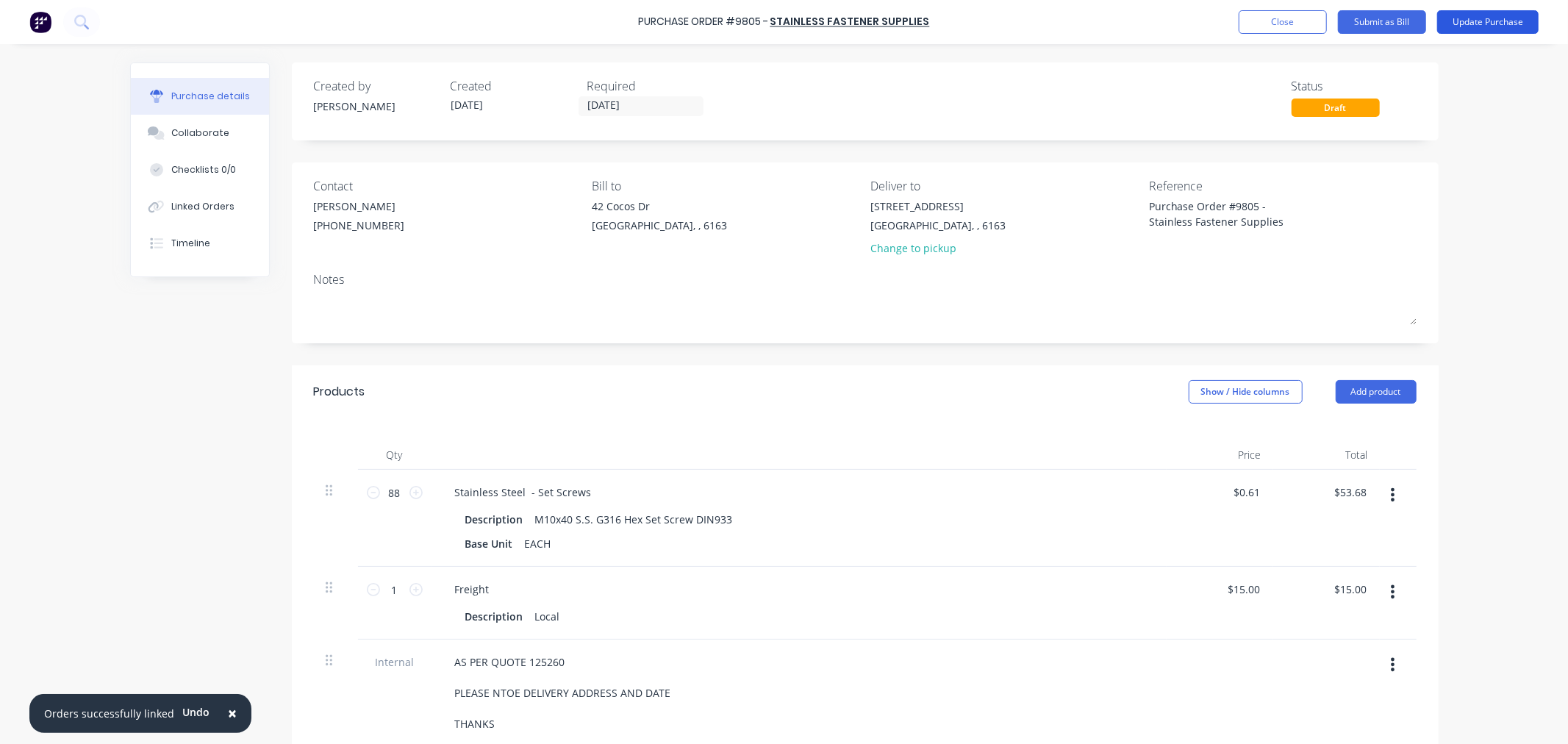
click at [1483, 20] on button "Update Purchase" at bounding box center [1488, 22] width 102 height 24
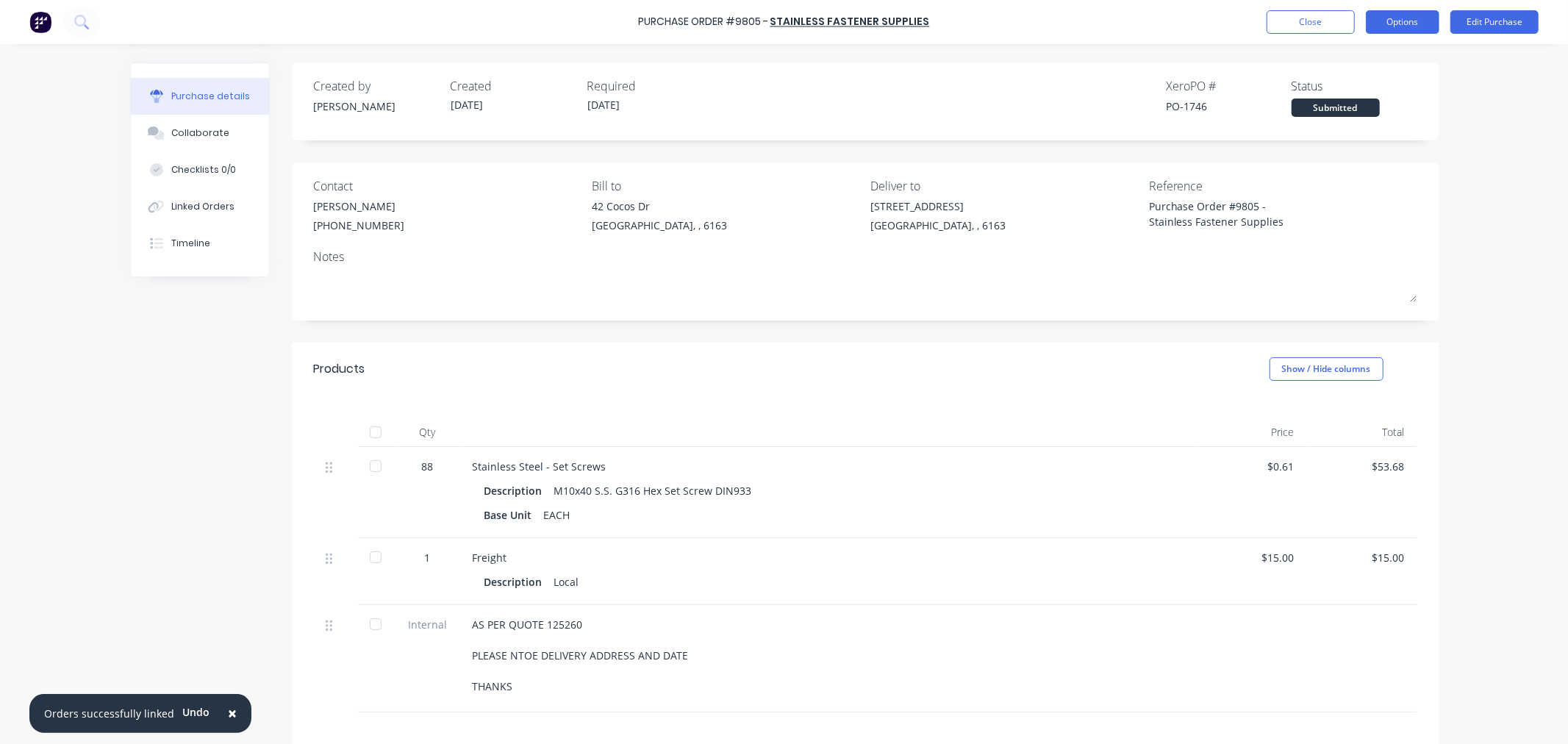
click at [1391, 18] on button "Options" at bounding box center [1403, 22] width 74 height 24
click at [1376, 60] on div "Print / Email" at bounding box center [1370, 60] width 113 height 21
click at [1324, 93] on div "With pricing" at bounding box center [1370, 89] width 113 height 21
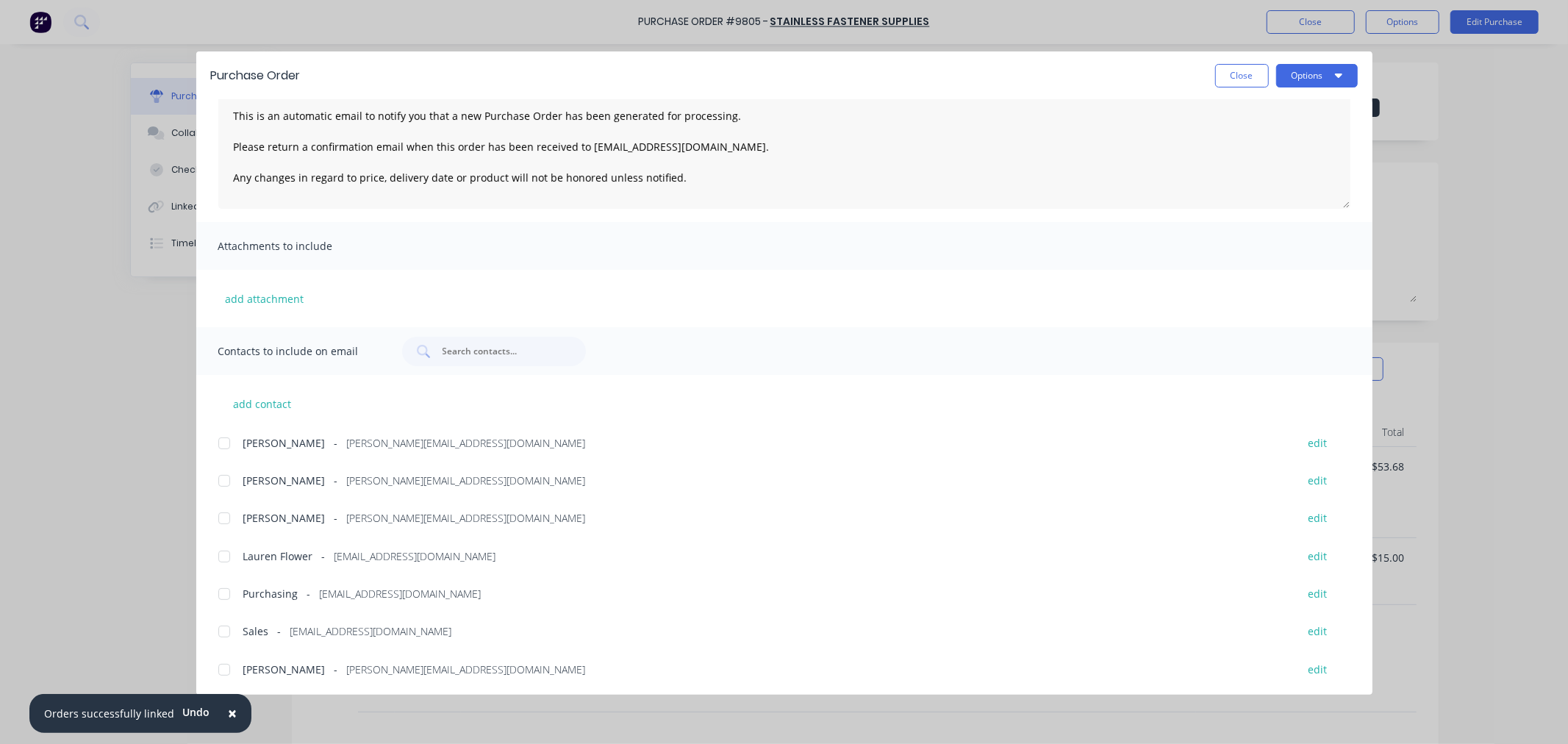
scroll to position [100, 0]
click at [225, 631] on div at bounding box center [224, 630] width 29 height 29
click at [219, 591] on div at bounding box center [224, 592] width 29 height 29
click at [1313, 77] on button "Options" at bounding box center [1317, 76] width 82 height 24
click at [1274, 175] on div "Email" at bounding box center [1288, 172] width 113 height 21
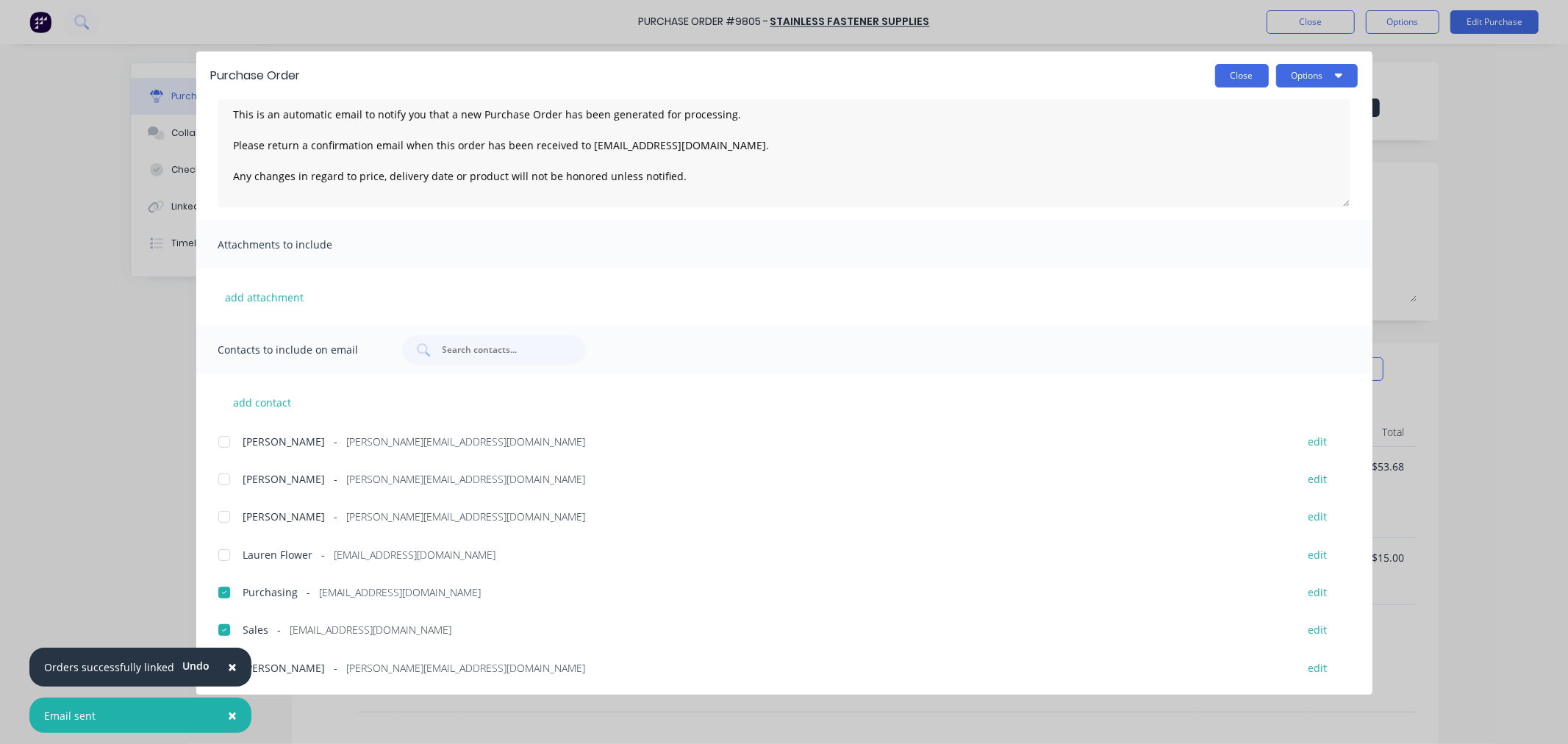
click at [1240, 69] on button "Close" at bounding box center [1242, 76] width 54 height 24
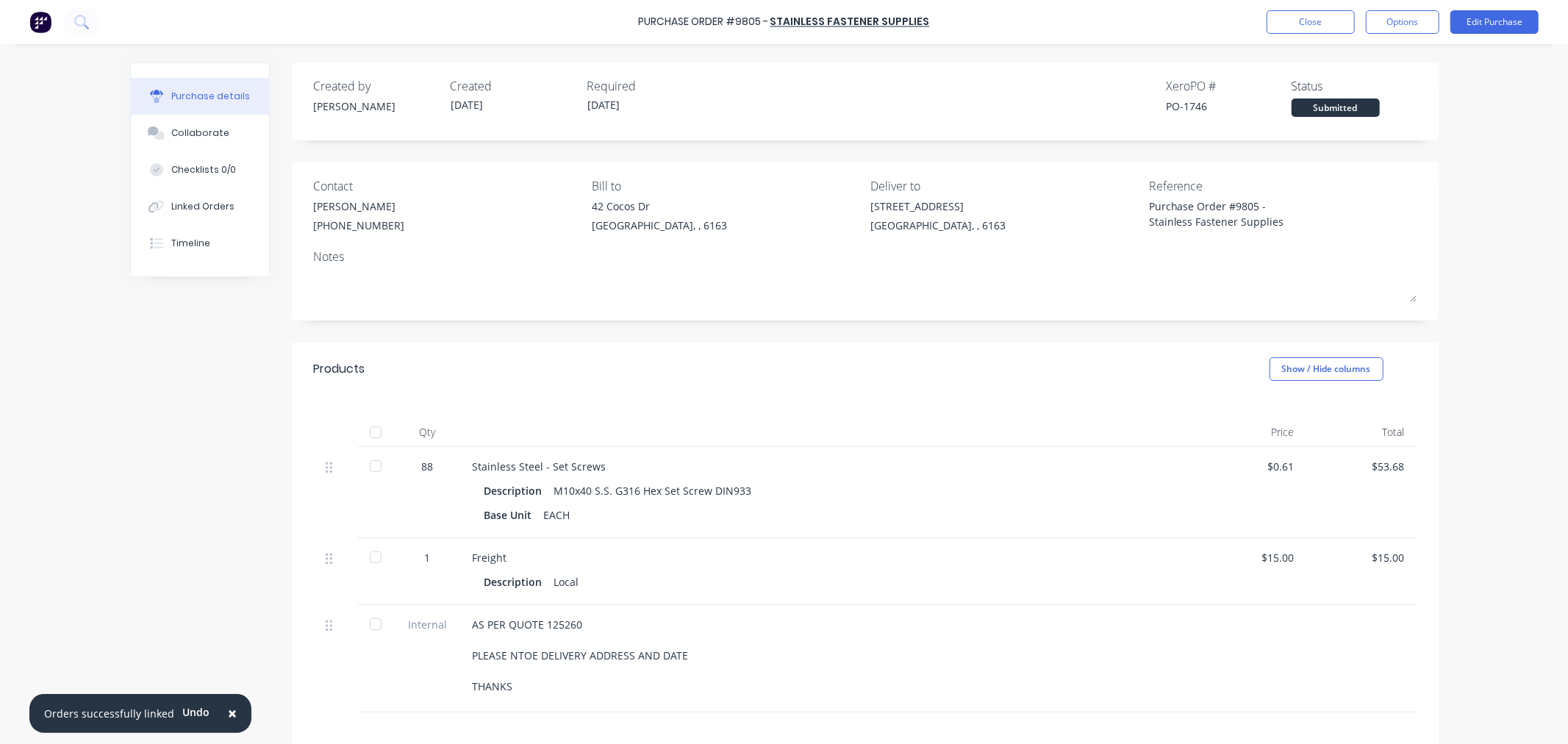
type textarea "x"
click at [180, 203] on div "Linked Orders" at bounding box center [203, 206] width 63 height 13
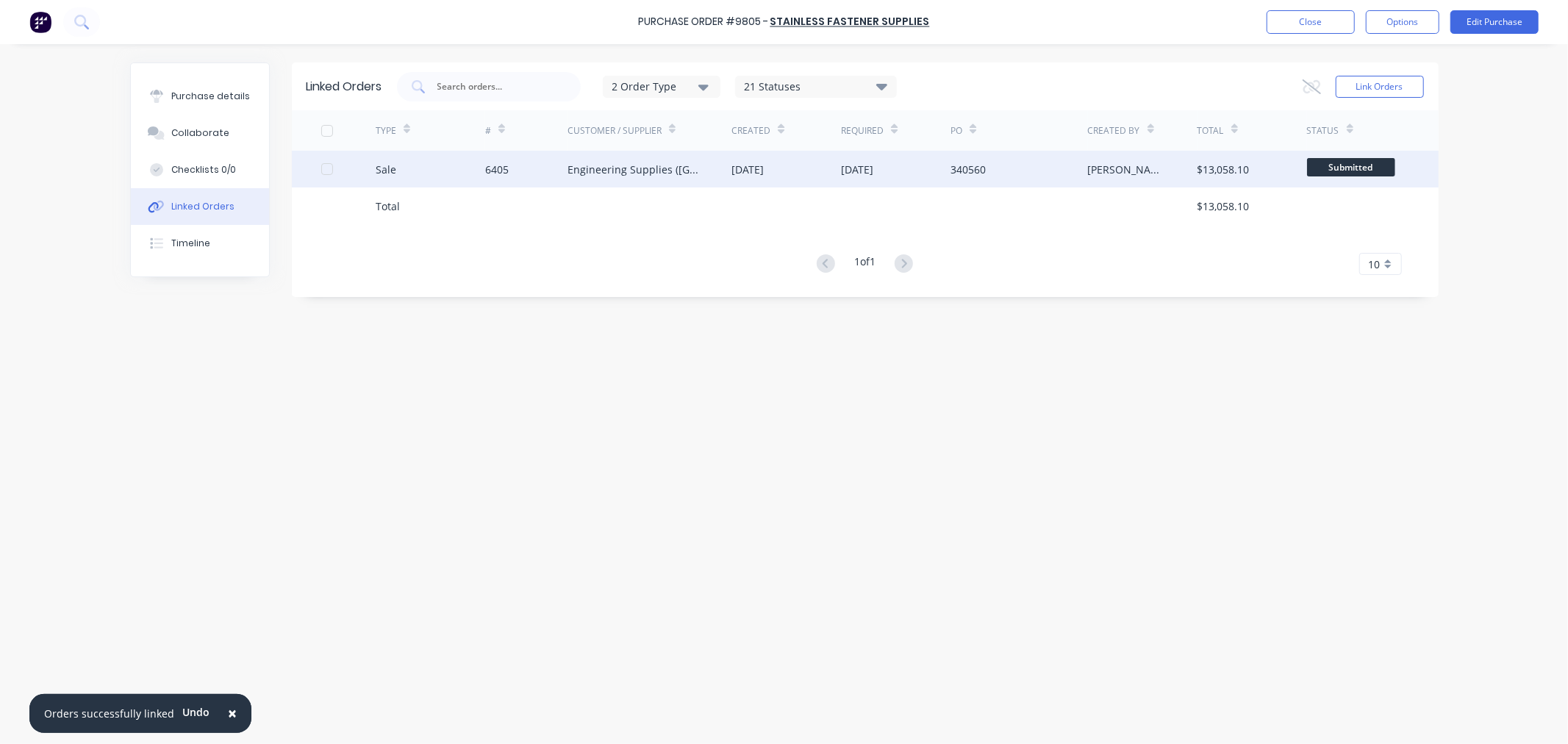
click at [509, 166] on div "6405" at bounding box center [527, 169] width 83 height 37
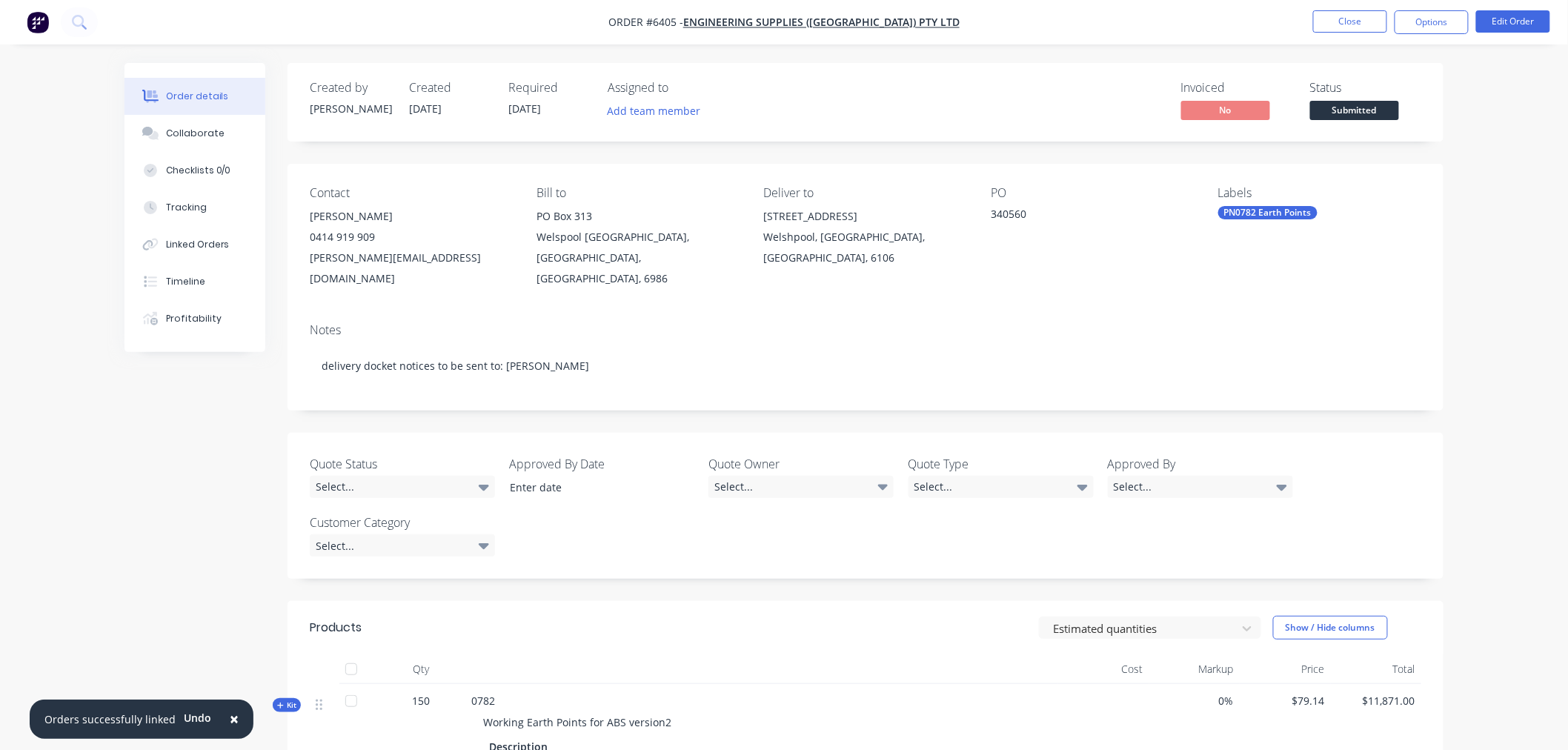
click at [1346, 105] on span "Submitted" at bounding box center [1355, 110] width 89 height 19
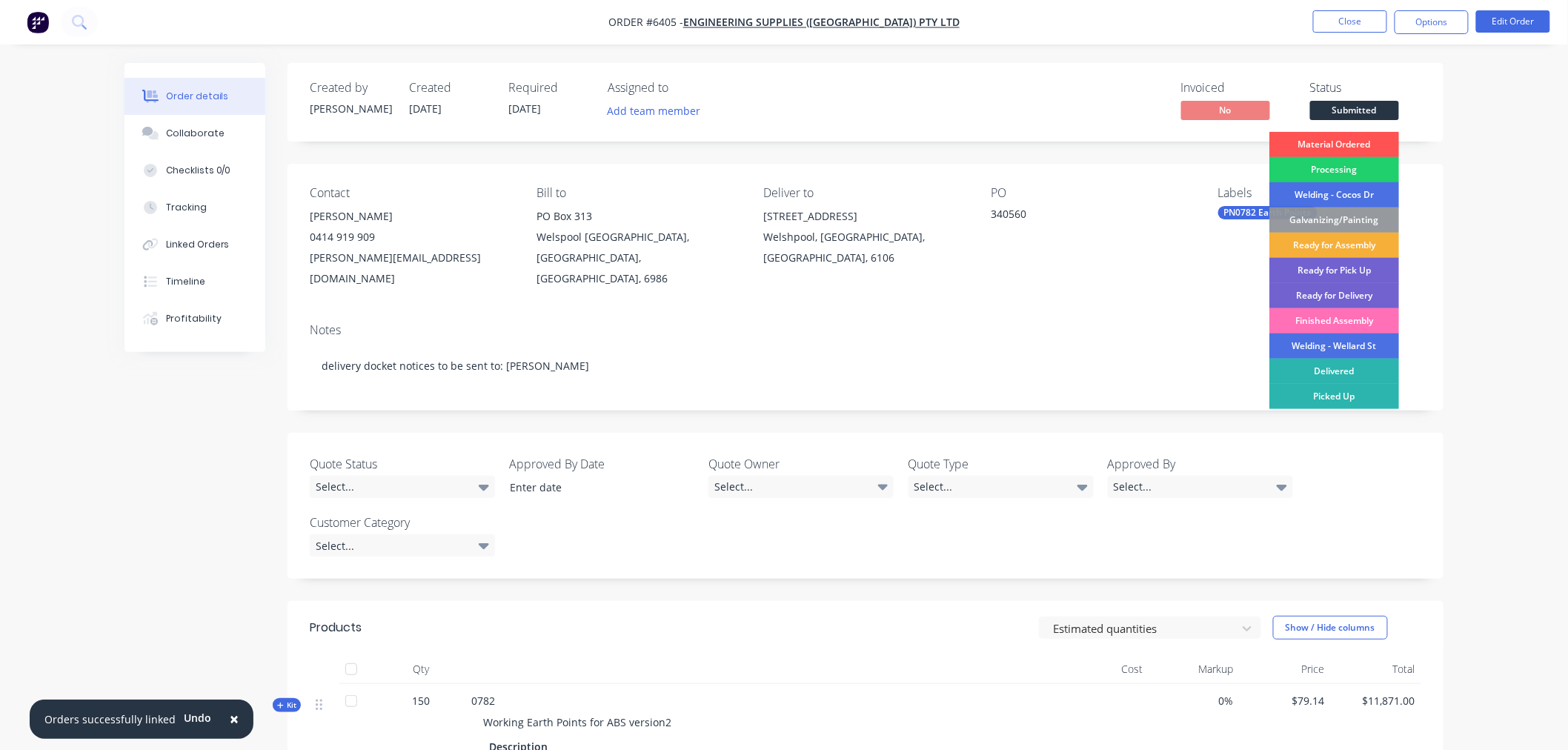
click at [1343, 137] on div "Material Ordered" at bounding box center [1334, 145] width 130 height 25
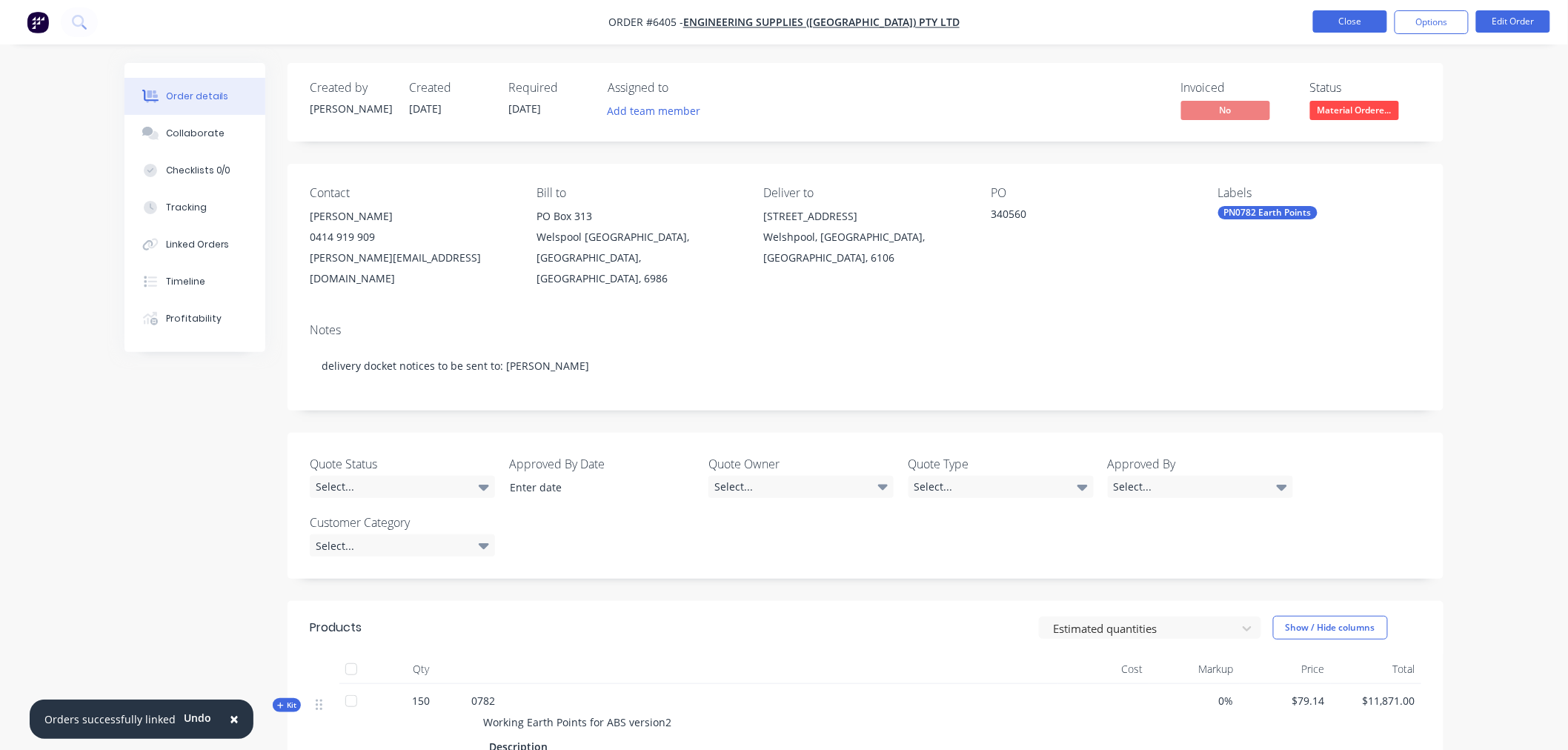
click at [1367, 21] on button "Close" at bounding box center [1350, 22] width 74 height 22
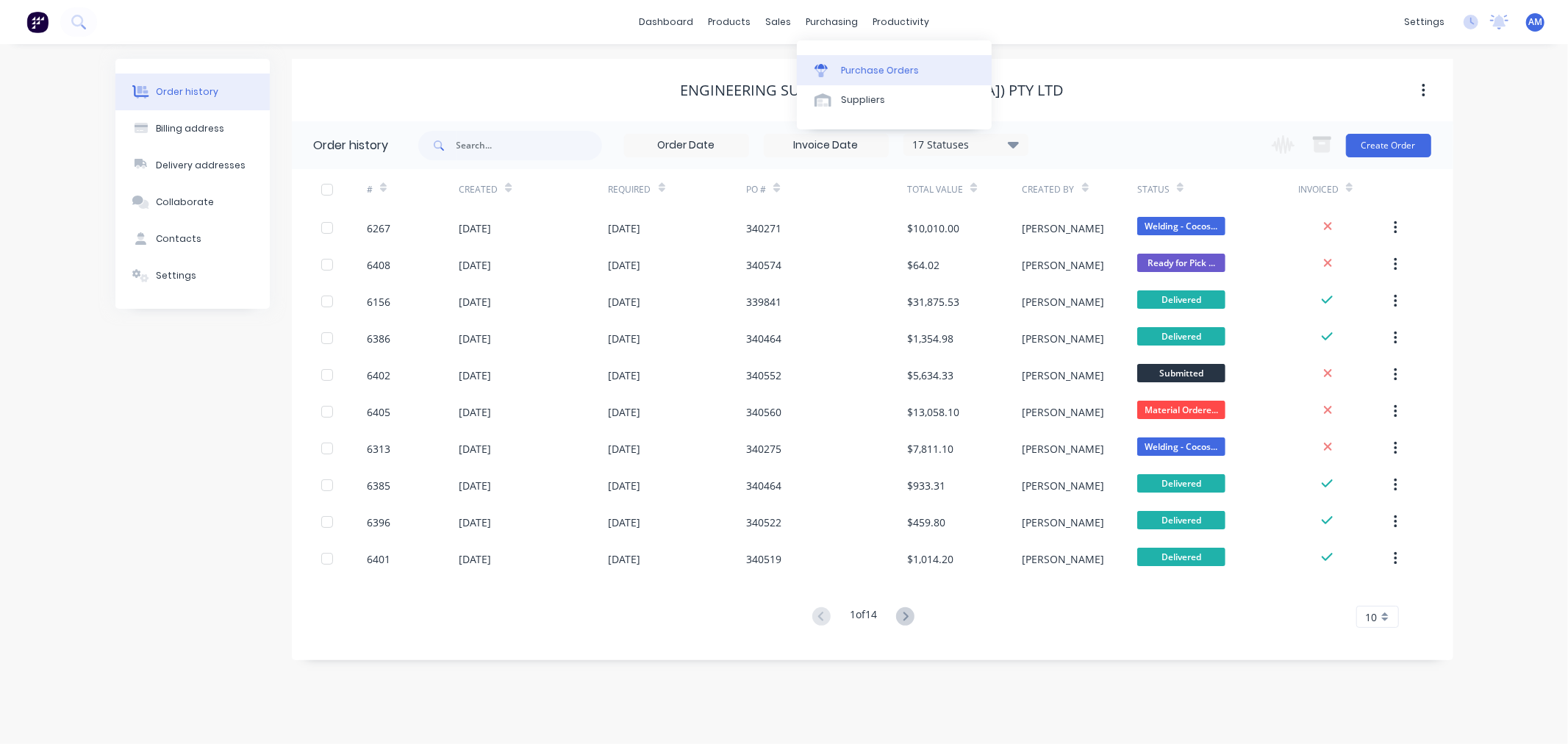
click at [850, 71] on div "Purchase Orders" at bounding box center [880, 71] width 78 height 13
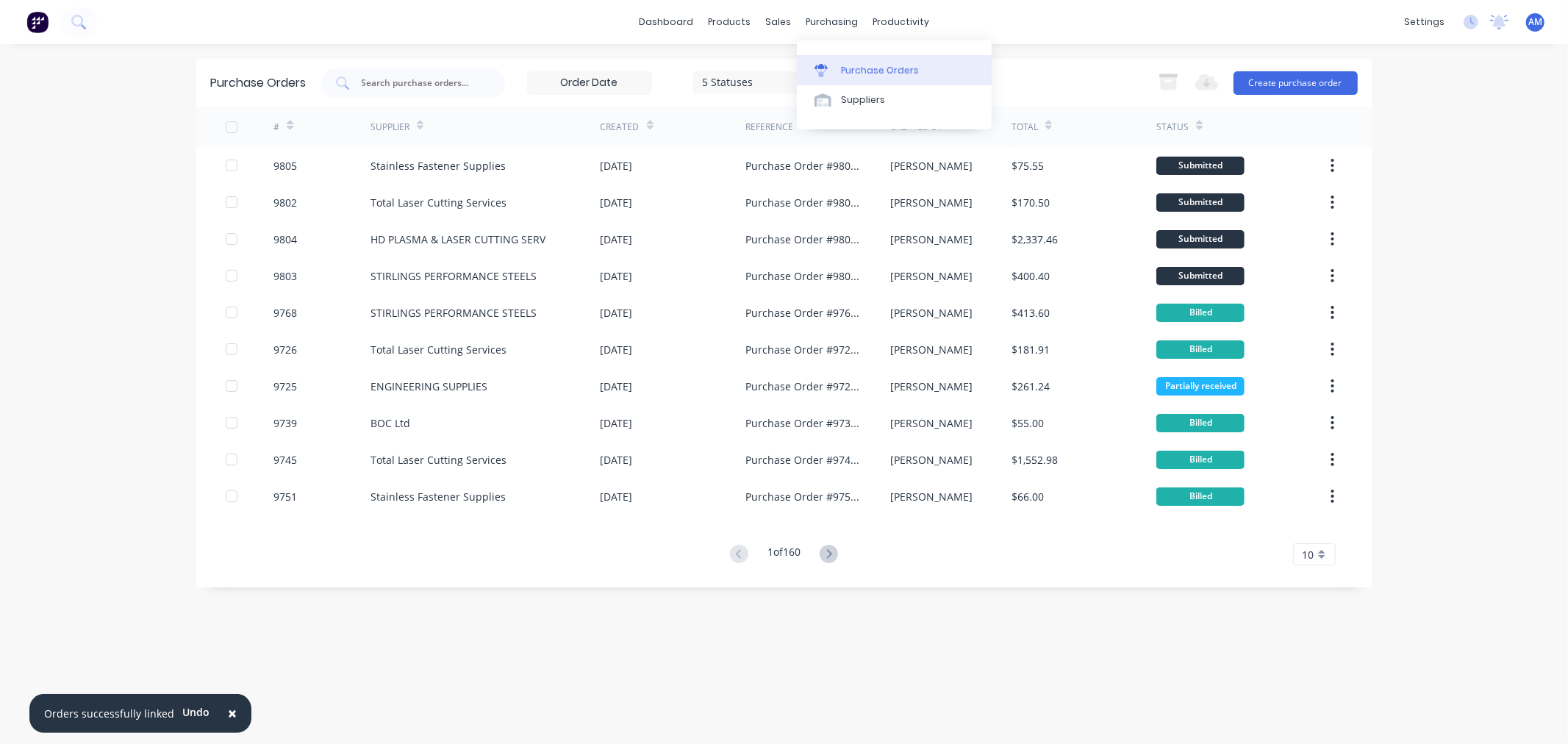
click at [898, 69] on div "Purchase Orders" at bounding box center [880, 71] width 78 height 13
click at [1301, 78] on button "Create purchase order" at bounding box center [1295, 83] width 125 height 24
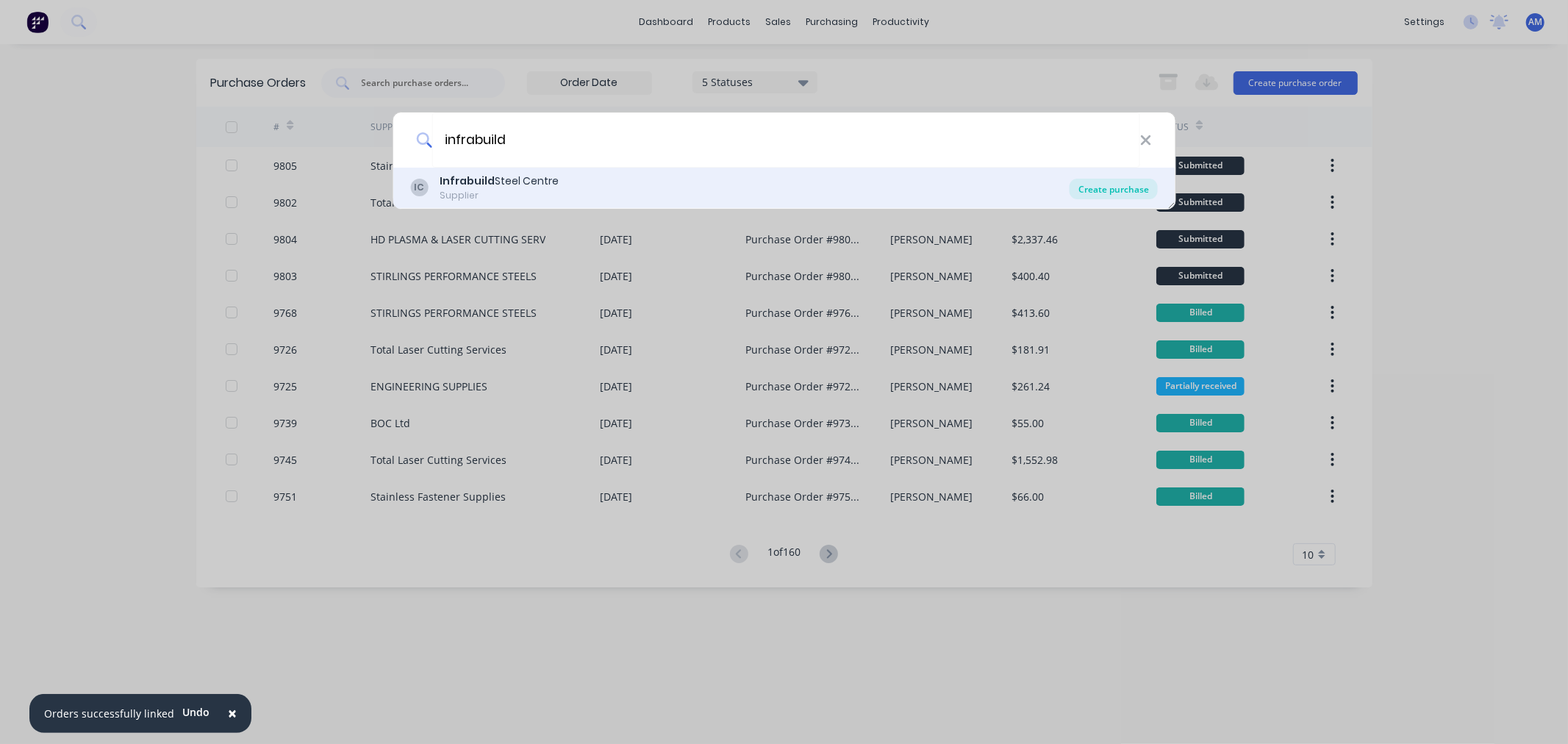
type input "infrabuild"
click at [1136, 180] on div "Create purchase" at bounding box center [1114, 189] width 88 height 21
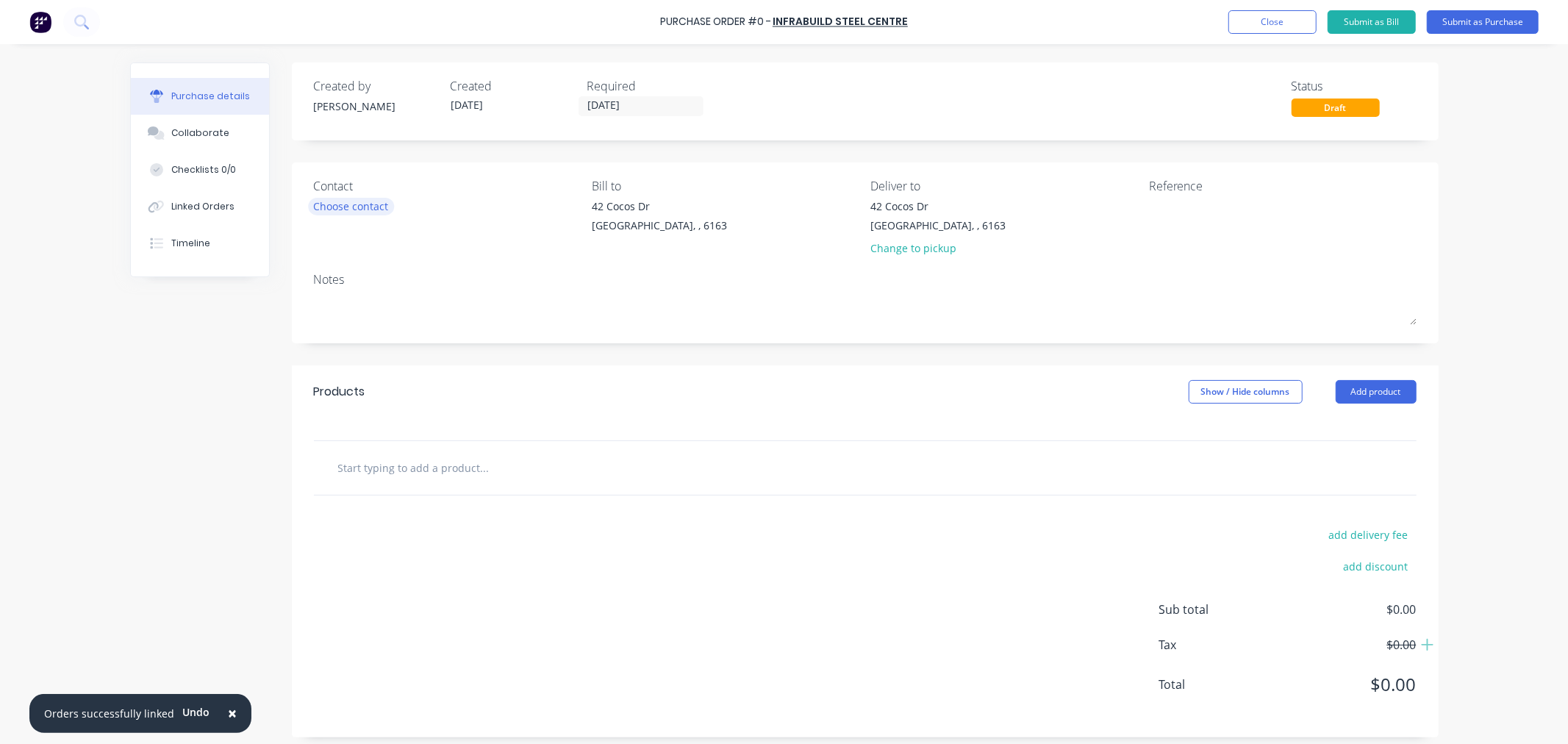
click at [351, 206] on div "Choose contact" at bounding box center [351, 206] width 75 height 15
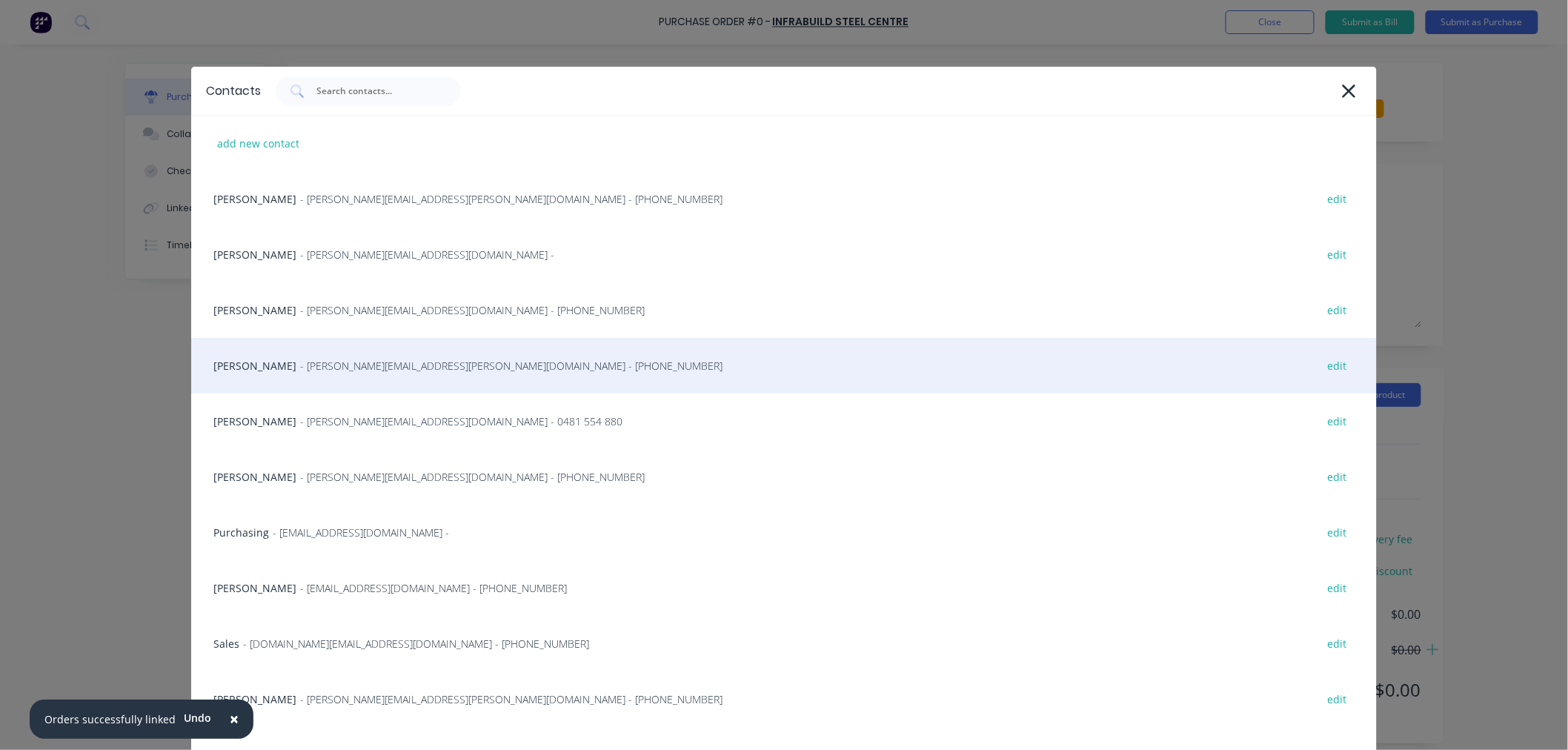
click at [323, 369] on span "- cassandra.daniels@infrabuild.com - (08) 9418 9804" at bounding box center [511, 365] width 423 height 16
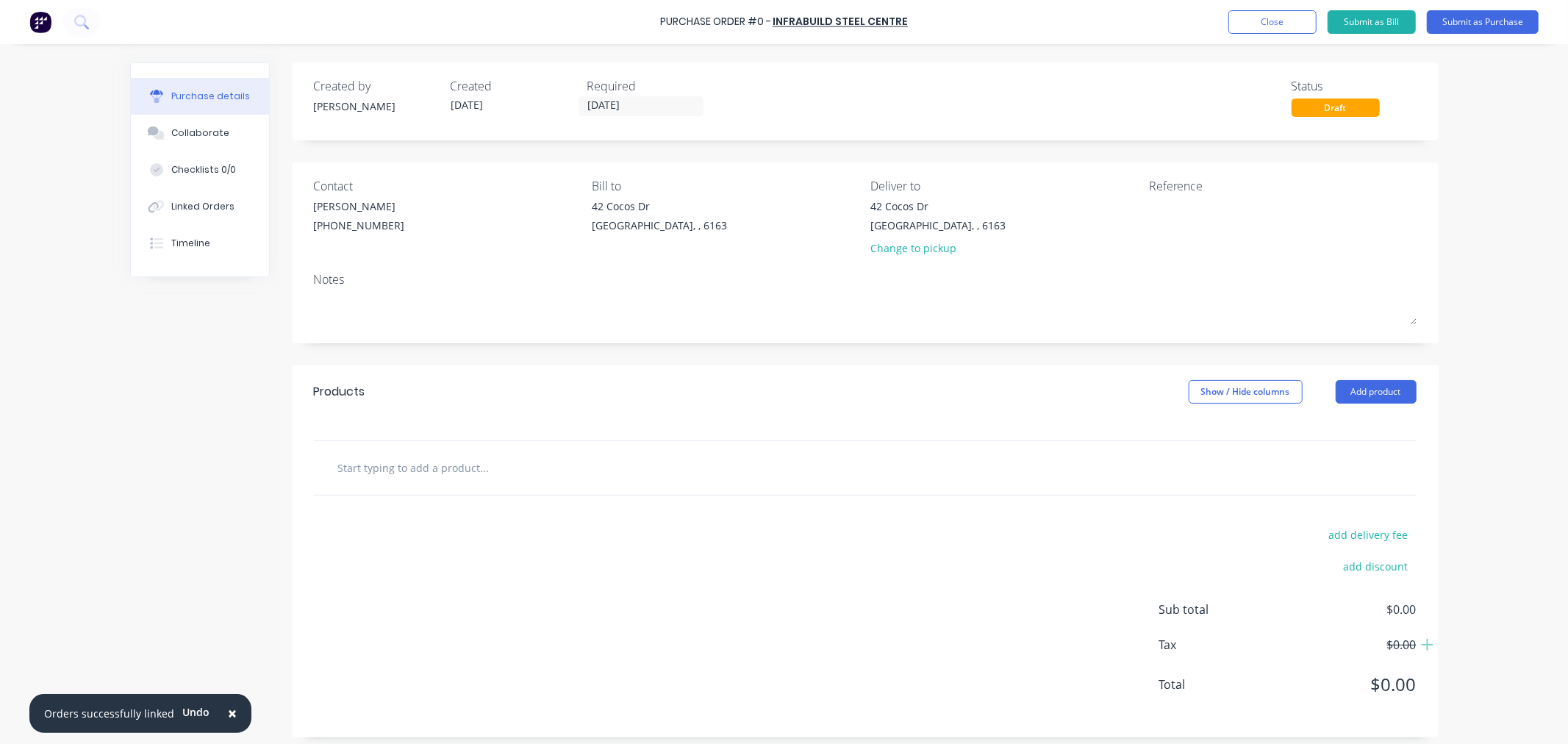
click at [615, 93] on div "Required" at bounding box center [650, 86] width 125 height 18
click at [614, 105] on input "10/10/25" at bounding box center [641, 106] width 124 height 18
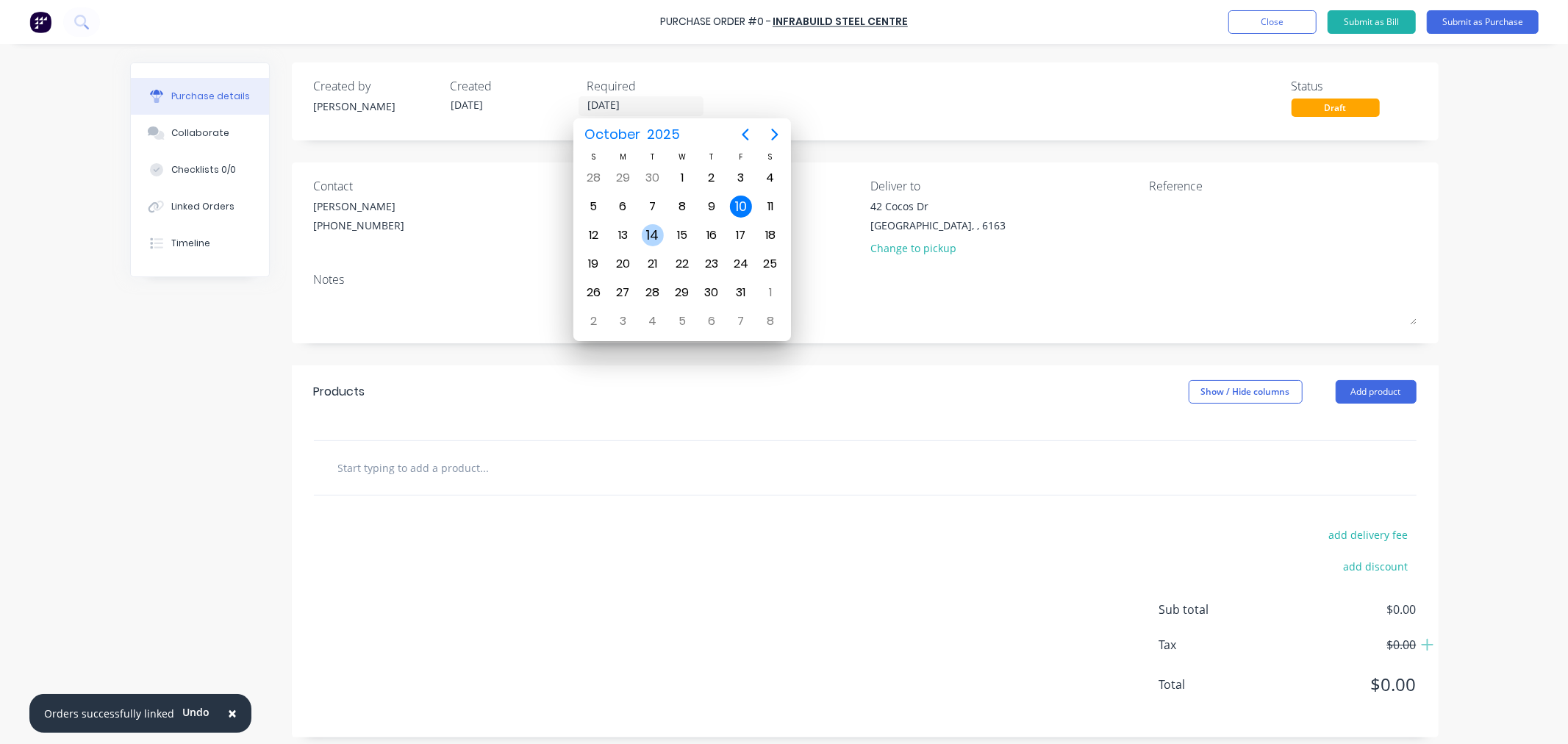
click at [645, 231] on div "14" at bounding box center [653, 235] width 22 height 22
type input "14/10/25"
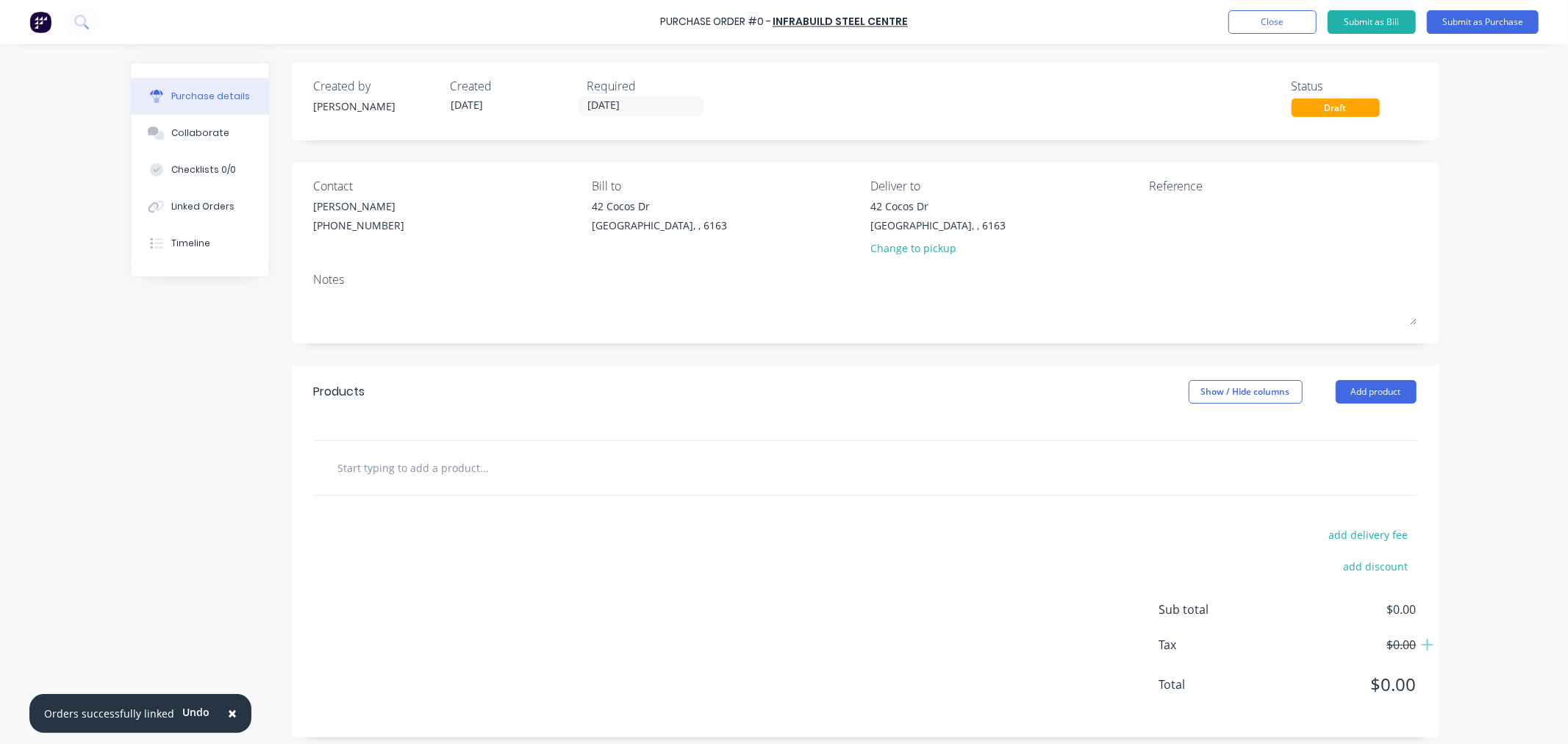
click at [430, 479] on input "text" at bounding box center [484, 468] width 294 height 29
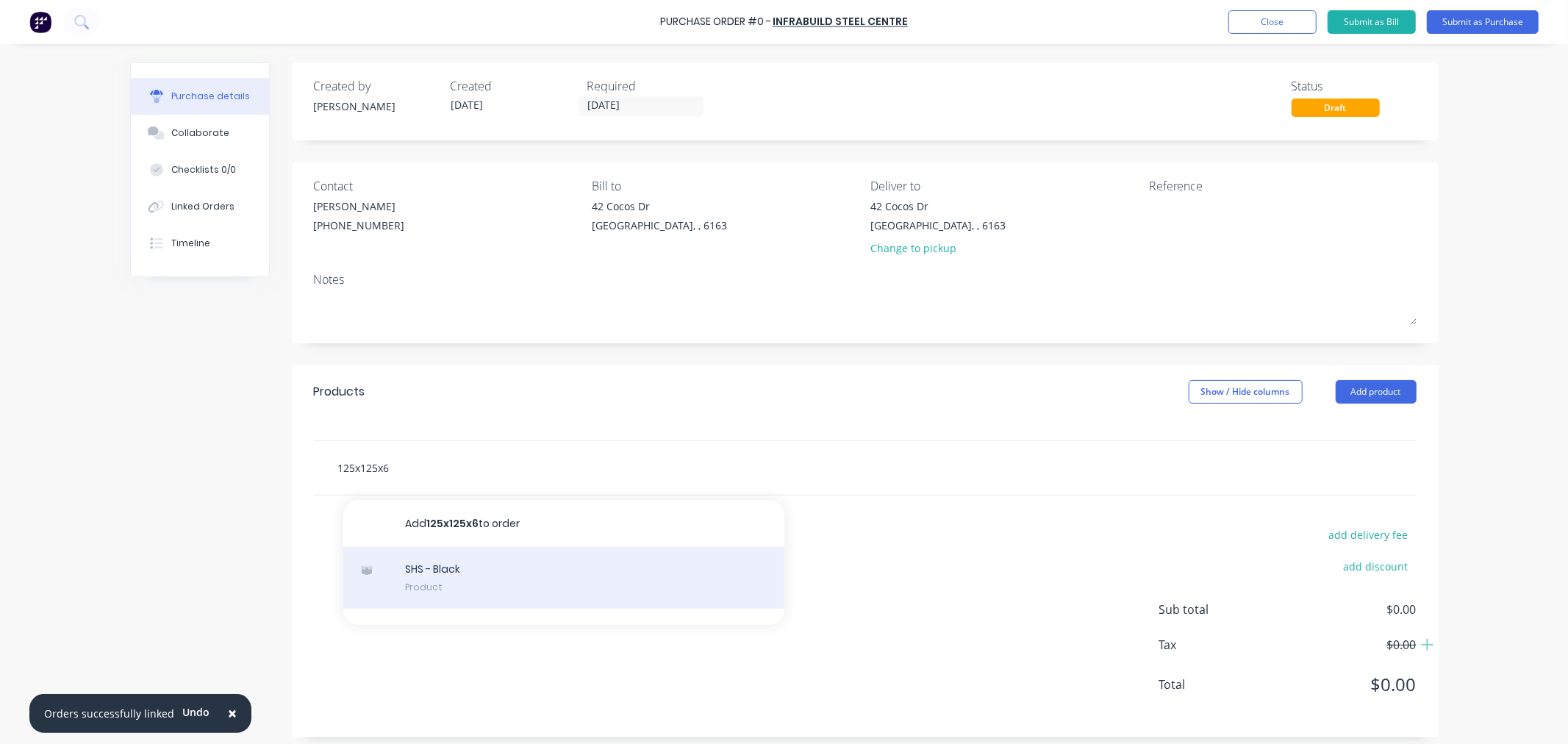
type input "125x125x6"
click at [435, 581] on div "SHS - Black Product" at bounding box center [564, 578] width 441 height 62
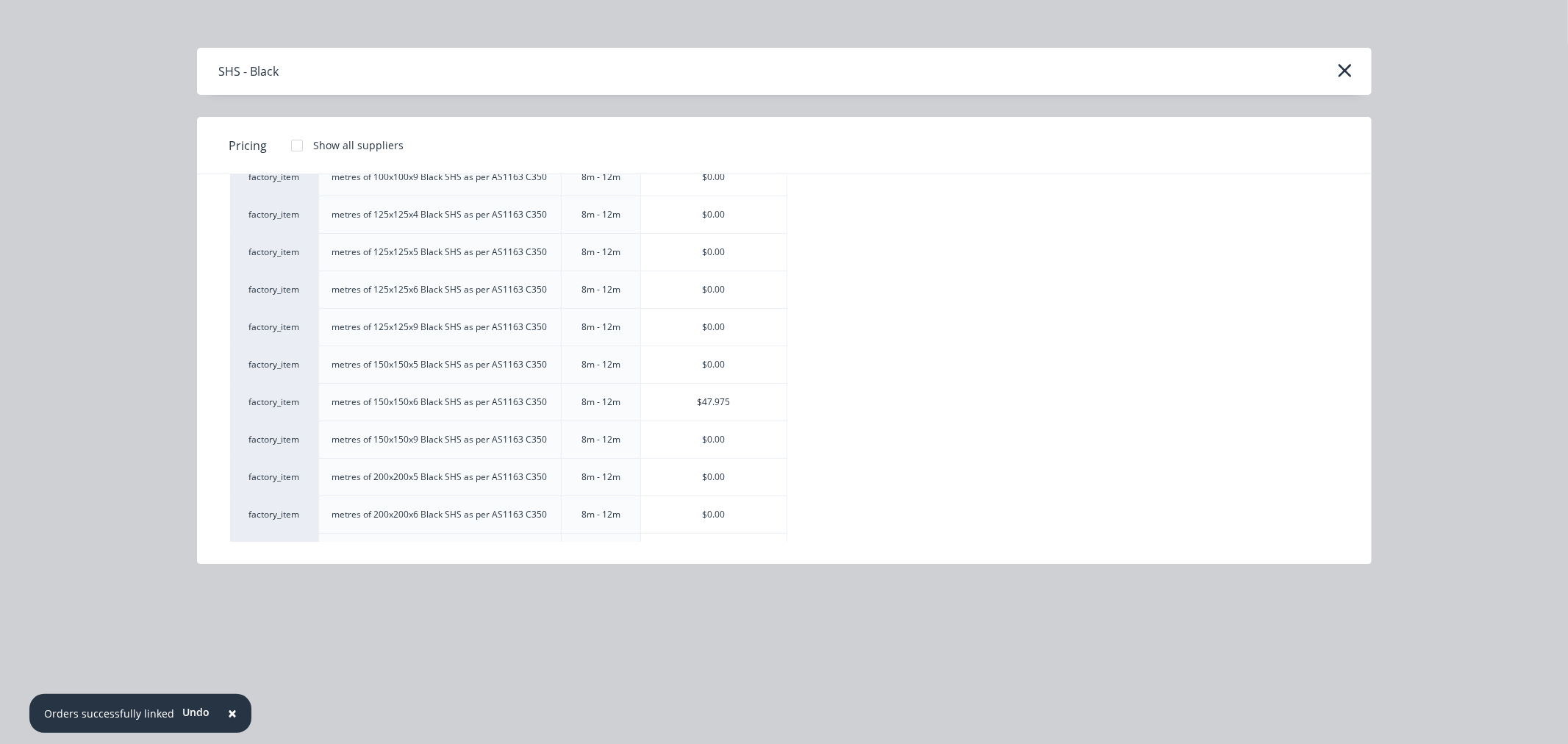
scroll to position [2287, 0]
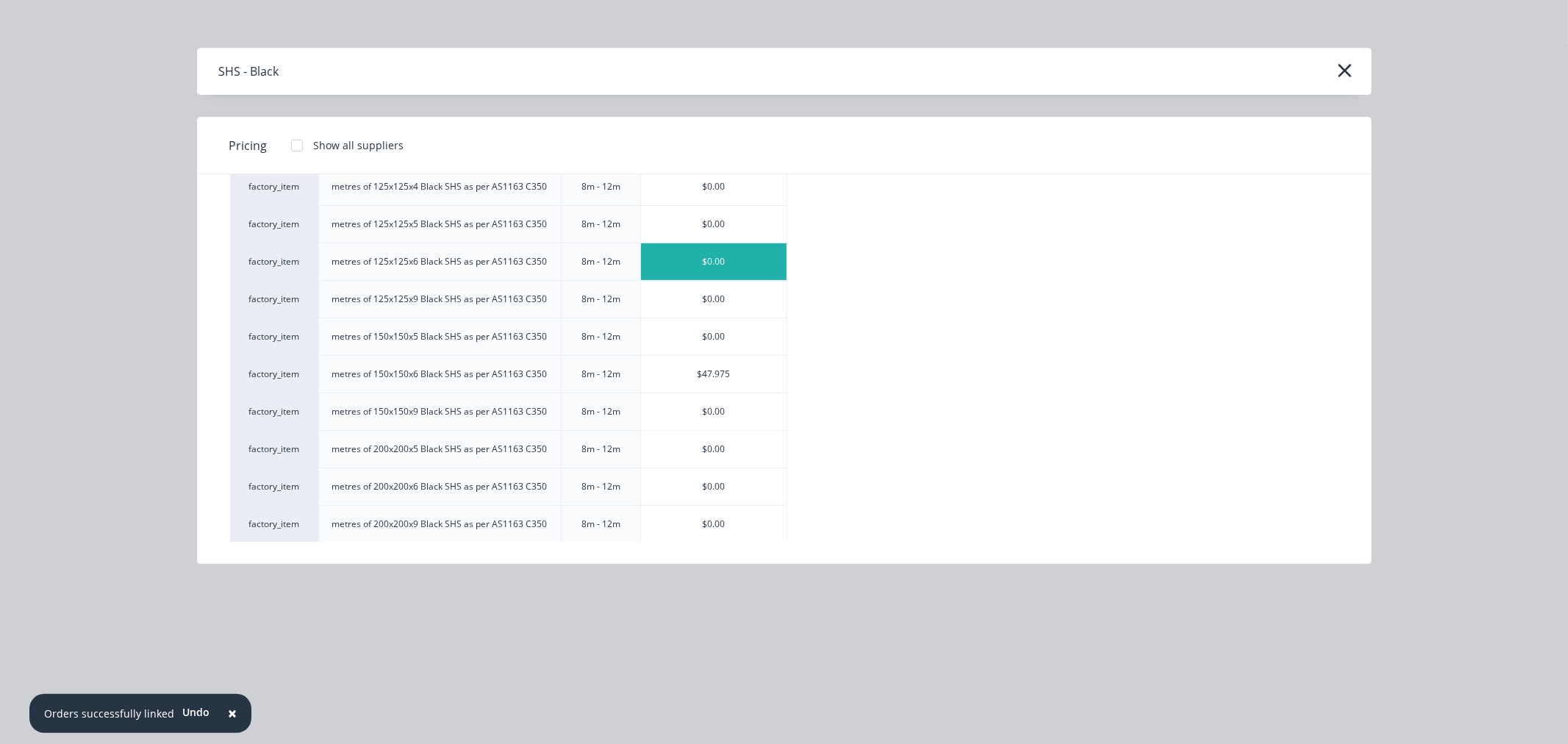
click at [686, 267] on div "$0.00" at bounding box center [714, 262] width 146 height 37
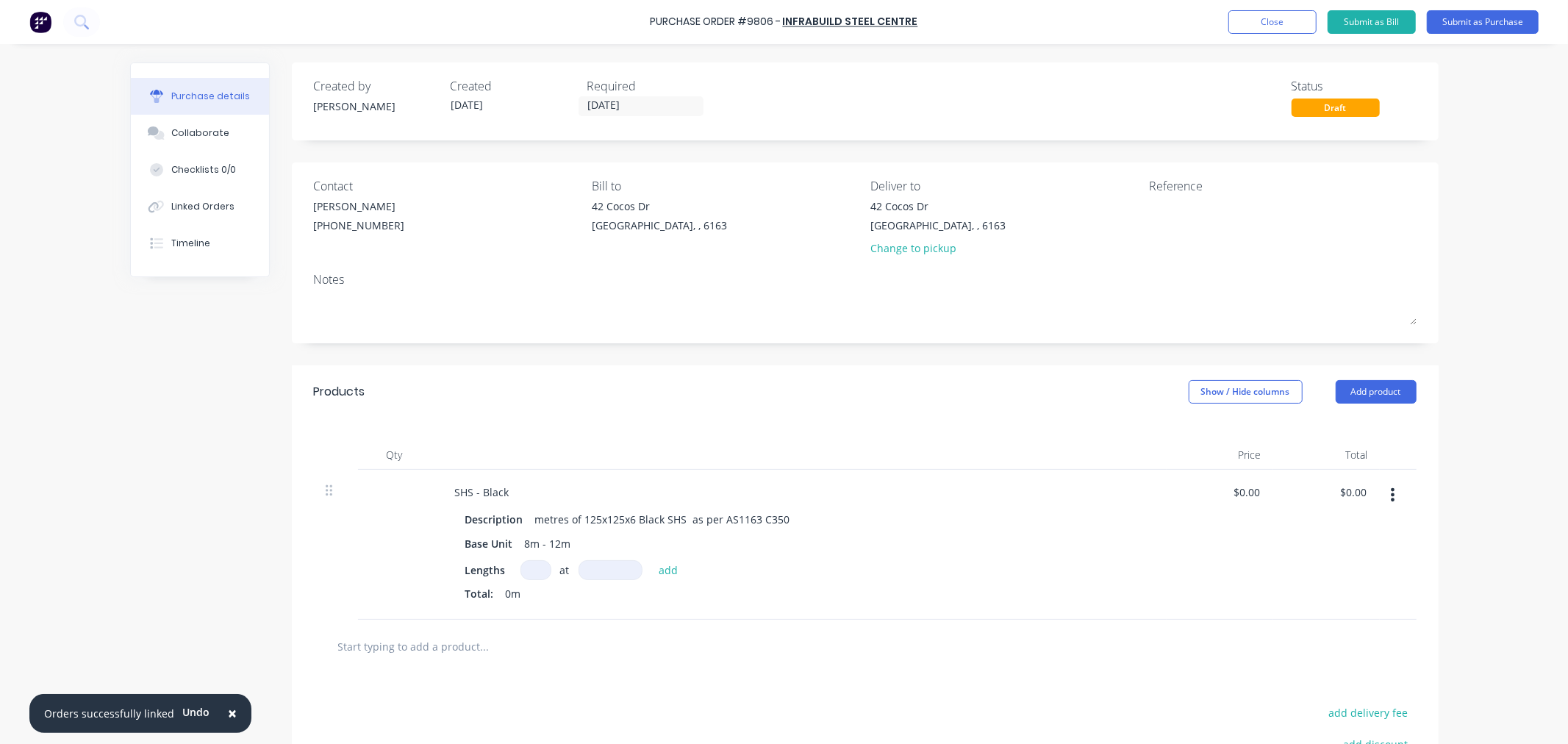
click at [520, 561] on div at bounding box center [536, 569] width 31 height 20
type input "1"
click at [603, 570] on input at bounding box center [610, 569] width 64 height 20
type input "8000mm"
click at [1362, 390] on button "Add product" at bounding box center [1376, 392] width 81 height 24
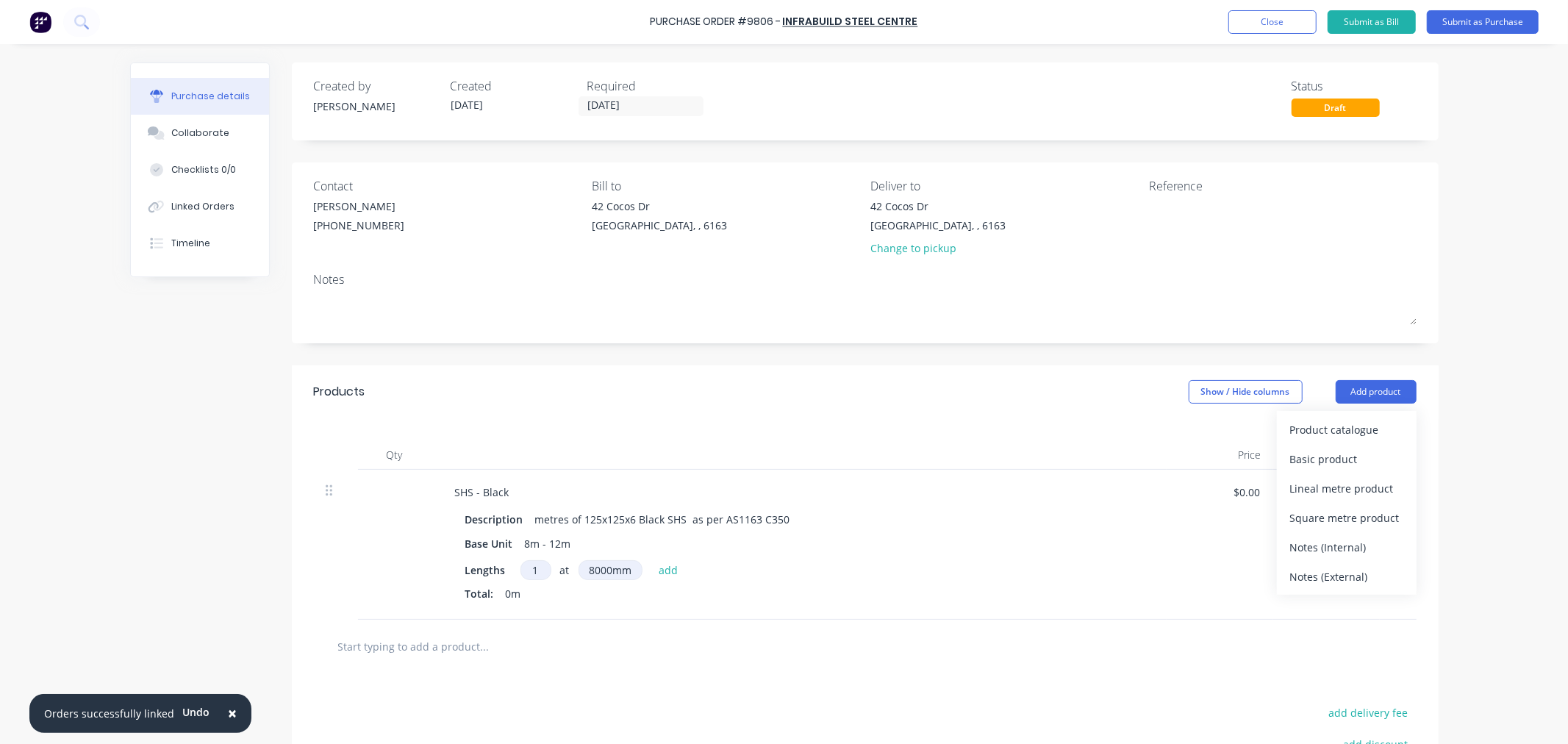
click at [931, 581] on div "Lengths 1 1 at 8000mm 8000mm add Total: 0m" at bounding box center [799, 583] width 668 height 47
click at [659, 568] on button "add" at bounding box center [668, 569] width 35 height 18
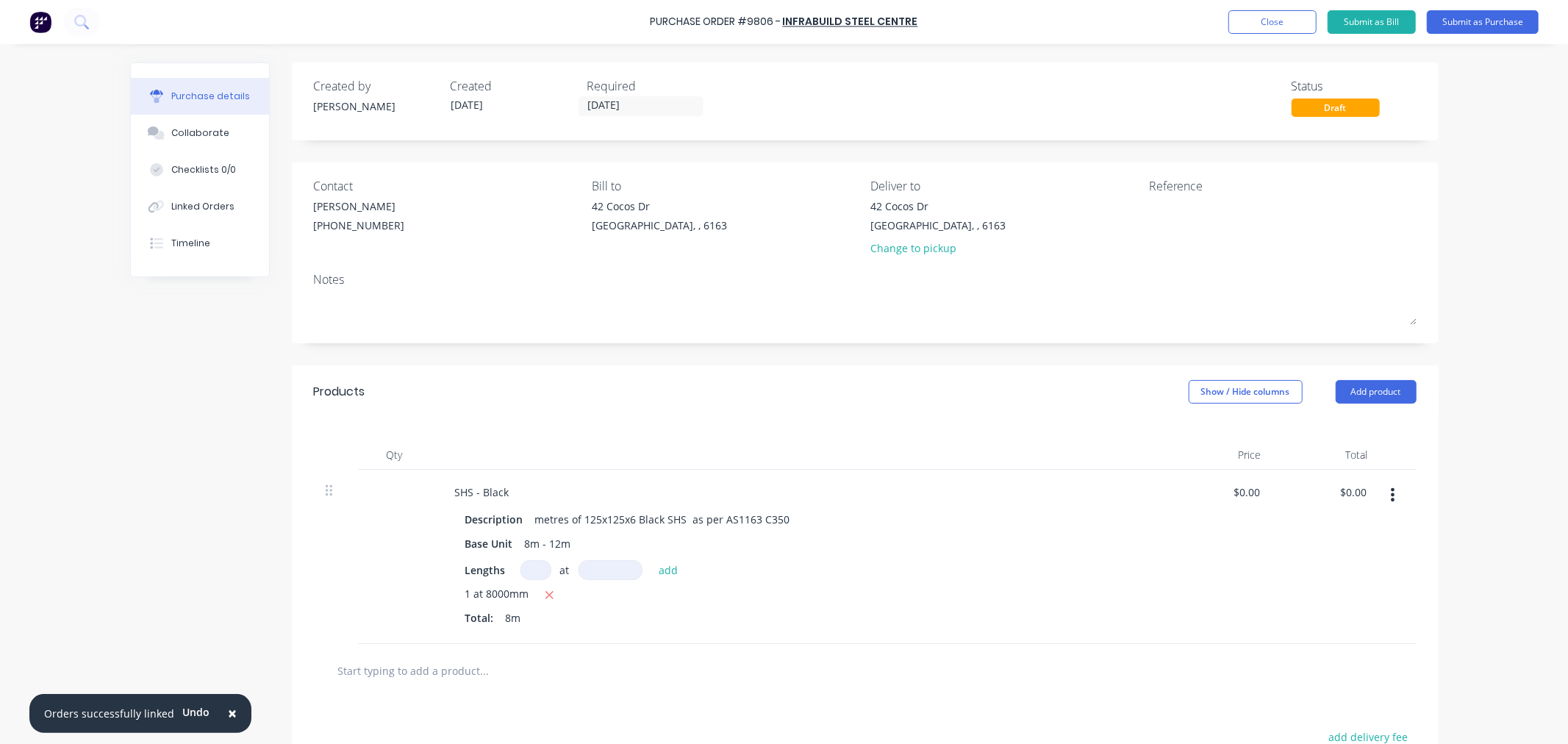
click at [428, 672] on input "text" at bounding box center [484, 670] width 294 height 29
type input "freight"
drag, startPoint x: 379, startPoint y: 676, endPoint x: 301, endPoint y: 678, distance: 78.0
click at [301, 678] on div "freight Add freight to order Freight Description Small items Product variant Fr…" at bounding box center [865, 670] width 1147 height 54
click at [1362, 386] on button "Add product" at bounding box center [1376, 392] width 81 height 24
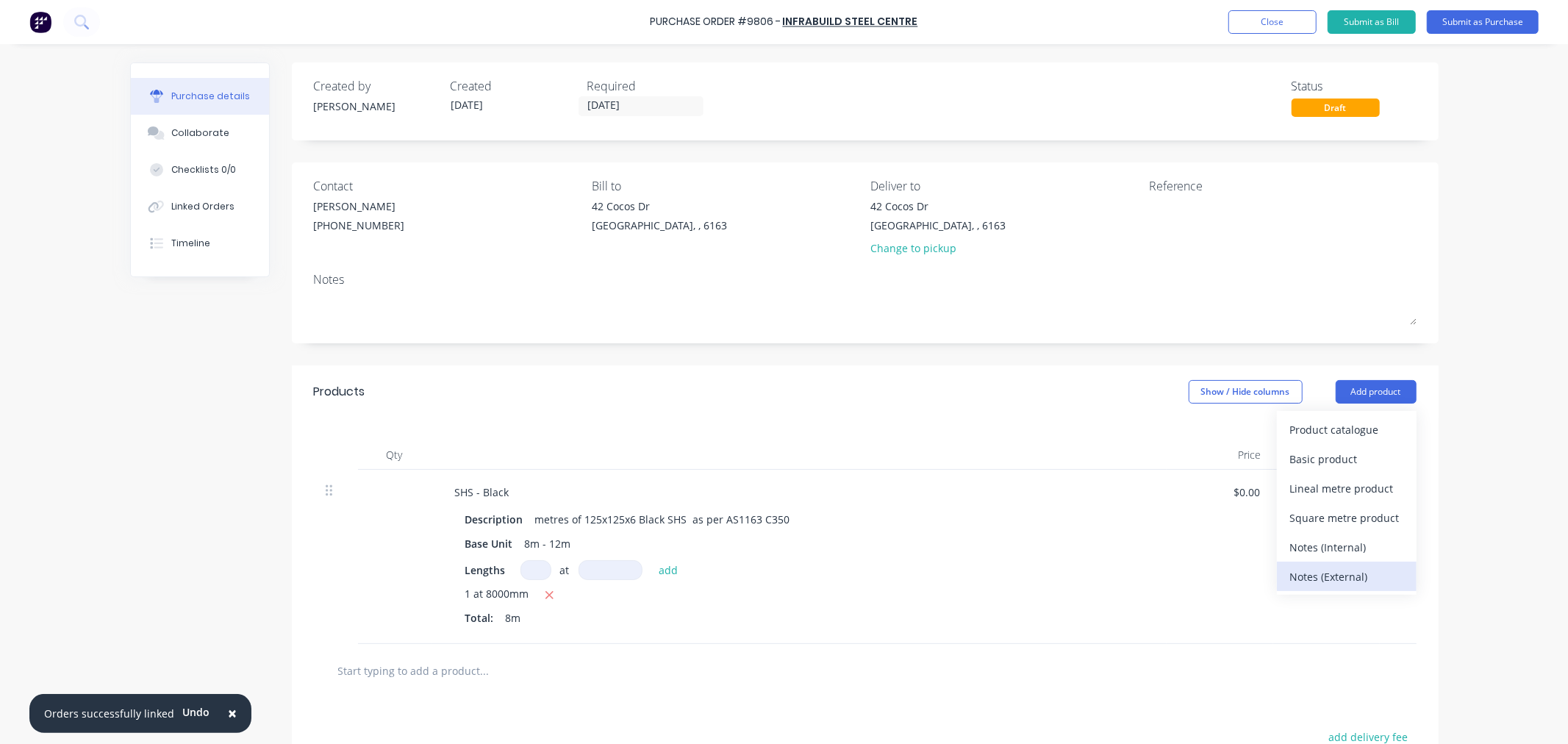
click at [1322, 576] on div "Notes (External)" at bounding box center [1347, 576] width 113 height 21
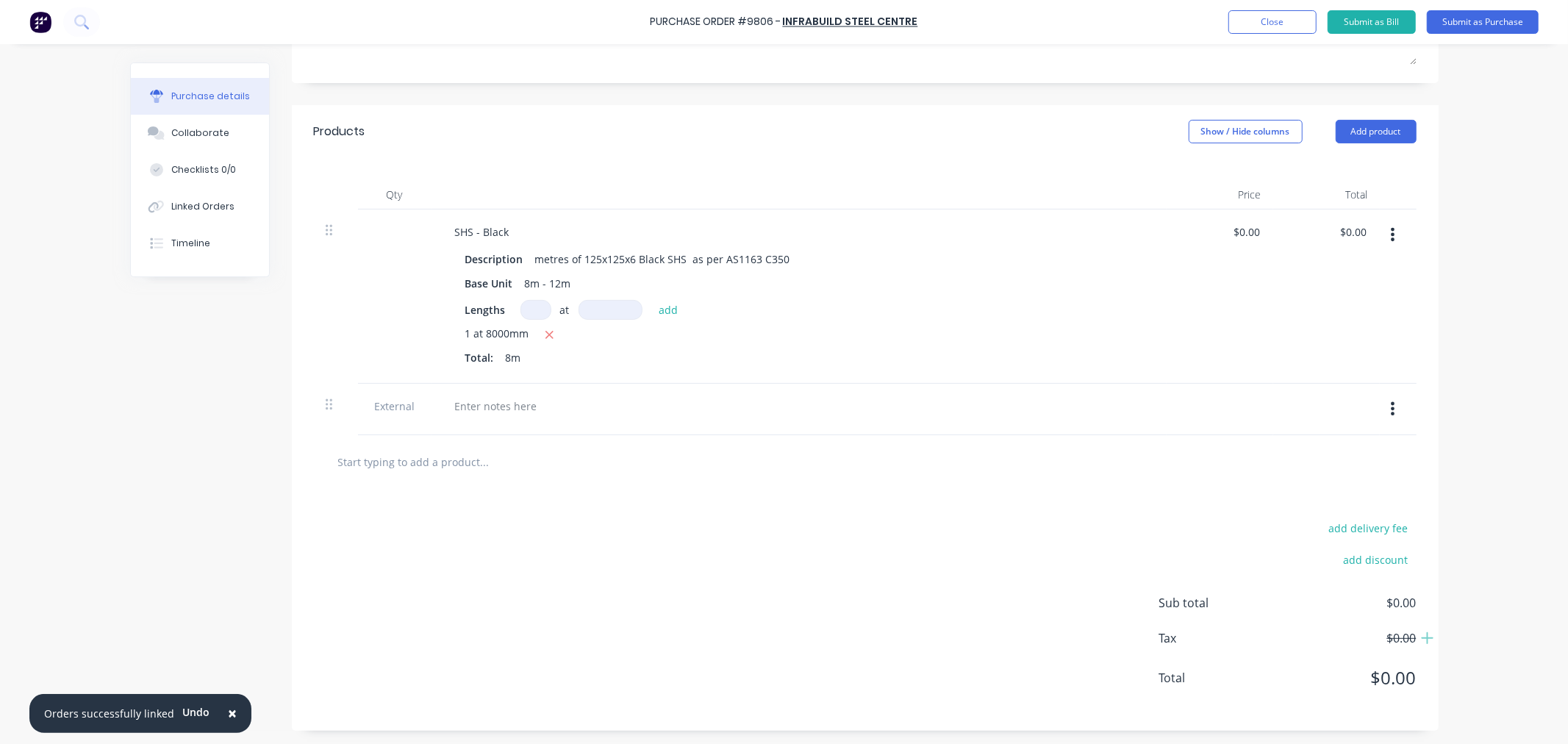
scroll to position [263, 0]
click at [483, 404] on div at bounding box center [497, 404] width 106 height 21
click at [527, 396] on div "AS PER QUOTE" at bounding box center [491, 404] width 96 height 21
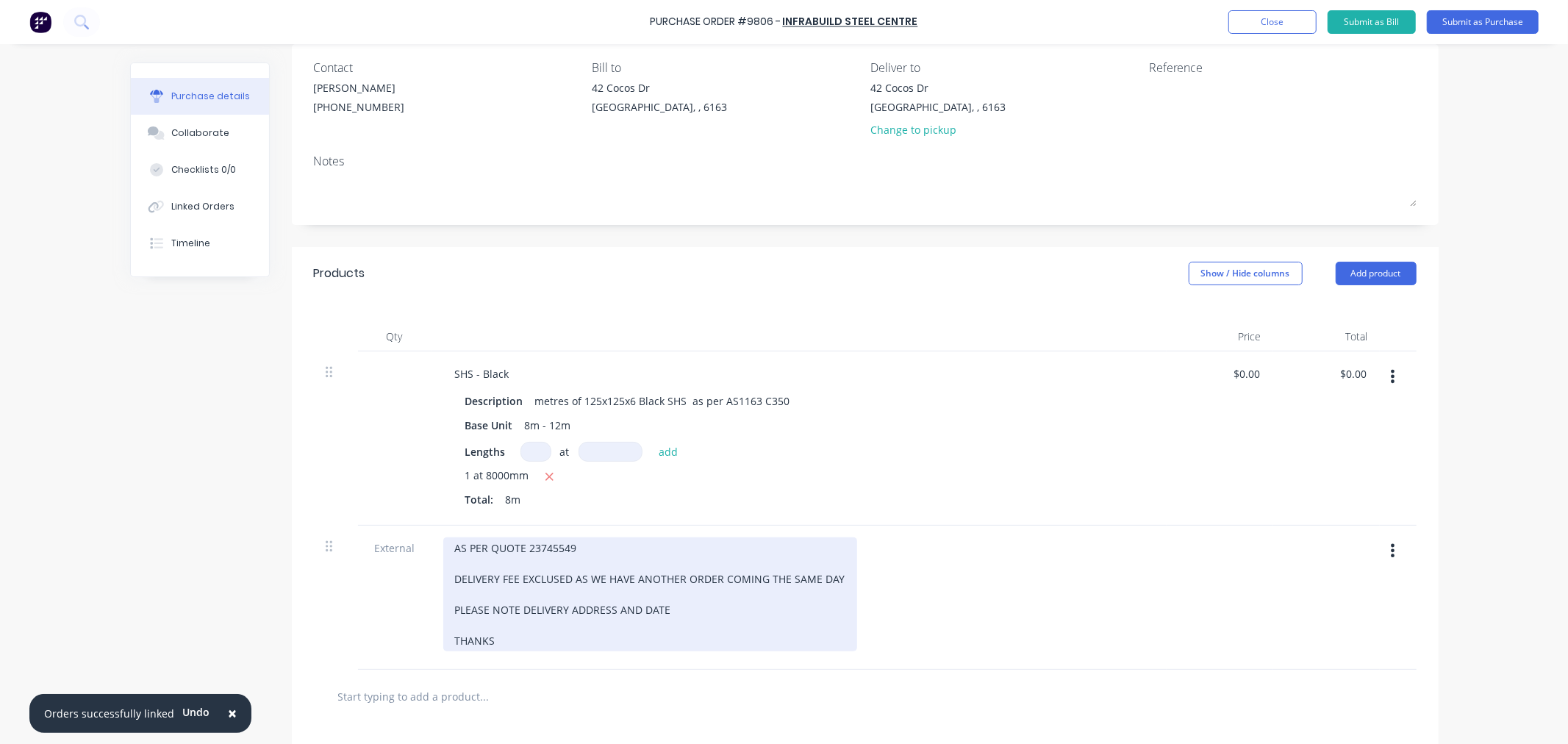
scroll to position [0, 0]
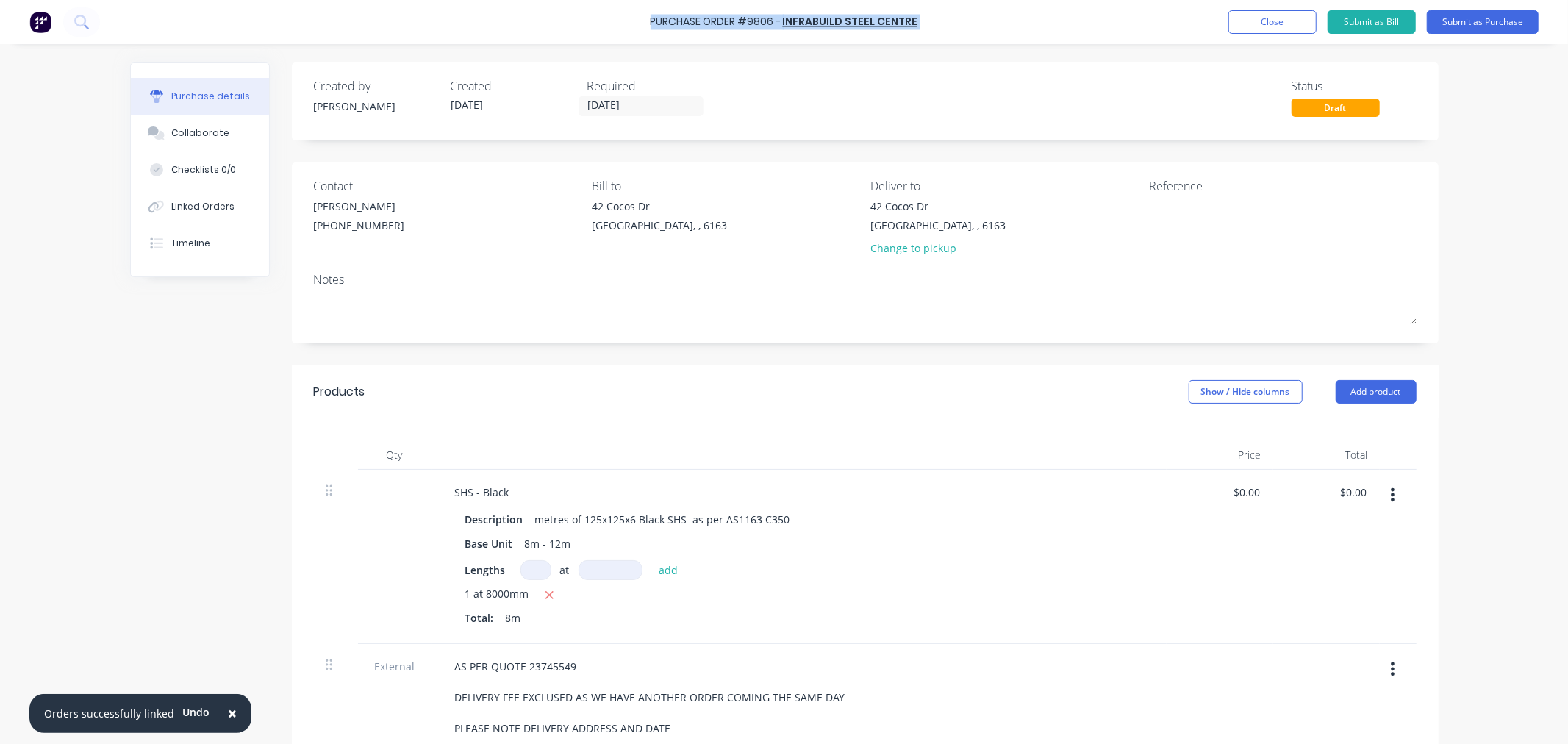
drag, startPoint x: 920, startPoint y: 22, endPoint x: 653, endPoint y: 25, distance: 267.0
click at [653, 25] on div "Purchase Order #9806 - Infrabuild Steel Centre Add product Close Submit as Bill…" at bounding box center [784, 22] width 1568 height 44
copy div "Purchase Order #9806 - Infrabuild Steel Centre Add product Close Submit as Bill…"
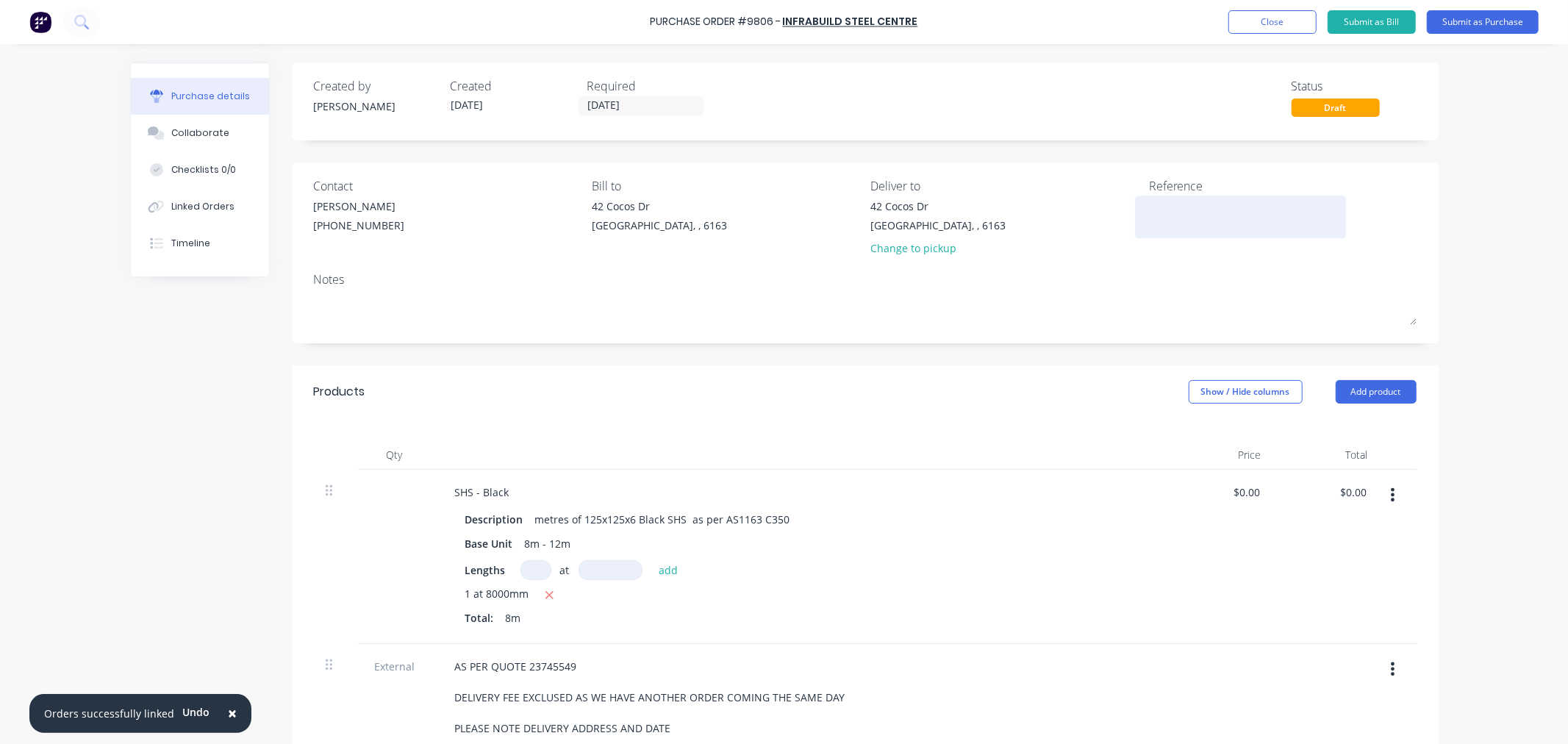
click at [1198, 206] on textarea at bounding box center [1241, 214] width 183 height 33
paste textarea "Purchase Order #9806 - Infrabuild Steel Centre"
type textarea "Purchase Order #9806 - Infrabuild Steel Centre"
type textarea "x"
type textarea "Purchase Order #9806 - Infrabuild Steel Centre"
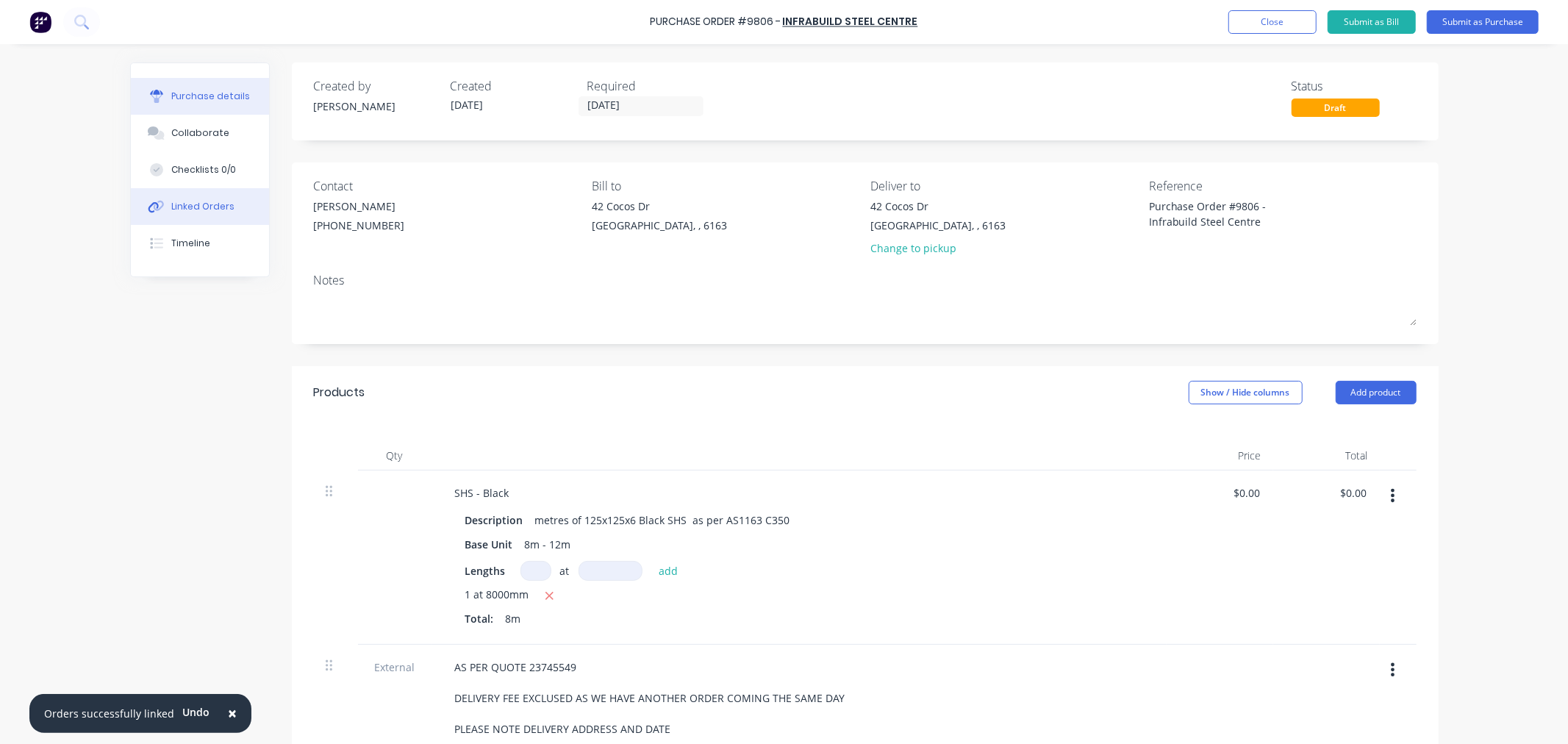
click at [203, 202] on div "Linked Orders" at bounding box center [203, 206] width 63 height 13
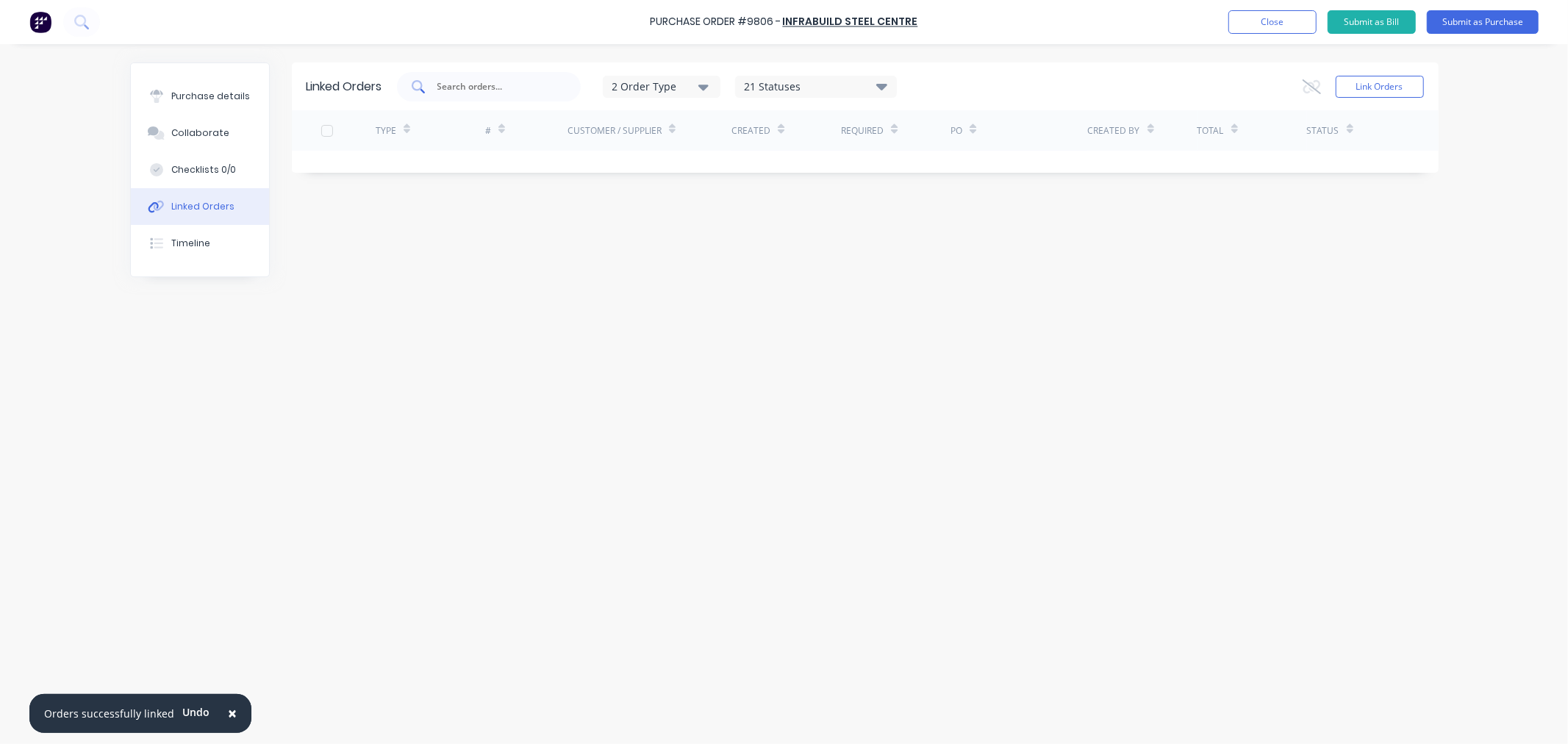
click at [486, 74] on div at bounding box center [489, 87] width 183 height 29
type input "64"
drag, startPoint x: 1368, startPoint y: 72, endPoint x: 1357, endPoint y: 84, distance: 16.3
click at [1368, 74] on div "Link Orders" at bounding box center [1363, 87] width 122 height 29
click at [1348, 86] on button "Link Orders" at bounding box center [1380, 87] width 88 height 22
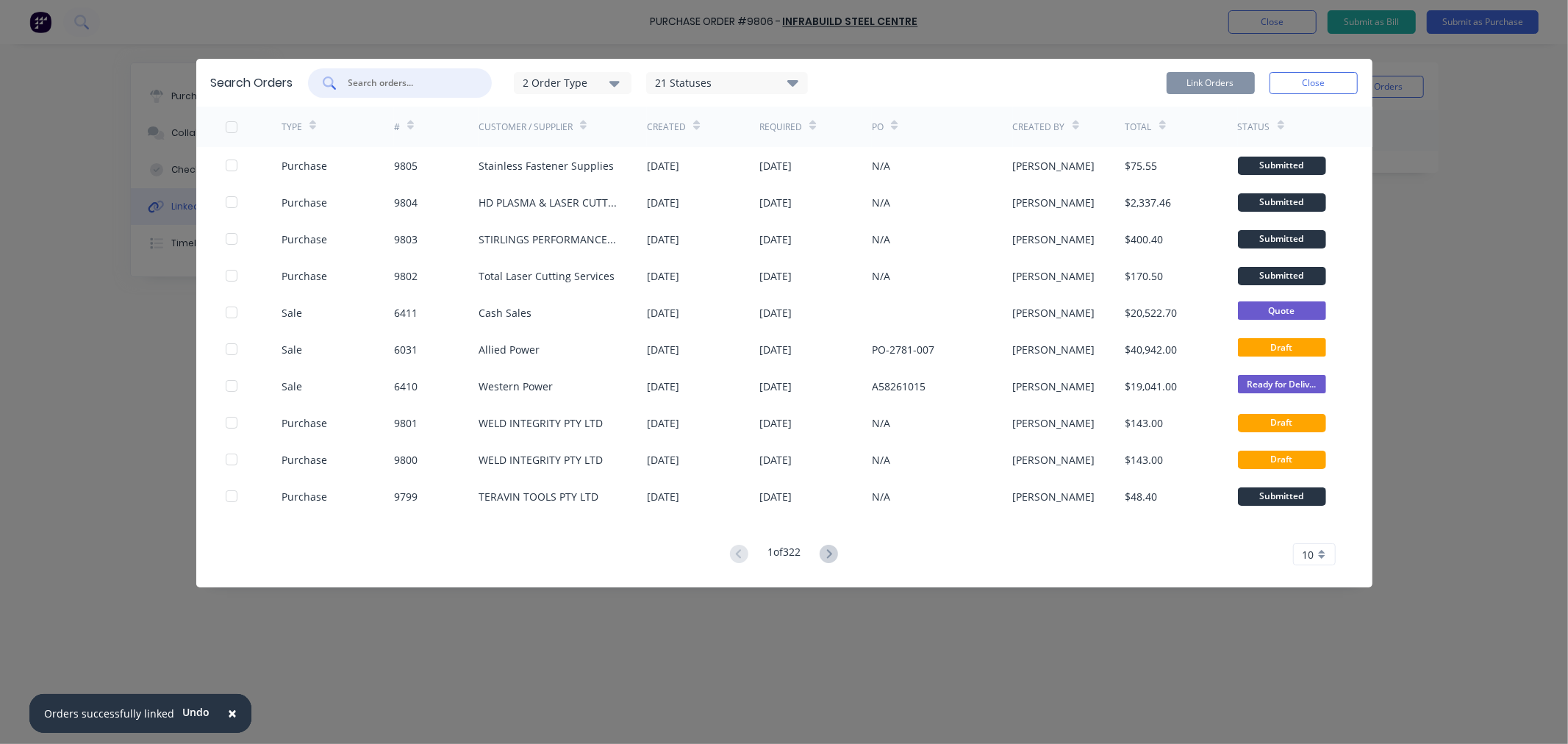
click at [429, 88] on input "text" at bounding box center [408, 83] width 122 height 15
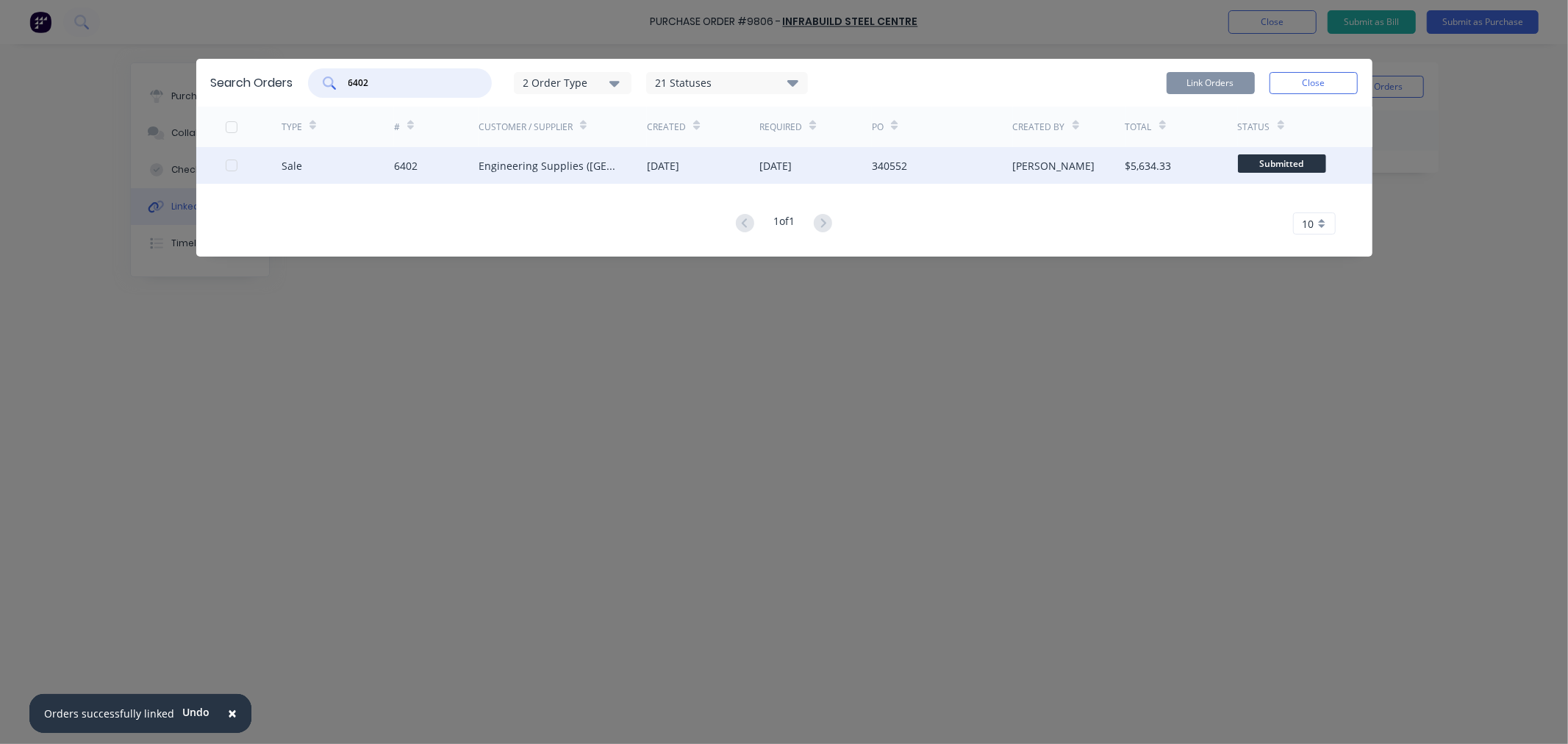
type input "6402"
click at [316, 169] on div "Sale" at bounding box center [337, 166] width 113 height 37
click at [348, 167] on div "Sale" at bounding box center [337, 166] width 113 height 37
click at [231, 165] on div at bounding box center [231, 166] width 29 height 29
click at [1222, 81] on button "Link Orders" at bounding box center [1211, 83] width 88 height 22
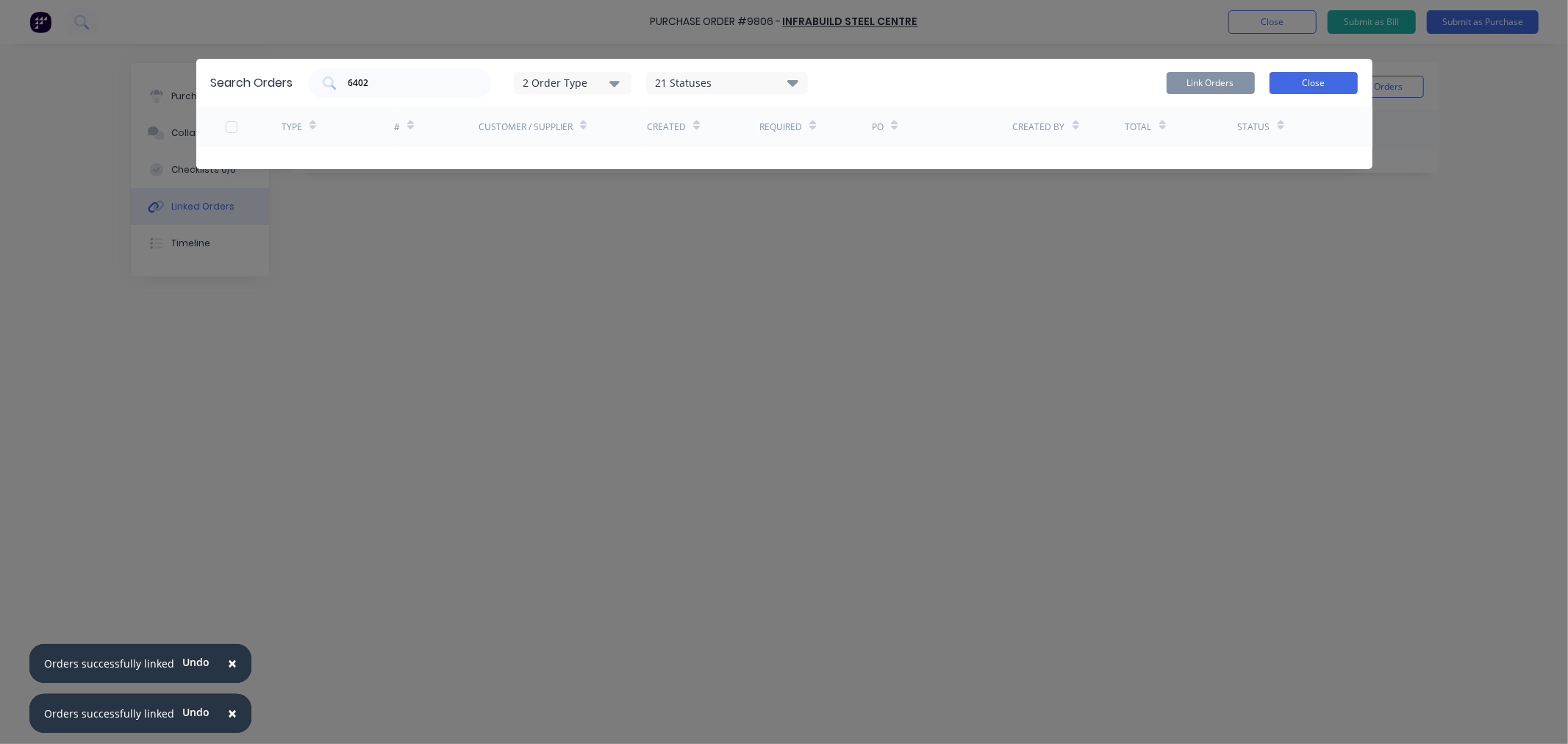
click at [1302, 83] on button "Close" at bounding box center [1314, 83] width 88 height 22
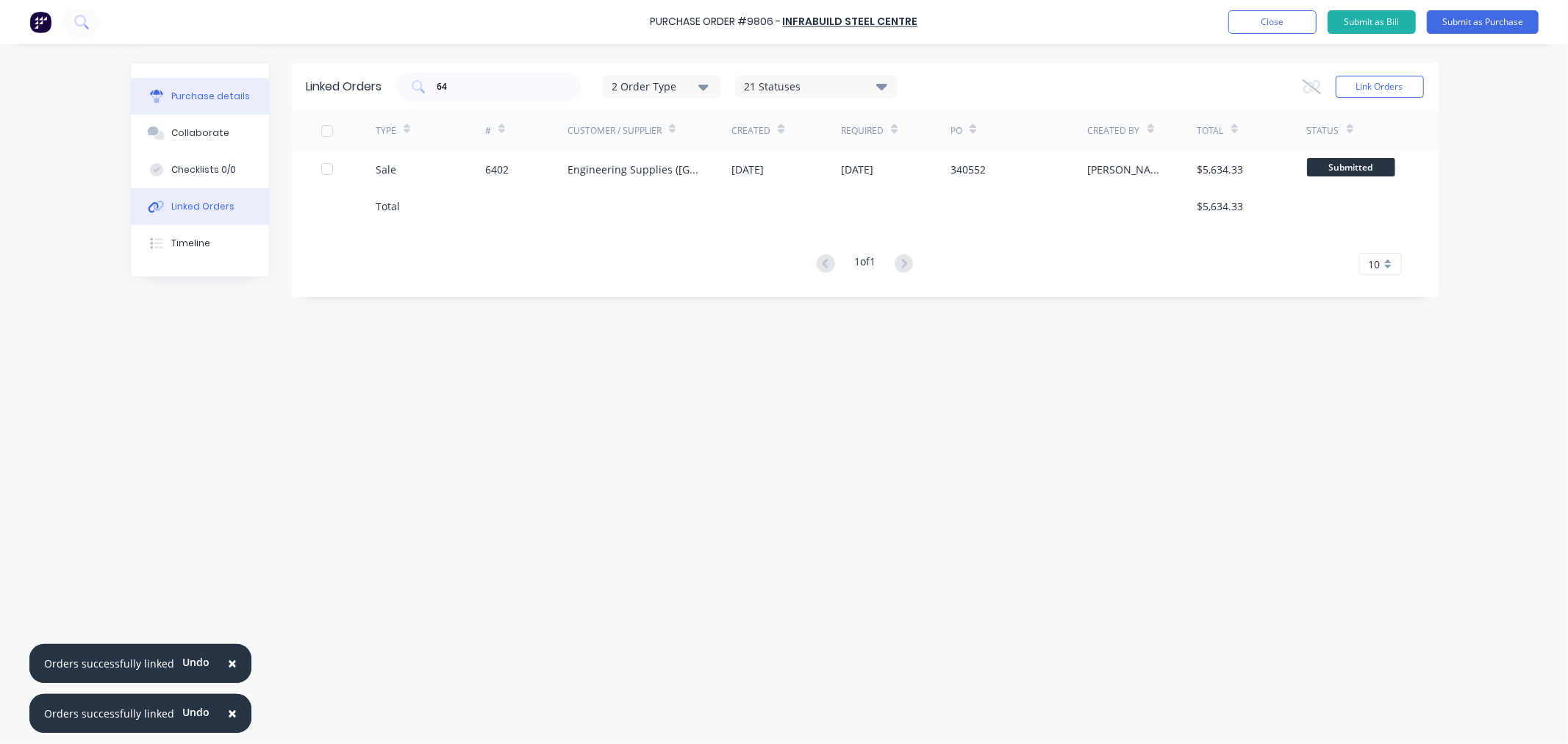
click at [225, 103] on button "Purchase details" at bounding box center [200, 96] width 139 height 37
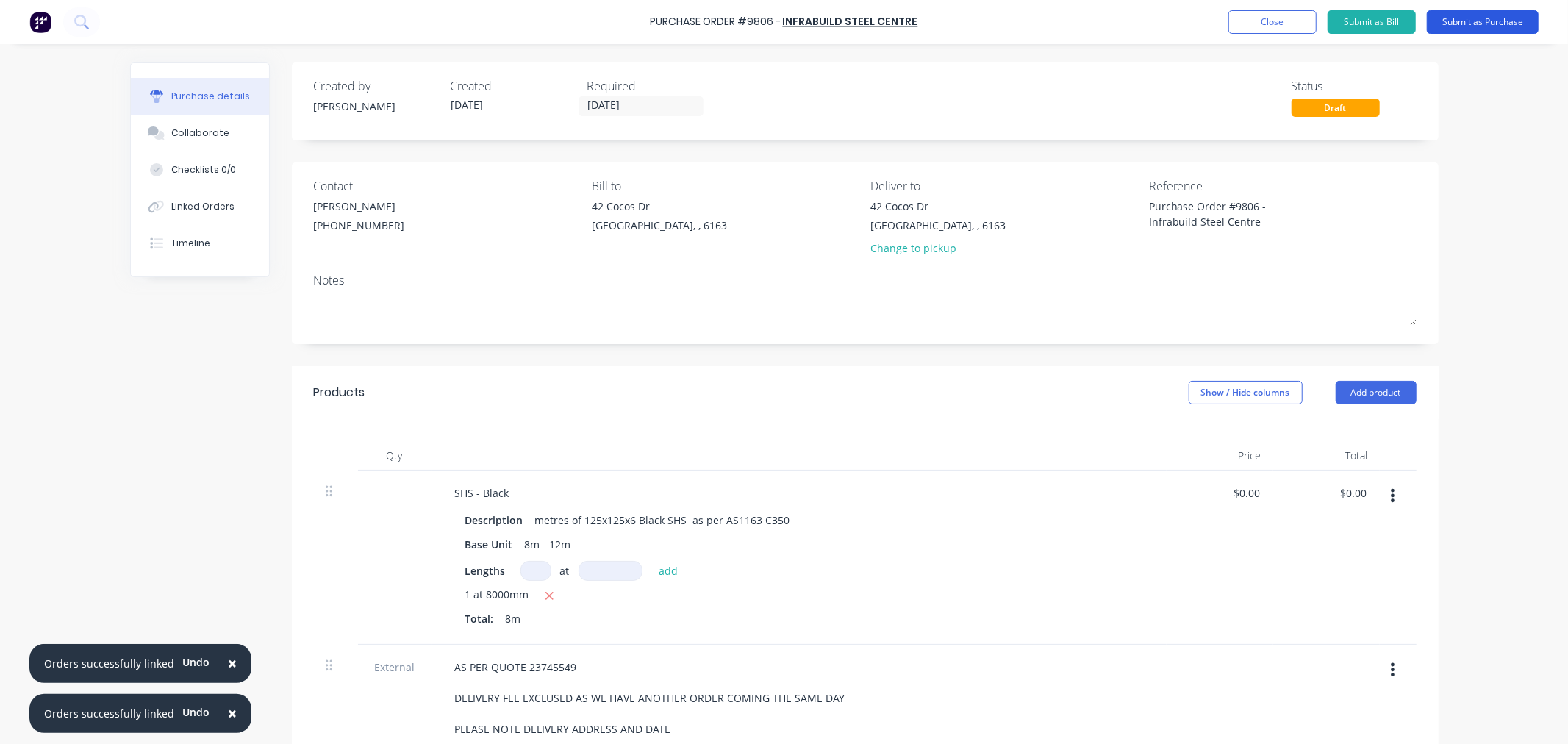
click at [1466, 24] on button "Submit as Purchase" at bounding box center [1483, 22] width 112 height 24
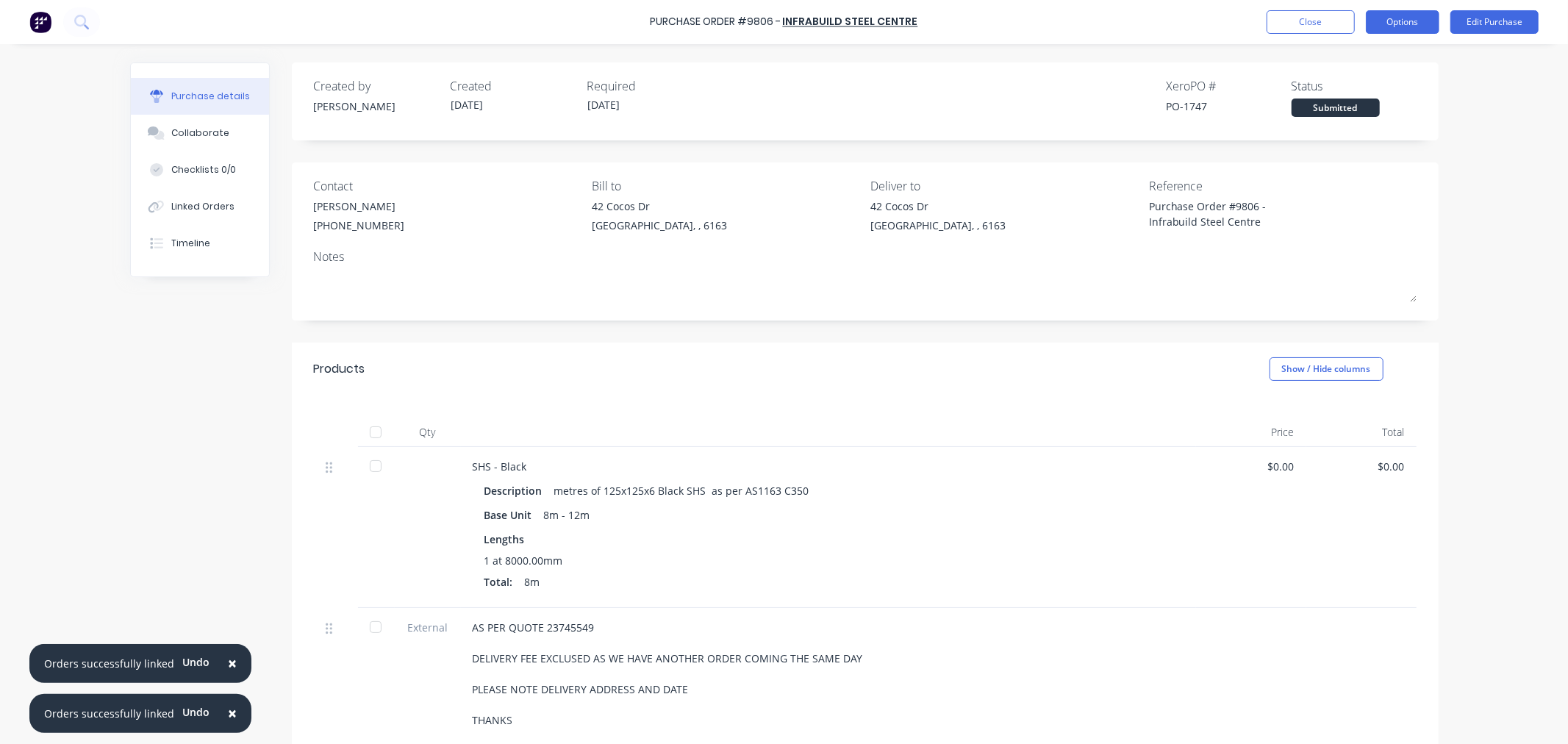
click at [1405, 22] on button "Options" at bounding box center [1403, 22] width 74 height 24
click at [1394, 54] on div "Print / Email" at bounding box center [1370, 60] width 113 height 21
click at [1338, 85] on div "With pricing" at bounding box center [1370, 89] width 113 height 21
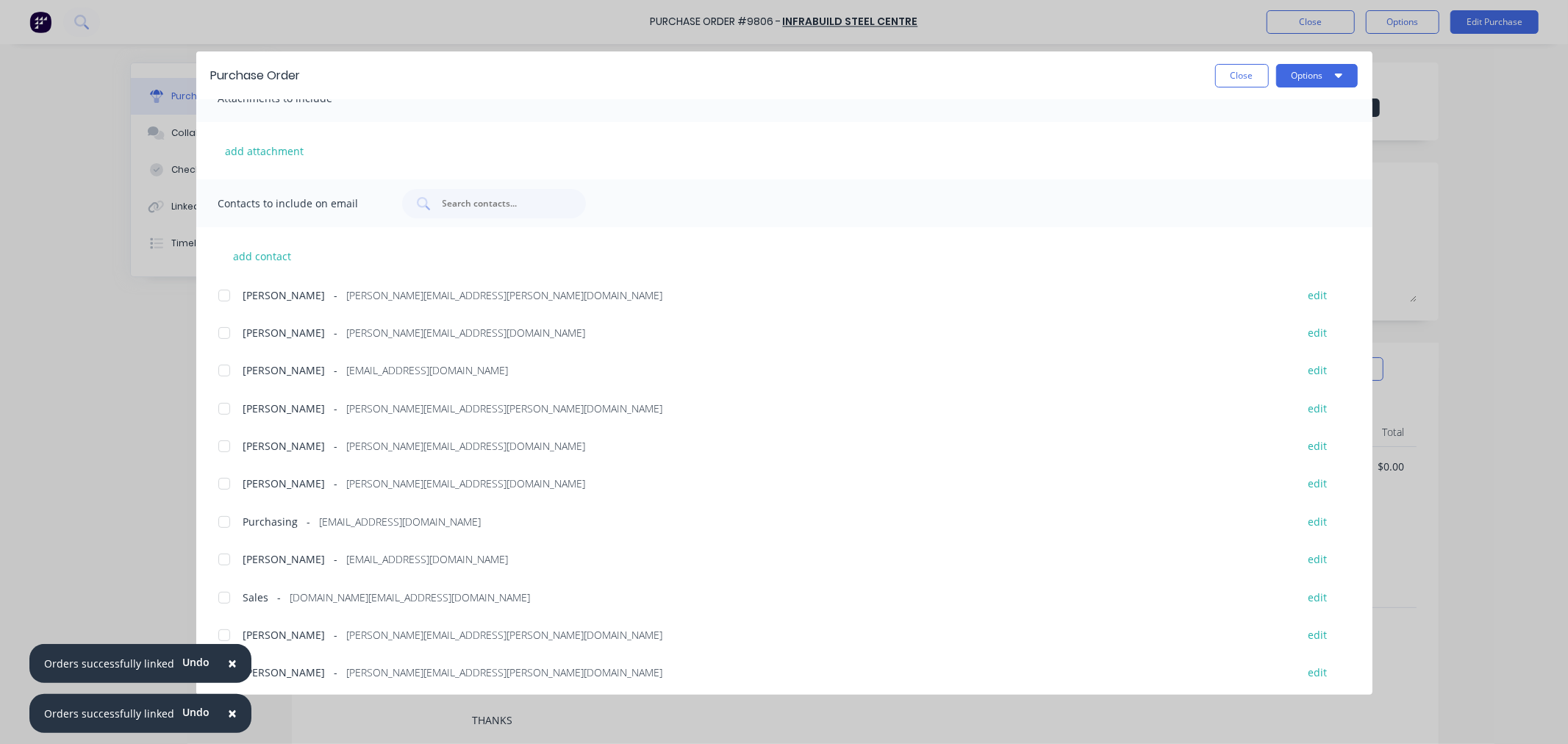
scroll to position [289, 0]
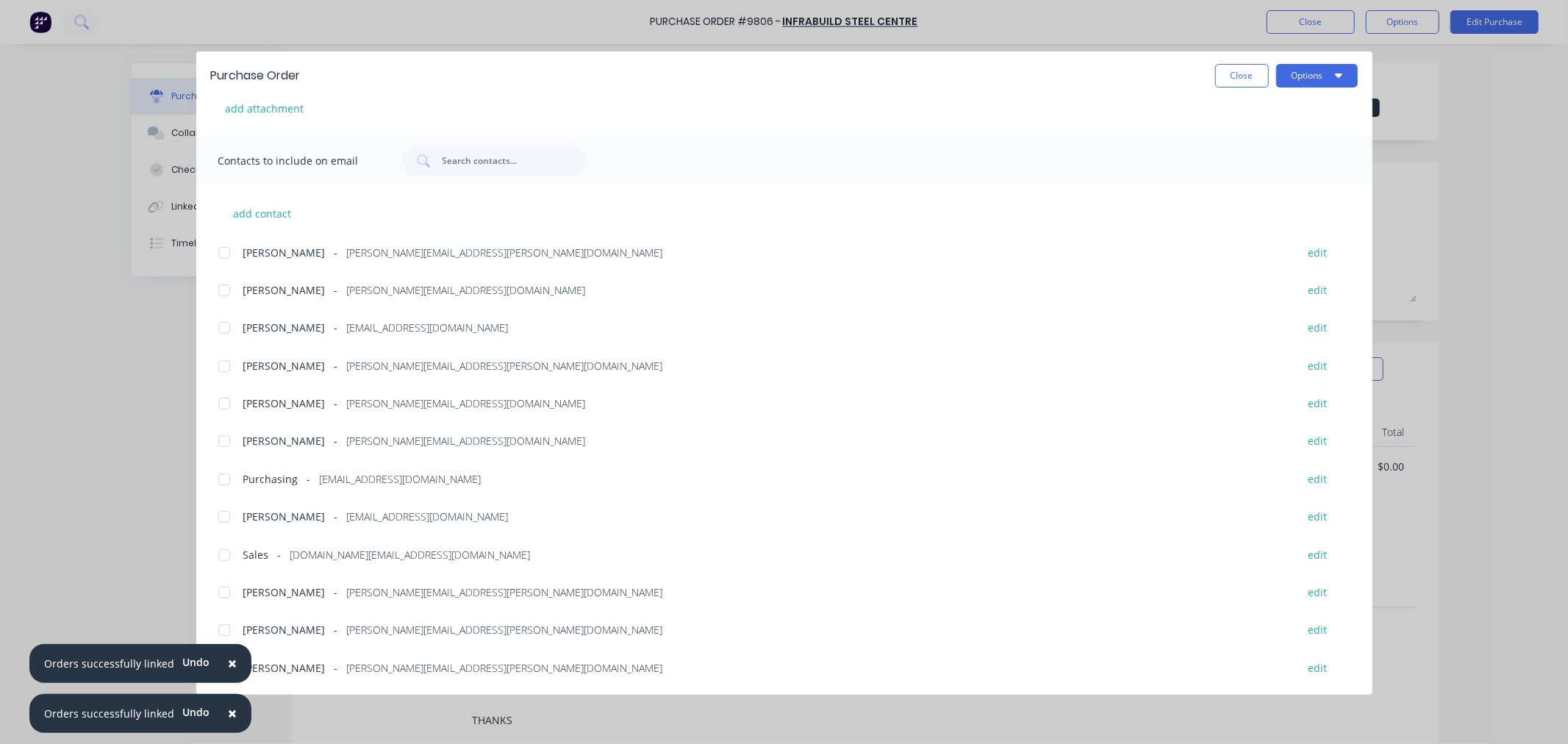
click at [223, 365] on div at bounding box center [224, 366] width 29 height 29
click at [228, 474] on div at bounding box center [224, 480] width 29 height 29
click at [1298, 75] on button "Options" at bounding box center [1317, 76] width 82 height 24
click at [1270, 166] on div "Email" at bounding box center [1288, 172] width 113 height 21
click at [1243, 78] on button "Close" at bounding box center [1242, 76] width 54 height 24
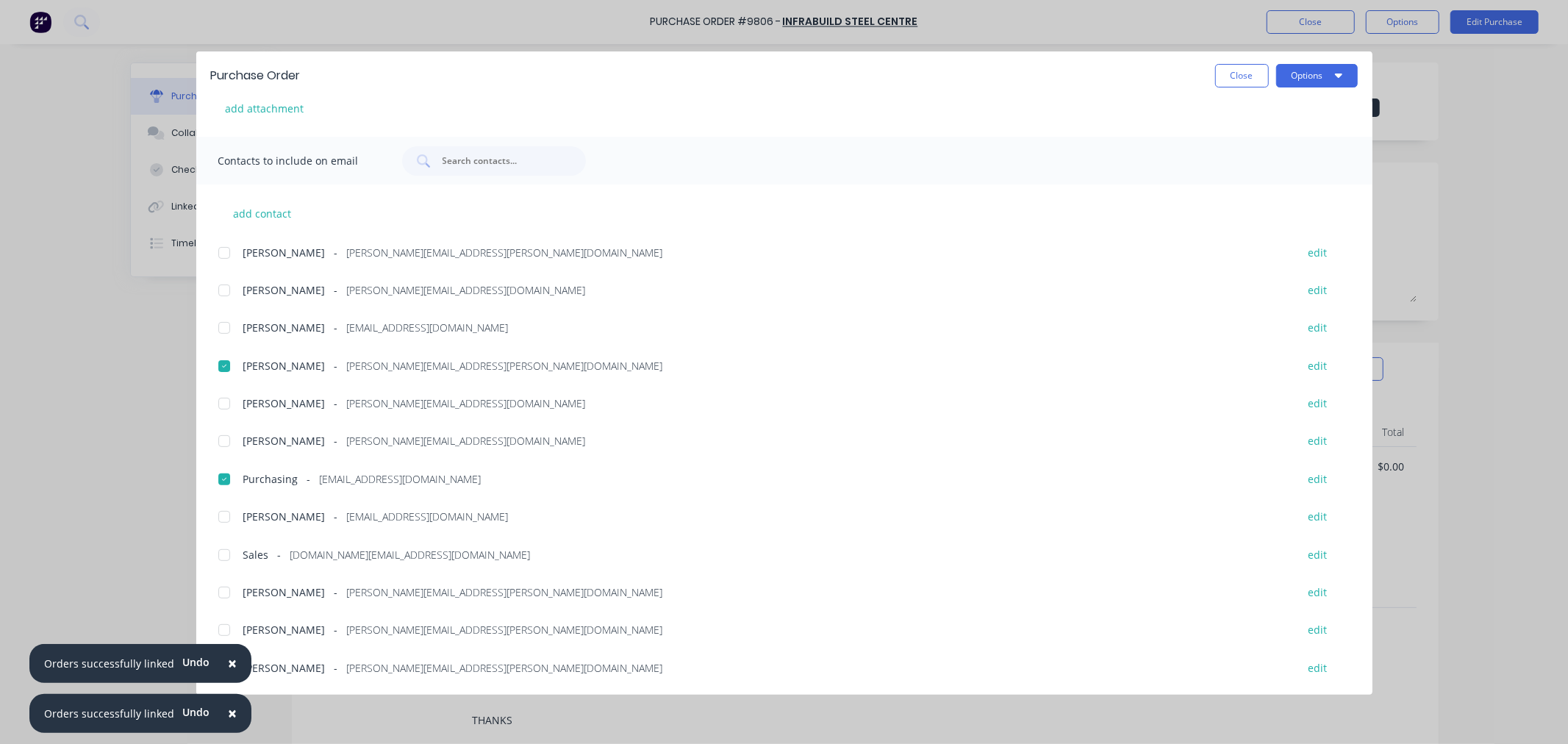
type textarea "x"
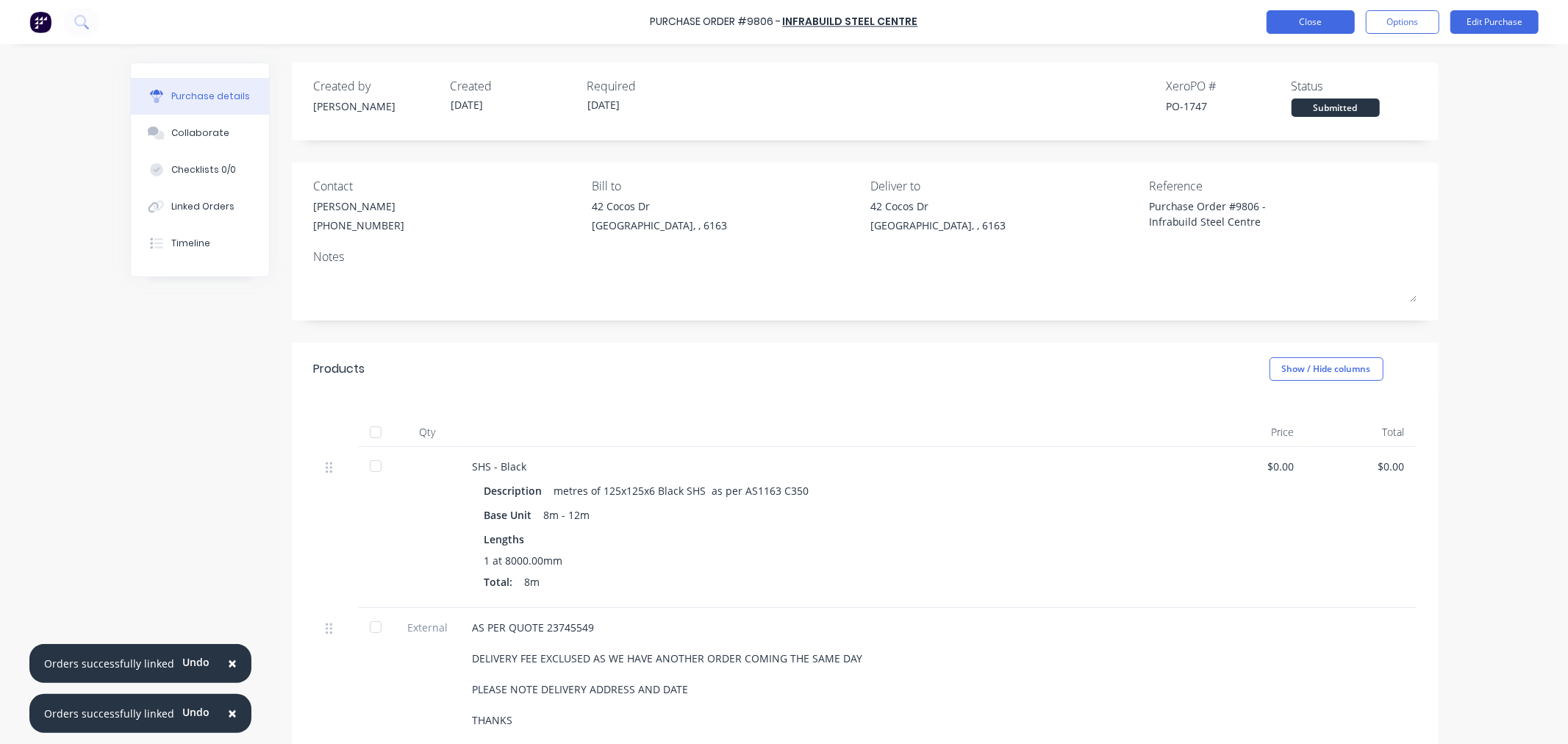
click at [1290, 26] on button "Close" at bounding box center [1311, 22] width 88 height 24
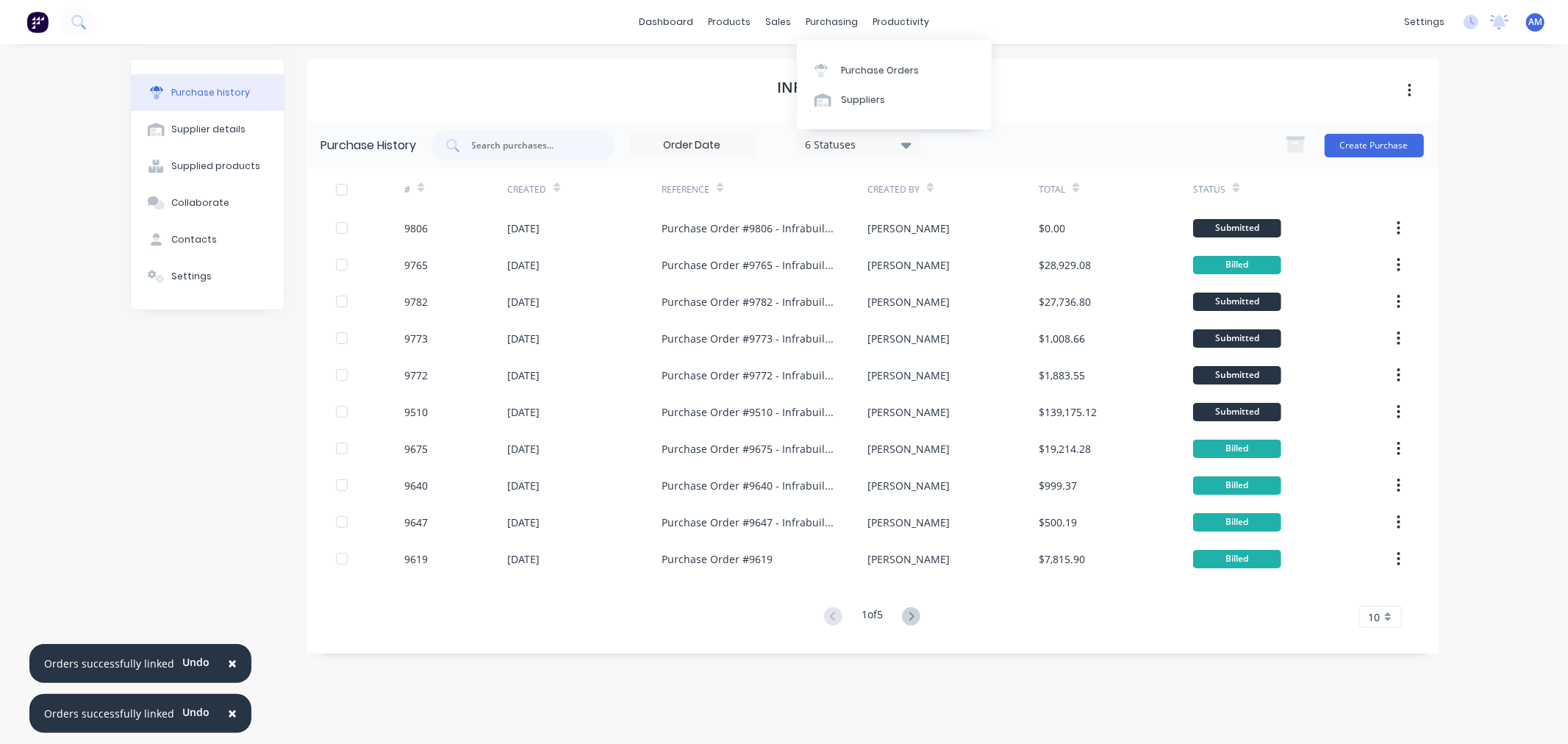
drag, startPoint x: 835, startPoint y: 16, endPoint x: 863, endPoint y: 46, distance: 41.0
click at [835, 16] on div "purchasing" at bounding box center [832, 22] width 67 height 22
click at [880, 75] on div "Purchase Orders" at bounding box center [880, 71] width 78 height 13
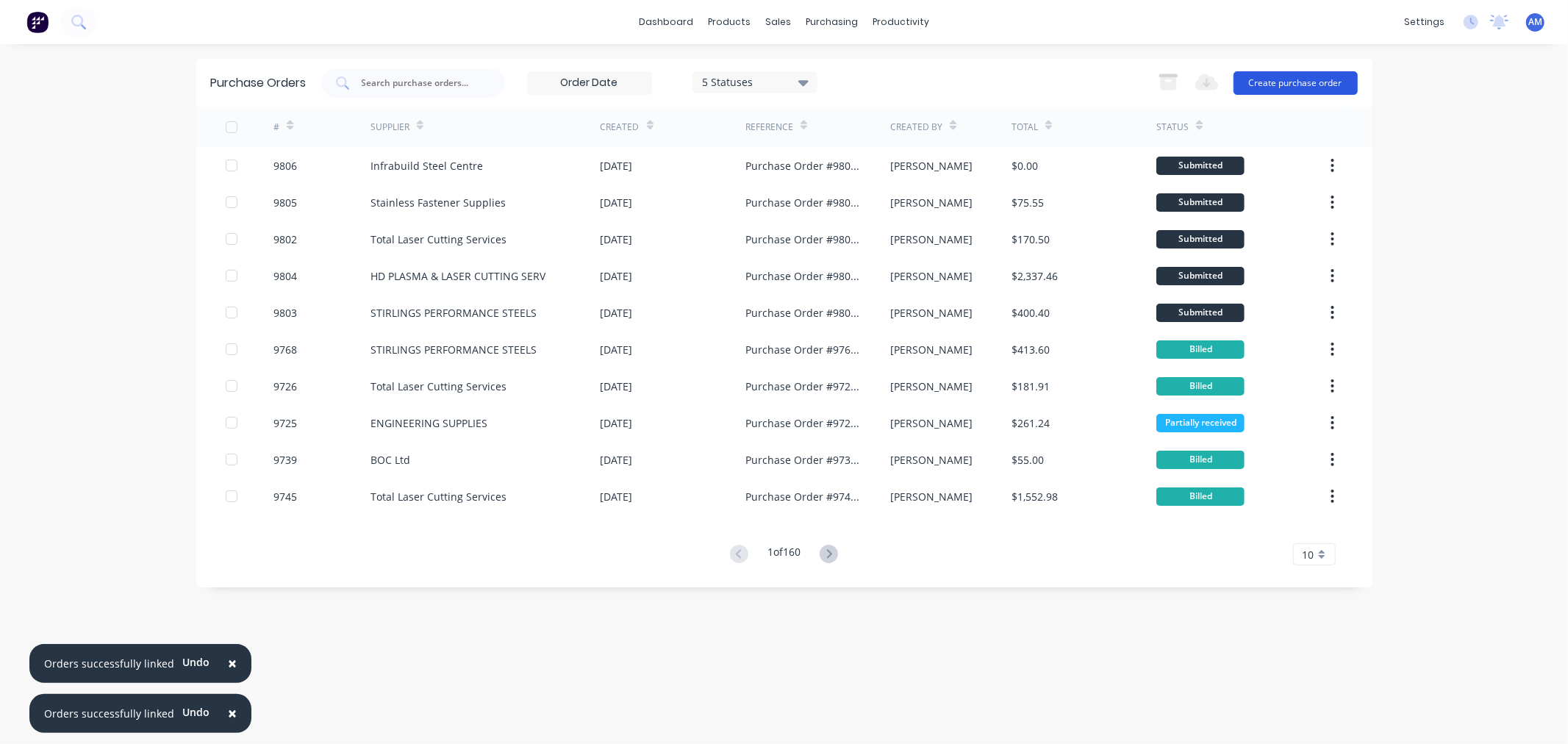
click at [1281, 87] on button "Create purchase order" at bounding box center [1295, 83] width 125 height 24
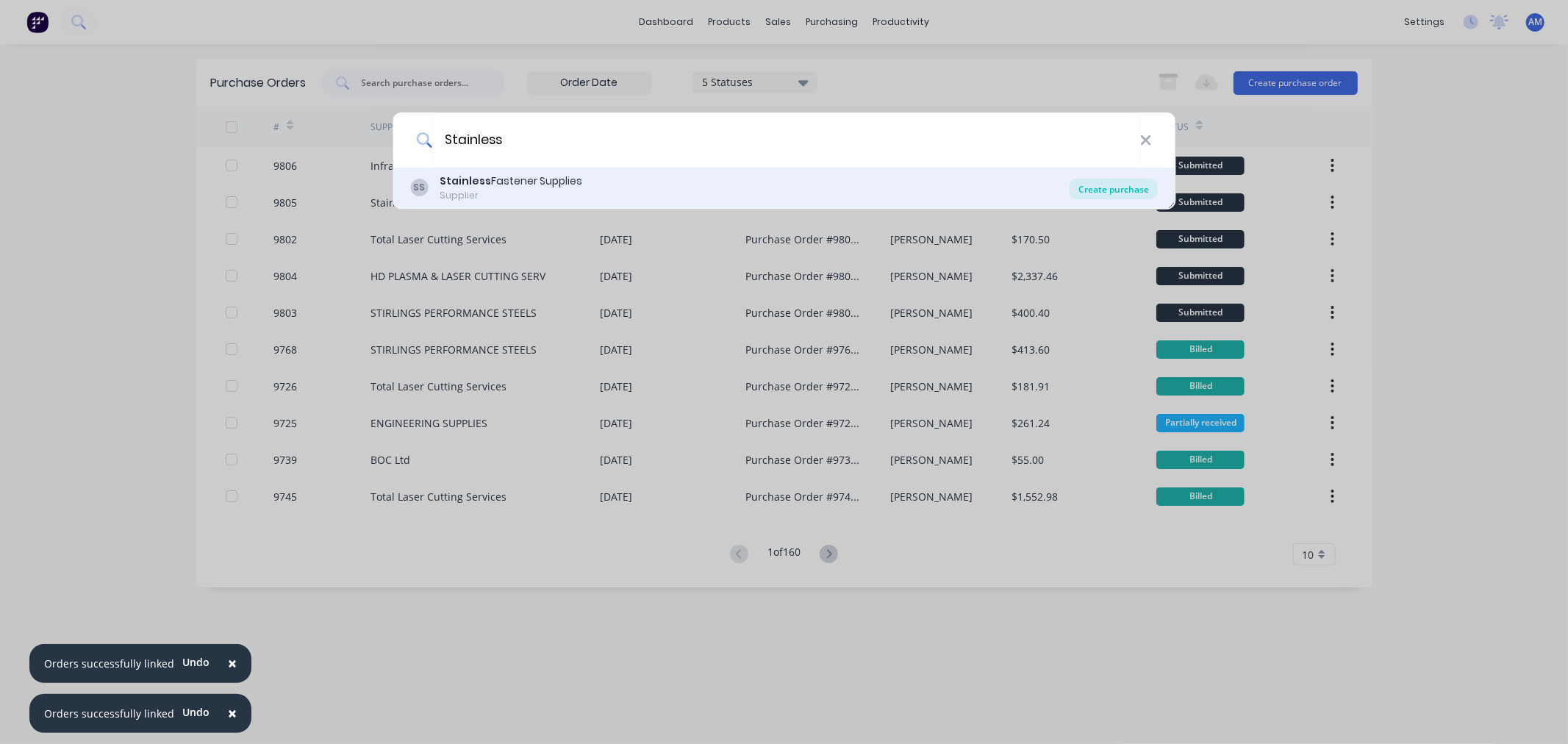
type input "Stainless"
click at [1110, 184] on div "Create purchase" at bounding box center [1114, 189] width 88 height 21
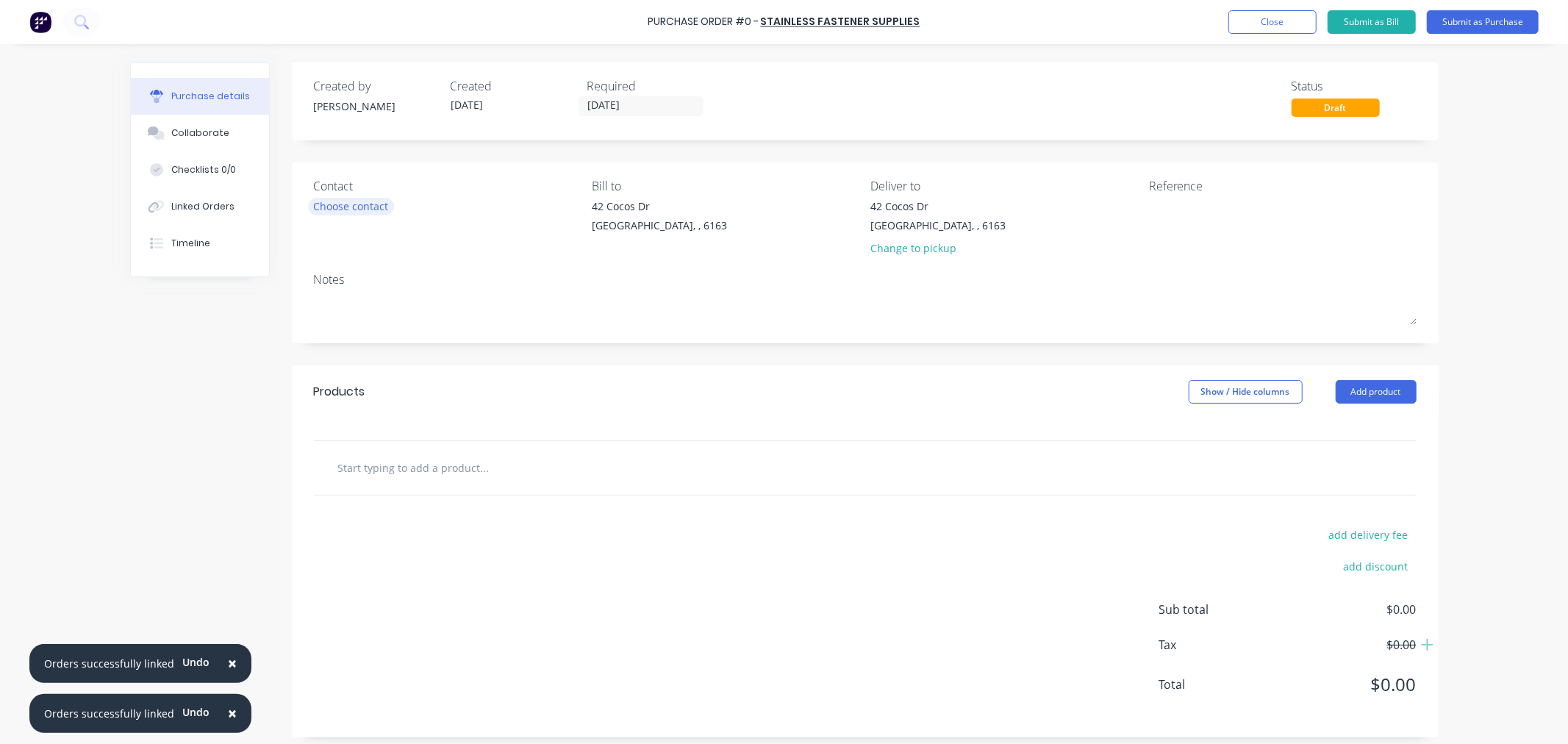
click at [361, 201] on div "Choose contact" at bounding box center [351, 206] width 75 height 15
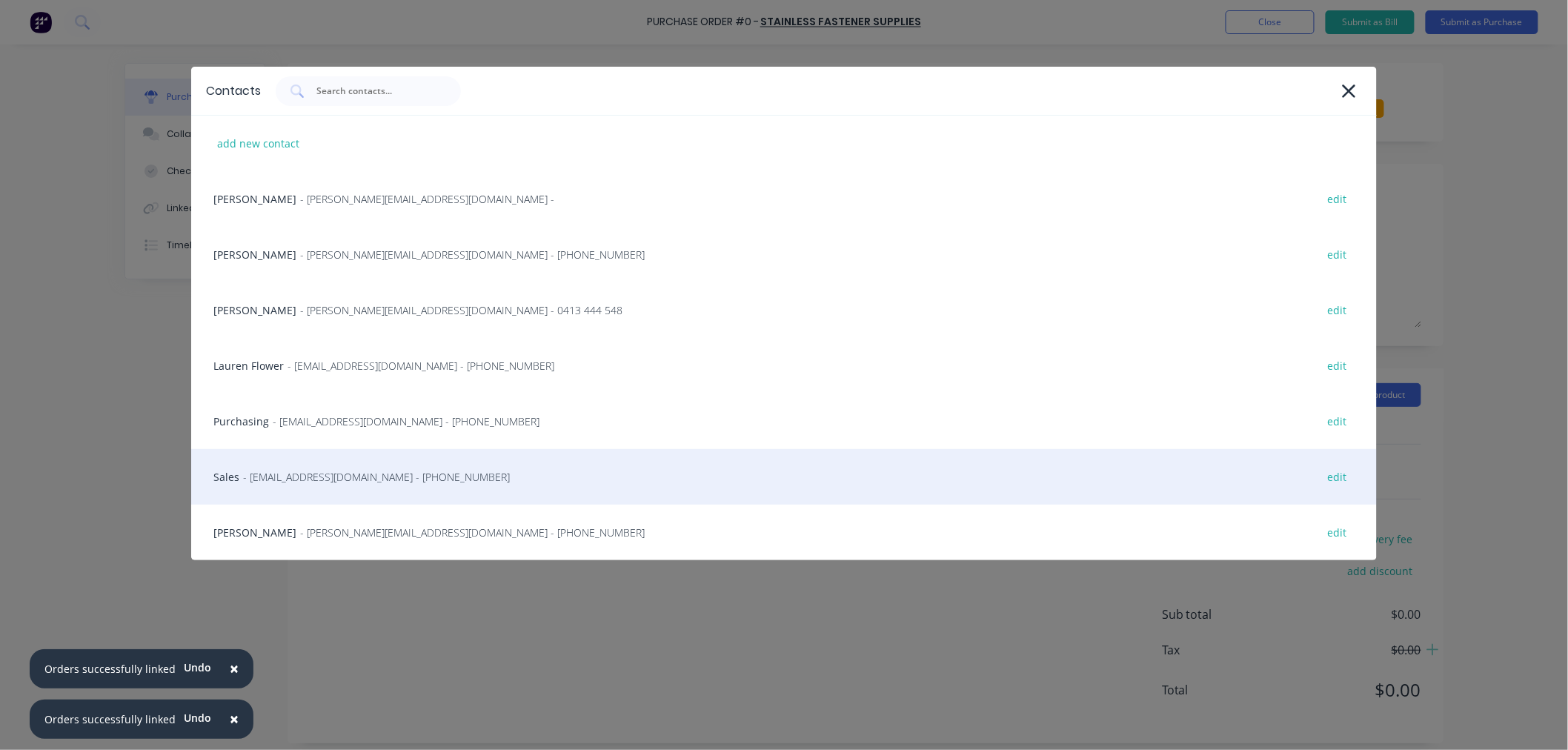
click at [264, 485] on div "Sales - sales@stainlessfastener.com.au - (08) 9414 1116 edit" at bounding box center [784, 477] width 1185 height 56
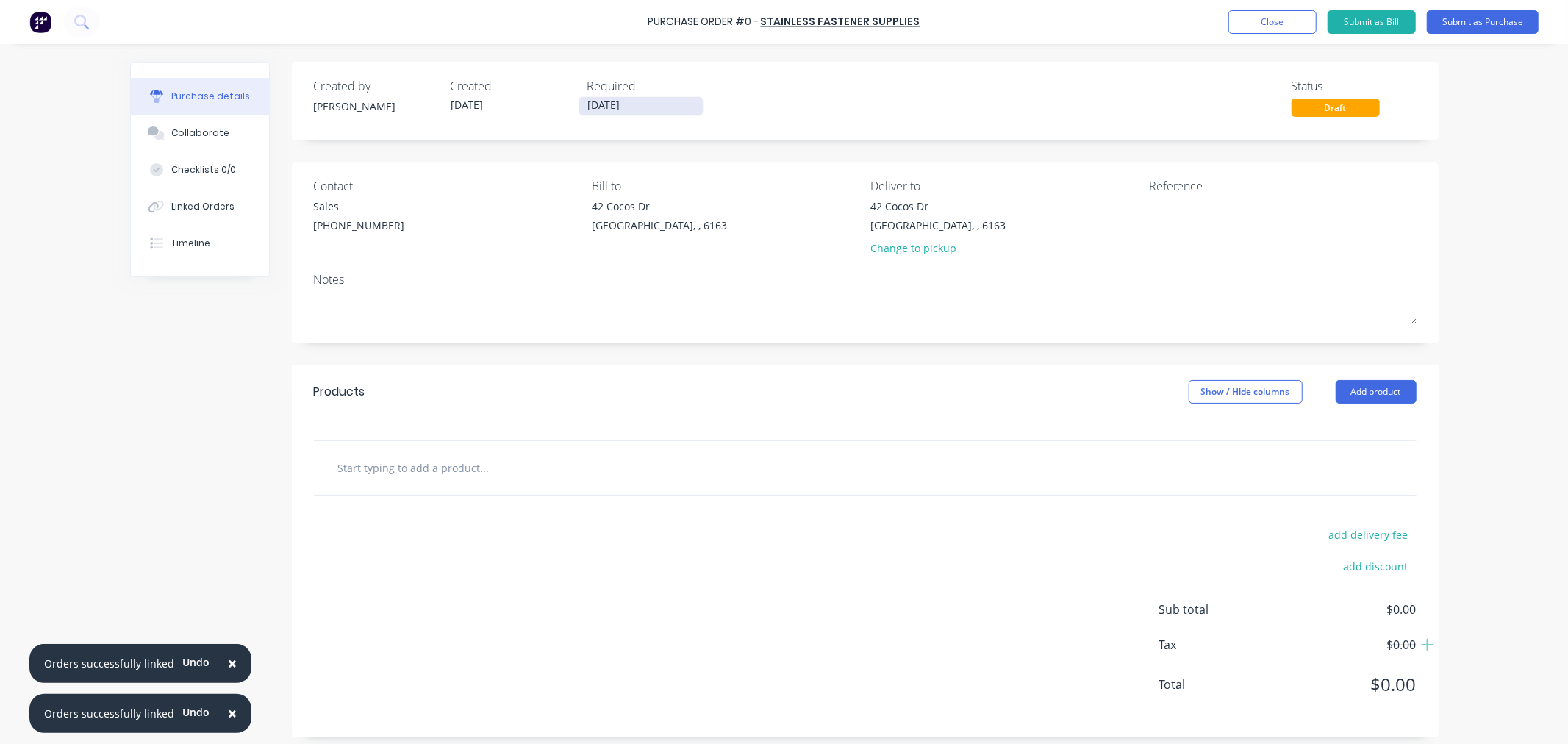
click at [597, 102] on input "10/10/25" at bounding box center [641, 106] width 124 height 18
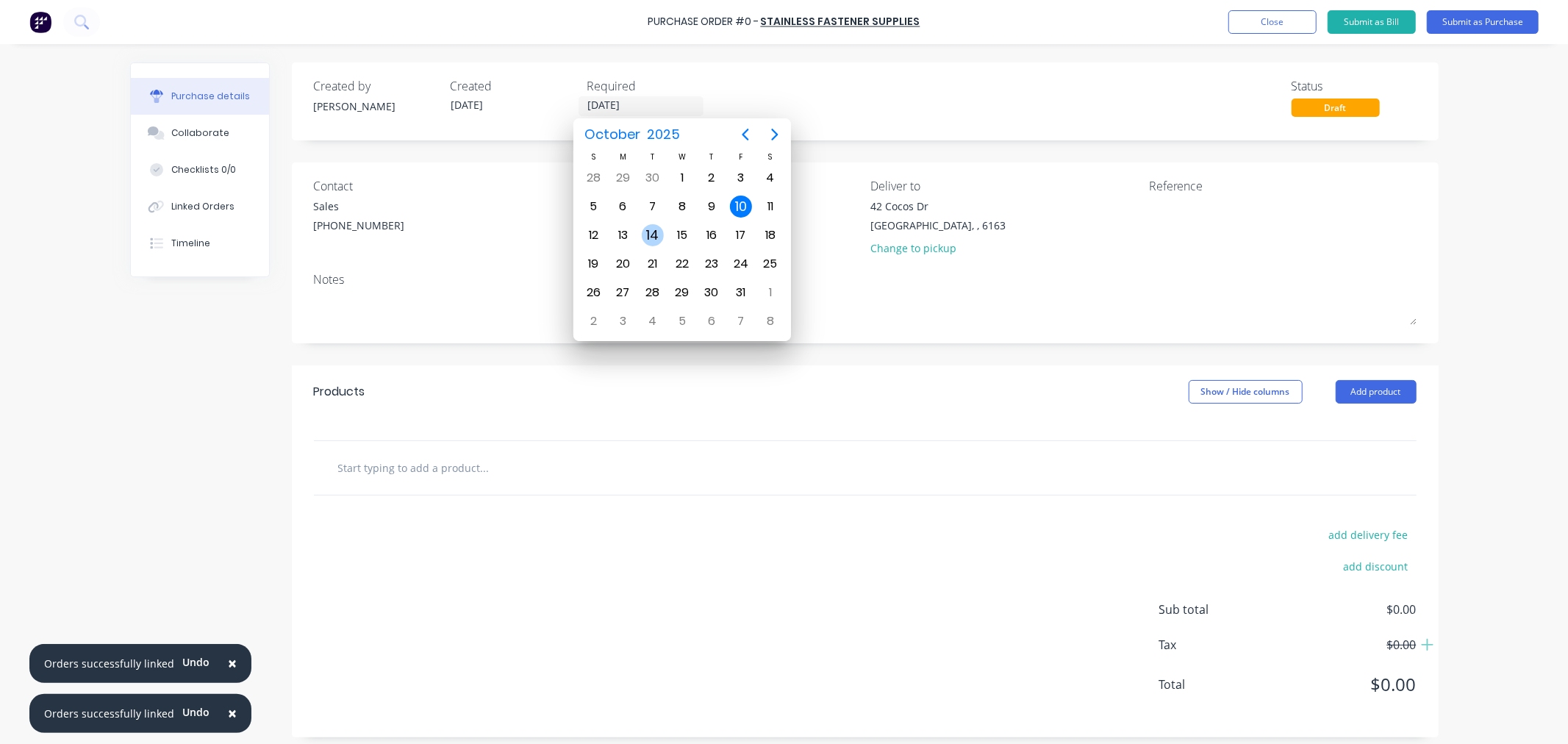
click at [655, 231] on div "14" at bounding box center [653, 235] width 22 height 22
type input "14/10/25"
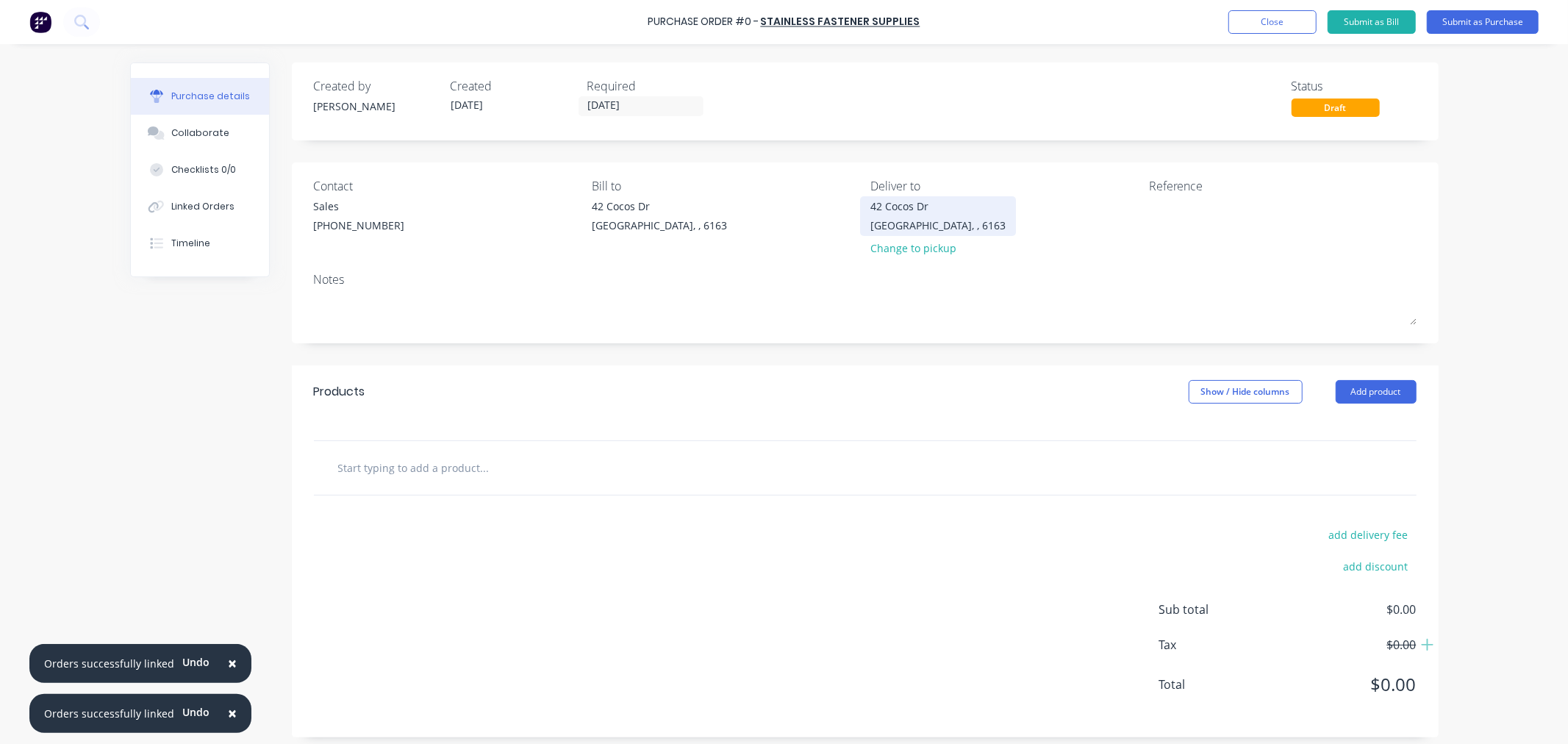
click at [911, 209] on div "42 Cocos Dr" at bounding box center [938, 206] width 136 height 15
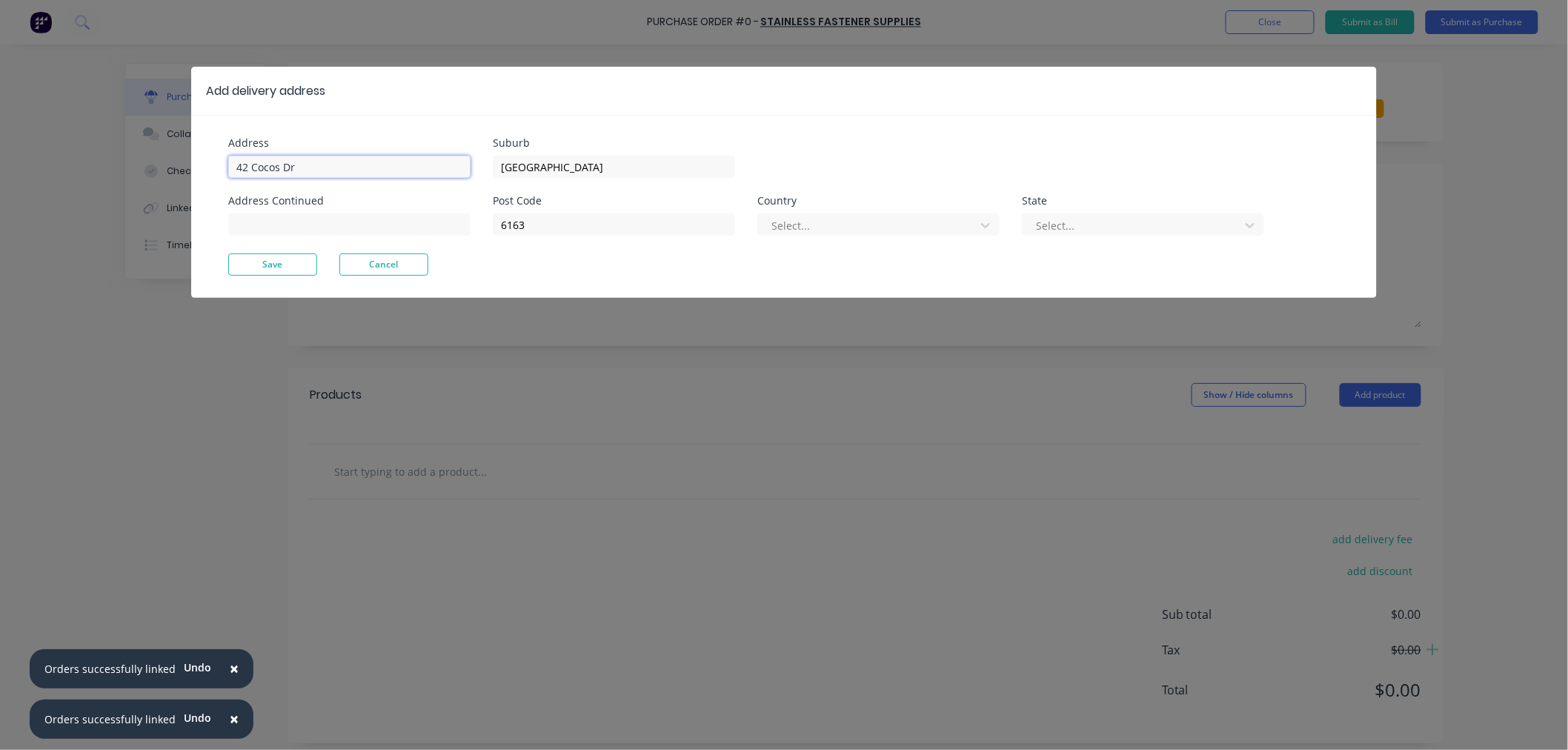
drag, startPoint x: 372, startPoint y: 166, endPoint x: 112, endPoint y: 166, distance: 260.0
click at [112, 166] on div "Add delivery address Address 42 Cocos Dr Address Continued Suburb Bibra Lake Po…" at bounding box center [784, 375] width 1568 height 750
type input "11 Port Pirie St"
click at [253, 275] on button "Save" at bounding box center [273, 264] width 89 height 22
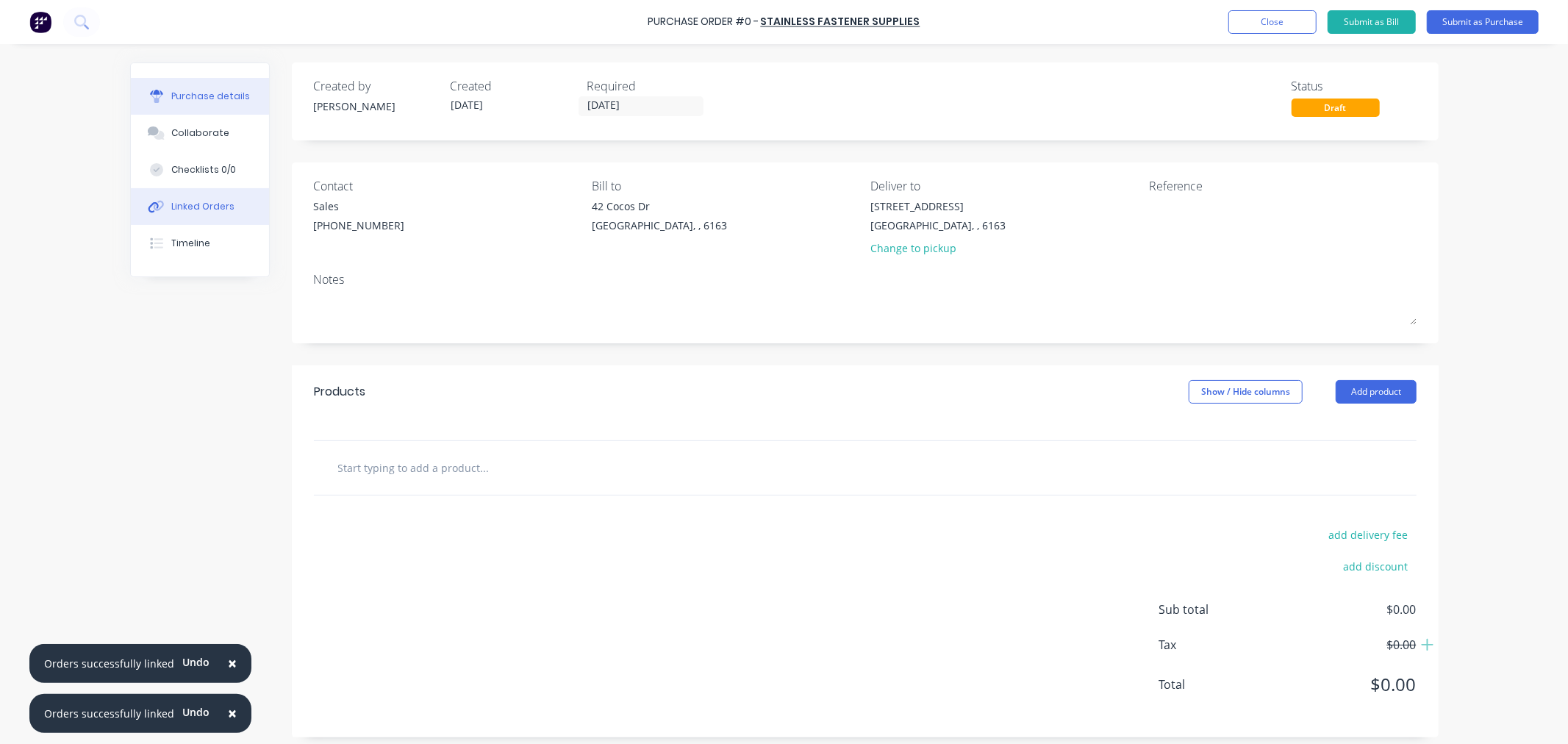
drag, startPoint x: 208, startPoint y: 206, endPoint x: 242, endPoint y: 203, distance: 34.1
click at [208, 204] on div "Linked Orders" at bounding box center [203, 206] width 63 height 13
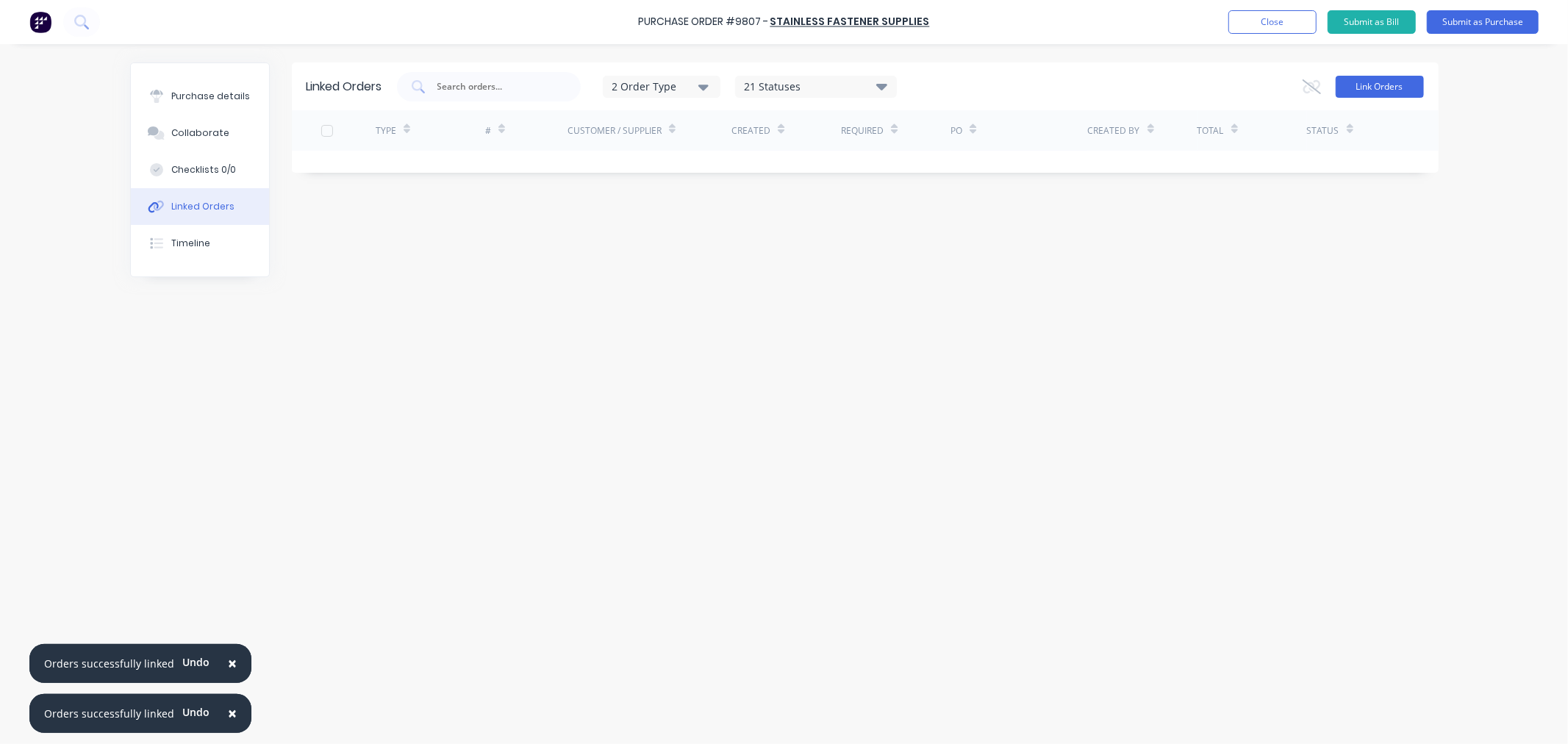
click at [1390, 83] on button "Link Orders" at bounding box center [1380, 87] width 88 height 22
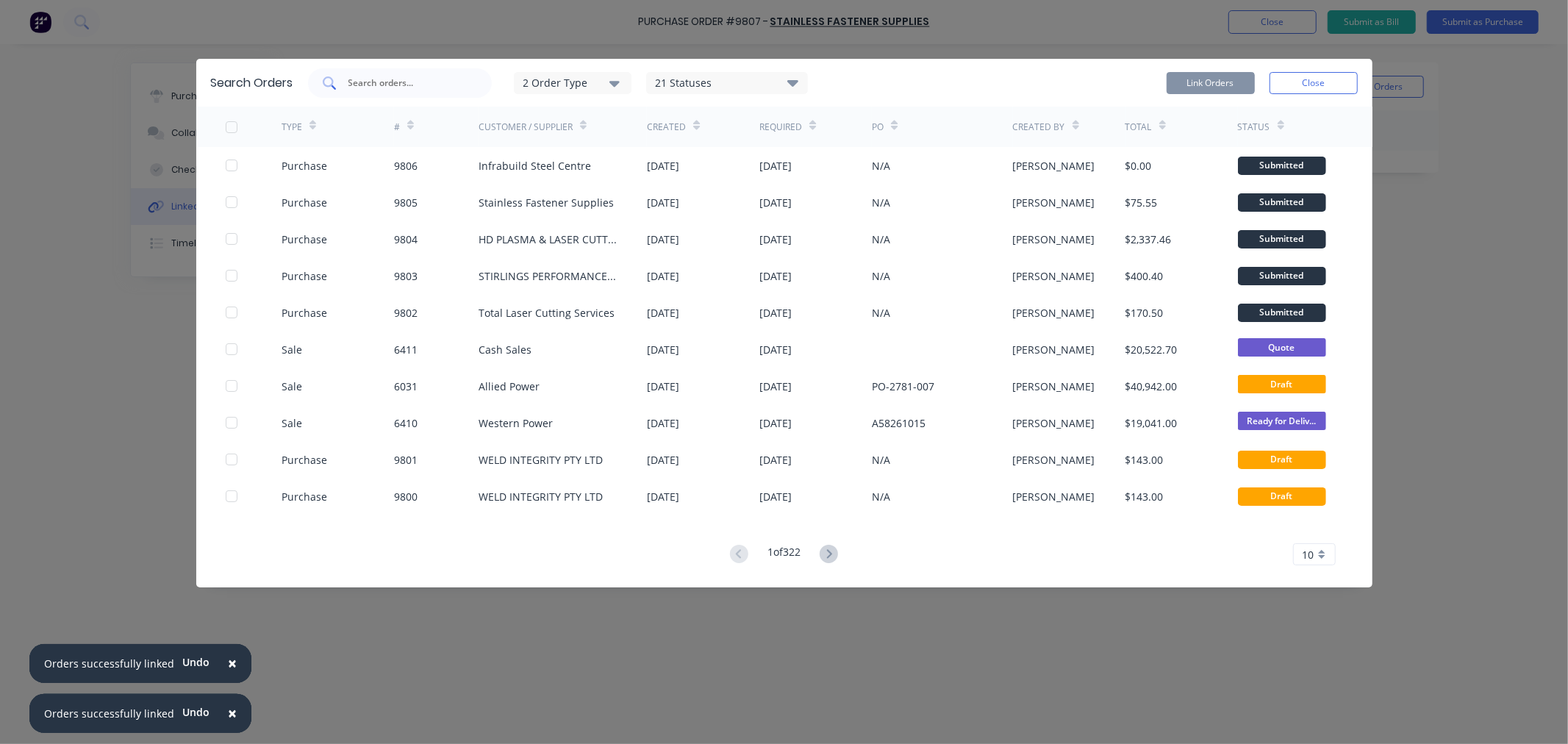
click at [407, 77] on input "text" at bounding box center [408, 83] width 122 height 15
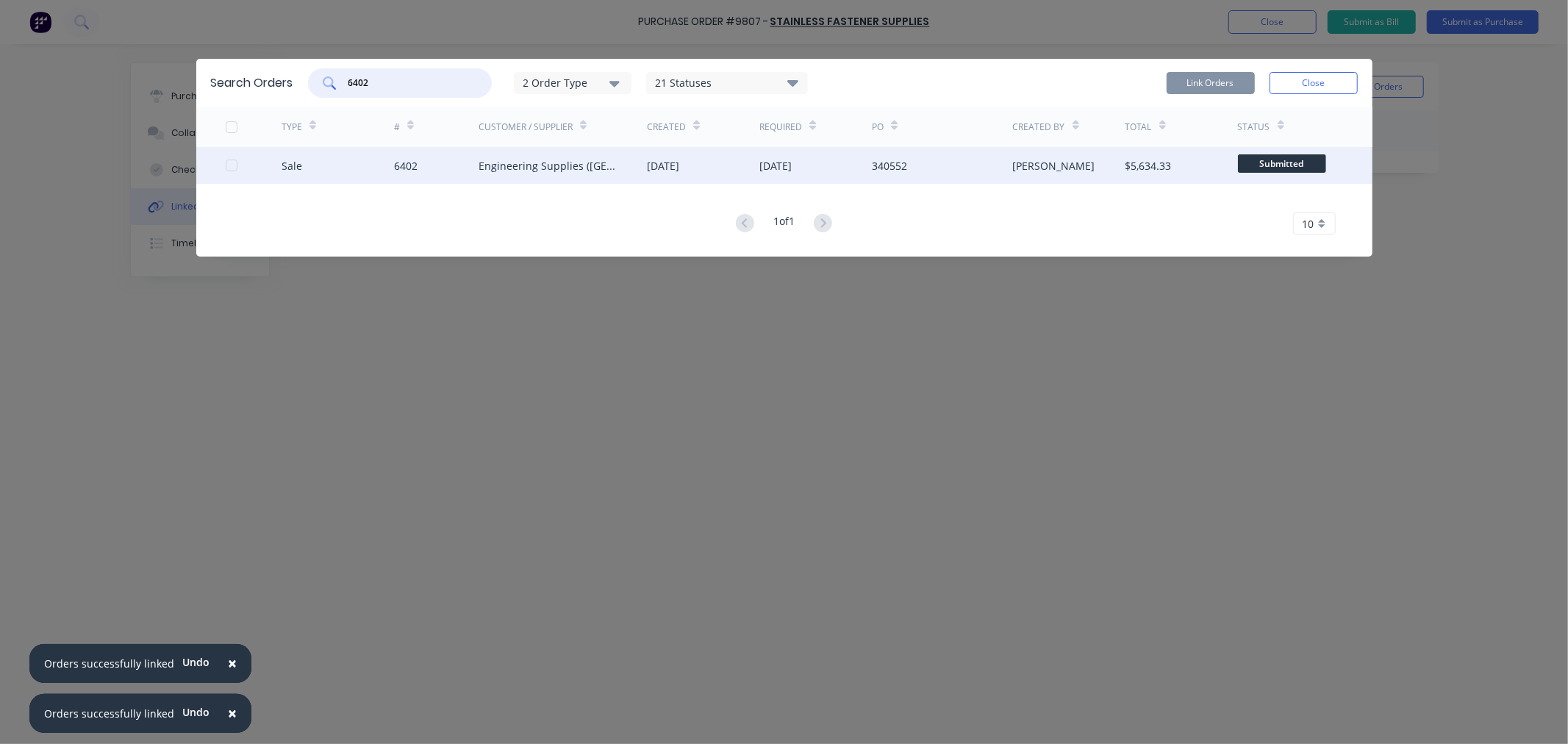
click at [226, 165] on div at bounding box center [231, 166] width 29 height 29
type input "6402"
click at [1219, 84] on button "Link Orders" at bounding box center [1211, 83] width 88 height 22
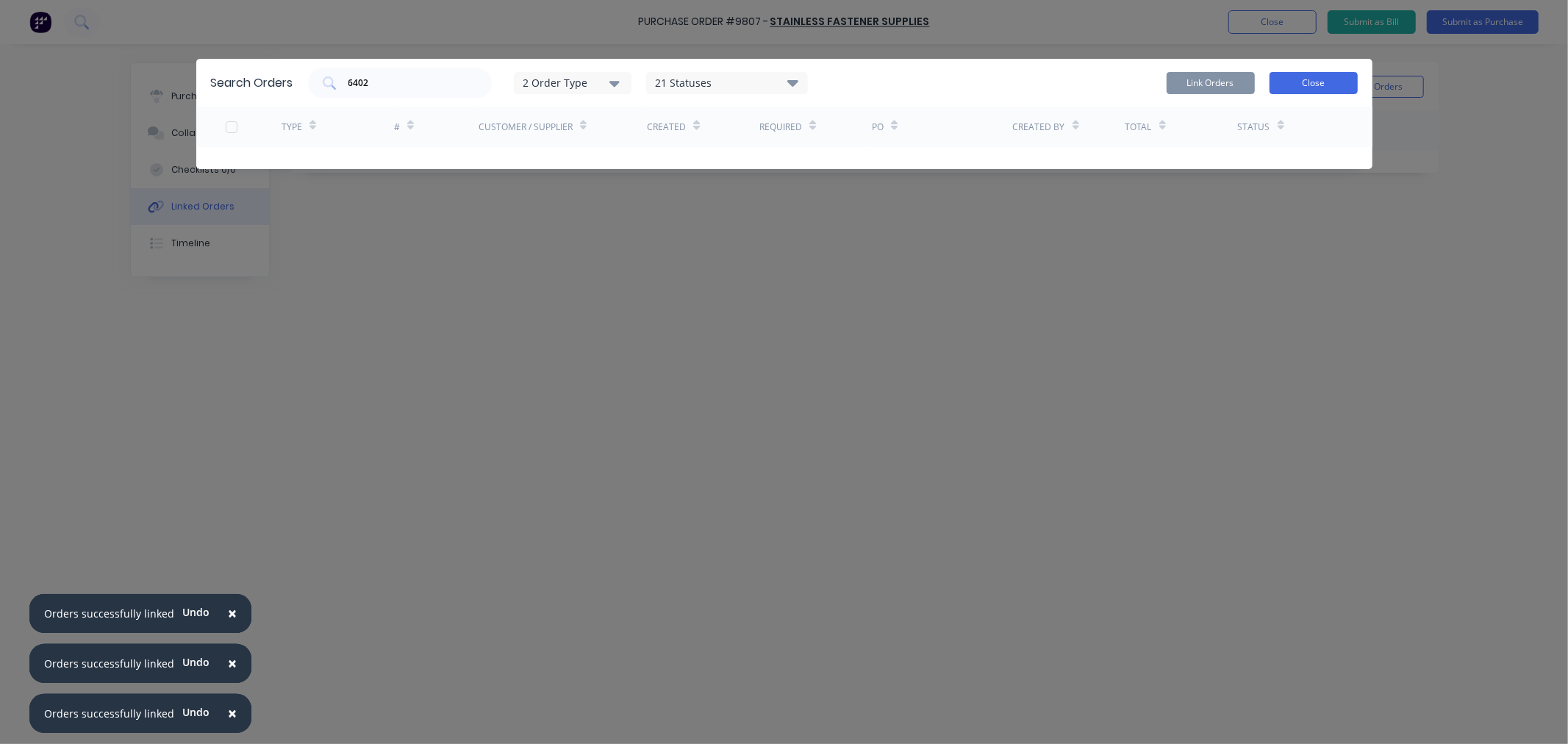
click at [1327, 83] on button "Close" at bounding box center [1314, 83] width 88 height 22
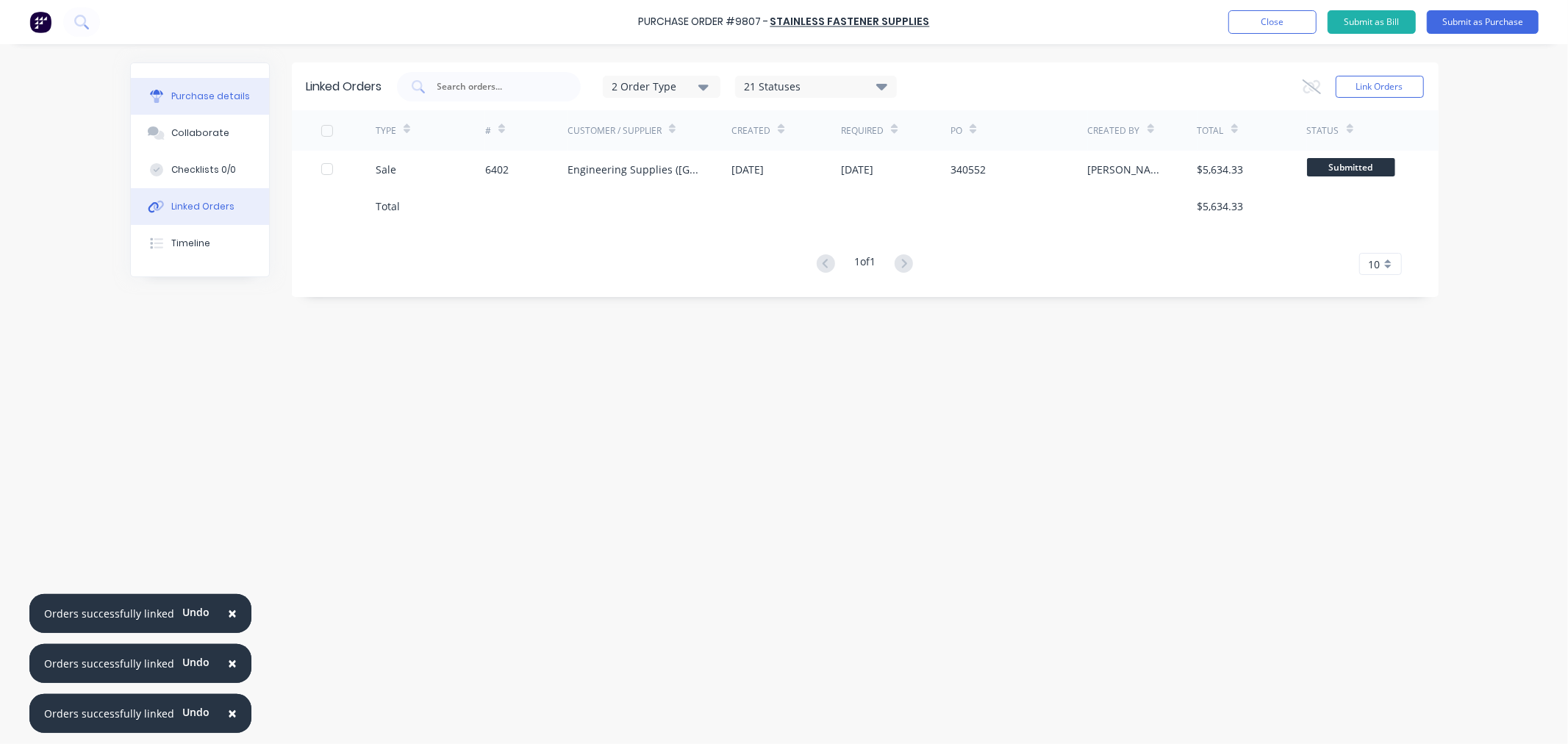
click at [233, 92] on div "Purchase details" at bounding box center [210, 96] width 79 height 13
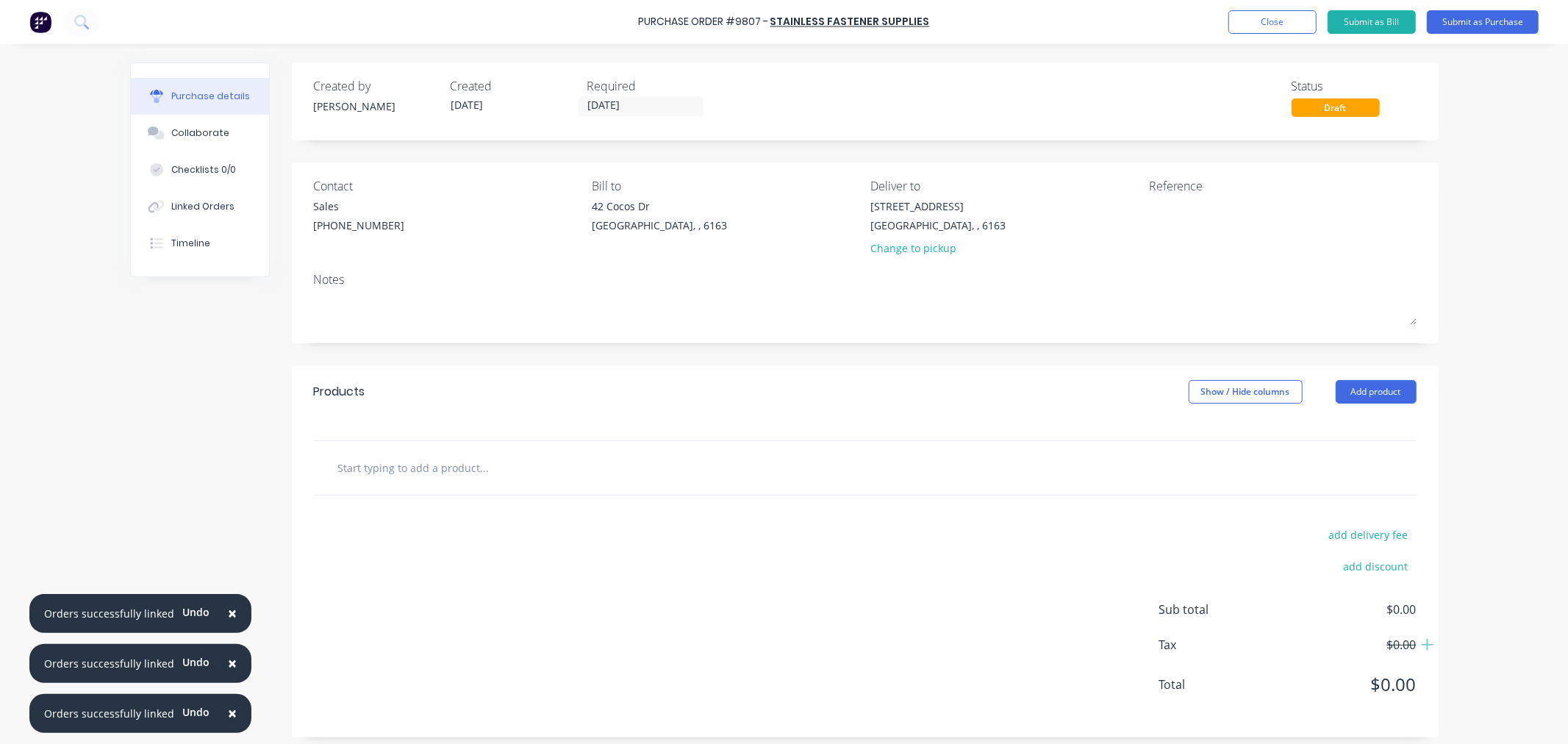
click at [417, 464] on input "text" at bounding box center [484, 468] width 294 height 29
click at [1386, 386] on button "Add product" at bounding box center [1376, 392] width 81 height 24
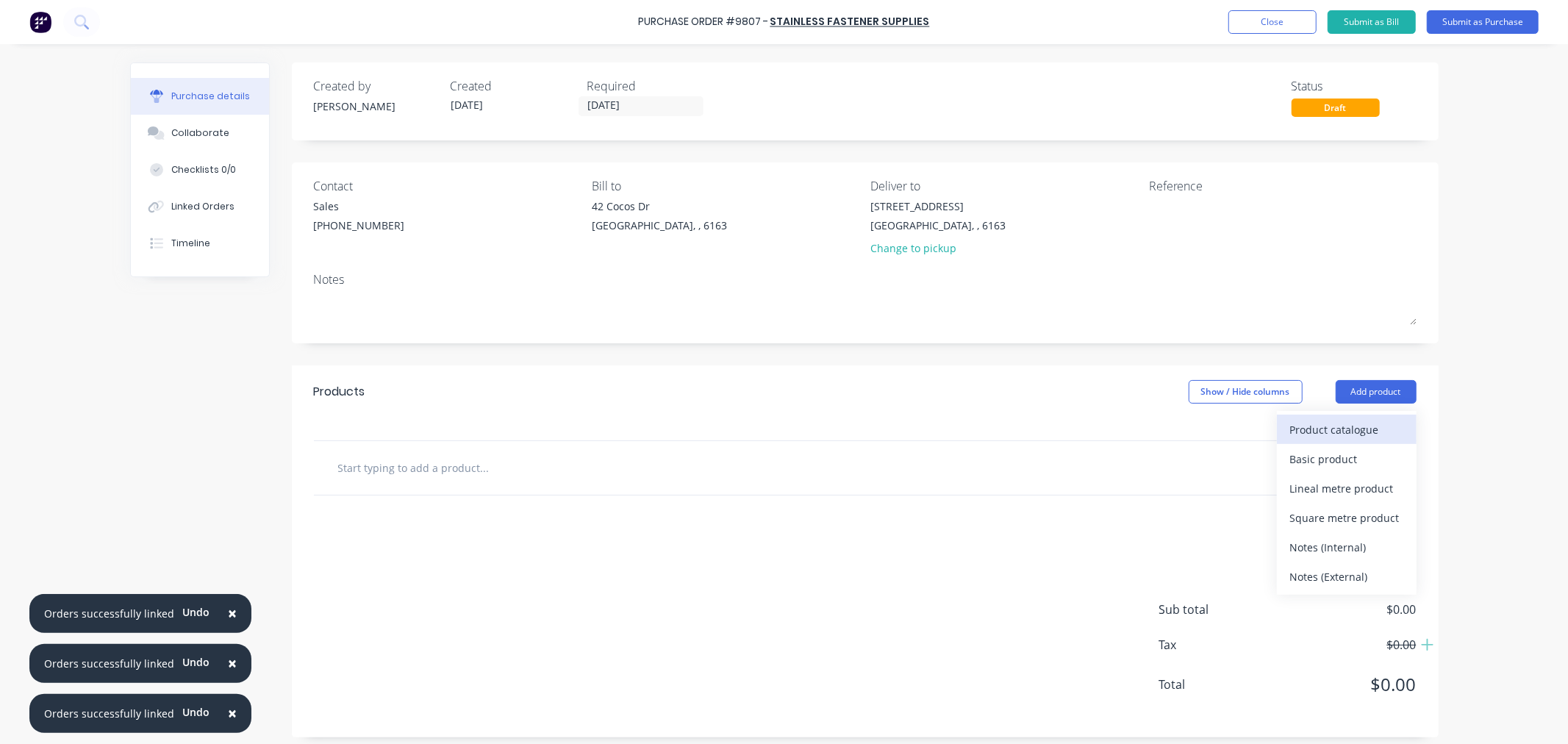
click at [1340, 422] on div "Product catalogue" at bounding box center [1347, 429] width 113 height 21
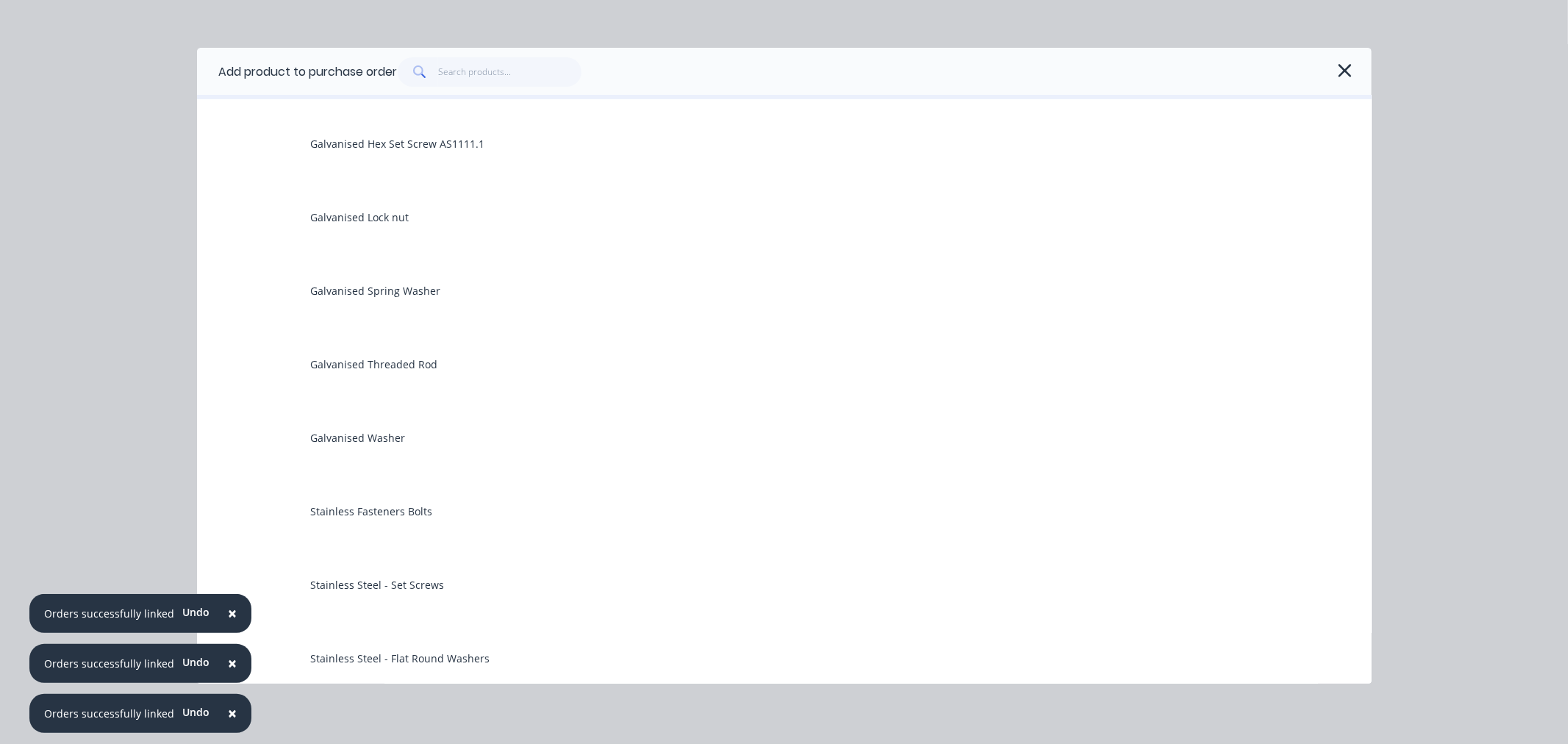
scroll to position [408, 0]
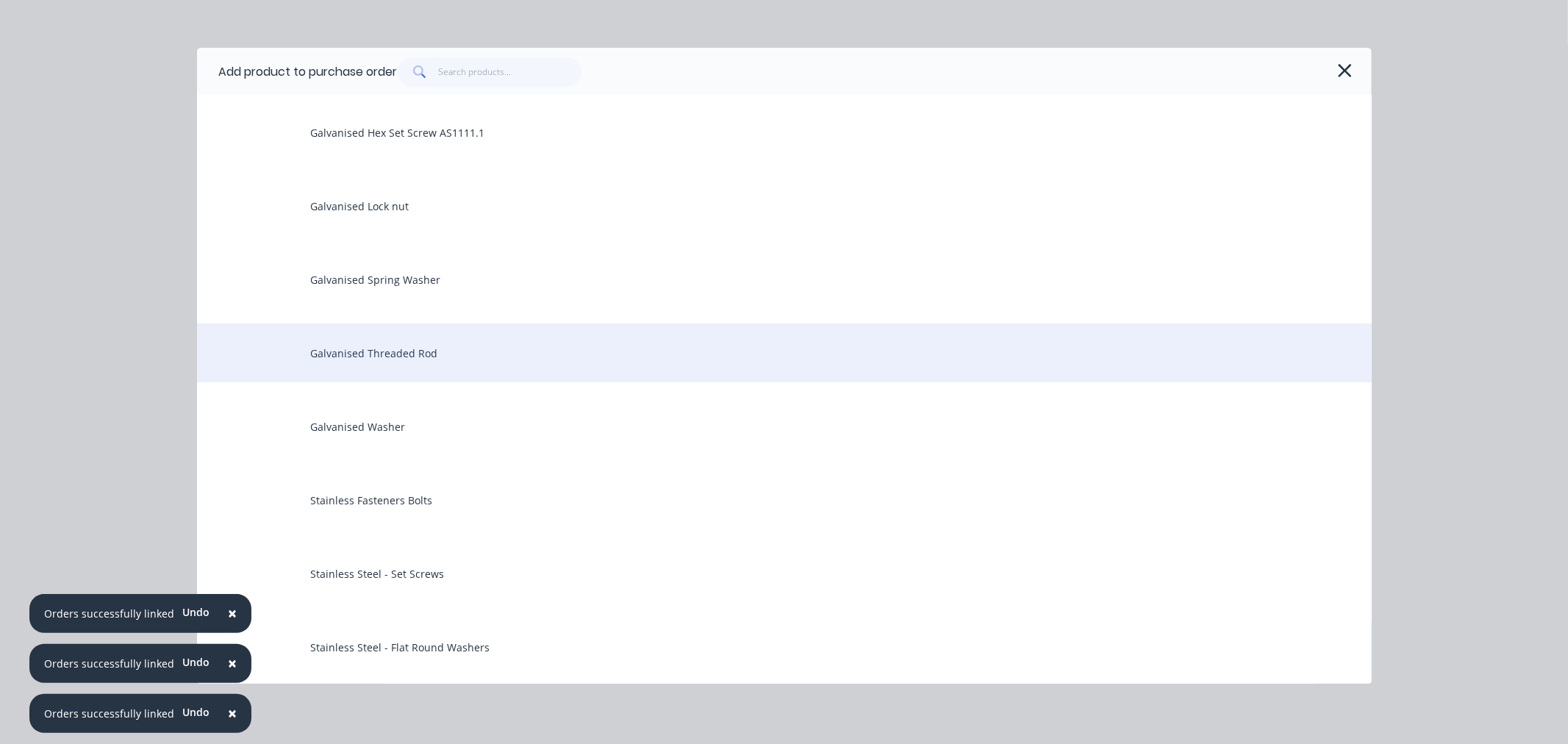
click at [406, 345] on div "Galvanised Threaded Rod" at bounding box center [784, 353] width 1175 height 59
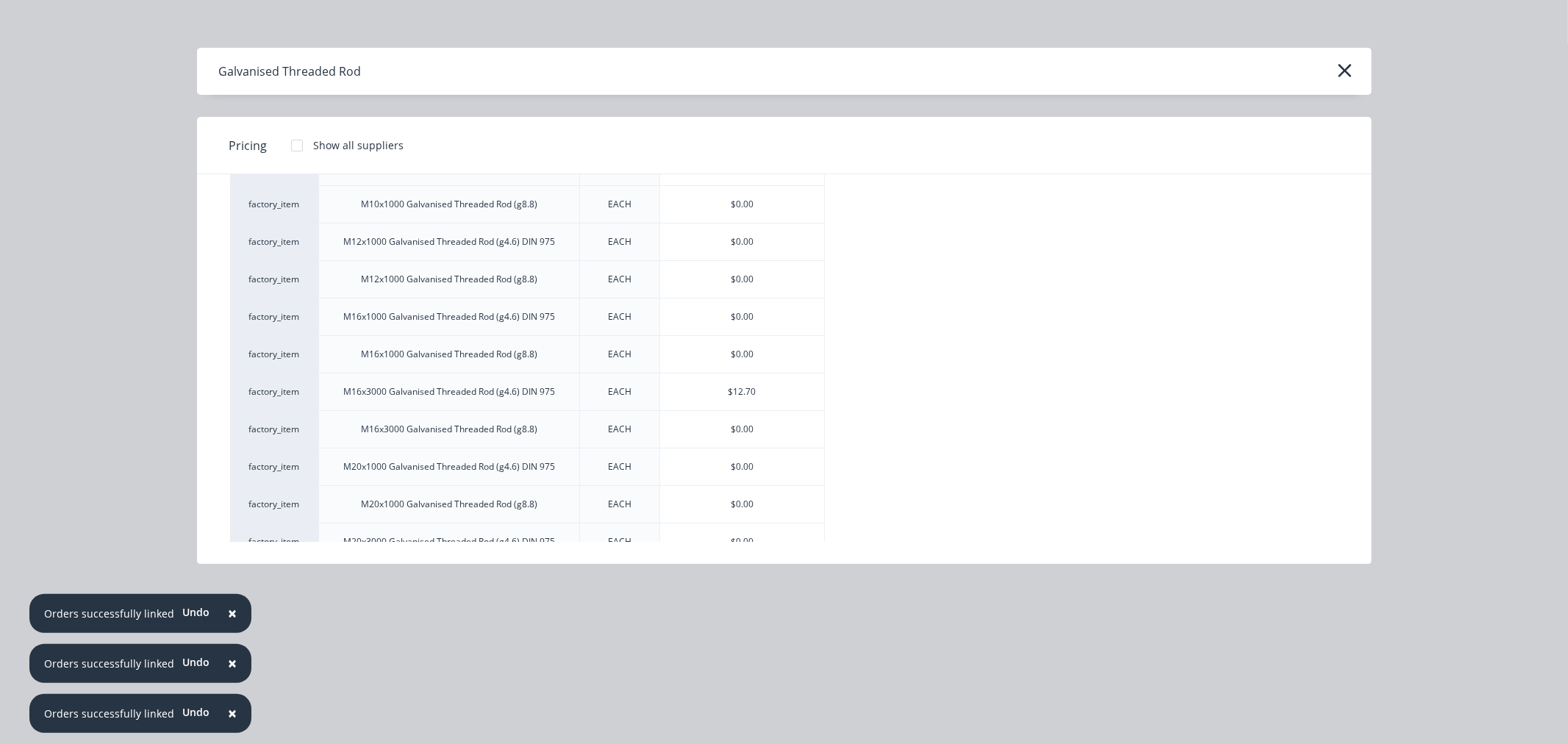
scroll to position [164, 0]
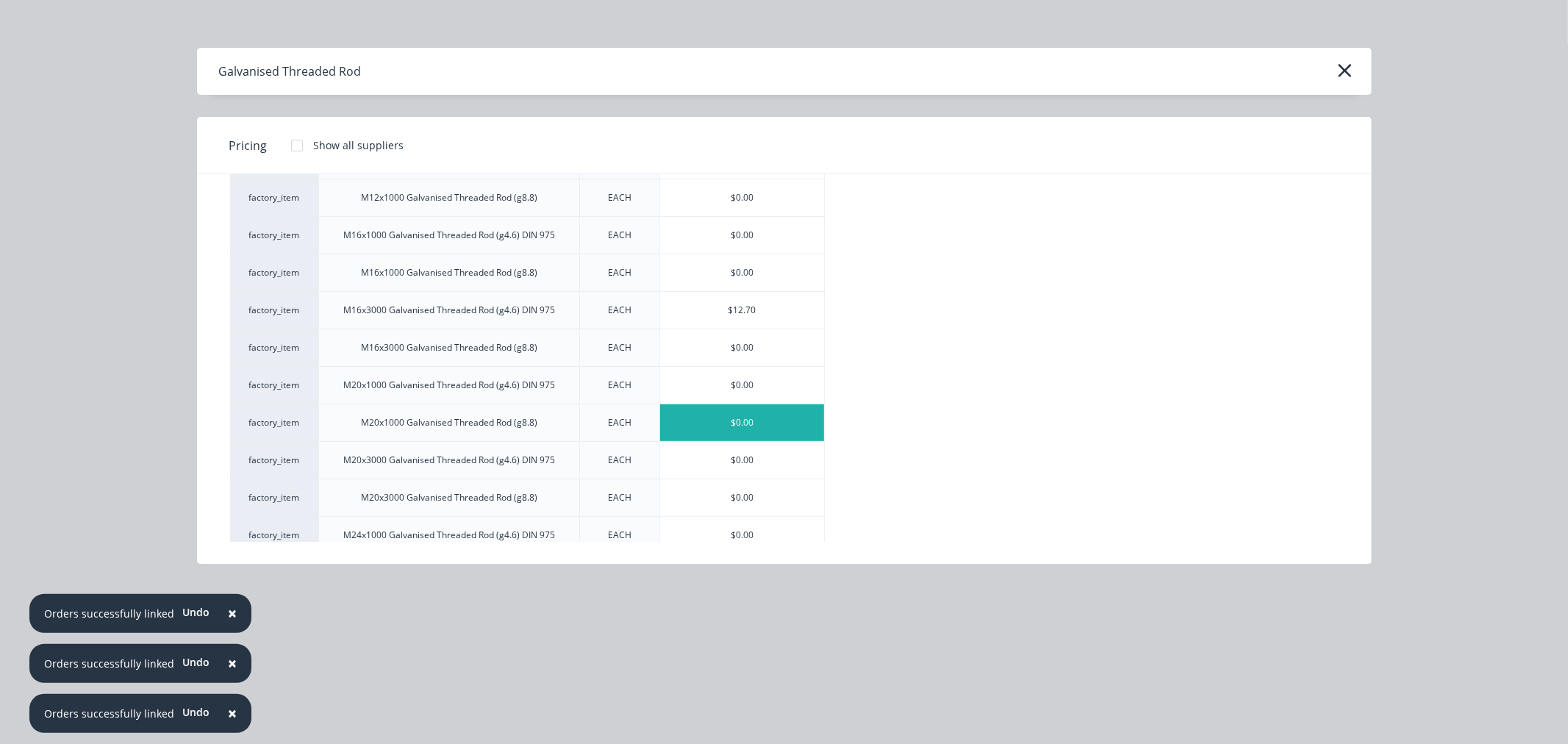
click at [792, 407] on div "$0.00" at bounding box center [743, 423] width 165 height 37
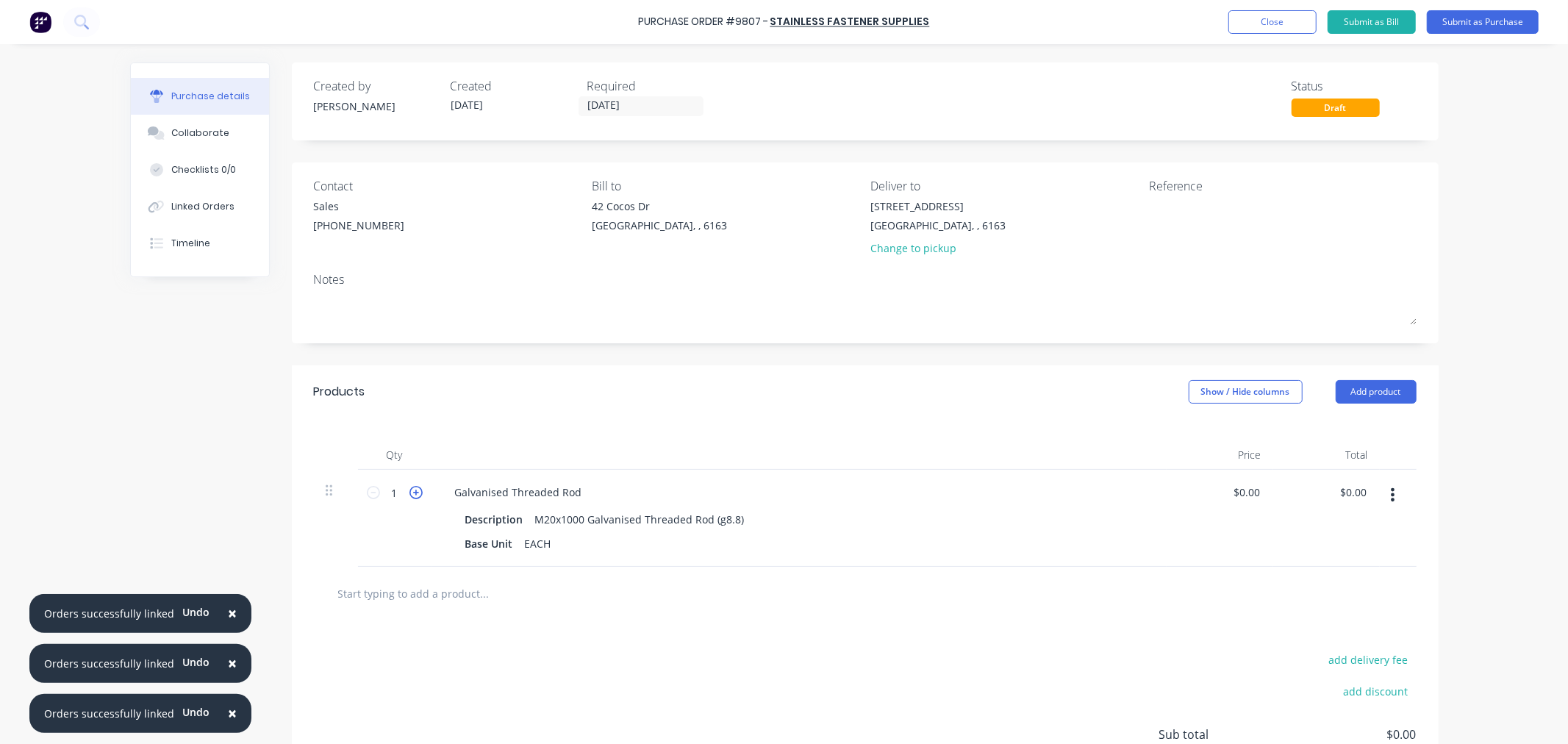
click at [413, 489] on icon at bounding box center [416, 493] width 13 height 13
click at [415, 487] on icon at bounding box center [416, 493] width 13 height 13
click at [417, 484] on div "3 3" at bounding box center [395, 519] width 74 height 97
click at [413, 491] on icon at bounding box center [416, 493] width 13 height 13
type input "4"
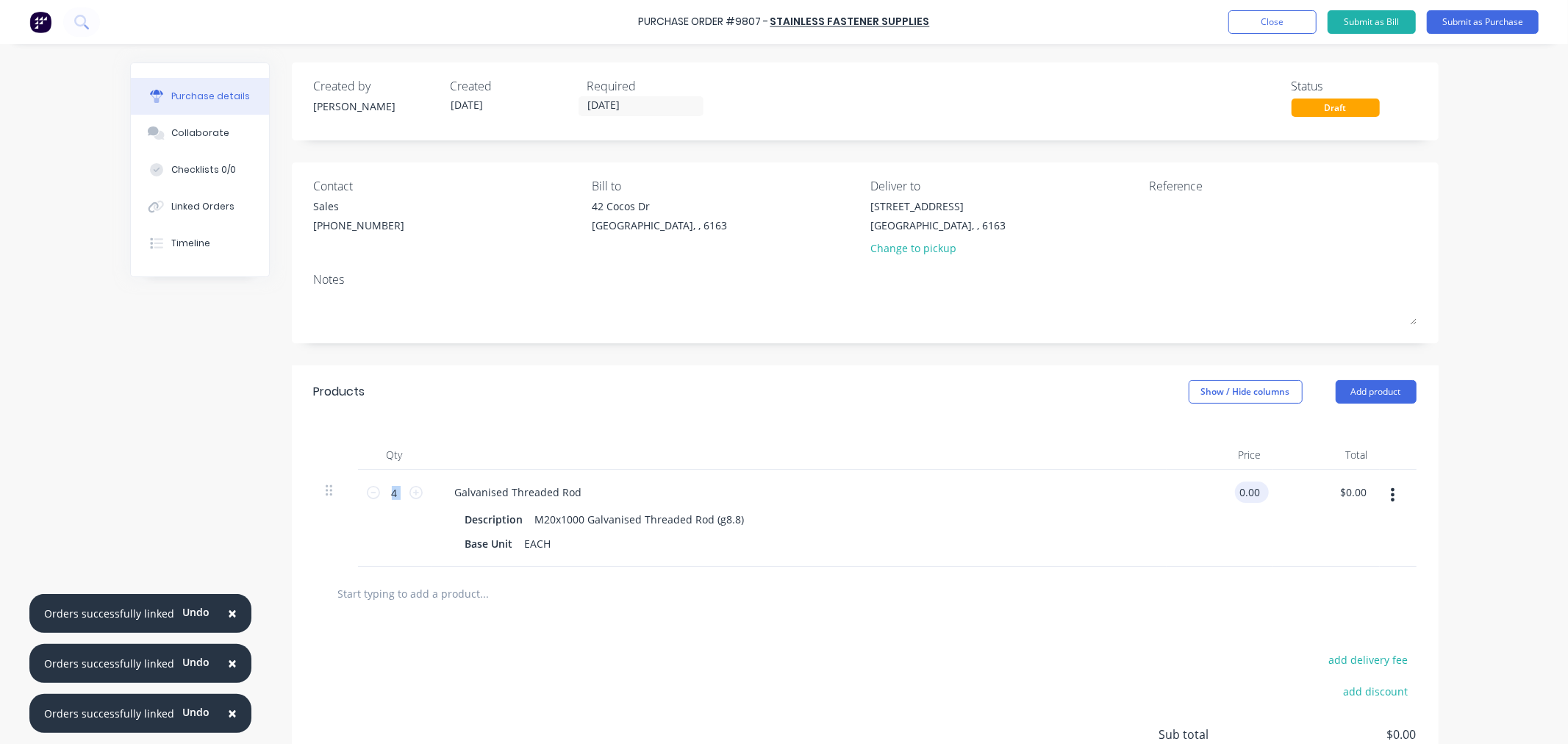
click at [1241, 489] on input "0.00" at bounding box center [1249, 492] width 28 height 21
drag, startPoint x: 1236, startPoint y: 491, endPoint x: 1326, endPoint y: 496, distance: 90.1
click at [1326, 496] on div "4 4 Galvanised Threaded Rod Description M20x1000 Galvanised Threaded Rod (g8.8)…" at bounding box center [865, 519] width 1103 height 97
type input "$8.25"
type input "$33.00"
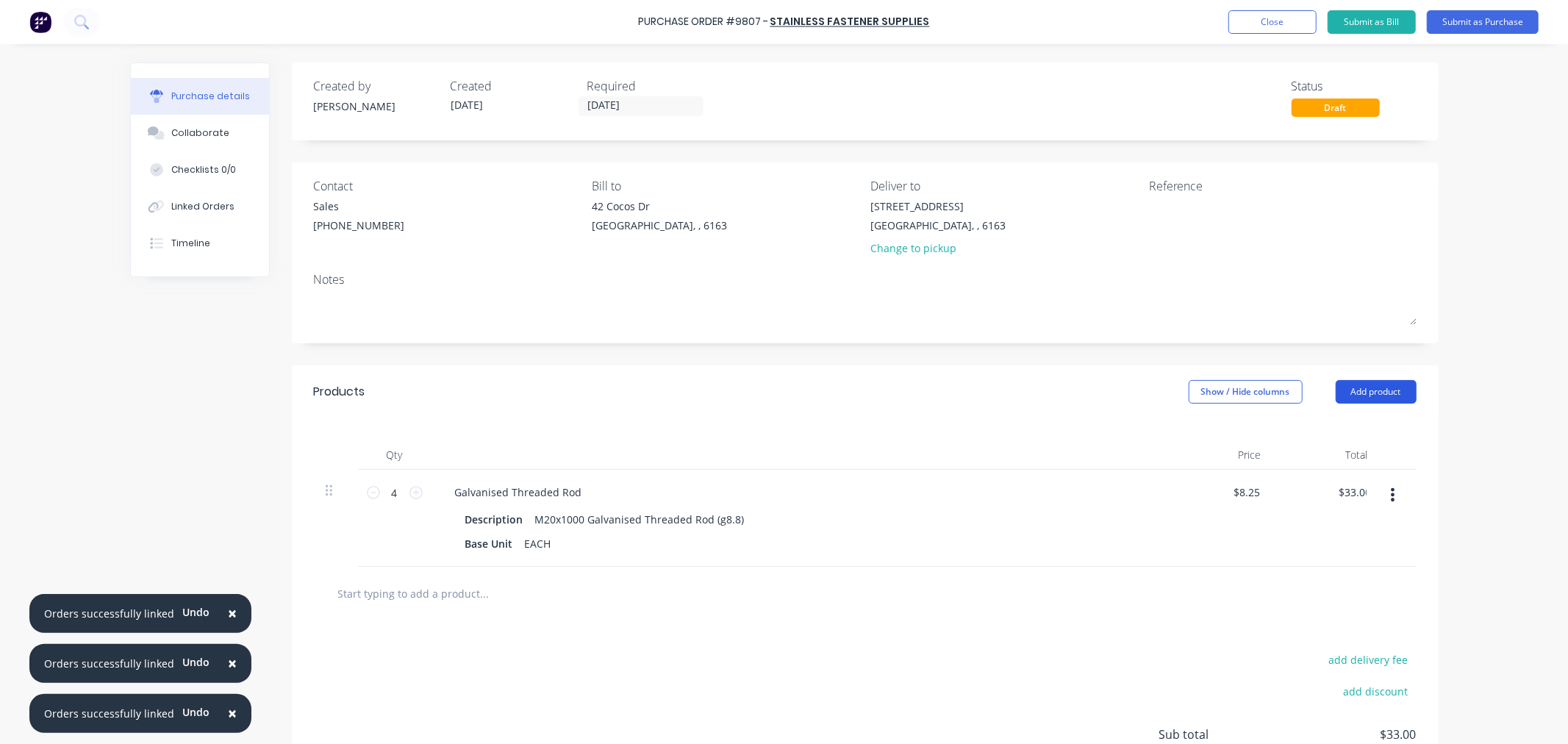
click at [1354, 400] on button "Add product" at bounding box center [1376, 392] width 81 height 24
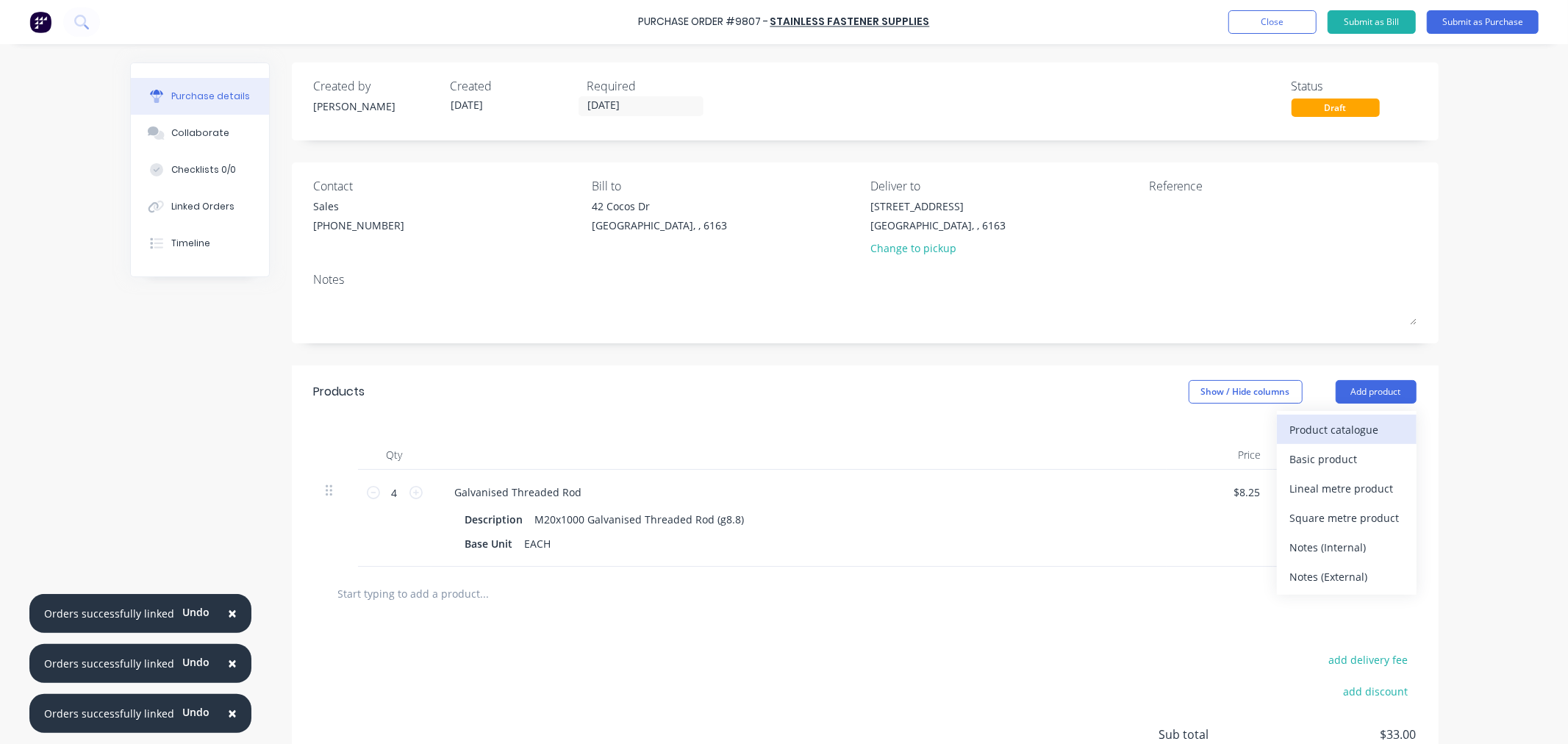
click at [1319, 427] on div "Product catalogue" at bounding box center [1347, 429] width 113 height 21
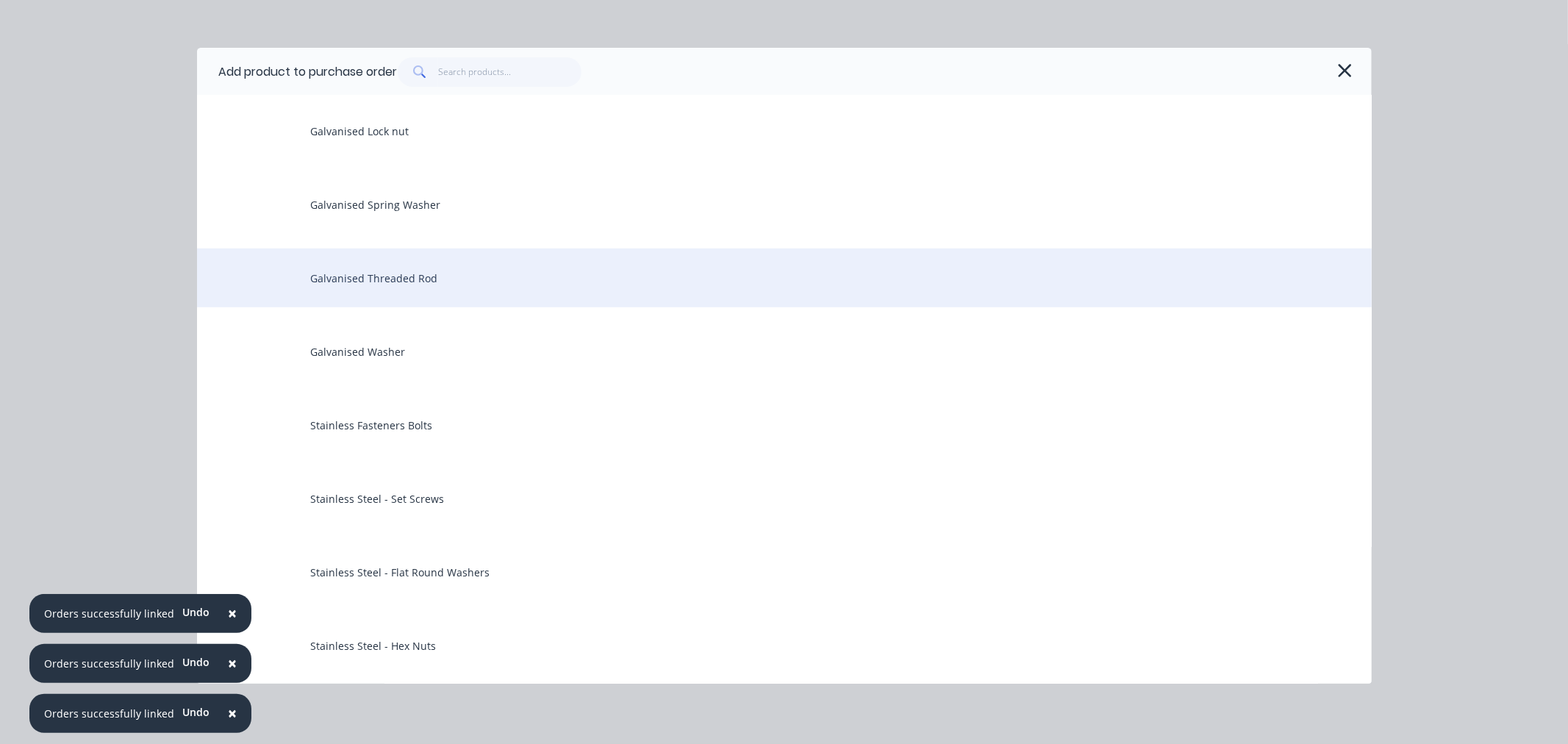
scroll to position [490, 0]
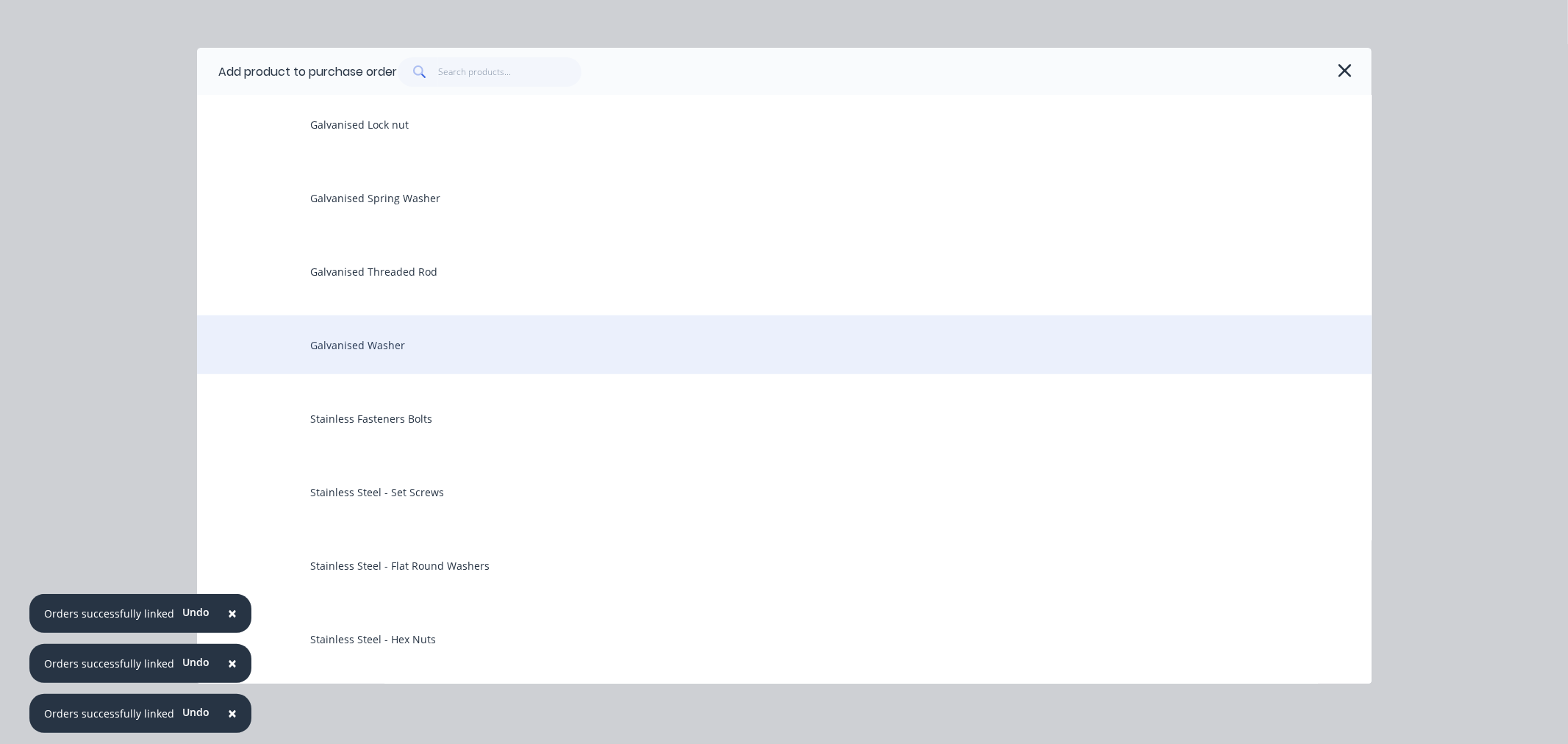
click at [374, 329] on div "Galvanised Washer" at bounding box center [784, 345] width 1175 height 59
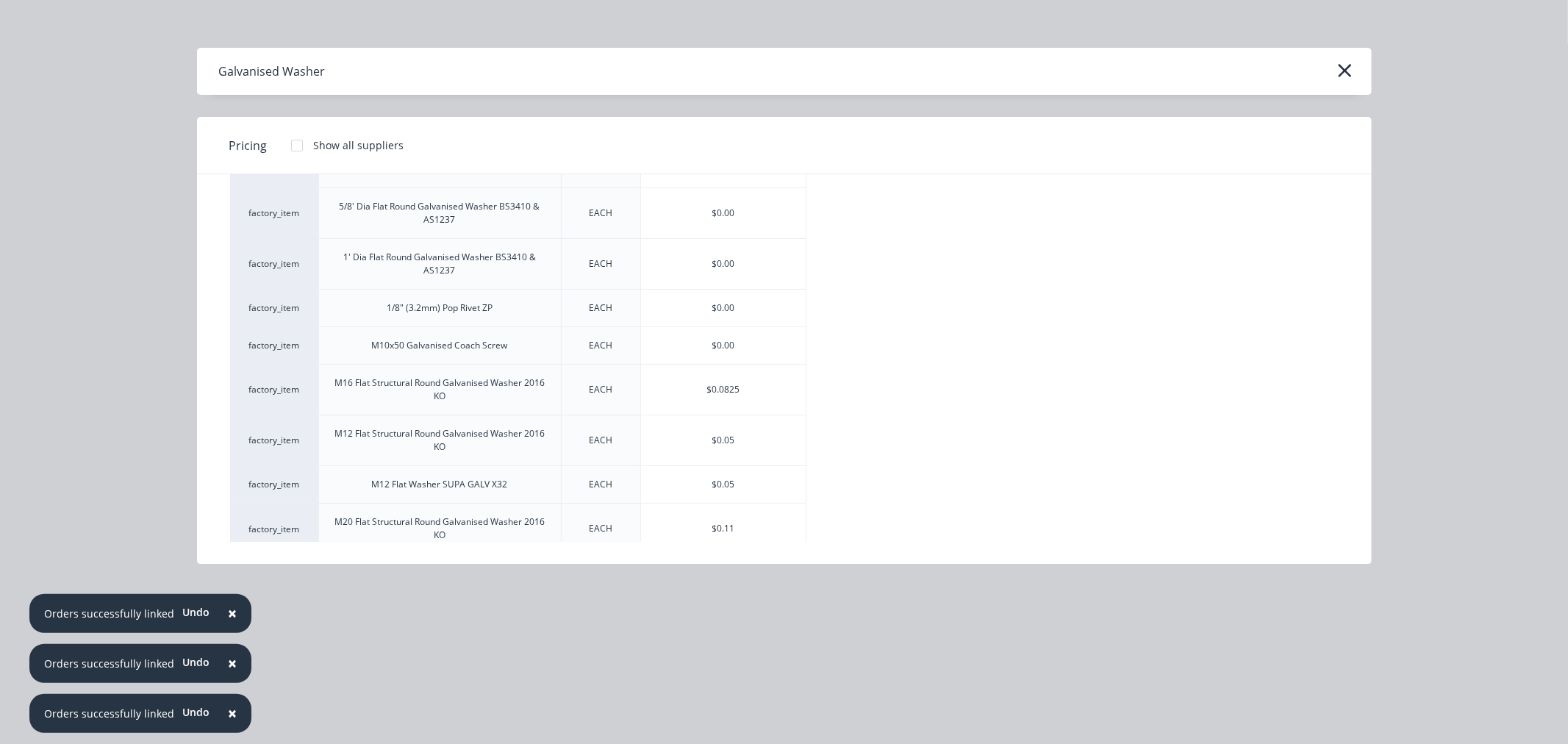
scroll to position [625, 0]
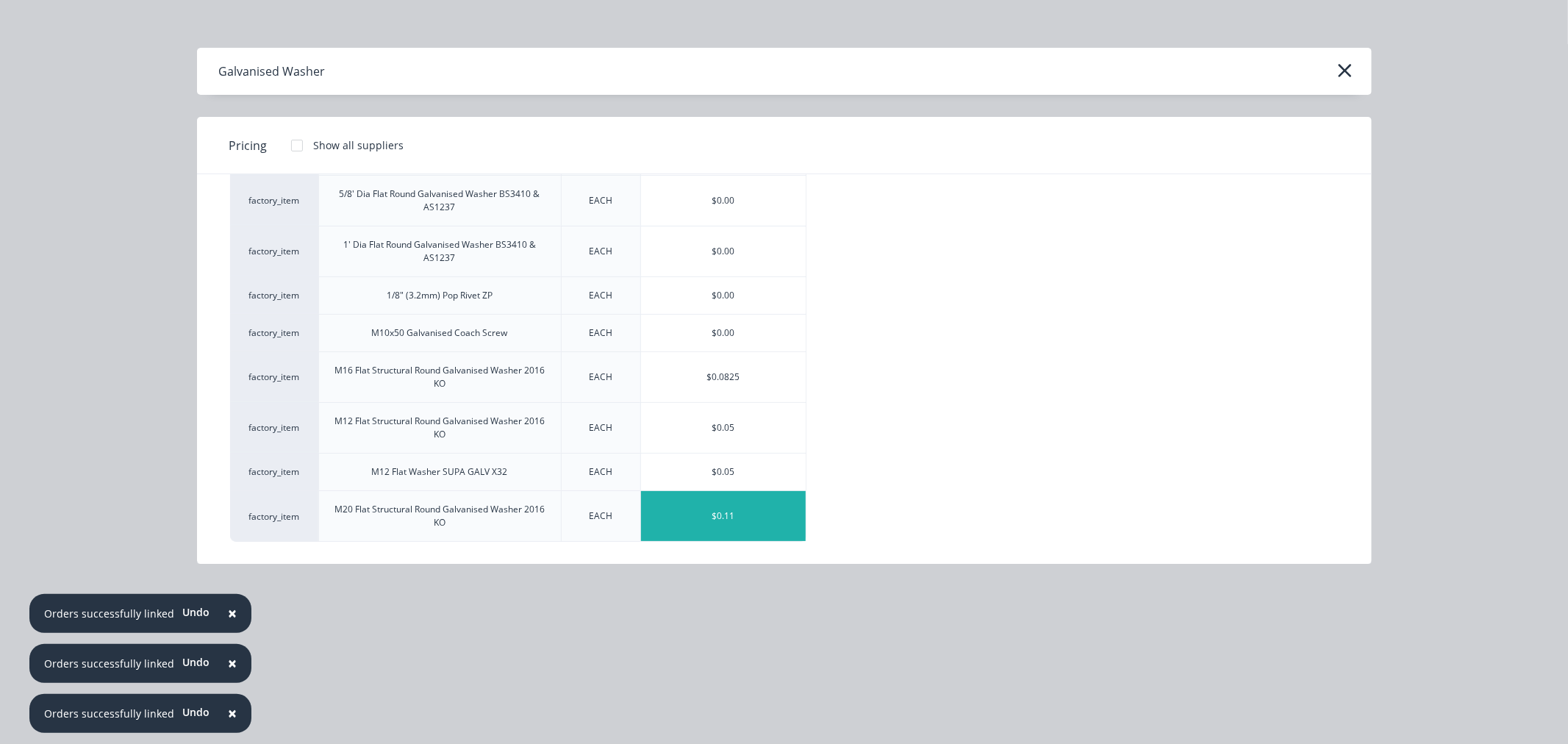
click at [736, 537] on div "$0.11" at bounding box center [724, 516] width 165 height 50
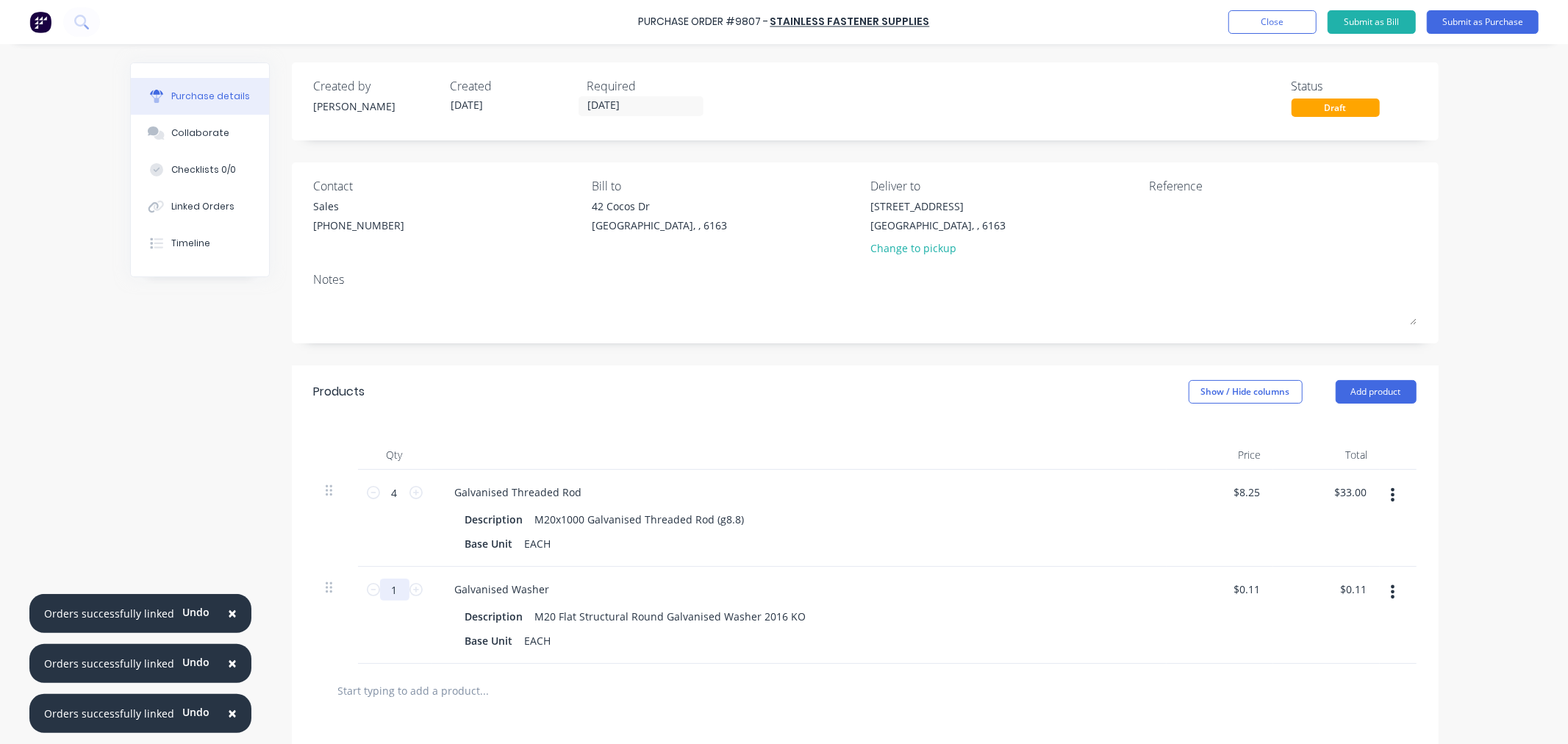
drag, startPoint x: 396, startPoint y: 590, endPoint x: 318, endPoint y: 596, distance: 78.2
click at [318, 596] on div "1 1 Galvanised Washer Description M20 Flat Structural Round Galvanised Washer 2…" at bounding box center [865, 615] width 1103 height 97
type input "16"
type input "$1.76"
type input "16"
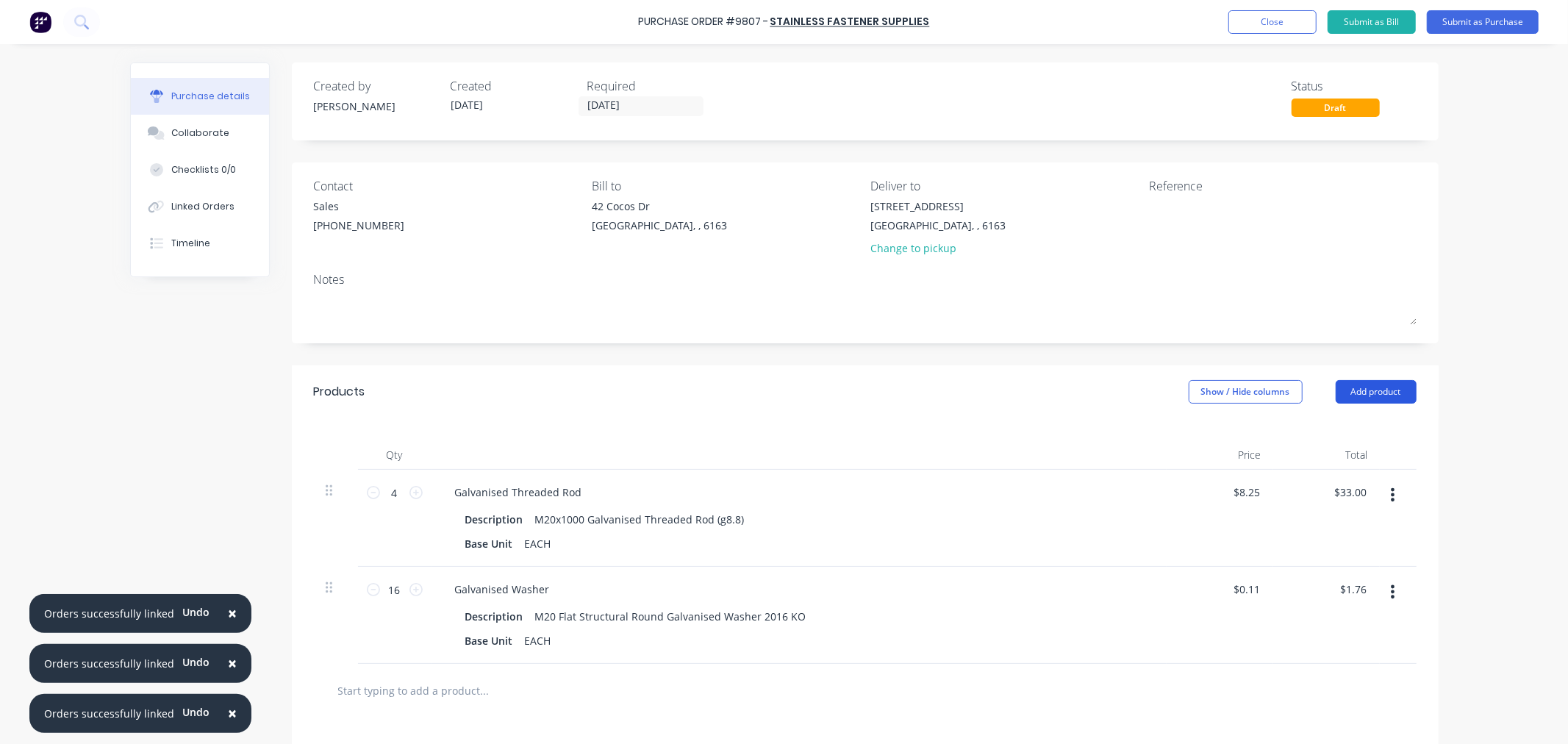
click at [1373, 404] on button "Add product" at bounding box center [1376, 392] width 81 height 24
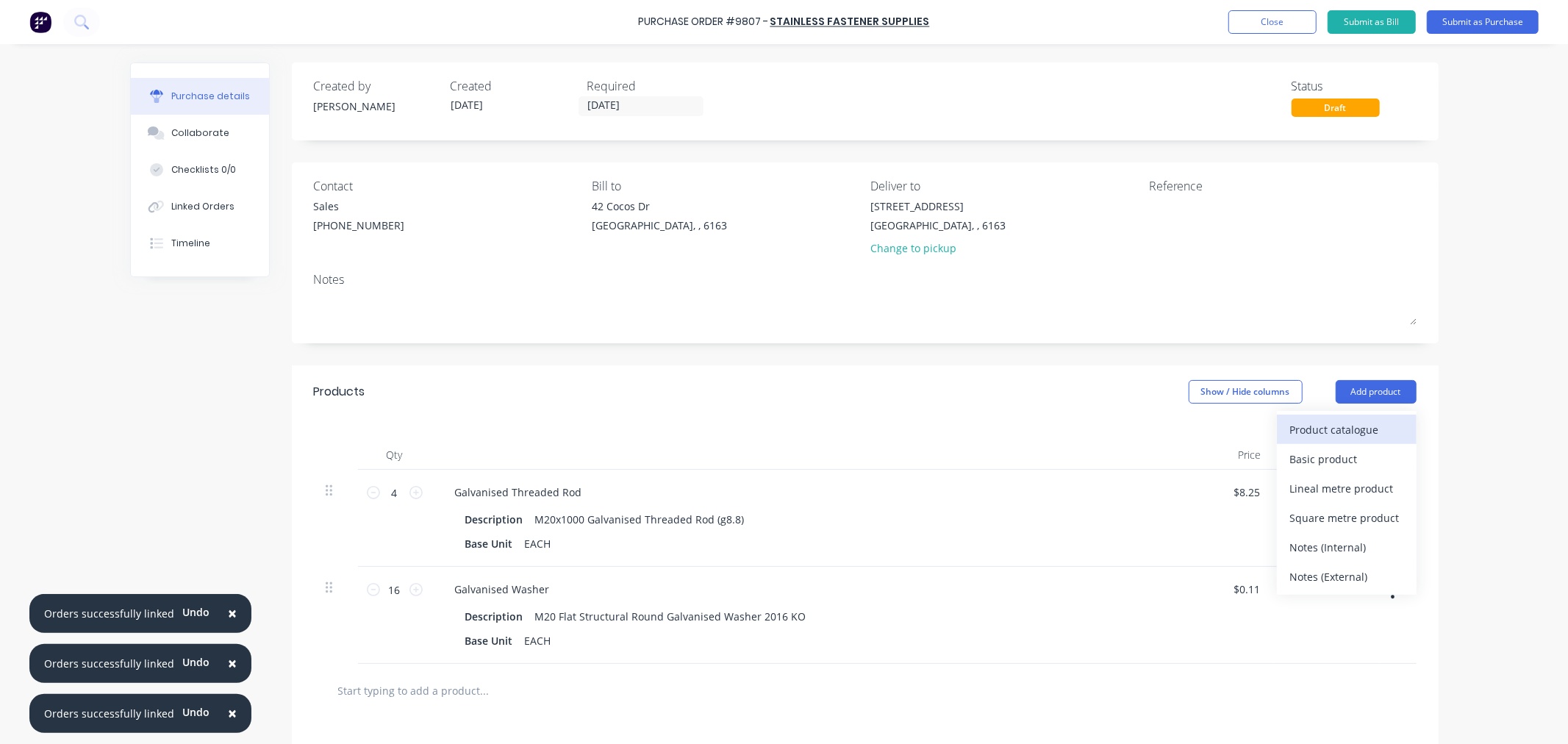
click at [1354, 427] on div "Product catalogue" at bounding box center [1347, 429] width 113 height 21
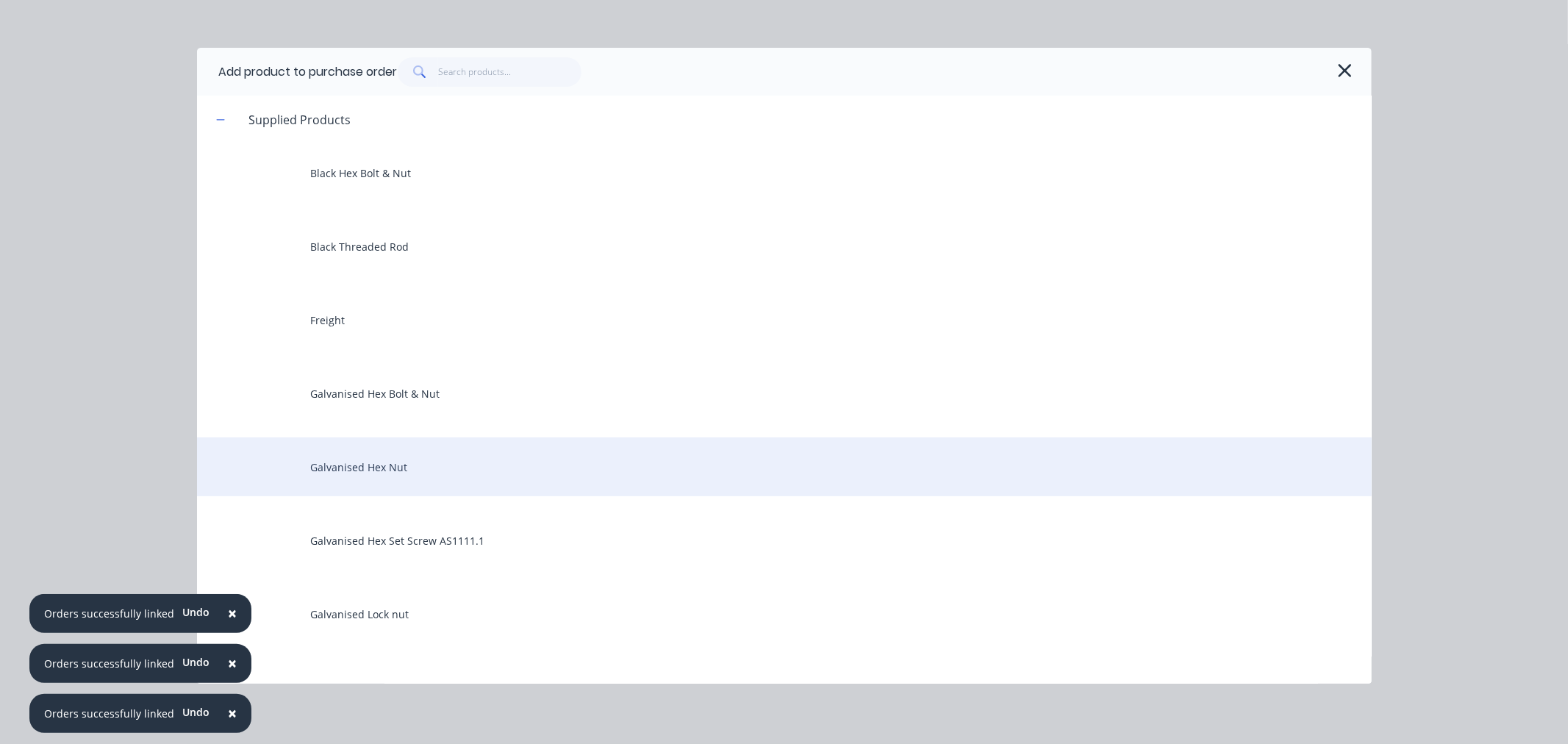
click at [431, 473] on div "Galvanised Hex Nut" at bounding box center [784, 467] width 1175 height 59
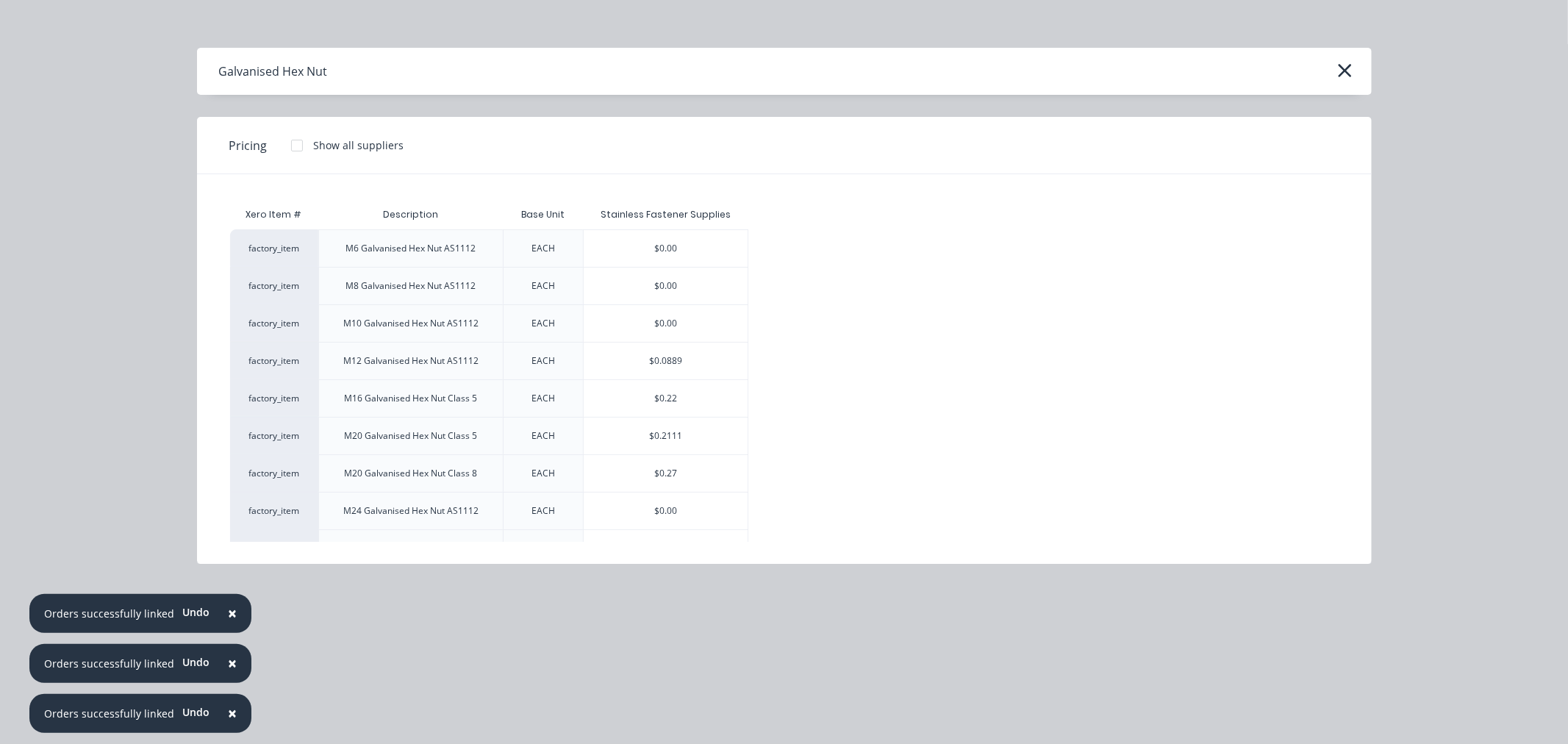
click at [645, 480] on div "$0.27" at bounding box center [666, 474] width 165 height 37
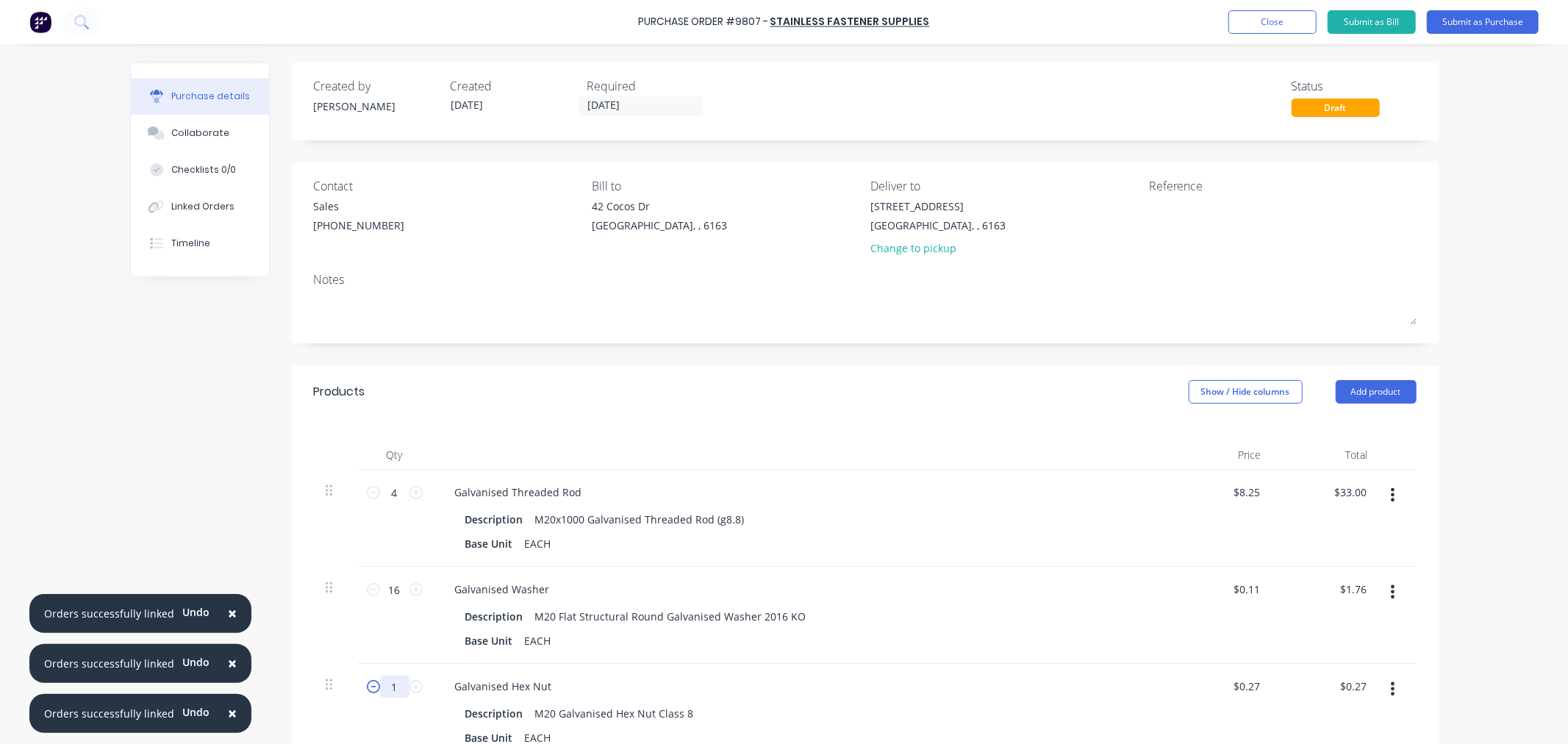
drag, startPoint x: 394, startPoint y: 686, endPoint x: 371, endPoint y: 687, distance: 23.0
click at [371, 686] on div "1 1" at bounding box center [395, 687] width 50 height 22
type input "3"
type input "$0.81"
type input "32"
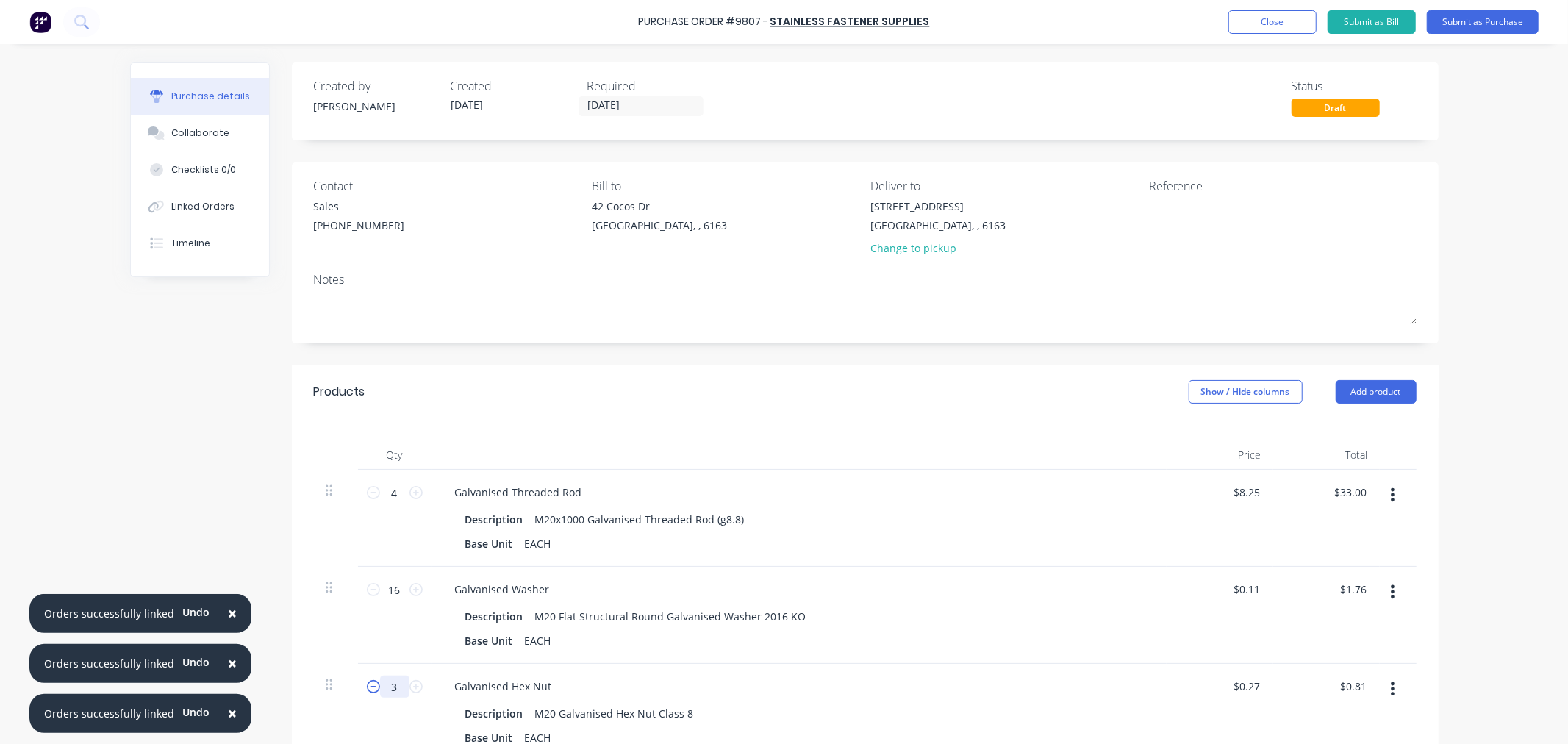
type input "$8.64"
type input "32"
click at [612, 694] on div "Galvanised Hex Nut" at bounding box center [799, 686] width 712 height 21
click at [320, 686] on div at bounding box center [336, 712] width 44 height 97
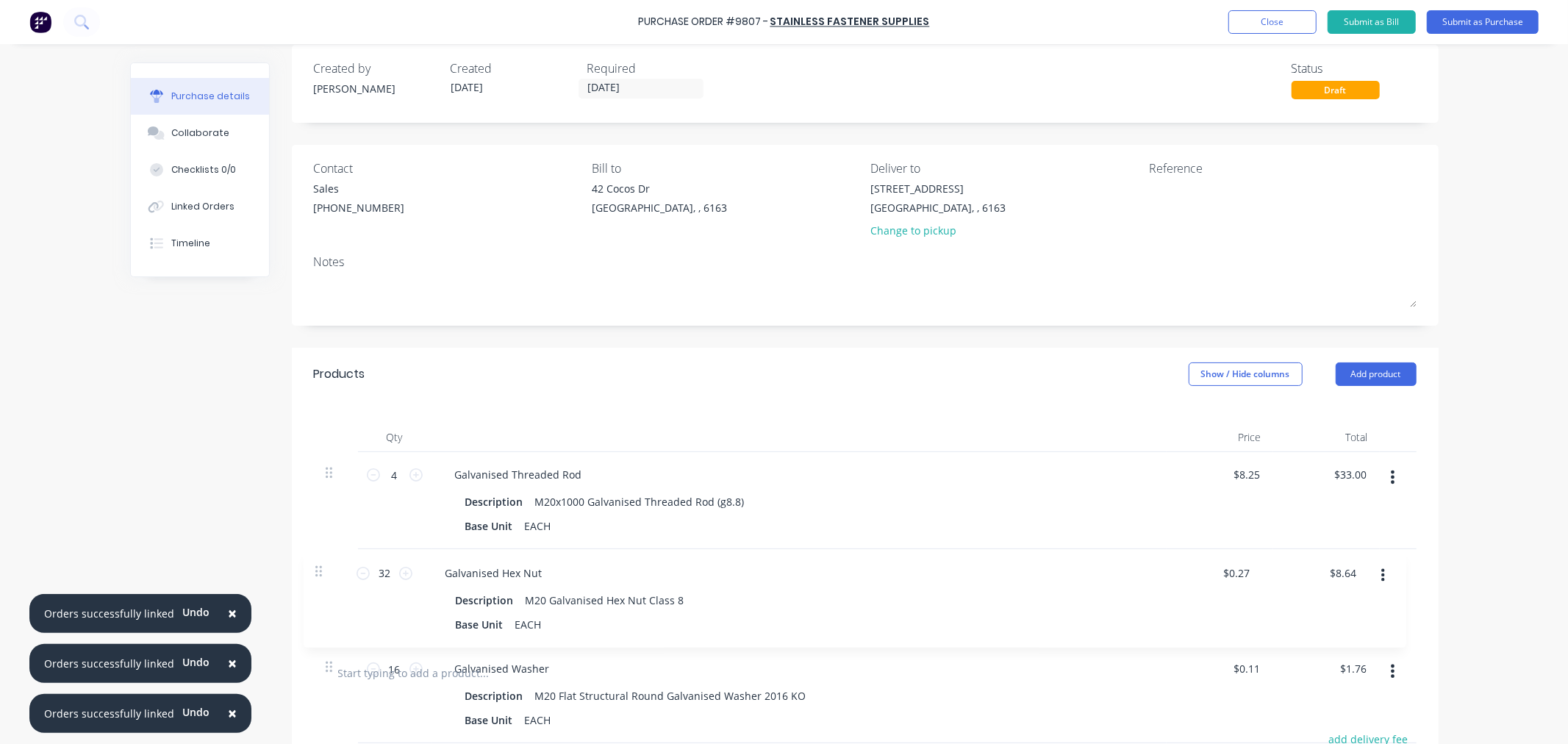
drag, startPoint x: 323, startPoint y: 687, endPoint x: 320, endPoint y: 562, distance: 125.0
click at [320, 562] on div "4 4 Galvanised Threaded Rod Description M20x1000 Galvanised Threaded Rod (g8.8)…" at bounding box center [865, 549] width 1103 height 194
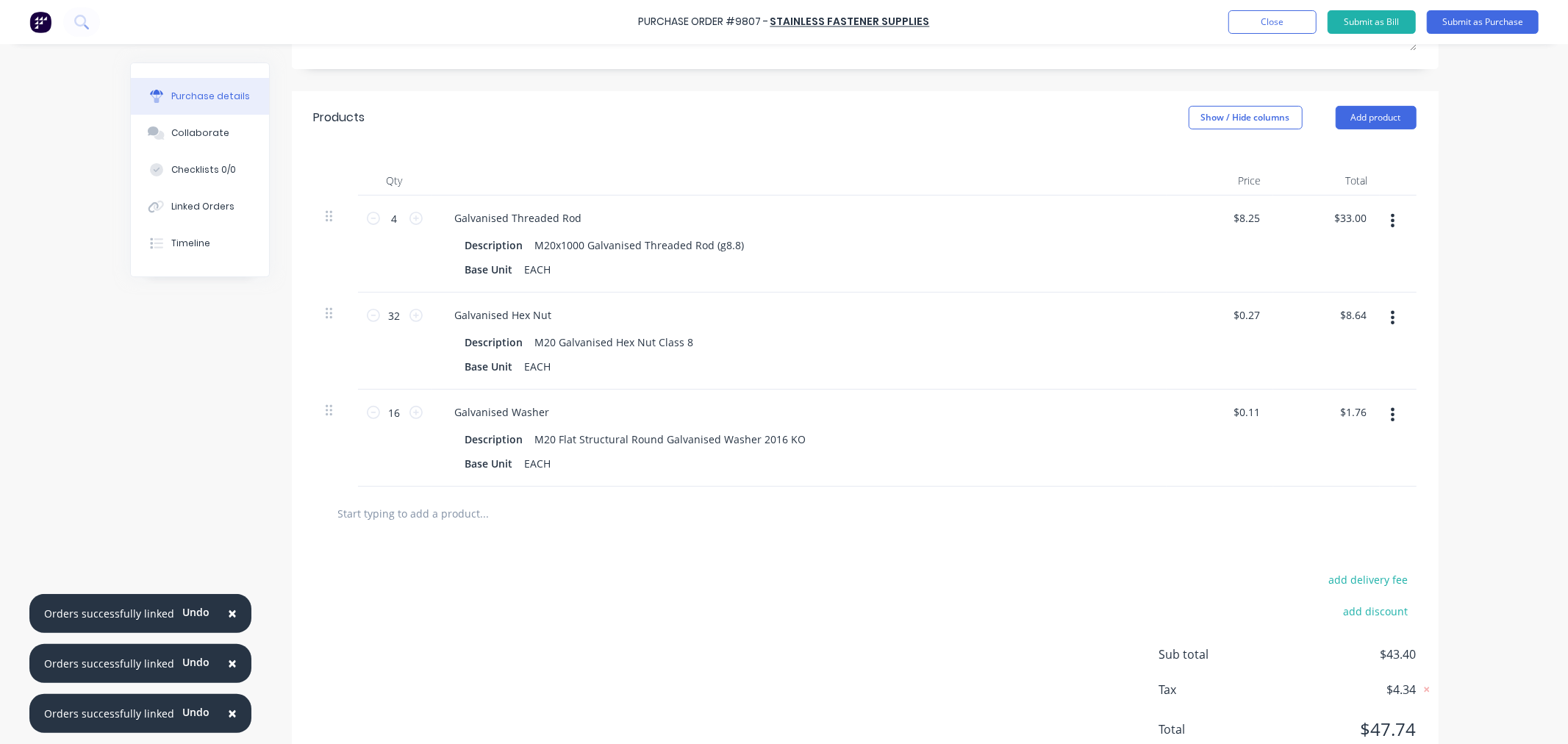
scroll to position [329, 0]
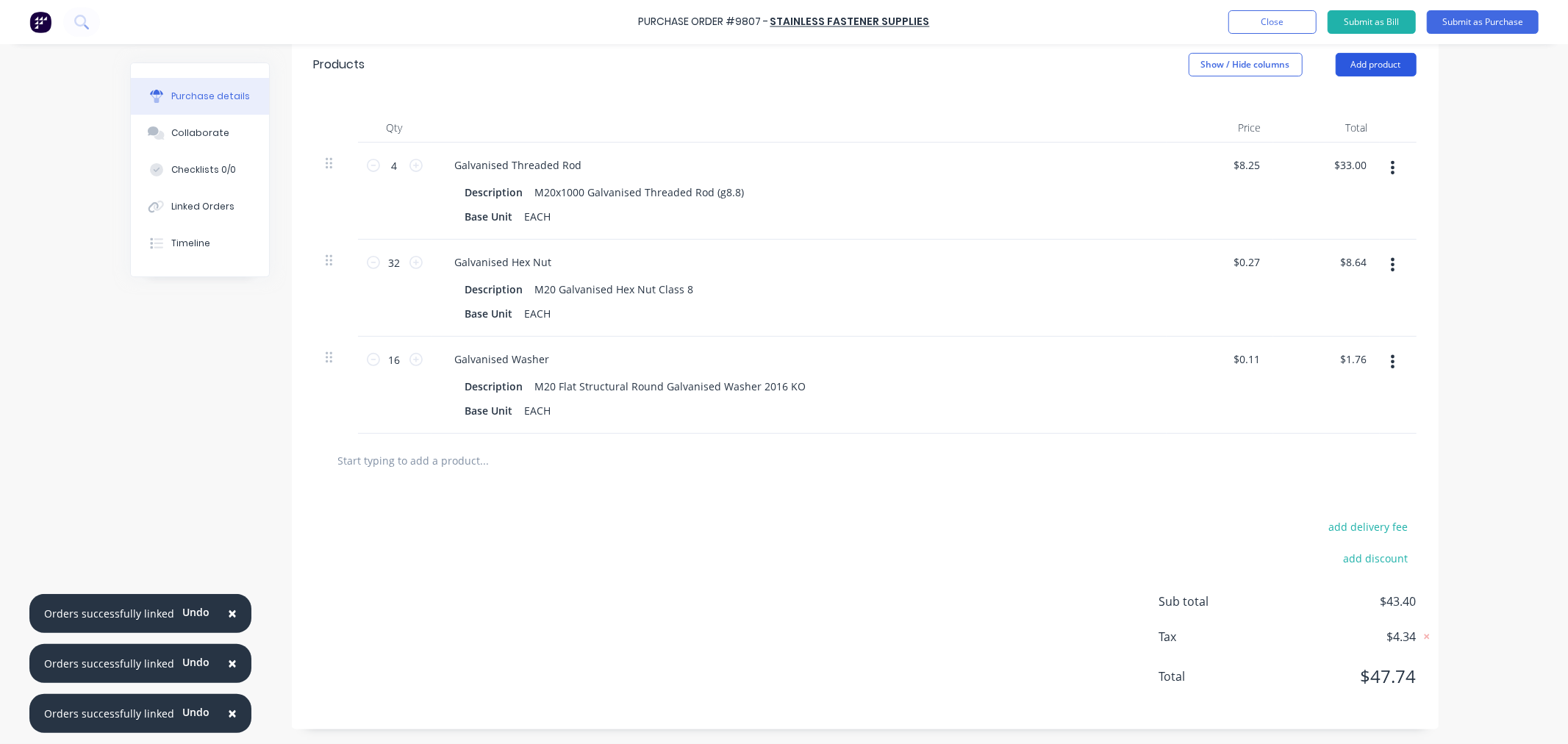
click at [1373, 57] on button "Add product" at bounding box center [1376, 65] width 81 height 24
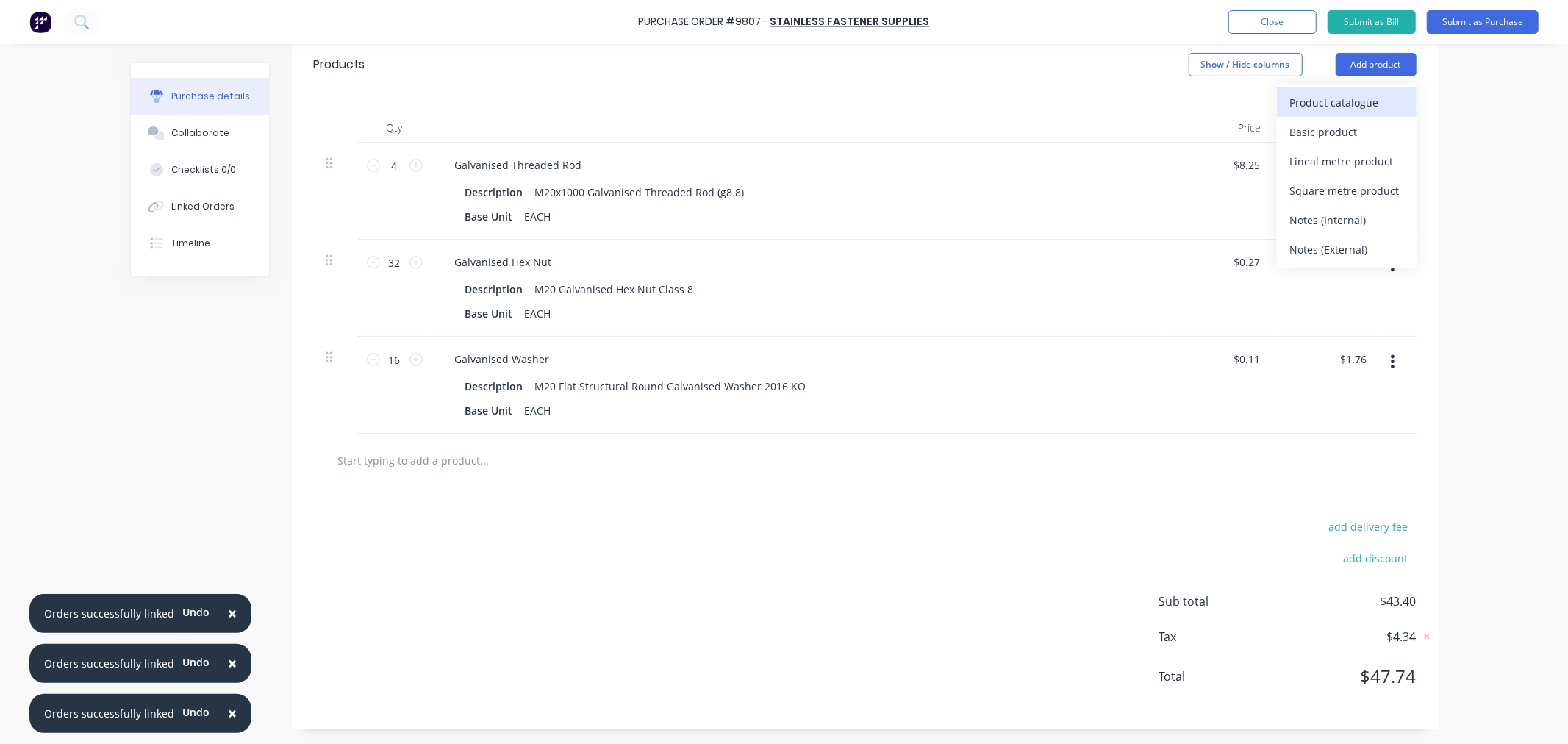
click at [1319, 96] on div "Product catalogue" at bounding box center [1347, 102] width 113 height 21
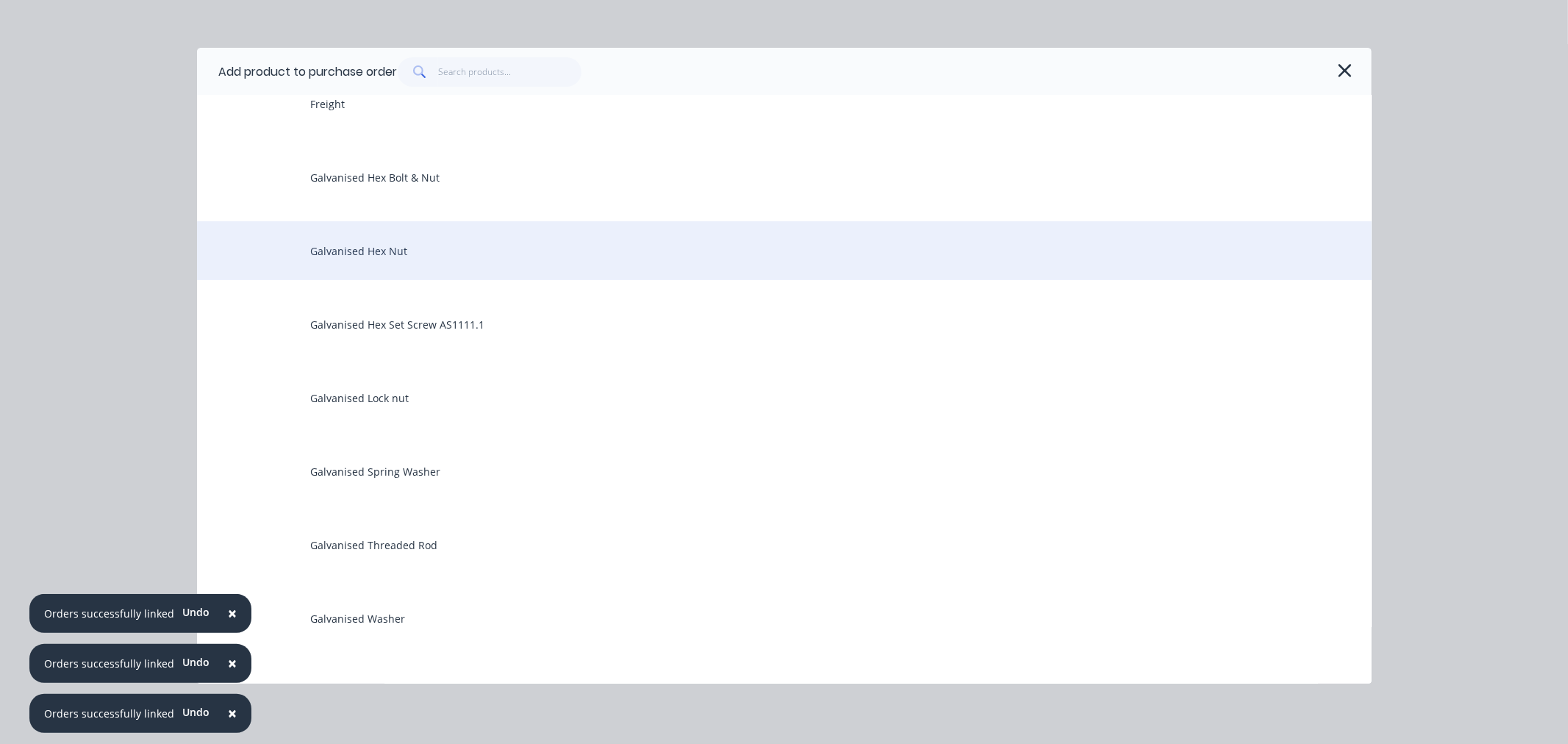
scroll to position [245, 0]
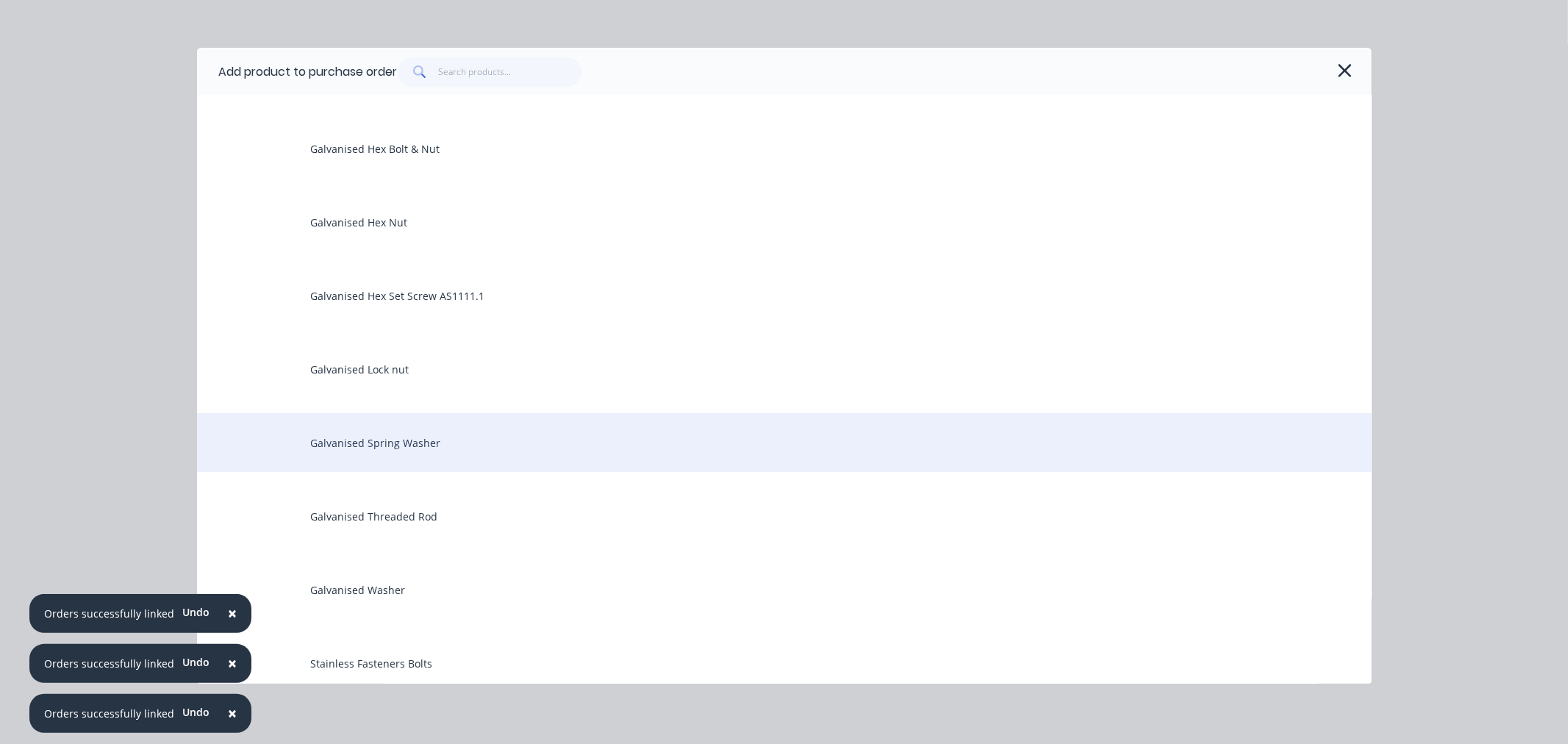
click at [398, 434] on div "Galvanised Spring Washer" at bounding box center [784, 443] width 1175 height 59
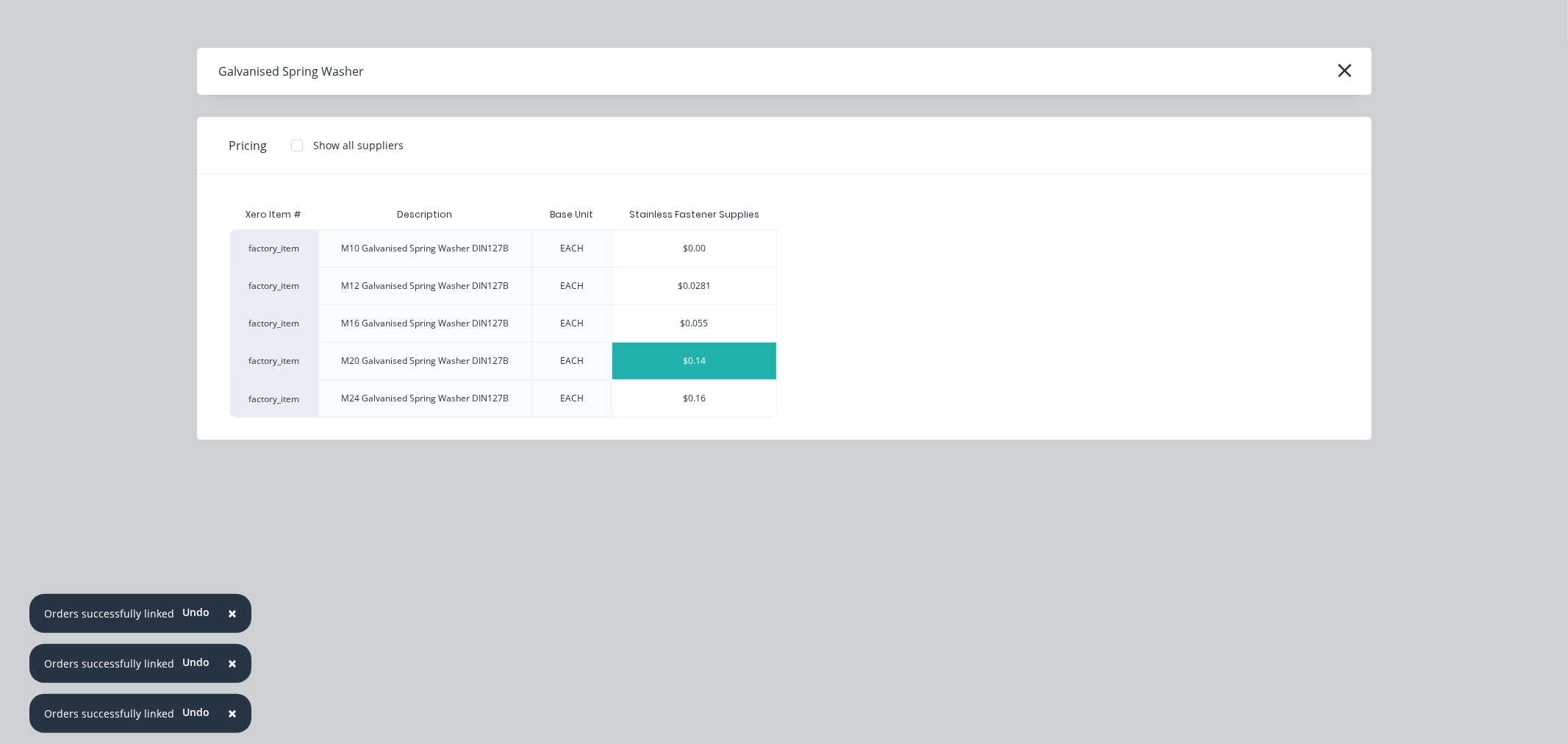
click at [656, 365] on div "$0.14" at bounding box center [695, 361] width 165 height 37
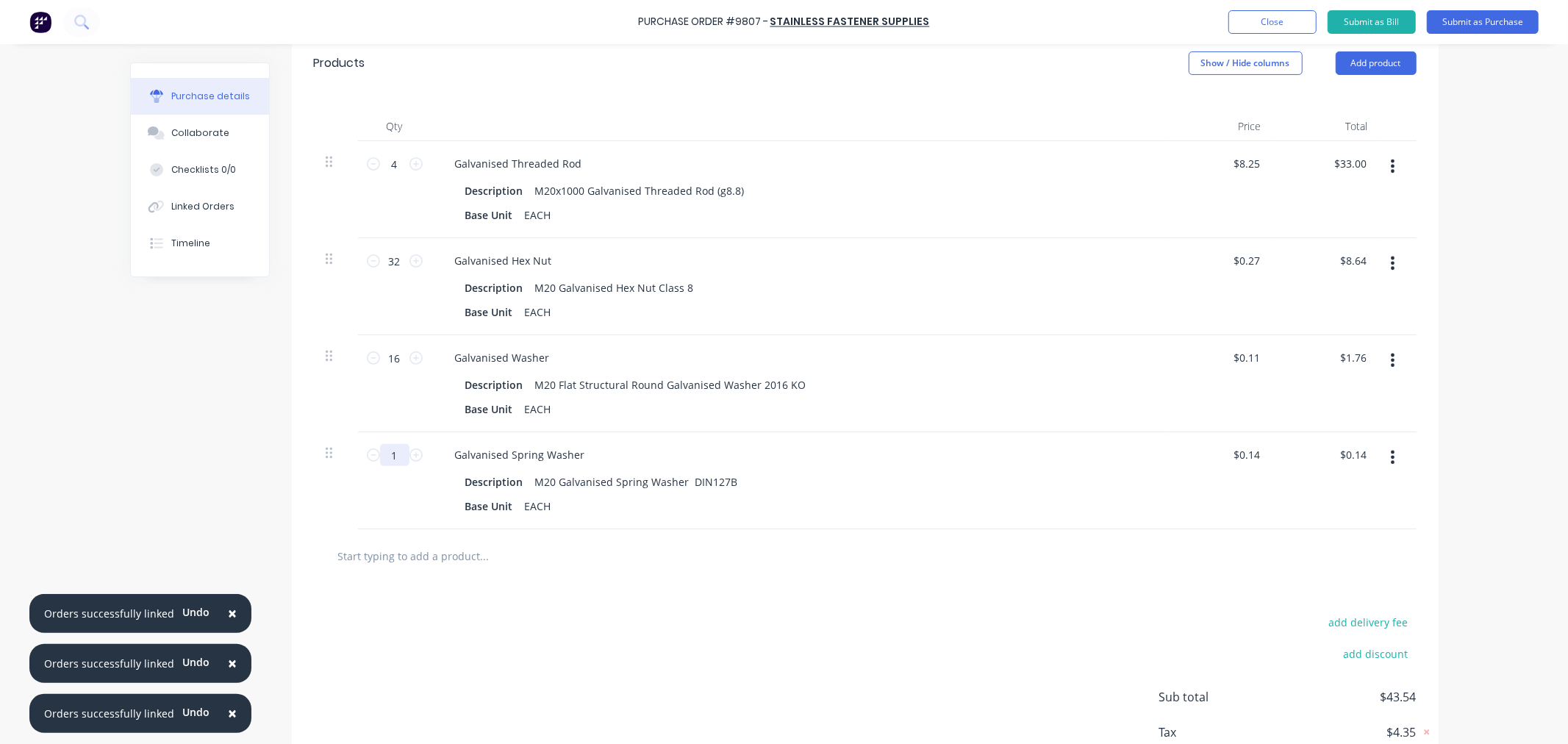
drag, startPoint x: 391, startPoint y: 458, endPoint x: 341, endPoint y: 459, distance: 50.0
click at [341, 459] on div "1 1 Galvanised Spring Washer Description M20 Galvanised Spring Washer DIN127B B…" at bounding box center [865, 481] width 1103 height 97
type input "16"
type input "$2.24"
type input "16"
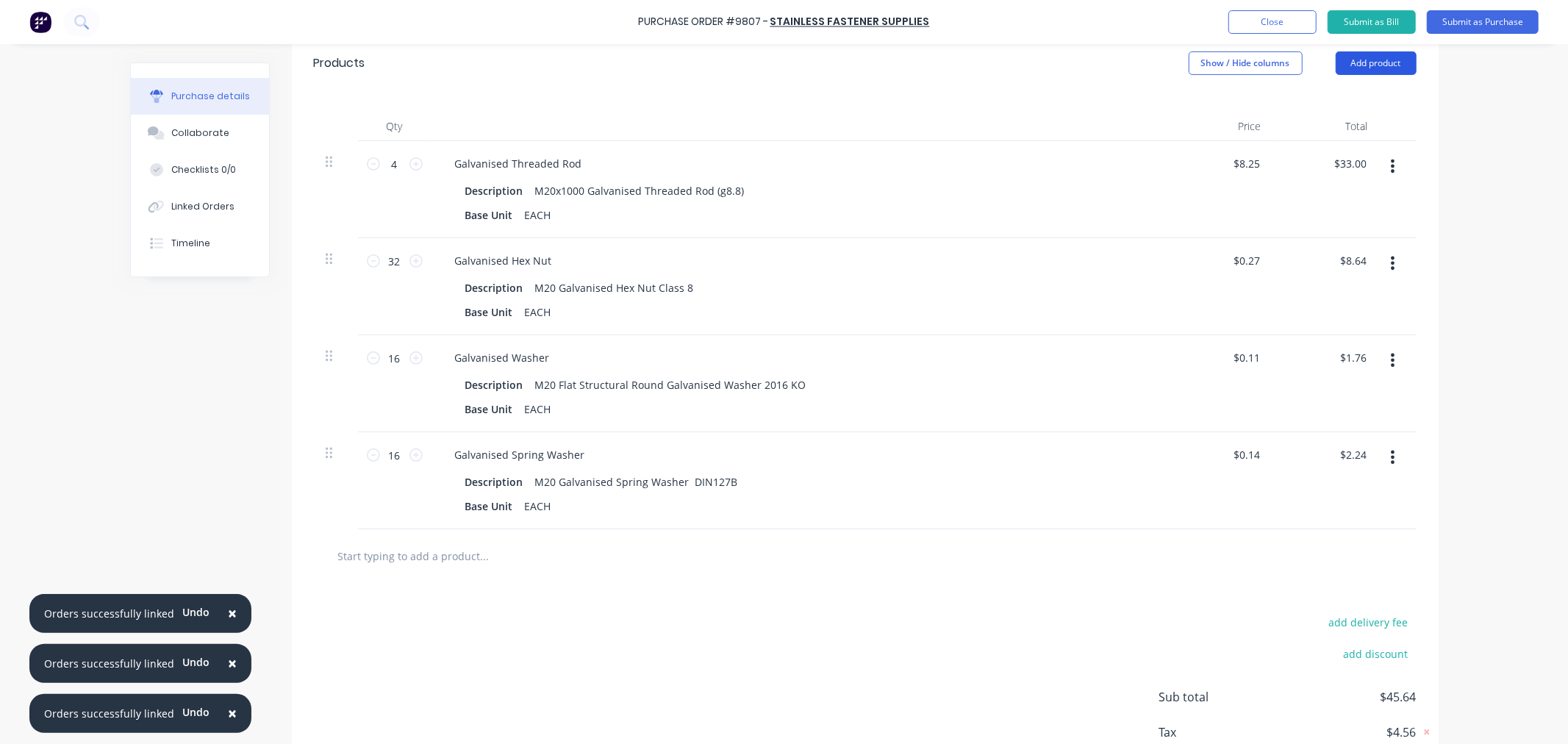
click at [1376, 63] on button "Add product" at bounding box center [1376, 63] width 81 height 24
click at [1354, 100] on div "Product catalogue" at bounding box center [1347, 101] width 113 height 21
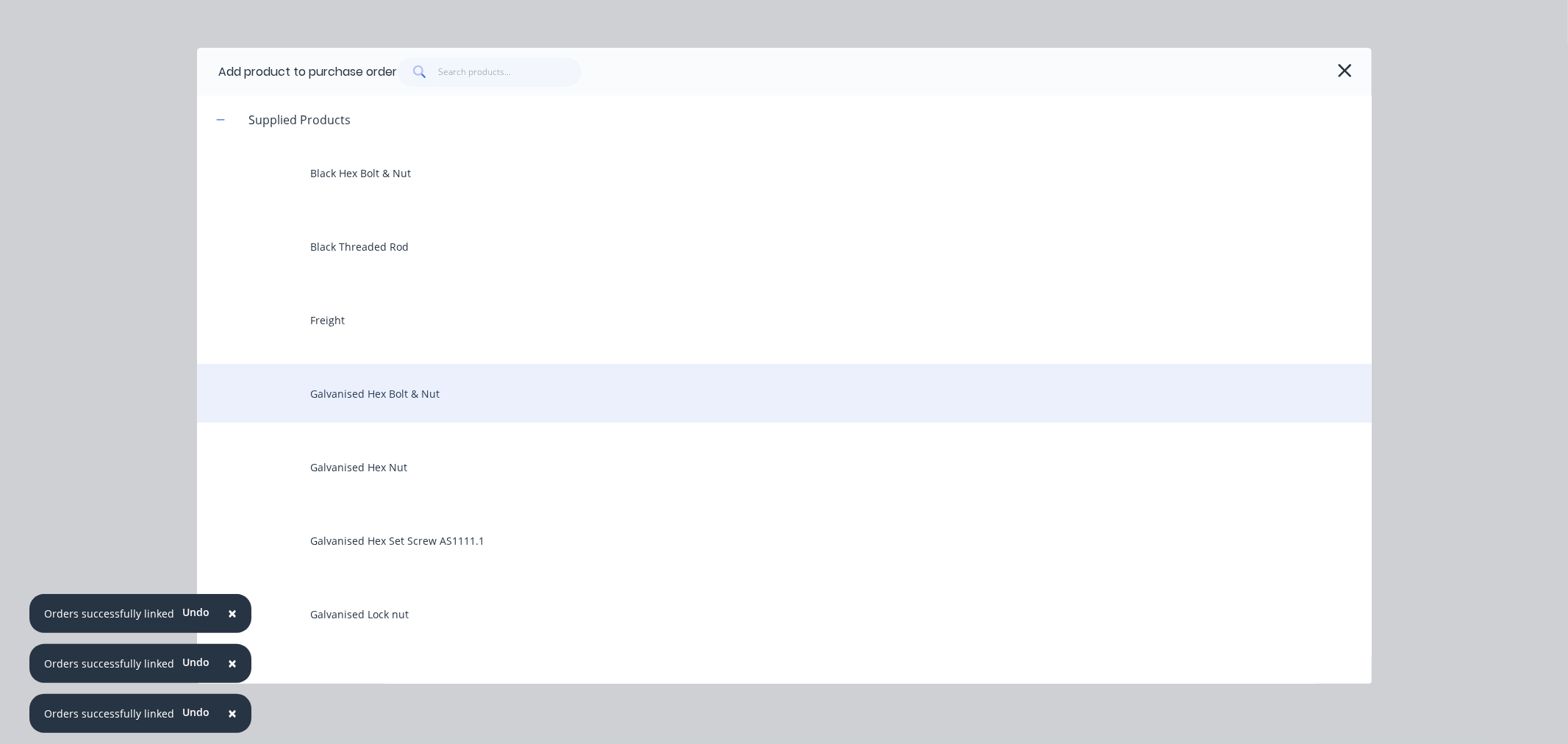
click at [405, 386] on div "Galvanised Hex Bolt & Nut" at bounding box center [784, 393] width 1175 height 59
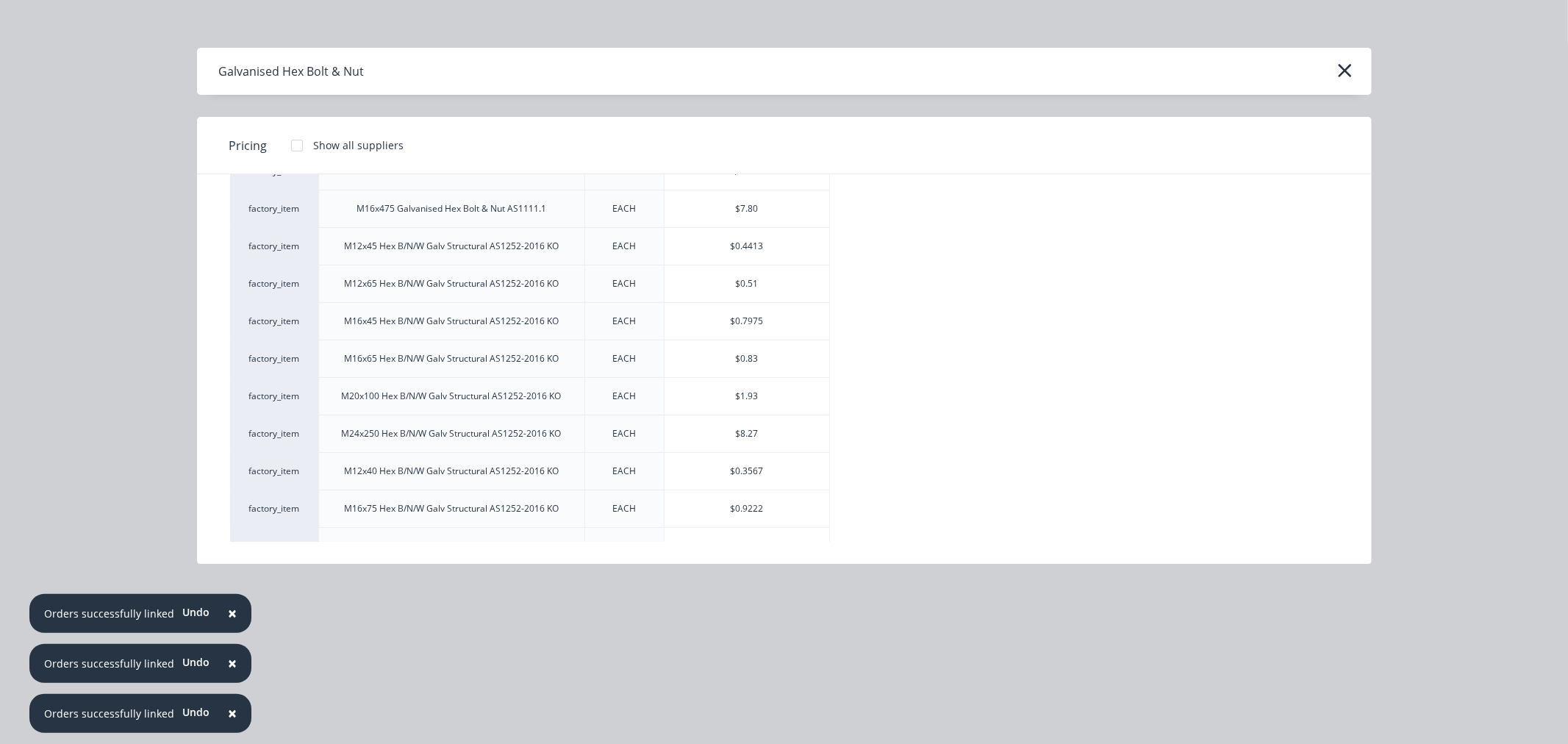
scroll to position [2767, 0]
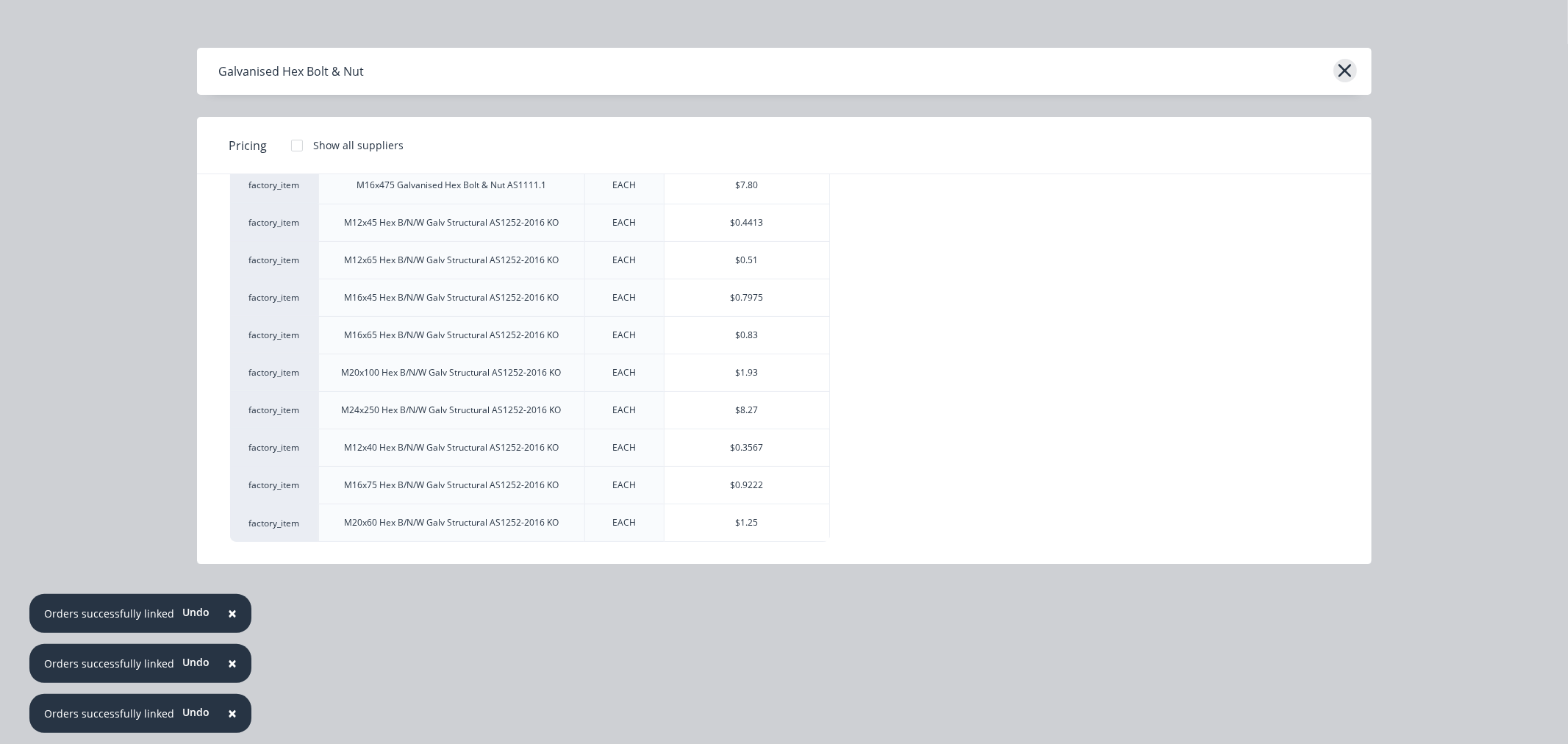
click at [1348, 74] on icon "button" at bounding box center [1345, 71] width 13 height 13
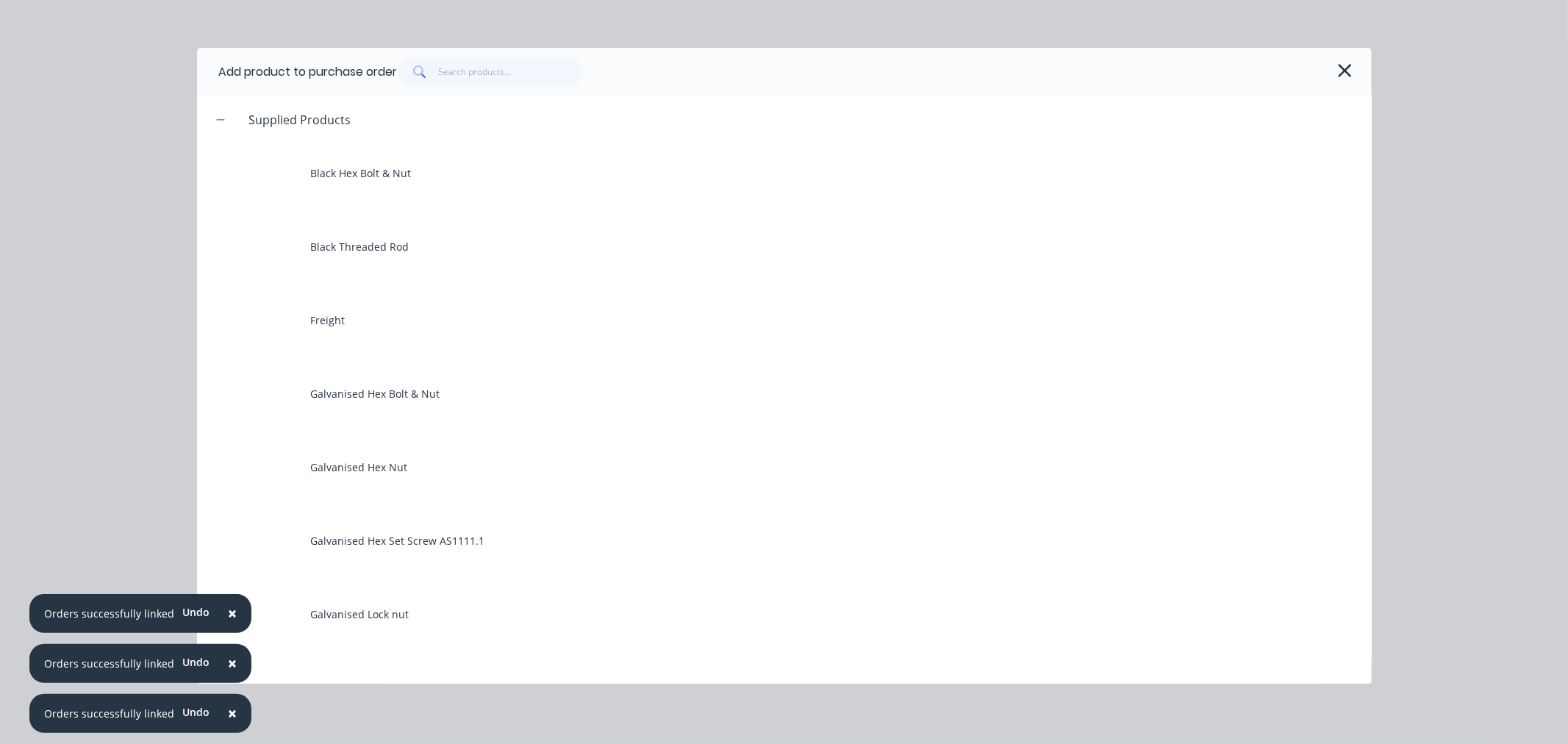
click at [1357, 67] on div "Add product to purchase order" at bounding box center [784, 71] width 1175 height 48
click at [1343, 71] on icon "button" at bounding box center [1345, 71] width 15 height 21
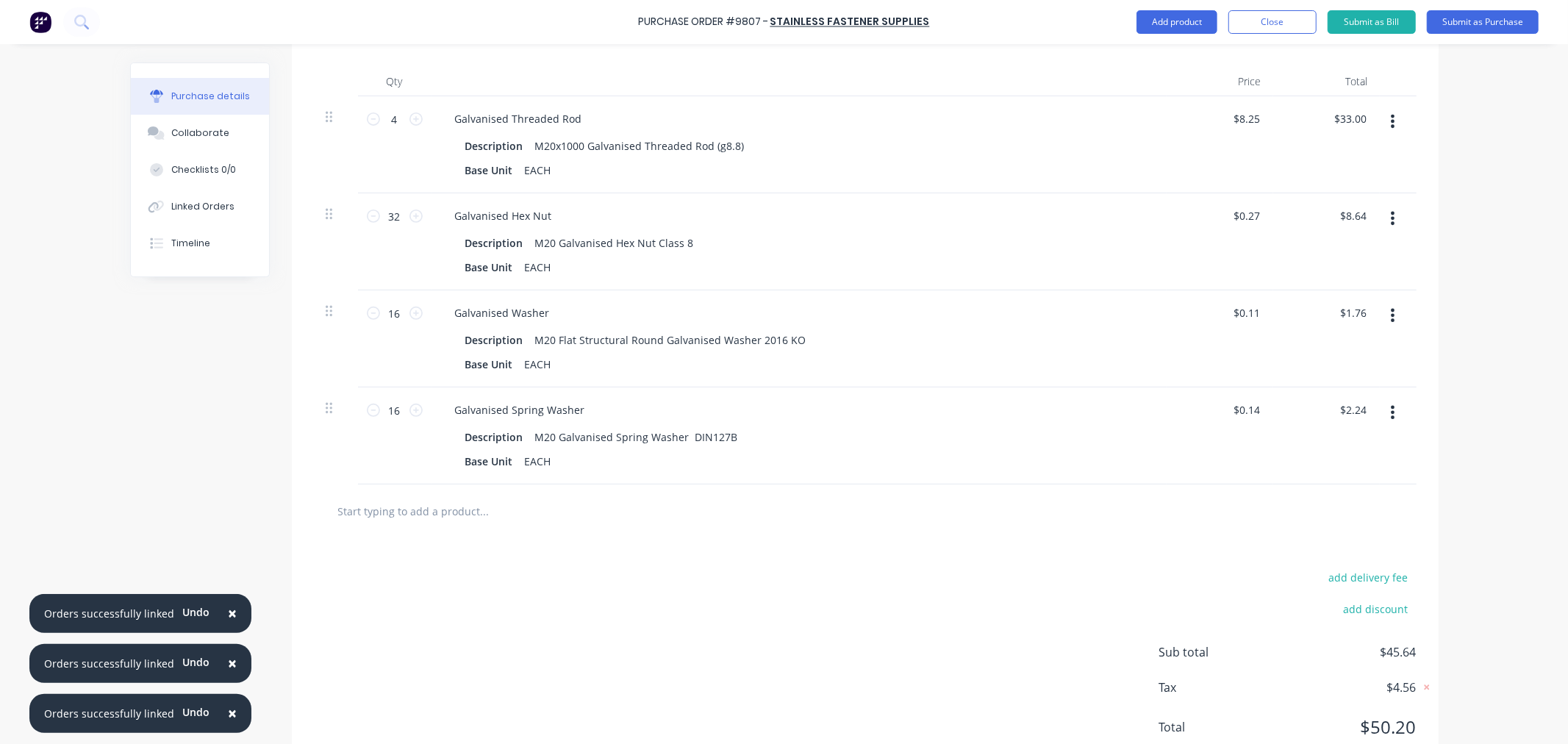
scroll to position [410, 0]
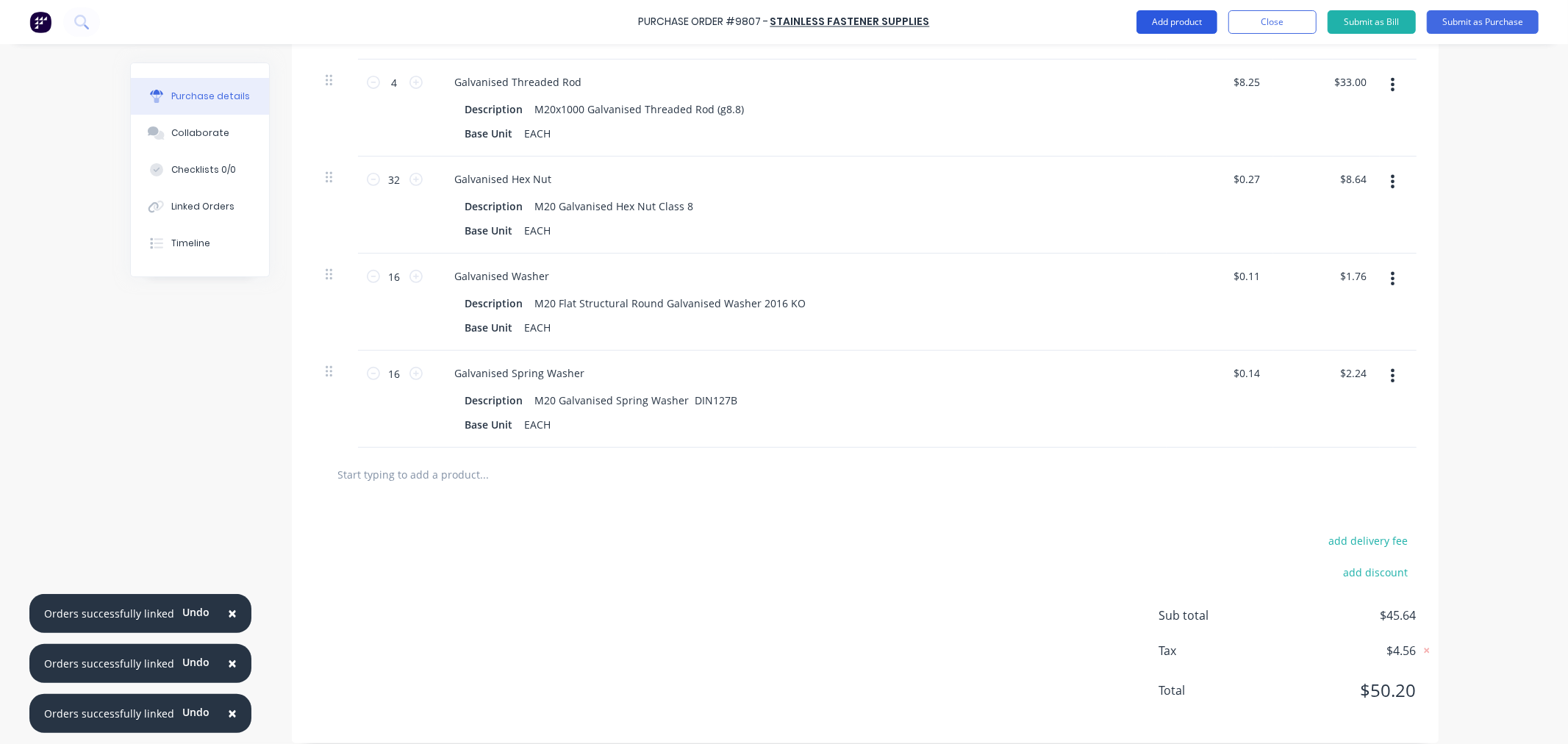
click at [1181, 22] on button "Add product" at bounding box center [1177, 22] width 81 height 24
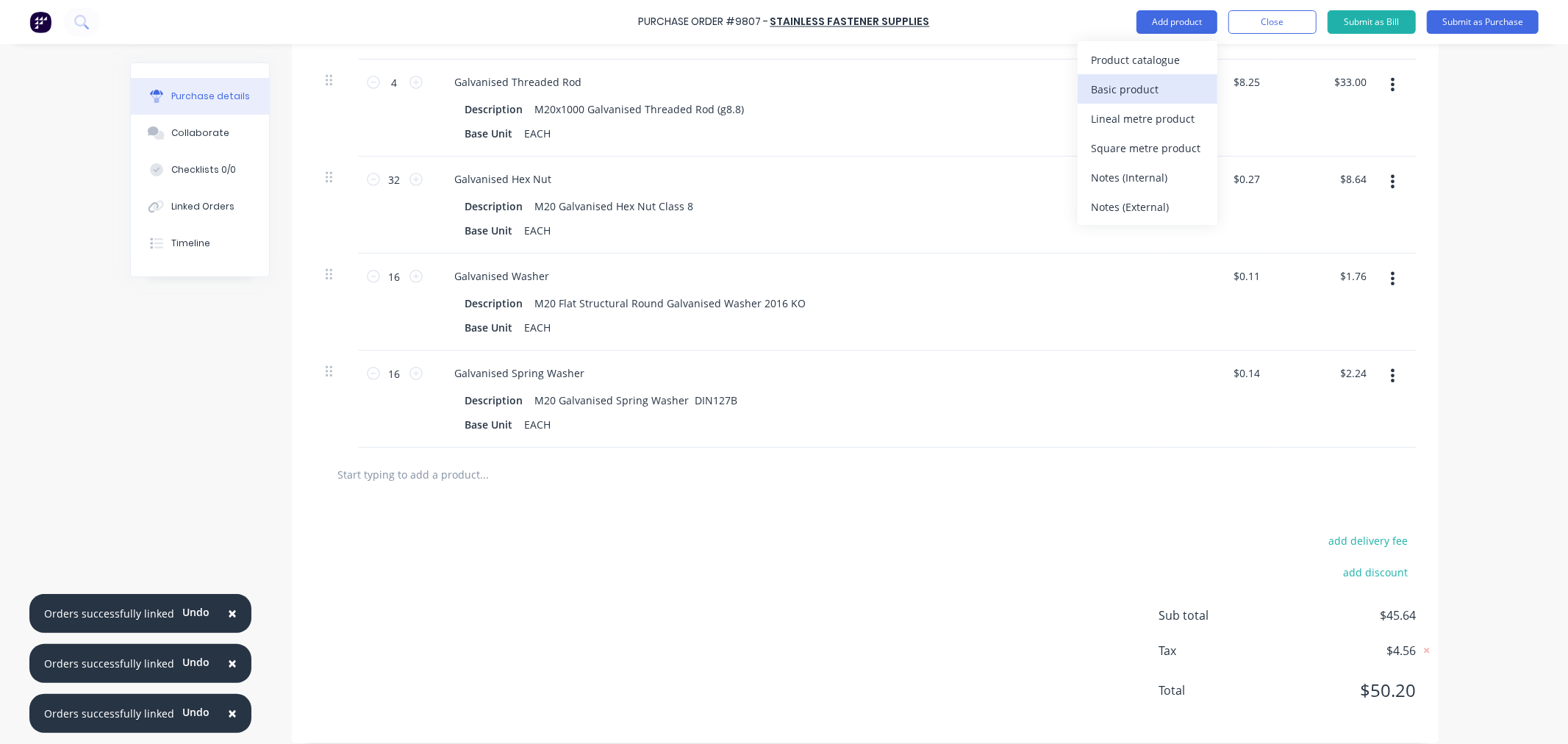
click at [1158, 91] on div "Basic product" at bounding box center [1148, 89] width 113 height 21
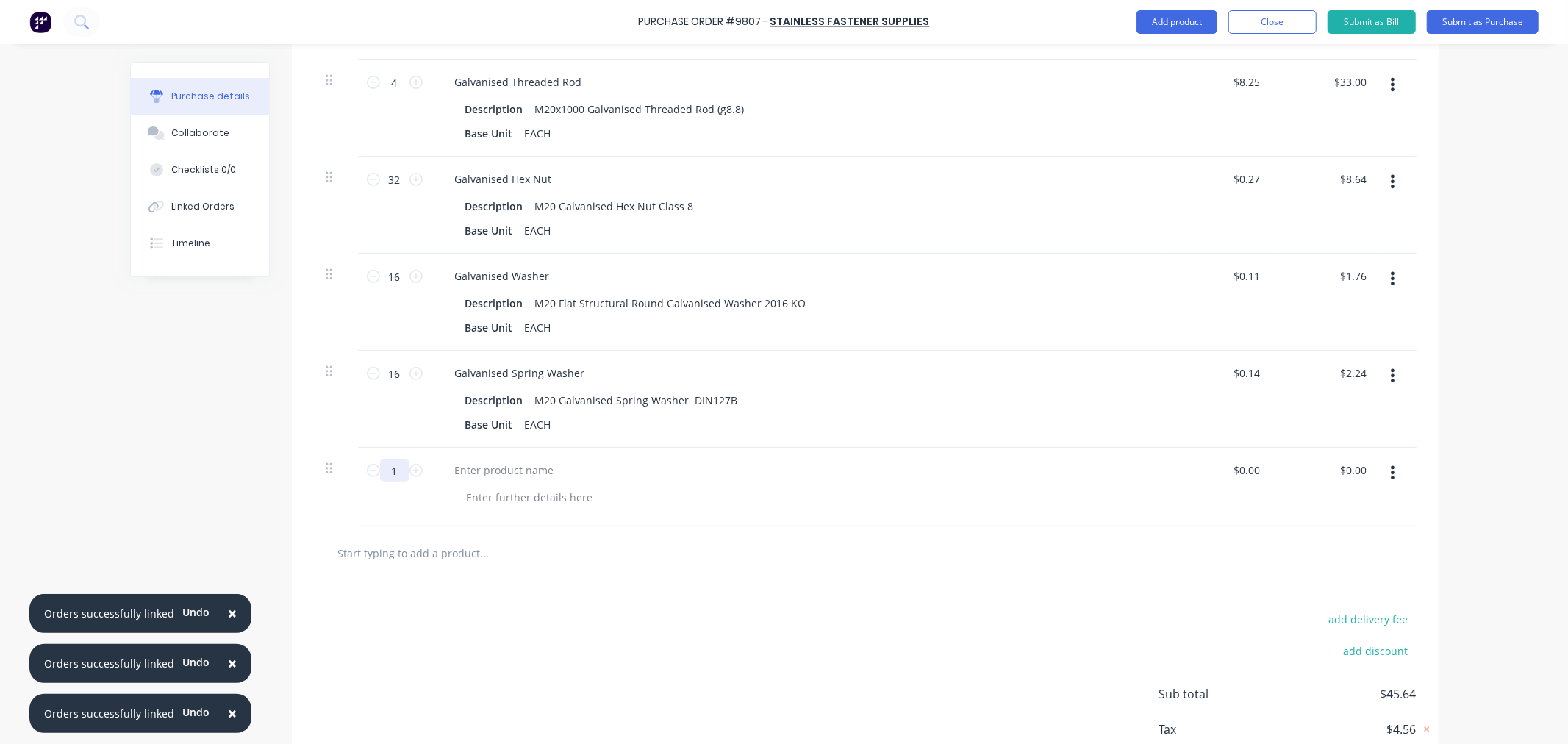
drag, startPoint x: 397, startPoint y: 471, endPoint x: 332, endPoint y: 479, distance: 65.5
click at [332, 479] on div "1 1 $0.00 $0.00 $0.00 $0.00" at bounding box center [865, 487] width 1103 height 79
click at [476, 475] on div at bounding box center [505, 470] width 123 height 21
paste div
click at [721, 473] on div "M16x50 galv structural assembly (Bolt, Washer, Nut) G8.8" at bounding box center [595, 470] width 304 height 21
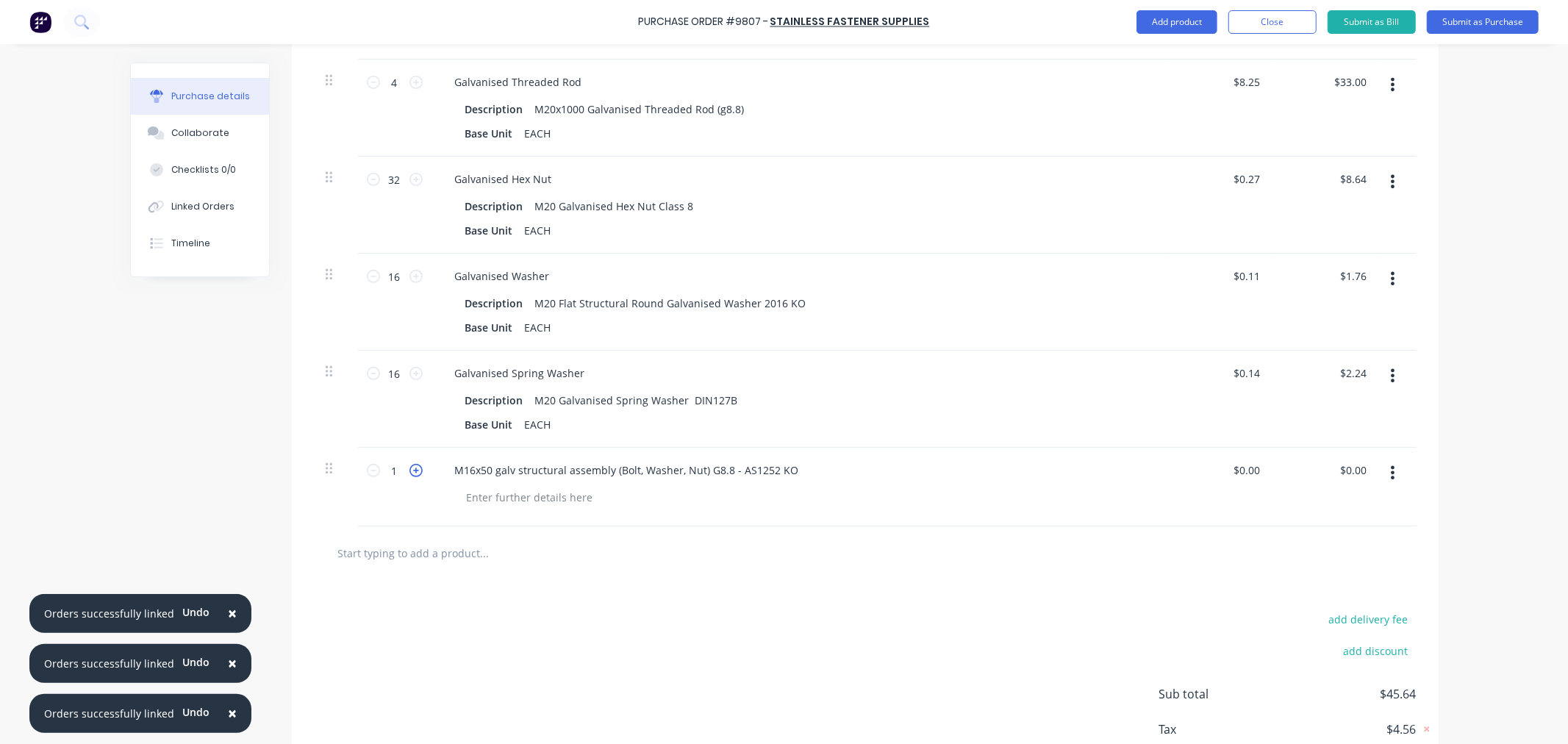
click at [410, 471] on icon at bounding box center [416, 471] width 13 height 13
type input "4"
click at [1187, 17] on button "Add product" at bounding box center [1177, 22] width 81 height 24
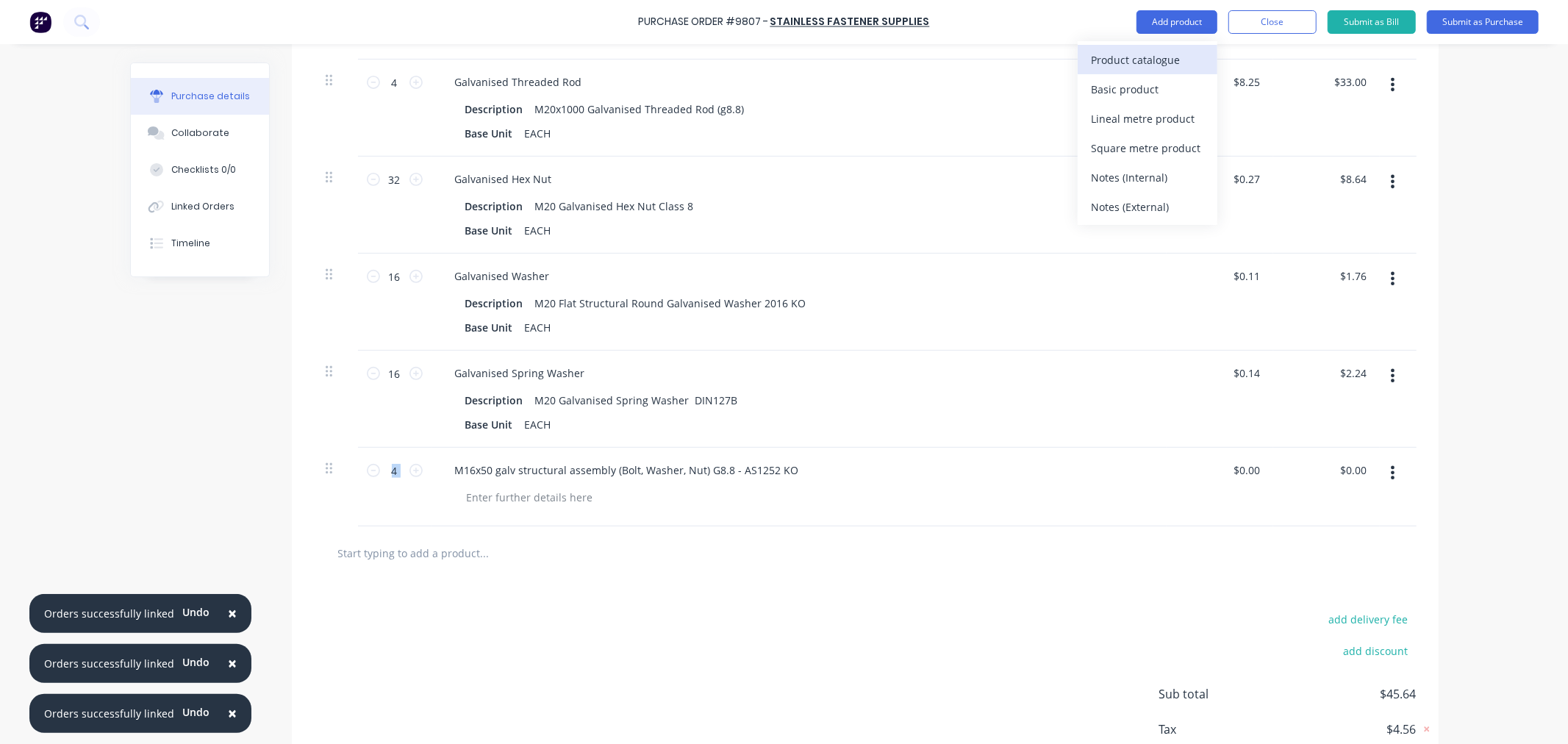
click at [1152, 57] on div "Product catalogue" at bounding box center [1148, 60] width 113 height 21
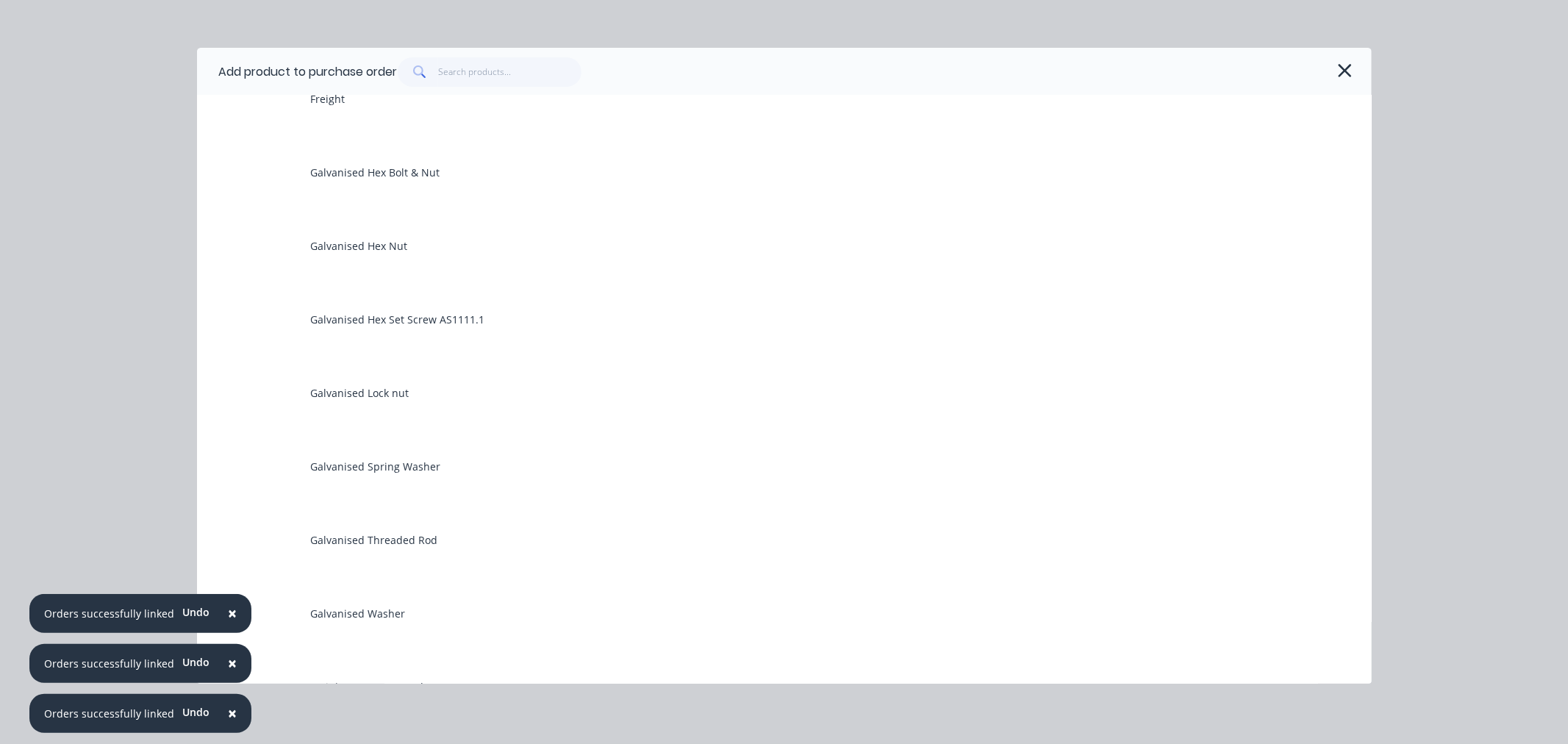
scroll to position [245, 0]
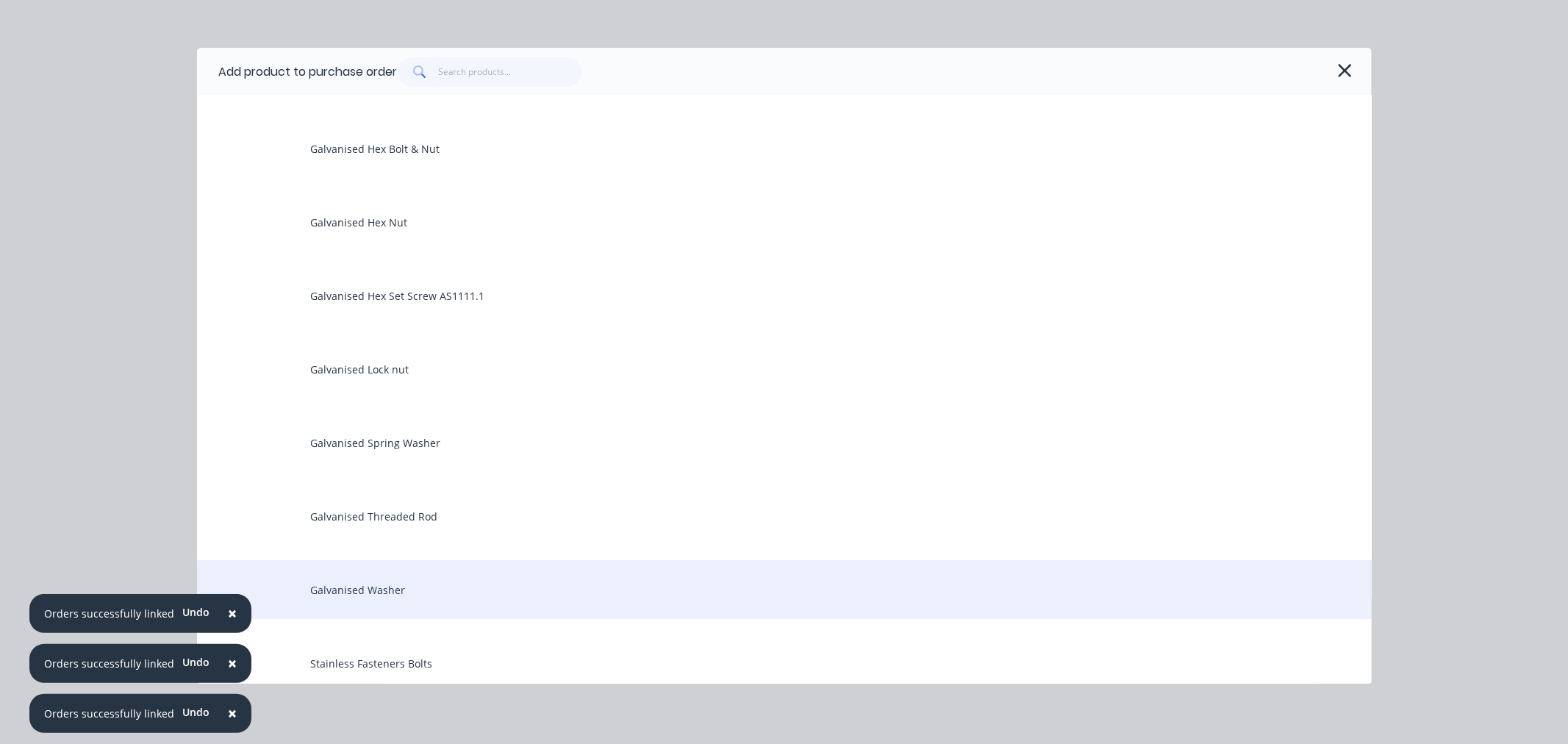
click at [394, 586] on div "Galvanised Washer" at bounding box center [784, 589] width 1175 height 59
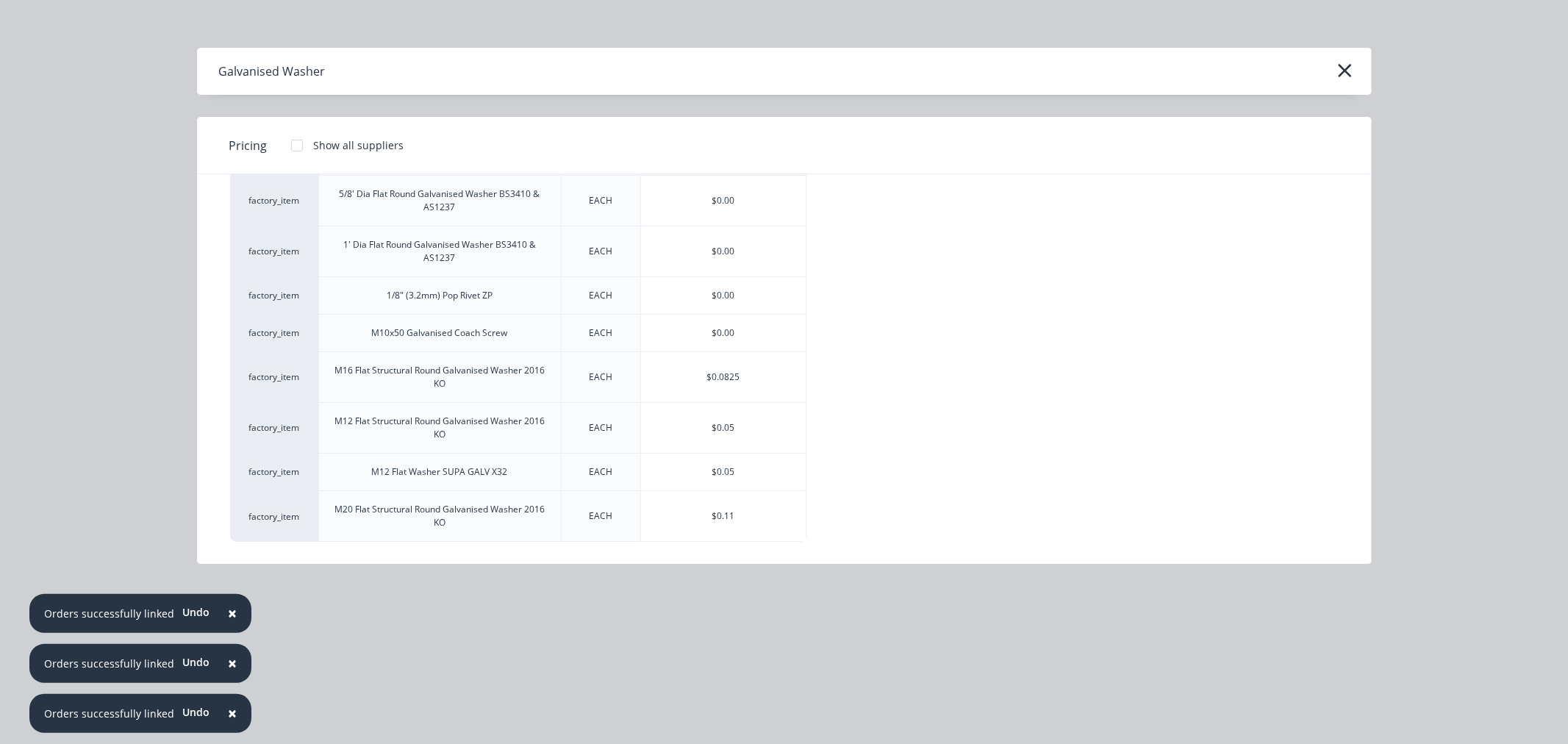
scroll to position [625, 0]
click at [679, 388] on div "$0.0825" at bounding box center [724, 377] width 165 height 50
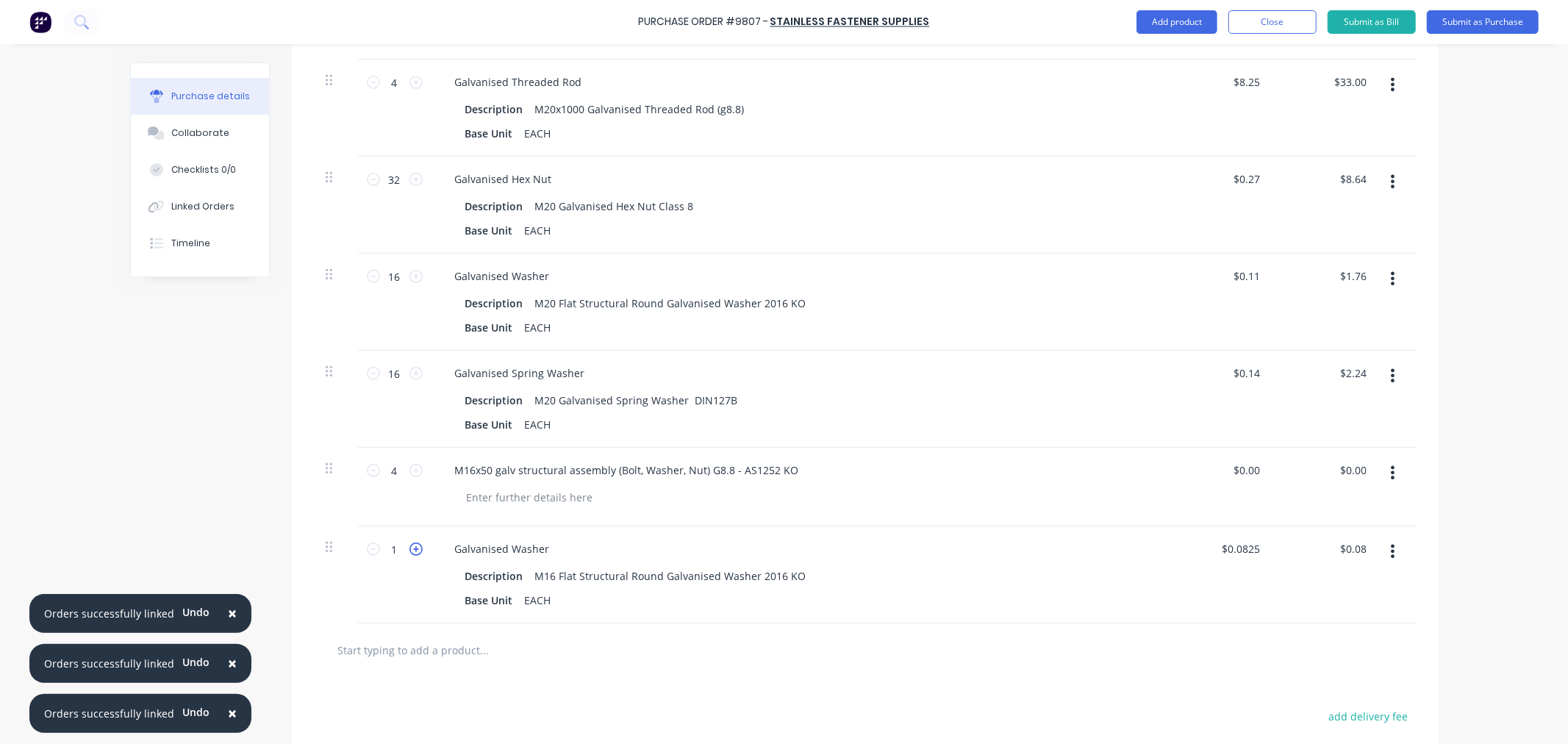
click at [410, 549] on icon at bounding box center [416, 549] width 13 height 13
type input "2"
type input "$0.17"
click at [410, 549] on icon at bounding box center [416, 549] width 13 height 13
type input "3"
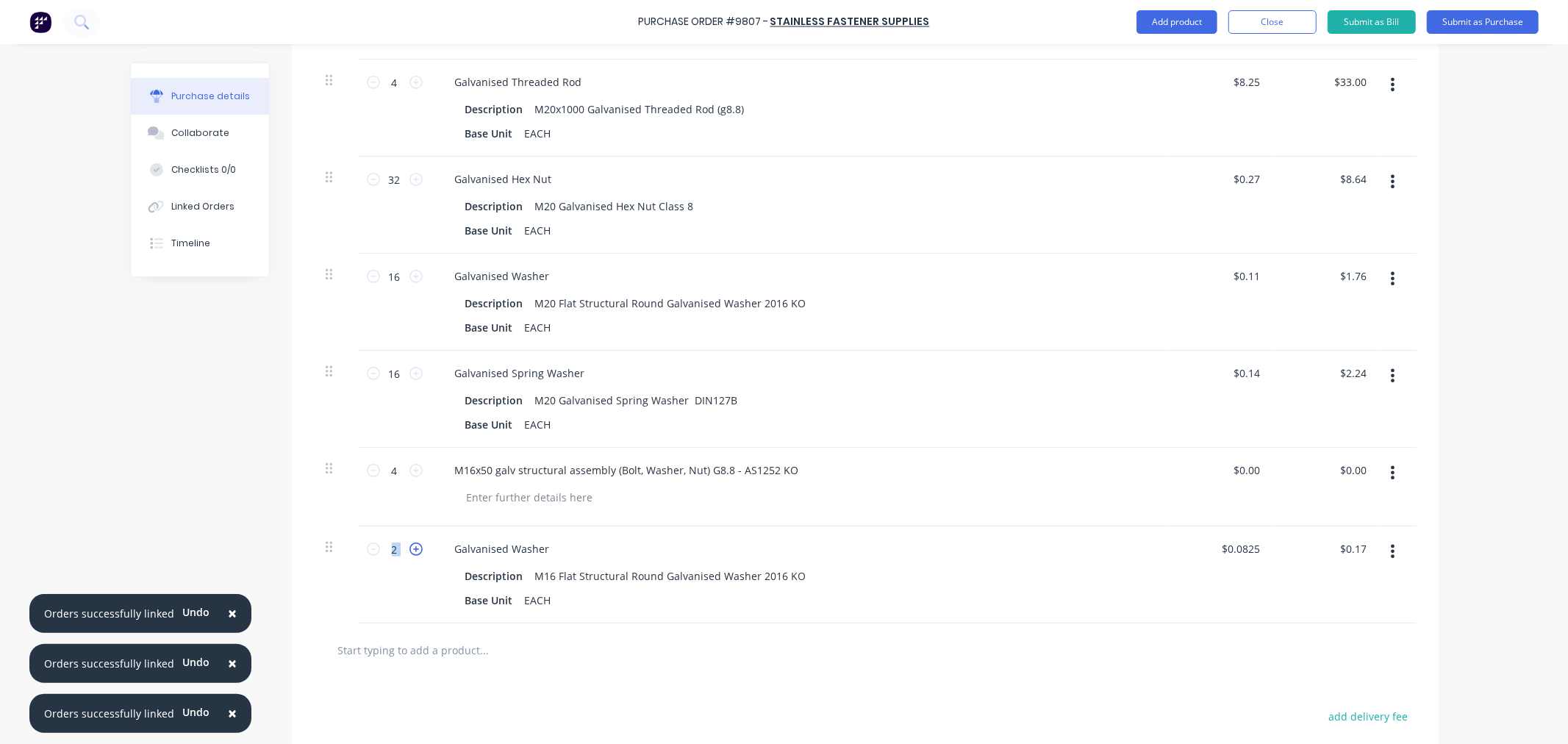
type input "$0.25"
click at [410, 547] on icon at bounding box center [416, 549] width 13 height 13
type input "4"
type input "$0.33"
click at [1187, 23] on button "Add product" at bounding box center [1177, 22] width 81 height 24
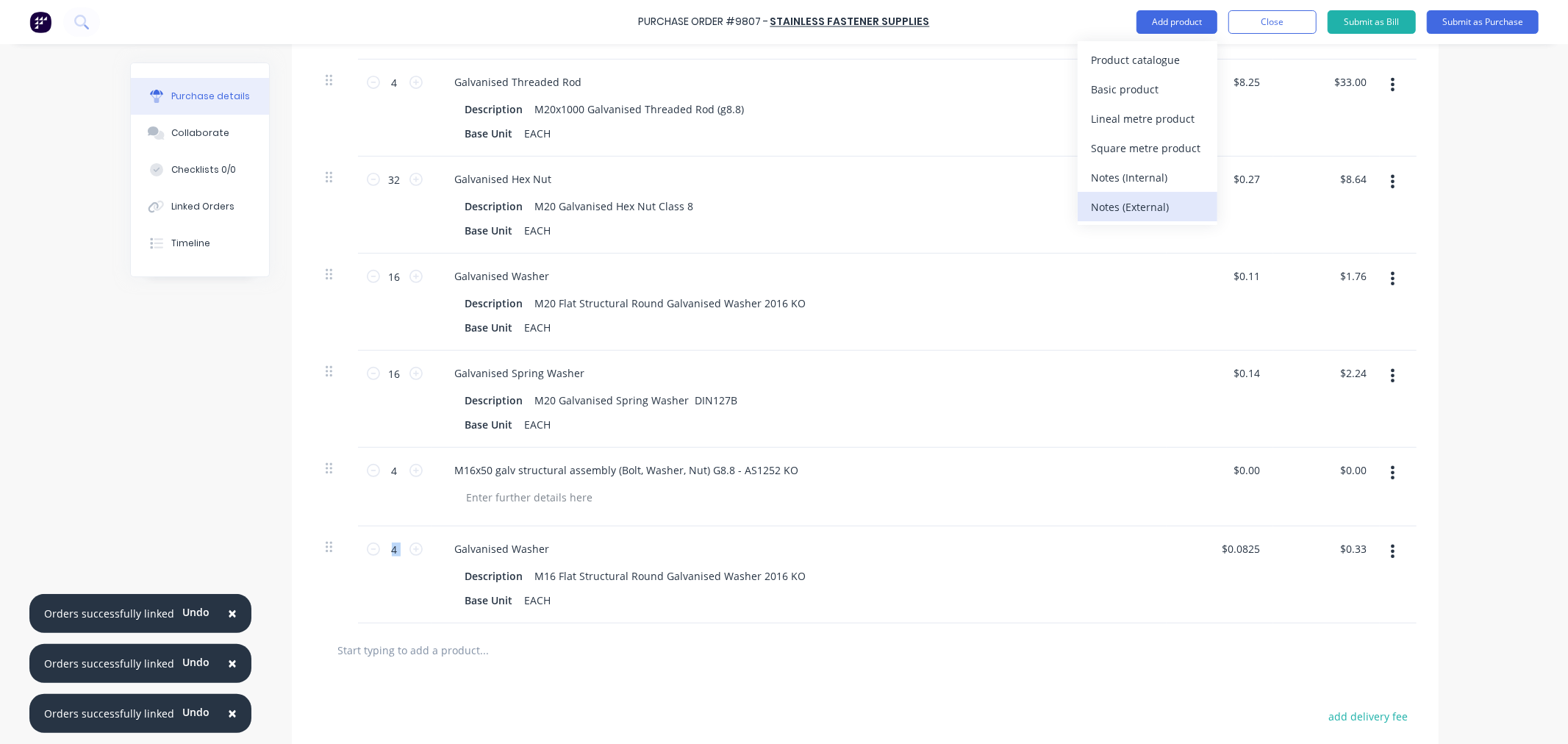
click at [1151, 200] on div "Notes (External)" at bounding box center [1148, 206] width 113 height 21
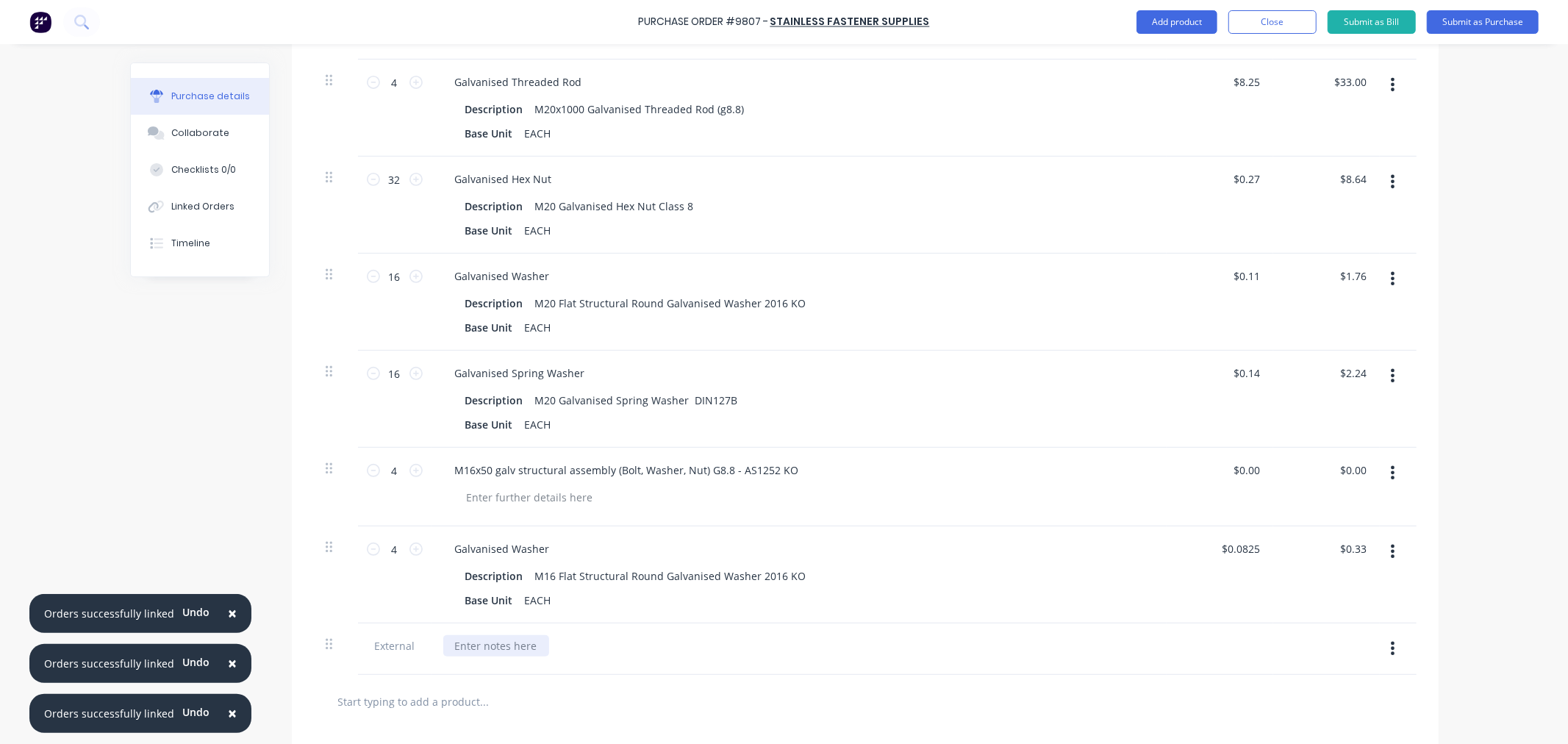
click at [509, 644] on div at bounding box center [497, 645] width 106 height 21
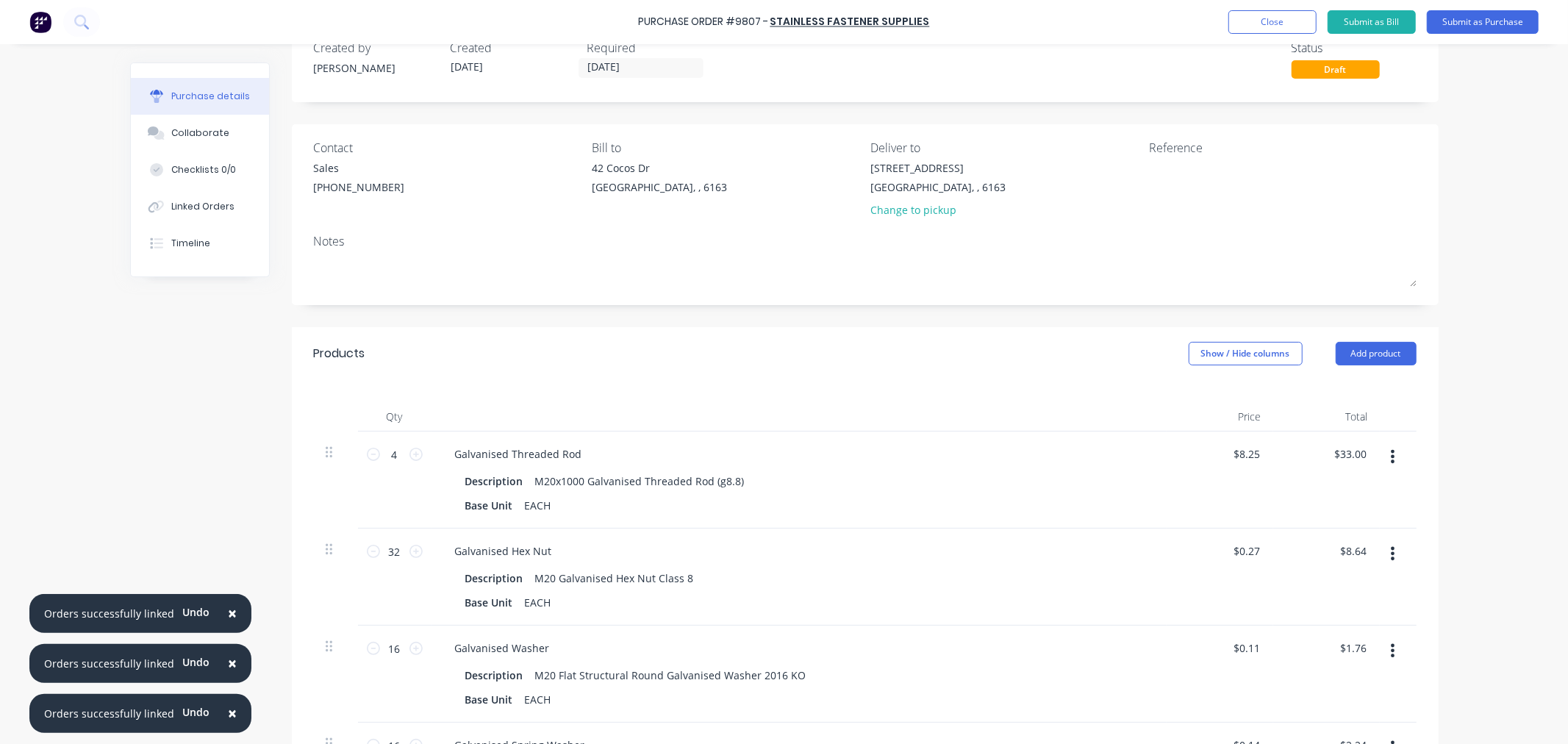
scroll to position [0, 0]
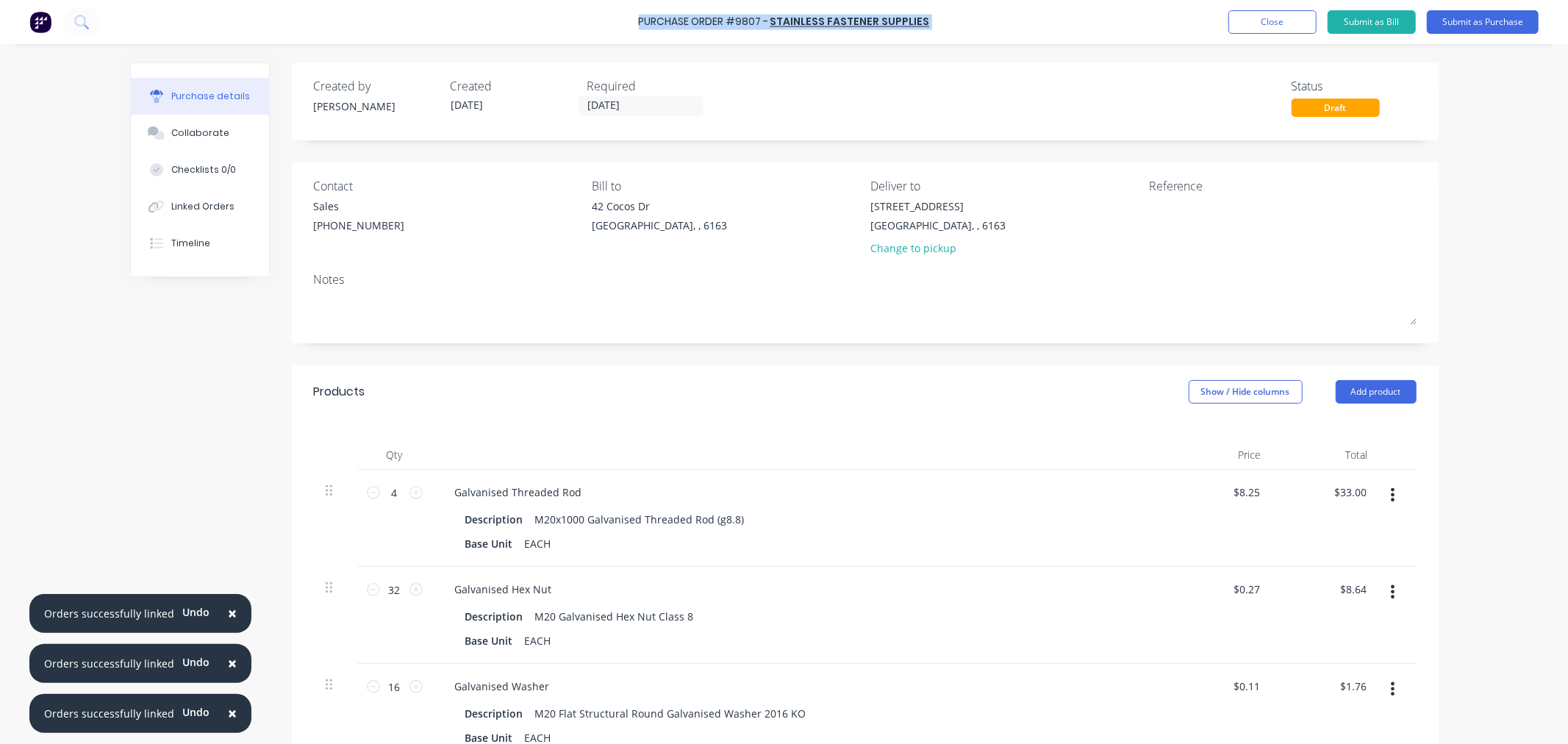
drag, startPoint x: 930, startPoint y: 23, endPoint x: 637, endPoint y: 26, distance: 293.0
click at [637, 26] on div "Purchase Order #9807 - Stainless Fastener Supplies Add product Close Submit as …" at bounding box center [784, 22] width 1568 height 44
copy div "Purchase Order #9807 - Stainless Fastener Supplies Add product Close Submit as …"
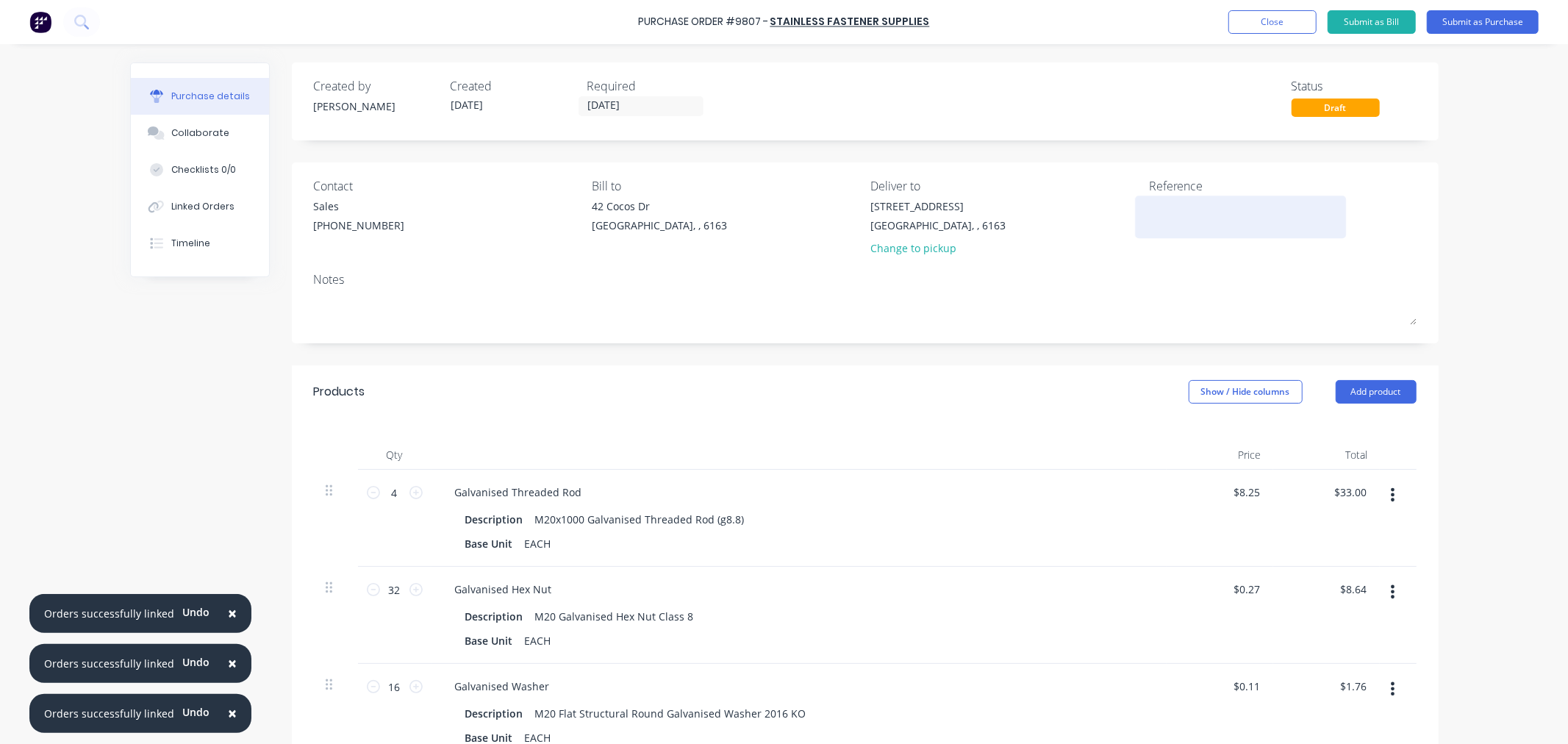
click at [1170, 217] on textarea at bounding box center [1241, 214] width 183 height 33
paste textarea "Purchase Order #9807 - Stainless Fastener Supplies"
type textarea "Purchase Order #9807 - Stainless Fastener Supplies"
type textarea "x"
type textarea "Purchase Order #9807 - Stainless Fastener Supplies"
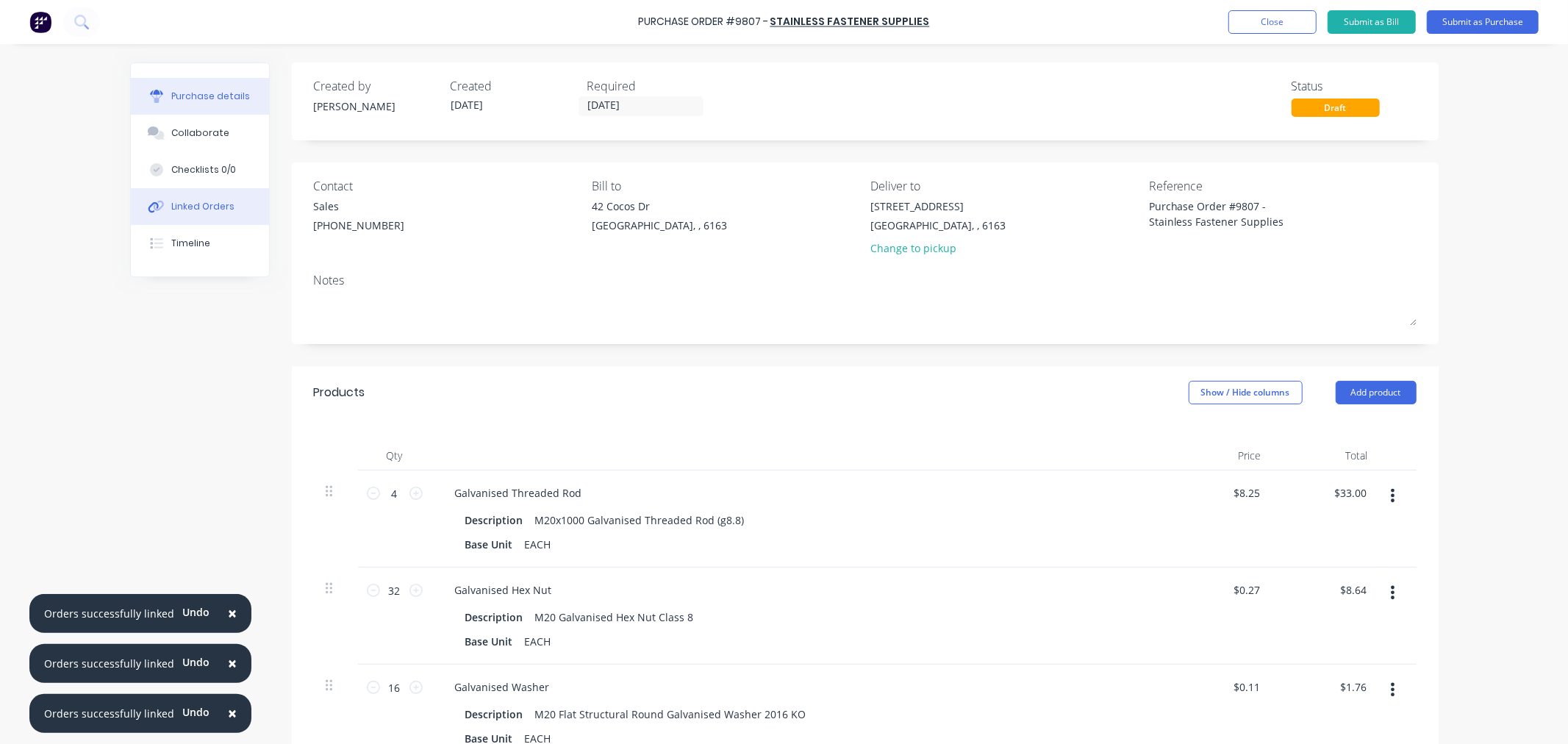
click at [171, 203] on div "Linked Orders" at bounding box center [203, 206] width 63 height 13
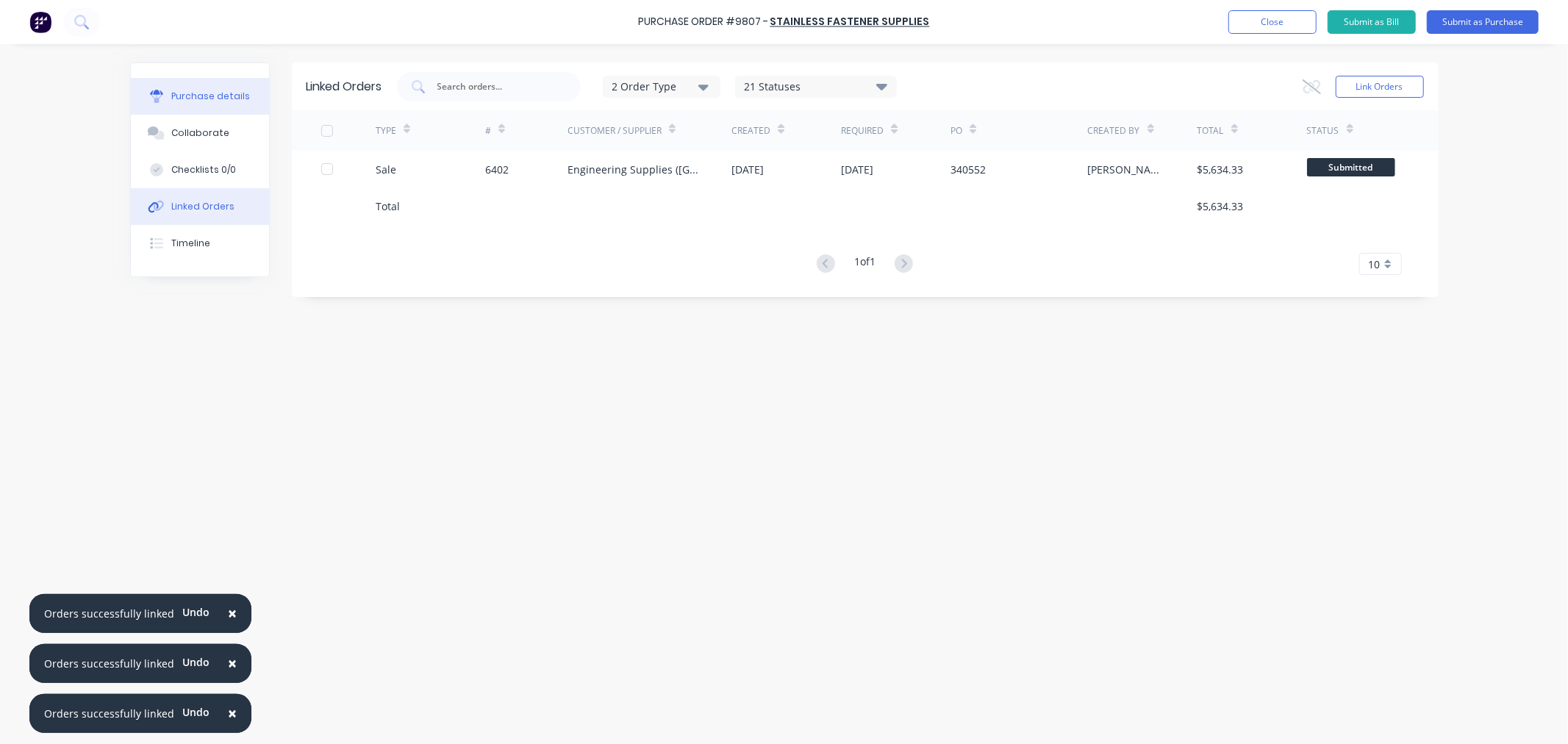
click at [189, 90] on div "Purchase details" at bounding box center [210, 96] width 79 height 13
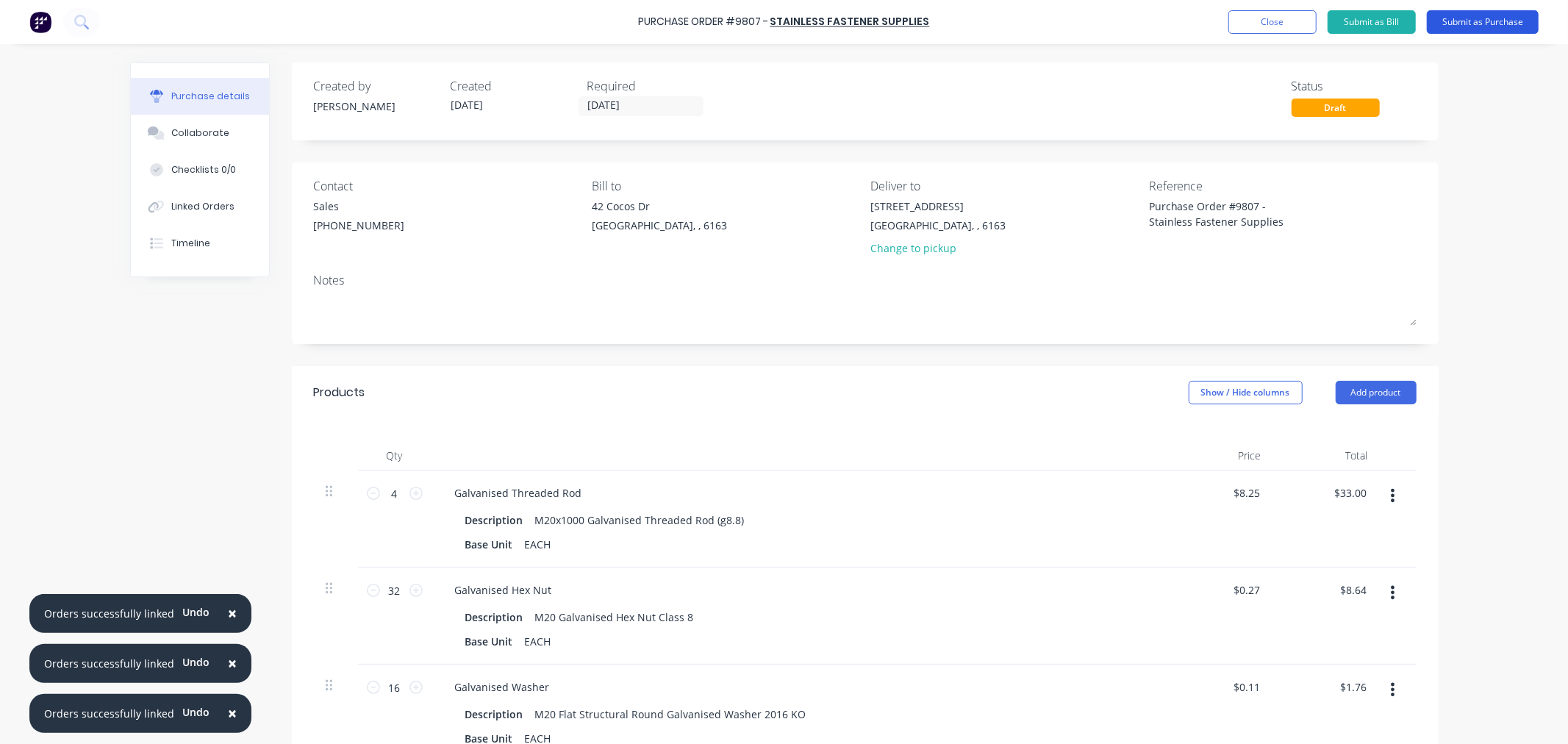
click at [1477, 15] on button "Submit as Purchase" at bounding box center [1483, 22] width 112 height 24
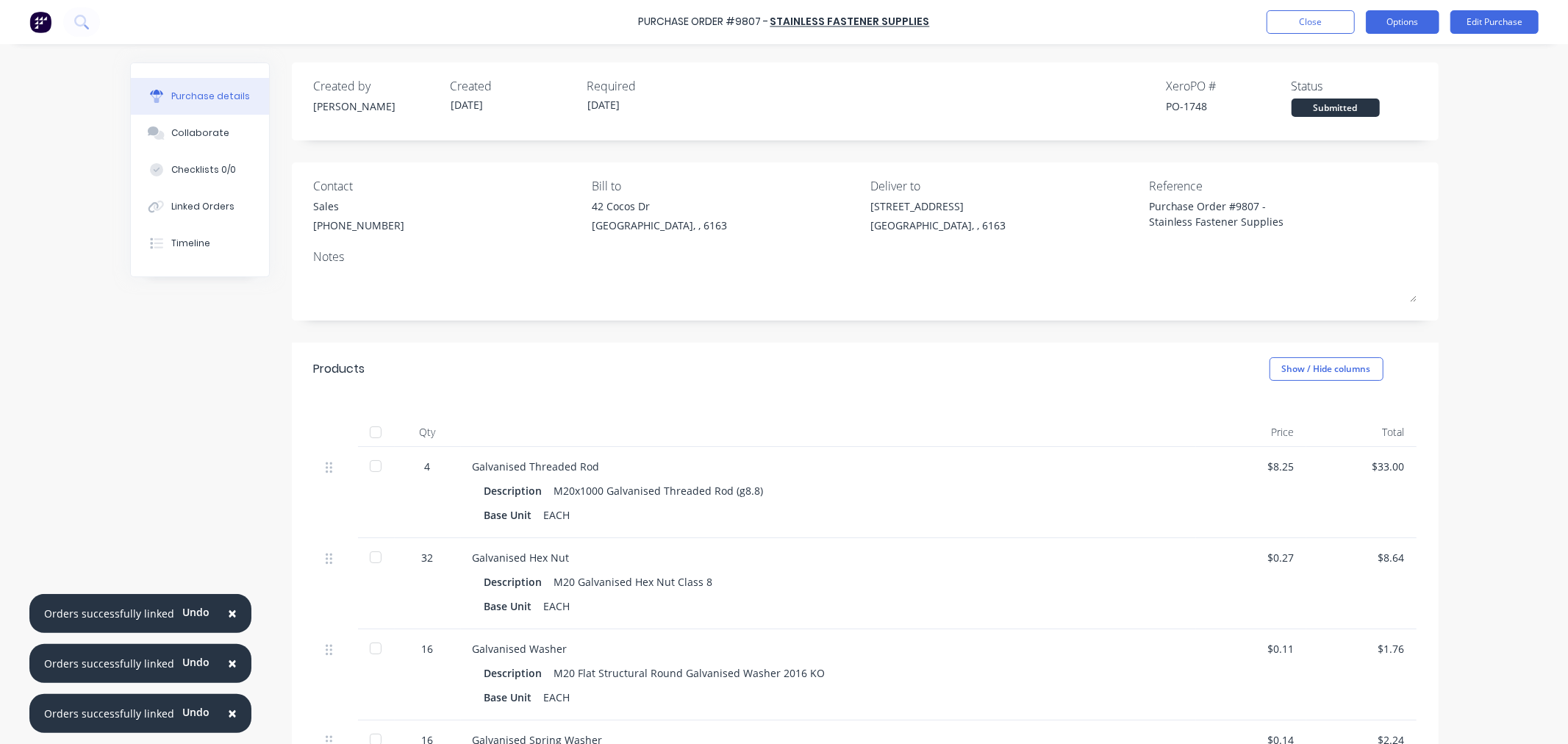
click at [1391, 24] on button "Options" at bounding box center [1403, 22] width 74 height 24
click at [1380, 54] on div "Print / Email" at bounding box center [1370, 60] width 113 height 21
click at [1362, 96] on div "With pricing" at bounding box center [1370, 89] width 113 height 21
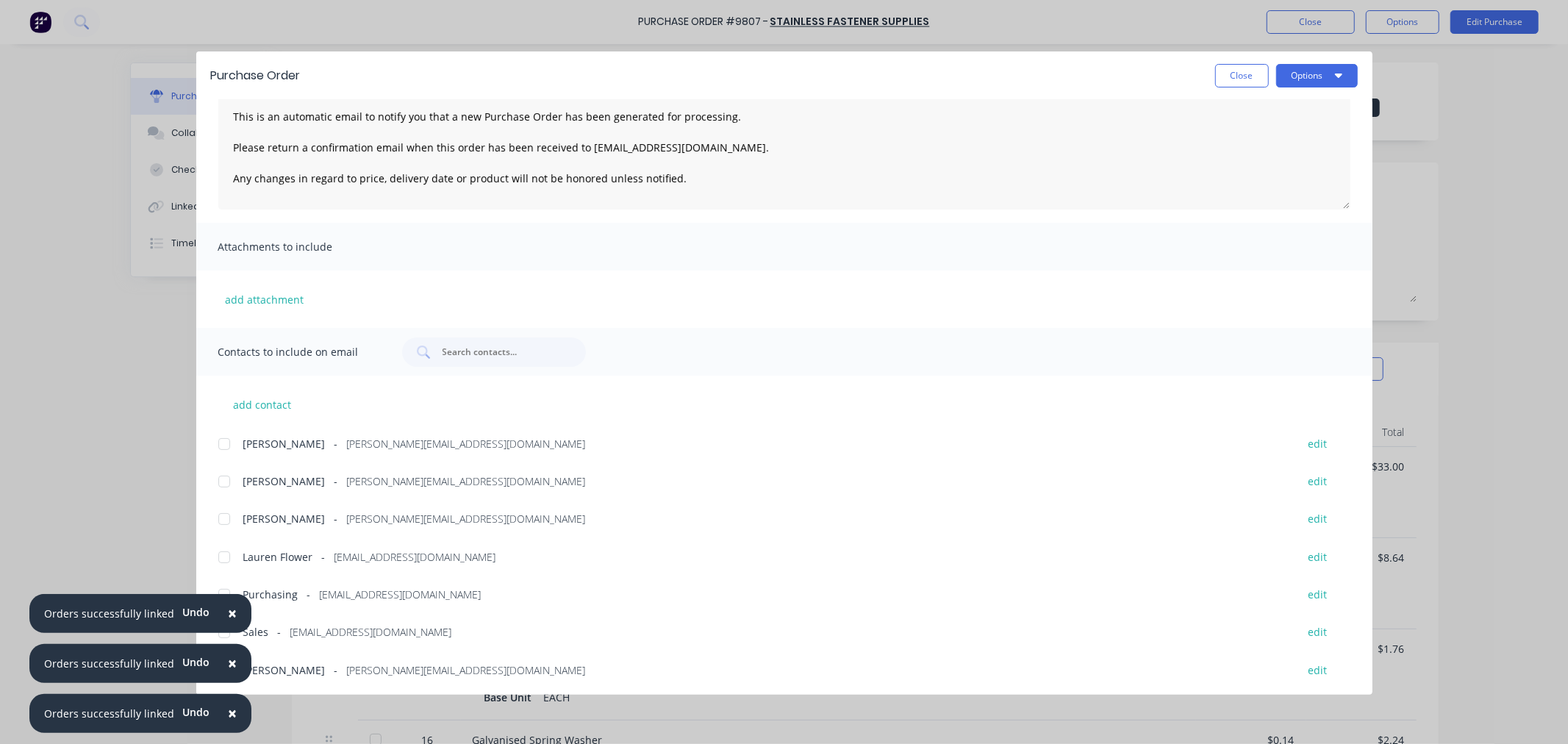
scroll to position [100, 0]
click at [228, 614] on span "×" at bounding box center [232, 613] width 9 height 21
click at [228, 664] on span "×" at bounding box center [232, 663] width 9 height 21
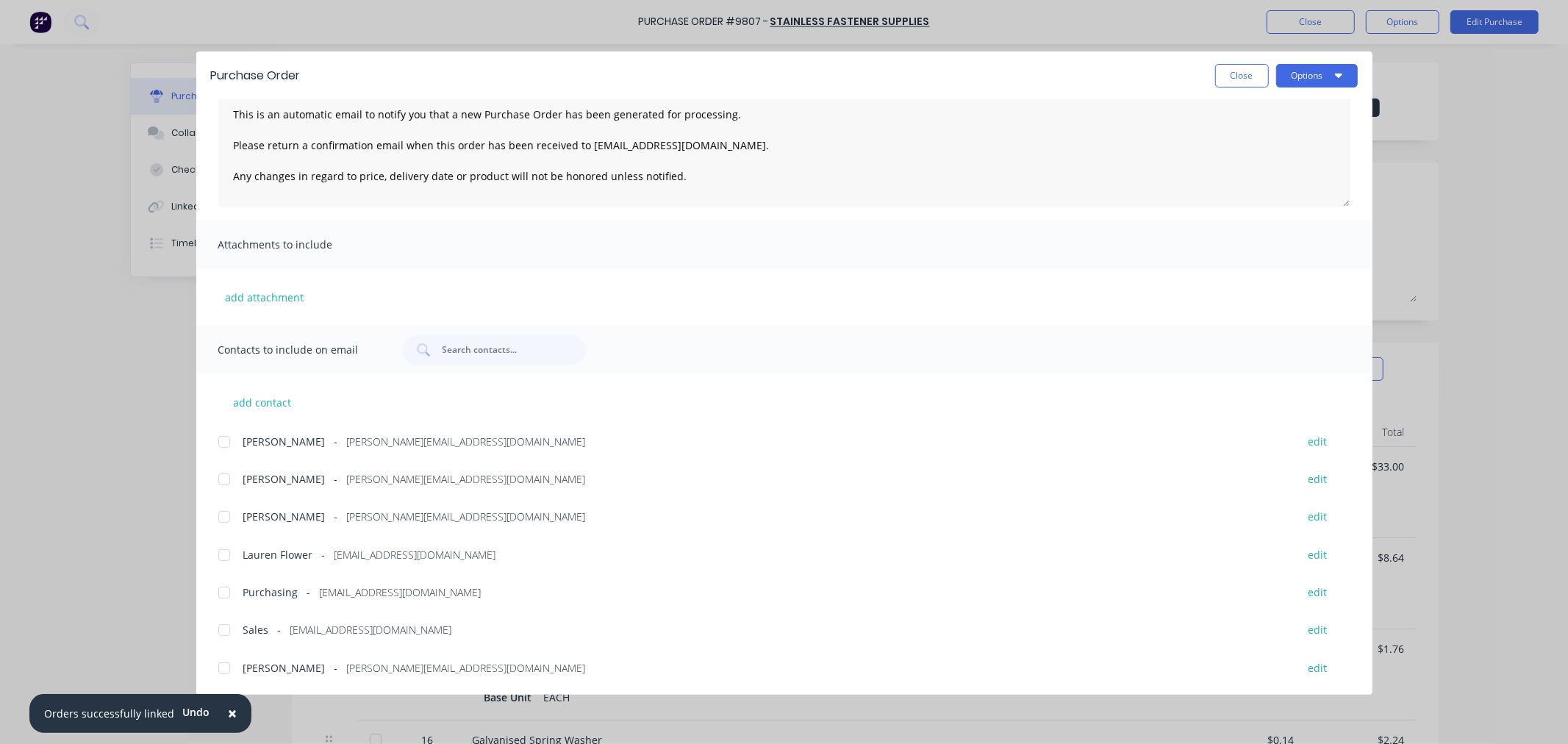
click at [228, 715] on span "×" at bounding box center [232, 713] width 9 height 21
click at [226, 625] on div at bounding box center [224, 630] width 29 height 29
click at [222, 594] on div at bounding box center [224, 592] width 29 height 29
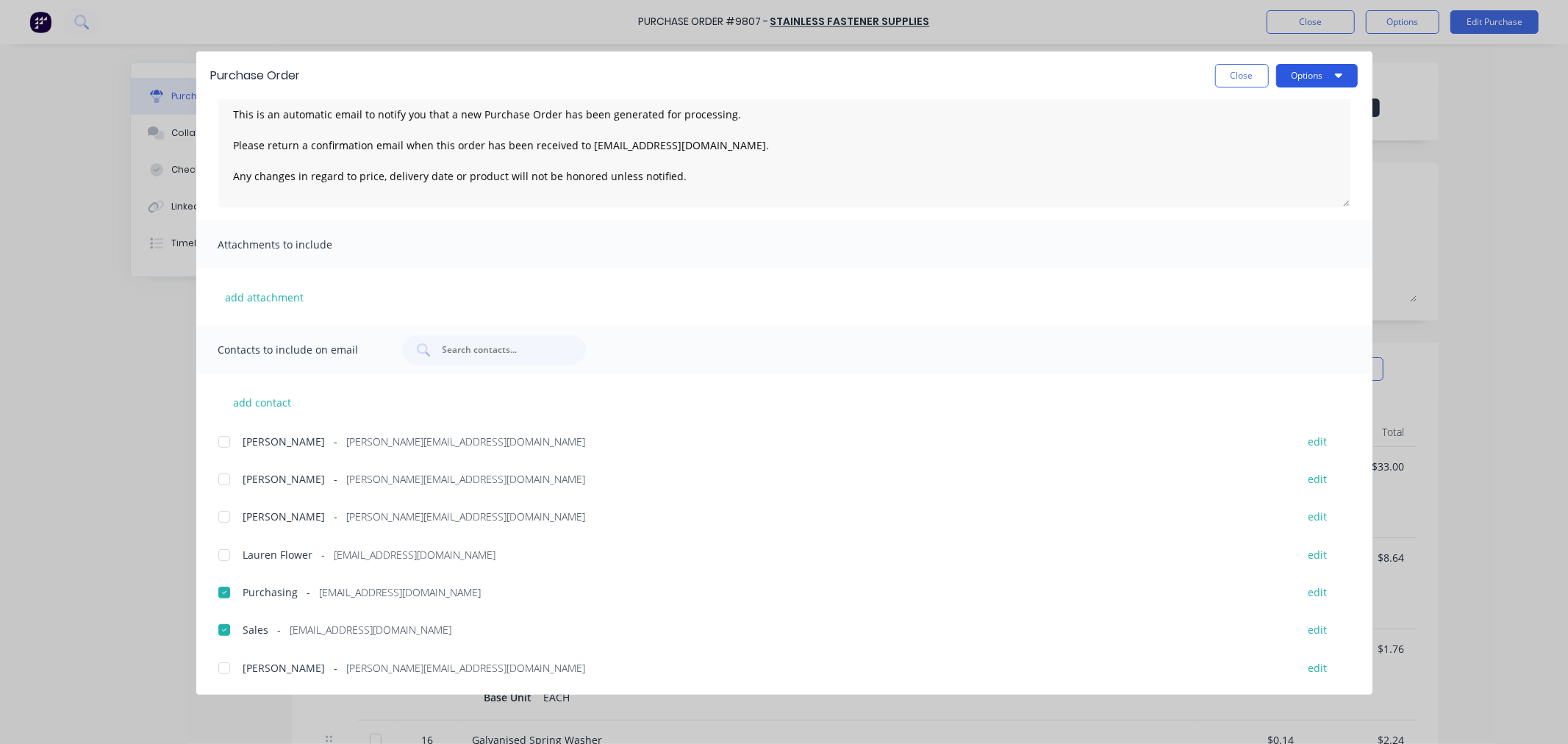
click at [1317, 69] on button "Options" at bounding box center [1317, 76] width 82 height 24
click at [1283, 167] on div "Email" at bounding box center [1288, 172] width 113 height 21
click at [1225, 77] on button "Close" at bounding box center [1242, 76] width 54 height 24
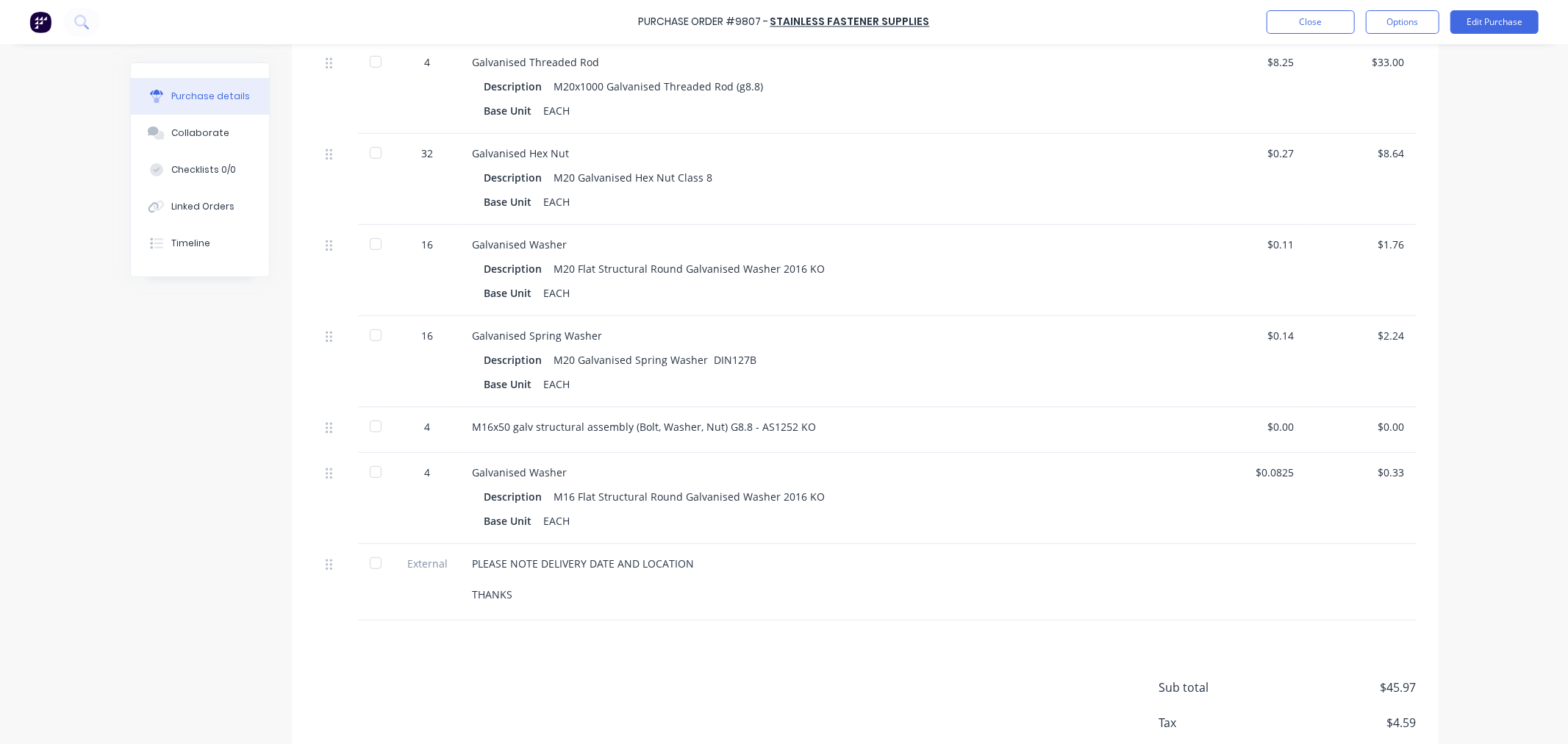
scroll to position [408, 0]
click at [1273, 424] on div "$0.00" at bounding box center [1251, 423] width 87 height 15
click at [1270, 420] on div "$0.00" at bounding box center [1251, 423] width 87 height 15
click at [1488, 19] on button "Edit Purchase" at bounding box center [1495, 22] width 88 height 24
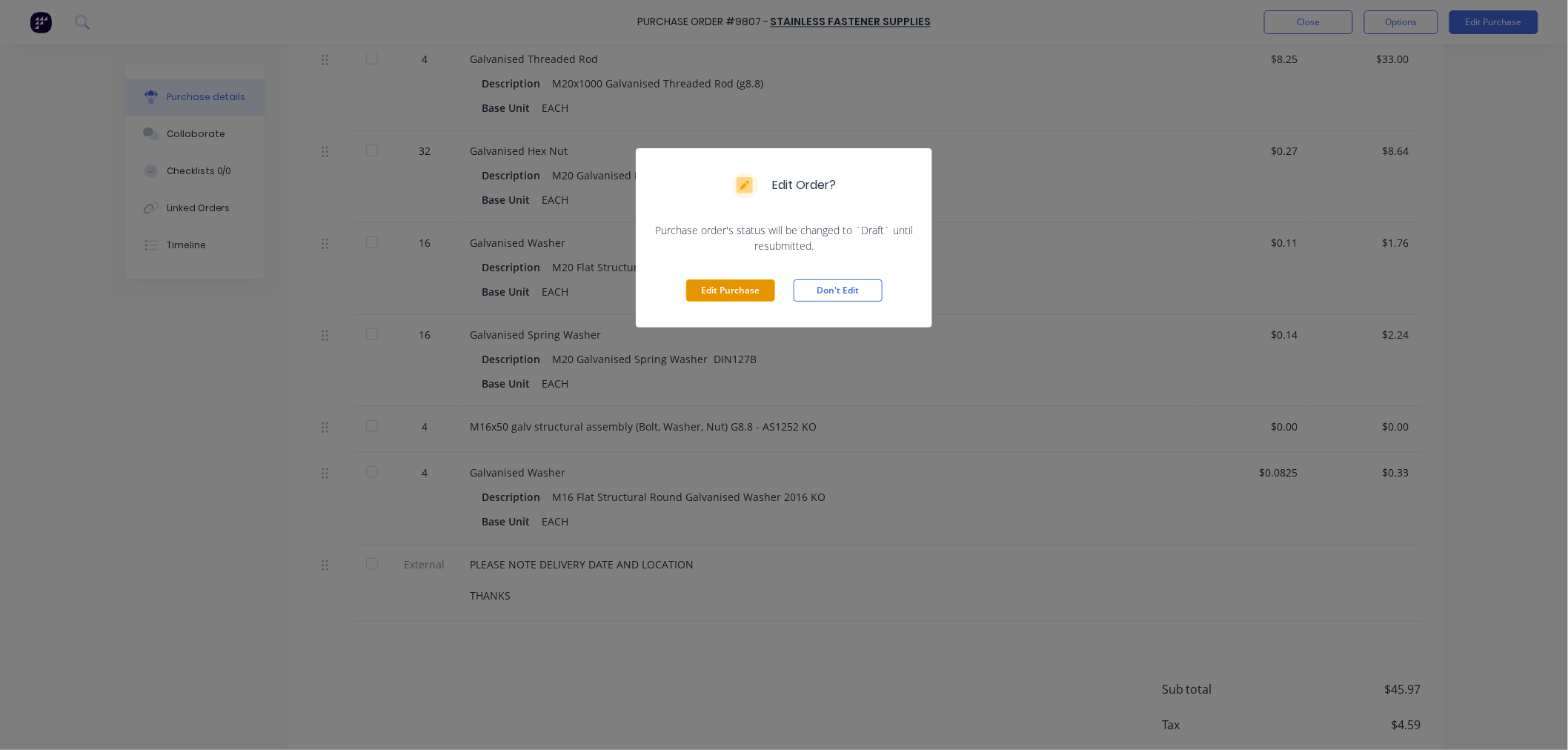
click at [717, 292] on button "Edit Purchase" at bounding box center [731, 290] width 89 height 22
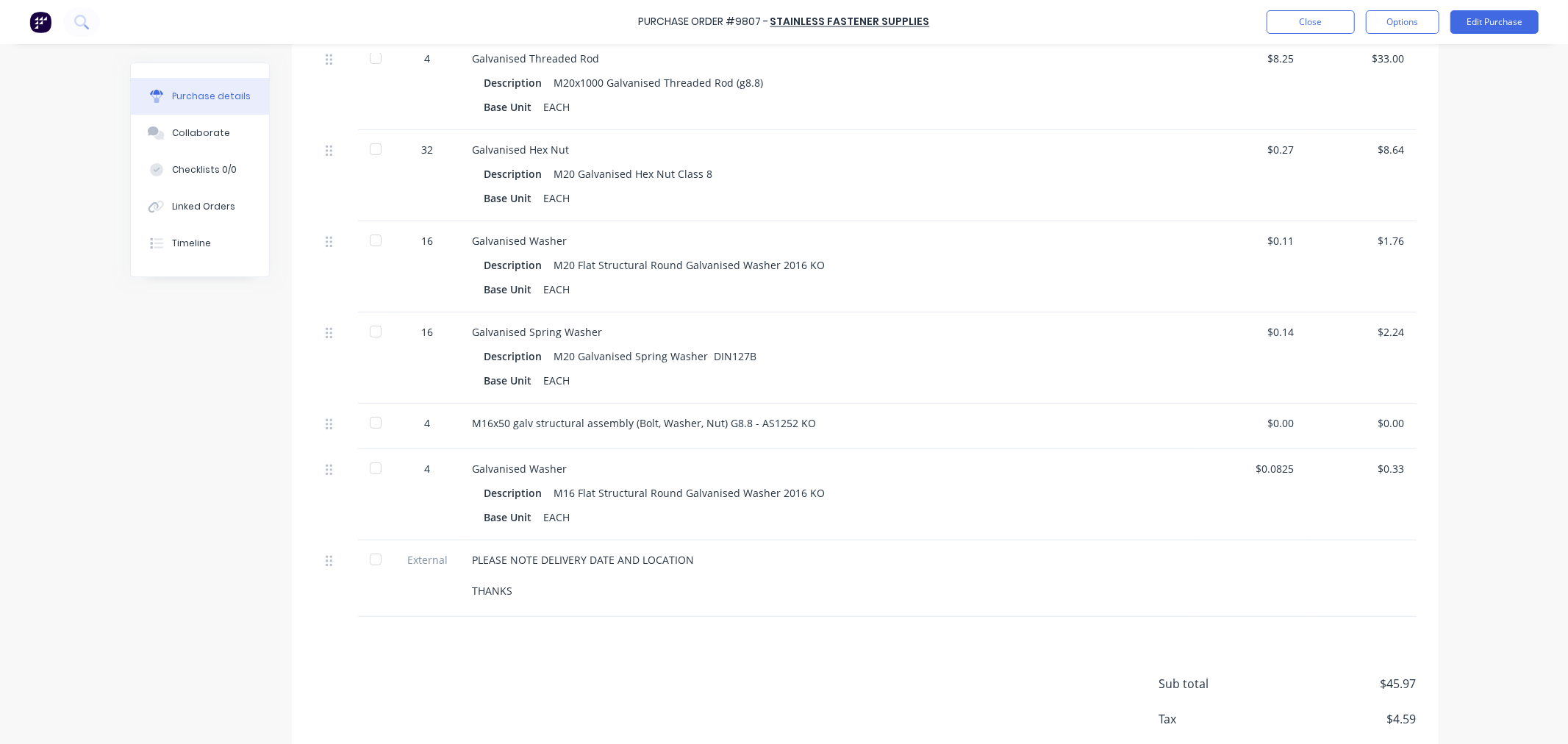
scroll to position [431, 0]
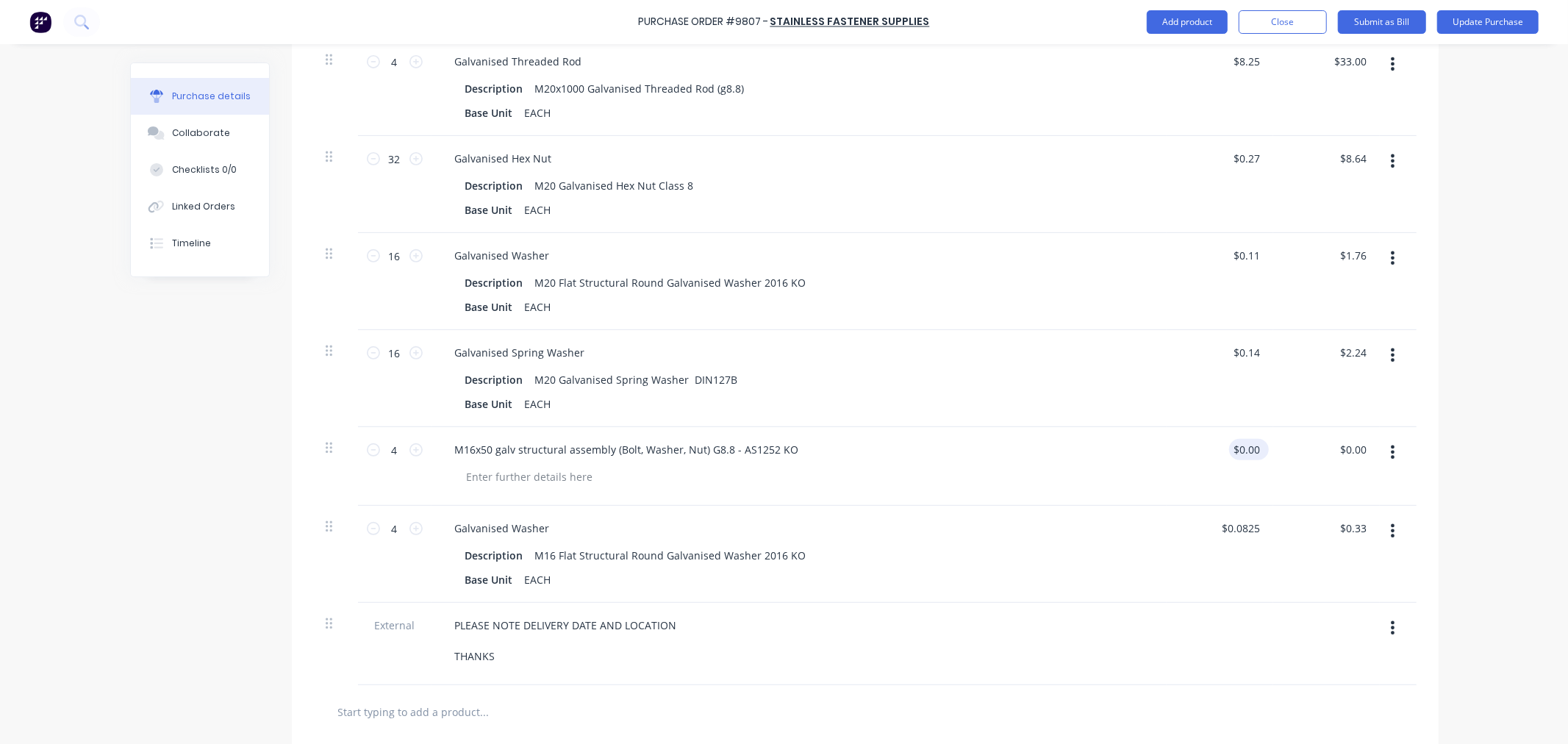
type textarea "x"
click at [1250, 449] on input "0.00" at bounding box center [1246, 449] width 34 height 21
type input "0"
type input ".81"
type textarea "x"
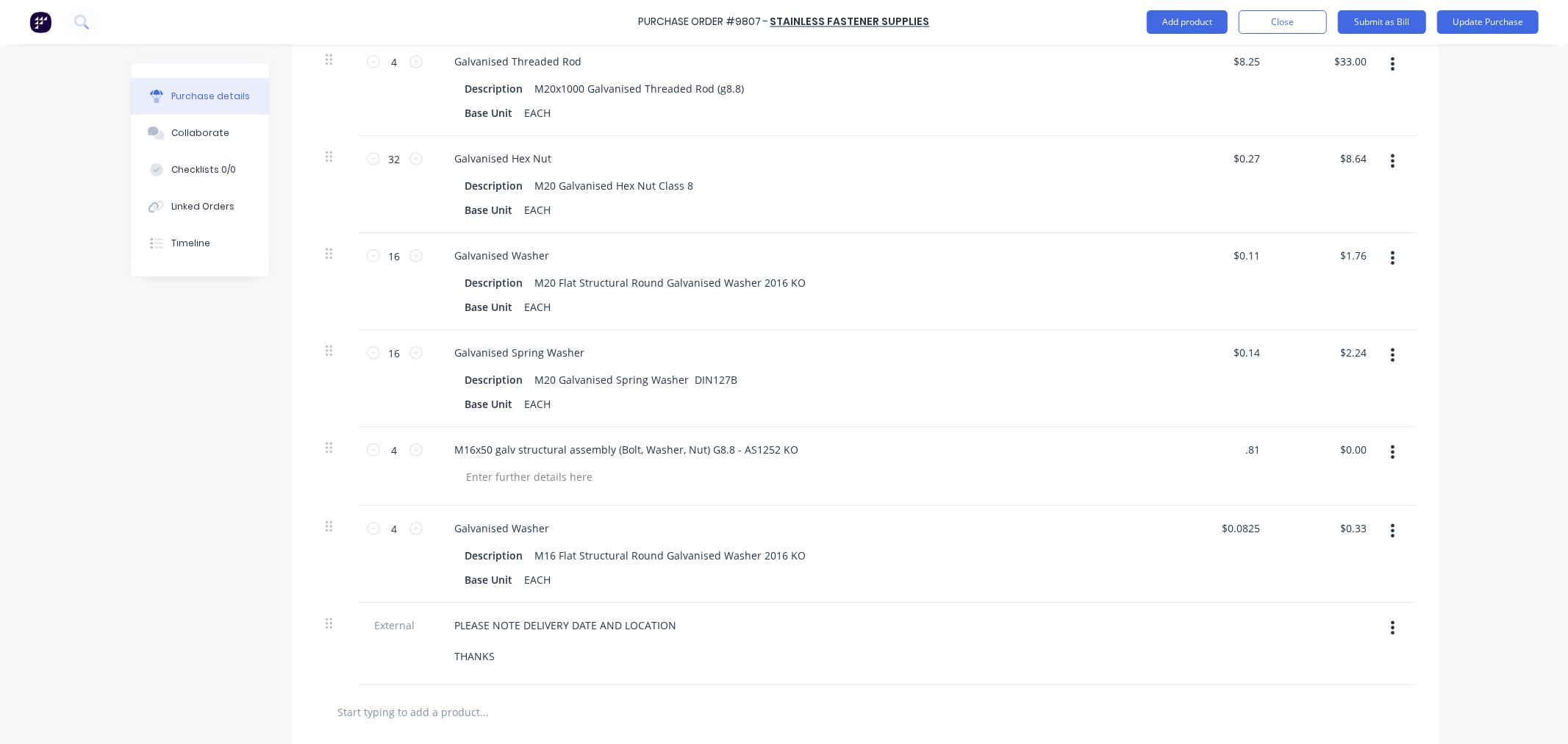
type input "$0.81"
type input "3.24"
type textarea "x"
type input "3.24"
type textarea "x"
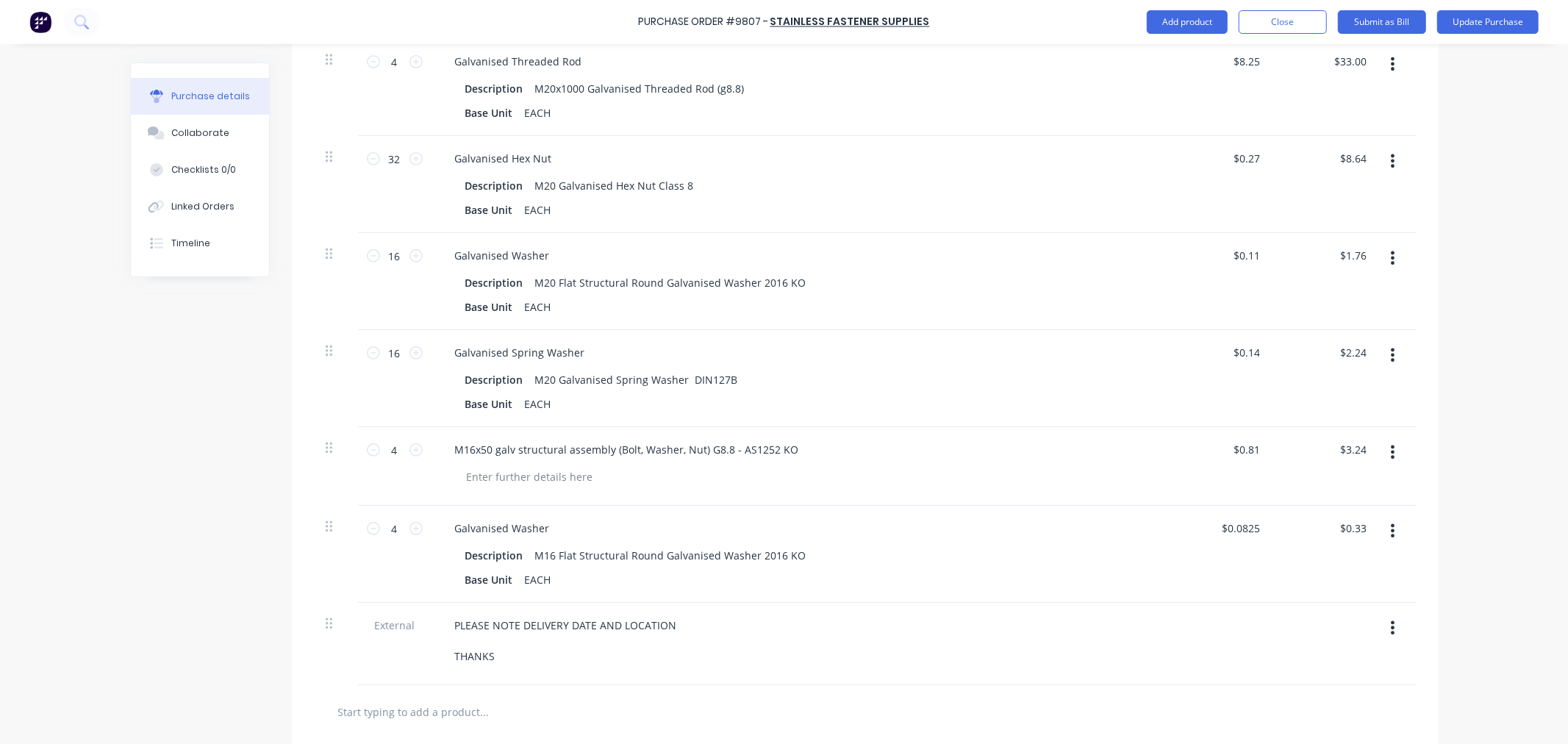
type input "3.24"
